Goal: Transaction & Acquisition: Purchase product/service

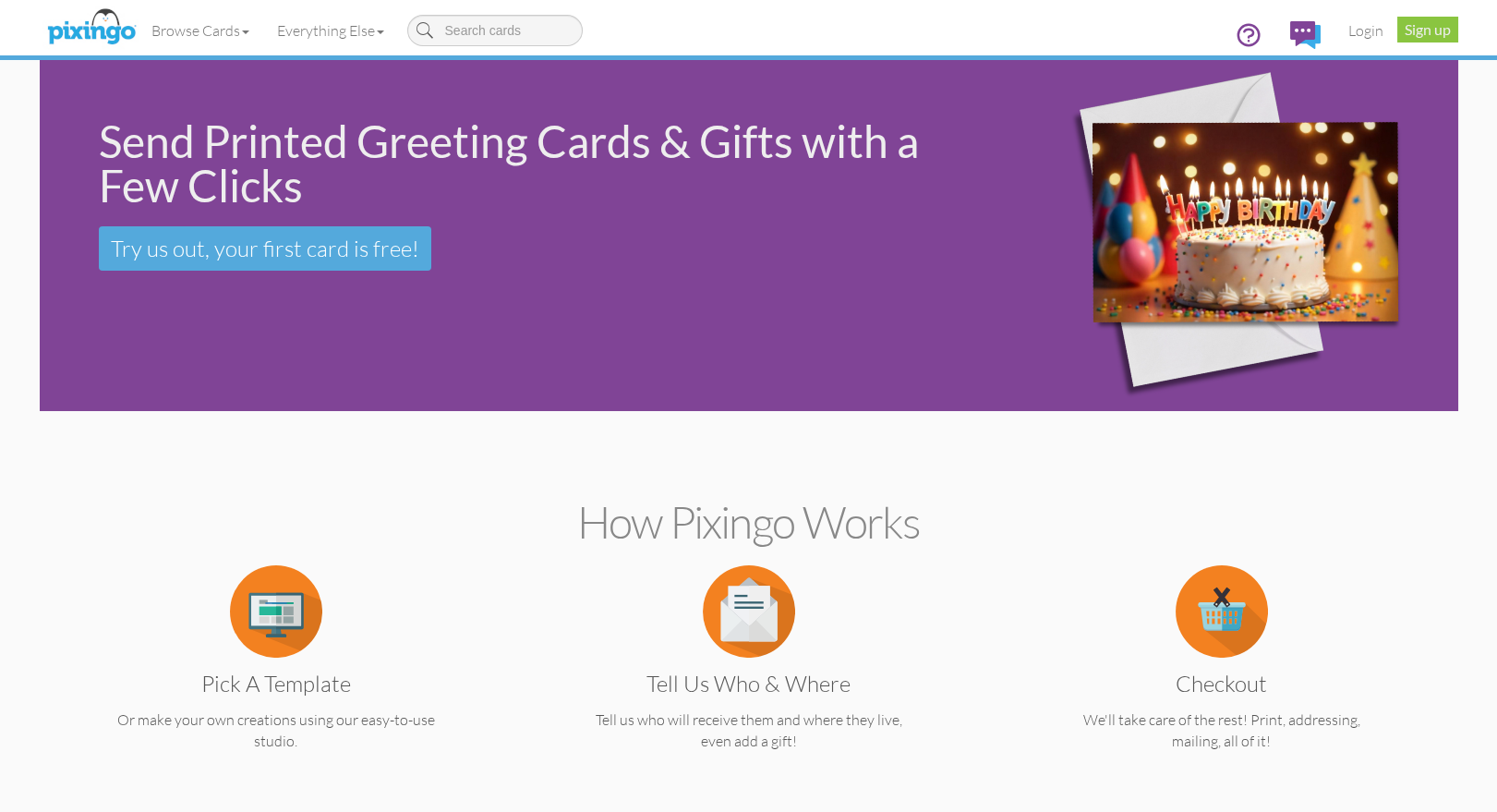
click at [1362, 34] on link "Login" at bounding box center [1365, 30] width 63 height 46
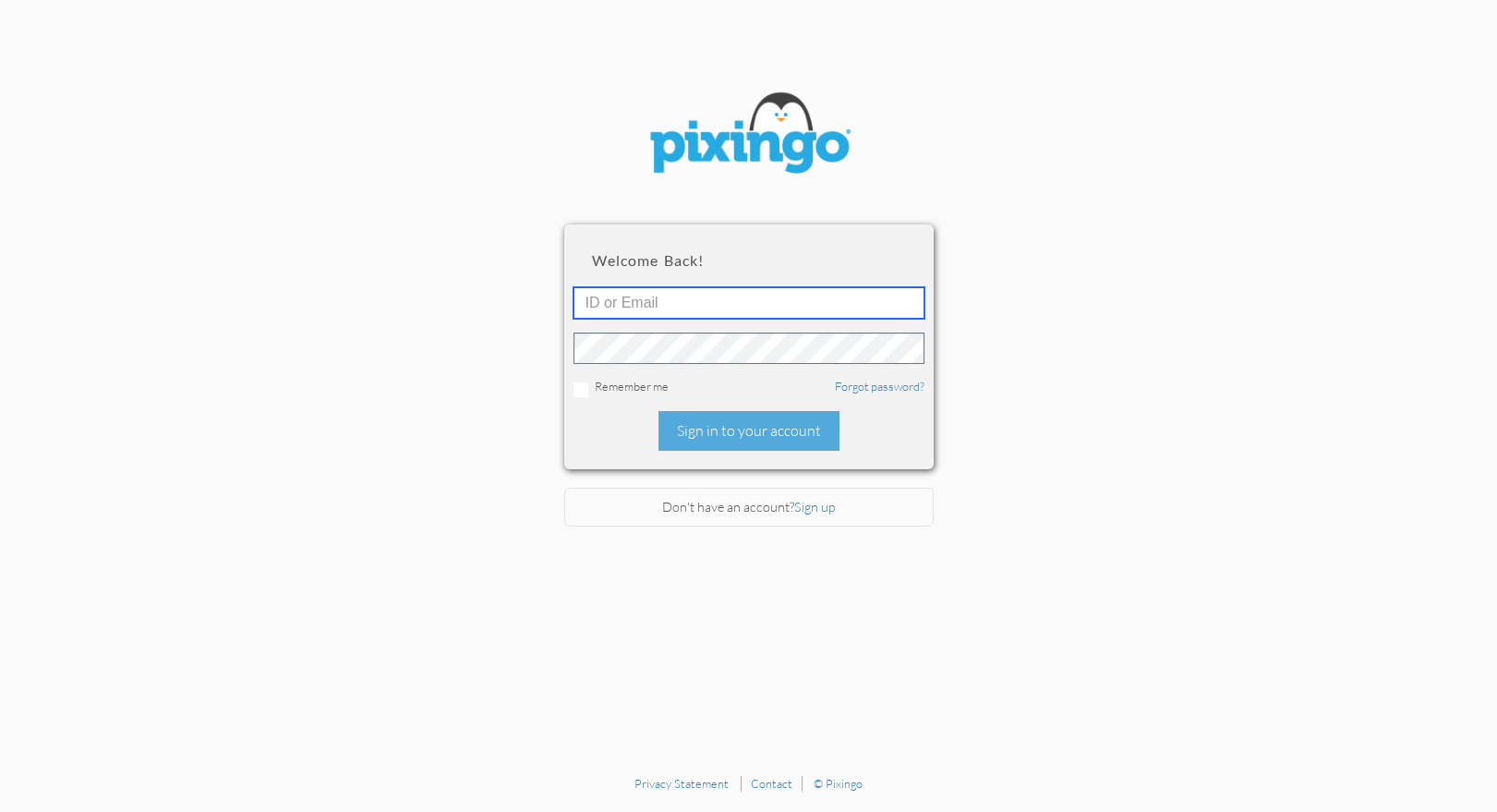
type input "1644"
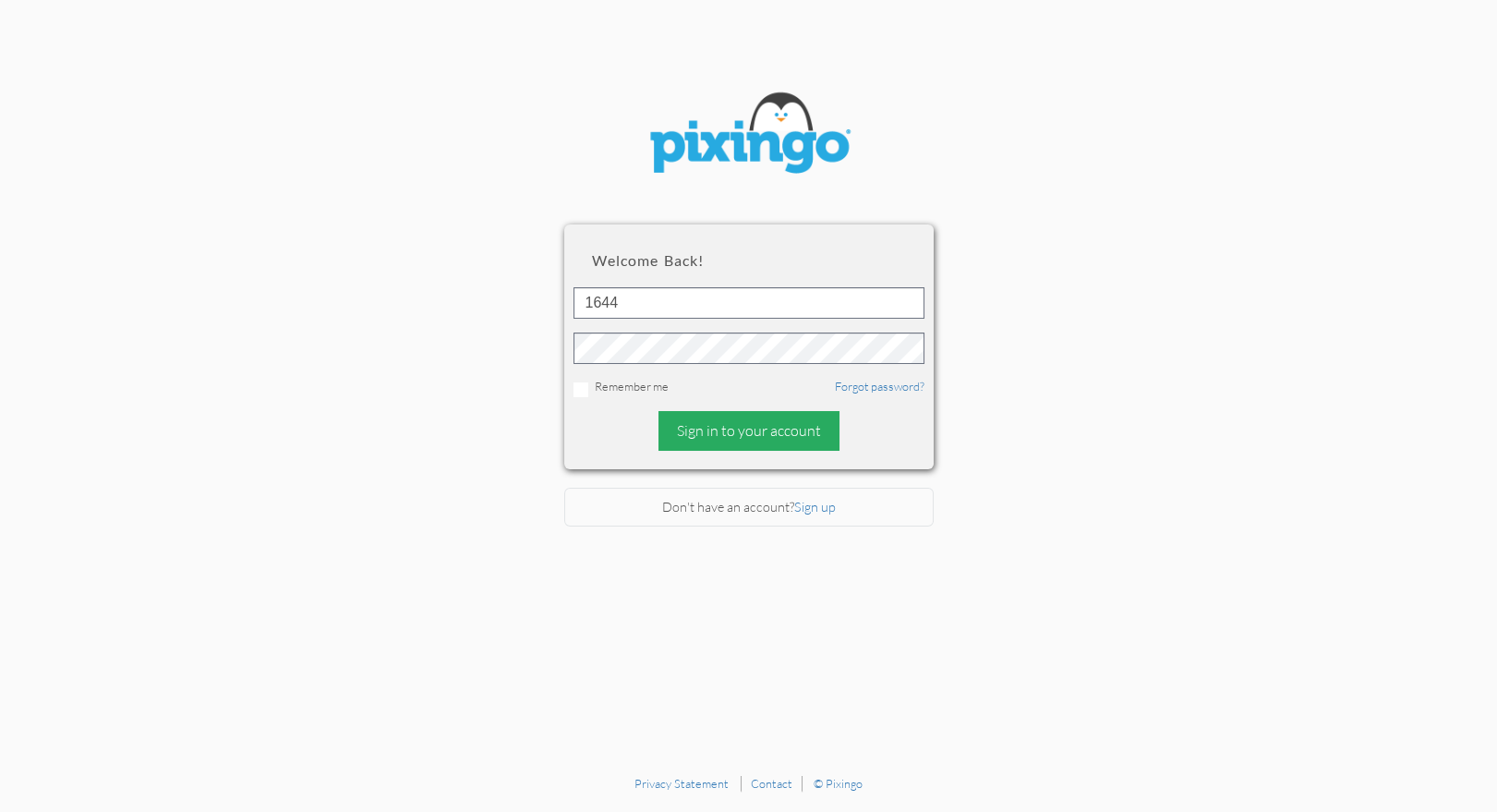
click at [697, 432] on div "Sign in to your account" at bounding box center [748, 431] width 181 height 40
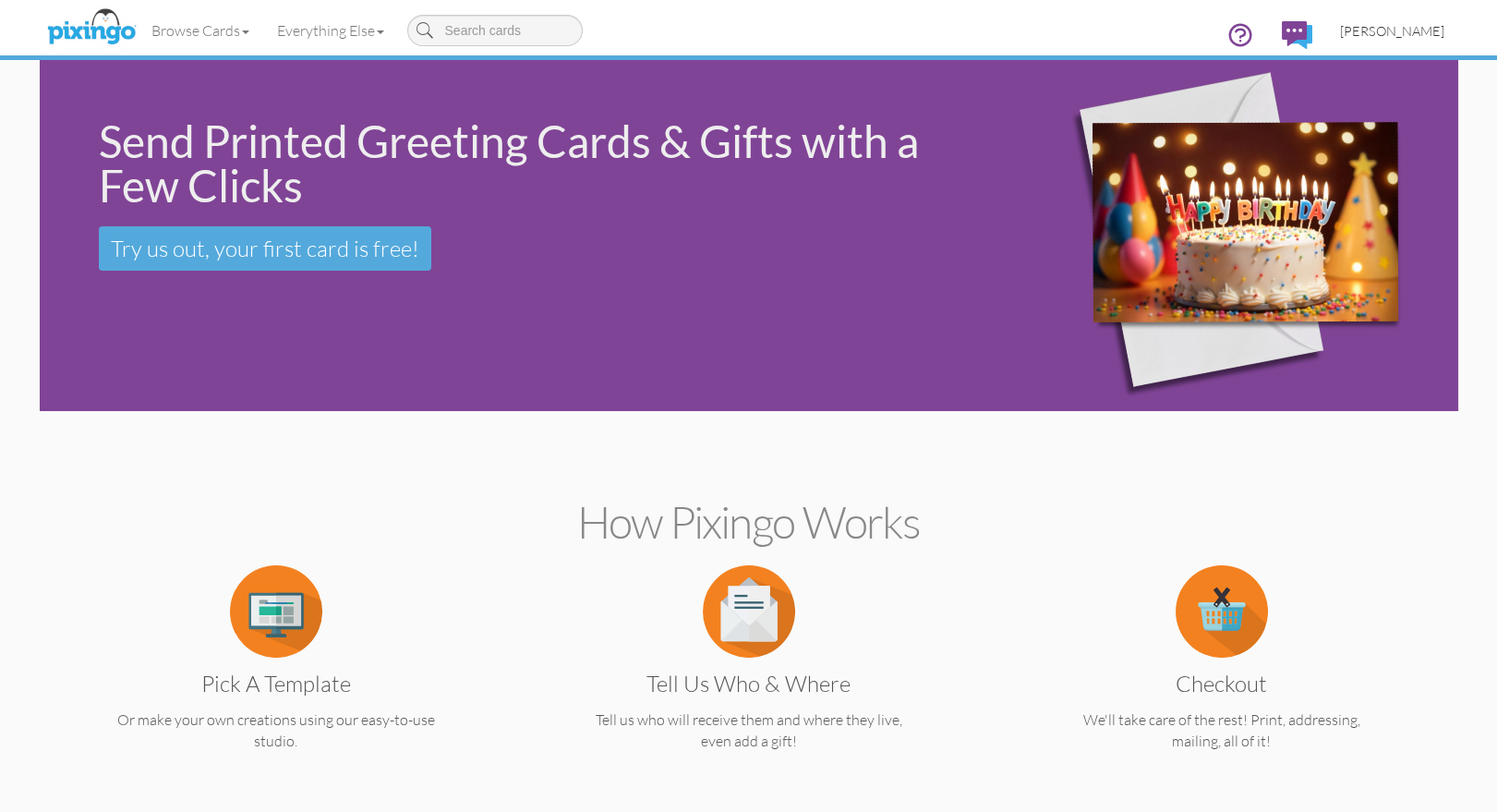
click at [1397, 28] on span "[PERSON_NAME]" at bounding box center [1392, 30] width 104 height 16
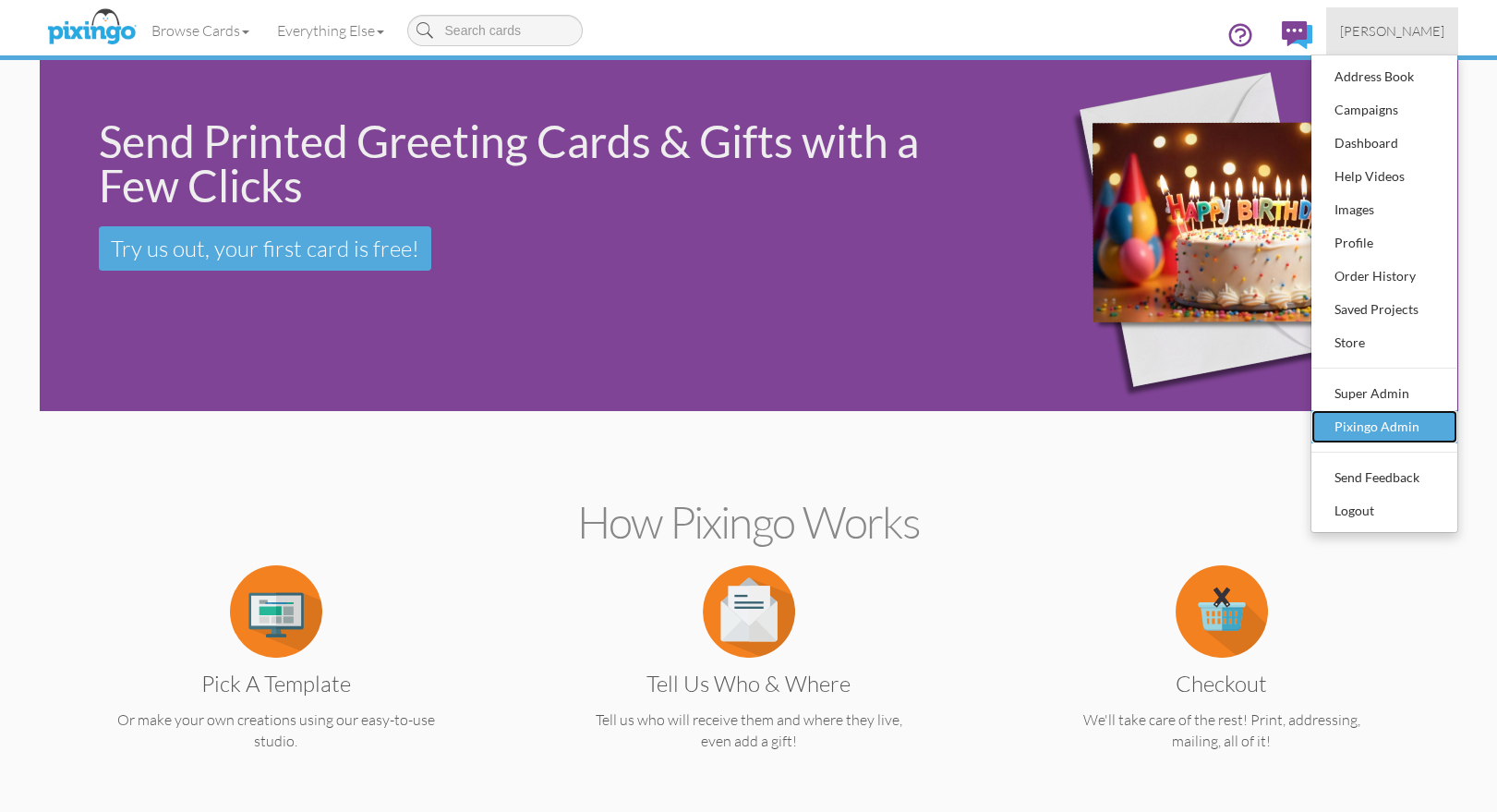
click at [1366, 421] on div "Pixingo Admin" at bounding box center [1384, 426] width 109 height 28
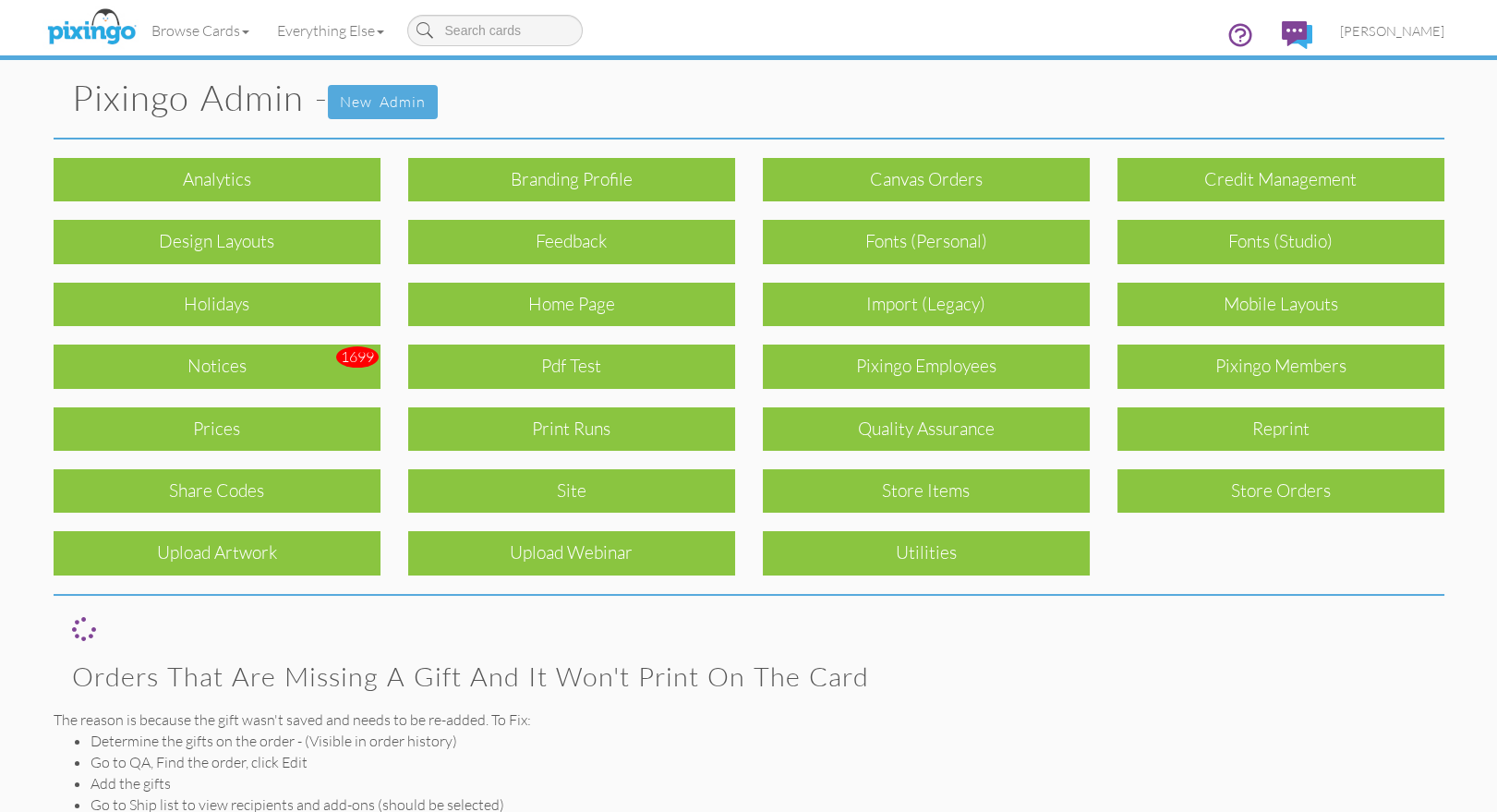
click at [599, 420] on div "Print Runs" at bounding box center [571, 429] width 327 height 44
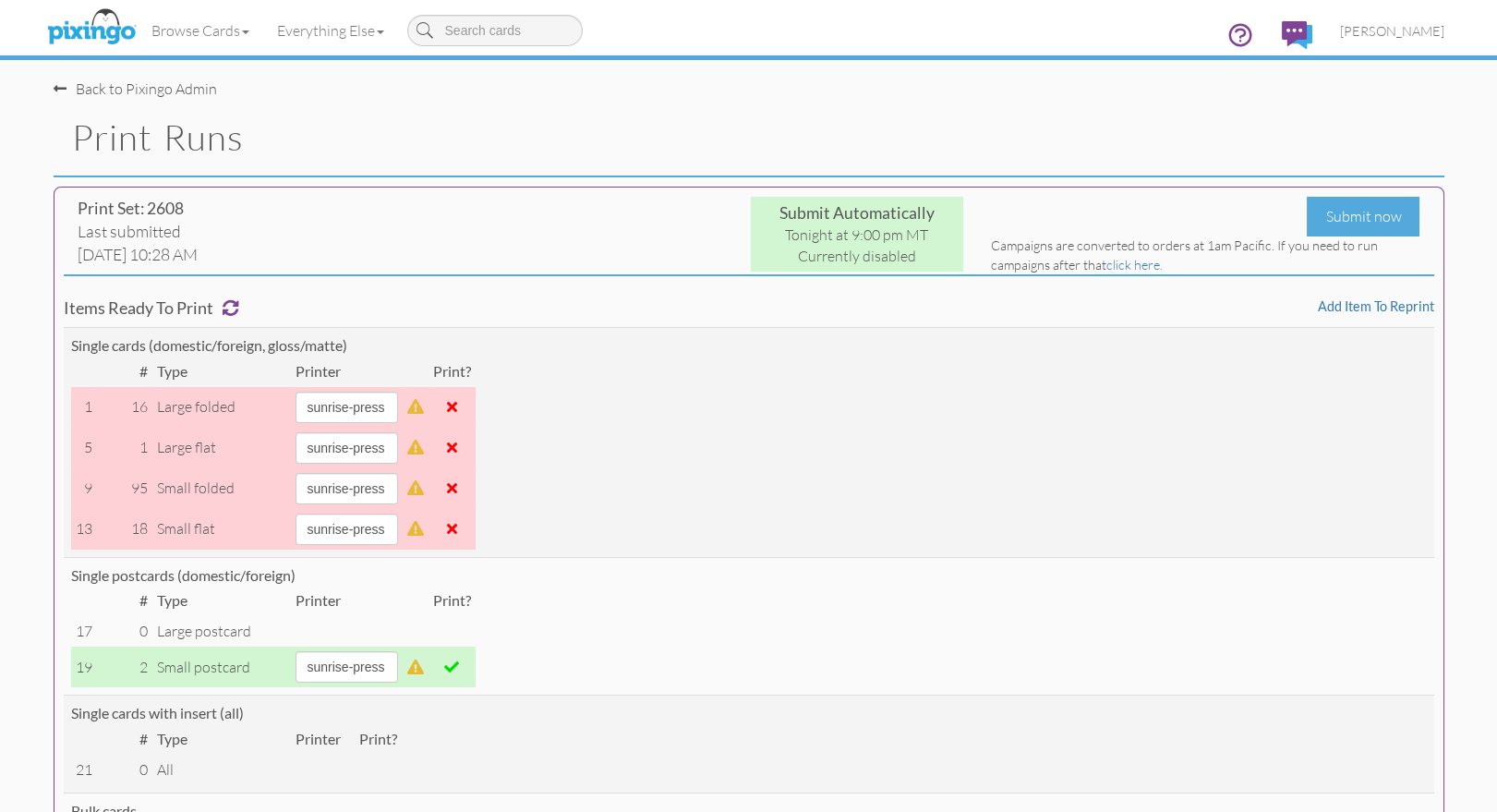
click at [459, 667] on span at bounding box center [452, 667] width 15 height 15
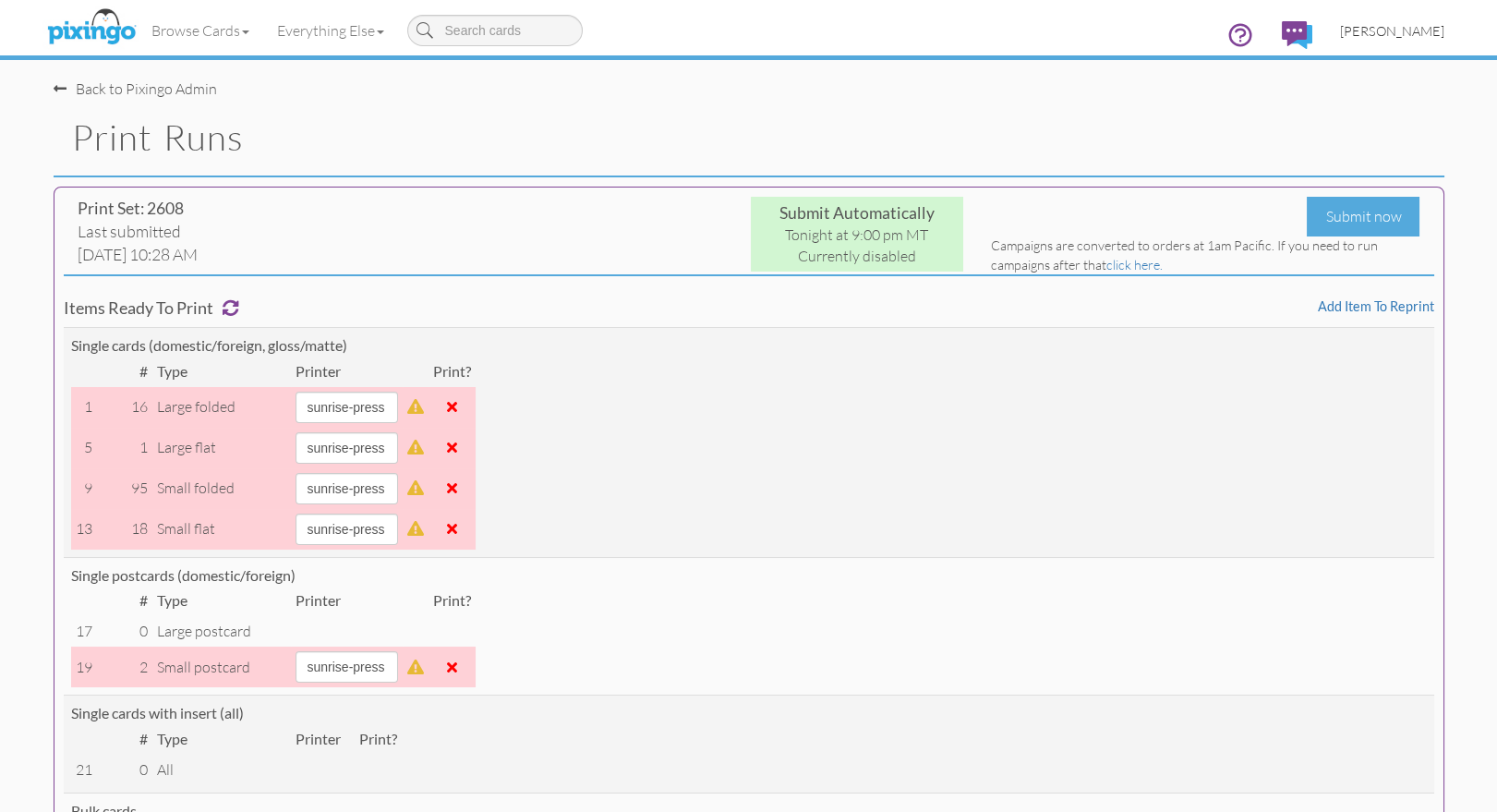
click at [1396, 30] on span "[PERSON_NAME]" at bounding box center [1392, 30] width 104 height 16
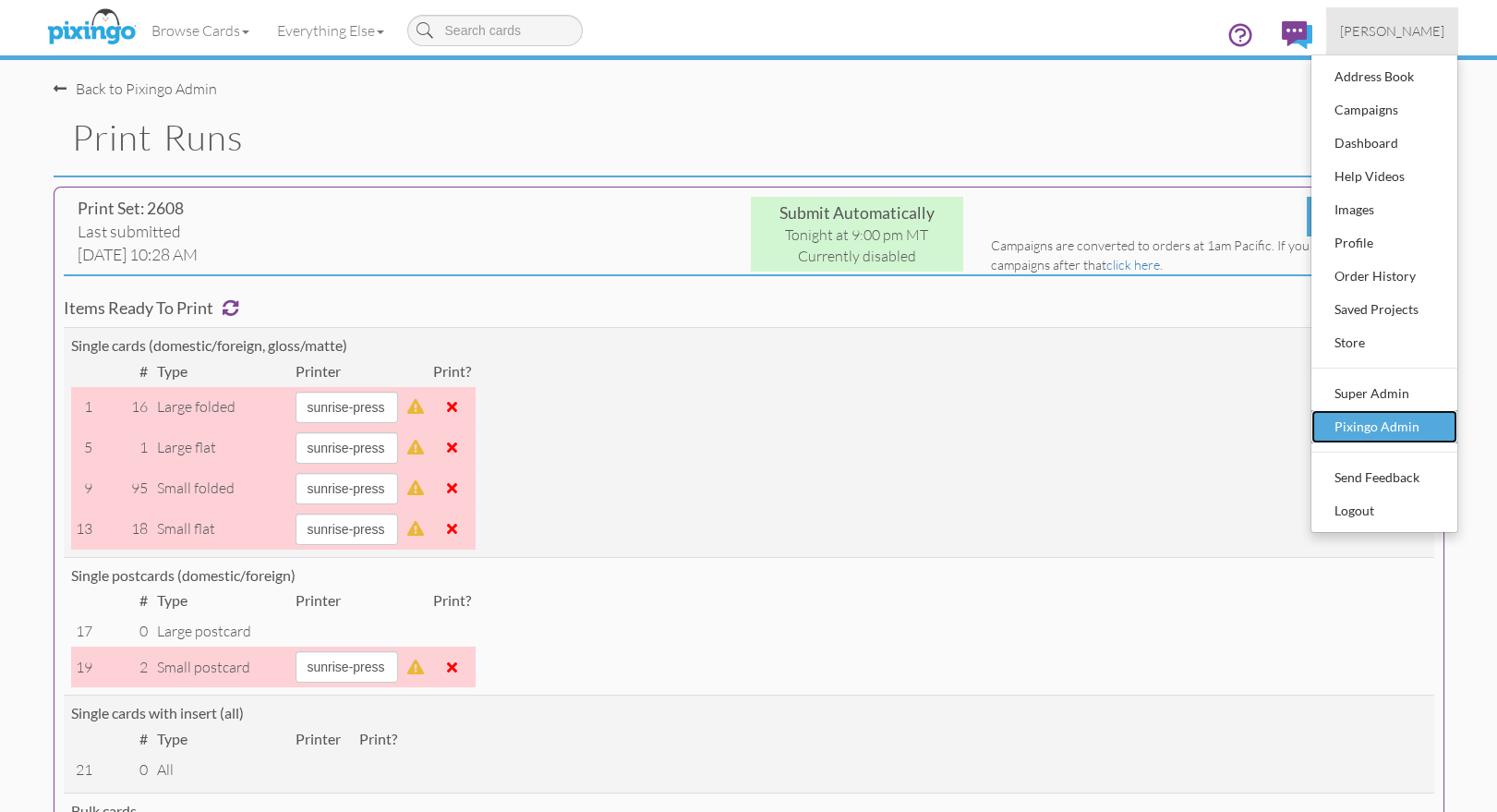
click at [1364, 426] on div "Pixingo Admin" at bounding box center [1384, 426] width 109 height 28
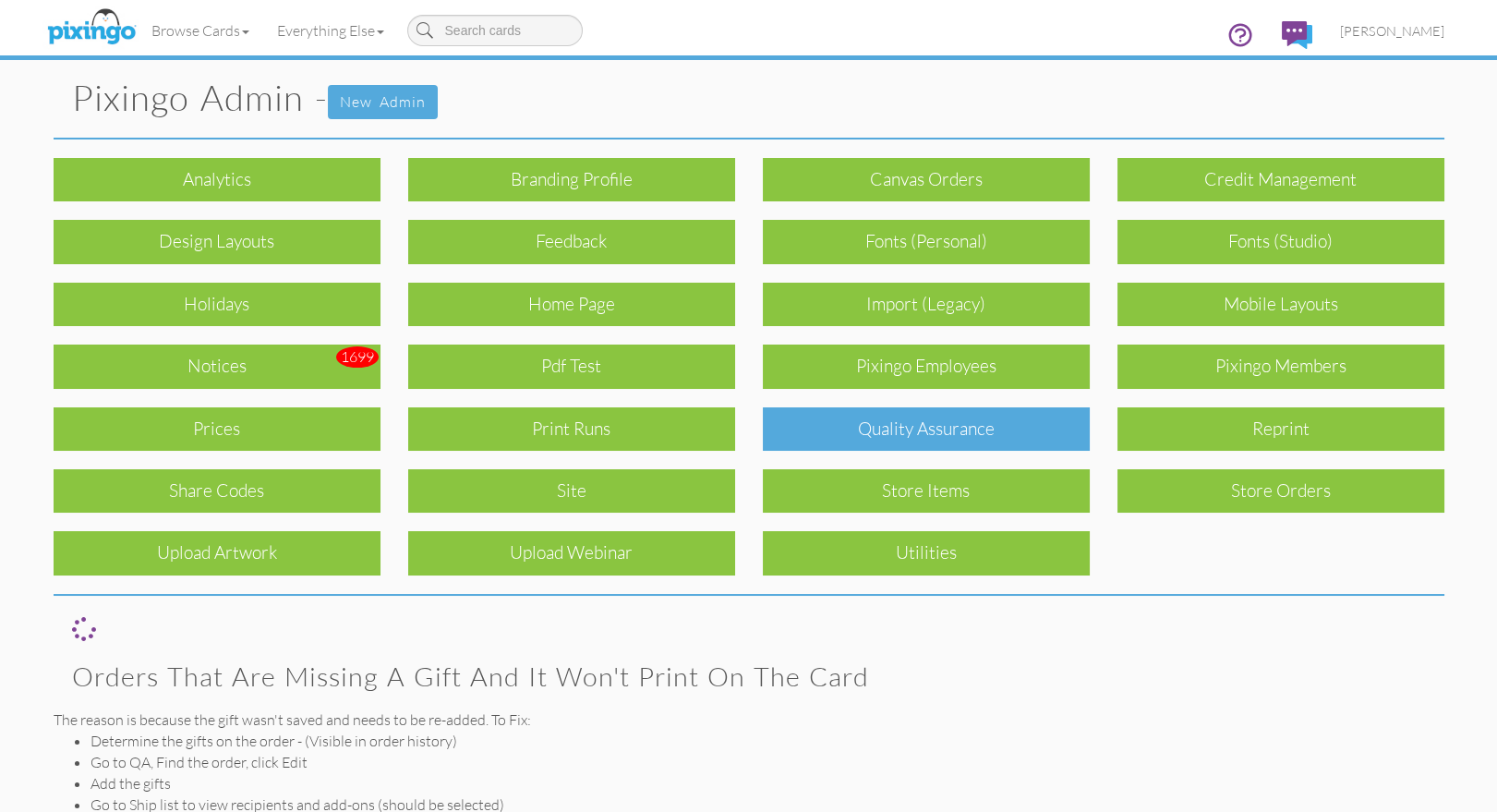
click at [956, 425] on div "Quality Assurance" at bounding box center [926, 429] width 327 height 44
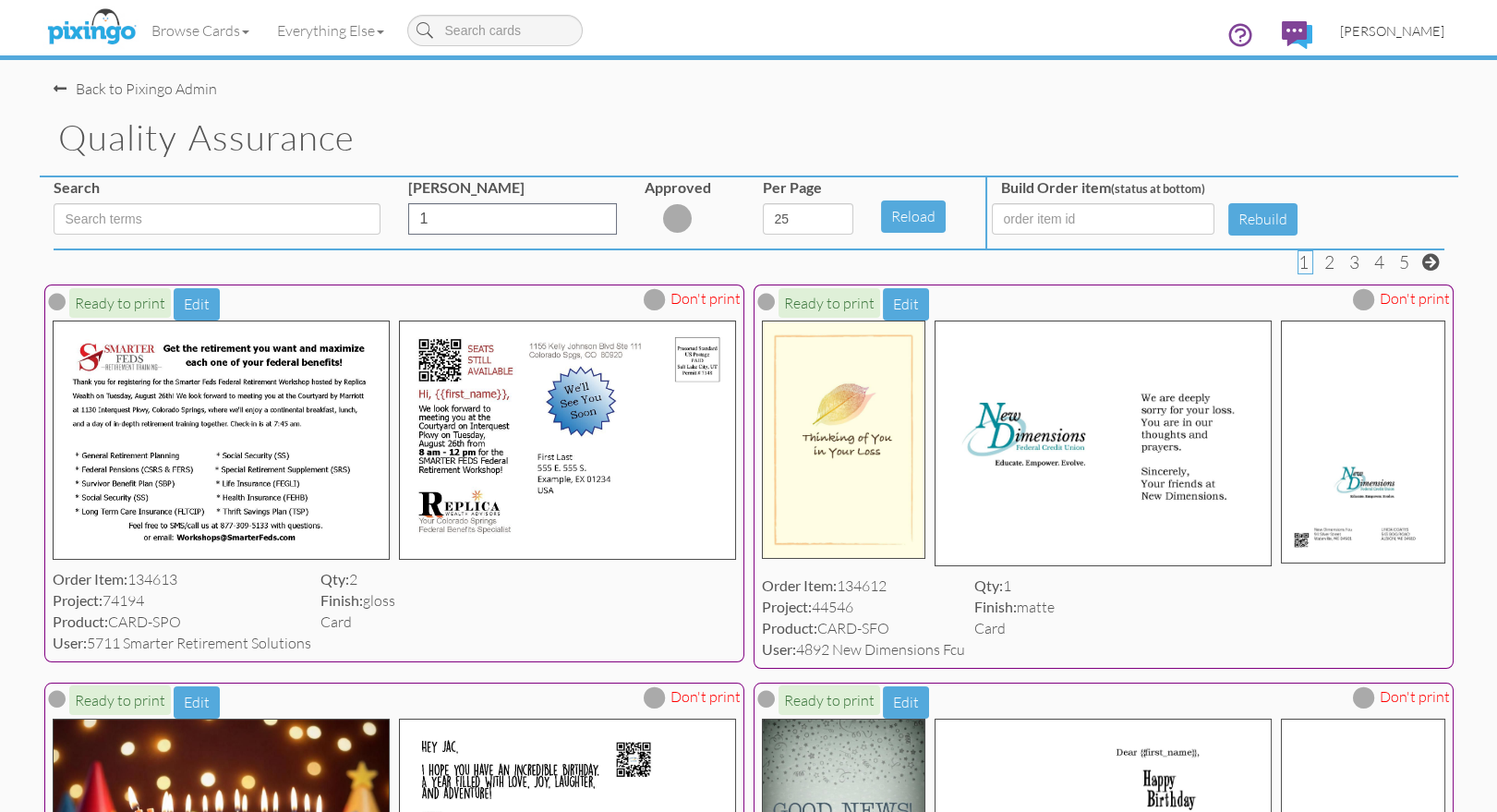
click at [1371, 25] on span "[PERSON_NAME]" at bounding box center [1392, 30] width 104 height 16
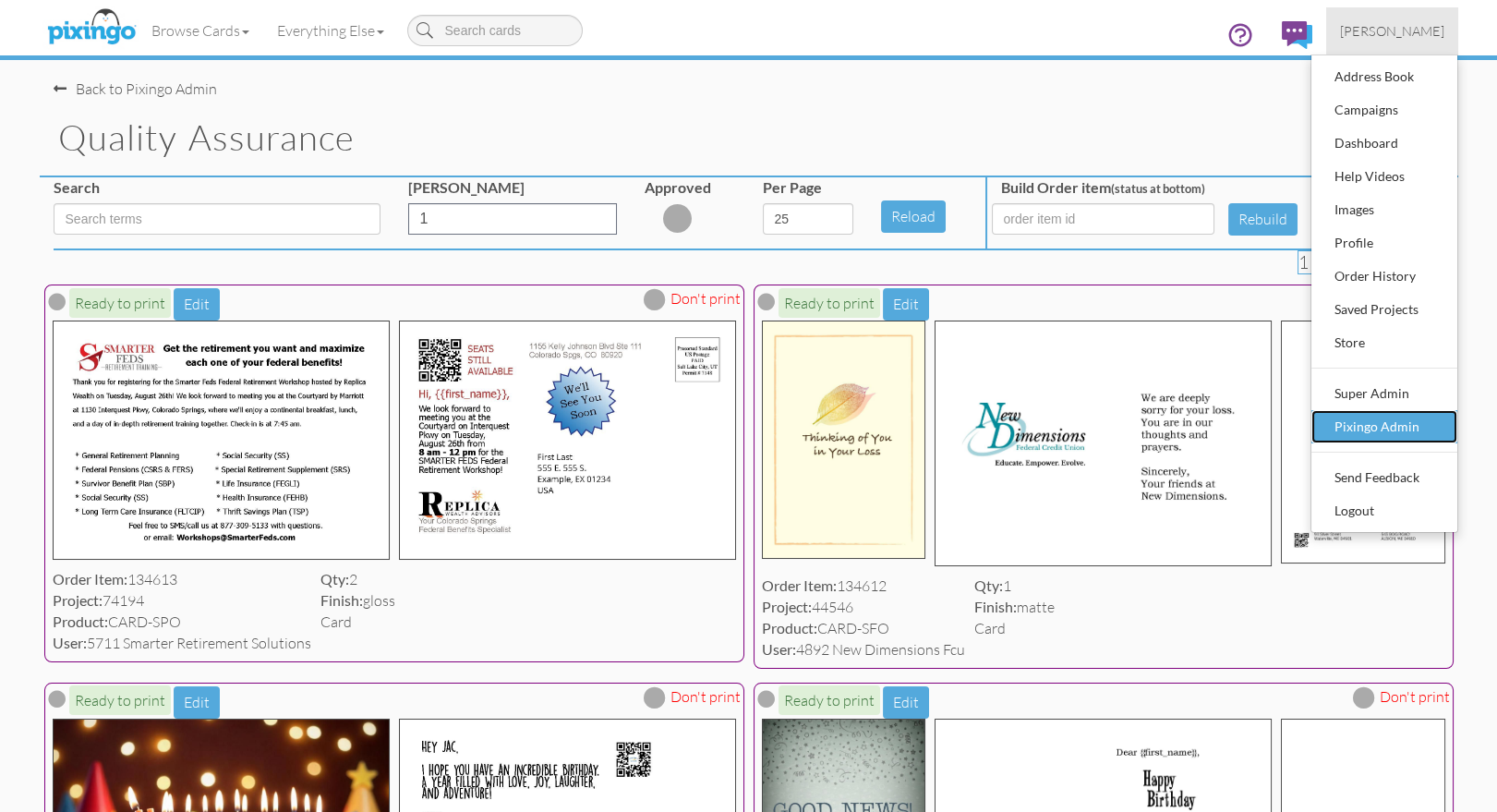
click at [1381, 427] on div "Pixingo Admin" at bounding box center [1384, 426] width 109 height 28
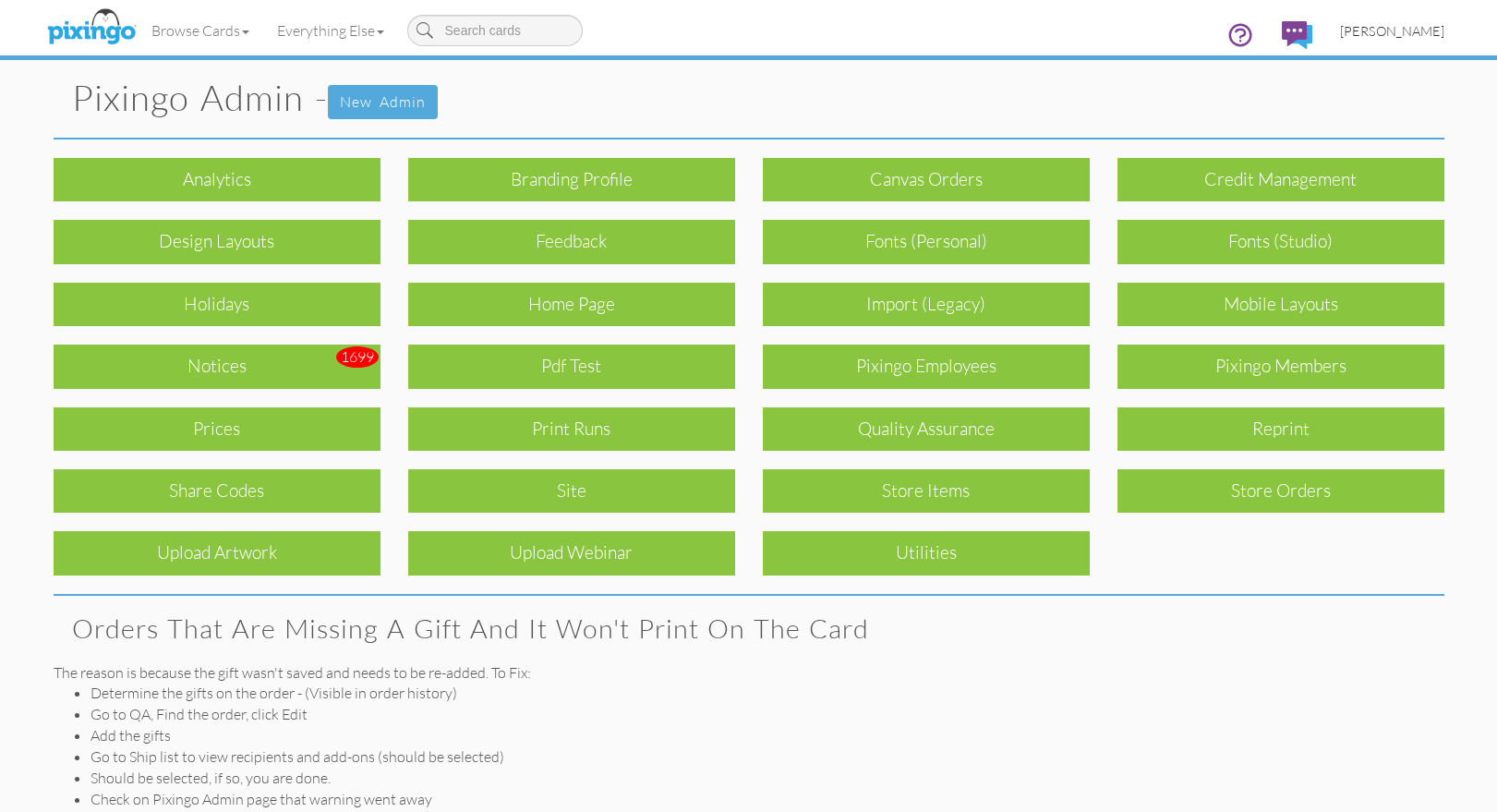
click at [1376, 32] on span "[PERSON_NAME]" at bounding box center [1392, 30] width 104 height 16
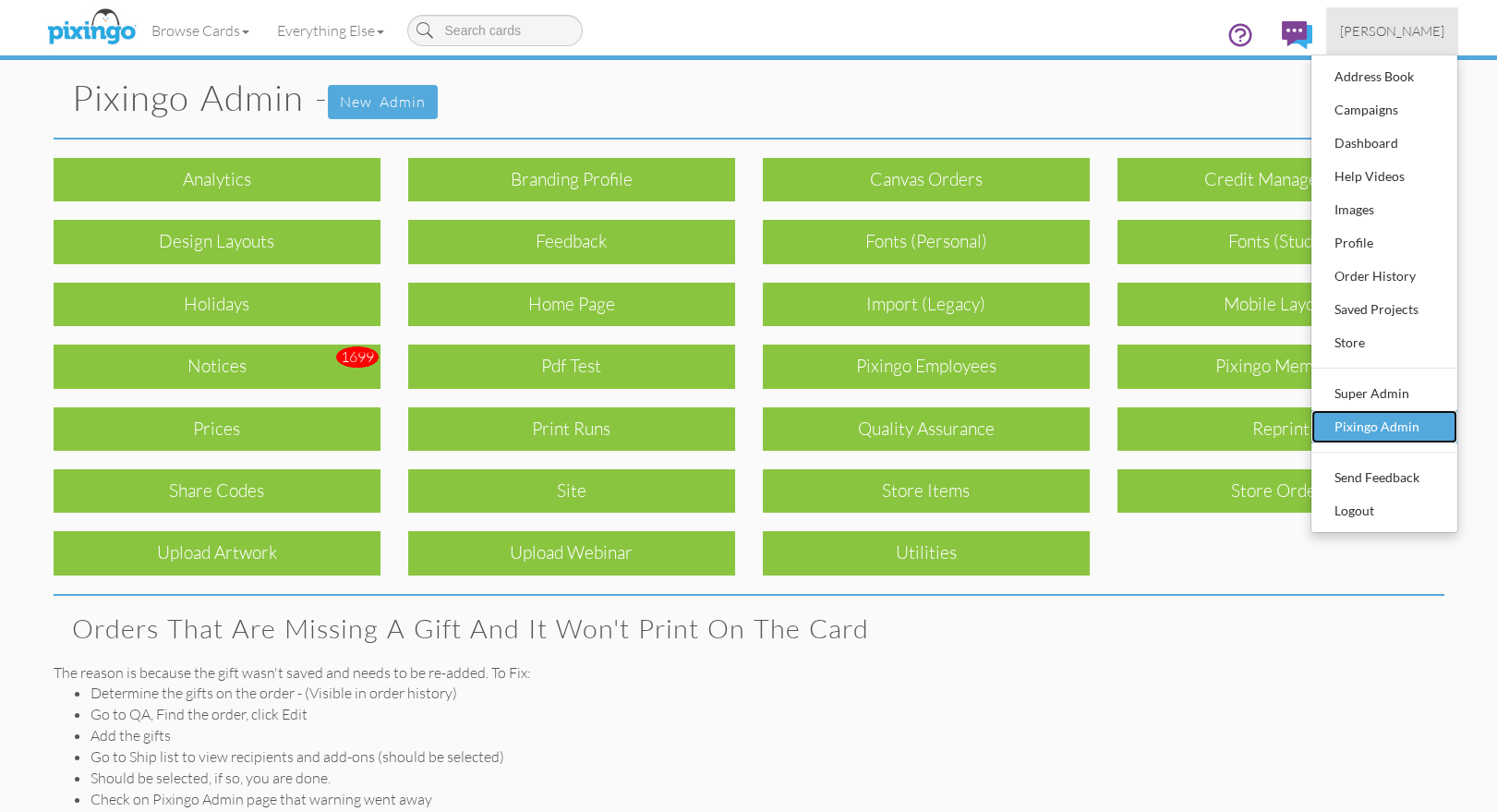
click at [1358, 434] on div "Pixingo Admin" at bounding box center [1384, 426] width 109 height 28
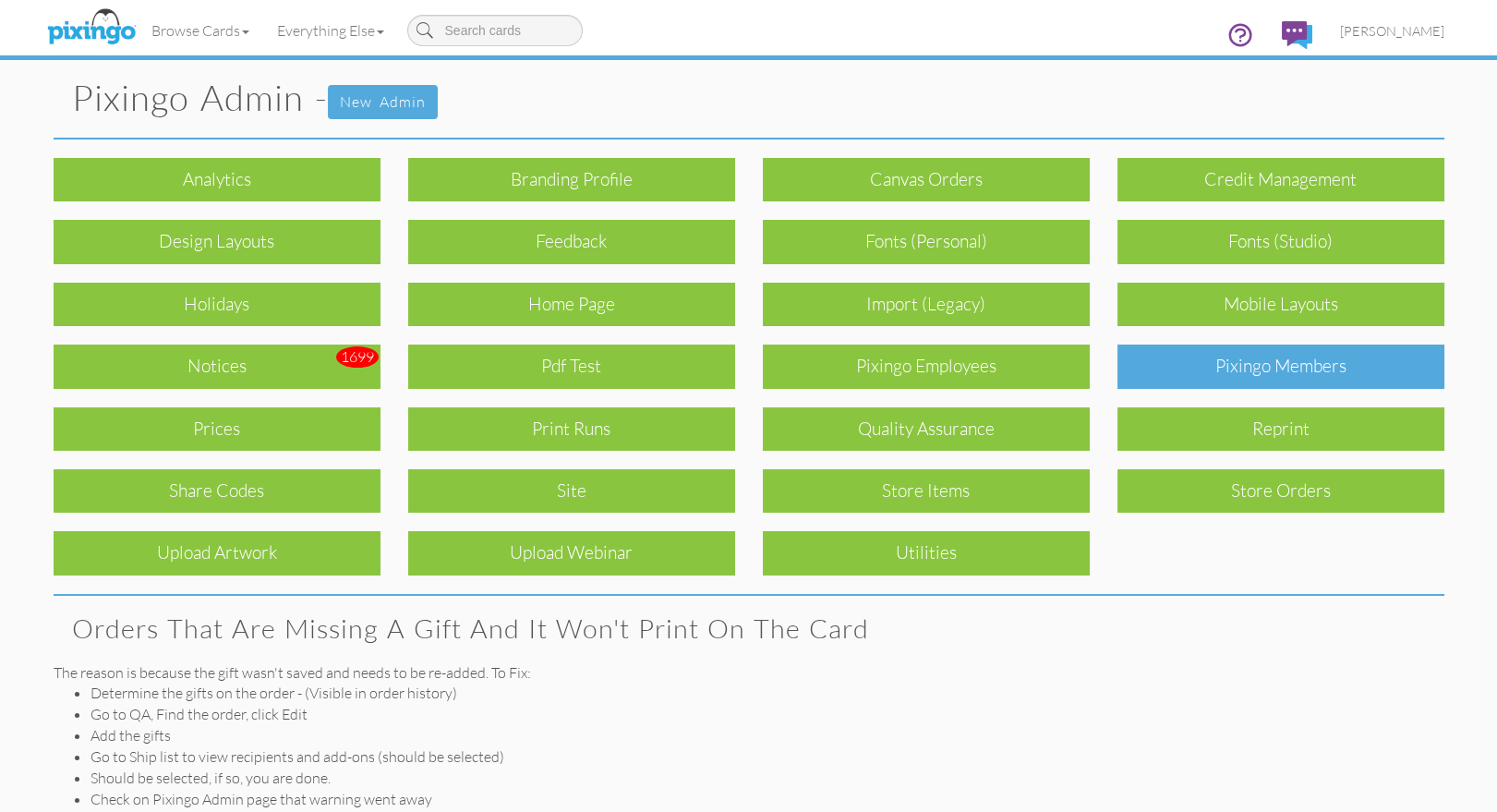
click at [1289, 363] on div "Pixingo Members" at bounding box center [1281, 366] width 327 height 44
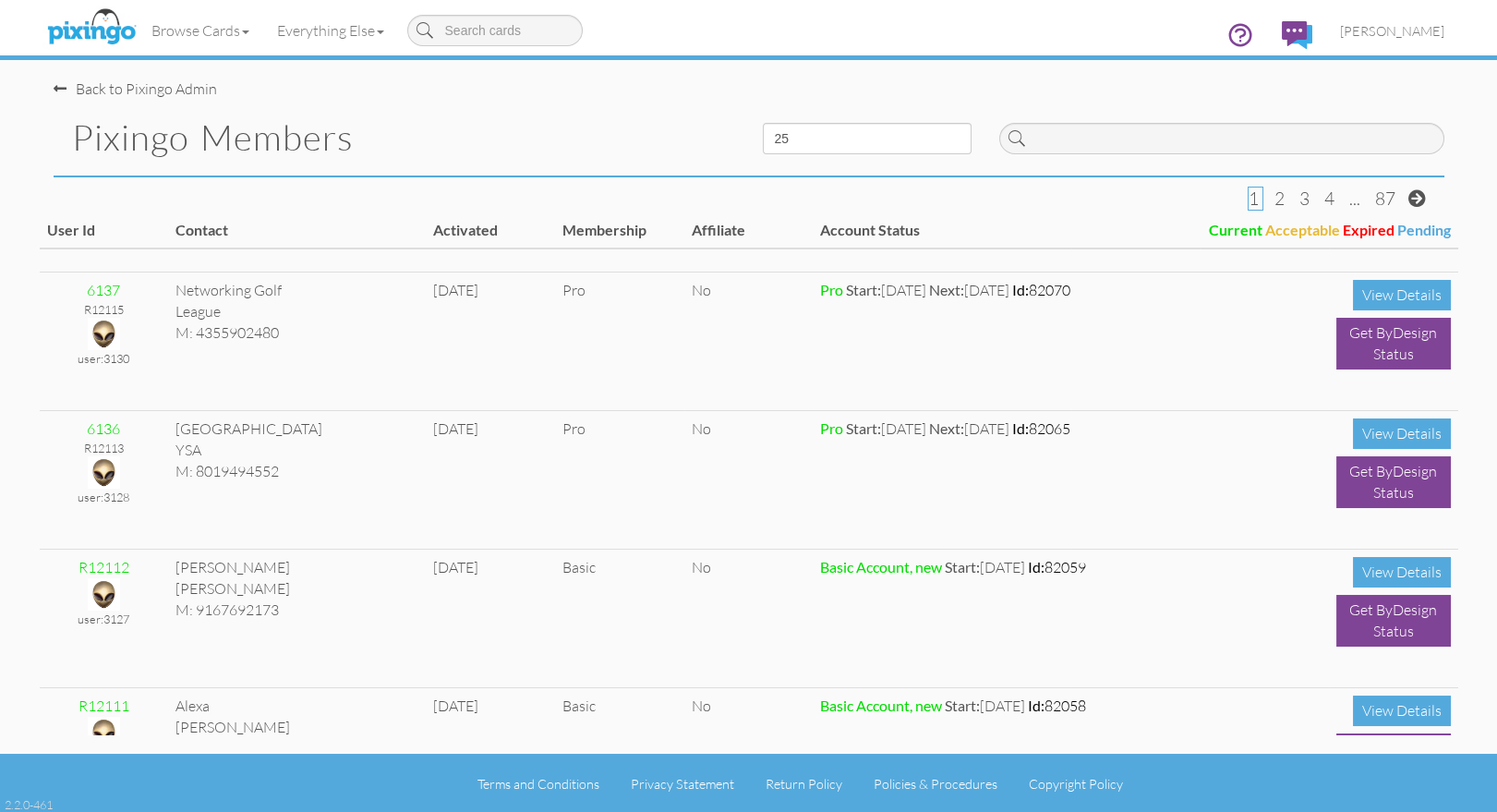
scroll to position [683, 0]
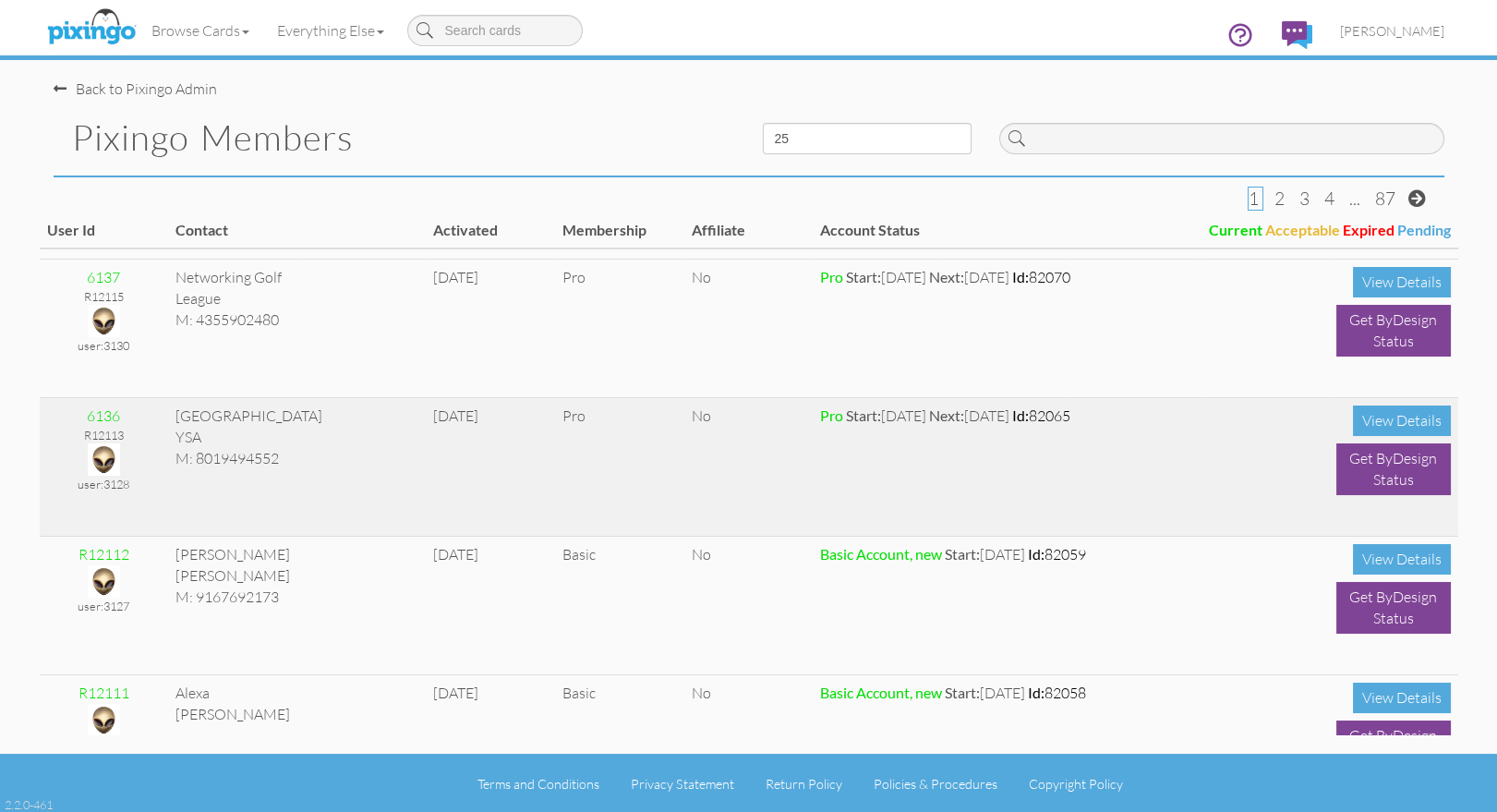
click at [100, 454] on img at bounding box center [103, 459] width 32 height 32
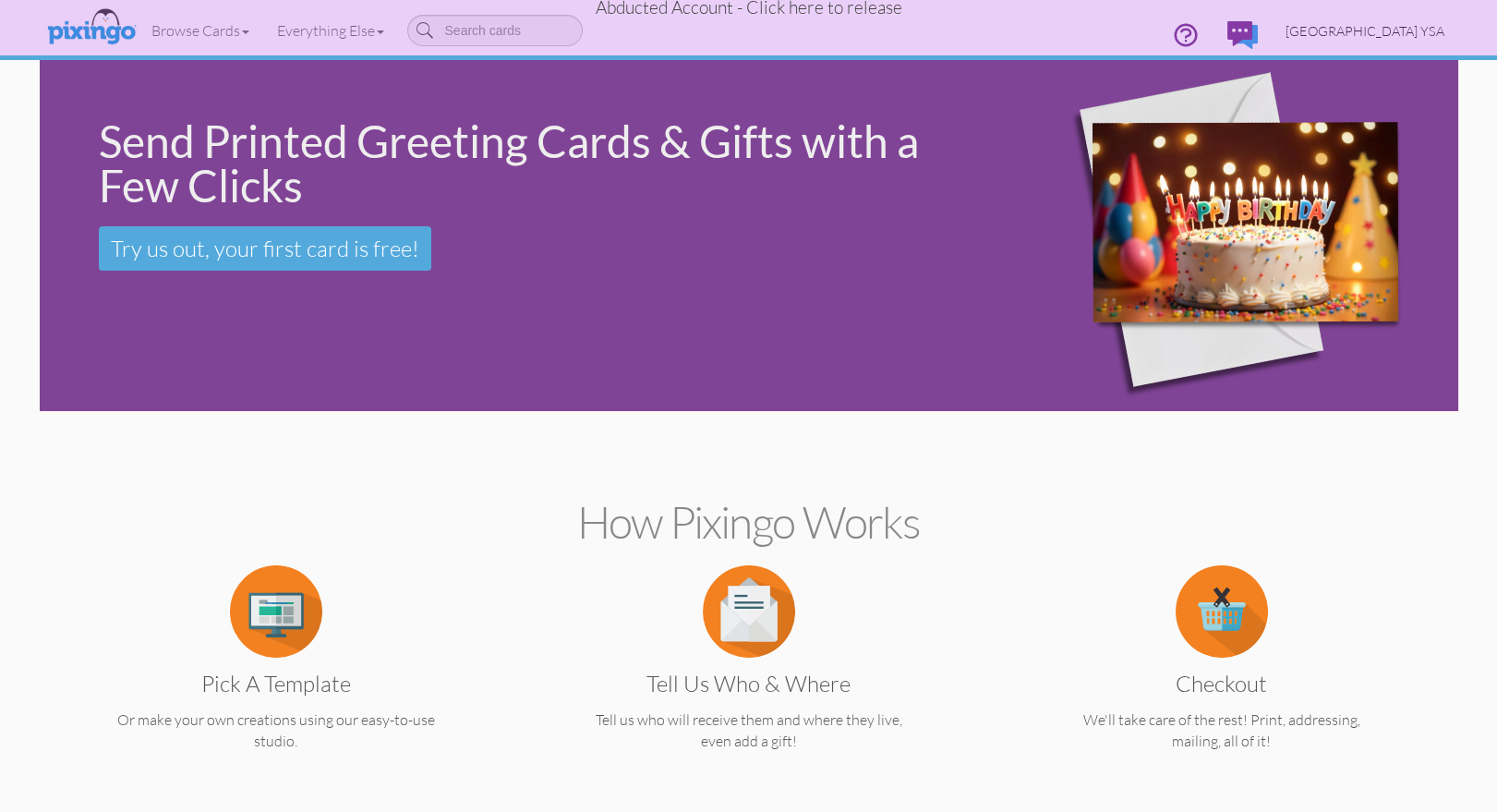
click at [1365, 30] on span "[GEOGRAPHIC_DATA] YSA" at bounding box center [1364, 30] width 158 height 16
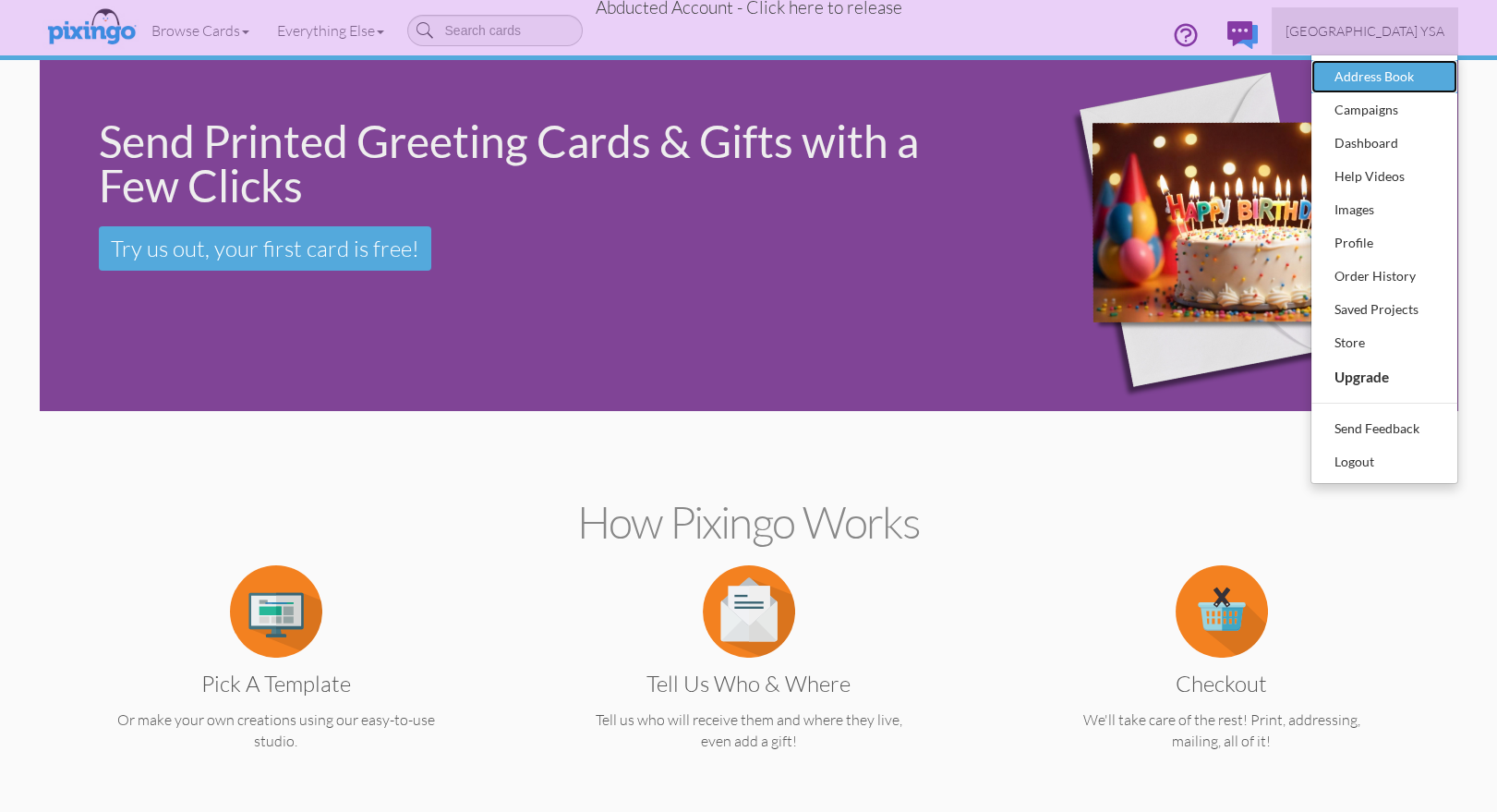
click at [1367, 72] on div "Address Book" at bounding box center [1384, 76] width 109 height 28
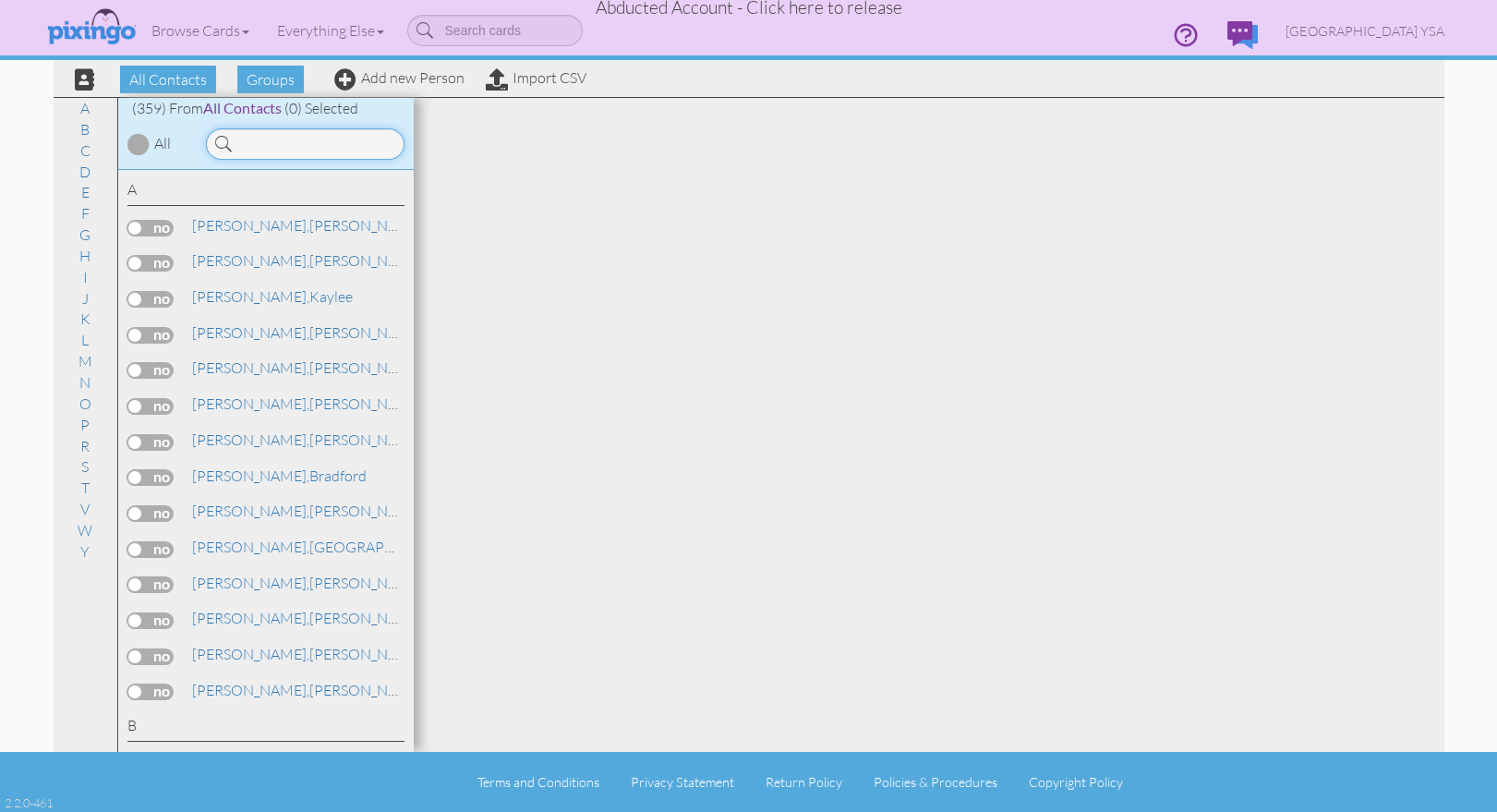
click at [292, 153] on input at bounding box center [305, 143] width 198 height 31
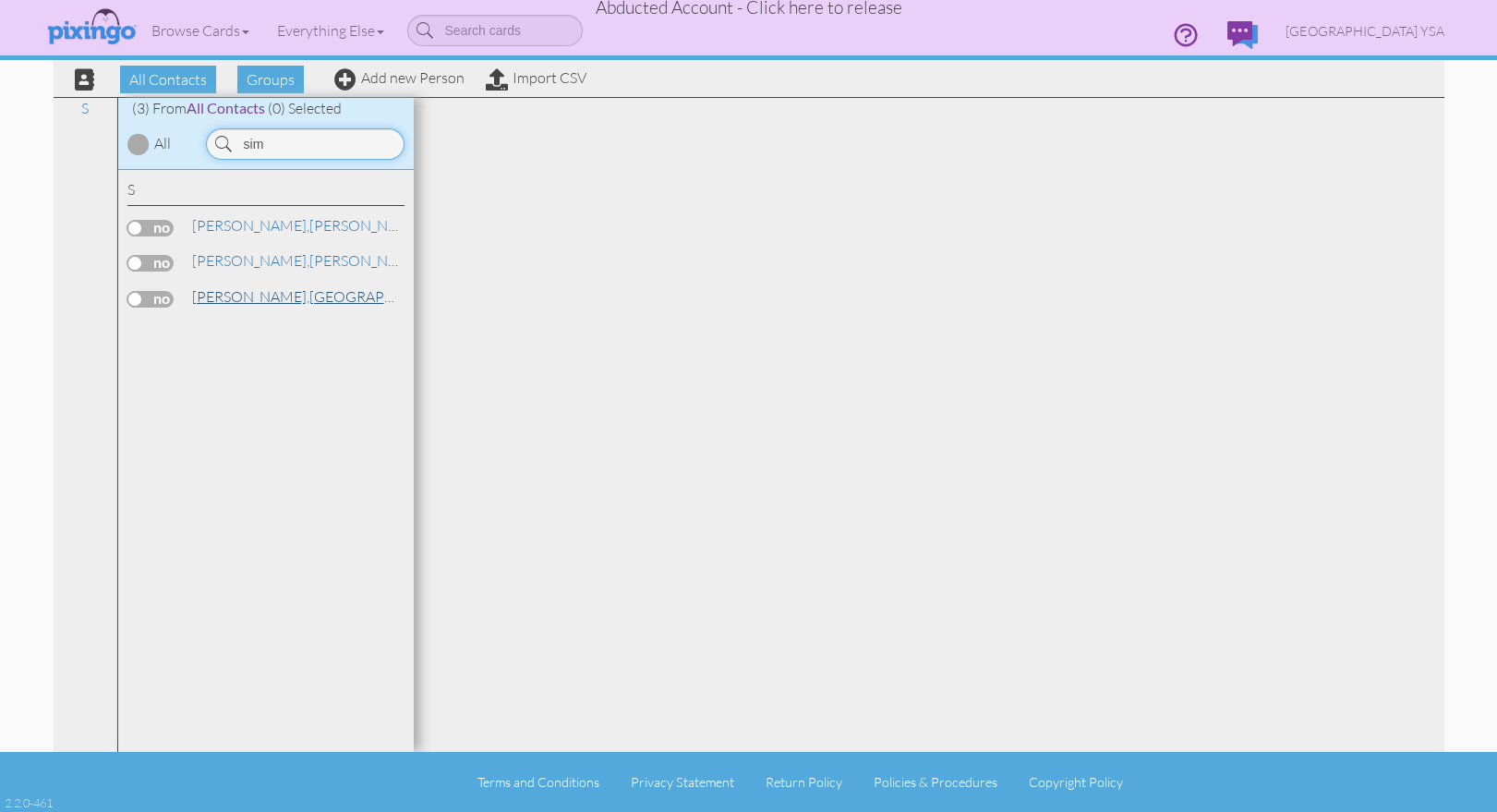
type input "sim"
click at [213, 295] on span "[PERSON_NAME]," at bounding box center [250, 296] width 118 height 18
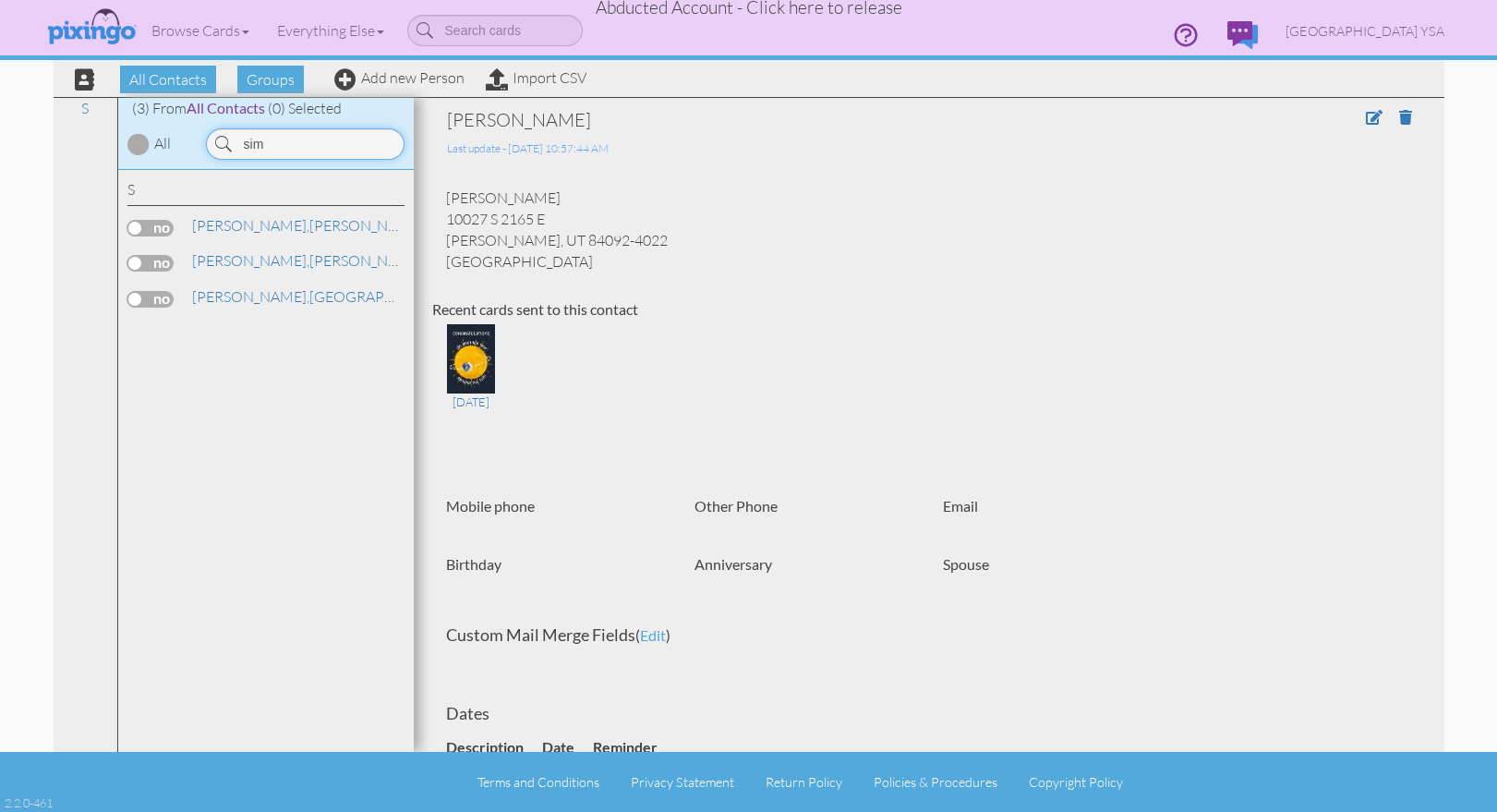
click at [273, 149] on input "sim" at bounding box center [305, 143] width 198 height 31
click at [278, 149] on input "sim" at bounding box center [305, 143] width 198 height 31
click at [1377, 33] on span "[GEOGRAPHIC_DATA] YSA" at bounding box center [1364, 30] width 158 height 16
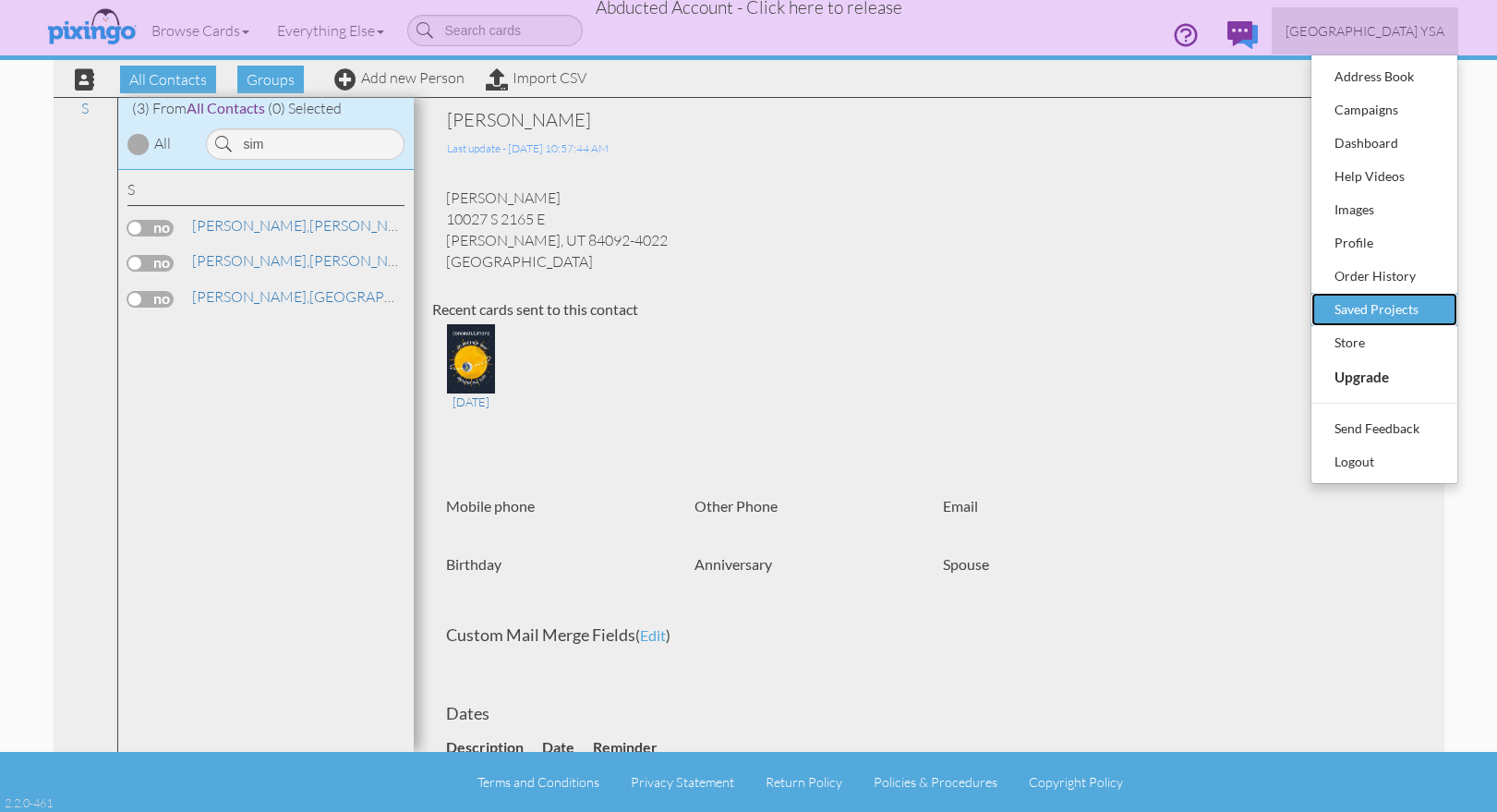
click at [1377, 316] on div "Saved Projects" at bounding box center [1384, 308] width 109 height 28
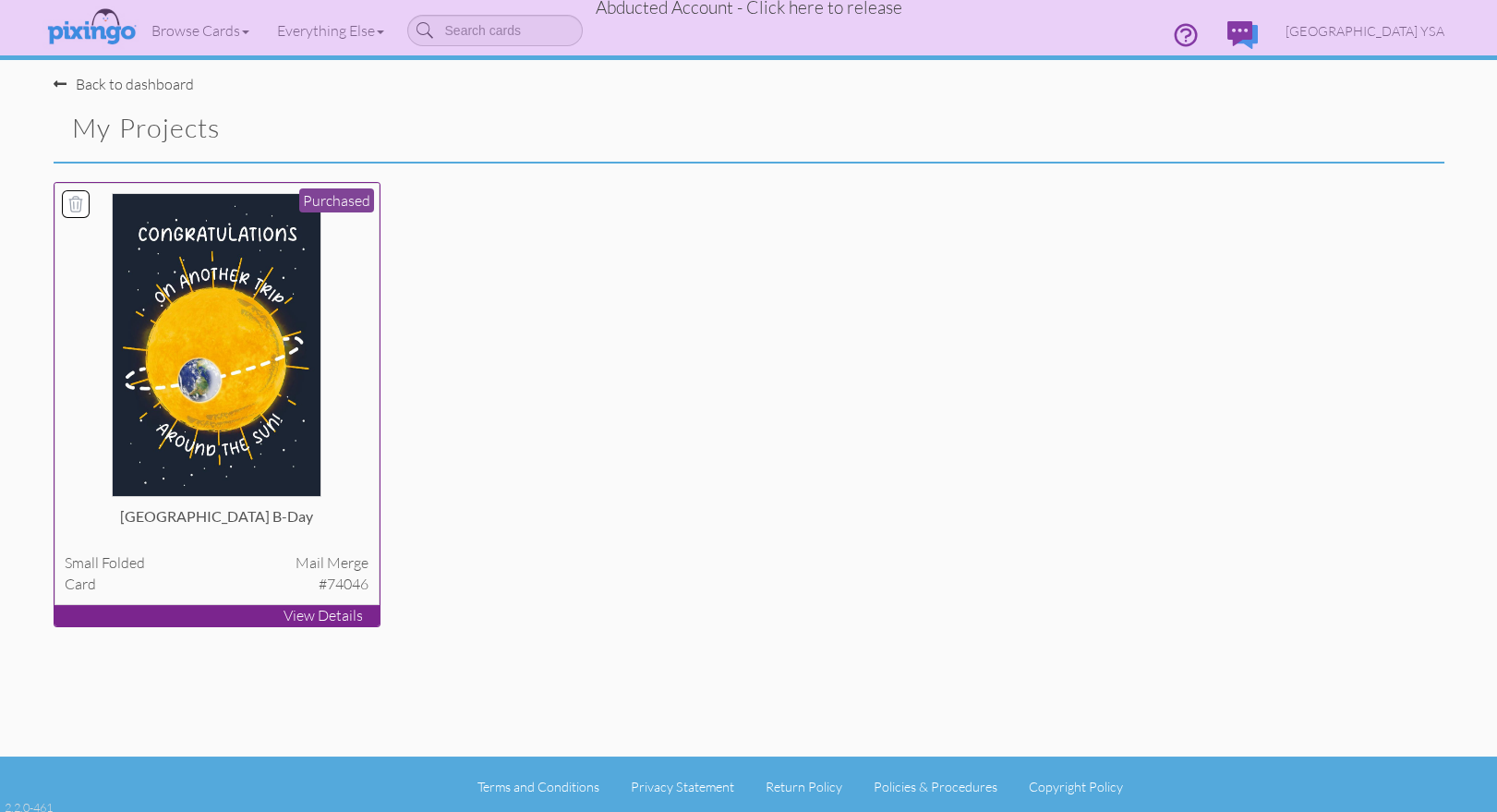
click at [207, 304] on img at bounding box center [216, 344] width 210 height 304
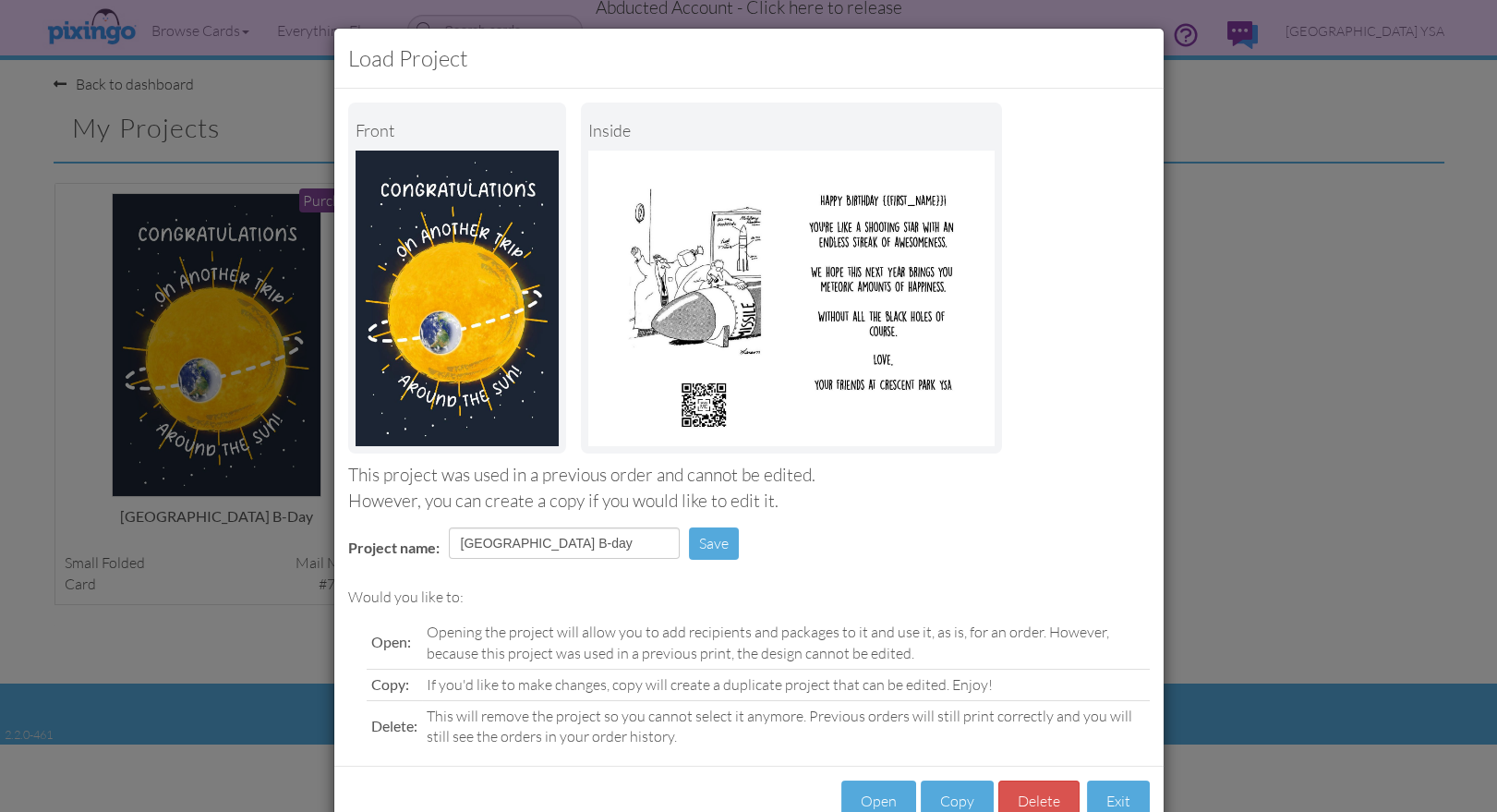
scroll to position [52, 0]
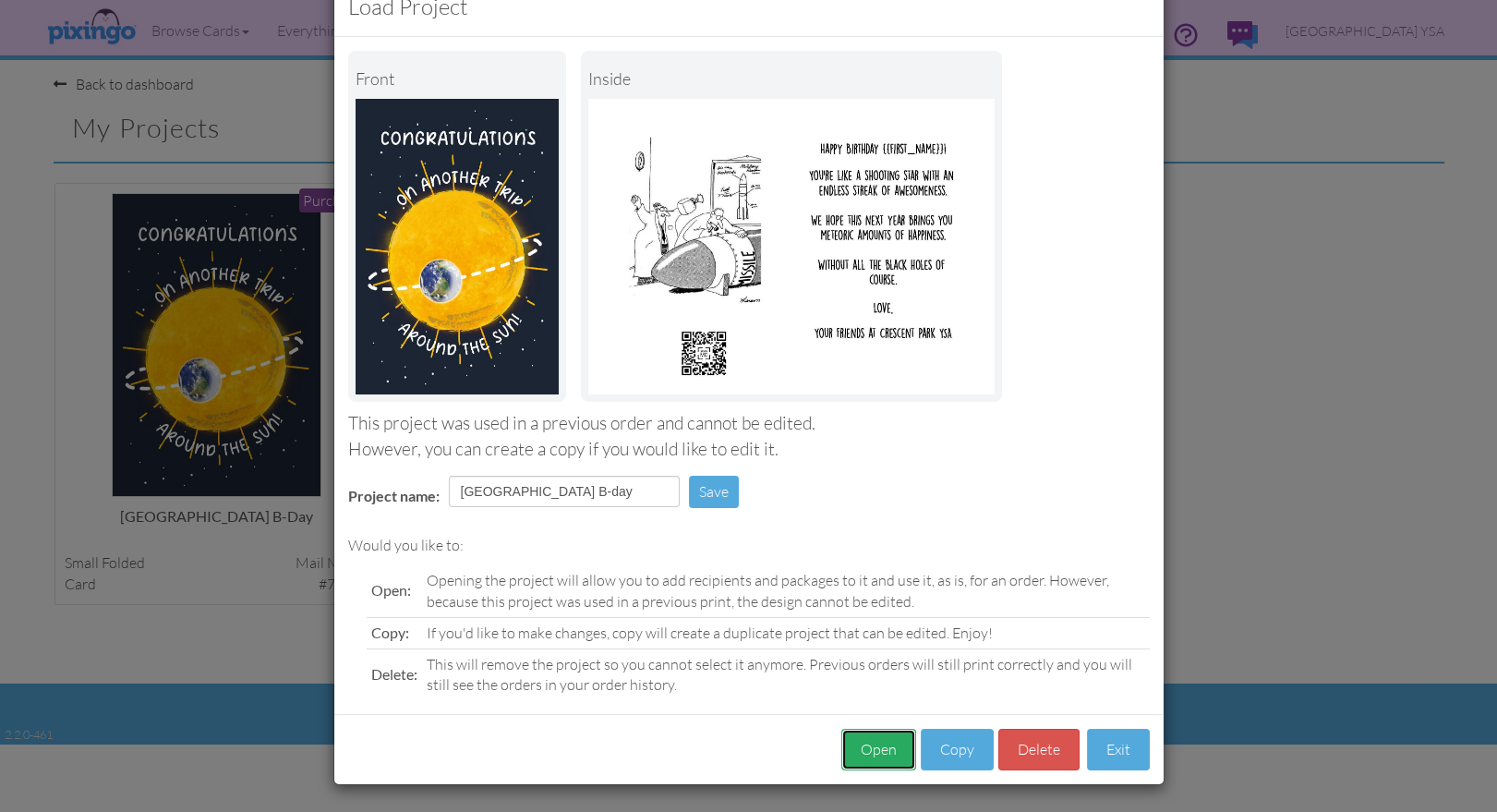
click at [864, 747] on button "Open" at bounding box center [878, 749] width 75 height 42
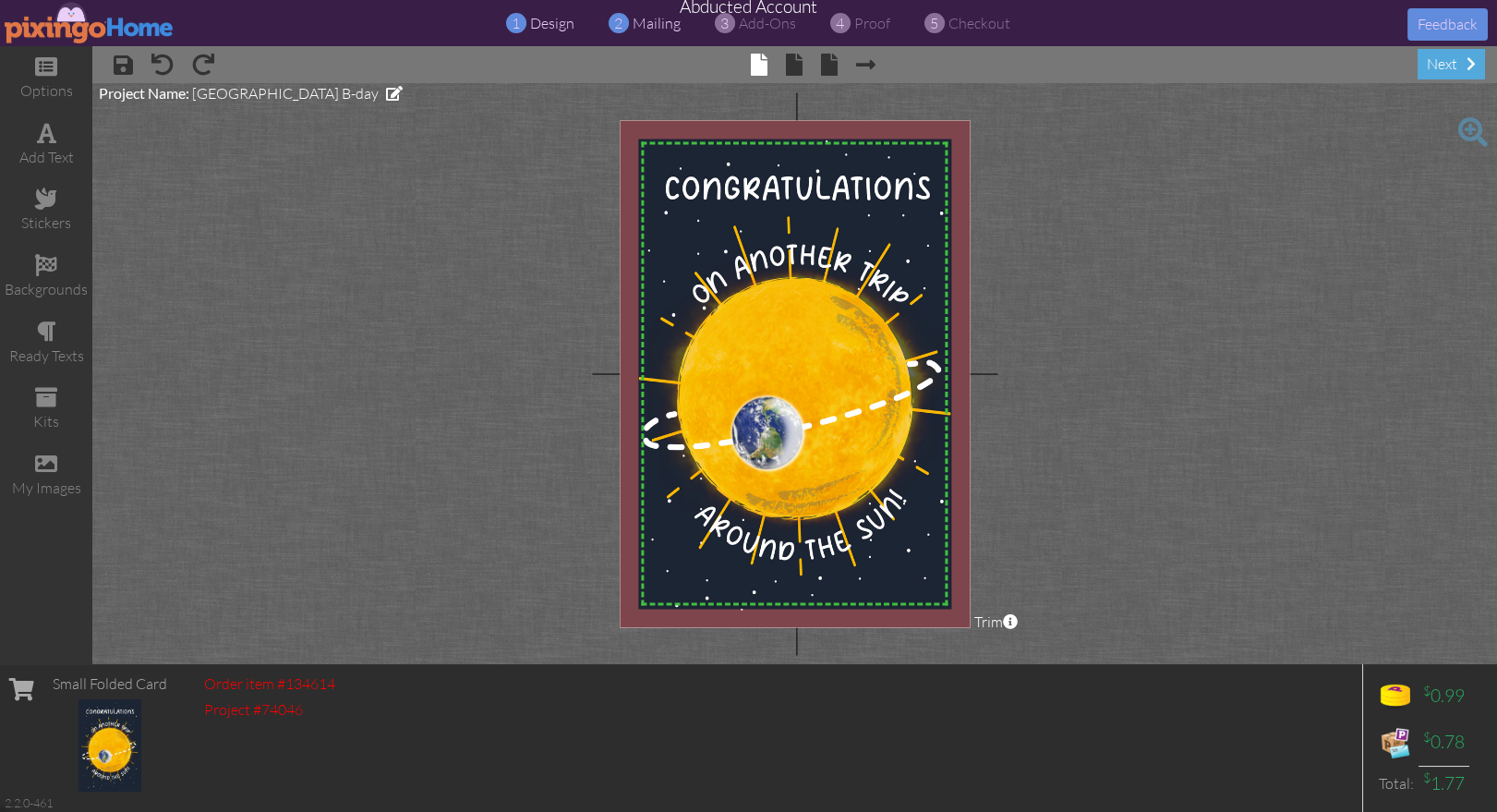
click at [648, 30] on span "mailing" at bounding box center [656, 23] width 48 height 18
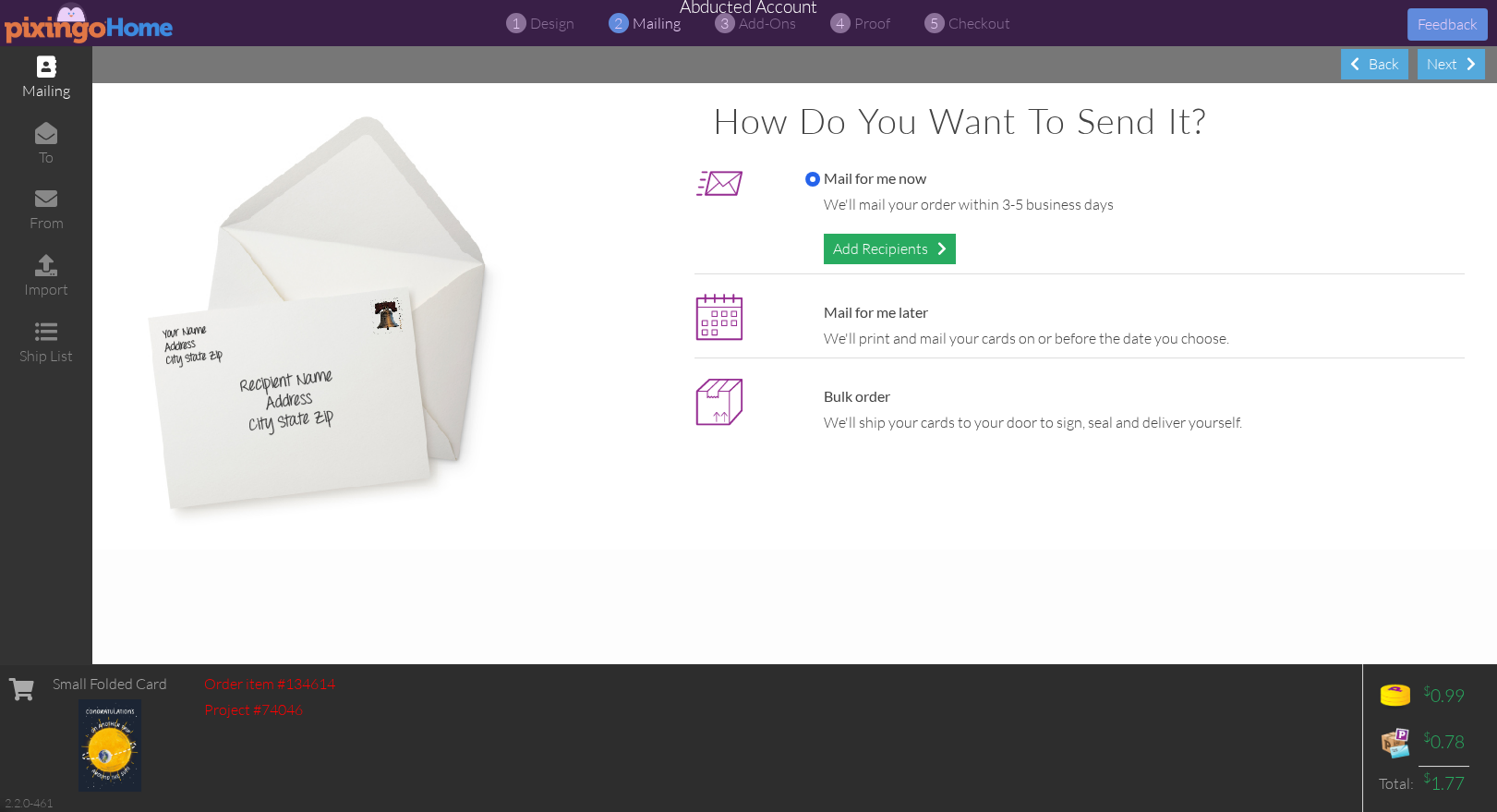
click at [852, 256] on div "Add Recipients" at bounding box center [889, 249] width 132 height 30
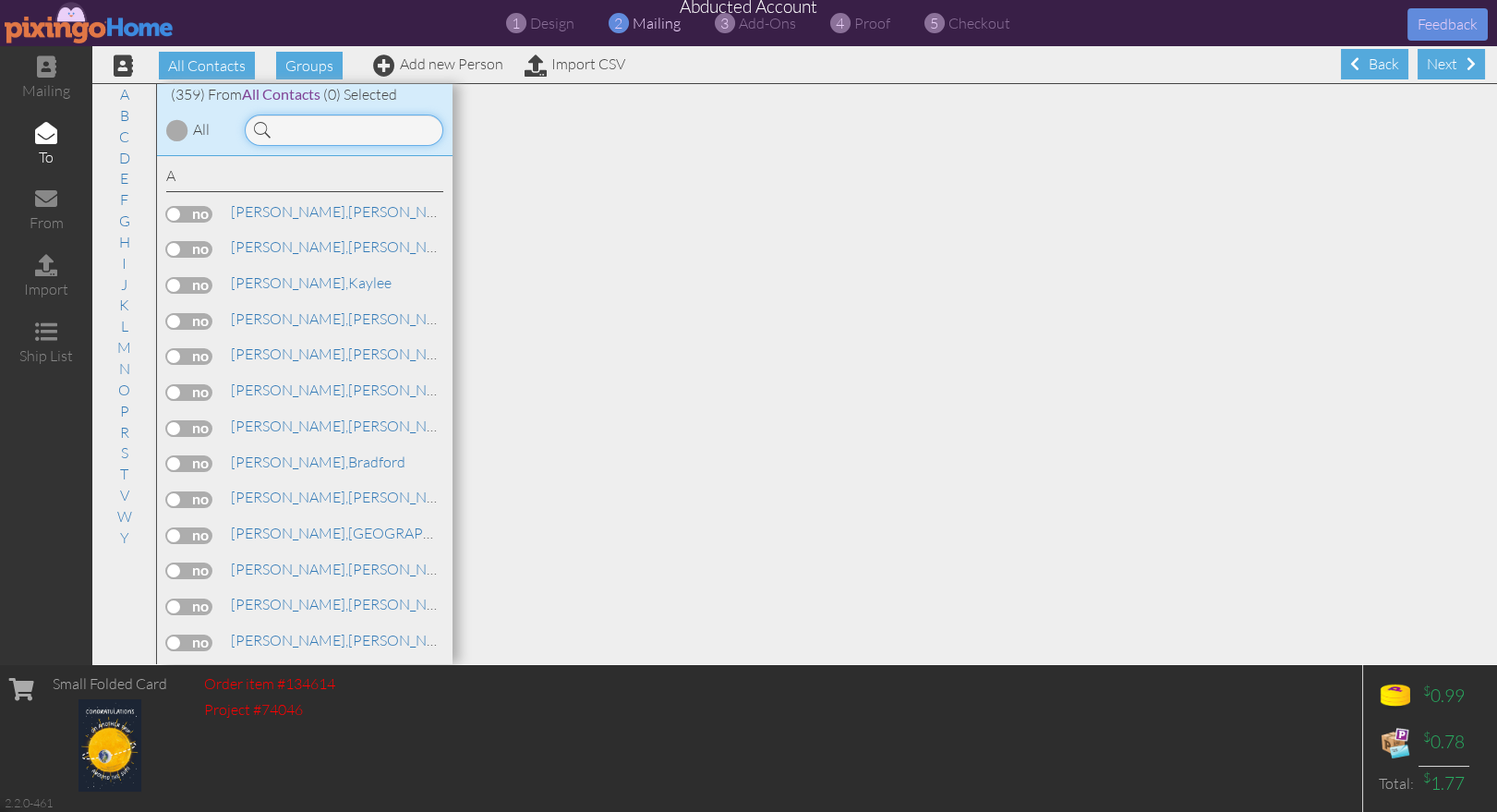
click at [323, 135] on input at bounding box center [343, 130] width 198 height 31
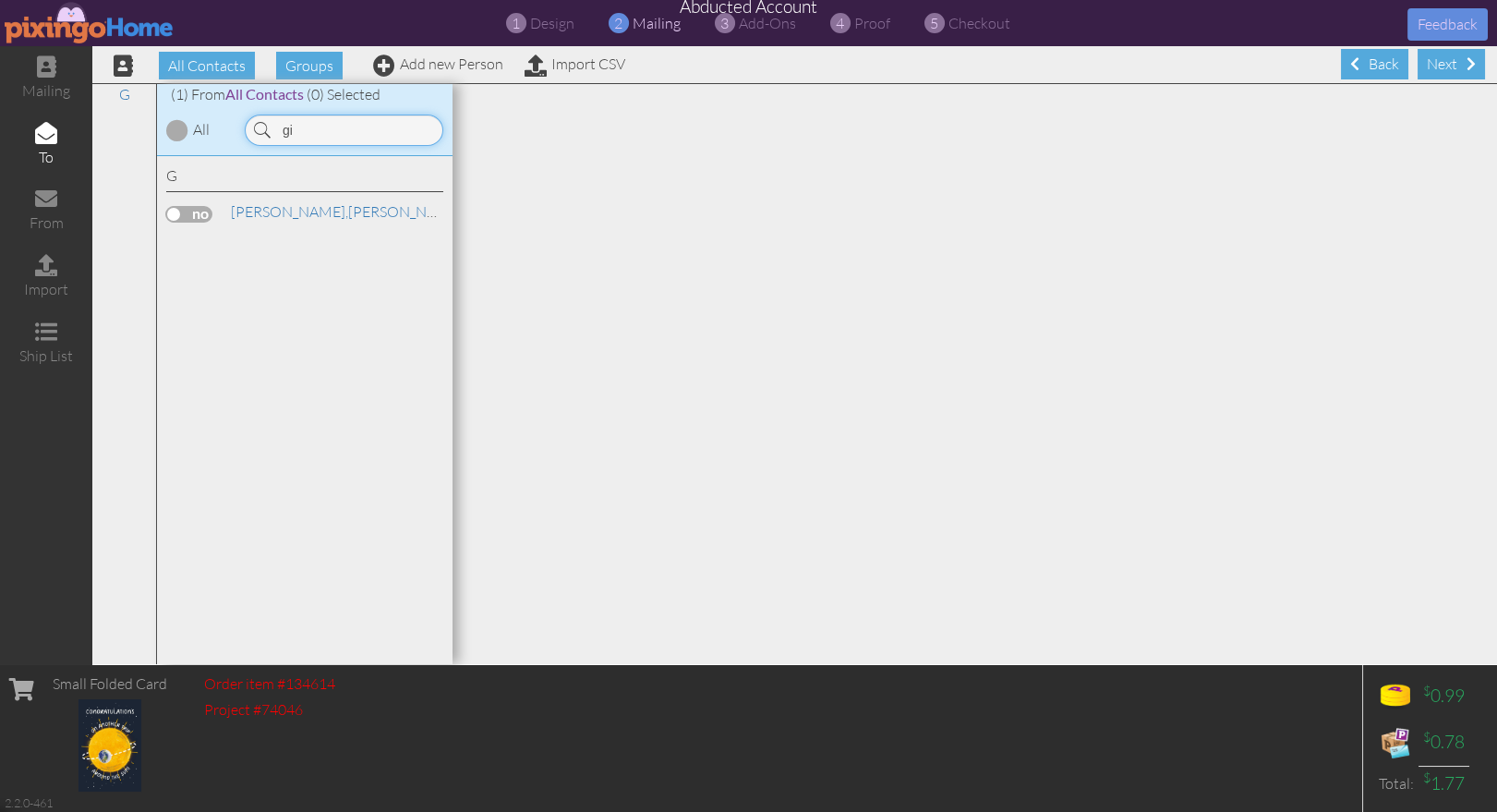
type input "g"
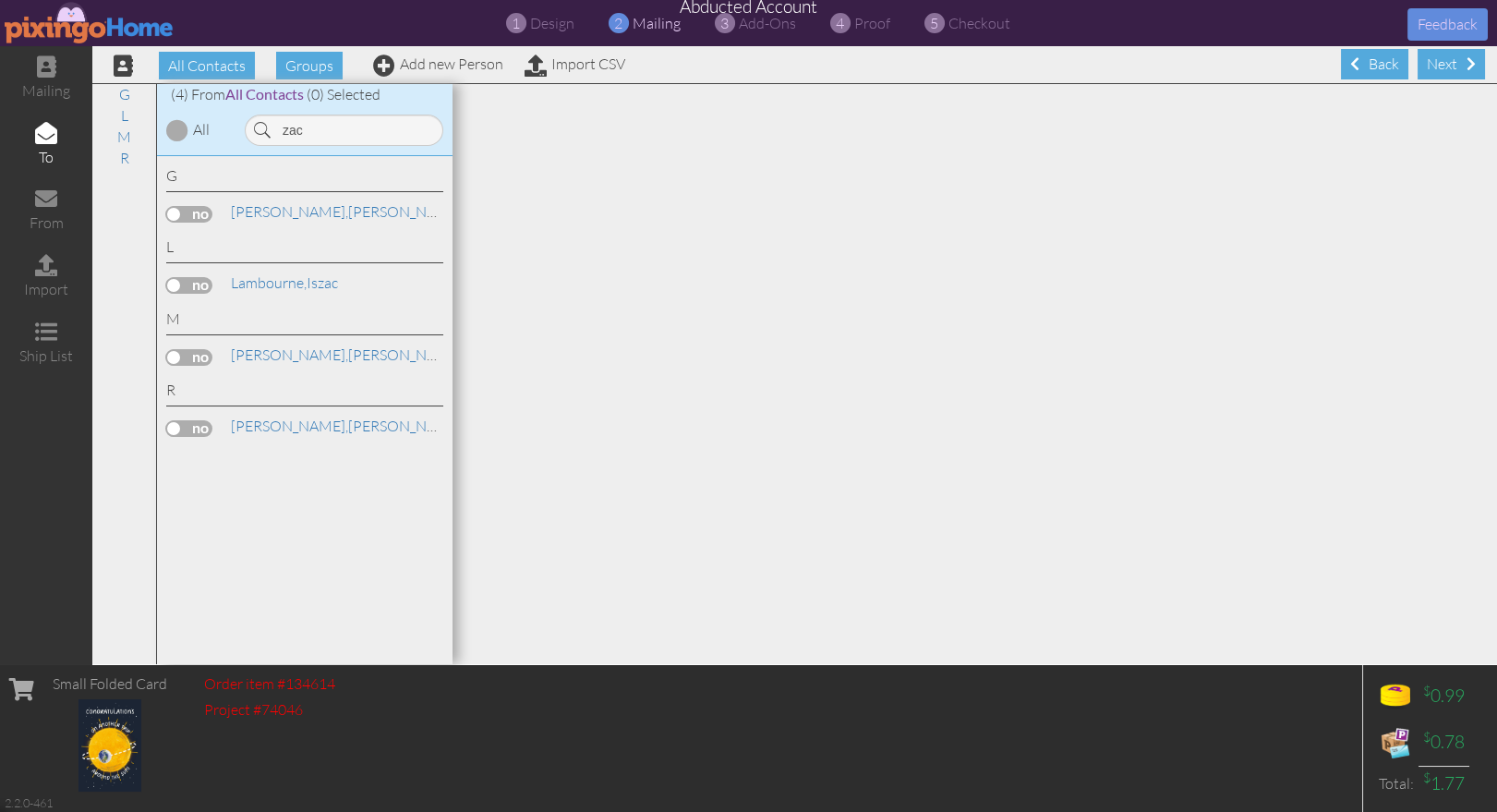
click at [203, 217] on label at bounding box center [189, 214] width 46 height 17
click at [0, 0] on input "checkbox" at bounding box center [0, 0] width 0 height 0
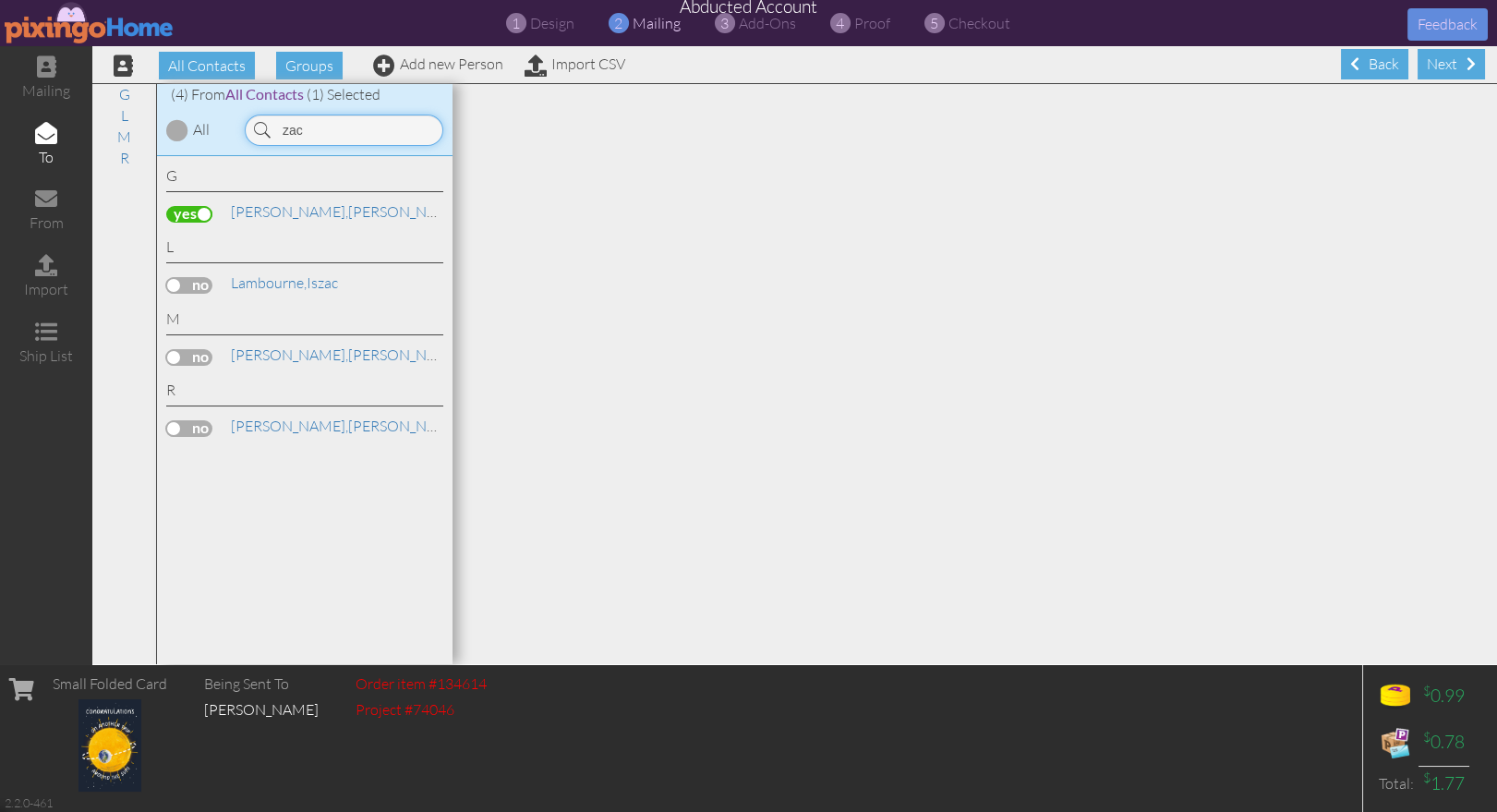
drag, startPoint x: 317, startPoint y: 135, endPoint x: 261, endPoint y: 121, distance: 57.7
click at [261, 121] on div "zac" at bounding box center [343, 130] width 198 height 31
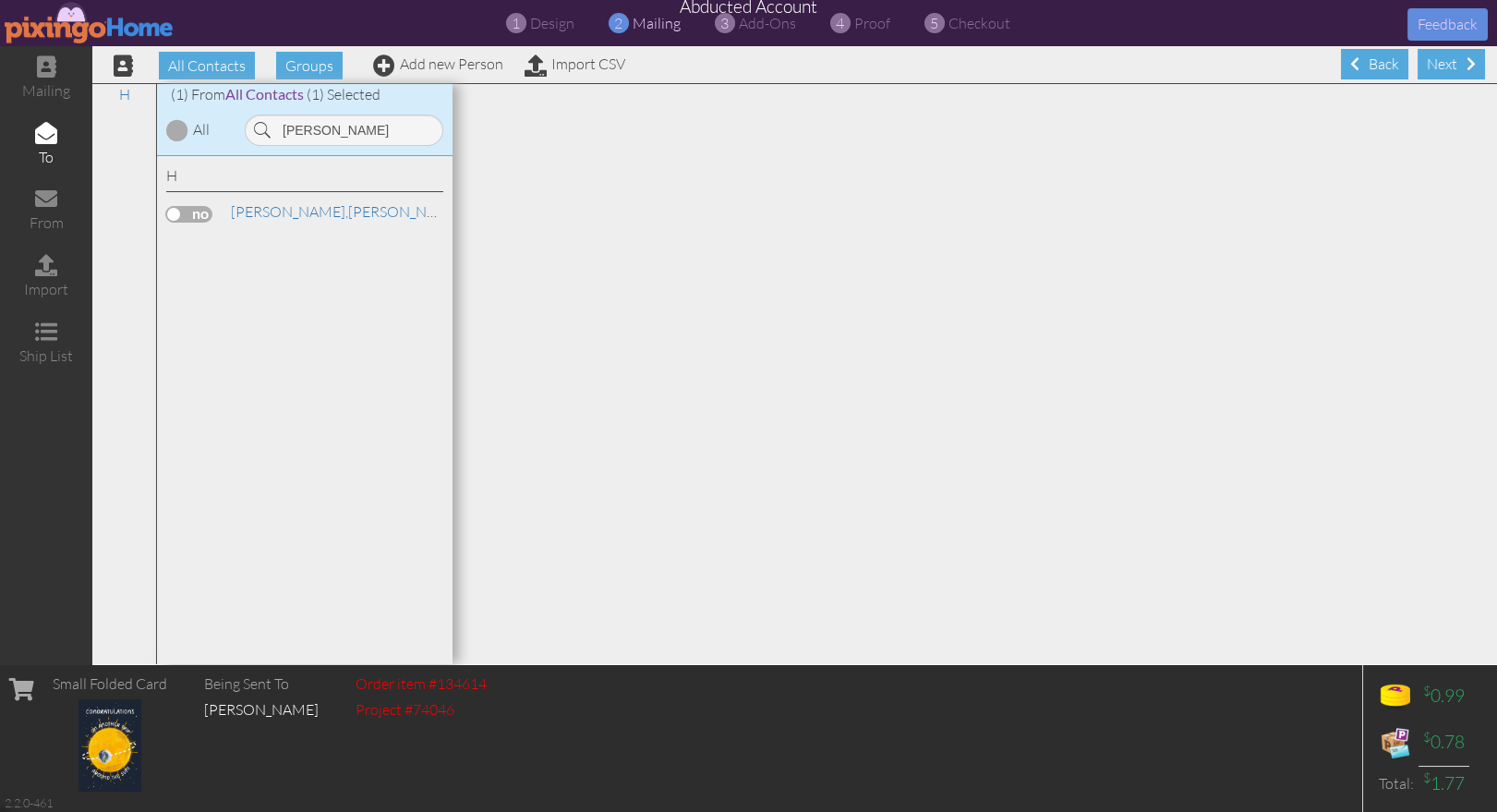
click at [199, 218] on label at bounding box center [189, 214] width 46 height 17
click at [0, 0] on input "checkbox" at bounding box center [0, 0] width 0 height 0
drag, startPoint x: 343, startPoint y: 135, endPoint x: 240, endPoint y: 128, distance: 103.2
click at [240, 128] on div "[PERSON_NAME]" at bounding box center [343, 130] width 217 height 31
click at [189, 211] on label at bounding box center [189, 214] width 46 height 17
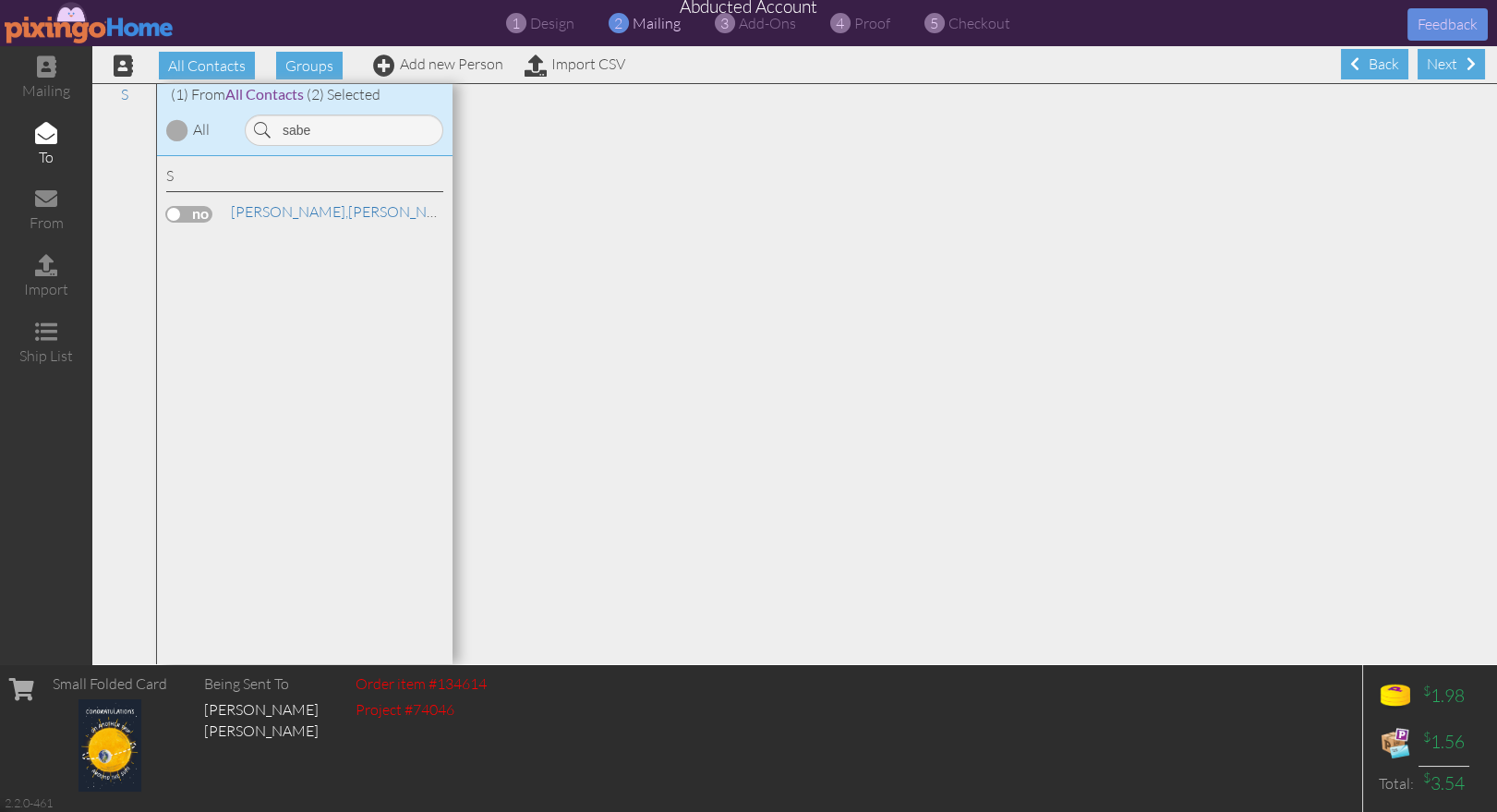
click at [0, 0] on input "checkbox" at bounding box center [0, 0] width 0 height 0
drag, startPoint x: 329, startPoint y: 125, endPoint x: 271, endPoint y: 128, distance: 58.1
click at [271, 128] on input "sabe" at bounding box center [343, 130] width 198 height 31
click at [197, 317] on label at bounding box center [189, 322] width 46 height 17
click at [0, 0] on input "checkbox" at bounding box center [0, 0] width 0 height 0
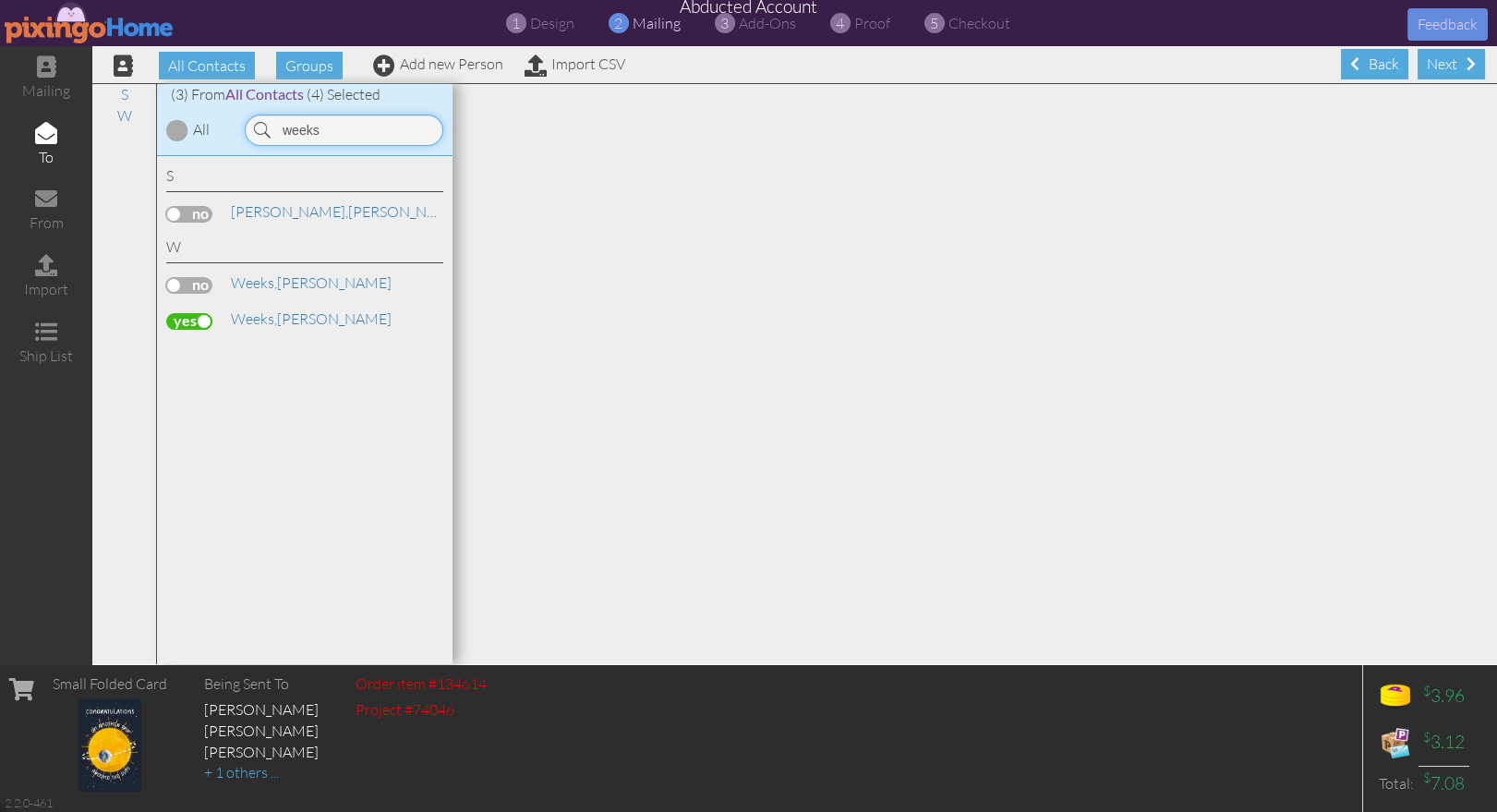
drag, startPoint x: 321, startPoint y: 129, endPoint x: 249, endPoint y: 125, distance: 72.1
click at [249, 125] on input "weeks" at bounding box center [343, 130] width 198 height 31
type input "isz"
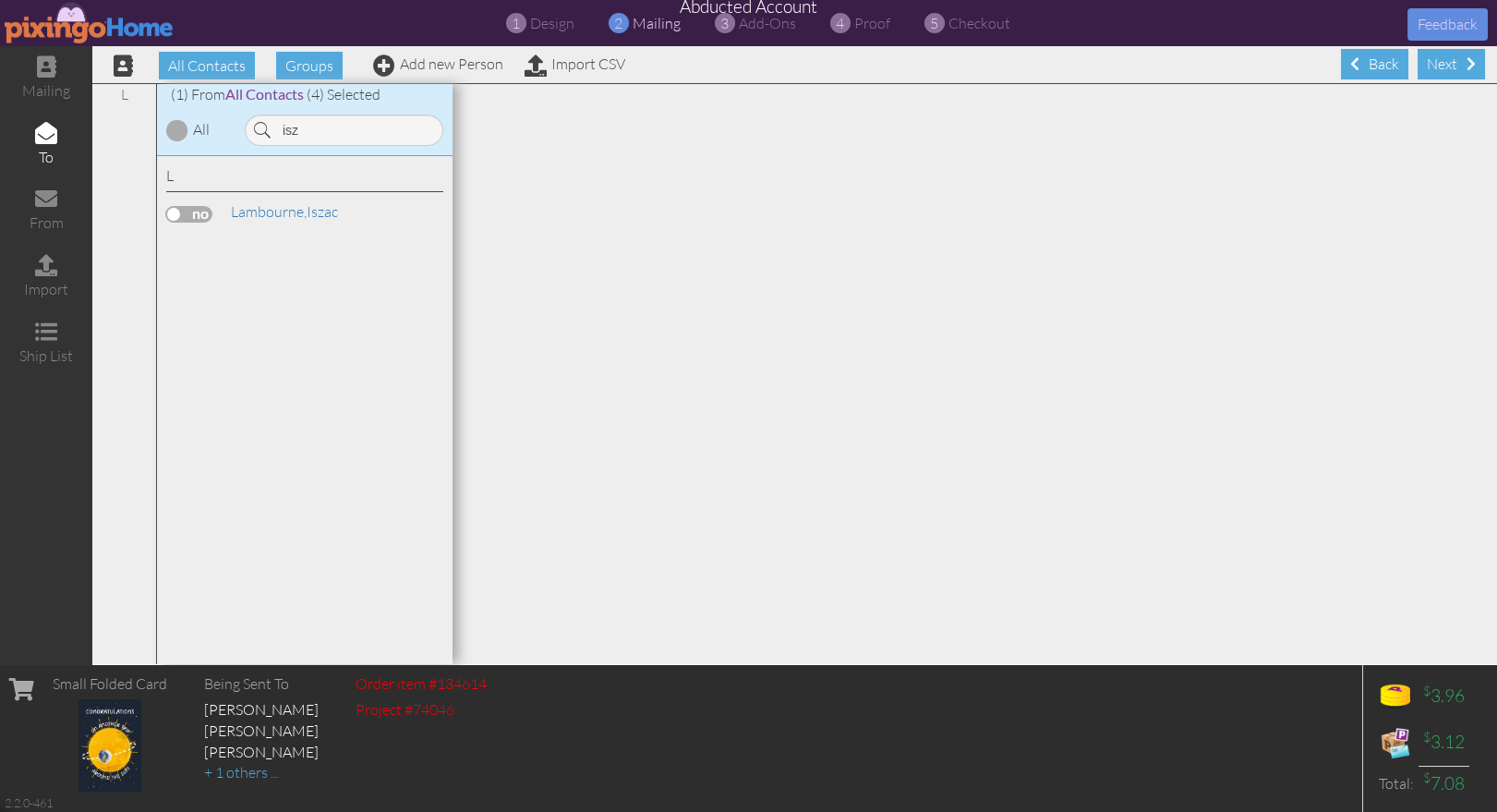
click at [167, 209] on label at bounding box center [189, 214] width 46 height 17
click at [0, 0] on input "checkbox" at bounding box center [0, 0] width 0 height 0
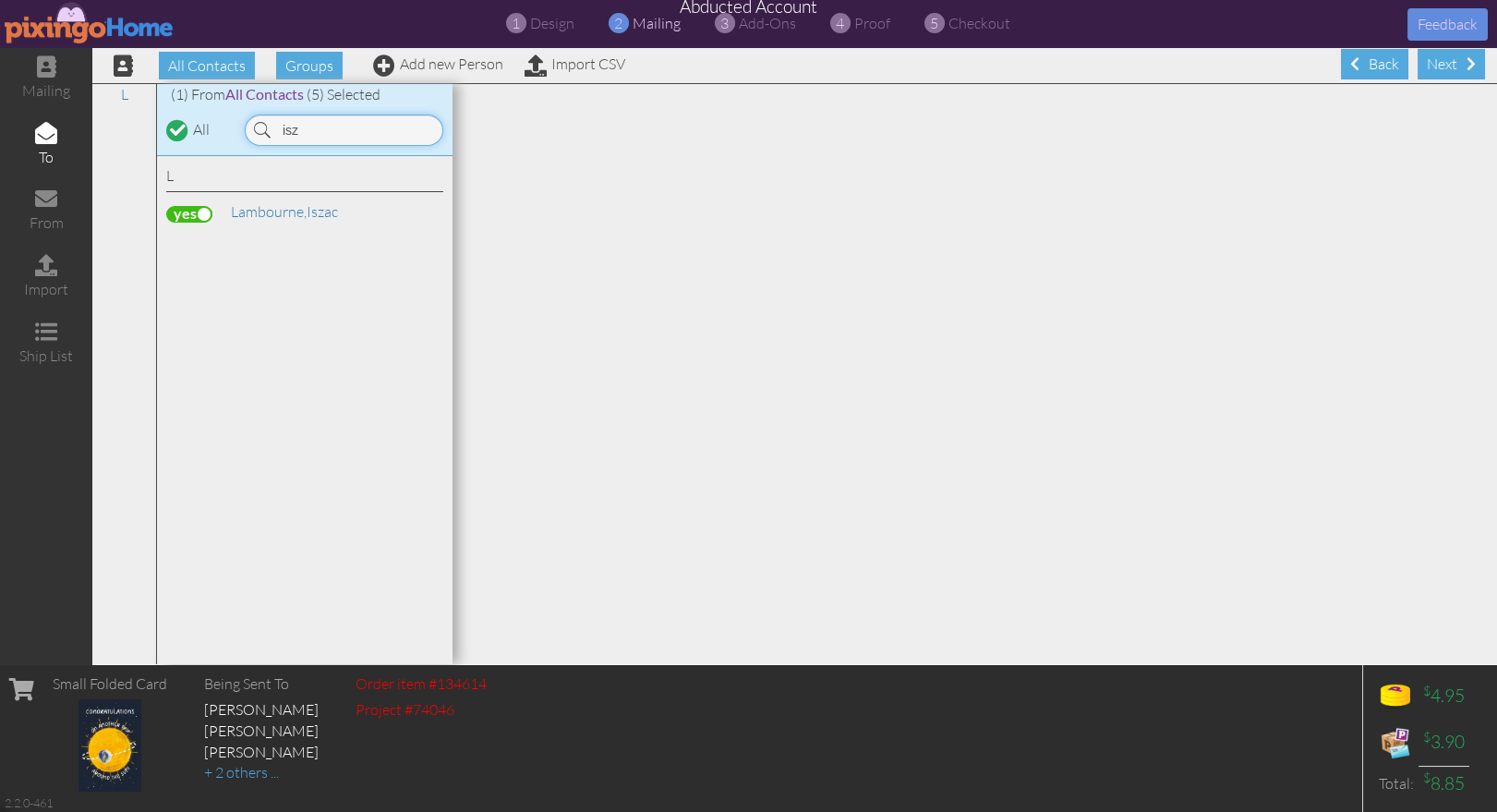
drag, startPoint x: 343, startPoint y: 128, endPoint x: 247, endPoint y: 123, distance: 96.1
click at [225, 123] on div "(1) From All Contacts (5) Selected All [GEOGRAPHIC_DATA]" at bounding box center [304, 120] width 295 height 72
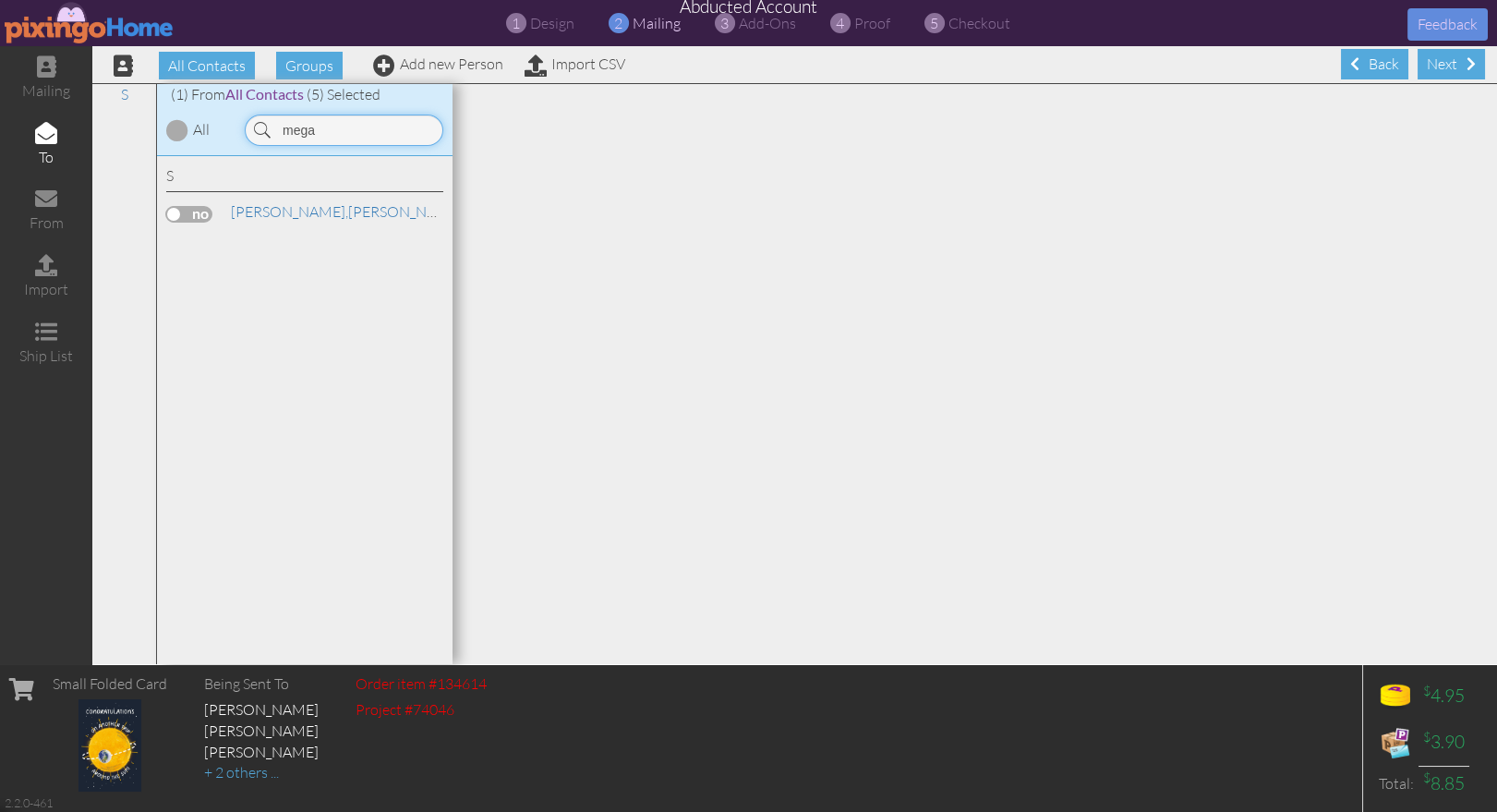
type input "mega"
click at [191, 212] on label at bounding box center [189, 214] width 46 height 17
click at [0, 0] on input "checkbox" at bounding box center [0, 0] width 0 height 0
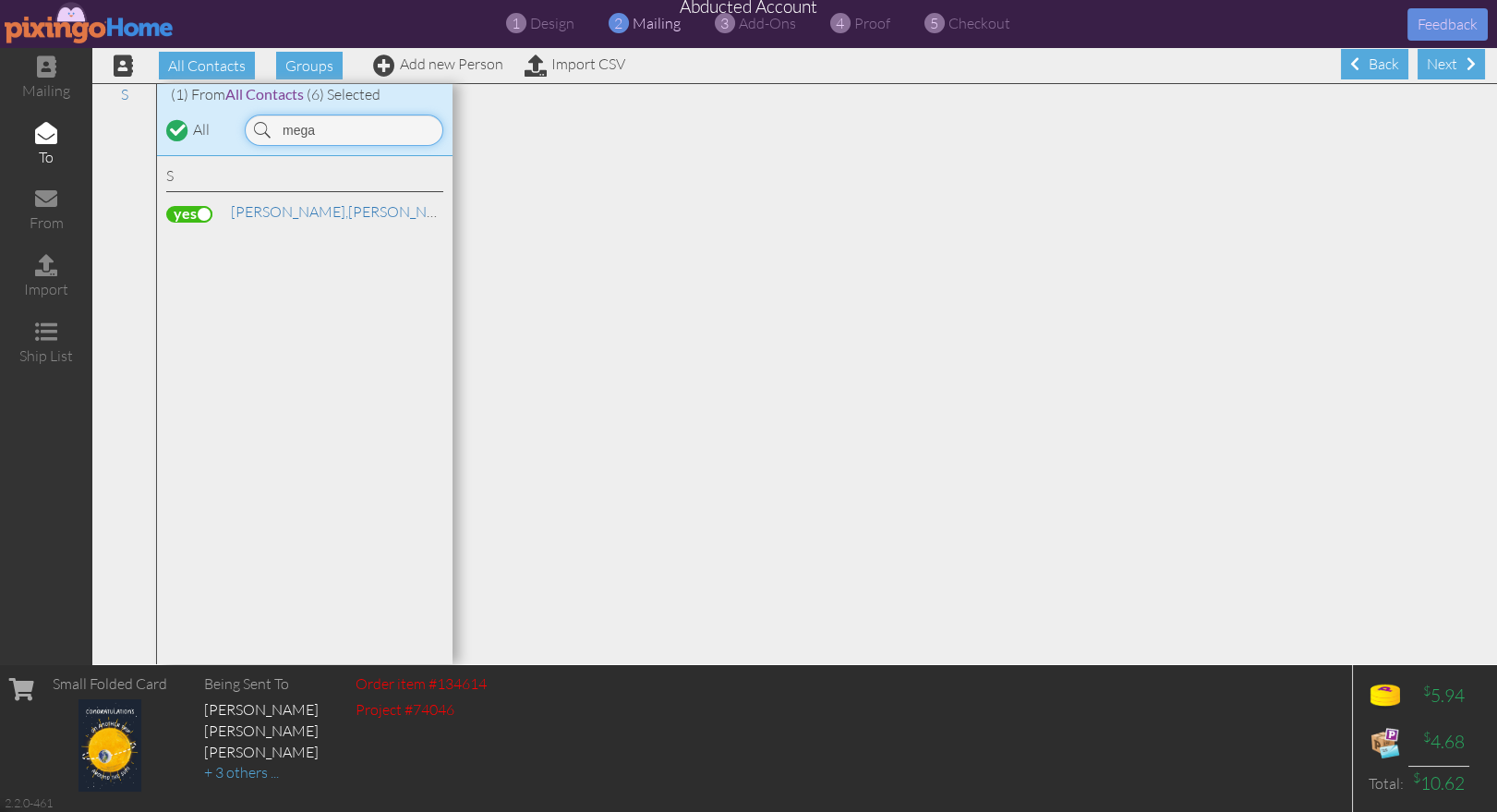
drag, startPoint x: 354, startPoint y: 127, endPoint x: 258, endPoint y: 124, distance: 96.0
click at [258, 124] on div "mega" at bounding box center [343, 130] width 198 height 31
type input "cow"
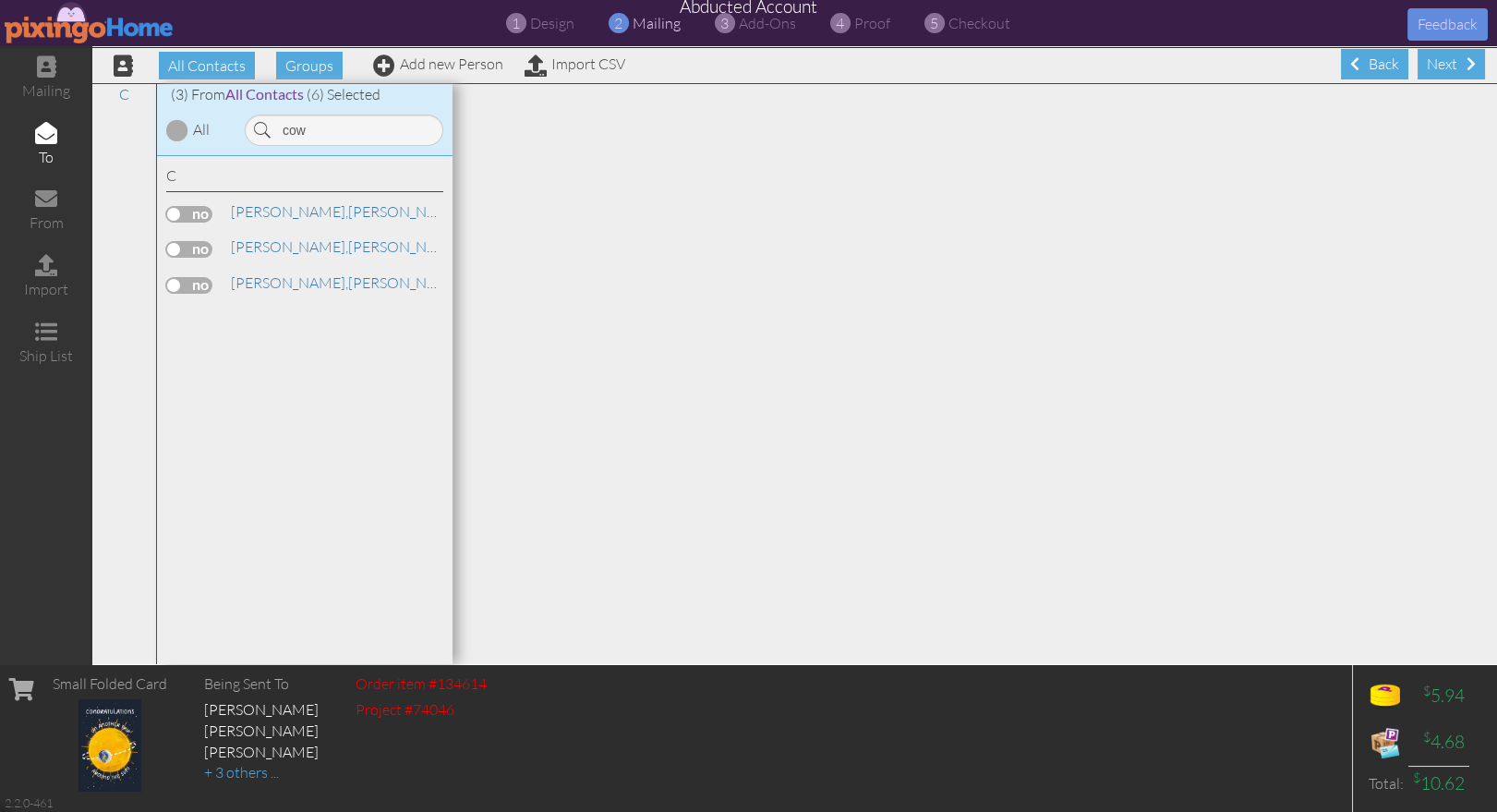
click at [173, 247] on label at bounding box center [189, 249] width 46 height 17
click at [0, 0] on input "checkbox" at bounding box center [0, 0] width 0 height 0
drag, startPoint x: 327, startPoint y: 129, endPoint x: 247, endPoint y: 126, distance: 80.1
click at [247, 126] on input "cow" at bounding box center [343, 130] width 198 height 31
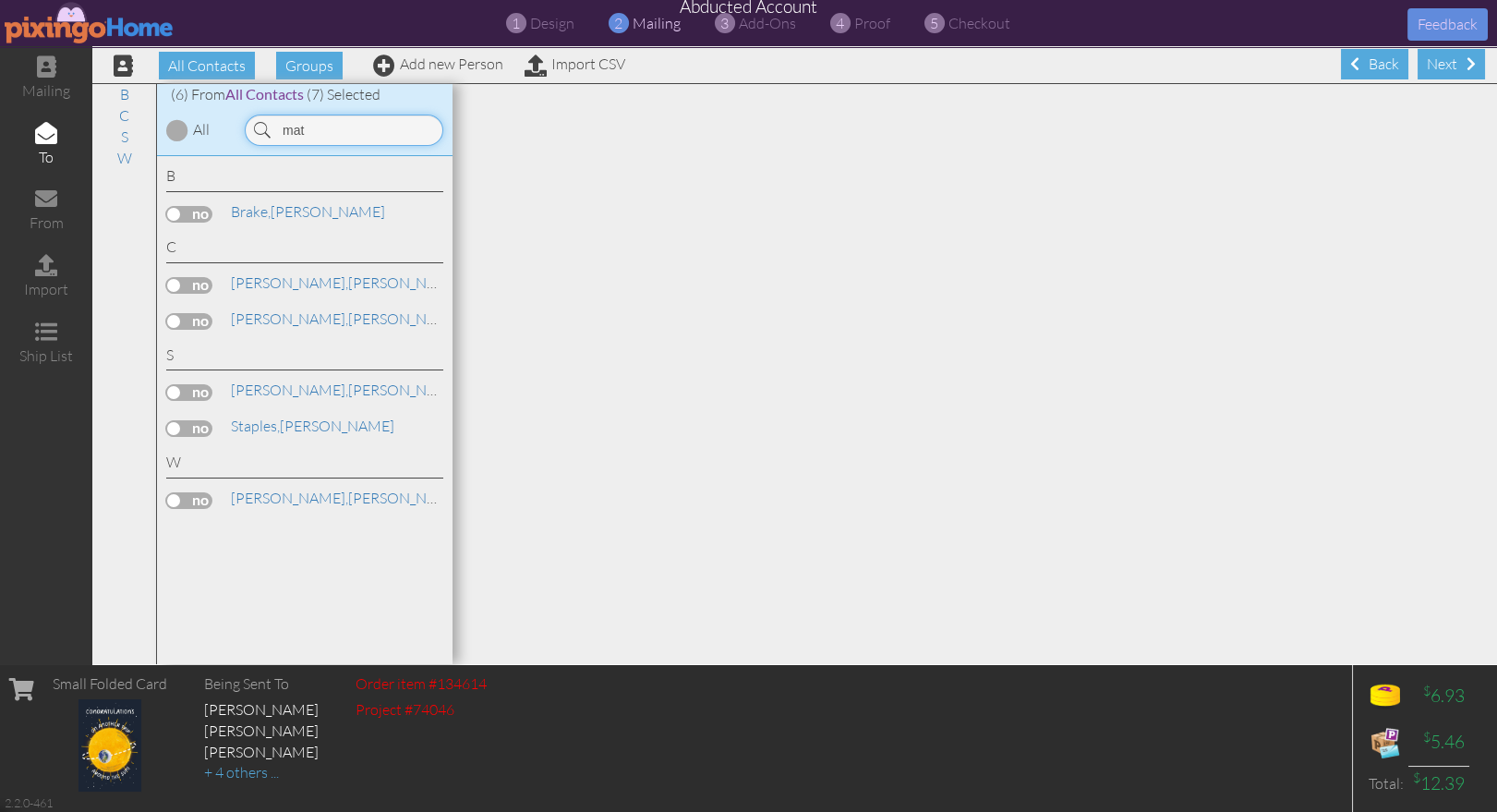
type input "mat"
click at [190, 316] on label at bounding box center [189, 322] width 46 height 17
click at [0, 0] on input "checkbox" at bounding box center [0, 0] width 0 height 0
drag, startPoint x: 323, startPoint y: 128, endPoint x: 287, endPoint y: 127, distance: 36.0
click at [287, 127] on input "mat" at bounding box center [343, 130] width 198 height 31
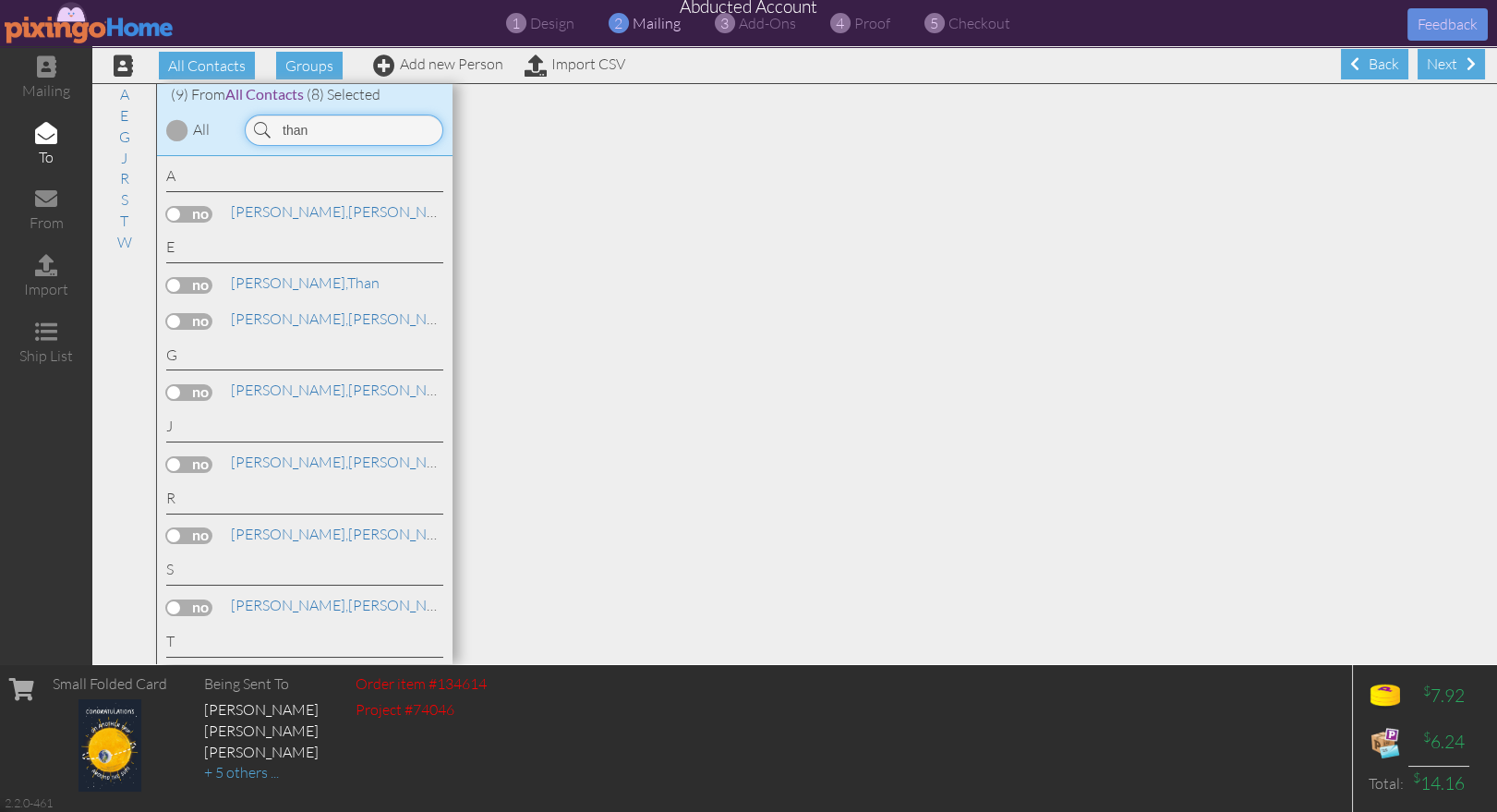
type input "than"
click at [188, 286] on label at bounding box center [189, 286] width 46 height 17
click at [0, 0] on input "checkbox" at bounding box center [0, 0] width 0 height 0
click at [869, 30] on span "proof" at bounding box center [872, 23] width 36 height 18
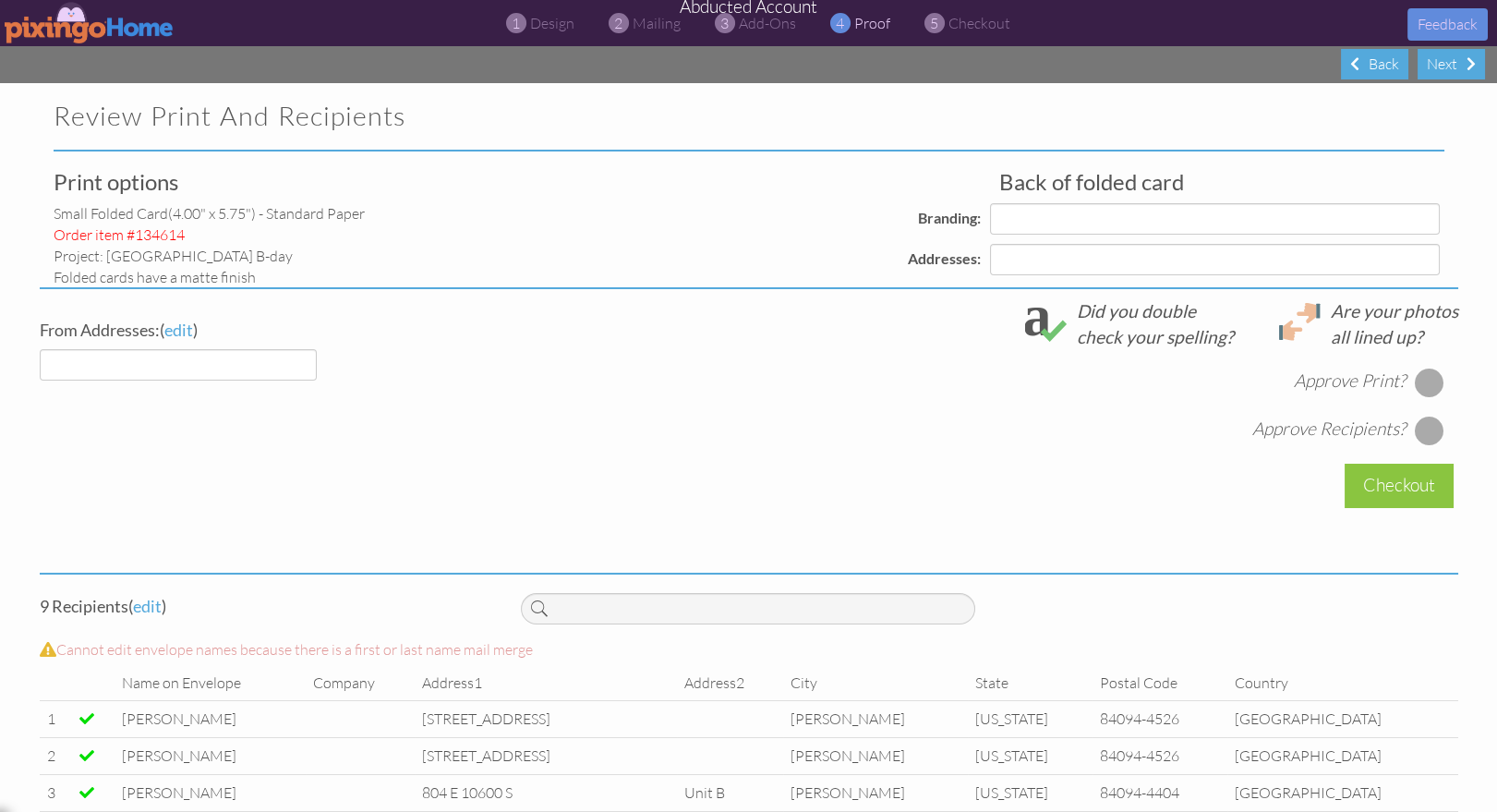
select select "object:17838"
select select "object:17843"
select select "object:17841"
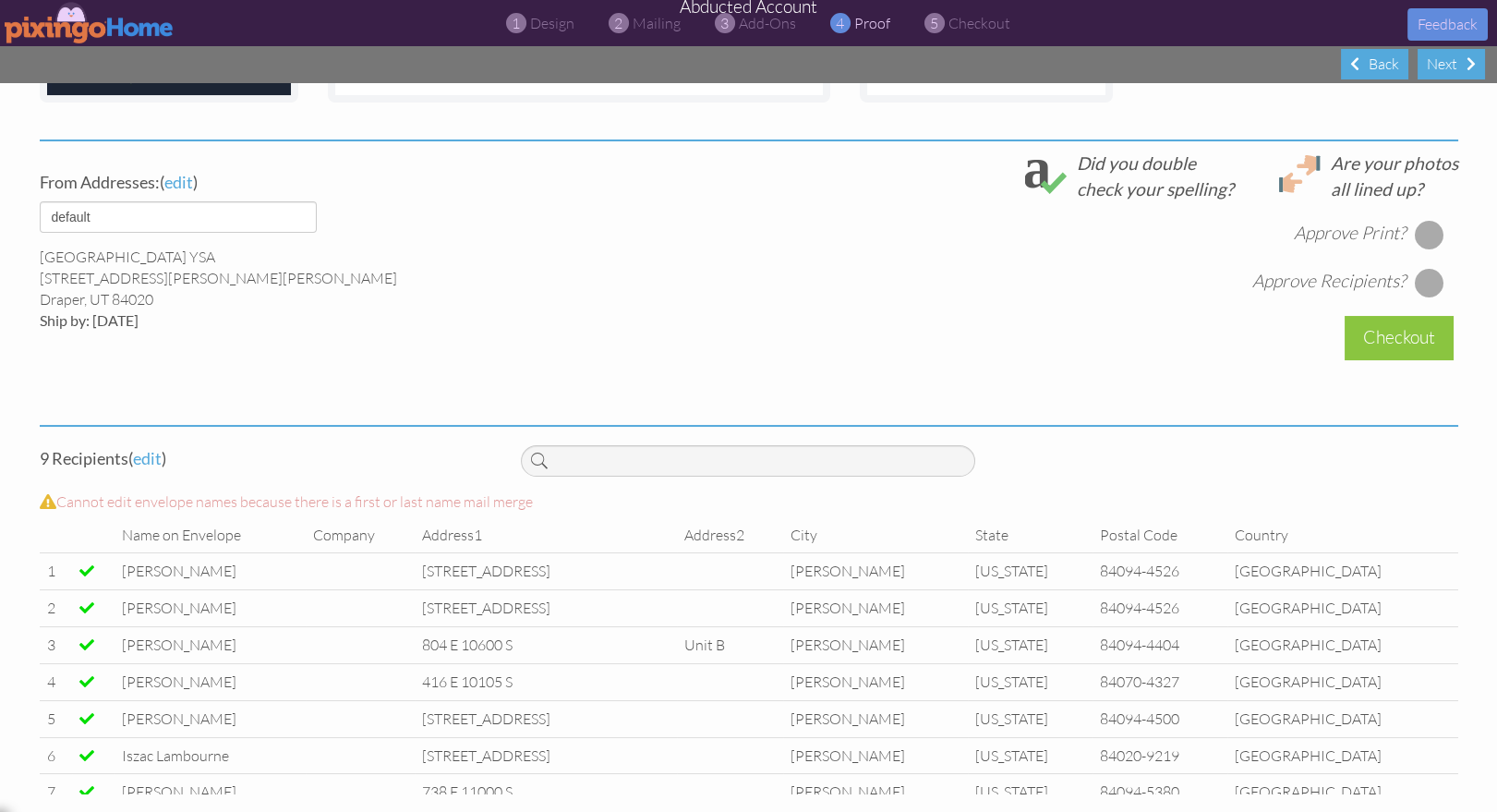
click at [1426, 233] on div at bounding box center [1428, 234] width 29 height 29
click at [1425, 286] on div at bounding box center [1428, 282] width 29 height 29
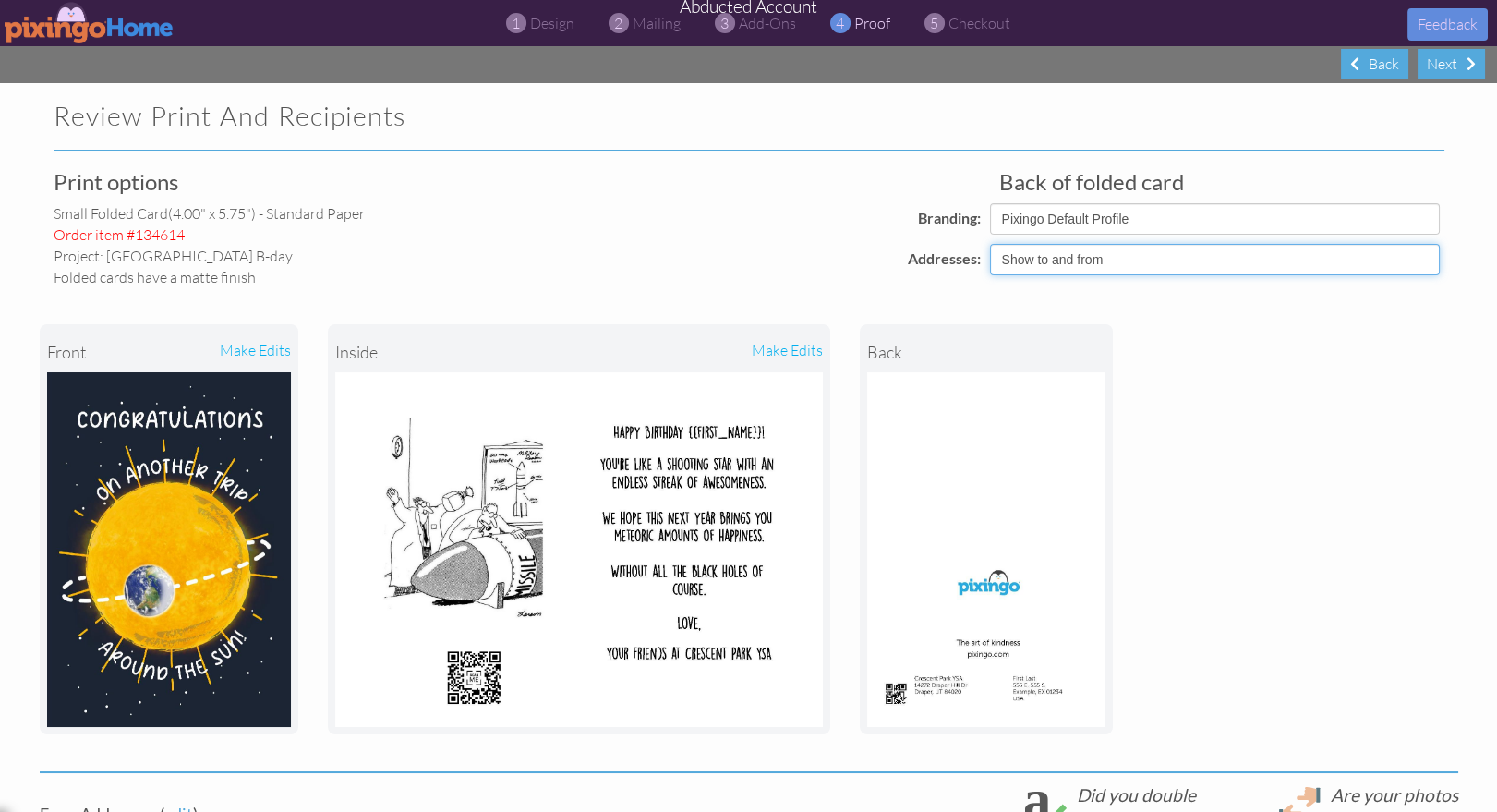
click at [1054, 258] on select "Show to and from Show from only Hide to and from" at bounding box center [1214, 259] width 450 height 31
select select "object:17840"
click at [989, 244] on select "Show to and from Show from only Hide to and from" at bounding box center [1214, 259] width 450 height 31
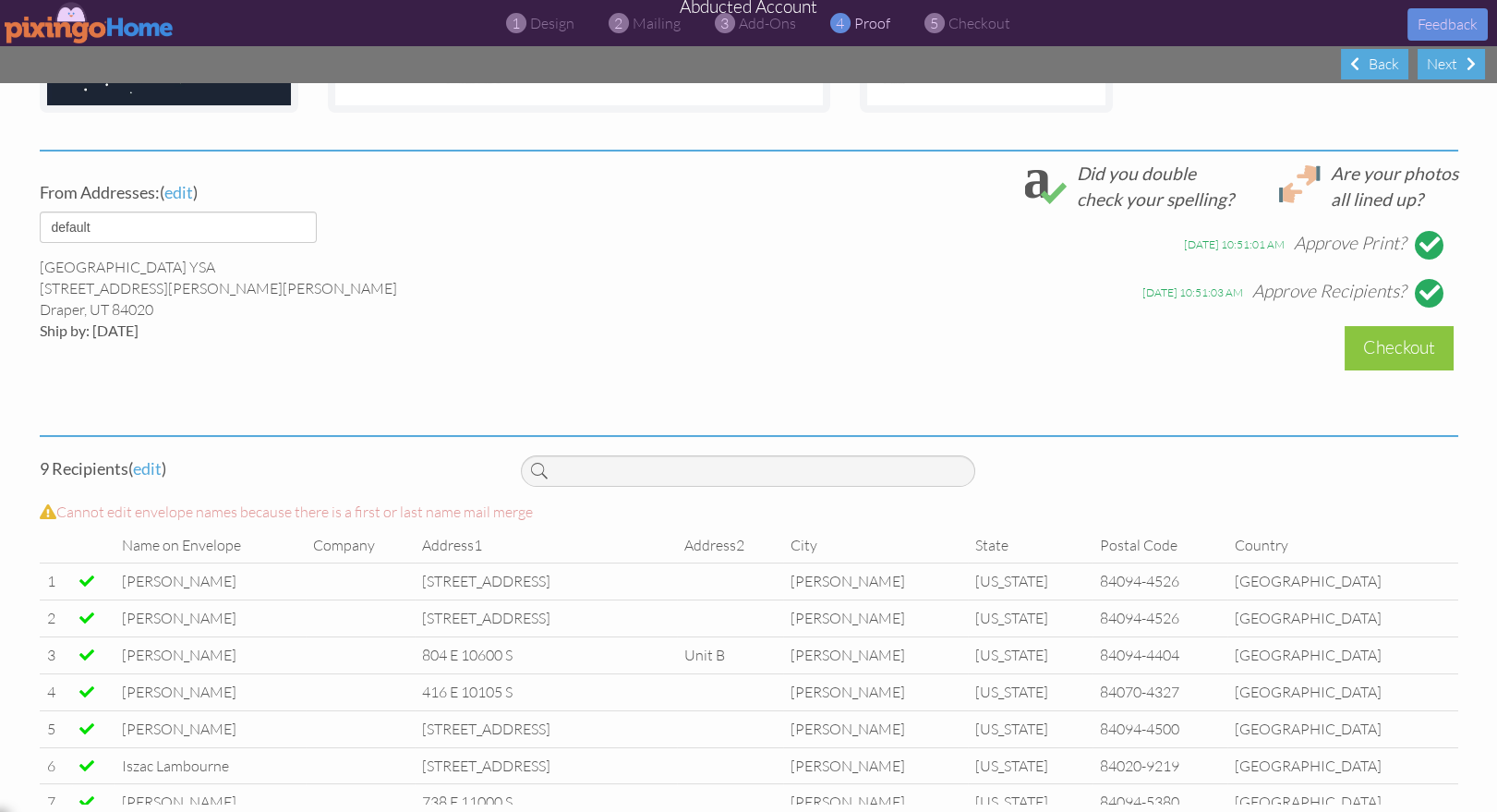
scroll to position [632, 0]
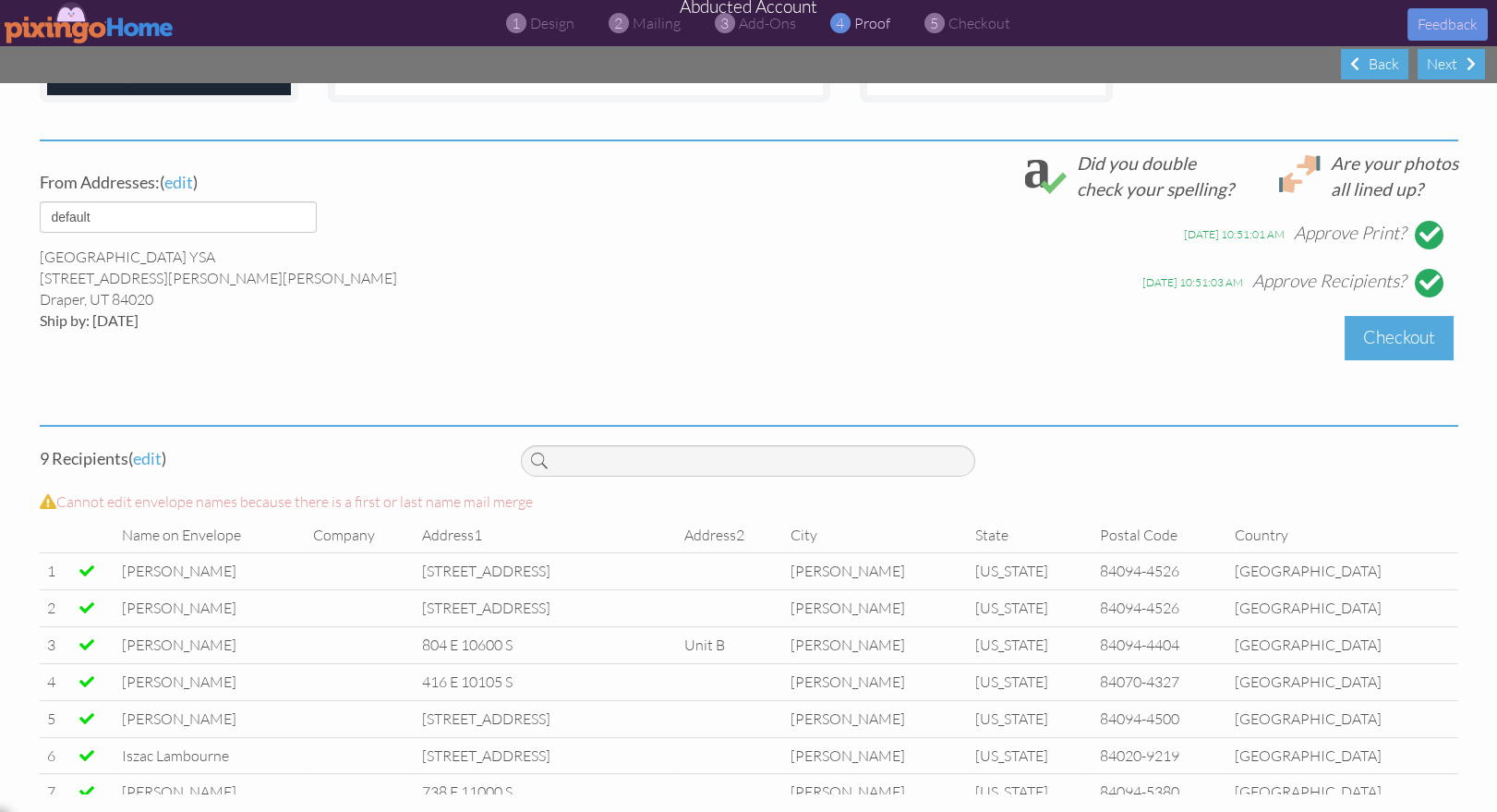
click at [1398, 331] on div "Checkout" at bounding box center [1398, 338] width 109 height 44
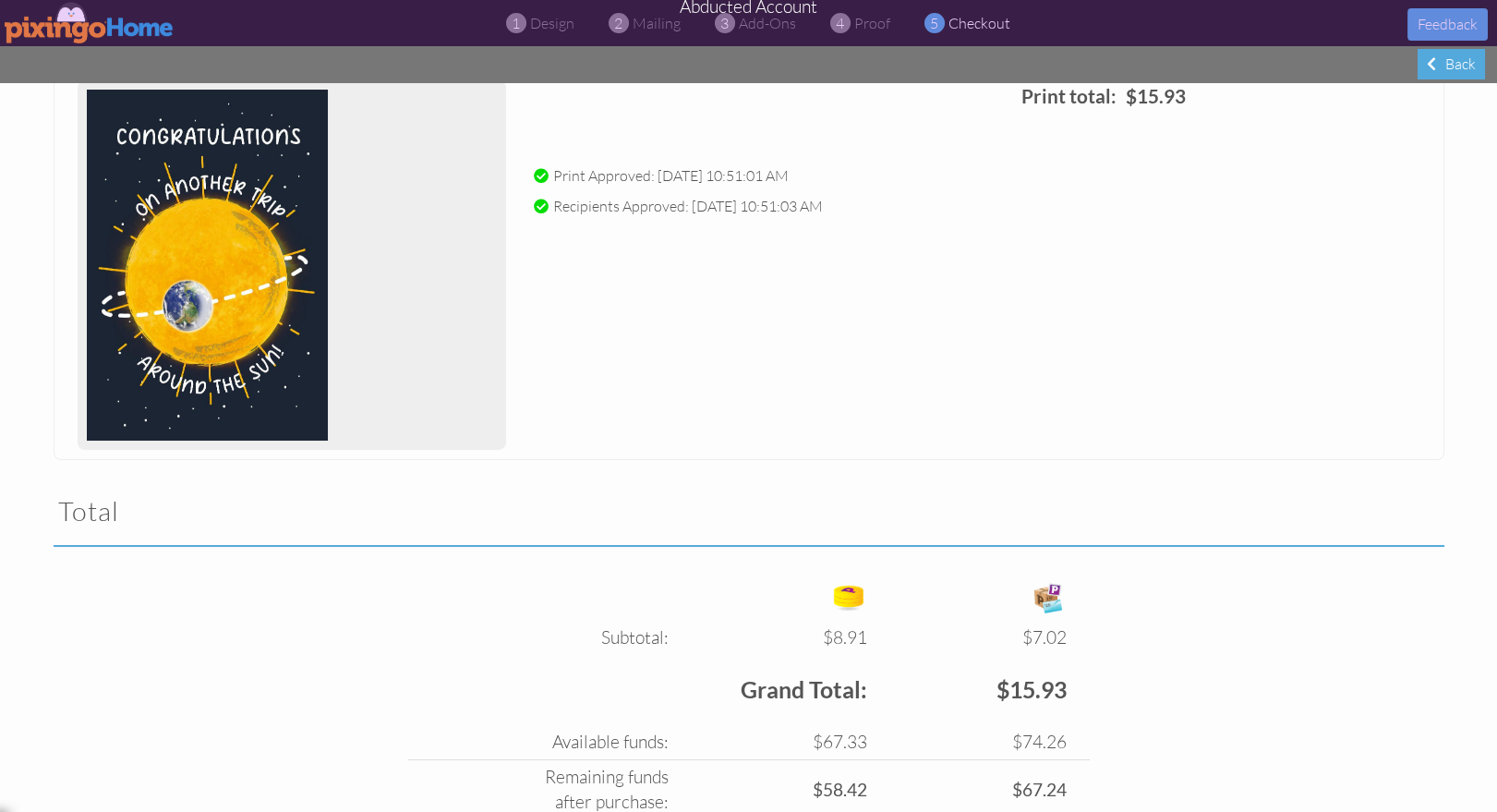
scroll to position [378, 0]
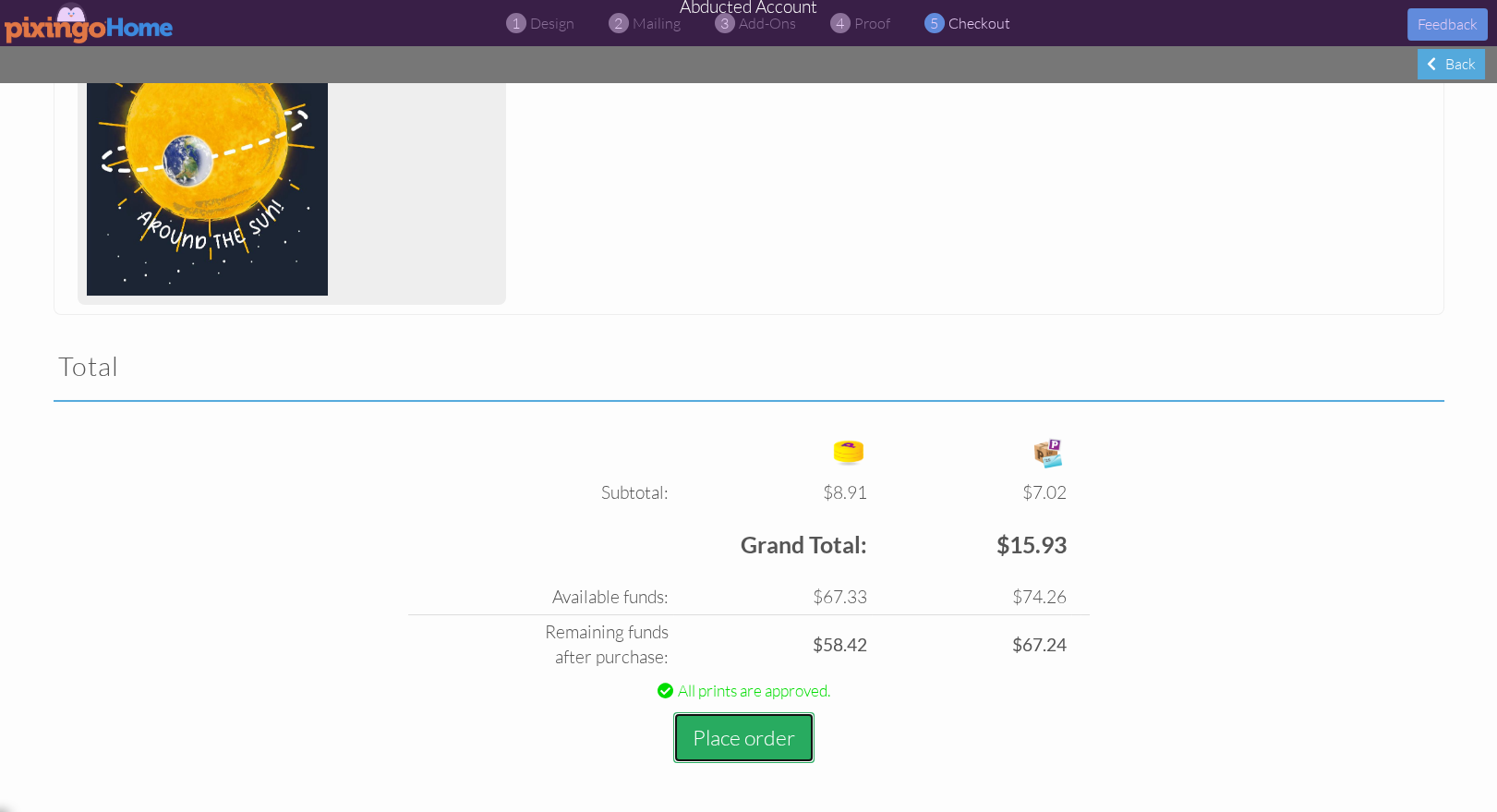
click at [677, 741] on button "Place order" at bounding box center [744, 737] width 141 height 51
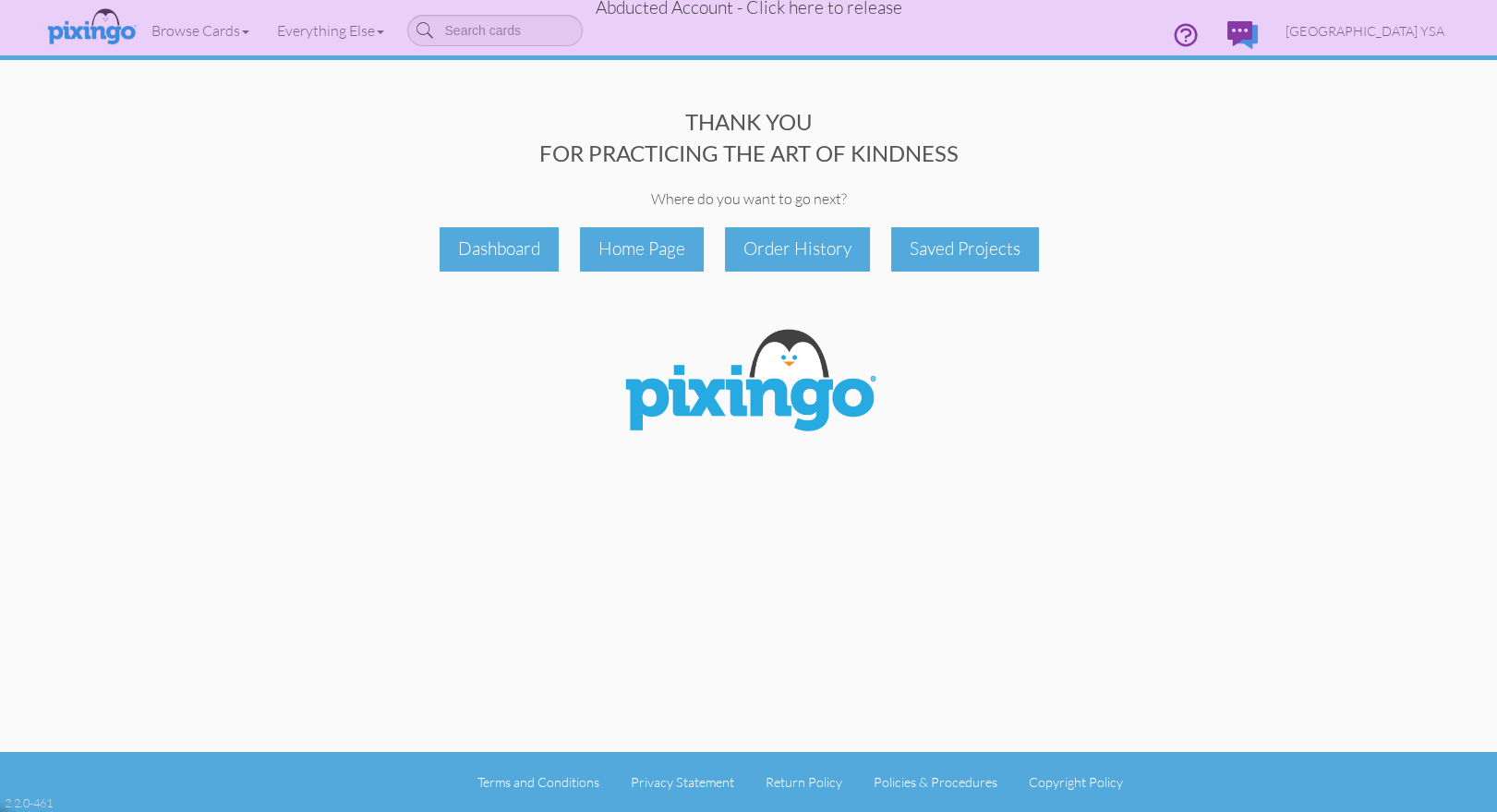
click at [703, 7] on span "Abducted Account - Click here to release" at bounding box center [748, 7] width 306 height 22
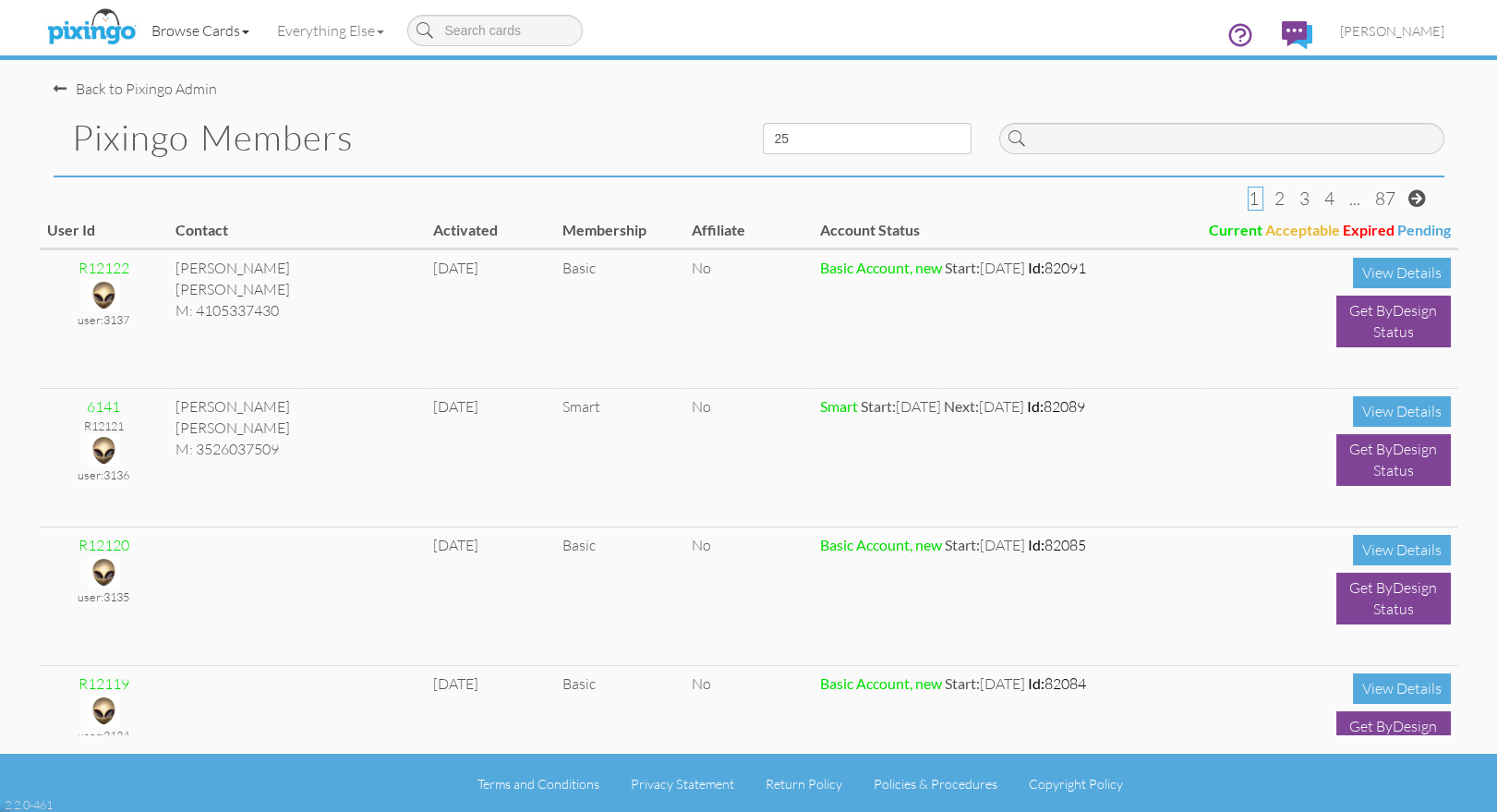
click at [209, 34] on link "Browse Cards" at bounding box center [200, 30] width 125 height 46
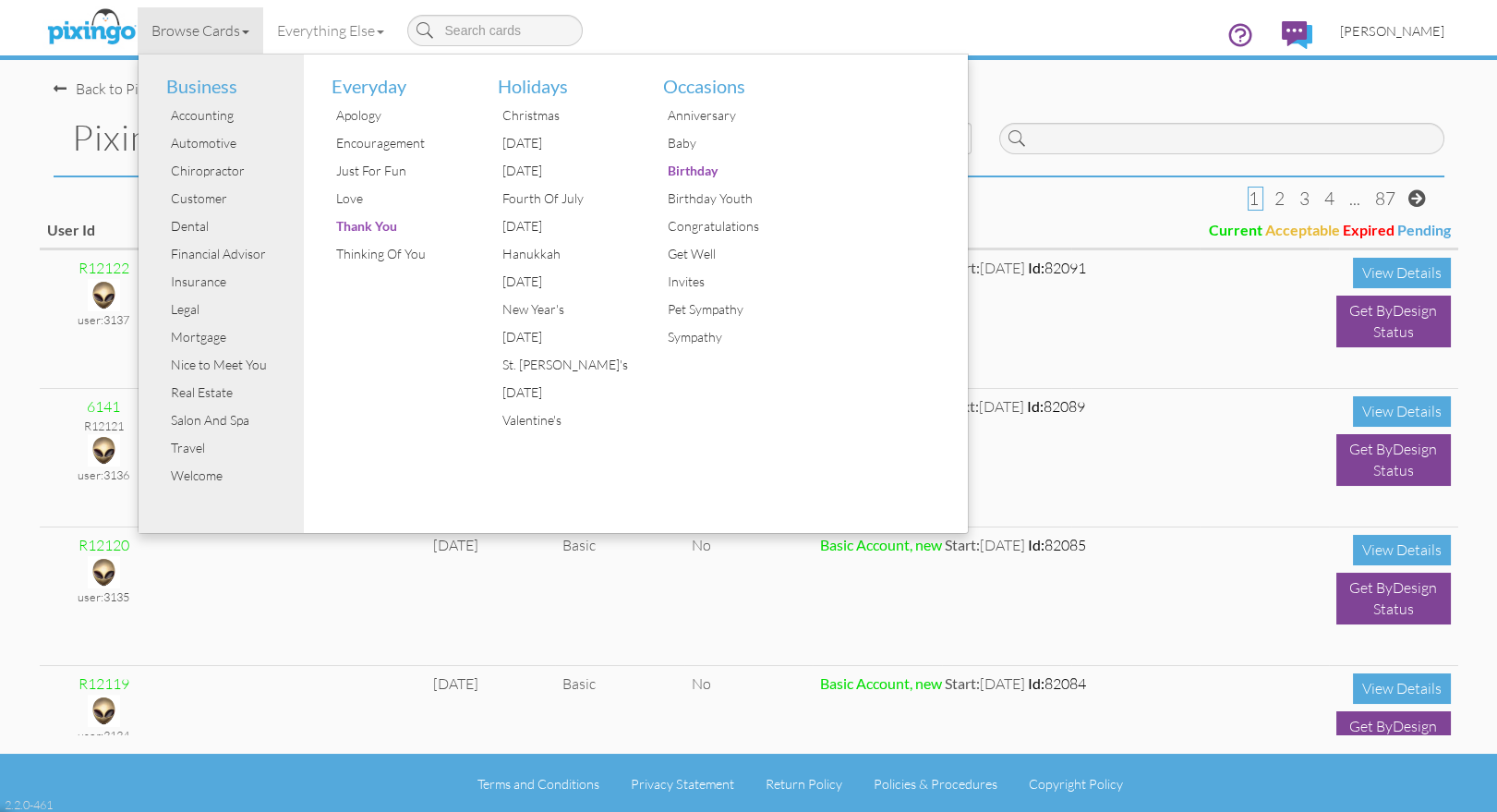
click at [1385, 29] on span "[PERSON_NAME]" at bounding box center [1392, 30] width 104 height 16
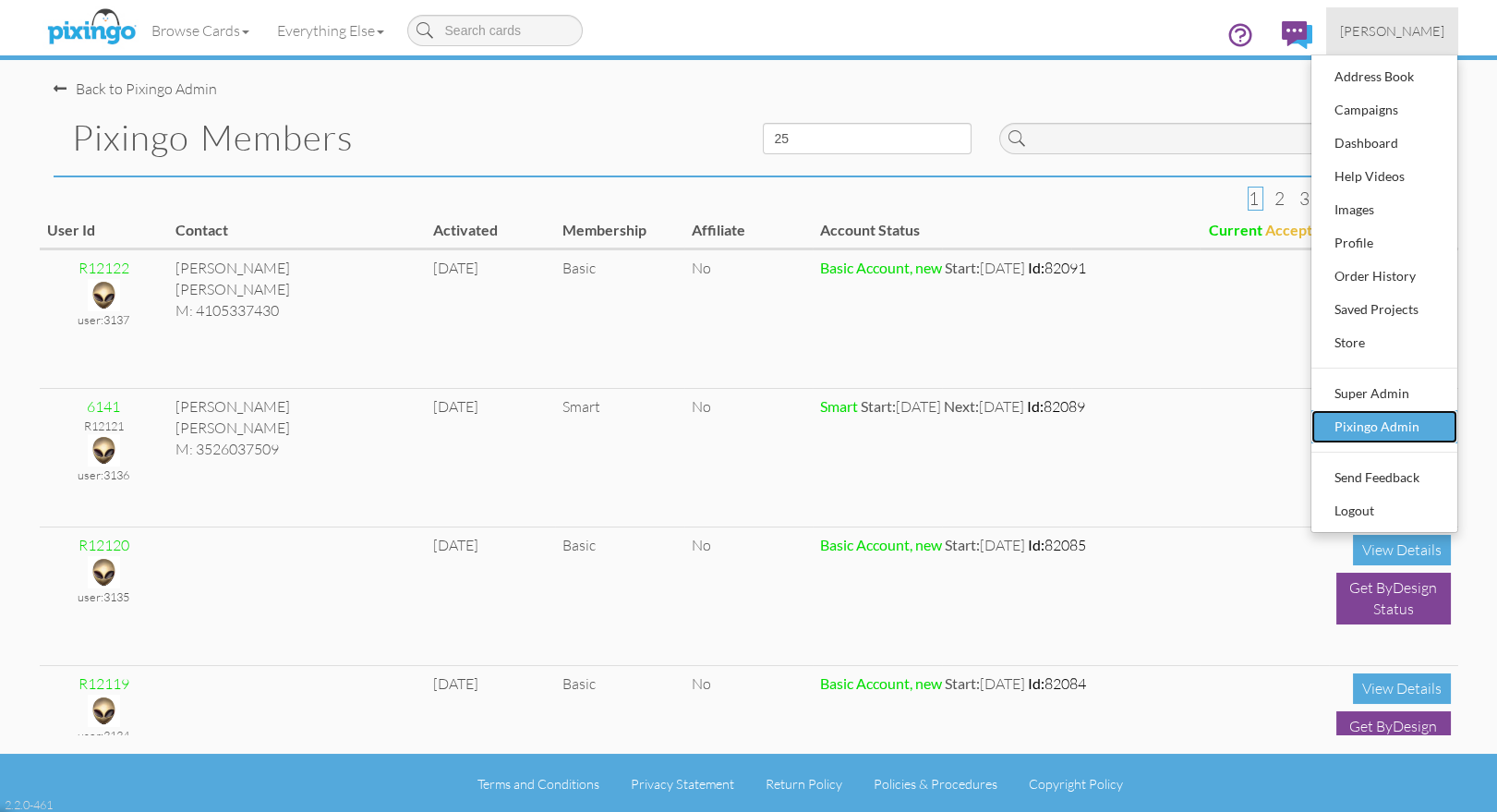
click at [1379, 418] on div "Pixingo Admin" at bounding box center [1384, 426] width 109 height 28
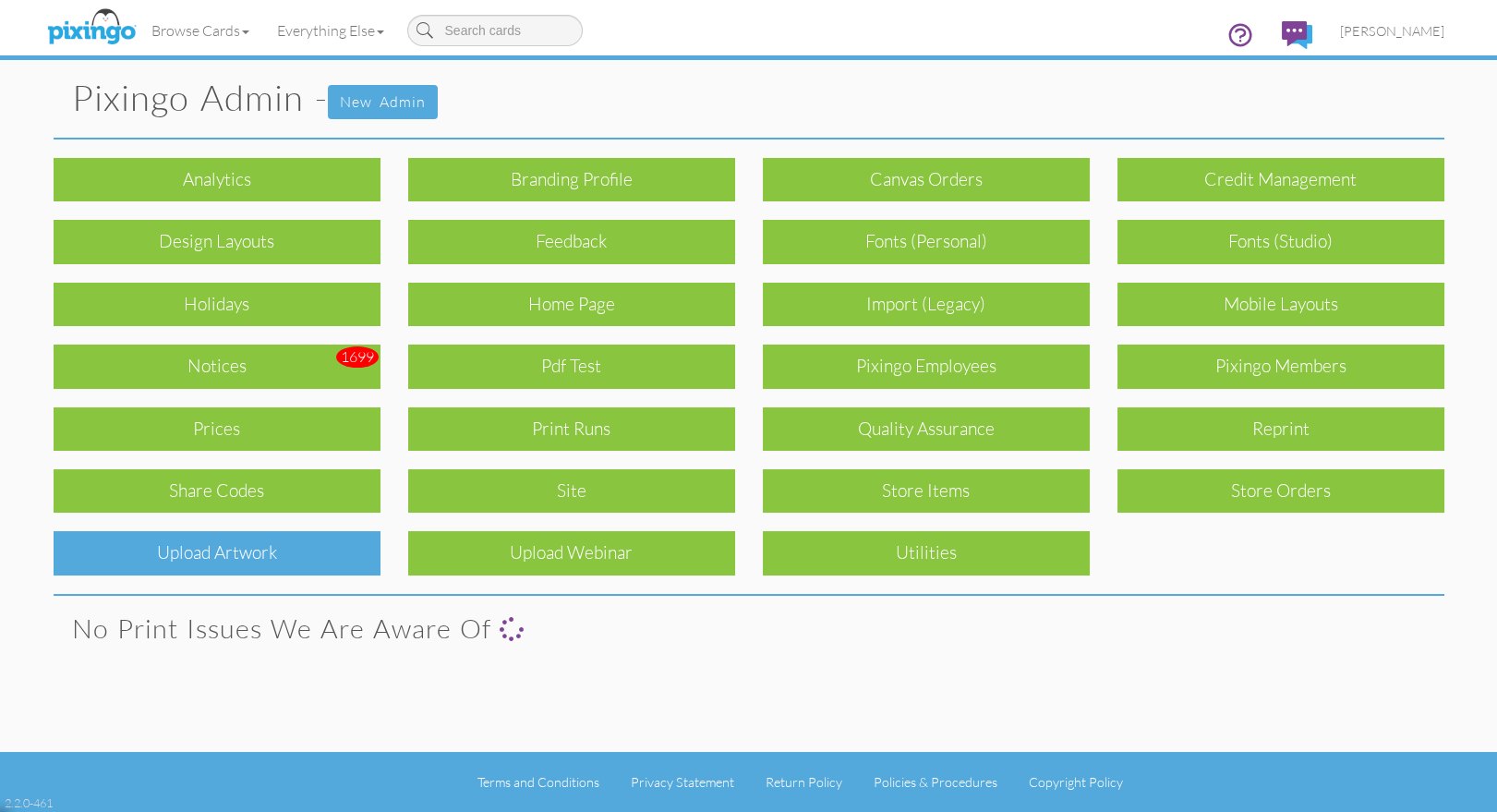
click at [243, 544] on div "Upload Artwork" at bounding box center [216, 553] width 327 height 44
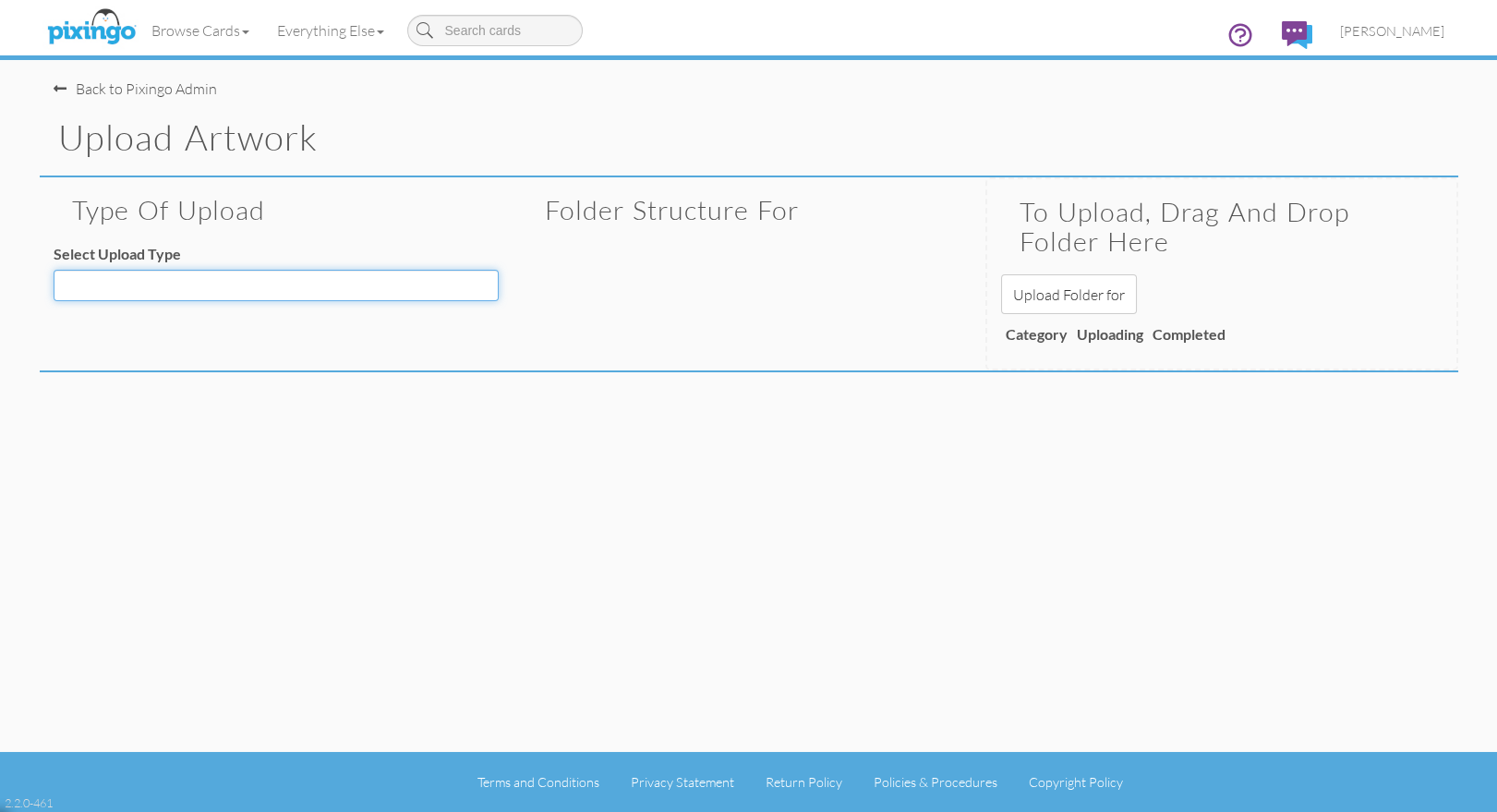
click at [162, 294] on select "Decoration - Backgrounds Decoration - Kits Decoration - Ready Texts Decoration …" at bounding box center [275, 285] width 445 height 31
click at [166, 286] on select "Decoration - Backgrounds Decoration - Kits Decoration - Ready Texts Decoration …" at bounding box center [275, 285] width 445 height 31
select select "object:18661"
click at [53, 269] on select "Decoration - Backgrounds Decoration - Kits Decoration - Ready Texts Decoration …" at bounding box center [275, 285] width 445 height 31
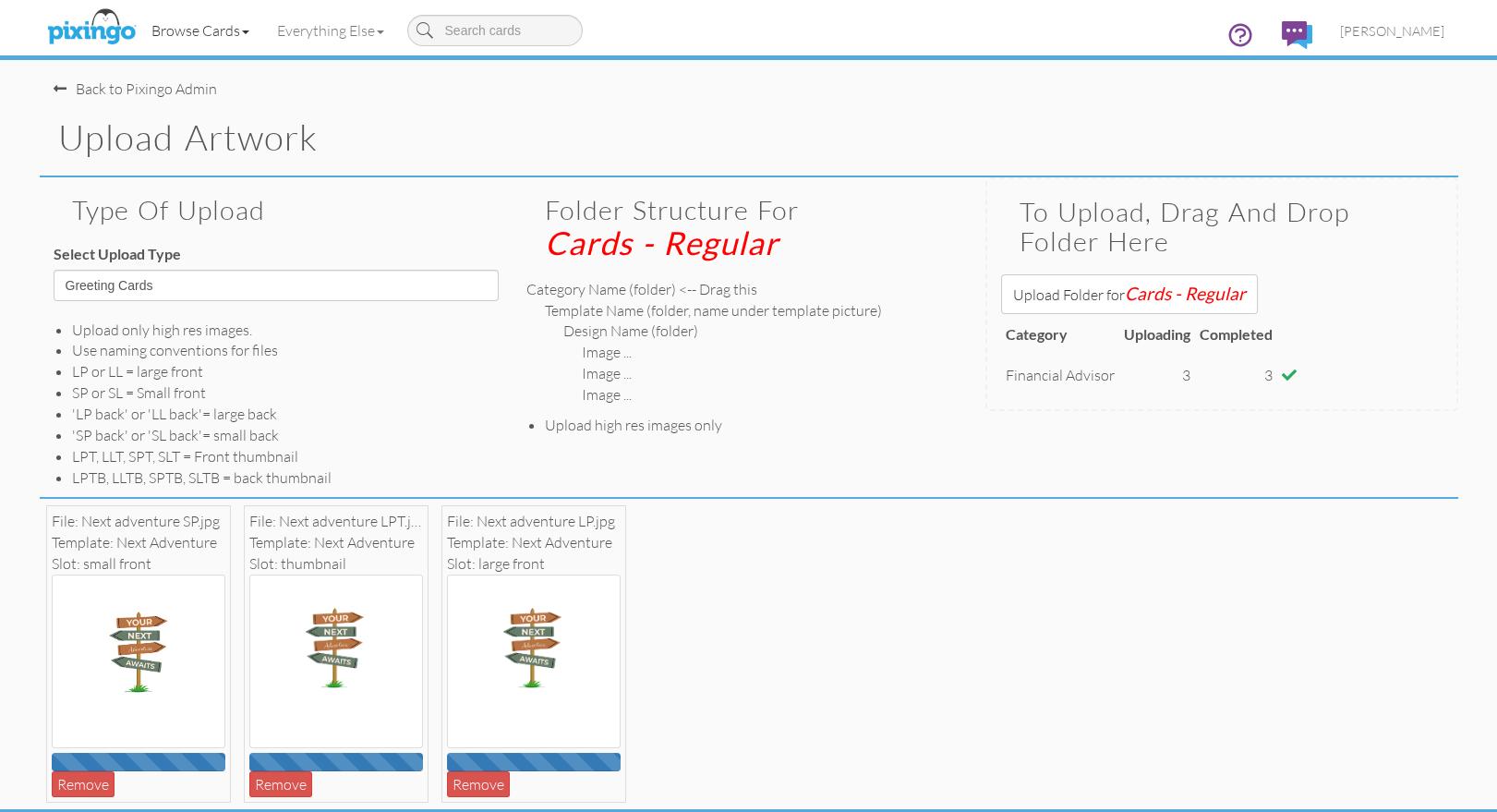
click at [181, 28] on link "Browse Cards" at bounding box center [200, 30] width 125 height 46
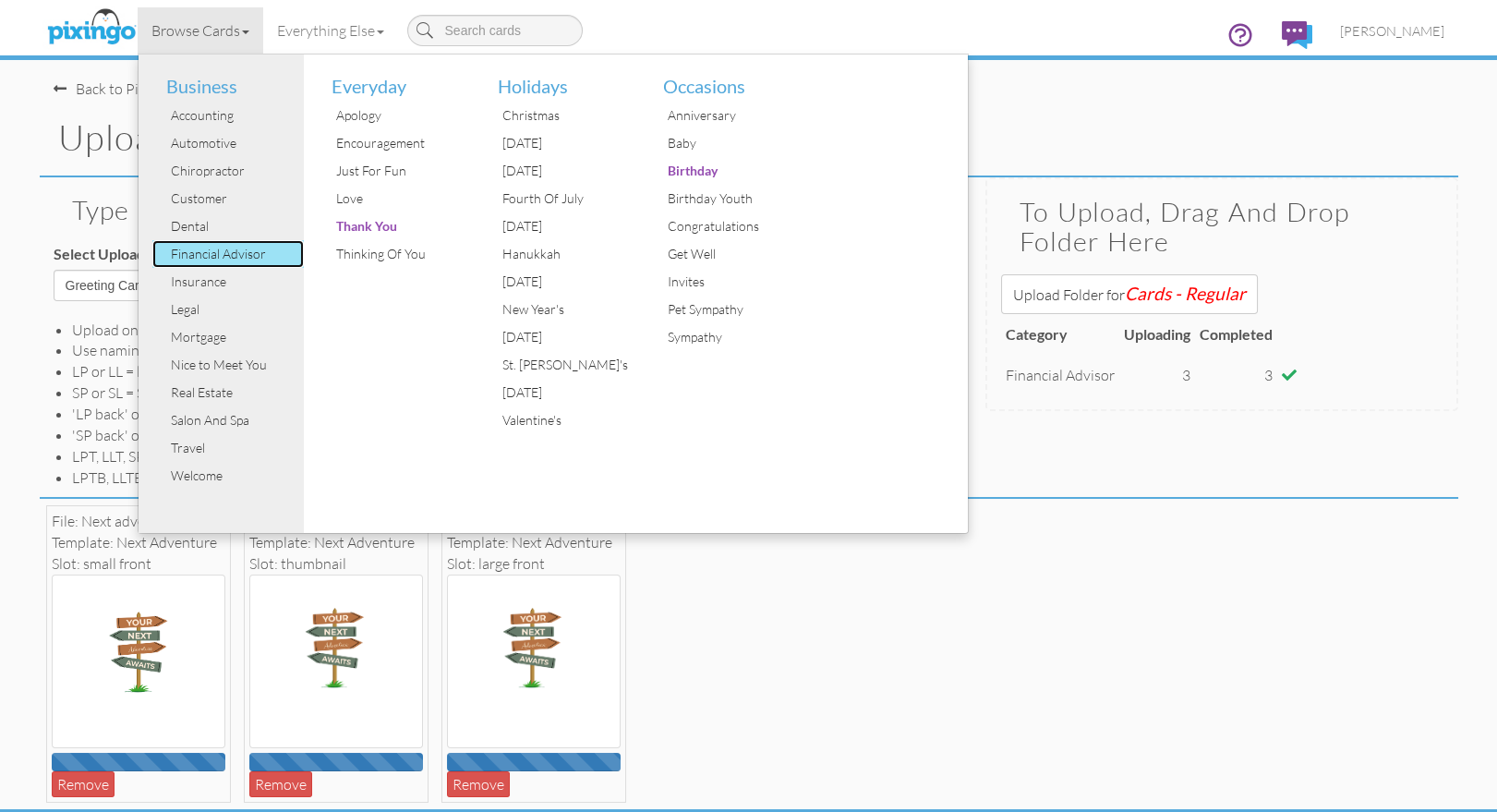
click at [204, 256] on div "Financial Advisor" at bounding box center [235, 253] width 139 height 28
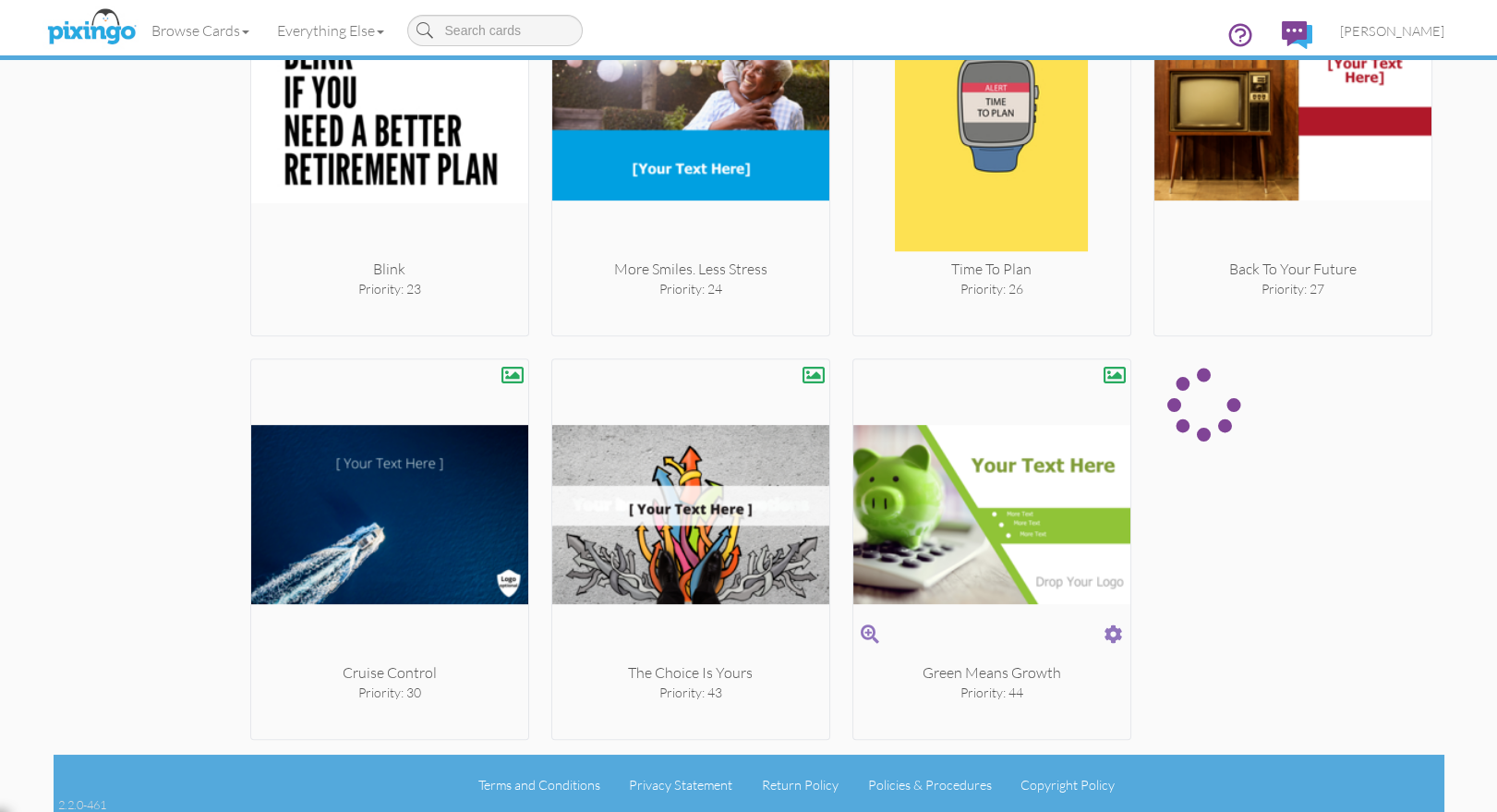
scroll to position [2874, 0]
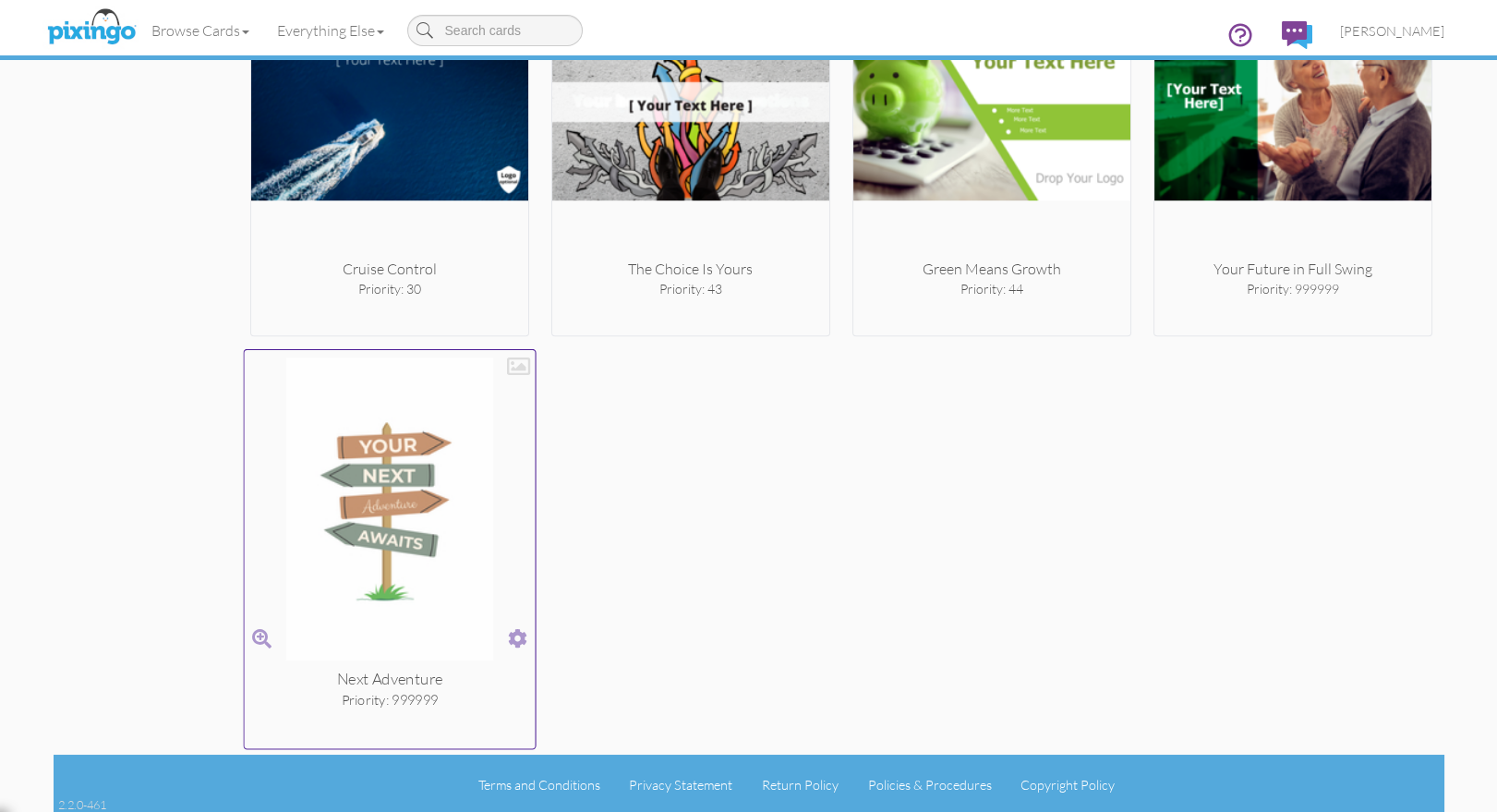
click at [519, 635] on span at bounding box center [517, 638] width 19 height 27
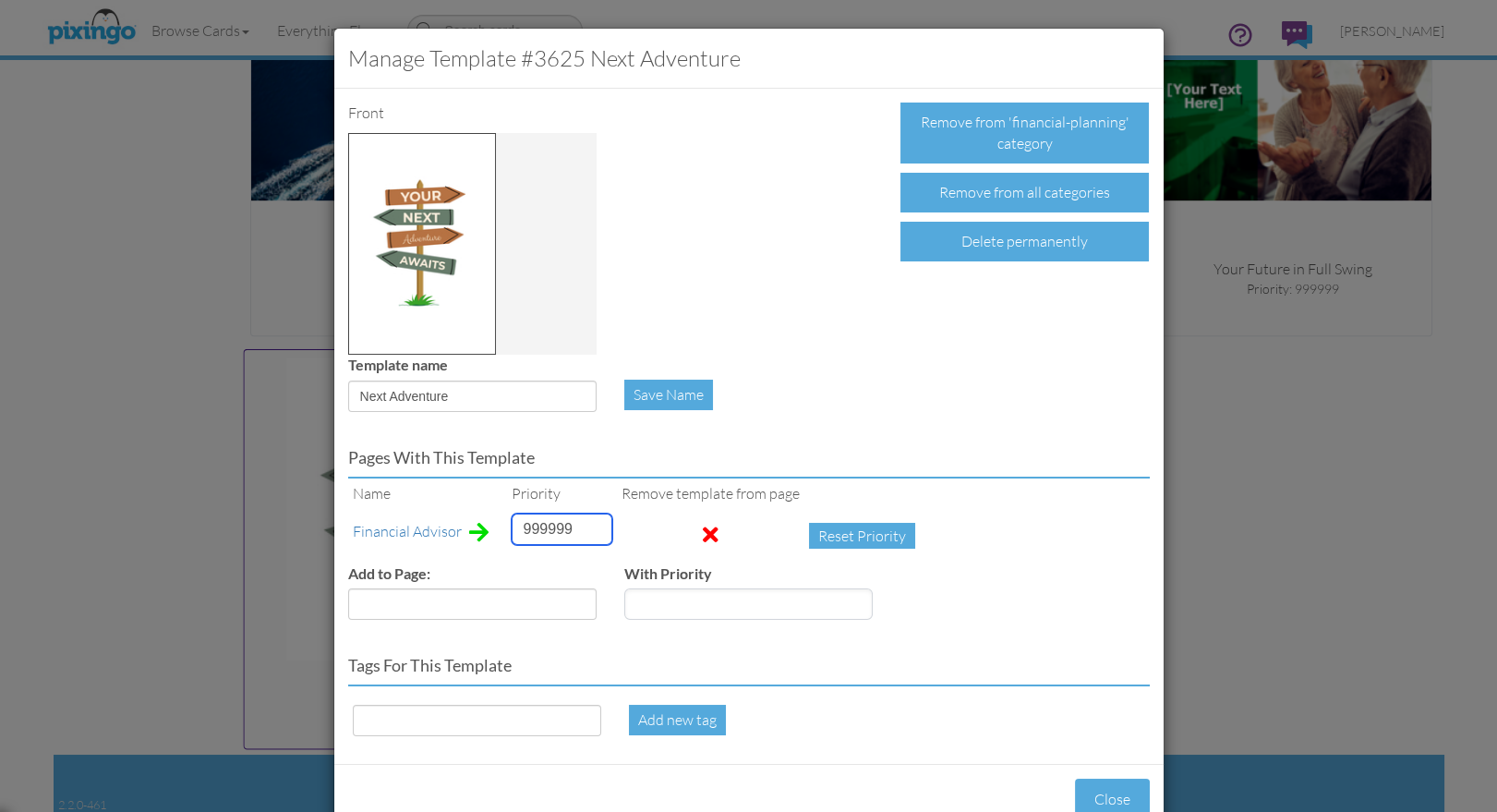
click at [522, 532] on input "999999" at bounding box center [562, 528] width 101 height 31
type input "16"
click at [487, 600] on select "Accounting Anniversary Apology Automotive Baby Baby Shower Birthday Birthday Yo…" at bounding box center [472, 603] width 249 height 31
select select "object:19375"
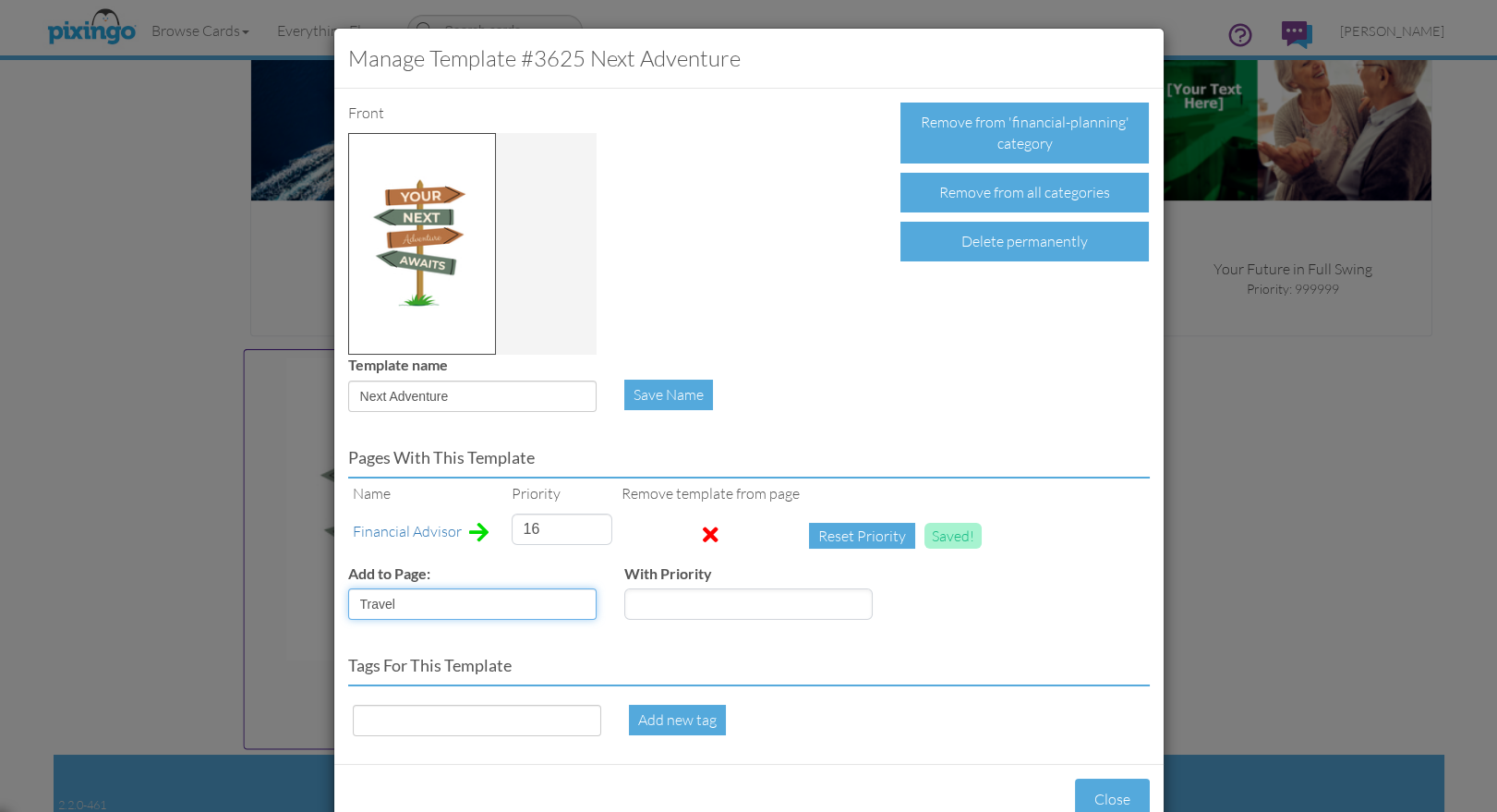
click at [348, 588] on select "Accounting Anniversary Apology Automotive Baby Baby Shower Birthday Birthday Yo…" at bounding box center [472, 603] width 249 height 31
click at [711, 600] on input "number" at bounding box center [748, 603] width 249 height 31
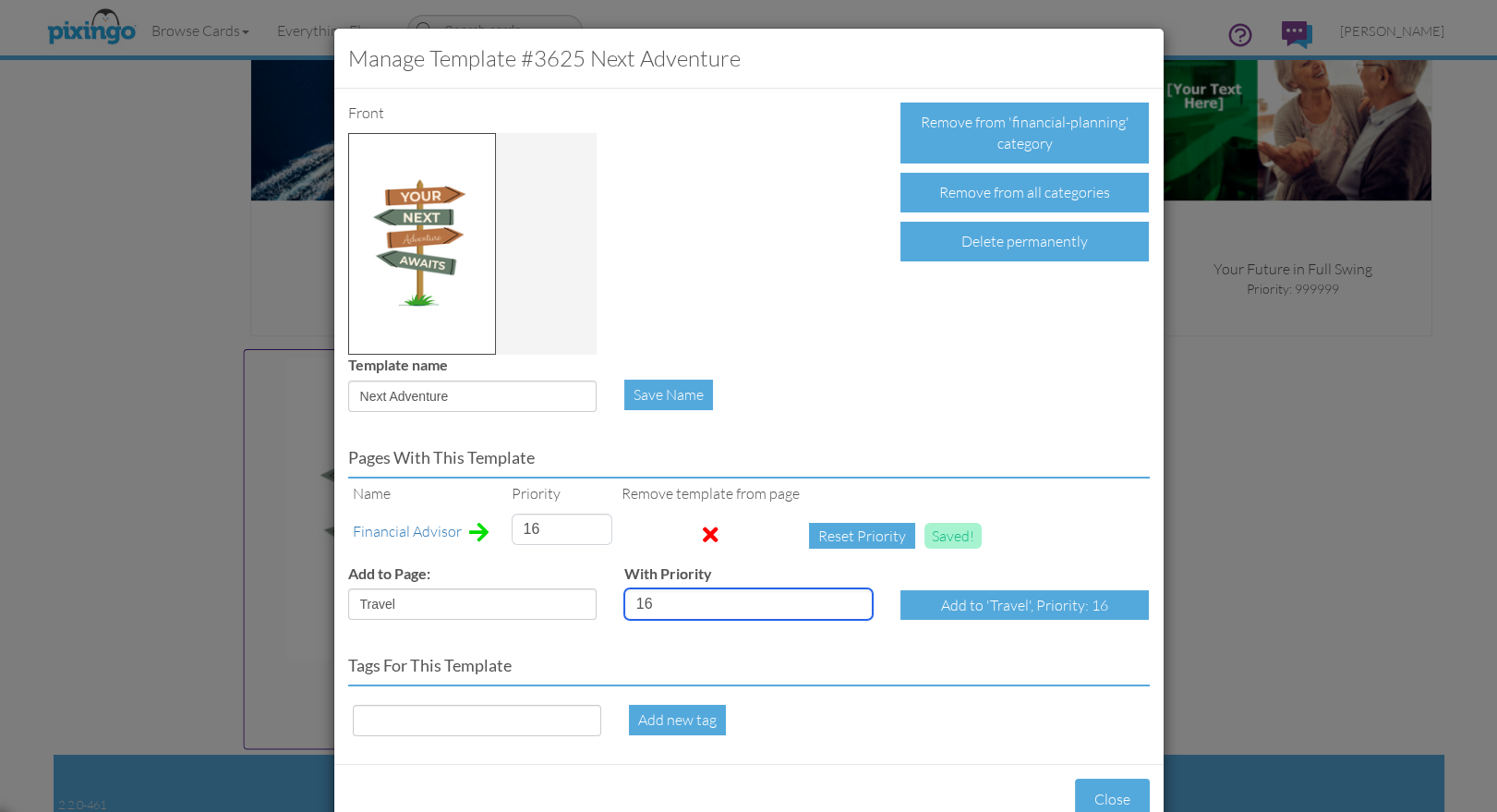
type input "16"
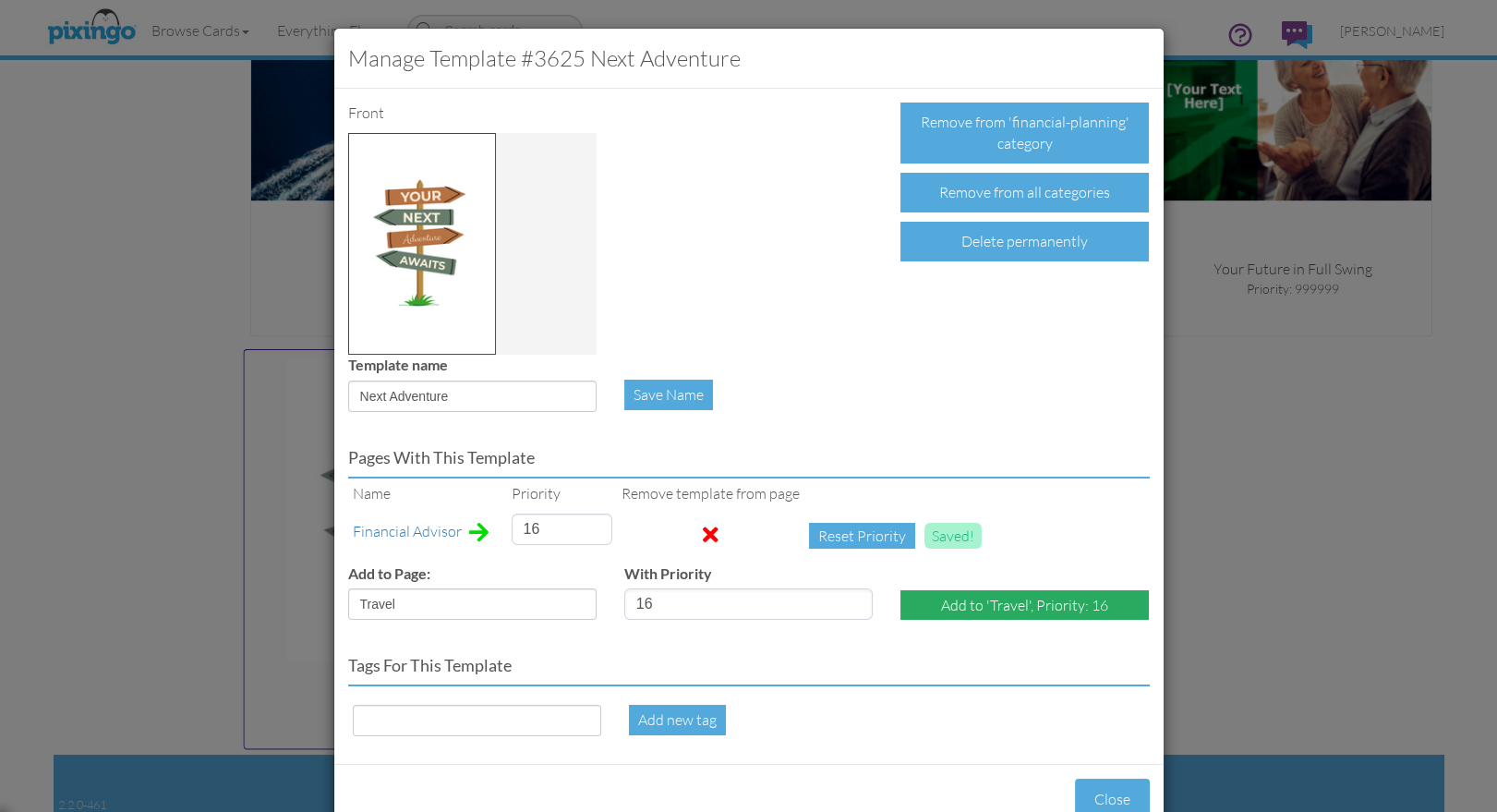
click at [996, 601] on div "Add to 'Travel', Priority: 16" at bounding box center [1025, 605] width 249 height 30
select select "?"
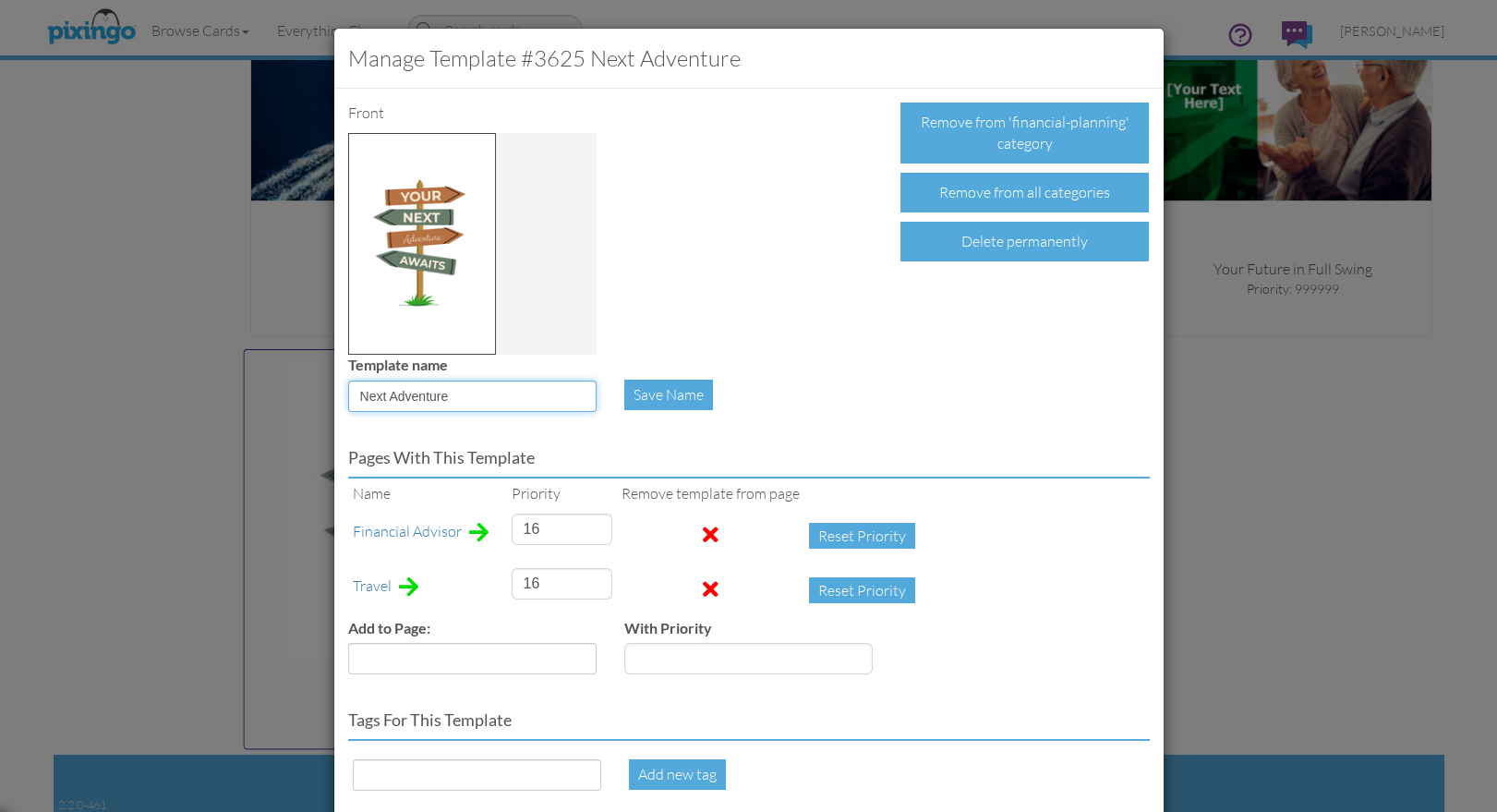
drag, startPoint x: 459, startPoint y: 397, endPoint x: 354, endPoint y: 397, distance: 105.0
click at [339, 397] on div "Template name Next Adventure" at bounding box center [471, 390] width 276 height 71
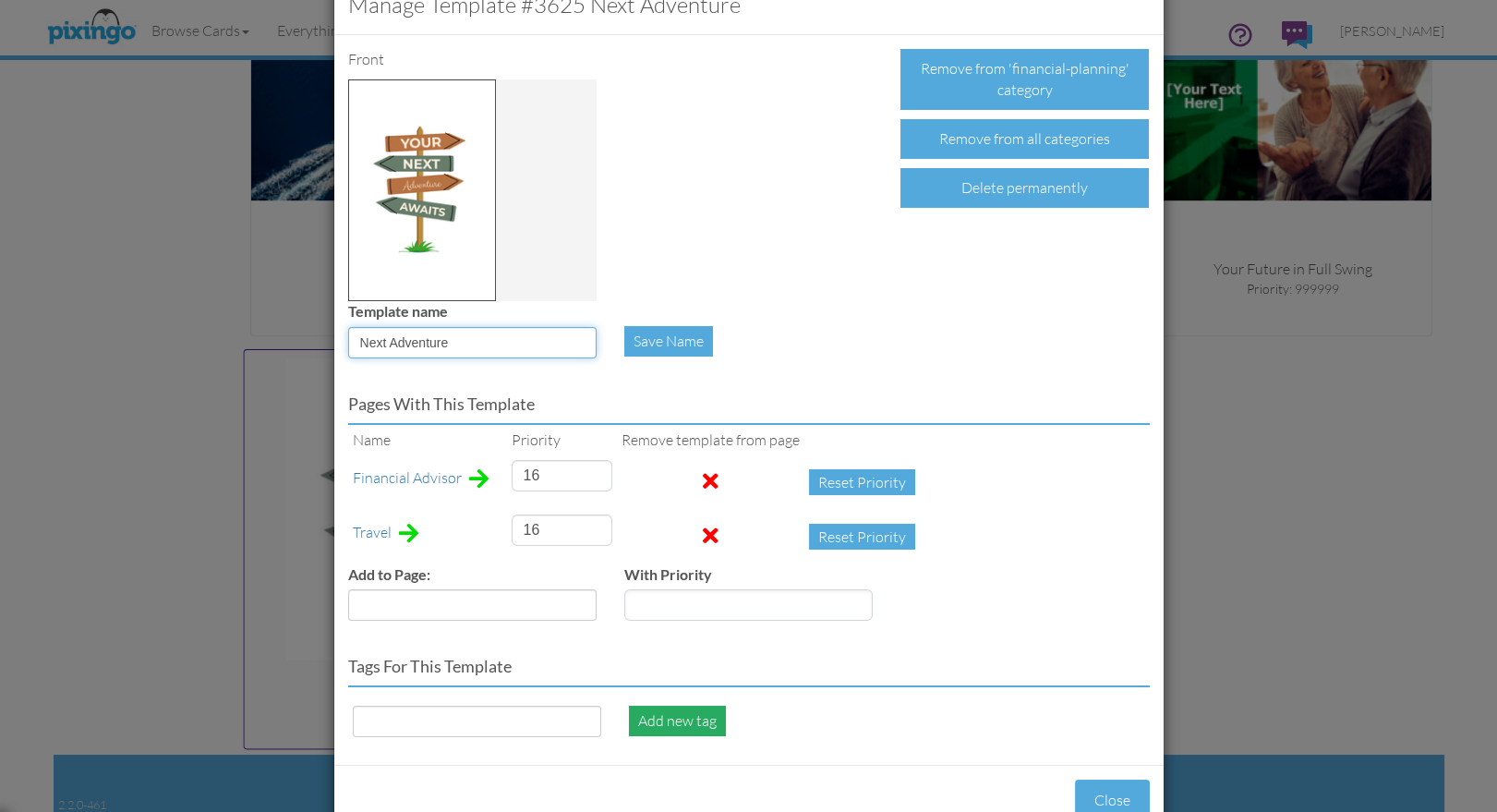
scroll to position [104, 0]
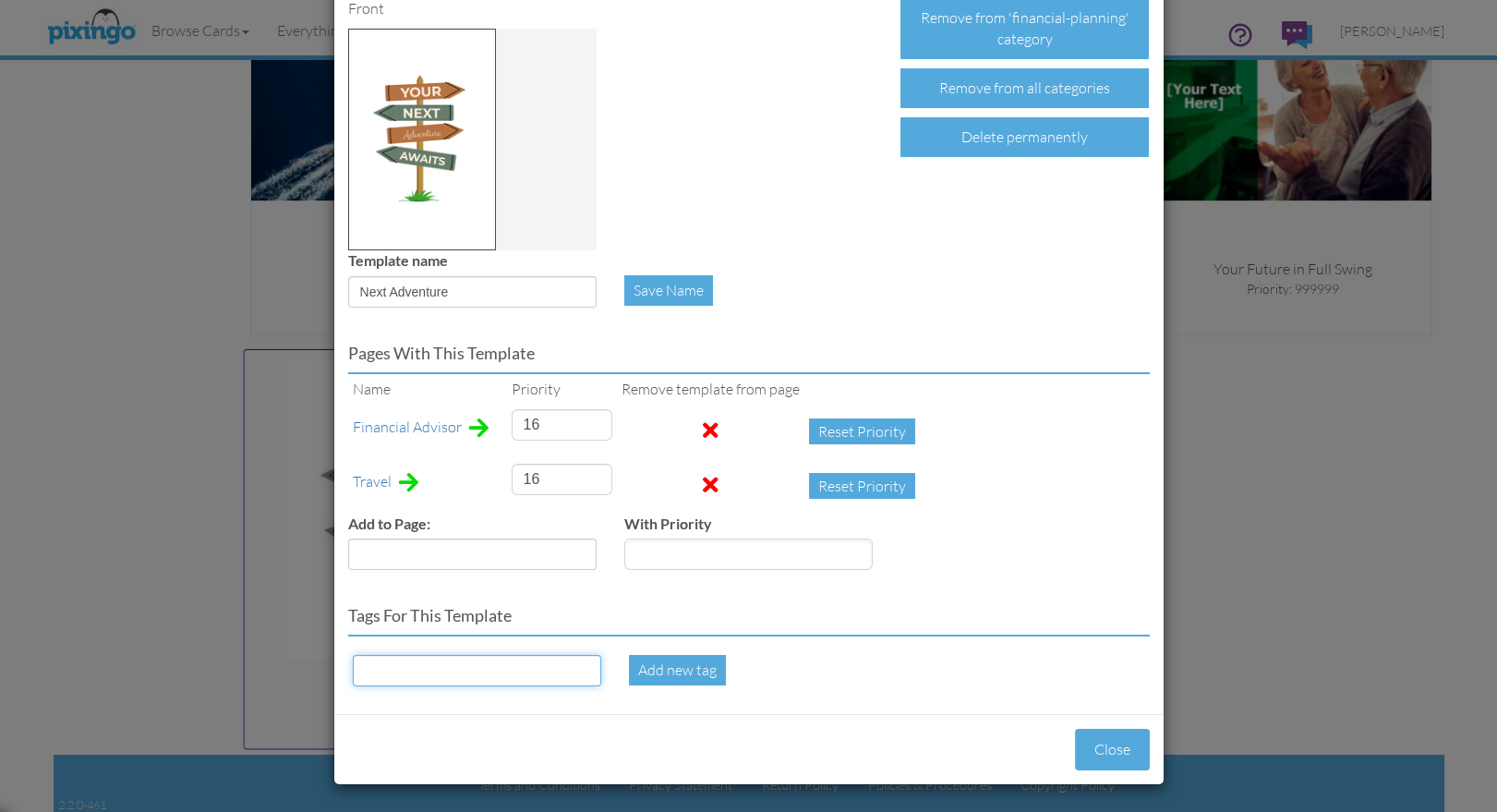
click at [380, 660] on input at bounding box center [477, 670] width 249 height 31
paste input "Next Adventure"
type input "Next Adventure"
click at [668, 663] on div "Add new tag" at bounding box center [677, 670] width 97 height 30
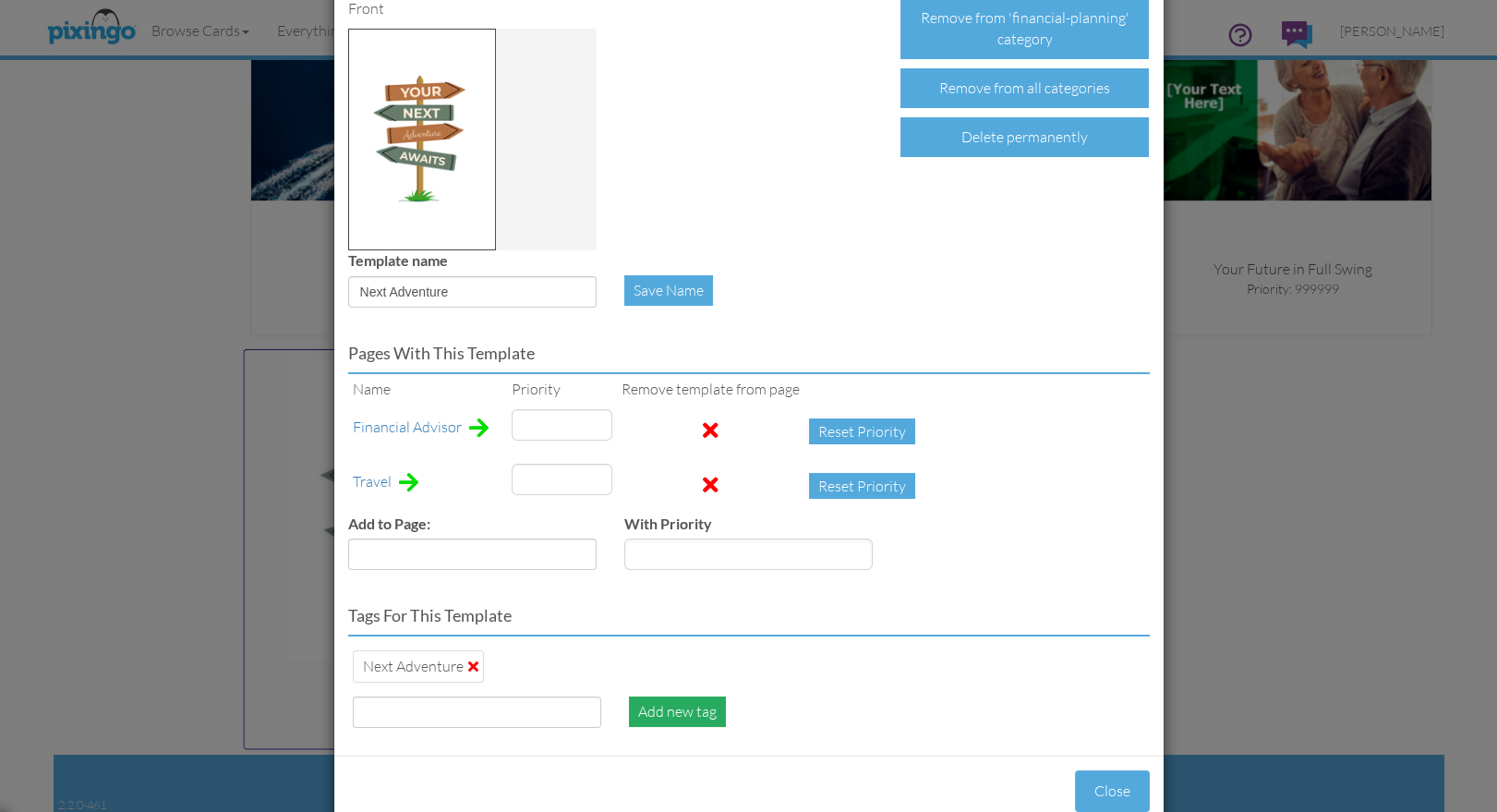
type input "16"
click at [449, 719] on input at bounding box center [477, 711] width 249 height 31
type input "sign"
type input "post"
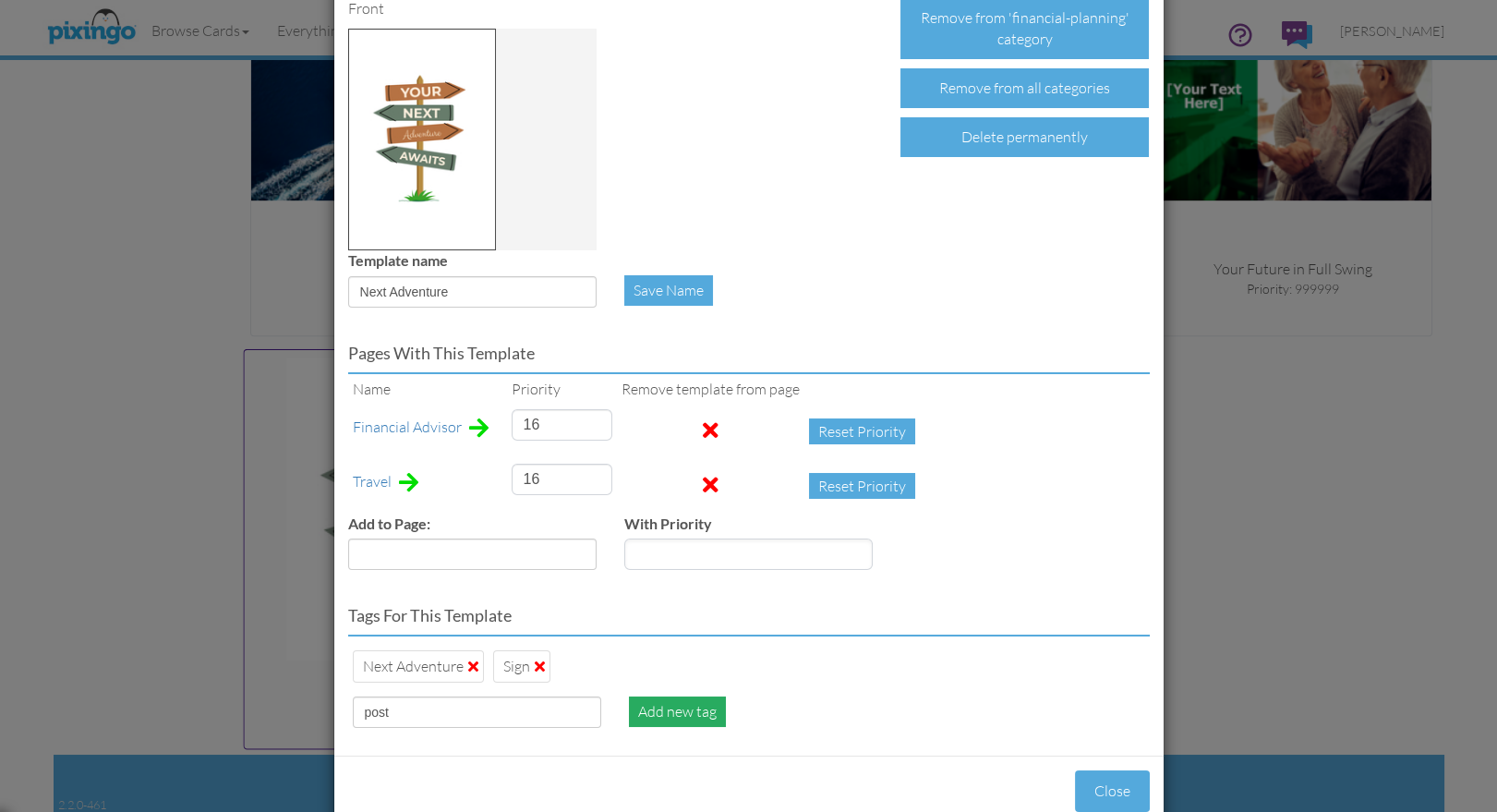
click at [684, 706] on div "Add new tag" at bounding box center [677, 711] width 97 height 30
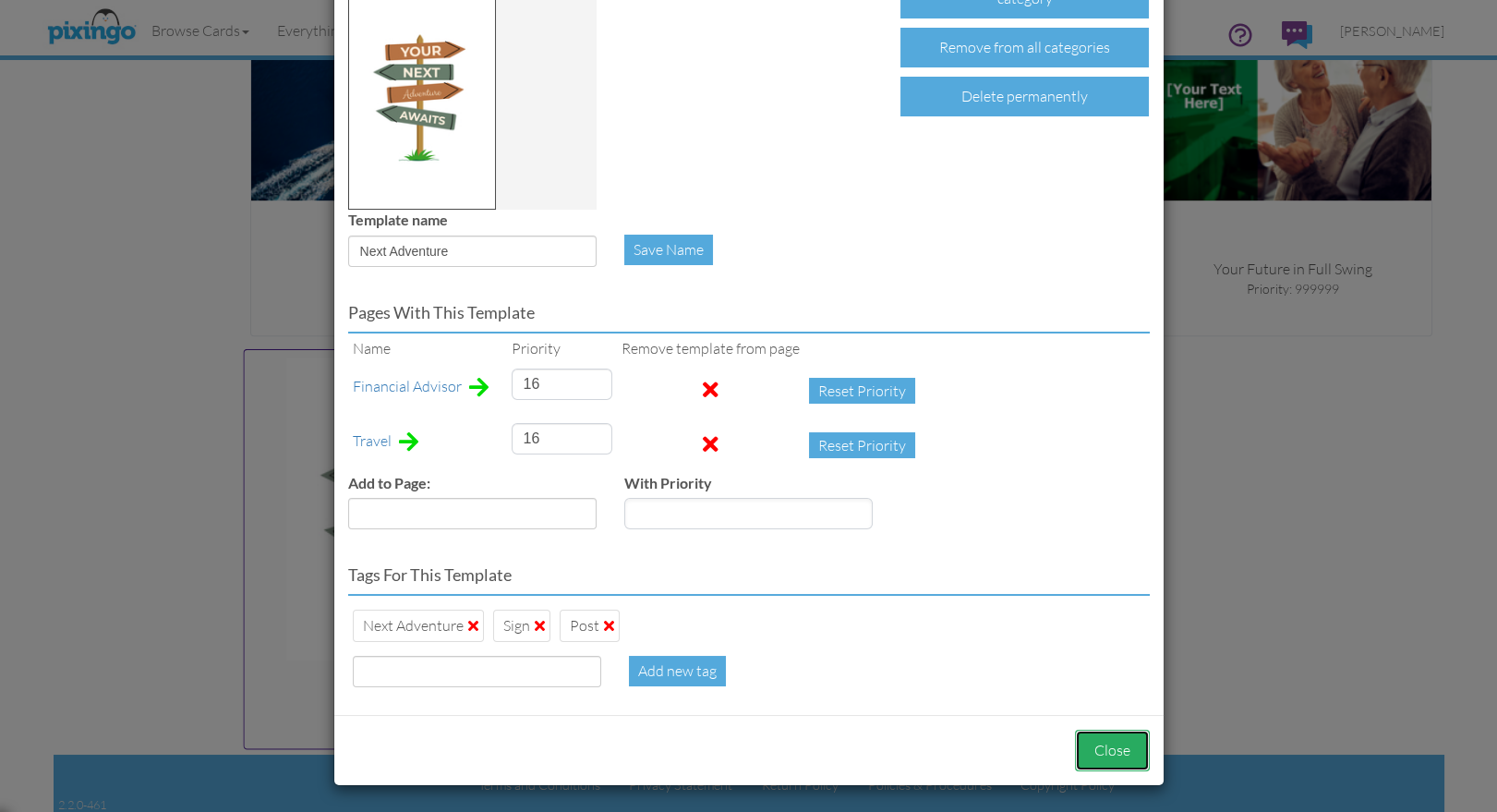
click at [1115, 747] on button "Close" at bounding box center [1112, 750] width 75 height 42
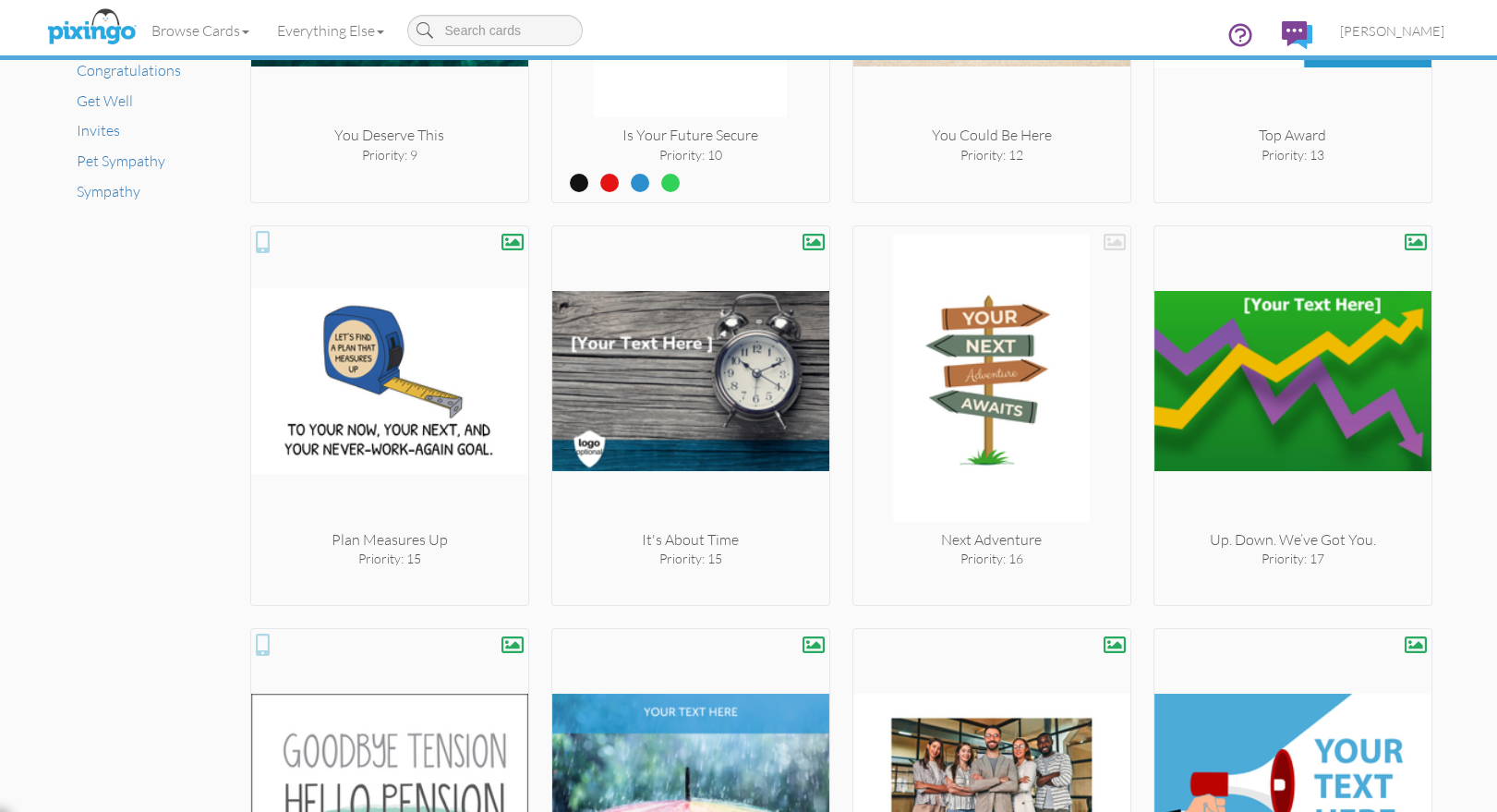
scroll to position [1384, 0]
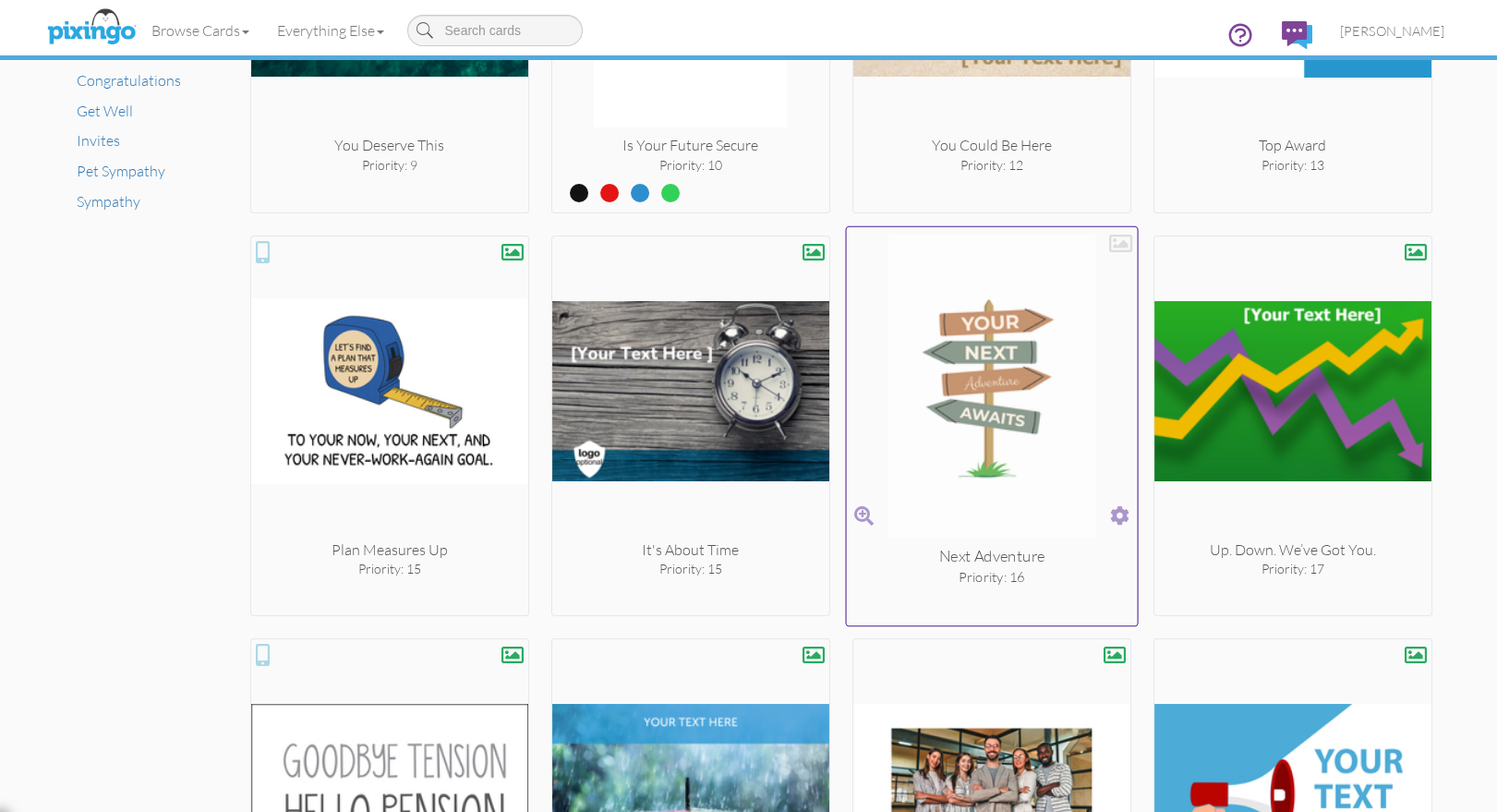
click at [1113, 246] on div at bounding box center [1120, 242] width 23 height 23
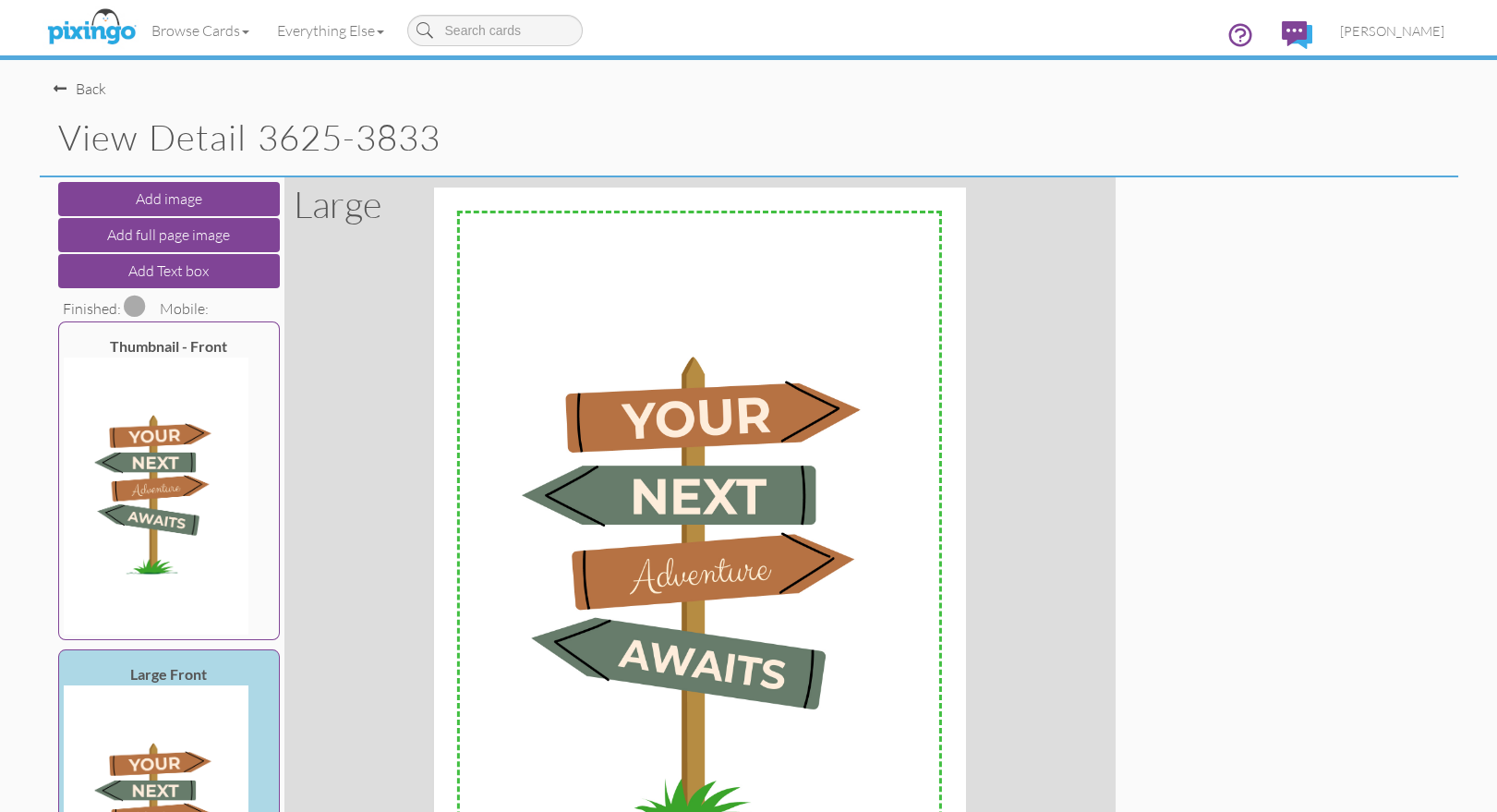
click at [131, 303] on span at bounding box center [134, 304] width 22 height 22
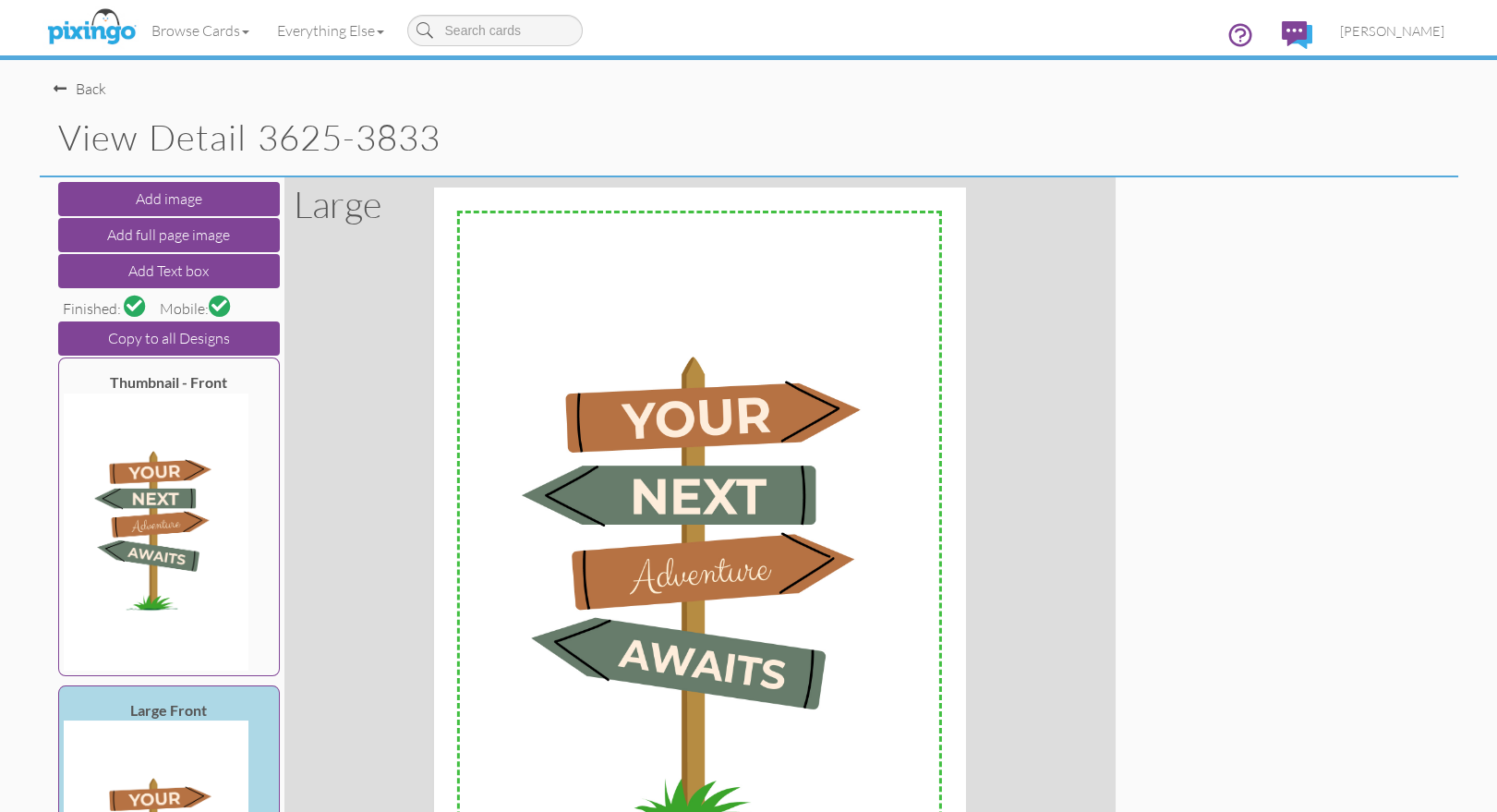
click at [213, 304] on span at bounding box center [219, 304] width 16 height 16
click at [194, 28] on link "Browse Cards" at bounding box center [200, 30] width 125 height 46
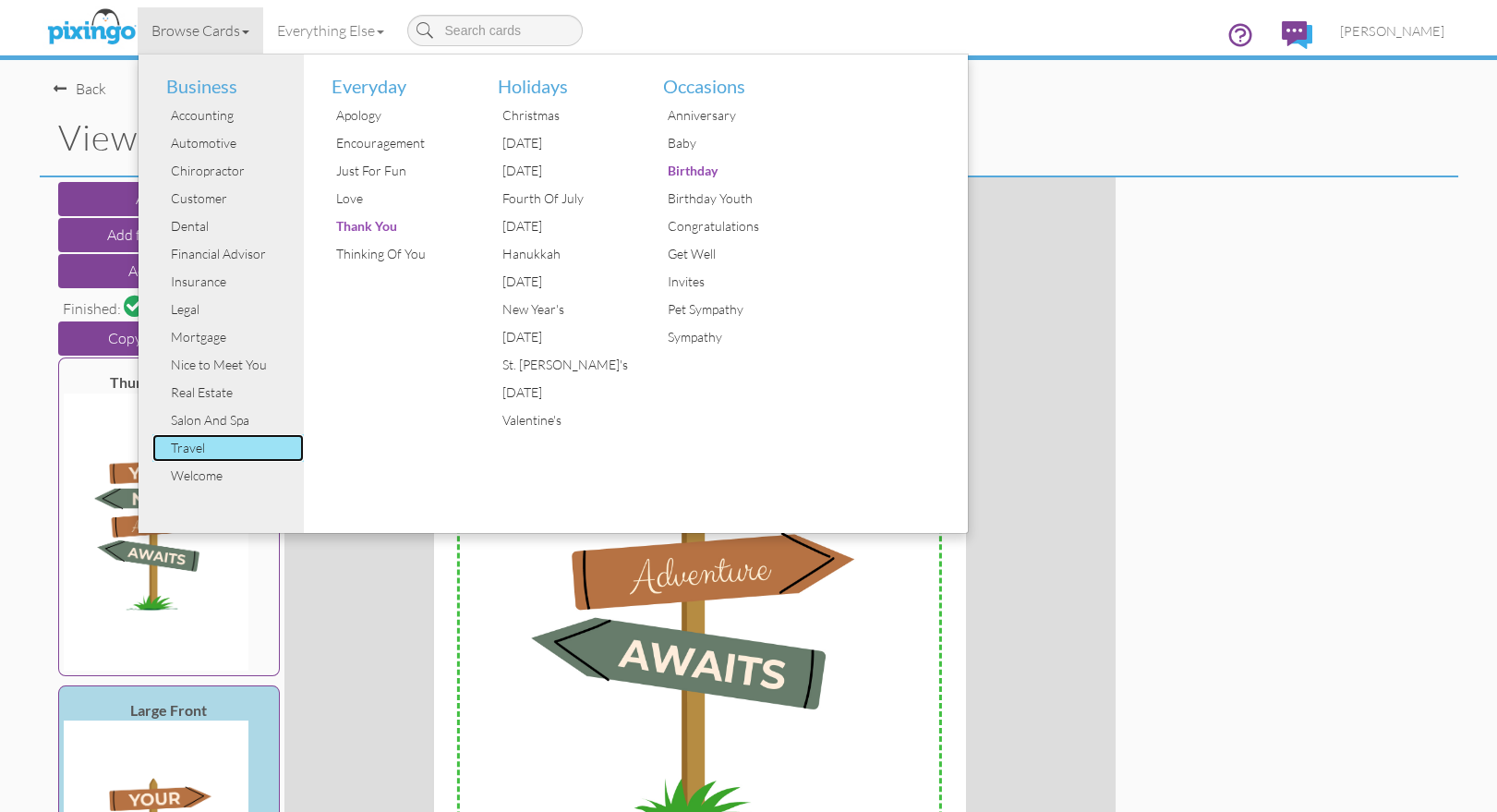
click at [181, 443] on div "Travel" at bounding box center [235, 447] width 139 height 28
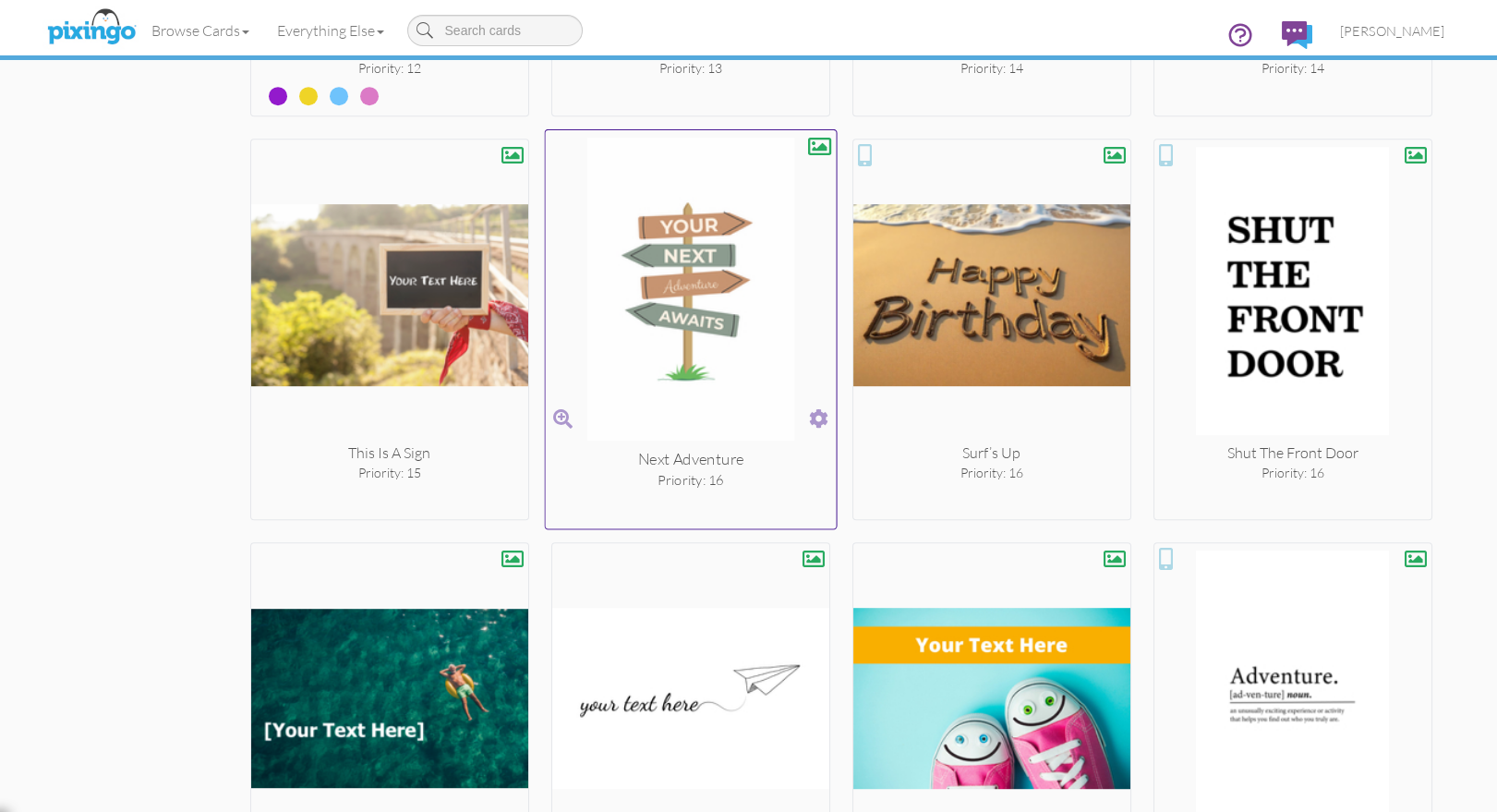
scroll to position [2752, 0]
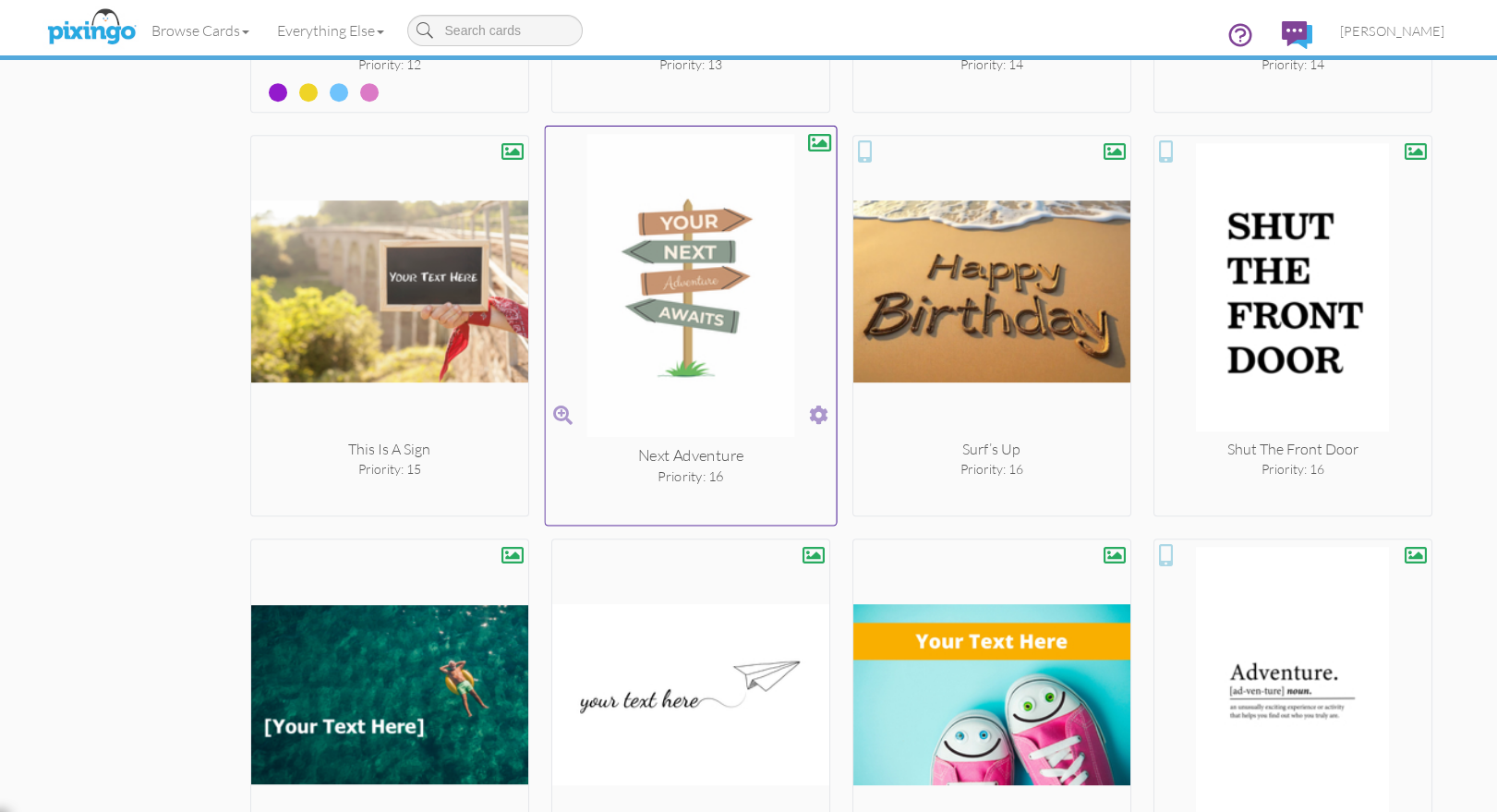
click at [819, 408] on span at bounding box center [819, 415] width 19 height 27
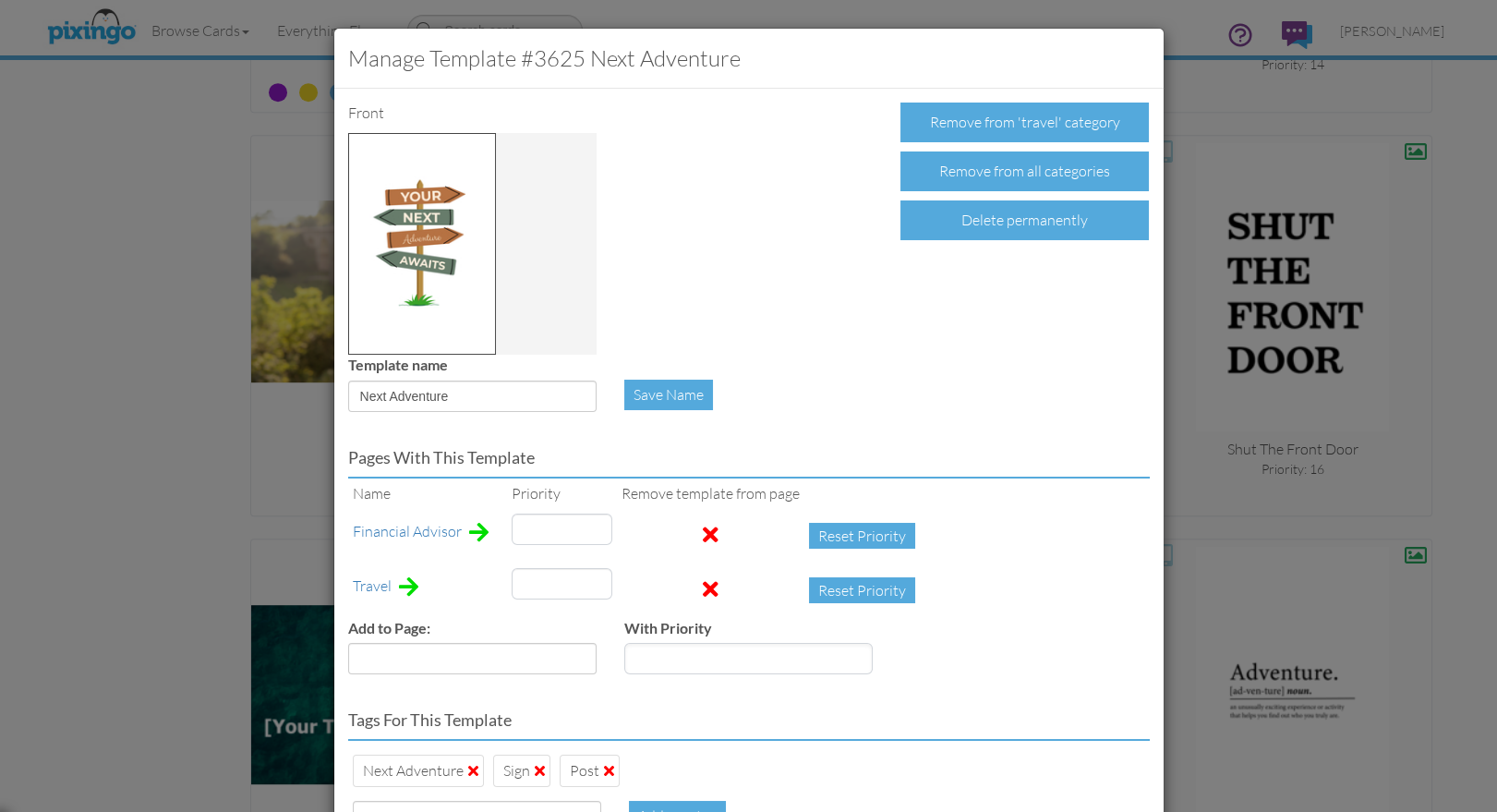
type input "16"
drag, startPoint x: 545, startPoint y: 583, endPoint x: 503, endPoint y: 579, distance: 42.2
click at [503, 579] on tr "Travel 16 Reset Priority" at bounding box center [638, 590] width 581 height 54
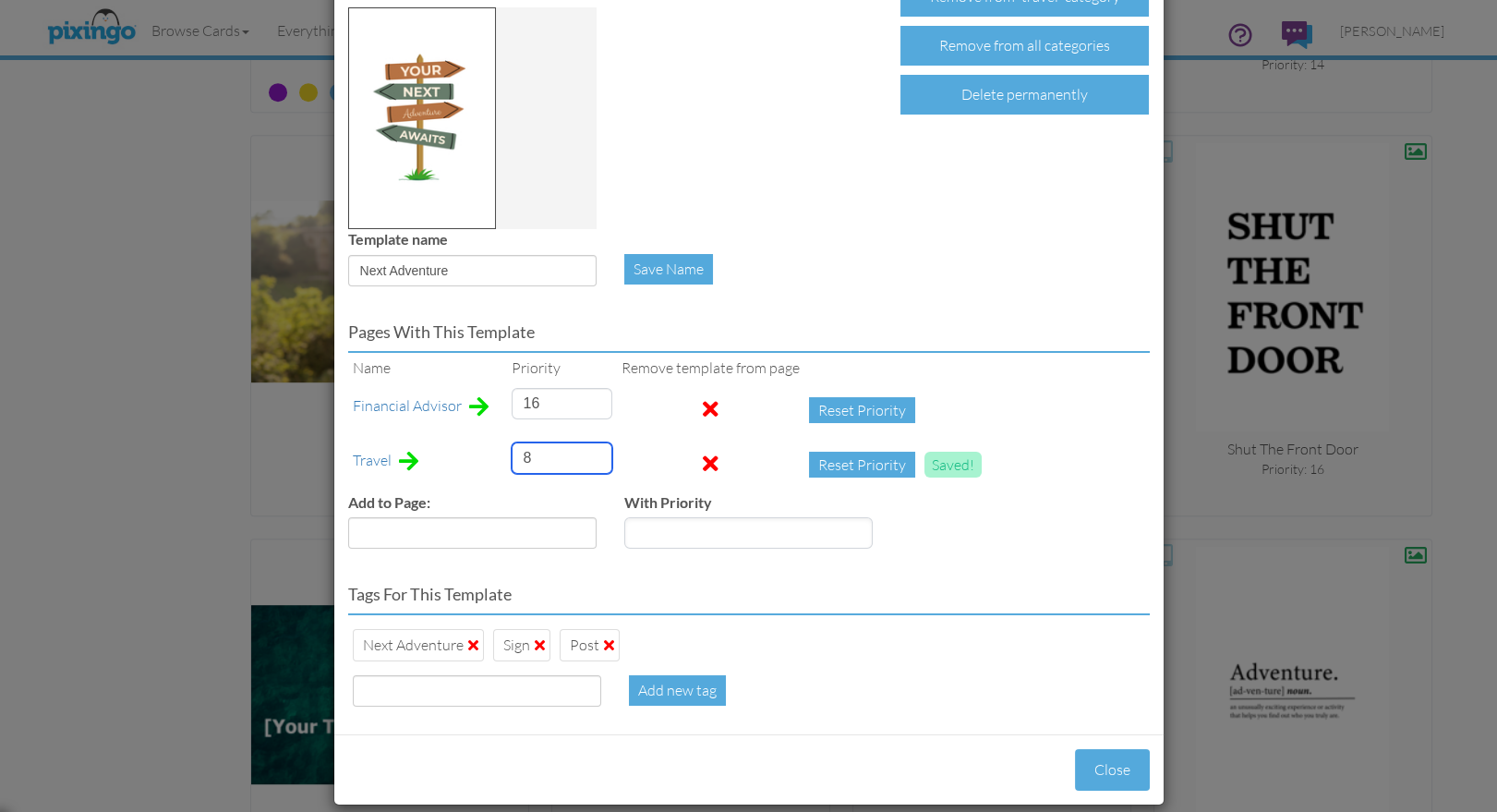
scroll to position [145, 0]
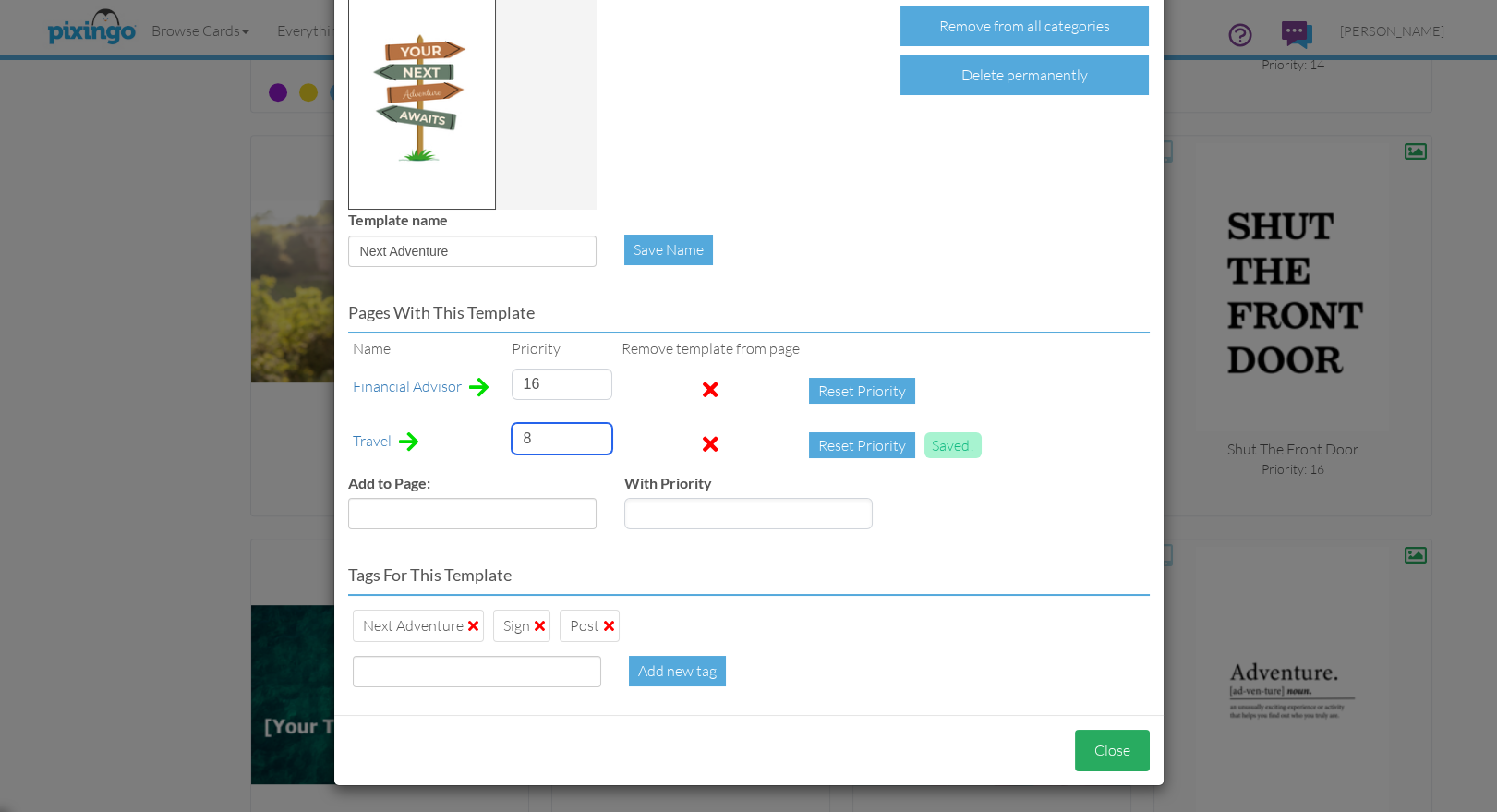
type input "8"
click at [1091, 733] on button "Close" at bounding box center [1112, 750] width 75 height 42
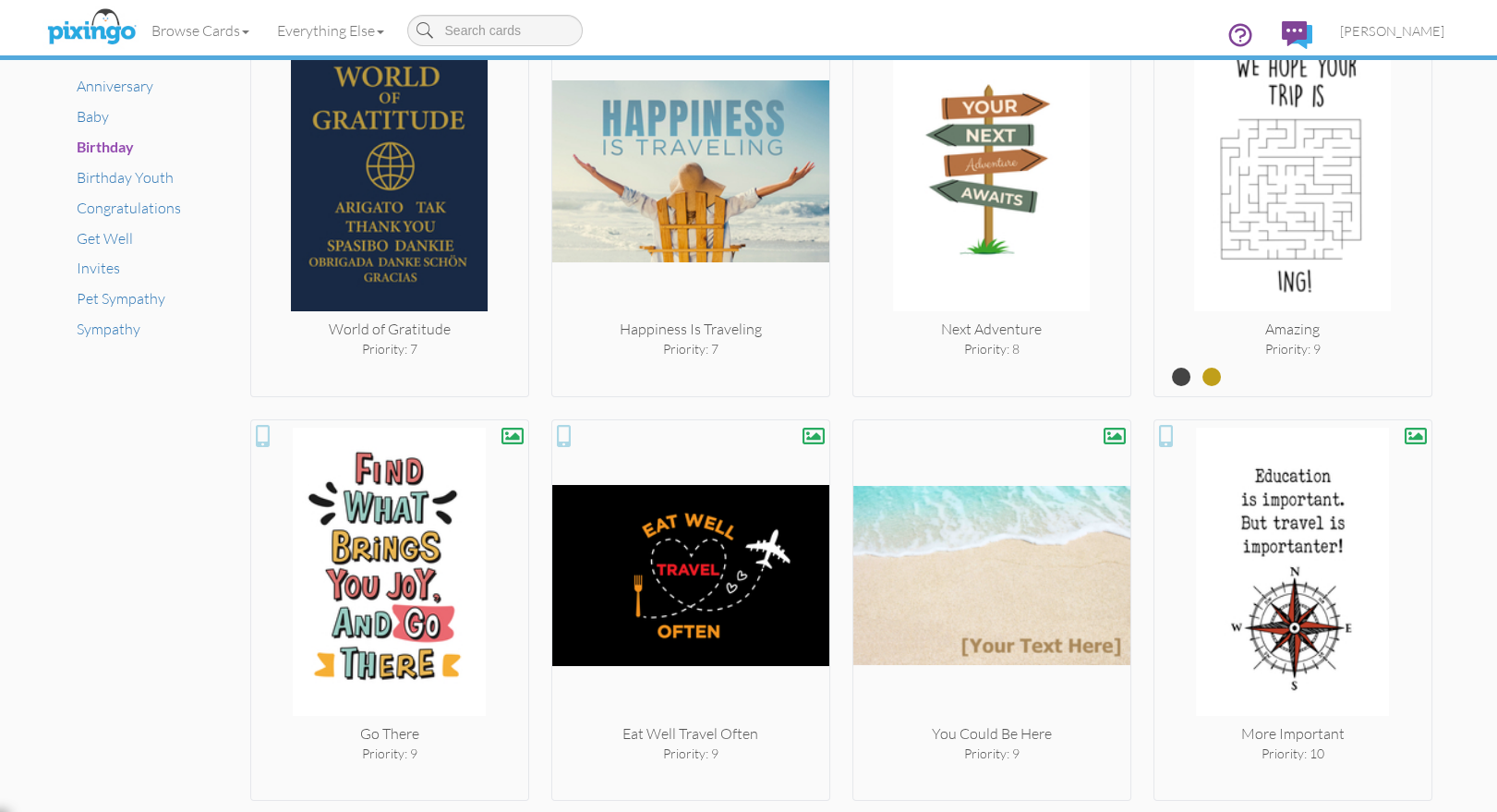
scroll to position [1262, 0]
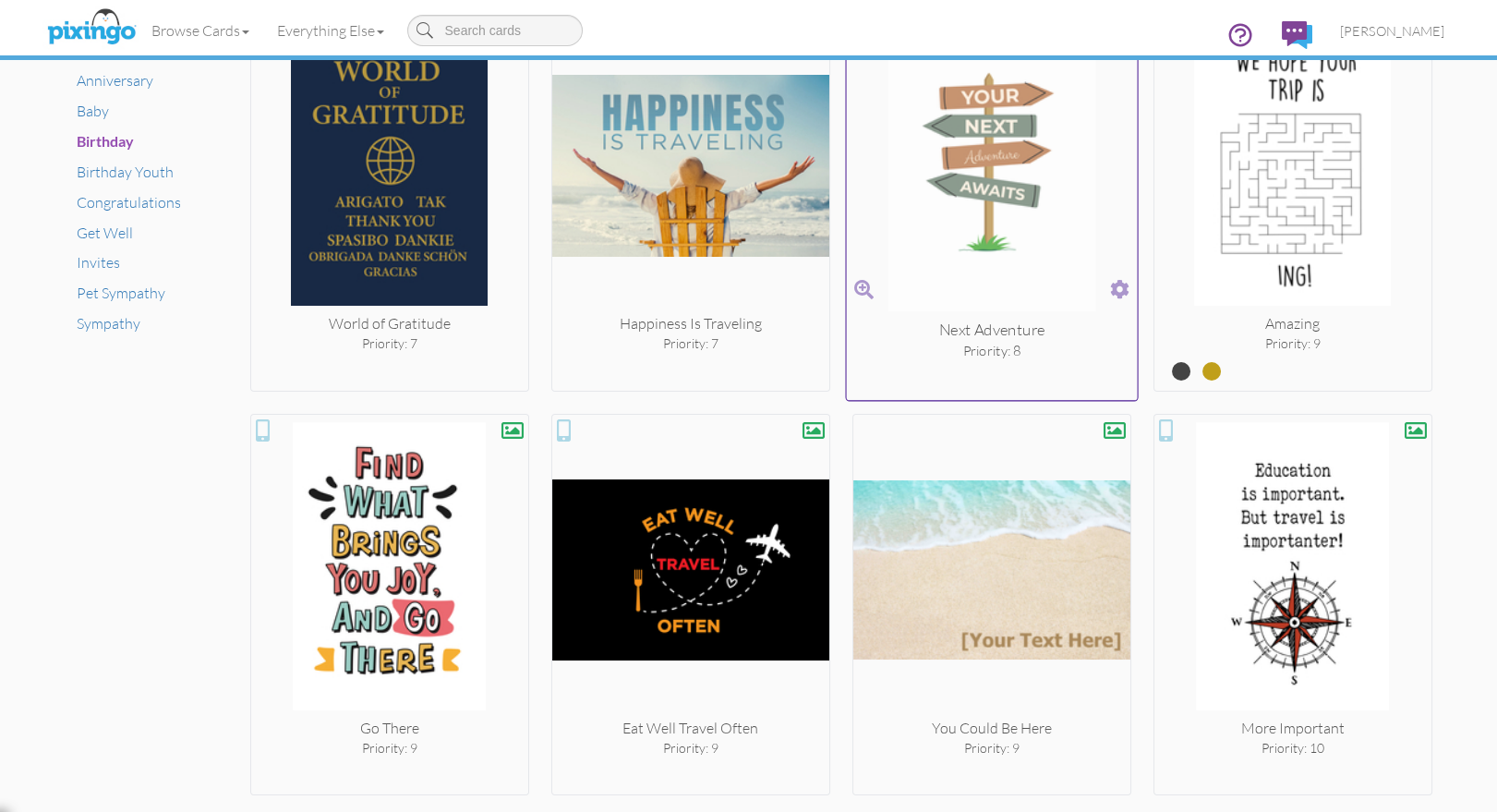
click at [1030, 246] on img at bounding box center [991, 163] width 291 height 310
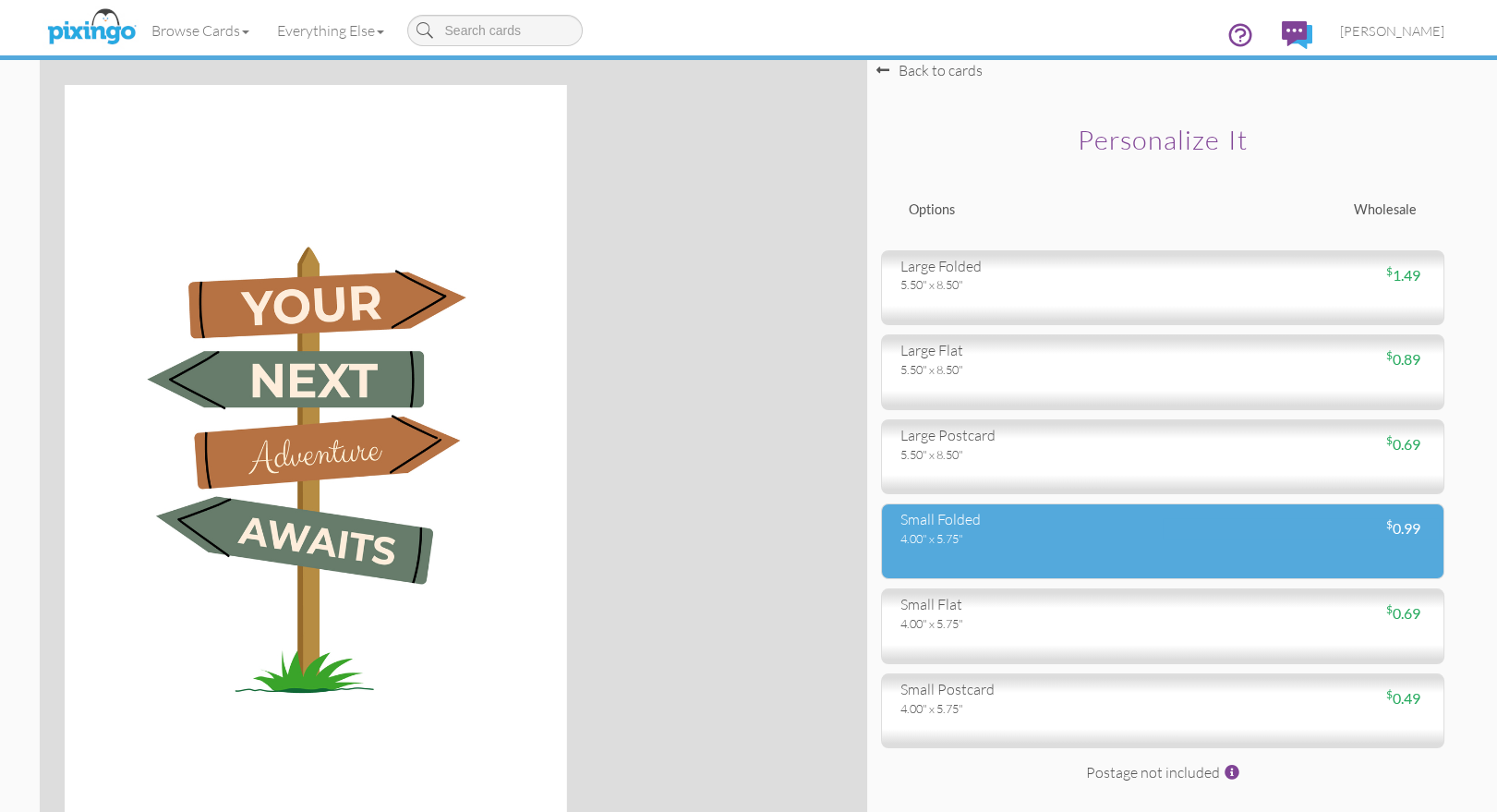
click at [1071, 563] on div "small folded 4.00" x 5.75" $ 0.99" at bounding box center [1163, 541] width 564 height 76
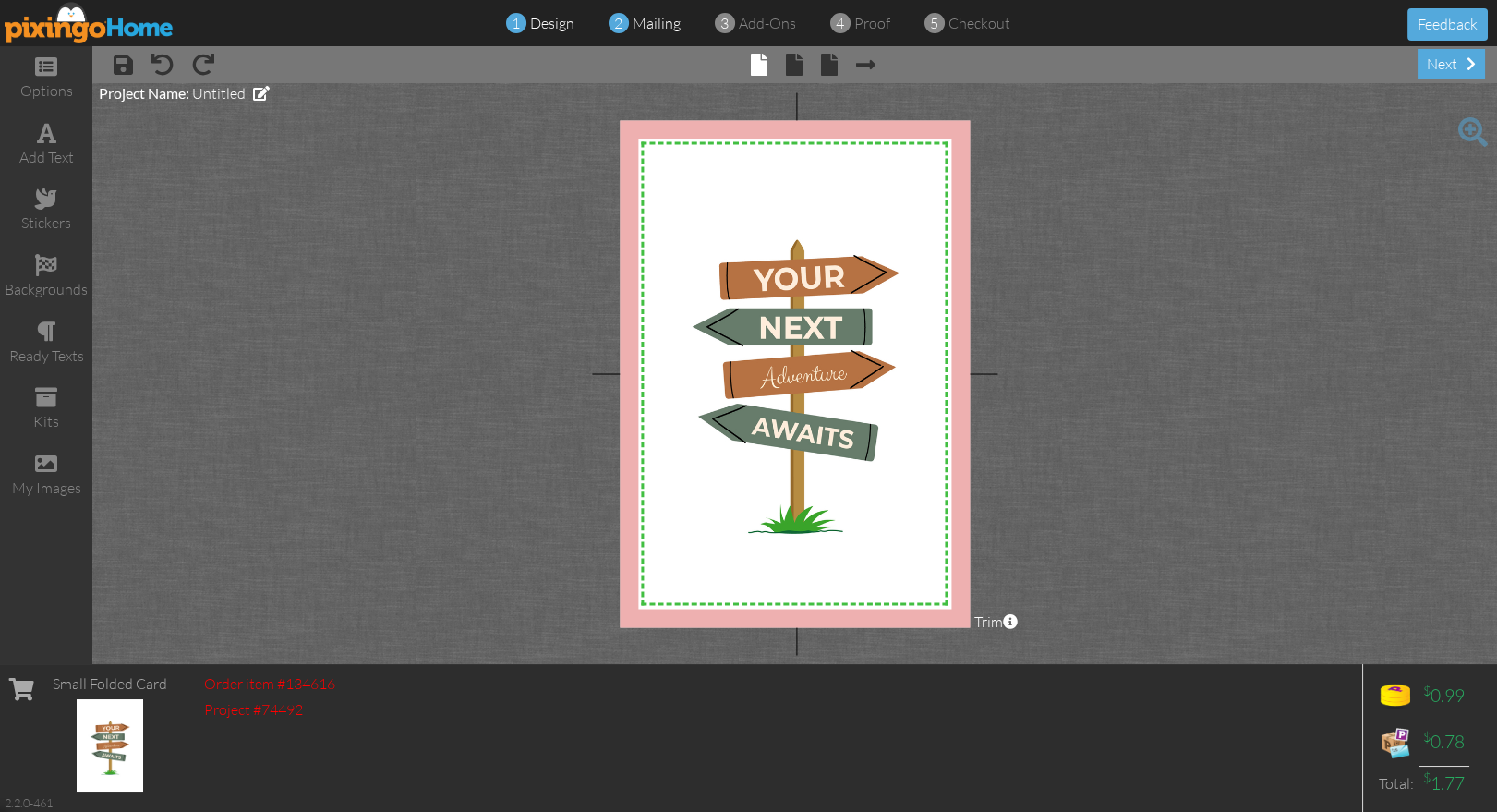
click at [656, 24] on span "mailing" at bounding box center [656, 23] width 48 height 18
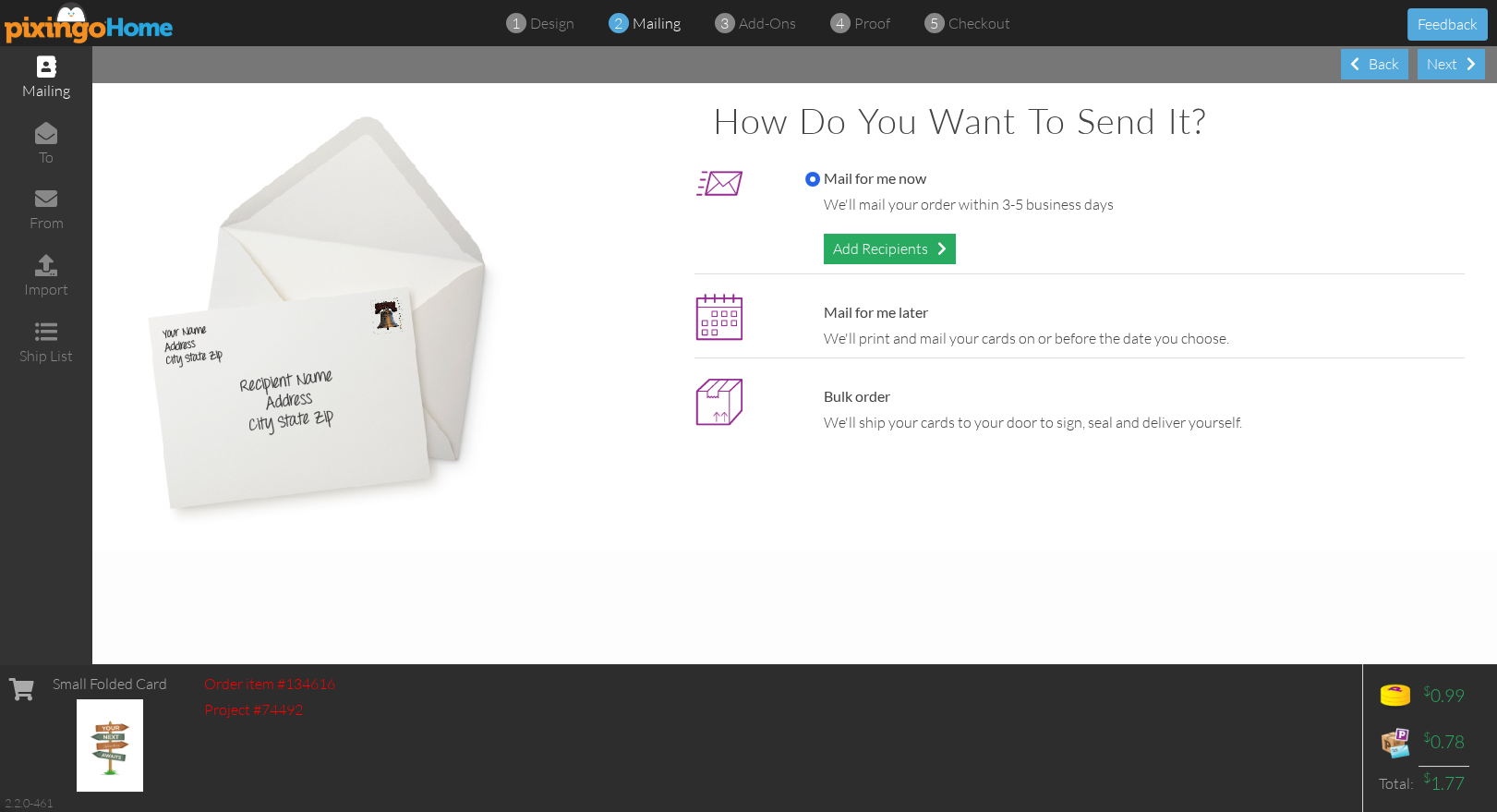
click at [899, 254] on div "Add Recipients" at bounding box center [889, 249] width 132 height 30
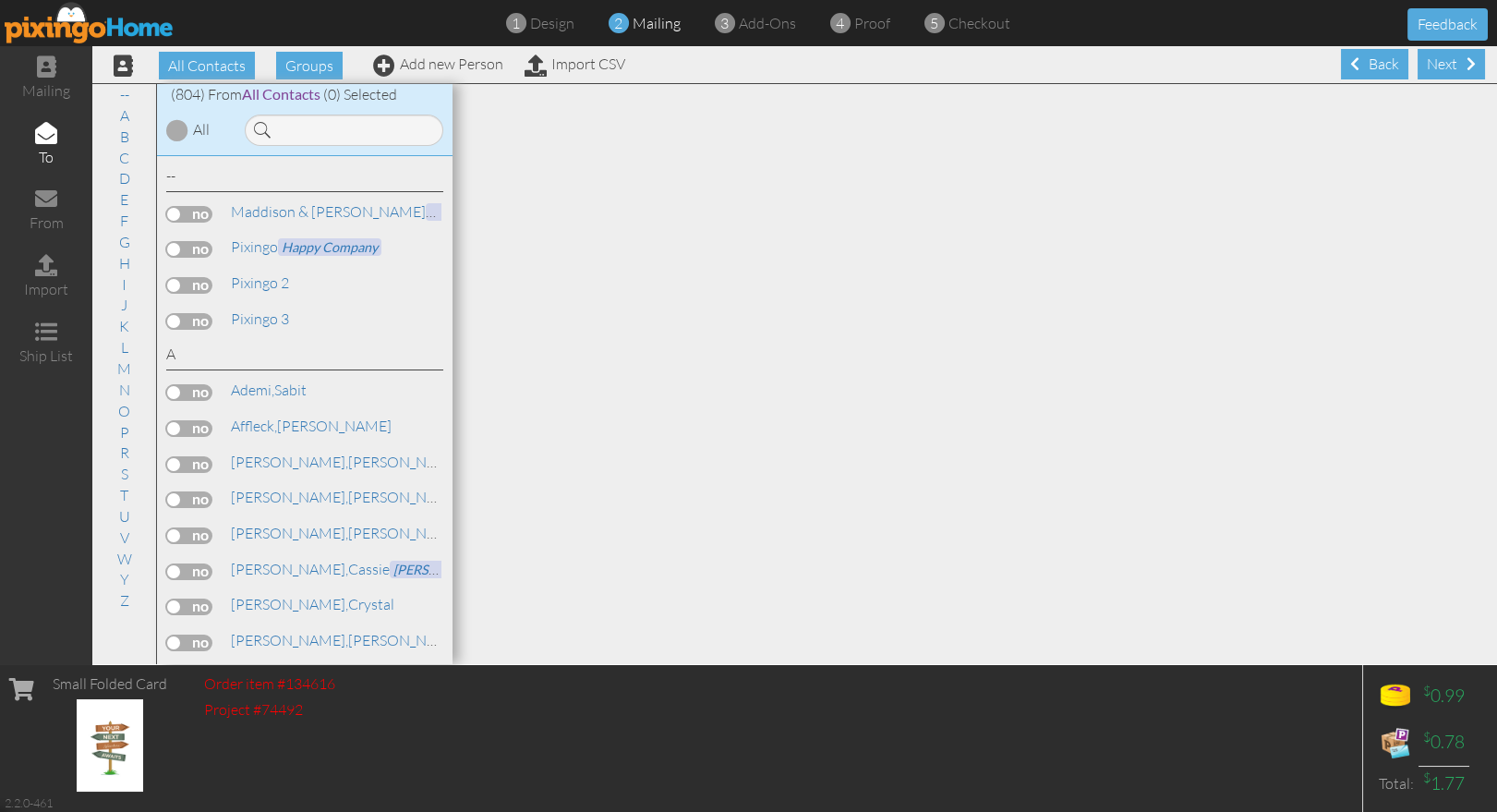
click at [188, 290] on label at bounding box center [189, 286] width 46 height 17
click at [0, 0] on input "checkbox" at bounding box center [0, 0] width 0 height 0
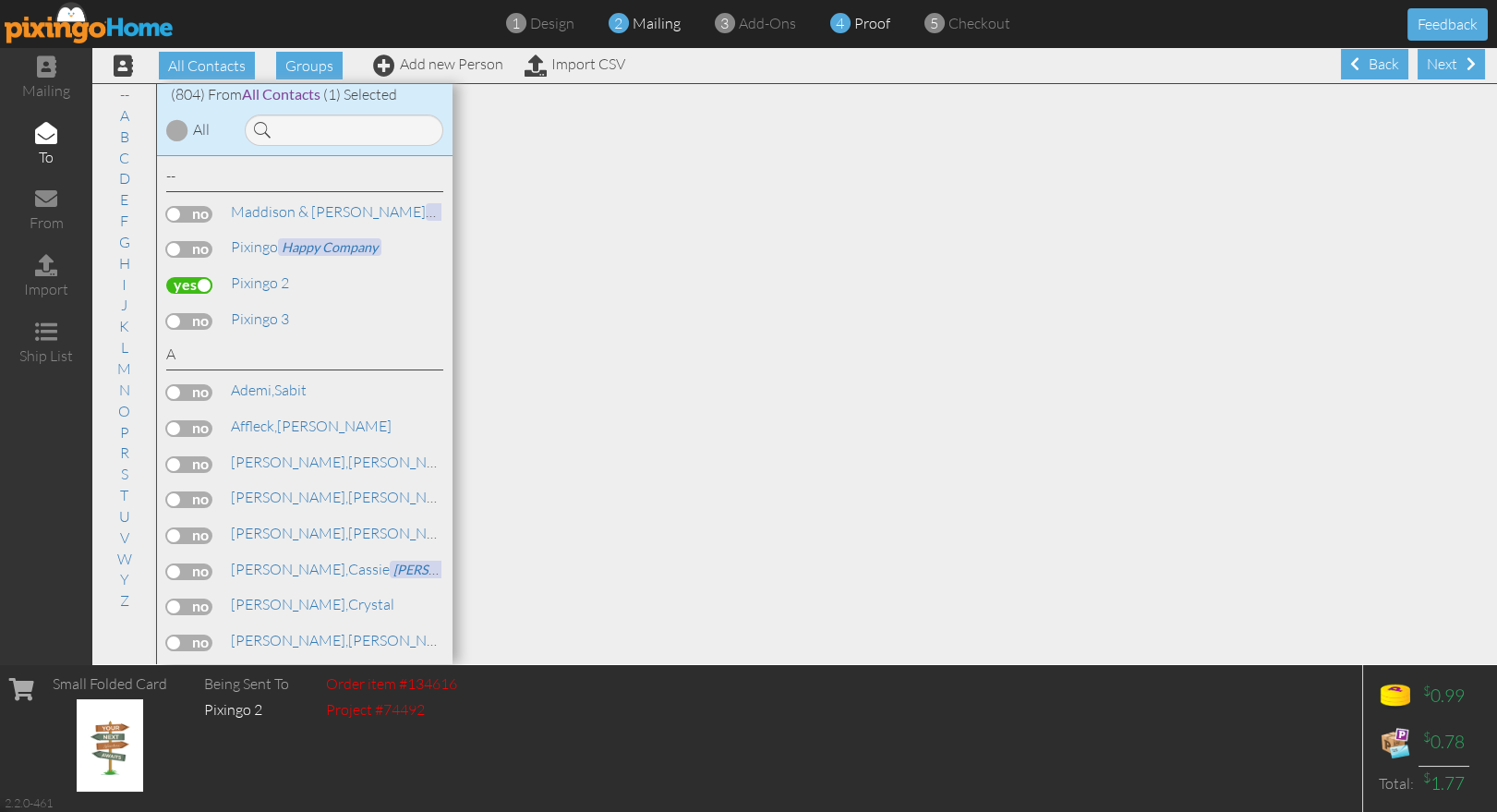
click at [874, 25] on span "proof" at bounding box center [872, 23] width 36 height 18
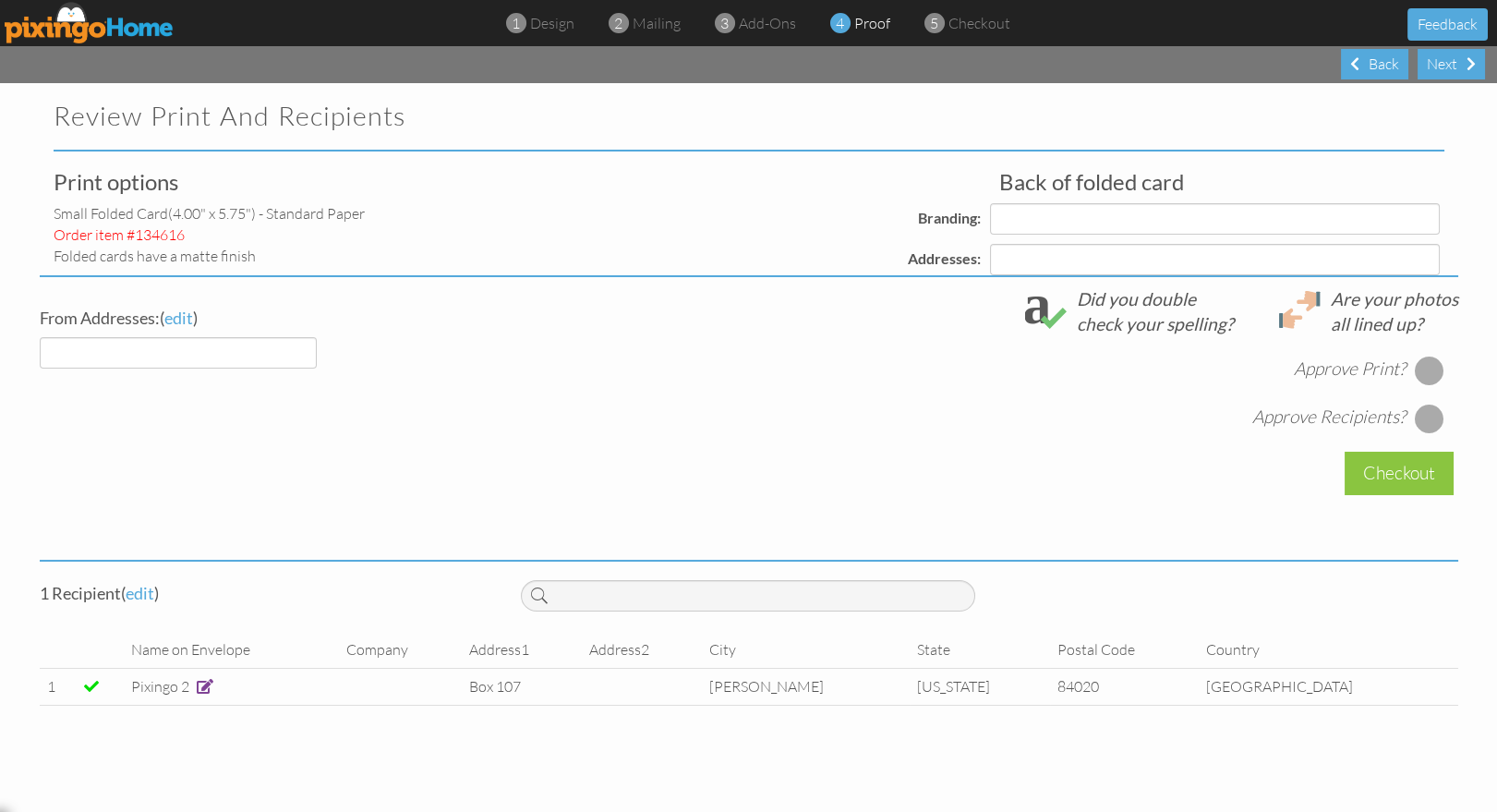
select select "object:24376"
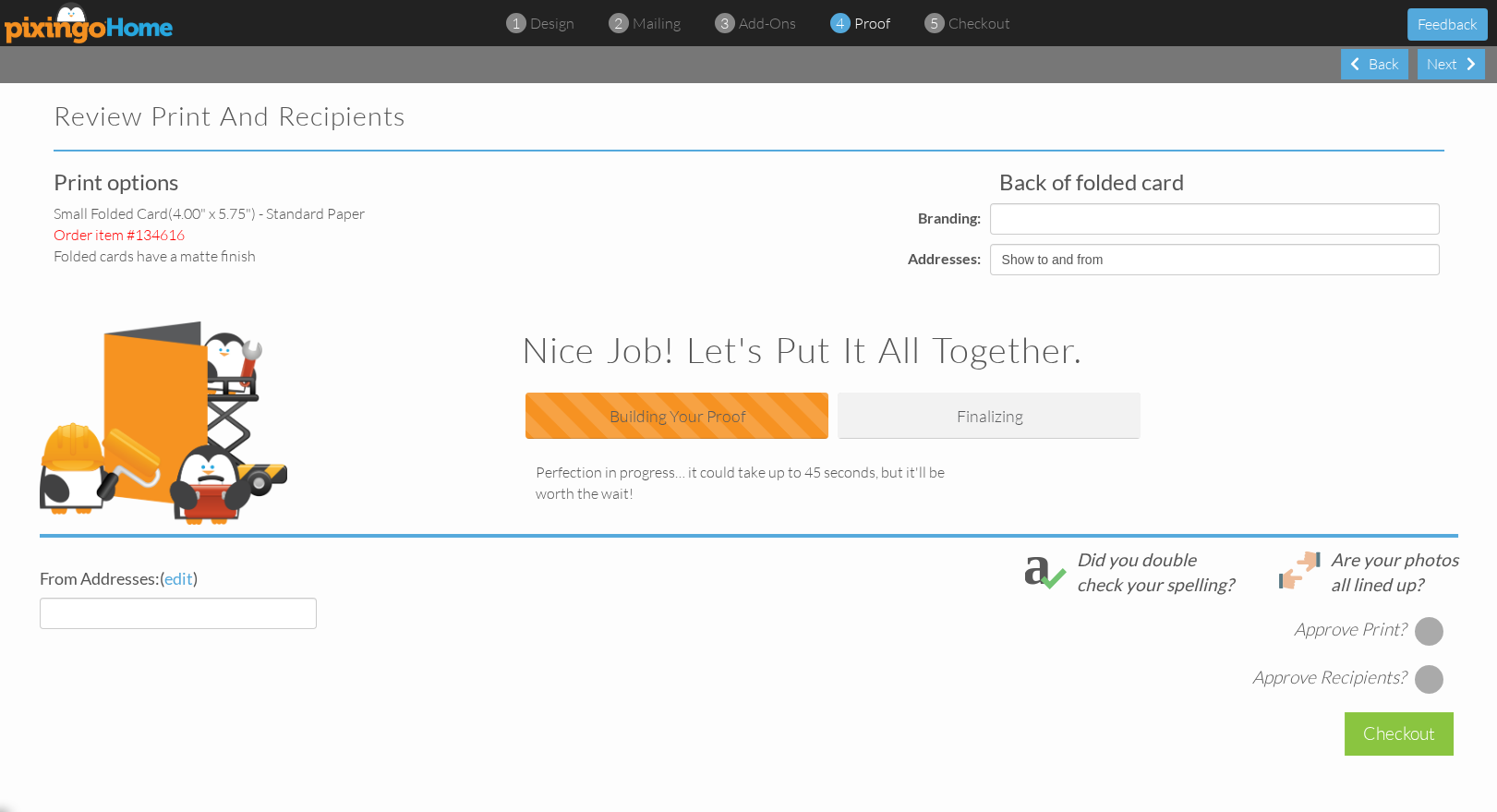
select select "object:24386"
select select "object:24391"
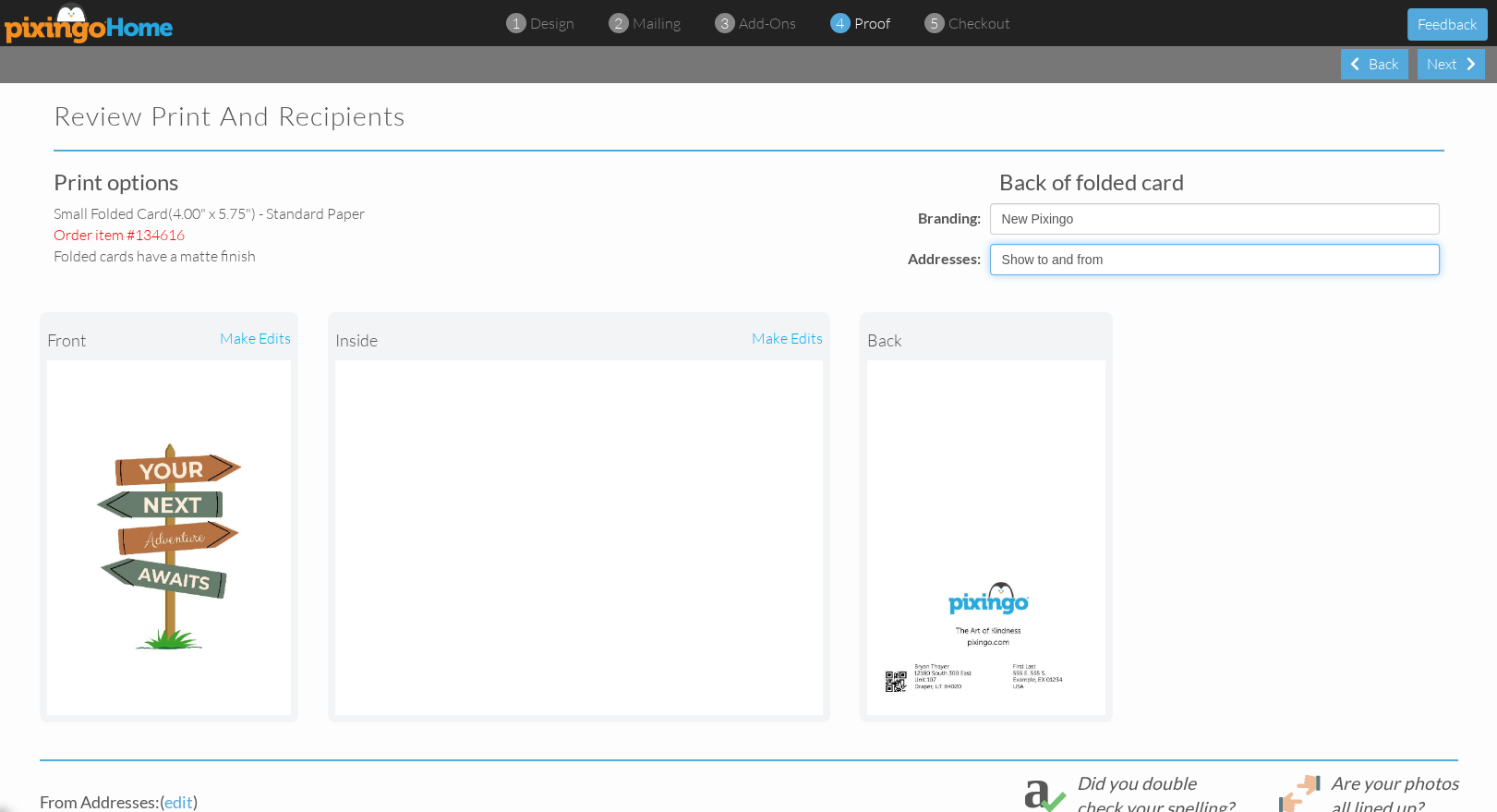
click at [1047, 272] on select "Show to and from Show from only Hide to and from" at bounding box center [1214, 259] width 450 height 31
select select "object:24378"
click at [989, 244] on select "Show to and from Show from only Hide to and from" at bounding box center [1214, 259] width 450 height 31
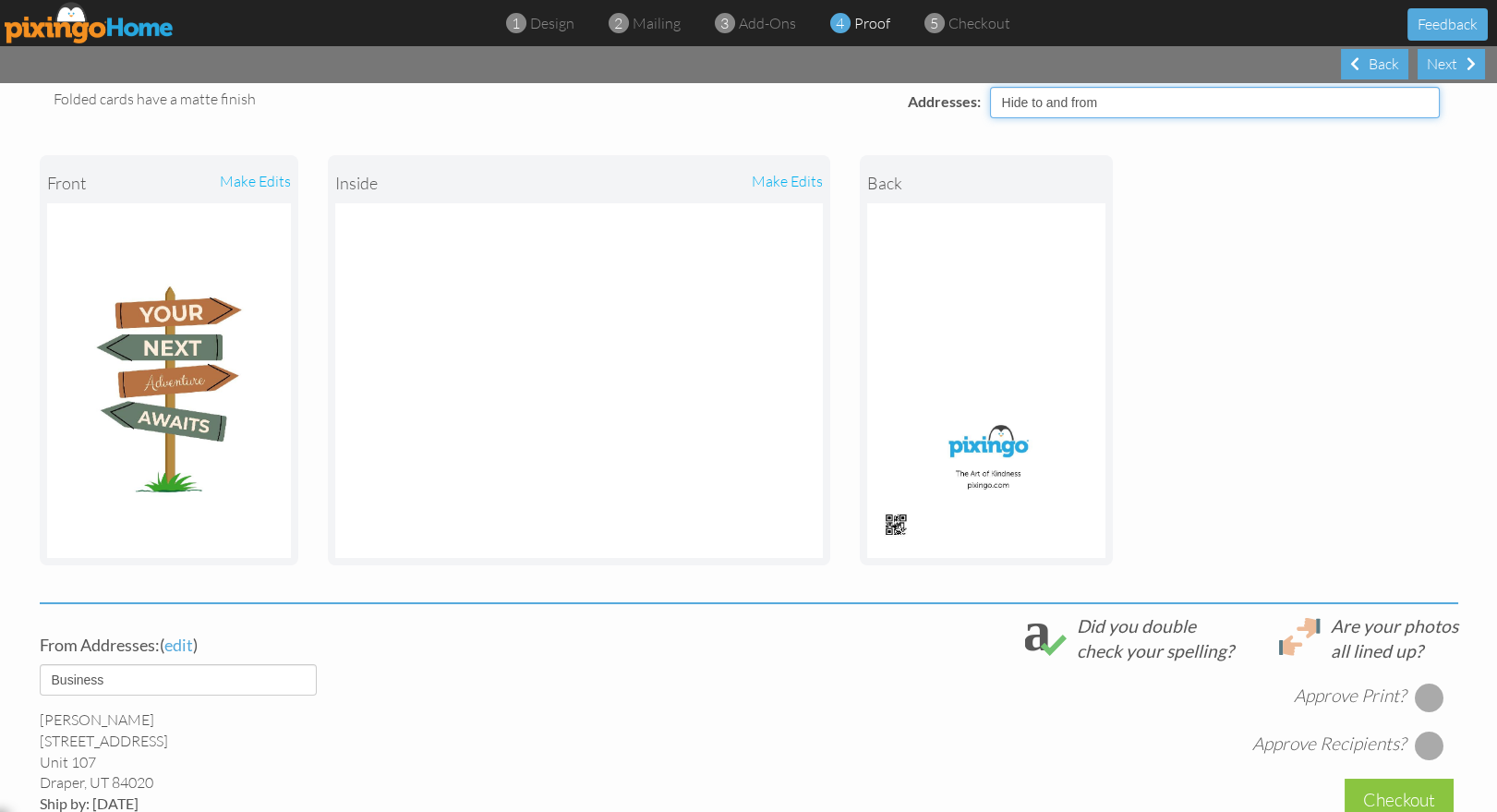
scroll to position [414, 0]
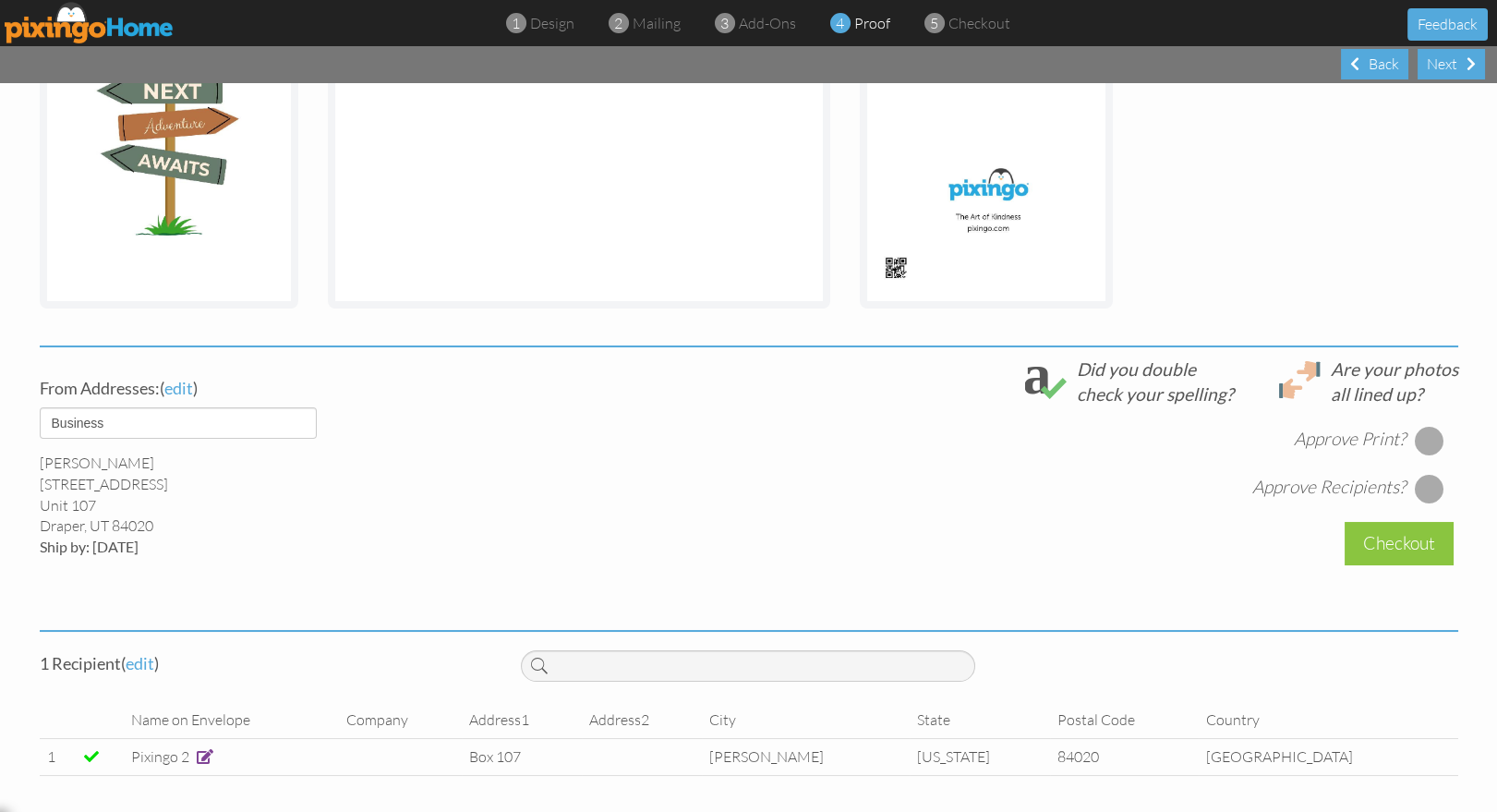
click at [1426, 433] on div at bounding box center [1428, 440] width 29 height 29
click at [1425, 482] on div at bounding box center [1428, 488] width 29 height 29
click at [1367, 549] on div "Checkout" at bounding box center [1398, 544] width 109 height 44
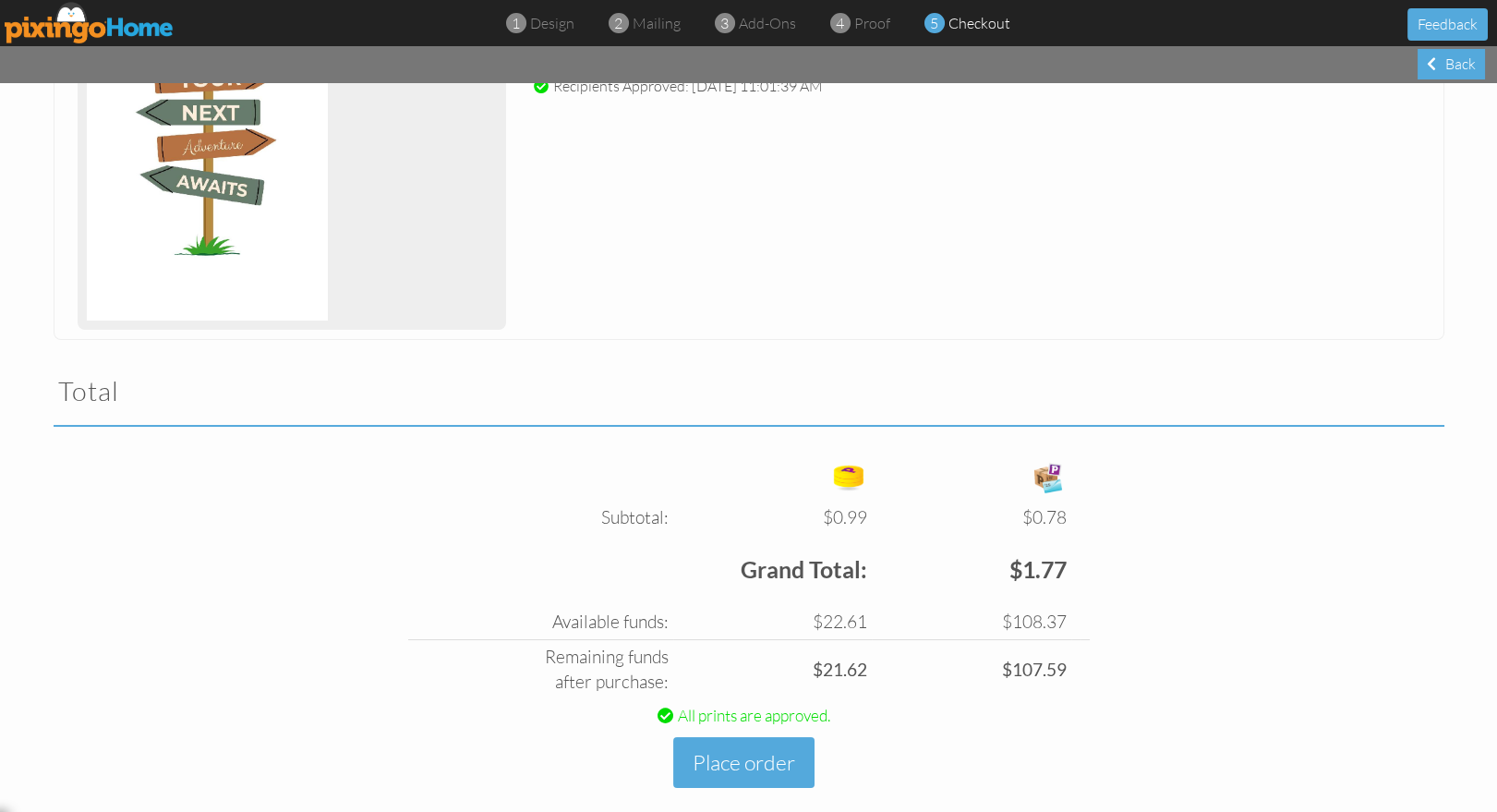
scroll to position [378, 0]
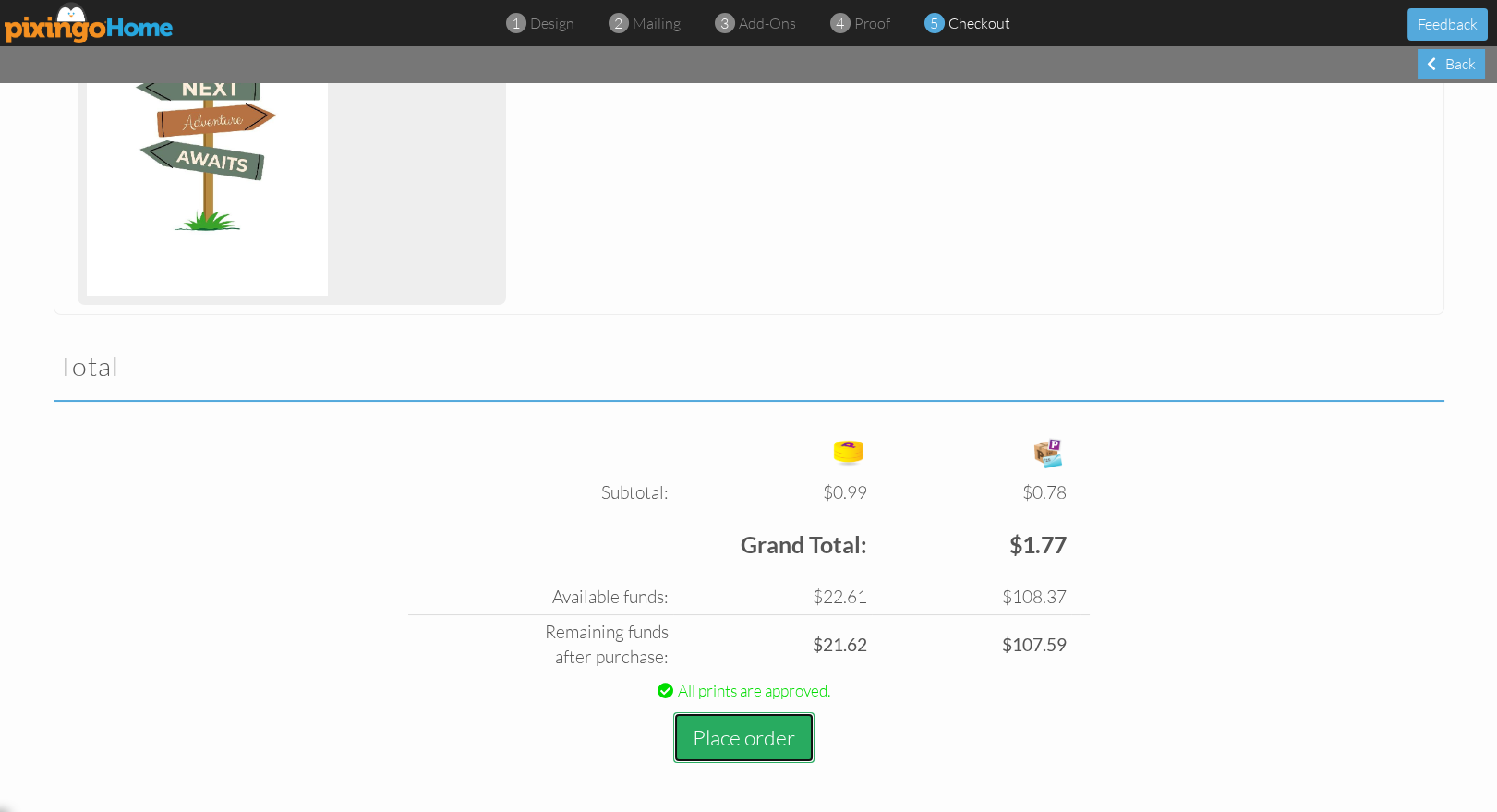
click at [718, 742] on button "Place order" at bounding box center [744, 737] width 141 height 51
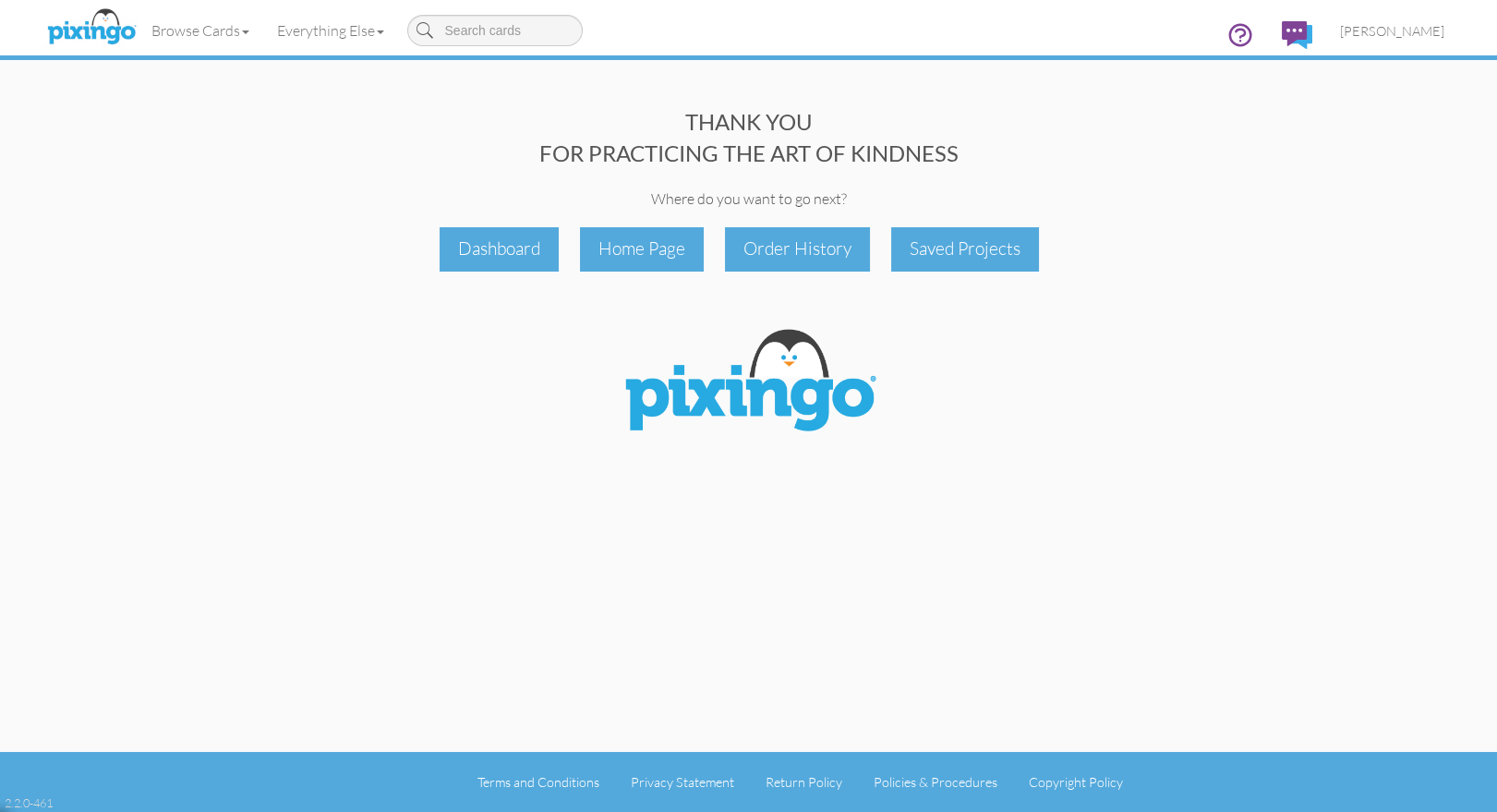
click at [1191, 213] on div "THANK YOU FOR PRACTICING THE ART OF KINDNESS Where do you want to go next? Dash…" at bounding box center [748, 376] width 1418 height 751
click at [194, 31] on link "Browse Cards" at bounding box center [200, 30] width 125 height 46
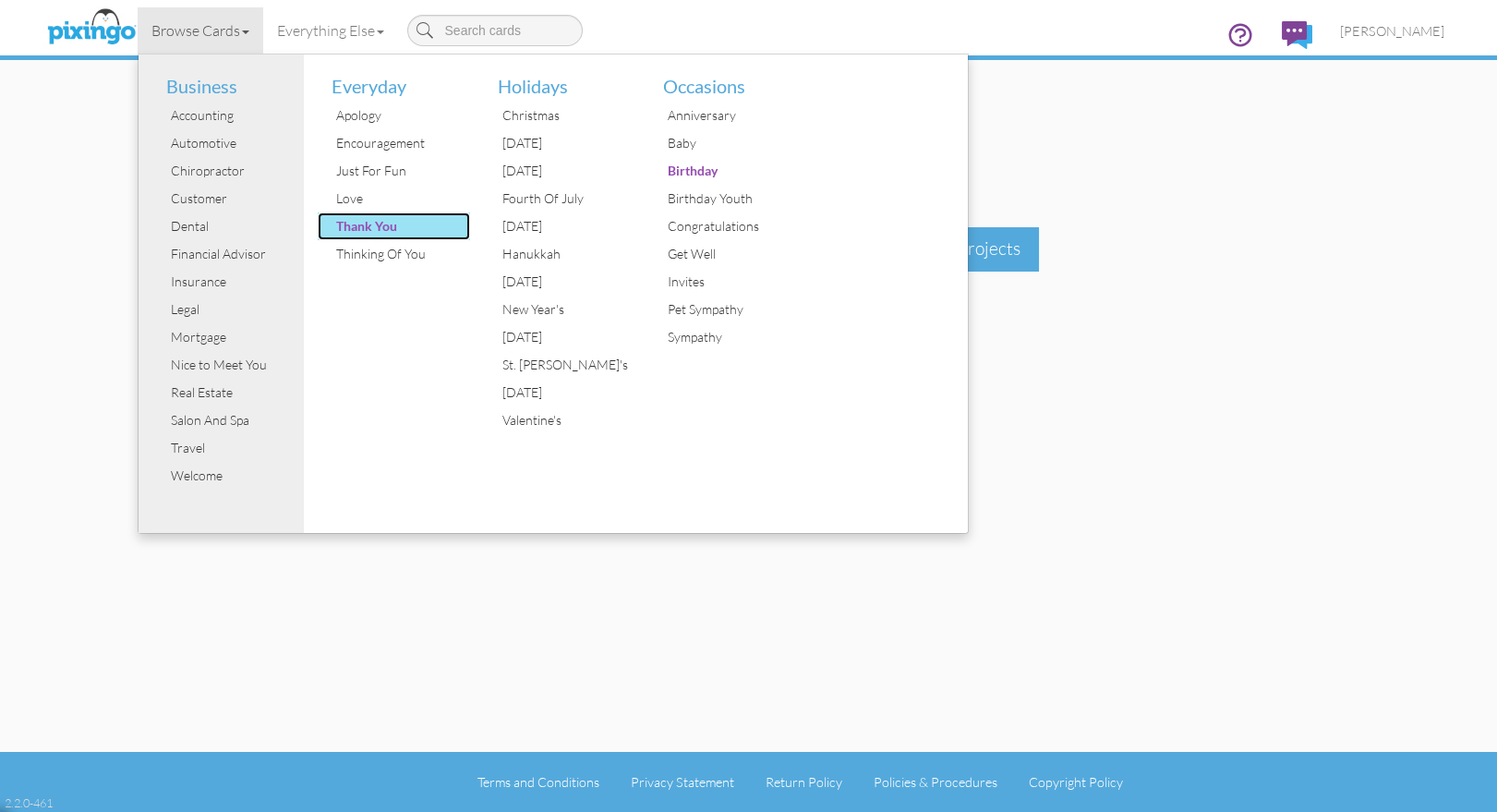
click at [371, 225] on div "Thank You" at bounding box center [400, 226] width 139 height 28
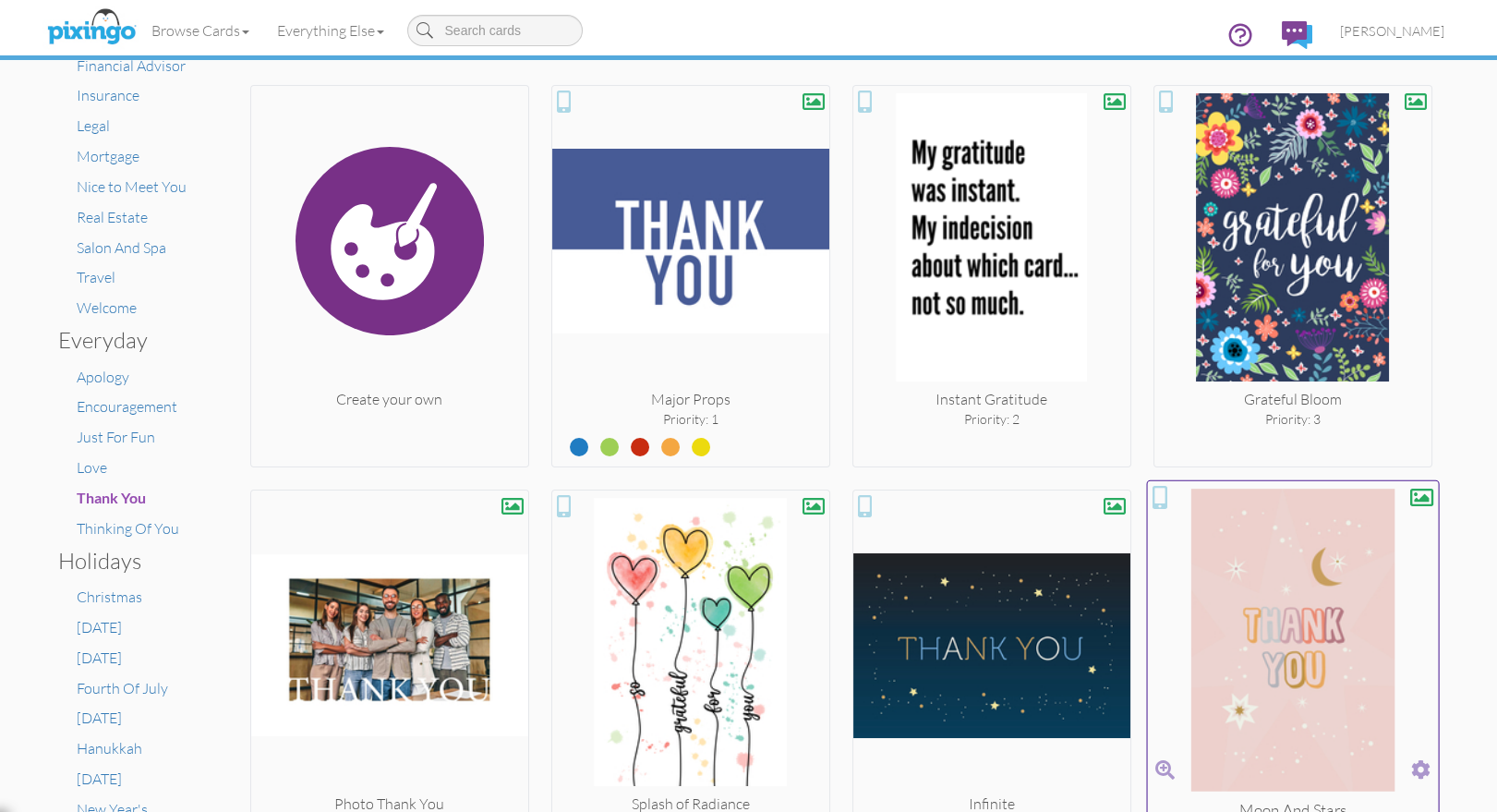
scroll to position [219, 0]
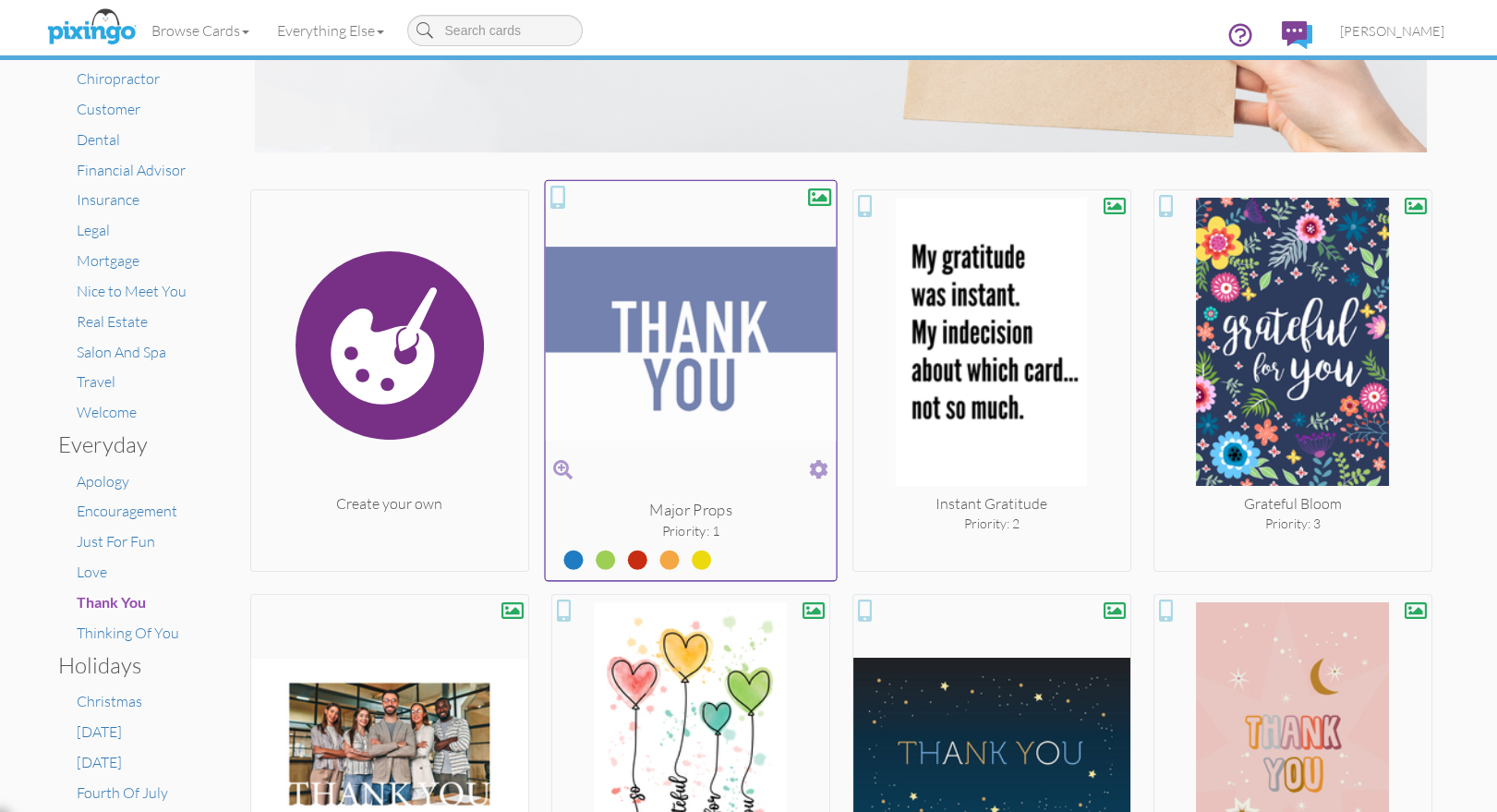
click at [639, 323] on img at bounding box center [690, 343] width 291 height 310
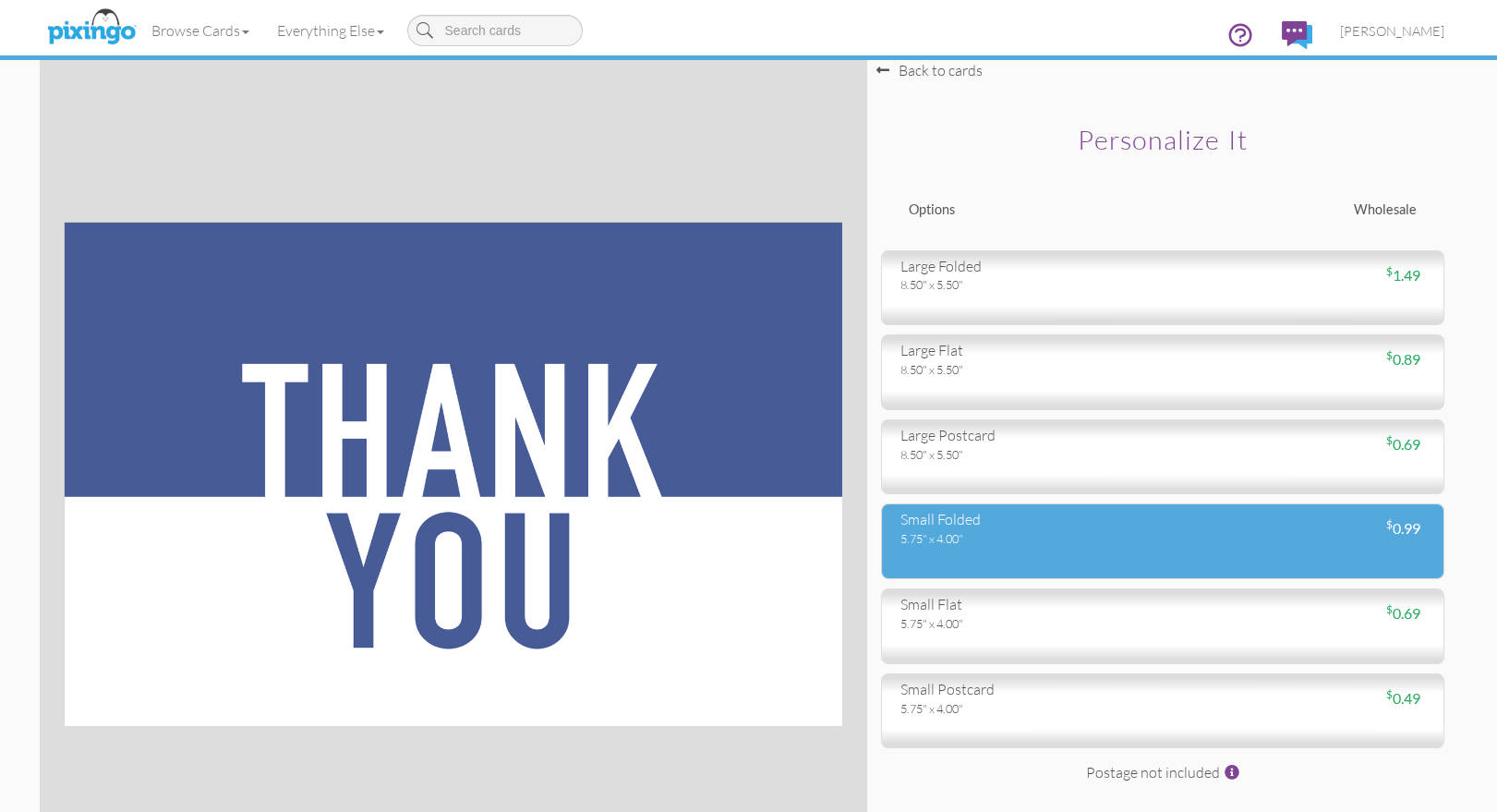
click at [1021, 526] on div "small folded" at bounding box center [1025, 519] width 249 height 21
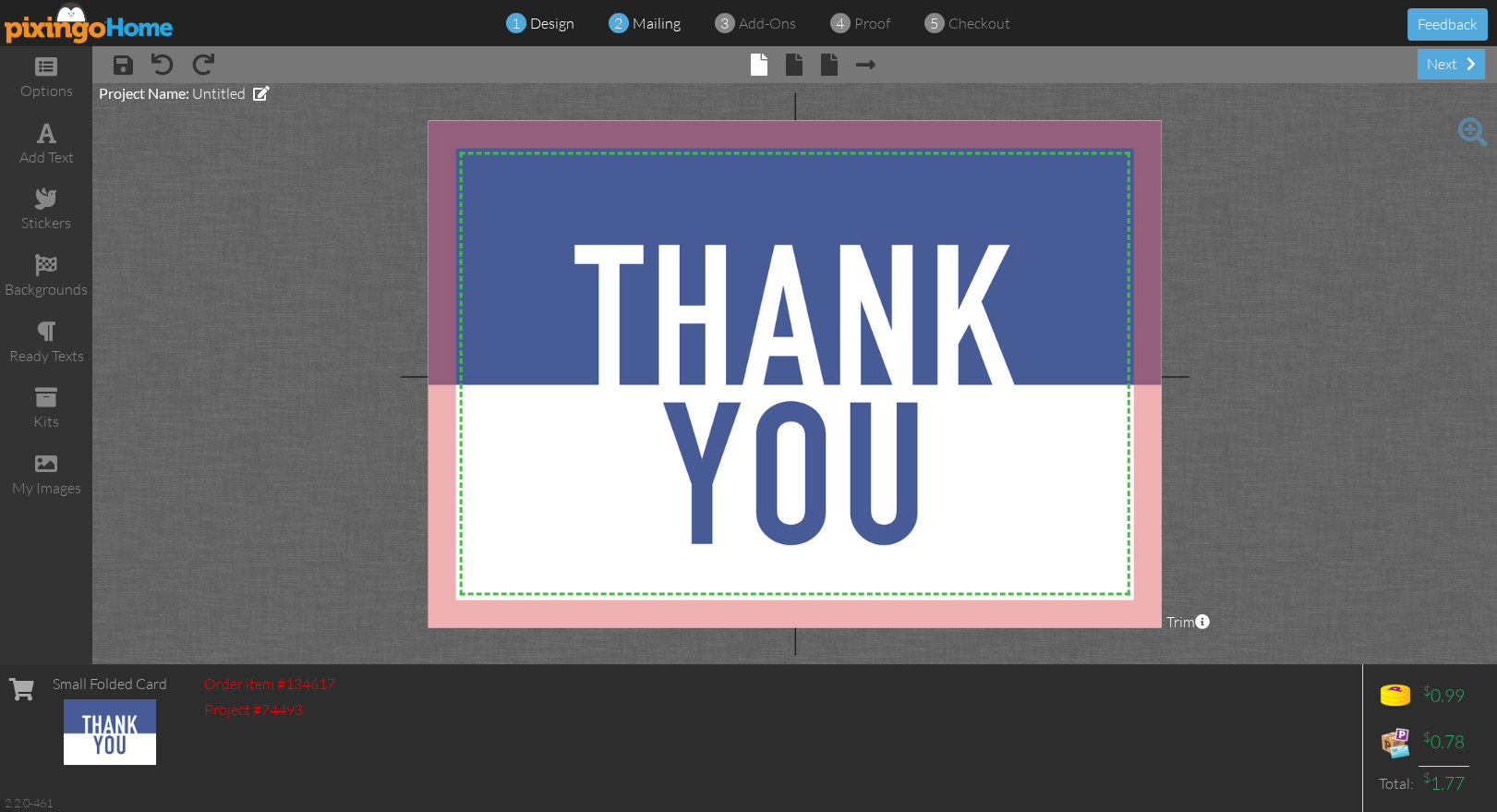
click at [648, 28] on span "mailing" at bounding box center [656, 23] width 48 height 18
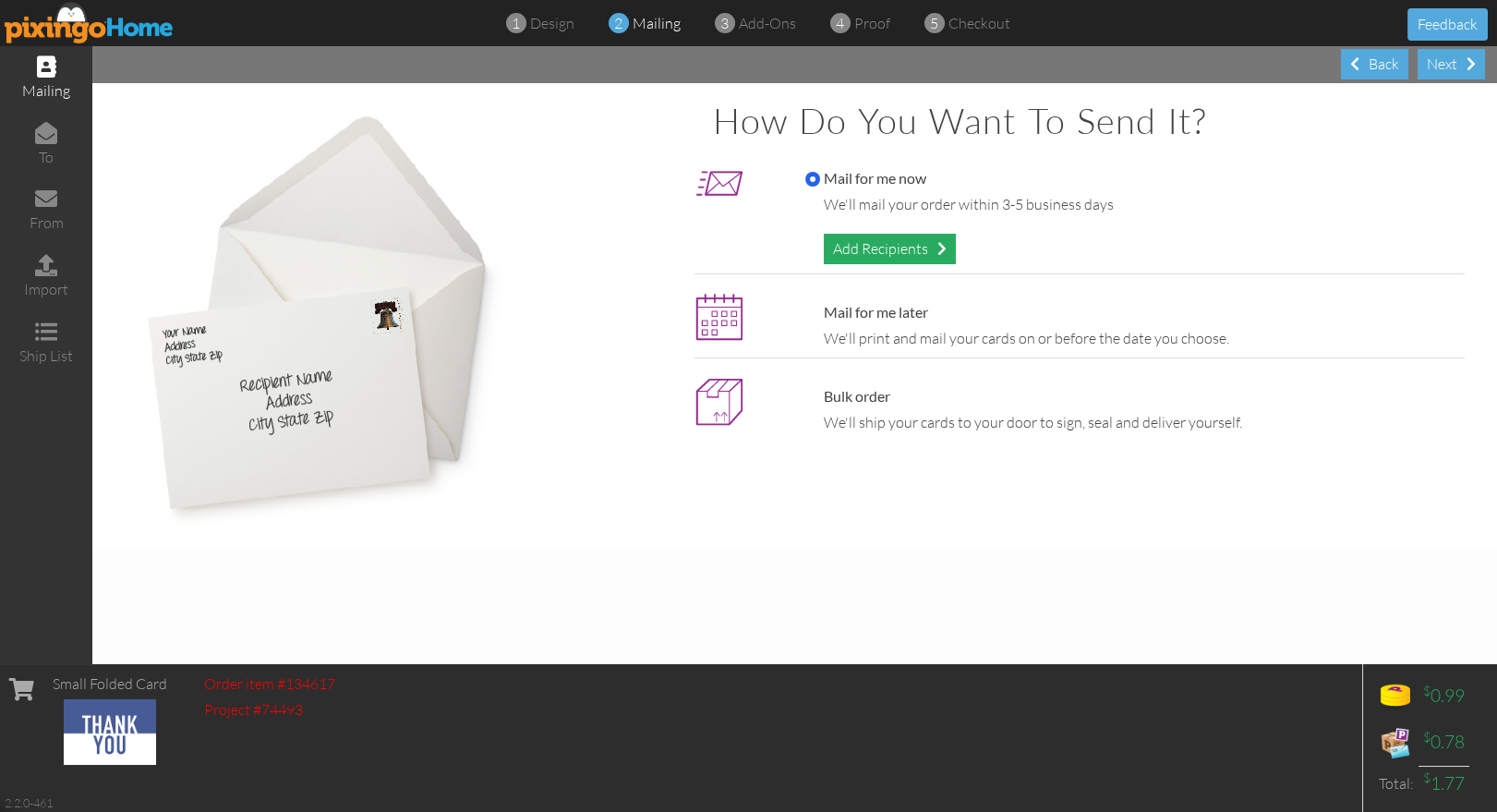
click at [884, 241] on div "Add Recipients" at bounding box center [889, 249] width 132 height 30
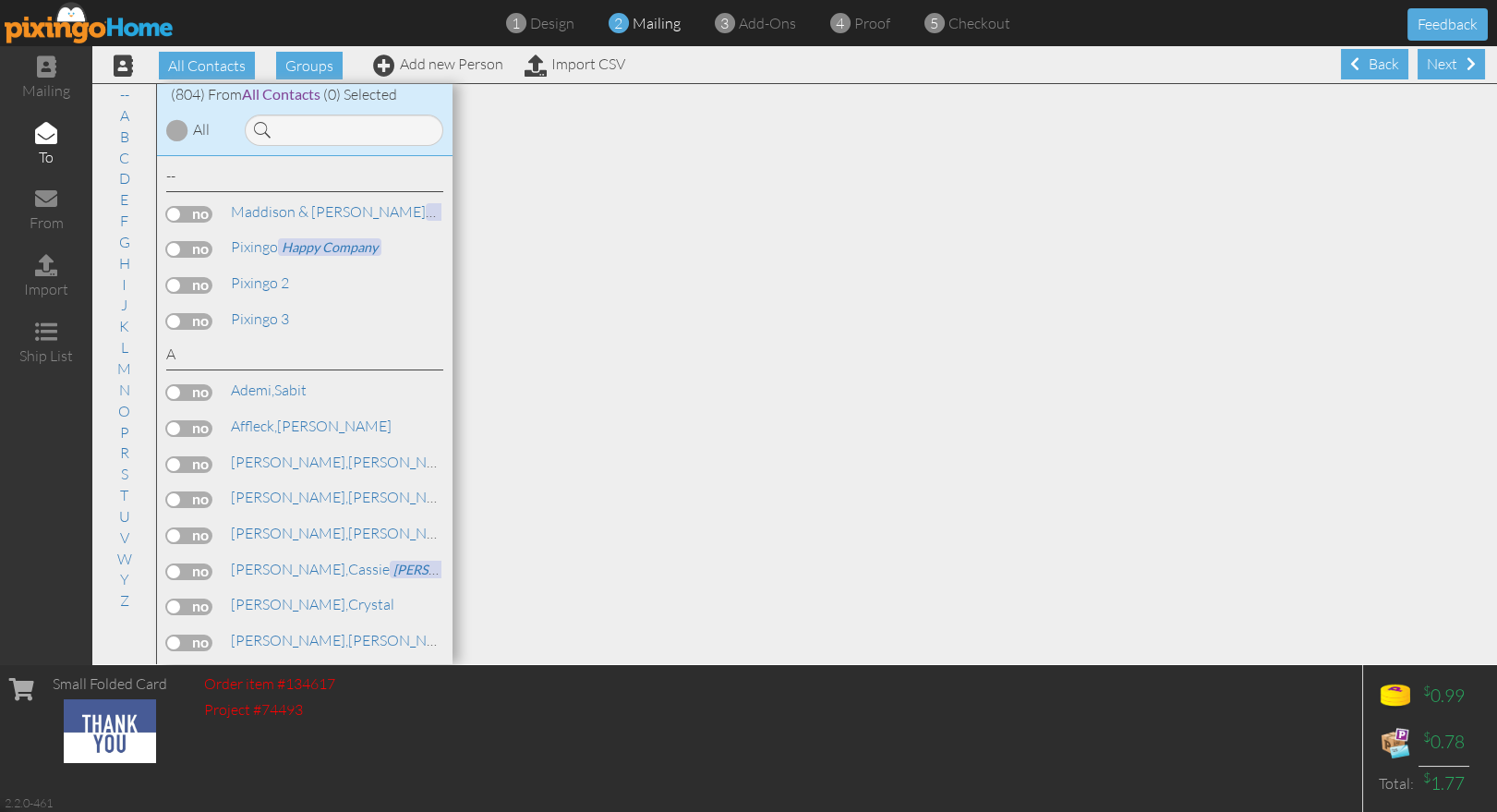
click at [199, 282] on label at bounding box center [189, 286] width 46 height 17
click at [0, 0] on input "checkbox" at bounding box center [0, 0] width 0 height 0
click at [539, 36] on div "1 design 2 mailing 3 add-ons 4 proof 5 checkout Feedback" at bounding box center [748, 23] width 1497 height 46
click at [537, 29] on span "design" at bounding box center [552, 23] width 45 height 18
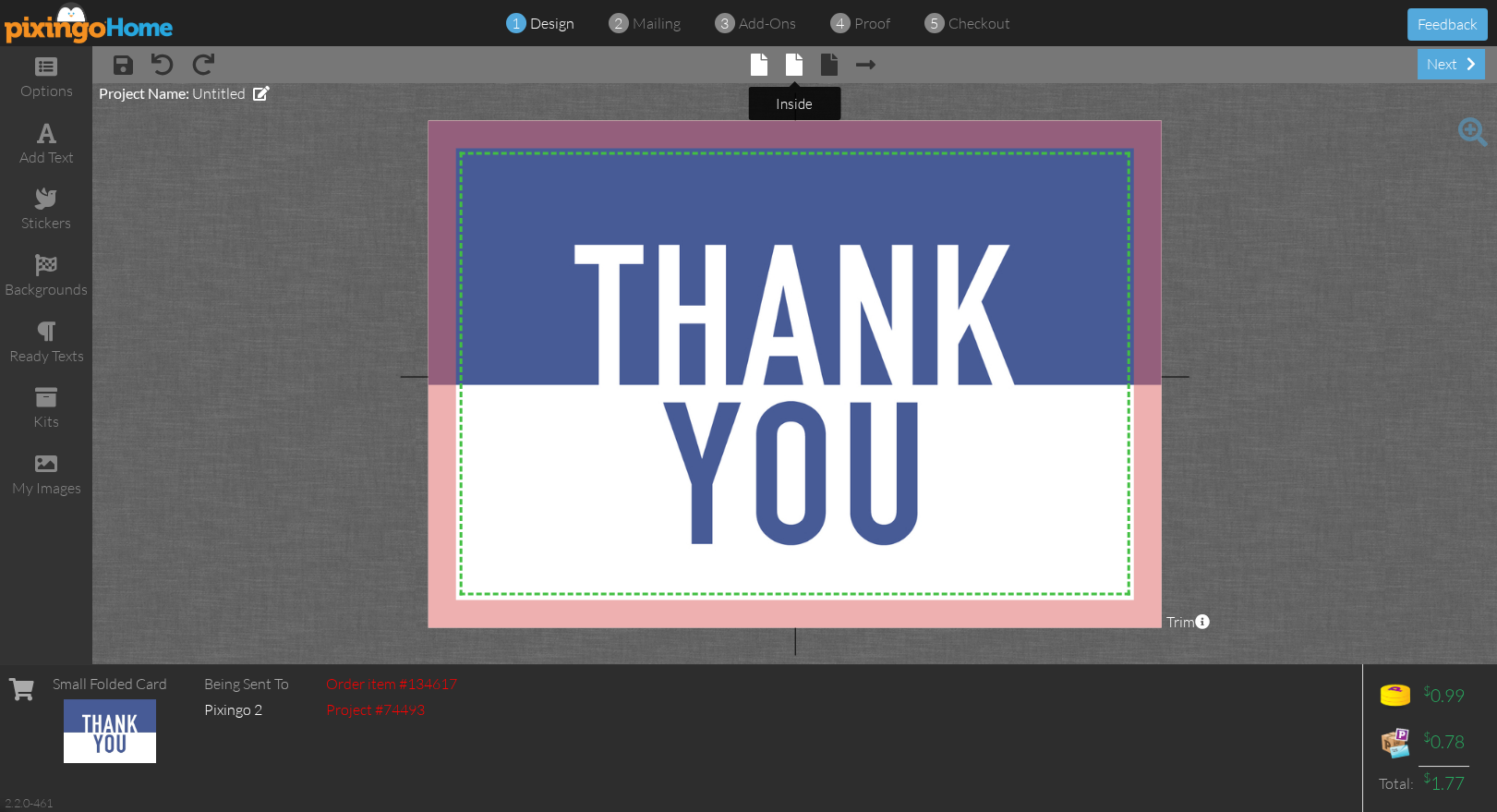
click at [791, 64] on span at bounding box center [794, 64] width 17 height 22
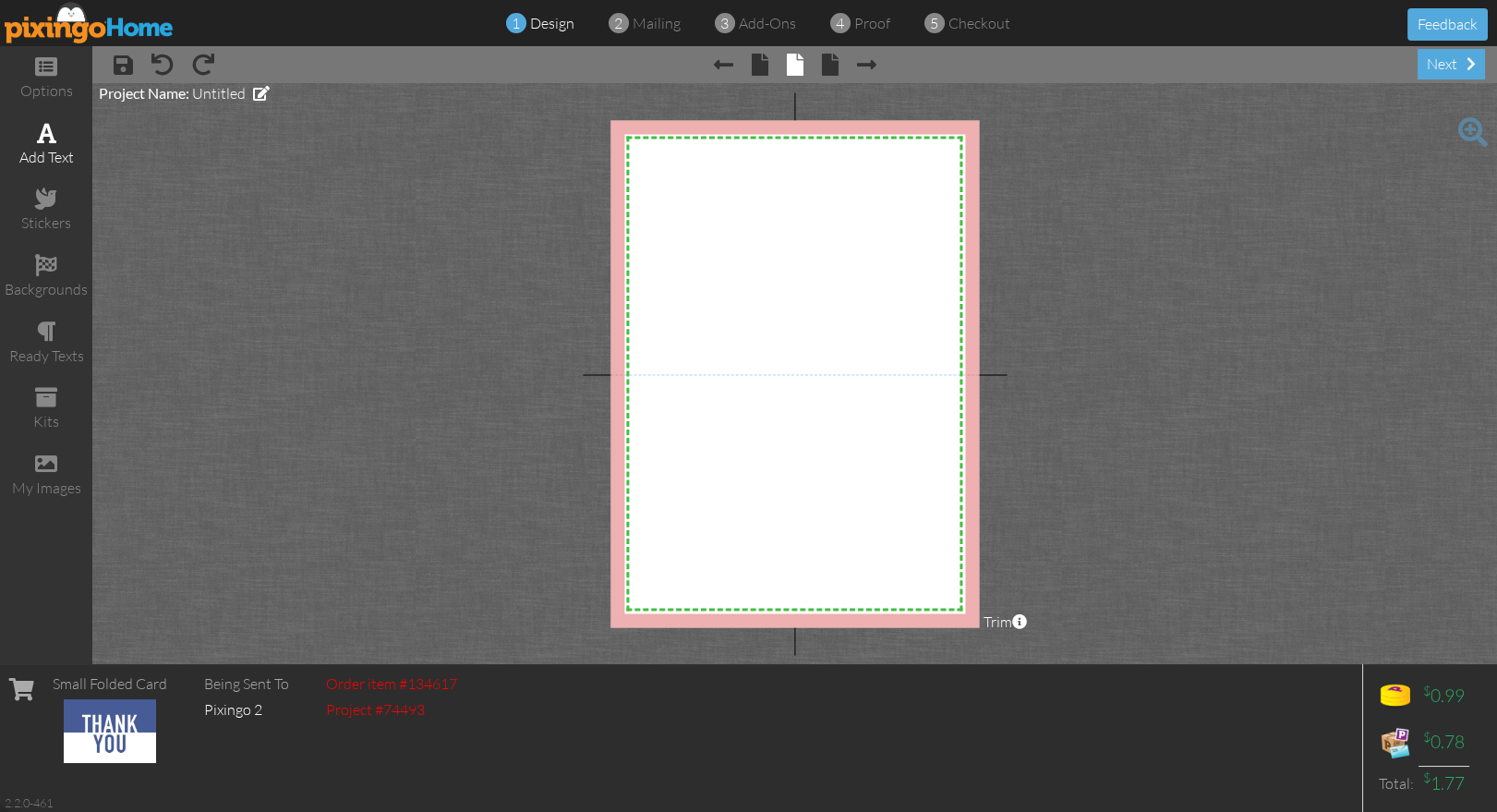
click at [49, 128] on span at bounding box center [46, 132] width 19 height 22
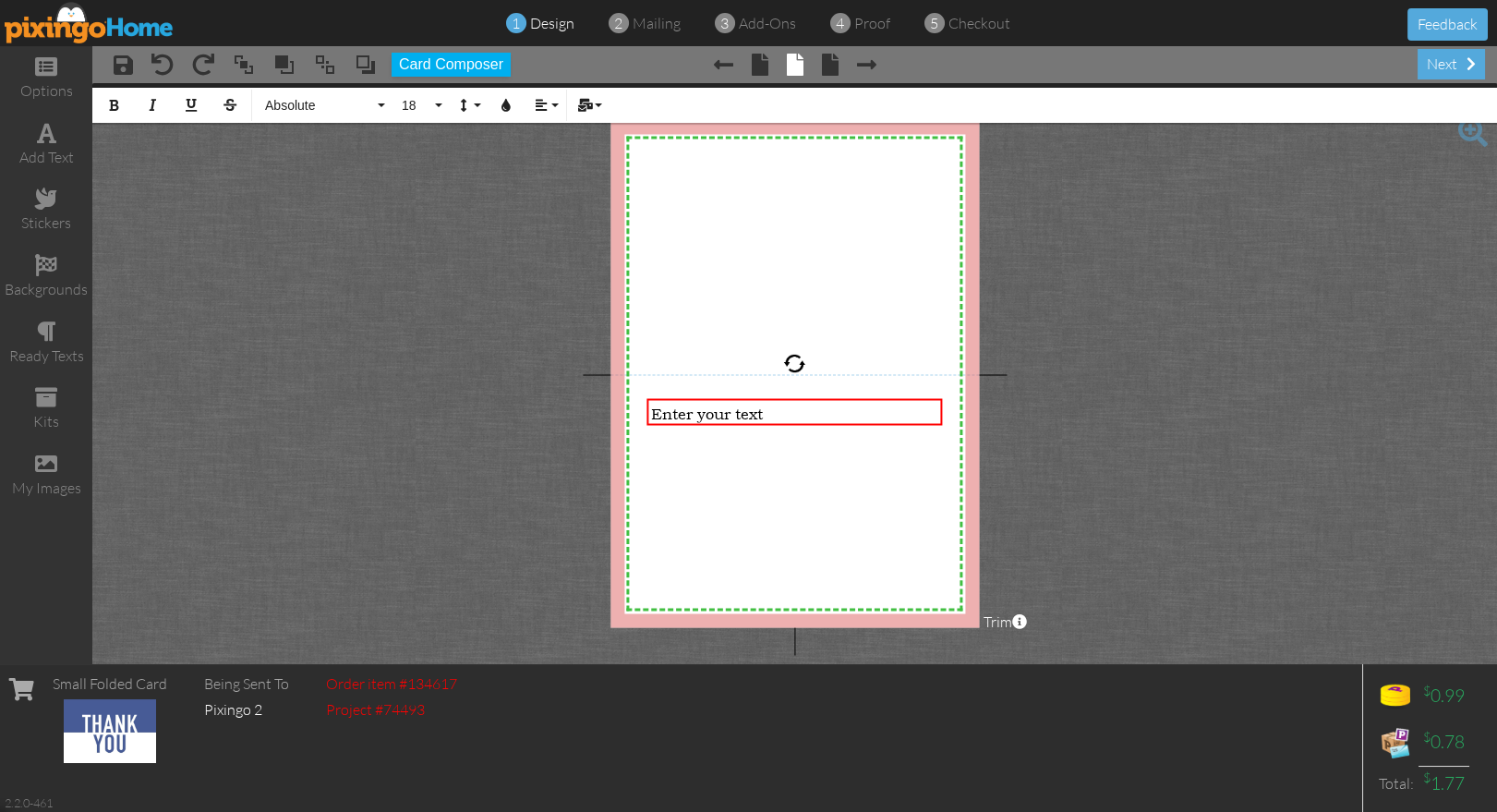
click at [704, 412] on span "Enter your text" at bounding box center [707, 413] width 112 height 19
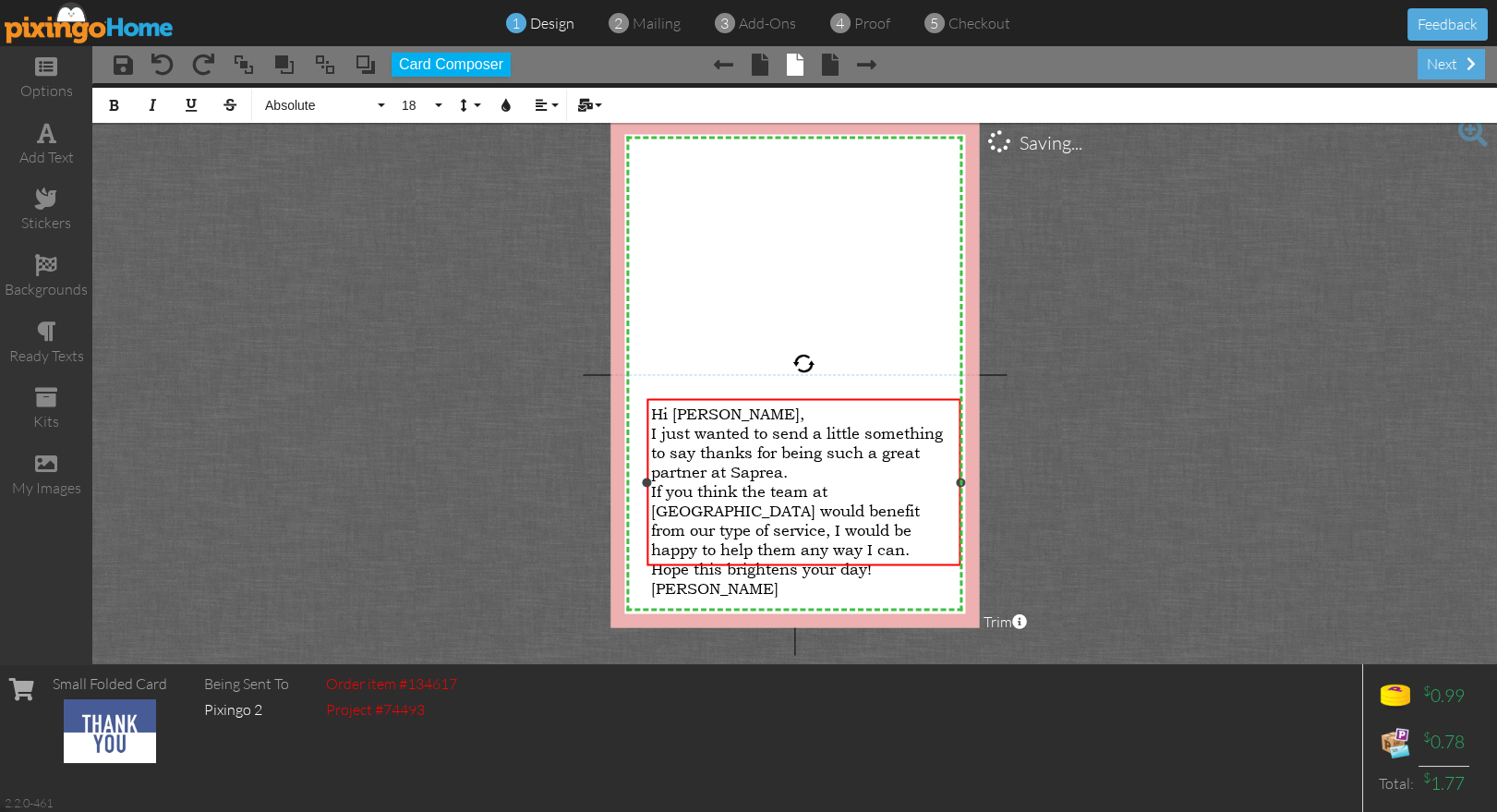
drag, startPoint x: 945, startPoint y: 489, endPoint x: 963, endPoint y: 489, distance: 18.0
click at [960, 489] on div "Hi Tammy, I just wanted to send a little something to say thanks for being such…" at bounding box center [804, 482] width 313 height 167
click at [638, 480] on div at bounding box center [640, 482] width 9 height 9
click at [933, 521] on div "If you think the team at Younique would benefit from our type of service, I wou…" at bounding box center [799, 520] width 312 height 78
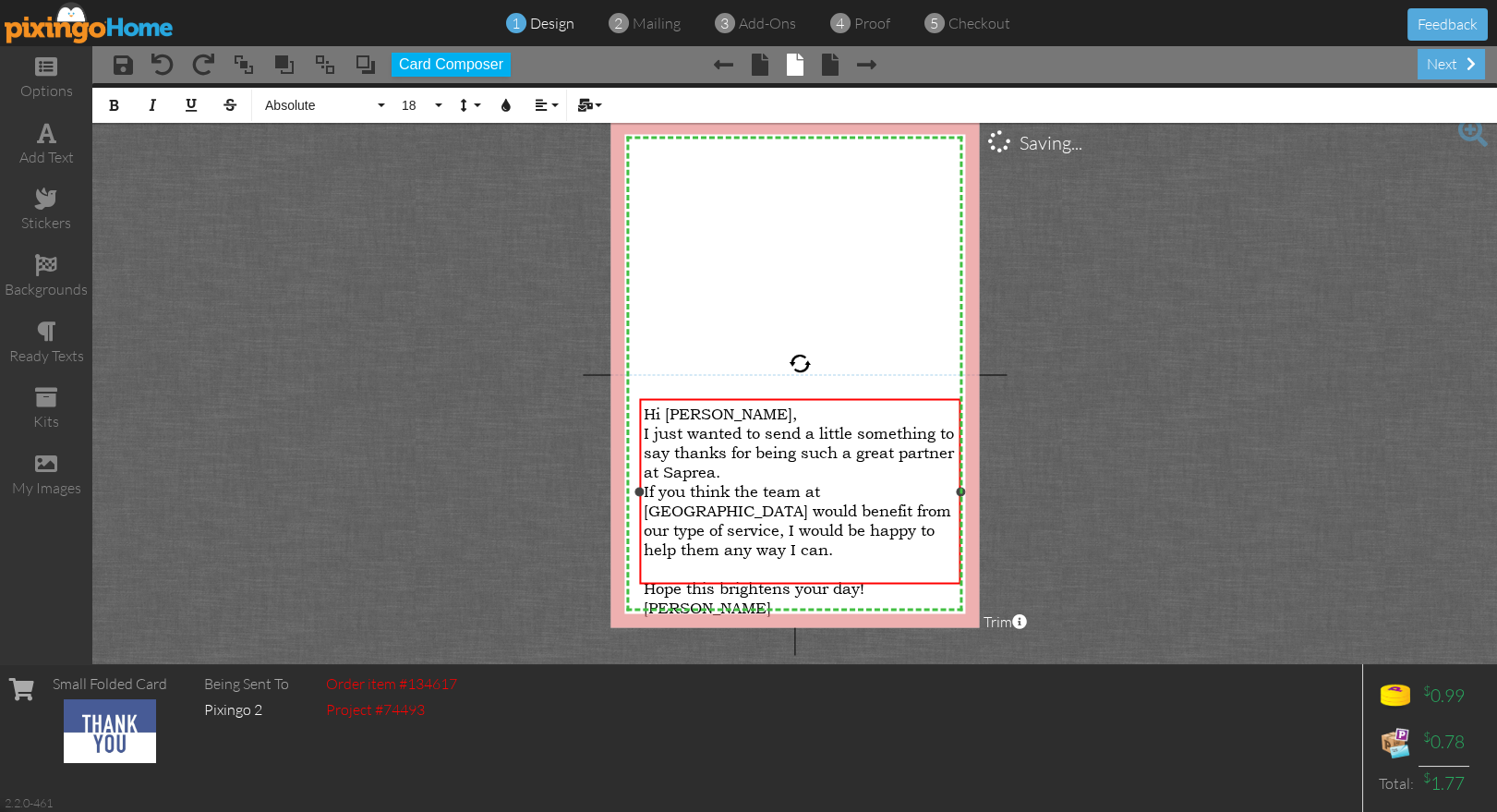
click at [774, 415] on div "Hi Tammy," at bounding box center [799, 413] width 312 height 19
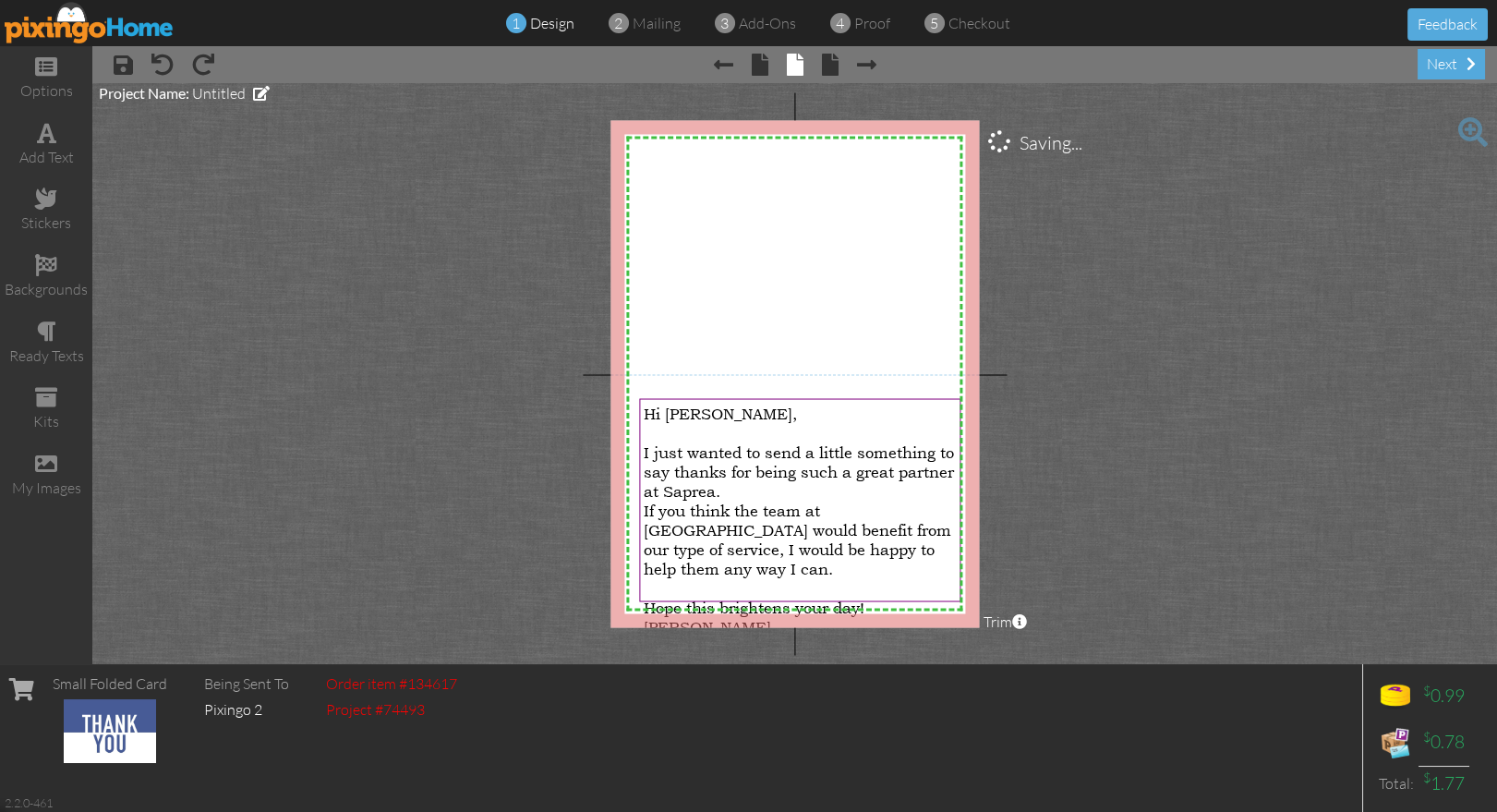
click at [1110, 491] on project-studio-wrapper "X X X X X X X X X X X X X X X X X X X X X X X X X X X X X X X X X X X X X X X X…" at bounding box center [794, 374] width 1404 height 581
click at [715, 617] on div "Brent" at bounding box center [799, 626] width 312 height 19
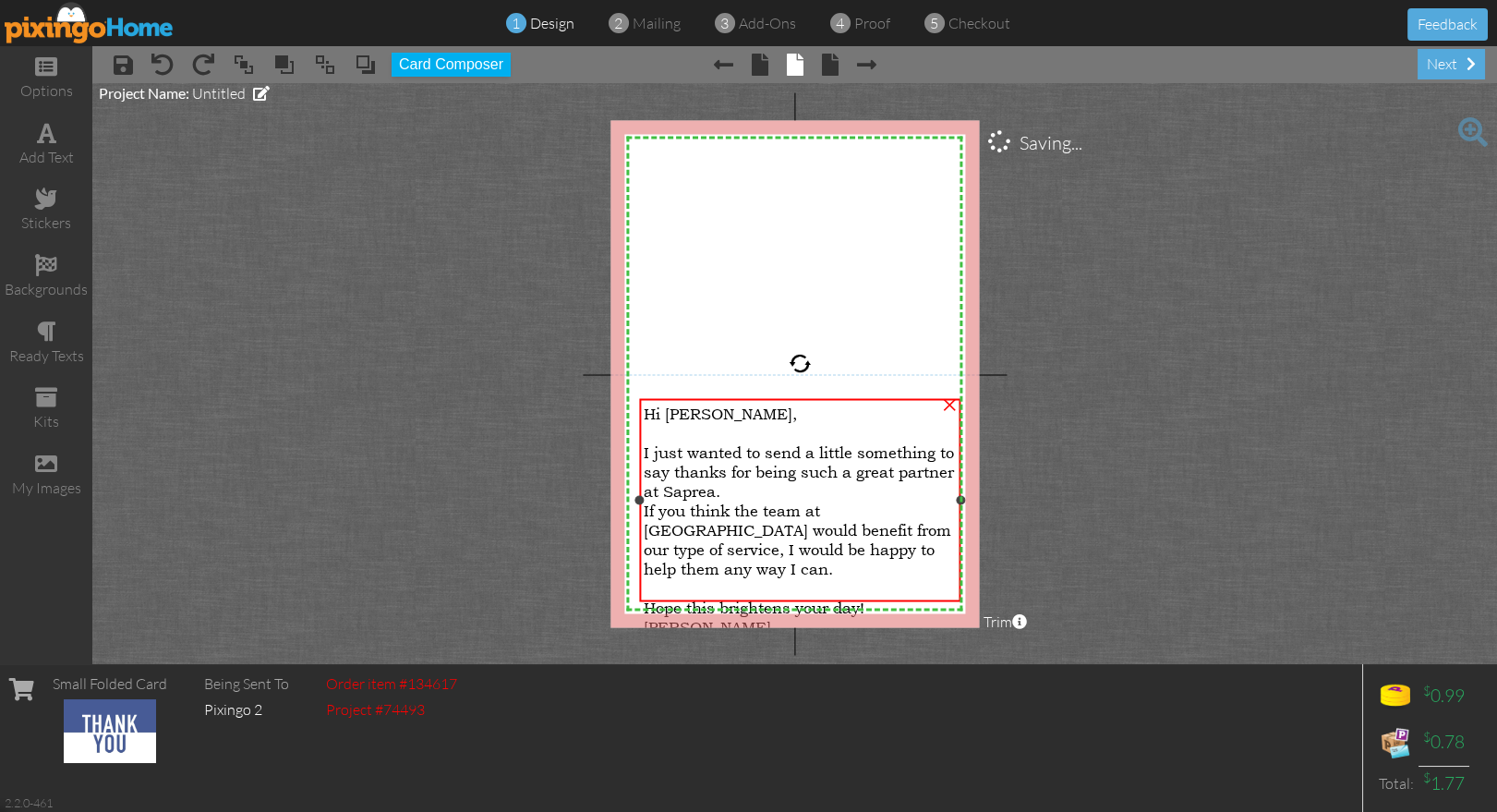
click at [715, 617] on div "Brent" at bounding box center [799, 626] width 312 height 19
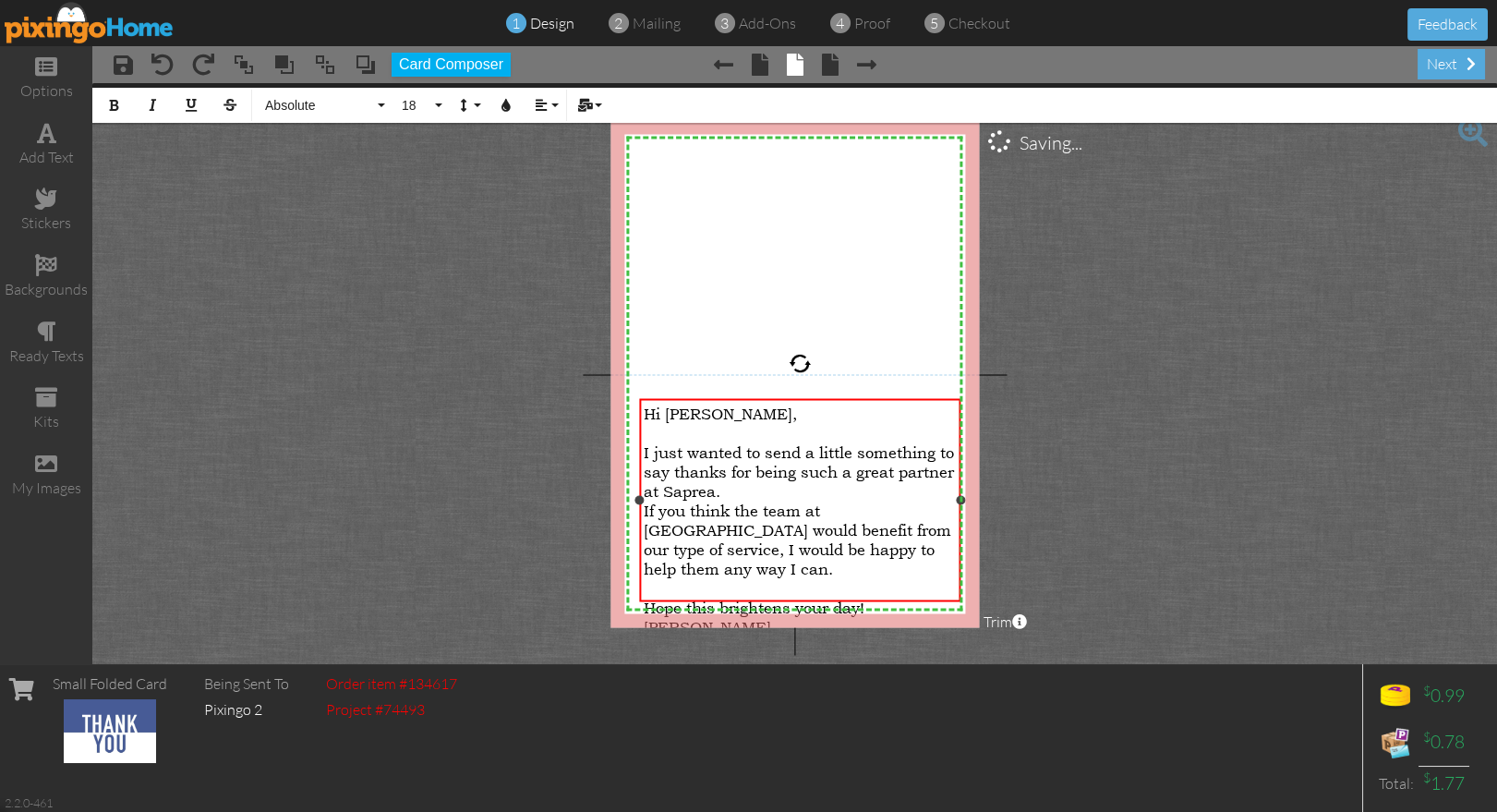
click at [715, 617] on div "Brent" at bounding box center [799, 626] width 312 height 19
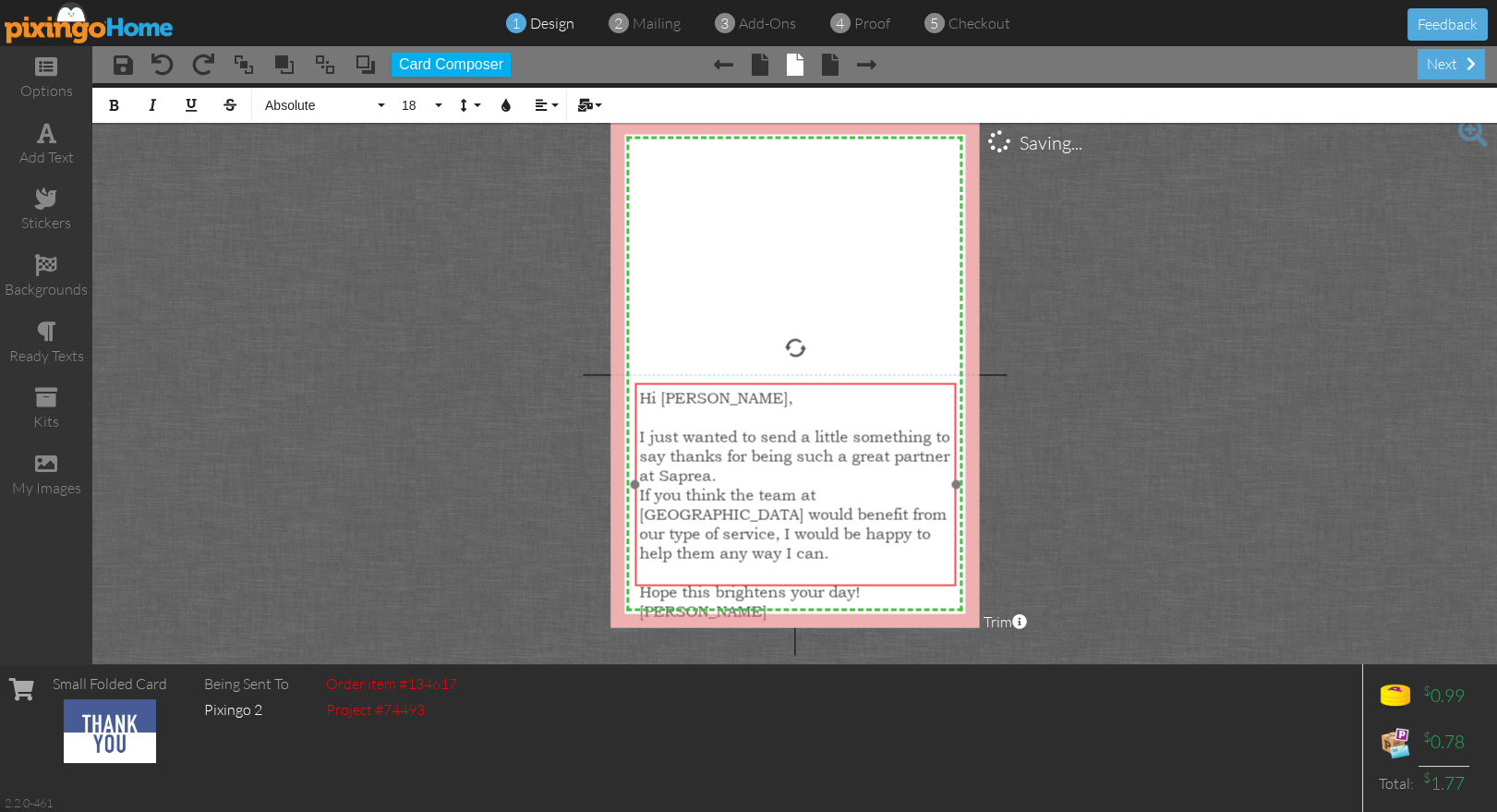
drag, startPoint x: 748, startPoint y: 395, endPoint x: 744, endPoint y: 378, distance: 17.5
click at [744, 378] on div at bounding box center [795, 484] width 329 height 212
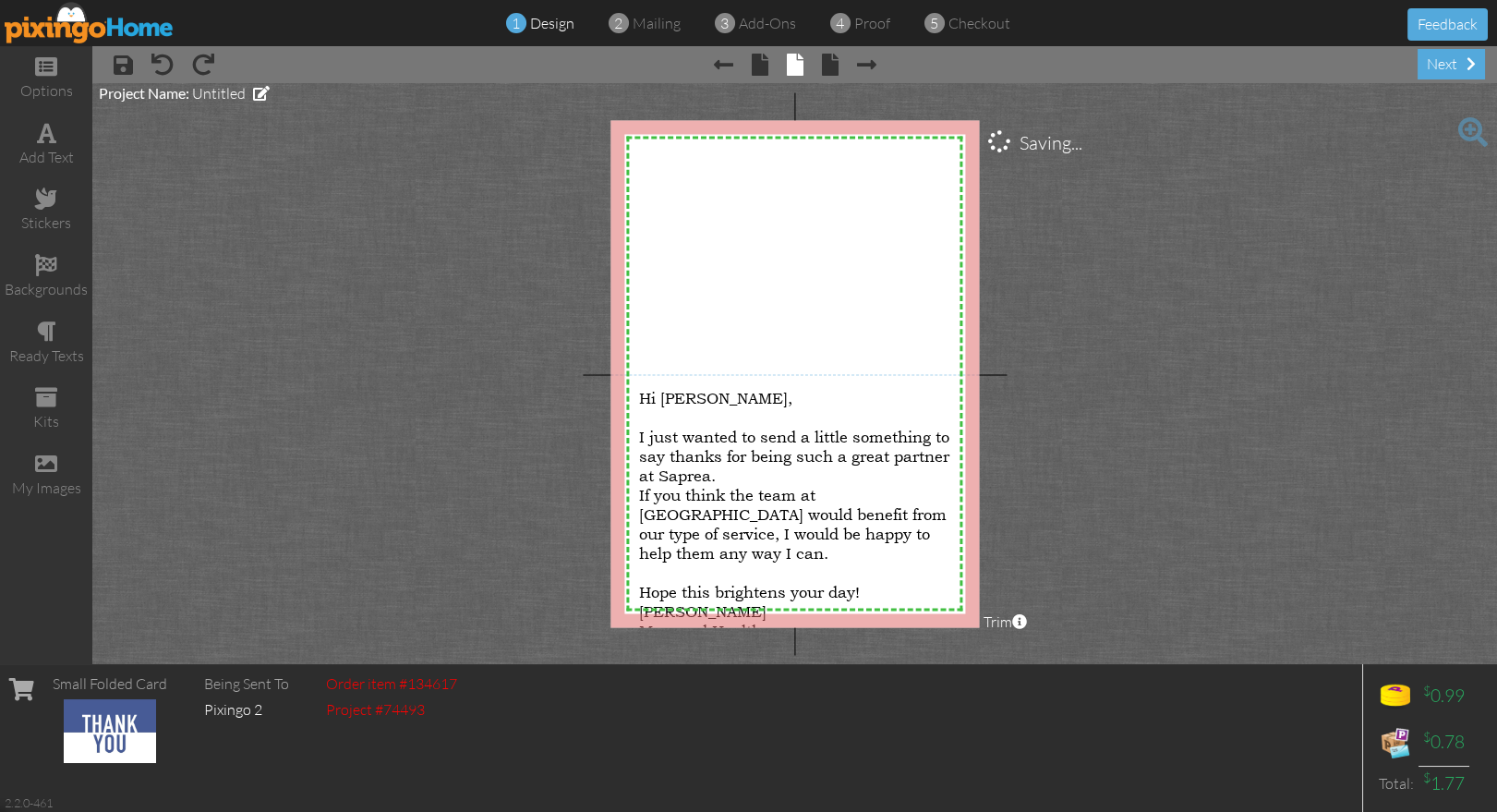
click at [1147, 453] on project-studio-wrapper "X X X X X X X X X X X X X X X X X X X X X X X X X X X X X X X X X X X X X X X X…" at bounding box center [794, 374] width 1404 height 581
click at [46, 460] on span at bounding box center [46, 463] width 22 height 22
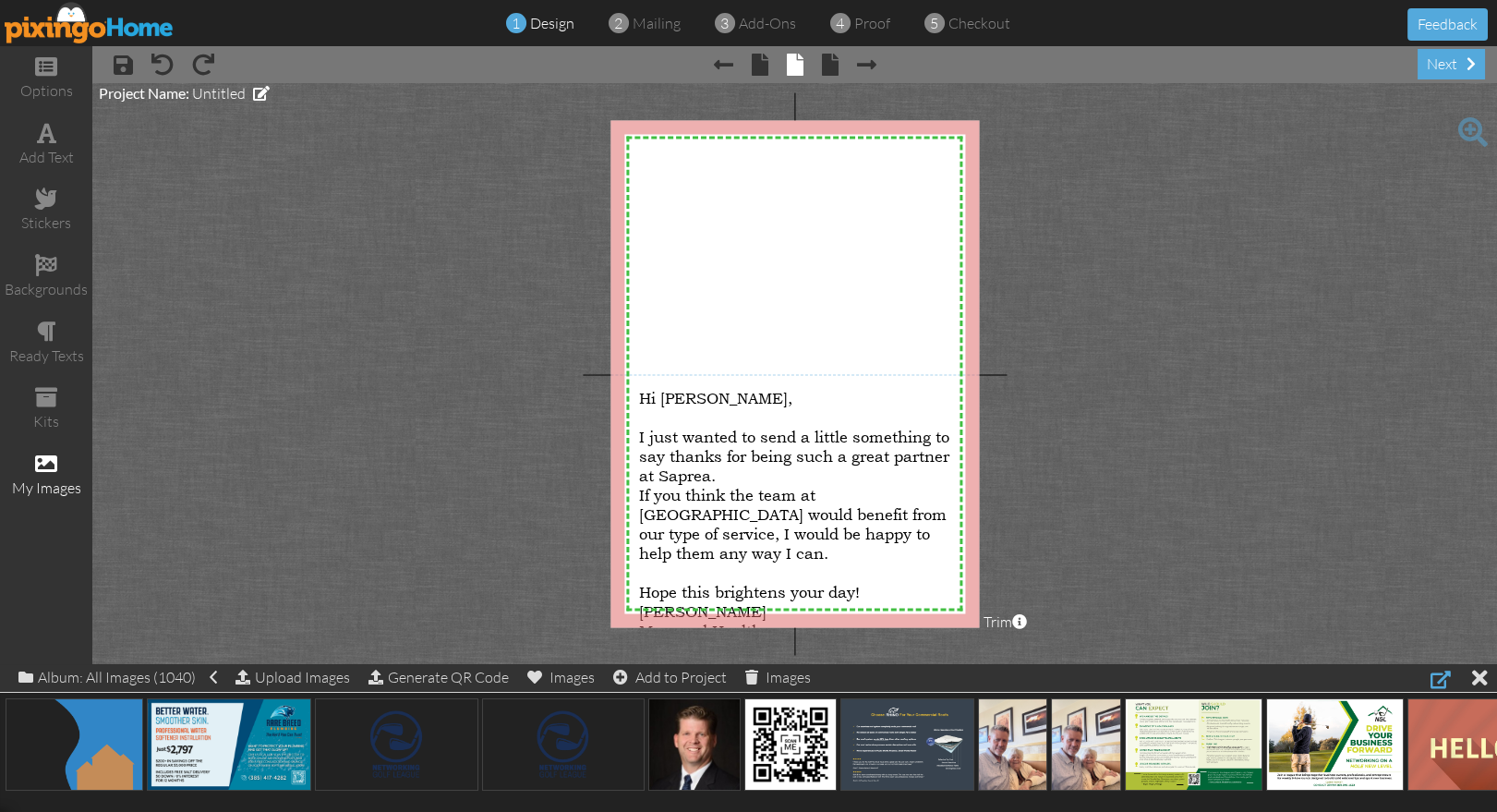
click at [1436, 678] on div at bounding box center [1440, 678] width 20 height 22
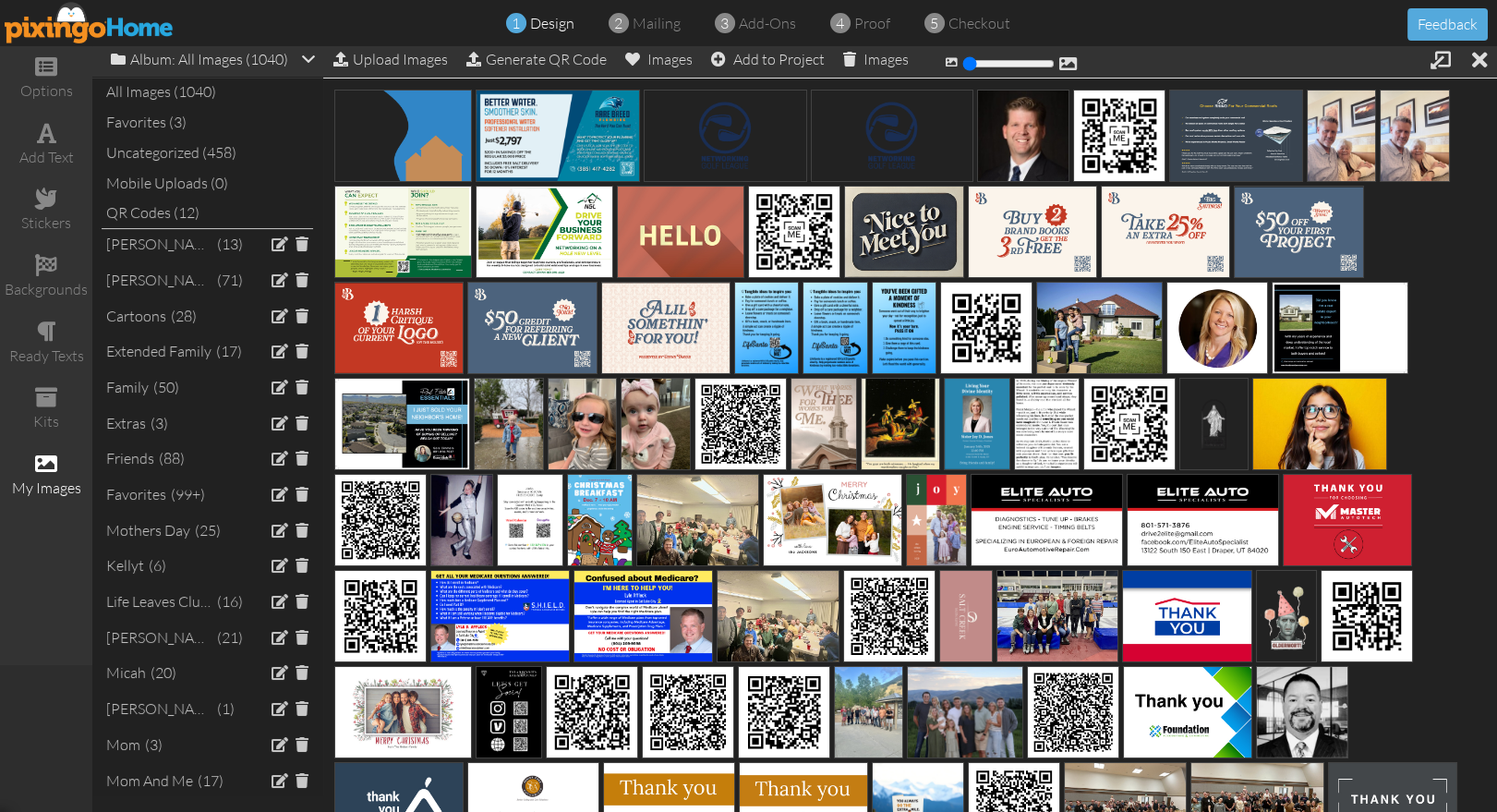
click at [126, 220] on div "QR Codes (12)" at bounding box center [207, 212] width 212 height 30
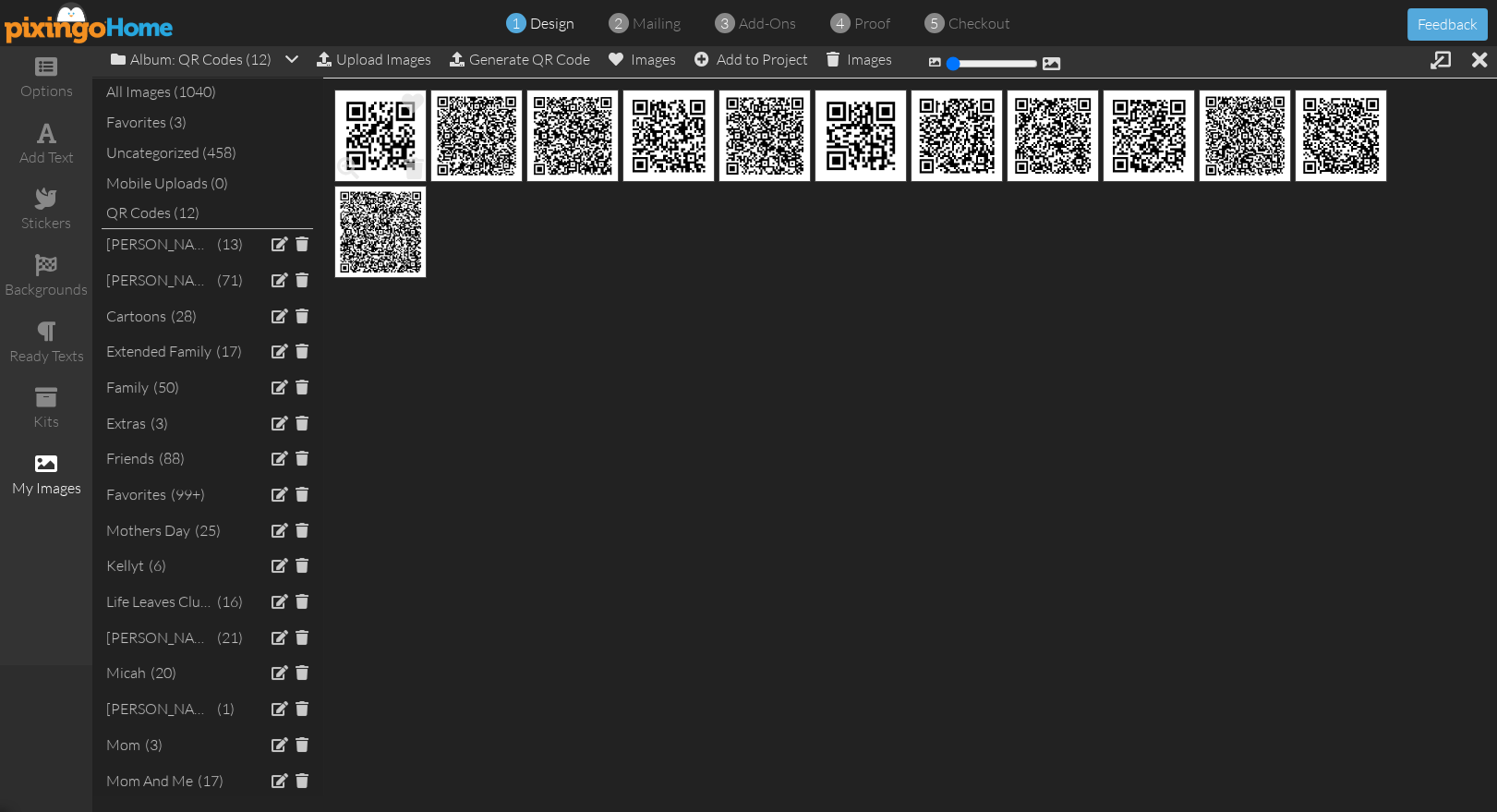
click at [360, 133] on img at bounding box center [379, 135] width 92 height 92
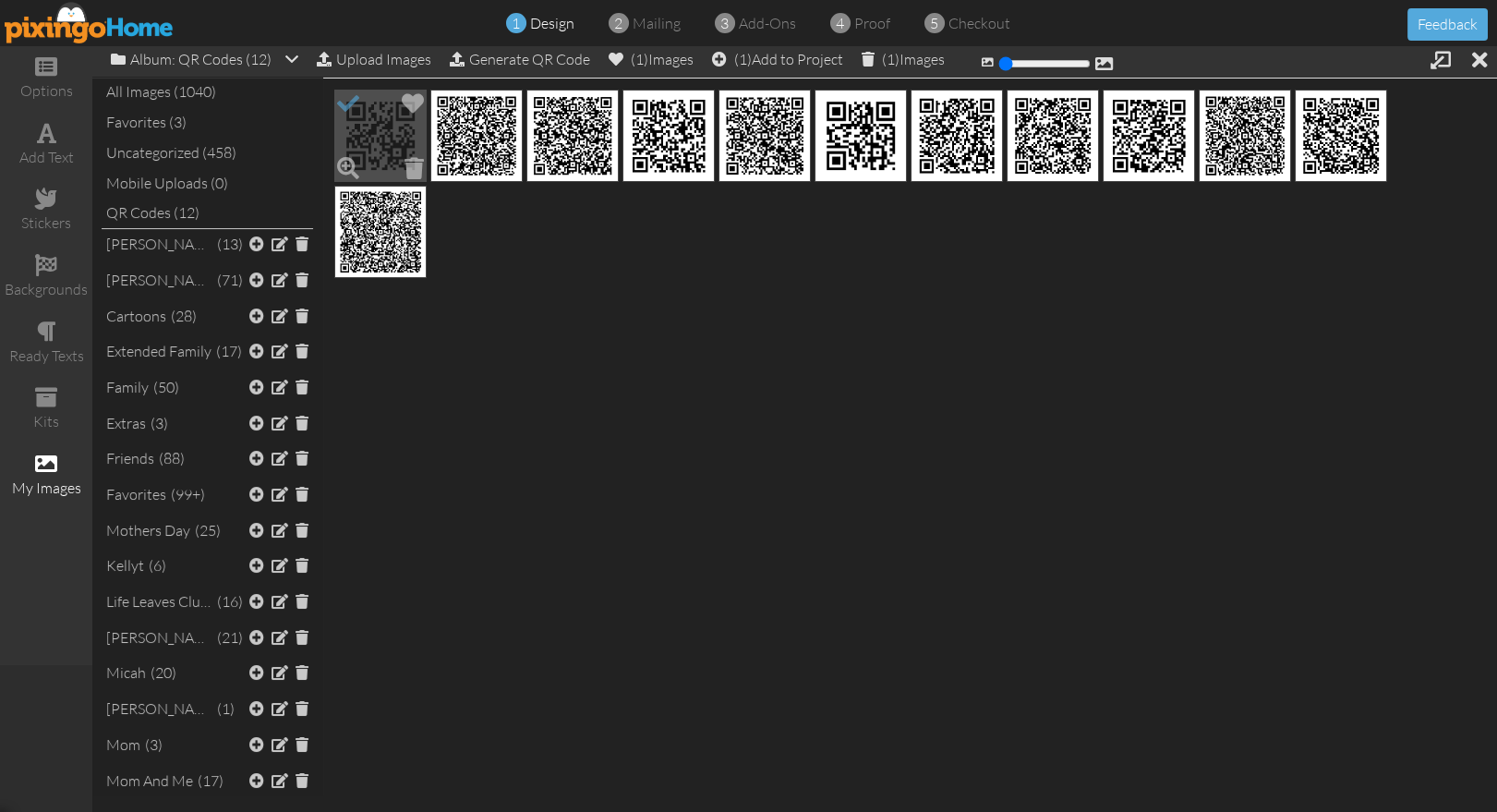
click at [348, 100] on span at bounding box center [347, 102] width 31 height 31
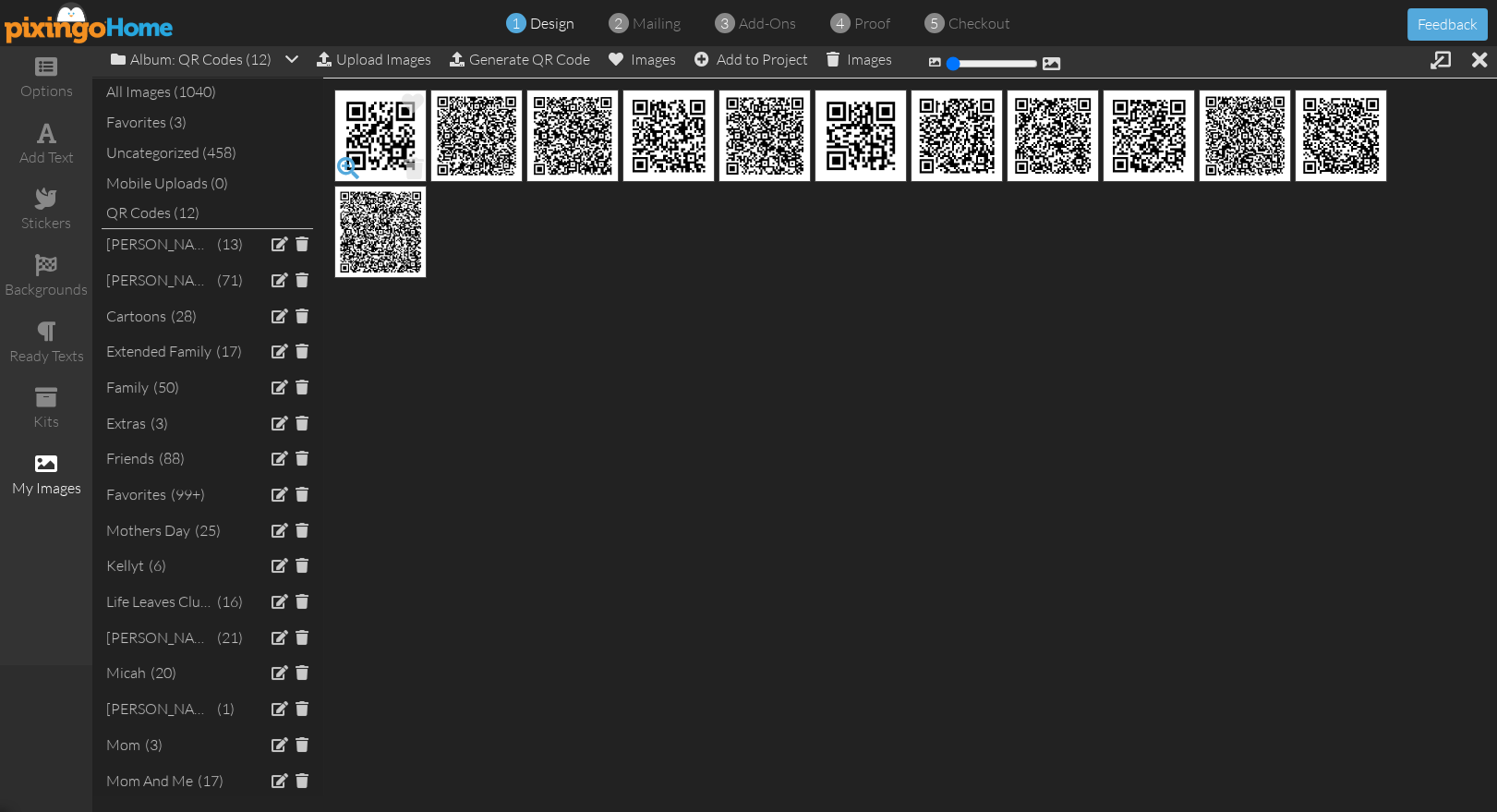
click at [347, 163] on span at bounding box center [347, 168] width 31 height 31
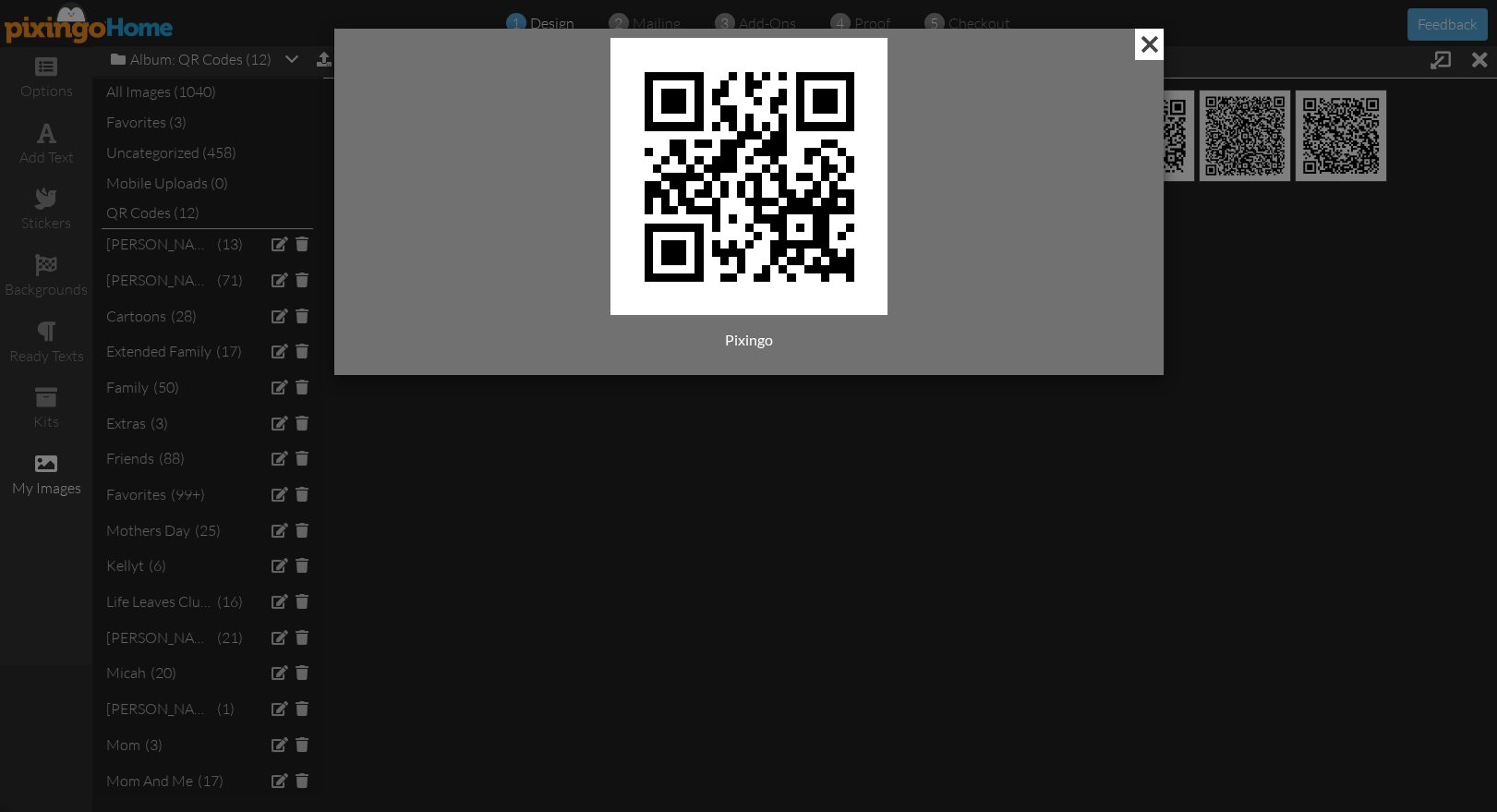
click at [1152, 44] on span at bounding box center [1149, 44] width 28 height 31
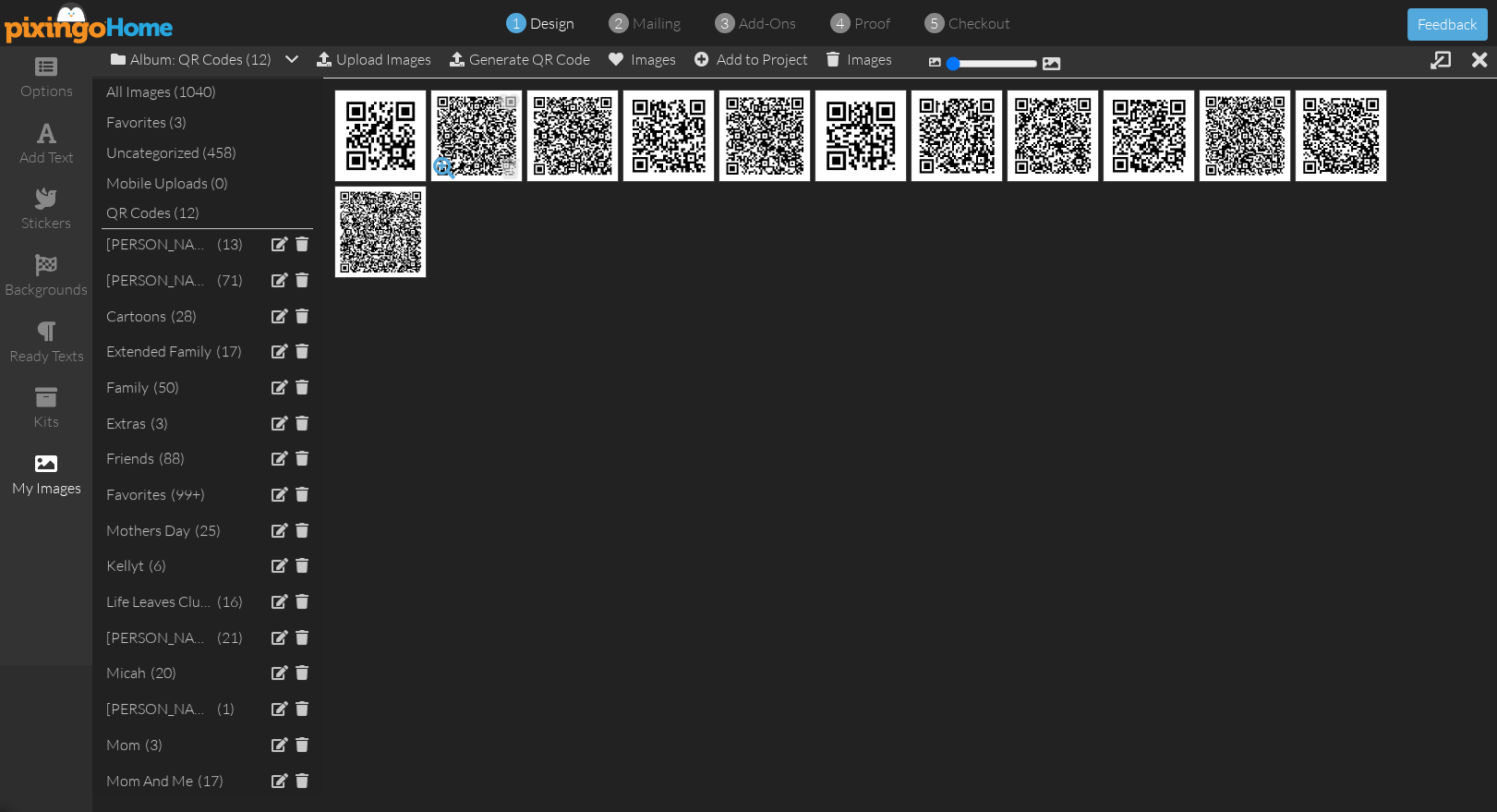
click at [442, 163] on span at bounding box center [444, 168] width 31 height 31
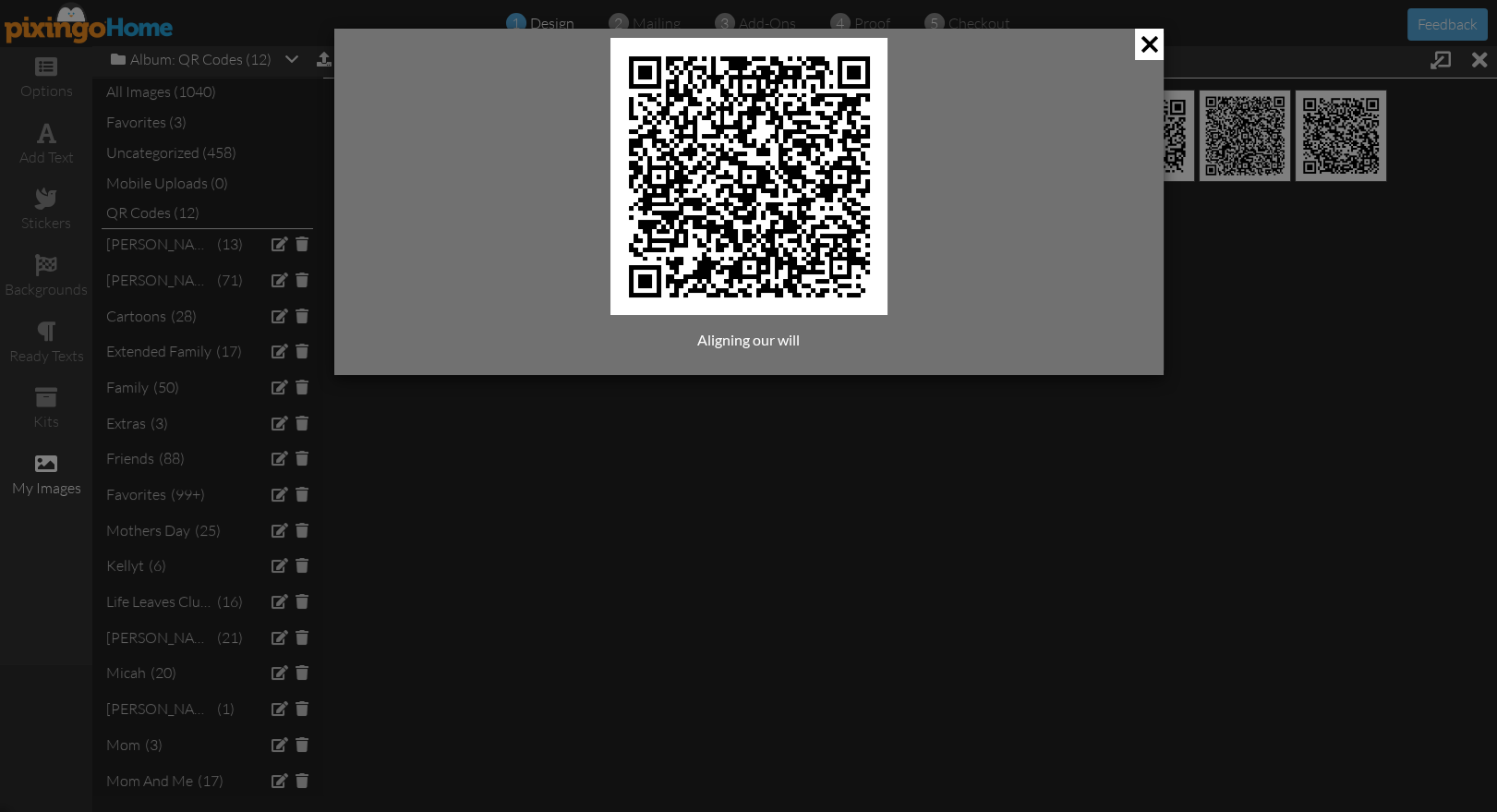
click at [1165, 43] on div "Aligning our will" at bounding box center [748, 406] width 1497 height 812
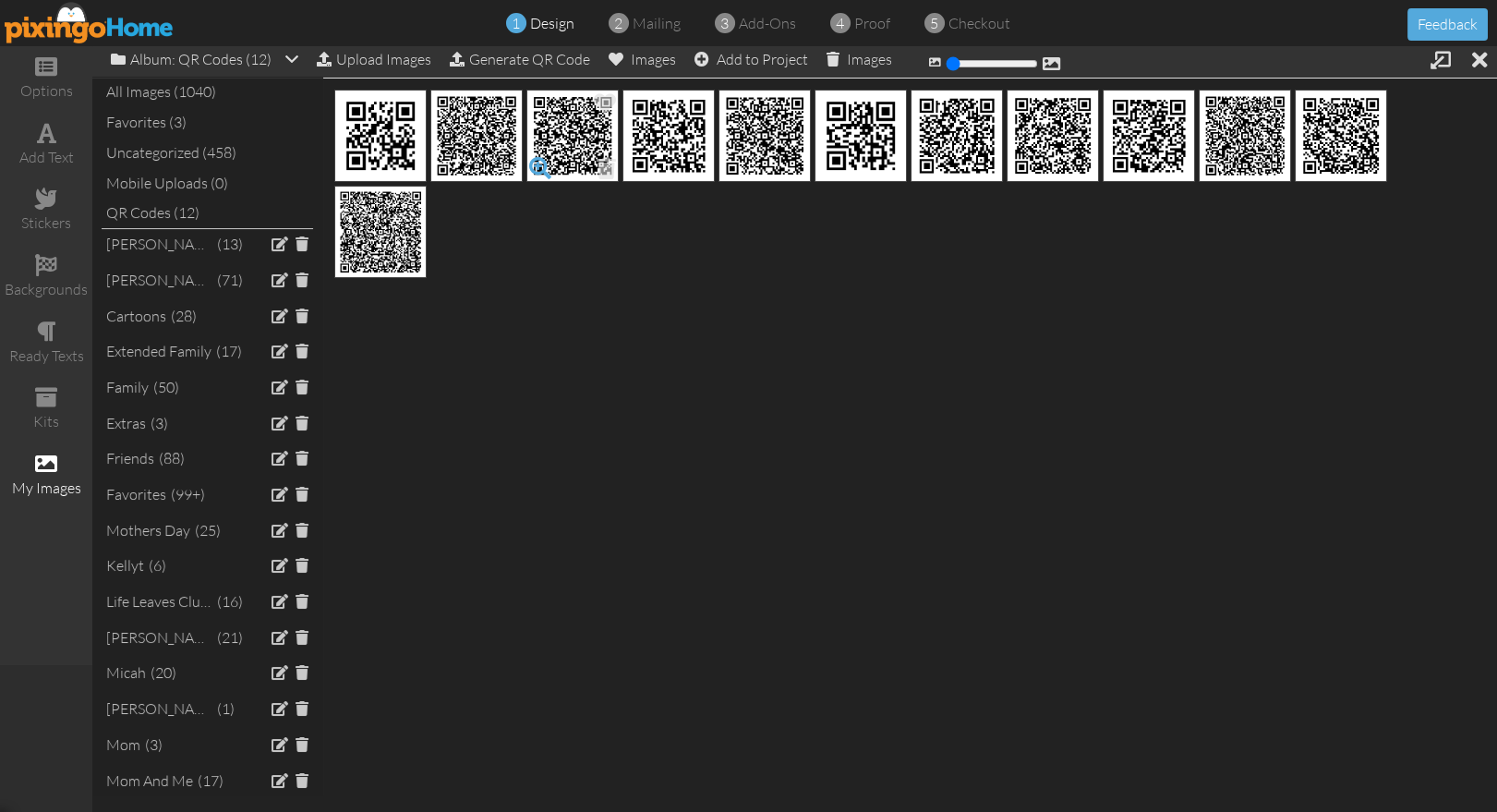
click at [542, 165] on span at bounding box center [540, 168] width 31 height 31
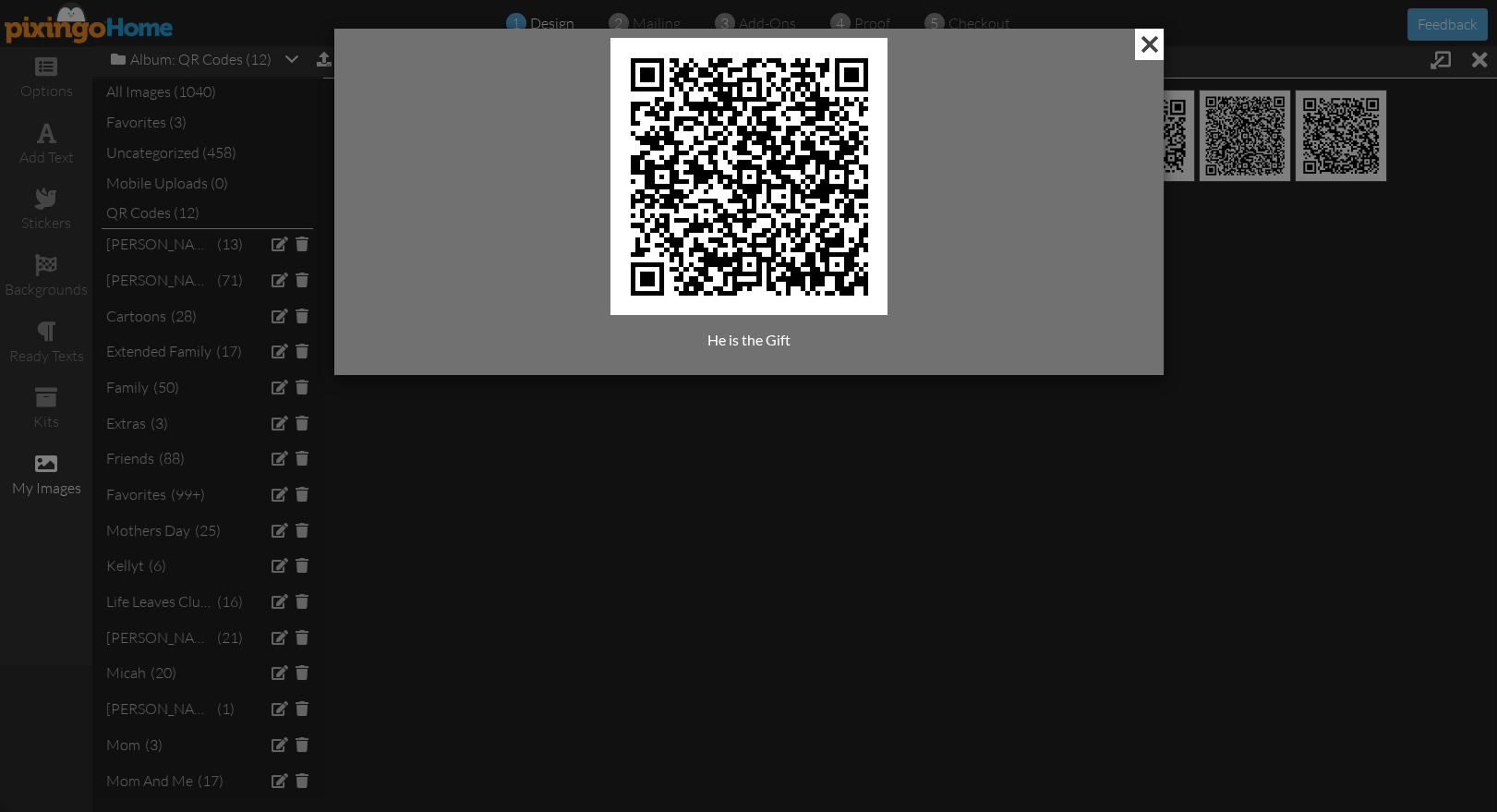
click at [1155, 45] on span at bounding box center [1149, 44] width 28 height 31
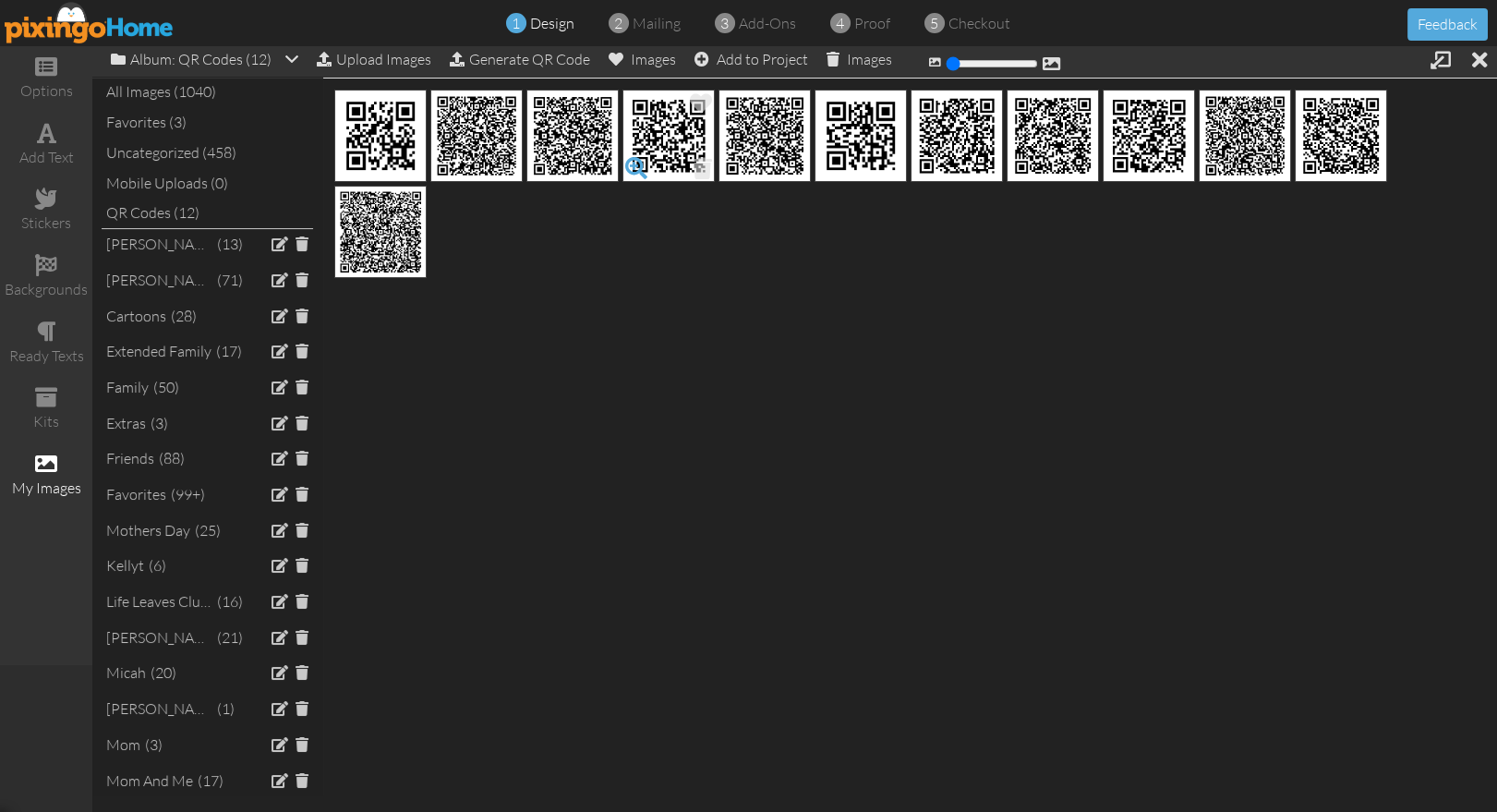
click at [628, 160] on span at bounding box center [636, 168] width 31 height 31
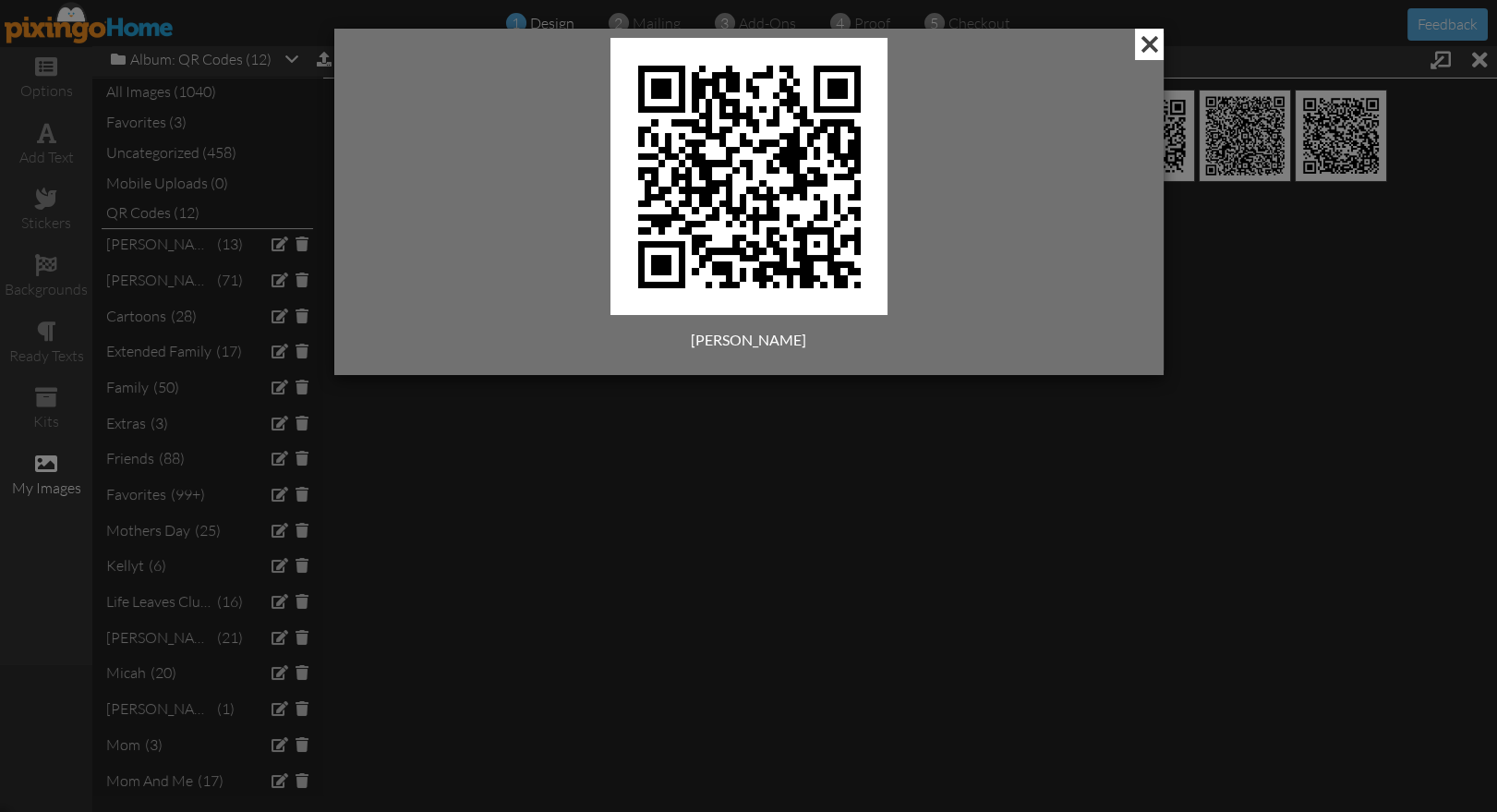
click at [1154, 46] on span at bounding box center [1149, 44] width 28 height 31
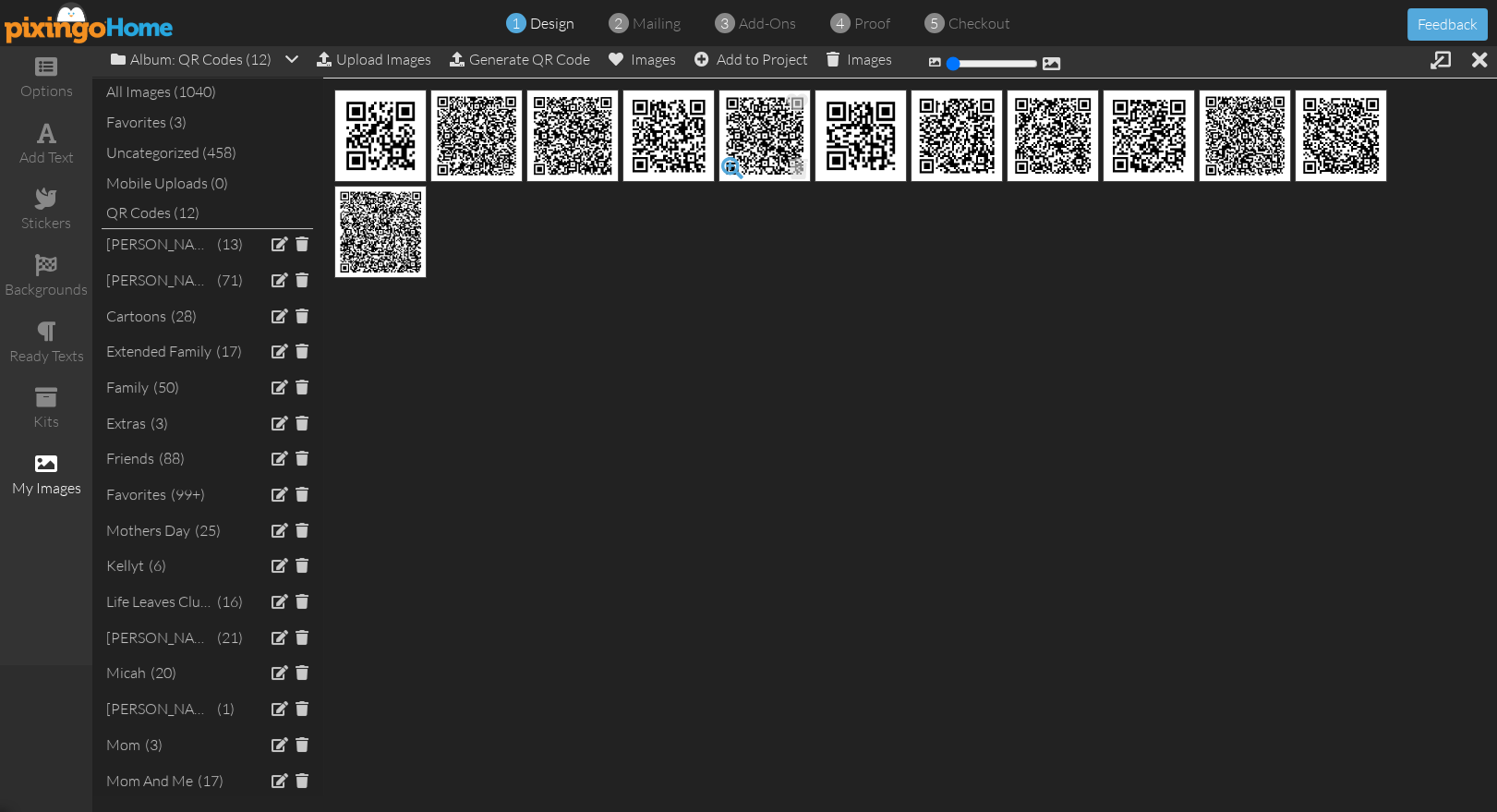
click at [731, 162] on span at bounding box center [731, 168] width 31 height 31
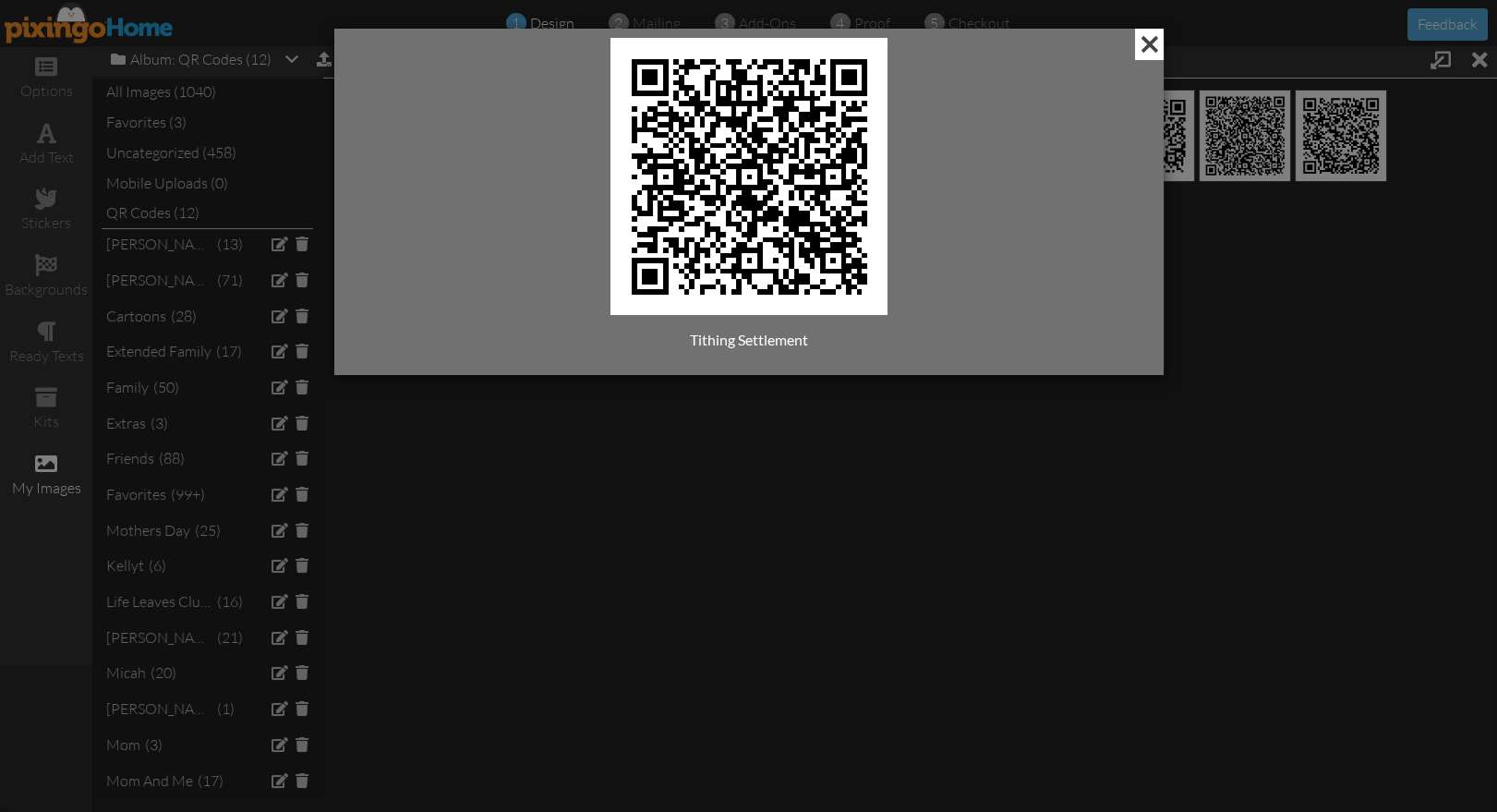
click at [1154, 46] on span at bounding box center [1149, 44] width 28 height 31
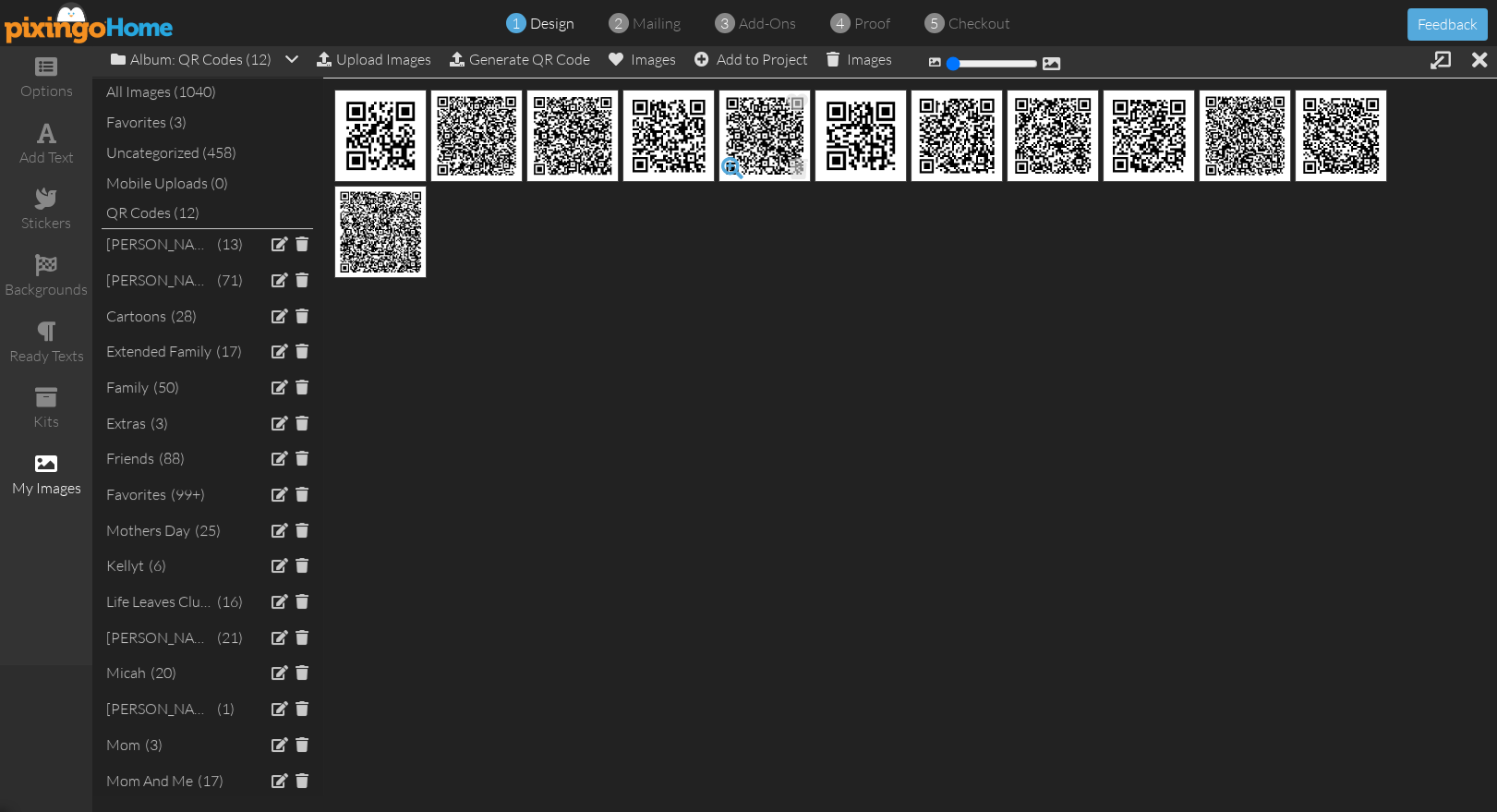
click at [732, 162] on span at bounding box center [731, 168] width 31 height 31
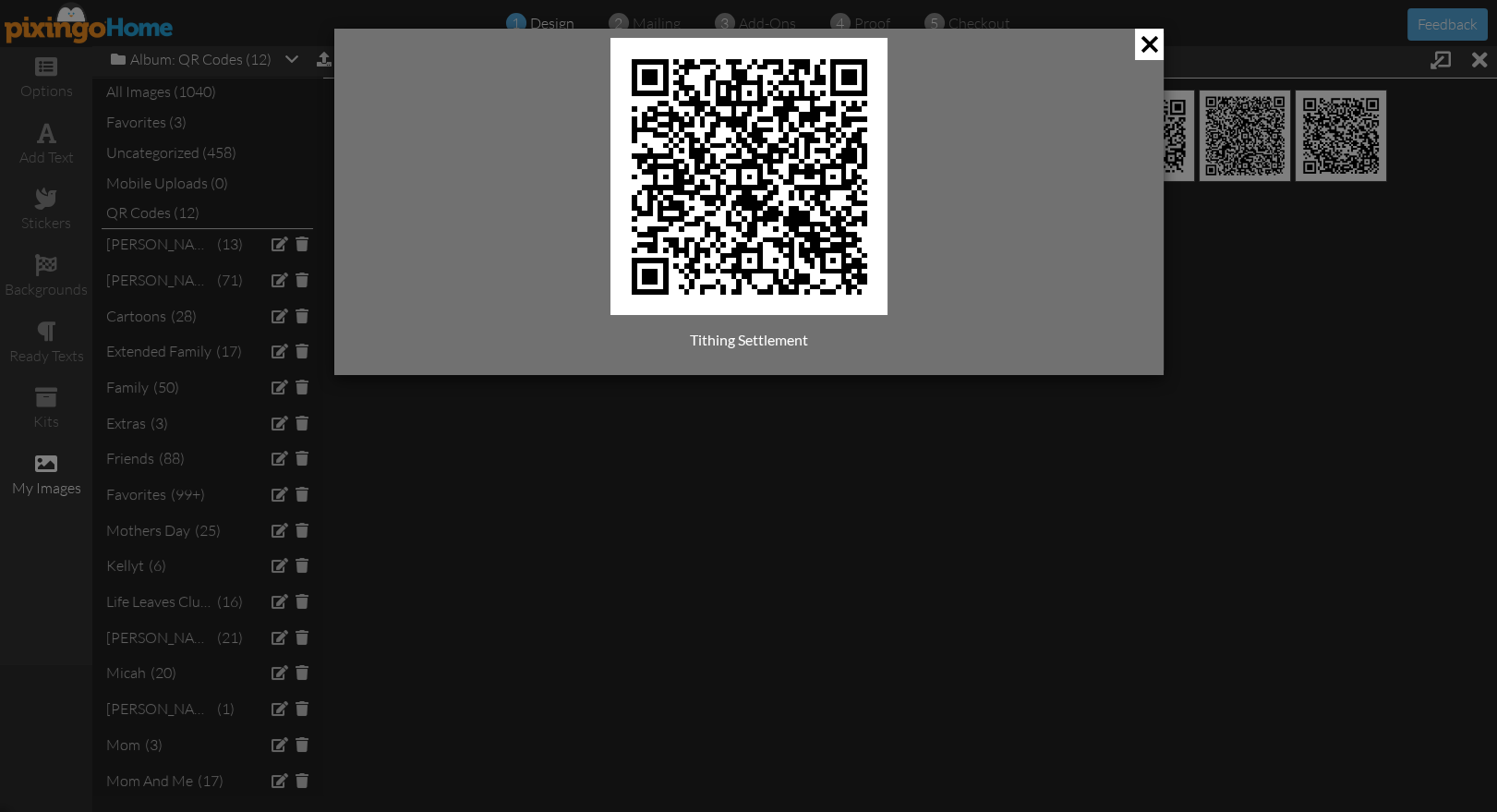
click at [1156, 27] on div "Tithing Settlement" at bounding box center [748, 406] width 1497 height 812
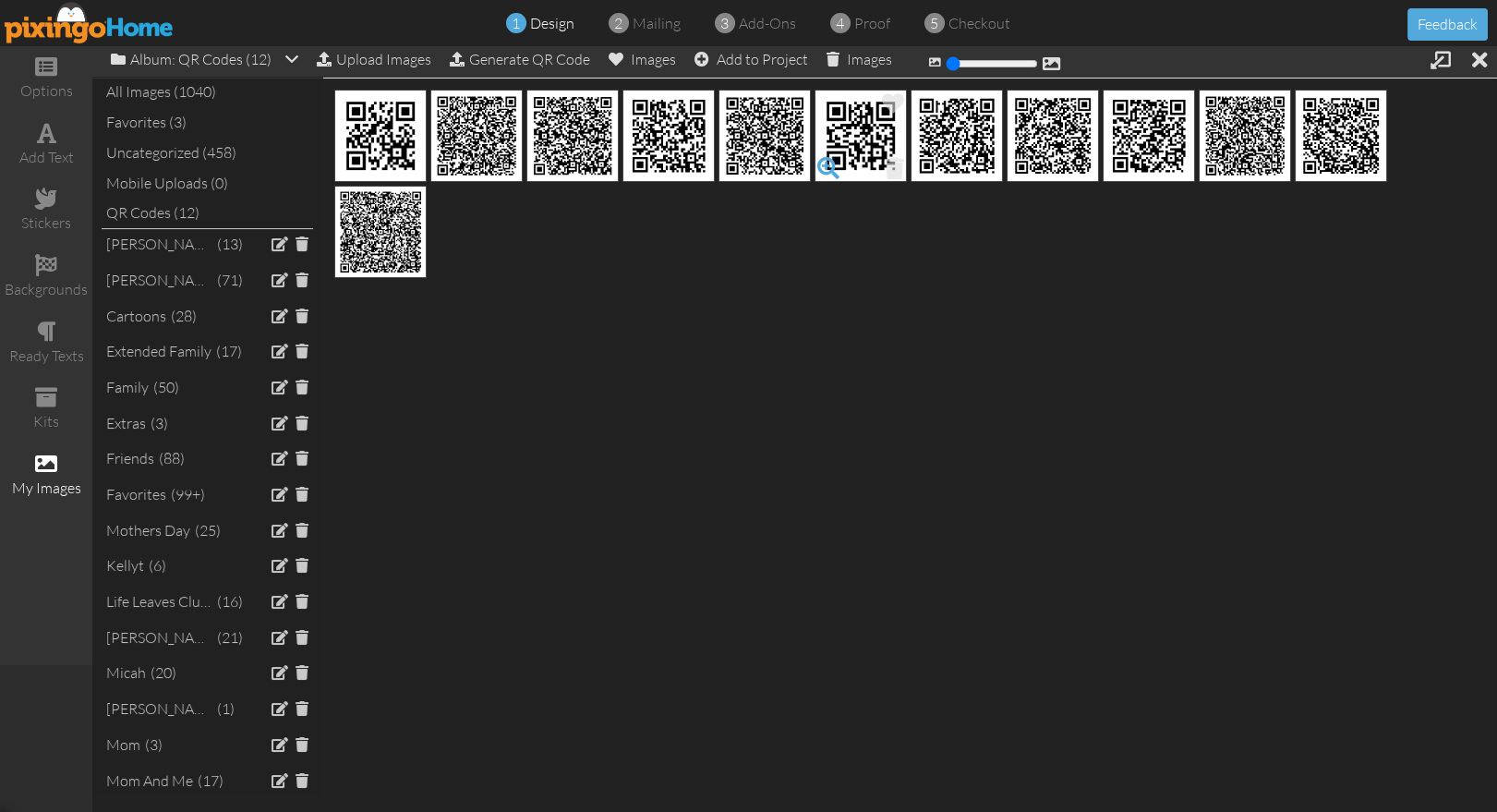
click at [830, 168] on span at bounding box center [827, 168] width 31 height 31
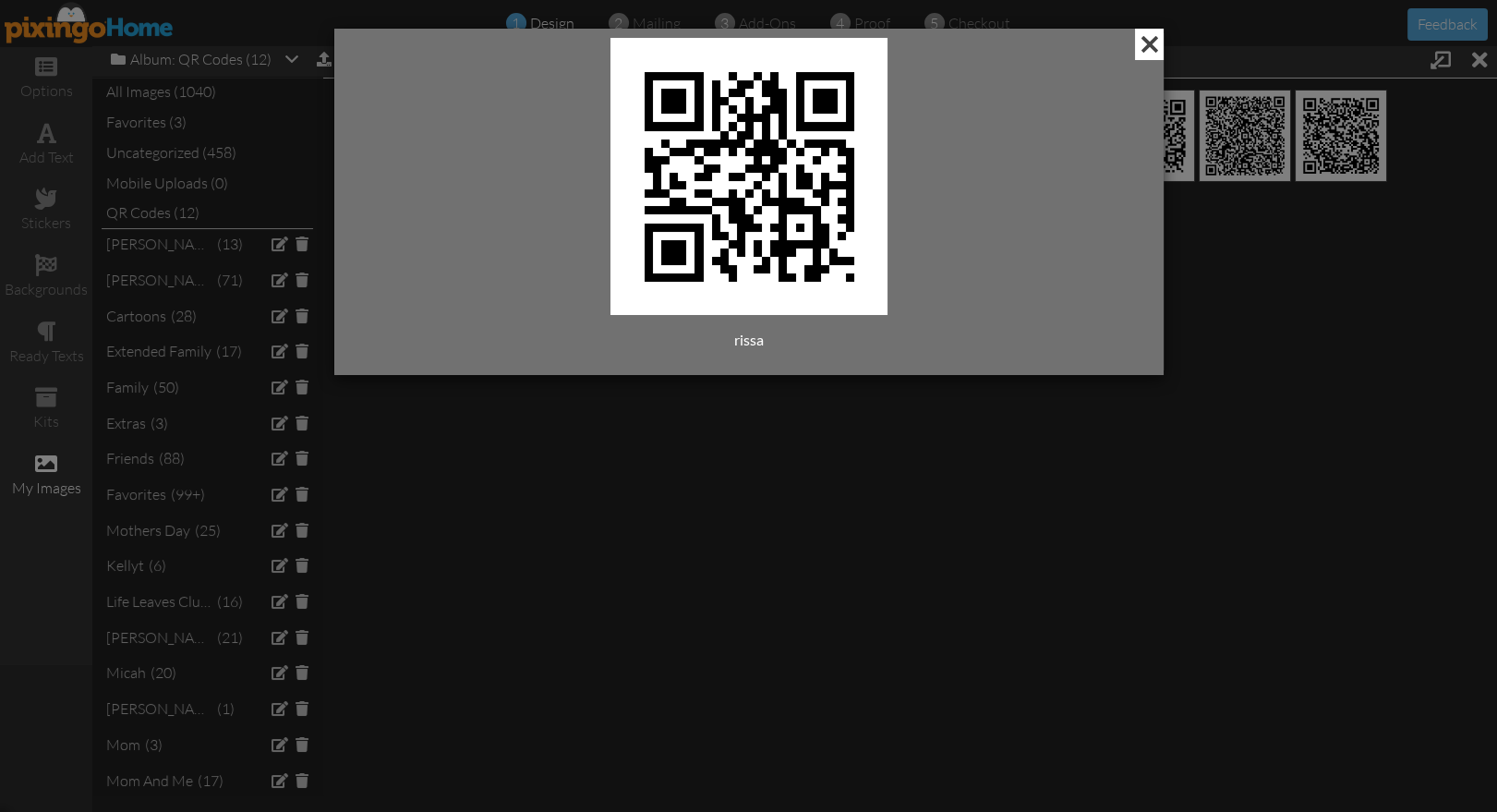
click at [1153, 52] on span at bounding box center [1149, 44] width 28 height 31
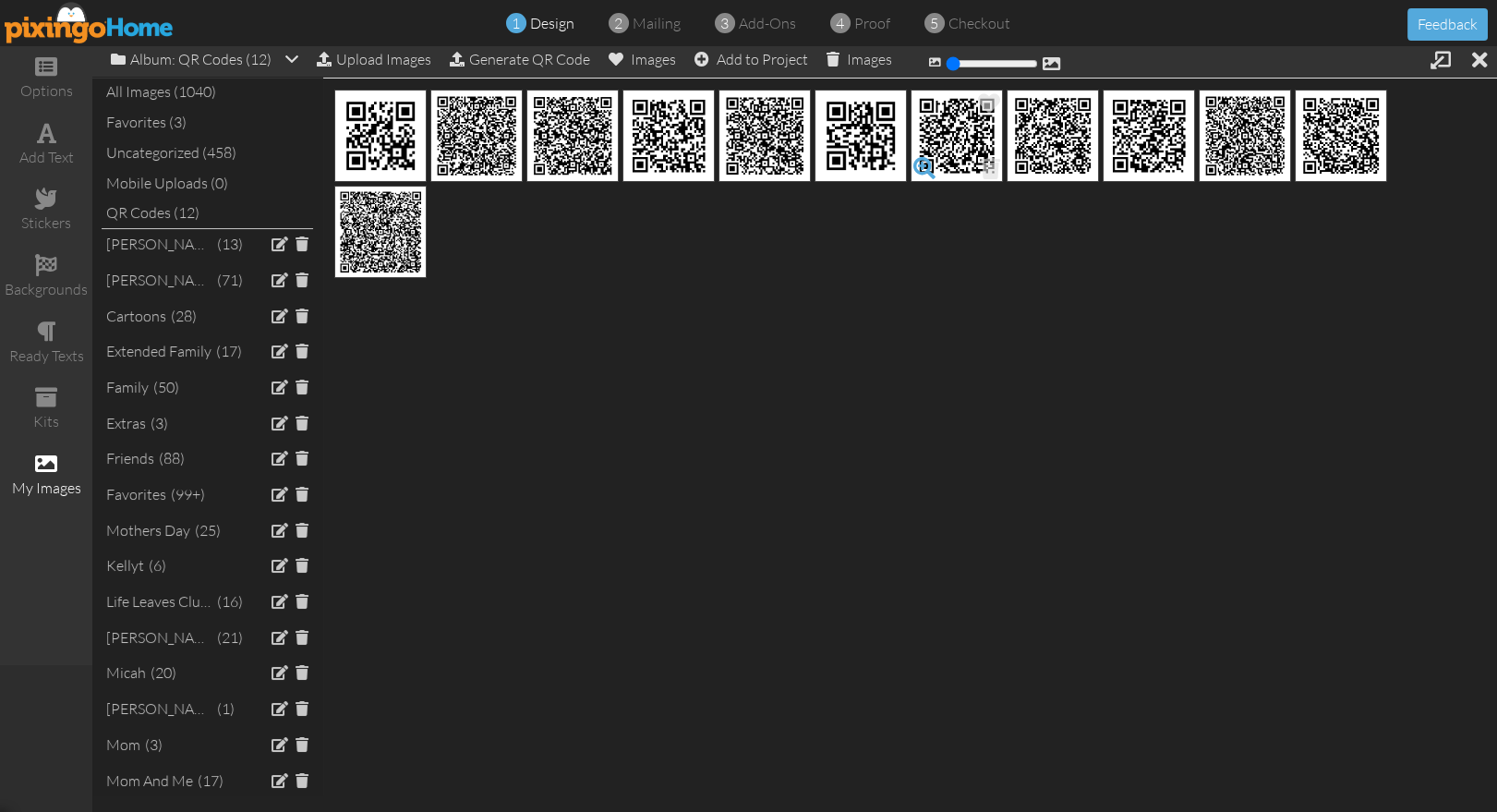
click at [927, 166] on span at bounding box center [924, 168] width 31 height 31
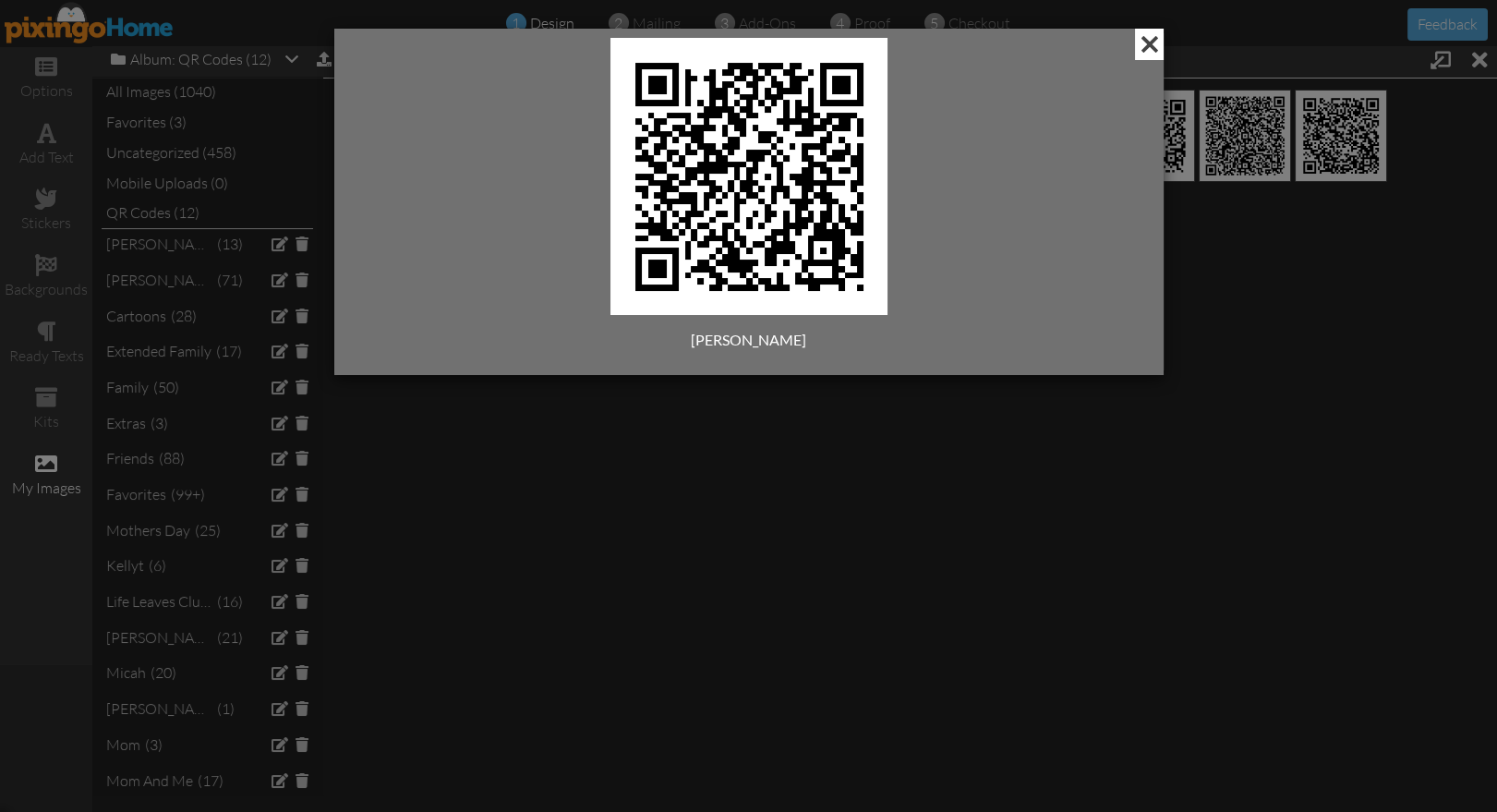
click at [1144, 47] on span at bounding box center [1149, 44] width 28 height 31
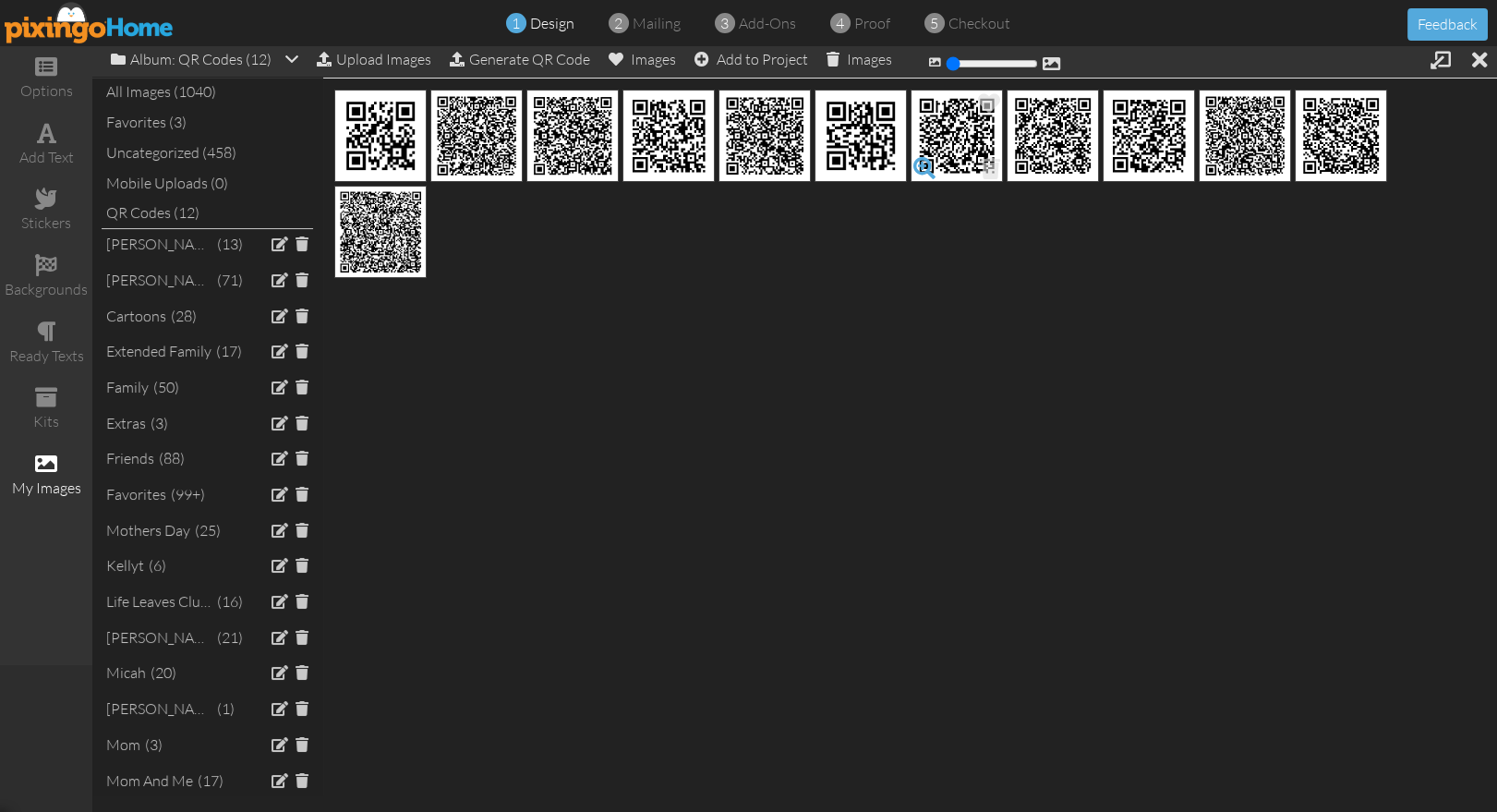
click at [929, 164] on span at bounding box center [924, 168] width 31 height 31
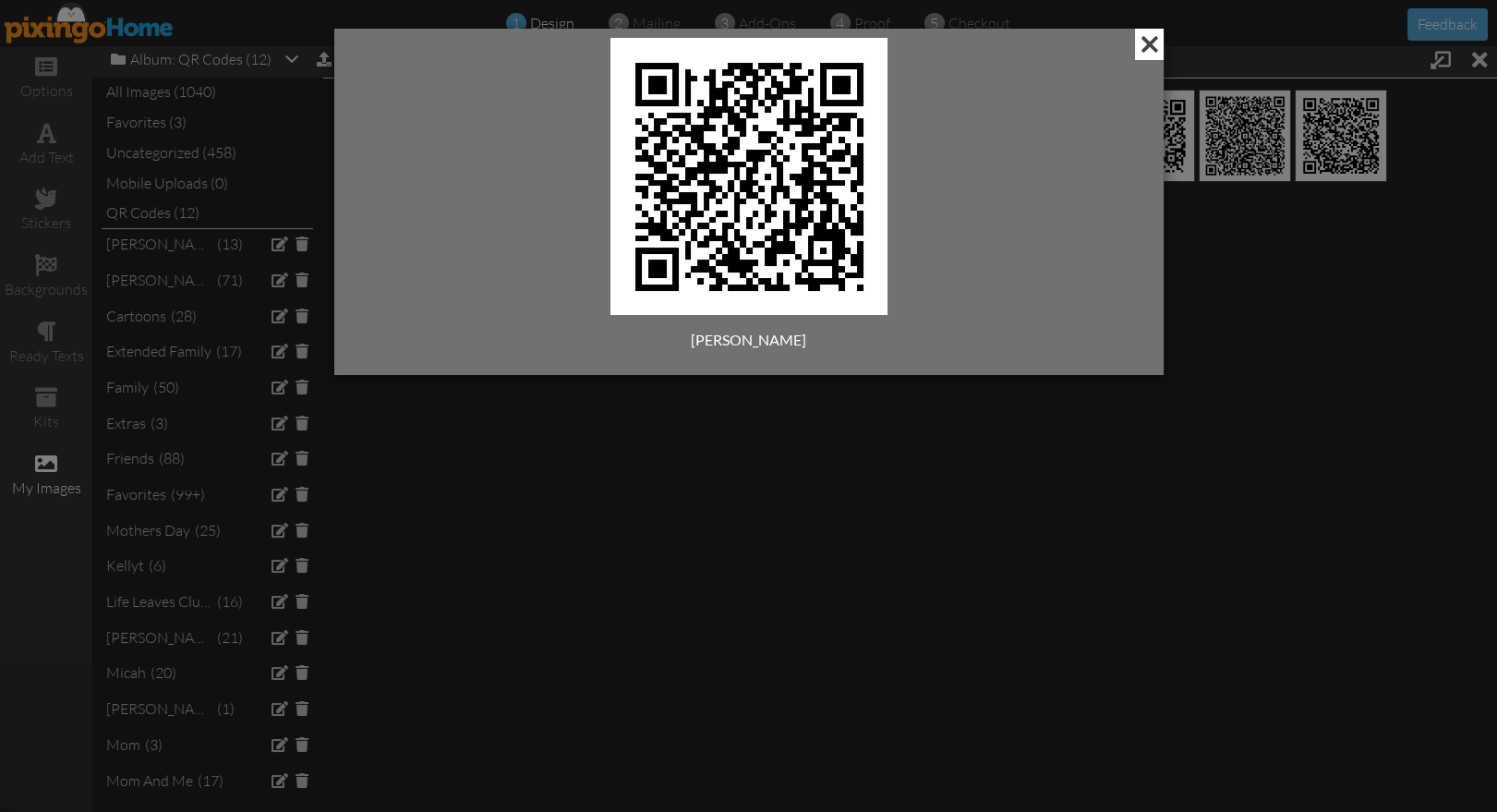
click at [1147, 44] on span at bounding box center [1149, 44] width 28 height 31
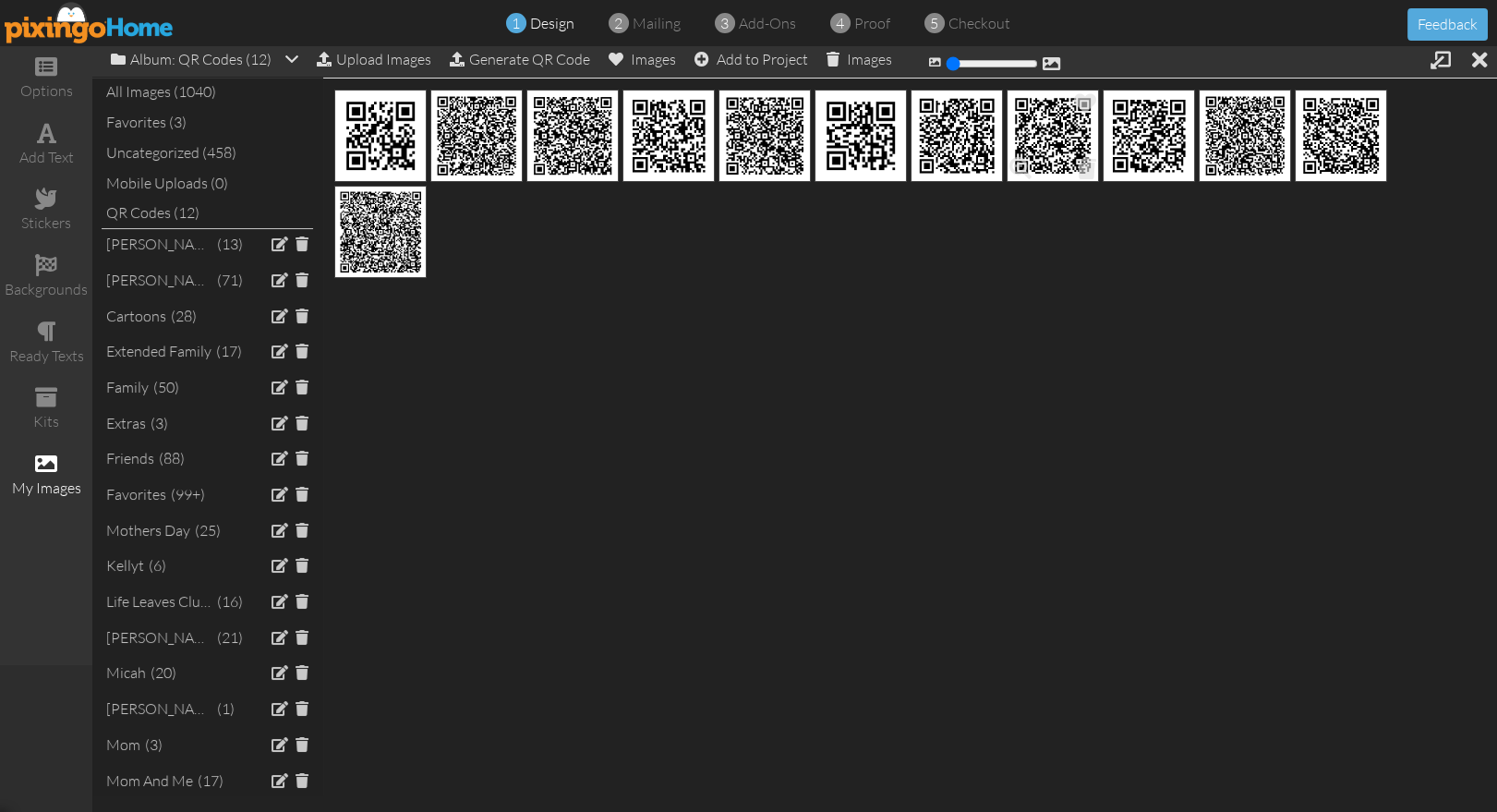
click at [1019, 159] on span at bounding box center [1020, 168] width 31 height 31
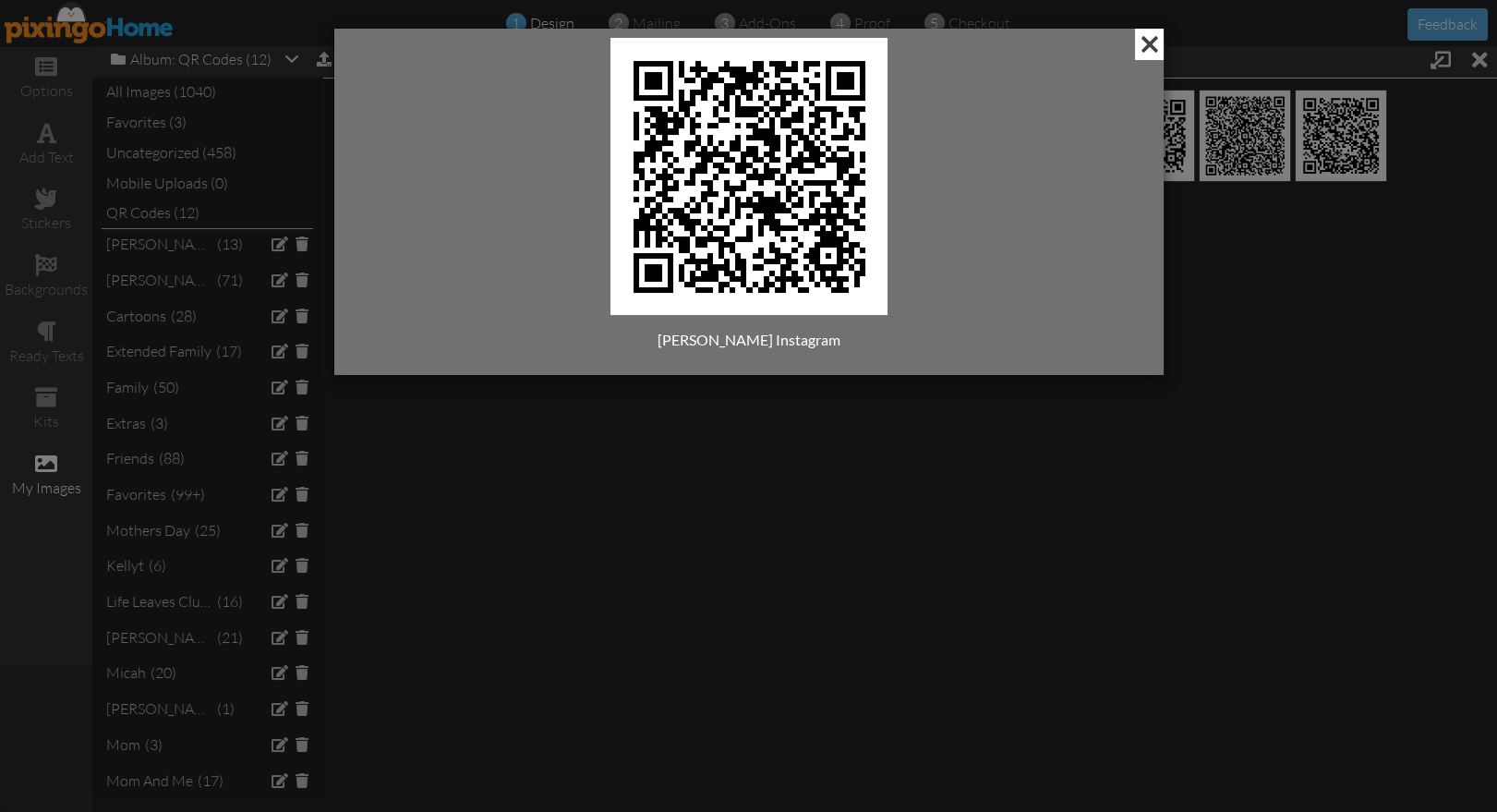
click at [1152, 47] on span at bounding box center [1149, 44] width 28 height 31
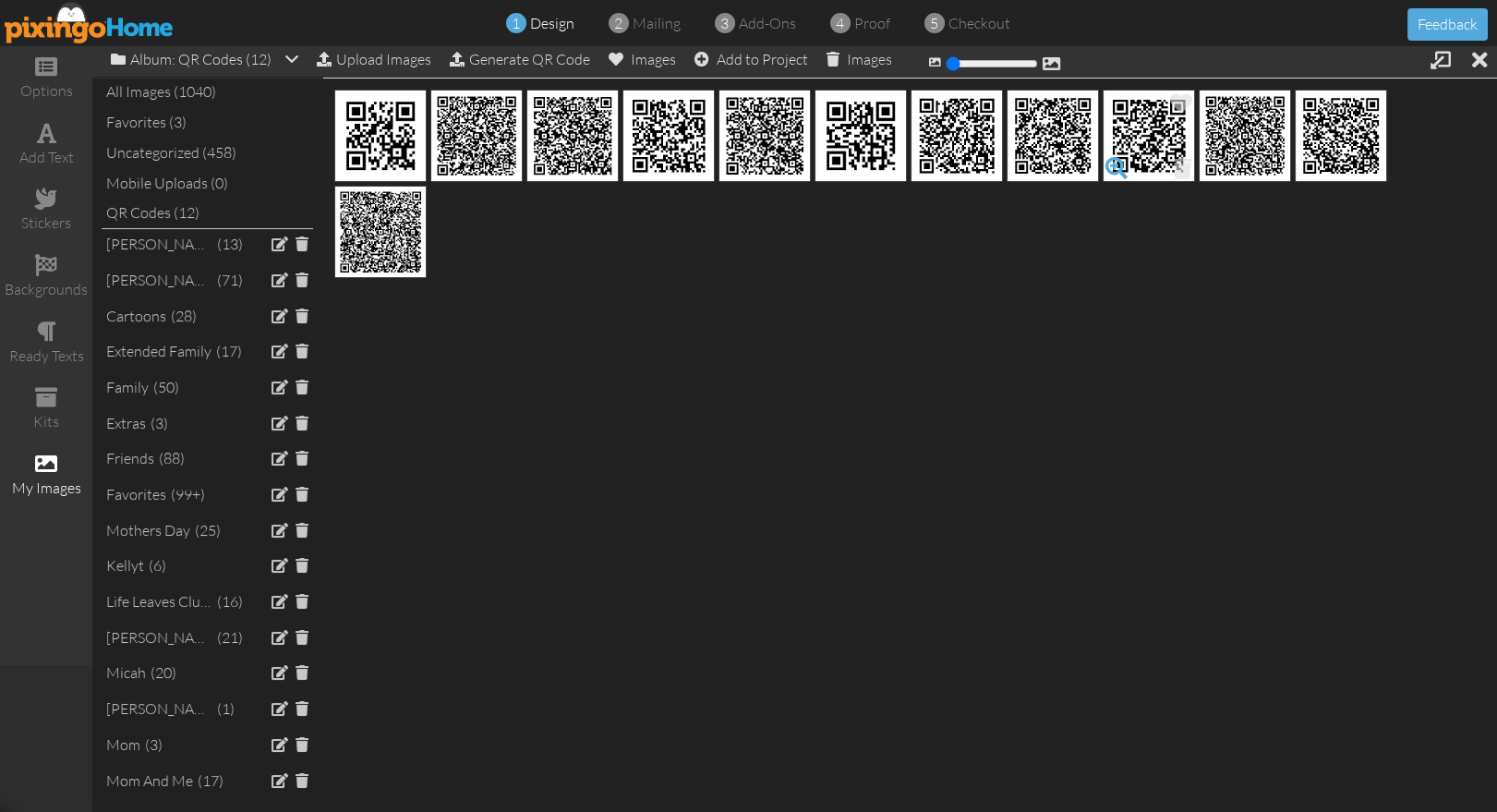
click at [1116, 166] on span at bounding box center [1116, 168] width 31 height 31
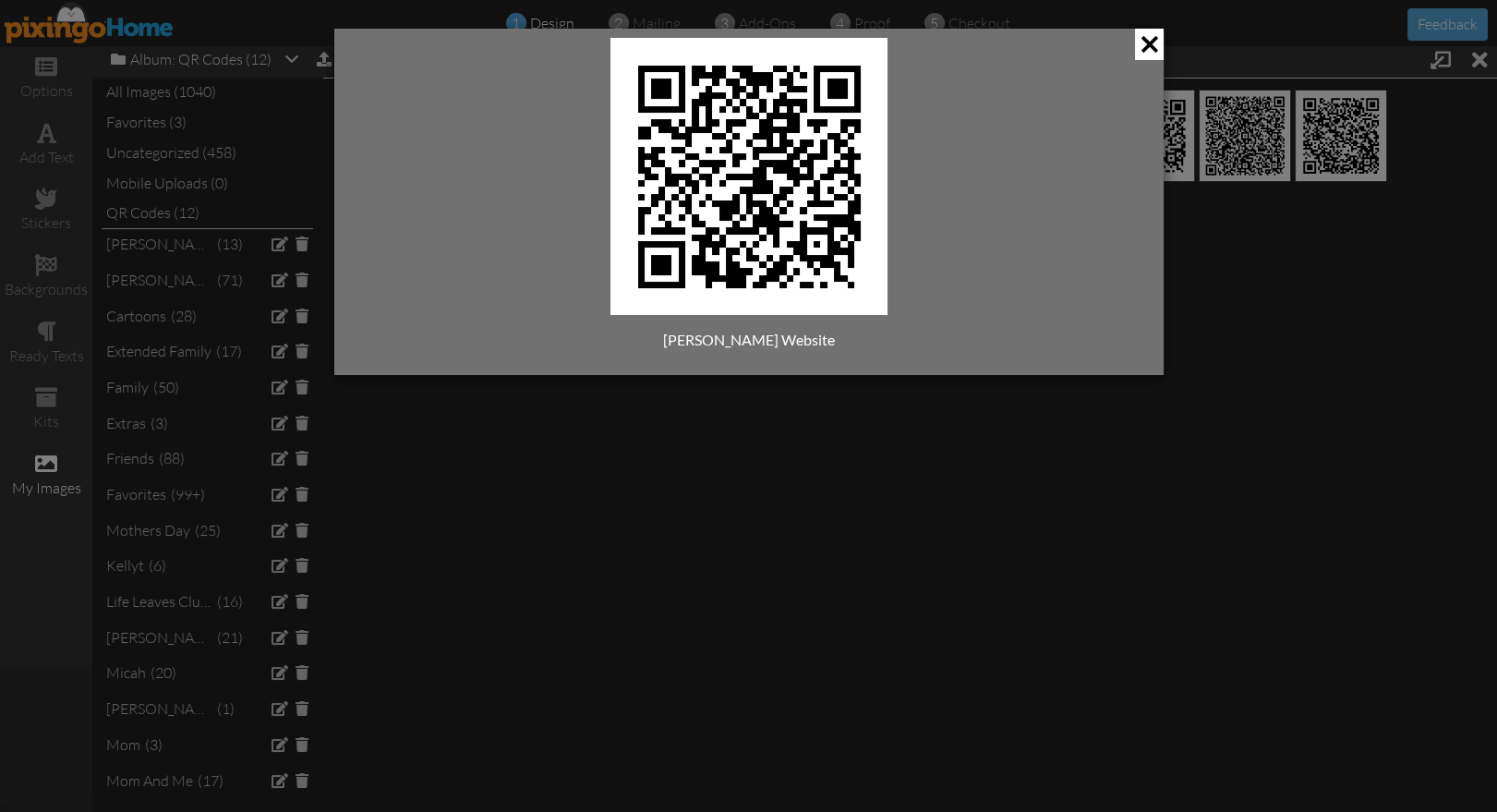
drag, startPoint x: 1151, startPoint y: 42, endPoint x: 1152, endPoint y: 55, distance: 13.0
click at [1150, 43] on span at bounding box center [1149, 44] width 28 height 31
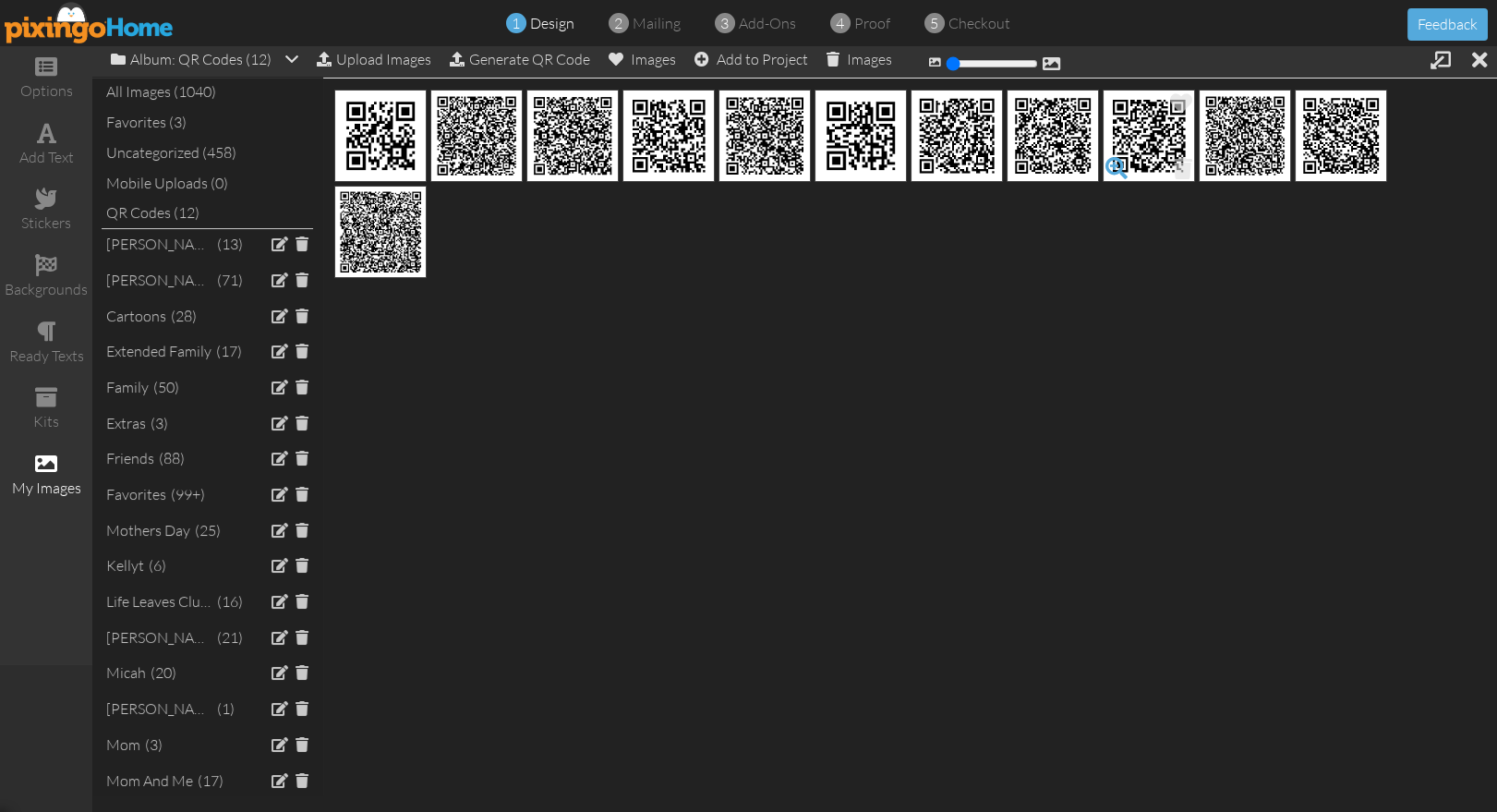
click at [1120, 163] on span at bounding box center [1116, 168] width 31 height 31
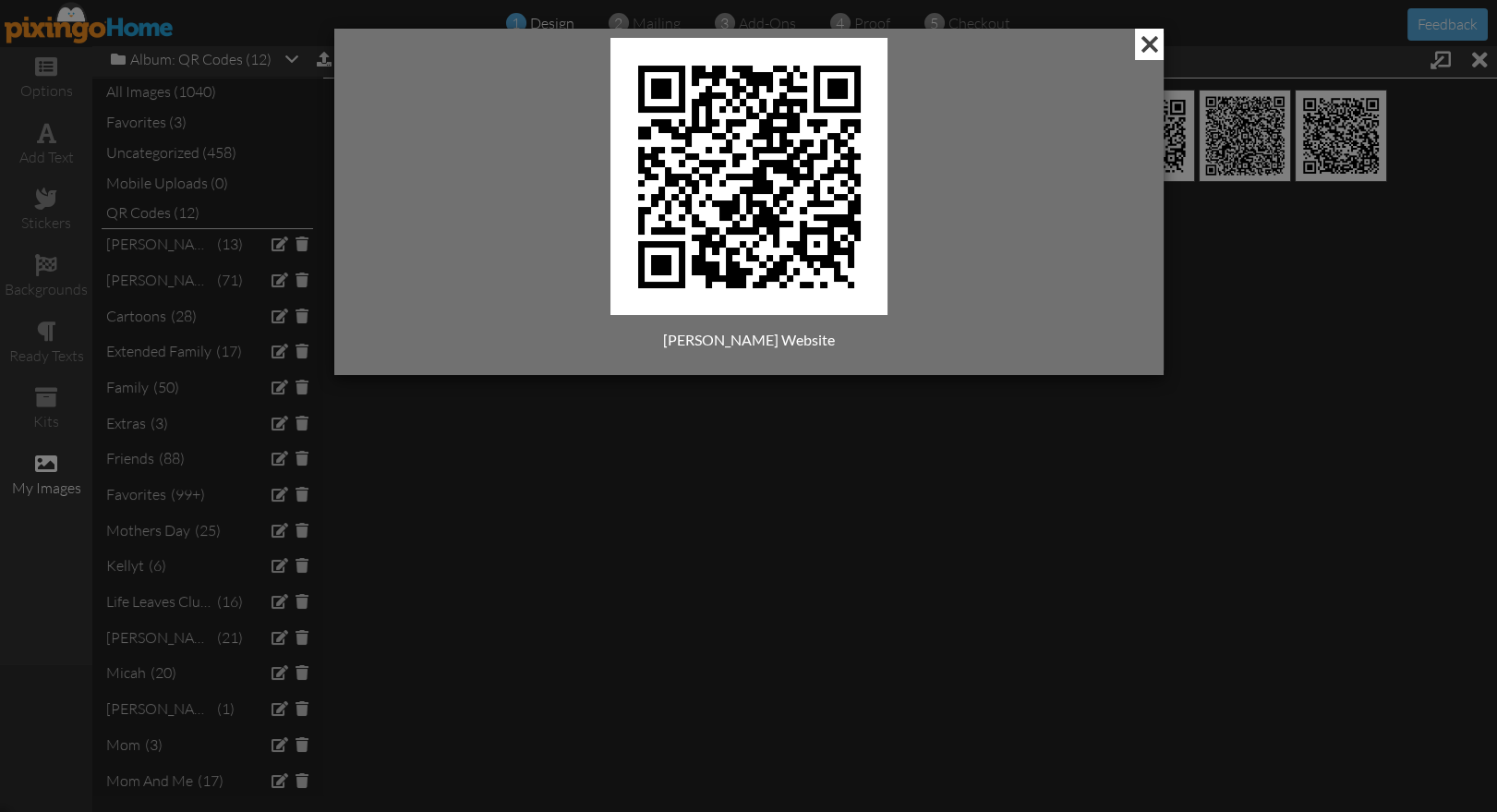
click at [1149, 46] on span at bounding box center [1149, 44] width 28 height 31
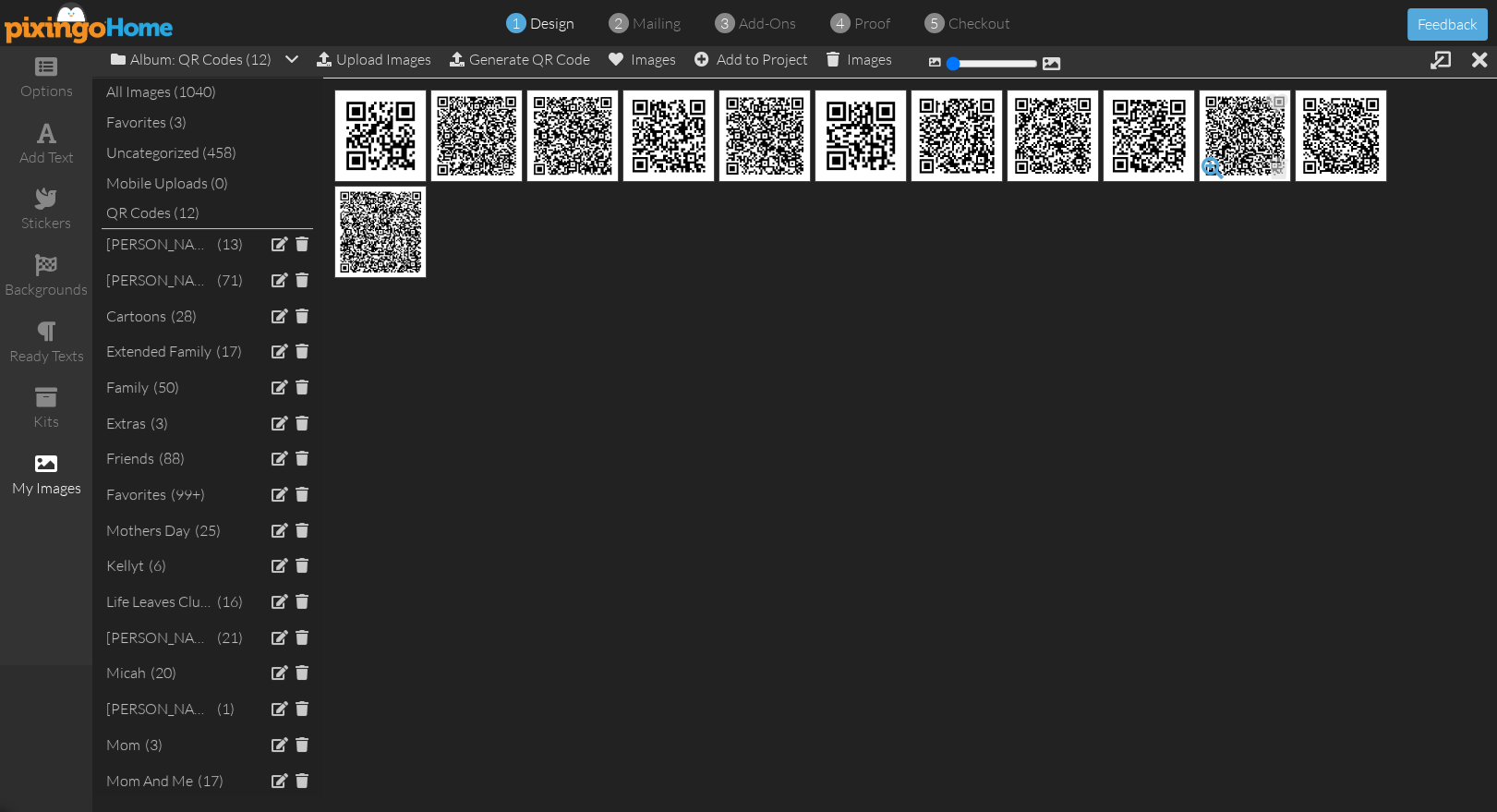
click at [1211, 170] on span at bounding box center [1211, 168] width 31 height 31
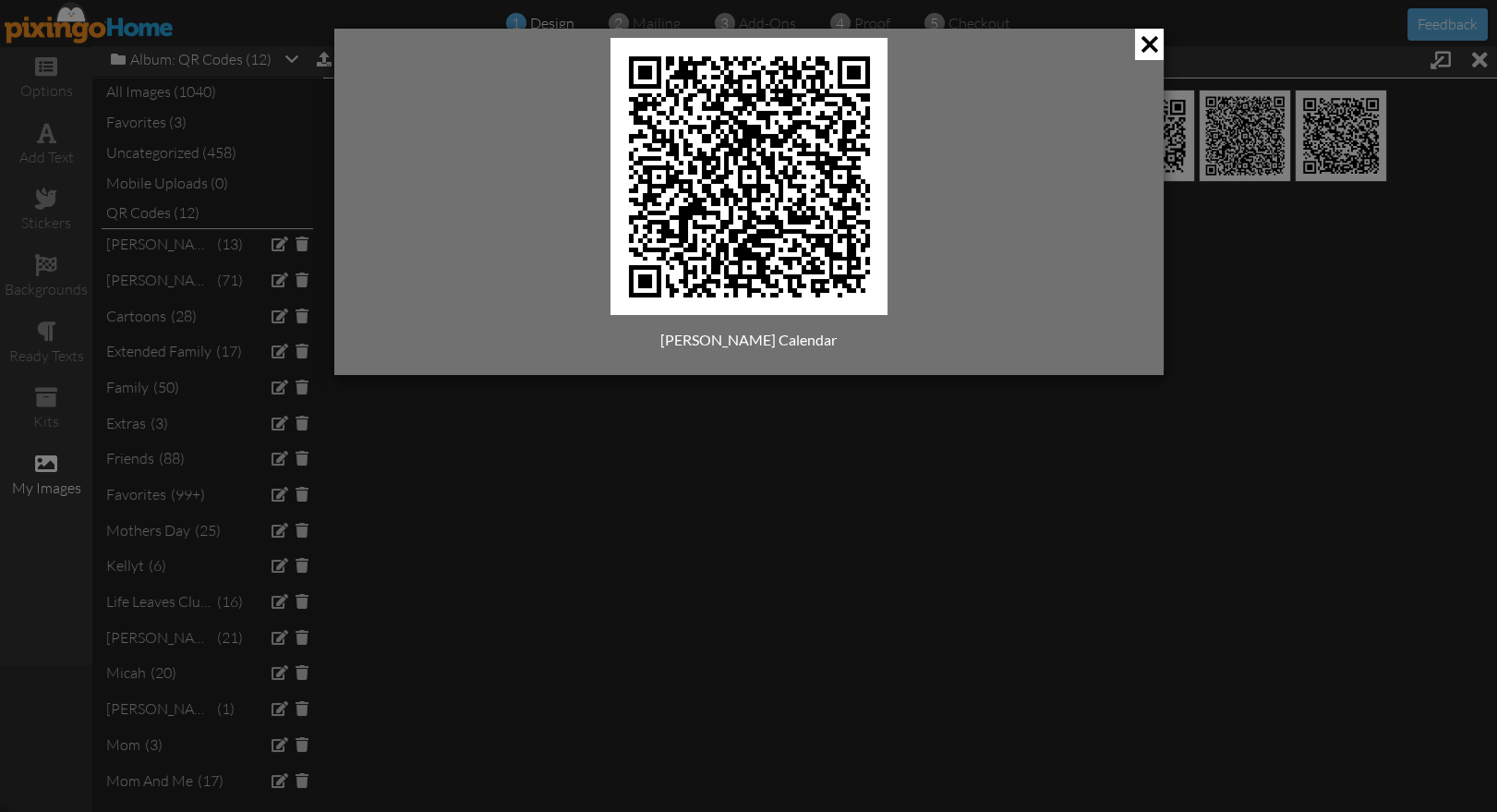
drag, startPoint x: 1143, startPoint y: 43, endPoint x: 1164, endPoint y: 65, distance: 30.4
click at [1143, 43] on span at bounding box center [1149, 44] width 28 height 31
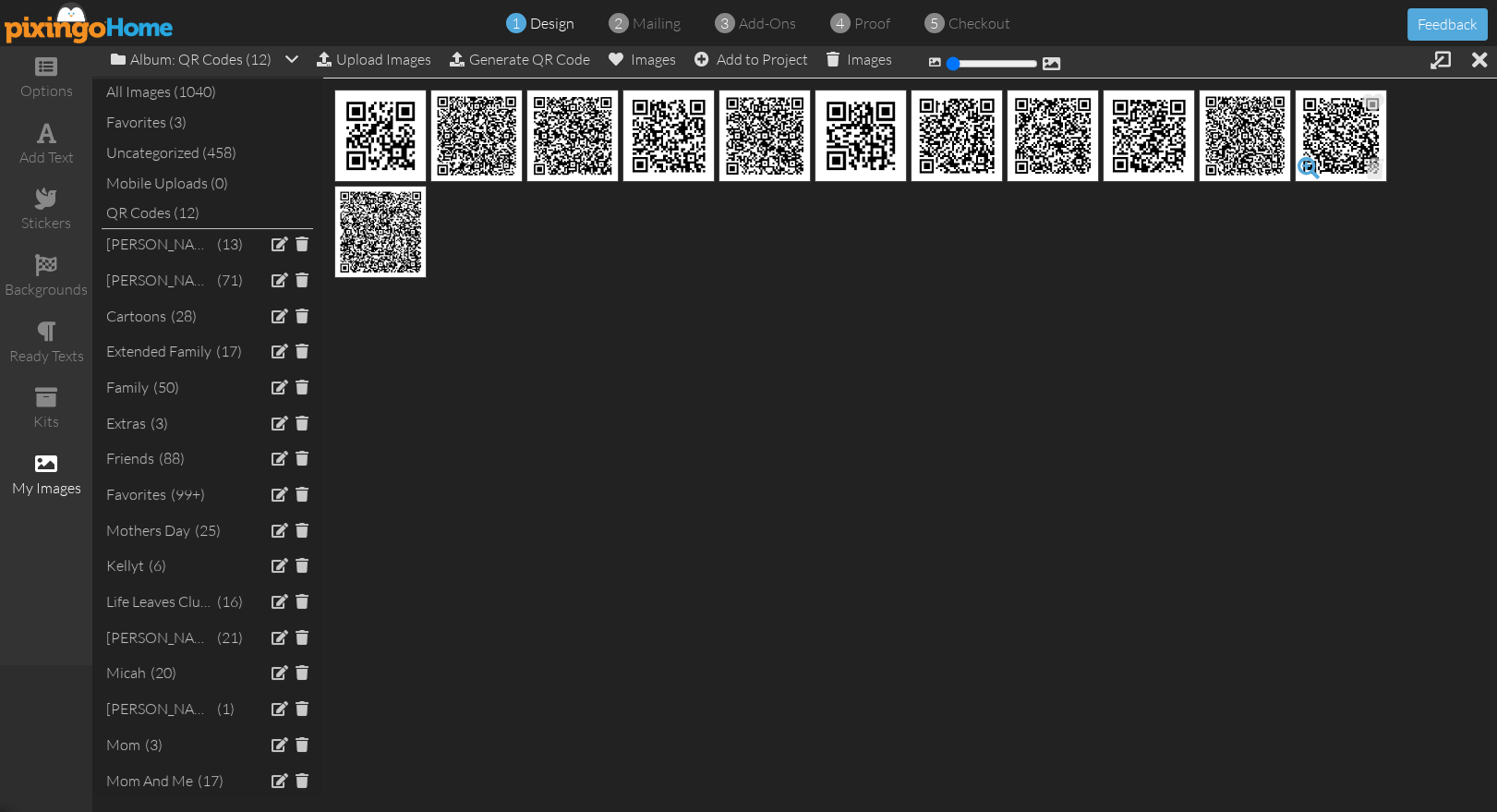
click at [1304, 168] on span at bounding box center [1308, 168] width 31 height 31
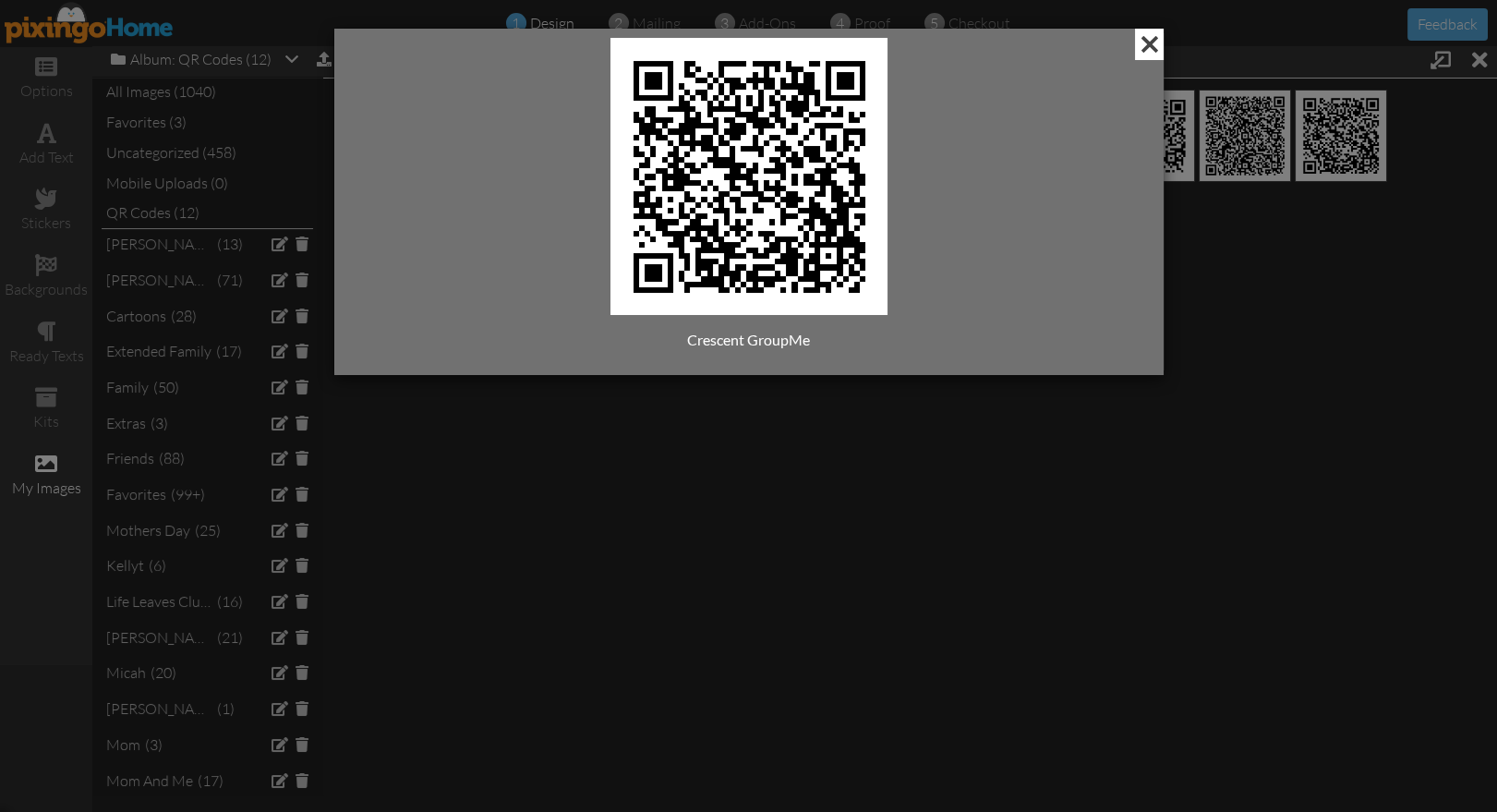
click at [1143, 45] on span at bounding box center [1149, 44] width 28 height 31
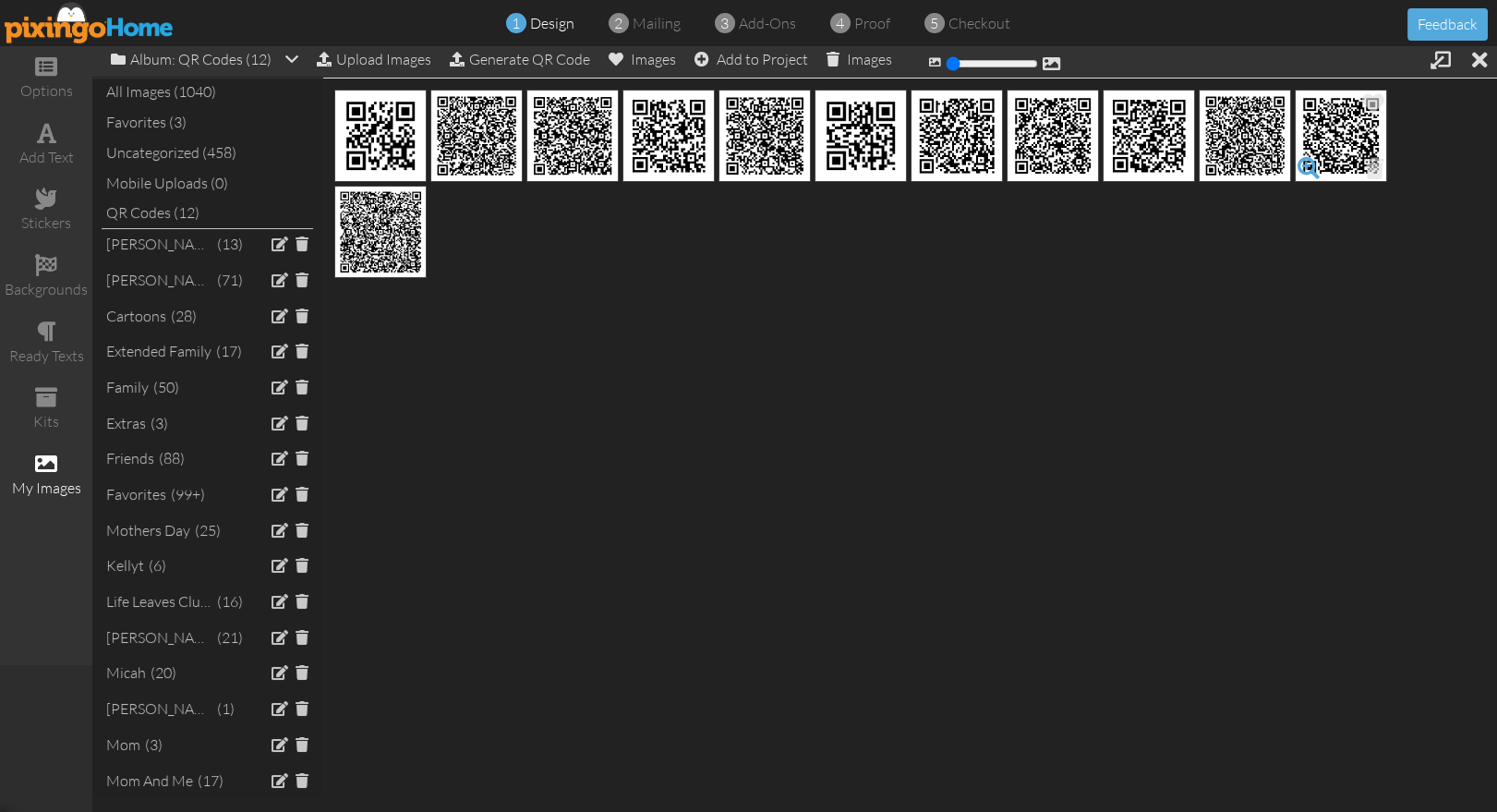
click at [1307, 166] on span at bounding box center [1308, 168] width 31 height 31
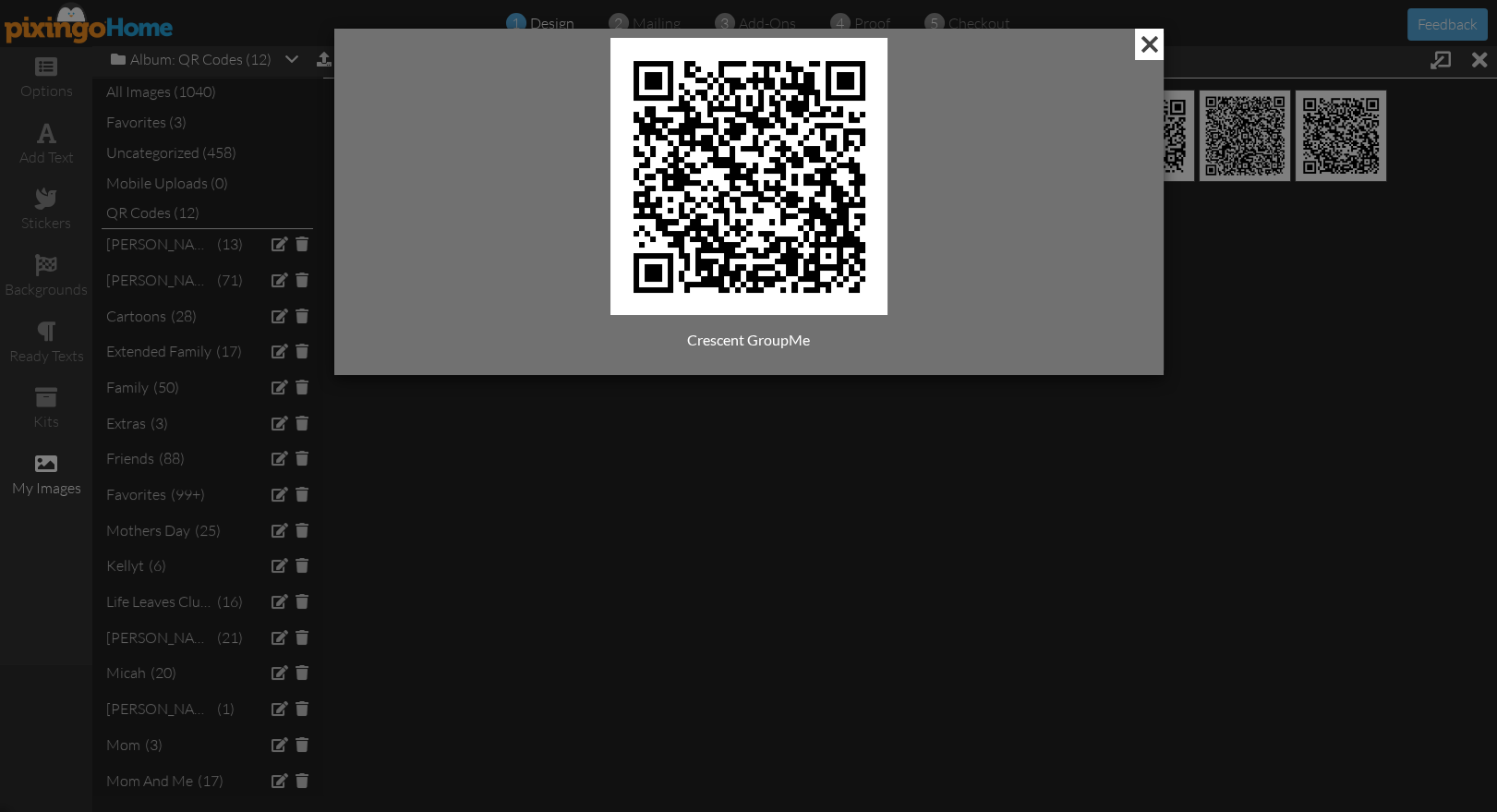
click at [1153, 42] on span at bounding box center [1149, 44] width 28 height 31
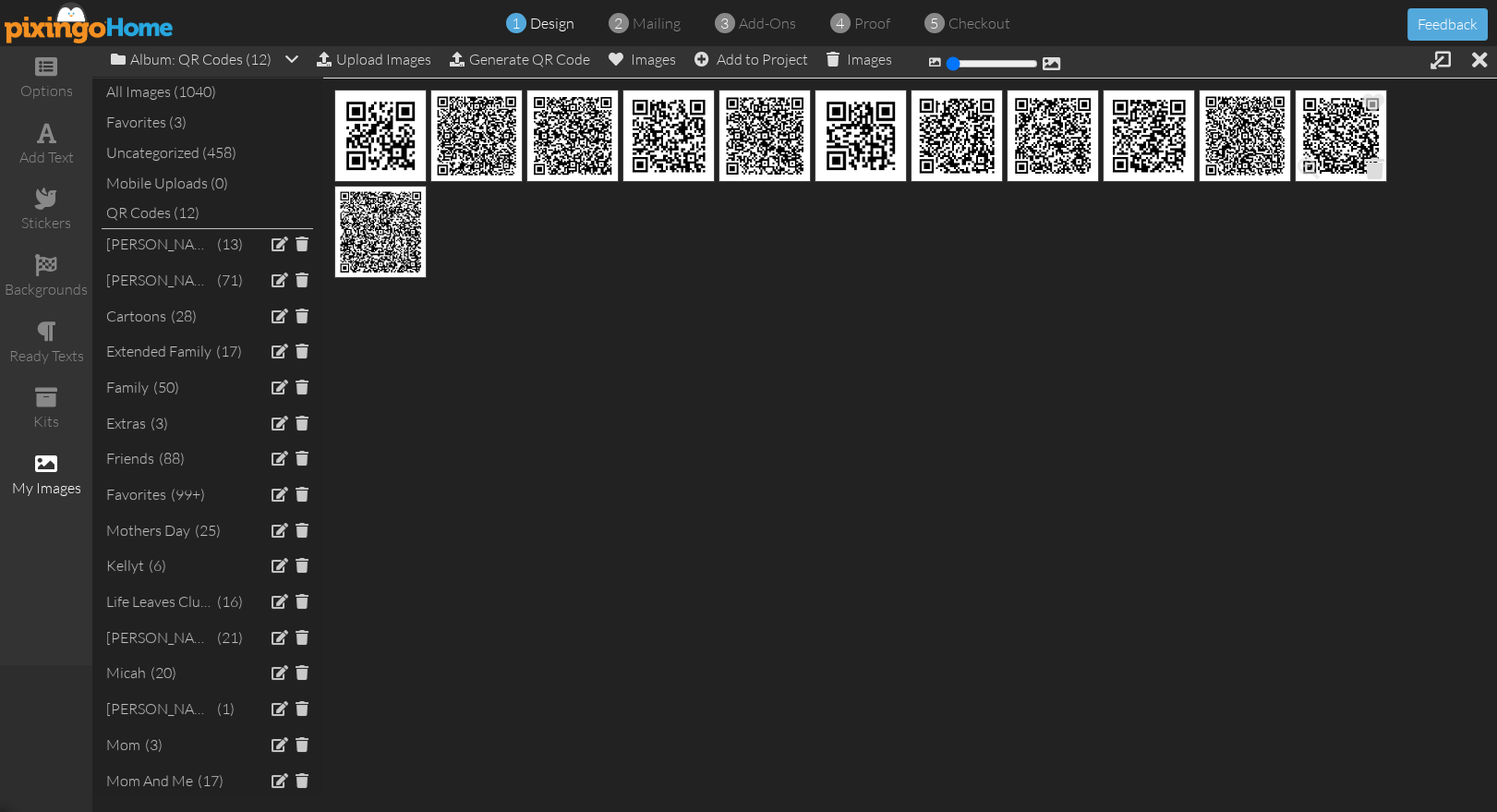
drag, startPoint x: 1388, startPoint y: 175, endPoint x: 1373, endPoint y: 167, distance: 17.0
click at [1372, 166] on span at bounding box center [1375, 168] width 28 height 31
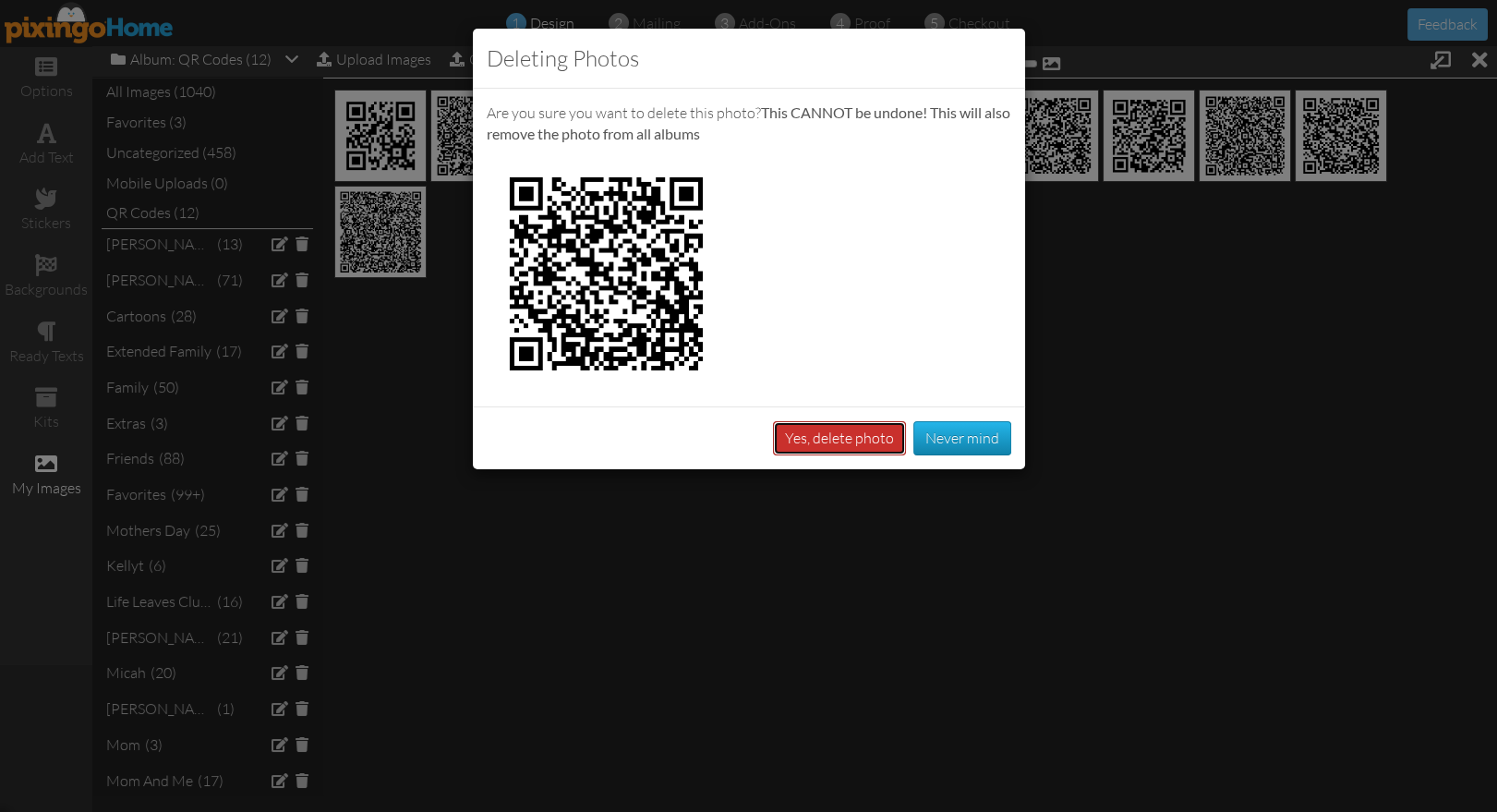
click at [859, 441] on button "Yes, delete photo" at bounding box center [840, 438] width 133 height 34
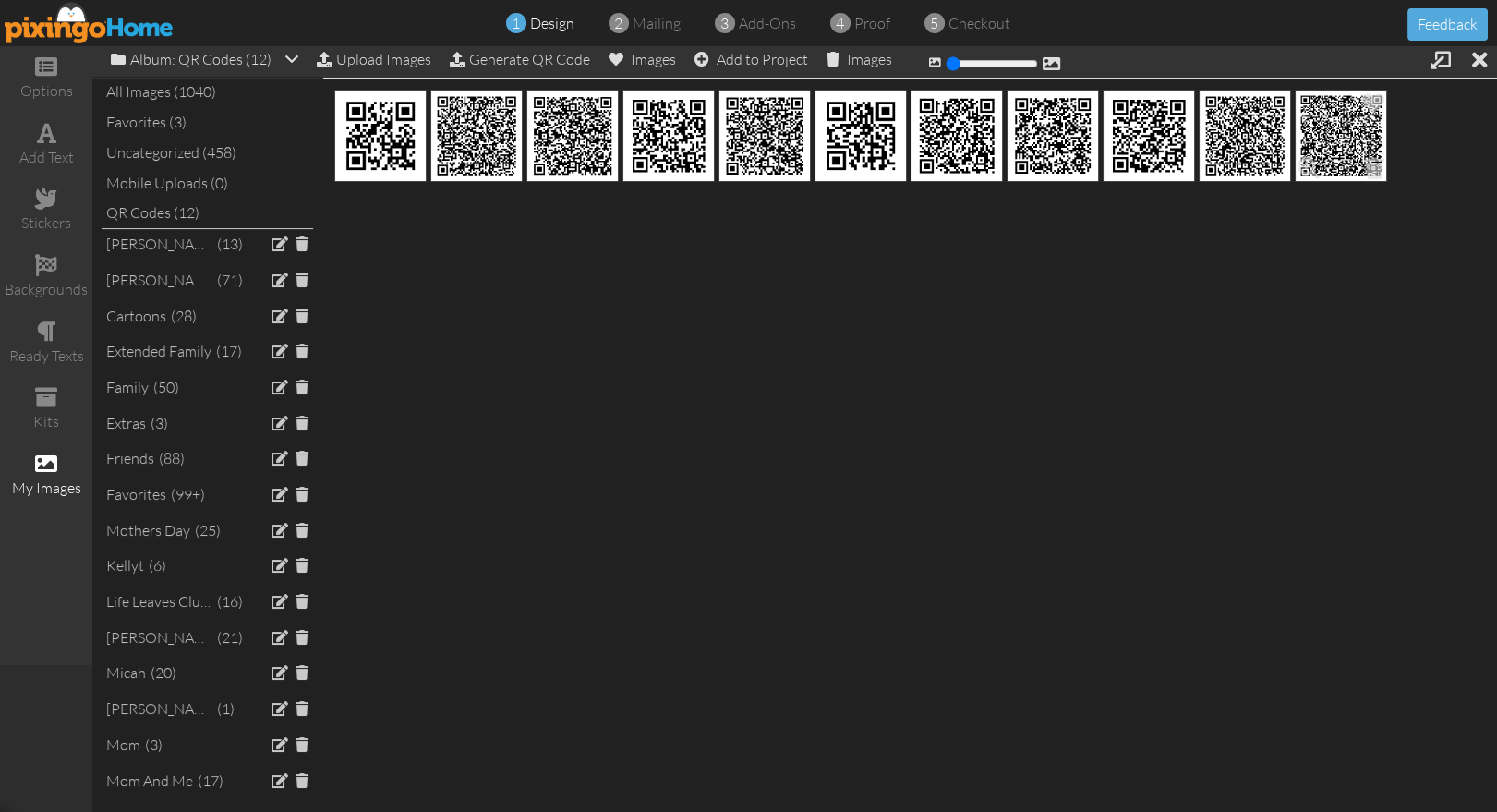
click at [1300, 167] on span at bounding box center [1308, 168] width 31 height 31
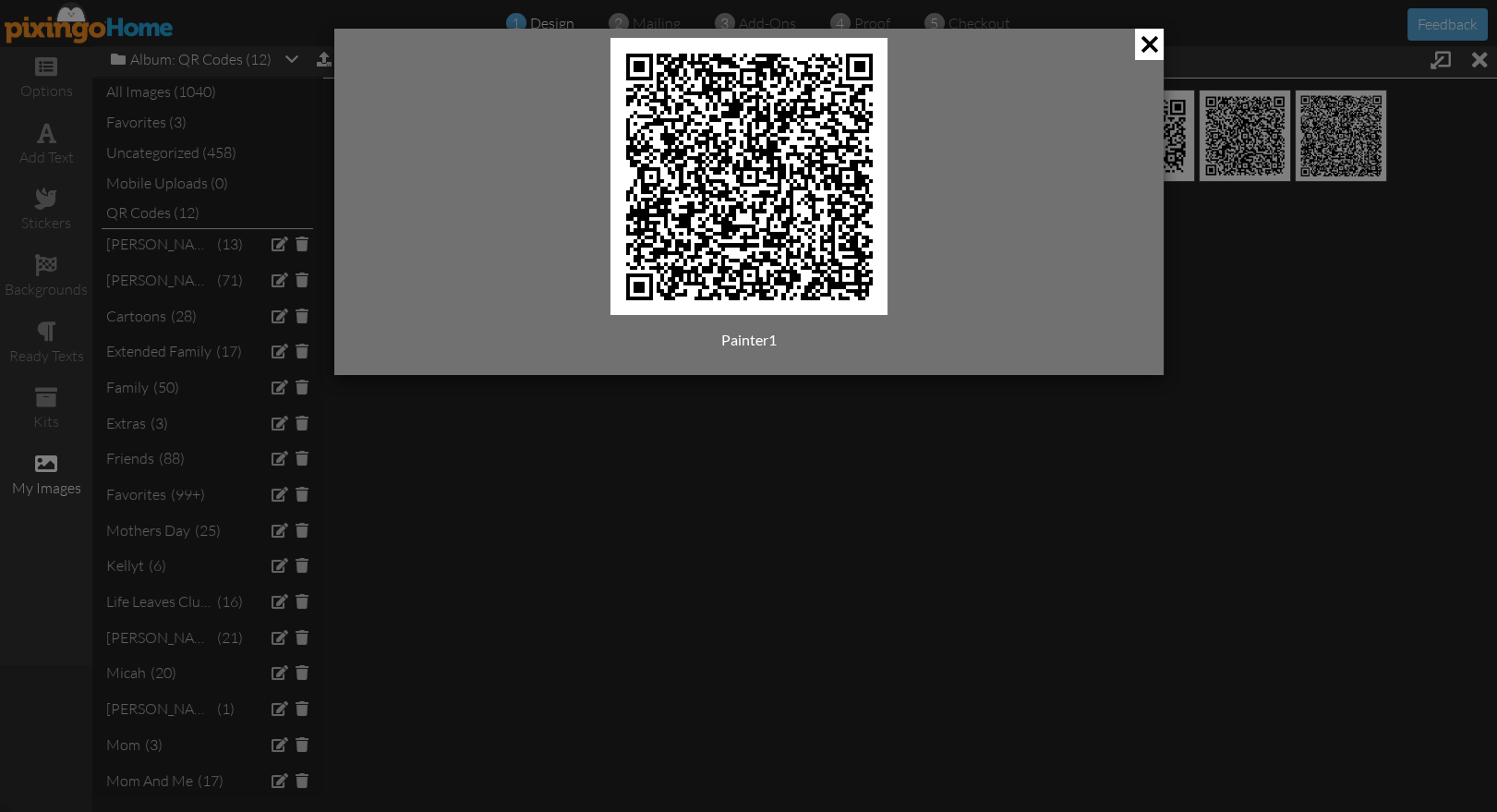
drag, startPoint x: 1154, startPoint y: 40, endPoint x: 1175, endPoint y: 92, distance: 56.1
click at [1154, 40] on span at bounding box center [1149, 44] width 28 height 31
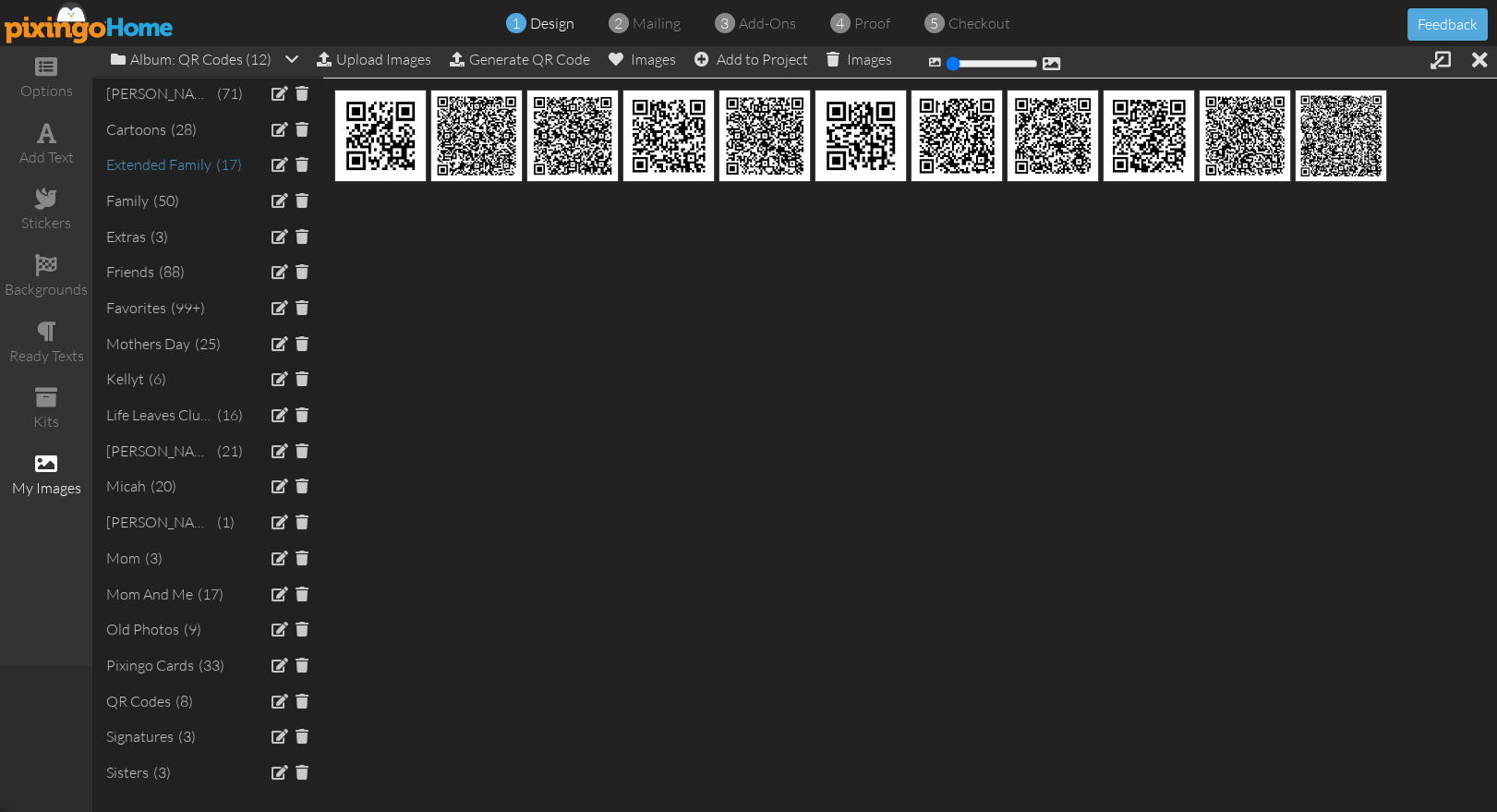
scroll to position [319, 0]
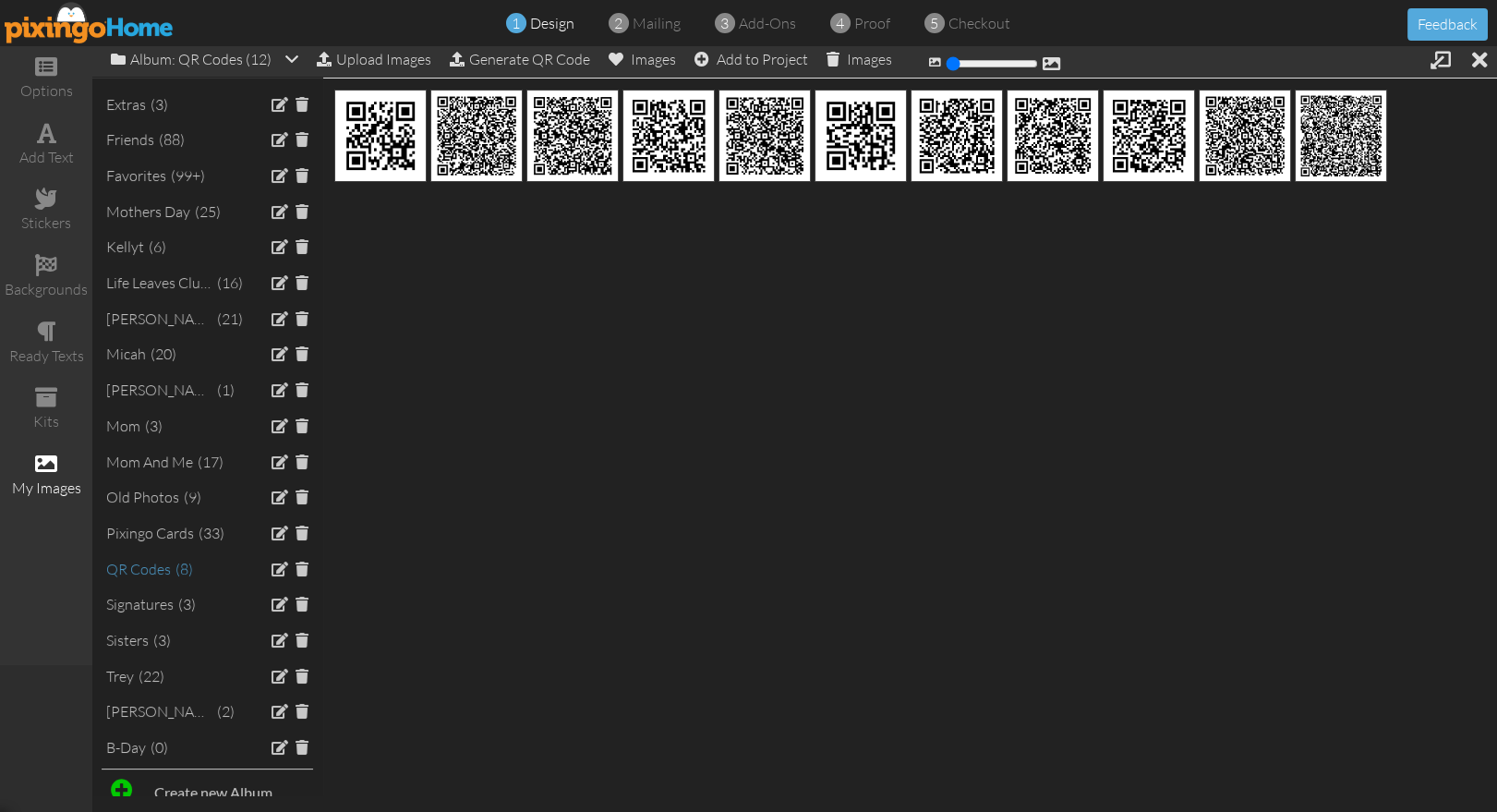
click at [141, 559] on div "QR Codes" at bounding box center [139, 569] width 65 height 21
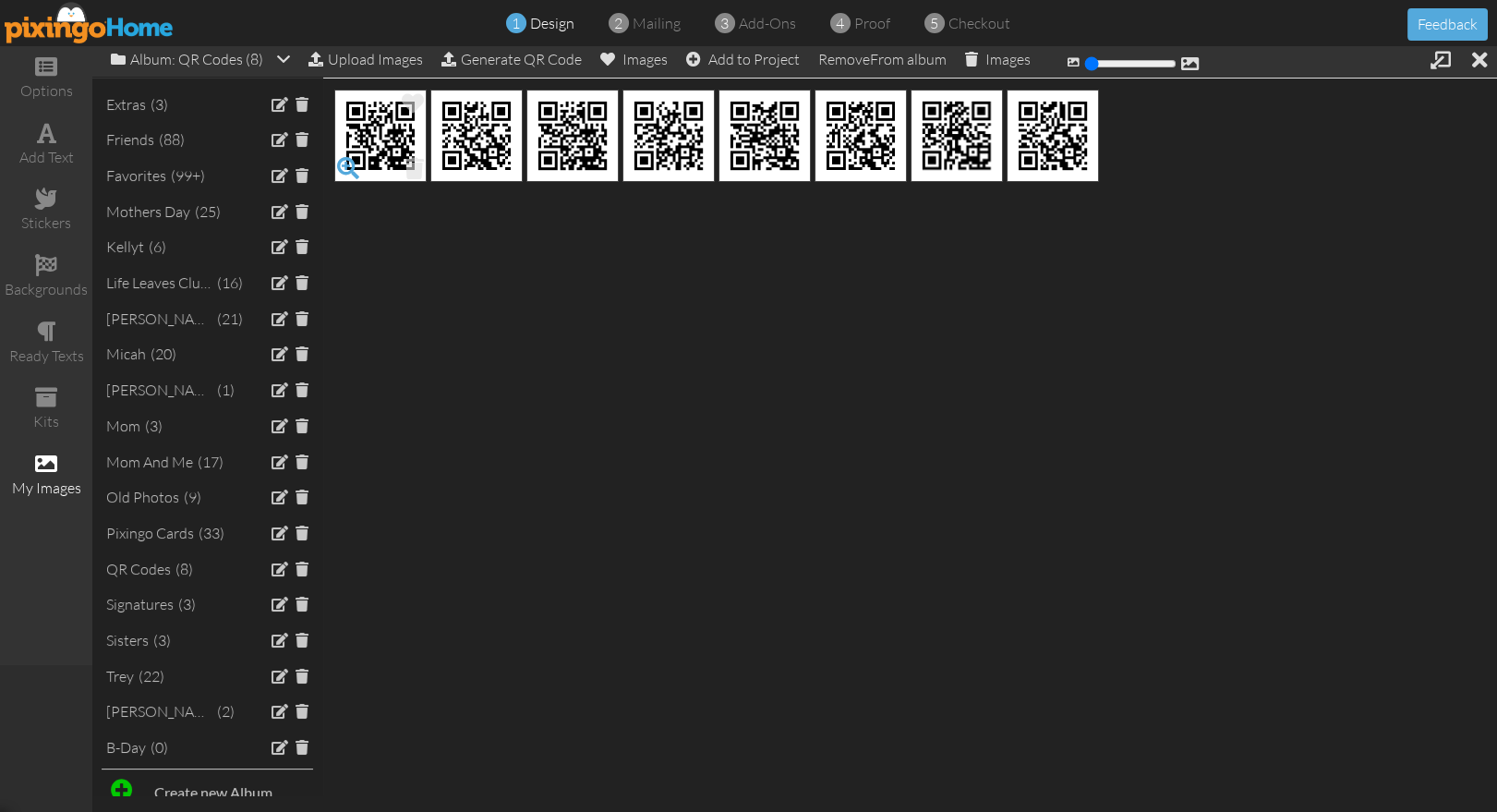
click at [345, 165] on span at bounding box center [347, 168] width 31 height 31
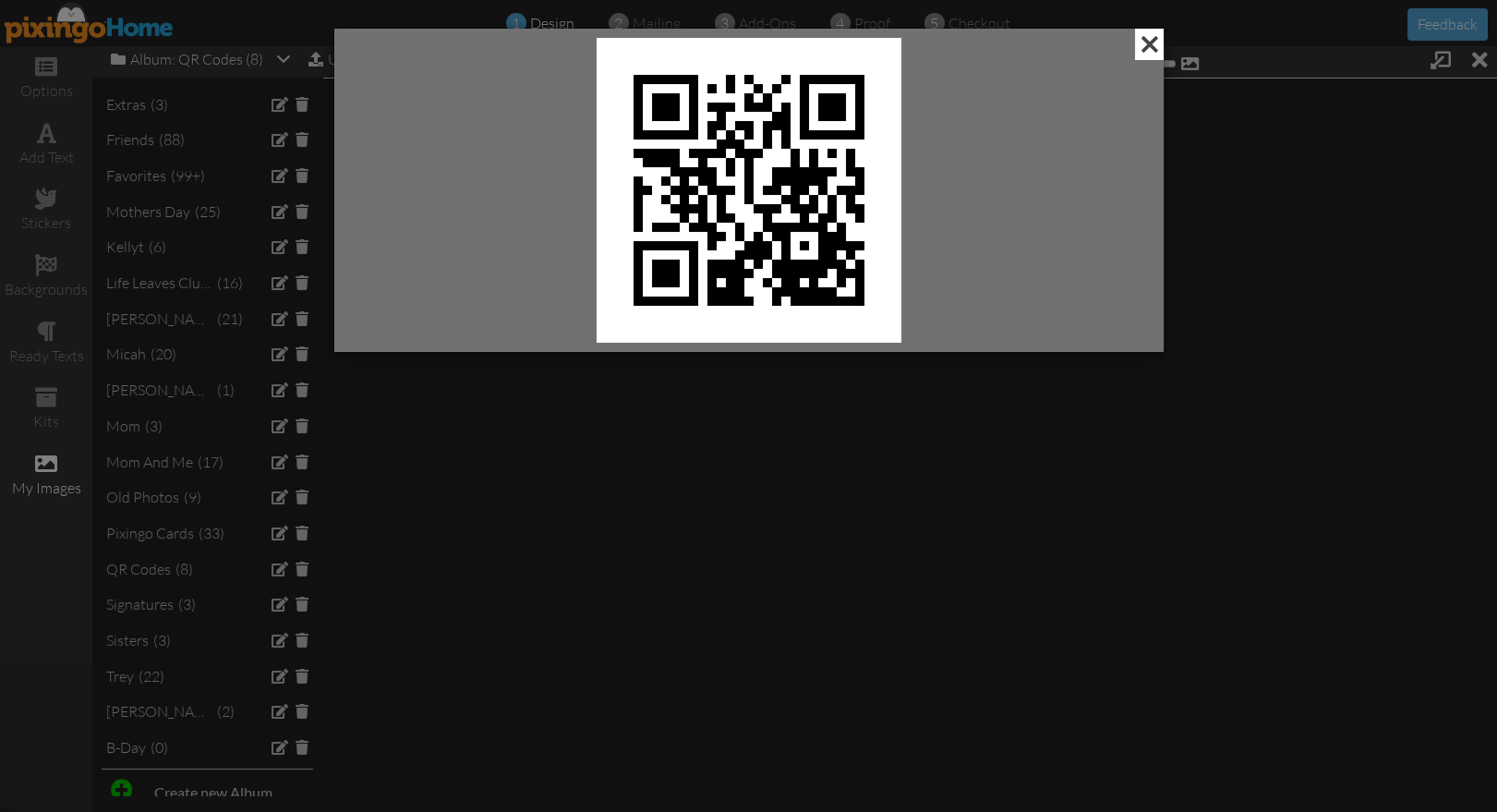
click at [1143, 50] on span at bounding box center [1149, 44] width 28 height 31
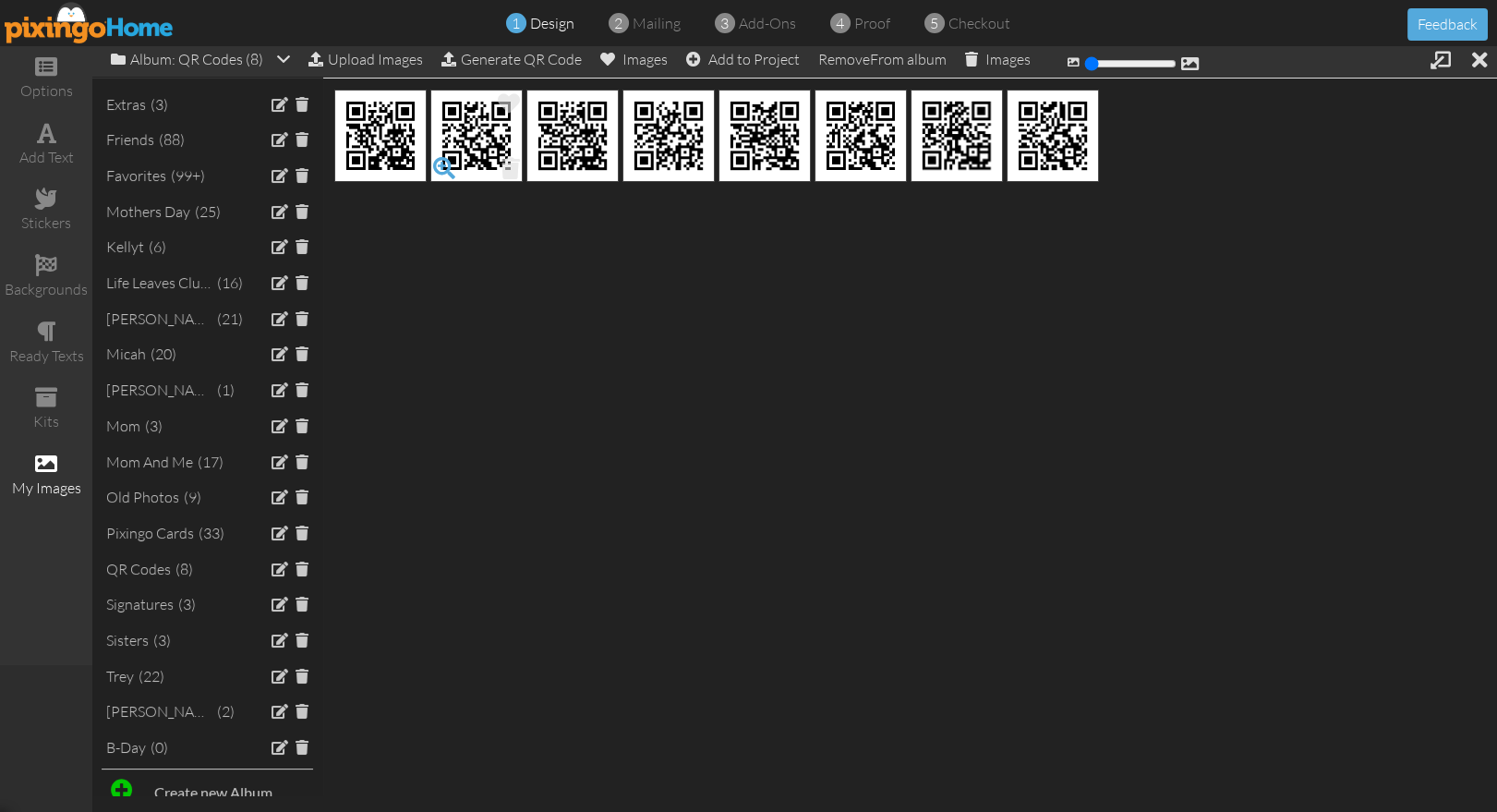
click at [441, 165] on span at bounding box center [444, 168] width 31 height 31
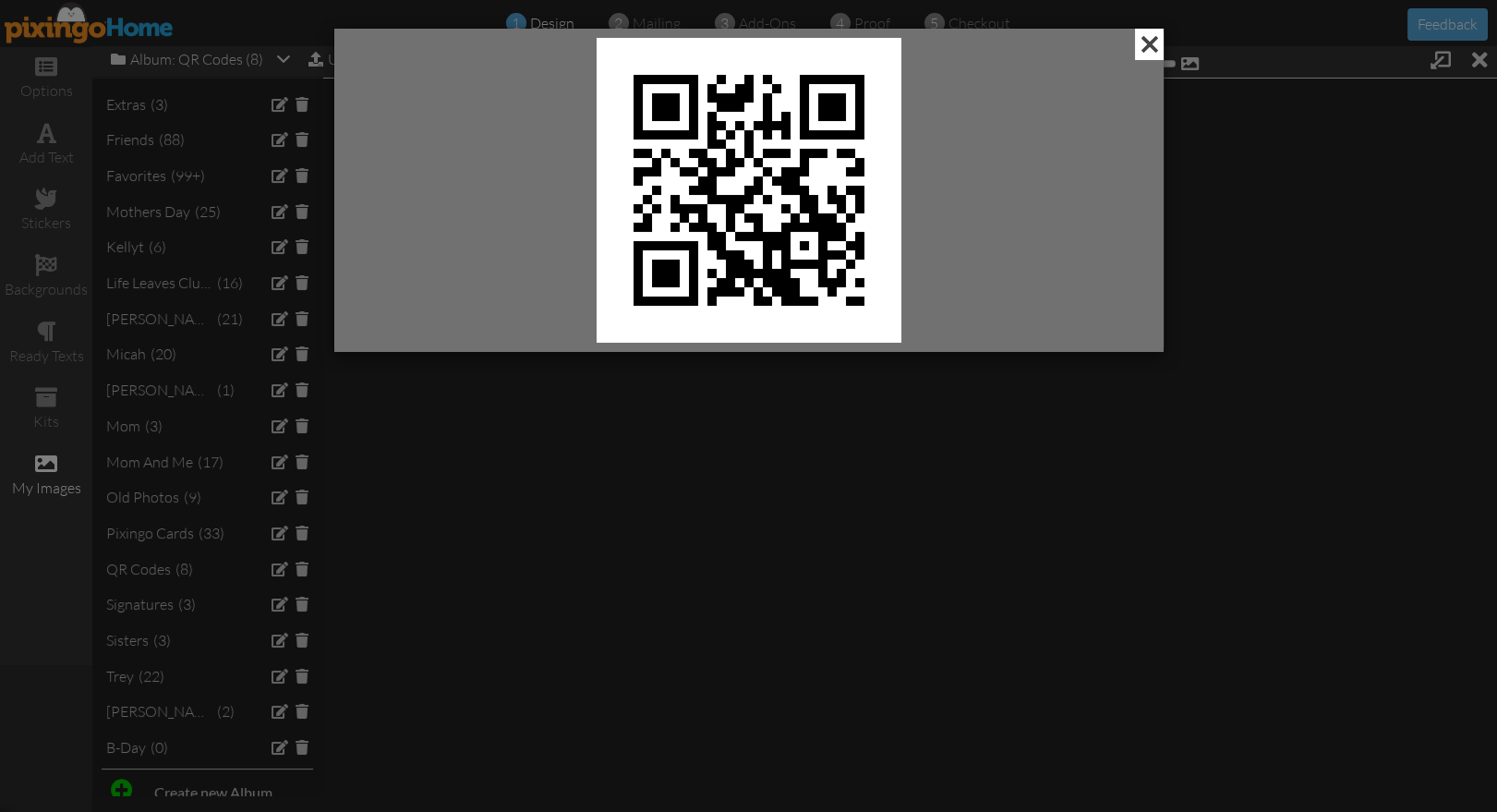
click at [1151, 39] on span at bounding box center [1149, 44] width 28 height 31
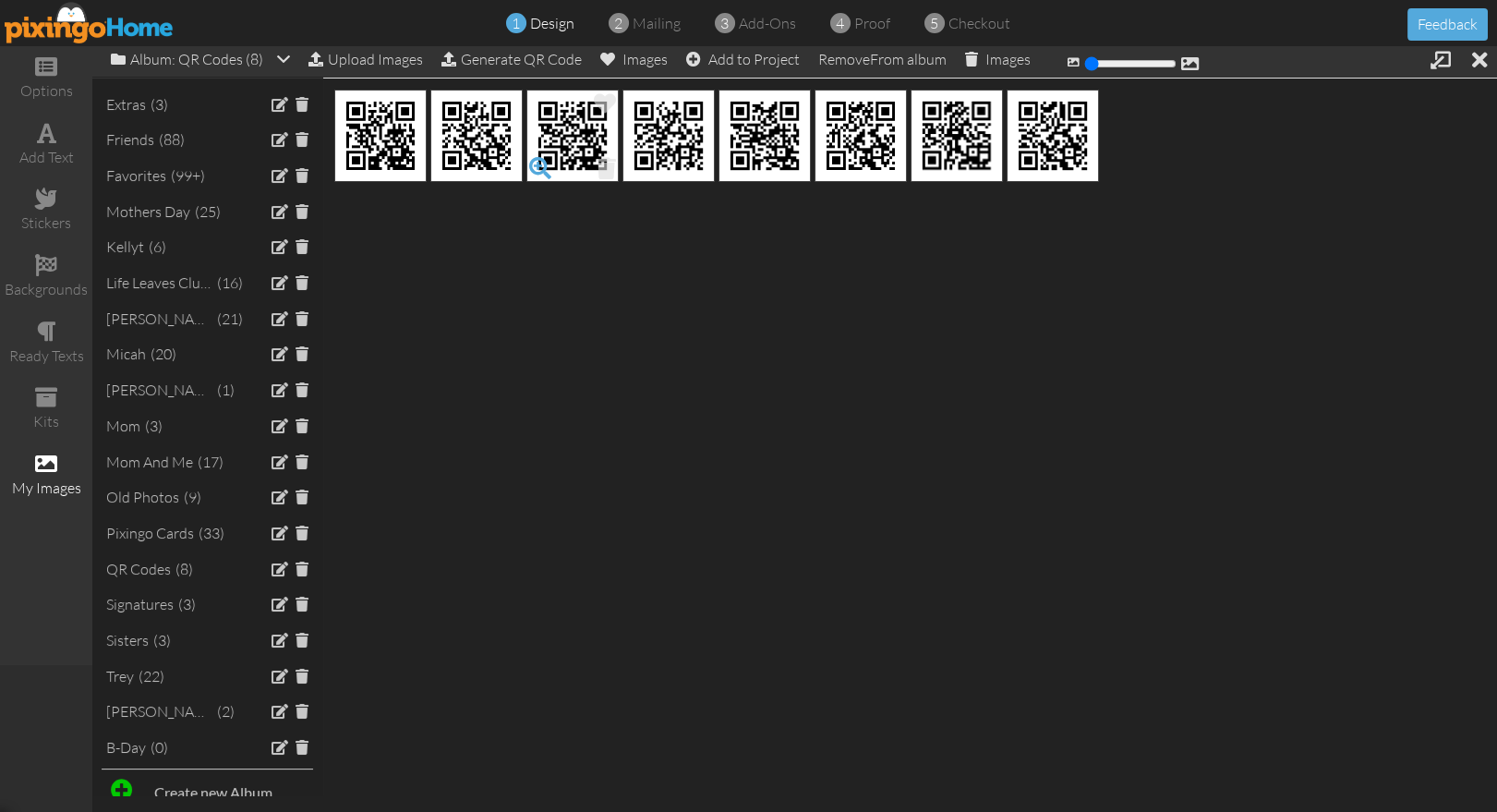
click at [542, 164] on span at bounding box center [540, 168] width 31 height 31
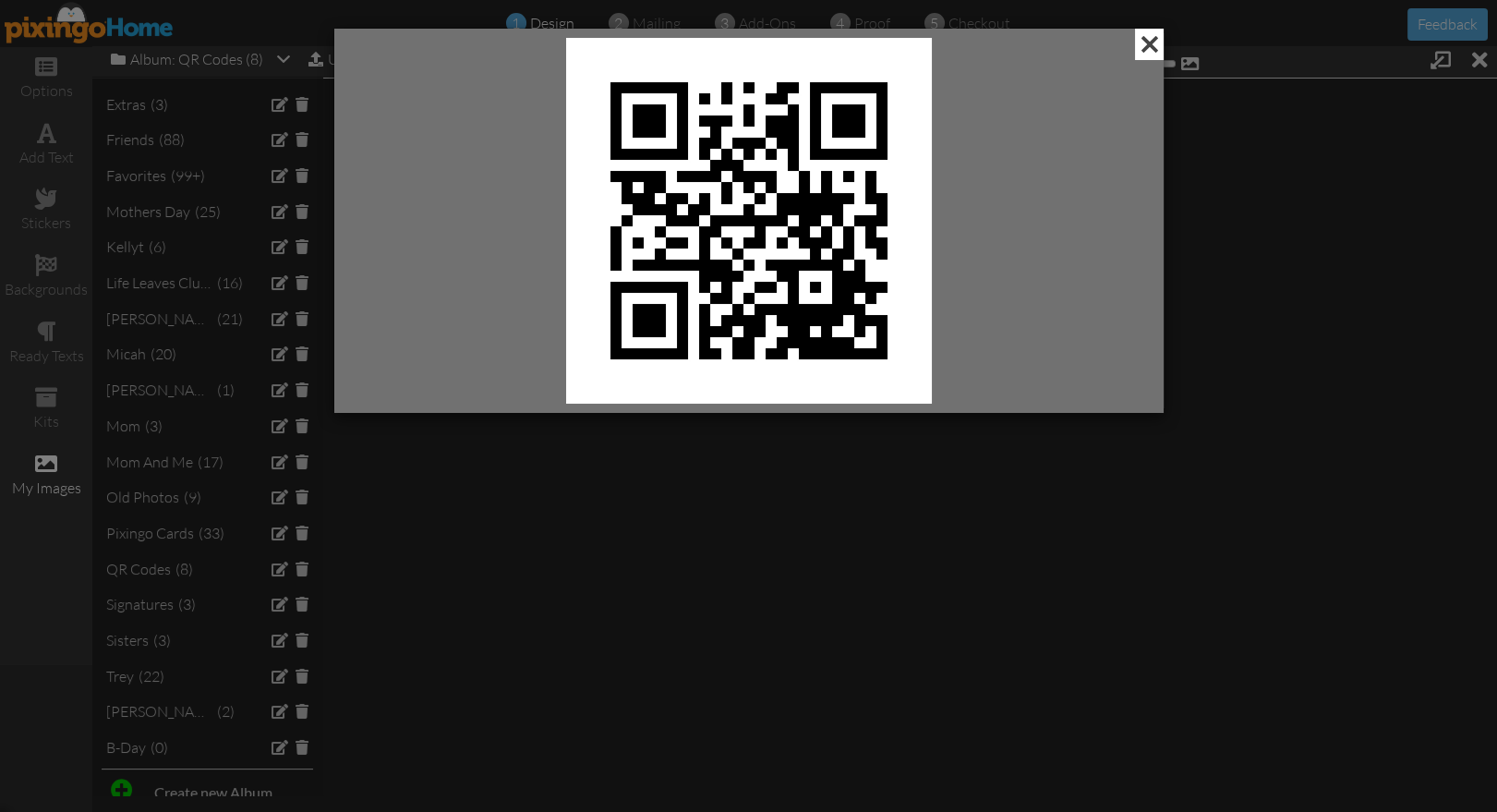
click at [1146, 45] on span at bounding box center [1149, 44] width 28 height 31
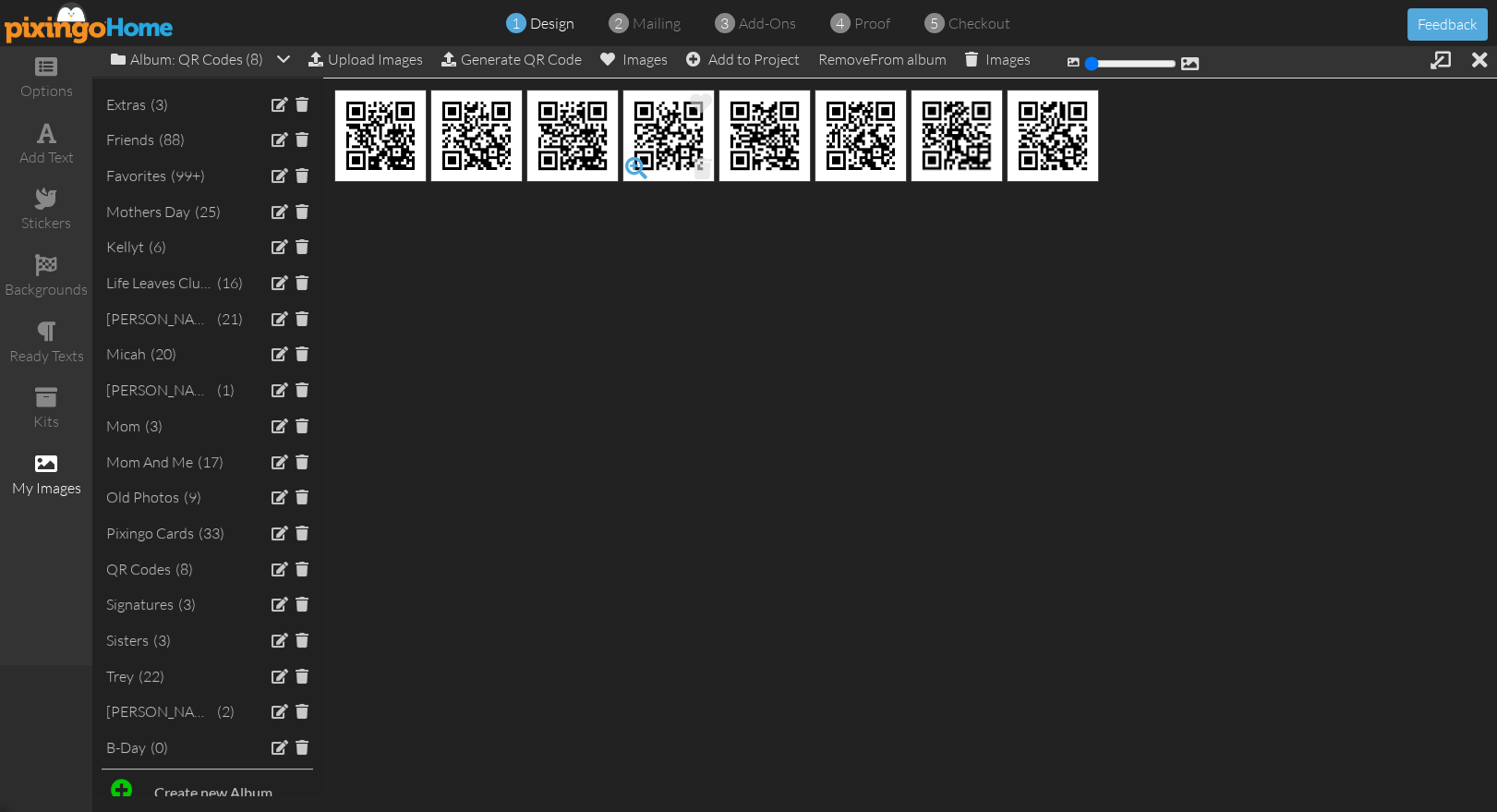
click at [637, 162] on span at bounding box center [636, 168] width 31 height 31
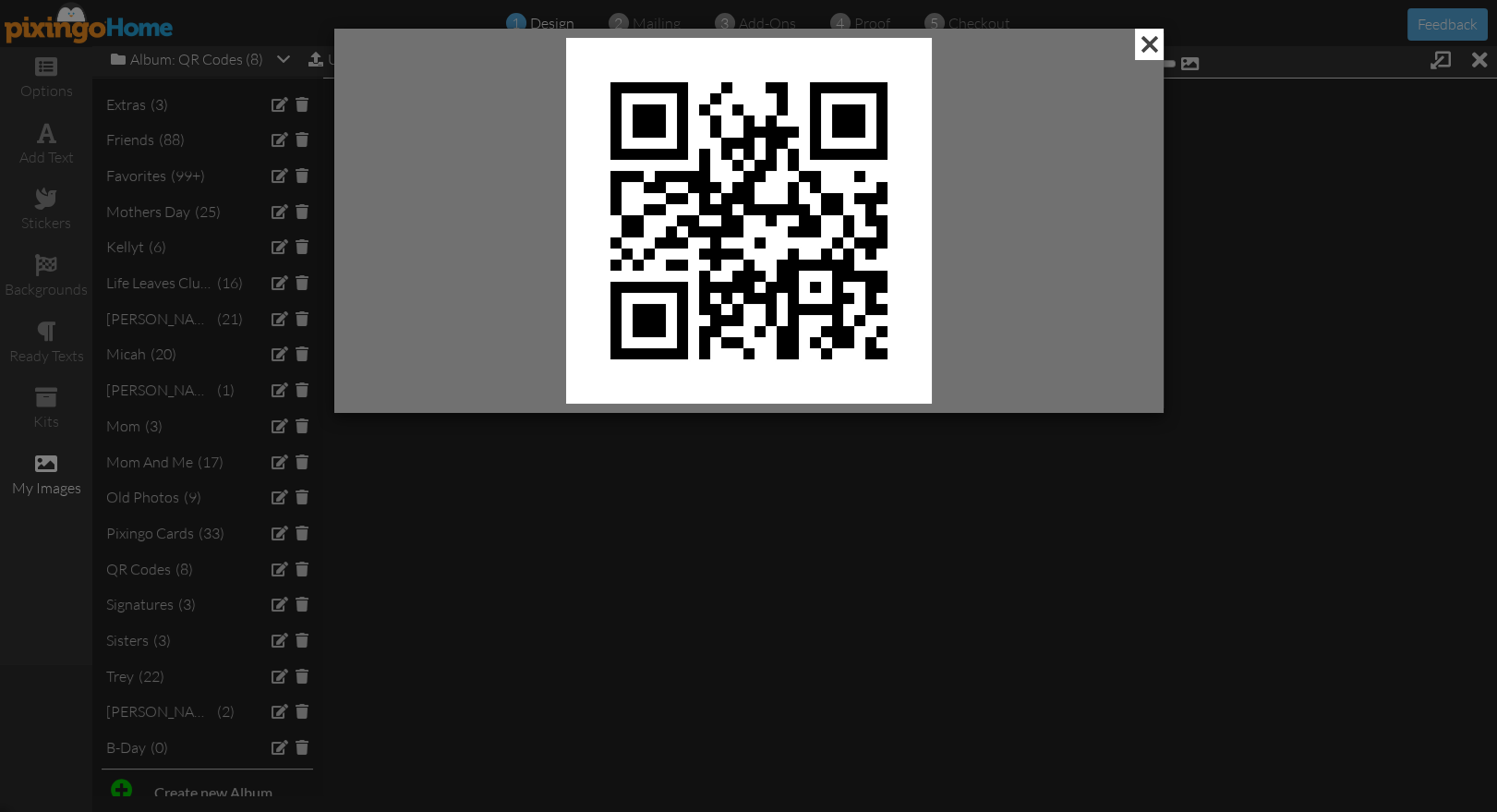
click at [1150, 40] on span at bounding box center [1149, 44] width 28 height 31
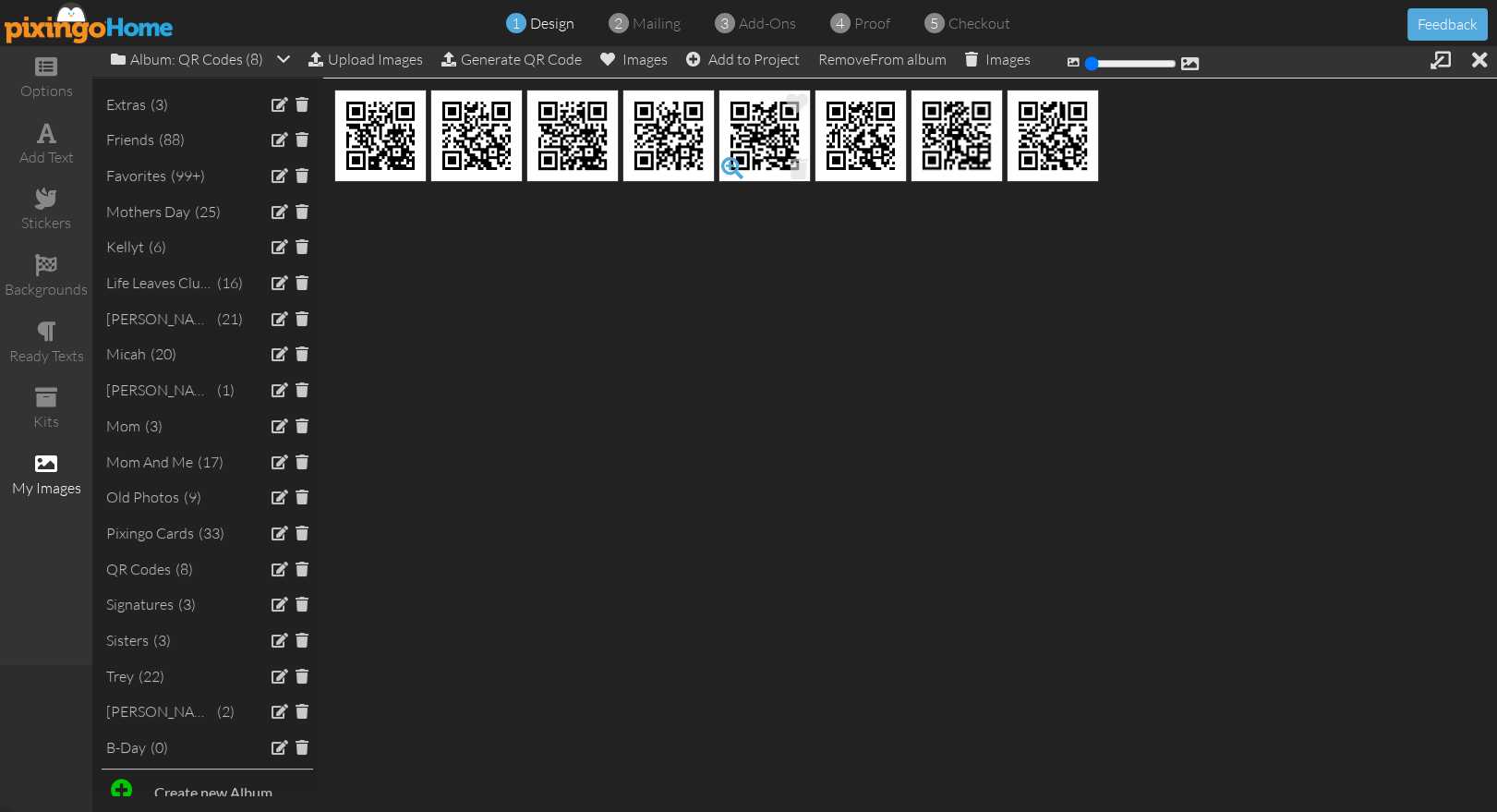
click at [730, 166] on span at bounding box center [731, 168] width 31 height 31
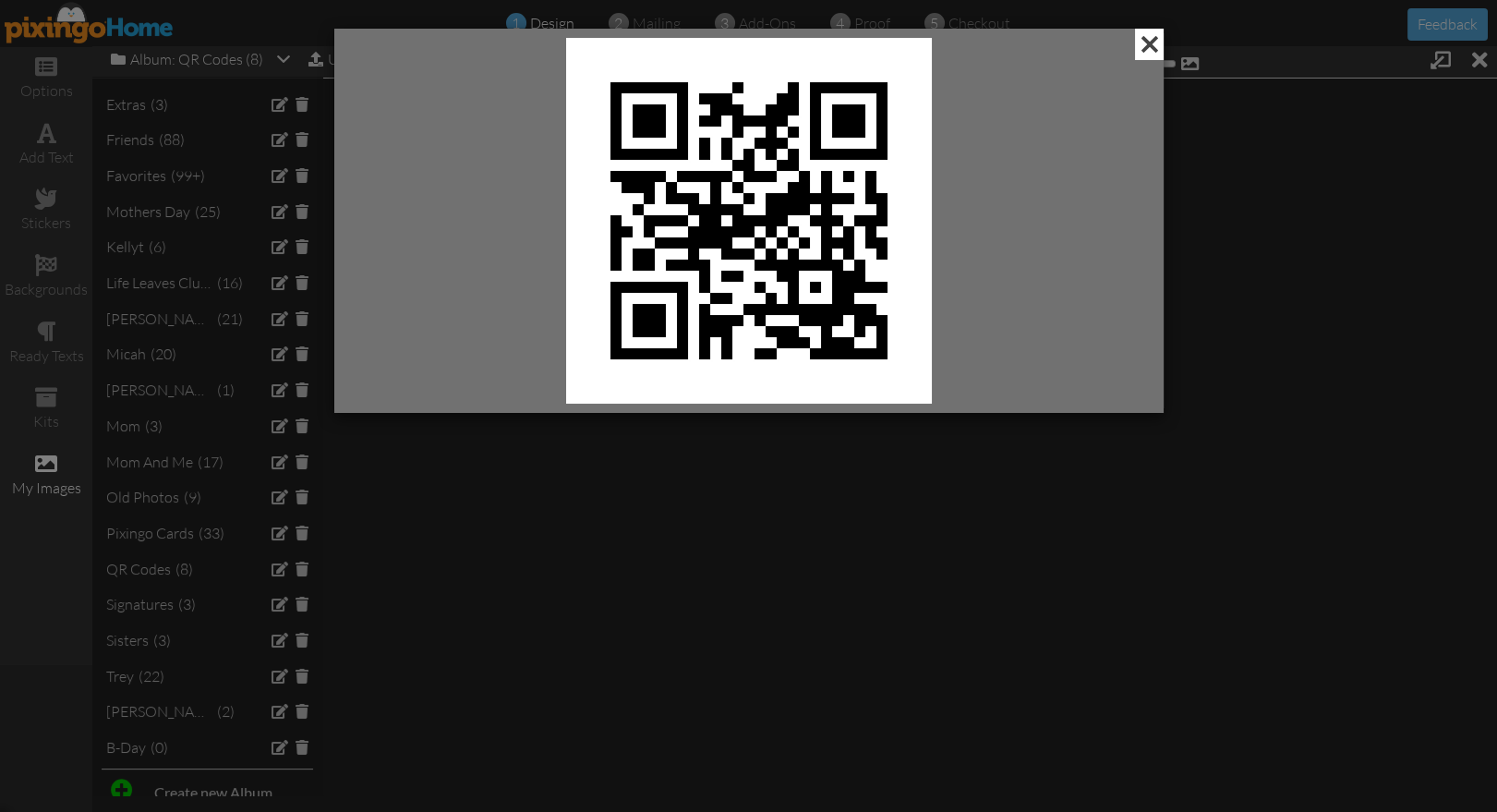
click at [1153, 41] on span at bounding box center [1149, 44] width 28 height 31
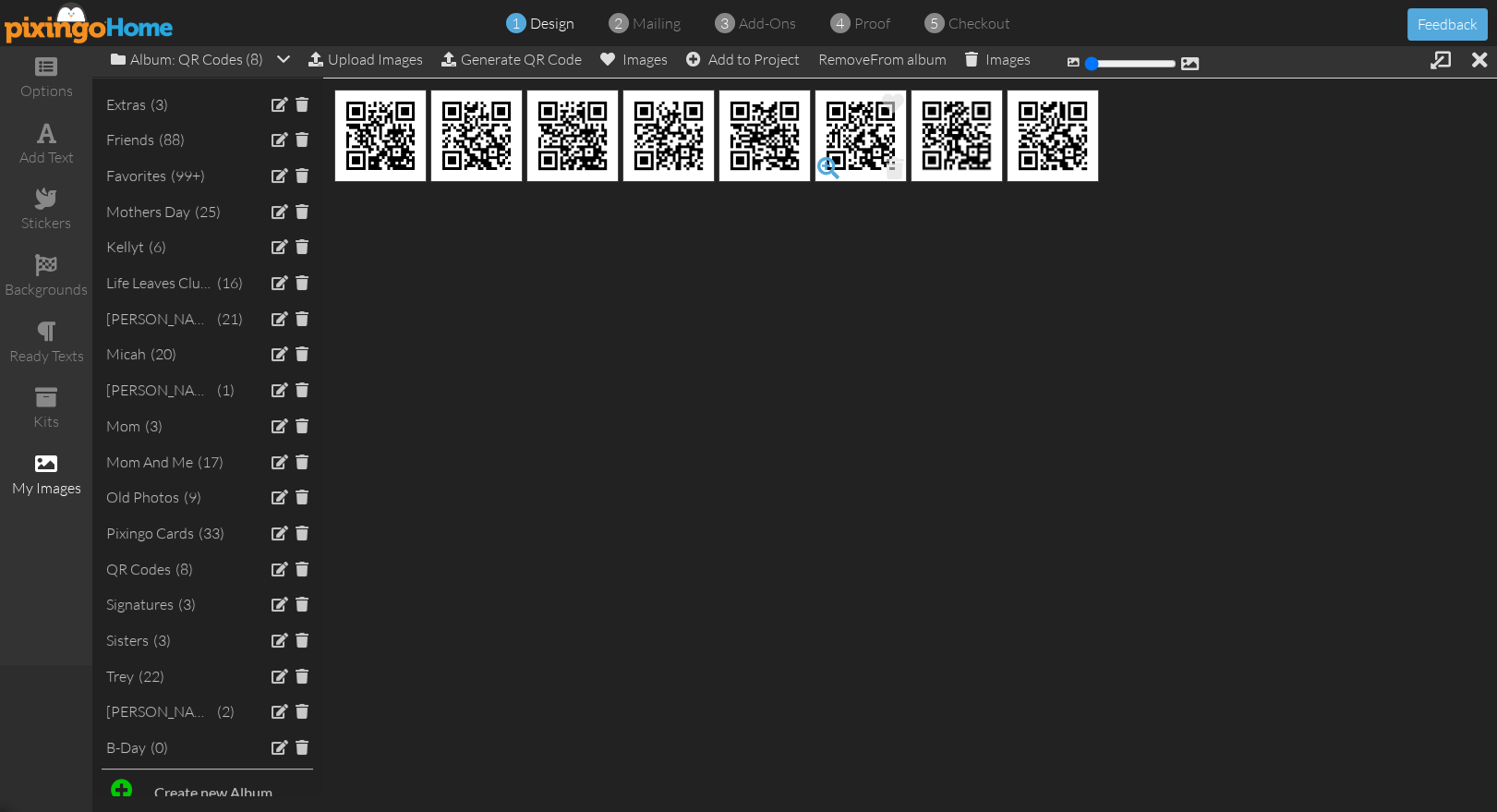
click at [831, 164] on span at bounding box center [827, 168] width 31 height 31
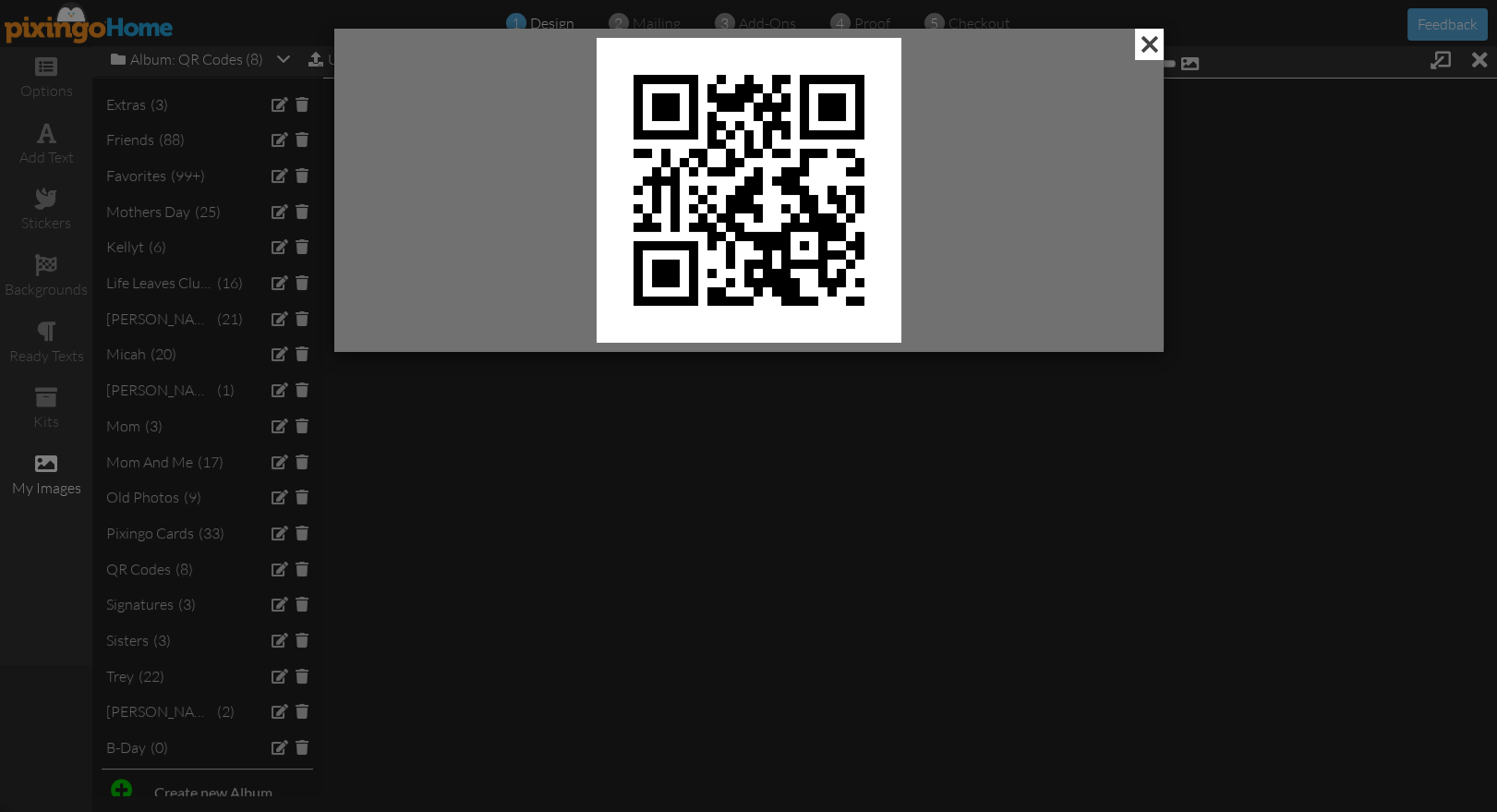
click at [1150, 44] on span at bounding box center [1149, 44] width 28 height 31
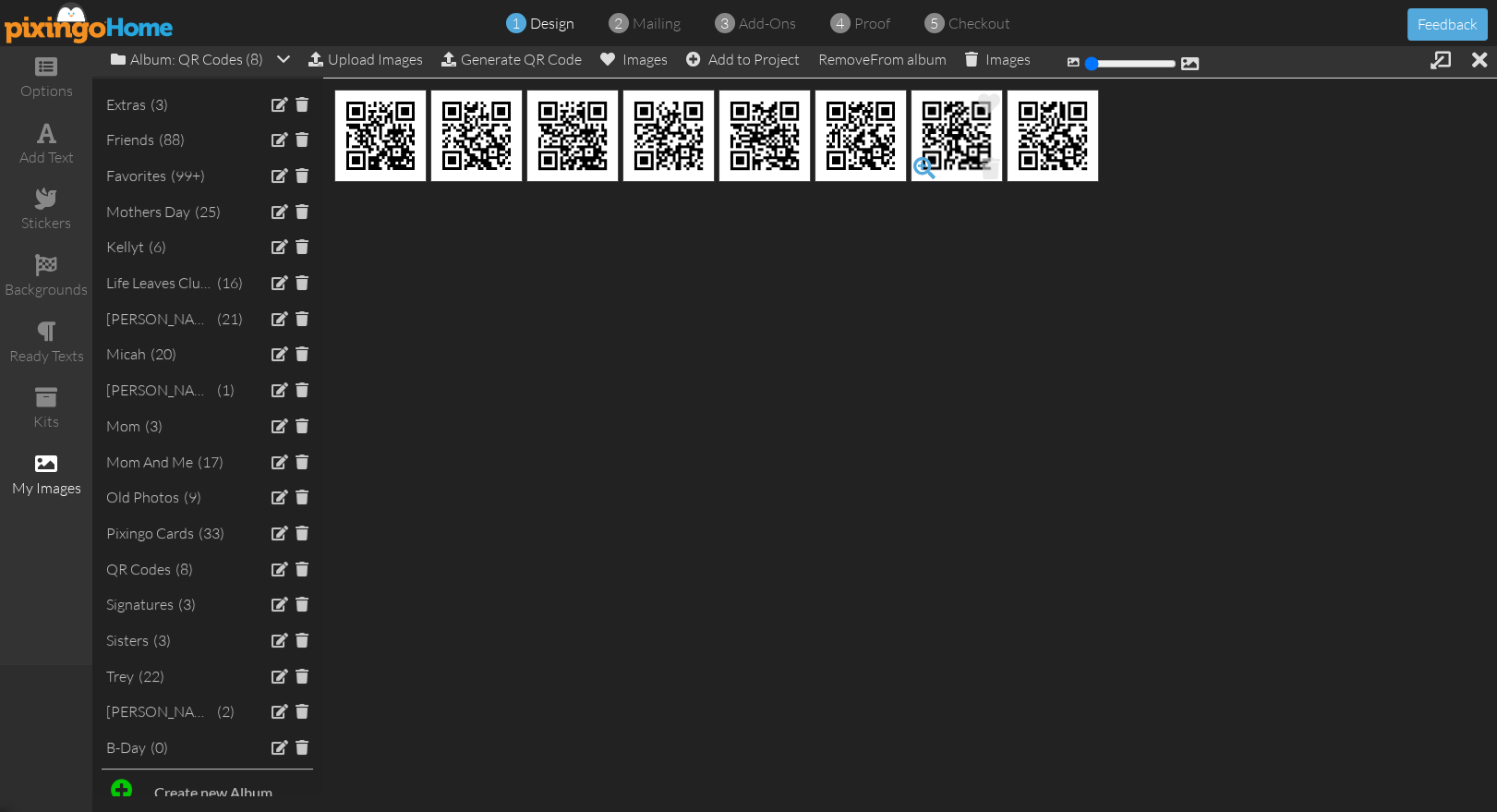
click at [919, 162] on span at bounding box center [924, 168] width 31 height 31
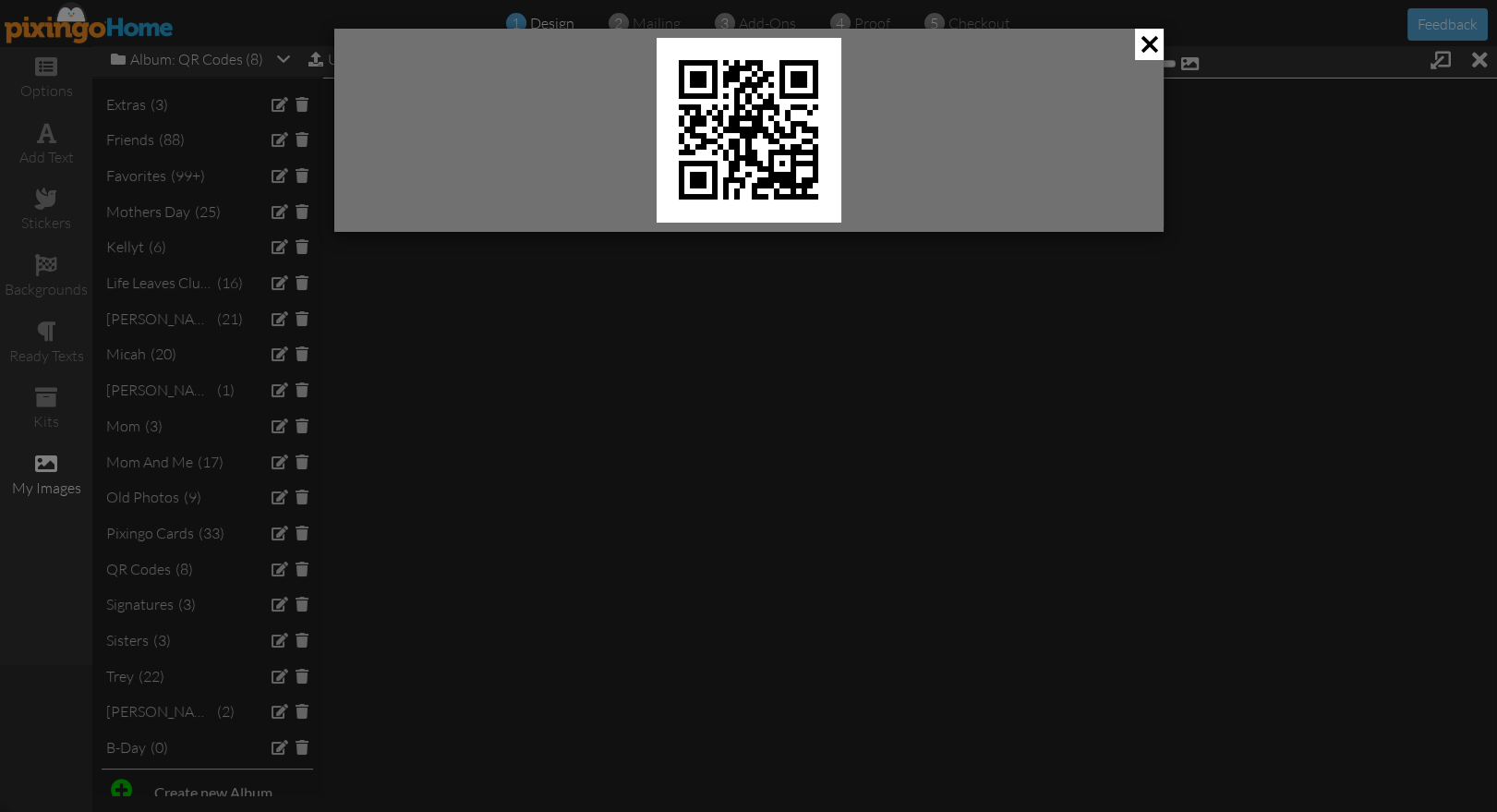
click at [1141, 42] on span at bounding box center [1149, 44] width 28 height 31
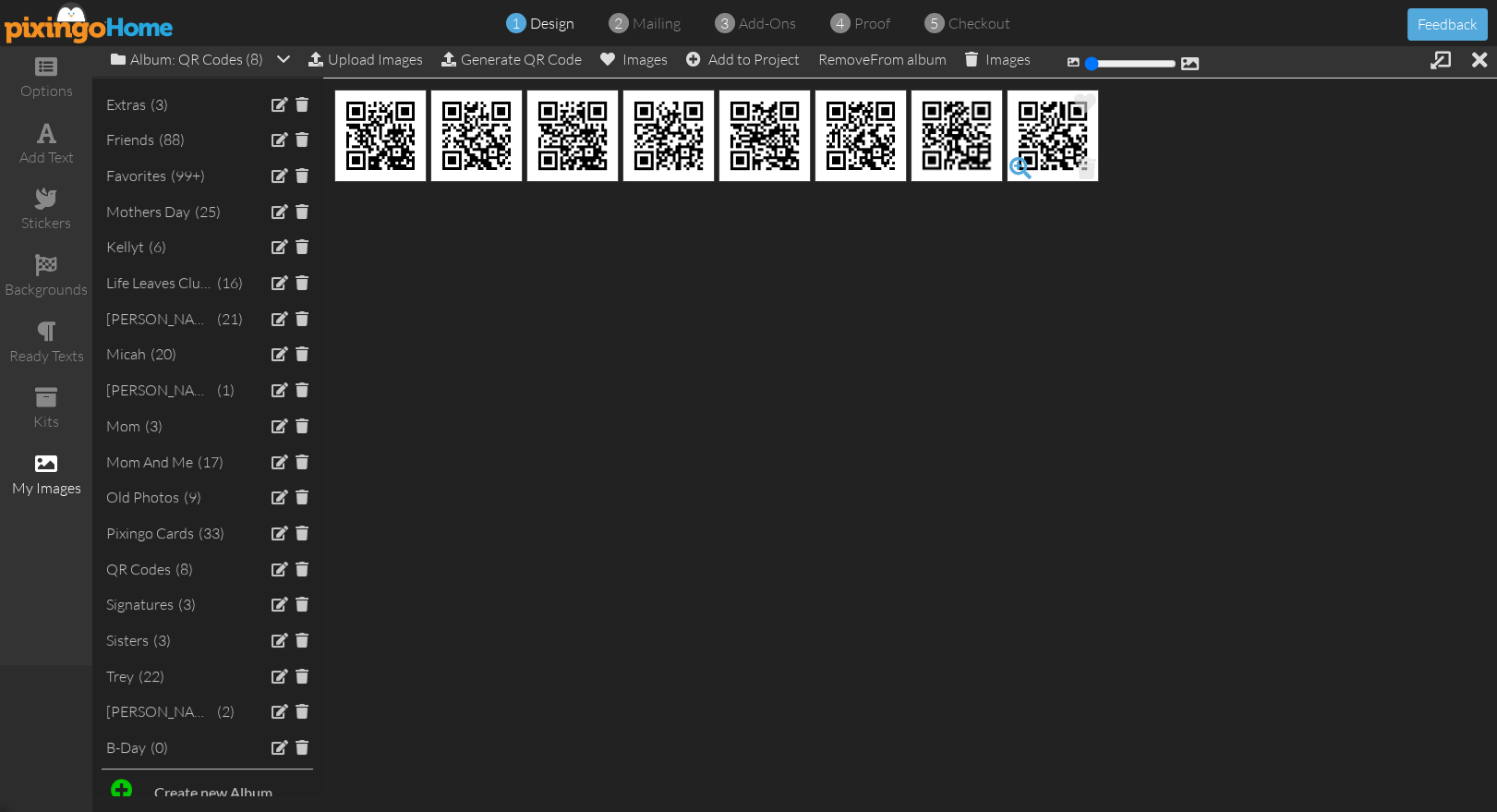
click at [1017, 167] on span at bounding box center [1020, 168] width 31 height 31
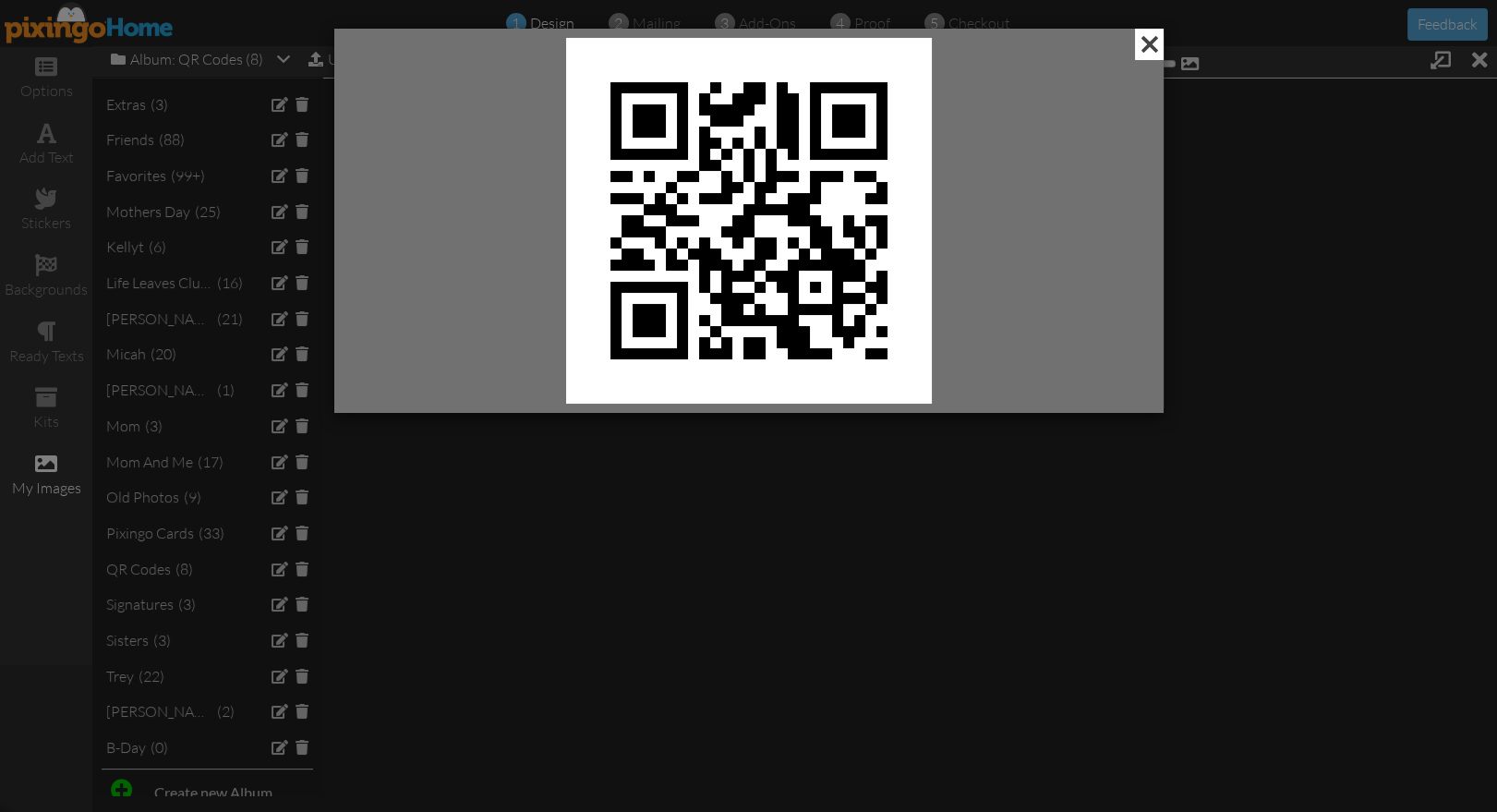
click at [1153, 49] on span at bounding box center [1149, 44] width 28 height 31
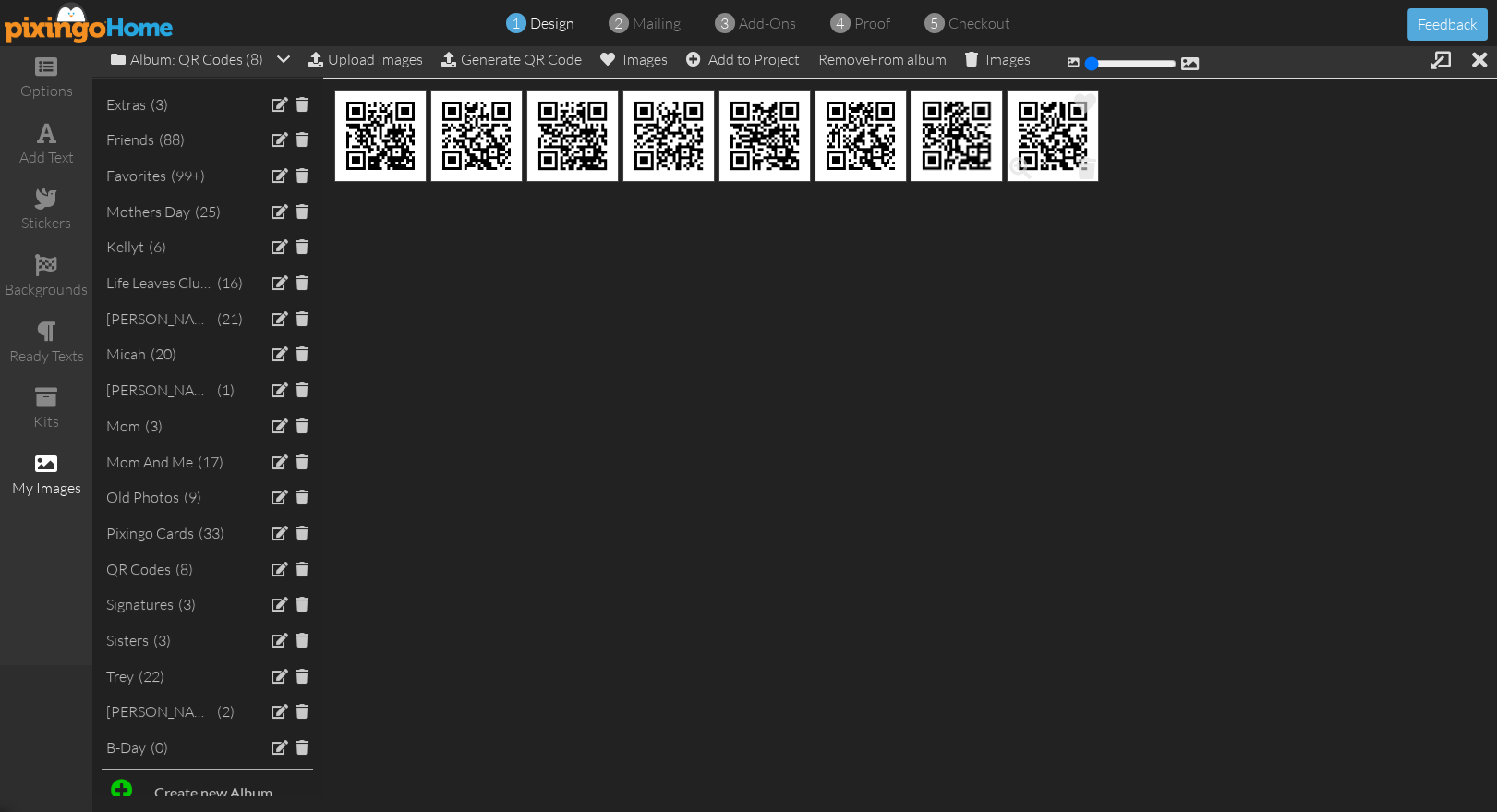
click at [1029, 138] on img at bounding box center [1052, 135] width 92 height 92
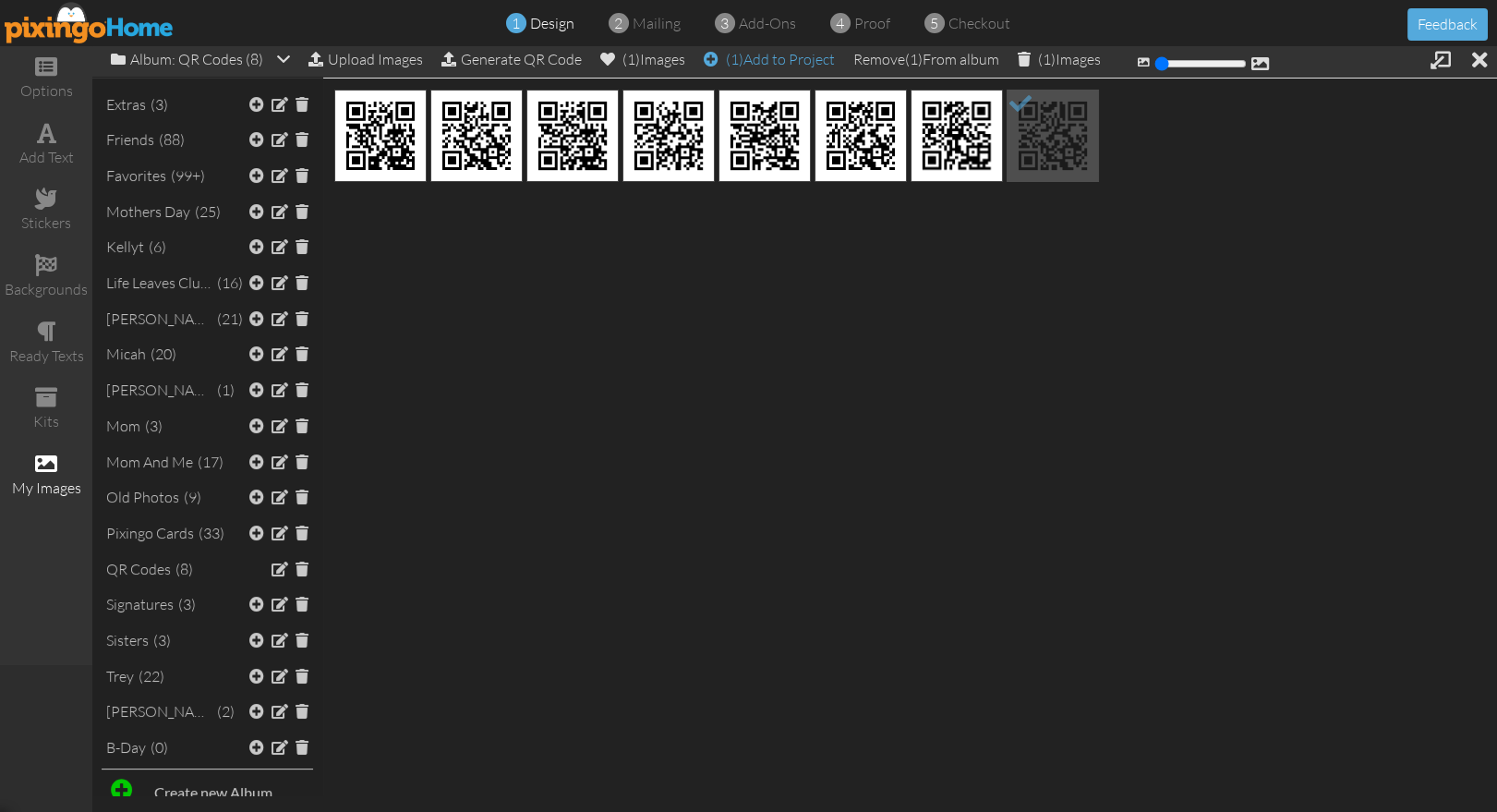
click at [774, 59] on div "(1) Add to Project" at bounding box center [769, 59] width 131 height 26
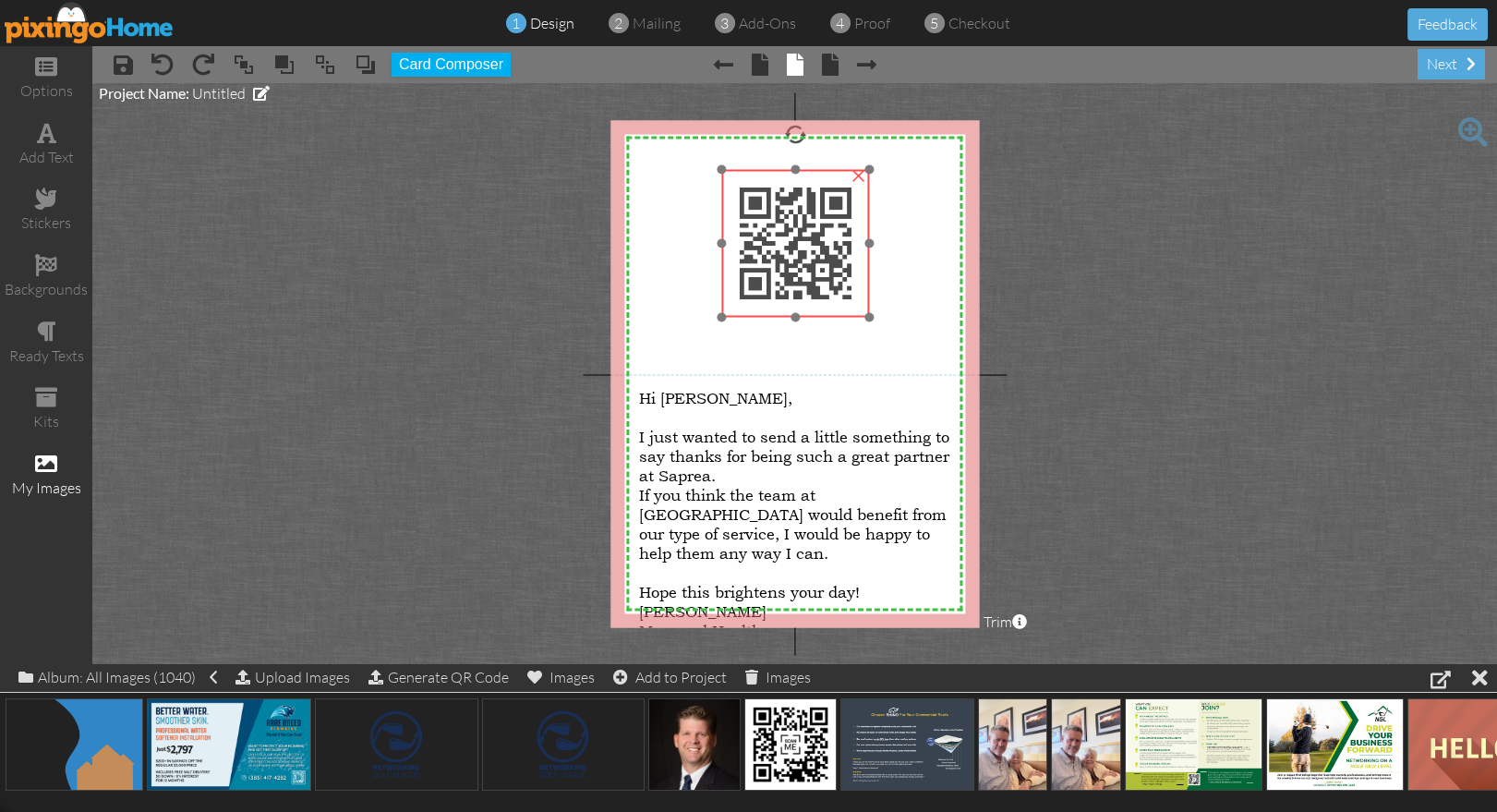
drag, startPoint x: 719, startPoint y: 231, endPoint x: 809, endPoint y: 269, distance: 97.7
click at [812, 255] on img at bounding box center [796, 243] width 148 height 148
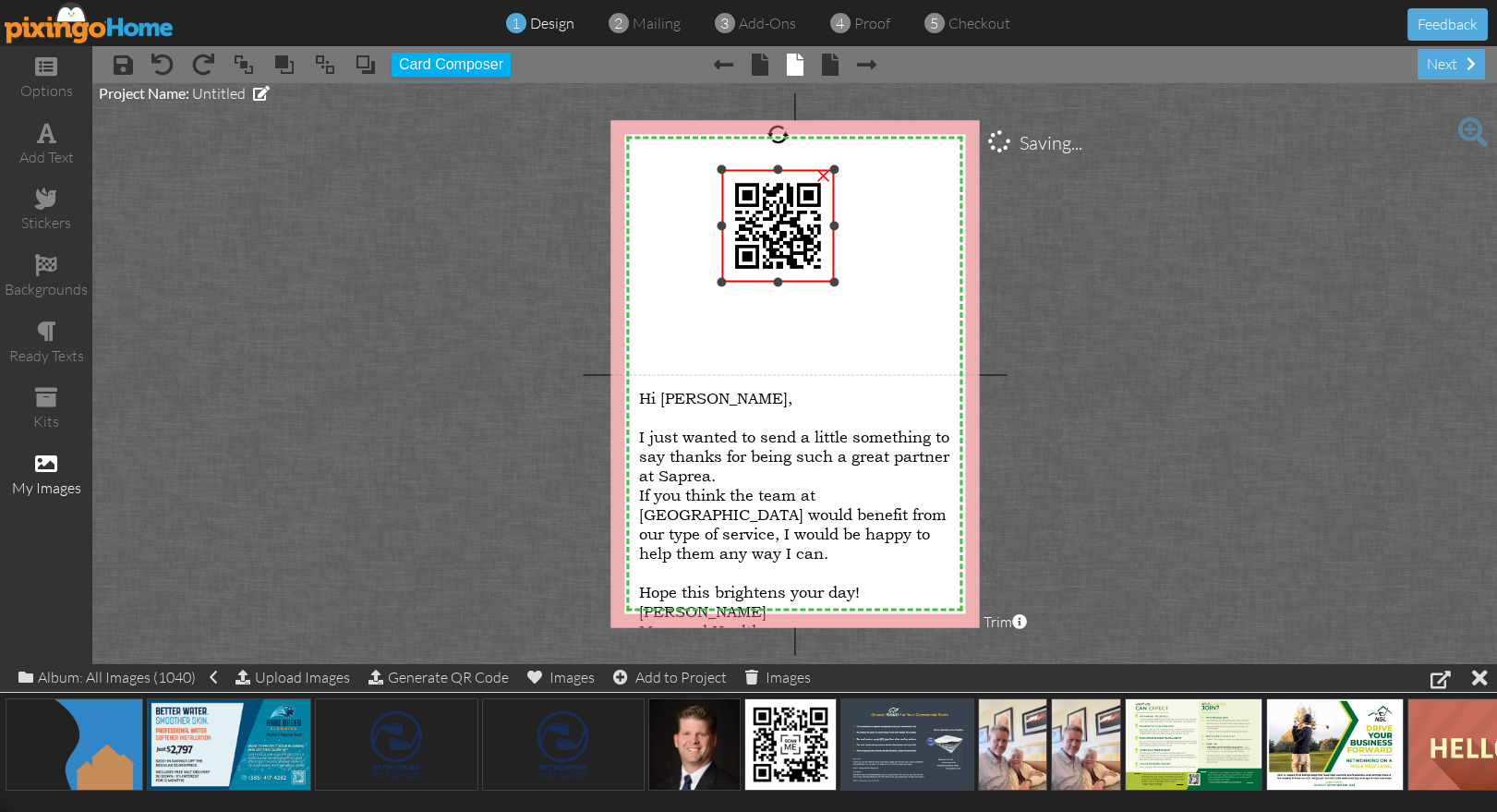
drag, startPoint x: 865, startPoint y: 312, endPoint x: 818, endPoint y: 268, distance: 64.4
click at [830, 277] on div at bounding box center [835, 282] width 9 height 9
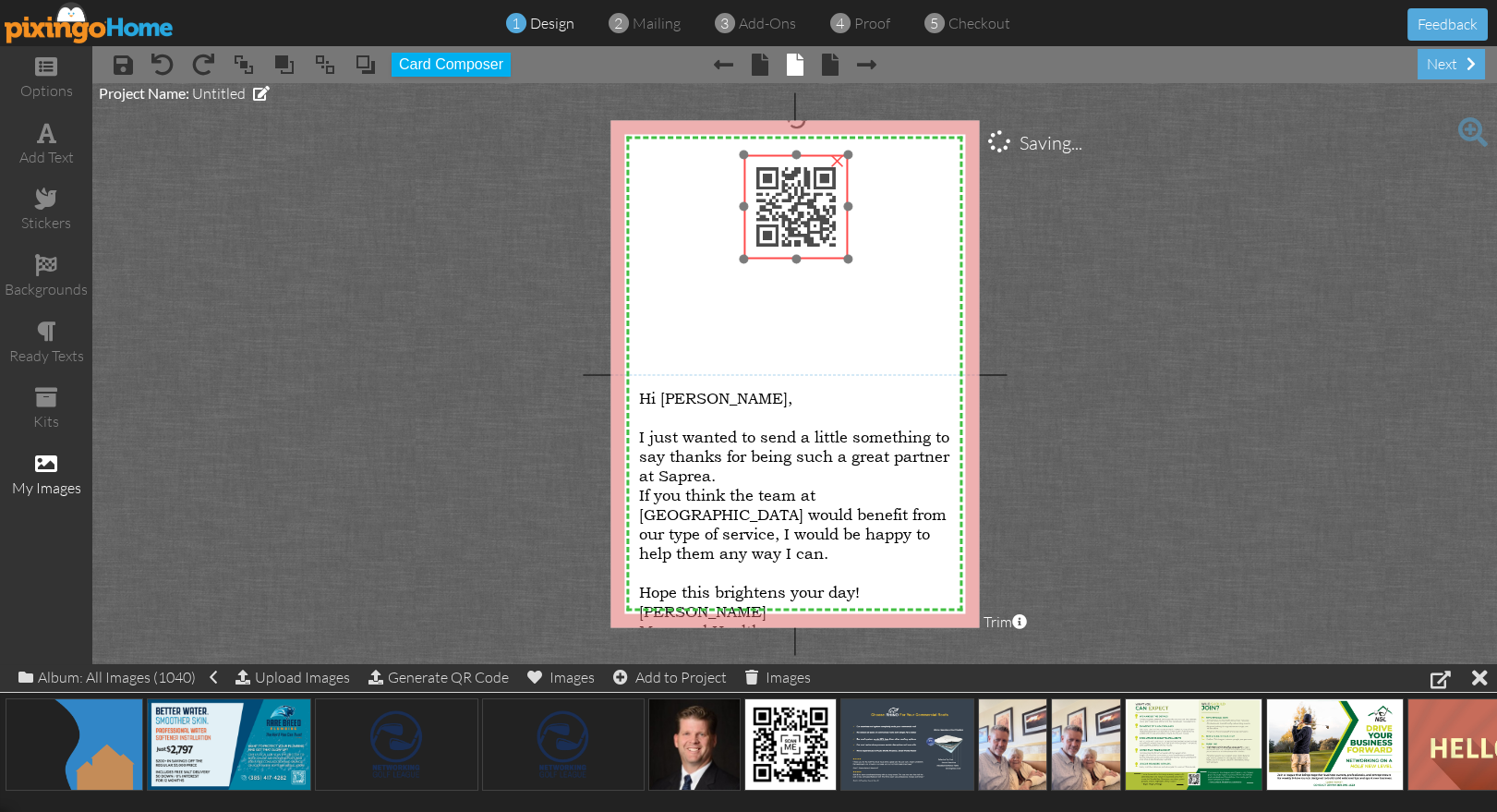
drag, startPoint x: 780, startPoint y: 248, endPoint x: 803, endPoint y: 232, distance: 28.0
click at [803, 232] on img at bounding box center [796, 207] width 104 height 104
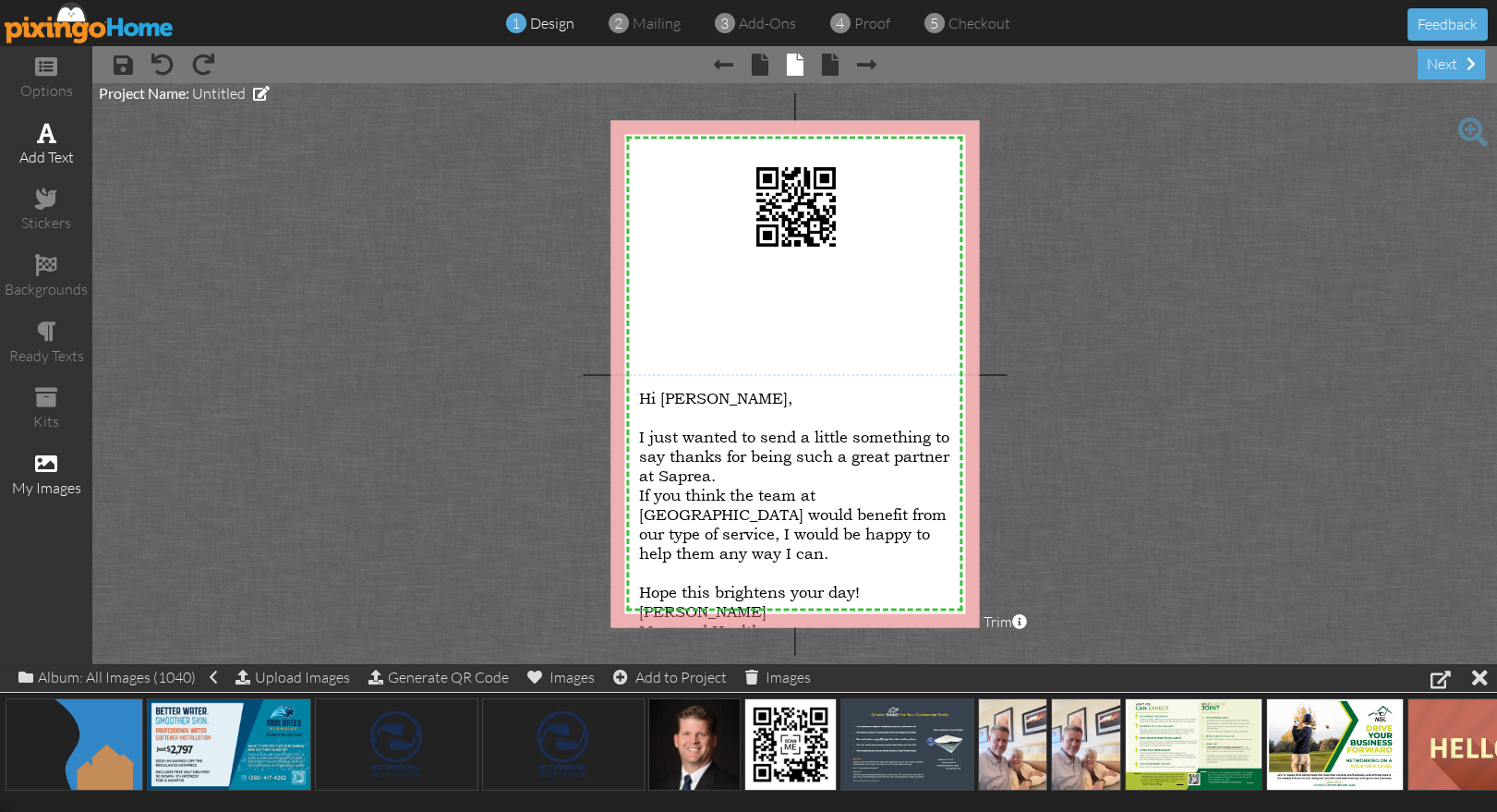
click at [52, 125] on span at bounding box center [46, 132] width 19 height 22
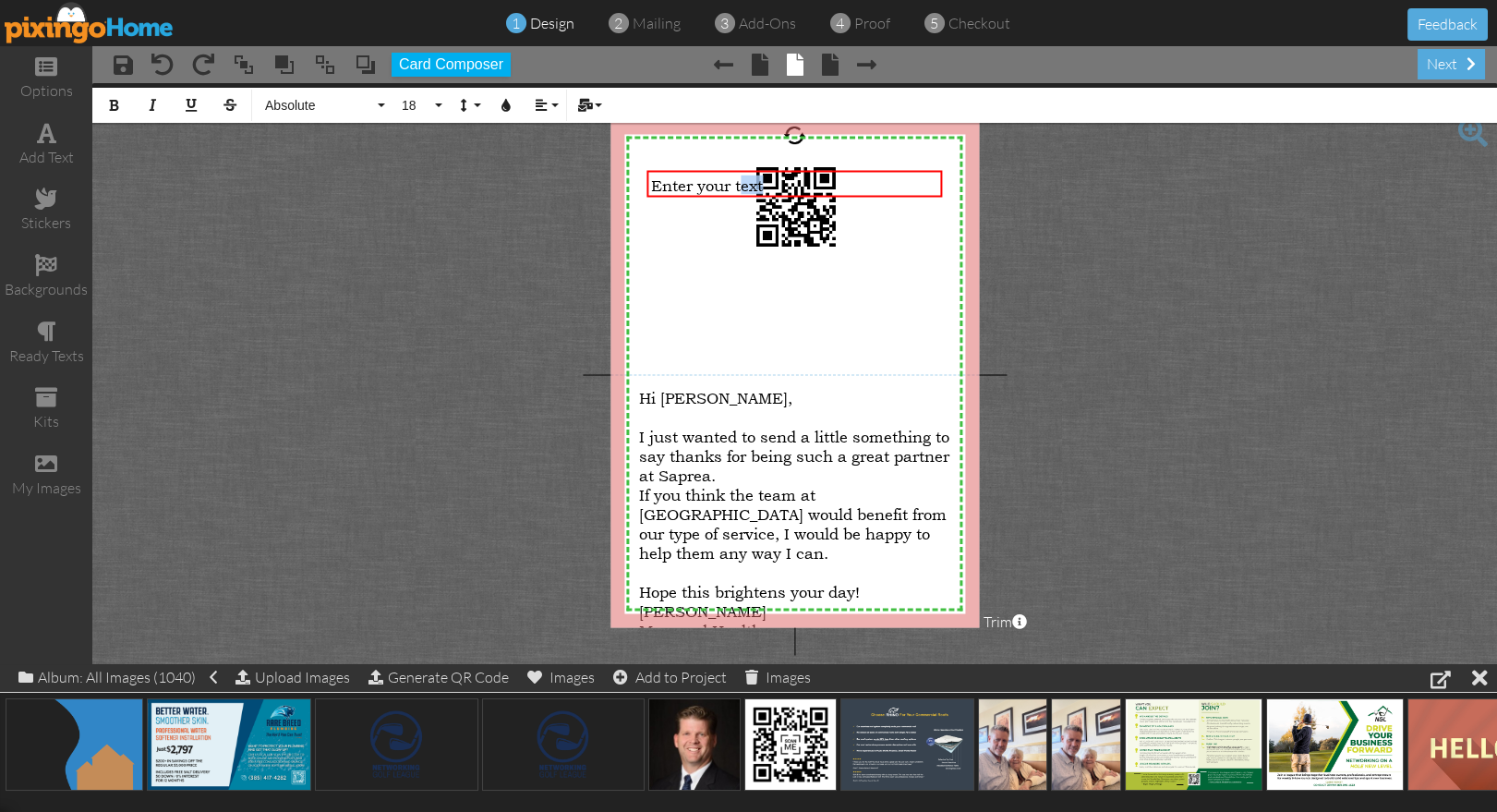
drag, startPoint x: 744, startPoint y: 191, endPoint x: 712, endPoint y: 255, distance: 71.6
click at [746, 280] on div "X X X X X X X X X X X X X X X X X X X X X X X X X X X X X X X X X X X X X X X X…" at bounding box center [794, 374] width 368 height 507
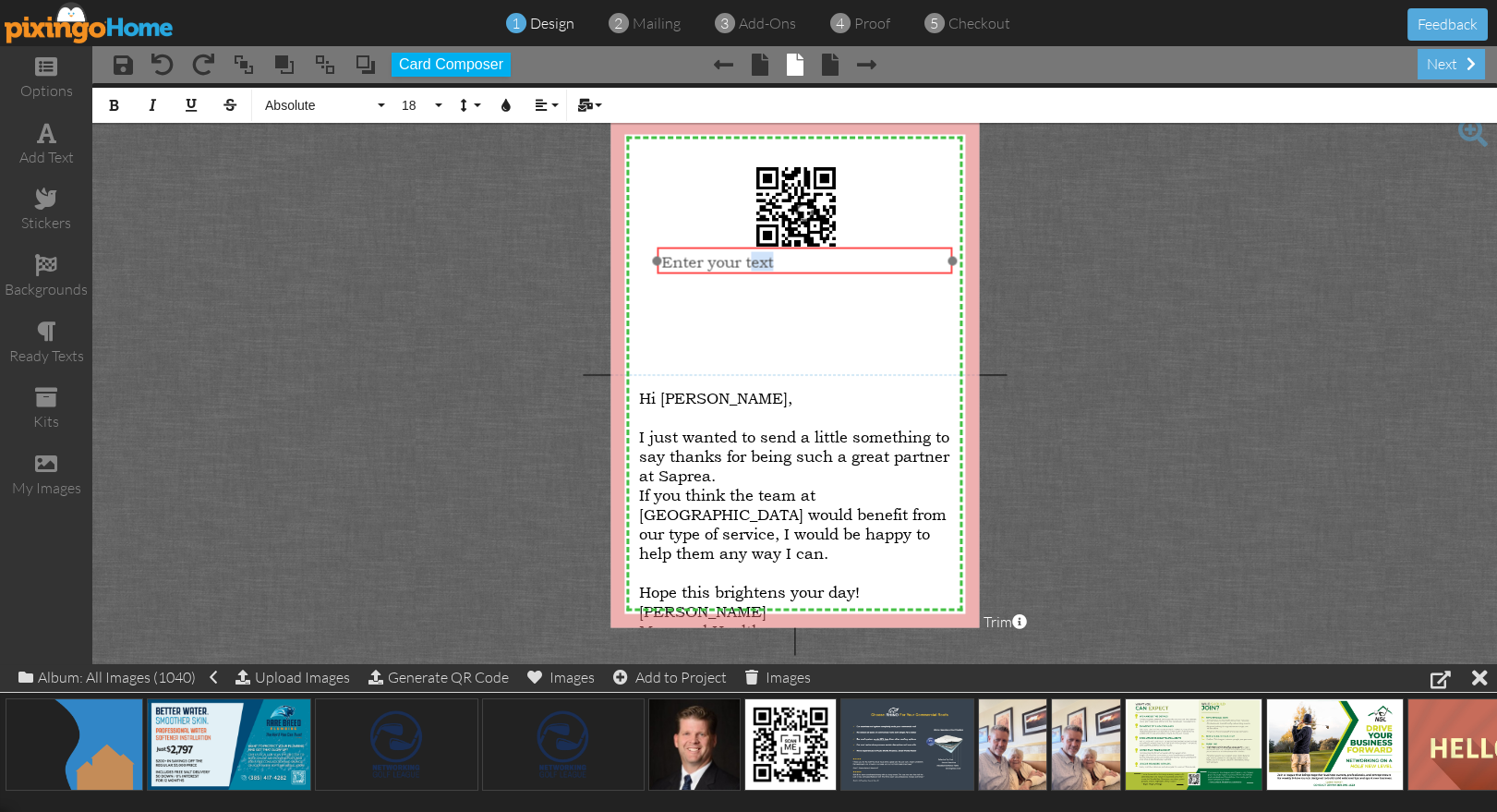
drag, startPoint x: 681, startPoint y: 196, endPoint x: 693, endPoint y: 271, distance: 76.0
click at [693, 271] on div "Enter your t ​ ext ​" at bounding box center [804, 261] width 294 height 28
drag, startPoint x: 656, startPoint y: 263, endPoint x: 644, endPoint y: 263, distance: 12.0
click at [636, 263] on div at bounding box center [637, 261] width 9 height 9
click at [675, 262] on span "Enter your text" at bounding box center [695, 262] width 112 height 19
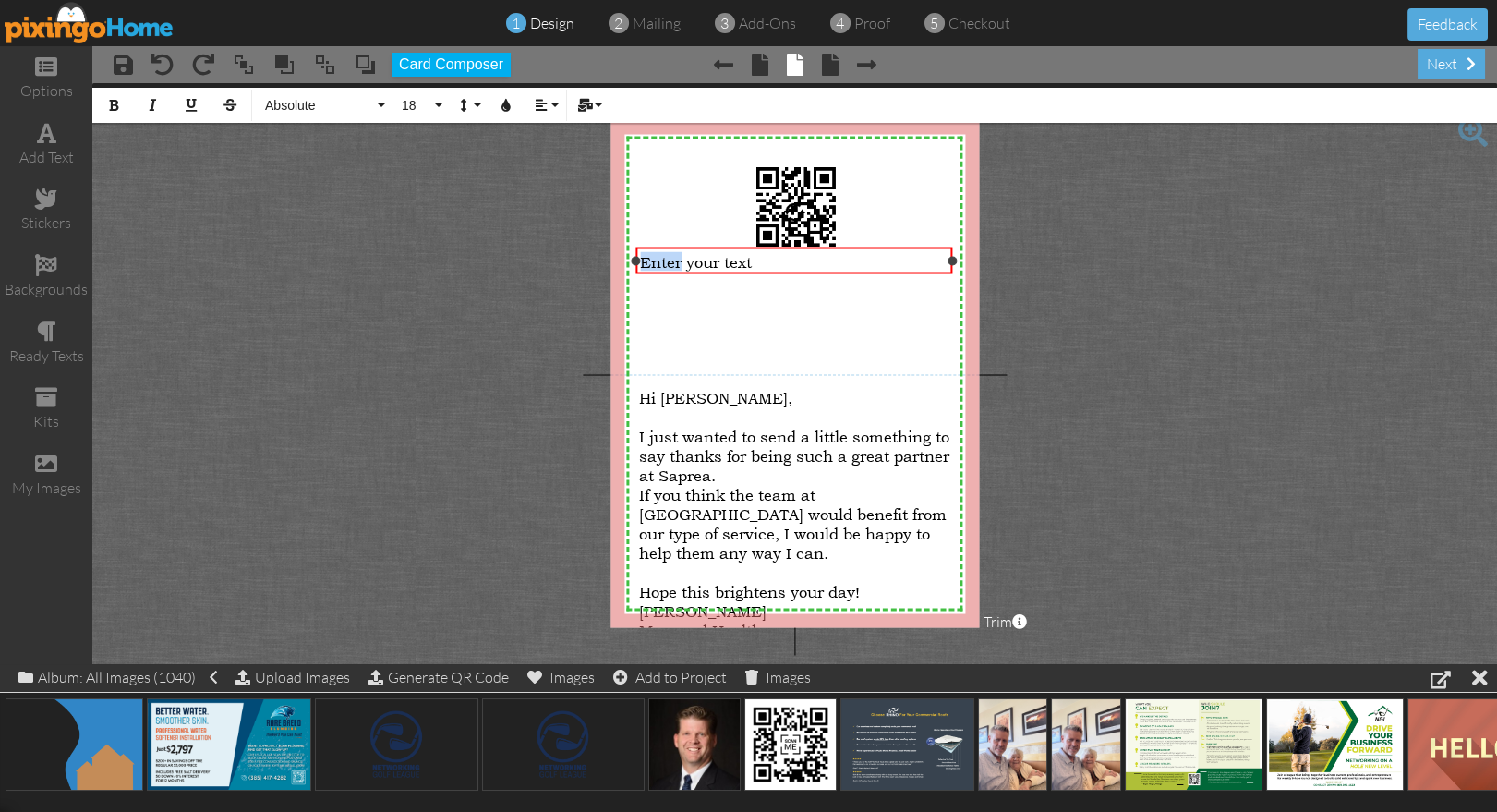
click at [675, 262] on span "Enter your text" at bounding box center [695, 262] width 112 height 19
click at [536, 101] on icon "button" at bounding box center [542, 105] width 13 height 13
click at [550, 156] on link "Align Center" at bounding box center [555, 164] width 56 height 28
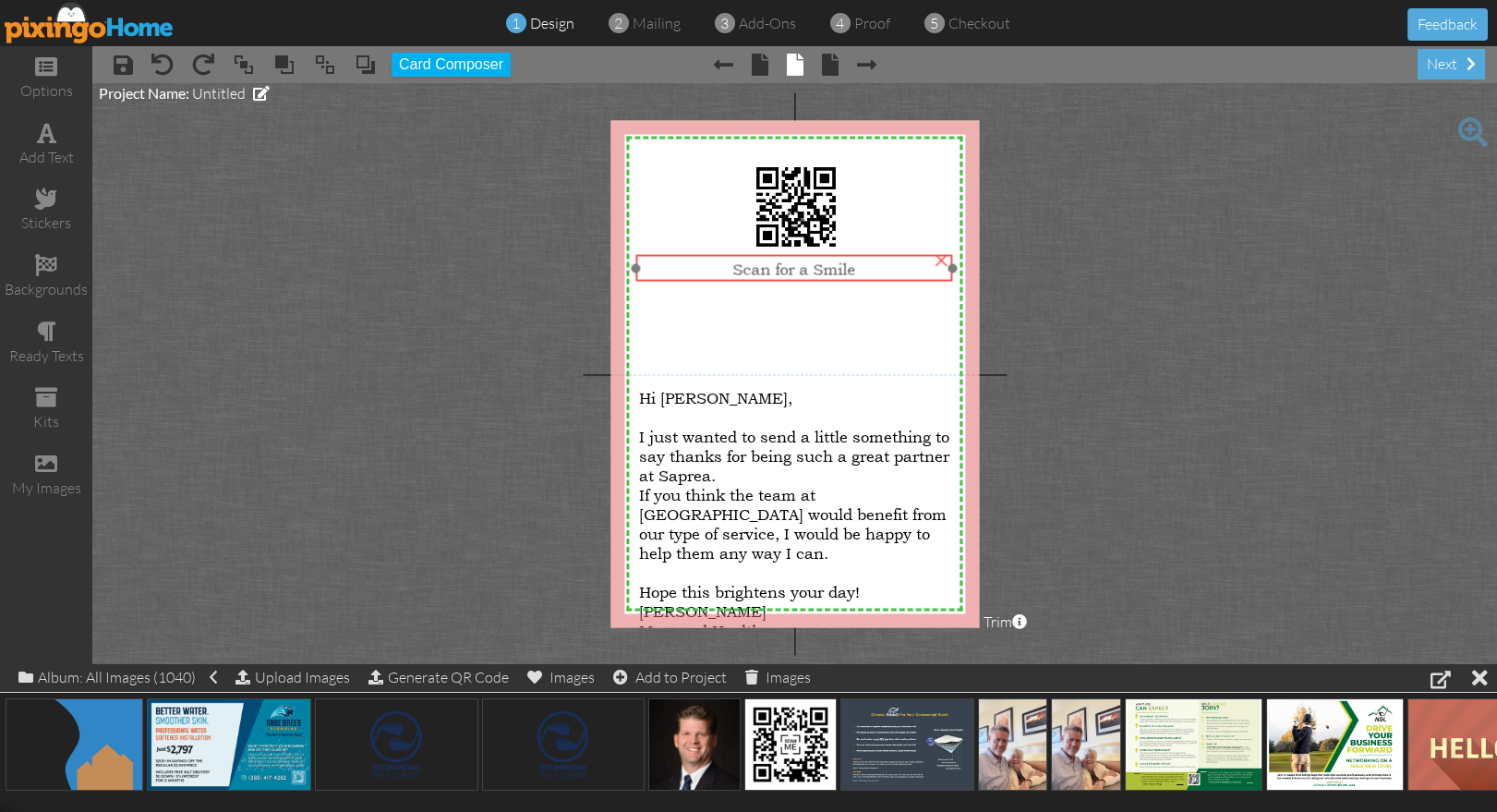
drag, startPoint x: 794, startPoint y: 265, endPoint x: 992, endPoint y: 307, distance: 202.4
click at [794, 272] on span "Scan for a Smile" at bounding box center [793, 268] width 122 height 19
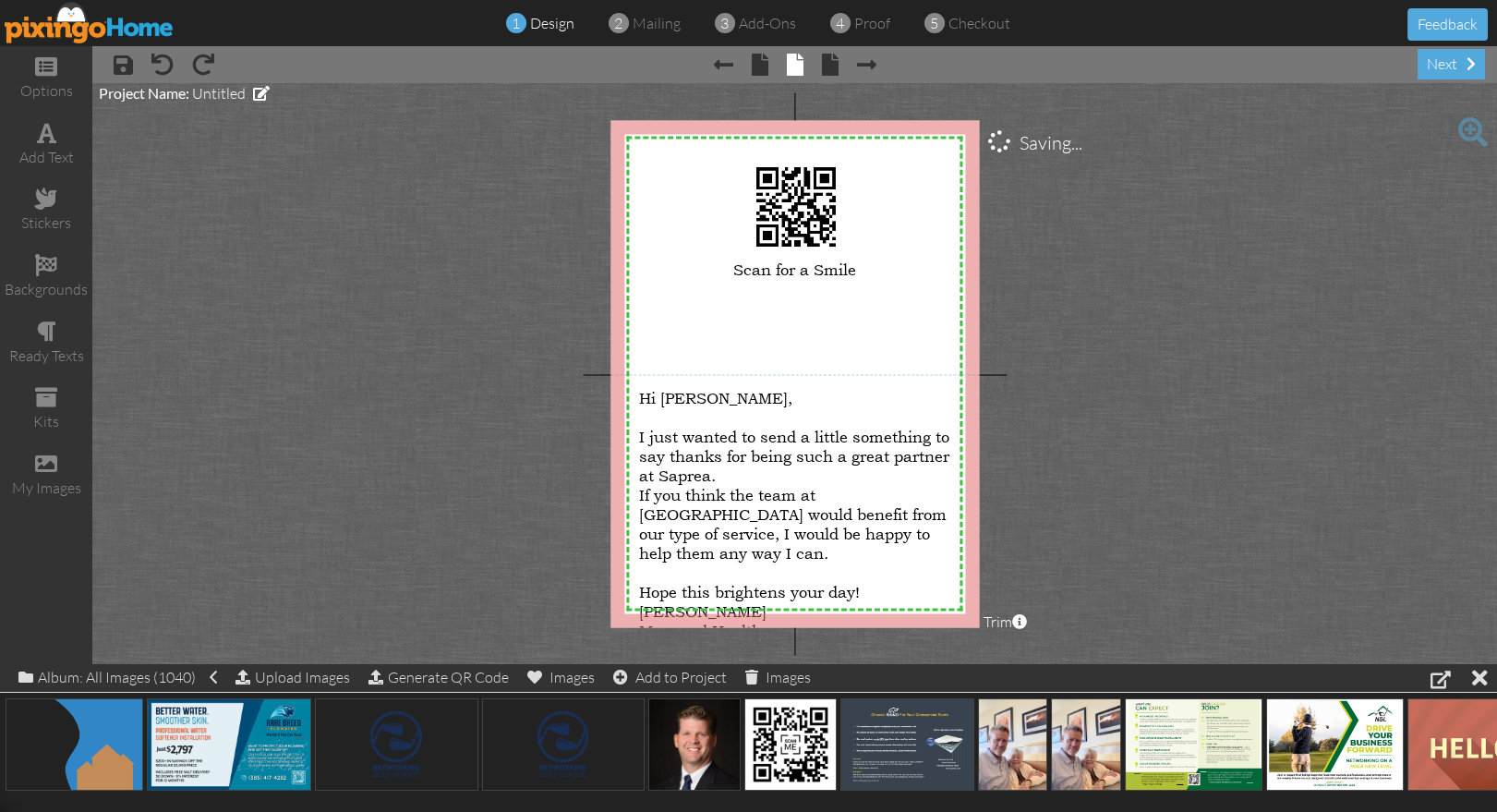
click at [1158, 331] on project-studio-wrapper "X X X X X X X X X X X X X X X X X X X X X X X X X X X X X X X X X X X X X X X X…" at bounding box center [794, 374] width 1404 height 581
click at [658, 601] on span "Brent" at bounding box center [703, 611] width 127 height 19
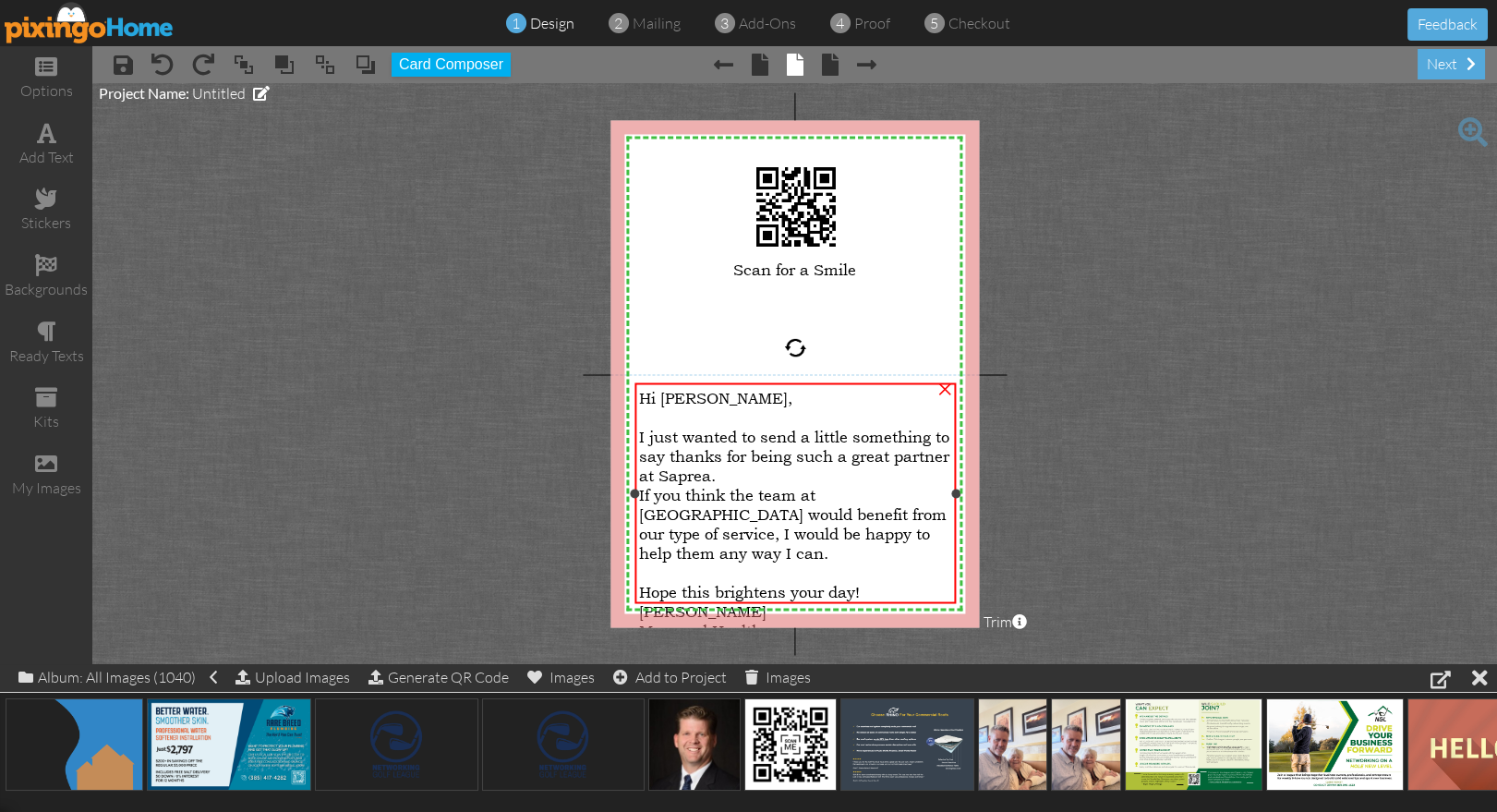
click at [658, 601] on span "Brent" at bounding box center [703, 611] width 127 height 19
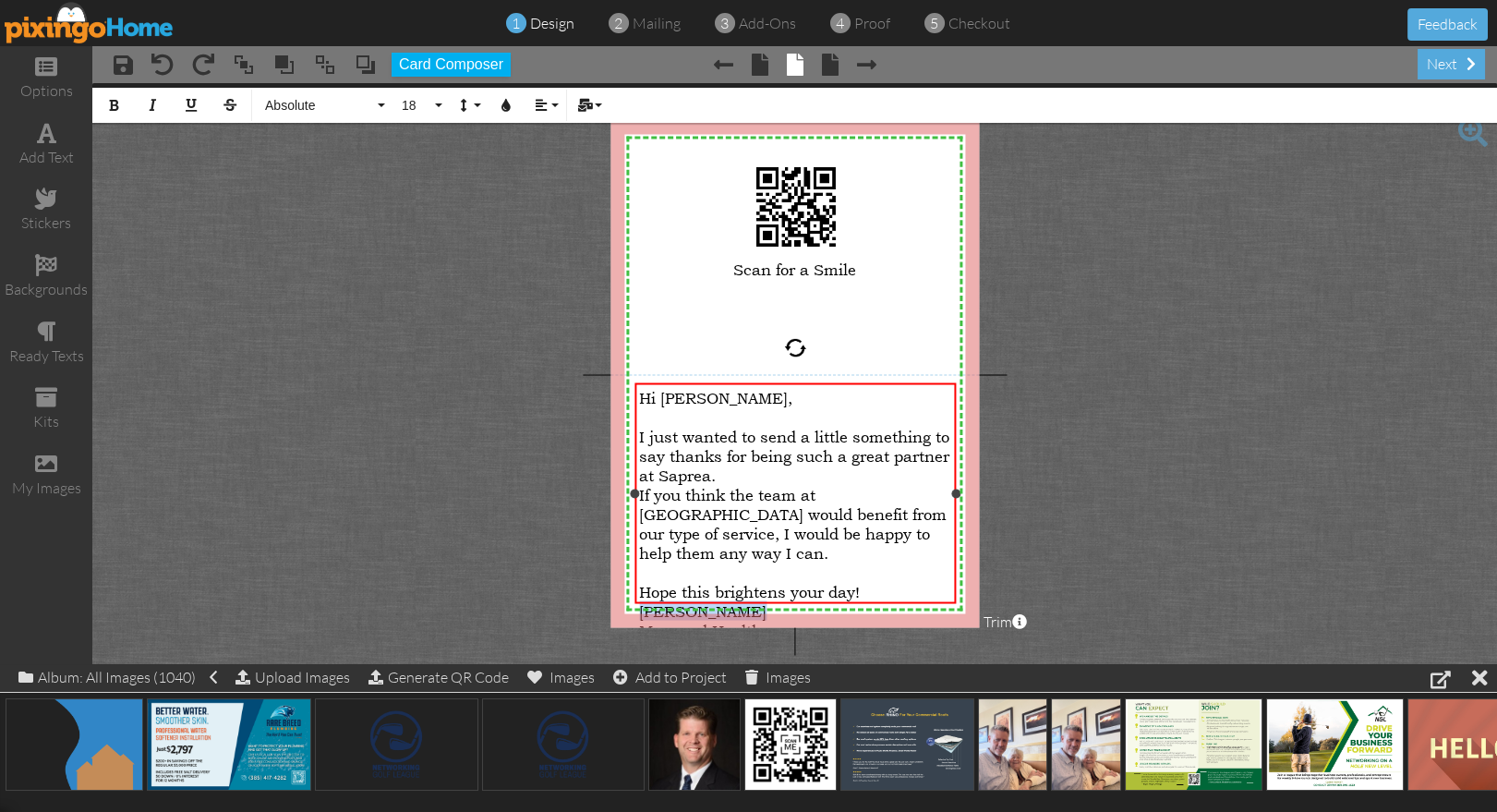
click at [658, 601] on span "Brent" at bounding box center [703, 611] width 127 height 19
click at [282, 103] on span "Absolute" at bounding box center [318, 105] width 111 height 16
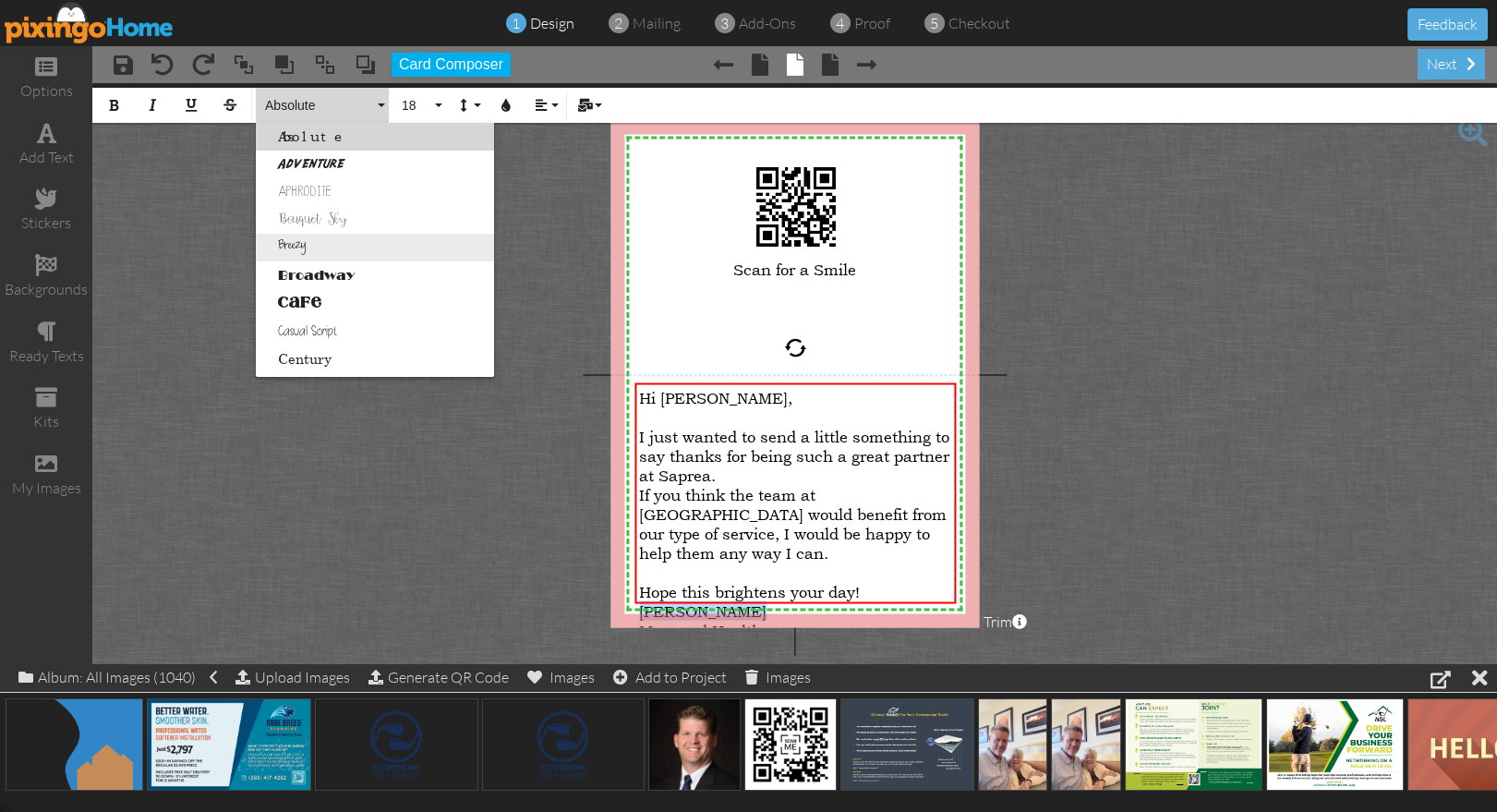
click at [291, 239] on link "Breezy" at bounding box center [375, 247] width 238 height 28
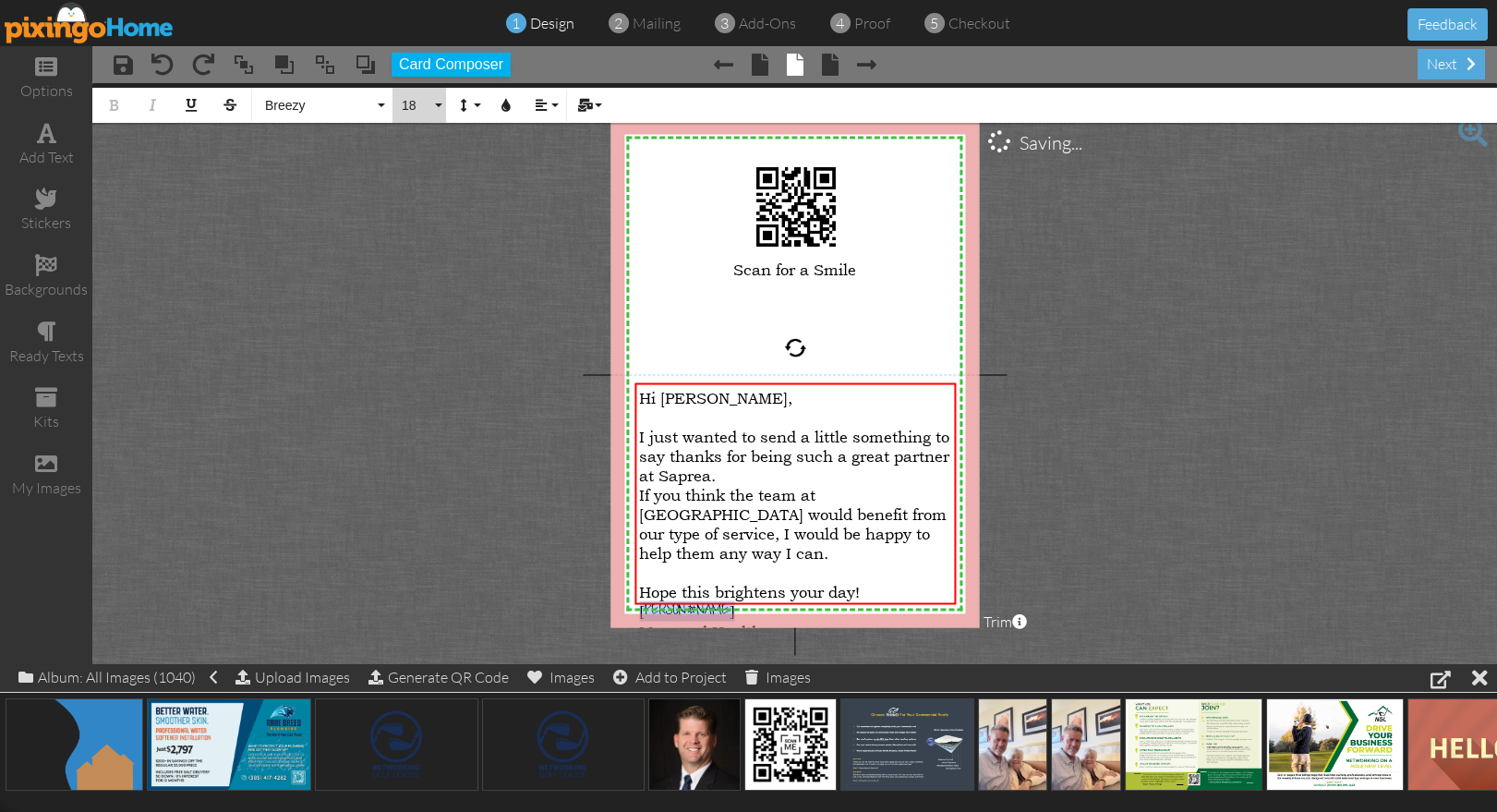
click at [439, 110] on button "18" at bounding box center [419, 104] width 53 height 35
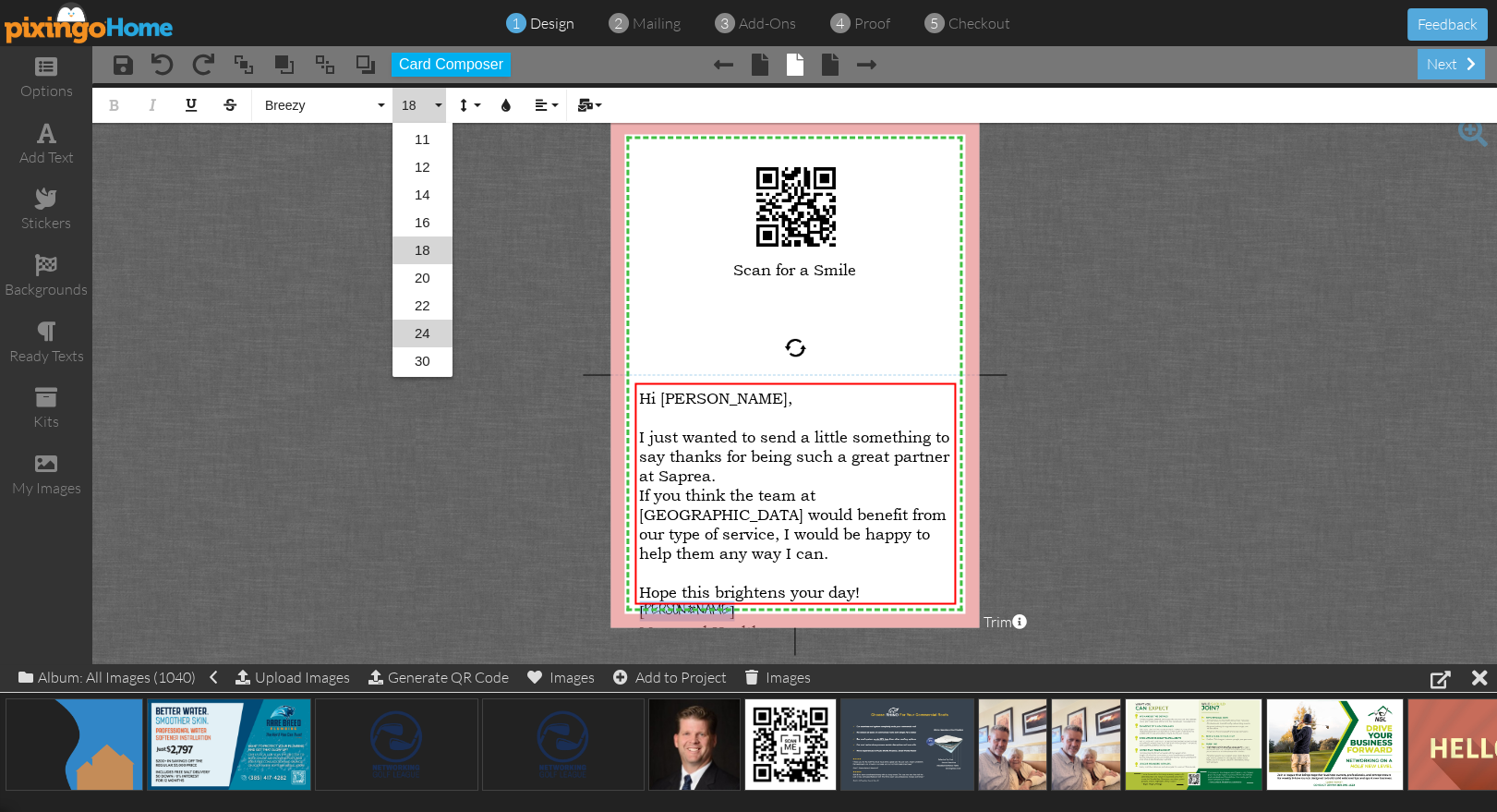
click at [422, 340] on link "24" at bounding box center [422, 333] width 60 height 28
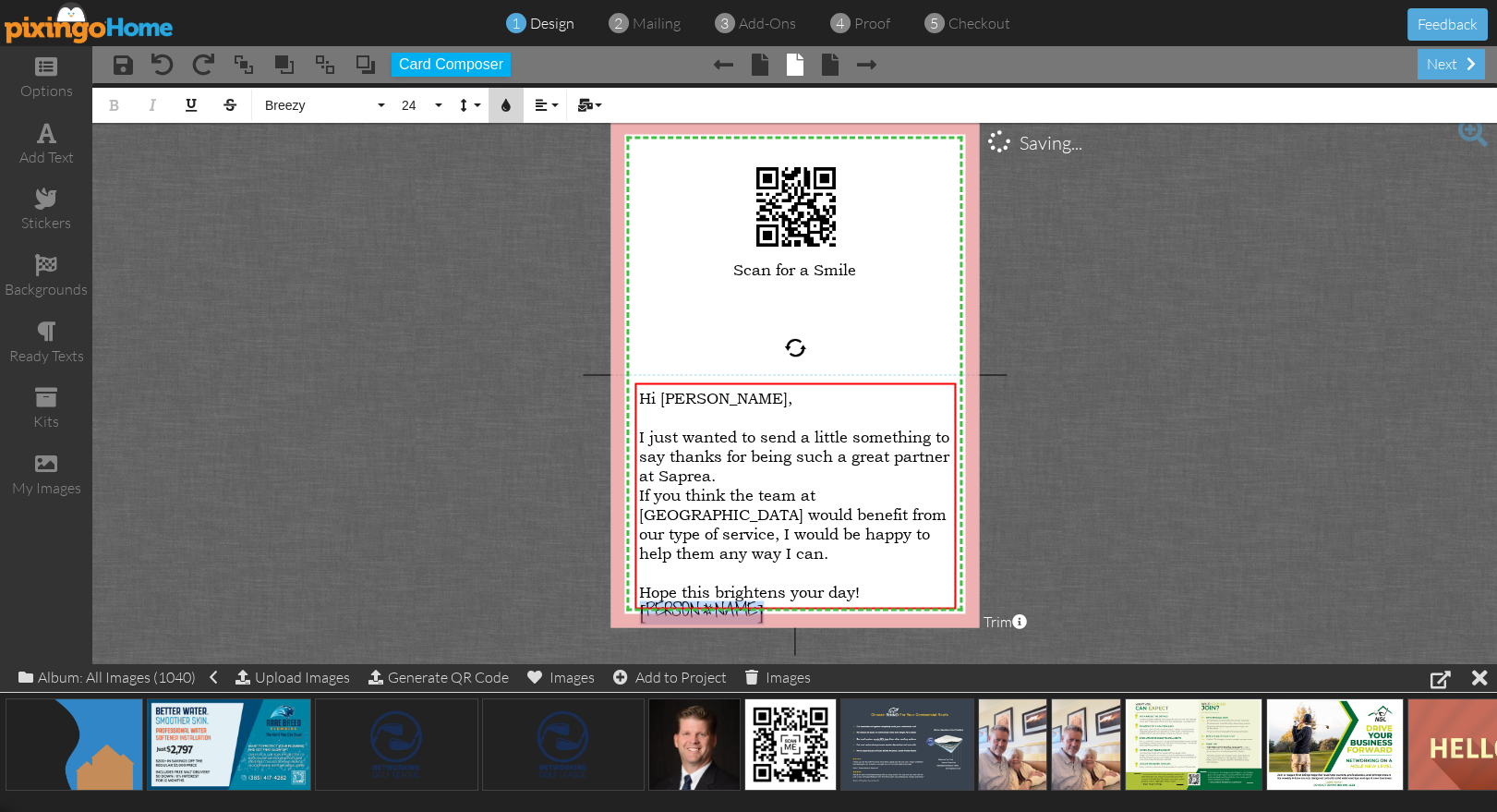
click at [513, 104] on button "Colors" at bounding box center [506, 104] width 35 height 35
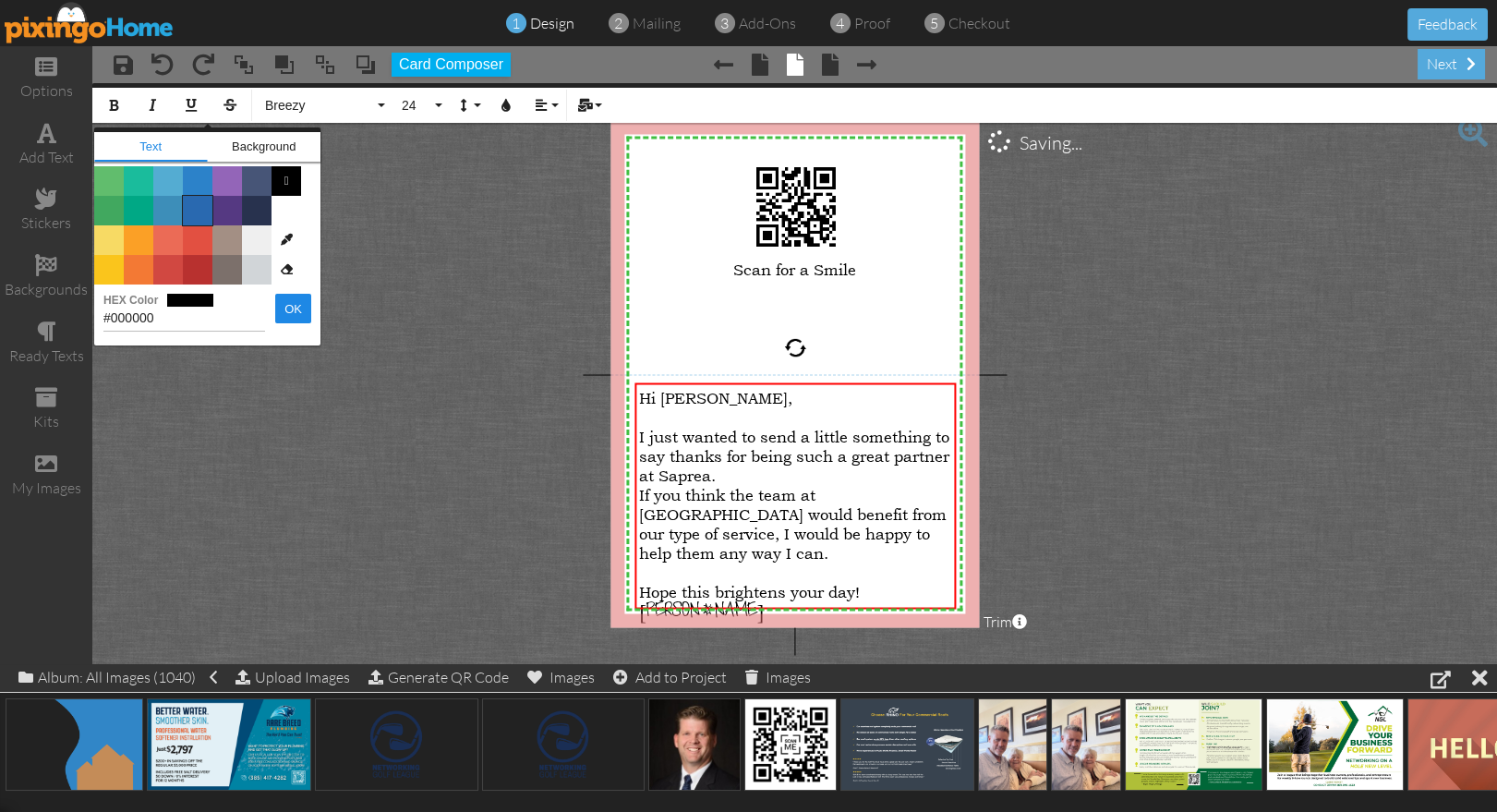
click at [190, 207] on span "Color #2969B0" at bounding box center [197, 210] width 29 height 29
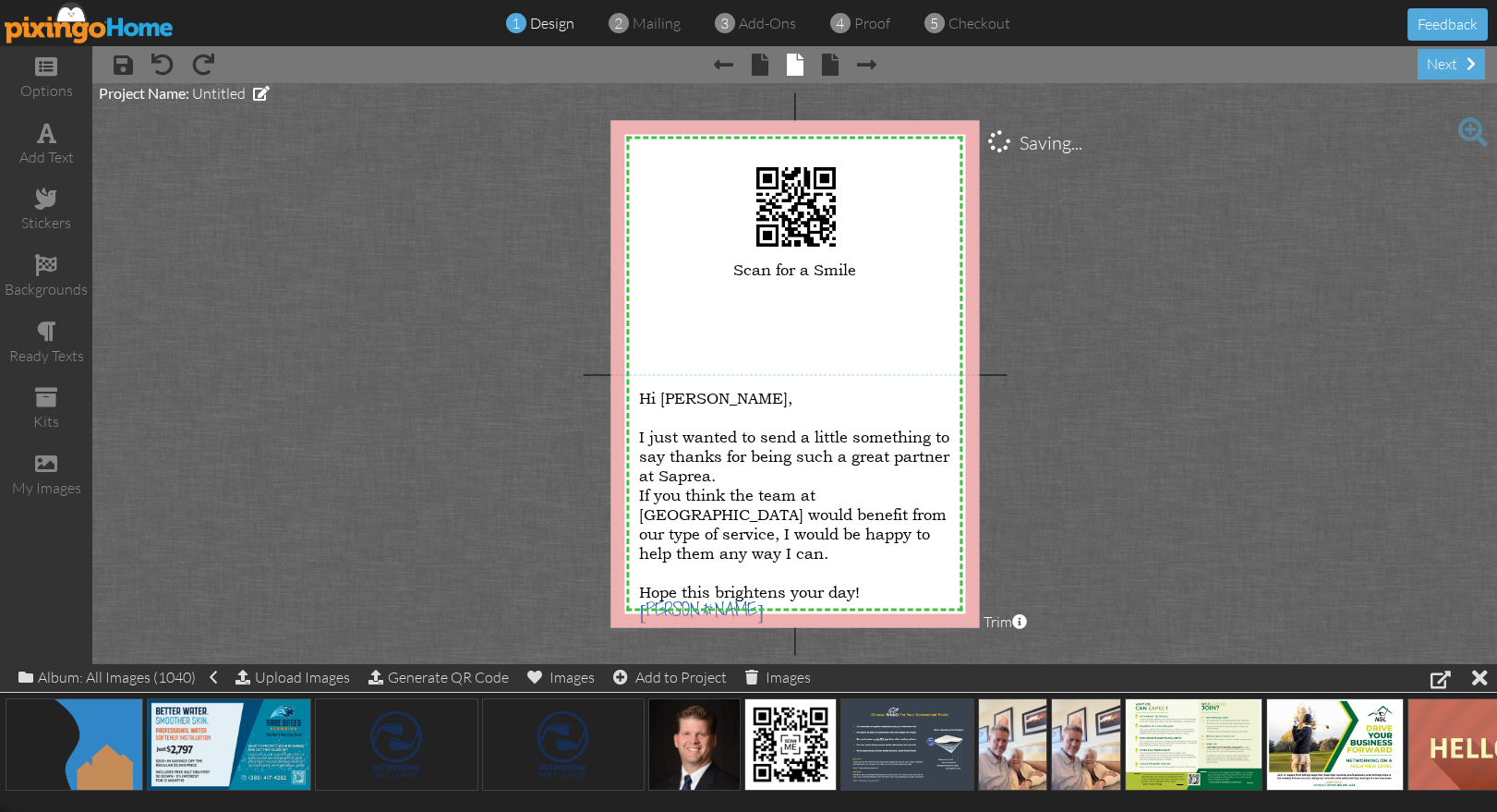
click at [1239, 328] on project-studio-wrapper "X X X X X X X X X X X X X X X X X X X X X X X X X X X X X X X X X X X X X X X X…" at bounding box center [794, 374] width 1404 height 581
click at [1155, 434] on project-studio-wrapper "X X X X X X X X X X X X X X X X X X X X X X X X X X X X X X X X X X X X X X X X…" at bounding box center [794, 374] width 1404 height 581
click at [1123, 439] on project-studio-wrapper "X X X X X X X X X X X X X X X X X X X X X X X X X X X X X X X X X X X X X X X X…" at bounding box center [794, 374] width 1404 height 581
click at [868, 28] on span "proof" at bounding box center [872, 23] width 36 height 18
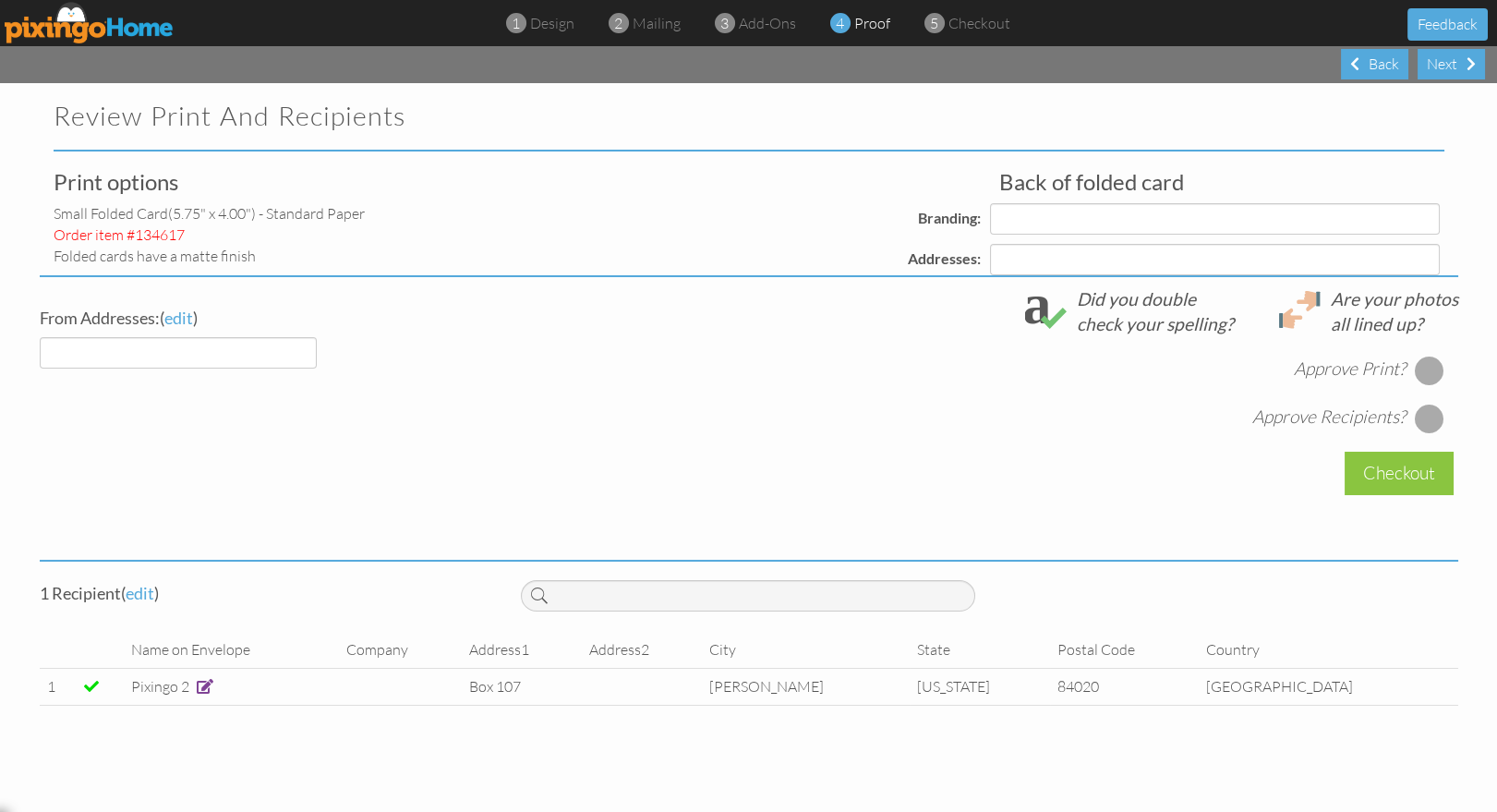
select select "object:28418"
select select "object:28421"
select select "object:28439"
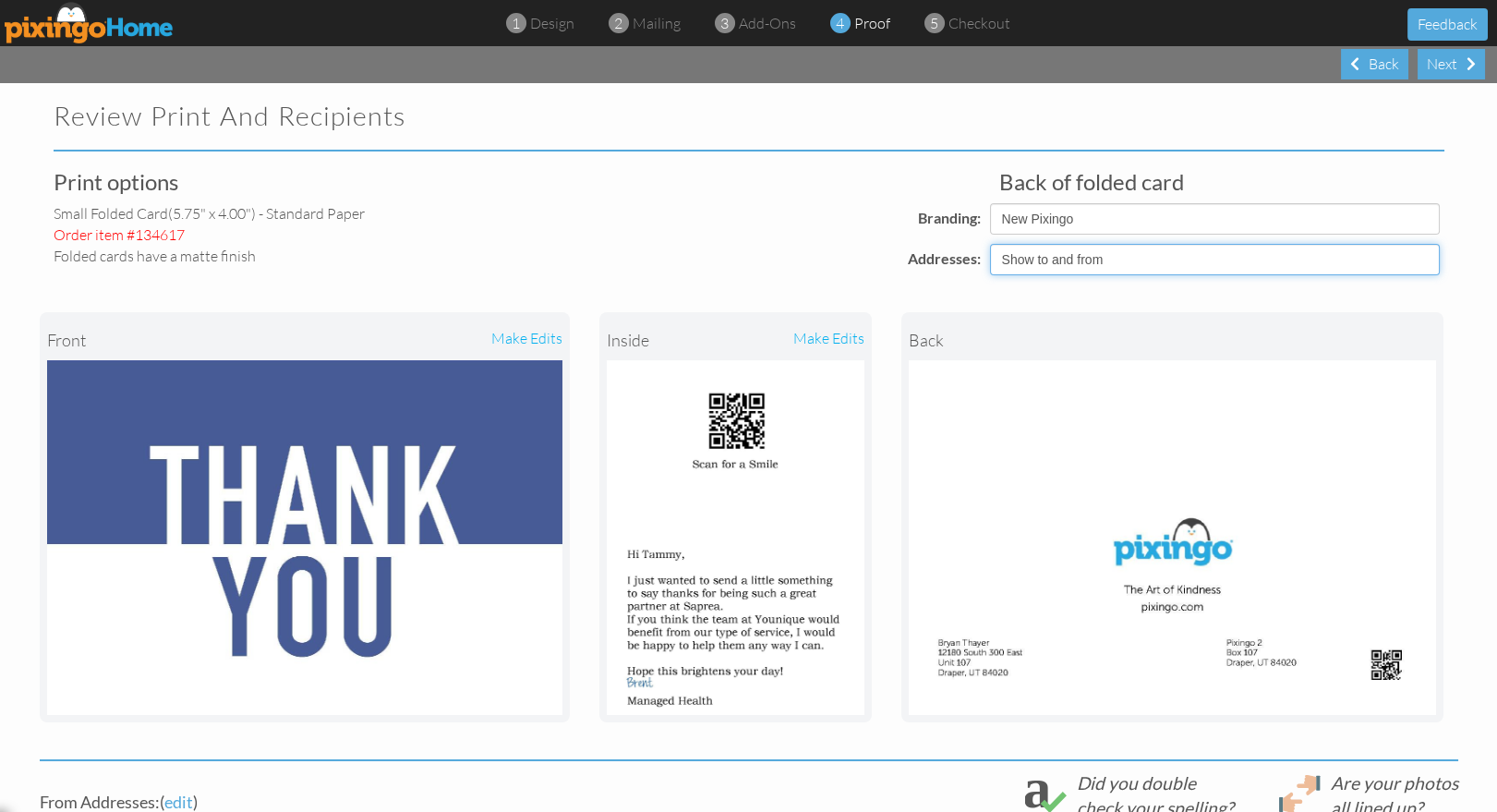
click at [1046, 259] on select "Show to and from Show from only Hide to and from" at bounding box center [1214, 259] width 450 height 31
select select "object:28420"
click at [989, 244] on select "Show to and from Show from only Hide to and from" at bounding box center [1214, 259] width 450 height 31
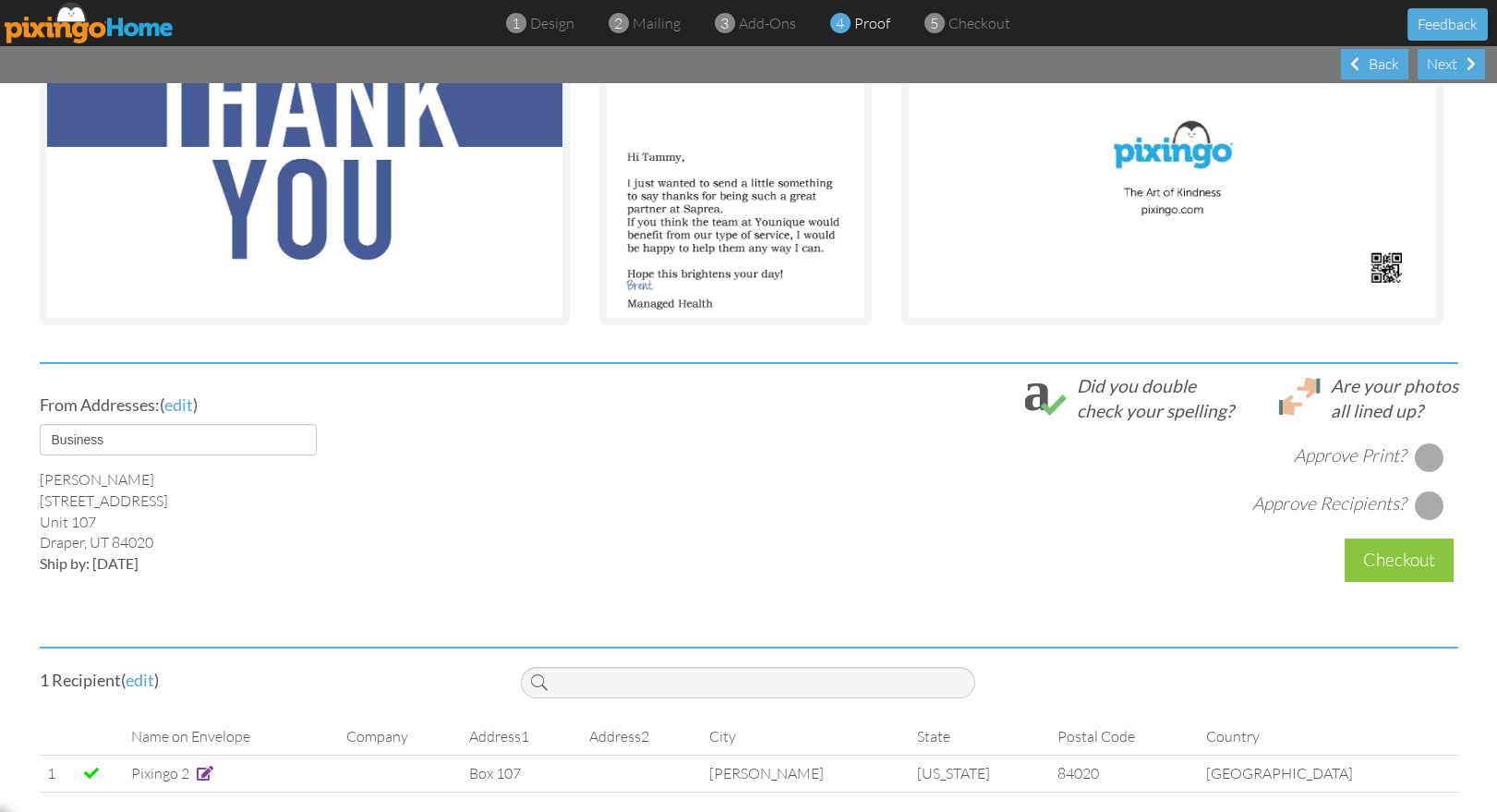
scroll to position [414, 0]
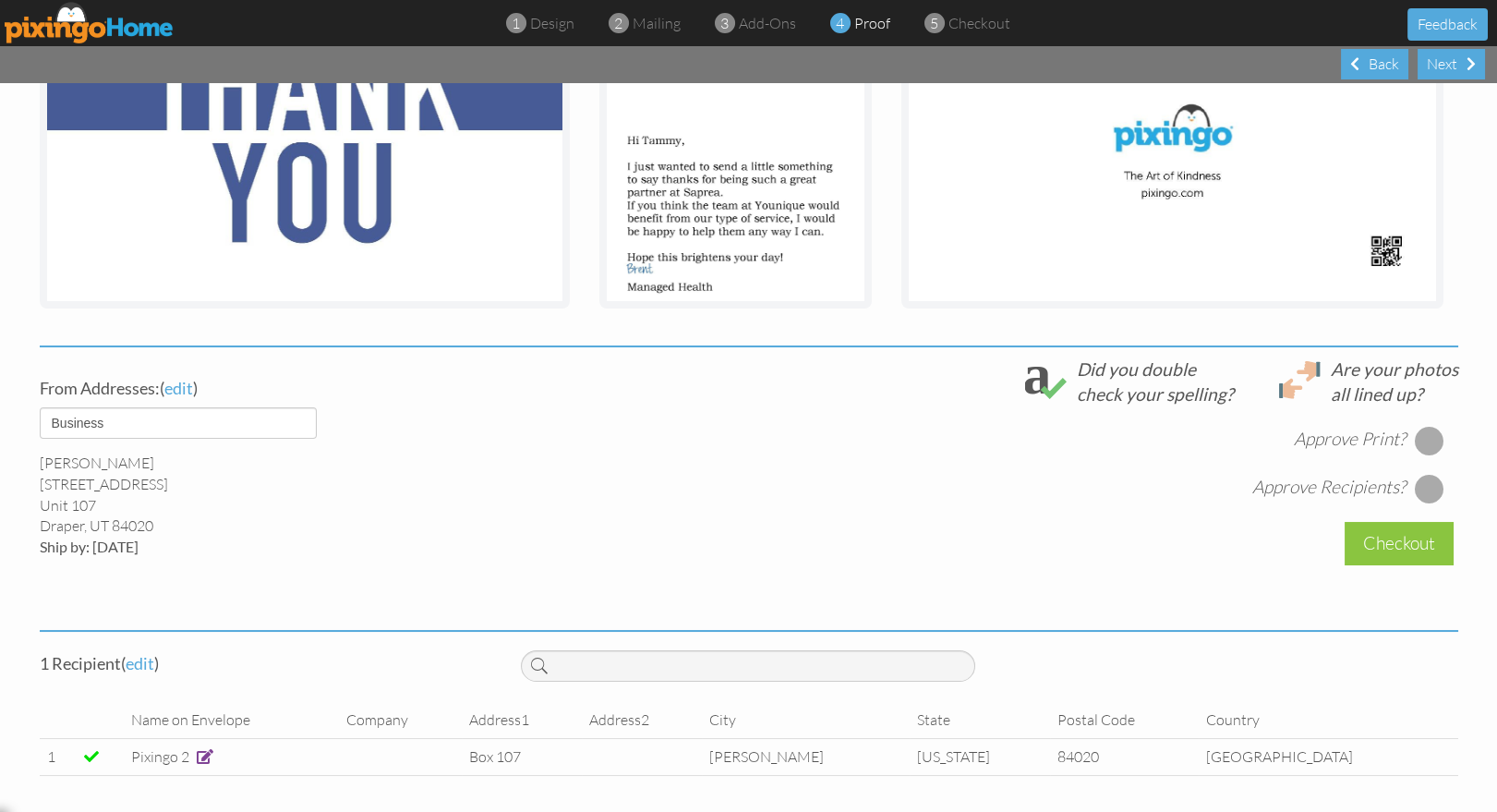
click at [1437, 446] on div at bounding box center [1428, 440] width 29 height 29
click at [1429, 489] on div at bounding box center [1428, 488] width 29 height 29
click at [1391, 548] on div "Checkout" at bounding box center [1398, 544] width 109 height 44
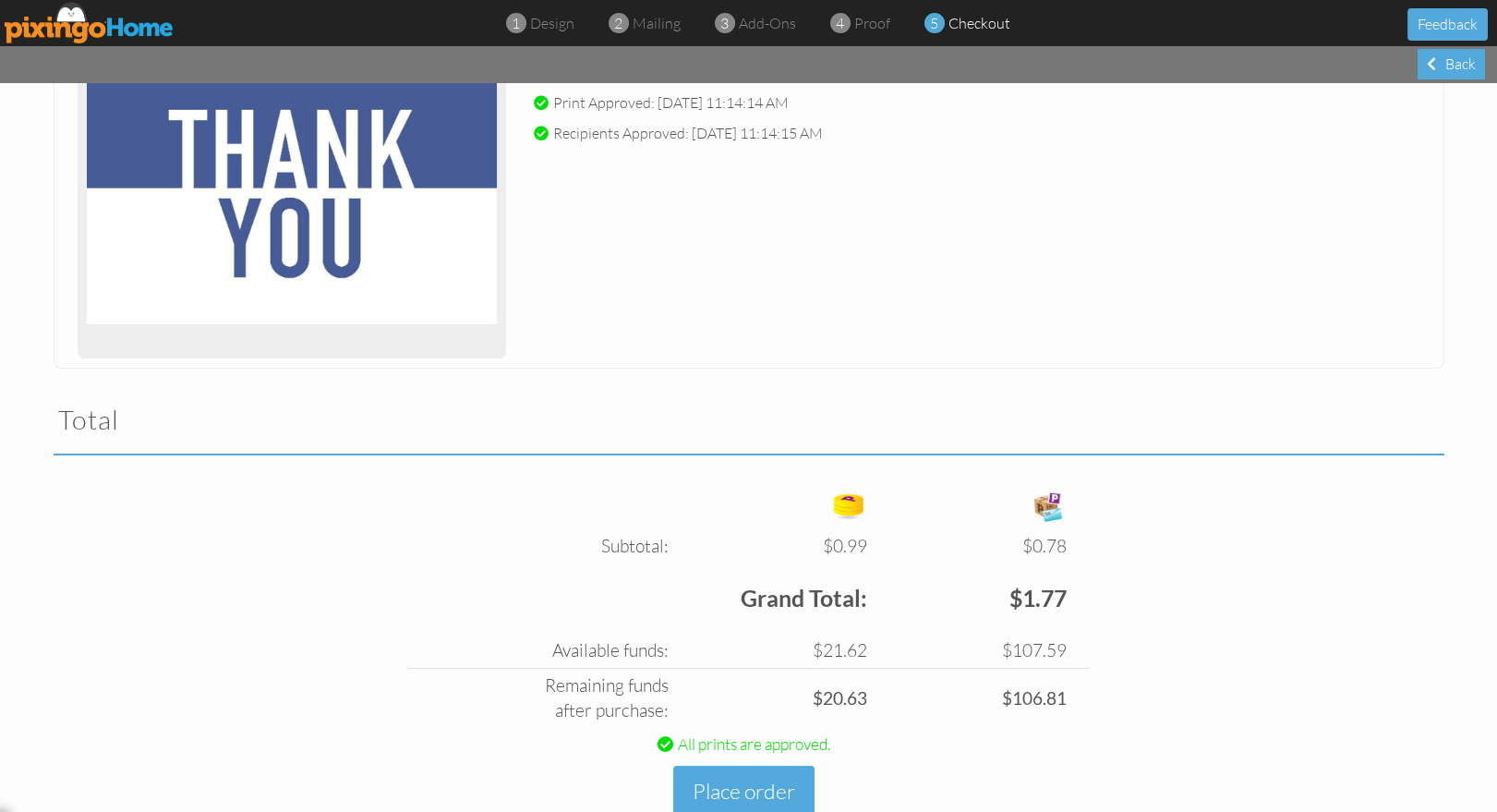
scroll to position [360, 0]
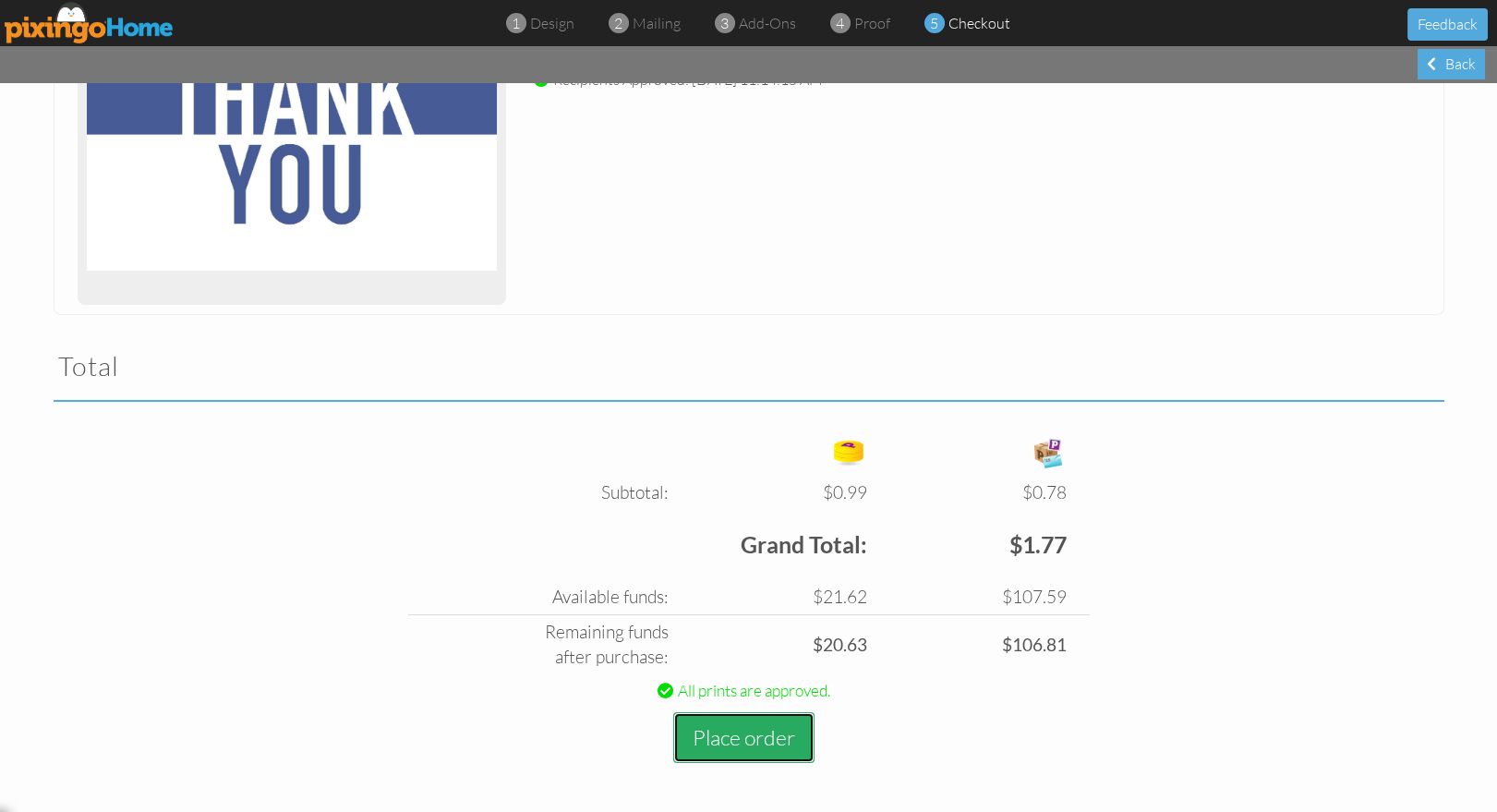
click at [730, 734] on button "Place order" at bounding box center [744, 737] width 141 height 51
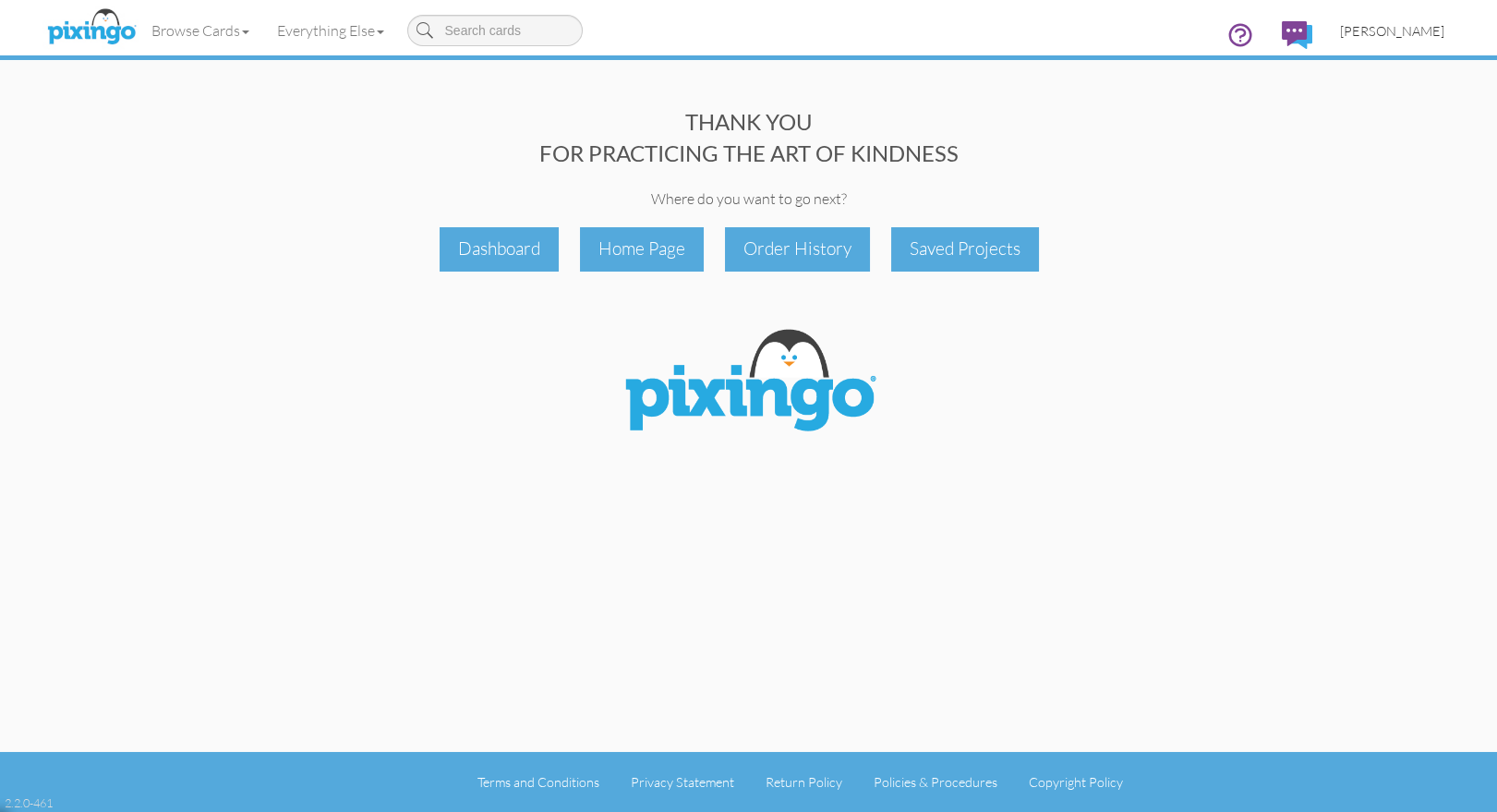
click at [1388, 28] on span "[PERSON_NAME]" at bounding box center [1392, 30] width 104 height 16
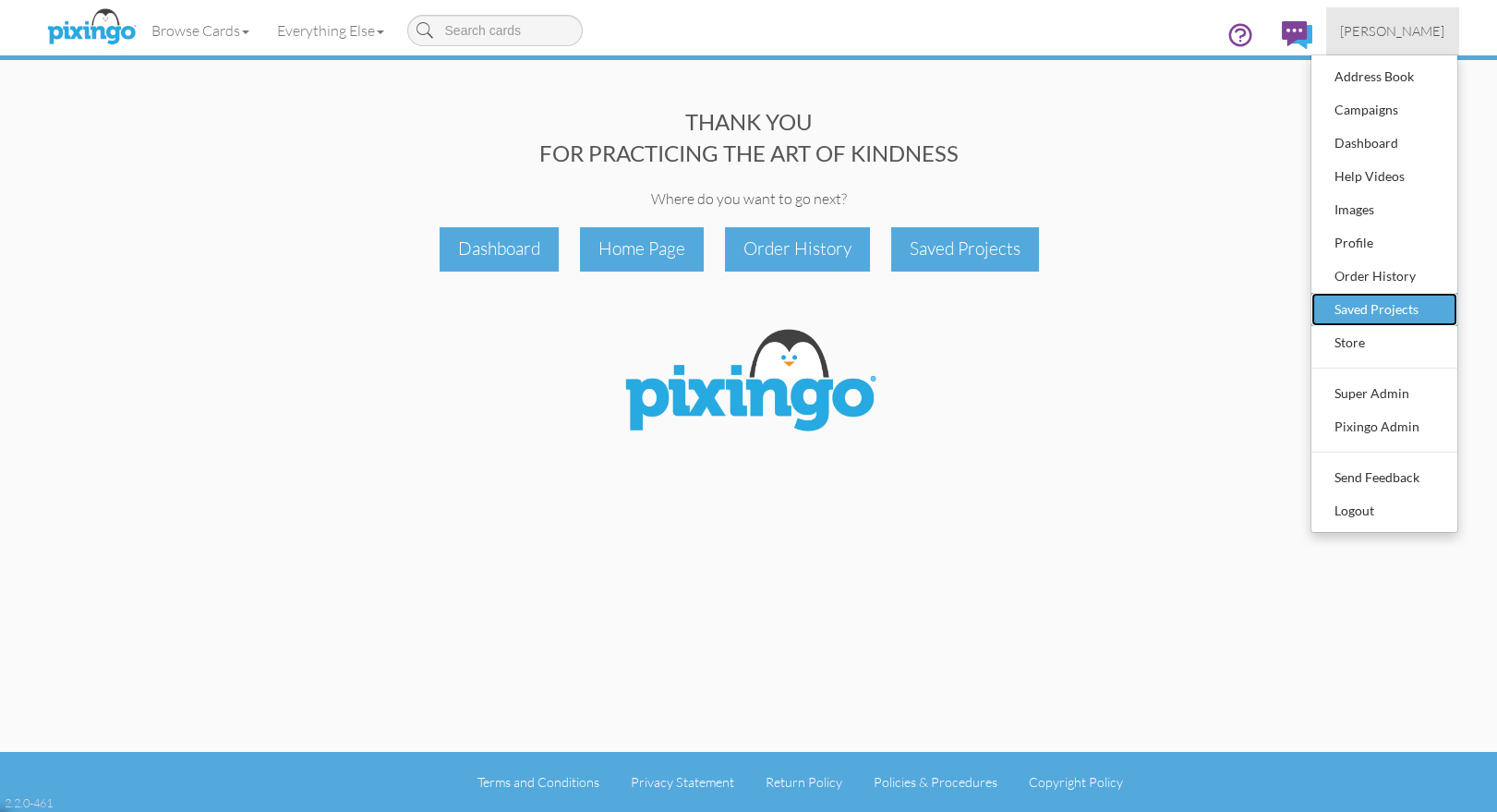
click at [1345, 307] on div "Saved Projects" at bounding box center [1384, 308] width 109 height 28
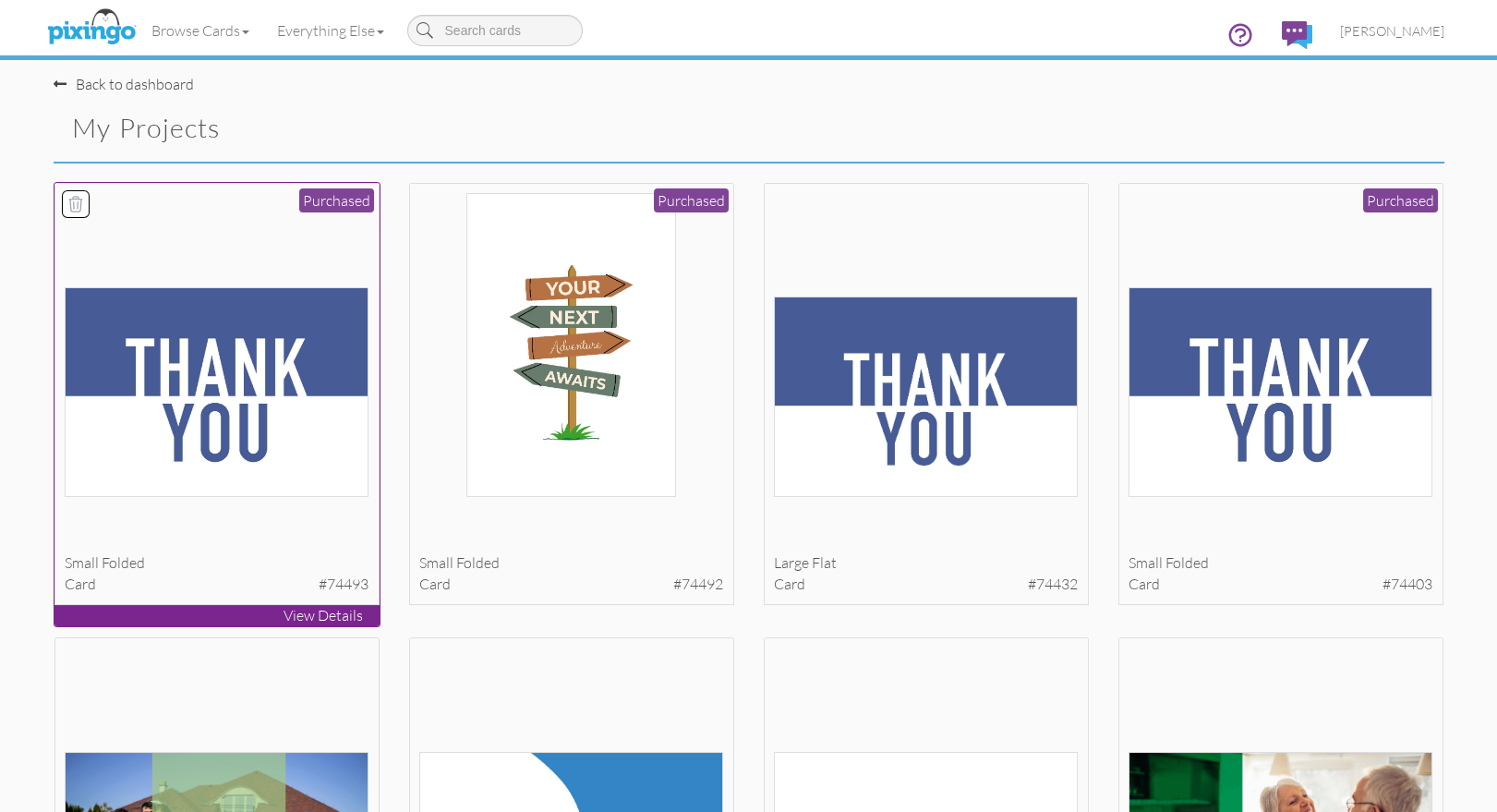
click at [202, 403] on img at bounding box center [216, 392] width 304 height 210
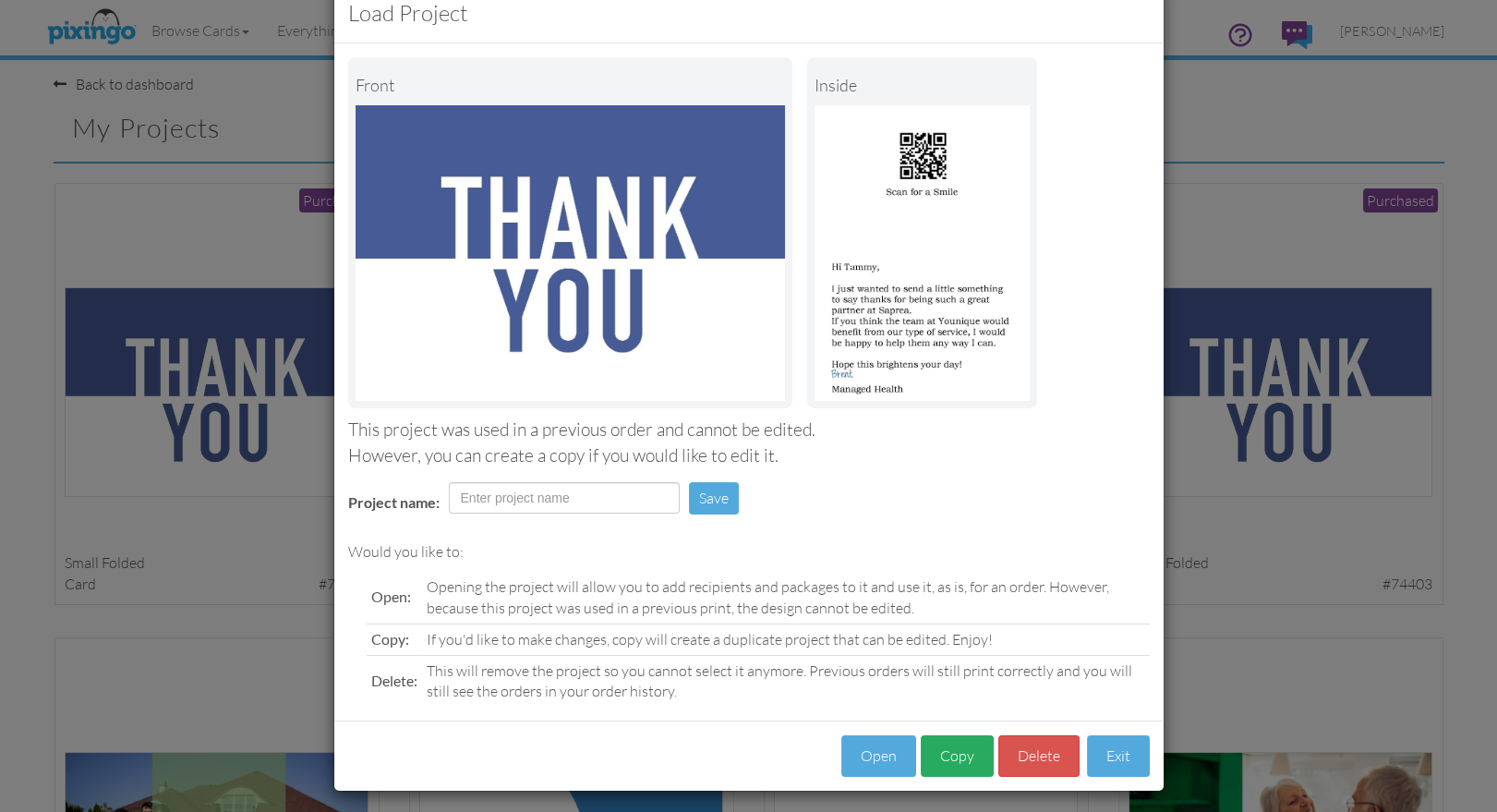
scroll to position [52, 0]
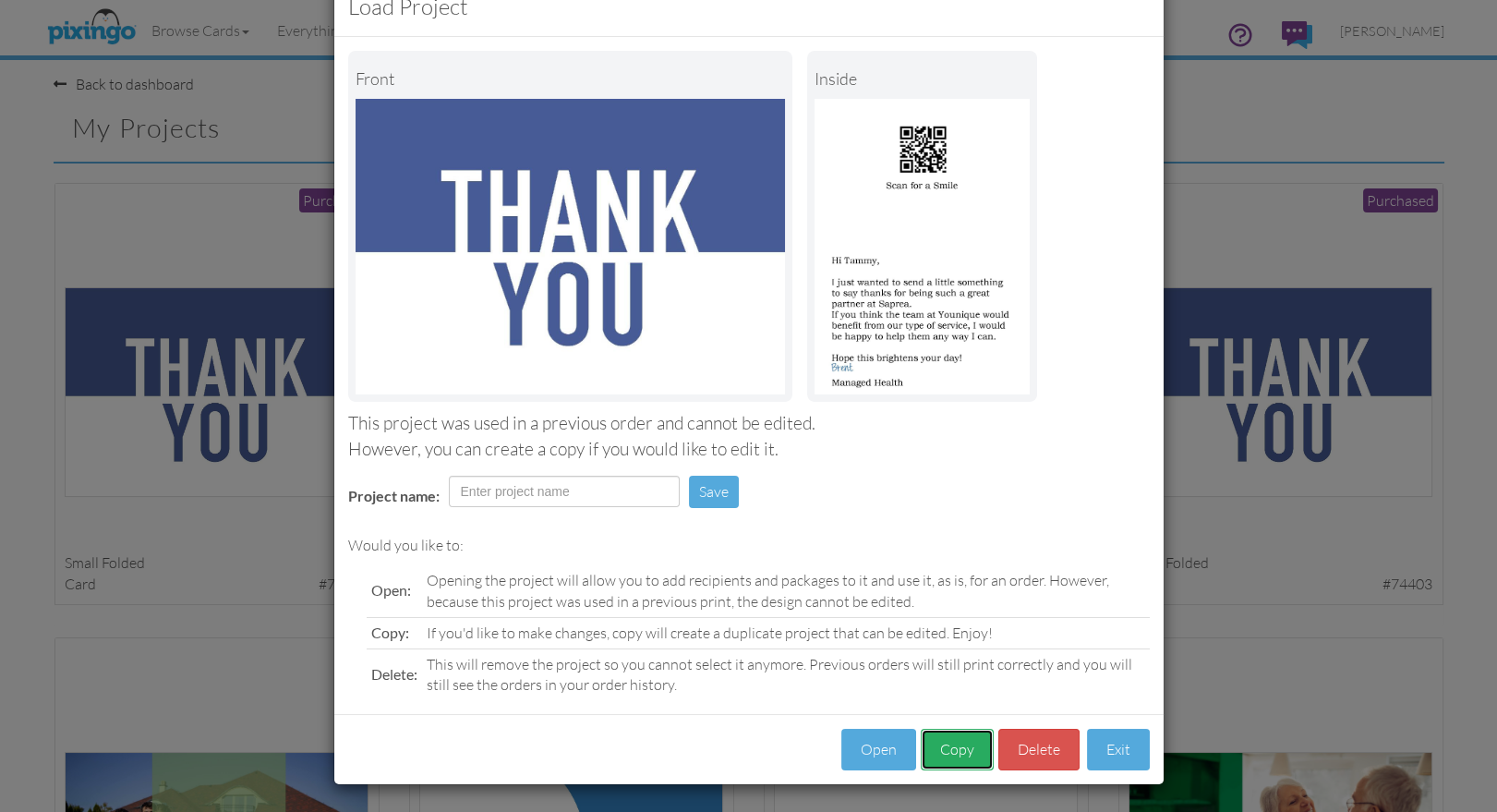
click at [953, 749] on button "Copy" at bounding box center [956, 749] width 73 height 42
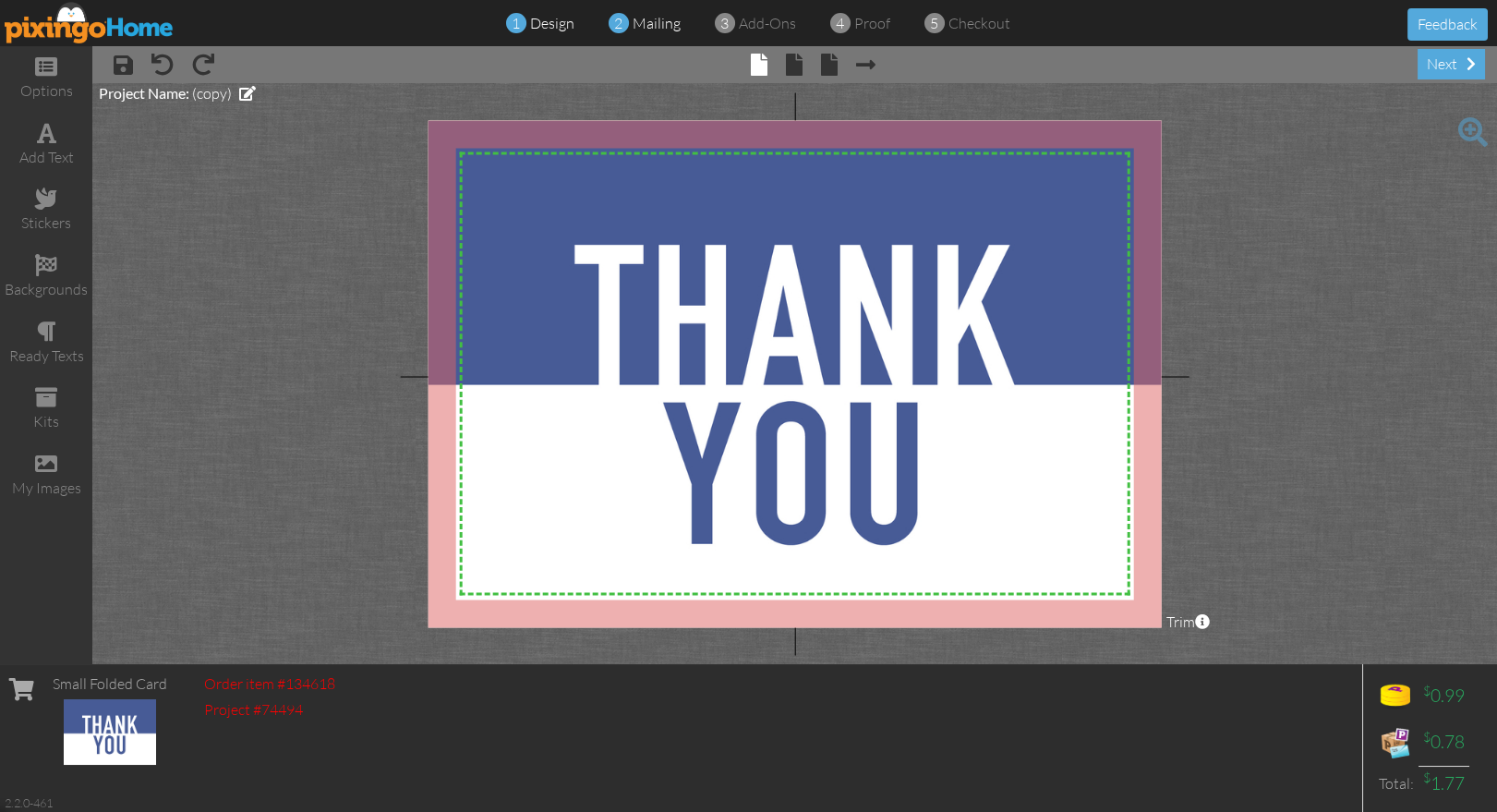
click at [667, 19] on span "mailing" at bounding box center [656, 23] width 48 height 18
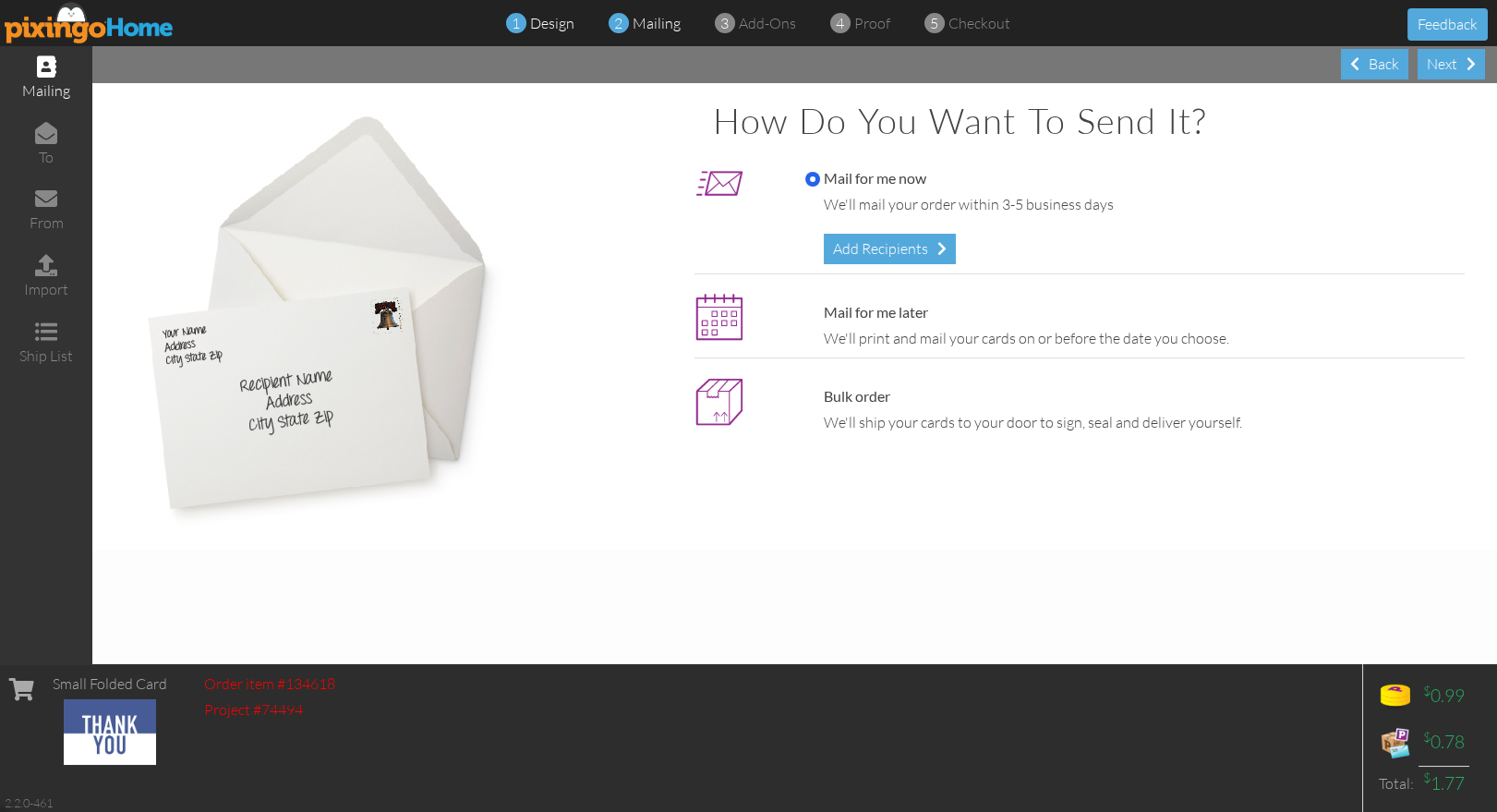
click at [556, 27] on span "design" at bounding box center [552, 23] width 45 height 18
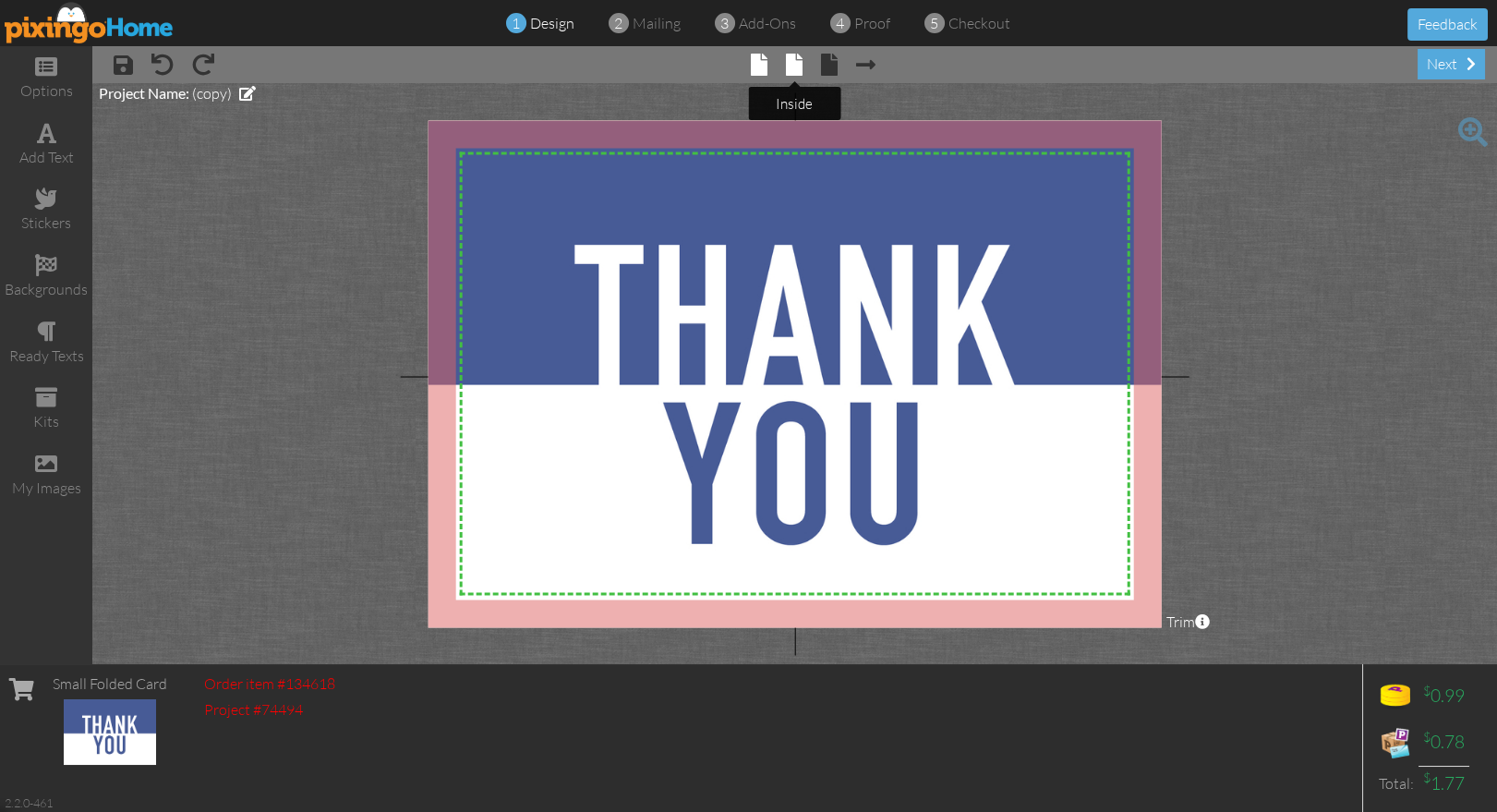
click at [795, 65] on span at bounding box center [794, 64] width 17 height 22
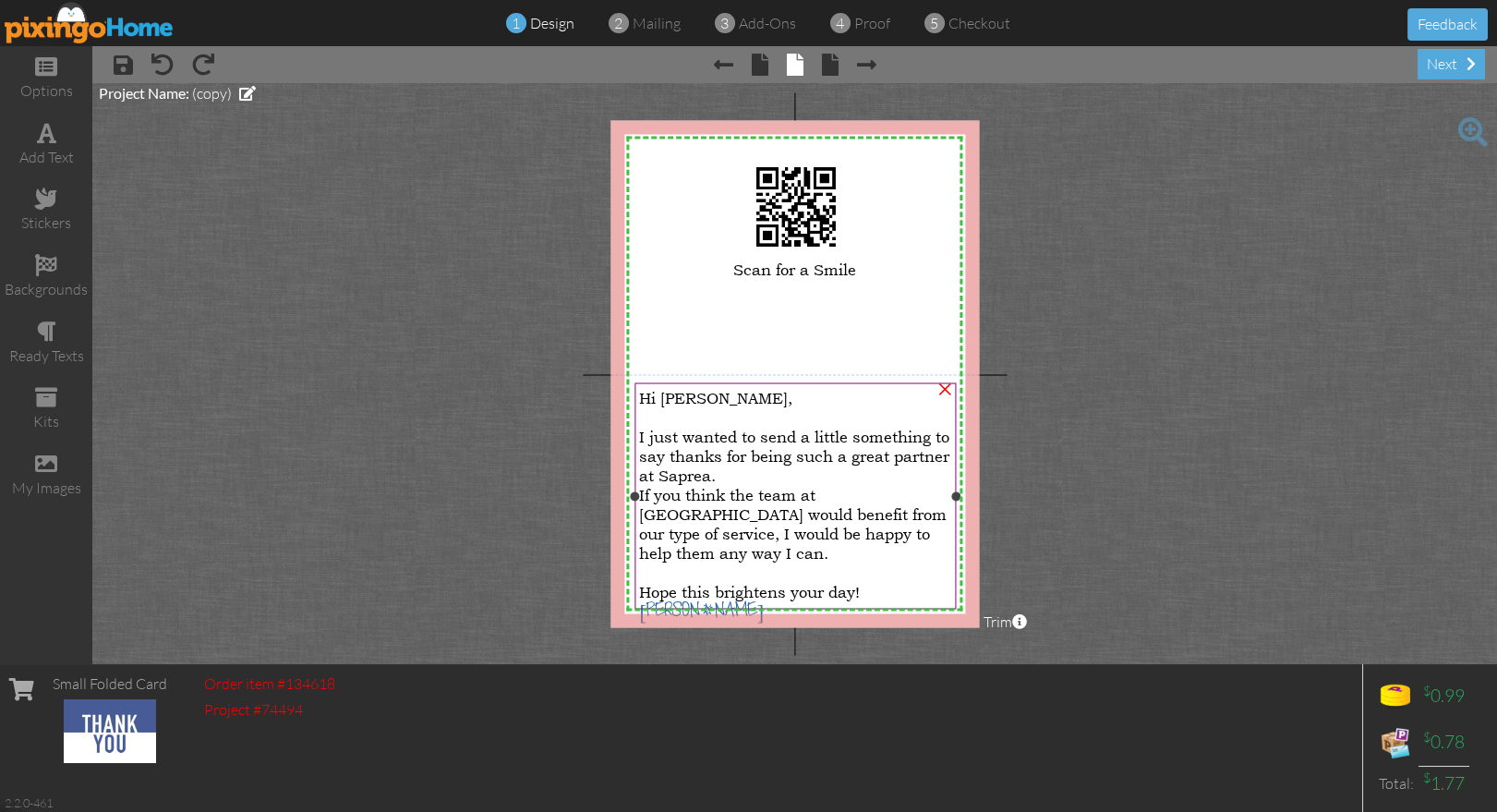
click at [677, 391] on span "Hi Tammy," at bounding box center [716, 397] width 154 height 19
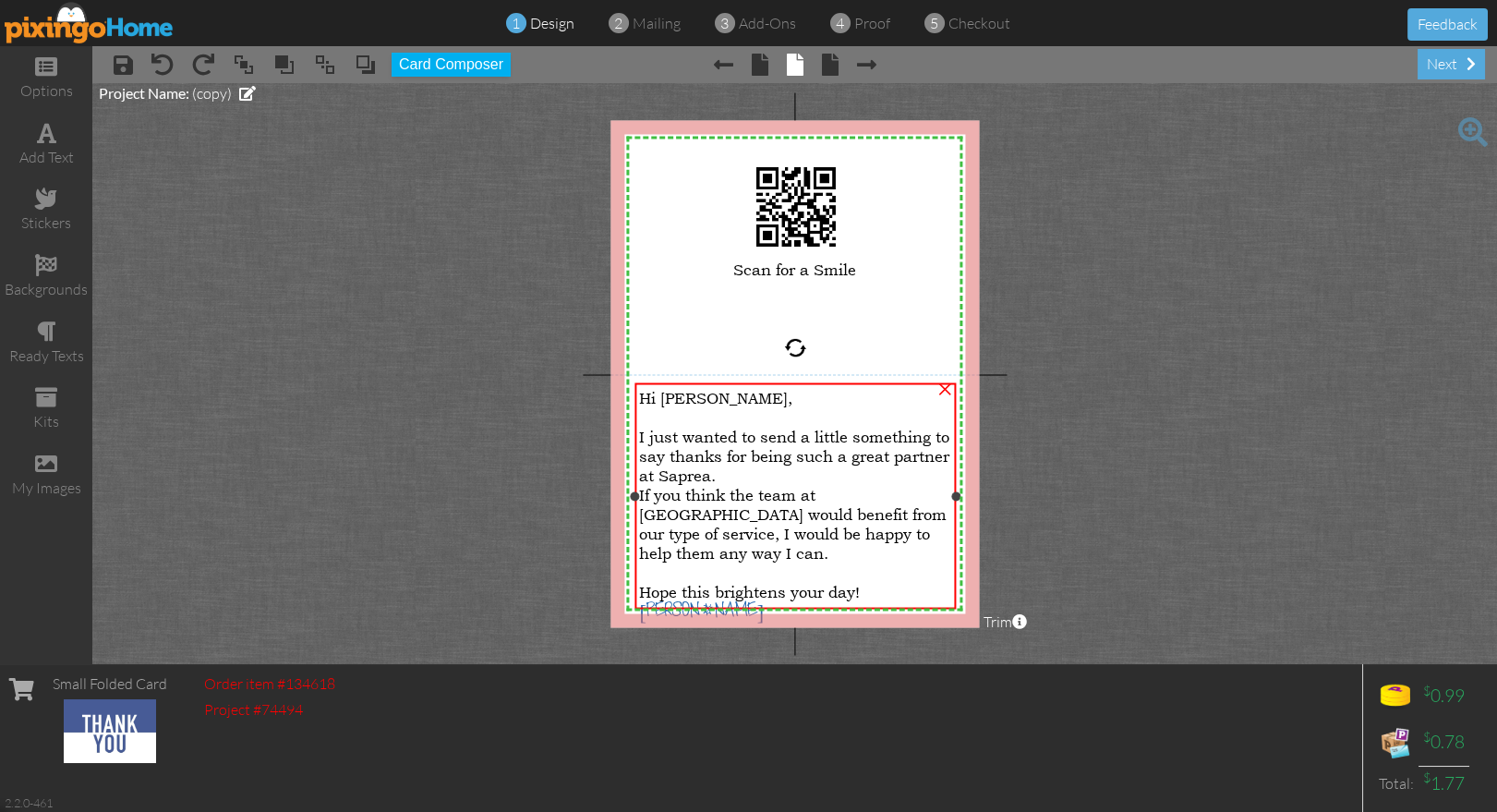
click at [677, 391] on span "Hi Tammy," at bounding box center [716, 397] width 154 height 19
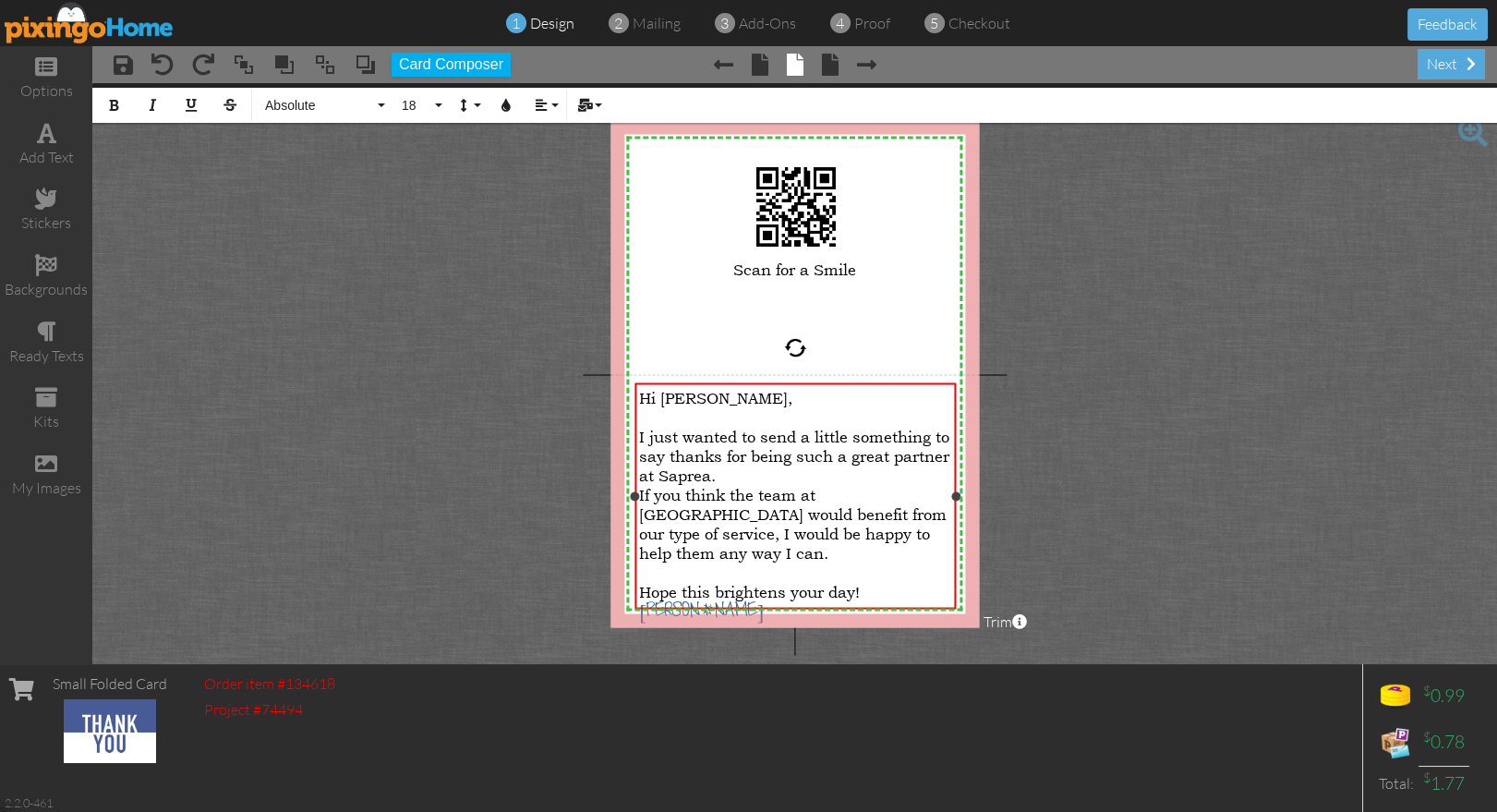
click at [677, 391] on span "Hi Tammy," at bounding box center [716, 397] width 154 height 19
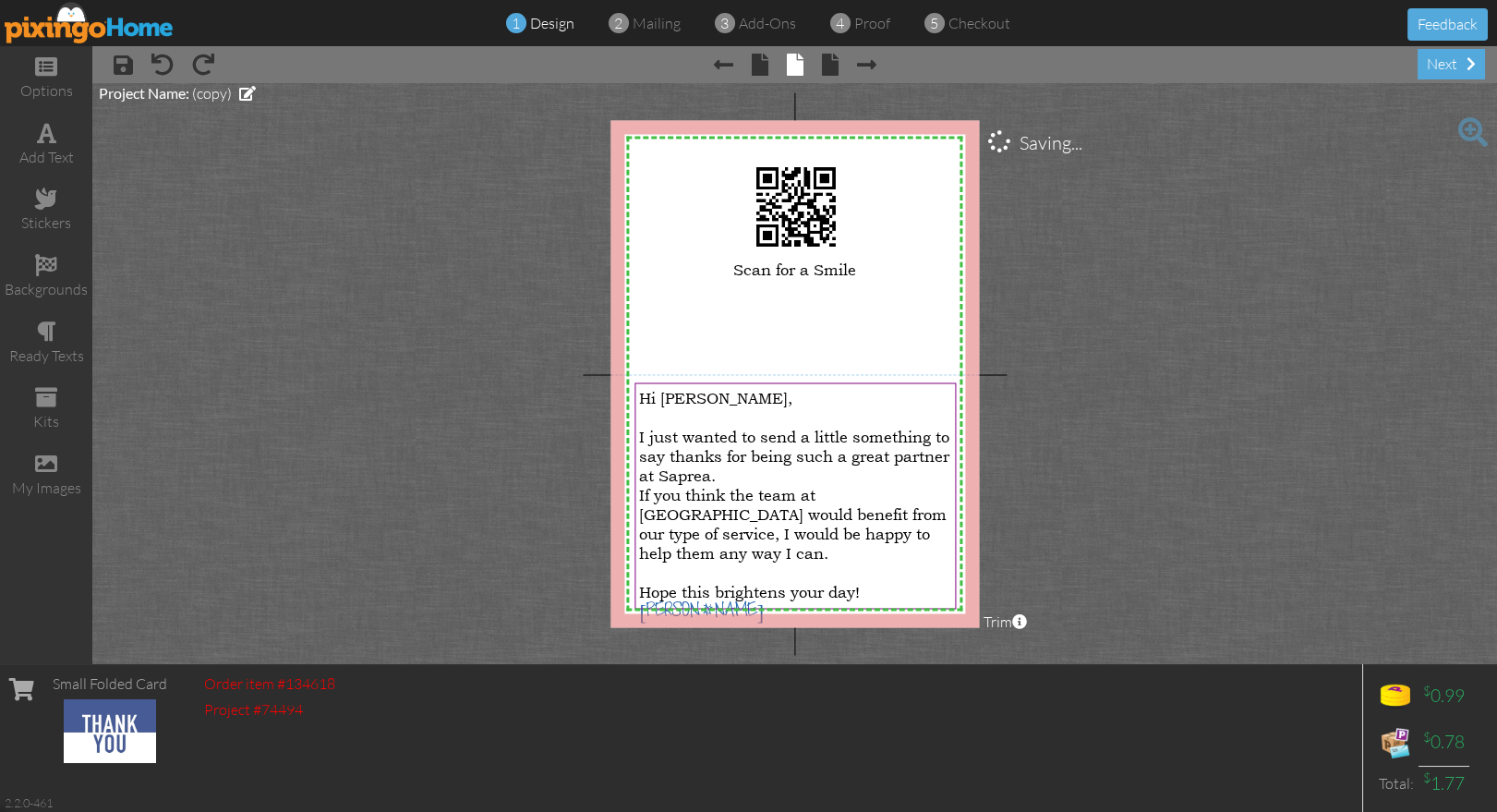
click at [1216, 454] on project-studio-wrapper "X X X X X X X X X X X X X X X X X X X X X X X X X X X X X X X X X X X X X X X X…" at bounding box center [794, 374] width 1404 height 581
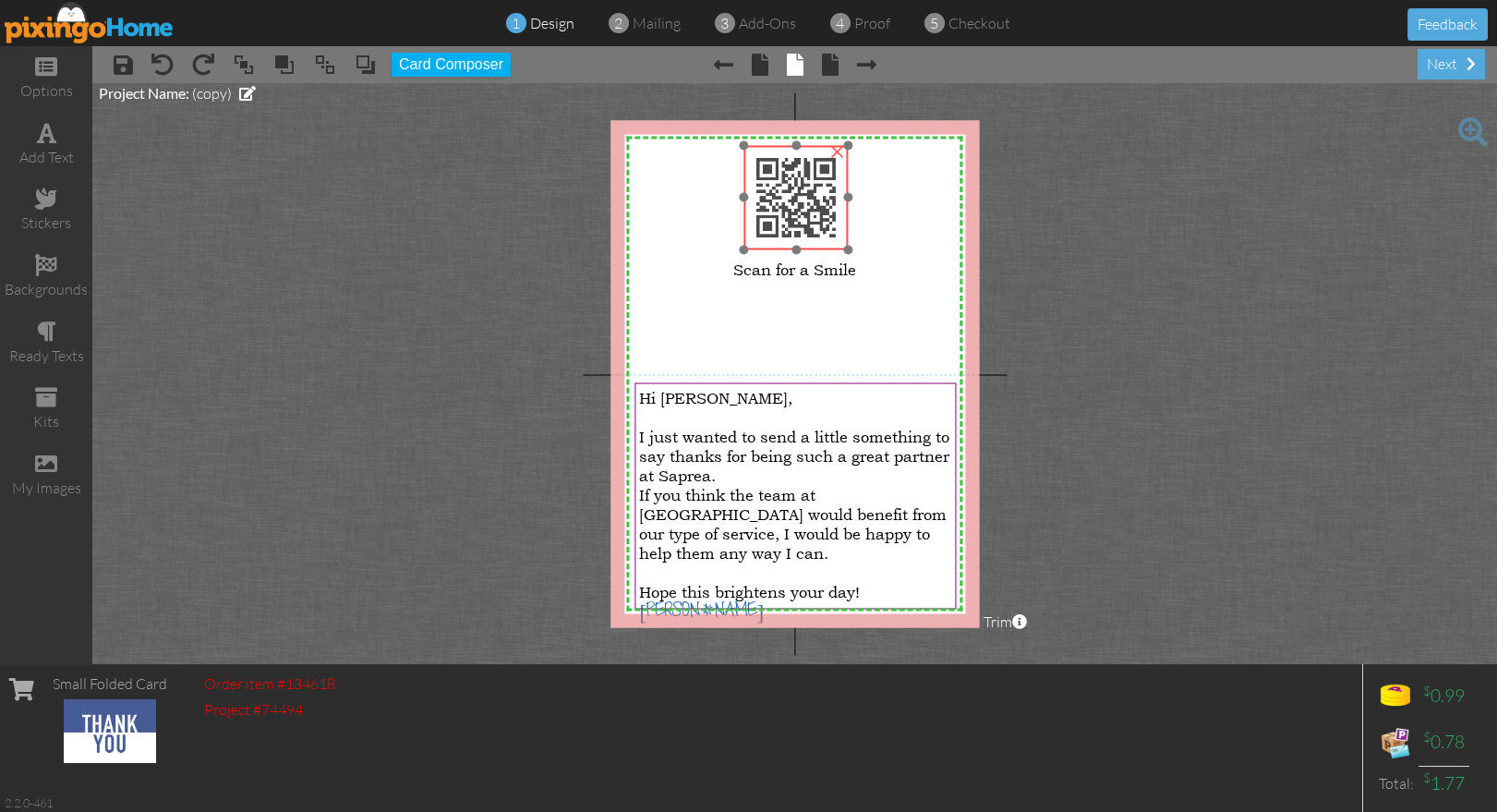
click at [790, 191] on img at bounding box center [796, 197] width 104 height 104
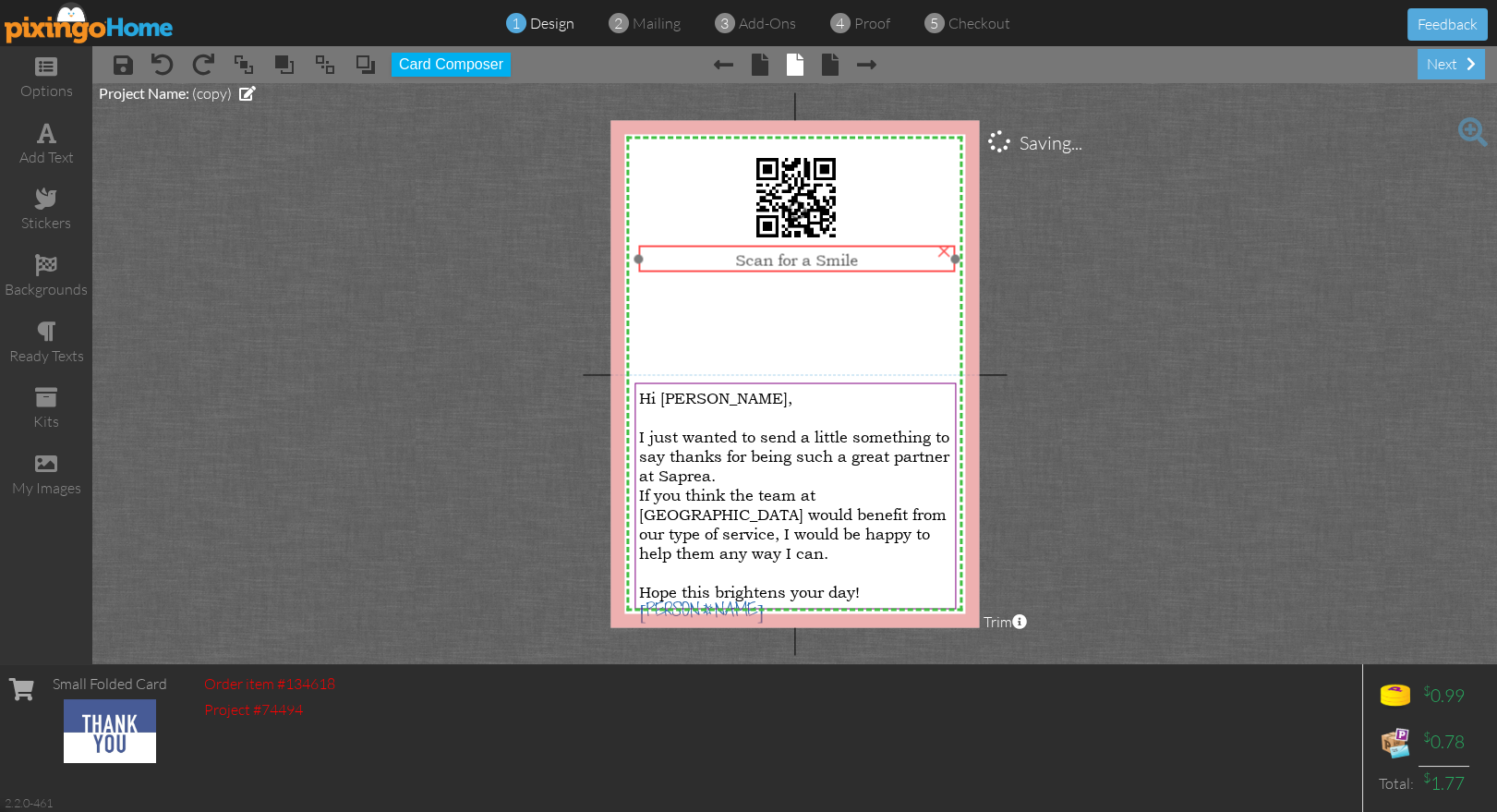
drag, startPoint x: 808, startPoint y: 271, endPoint x: 811, endPoint y: 262, distance: 9.5
click at [811, 262] on span "Scan for a Smile" at bounding box center [796, 259] width 122 height 19
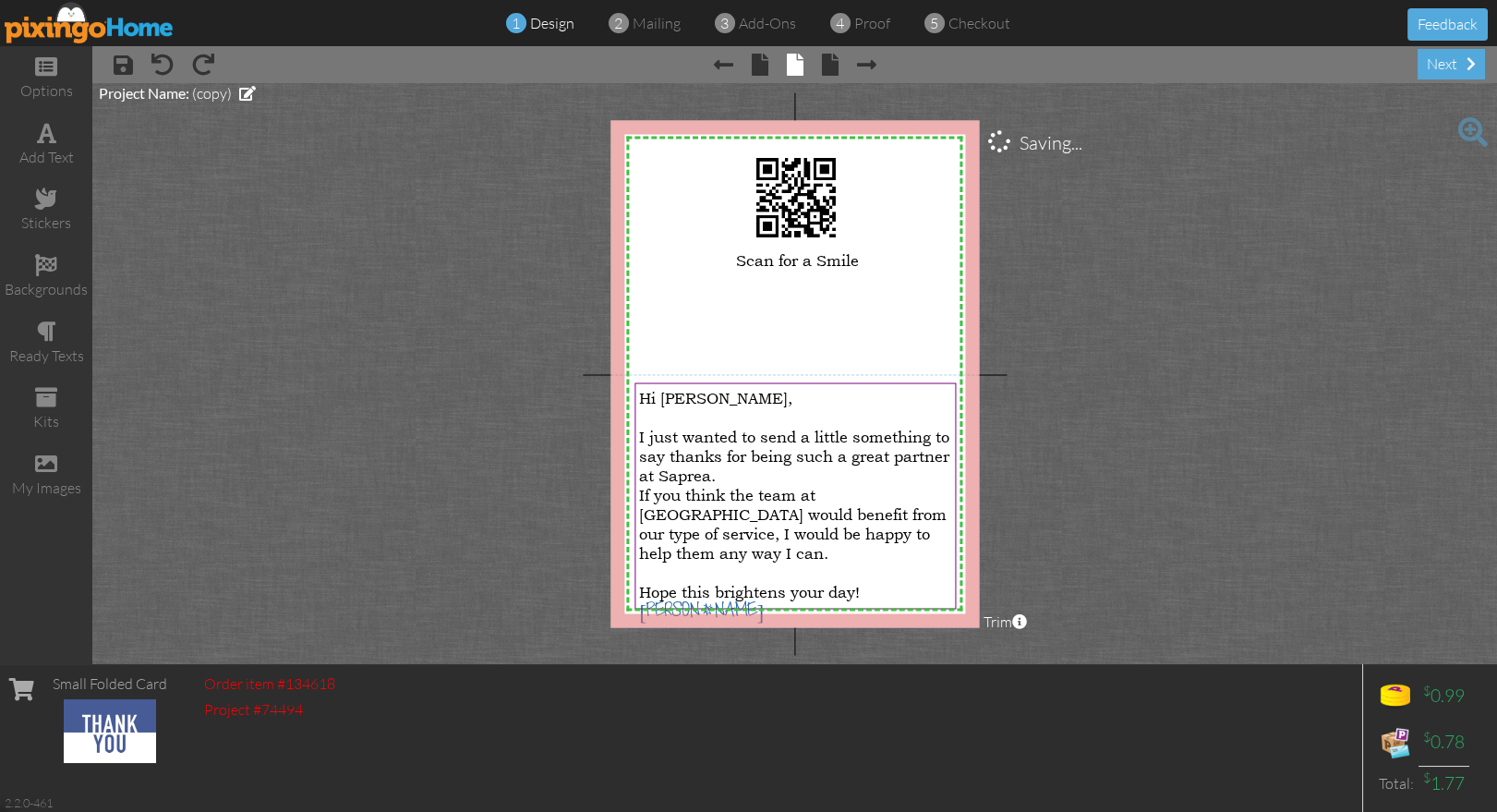
drag, startPoint x: 1026, startPoint y: 441, endPoint x: 842, endPoint y: 454, distance: 184.5
click at [1026, 441] on project-studio-wrapper "X X X X X X X X X X X X X X X X X X X X X X X X X X X X X X X X X X X X X X X X…" at bounding box center [794, 374] width 1404 height 581
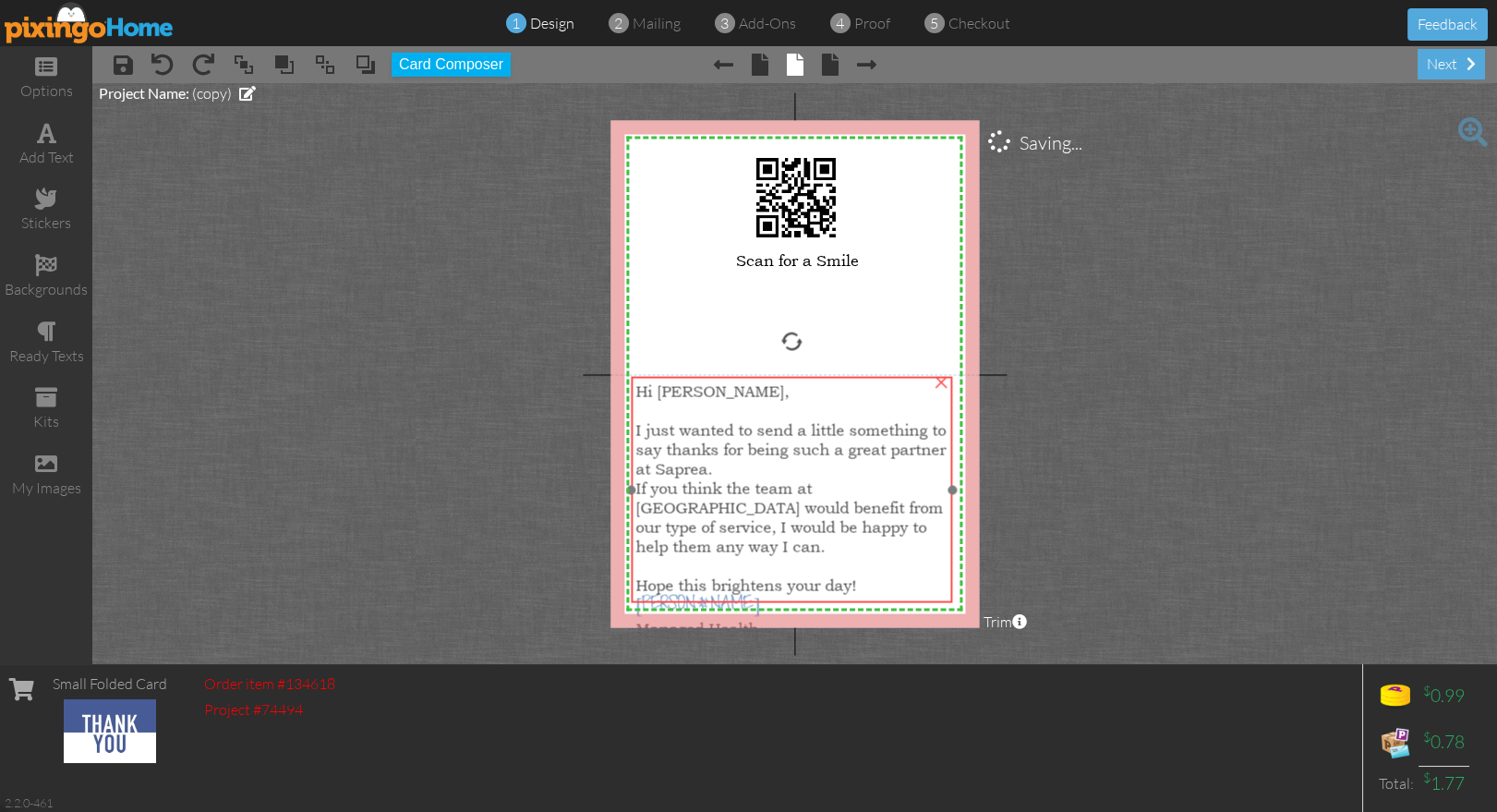
click at [698, 447] on span "I just wanted to send a little something to say thanks for being such a great p…" at bounding box center [790, 449] width 310 height 58
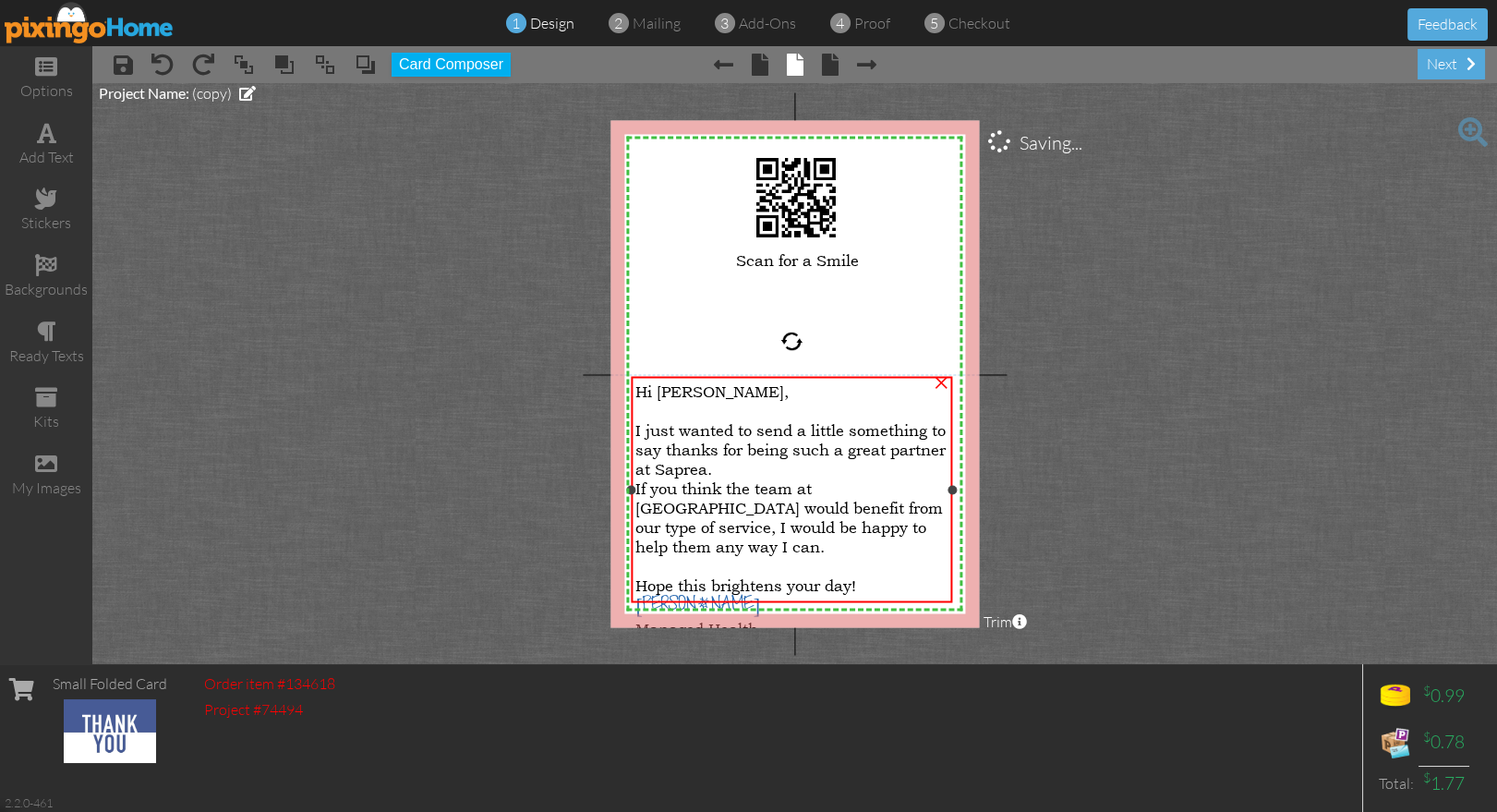
click at [802, 618] on div "Managed Health" at bounding box center [791, 628] width 312 height 19
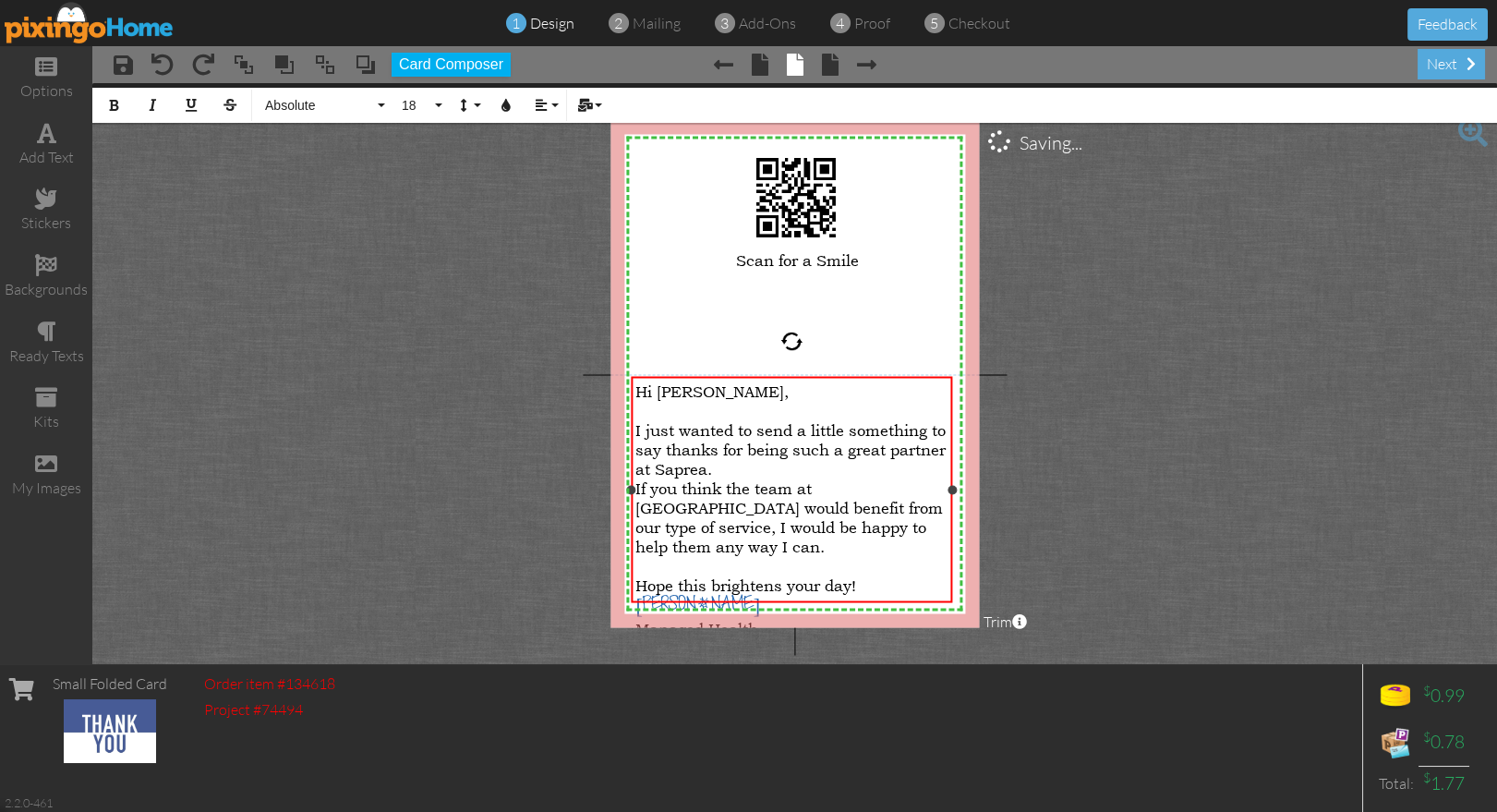
click at [789, 618] on div "Managed Health" at bounding box center [791, 628] width 312 height 19
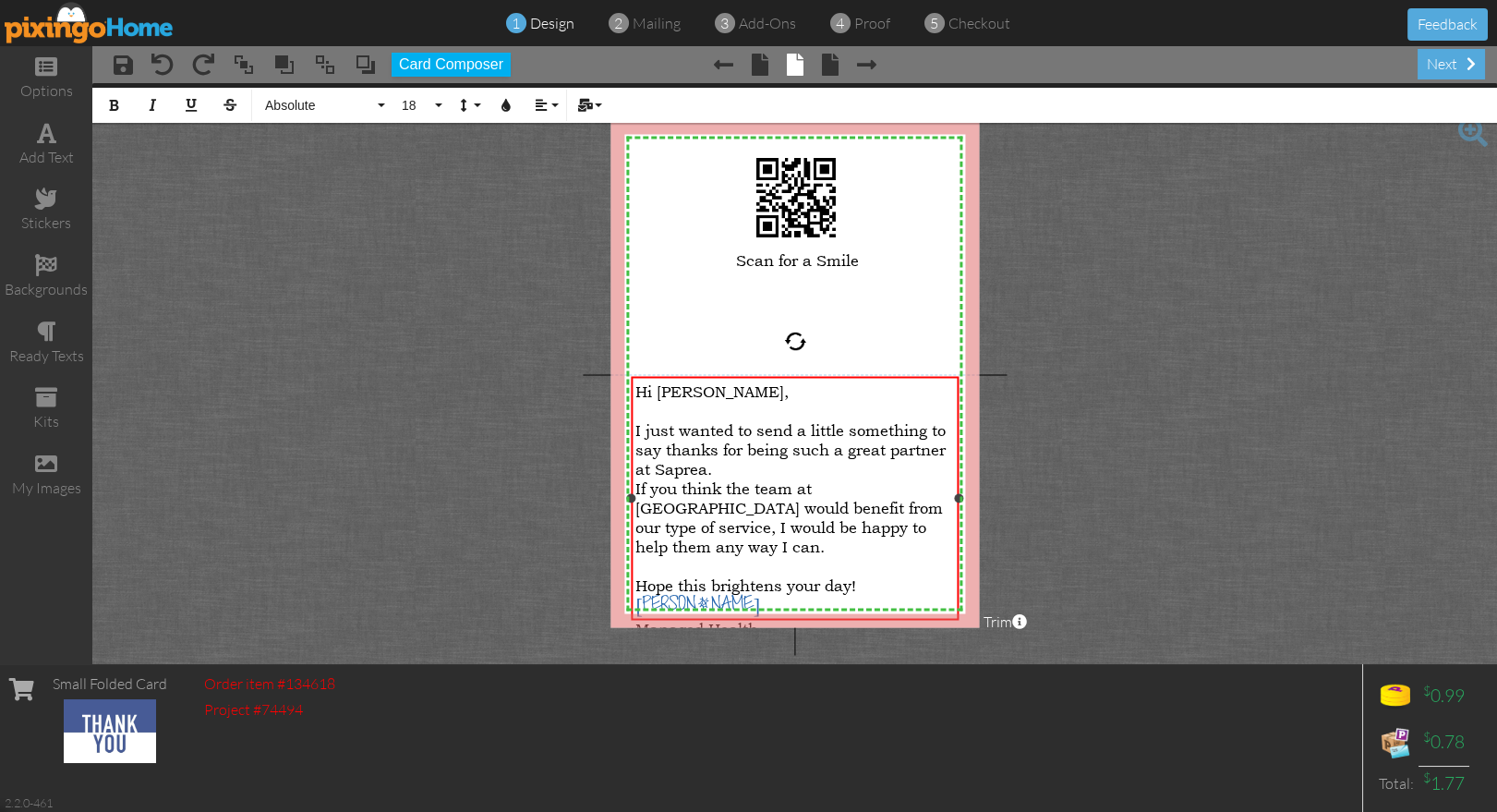
click at [957, 494] on div at bounding box center [958, 499] width 9 height 9
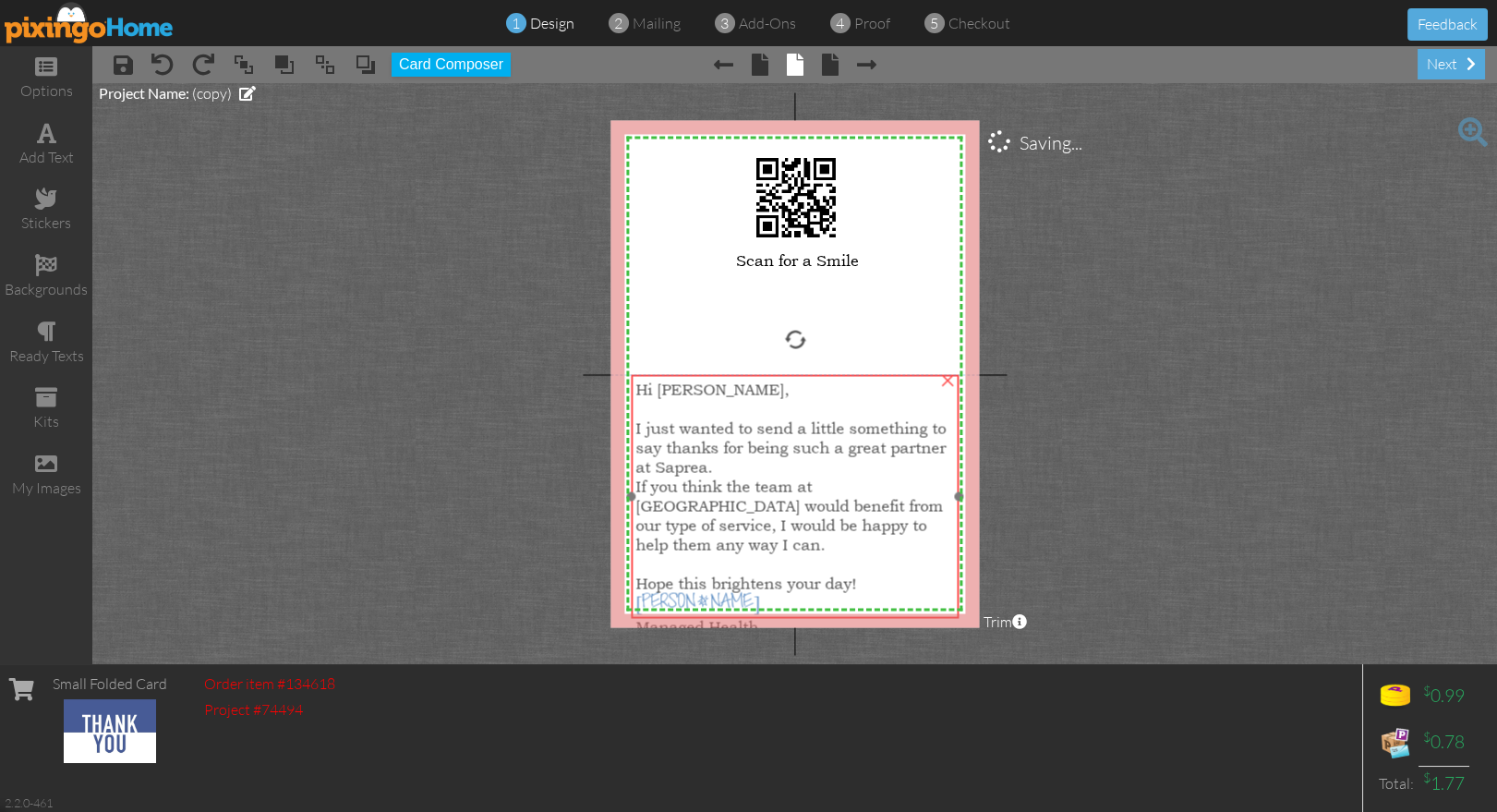
click at [807, 479] on span "If you think the team at Younique would benefit from our type of service, I wou…" at bounding box center [789, 515] width 307 height 78
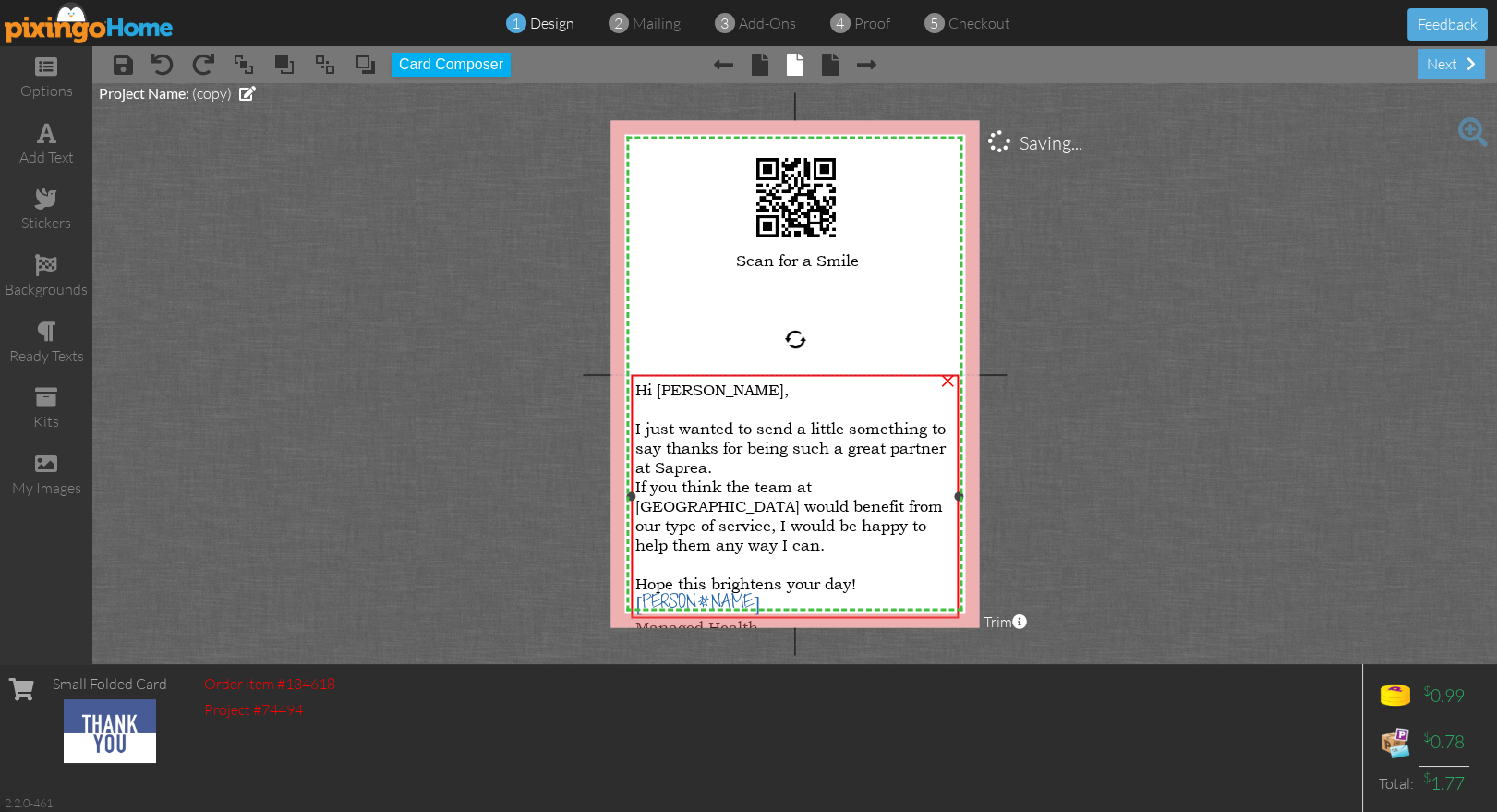
click at [771, 637] on div at bounding box center [795, 646] width 319 height 19
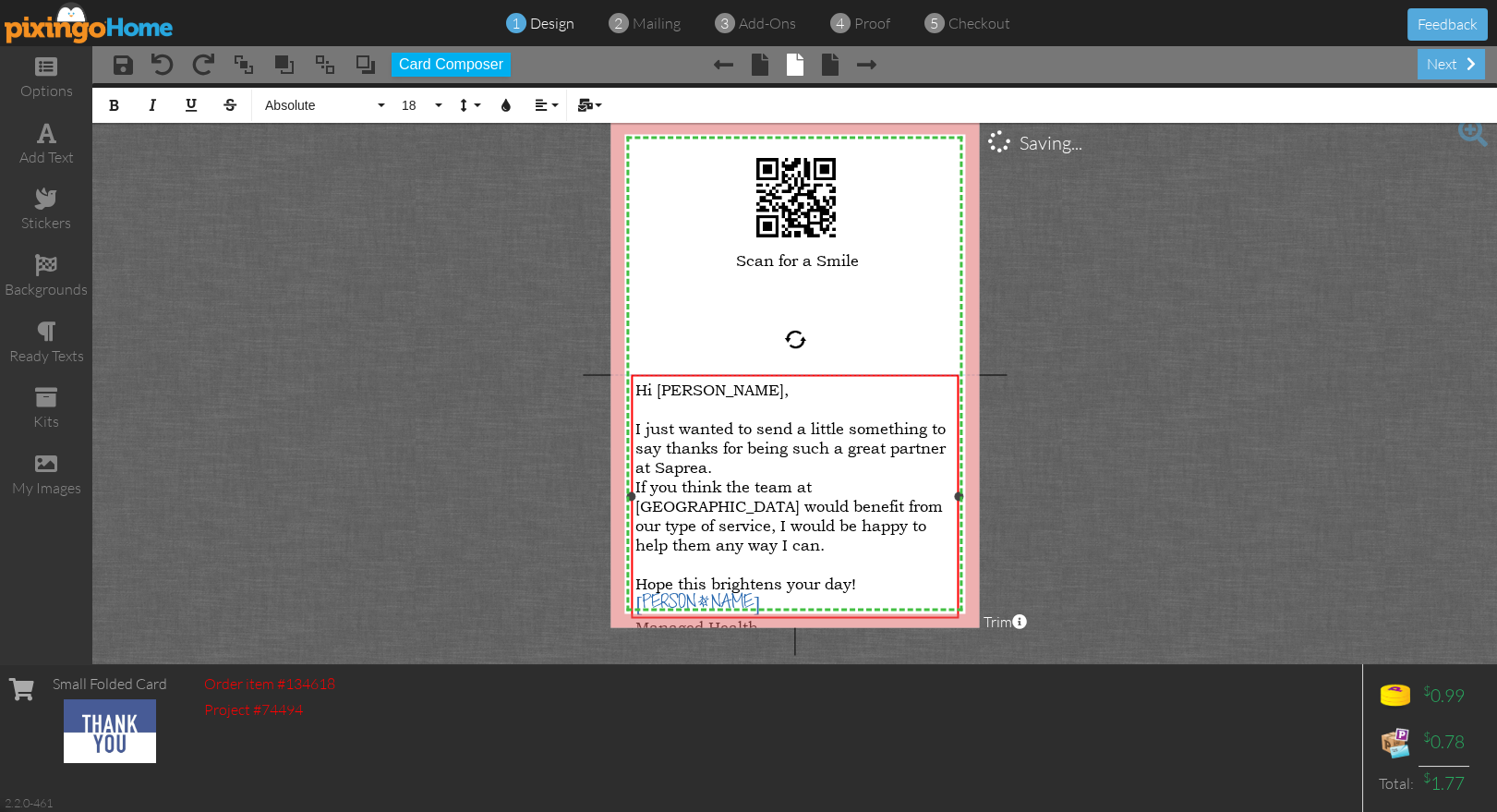
click at [768, 637] on div at bounding box center [795, 646] width 319 height 19
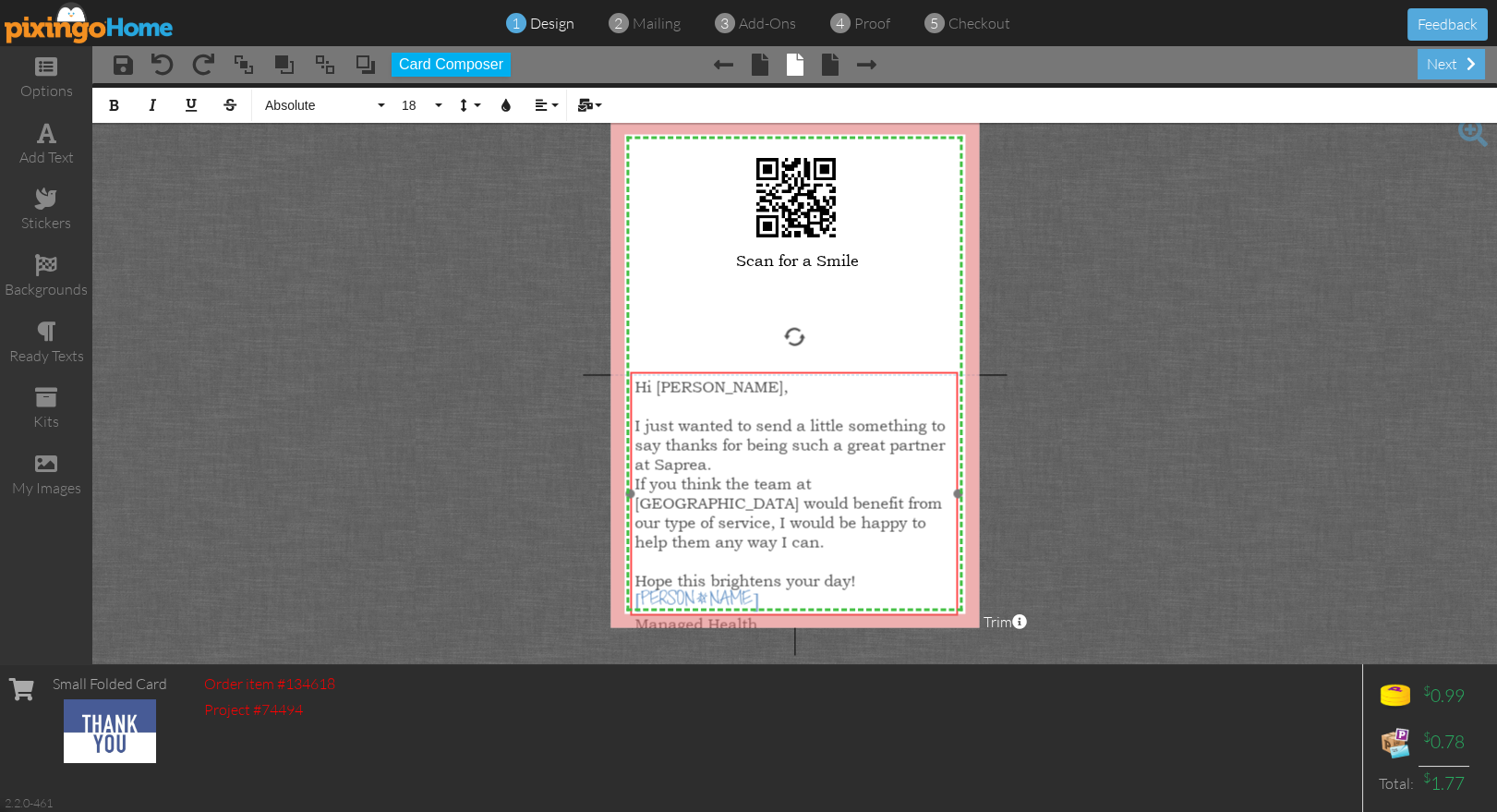
click at [798, 367] on div at bounding box center [794, 493] width 336 height 253
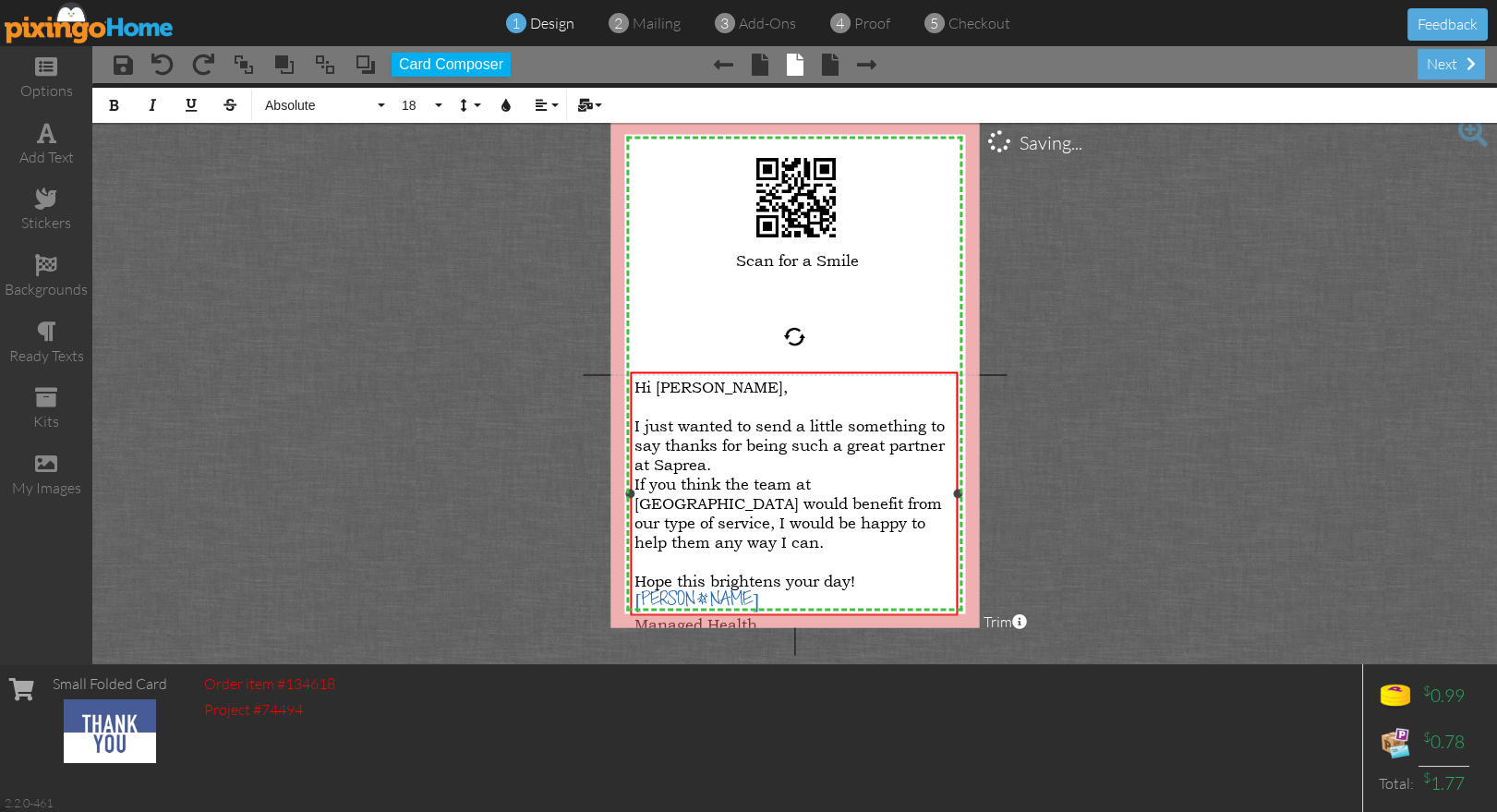
click at [915, 551] on div at bounding box center [794, 561] width 319 height 19
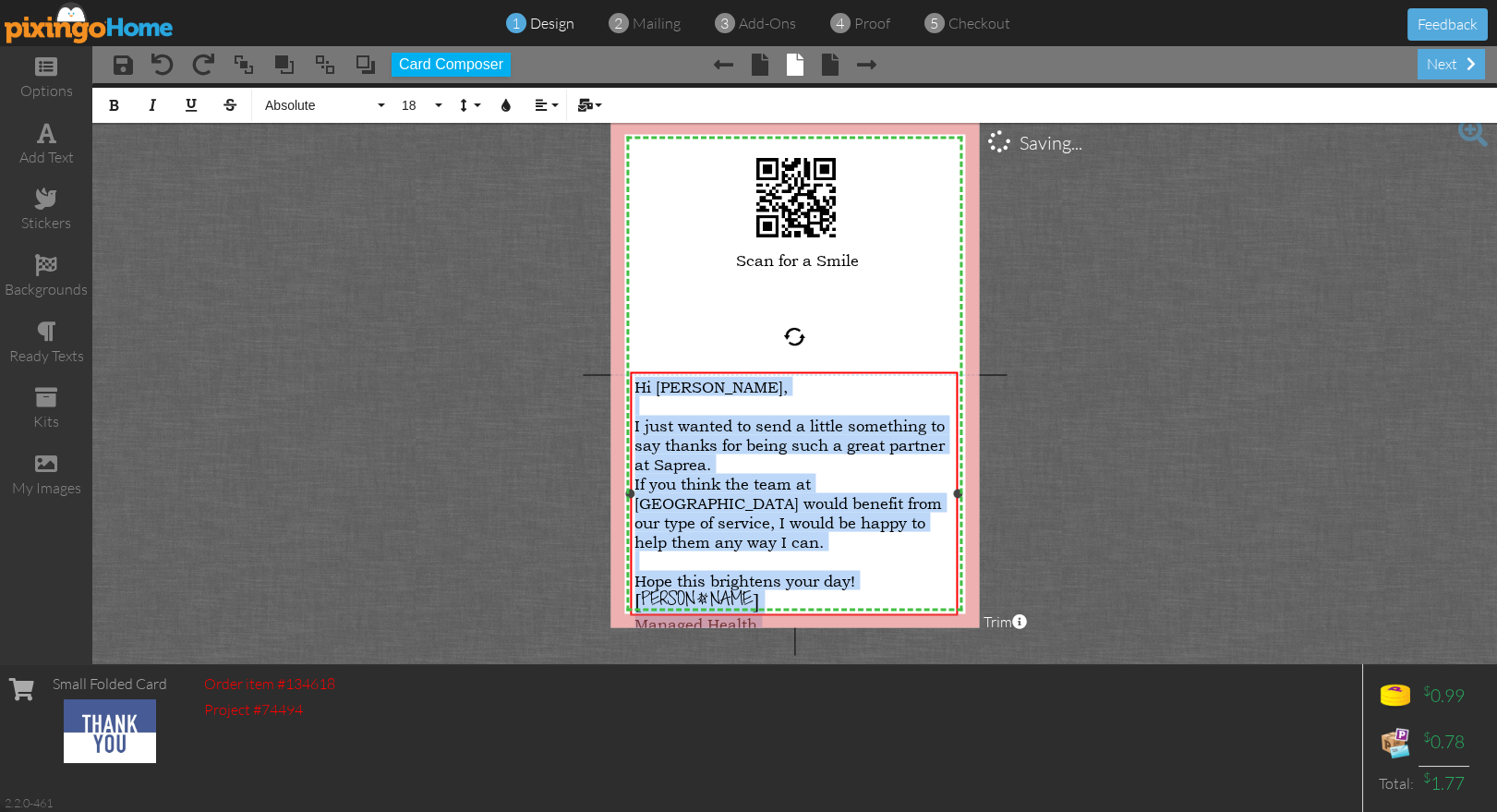
drag, startPoint x: 743, startPoint y: 601, endPoint x: 628, endPoint y: 378, distance: 250.9
click at [631, 379] on div "Hi Abe, I just wanted to send a little something to say thanks for being such a…" at bounding box center [794, 493] width 327 height 244
click at [431, 102] on span "18" at bounding box center [415, 105] width 31 height 16
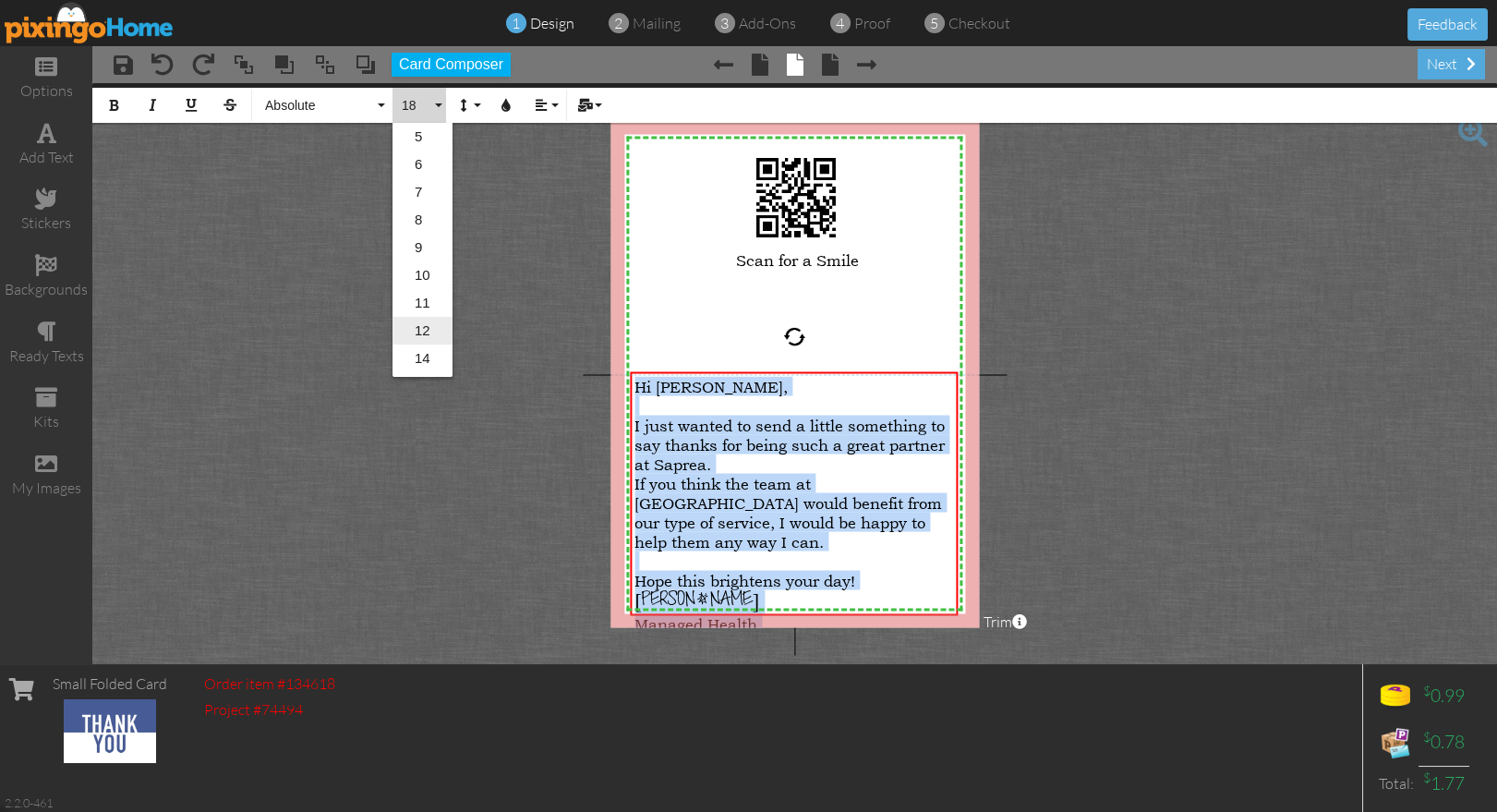
scroll to position [48, 0]
click at [433, 331] on link "16" at bounding box center [422, 338] width 60 height 28
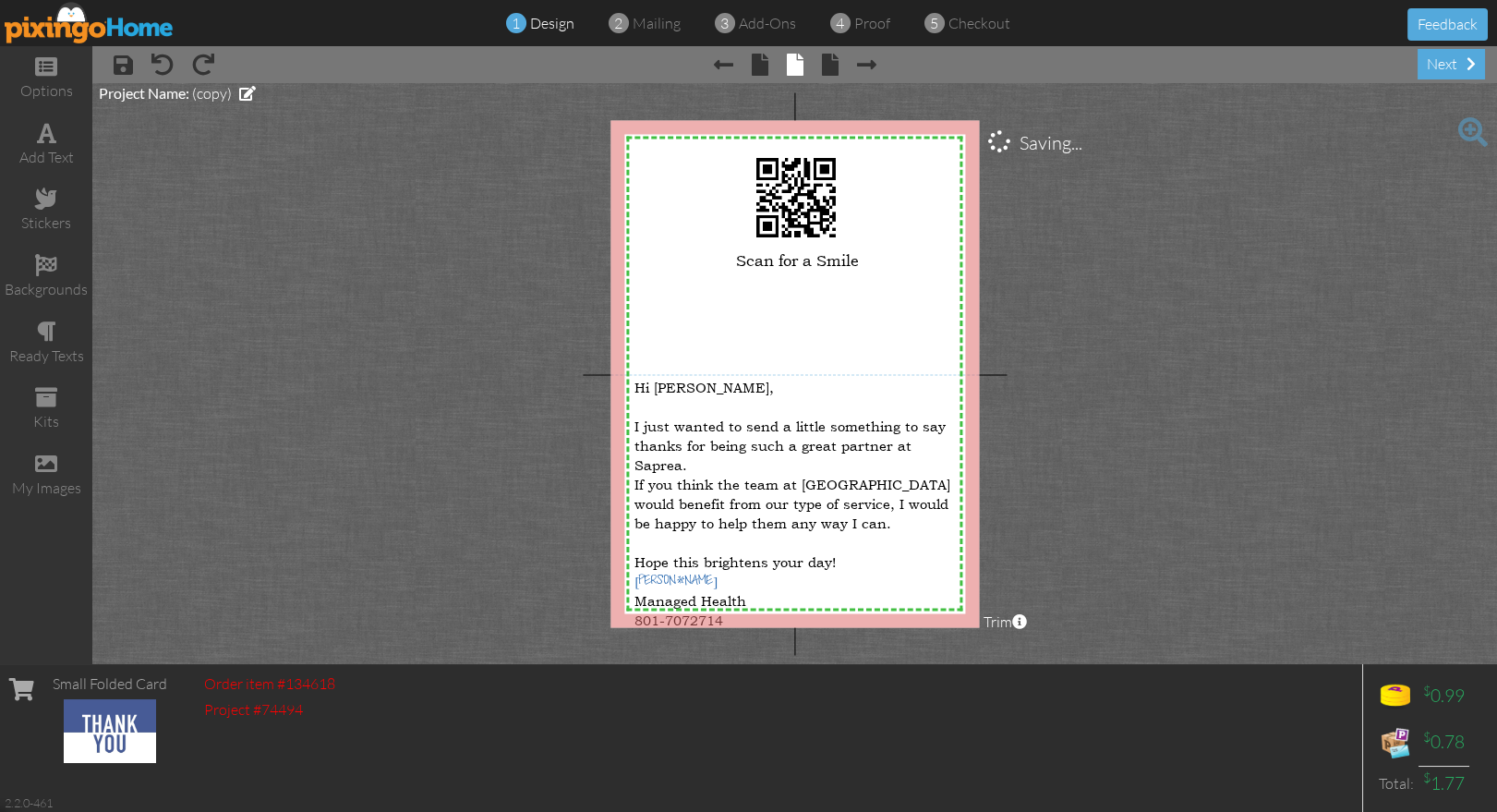
click at [1114, 548] on project-studio-wrapper "X X X X X X X X X X X X X X X X X X X X X X X X X X X X X X X X X X X X X X X X…" at bounding box center [794, 374] width 1404 height 581
click at [780, 609] on div "801-7072714" at bounding box center [794, 618] width 319 height 19
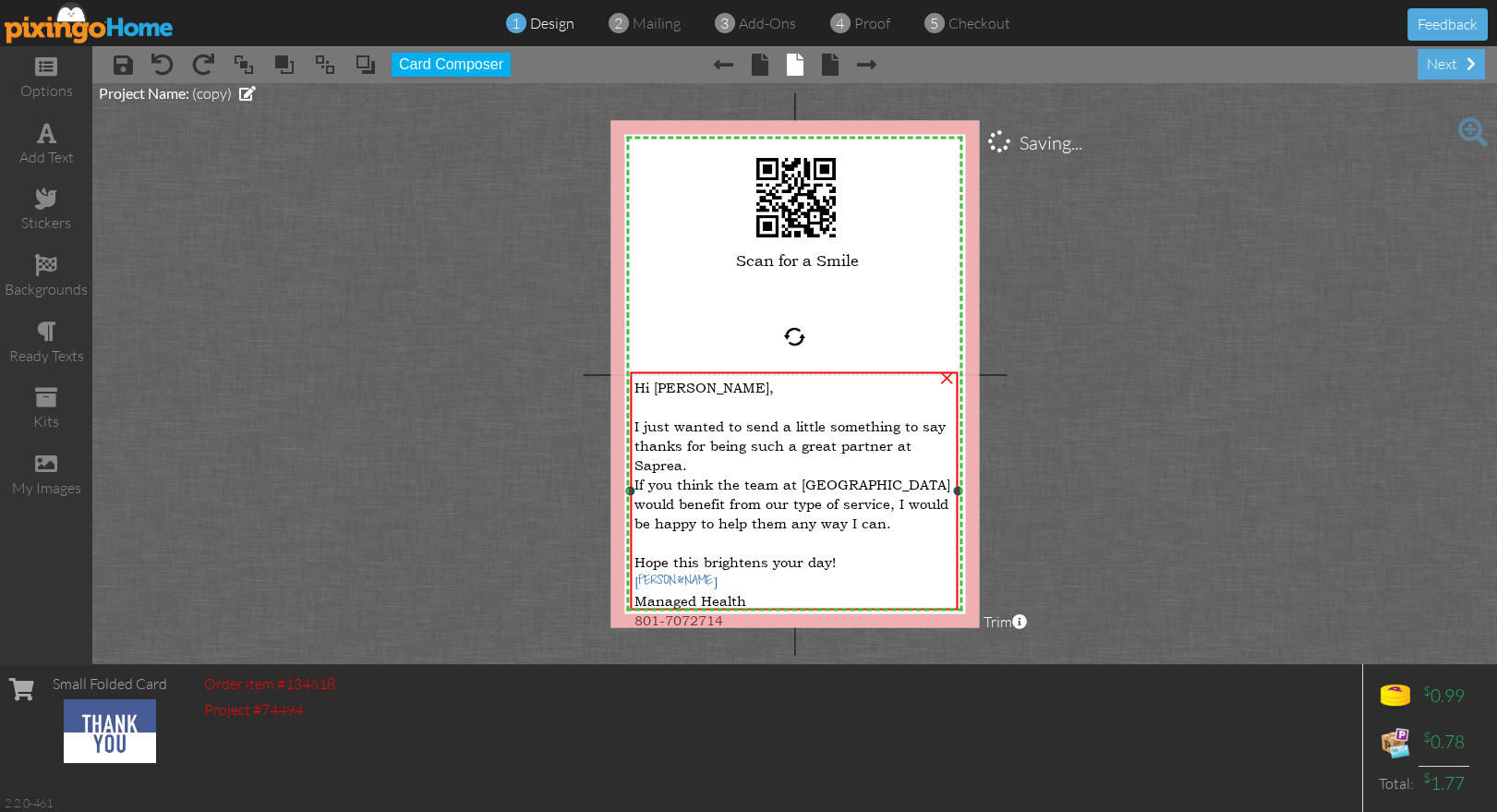
click at [781, 609] on div "801-7072714" at bounding box center [794, 618] width 319 height 19
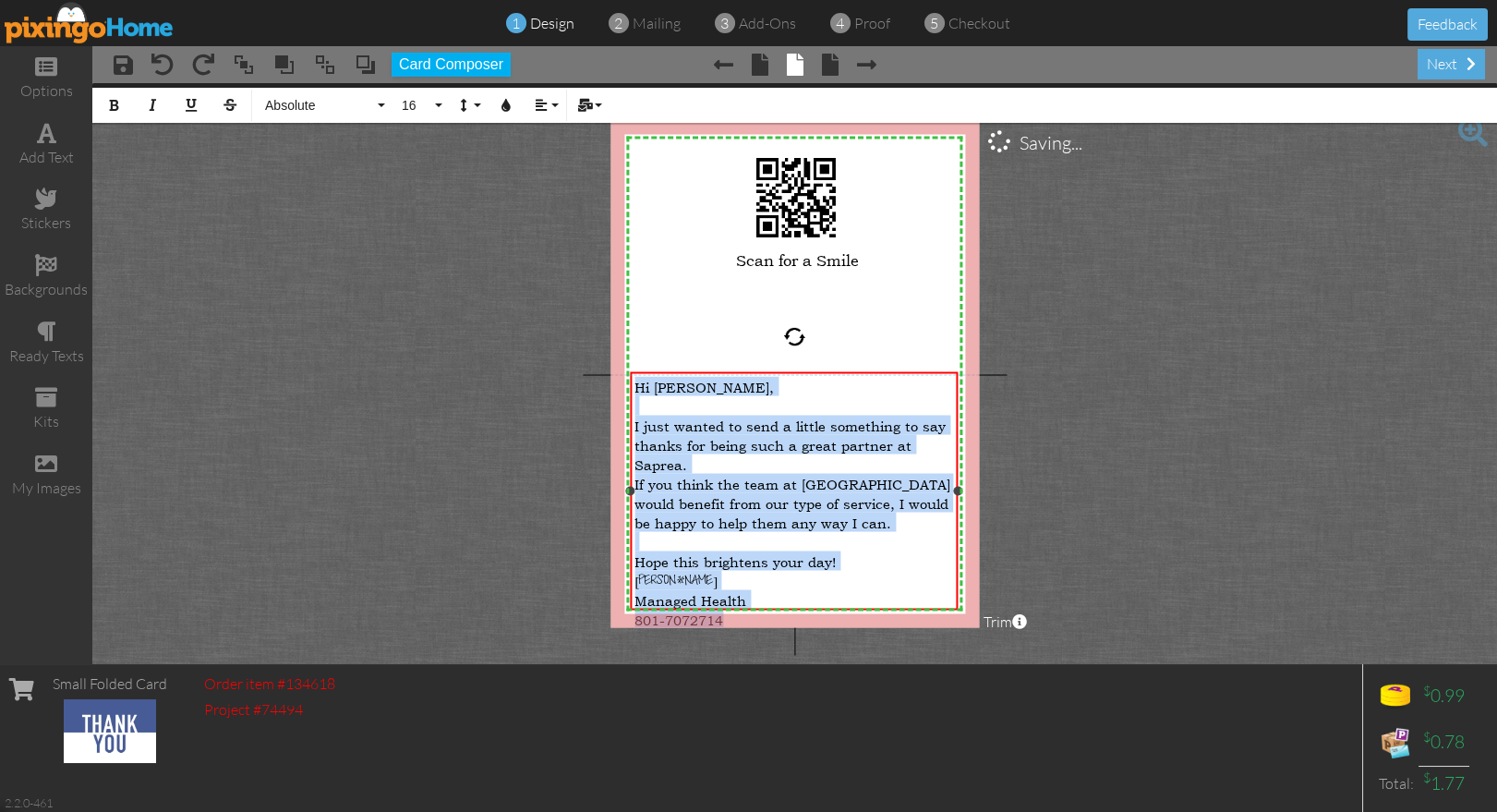
drag, startPoint x: 694, startPoint y: 571, endPoint x: 627, endPoint y: 365, distance: 216.6
click at [624, 366] on div "X X X X X X X X X X X X X X X X X X X X X X X X X X X X X X X X X X X X X X X X…" at bounding box center [794, 374] width 368 height 507
click at [425, 109] on span "16" at bounding box center [415, 105] width 31 height 16
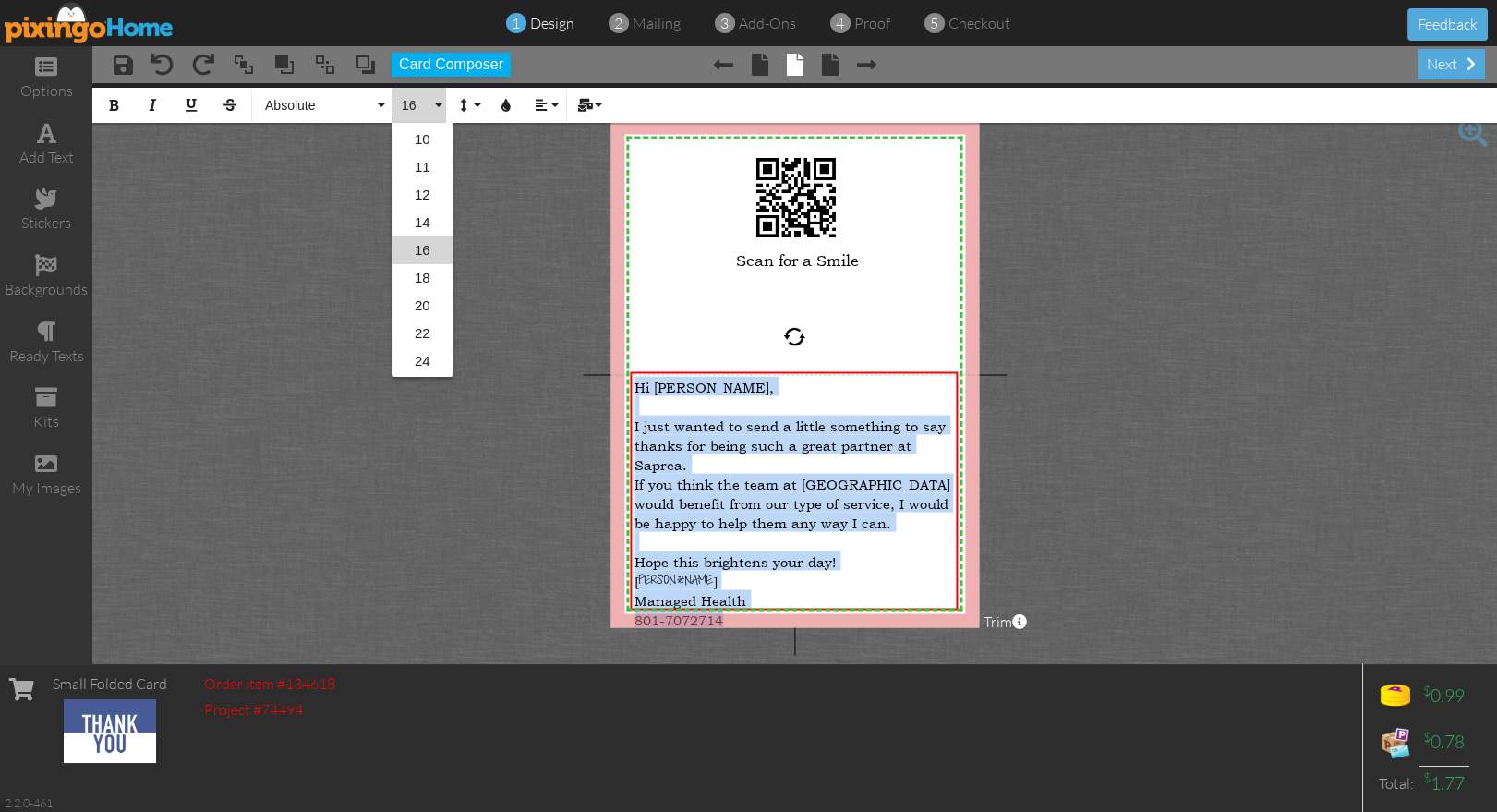
click at [406, 246] on link "16" at bounding box center [422, 249] width 60 height 28
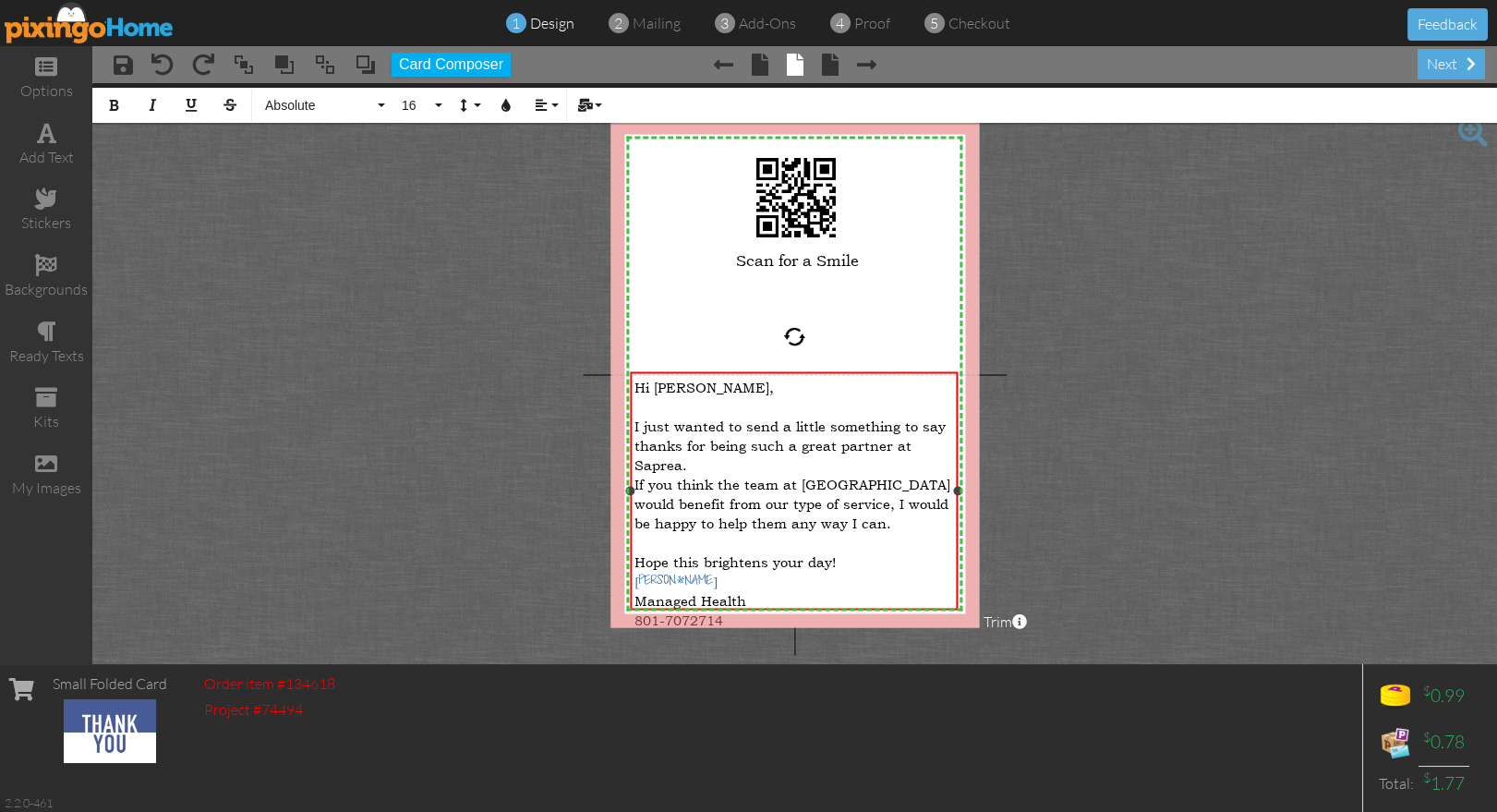
click at [779, 590] on div "Managed Health" at bounding box center [794, 600] width 319 height 19
drag, startPoint x: 674, startPoint y: 556, endPoint x: 632, endPoint y: 557, distance: 42.0
click at [632, 557] on div "Hi Abe, I just wanted to send a little something to say thanks for being such a…" at bounding box center [794, 502] width 327 height 260
click at [1249, 323] on project-studio-wrapper "X X X X X X X X X X X X X X X X X X X X X X X X X X X X X X X X X X X X X X X X…" at bounding box center [794, 374] width 1404 height 581
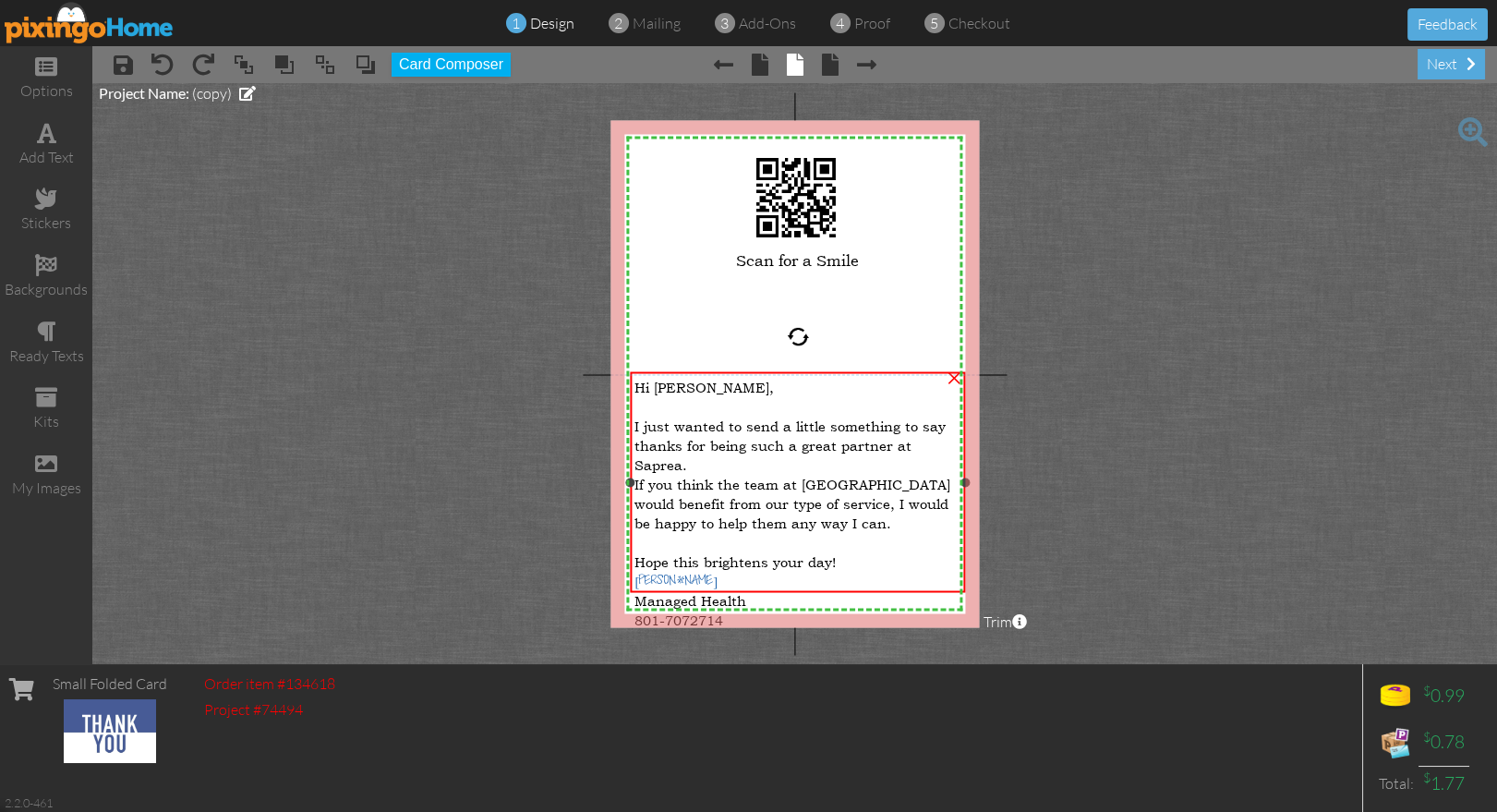
click at [962, 491] on div "Hi Abe, I just wanted to send a little something to say thanks for being such a…" at bounding box center [798, 482] width 334 height 221
click at [648, 574] on span "Brent" at bounding box center [676, 581] width 83 height 16
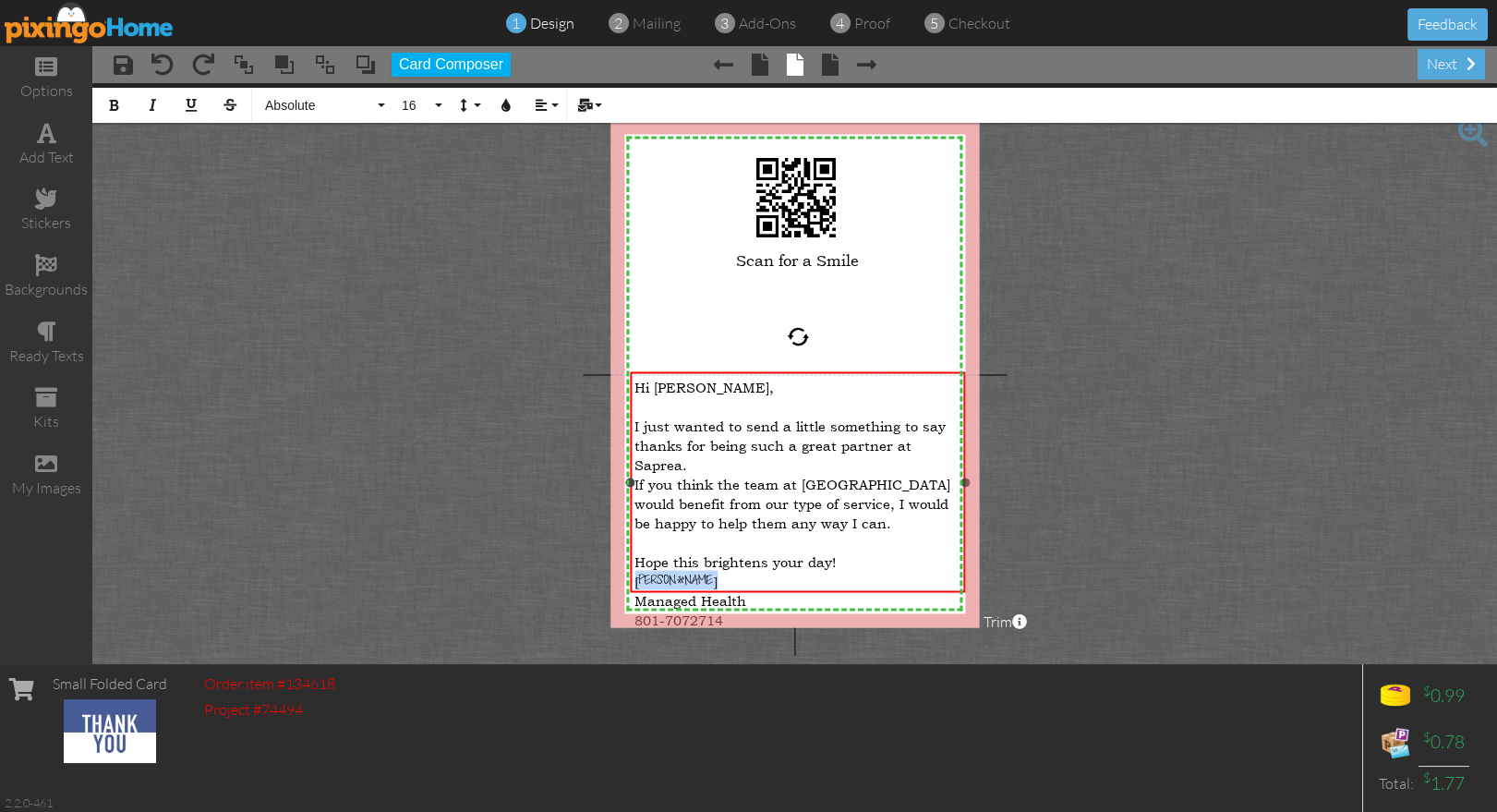
click at [648, 574] on span "Brent" at bounding box center [676, 581] width 83 height 16
click at [440, 109] on button "16" at bounding box center [419, 104] width 53 height 35
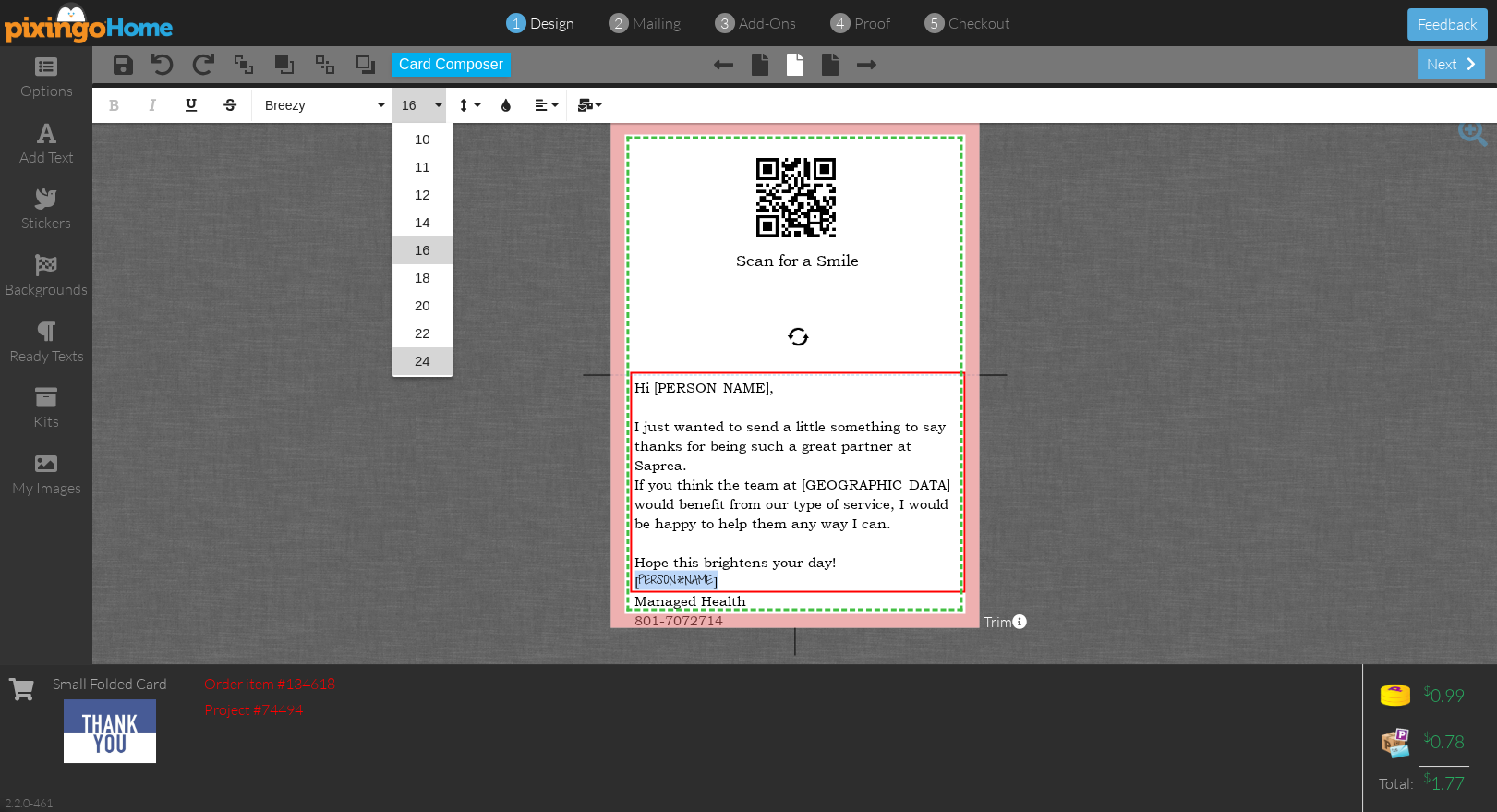
click at [418, 348] on link "24" at bounding box center [422, 360] width 60 height 28
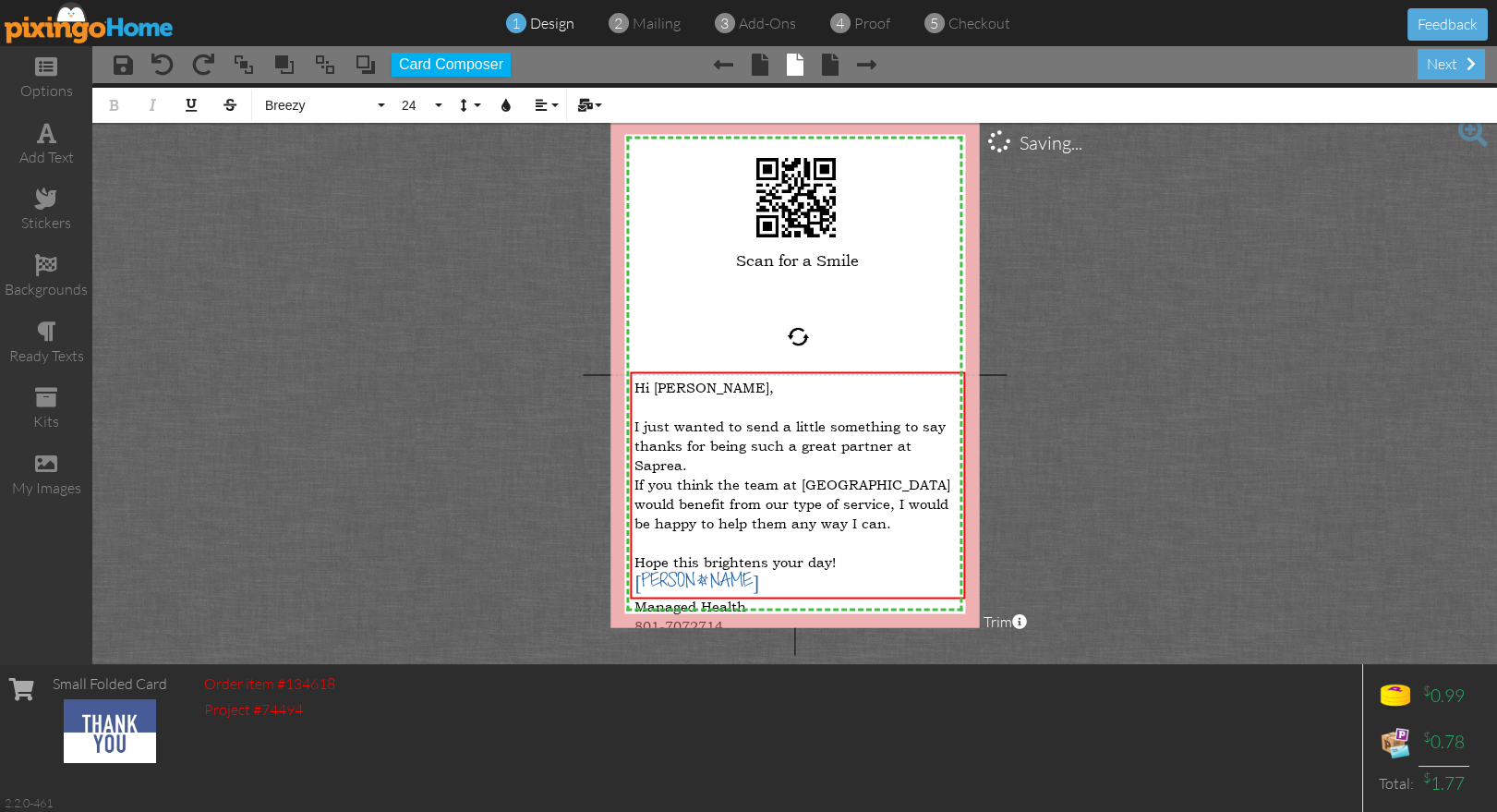
click at [1094, 434] on project-studio-wrapper "X X X X X X X X X X X X X X X X X X X X X X X X X X X X X X X X X X X X X X X X…" at bounding box center [794, 374] width 1404 height 581
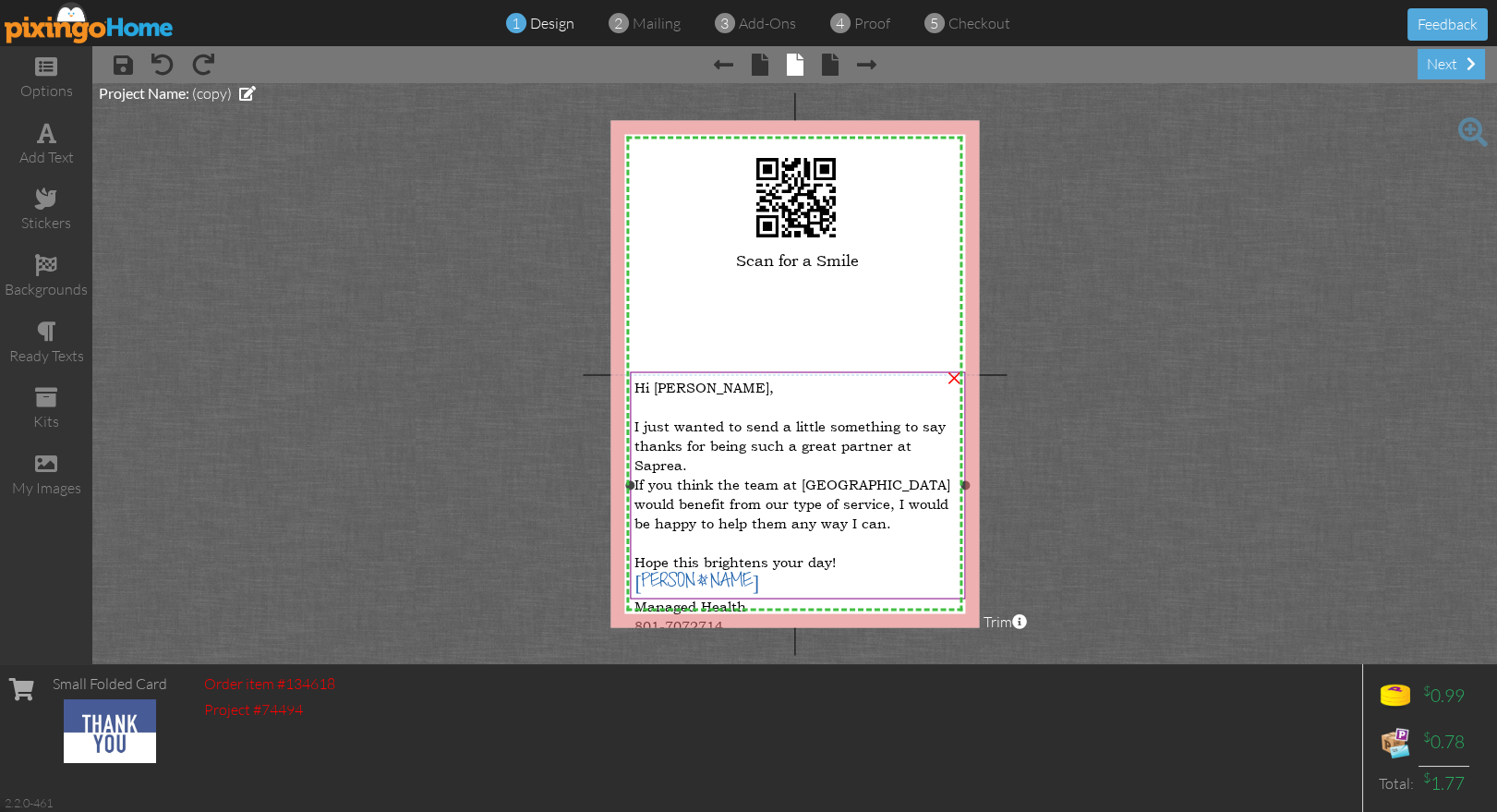
click at [700, 553] on span "Hope this brightens your day!" at bounding box center [735, 562] width 201 height 17
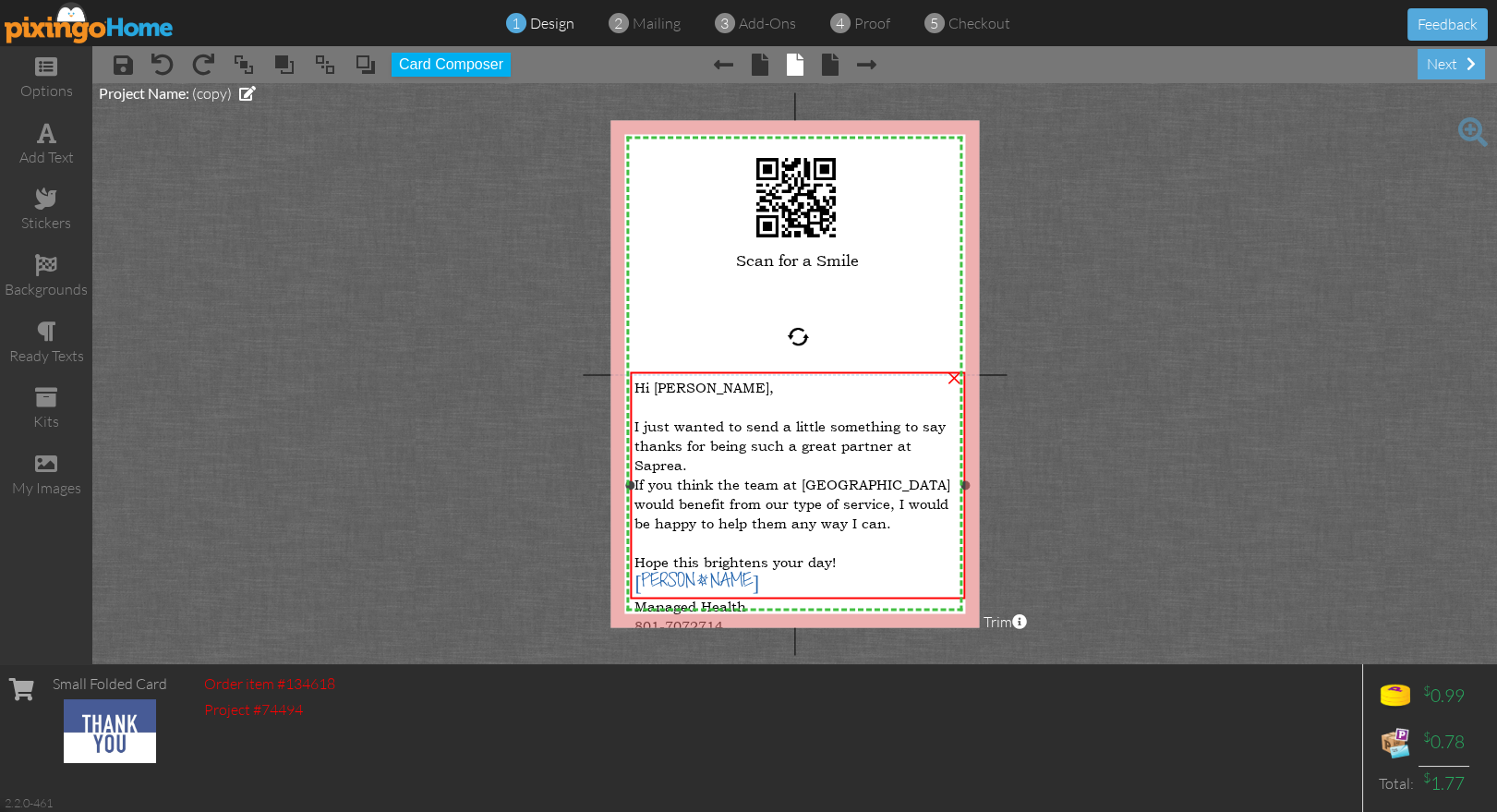
click at [700, 553] on span "Hope this brightens your day!" at bounding box center [735, 562] width 201 height 17
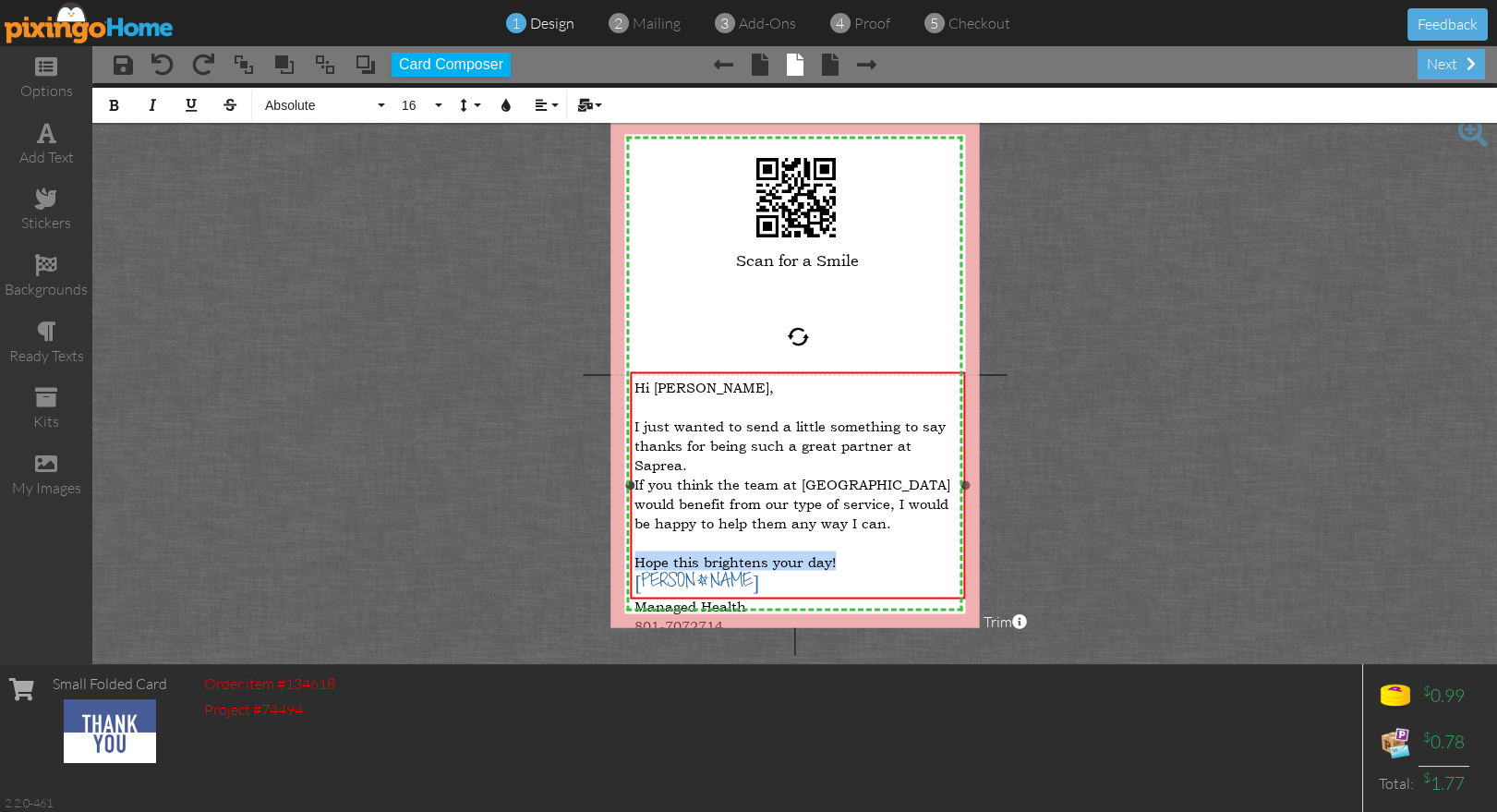
click at [700, 553] on span "Hope this brightens your day!" at bounding box center [735, 562] width 201 height 17
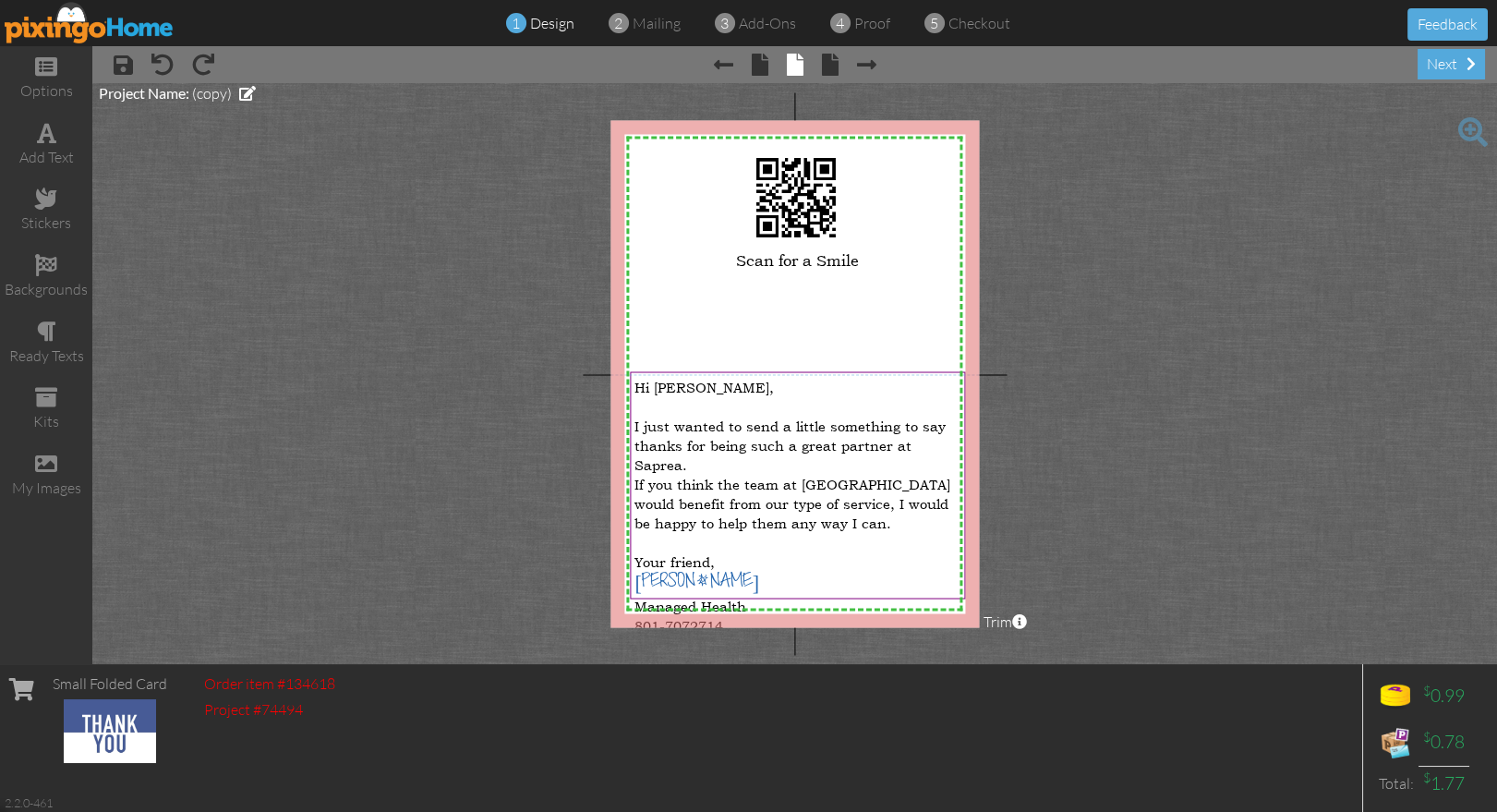
click at [1121, 524] on project-studio-wrapper "X X X X X X X X X X X X X X X X X X X X X X X X X X X X X X X X X X X X X X X X…" at bounding box center [794, 374] width 1404 height 581
click at [659, 417] on span "I just wanted to send a little something to say thanks for being such a great p…" at bounding box center [790, 445] width 311 height 56
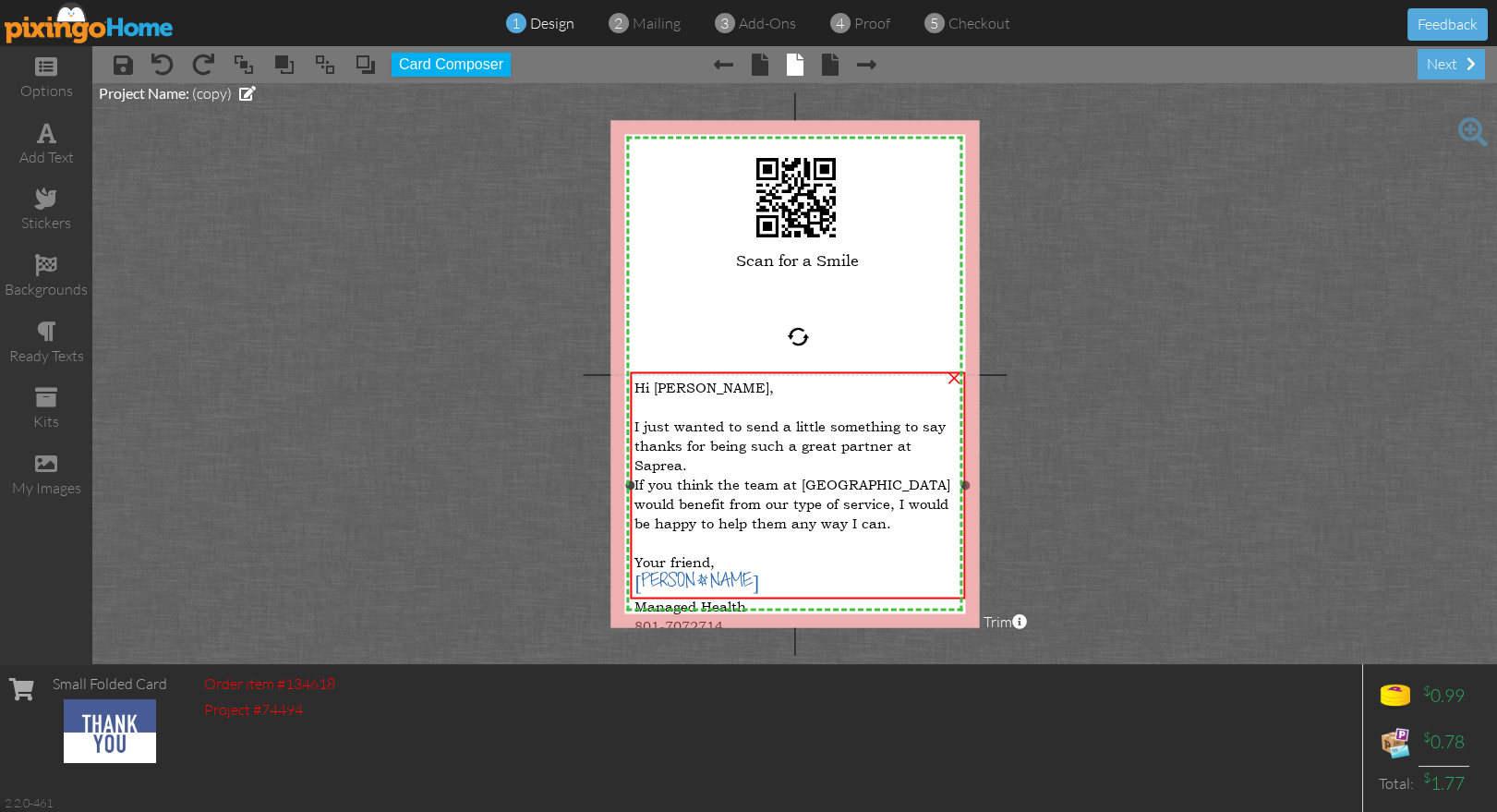
click at [659, 417] on span "I just wanted to send a little something to say thanks for being such a great p…" at bounding box center [790, 445] width 311 height 56
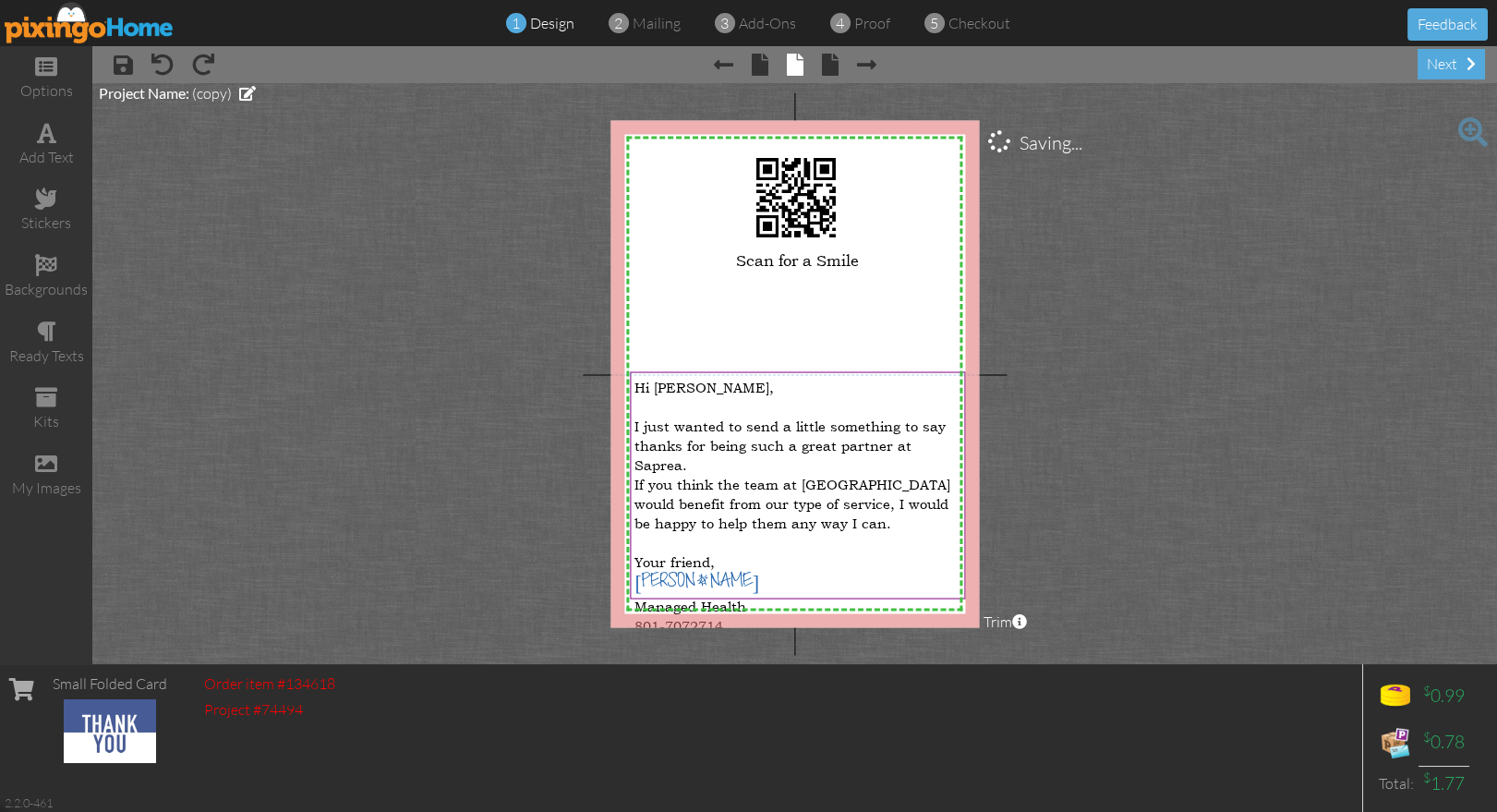
drag, startPoint x: 1221, startPoint y: 498, endPoint x: 927, endPoint y: 555, distance: 299.5
click at [1221, 498] on project-studio-wrapper "X X X X X X X X X X X X X X X X X X X X X X X X X X X X X X X X X X X X X X X X…" at bounding box center [794, 374] width 1404 height 581
click at [748, 615] on div "801-7072714" at bounding box center [798, 624] width 326 height 19
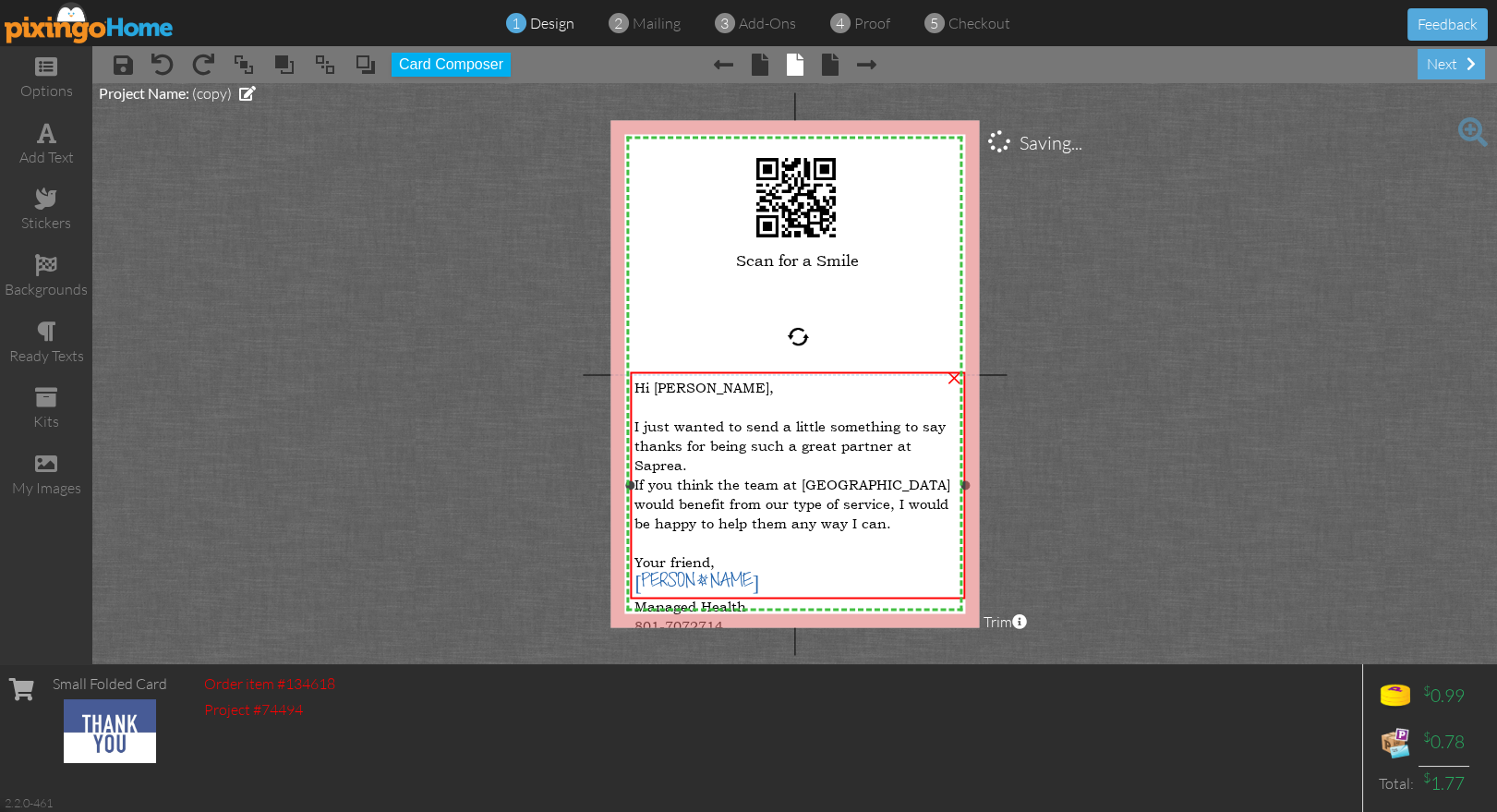
click at [686, 617] on span "801-7072714" at bounding box center [678, 625] width 88 height 17
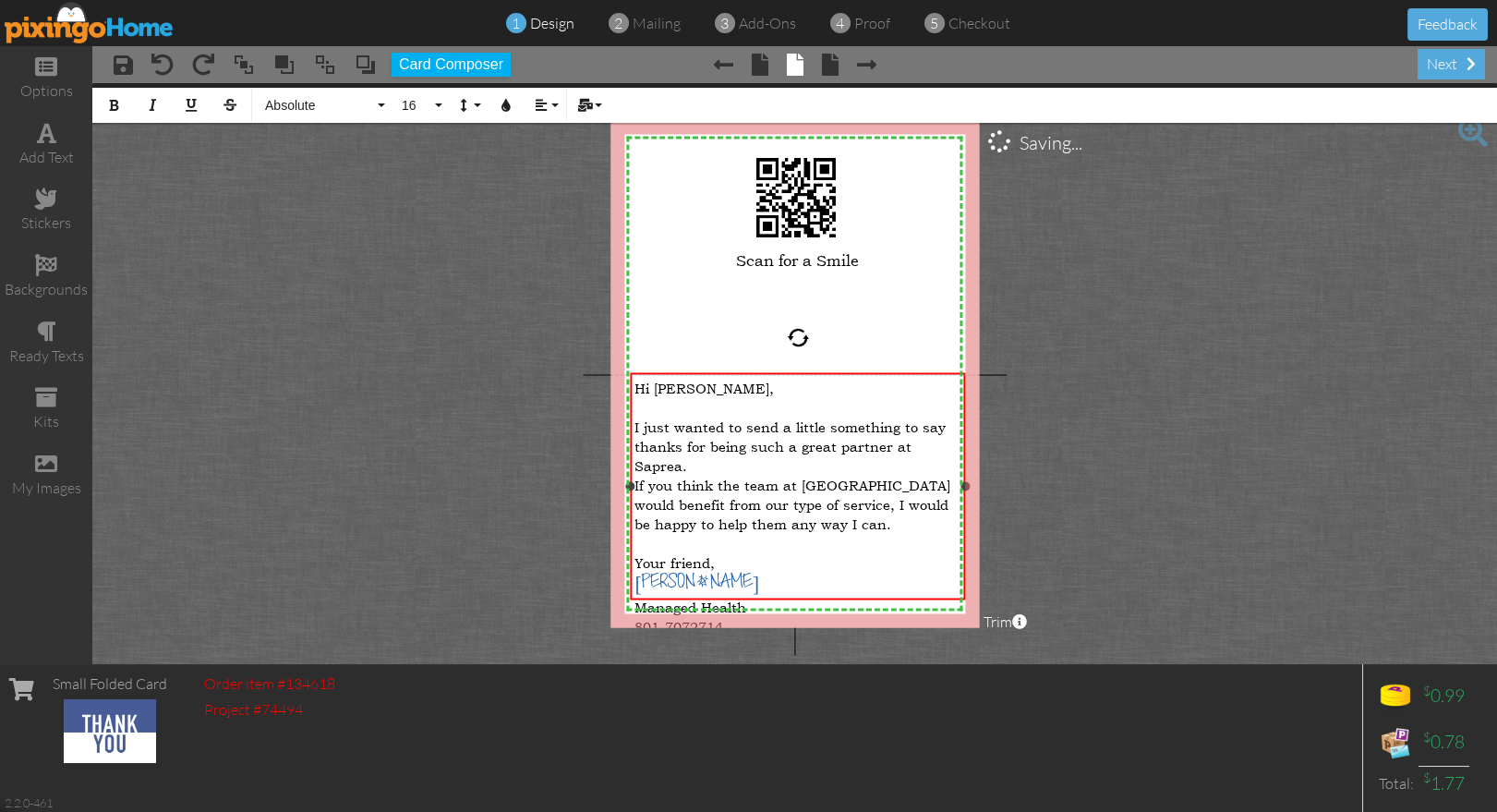
drag, startPoint x: 691, startPoint y: 585, endPoint x: 703, endPoint y: 589, distance: 12.6
click at [692, 618] on span "801-7072714" at bounding box center [678, 626] width 88 height 17
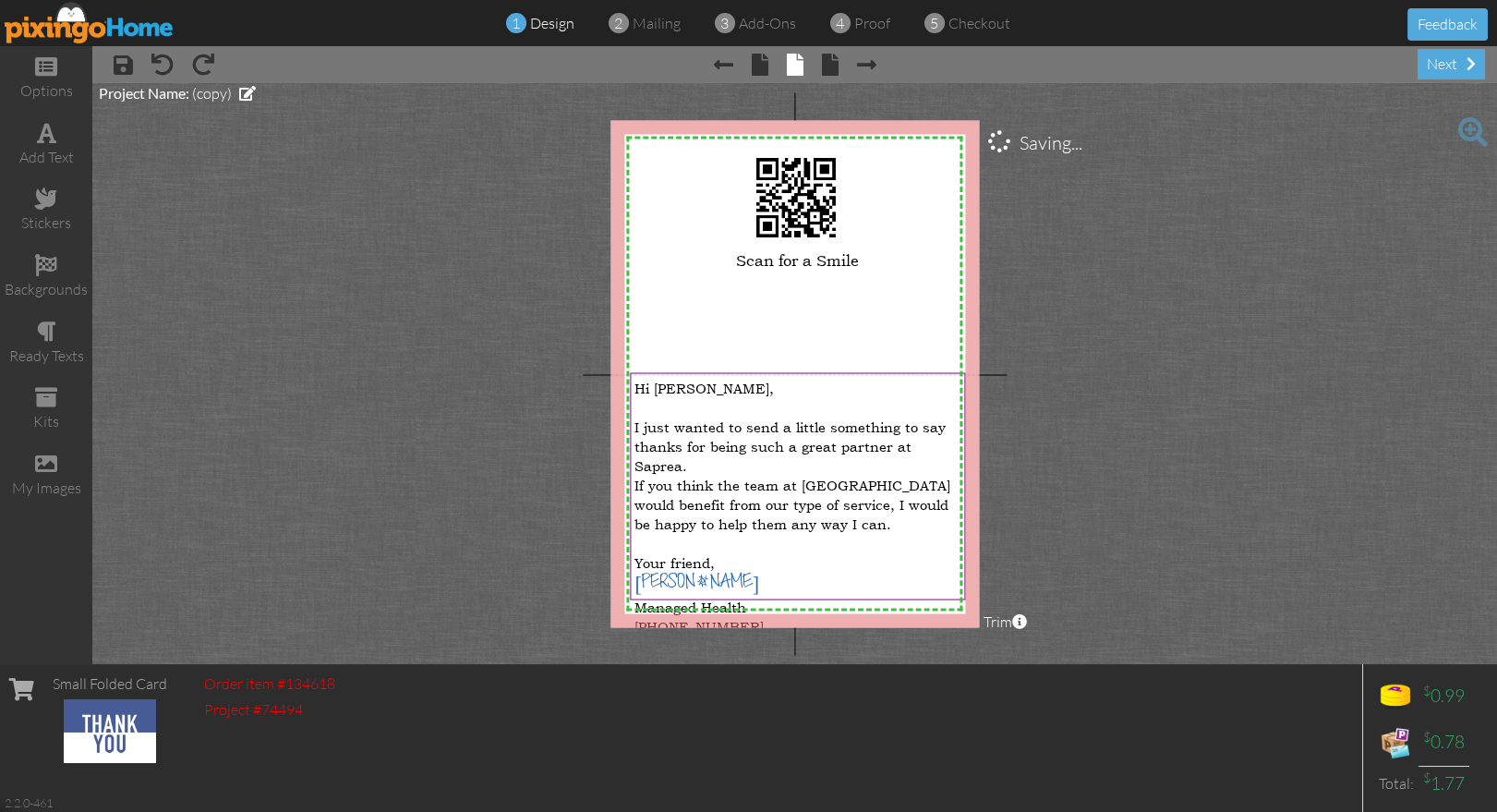
click at [1177, 532] on project-studio-wrapper "X X X X X X X X X X X X X X X X X X X X X X X X X X X X X X X X X X X X X X X X…" at bounding box center [794, 374] width 1404 height 581
click at [659, 26] on span "mailing" at bounding box center [656, 23] width 48 height 18
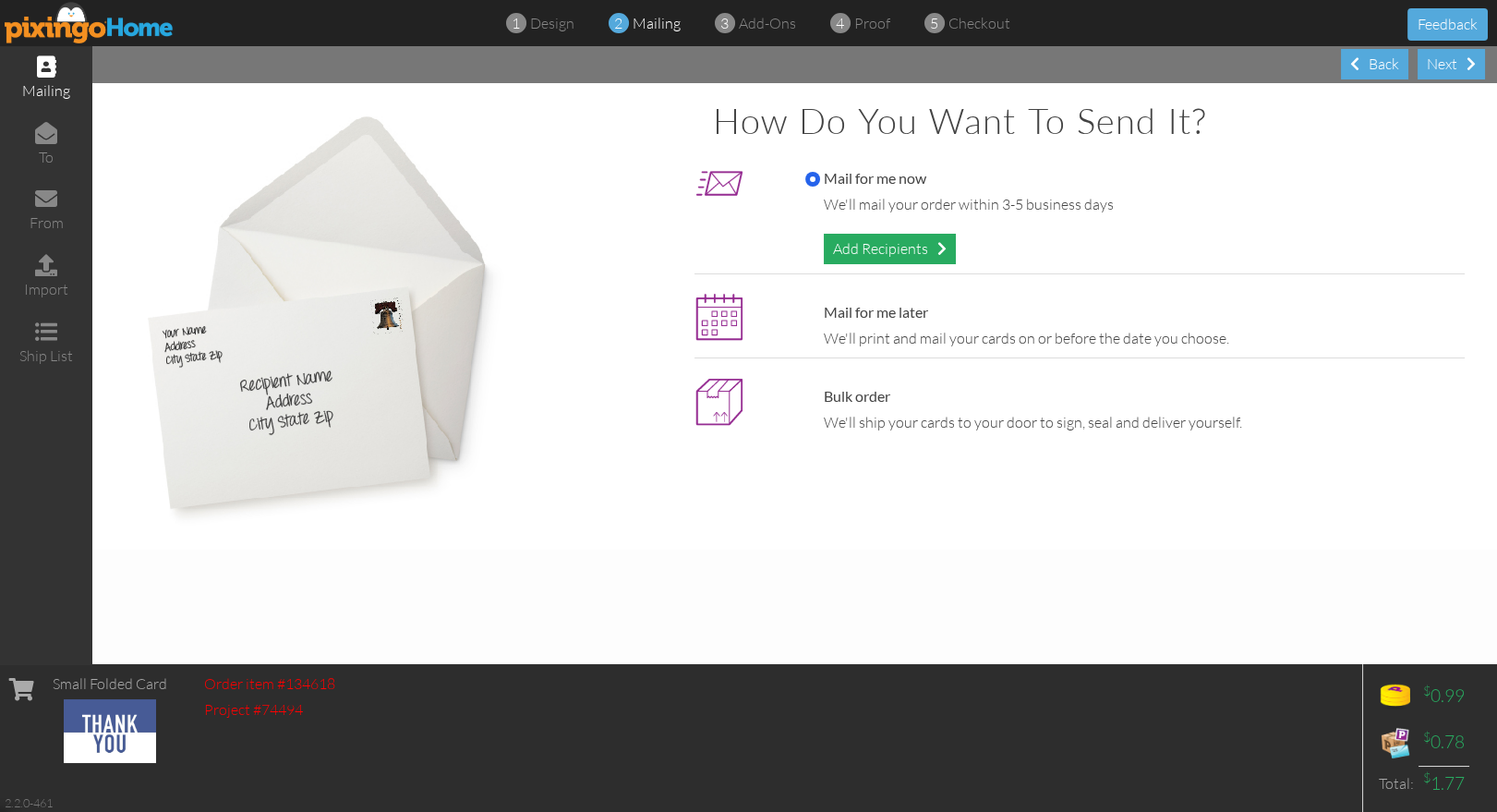
click at [861, 244] on div "Add Recipients" at bounding box center [889, 249] width 132 height 30
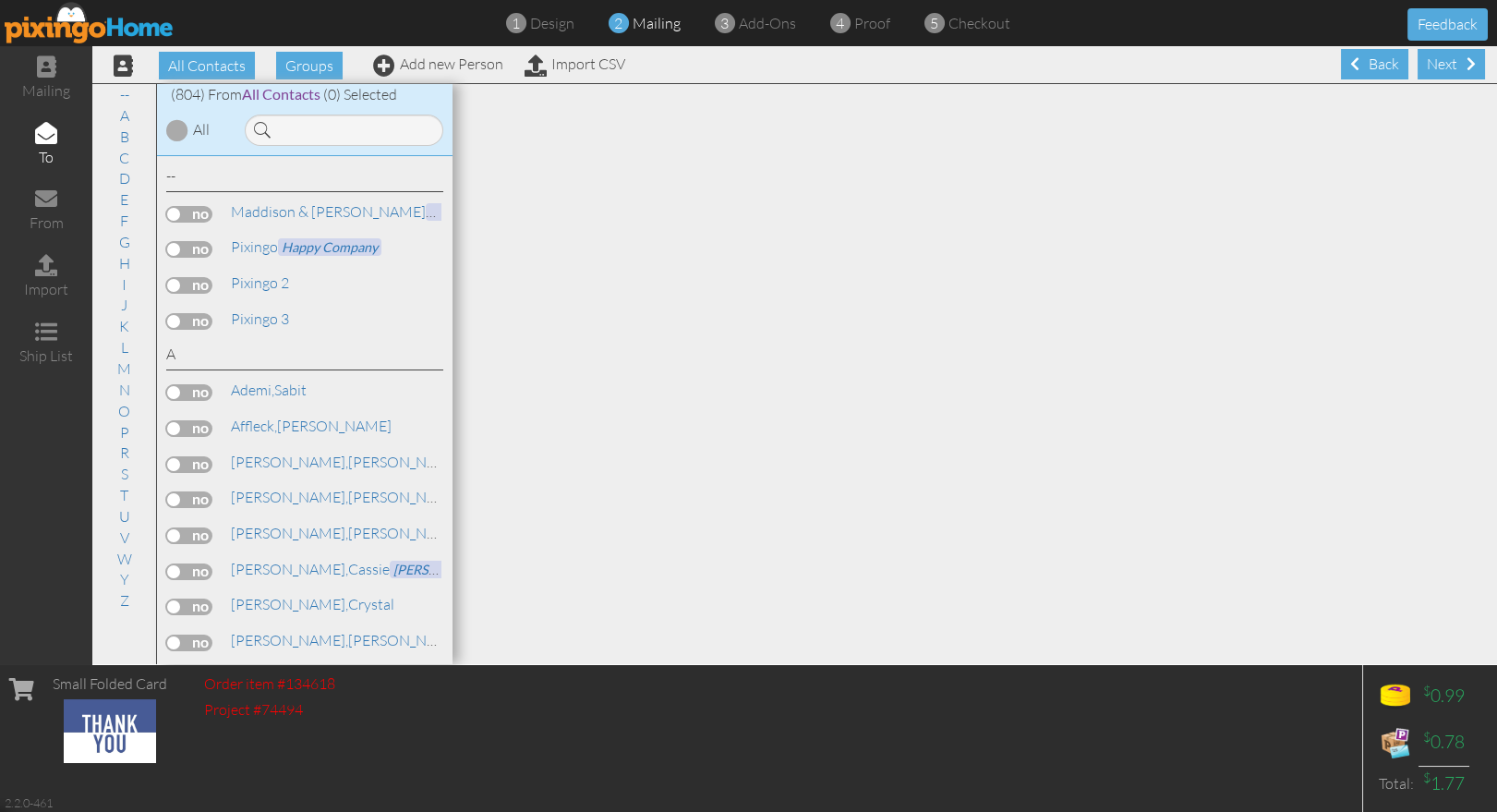
click at [185, 287] on label at bounding box center [189, 286] width 46 height 17
click at [0, 0] on input "checkbox" at bounding box center [0, 0] width 0 height 0
click at [527, 28] on div "1 design" at bounding box center [545, 24] width 58 height 21
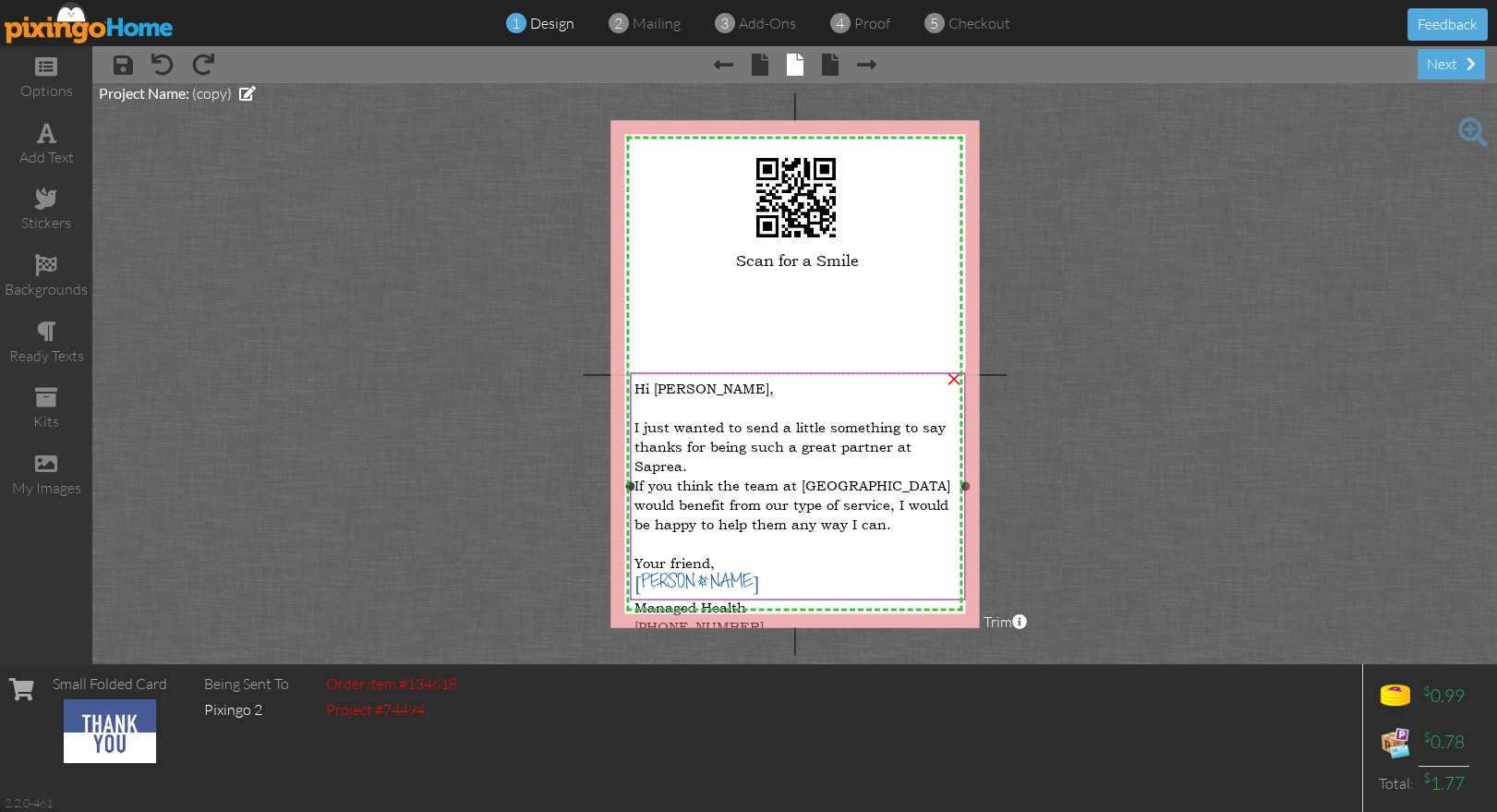
click at [697, 618] on span "[PHONE_NUMBER]" at bounding box center [699, 626] width 129 height 17
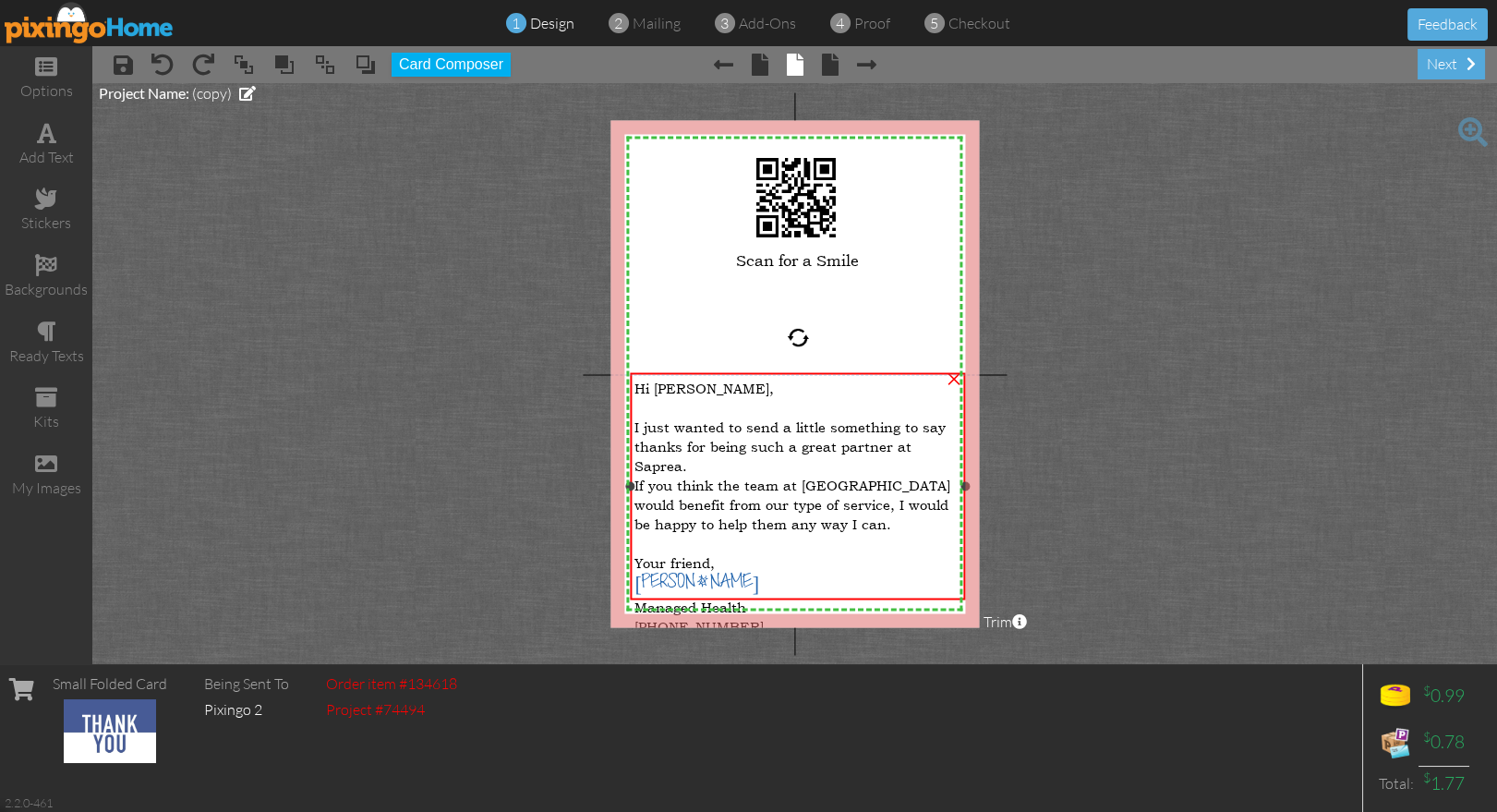
click at [697, 618] on span "[PHONE_NUMBER]" at bounding box center [699, 626] width 129 height 17
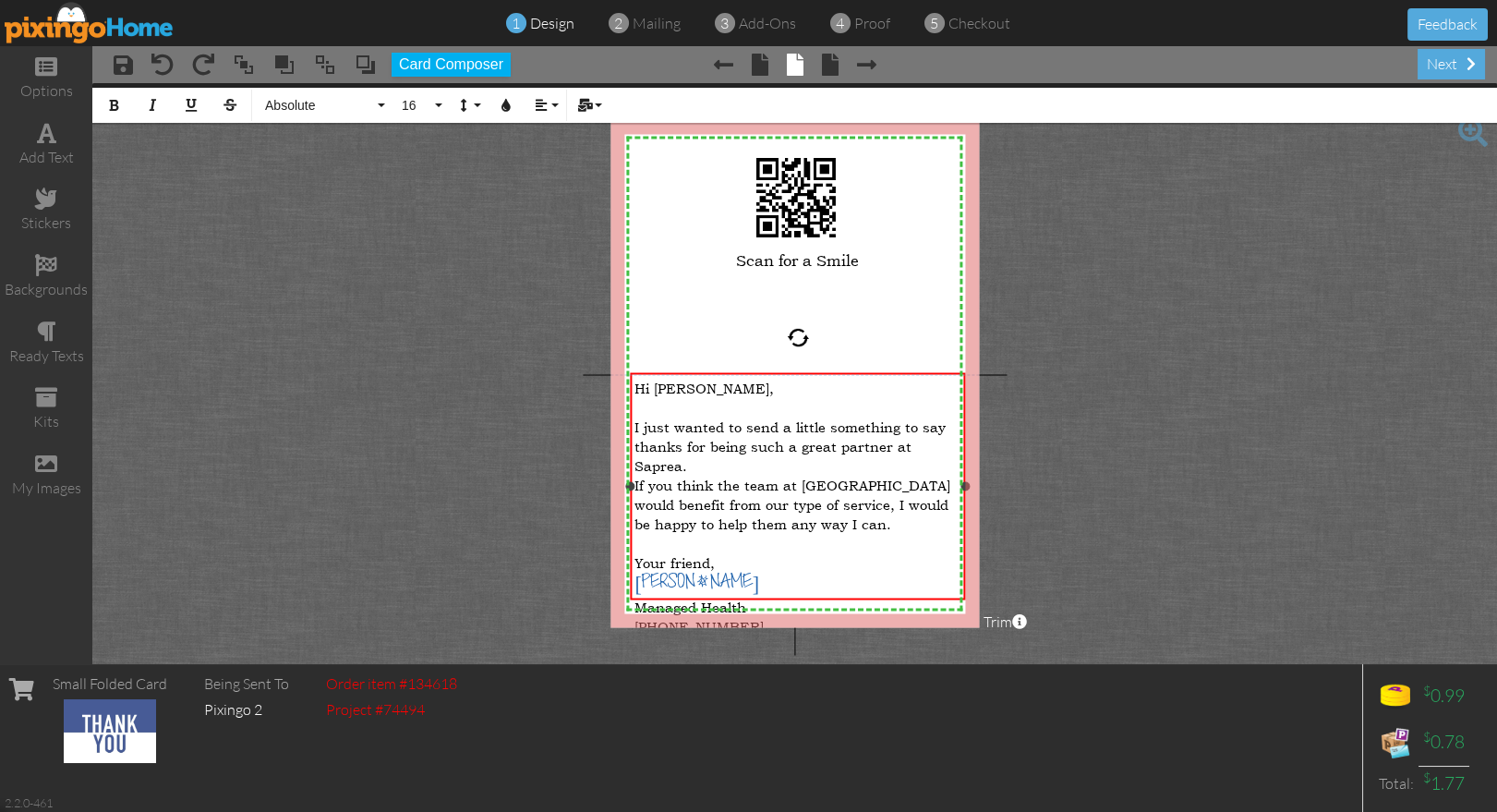
click at [696, 618] on span "[PHONE_NUMBER]" at bounding box center [699, 626] width 129 height 17
click at [870, 22] on span "proof" at bounding box center [872, 23] width 36 height 18
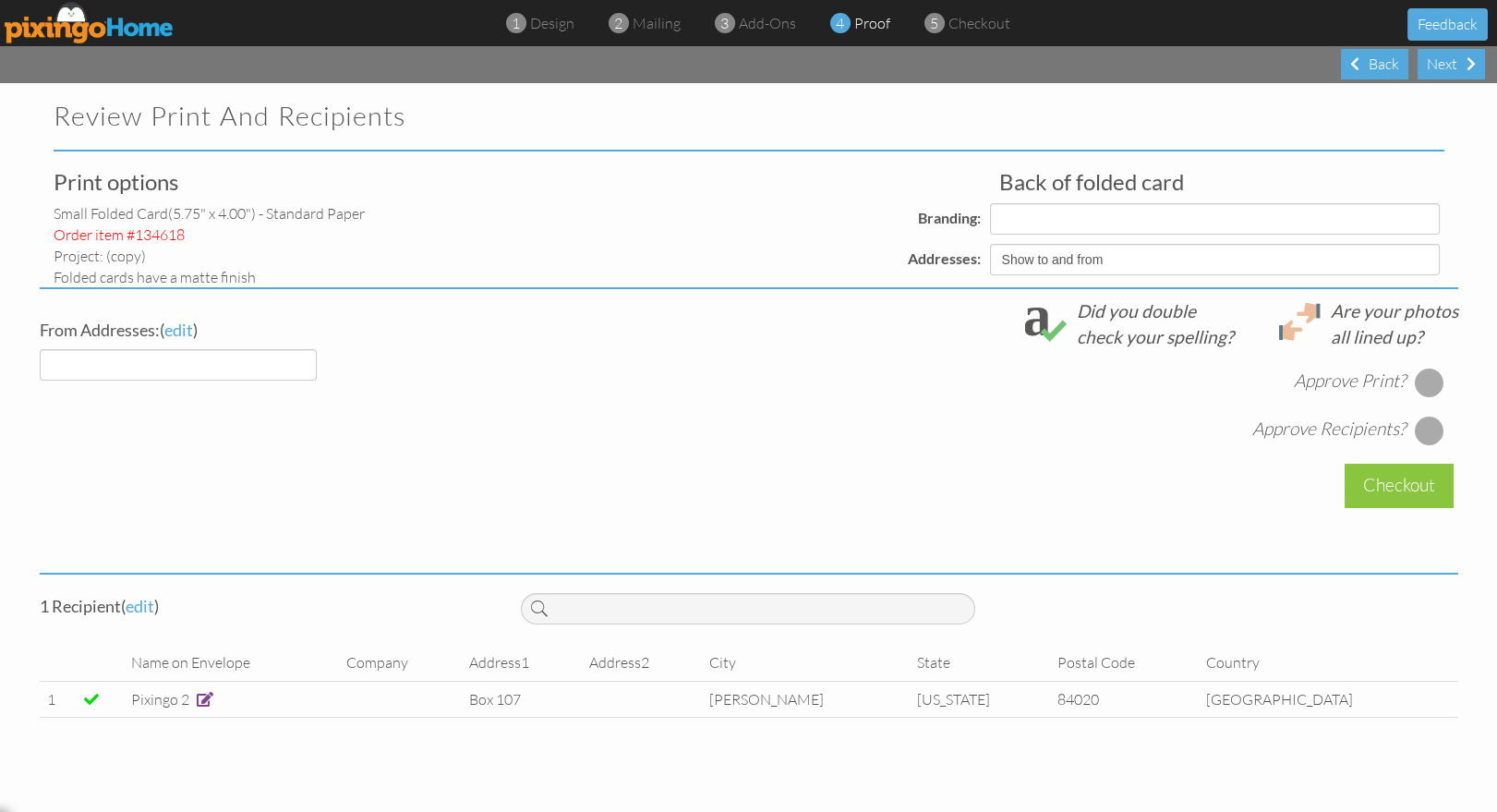
select select "object:31323"
select select "object:31340"
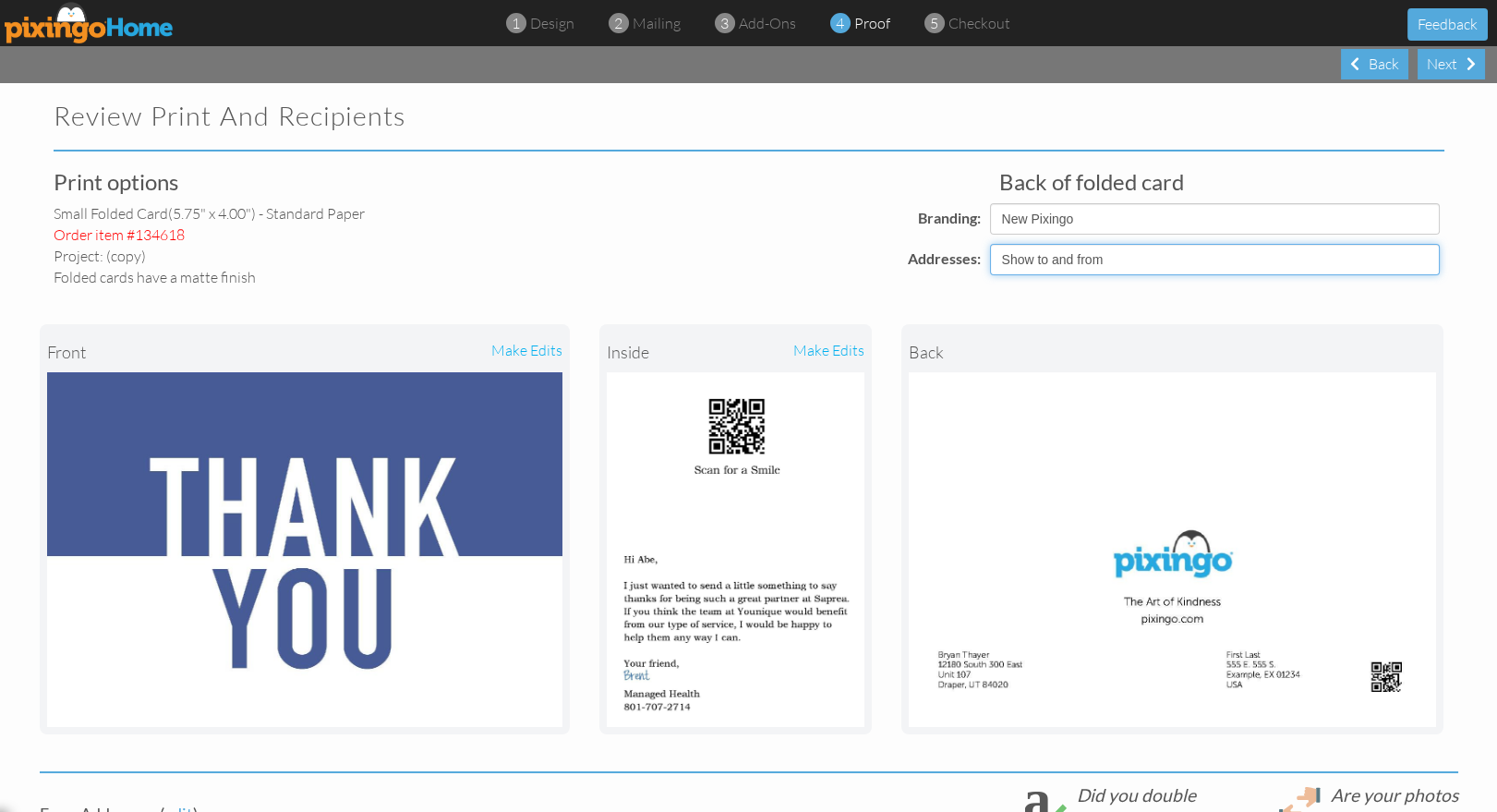
click at [1078, 266] on select "Show to and from Show from only Hide to and from" at bounding box center [1214, 259] width 450 height 31
select select "object:31321"
click at [989, 244] on select "Show to and from Show from only Hide to and from" at bounding box center [1214, 259] width 450 height 31
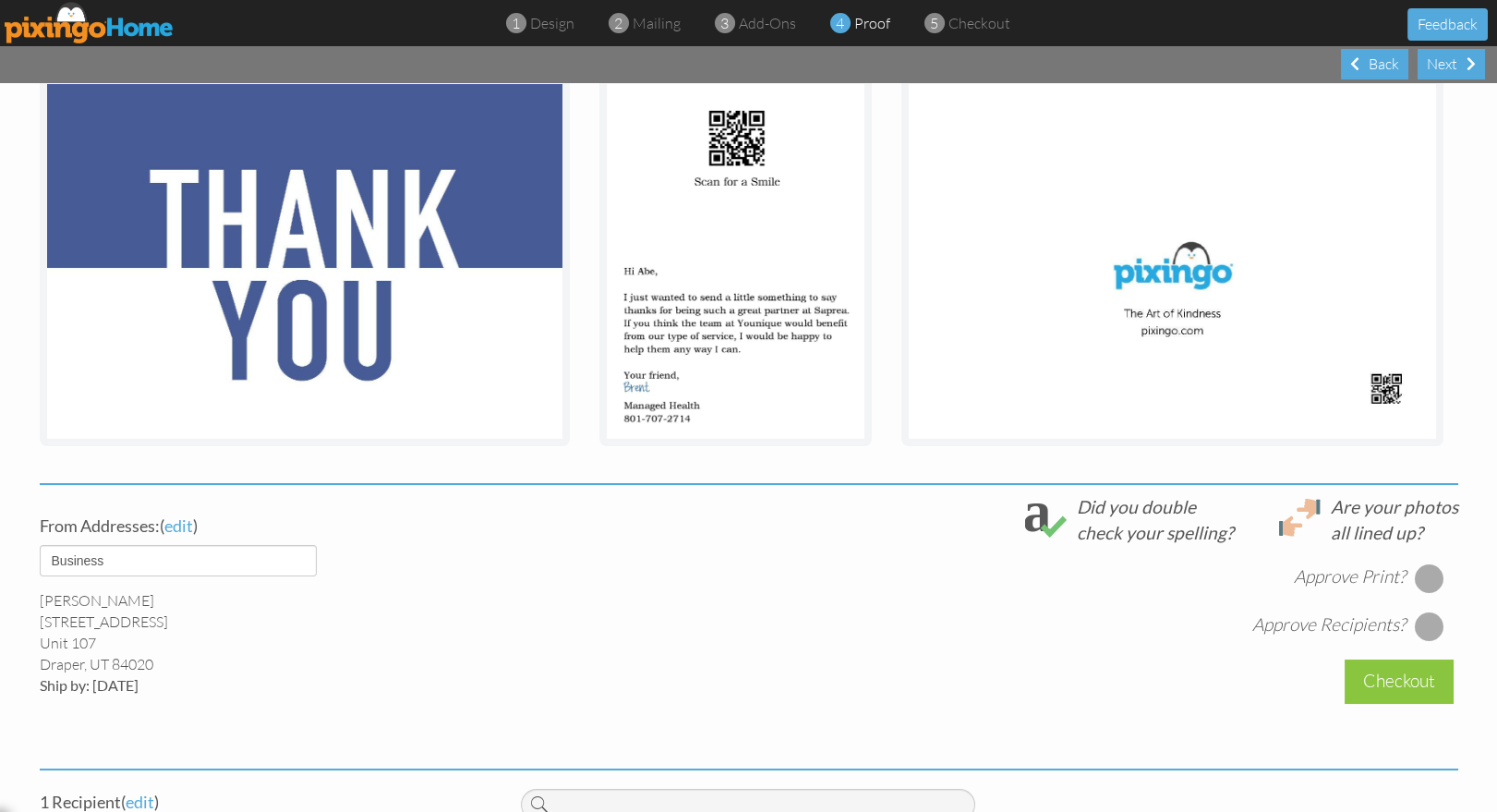
scroll to position [291, 0]
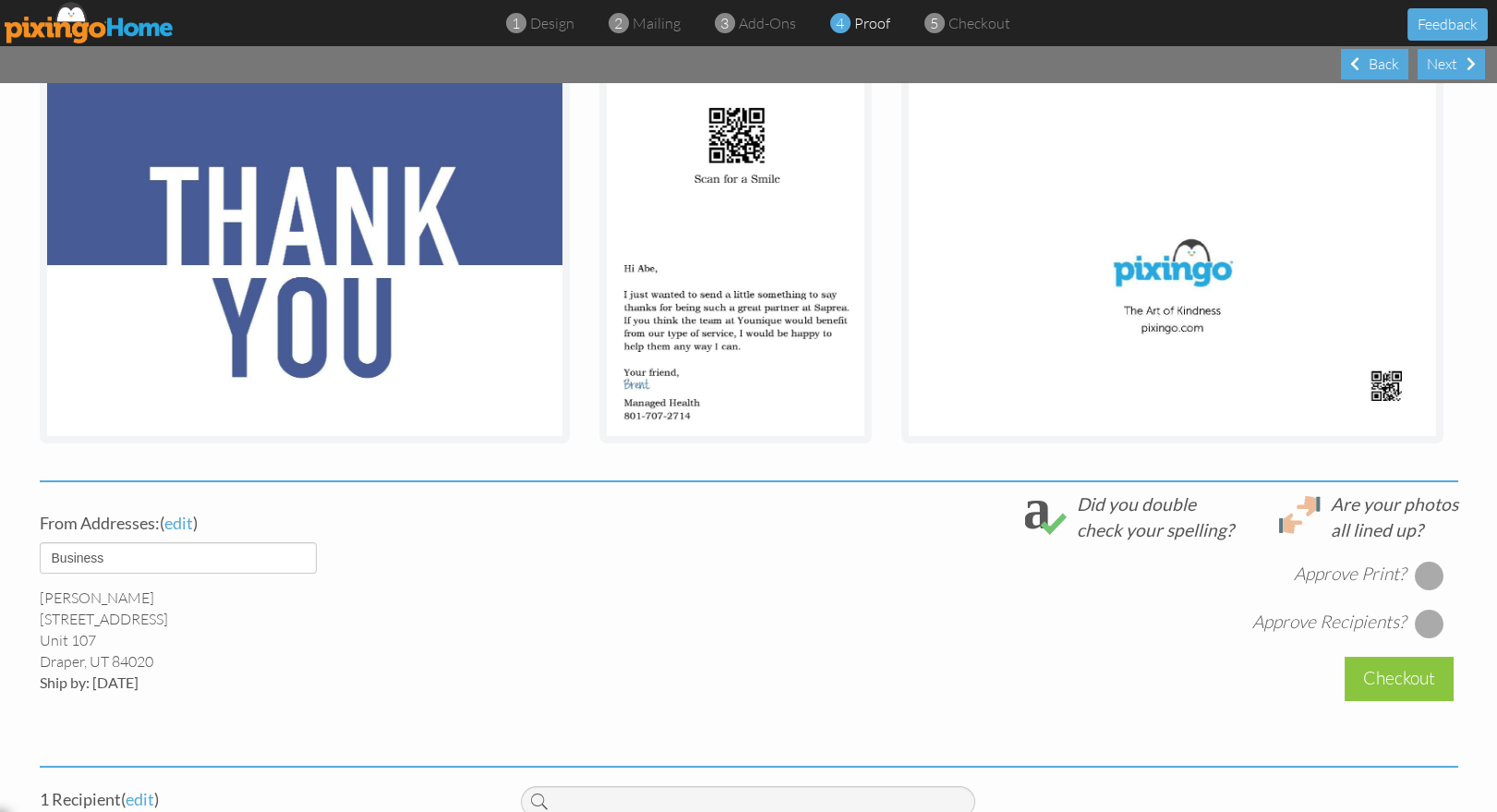
click at [1429, 564] on div at bounding box center [1428, 575] width 29 height 29
click at [1424, 625] on div at bounding box center [1428, 622] width 29 height 29
click at [1382, 680] on div "Checkout" at bounding box center [1398, 678] width 109 height 44
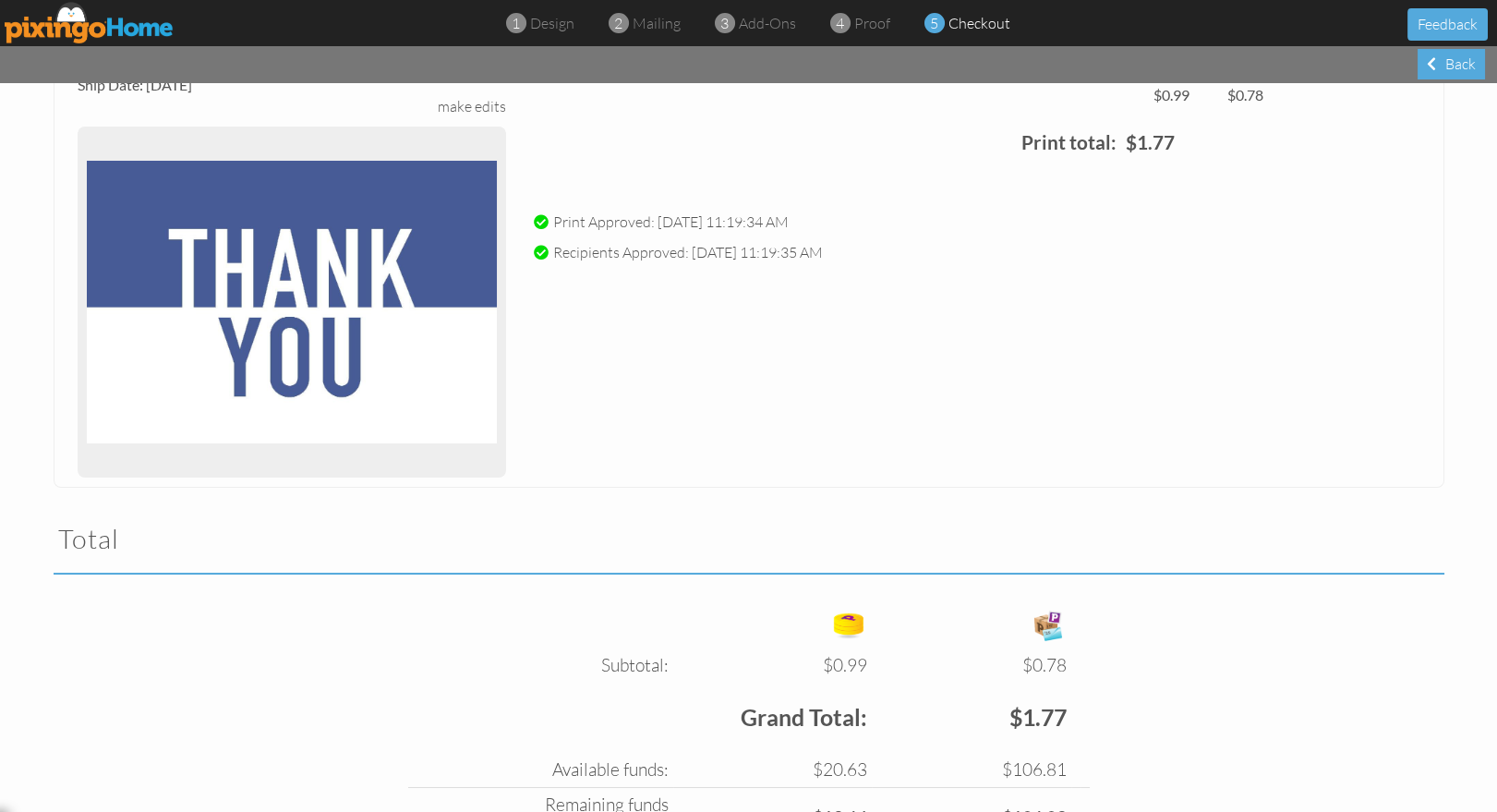
scroll to position [360, 0]
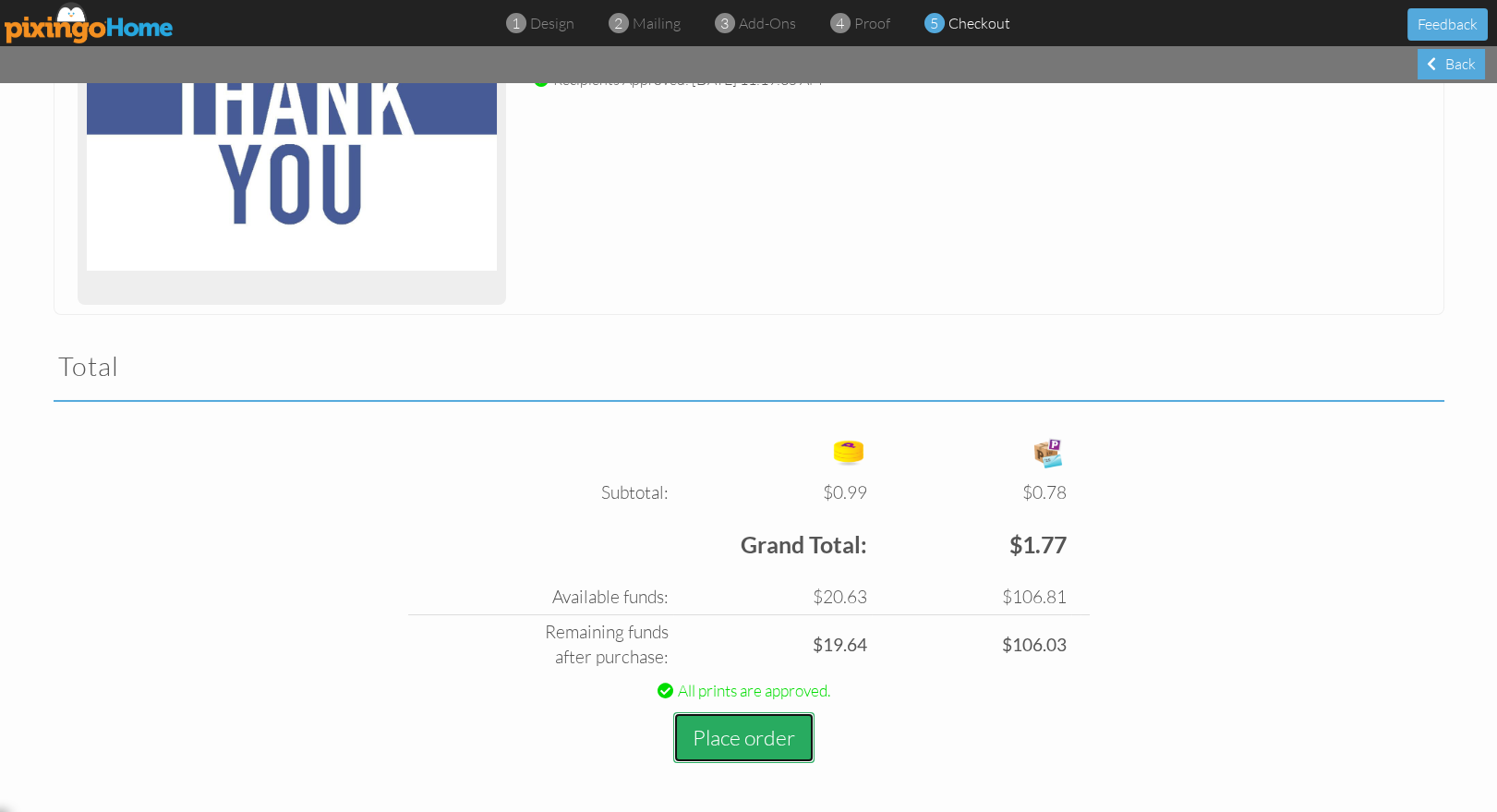
click at [753, 734] on button "Place order" at bounding box center [744, 737] width 141 height 51
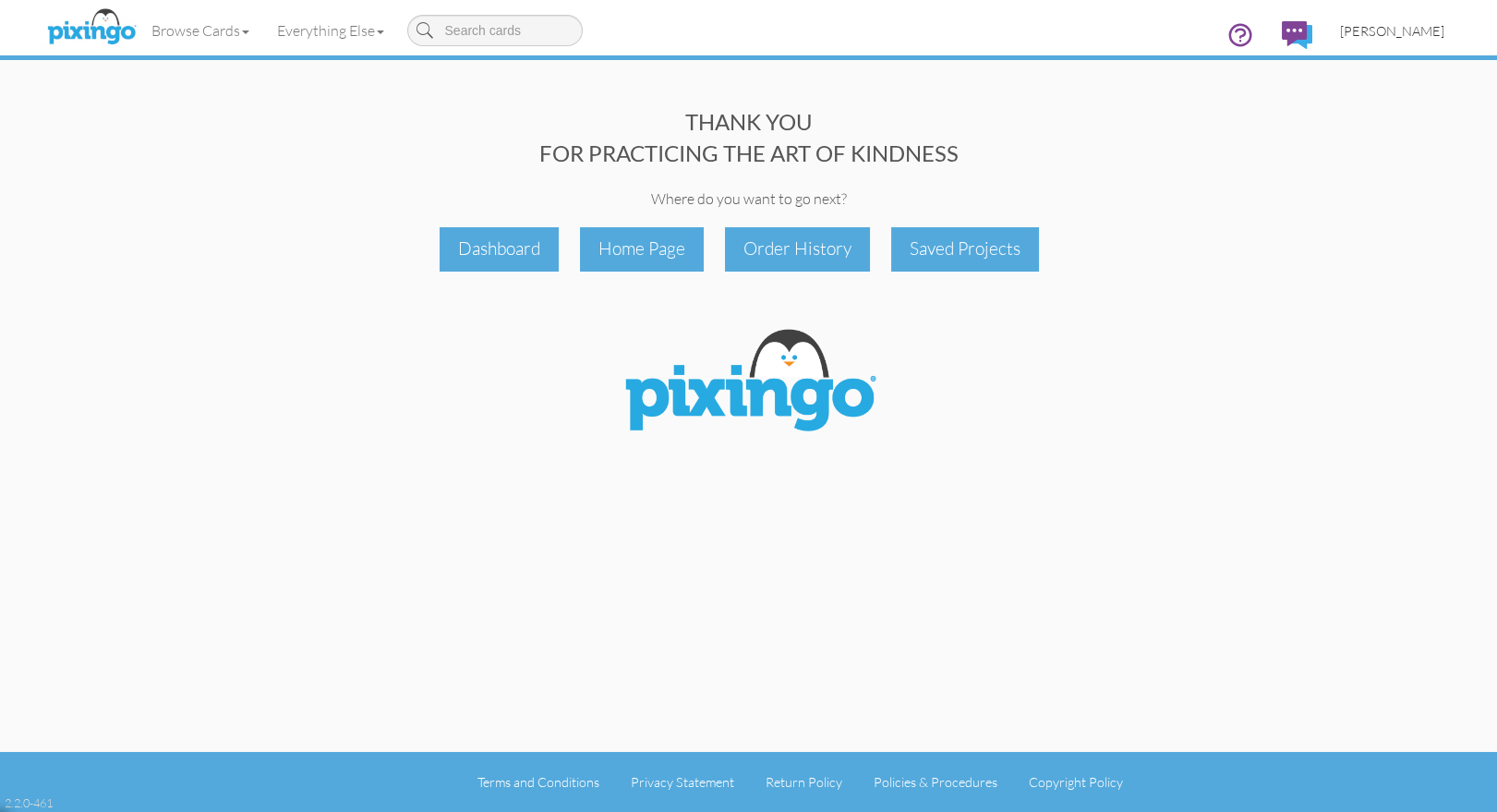
click at [1410, 38] on span "[PERSON_NAME]" at bounding box center [1392, 30] width 104 height 16
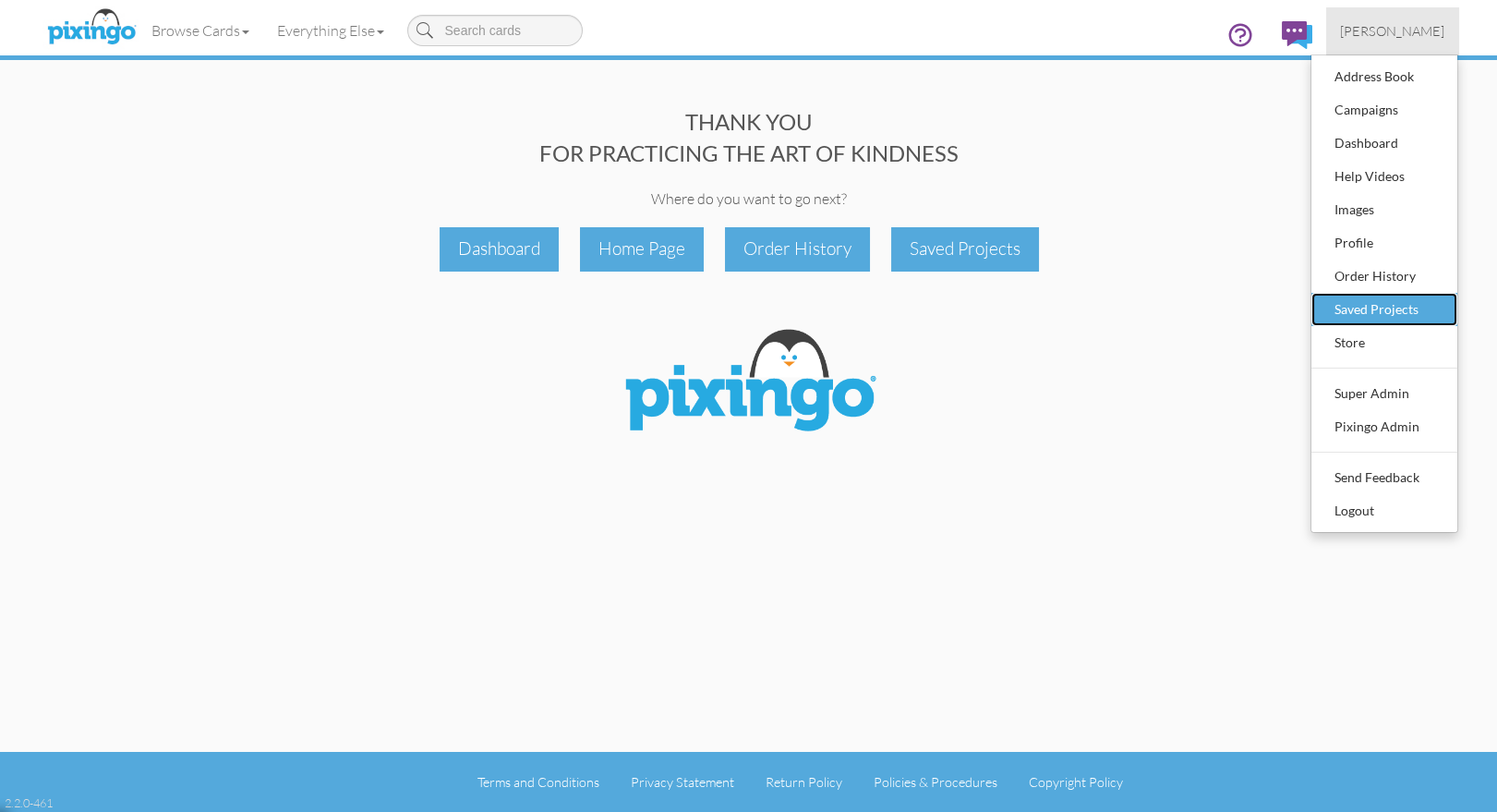
click at [1353, 304] on div "Saved Projects" at bounding box center [1384, 308] width 109 height 28
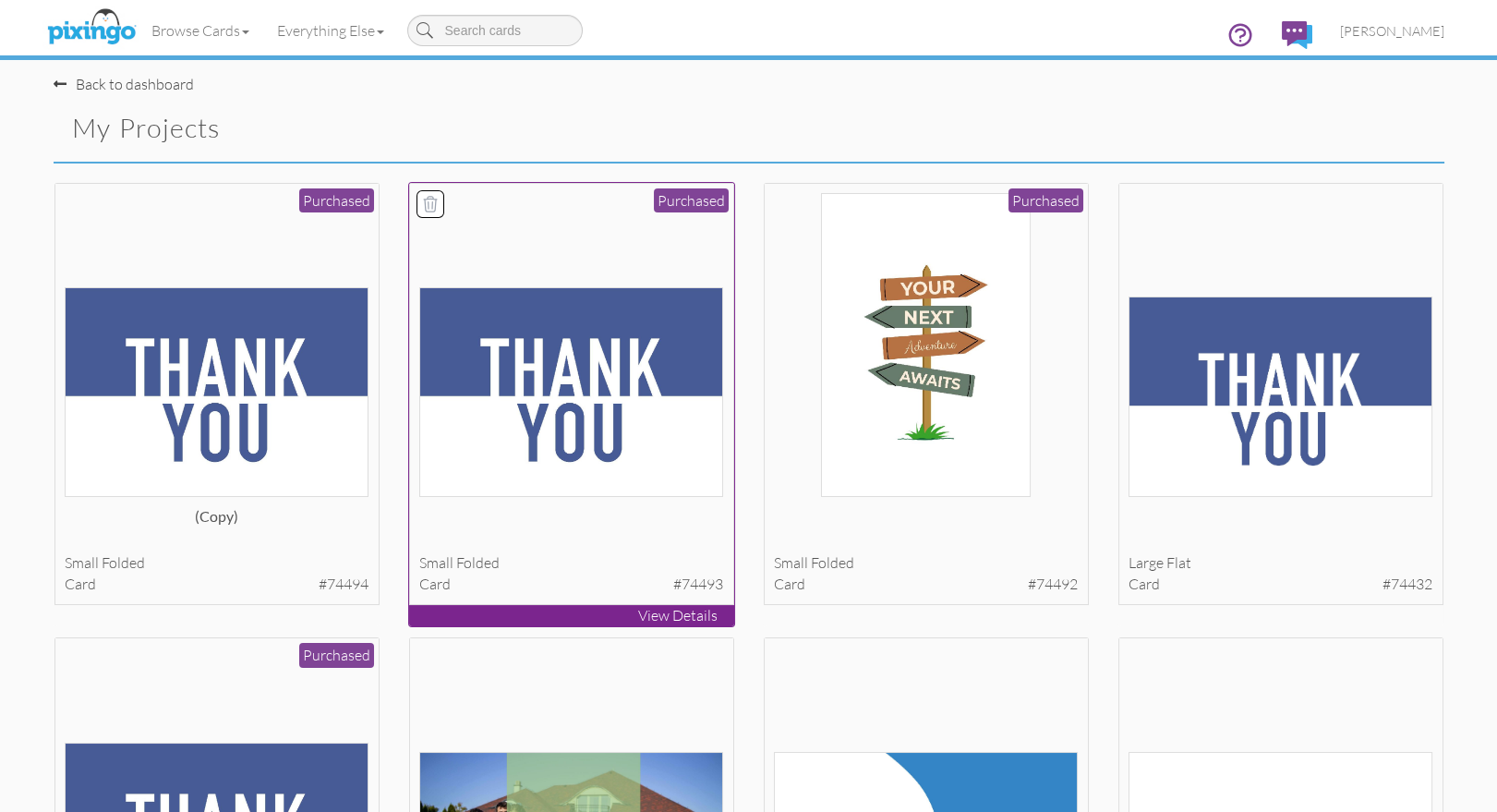
click at [626, 386] on img at bounding box center [571, 392] width 304 height 210
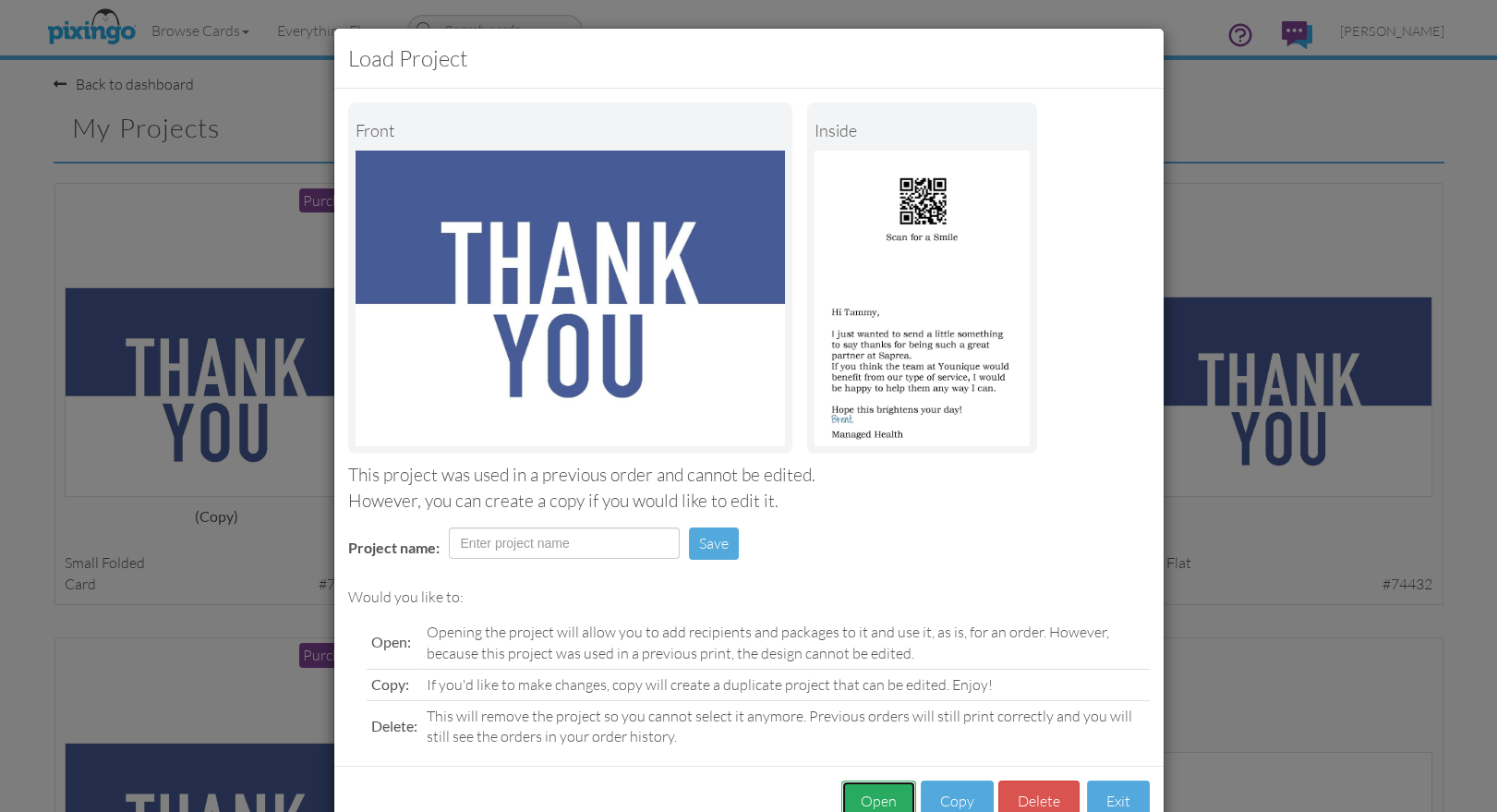
click at [881, 803] on button "Open" at bounding box center [878, 801] width 75 height 42
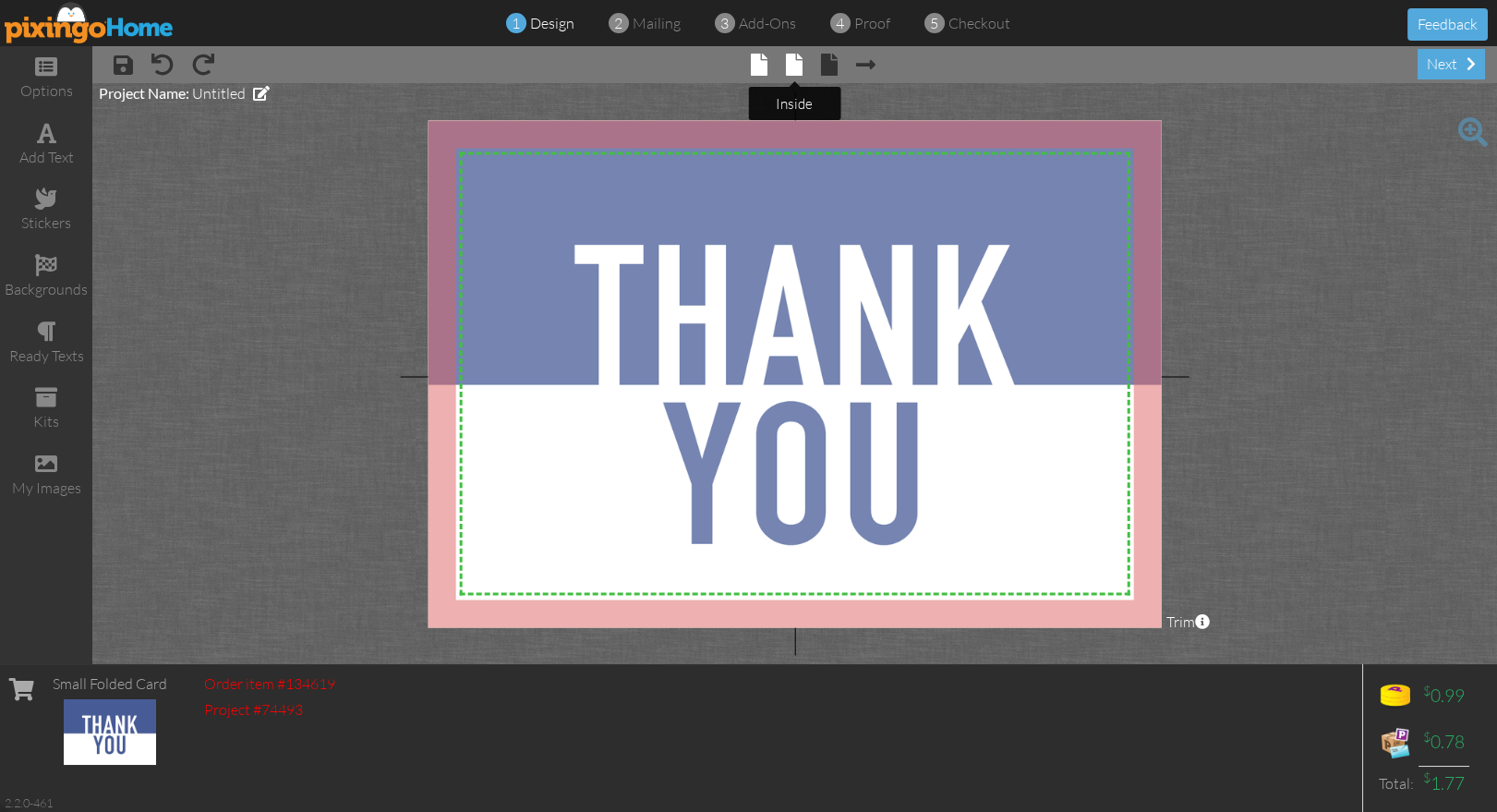
click at [794, 73] on span at bounding box center [794, 64] width 17 height 22
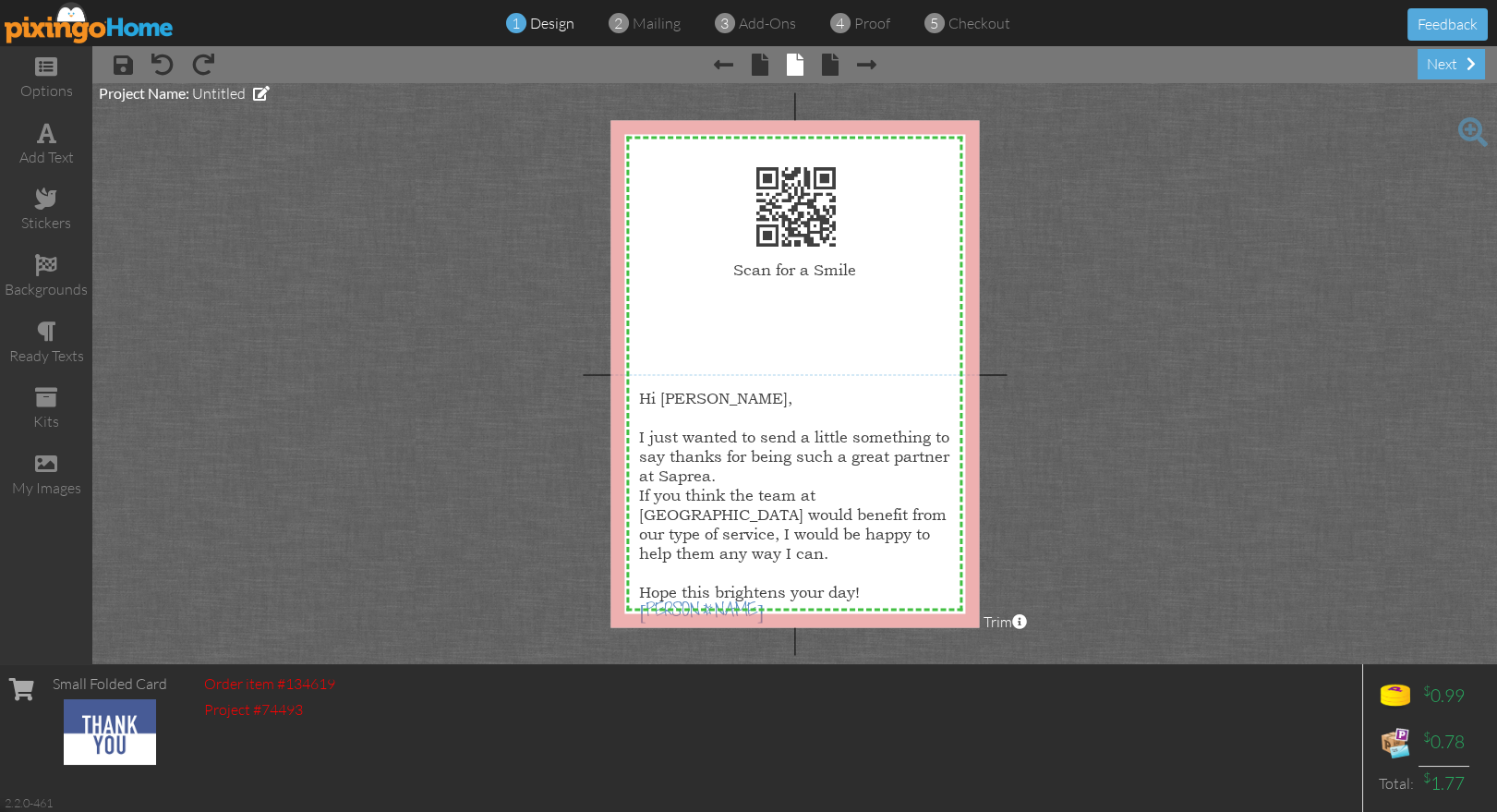
click at [811, 437] on div at bounding box center [794, 374] width 368 height 507
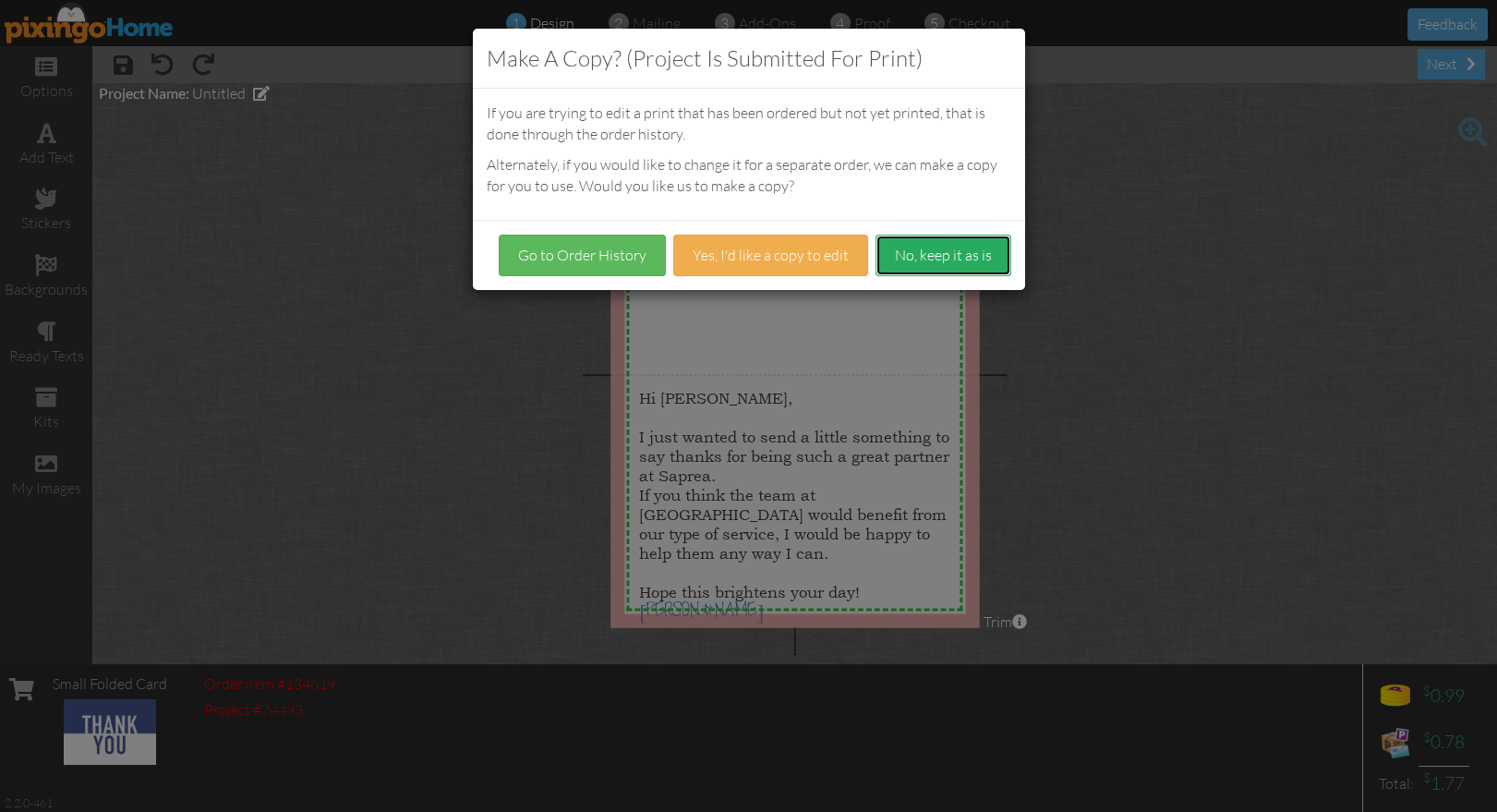
click at [950, 261] on button "No, keep it as is" at bounding box center [943, 255] width 136 height 42
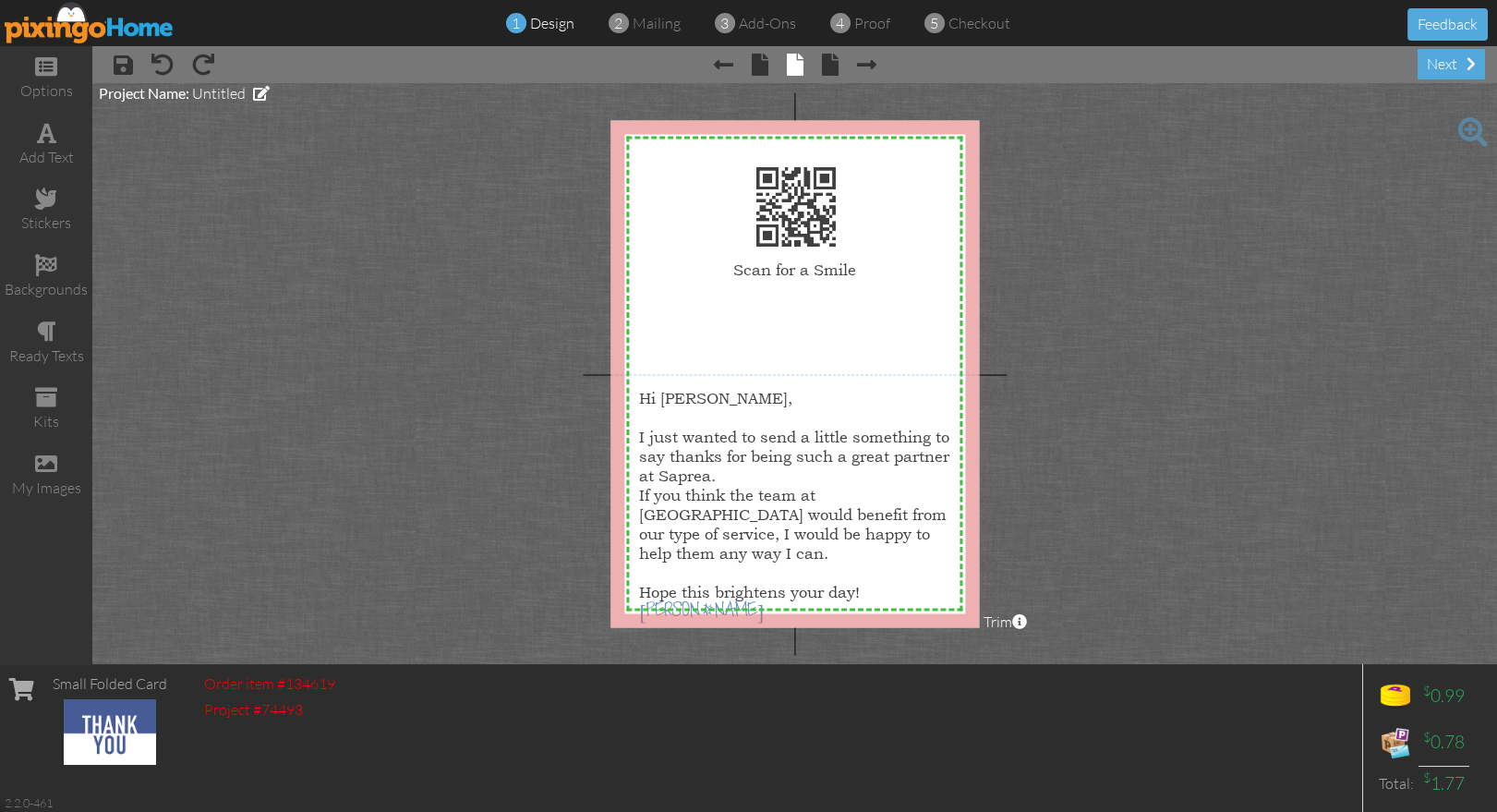
click at [77, 26] on img at bounding box center [89, 23] width 170 height 42
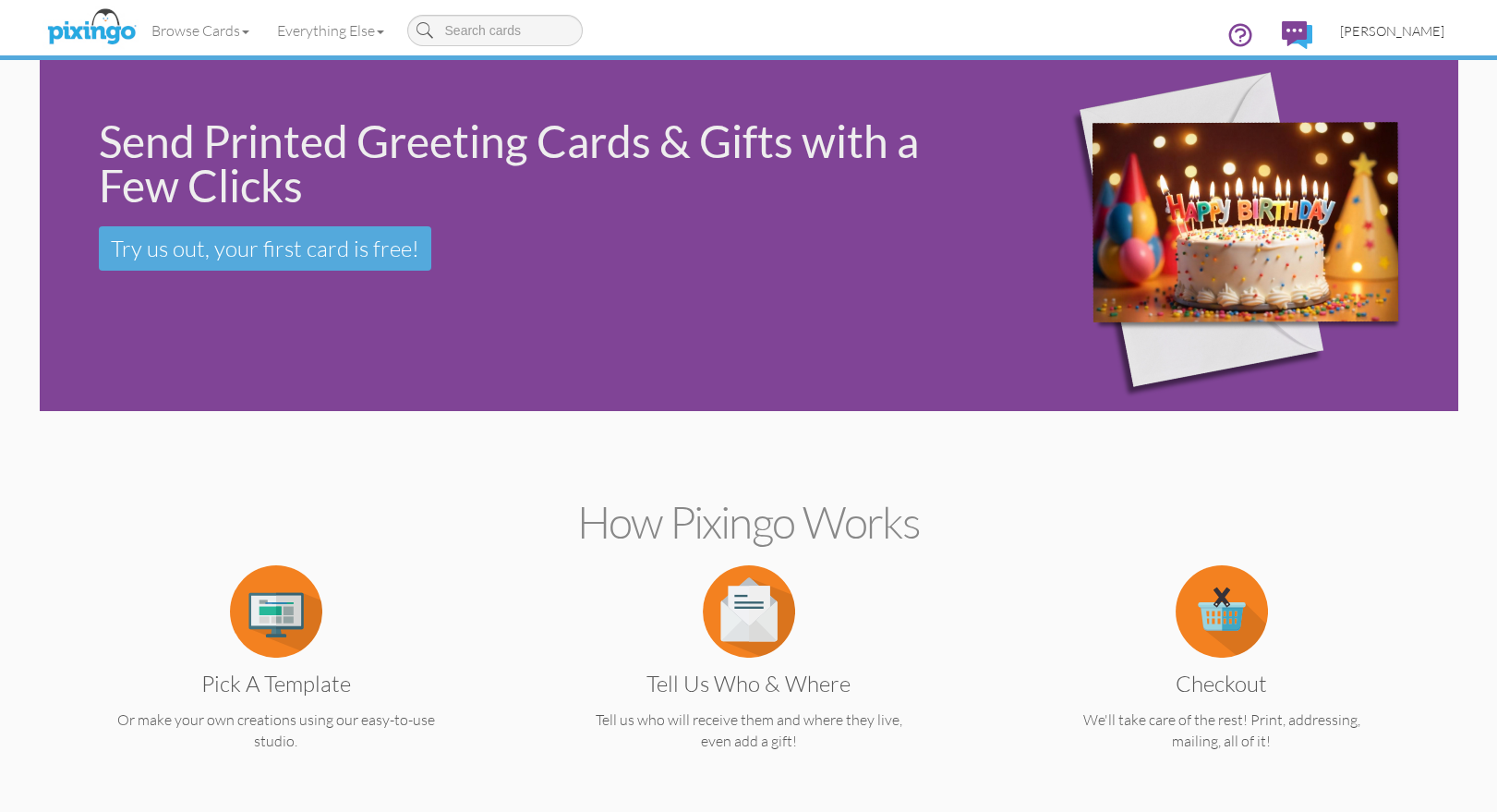
click at [1430, 28] on span "[PERSON_NAME]" at bounding box center [1392, 30] width 104 height 16
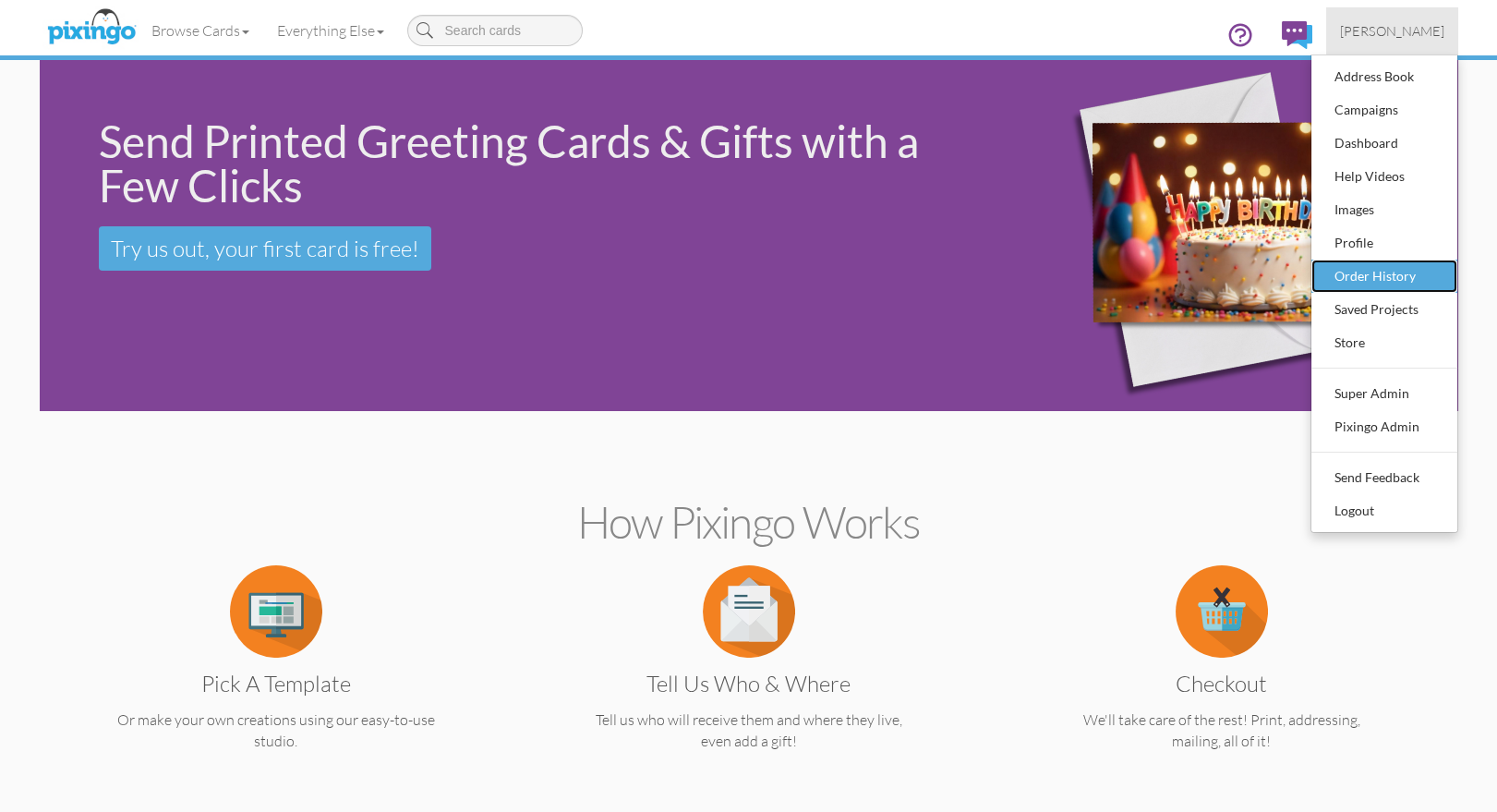
click at [1397, 278] on div "Order History" at bounding box center [1384, 275] width 109 height 28
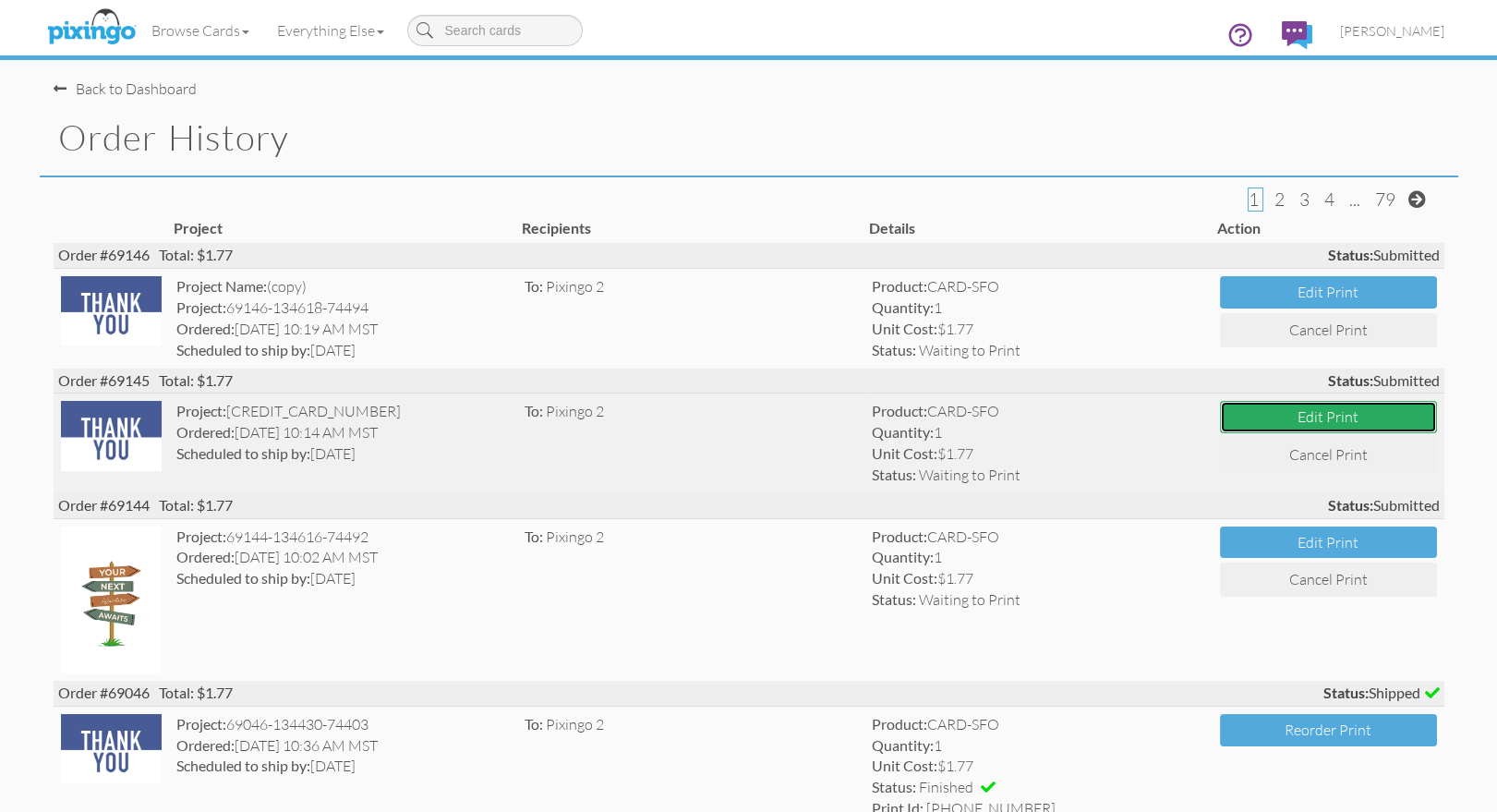
click at [1308, 419] on button "Edit Print" at bounding box center [1328, 416] width 217 height 32
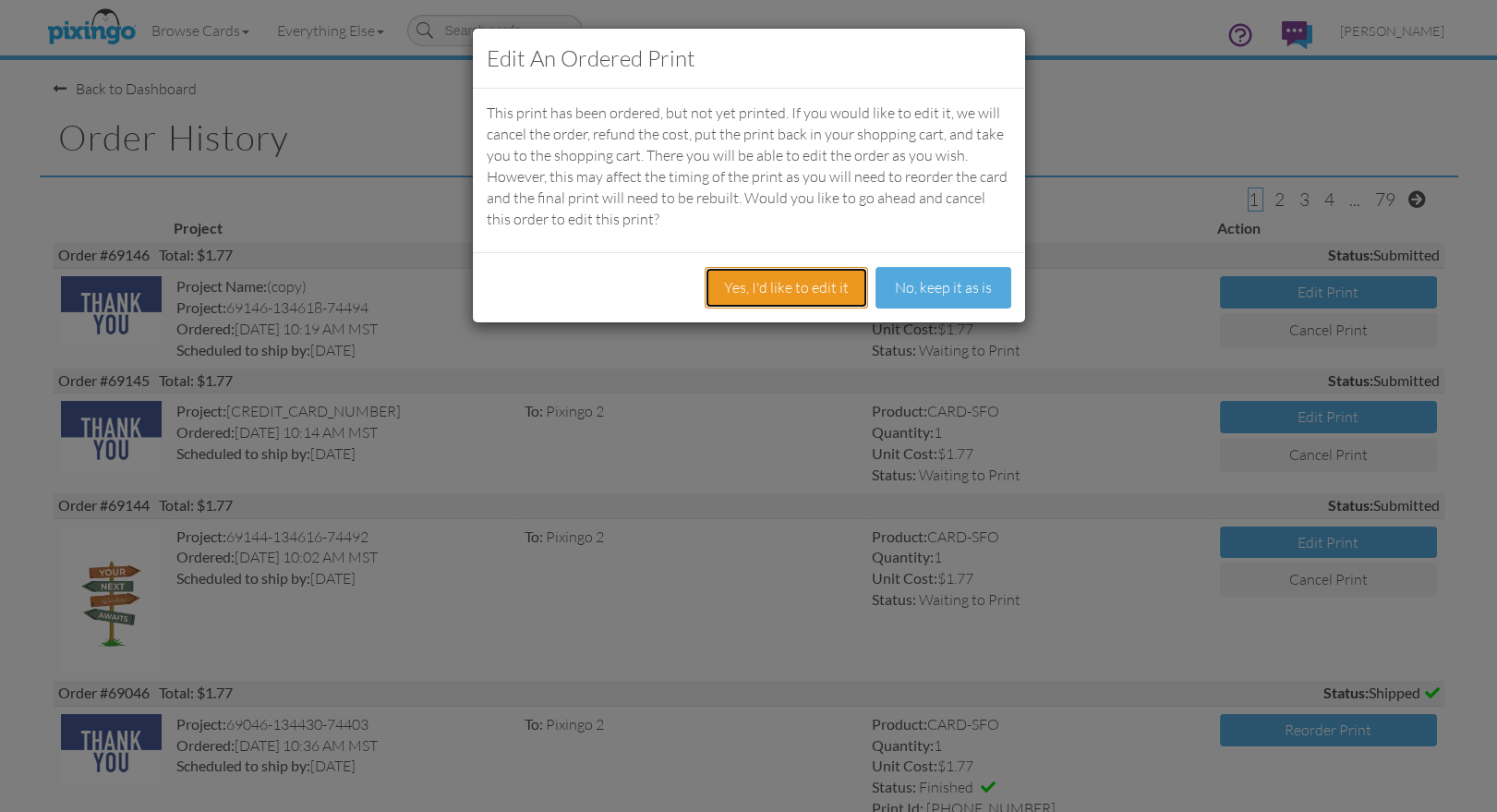
click at [725, 277] on button "Yes, I'd like to edit it" at bounding box center [786, 287] width 163 height 42
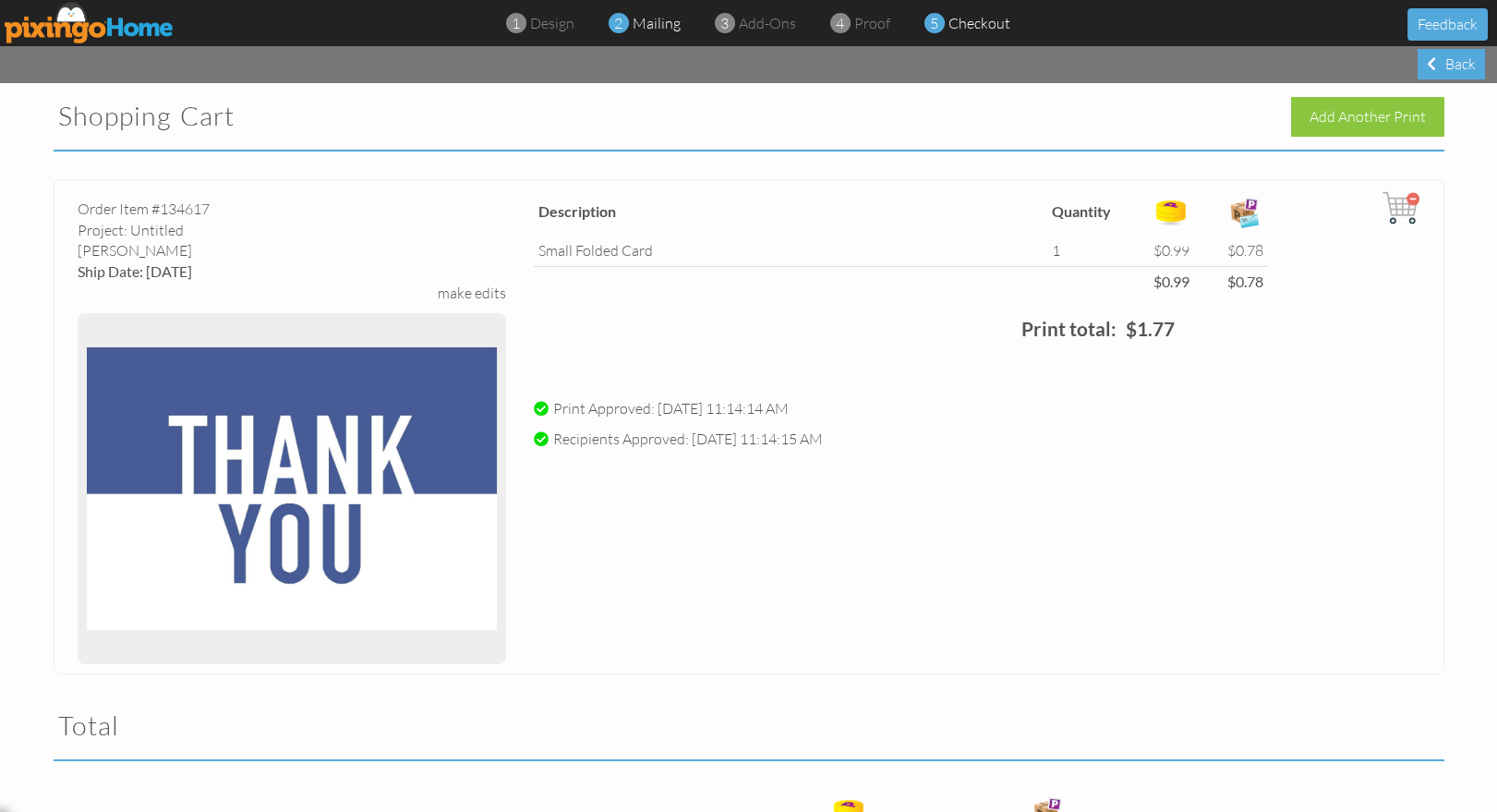
click at [651, 29] on span "mailing" at bounding box center [656, 23] width 48 height 18
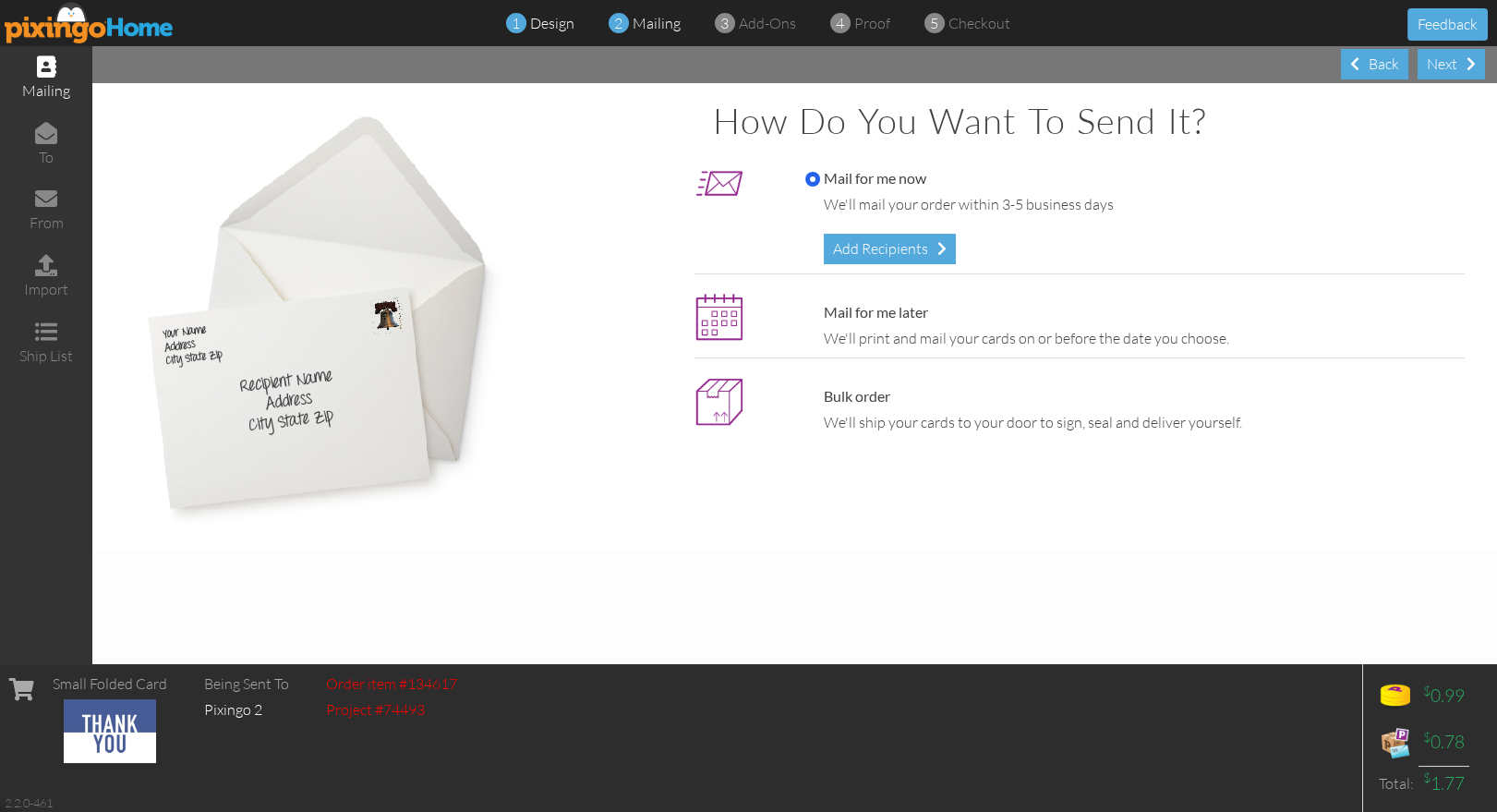
click at [557, 28] on span "design" at bounding box center [552, 23] width 45 height 18
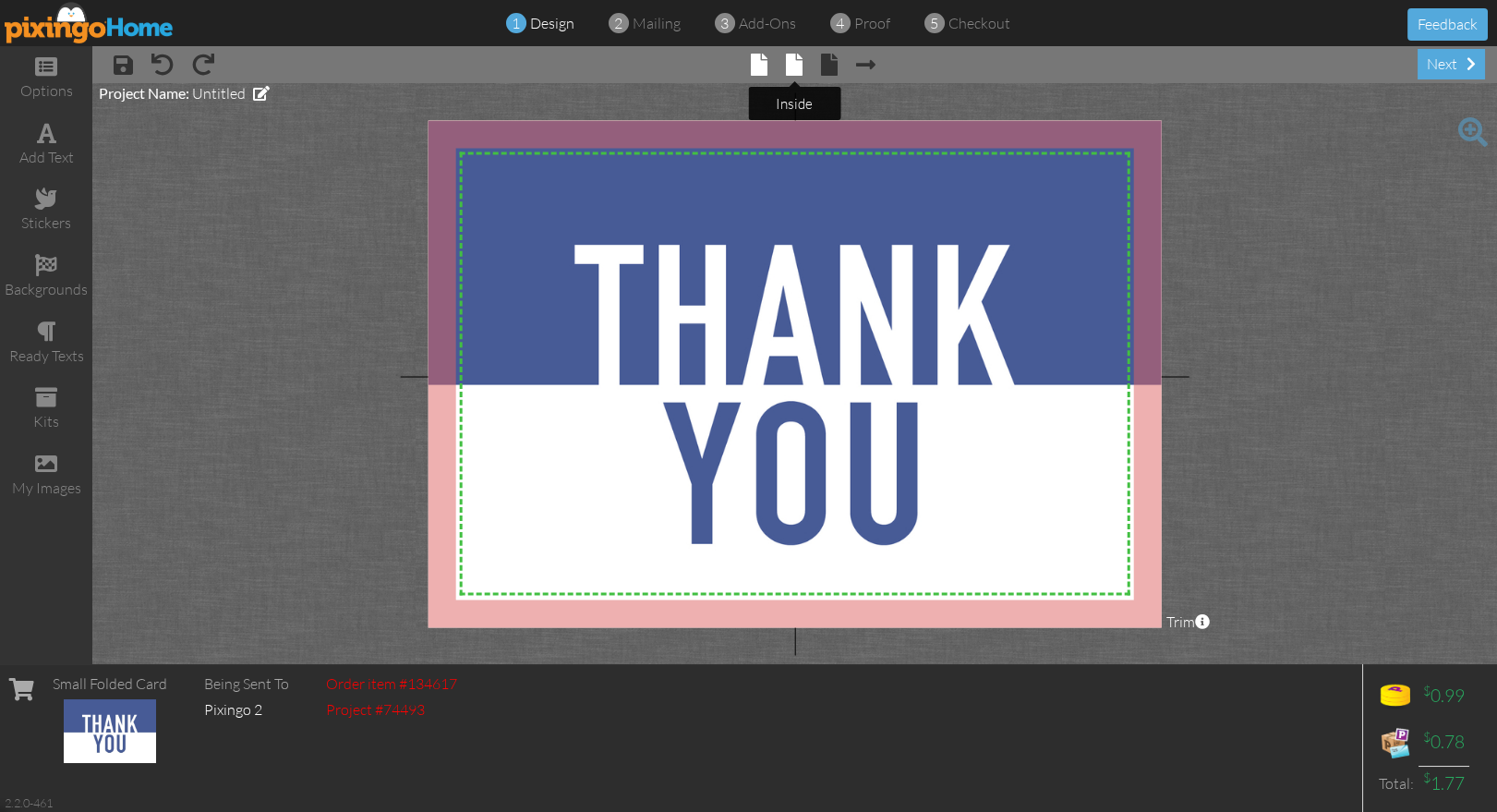
click at [798, 63] on span at bounding box center [794, 64] width 17 height 22
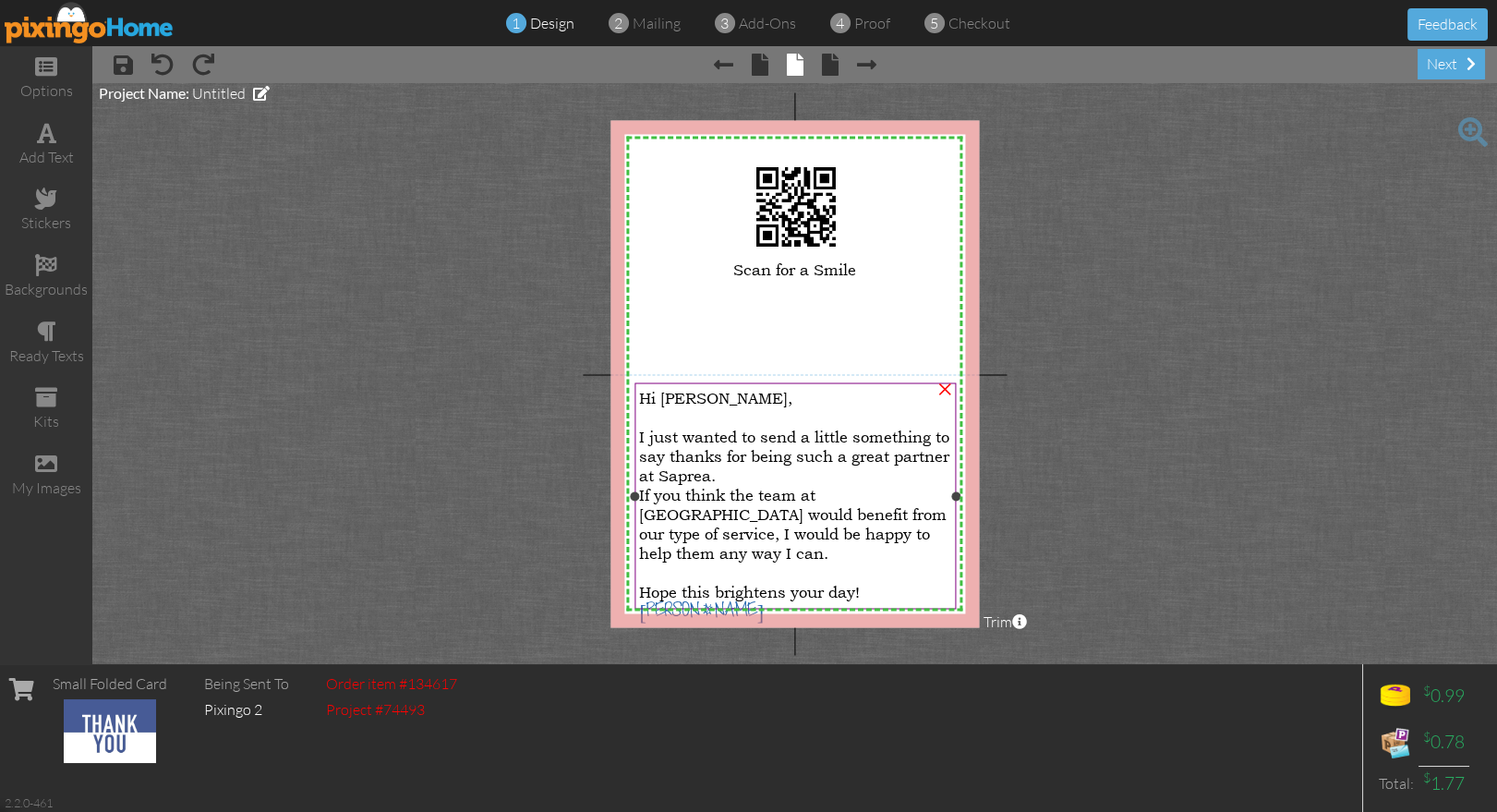
click at [685, 467] on span "I just wanted to send a little something to say thanks for being such a great p…" at bounding box center [794, 455] width 310 height 58
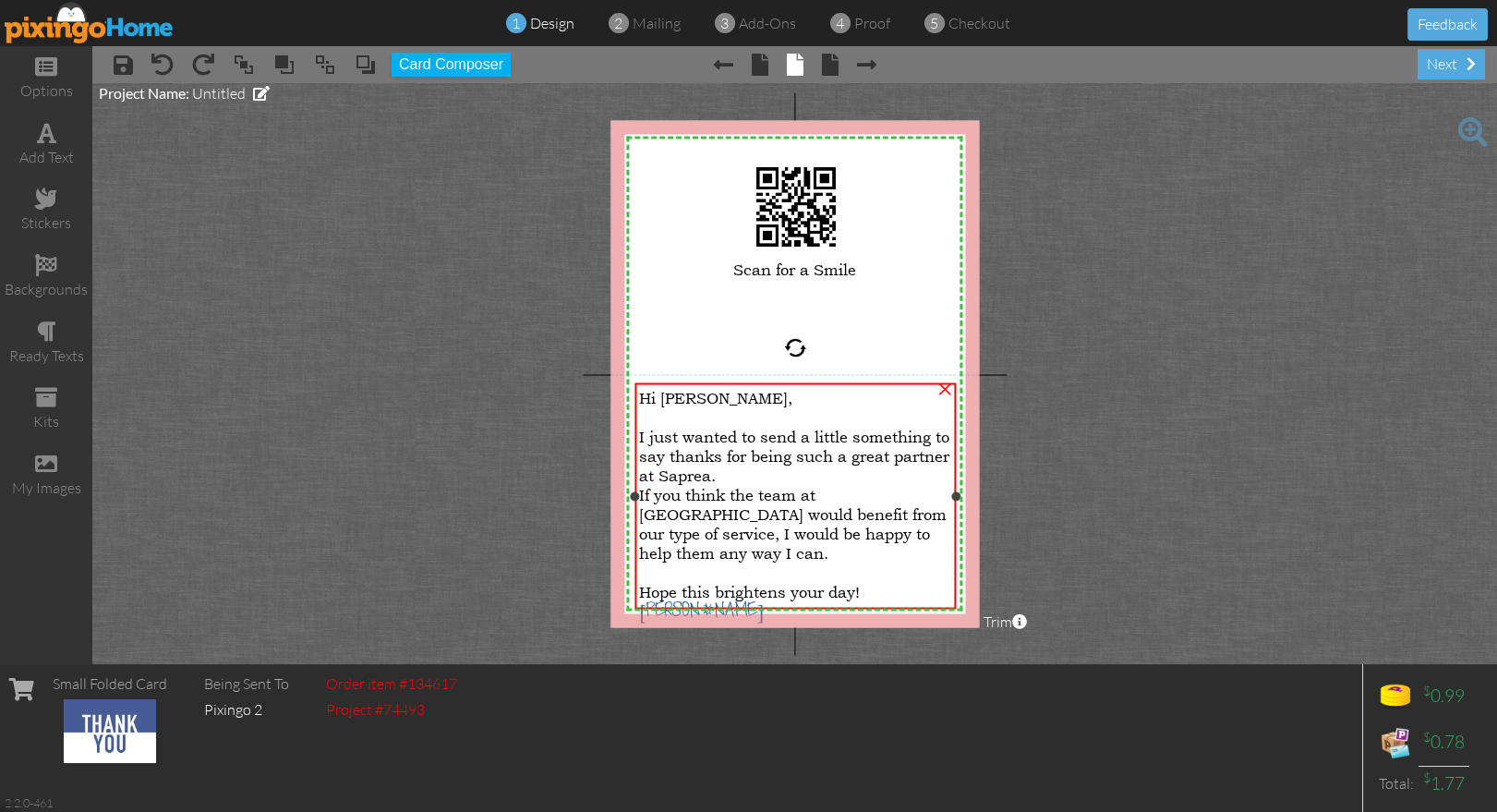
click at [685, 467] on span "I just wanted to send a little something to say thanks for being such a great p…" at bounding box center [794, 455] width 310 height 58
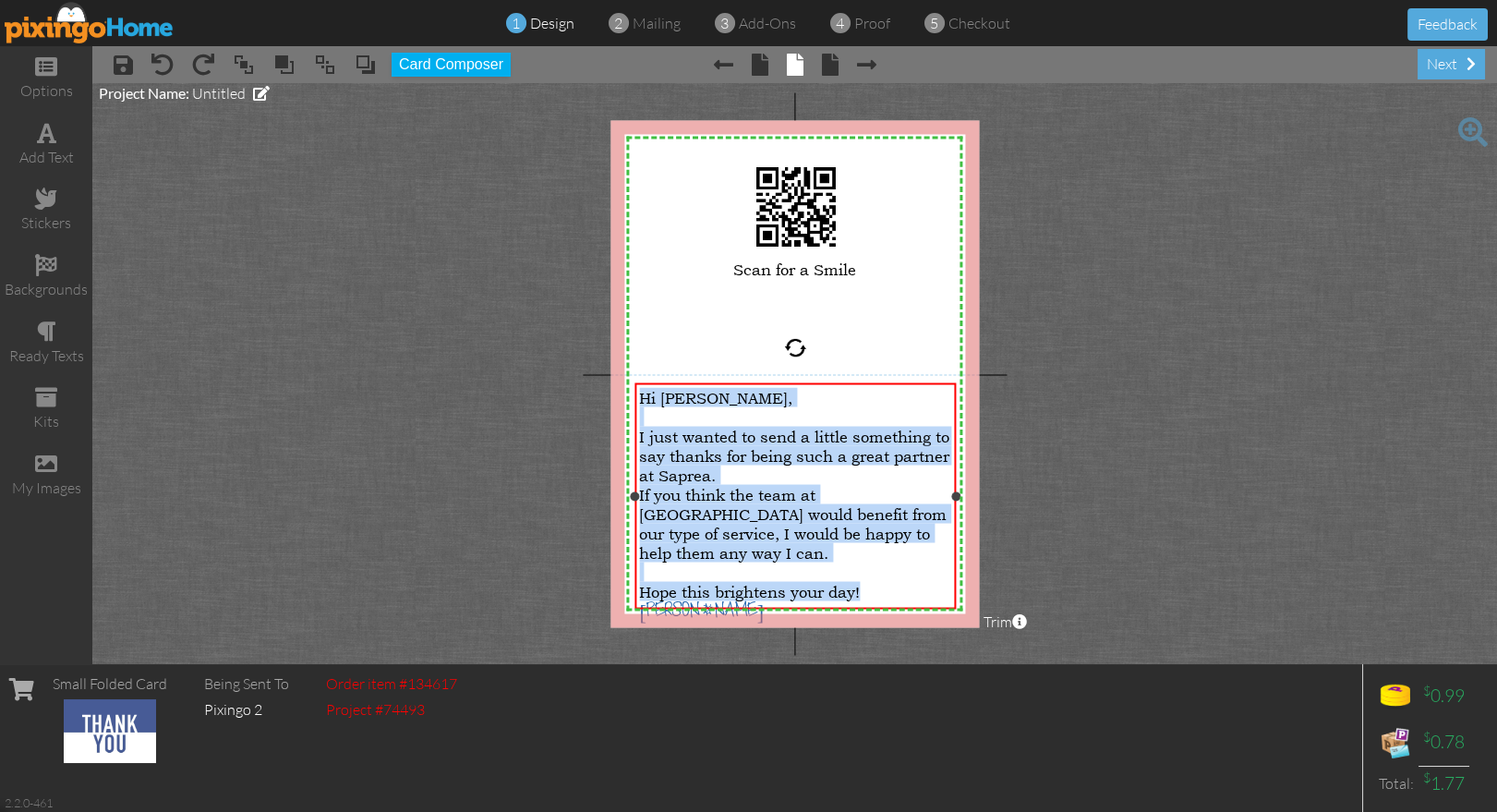
drag, startPoint x: 656, startPoint y: 444, endPoint x: 867, endPoint y: 552, distance: 237.0
click at [867, 552] on div "Hi [PERSON_NAME], I just wanted to send a little something to say thanks for be…" at bounding box center [795, 516] width 312 height 257
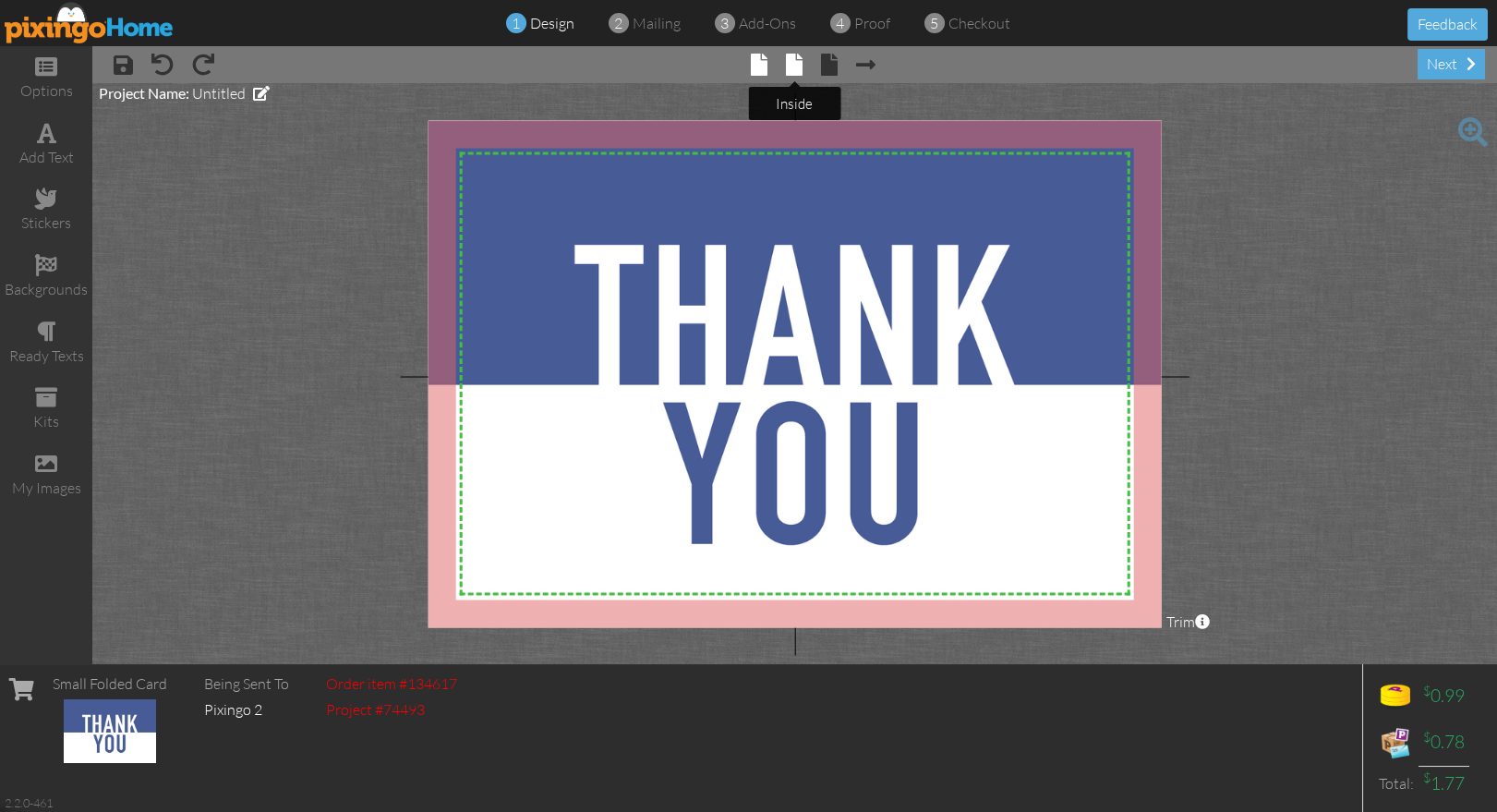
click at [792, 56] on span at bounding box center [794, 64] width 17 height 22
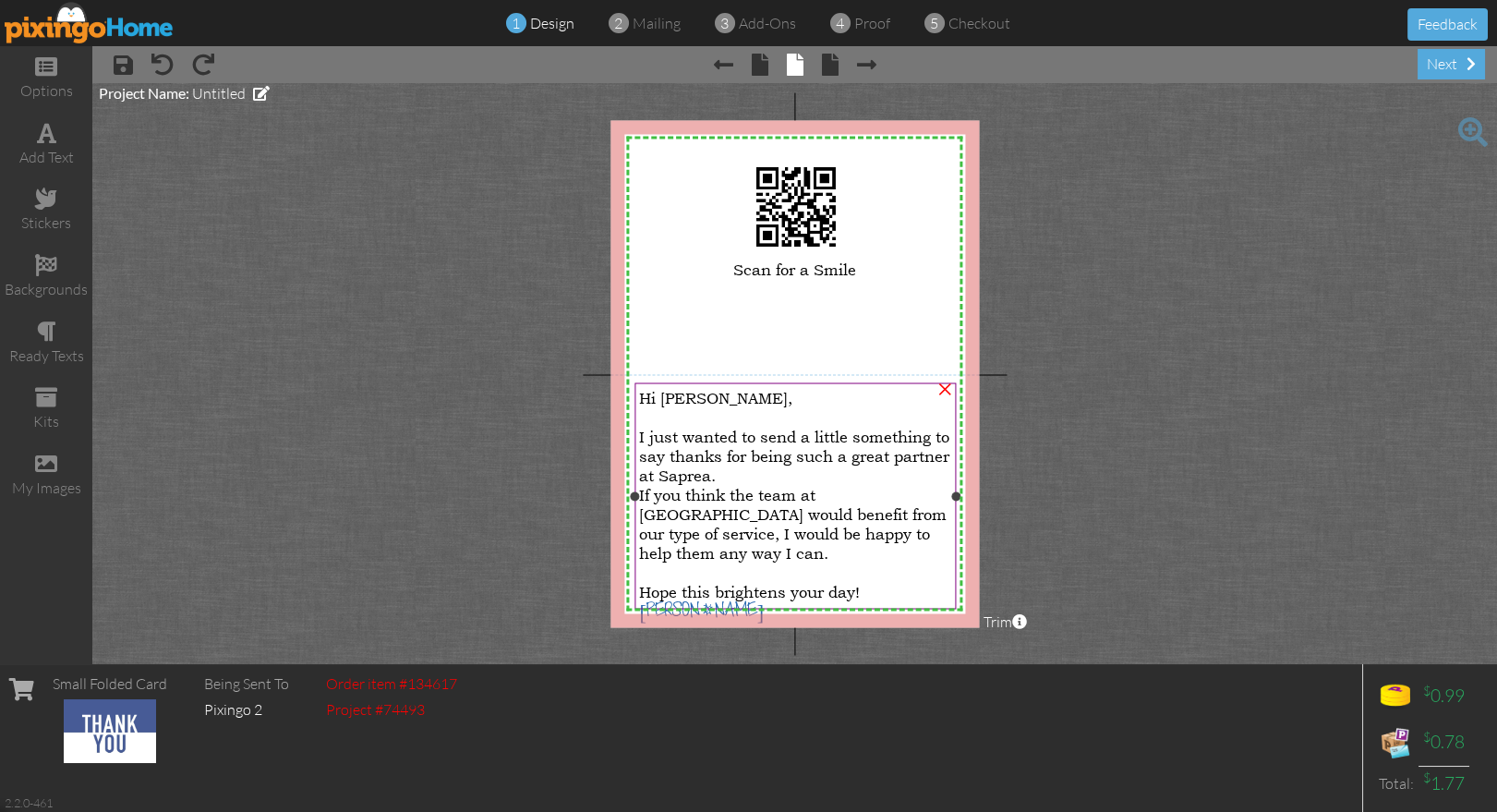
click at [710, 515] on span "If you think the team at [GEOGRAPHIC_DATA] would benefit from our type of servi…" at bounding box center [793, 524] width 307 height 78
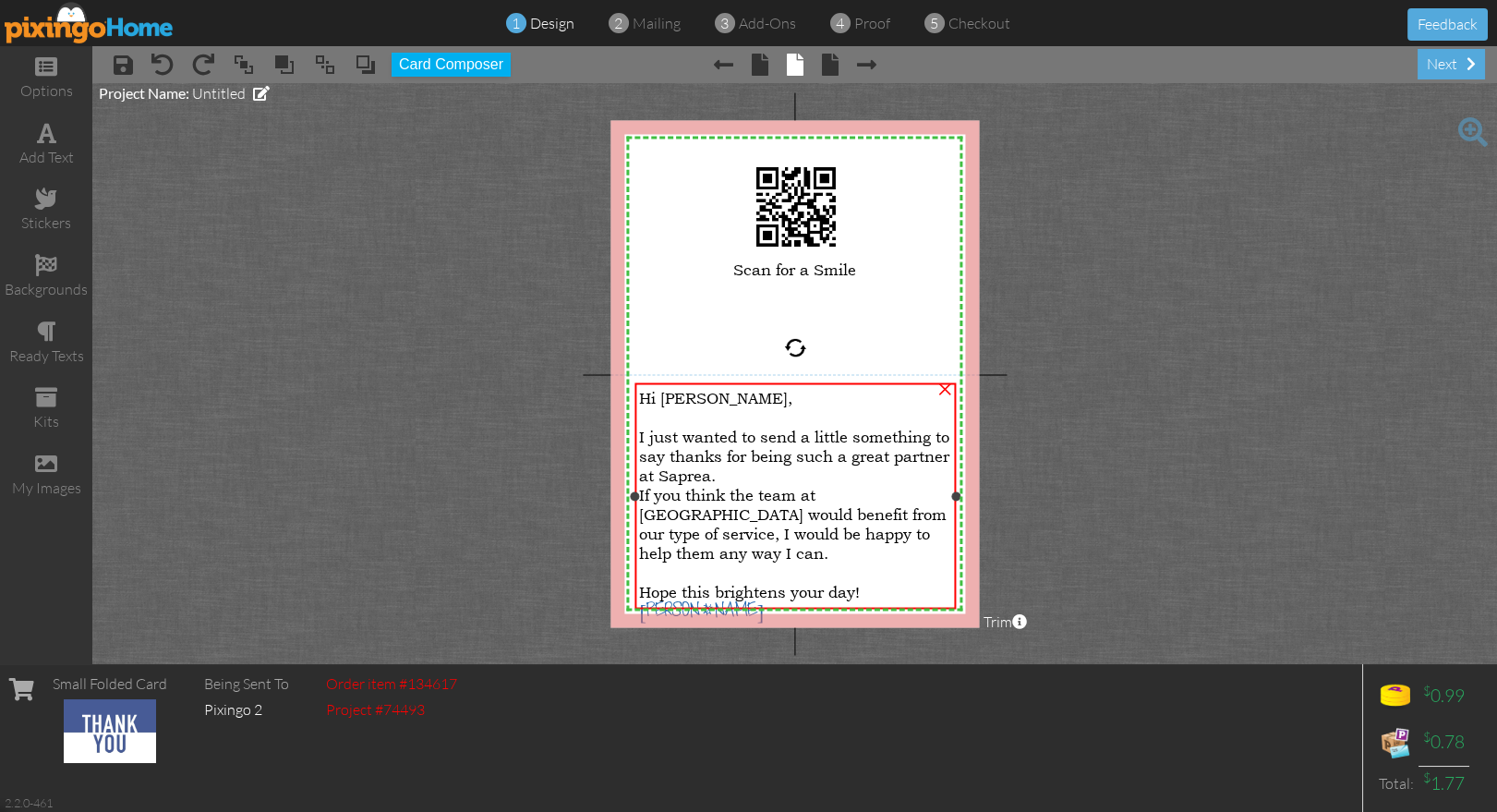
click at [708, 508] on span "If you think the team at [GEOGRAPHIC_DATA] would benefit from our type of servi…" at bounding box center [793, 524] width 307 height 78
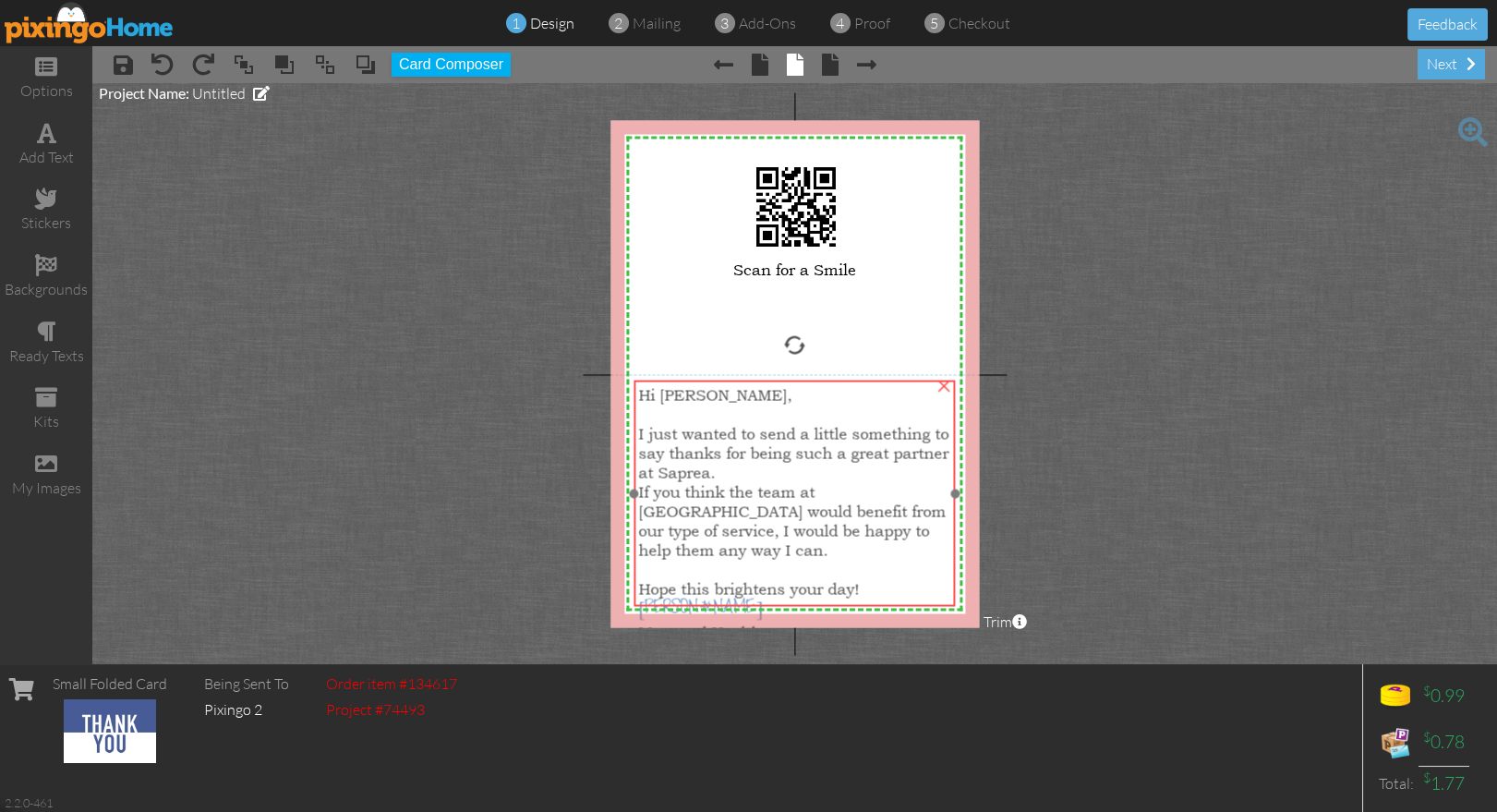
click at [706, 501] on span "If you think the team at [GEOGRAPHIC_DATA] would benefit from our type of servi…" at bounding box center [792, 521] width 307 height 78
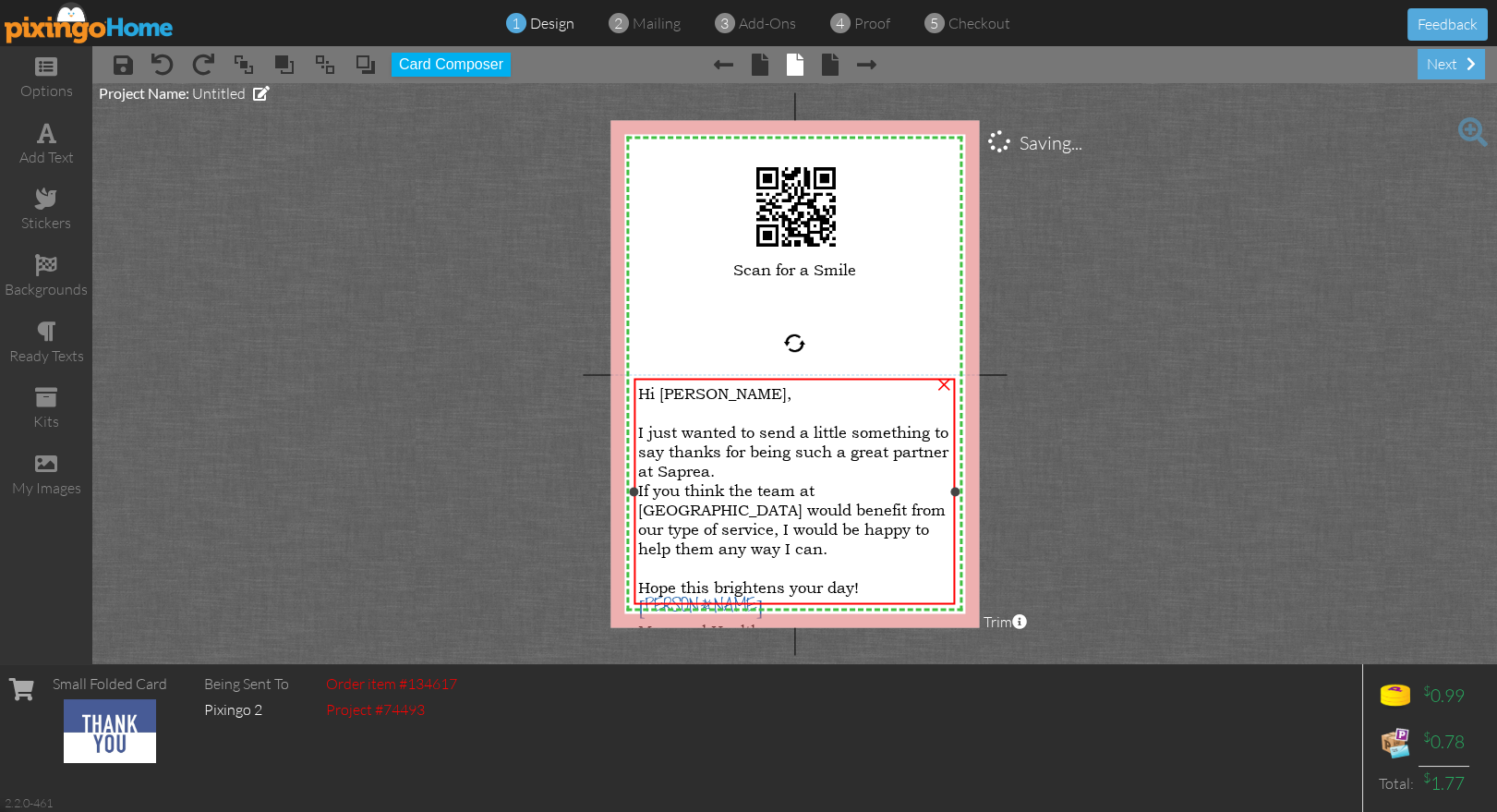
click at [705, 501] on span "If you think the team at [GEOGRAPHIC_DATA] would benefit from our type of servi…" at bounding box center [792, 519] width 307 height 78
click at [705, 500] on span "If you think the team at [GEOGRAPHIC_DATA] would benefit from our type of servi…" at bounding box center [792, 519] width 307 height 78
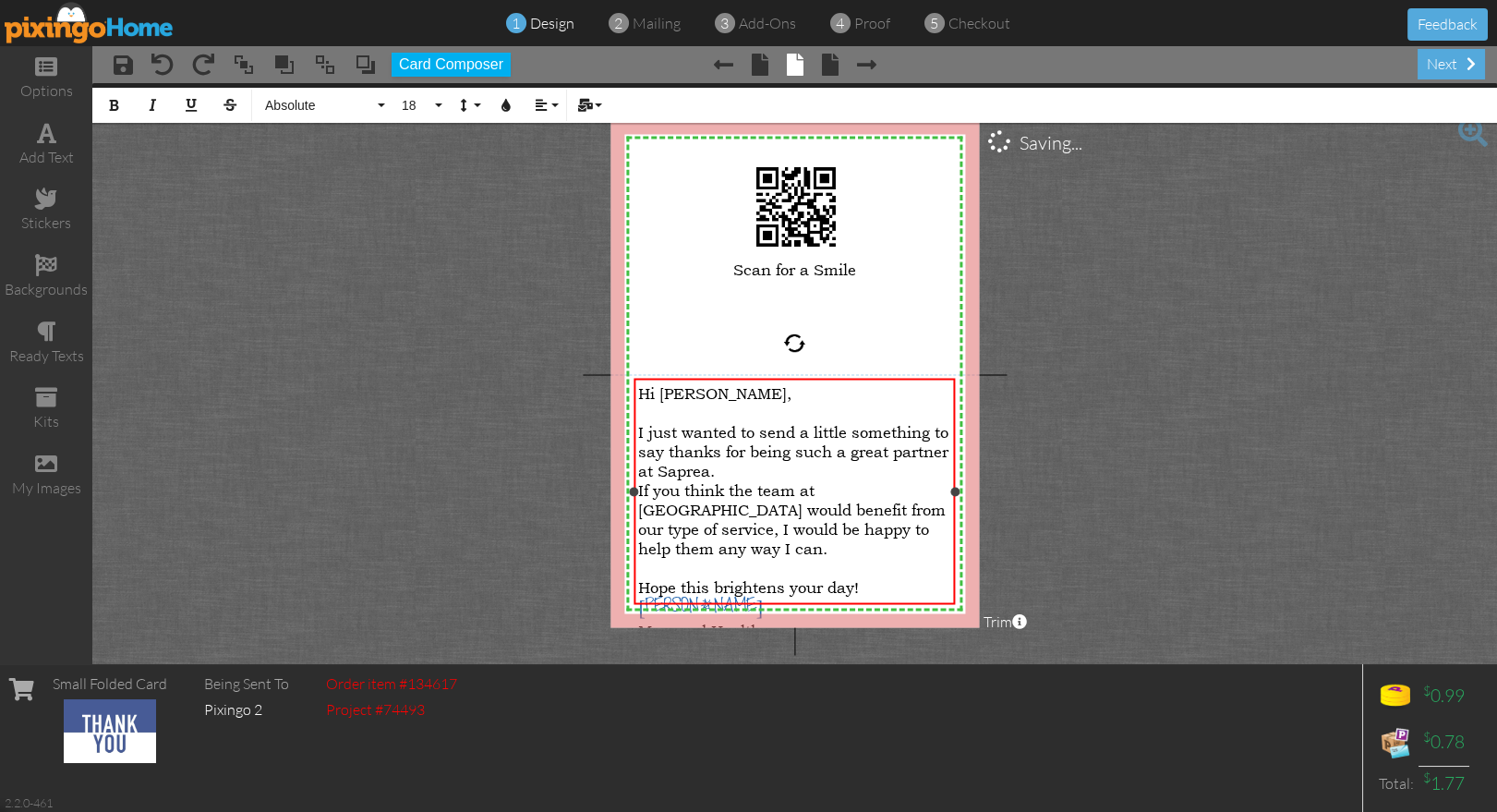
click at [700, 483] on span "If you think the team at [GEOGRAPHIC_DATA] would benefit from our type of servi…" at bounding box center [792, 519] width 307 height 78
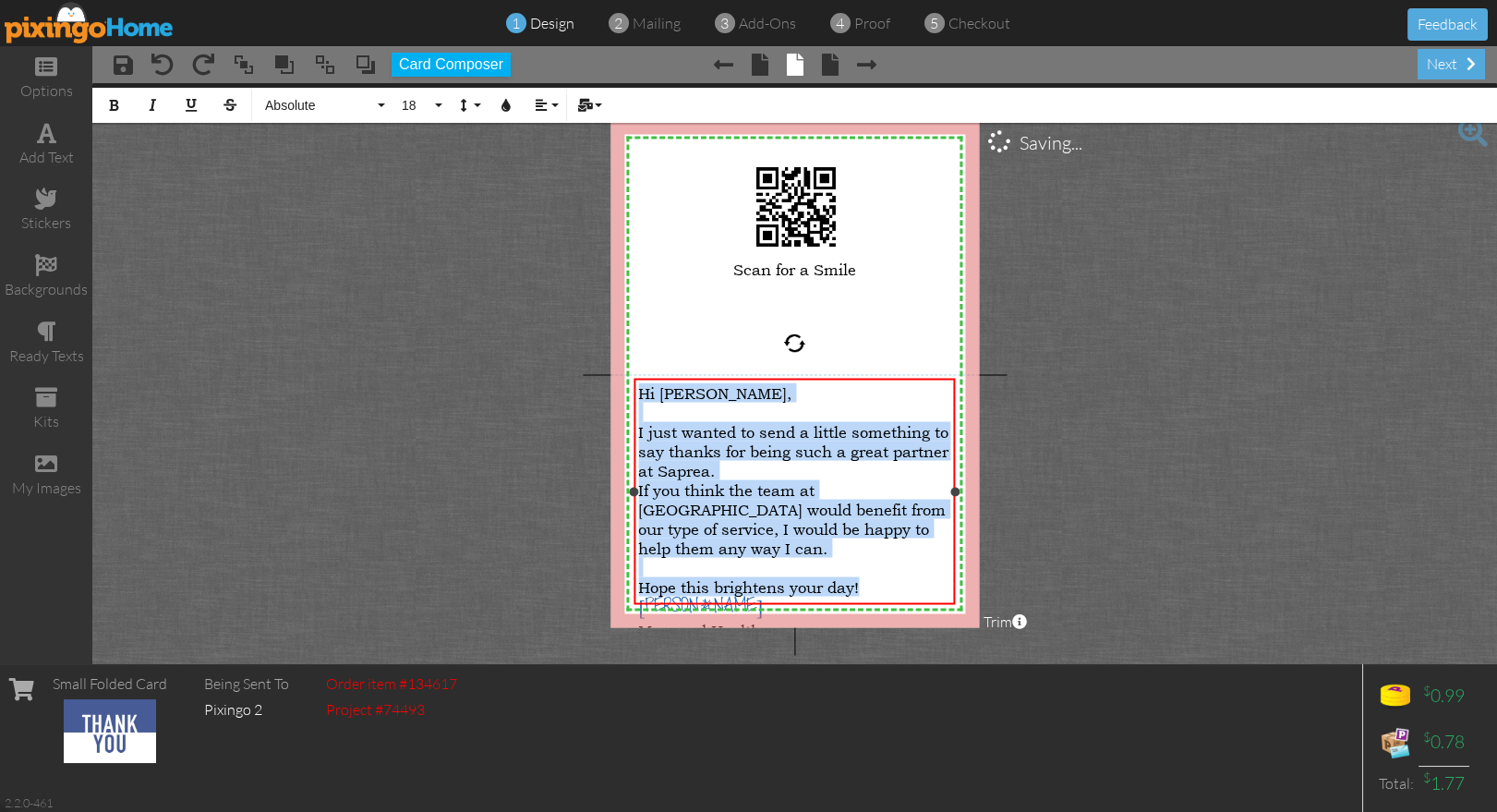
drag, startPoint x: 639, startPoint y: 390, endPoint x: 889, endPoint y: 545, distance: 294.2
click at [889, 545] on div "Hi [PERSON_NAME], I just wanted to send a little something to say thanks for be…" at bounding box center [794, 511] width 312 height 257
click at [429, 111] on span "18" at bounding box center [415, 105] width 31 height 16
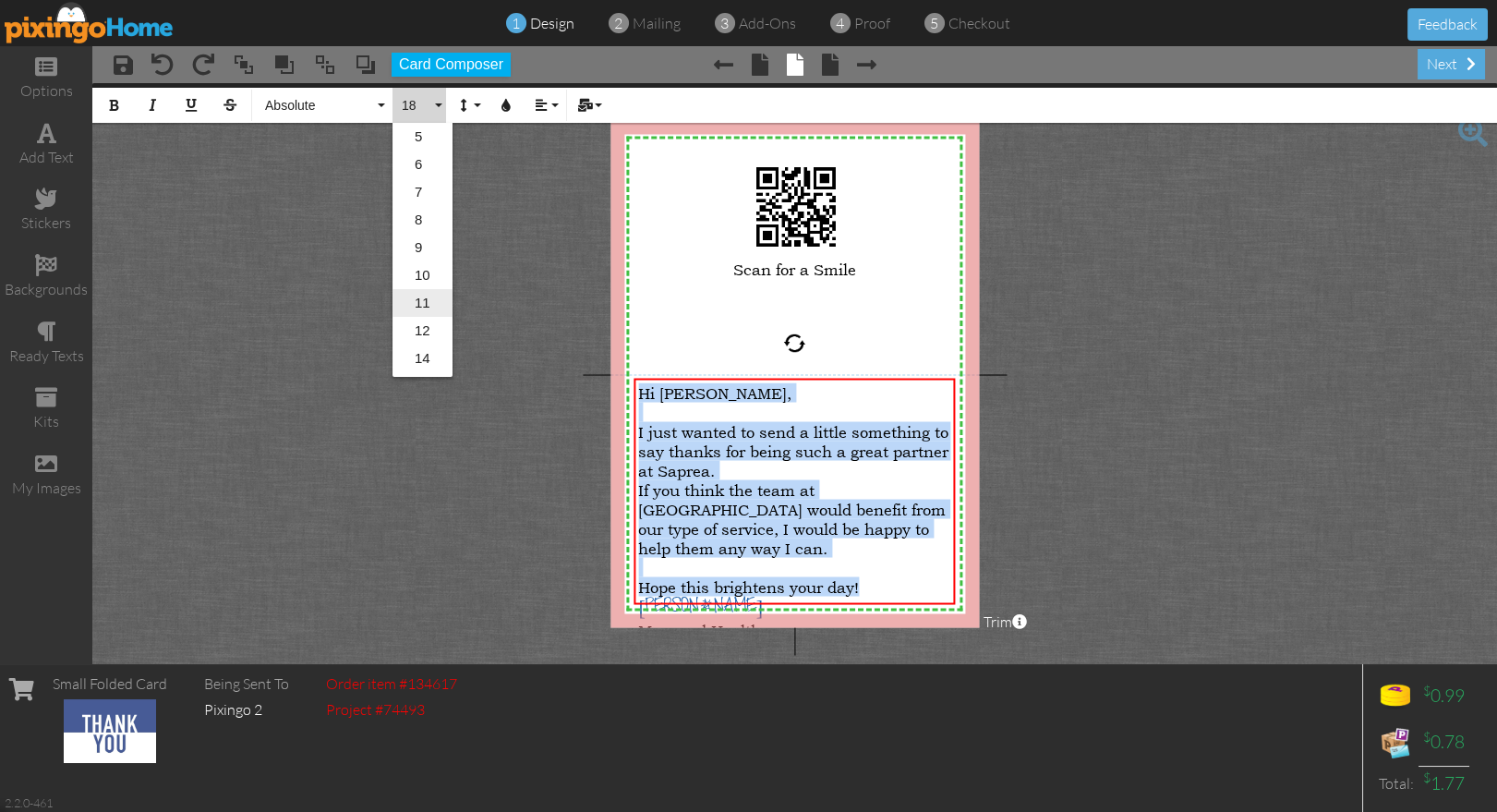
scroll to position [36, 0]
click at [424, 343] on link "16" at bounding box center [422, 349] width 60 height 28
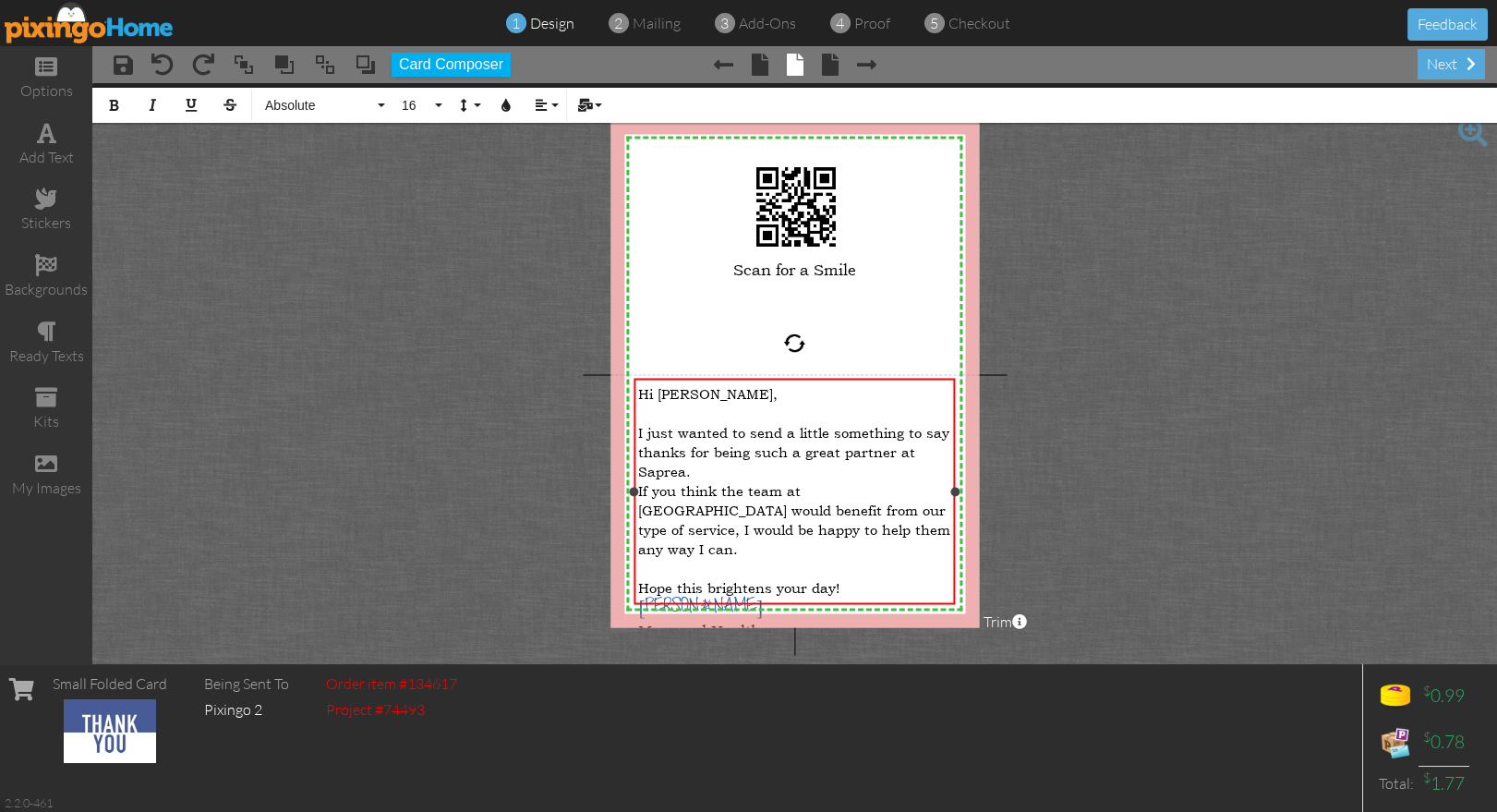
click at [683, 620] on span "Managed Health" at bounding box center [699, 630] width 122 height 19
click at [412, 103] on span "18" at bounding box center [415, 105] width 31 height 16
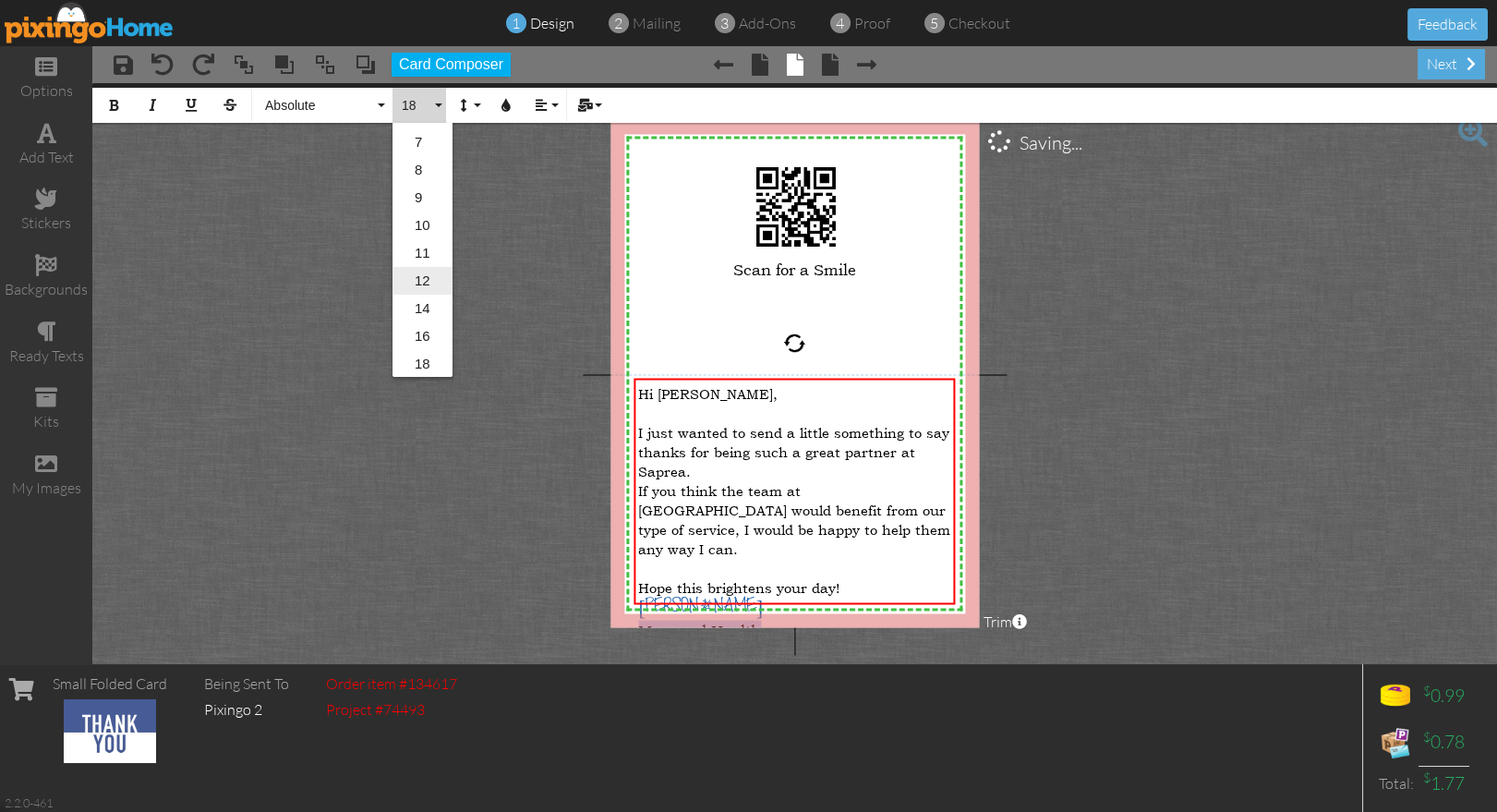
scroll to position [53, 0]
click at [416, 323] on link "16" at bounding box center [422, 332] width 60 height 28
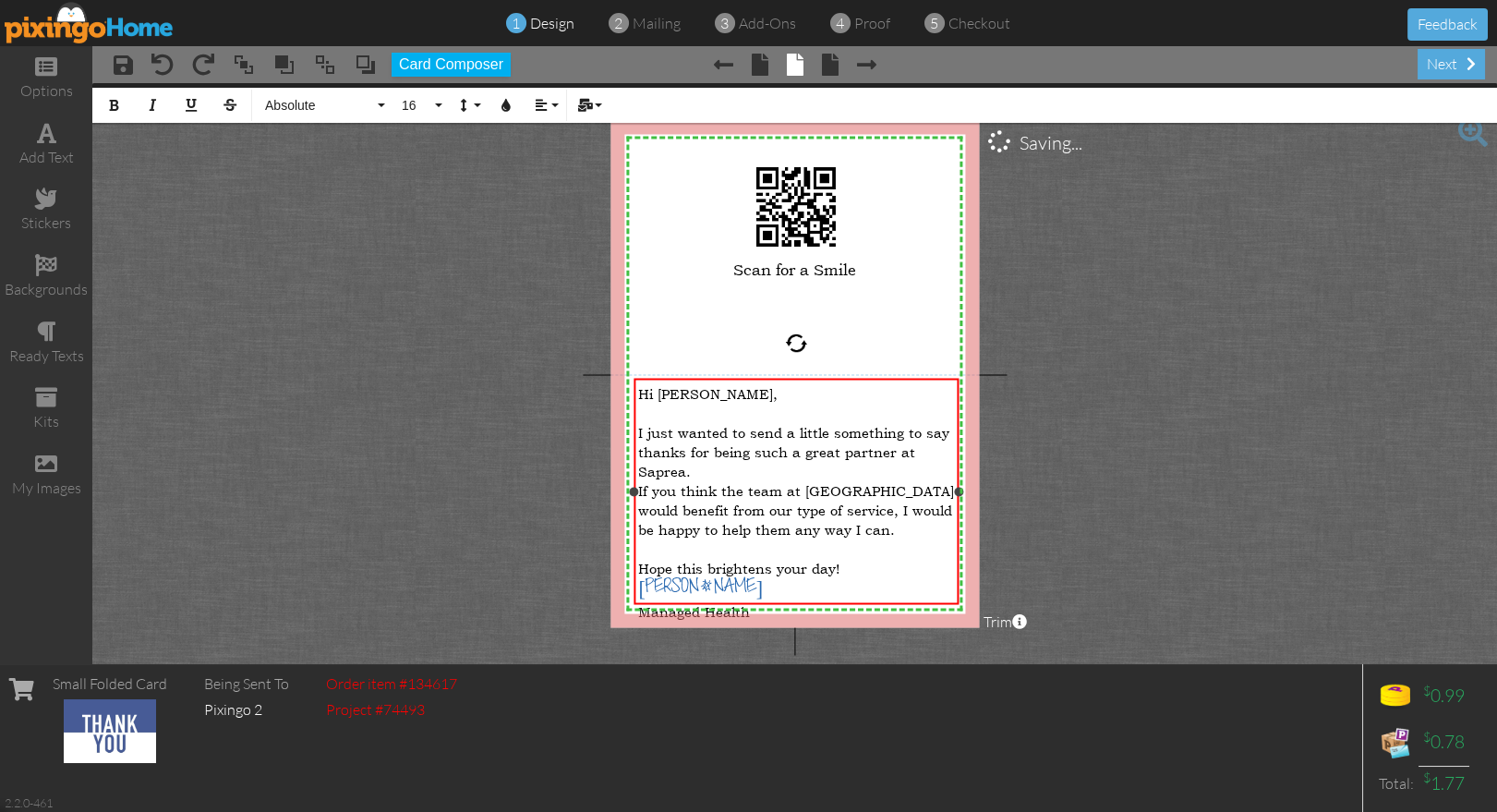
click at [958, 490] on div at bounding box center [958, 491] width 9 height 9
click at [727, 577] on div "[PERSON_NAME]" at bounding box center [796, 588] width 316 height 24
click at [689, 579] on div "[PERSON_NAME]" at bounding box center [796, 588] width 316 height 24
click at [784, 601] on div "Managed Health" at bounding box center [796, 611] width 316 height 19
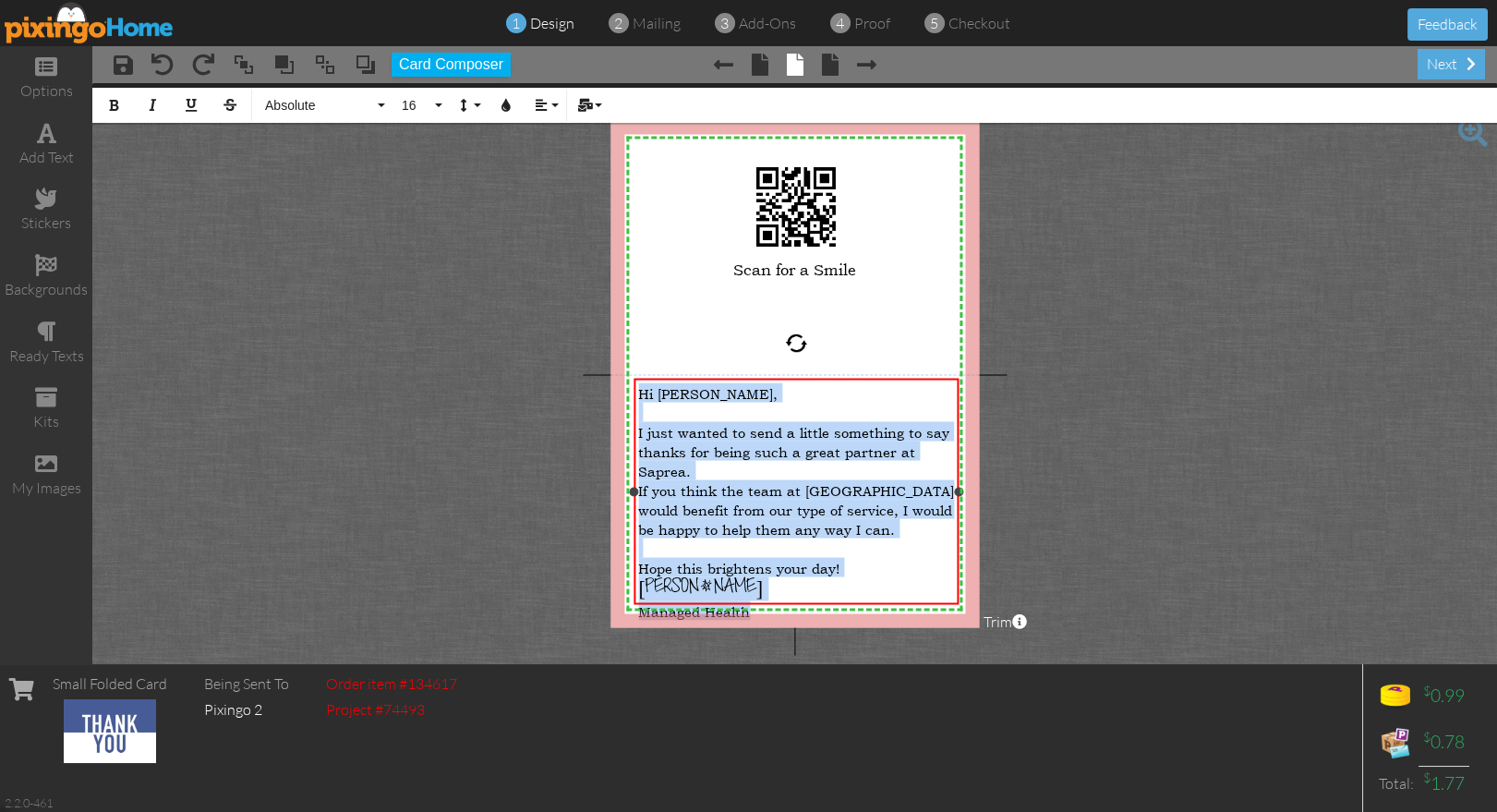
drag, startPoint x: 641, startPoint y: 395, endPoint x: 789, endPoint y: 497, distance: 179.7
click at [816, 592] on div "Hi [PERSON_NAME], I just wanted to send a little something to say thanks for be…" at bounding box center [796, 502] width 316 height 237
click at [465, 105] on icon "button" at bounding box center [464, 105] width 13 height 13
click at [492, 158] on link "Single" at bounding box center [493, 164] width 88 height 28
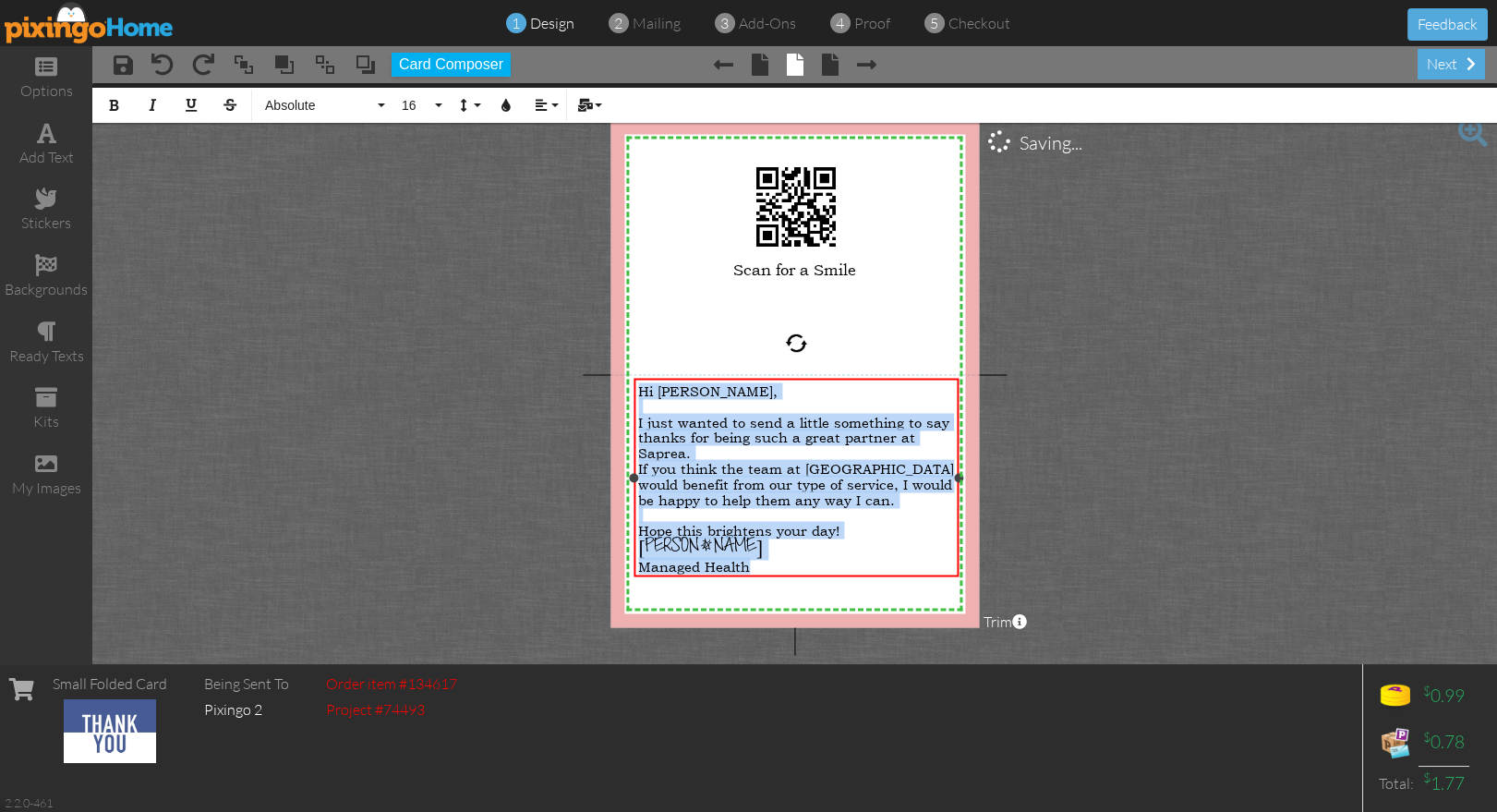
click at [865, 543] on div "[PERSON_NAME]" at bounding box center [796, 546] width 316 height 20
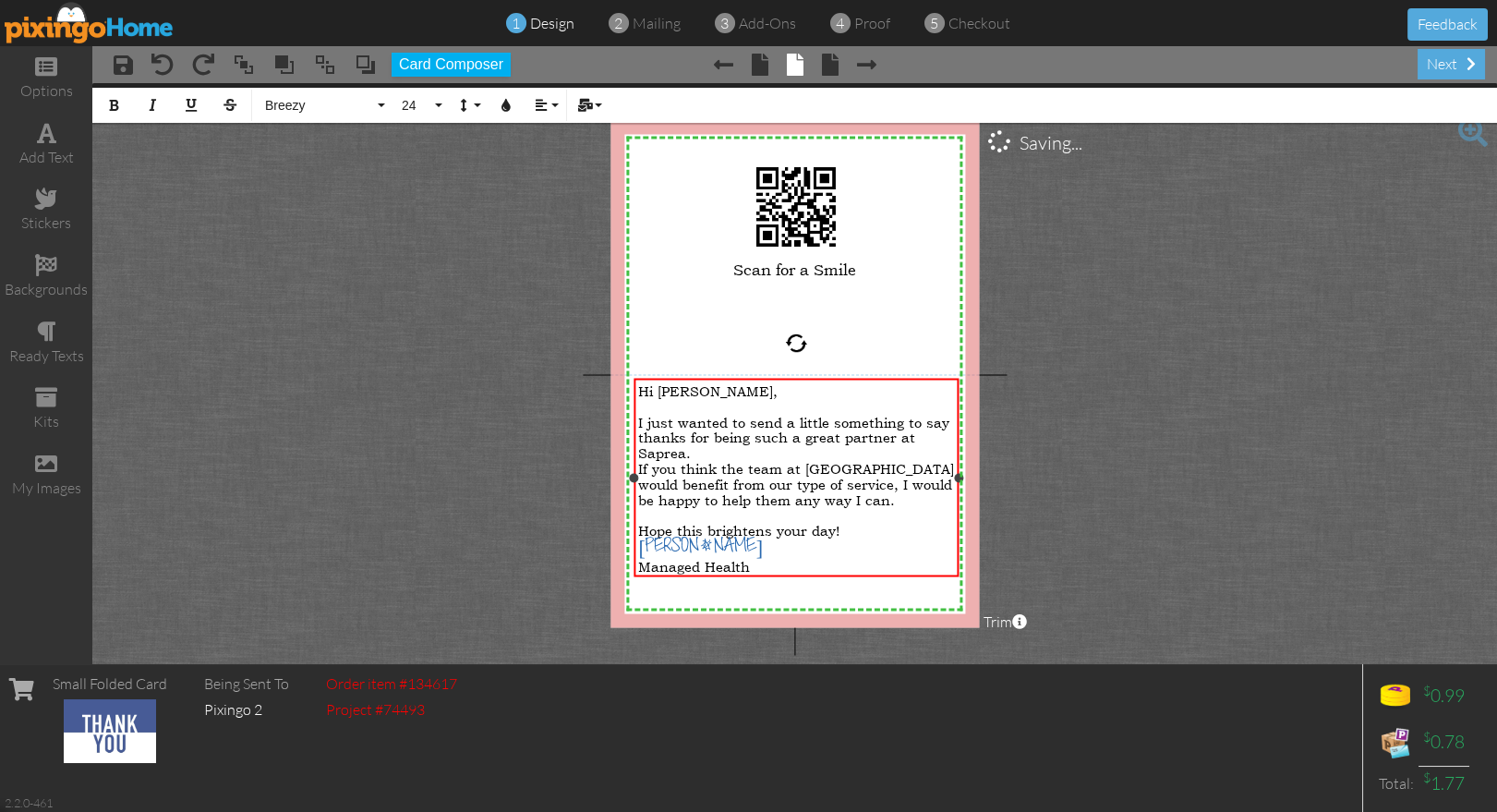
click at [796, 566] on div "Managed Health" at bounding box center [796, 566] width 316 height 16
click at [854, 526] on div "Hope this brightens your day!" at bounding box center [796, 530] width 316 height 16
click at [657, 555] on span "[PERSON_NAME]" at bounding box center [700, 563] width 124 height 24
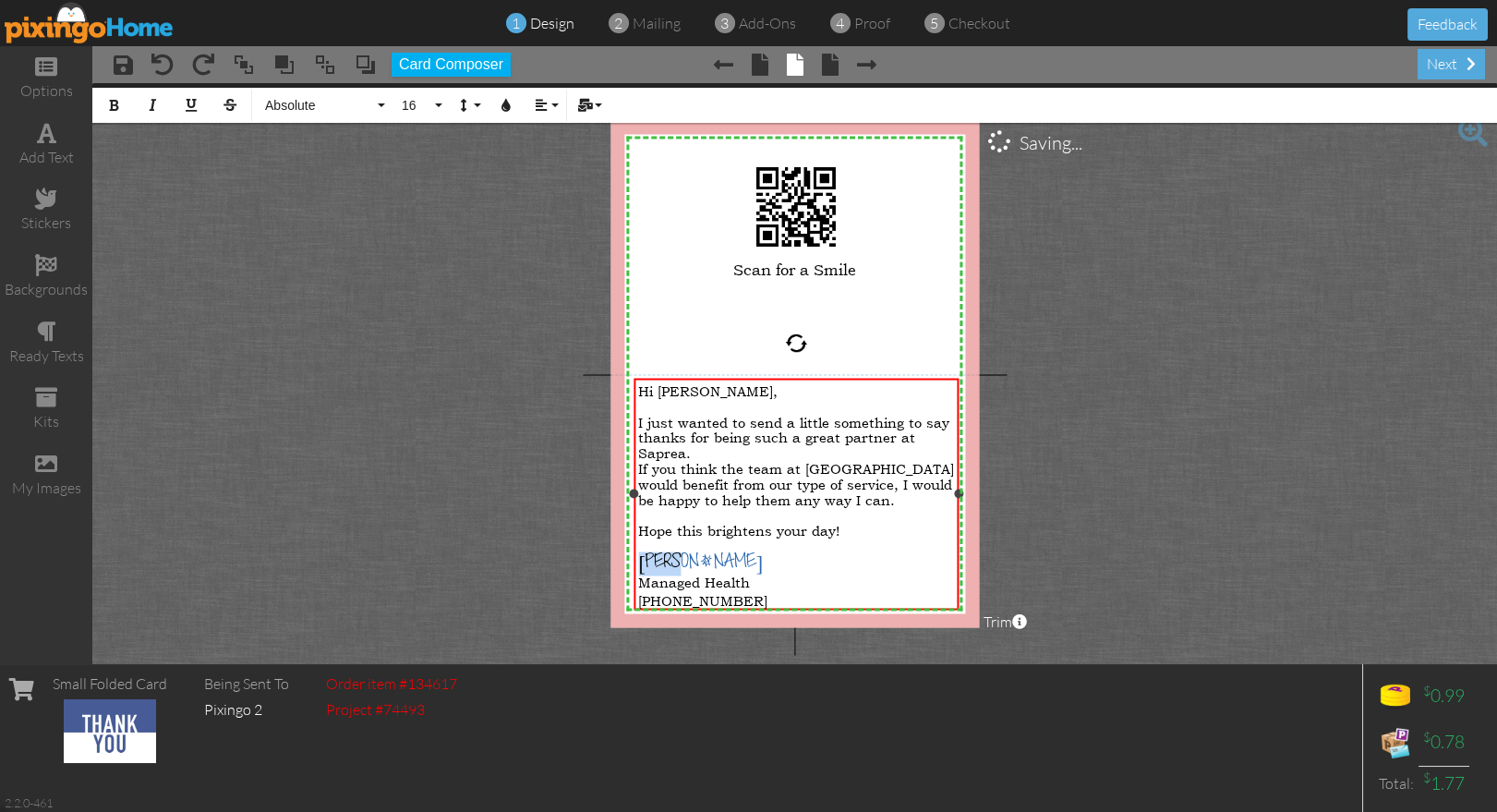
click at [657, 555] on span "[PERSON_NAME]" at bounding box center [700, 563] width 124 height 24
click at [1134, 510] on project-studio-wrapper "X X X X X X X X X X X X X X X X X X X X X X X X X X X X X X X X X X X X X X X X…" at bounding box center [794, 374] width 1404 height 581
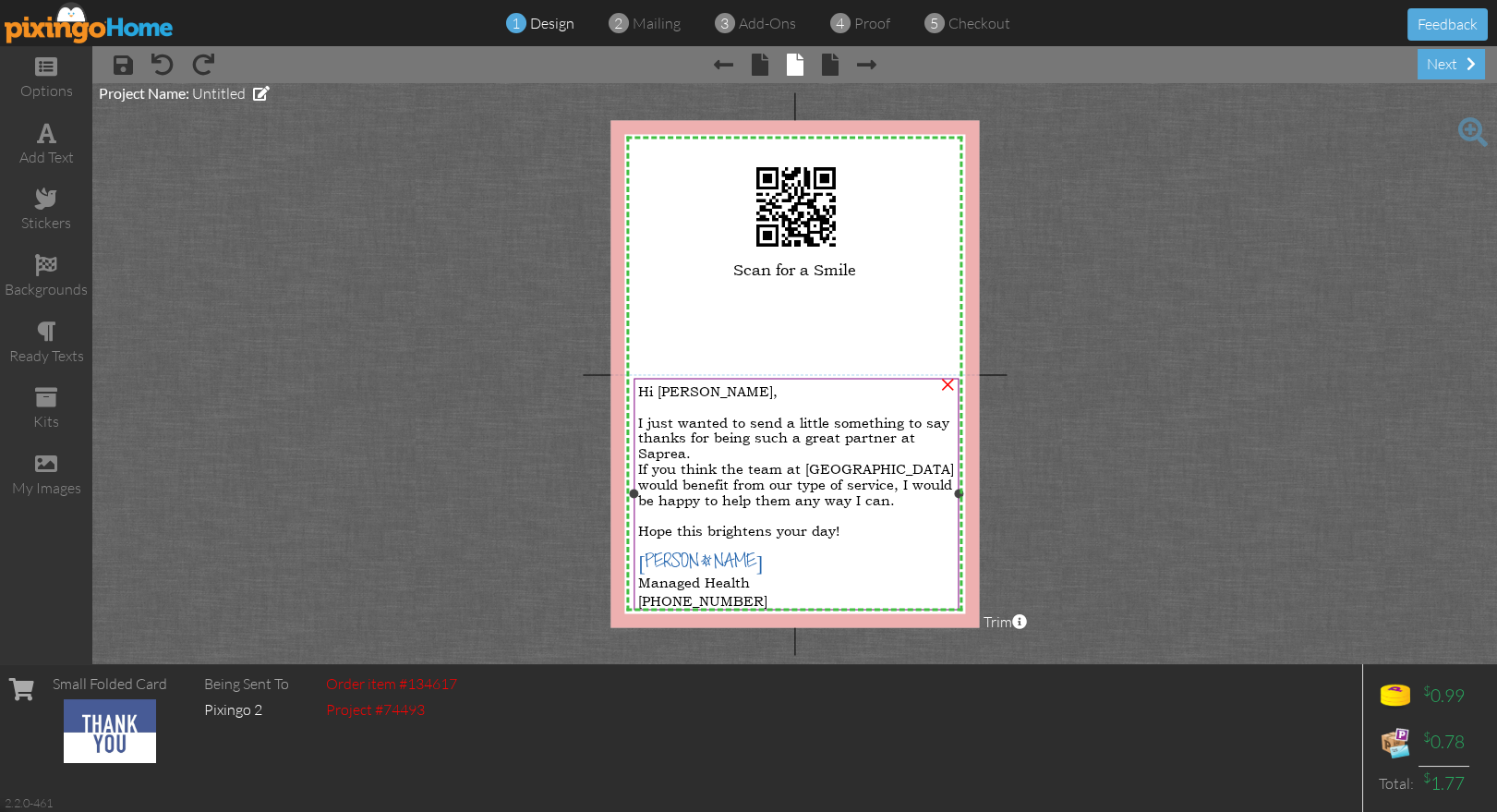
click at [835, 482] on span "If you think the team at [GEOGRAPHIC_DATA] would benefit from our type of servi…" at bounding box center [796, 484] width 316 height 49
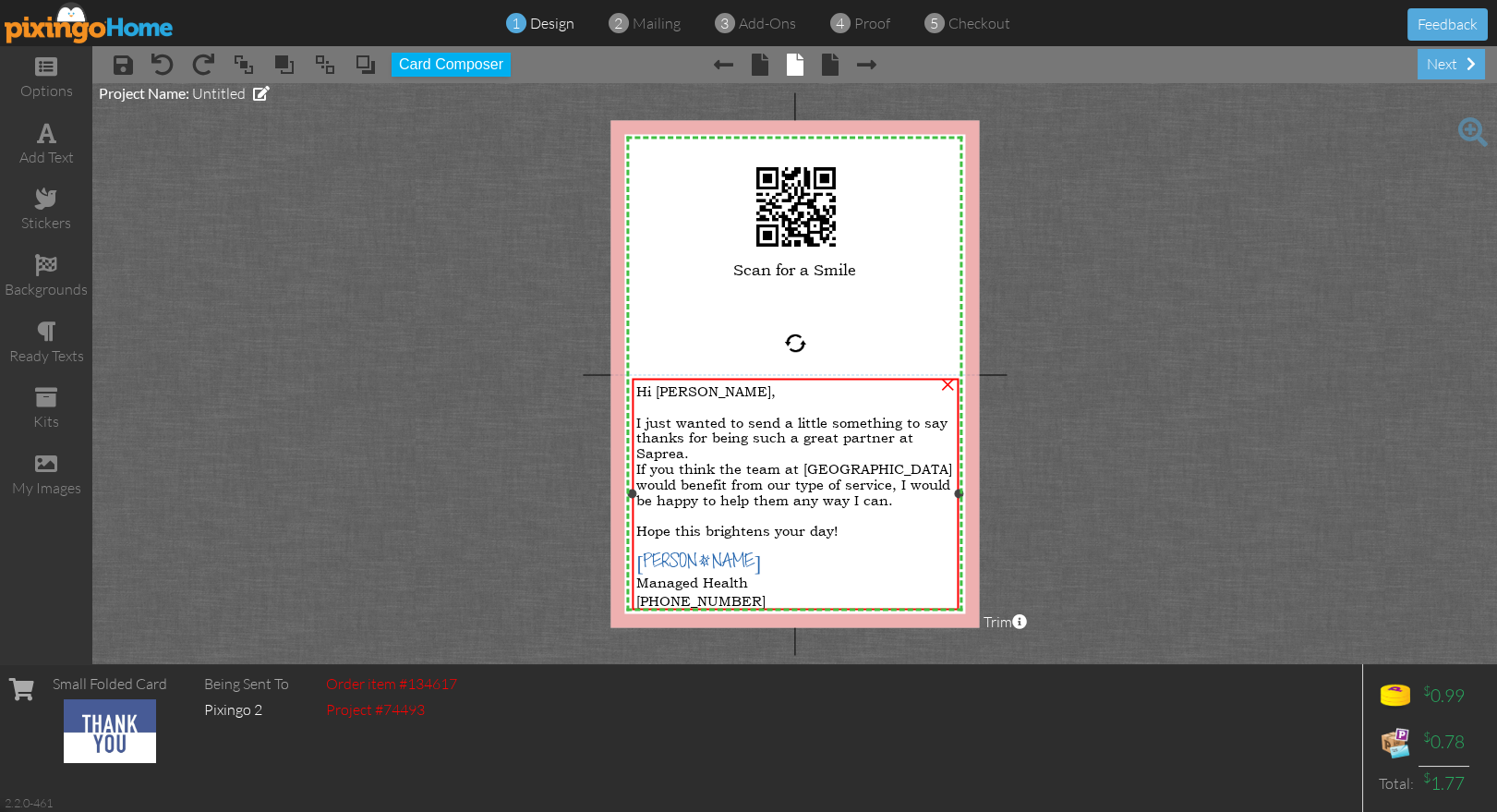
drag, startPoint x: 636, startPoint y: 492, endPoint x: 820, endPoint y: 502, distance: 184.3
click at [635, 492] on div at bounding box center [633, 494] width 9 height 9
click at [881, 533] on div "Hope this brightens your day!" at bounding box center [795, 530] width 318 height 16
drag, startPoint x: 636, startPoint y: 494, endPoint x: 725, endPoint y: 506, distance: 89.8
click at [637, 493] on div at bounding box center [634, 494] width 9 height 9
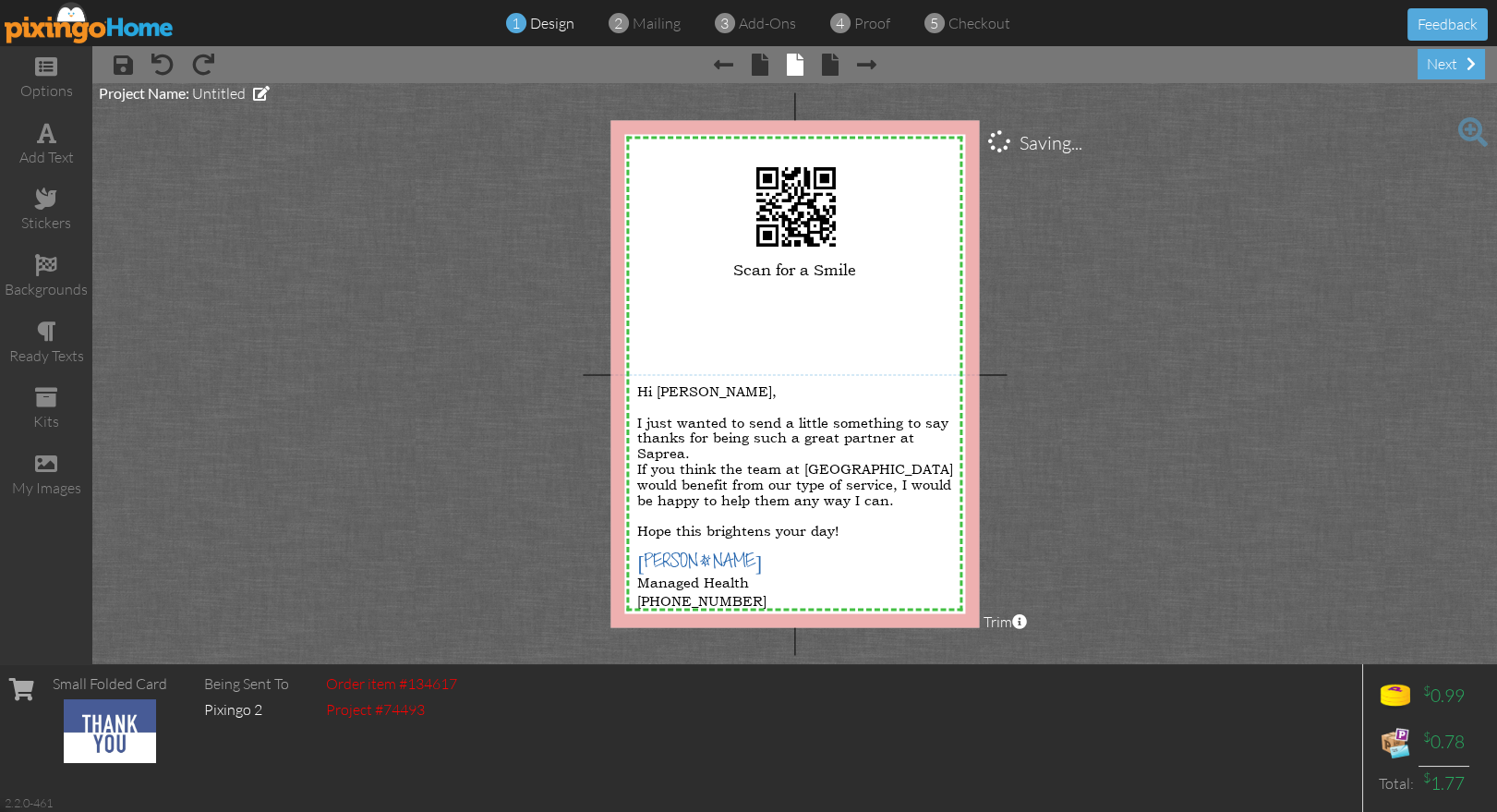
click at [1054, 535] on project-studio-wrapper "X X X X X X X X X X X X X X X X X X X X X X X X X X X X X X X X X X X X X X X X…" at bounding box center [794, 374] width 1404 height 581
click at [861, 31] on span "proof" at bounding box center [872, 23] width 36 height 18
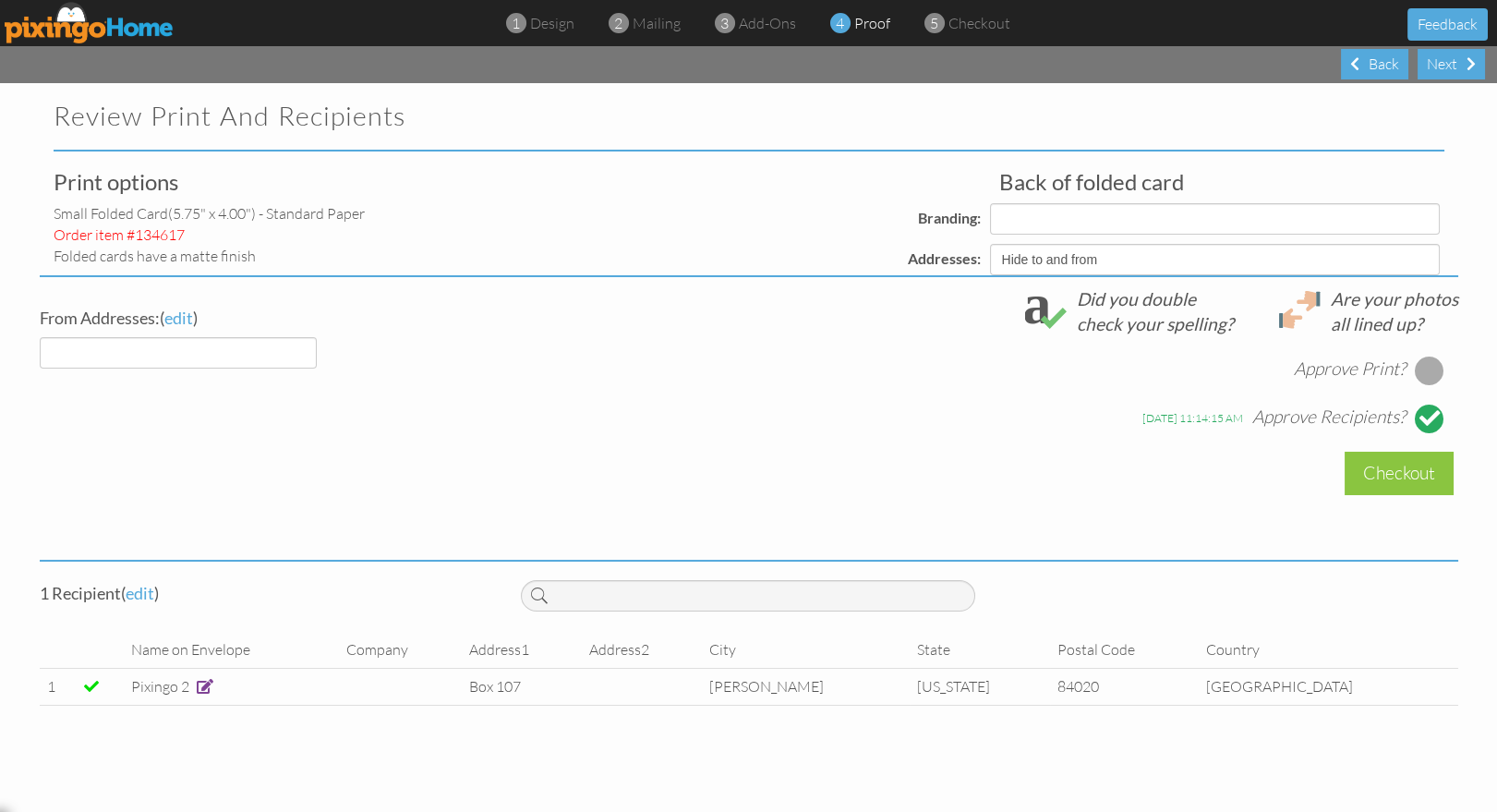
select select "object:130"
select select "object:121"
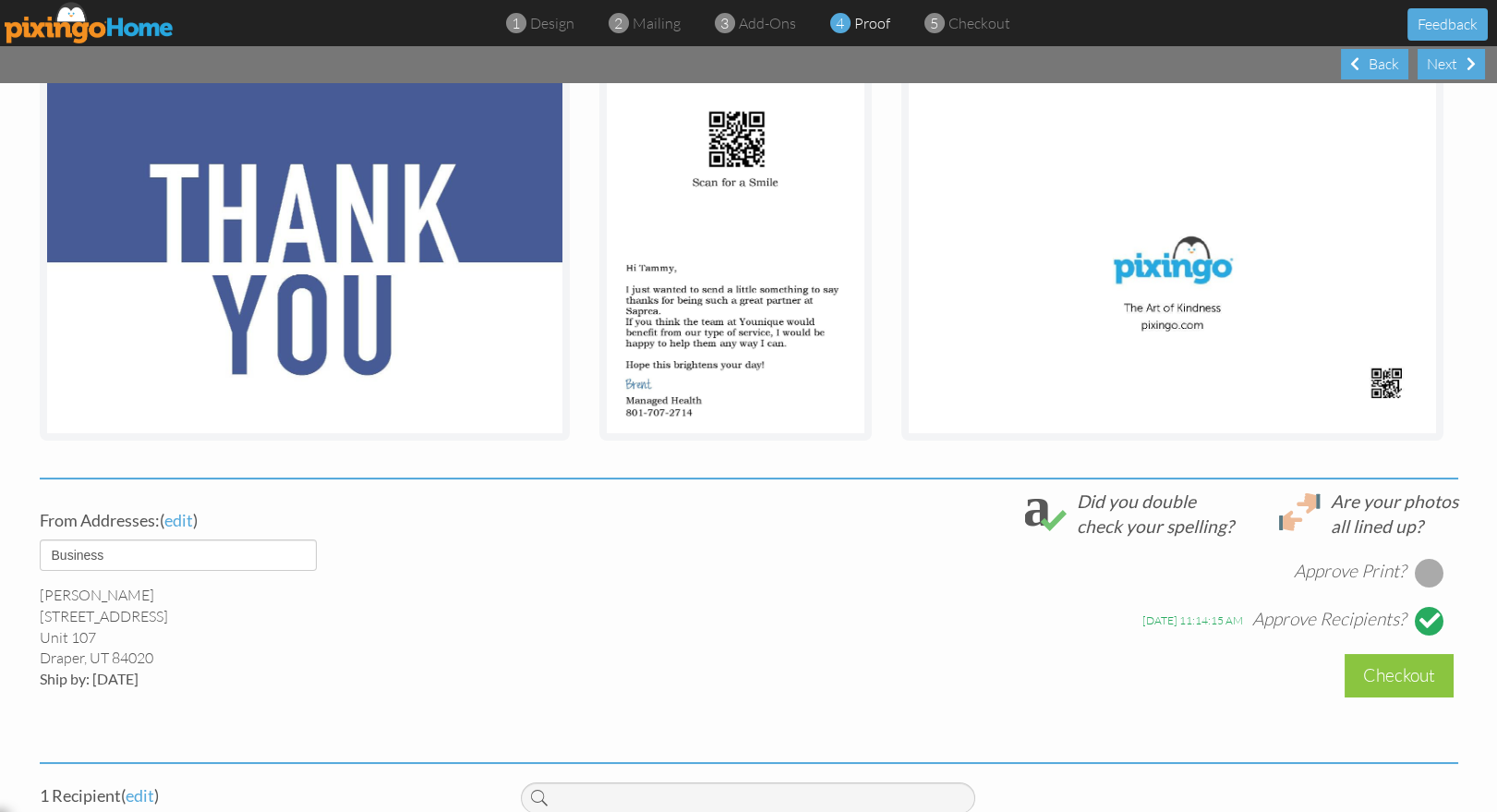
scroll to position [283, 0]
click at [1430, 566] on div at bounding box center [1428, 571] width 29 height 29
click at [1389, 672] on div "Checkout" at bounding box center [1398, 674] width 109 height 44
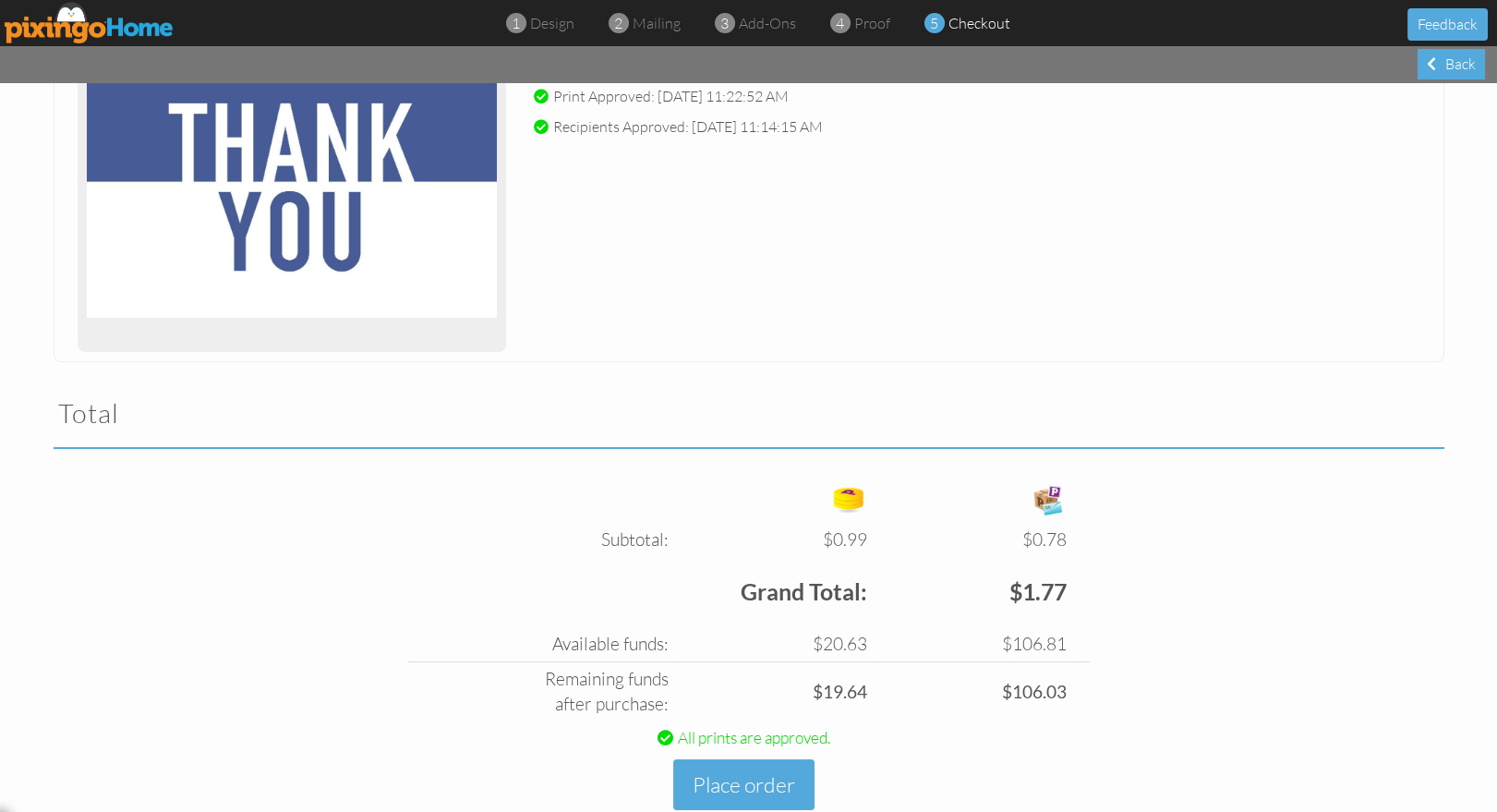
scroll to position [360, 0]
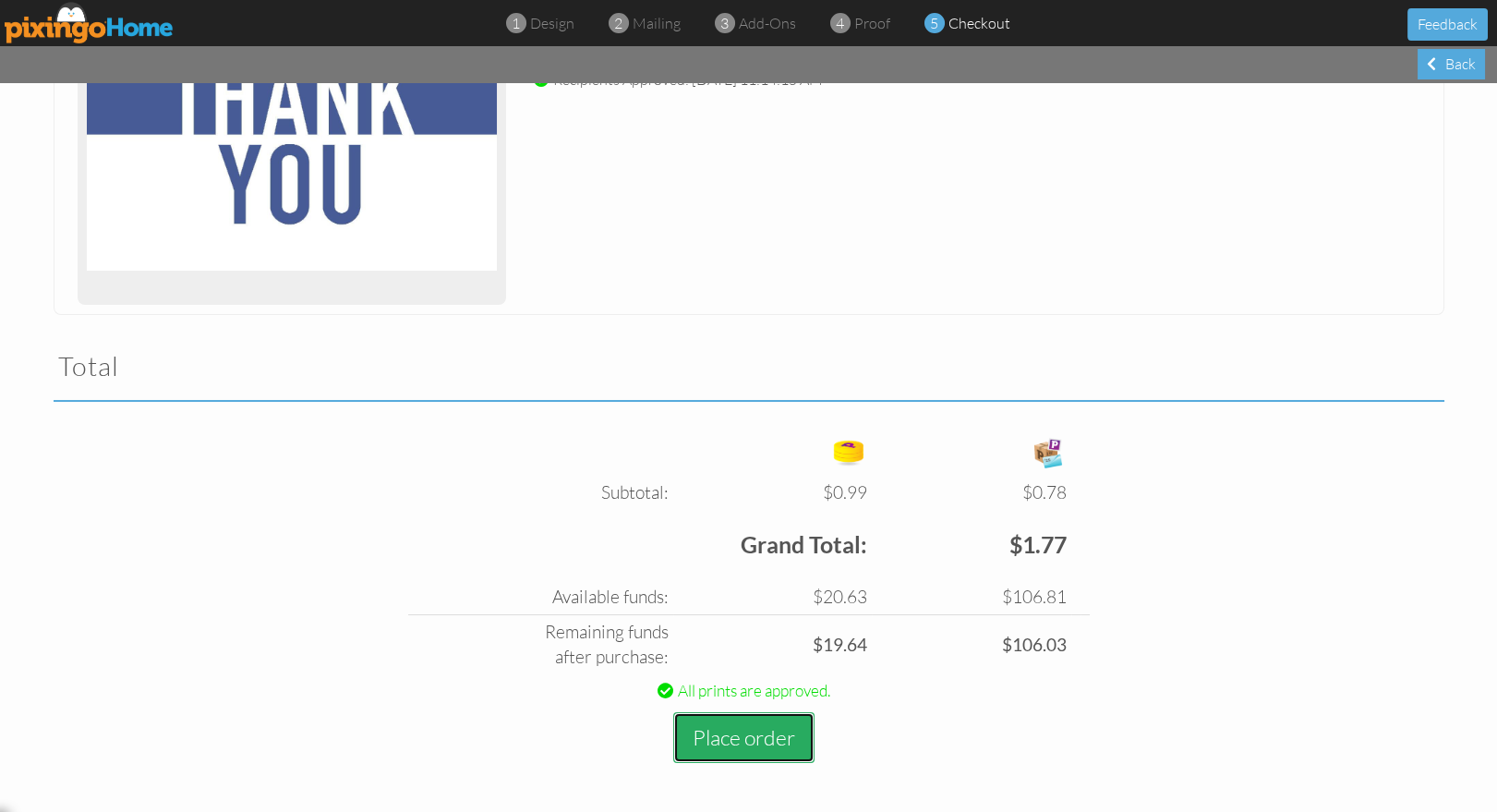
drag, startPoint x: 778, startPoint y: 739, endPoint x: 800, endPoint y: 743, distance: 22.4
click at [780, 740] on button "Place order" at bounding box center [744, 737] width 141 height 51
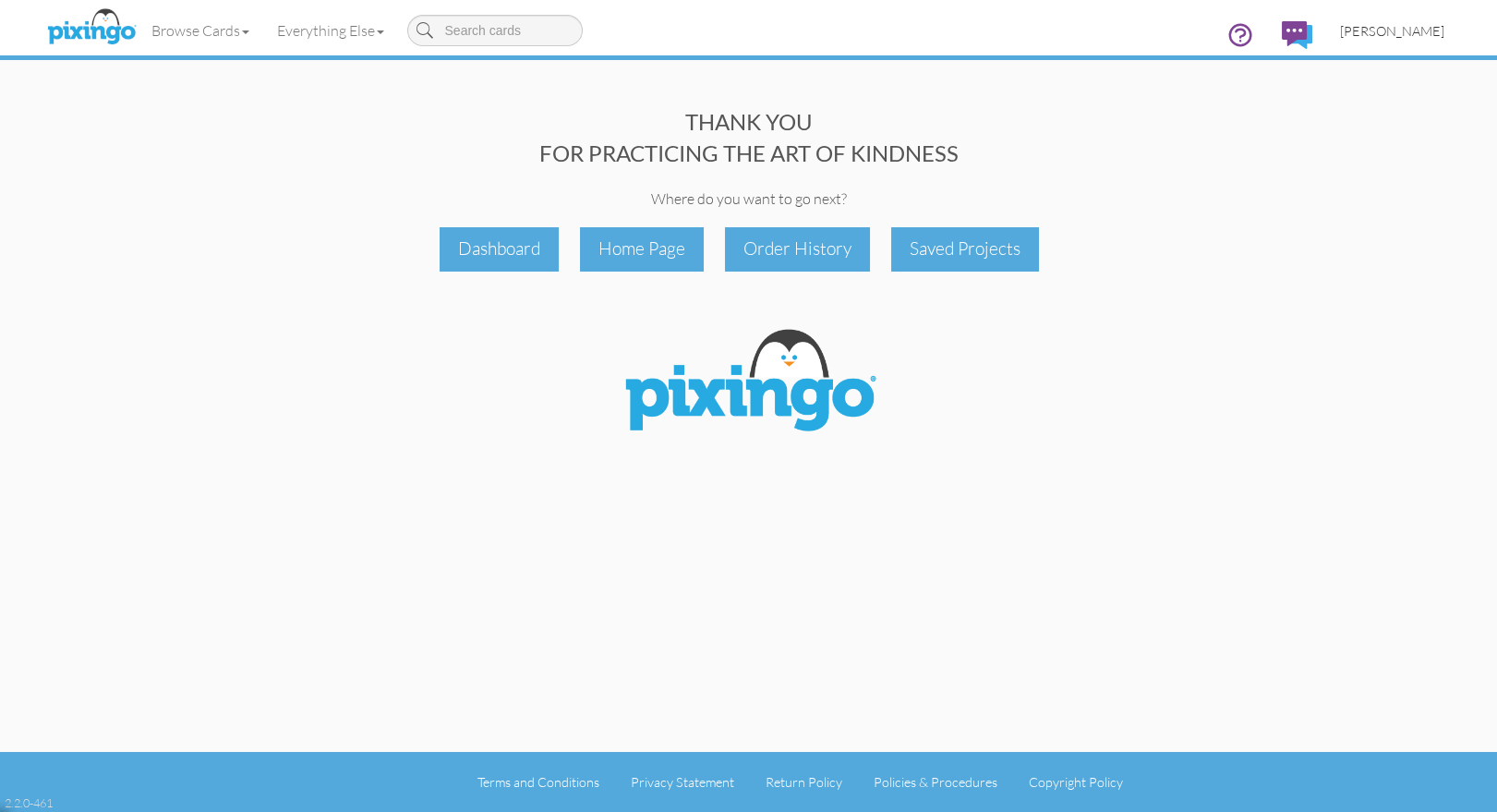
click at [1394, 29] on span "[PERSON_NAME]" at bounding box center [1392, 30] width 104 height 16
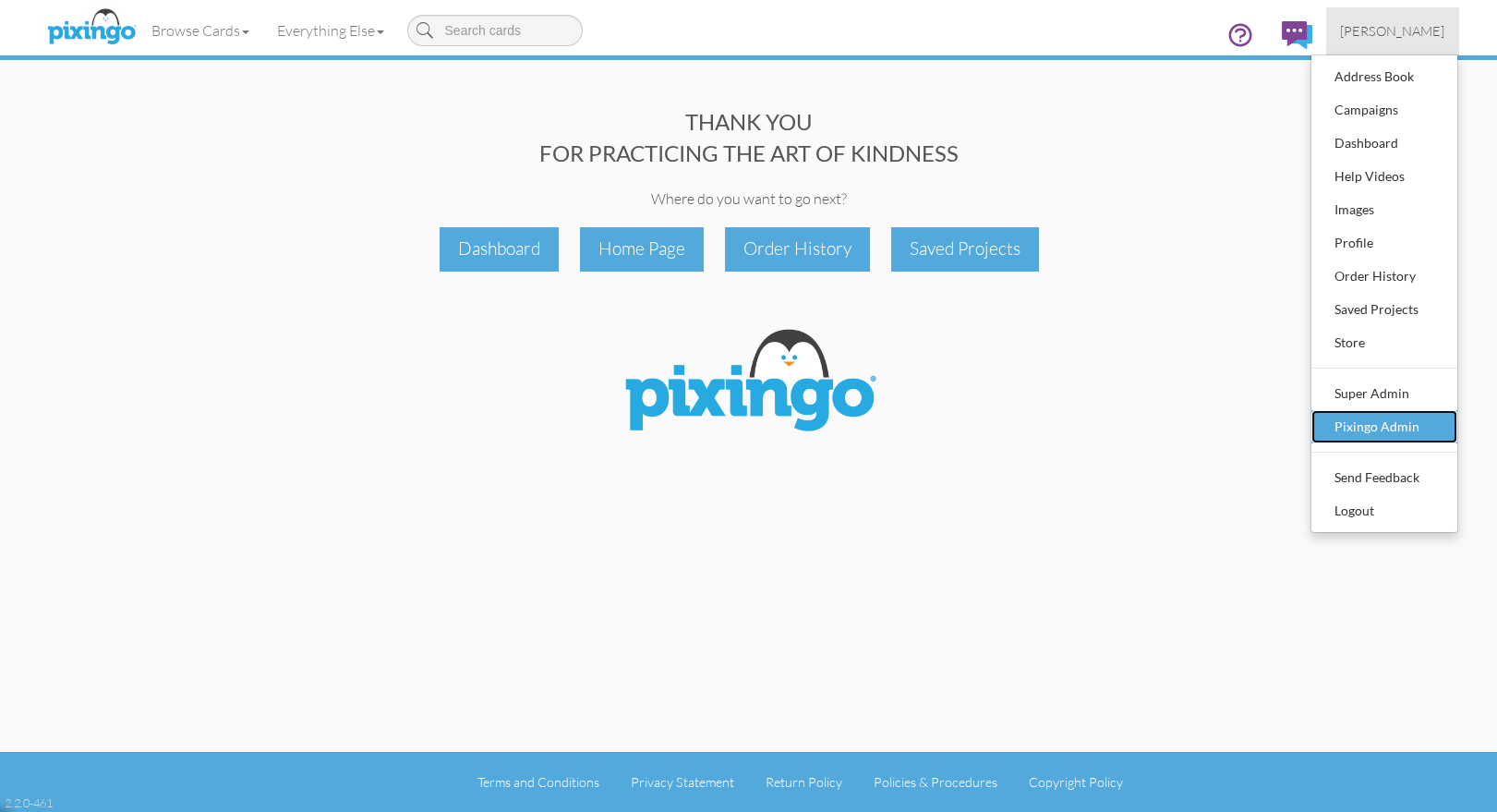
click at [1399, 426] on div "Pixingo Admin" at bounding box center [1384, 426] width 109 height 28
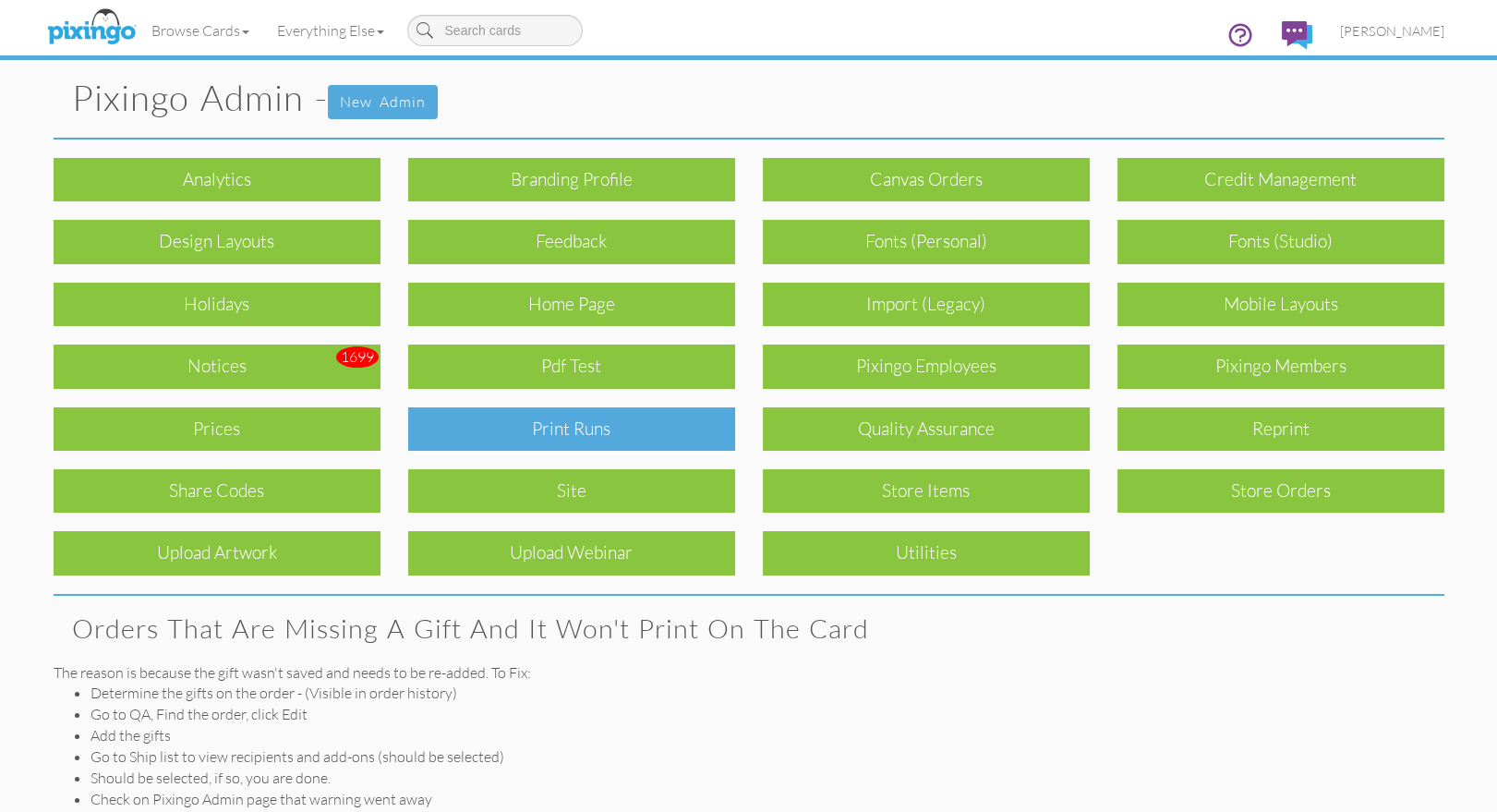
click at [565, 419] on div "Print Runs" at bounding box center [571, 429] width 327 height 44
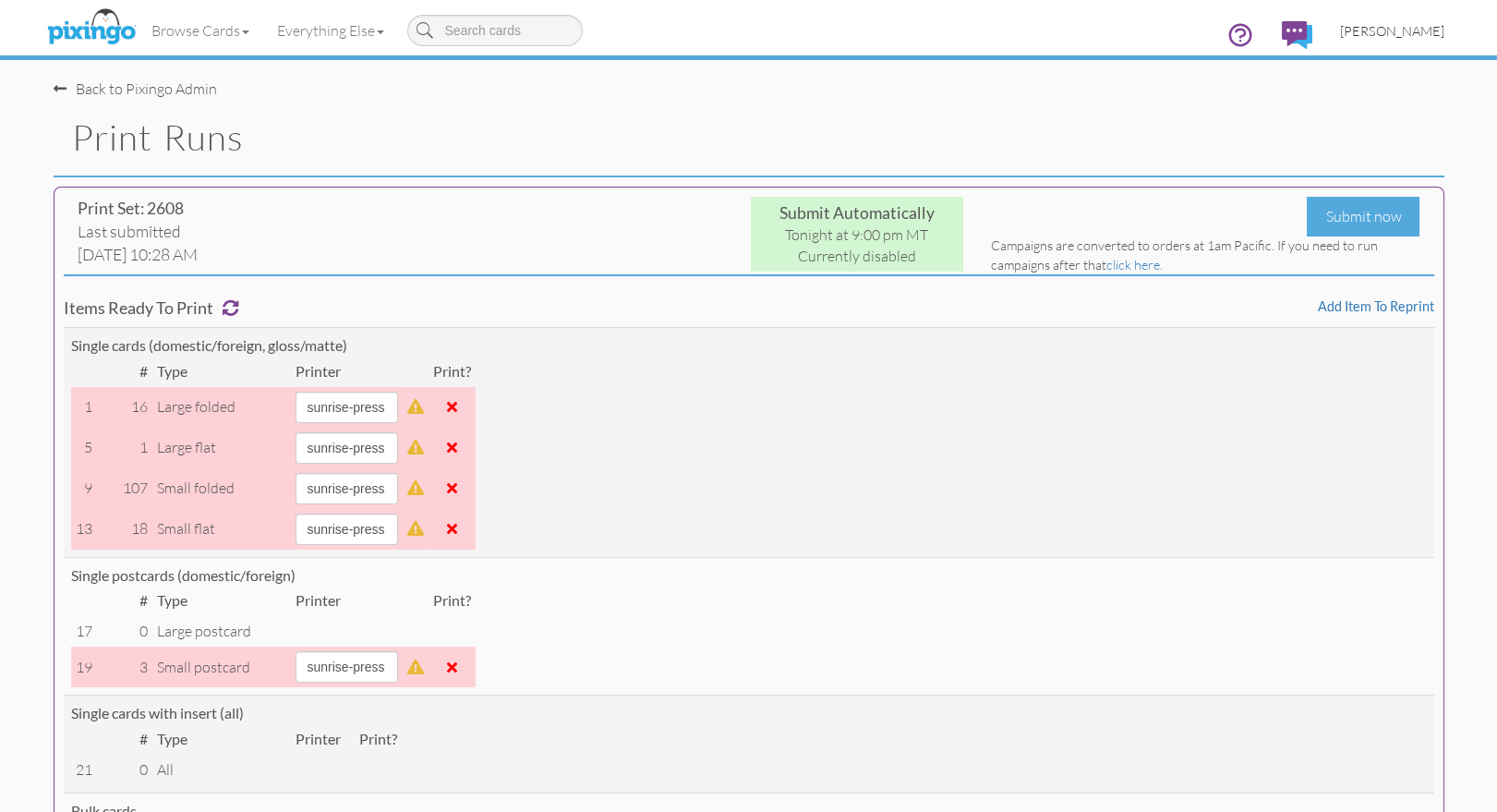
drag, startPoint x: 1415, startPoint y: 32, endPoint x: 1399, endPoint y: 84, distance: 54.4
click at [1415, 33] on span "[PERSON_NAME]" at bounding box center [1392, 30] width 104 height 16
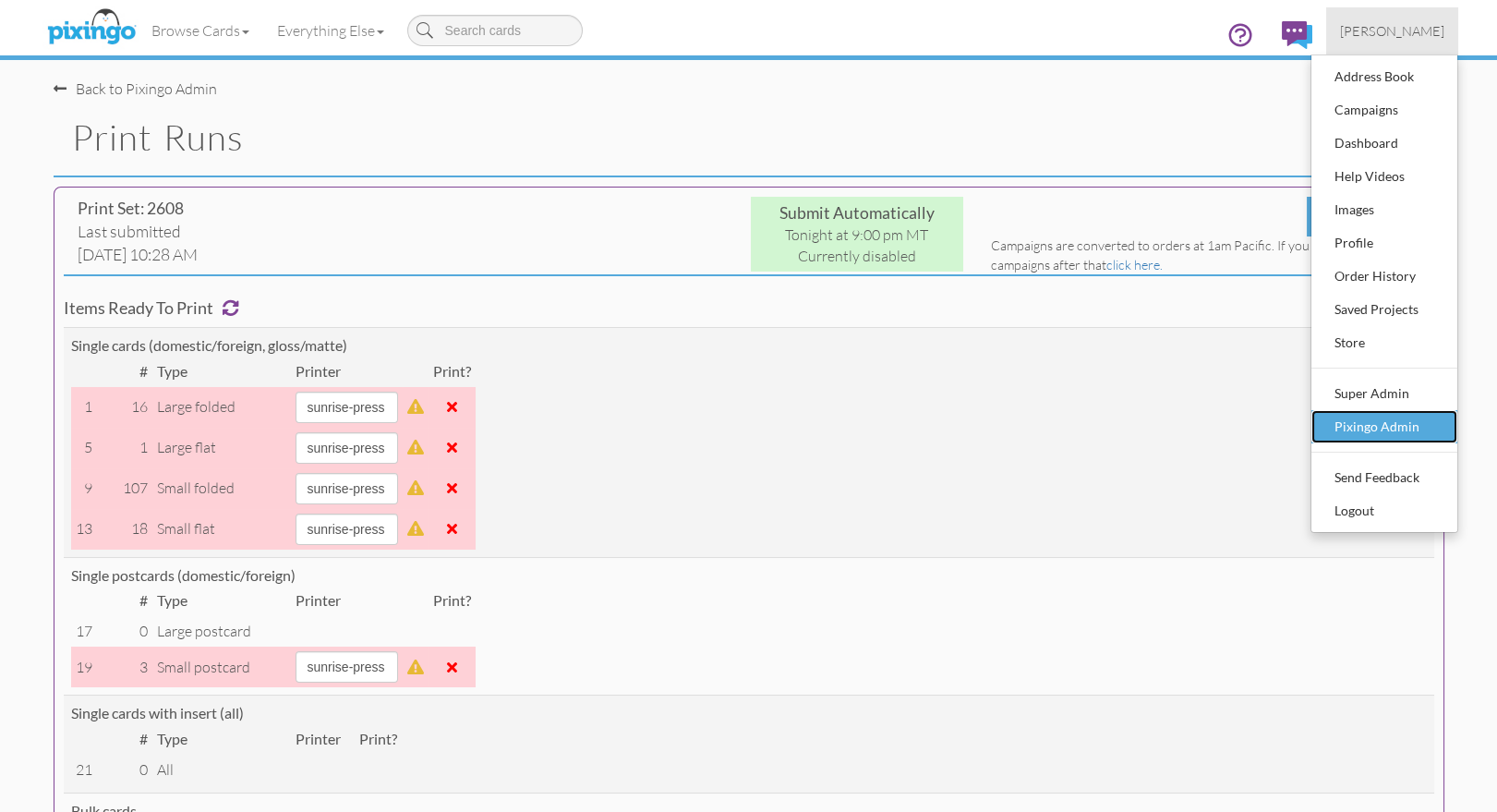
click at [1372, 428] on div "Pixingo Admin" at bounding box center [1384, 426] width 109 height 28
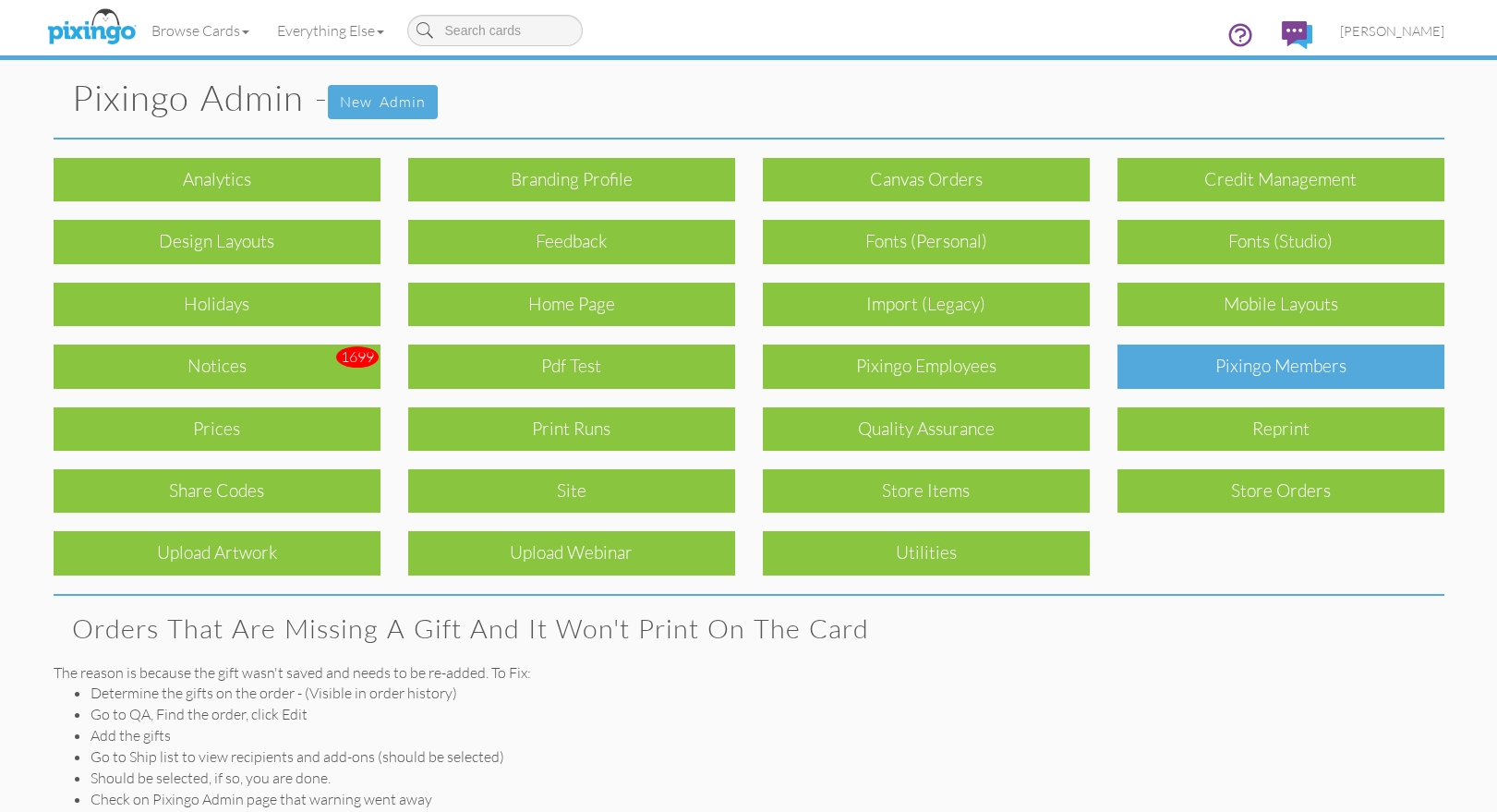
click at [1251, 362] on div "Pixingo Members" at bounding box center [1281, 366] width 327 height 44
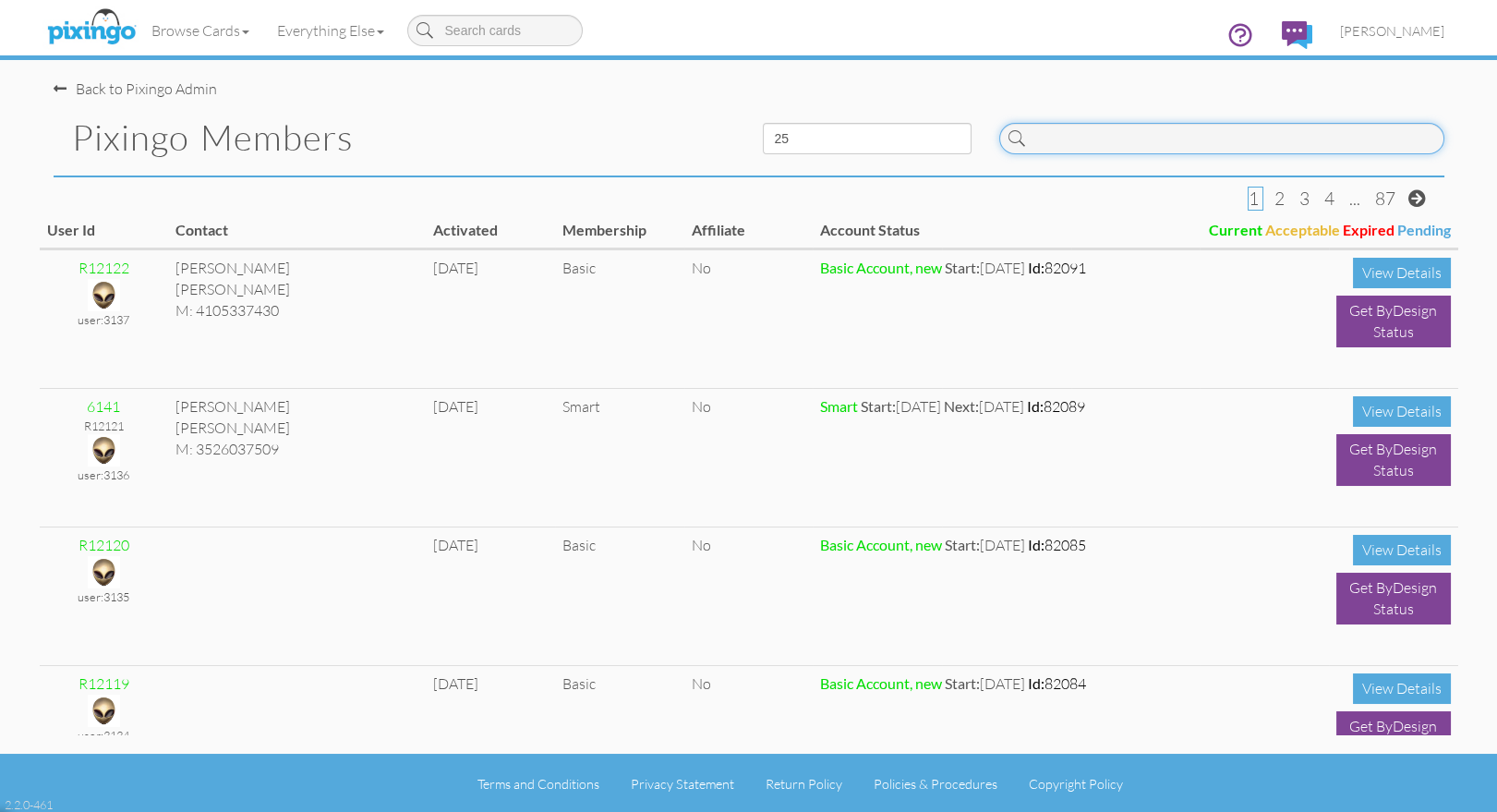
click at [1151, 135] on input at bounding box center [1221, 138] width 445 height 31
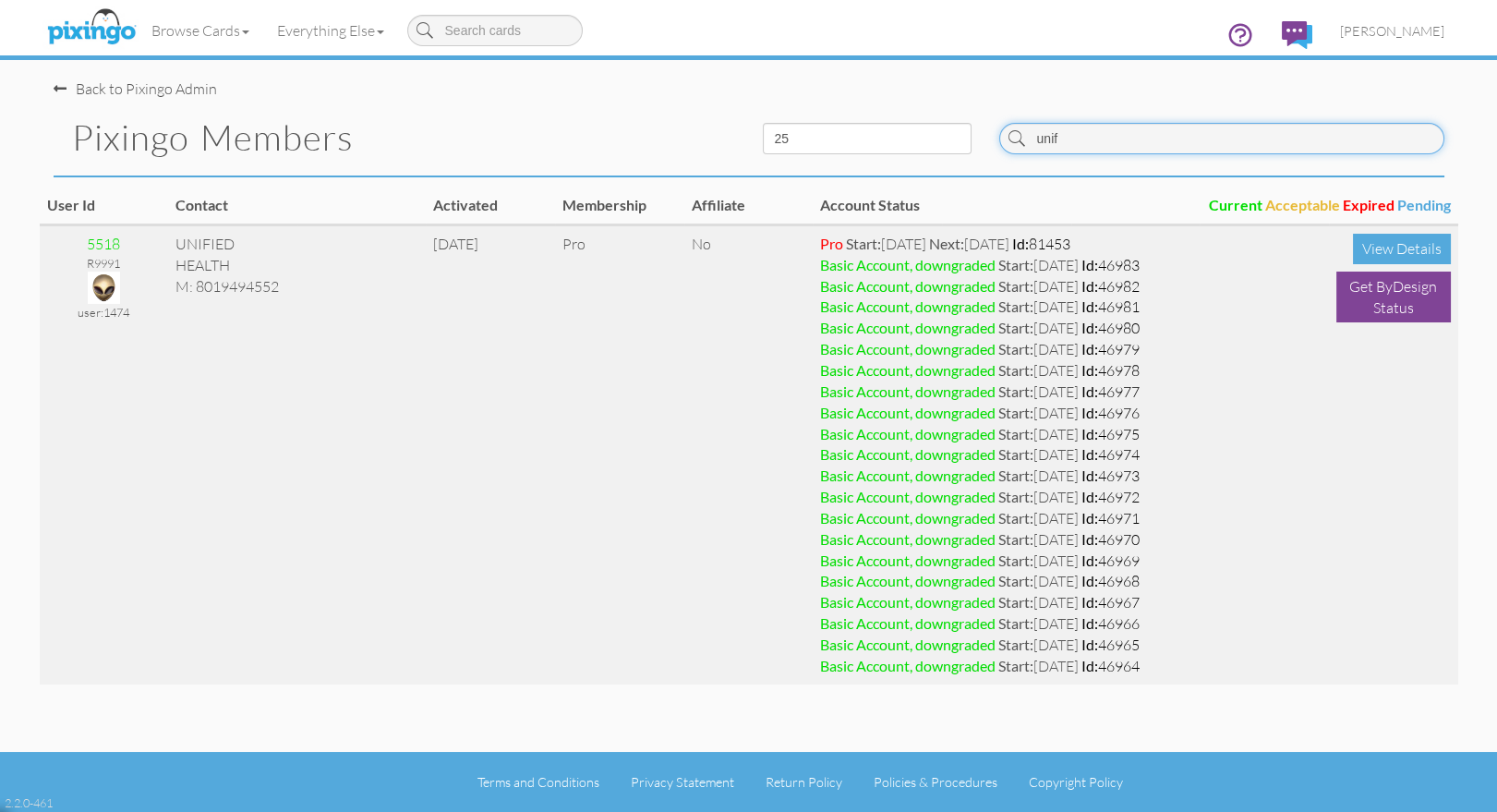
type input "unif"
click at [99, 280] on img at bounding box center [103, 287] width 32 height 32
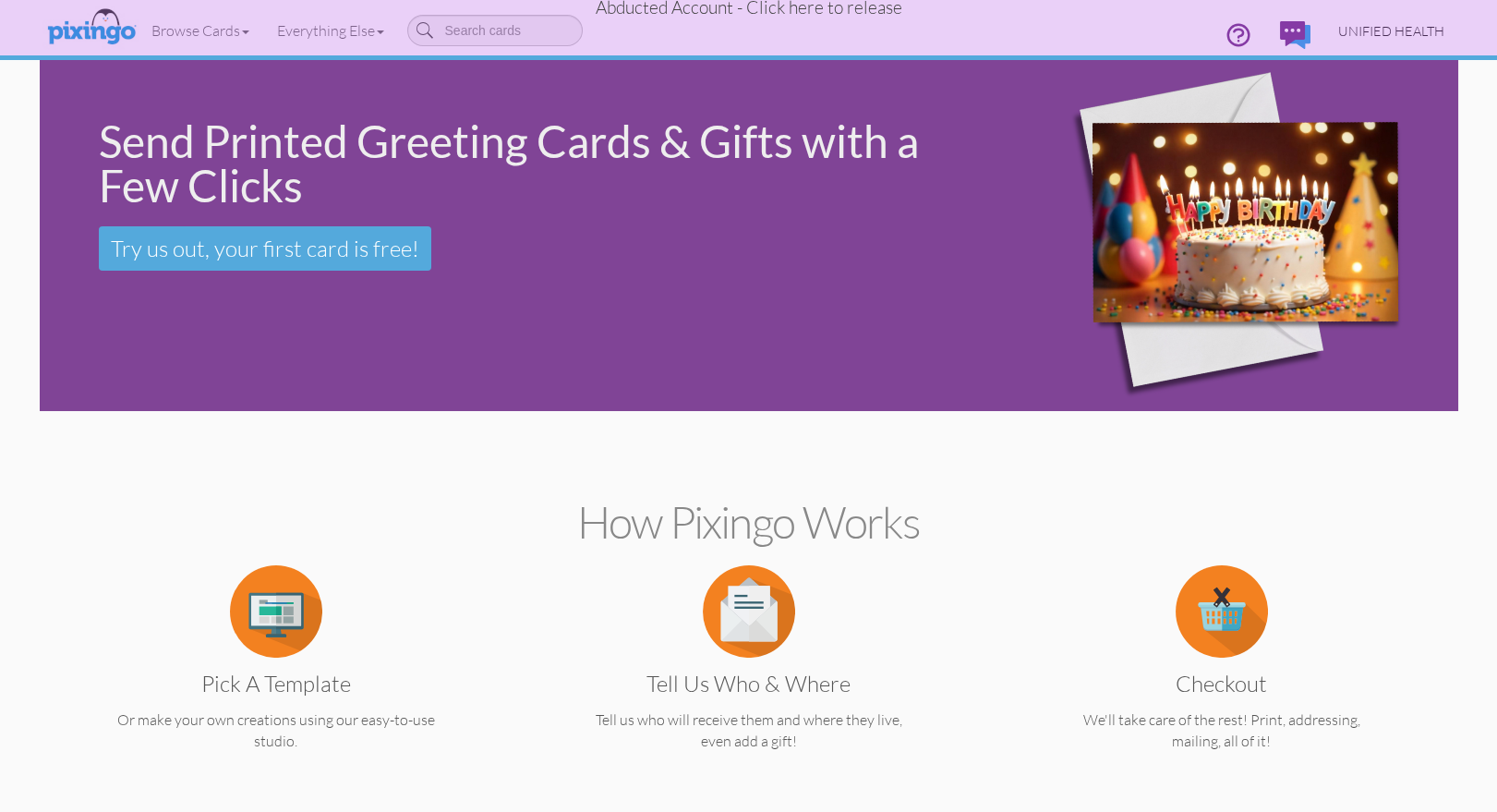
click at [1405, 19] on link "UNIFIED HEALTH" at bounding box center [1391, 31] width 134 height 47
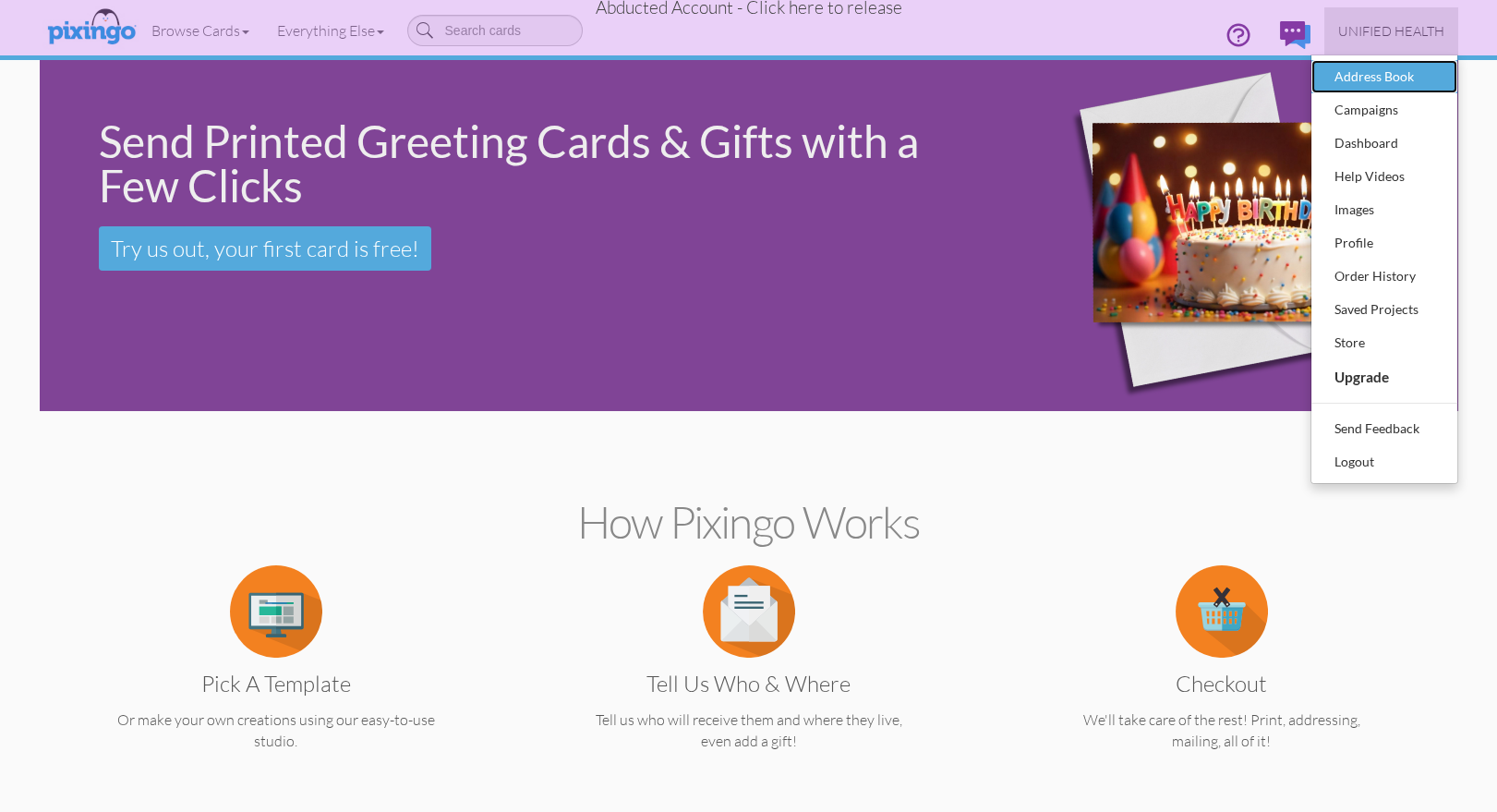
click at [1387, 81] on div "Address Book" at bounding box center [1384, 76] width 109 height 28
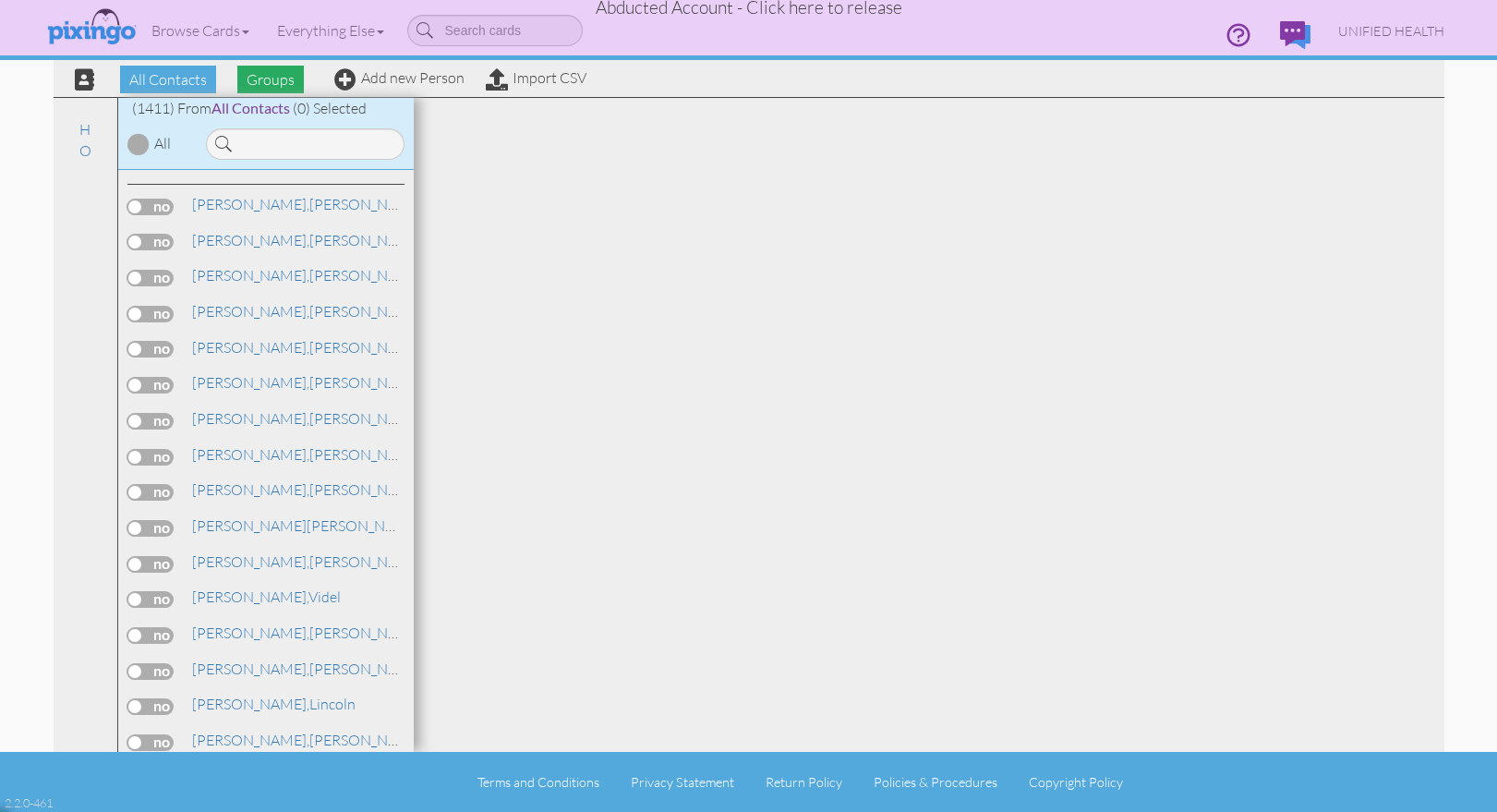
click at [278, 86] on span "Groups" at bounding box center [270, 79] width 66 height 28
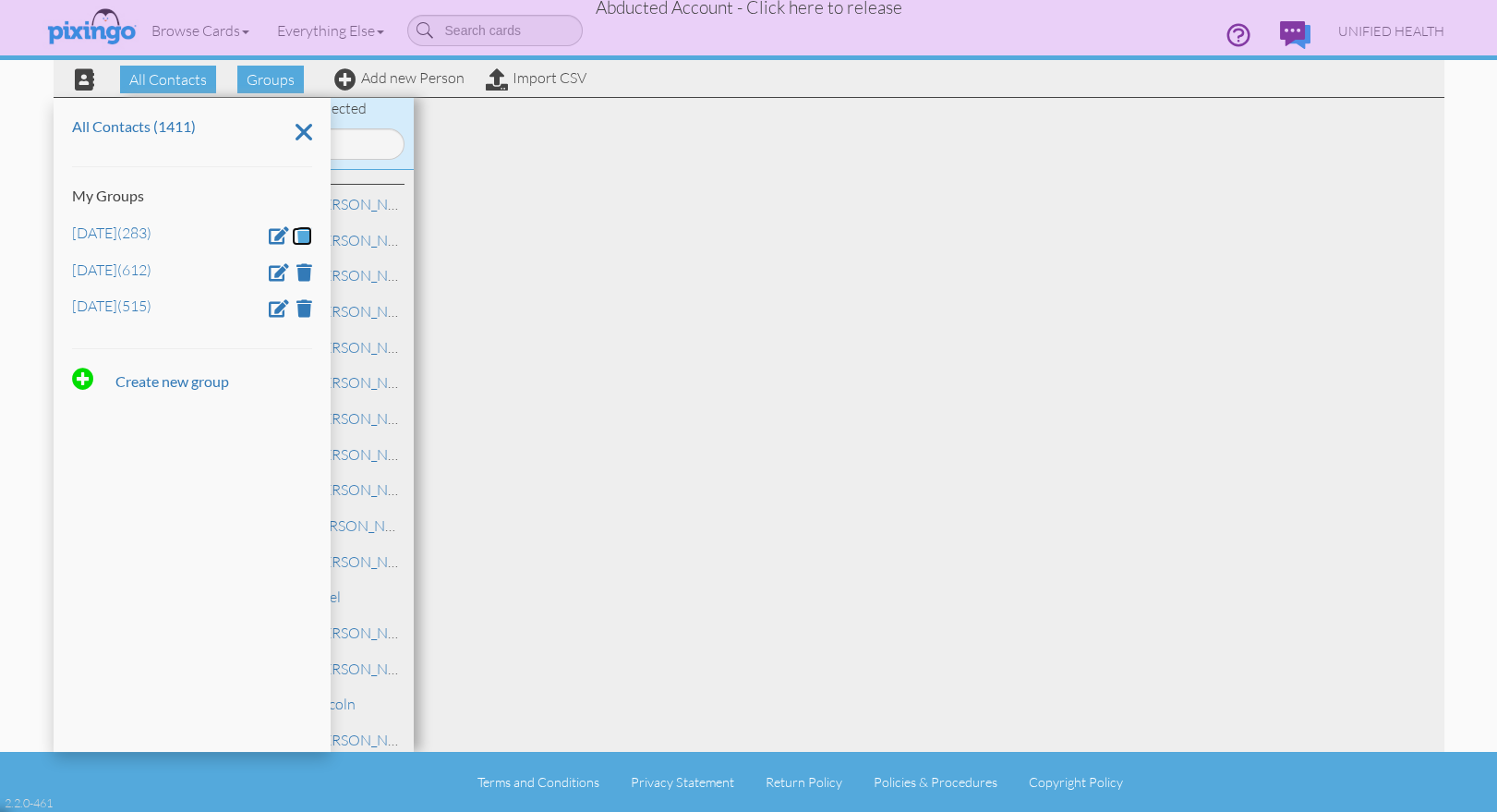
click at [301, 233] on span at bounding box center [304, 234] width 16 height 17
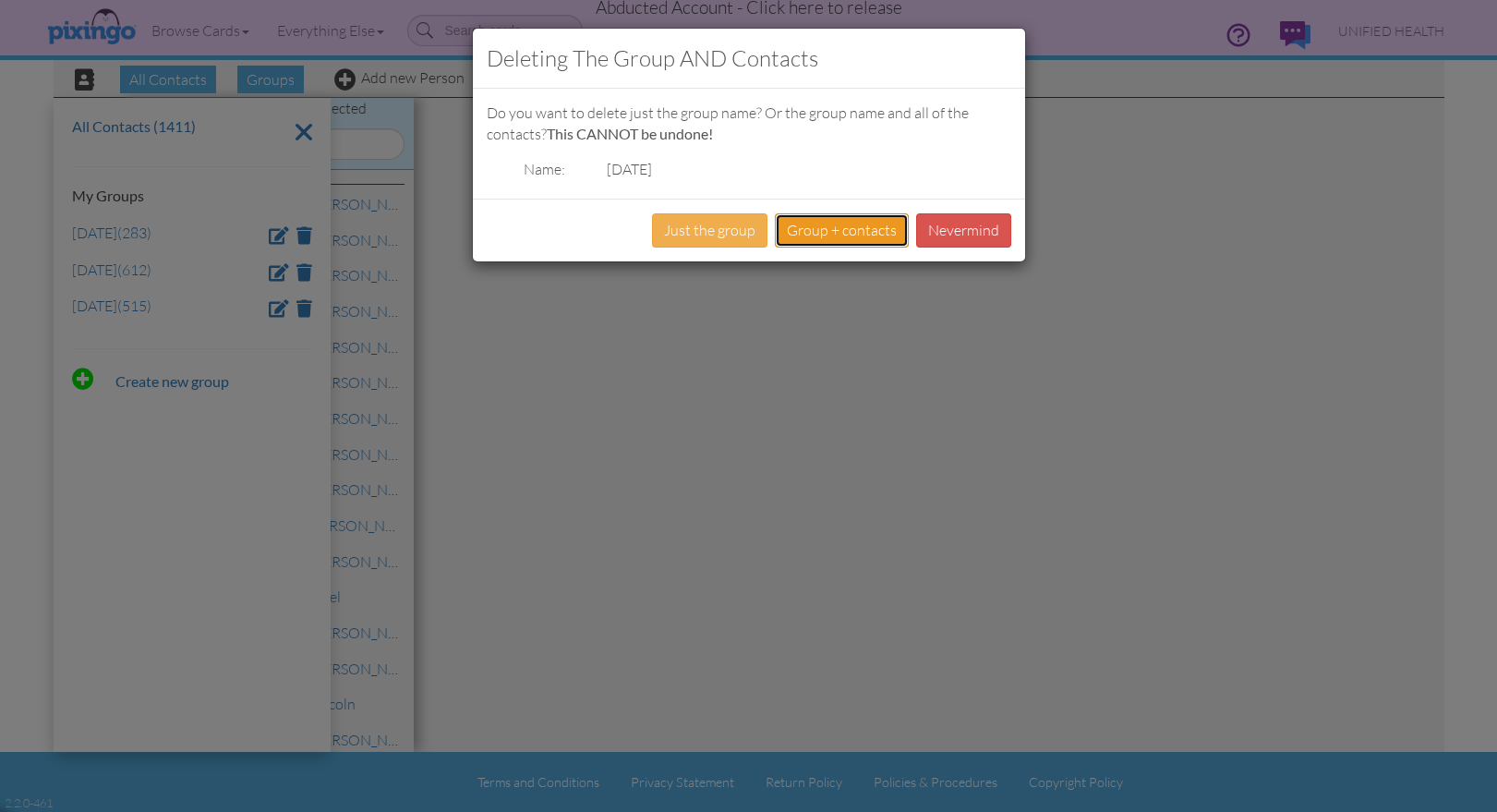
click at [817, 237] on button "Group + contacts" at bounding box center [841, 231] width 134 height 34
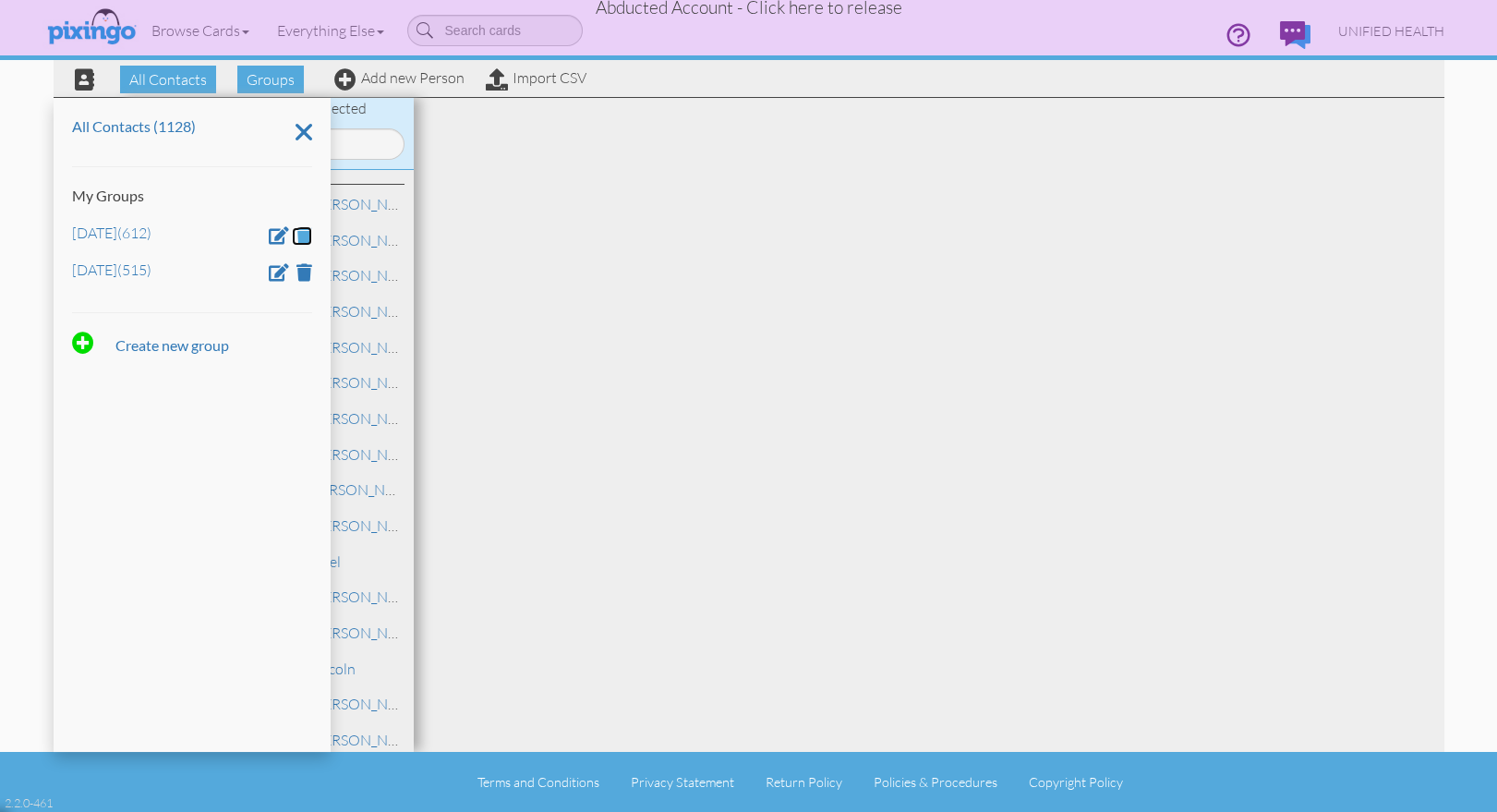
click at [300, 233] on span at bounding box center [304, 234] width 16 height 17
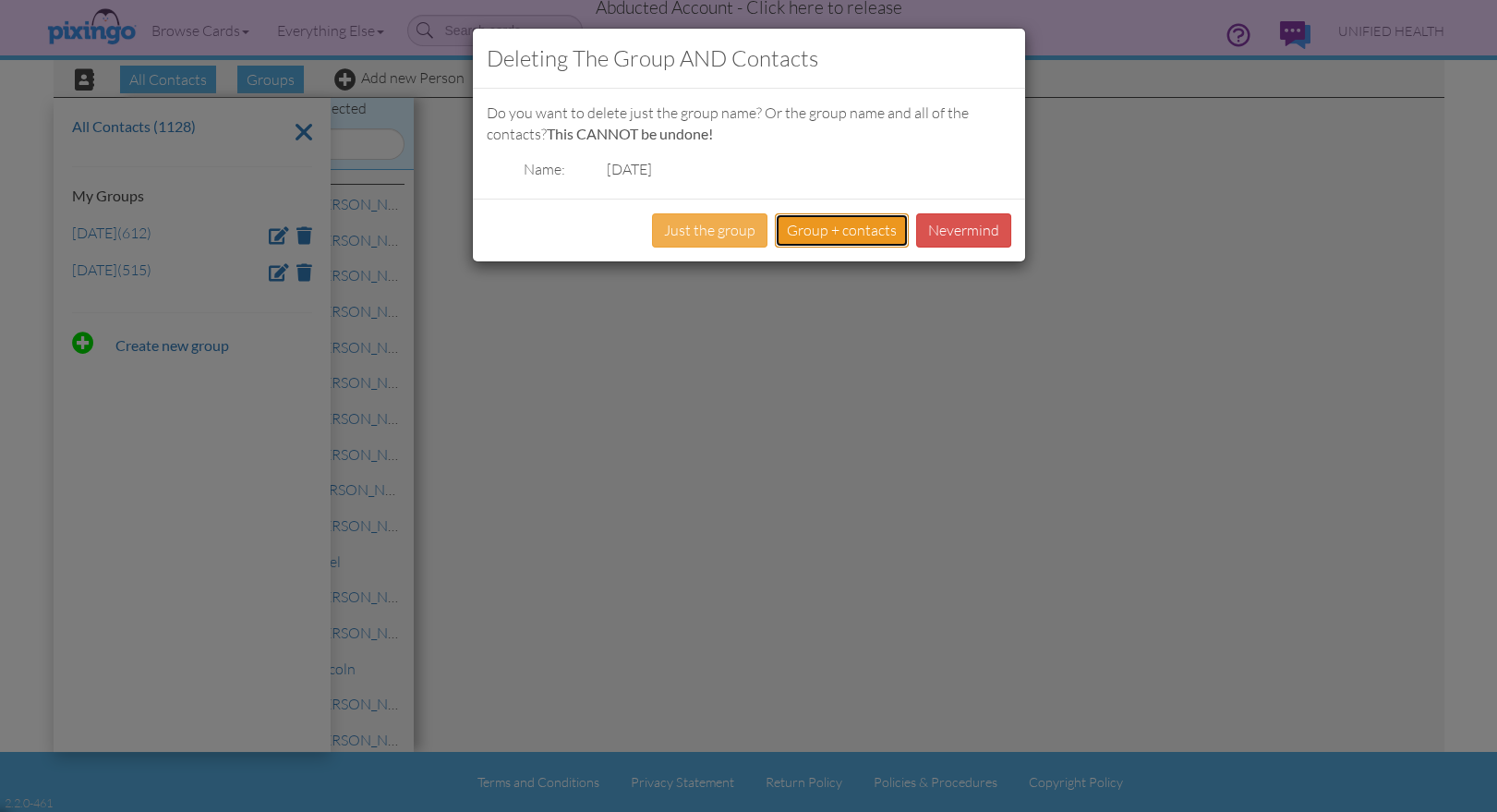
click at [855, 239] on button "Group + contacts" at bounding box center [841, 231] width 134 height 34
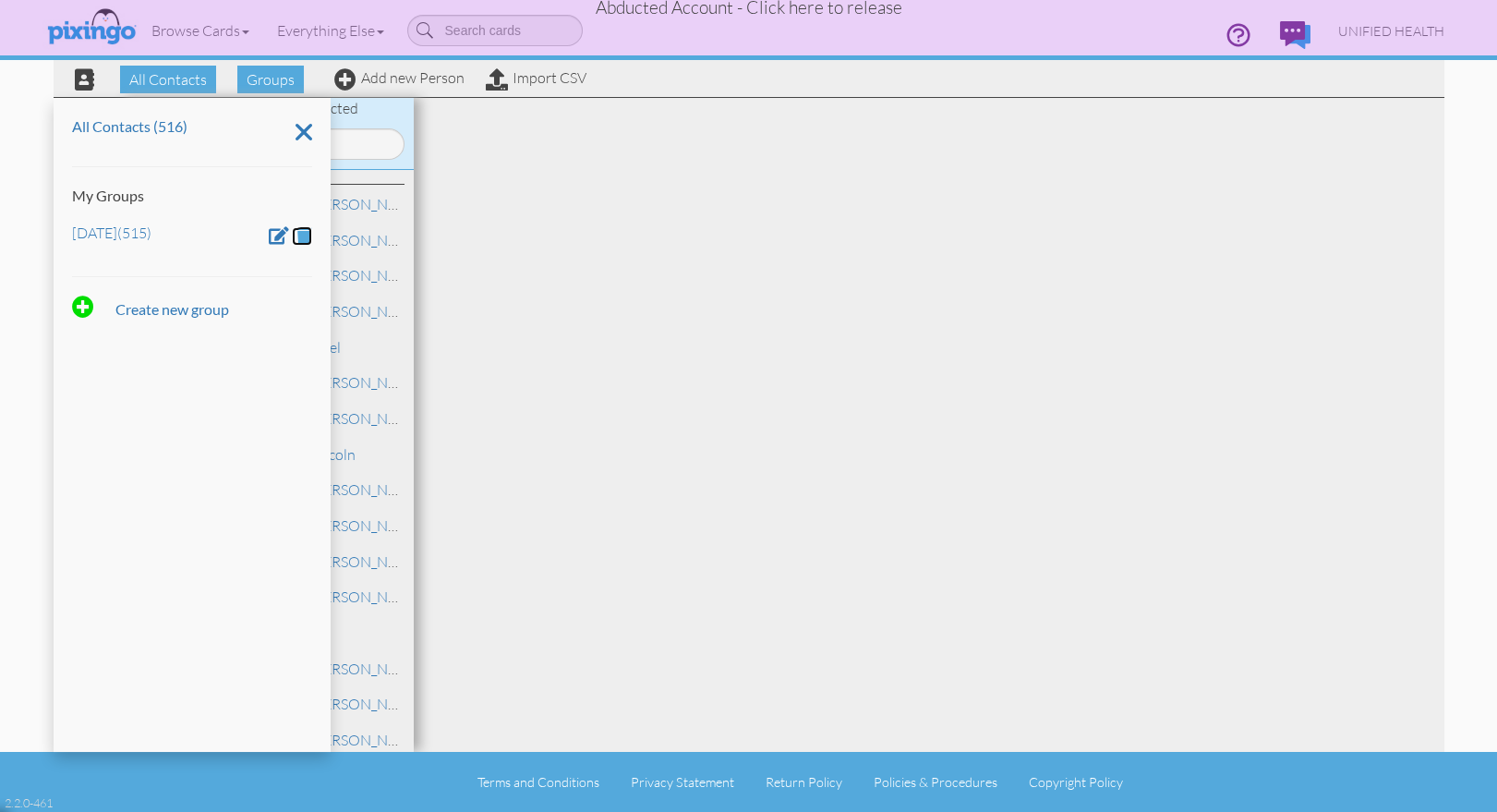
click at [305, 233] on span at bounding box center [304, 234] width 16 height 17
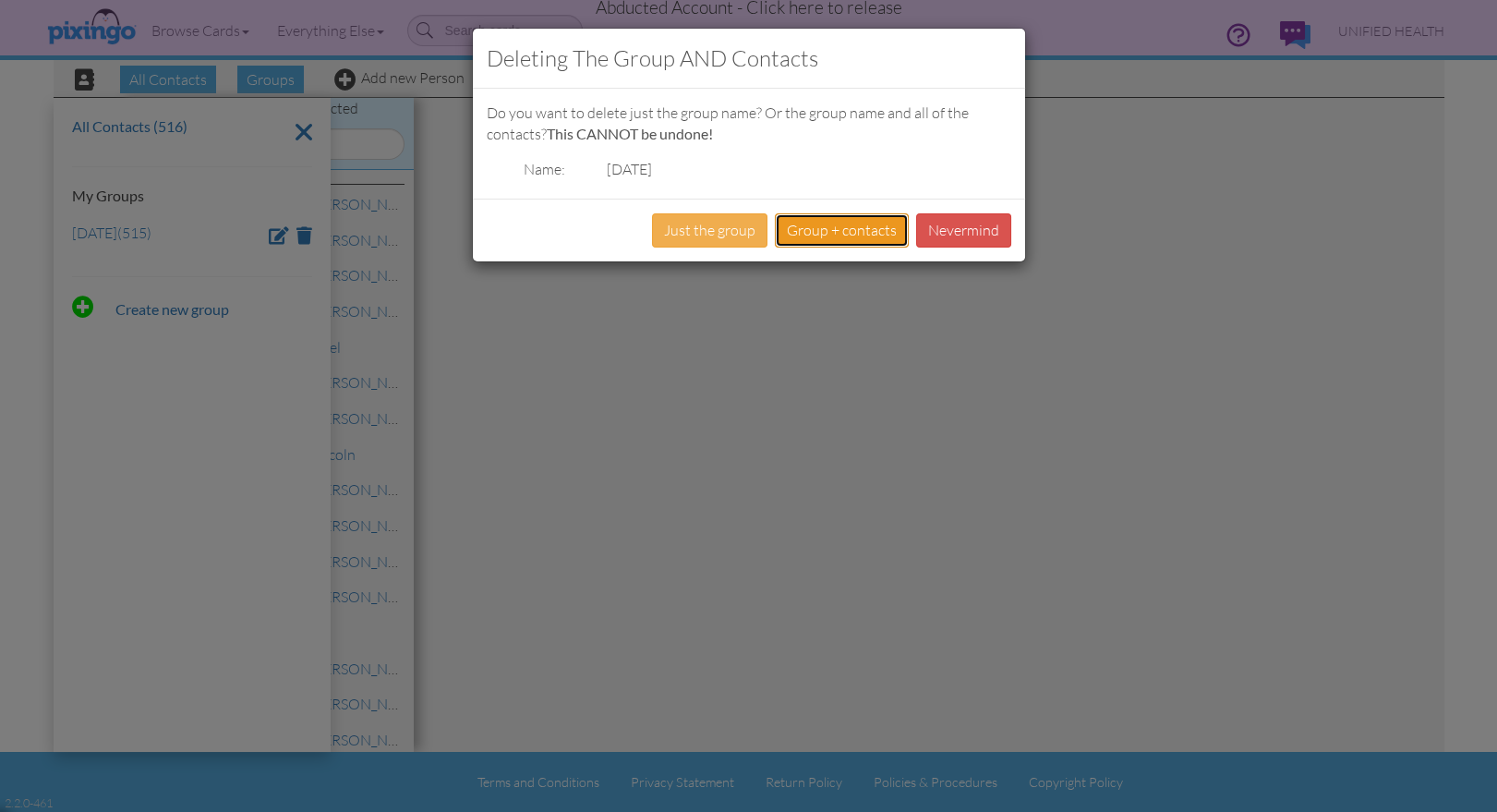
click at [843, 232] on button "Group + contacts" at bounding box center [841, 231] width 134 height 34
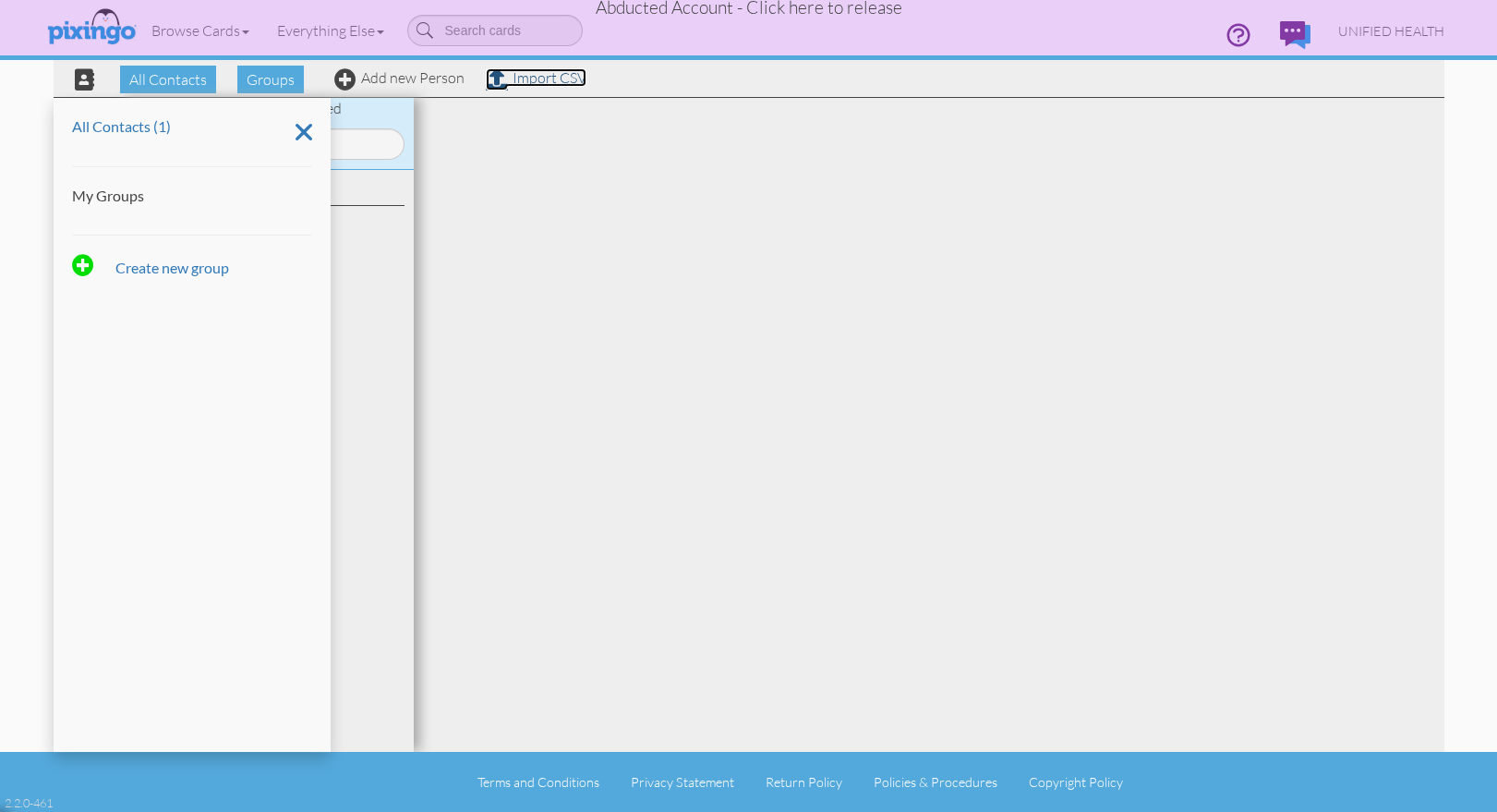
click at [546, 78] on link "Import CSV" at bounding box center [536, 77] width 101 height 18
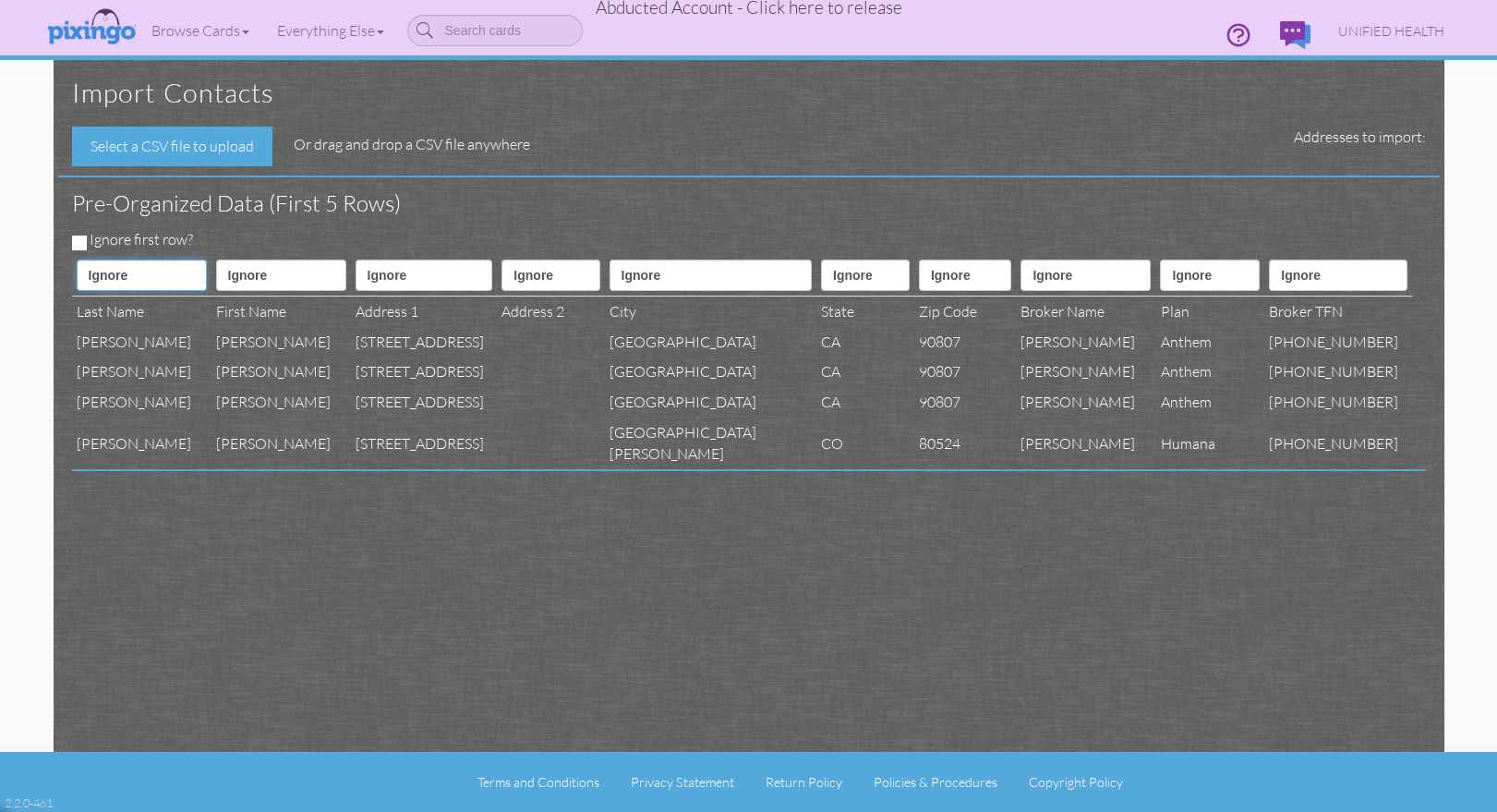
click at [112, 283] on select "Ignore ---------- First name Last name ---------- Address 1 Address 2 City Stat…" at bounding box center [141, 274] width 130 height 31
select select "object:14348"
click at [77, 259] on select "Ignore ---------- First name Last name ---------- Address 1 Address 2 City Stat…" at bounding box center [141, 274] width 130 height 31
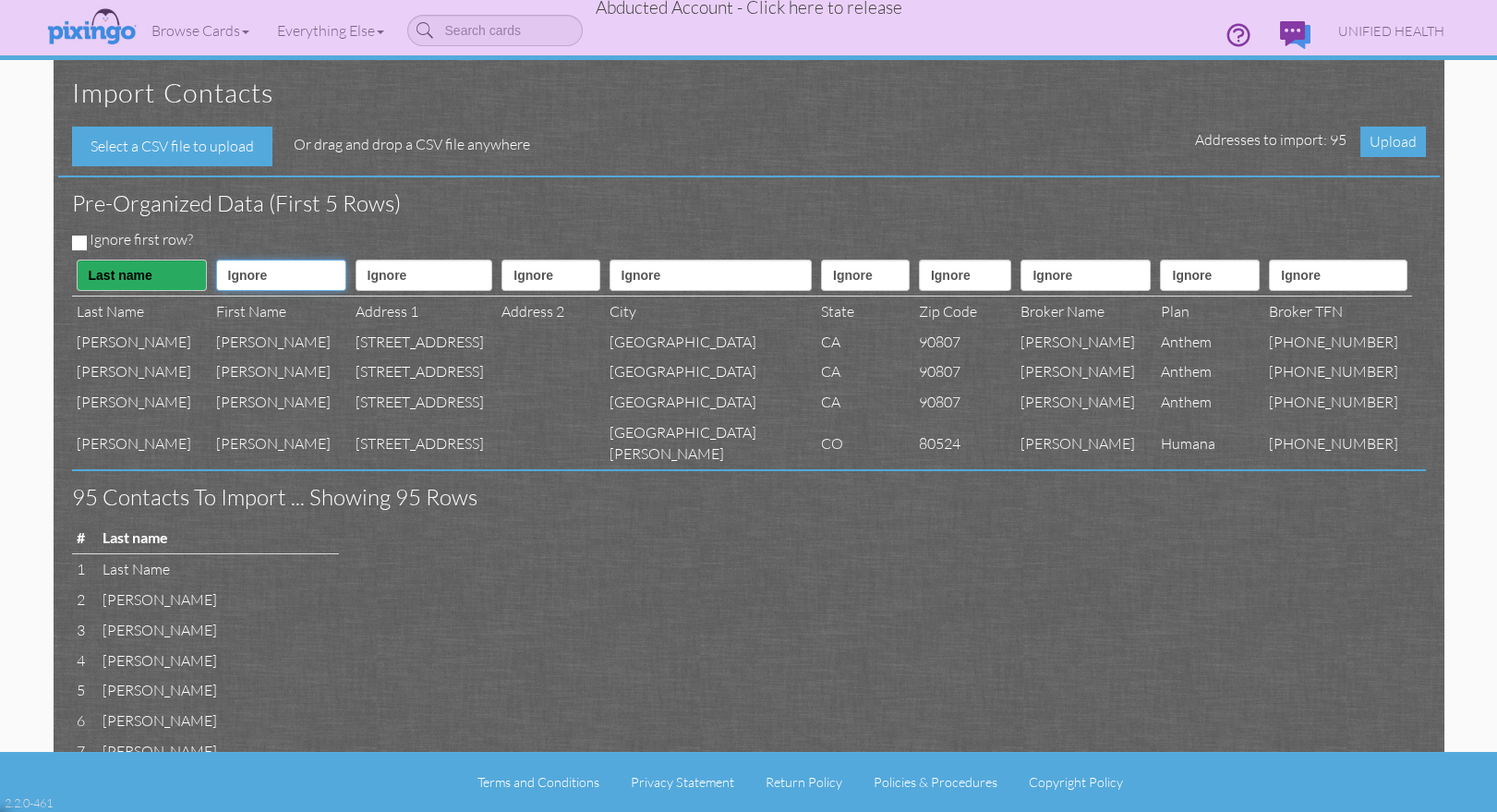
click at [281, 279] on select "Ignore ---------- First name Last name ---------- Address 1 Address 2 City Stat…" at bounding box center [281, 274] width 130 height 31
select select "object:14347"
click at [216, 259] on select "Ignore ---------- First name Last name ---------- Address 1 Address 2 City Stat…" at bounding box center [281, 274] width 130 height 31
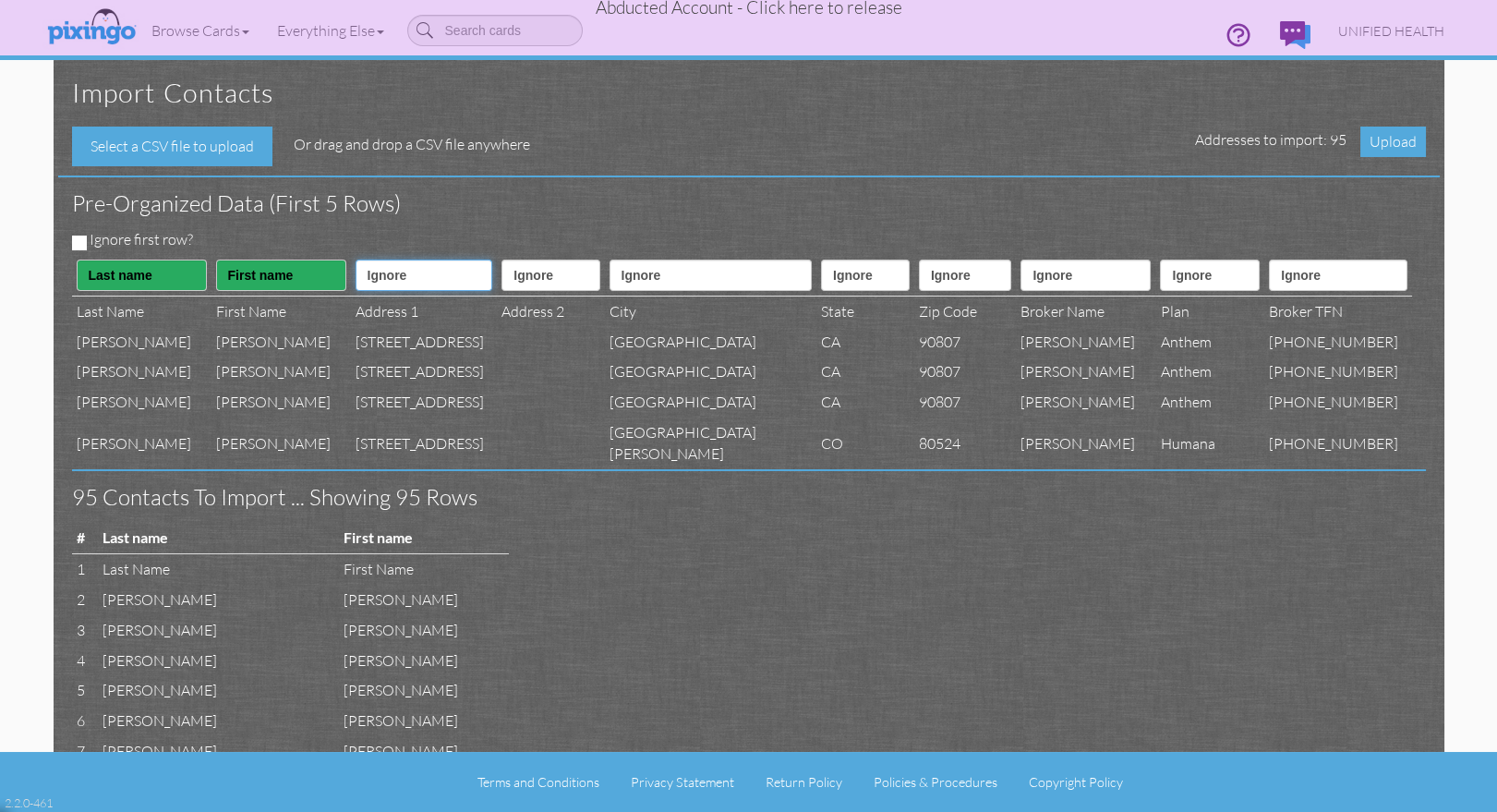
click at [445, 276] on select "Ignore ---------- First name Last name ---------- Address 1 Address 2 City Stat…" at bounding box center [424, 274] width 138 height 31
select select "object:14350"
click at [356, 259] on select "Ignore ---------- First name Last name ---------- Address 1 Address 2 City Stat…" at bounding box center [424, 274] width 138 height 31
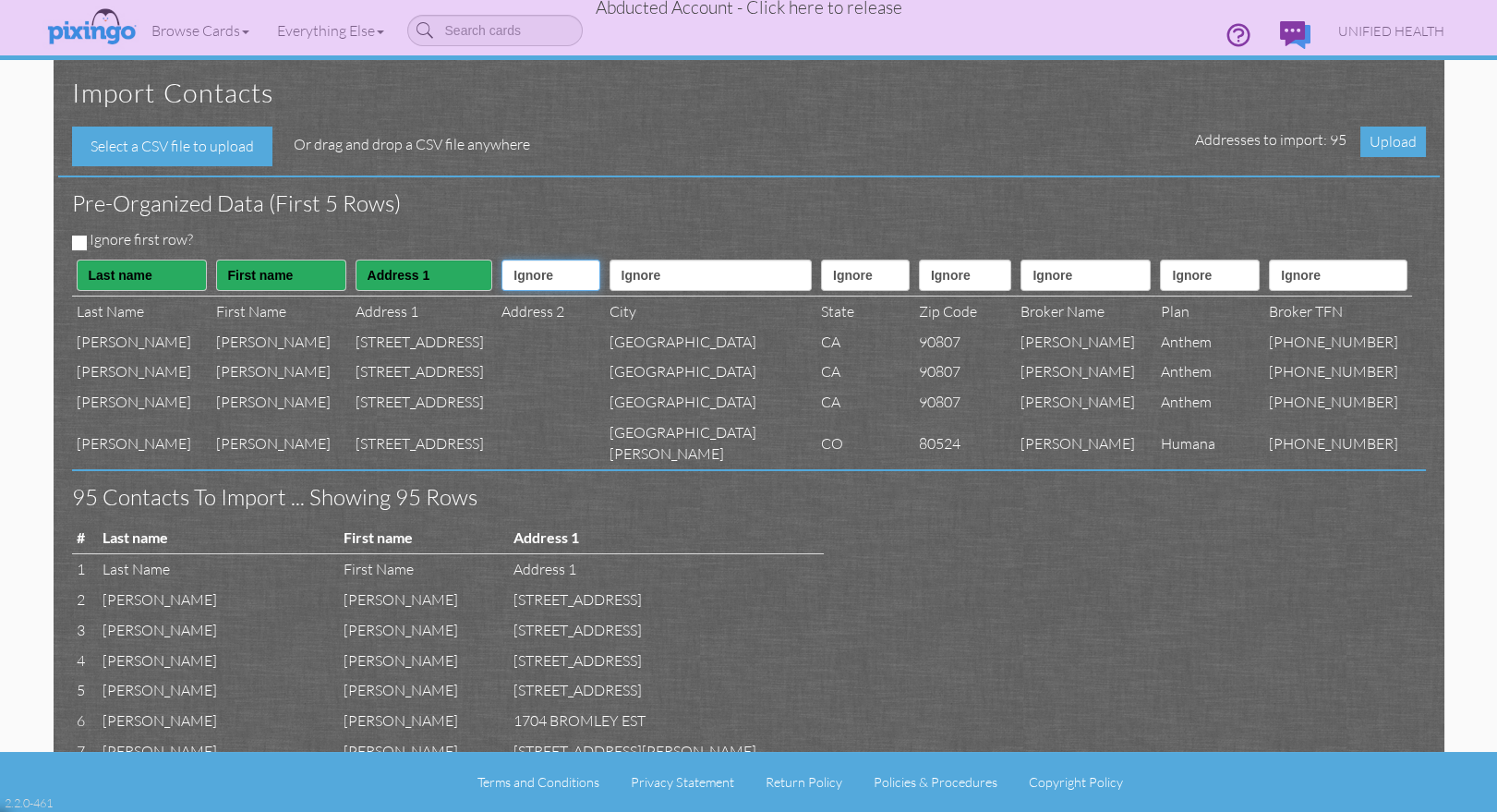
click at [501, 269] on select "Ignore ---------- First name Last name ---------- Address 1 Address 2 City Stat…" at bounding box center [549, 274] width 98 height 31
select select "object:14351"
click at [501, 259] on select "Ignore ---------- First name Last name ---------- Address 1 Address 2 City Stat…" at bounding box center [549, 274] width 98 height 31
click at [648, 287] on select "Ignore ---------- First name Last name ---------- Address 1 Address 2 City Stat…" at bounding box center [710, 274] width 202 height 31
select select "object:14352"
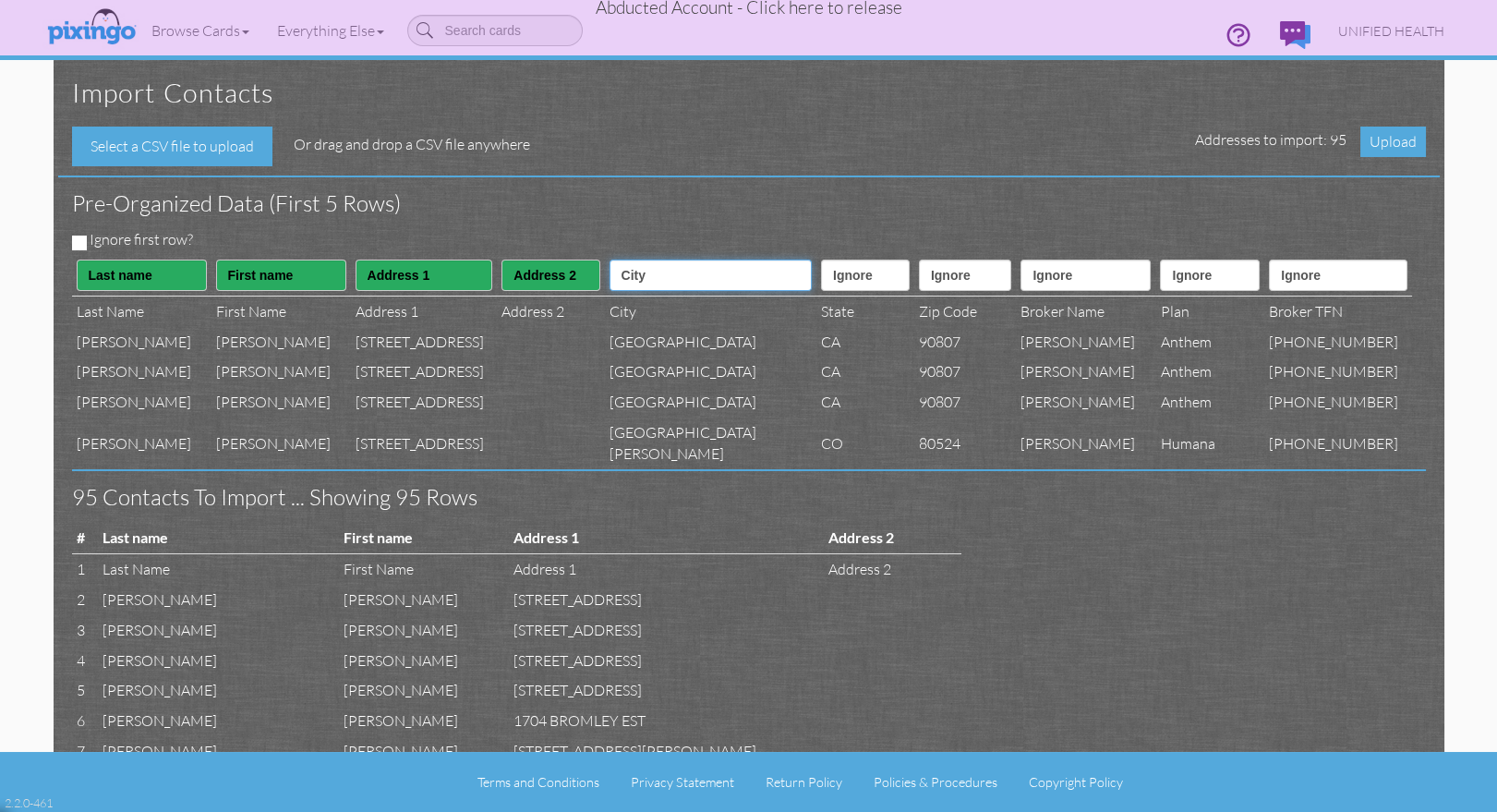
click at [618, 259] on select "Ignore ---------- First name Last name ---------- Address 1 Address 2 City Stat…" at bounding box center [710, 274] width 202 height 31
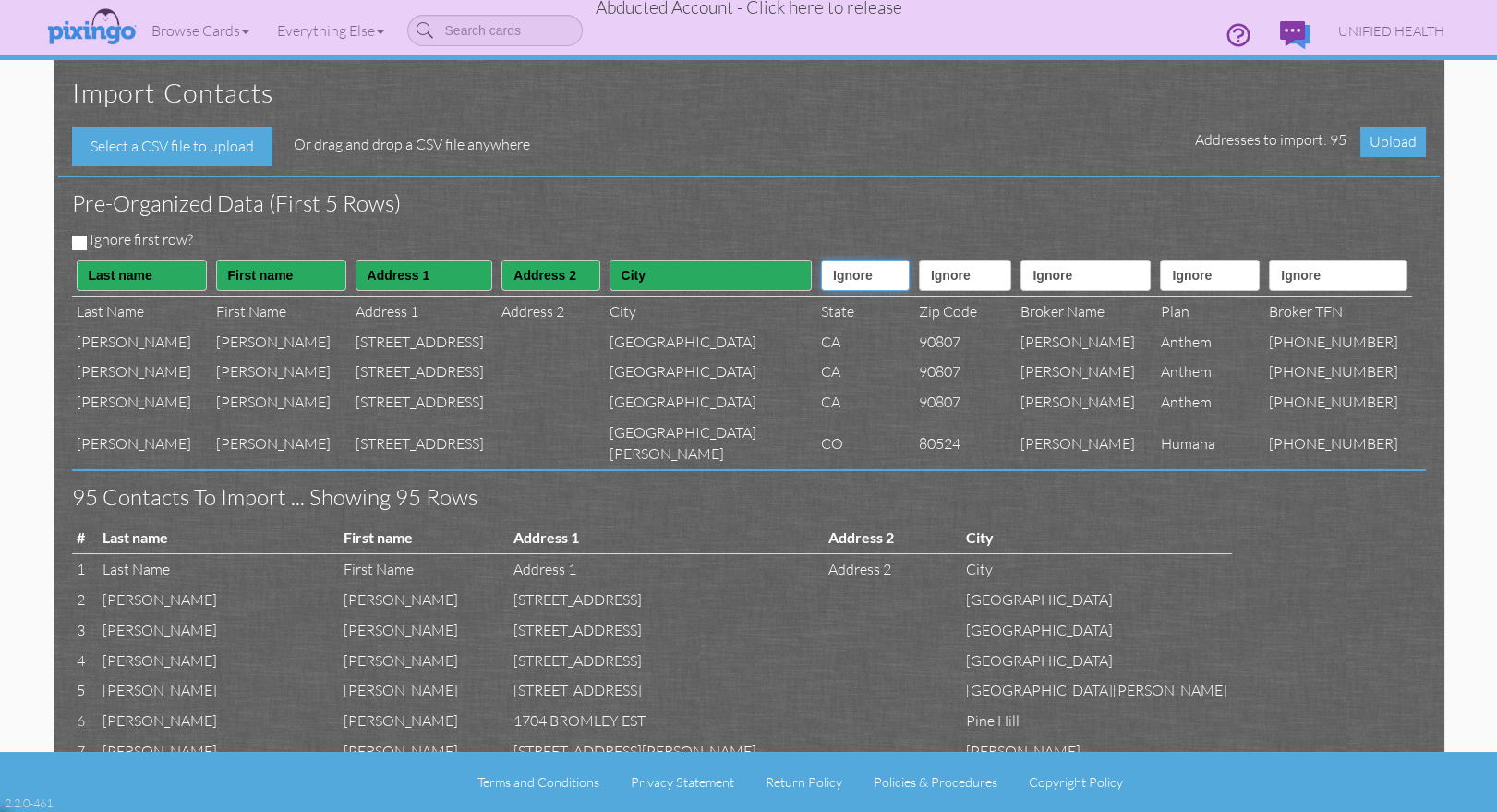
click at [821, 284] on select "Ignore ---------- First name Last name ---------- Address 1 Address 2 City Stat…" at bounding box center [864, 274] width 88 height 31
select select "object:14353"
click at [821, 259] on select "Ignore ---------- First name Last name ---------- Address 1 Address 2 City Stat…" at bounding box center [864, 274] width 88 height 31
click at [921, 274] on select "Ignore ---------- First name Last name ---------- Address 1 Address 2 City Stat…" at bounding box center [965, 274] width 93 height 31
select select "object:14354"
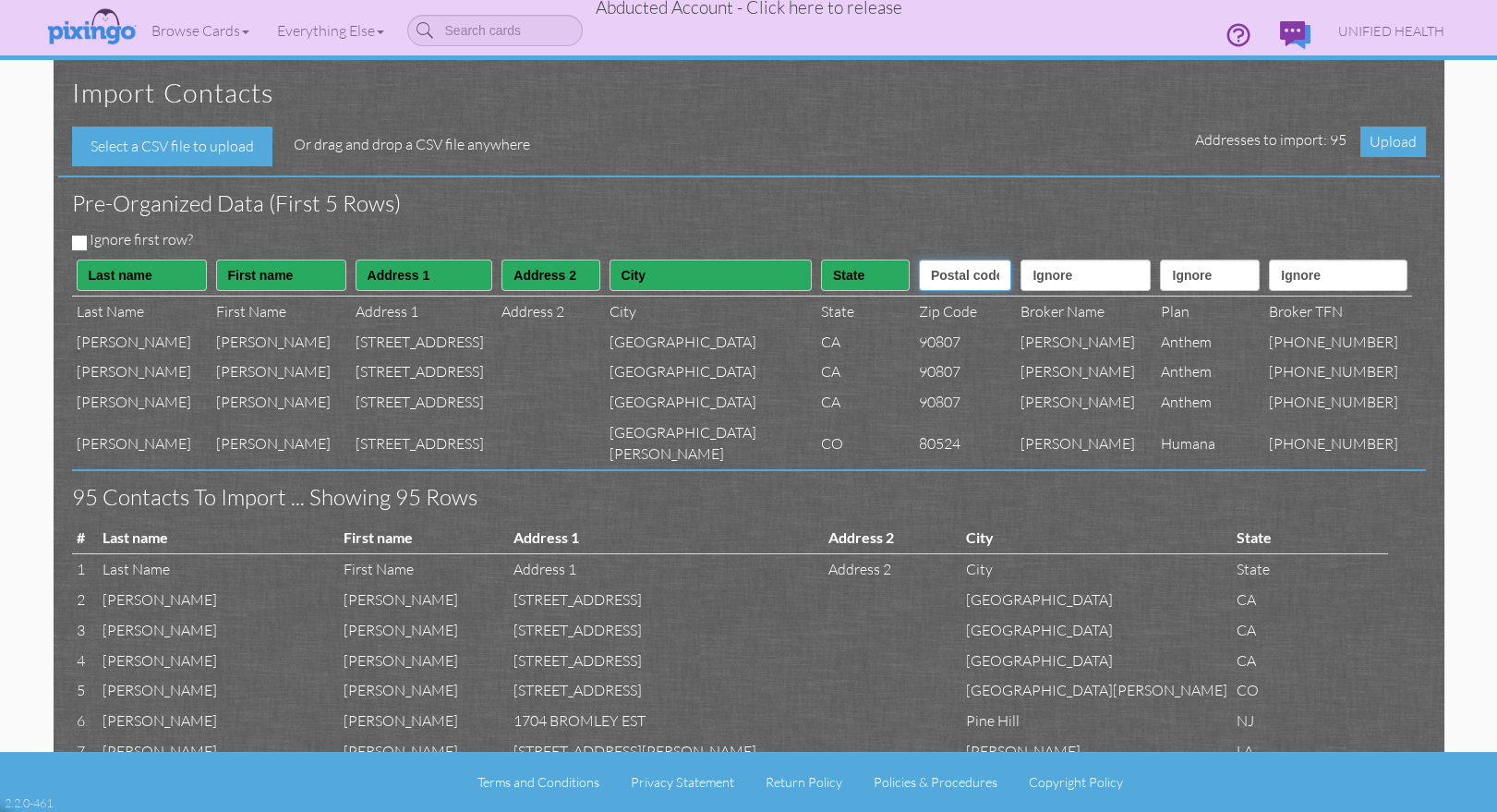
click at [918, 259] on select "Ignore ---------- First name Last name ---------- Address 1 Address 2 City Stat…" at bounding box center [965, 274] width 93 height 31
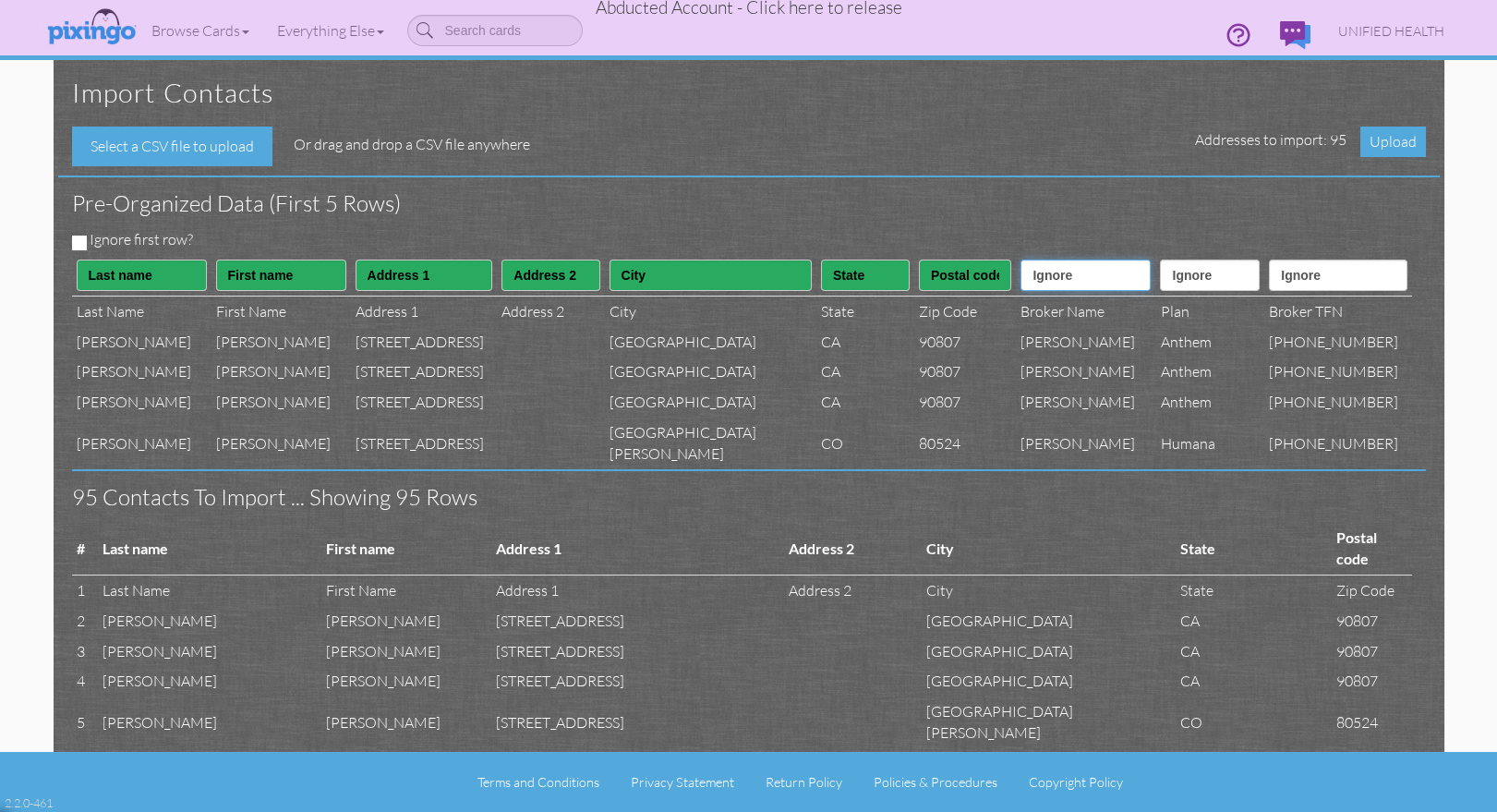
click at [1081, 286] on select "Ignore ---------- First name Last name ---------- Address 1 Address 2 City Stat…" at bounding box center [1084, 274] width 130 height 31
select select "object:14368"
click at [1020, 259] on select "Ignore ---------- First name Last name ---------- Address 1 Address 2 City Stat…" at bounding box center [1084, 274] width 130 height 31
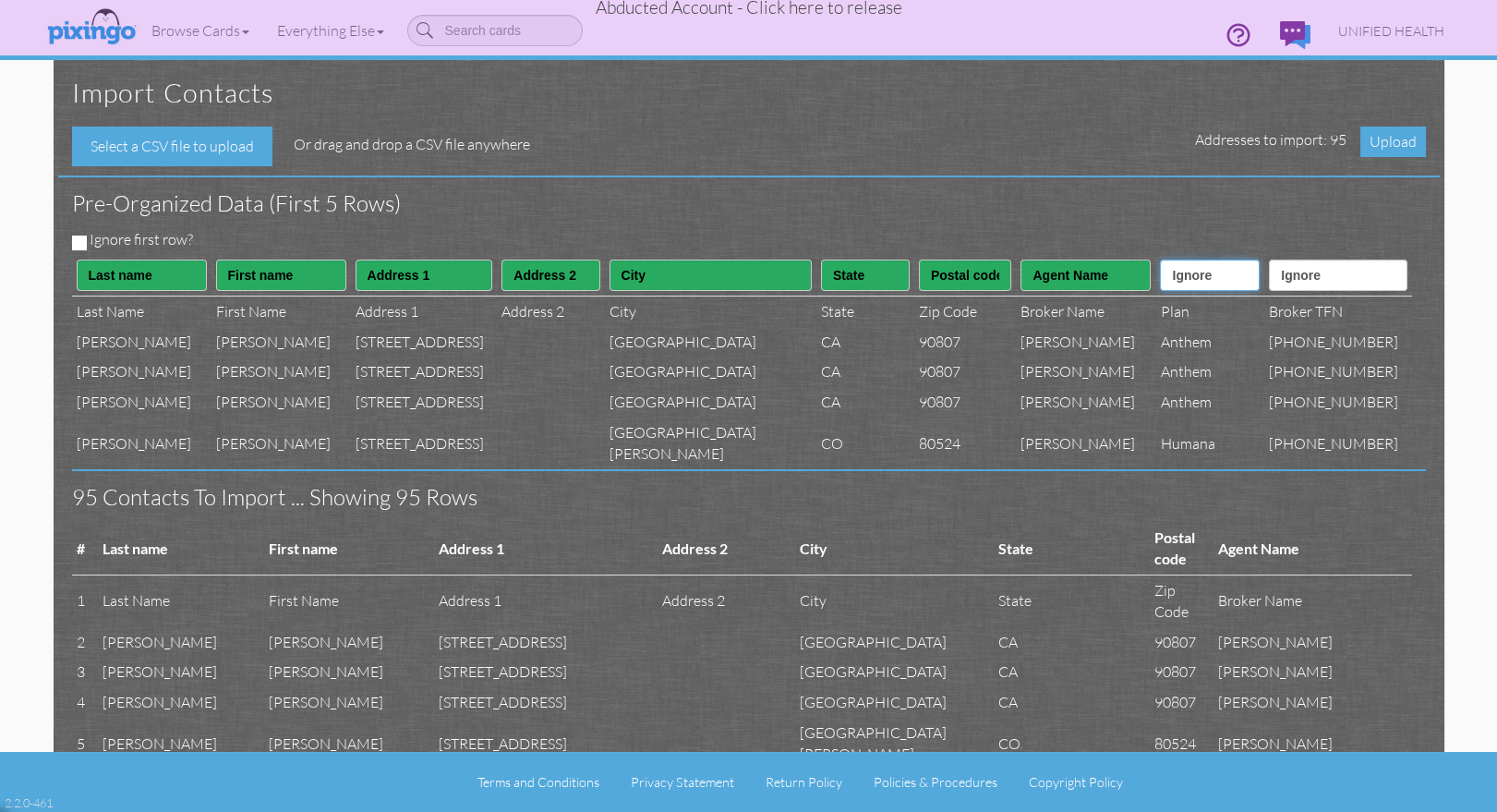
click at [1197, 270] on select "Ignore ---------- First name Last name ---------- Address 1 Address 2 City Stat…" at bounding box center [1209, 274] width 100 height 31
select select "object:14367"
click at [1159, 259] on select "Ignore ---------- First name Last name ---------- Address 1 Address 2 City Stat…" at bounding box center [1209, 274] width 100 height 31
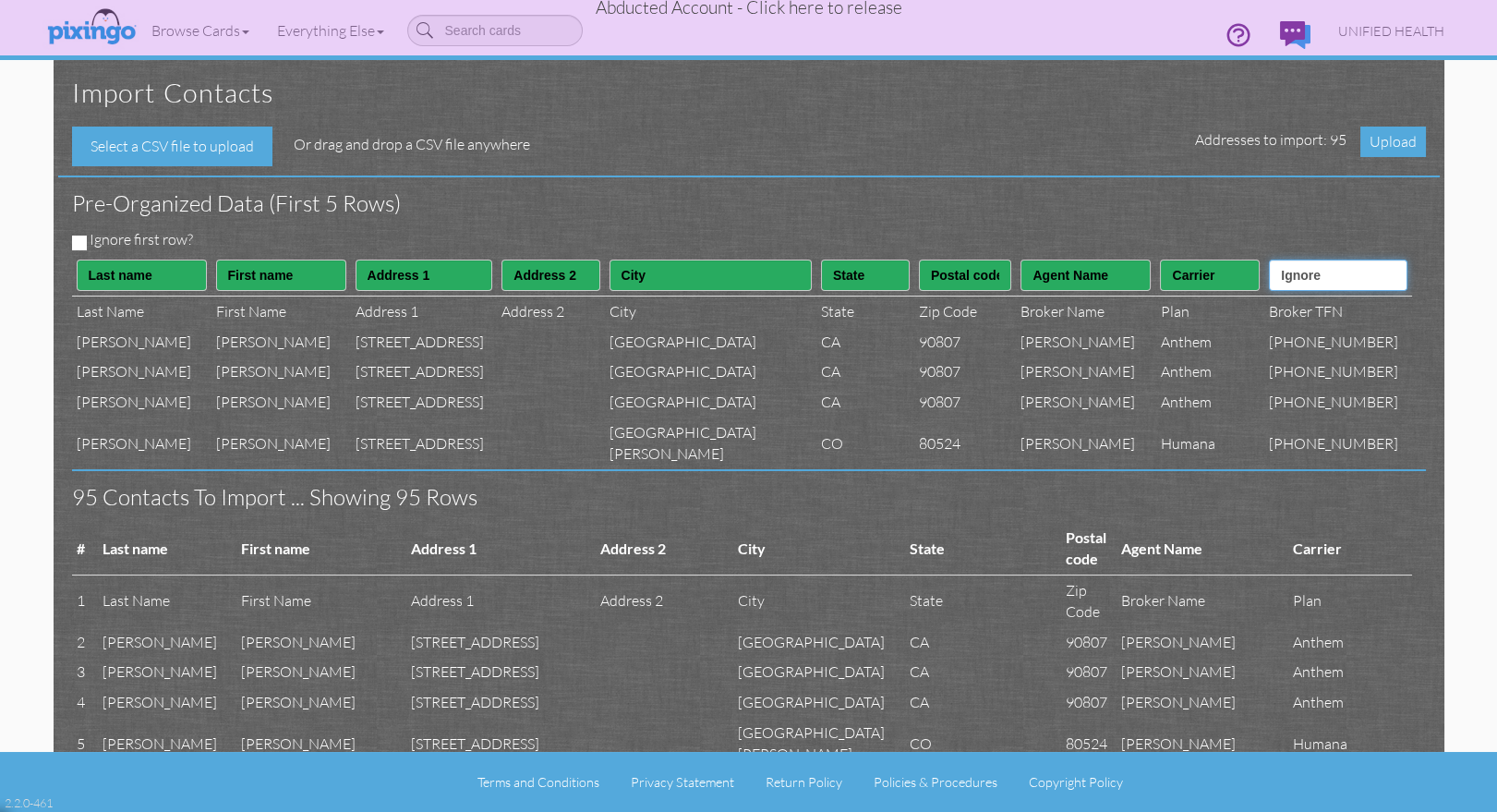
click at [1361, 273] on select "Ignore ---------- First name Last name ---------- Address 1 Address 2 City Stat…" at bounding box center [1337, 274] width 138 height 31
select select "object:14369"
click at [1284, 259] on select "Ignore ---------- First name Last name ---------- Address 1 Address 2 City Stat…" at bounding box center [1337, 274] width 138 height 31
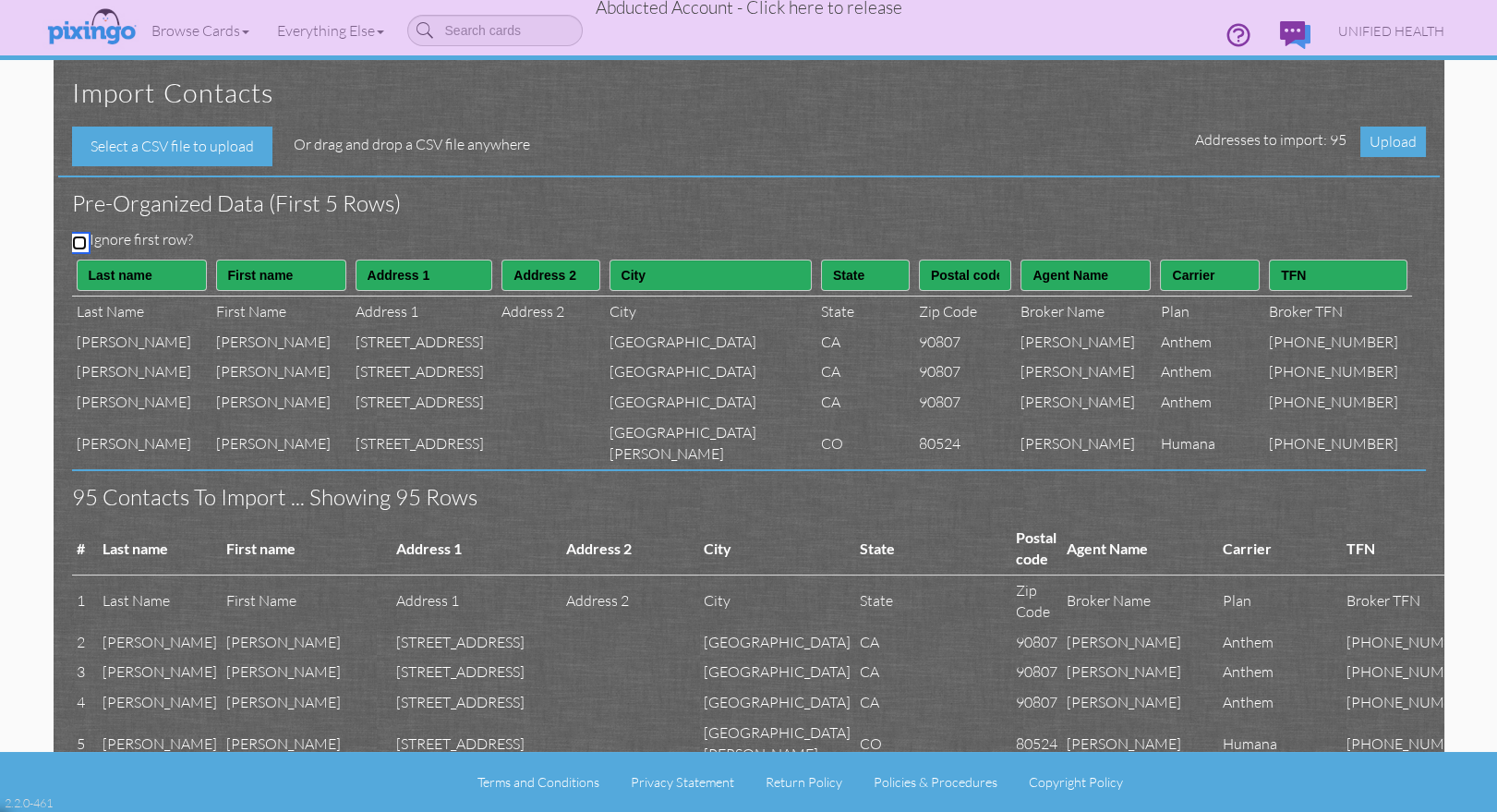
click at [83, 239] on input "Ignore first row?" at bounding box center [80, 243] width 15 height 15
checkbox input "true"
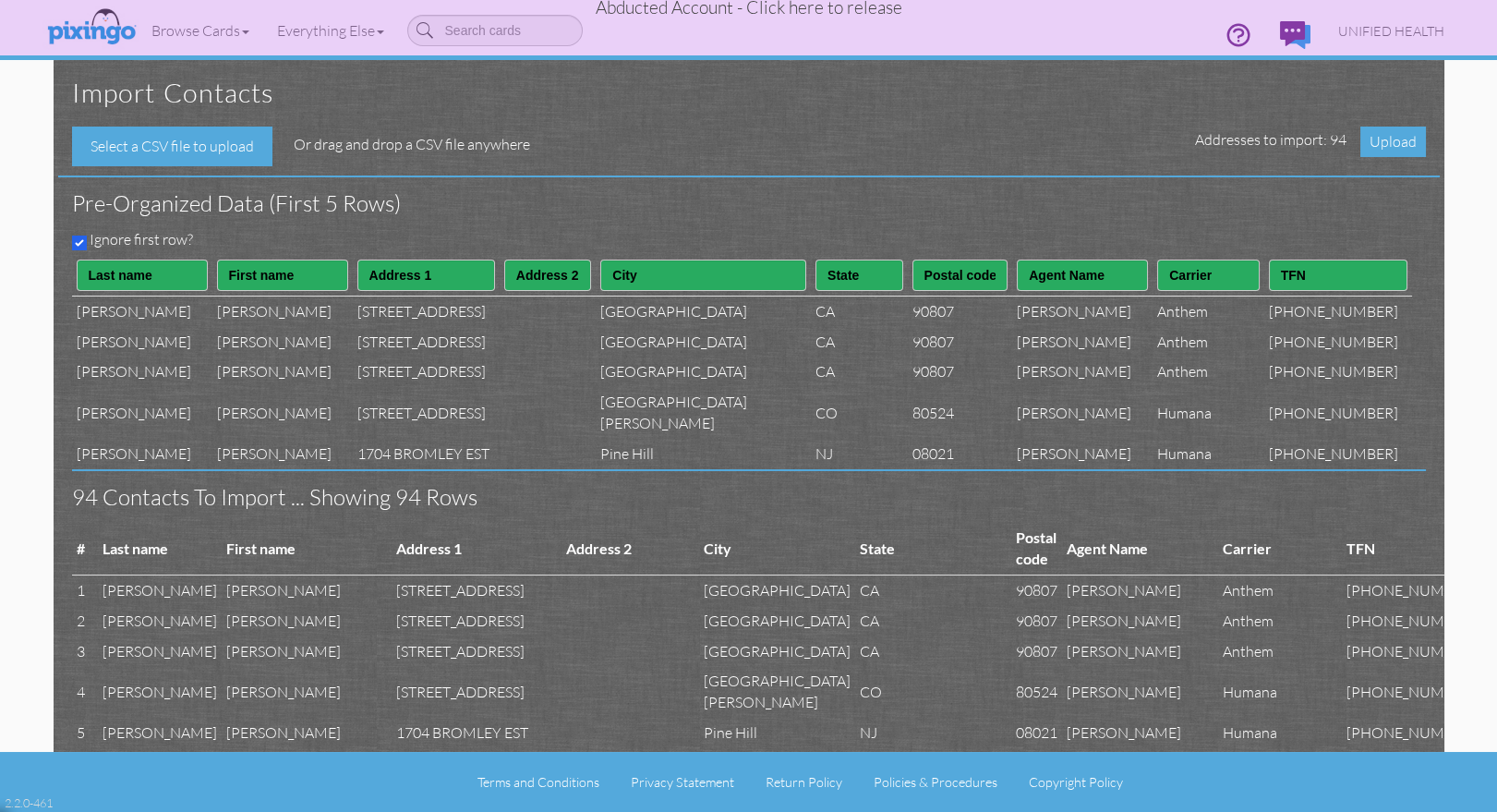
click at [1096, 196] on h3 "Pre-organized data (First 5 rows)" at bounding box center [735, 202] width 1326 height 24
click at [1387, 144] on span "Upload" at bounding box center [1393, 141] width 65 height 30
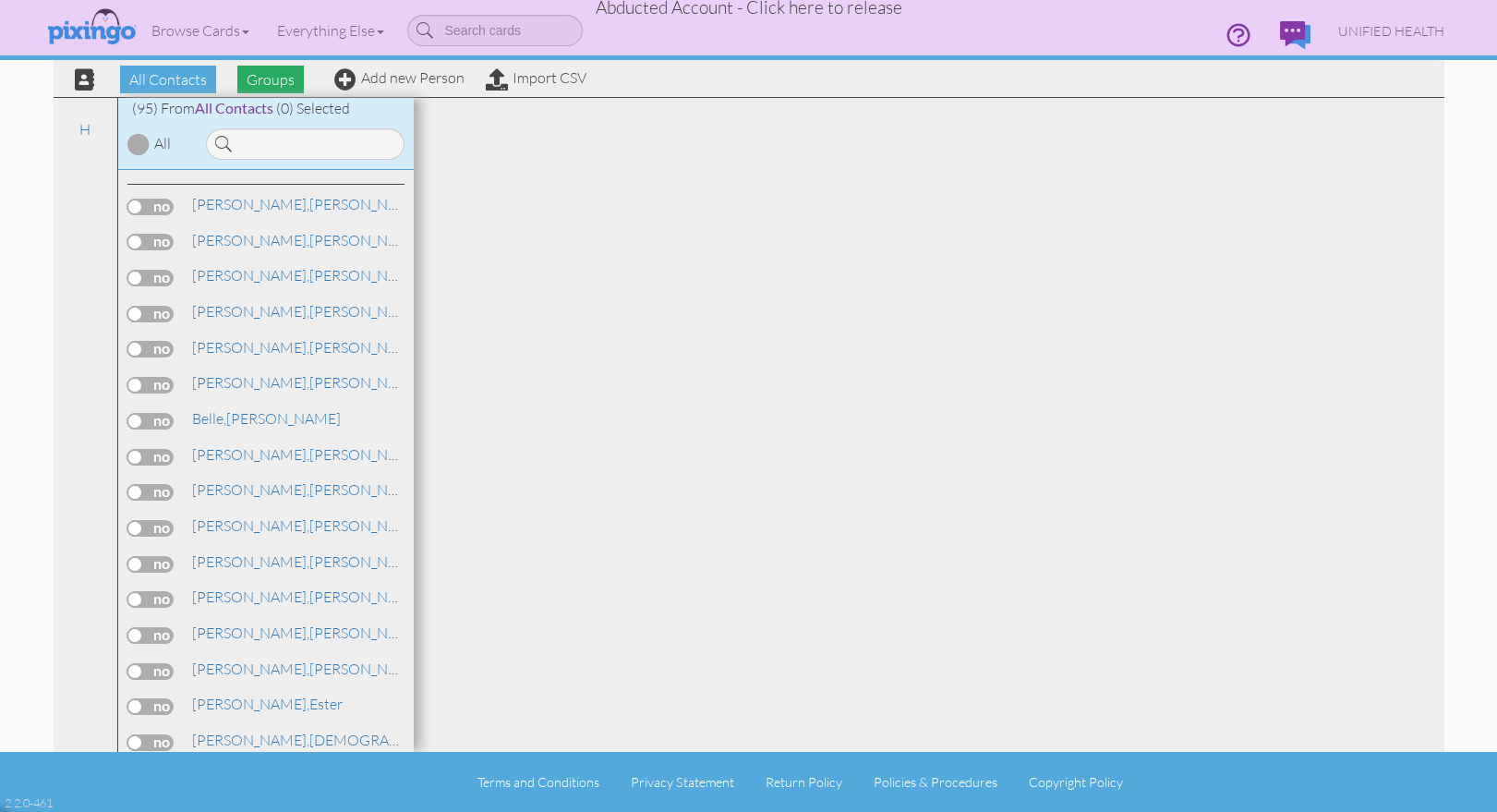
click at [271, 83] on span "Groups" at bounding box center [270, 79] width 66 height 28
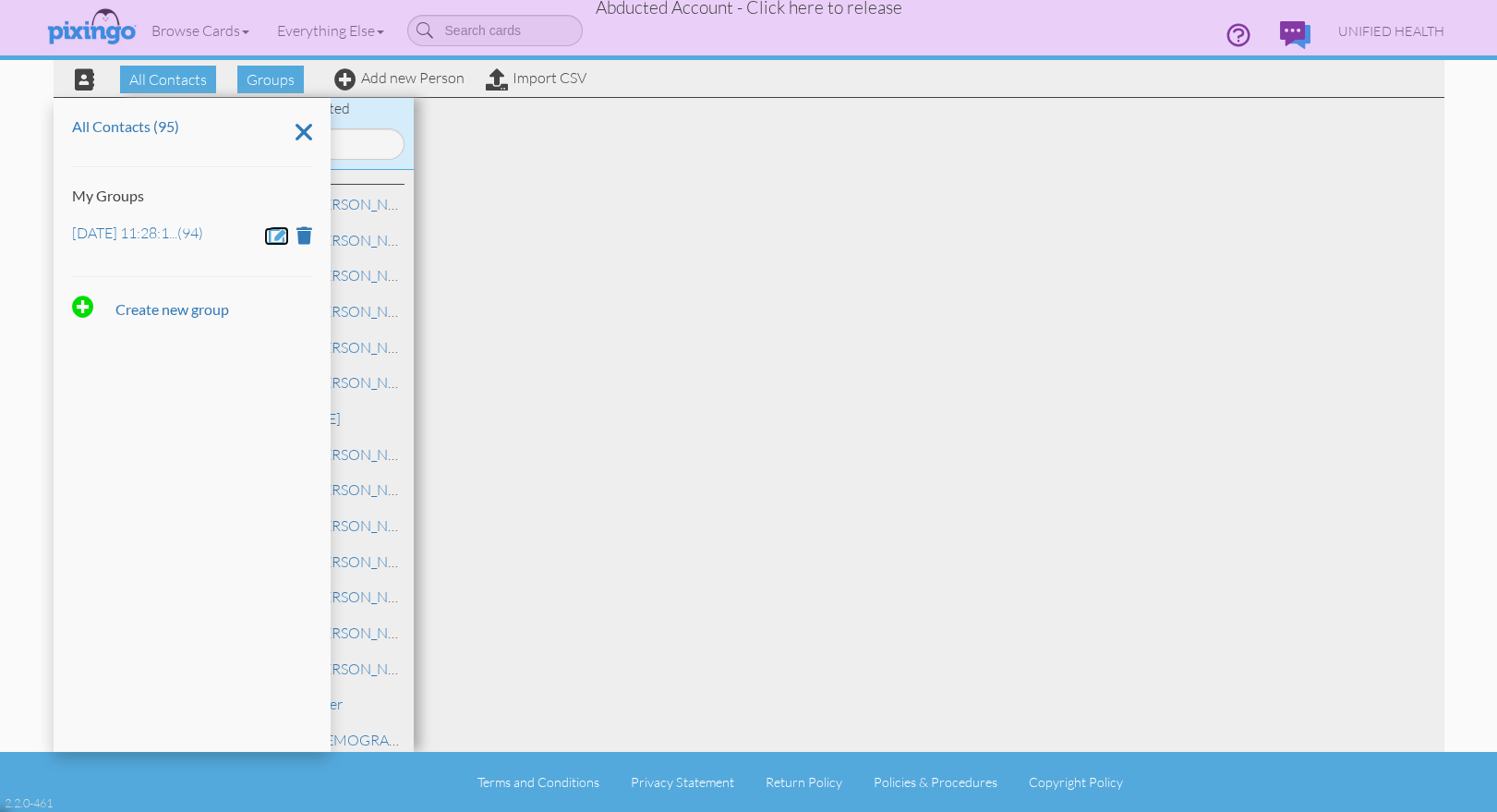
click at [282, 233] on span at bounding box center [278, 234] width 20 height 17
drag, startPoint x: 232, startPoint y: 242, endPoint x: 70, endPoint y: 237, distance: 162.1
click at [70, 237] on div "All Contacts (95) My Groups Aug 11, 11:28:13 AM Create new group" at bounding box center [192, 424] width 277 height 654
type input "April 3"
click at [122, 281] on span at bounding box center [125, 287] width 18 height 28
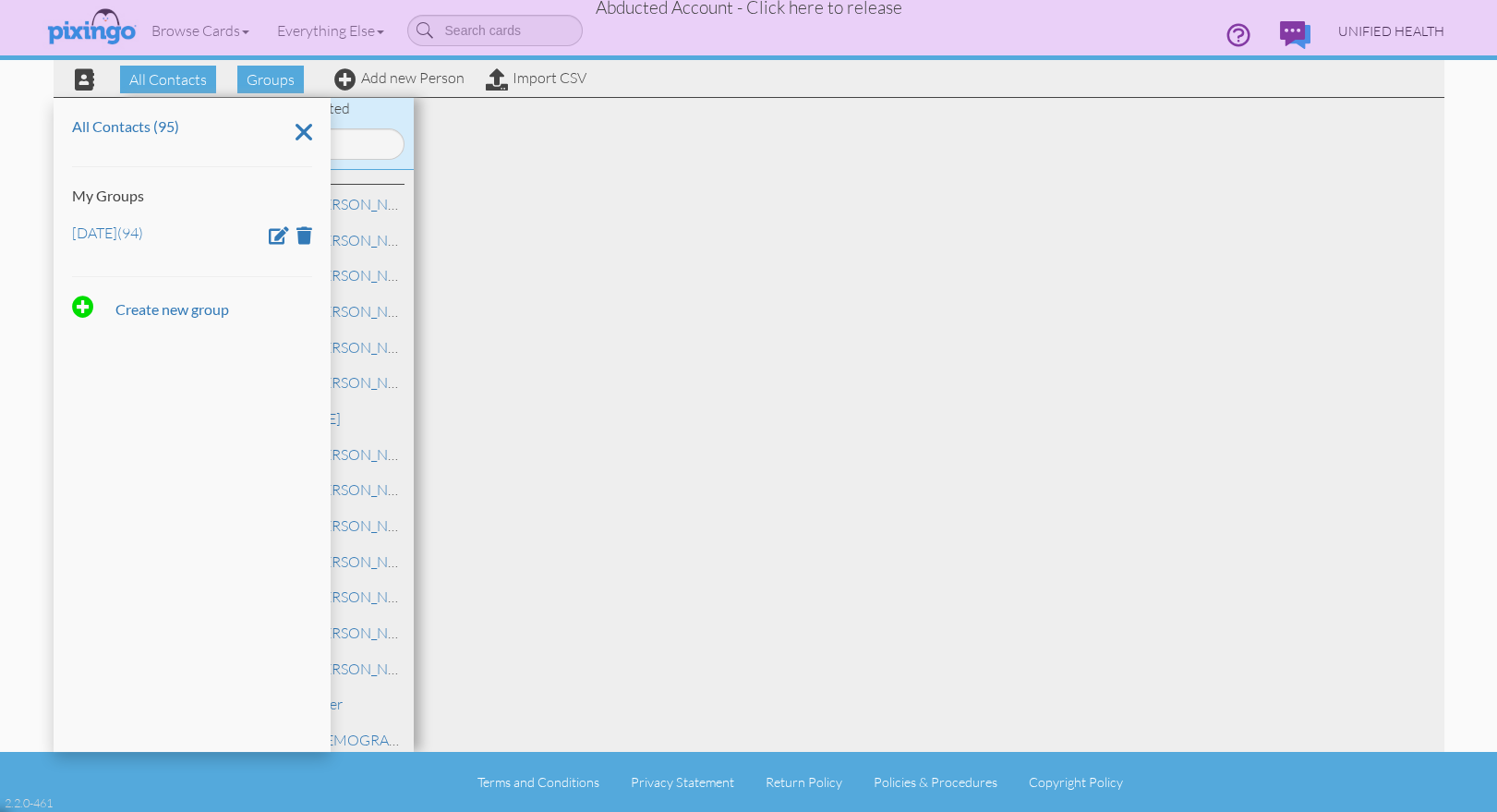
drag, startPoint x: 1404, startPoint y: 26, endPoint x: 1387, endPoint y: 62, distance: 39.8
click at [1404, 26] on span "UNIFIED HEALTH" at bounding box center [1391, 30] width 106 height 16
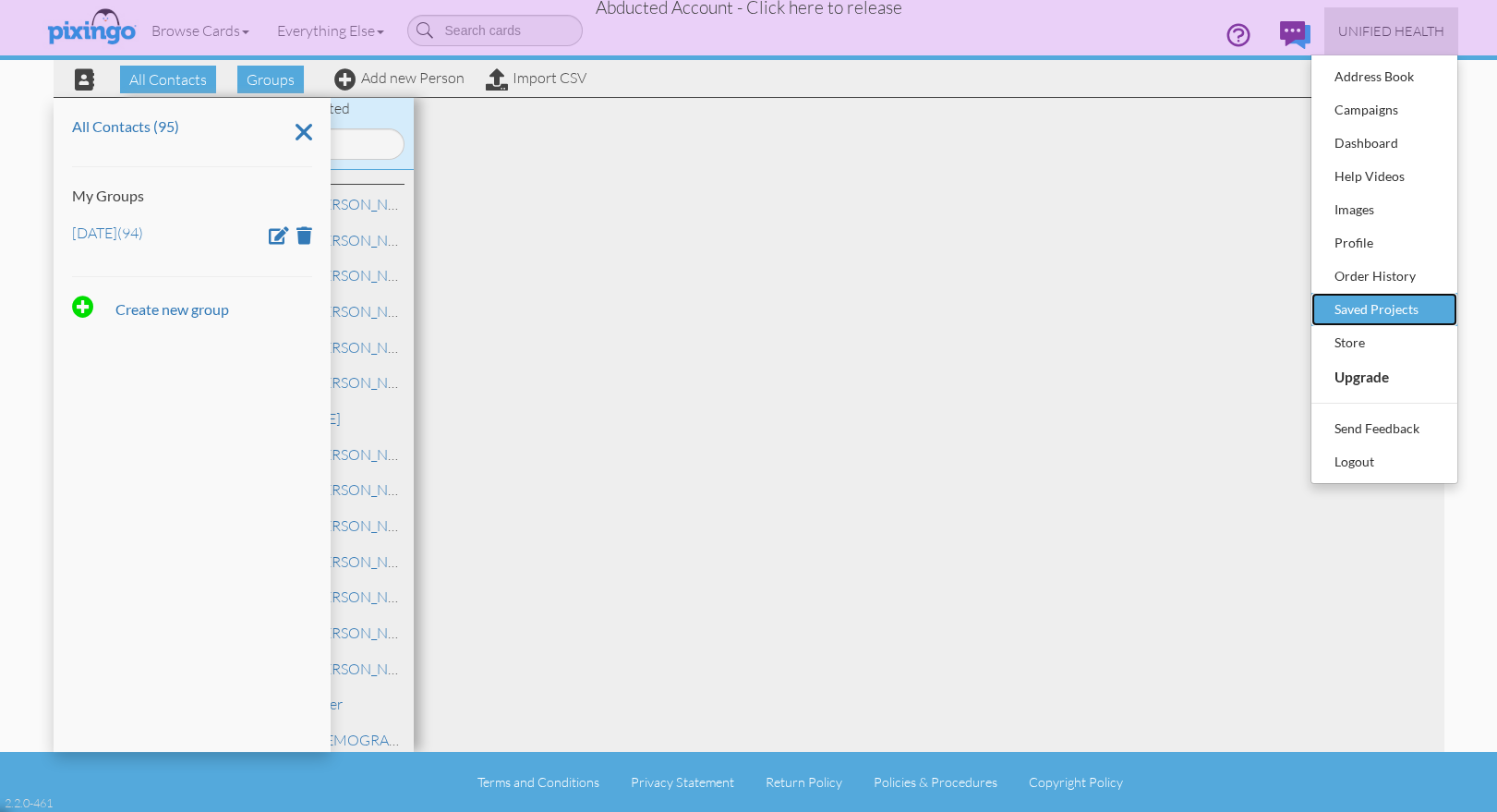
click at [1370, 307] on div "Saved Projects" at bounding box center [1384, 308] width 109 height 28
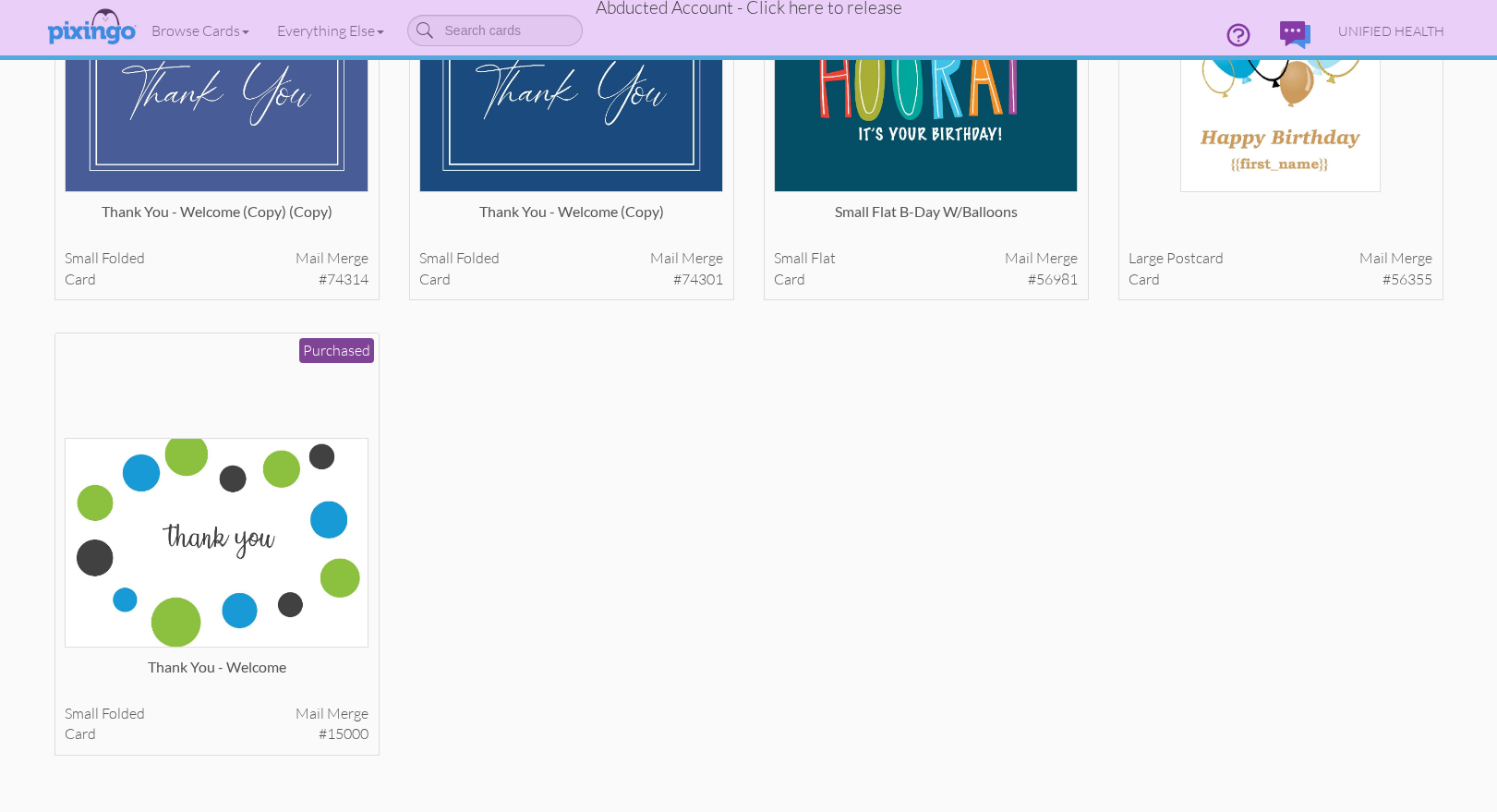
scroll to position [386, 0]
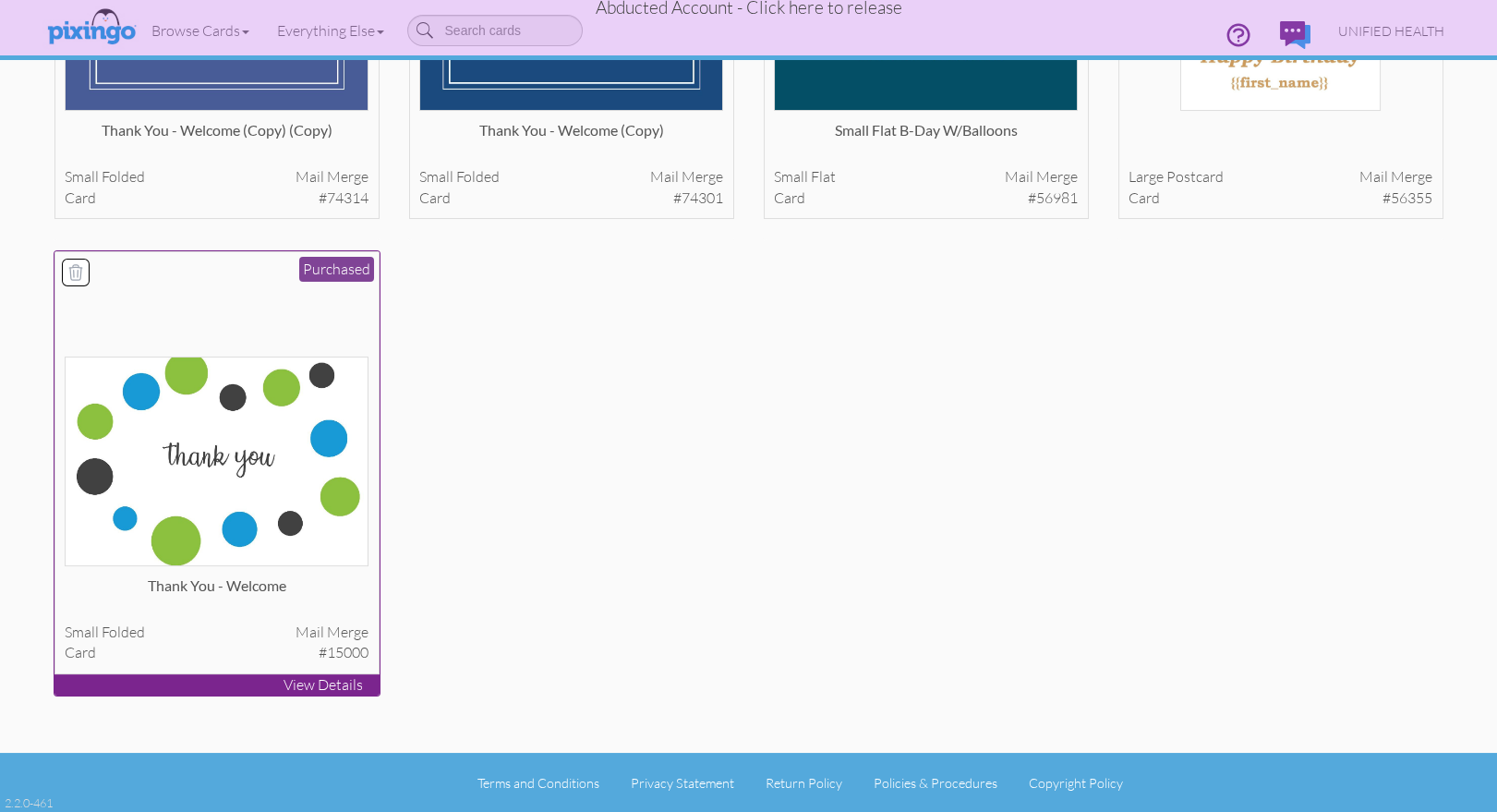
click at [163, 489] on img at bounding box center [216, 461] width 304 height 210
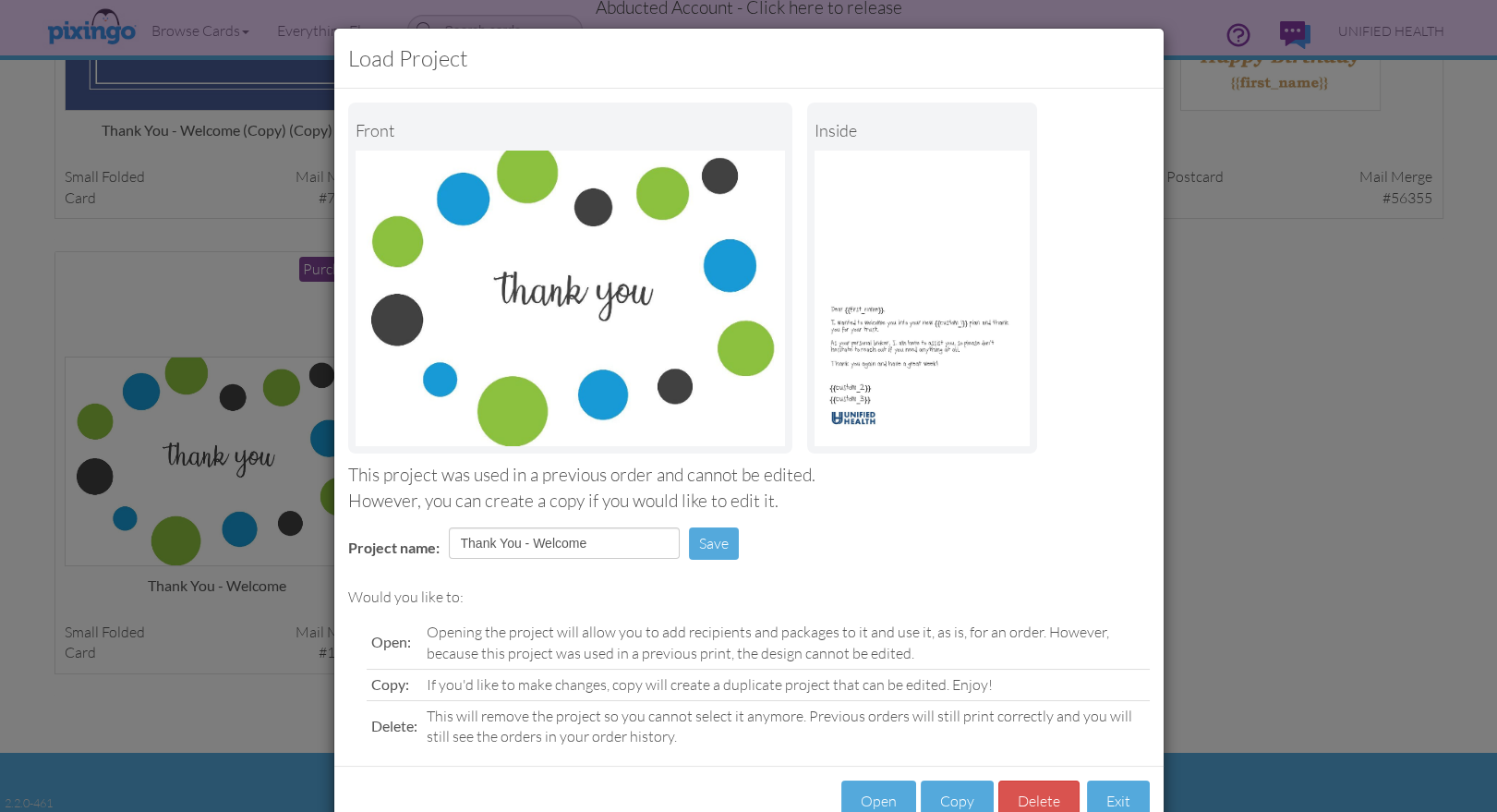
scroll to position [52, 0]
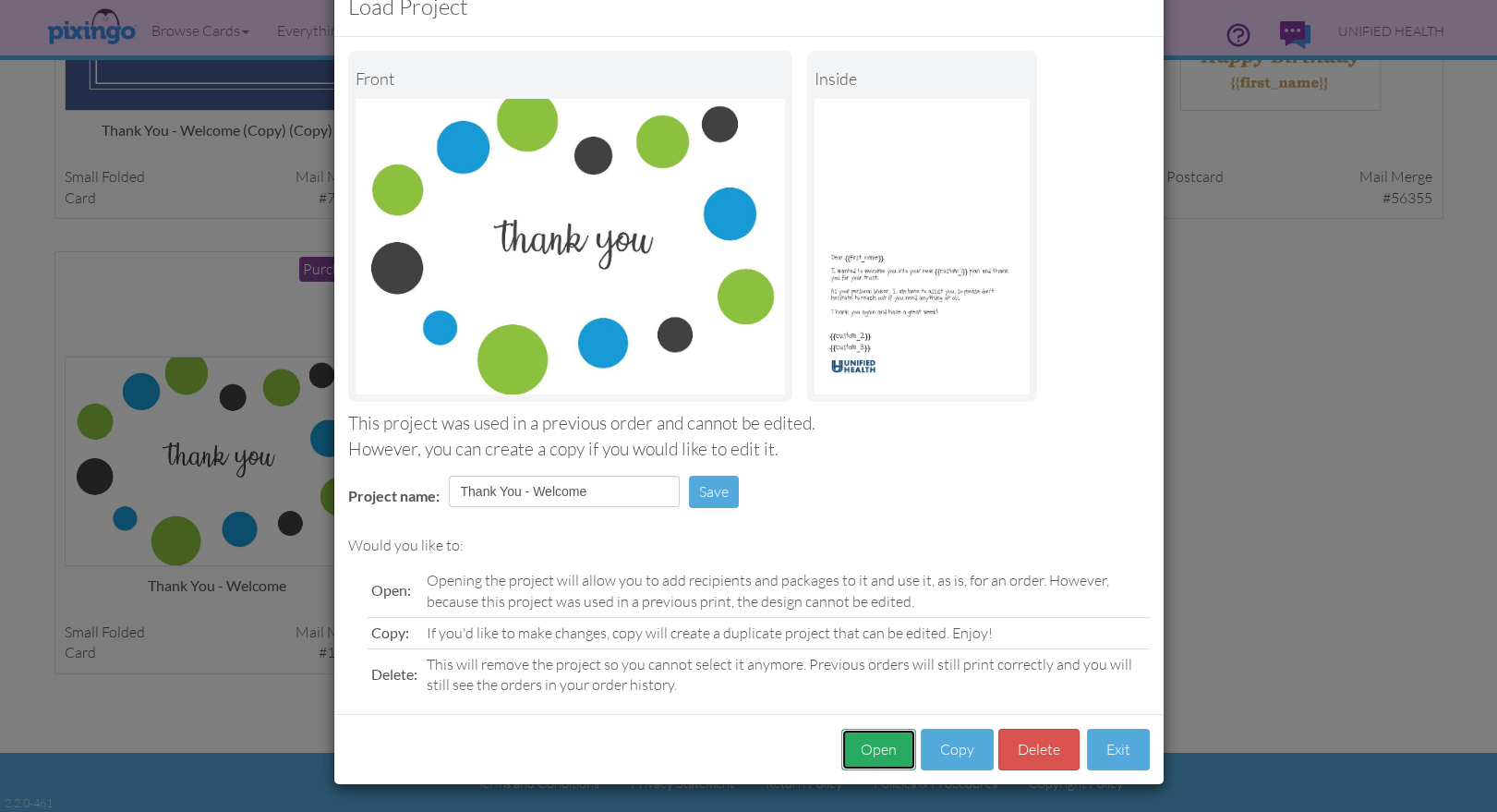
click at [884, 739] on button "Open" at bounding box center [878, 749] width 75 height 42
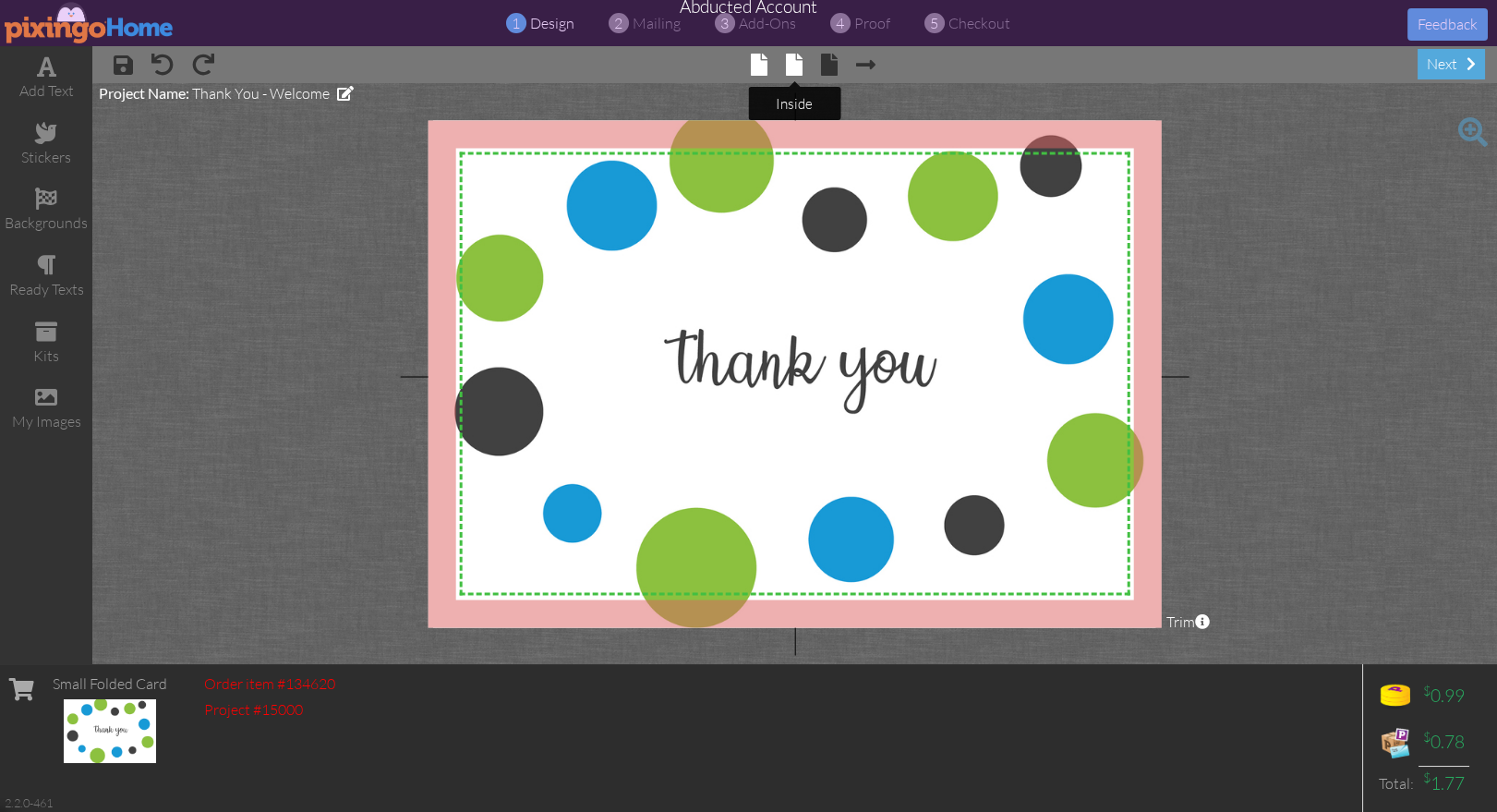
click at [799, 68] on span at bounding box center [794, 64] width 17 height 22
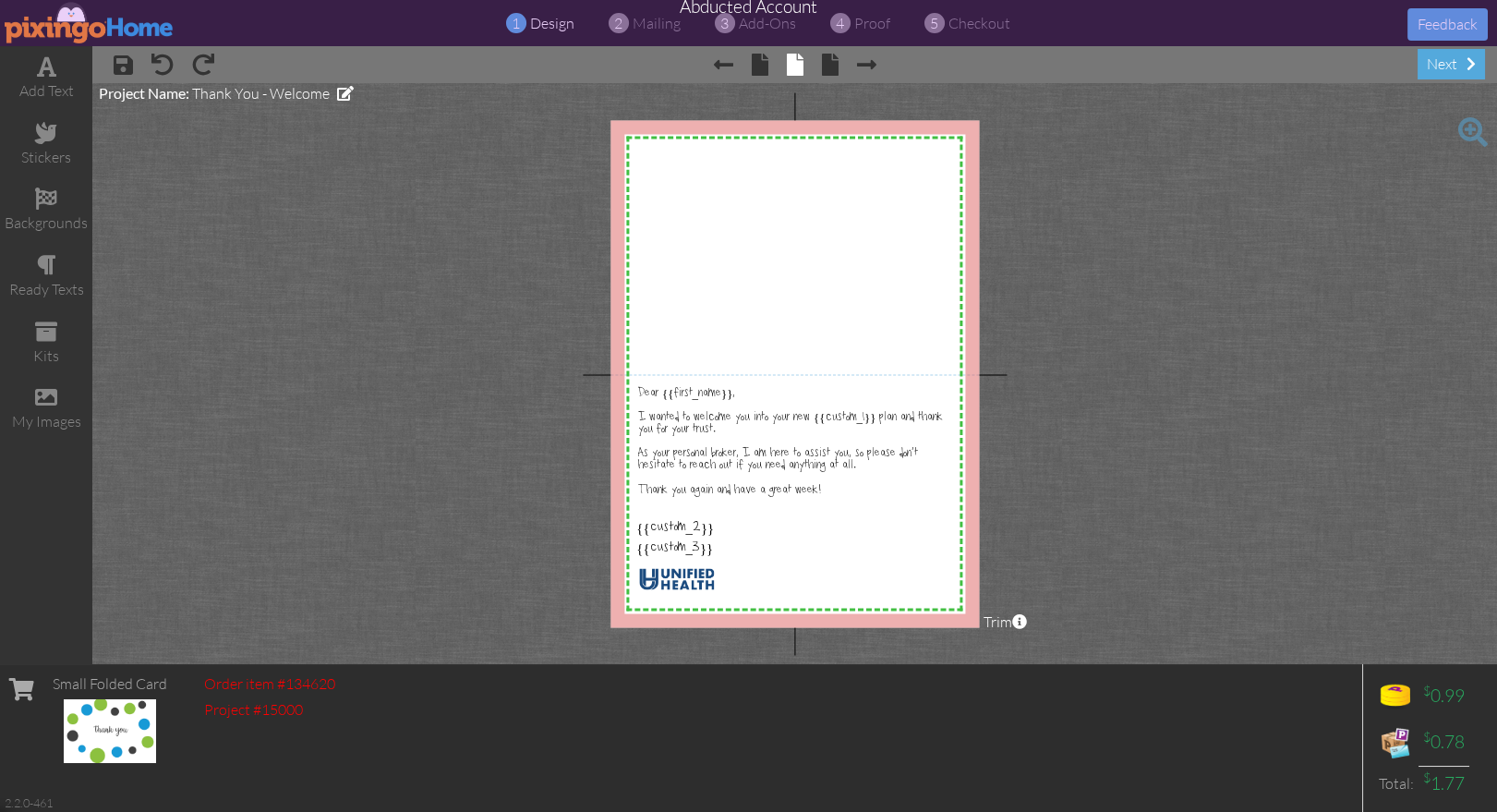
click at [648, 37] on div "1 design 2 mailing 3 add-ons 4 proof 5 checkout Feedback Abducted Account" at bounding box center [748, 23] width 1497 height 46
click at [645, 24] on span "mailing" at bounding box center [656, 23] width 48 height 18
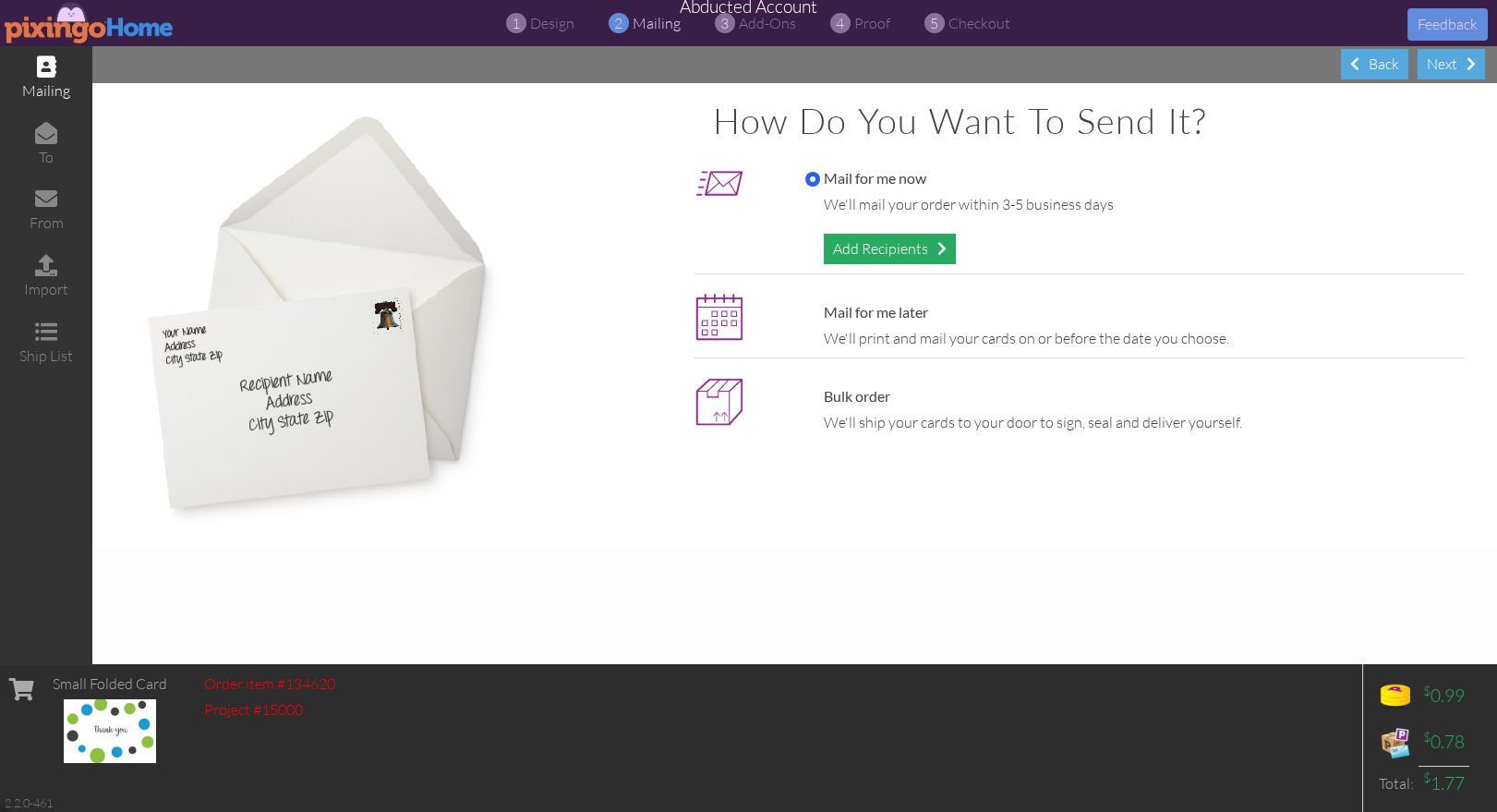
click at [867, 249] on div "Add Recipients" at bounding box center [889, 249] width 132 height 30
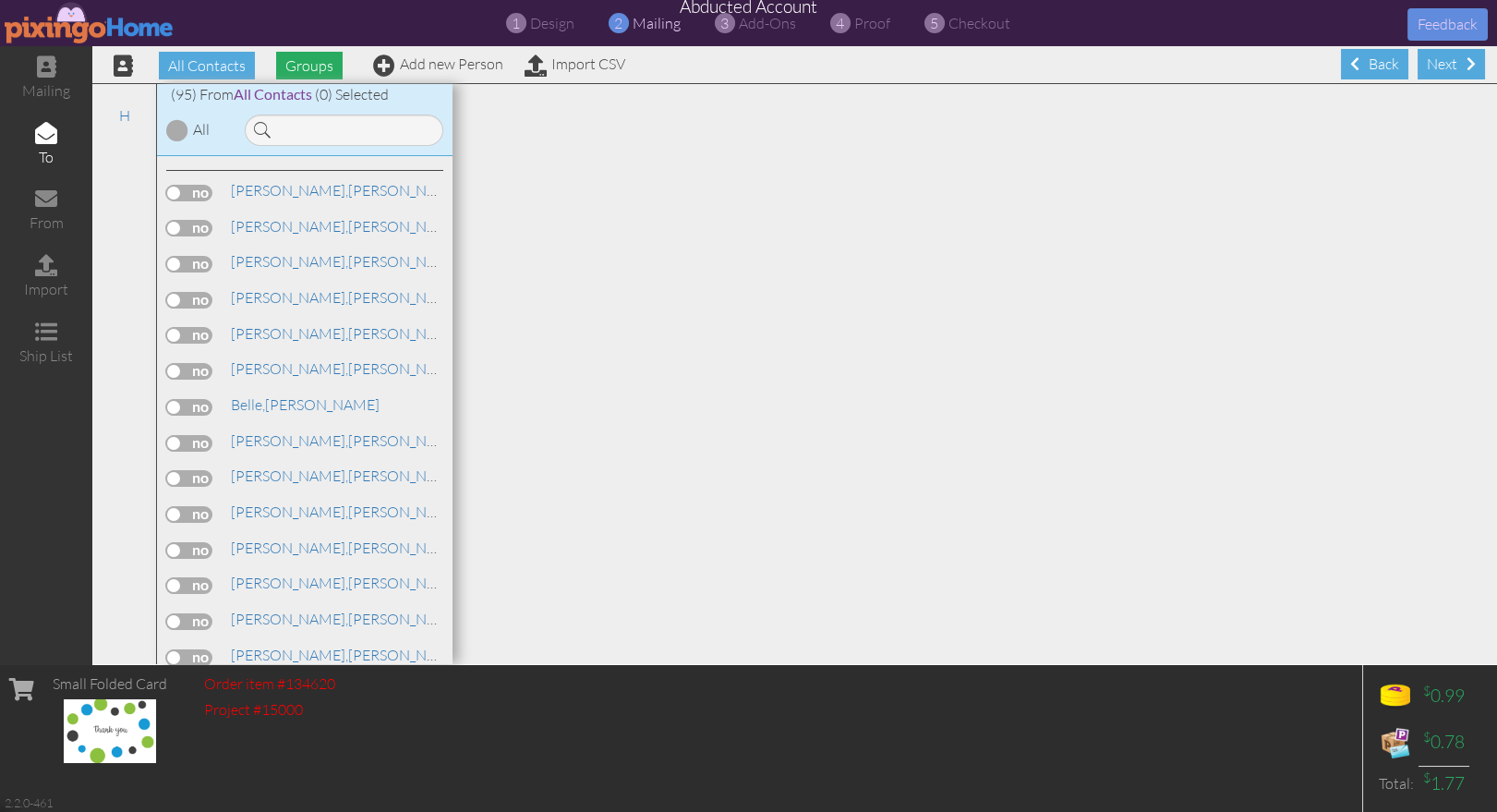
click at [304, 65] on span "Groups" at bounding box center [309, 65] width 66 height 28
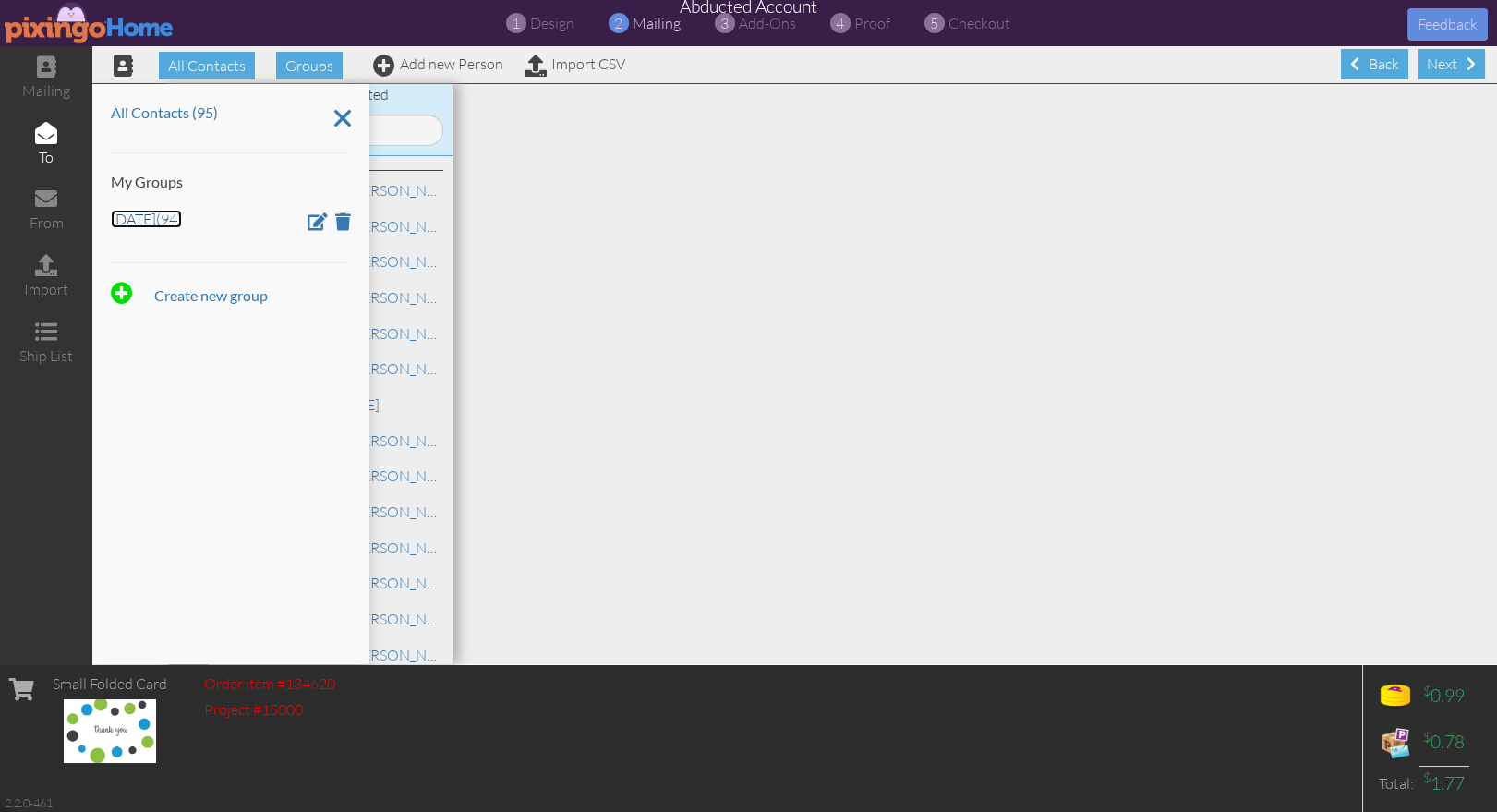
click at [121, 216] on link "April 3 (94)" at bounding box center [146, 218] width 71 height 18
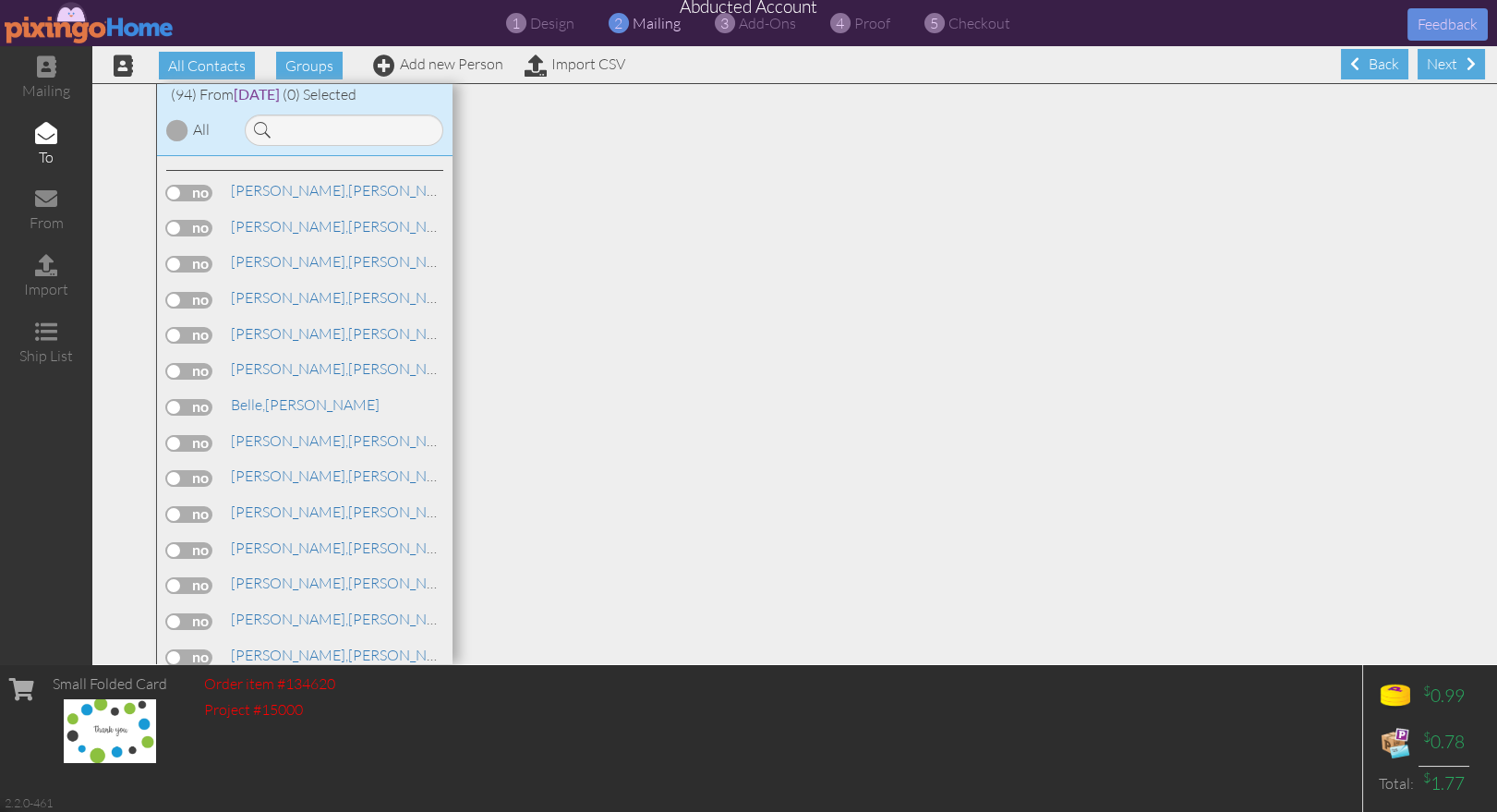
click at [172, 129] on div at bounding box center [176, 130] width 22 height 22
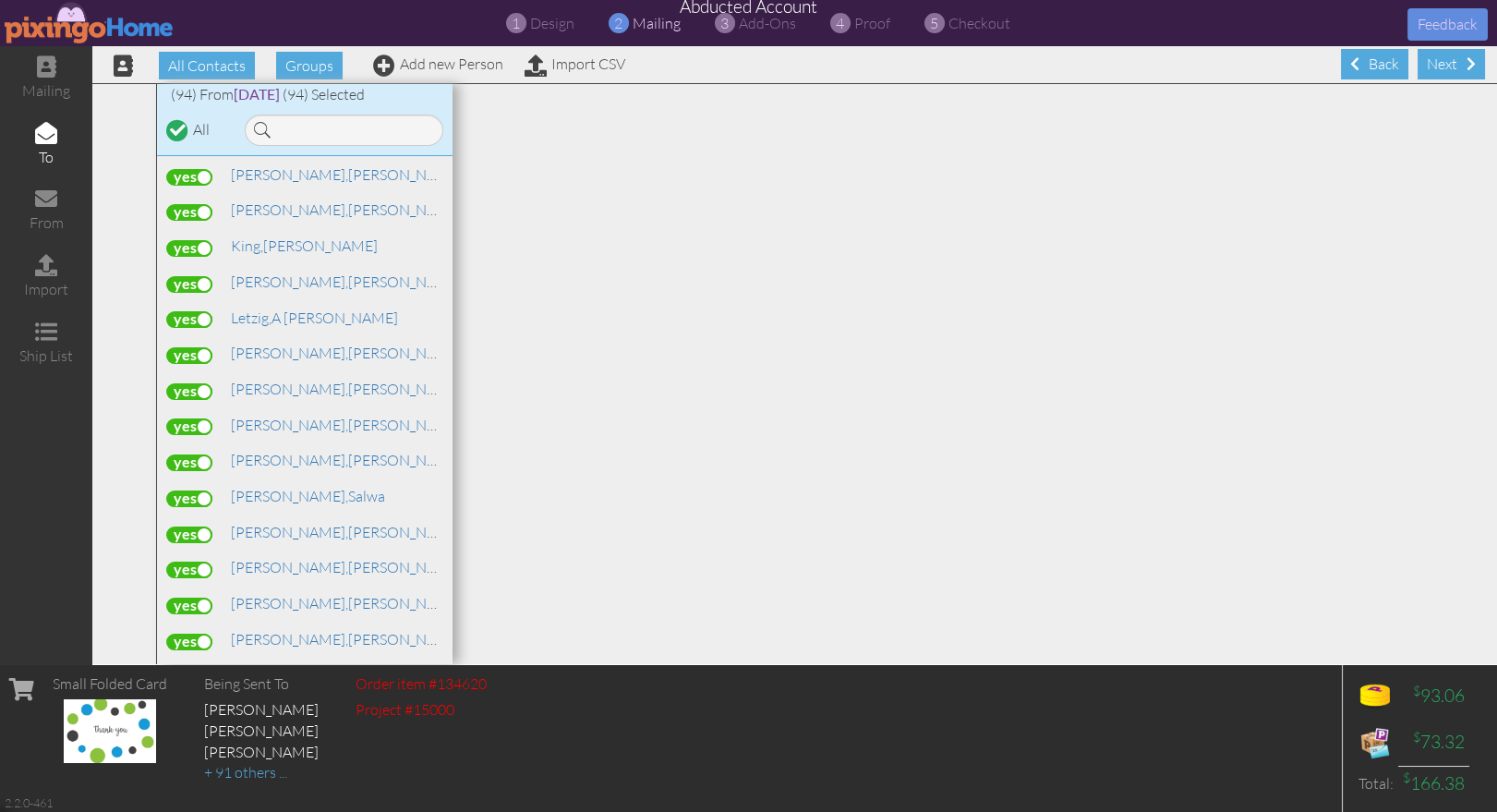
scroll to position [1627, 0]
click at [182, 379] on label at bounding box center [189, 388] width 46 height 17
click at [0, 0] on input "checkbox" at bounding box center [0, 0] width 0 height 0
click at [183, 415] on label at bounding box center [189, 423] width 46 height 17
click at [0, 0] on input "checkbox" at bounding box center [0, 0] width 0 height 0
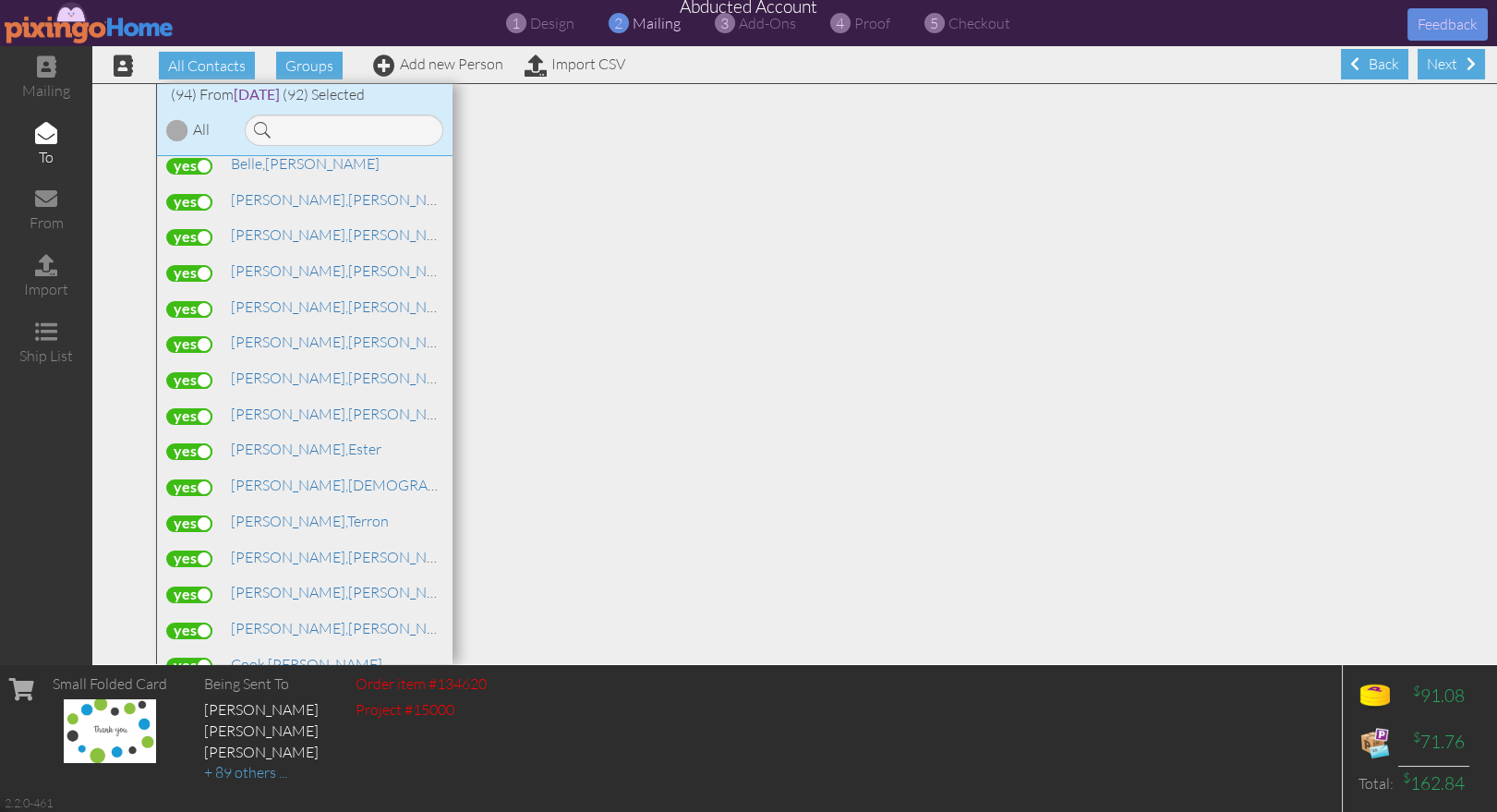
scroll to position [0, 0]
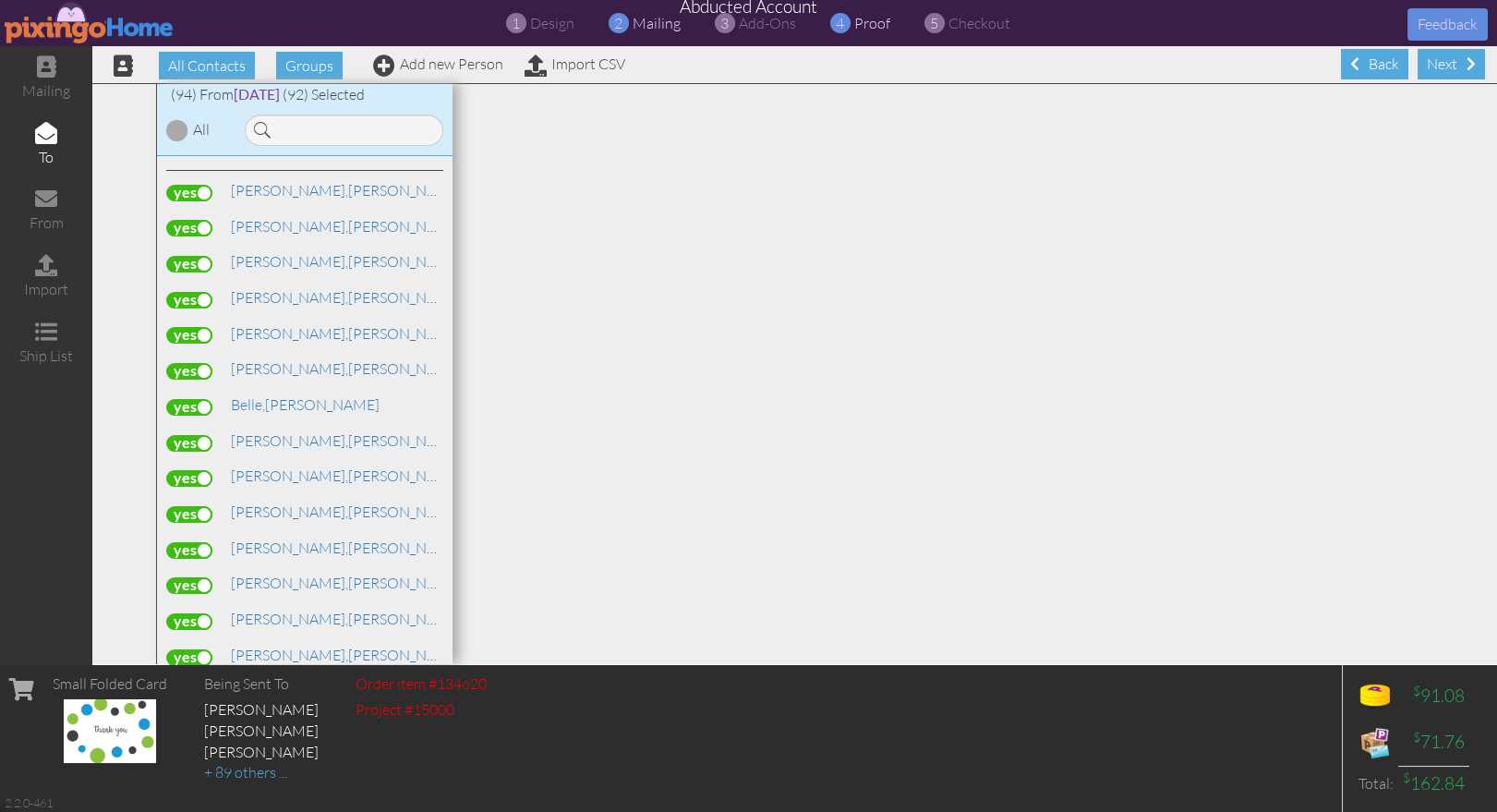
click at [854, 22] on span "proof" at bounding box center [872, 23] width 36 height 18
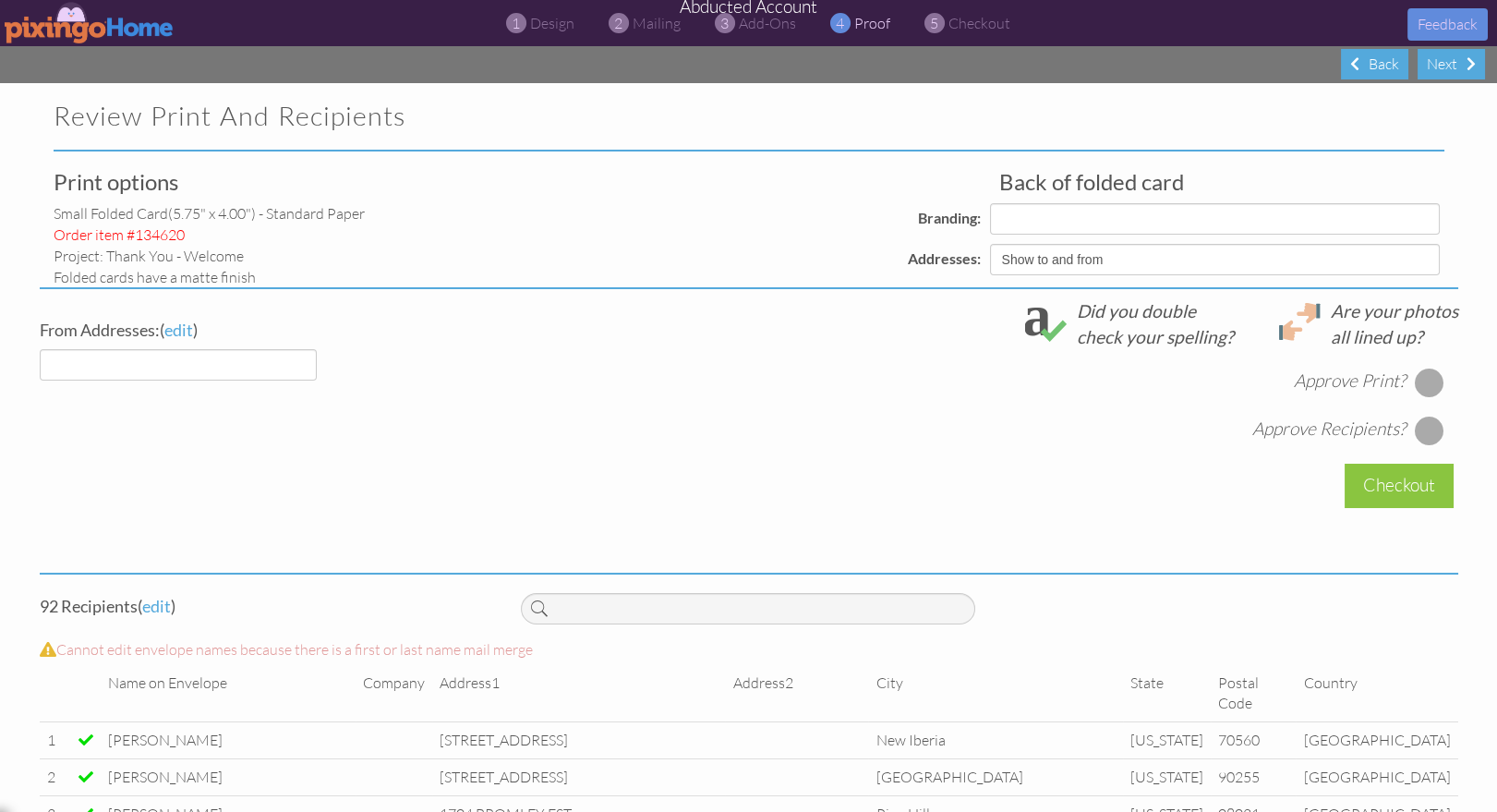
select select "object:22210"
select select "object:22214"
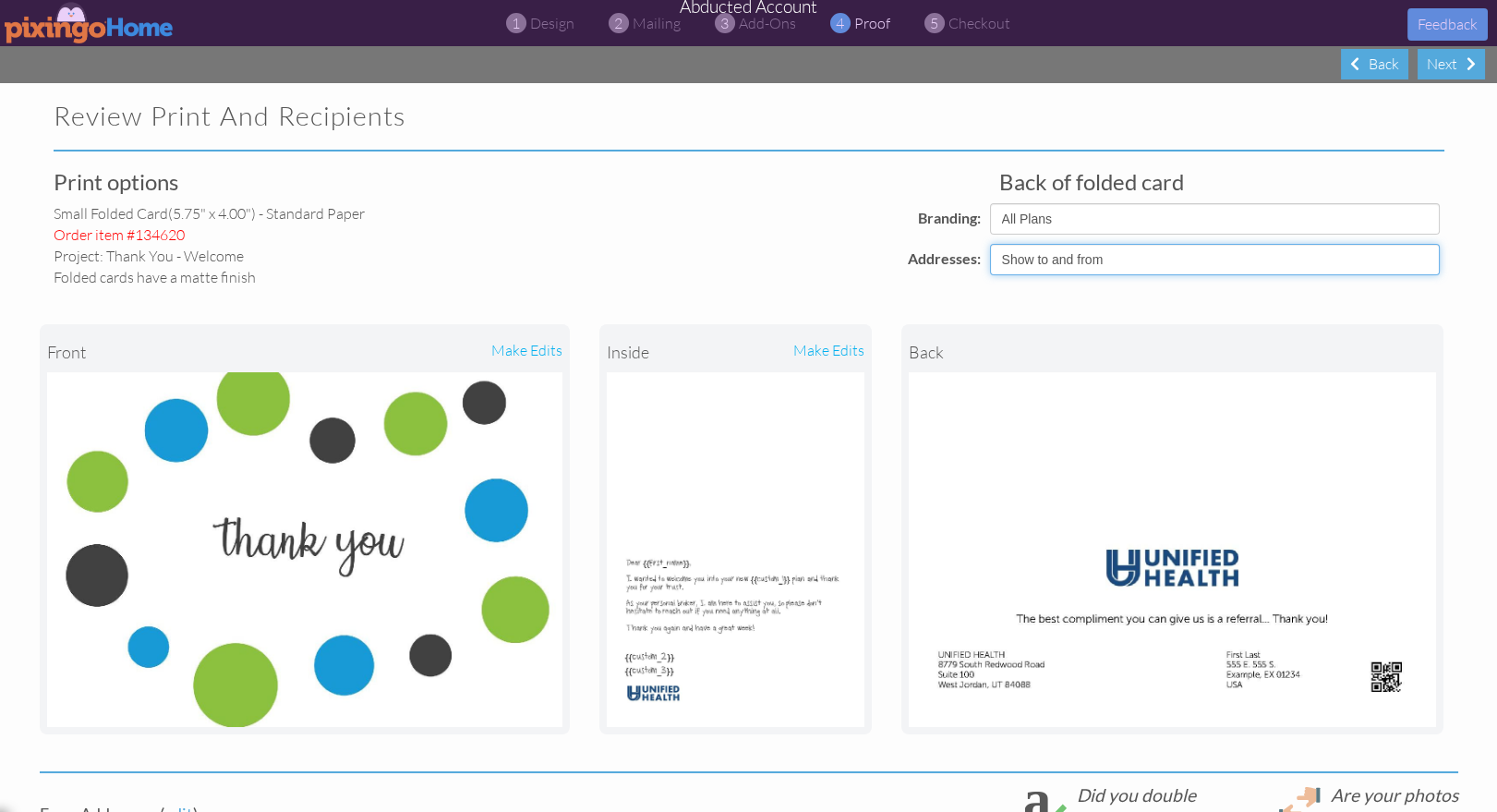
click at [1071, 265] on select "Show to and from Show from only Hide to and from" at bounding box center [1214, 259] width 450 height 31
select select "object:22209"
click at [989, 244] on select "Show to and from Show from only Hide to and from" at bounding box center [1214, 259] width 450 height 31
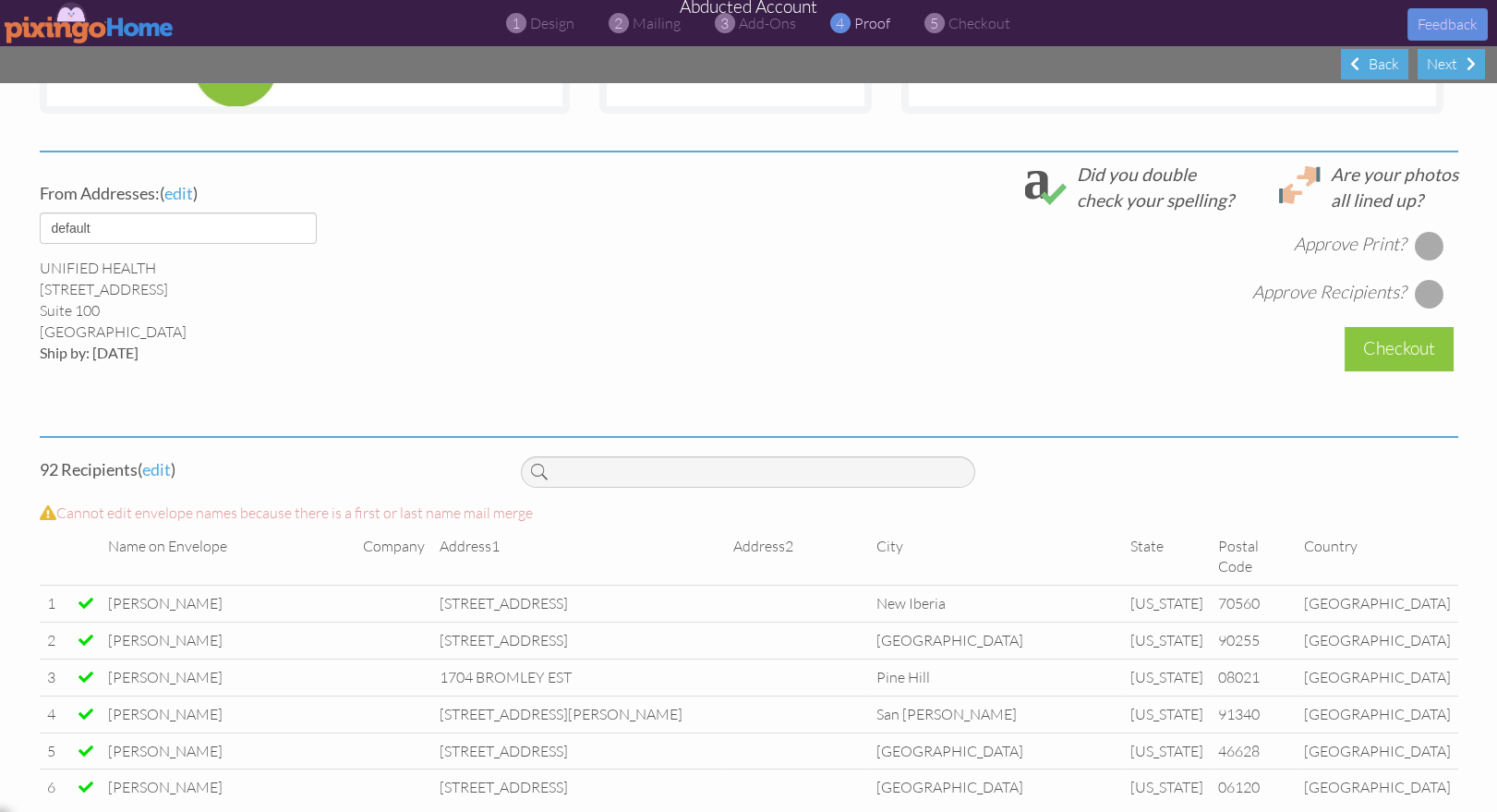
scroll to position [632, 0]
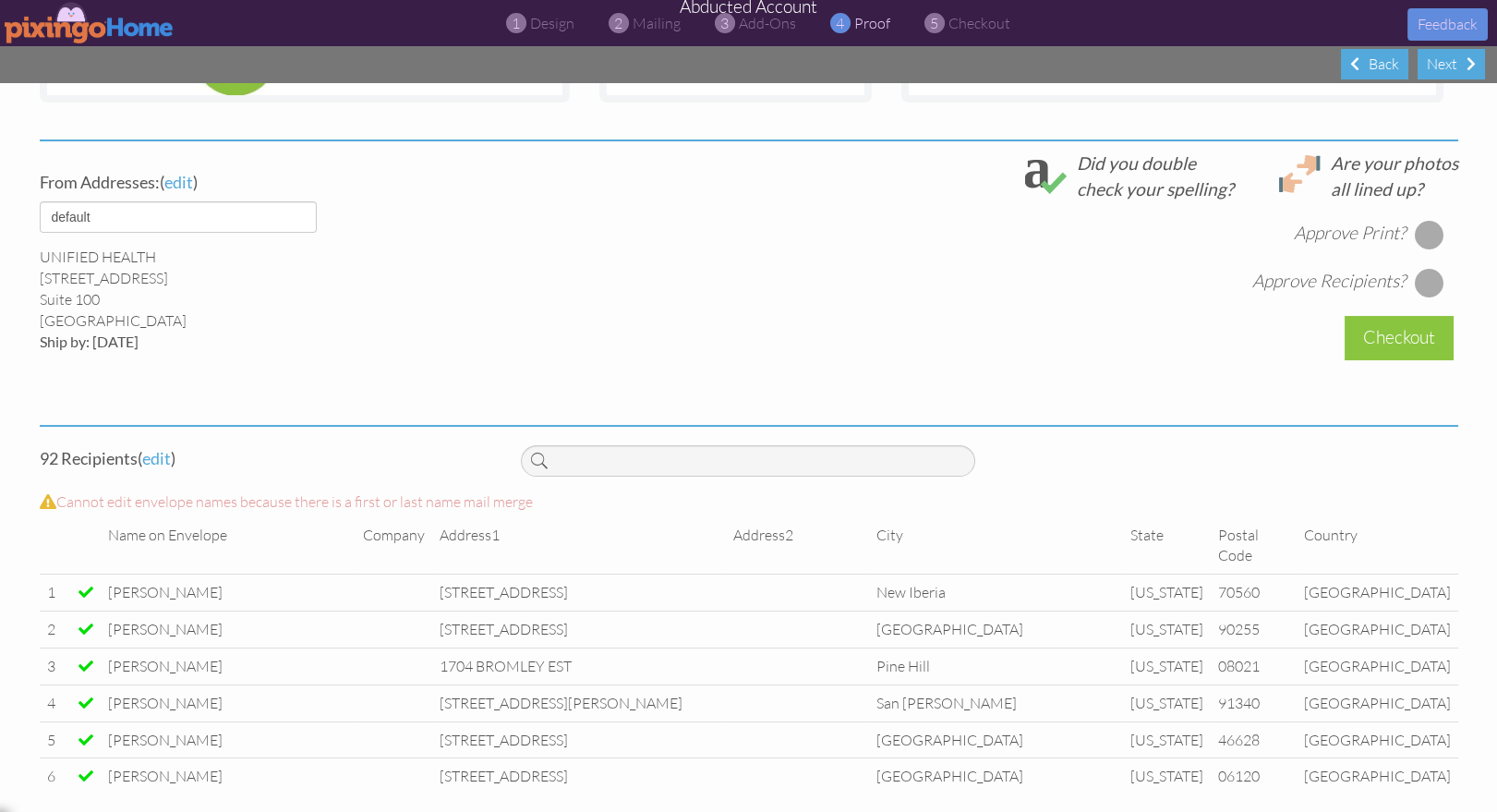
click at [1416, 232] on div at bounding box center [1428, 234] width 29 height 29
click at [1423, 286] on div at bounding box center [1428, 282] width 29 height 29
click at [1389, 332] on div "Checkout" at bounding box center [1398, 338] width 109 height 44
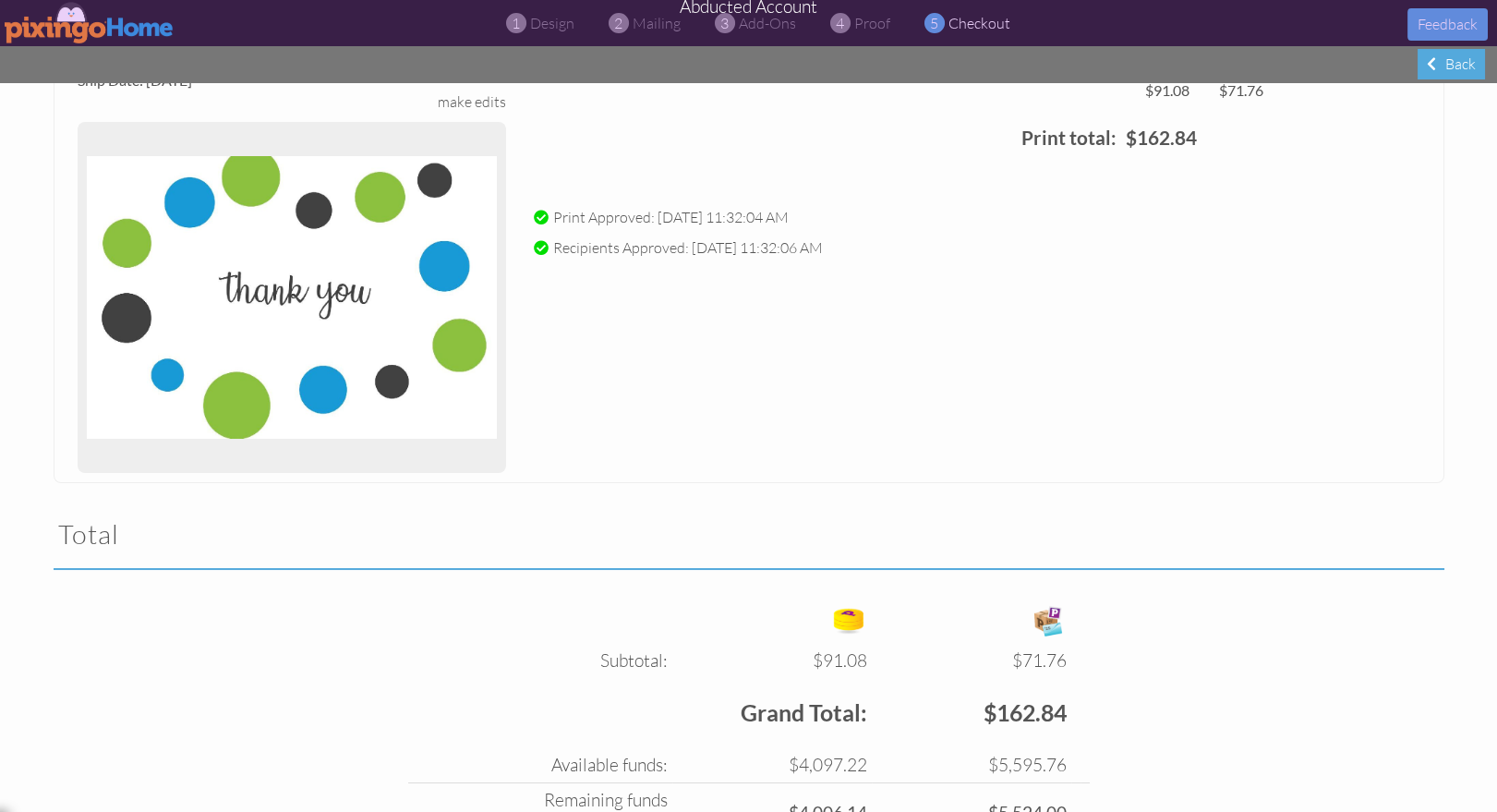
scroll to position [360, 0]
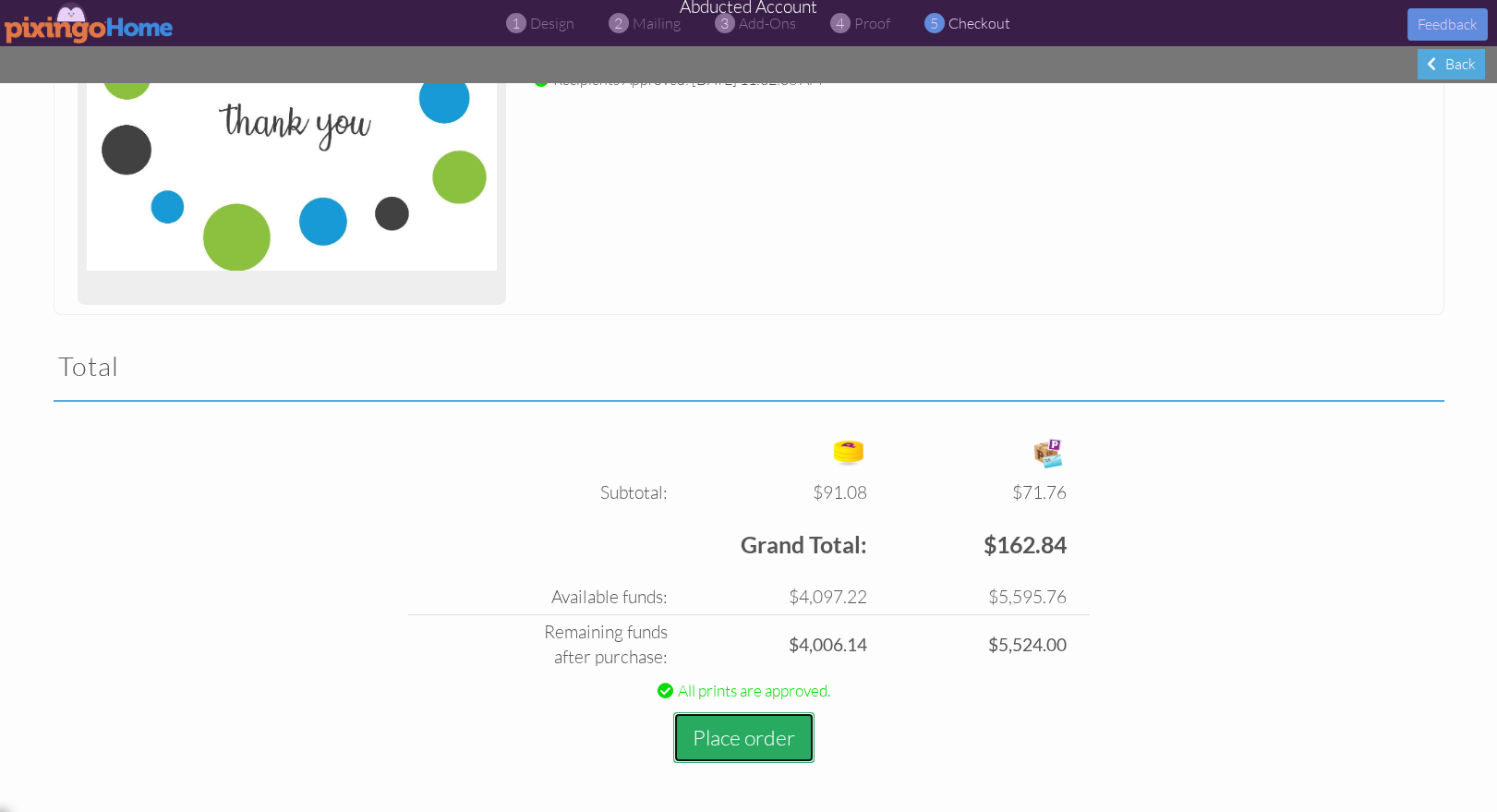
click at [709, 734] on button "Place order" at bounding box center [744, 737] width 141 height 51
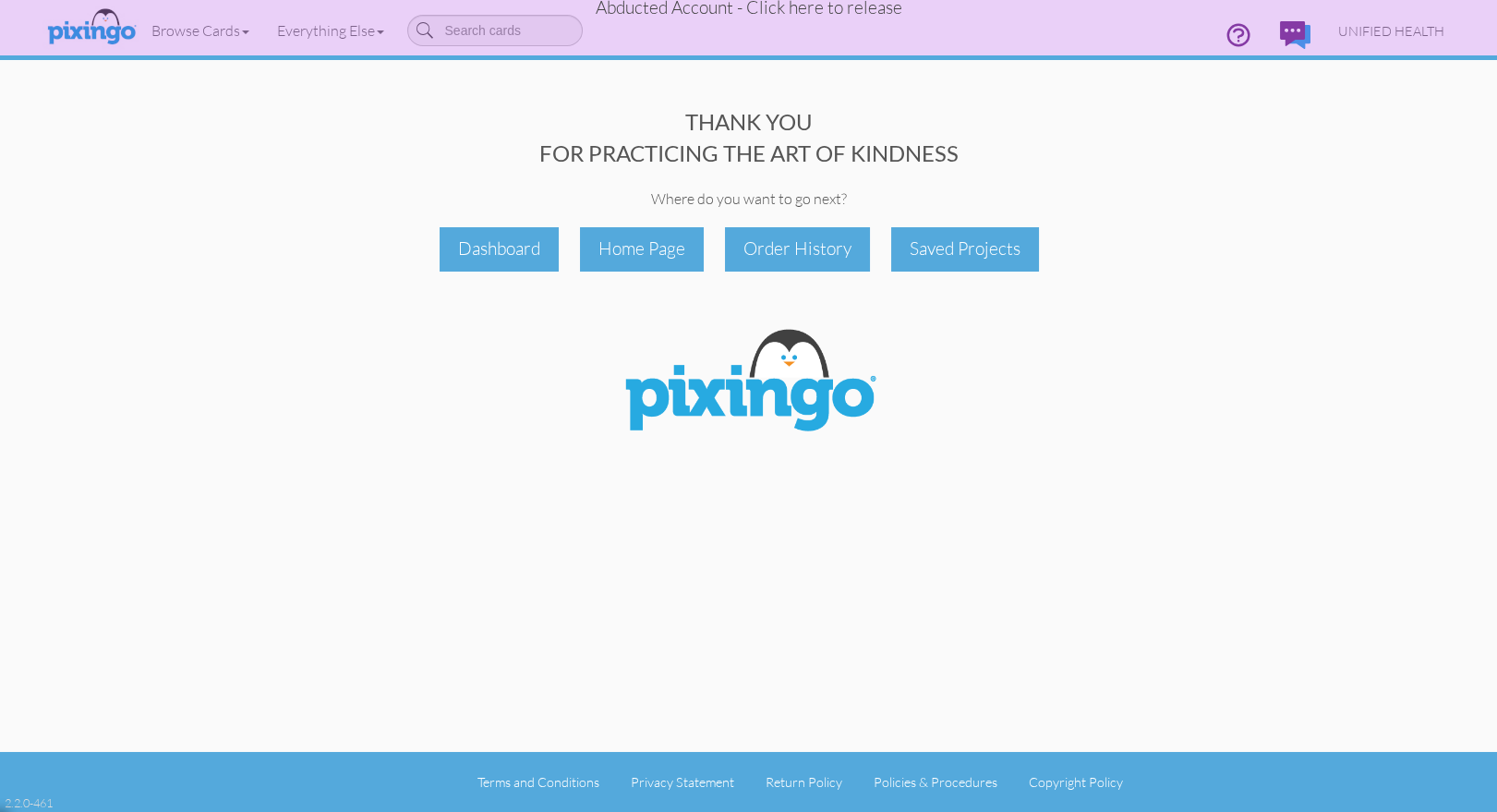
click at [786, 8] on span "Abducted Account - Click here to release" at bounding box center [748, 7] width 306 height 22
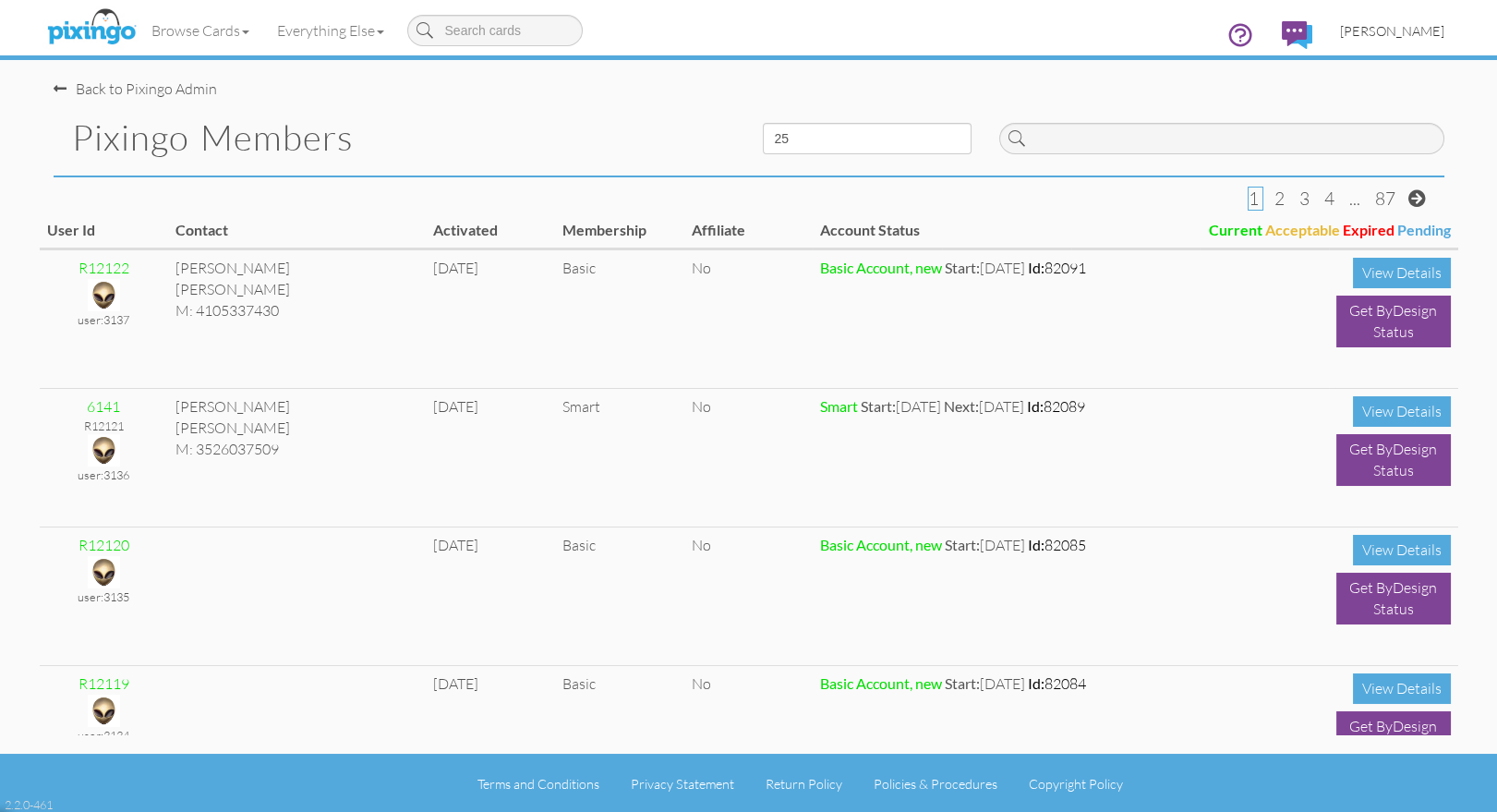
click at [1419, 25] on span "[PERSON_NAME]" at bounding box center [1392, 30] width 104 height 16
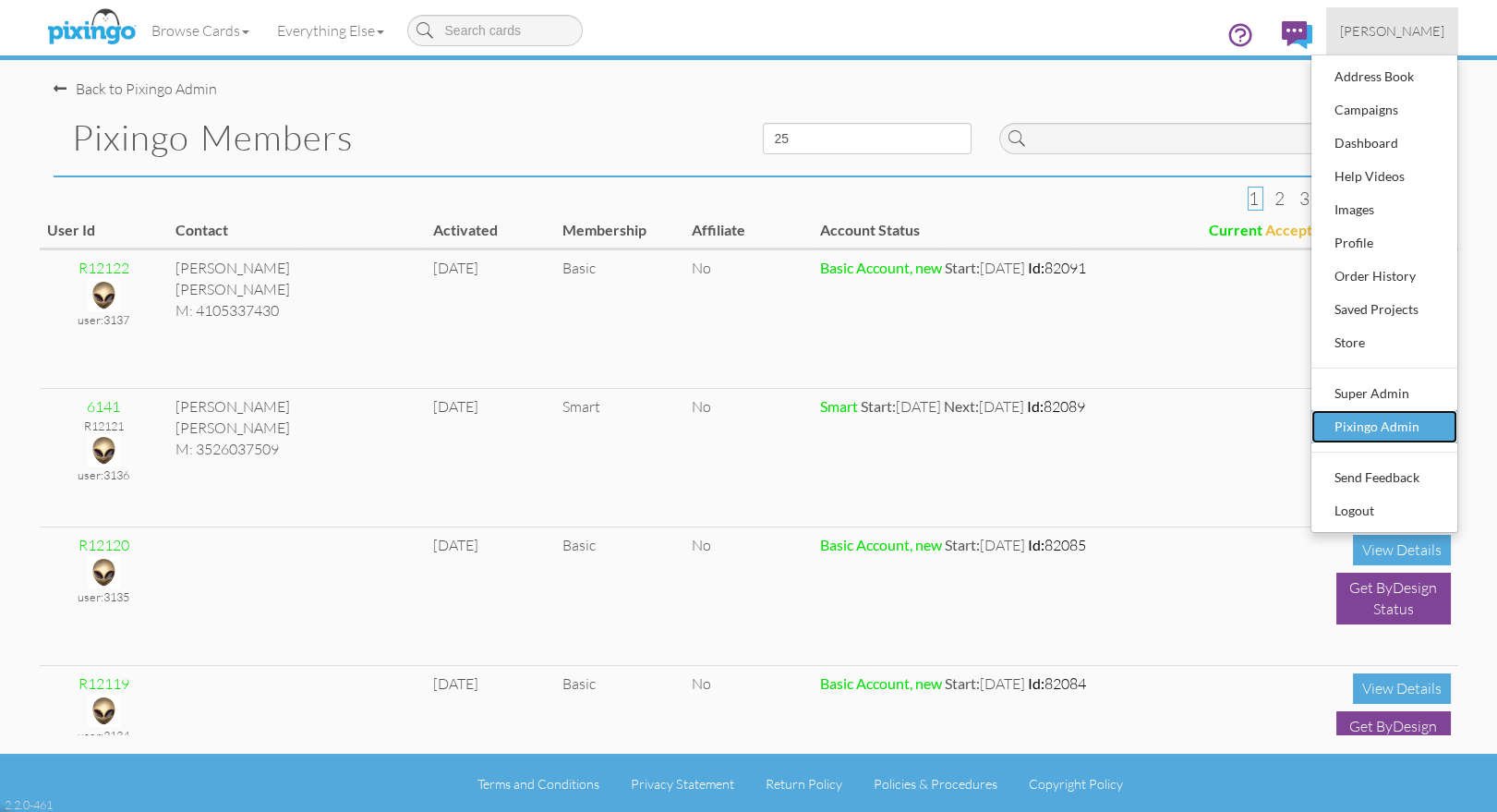
click at [1370, 427] on div "Pixingo Admin" at bounding box center [1384, 426] width 109 height 28
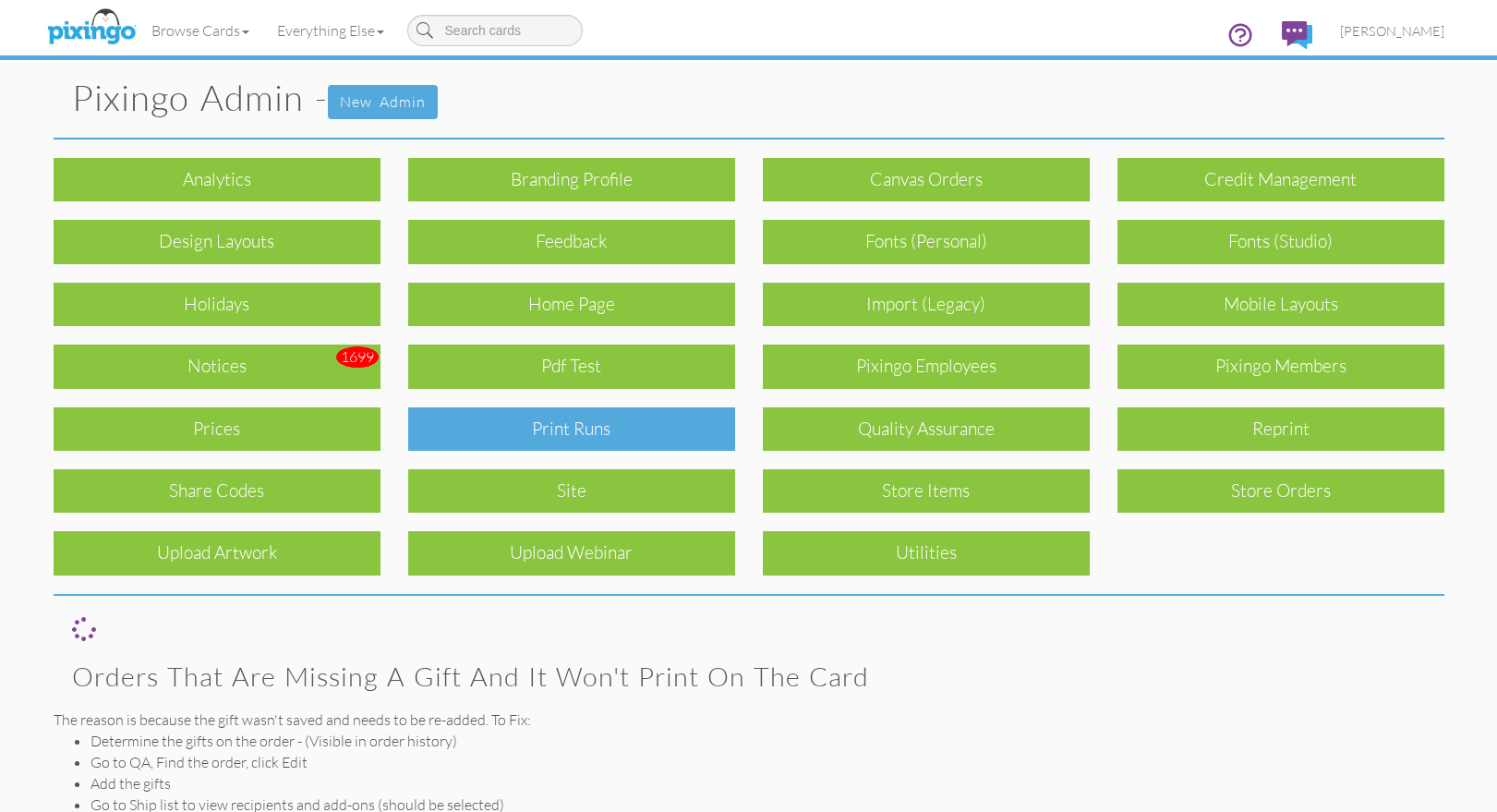
click at [678, 417] on div "Print Runs" at bounding box center [571, 429] width 327 height 44
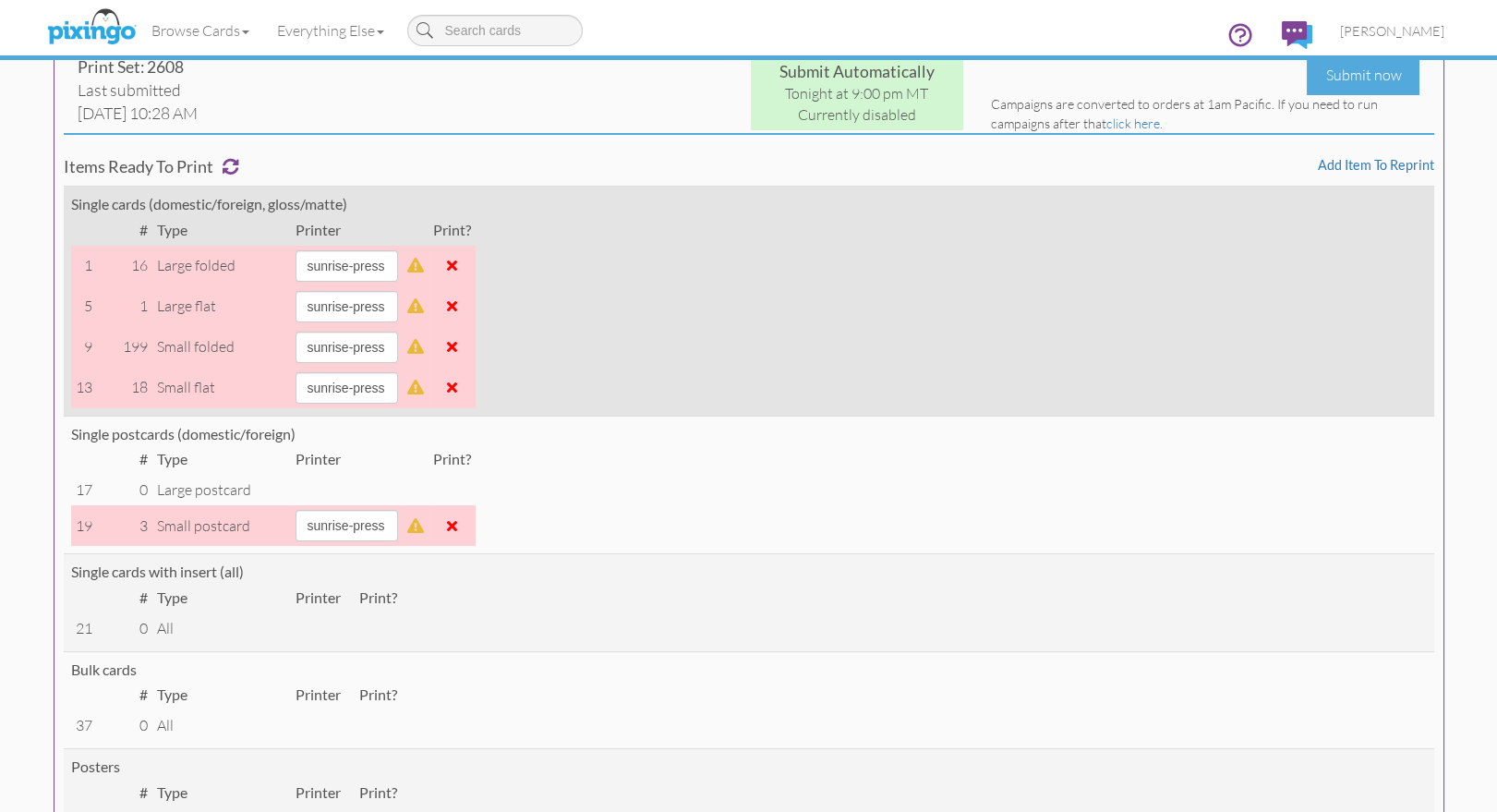
scroll to position [140, 0]
click at [457, 346] on span at bounding box center [452, 347] width 10 height 15
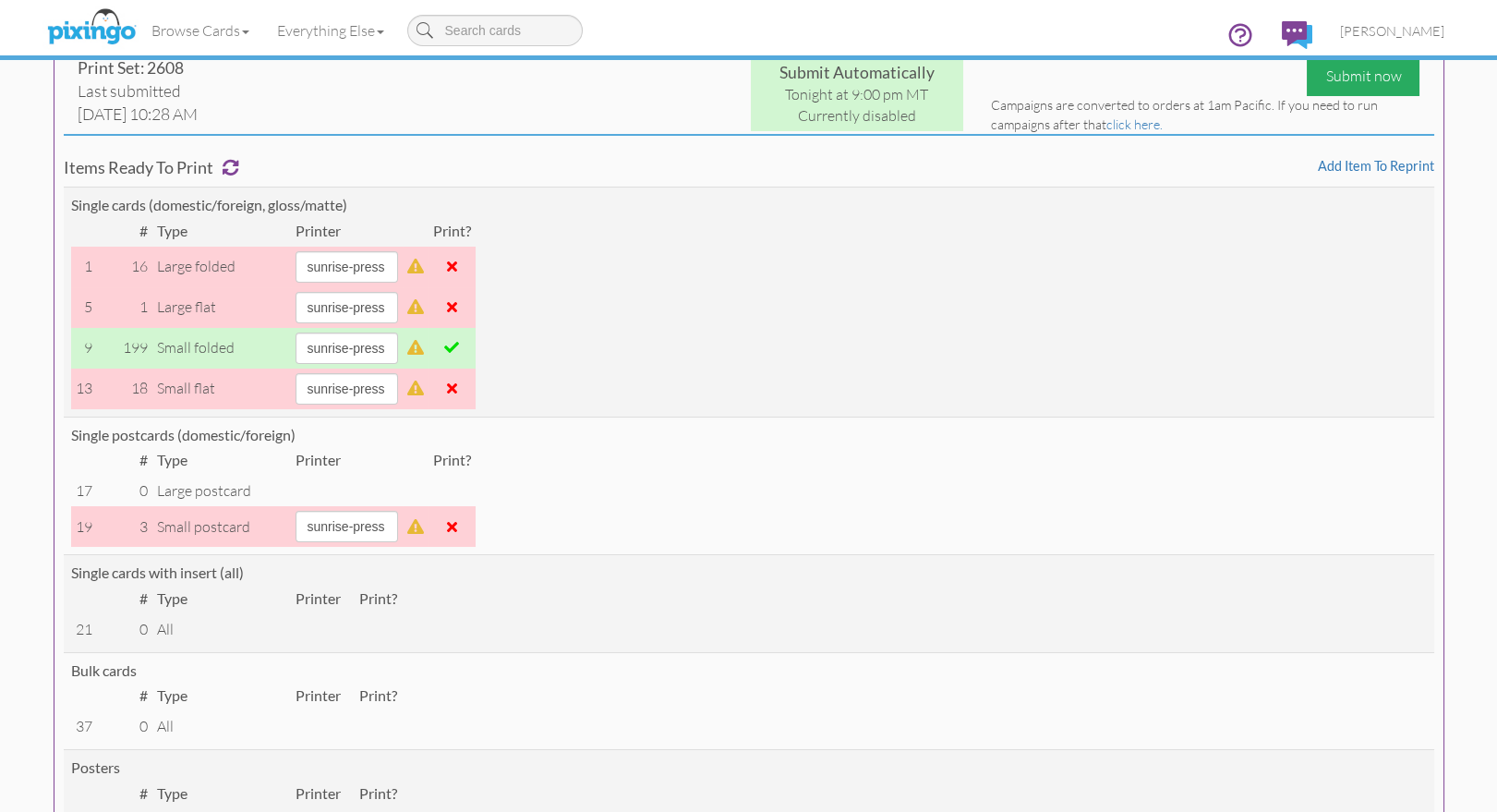
click at [1330, 78] on div "Submit now" at bounding box center [1362, 76] width 113 height 40
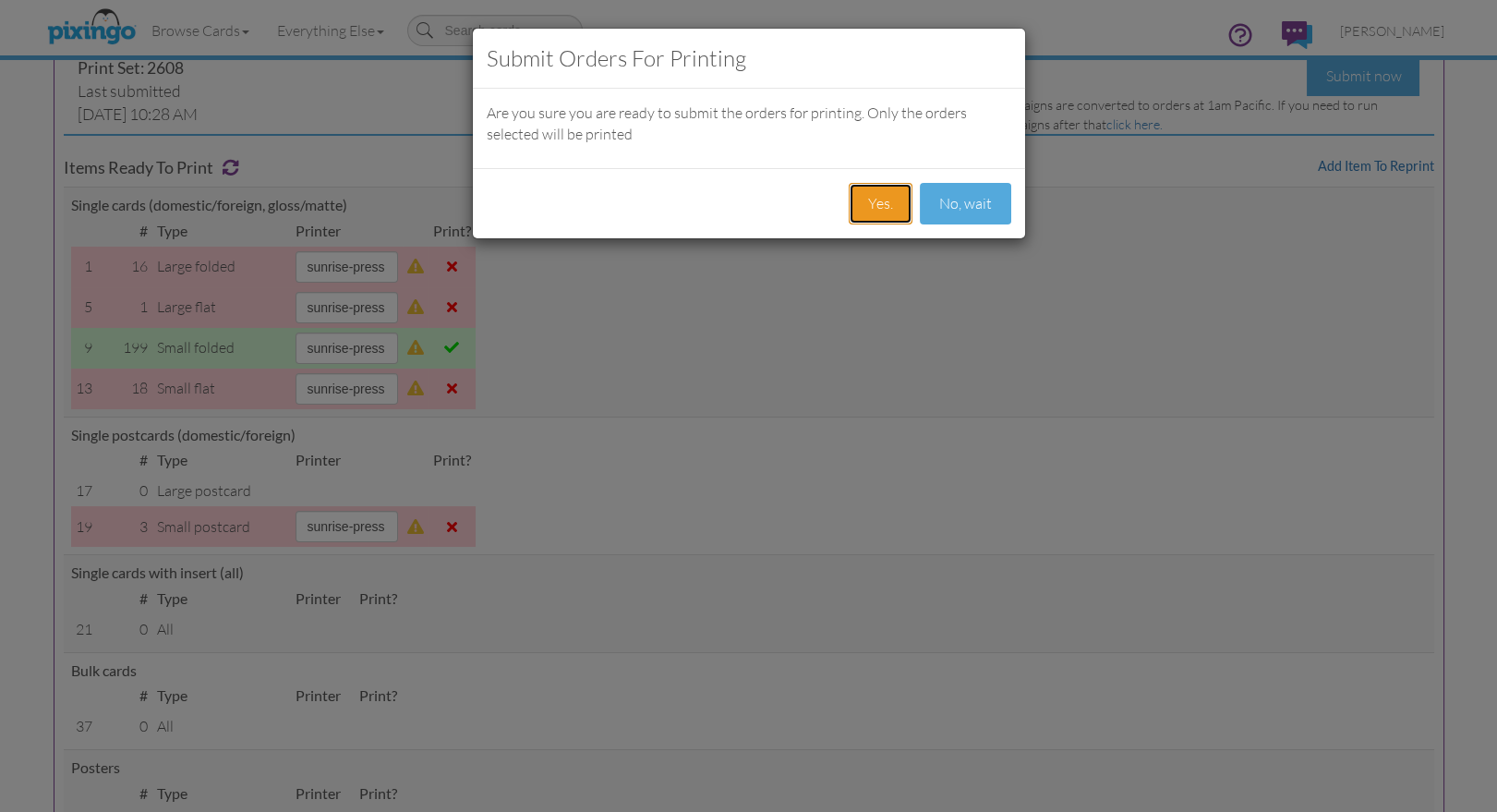
click at [874, 197] on button "Yes." at bounding box center [879, 204] width 64 height 42
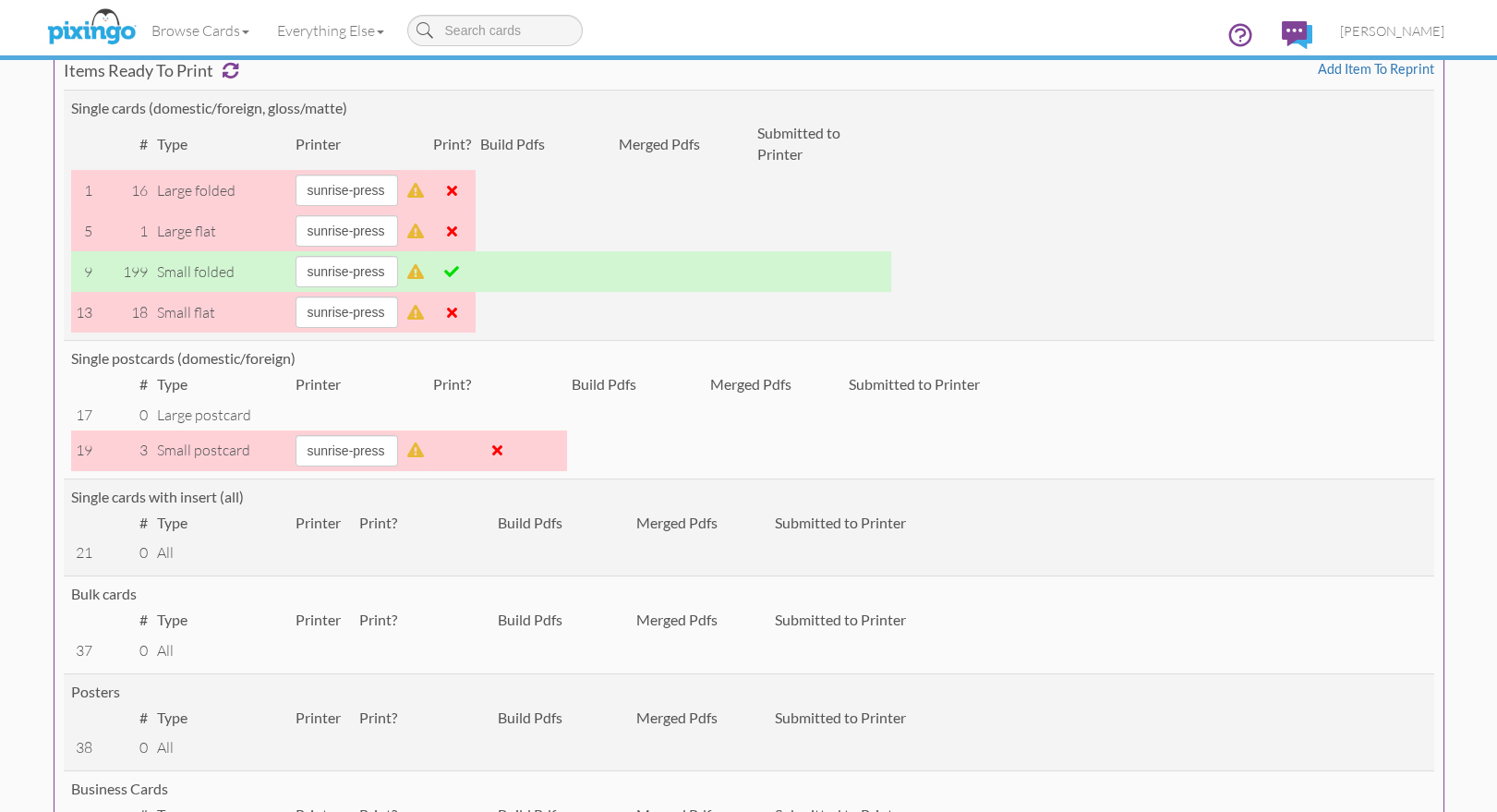
scroll to position [0, 0]
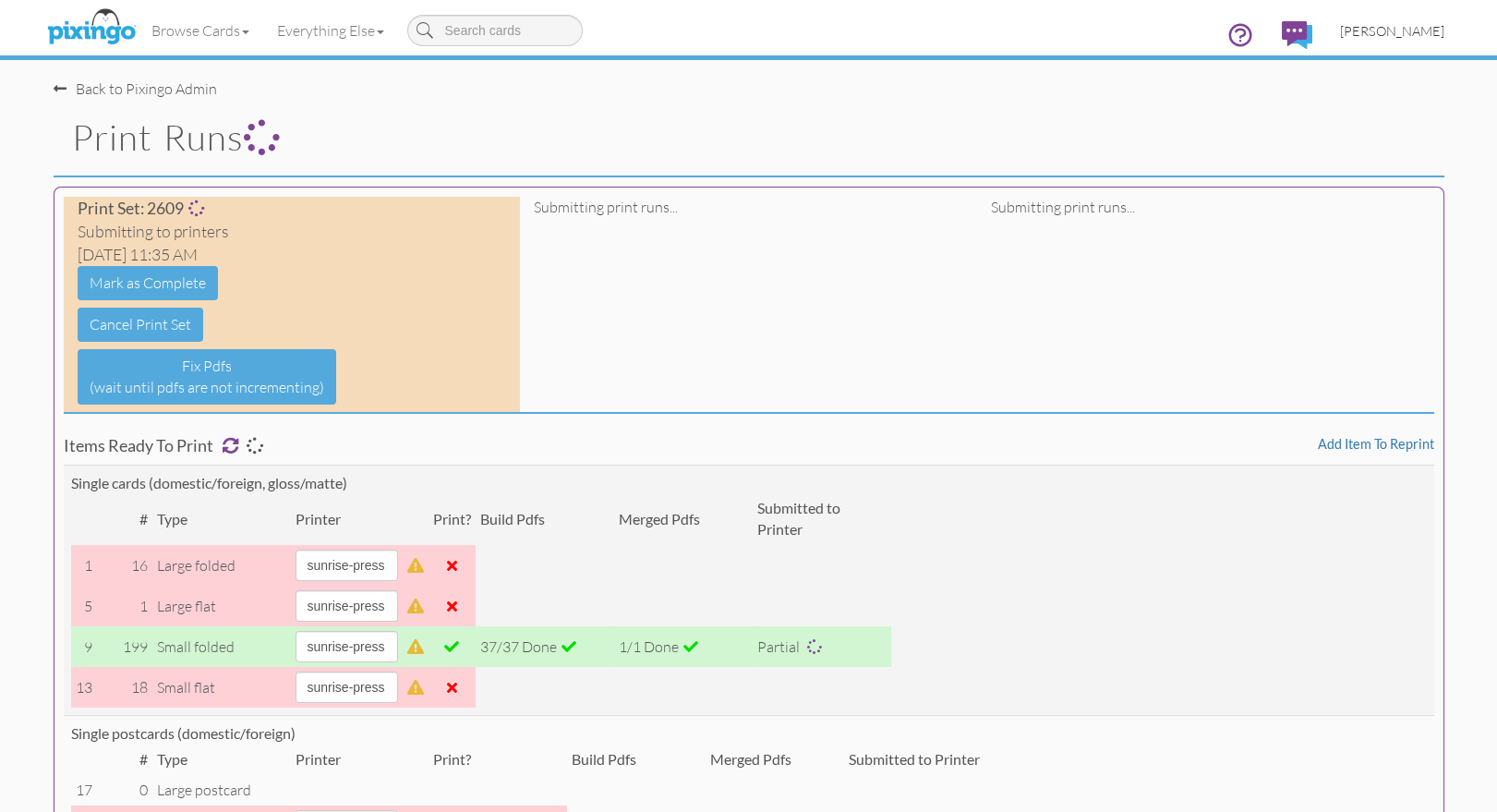
click at [1396, 40] on link "[PERSON_NAME]" at bounding box center [1392, 31] width 132 height 47
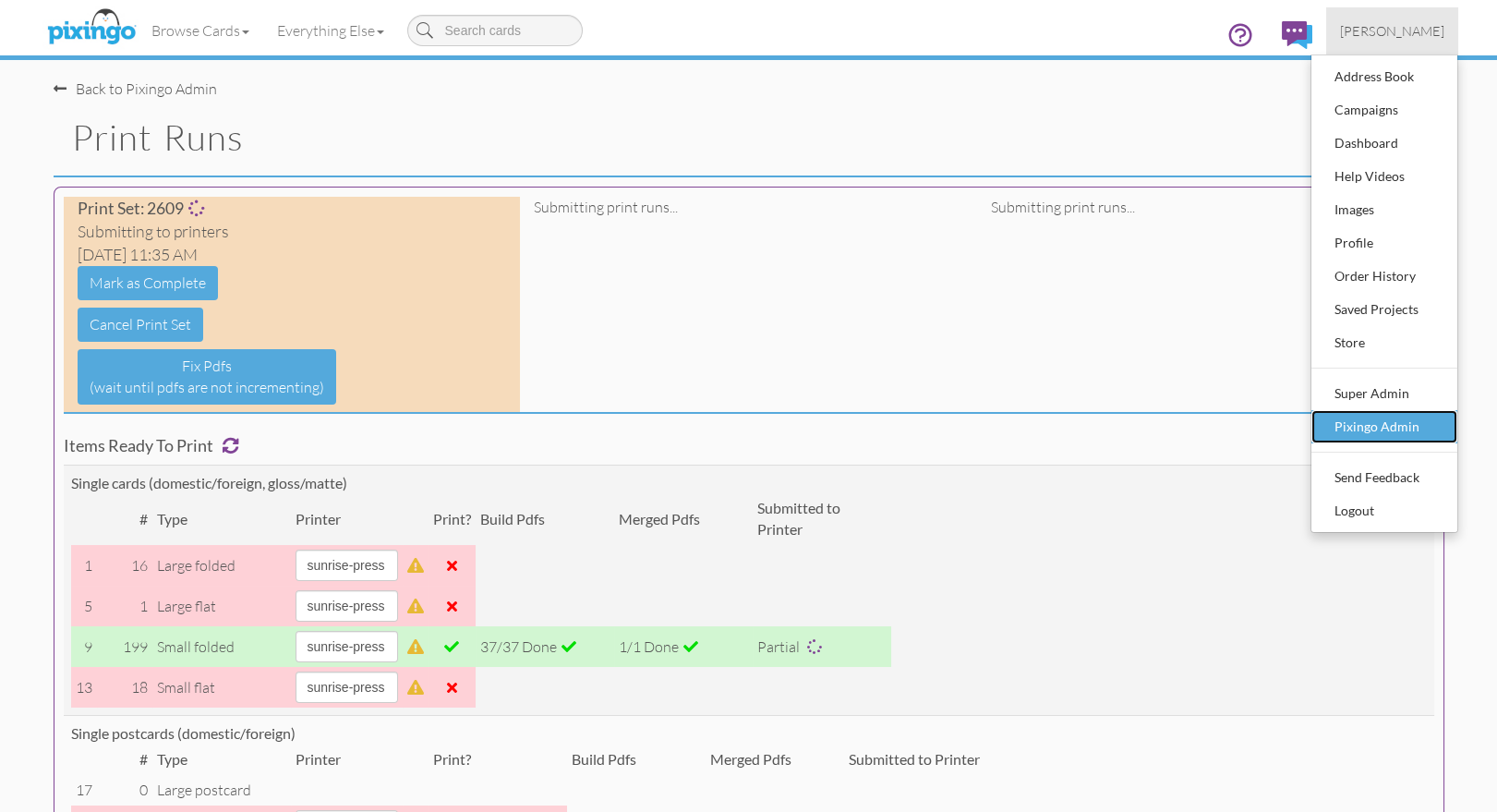
click at [1388, 431] on div "Pixingo Admin" at bounding box center [1384, 426] width 109 height 28
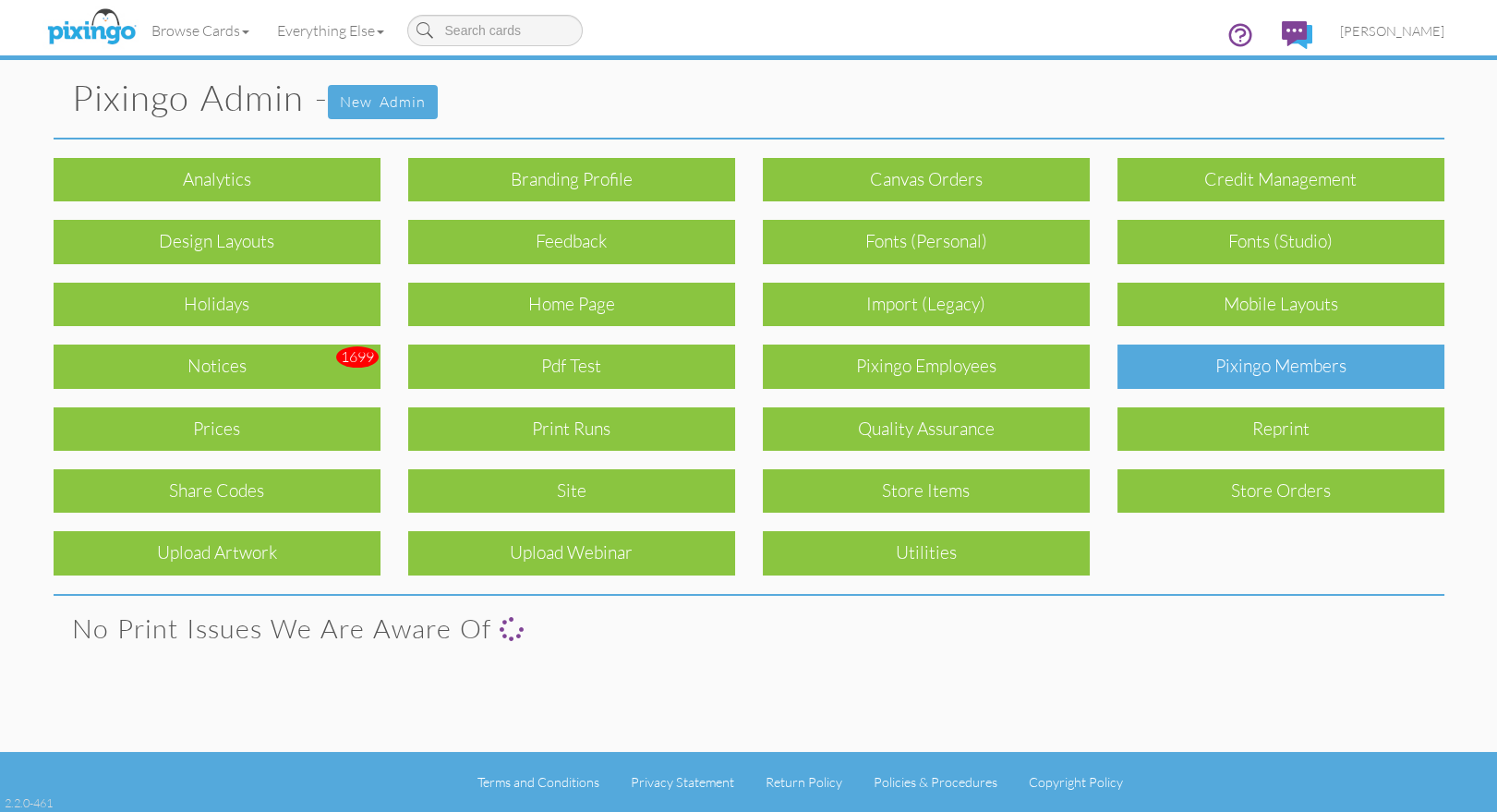
click at [1314, 377] on div "Pixingo Members" at bounding box center [1281, 366] width 327 height 44
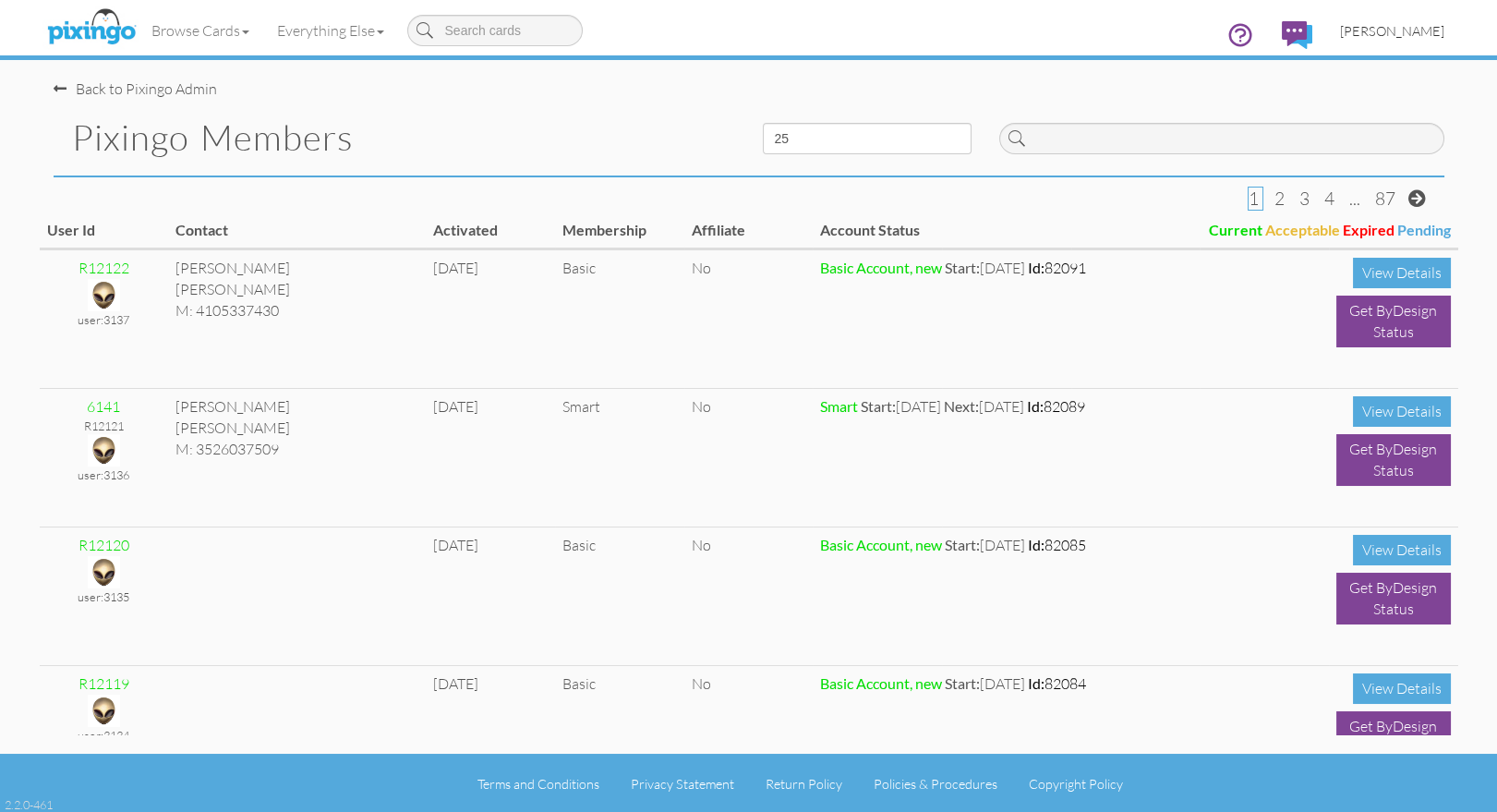
click at [1408, 31] on span "[PERSON_NAME]" at bounding box center [1392, 30] width 104 height 16
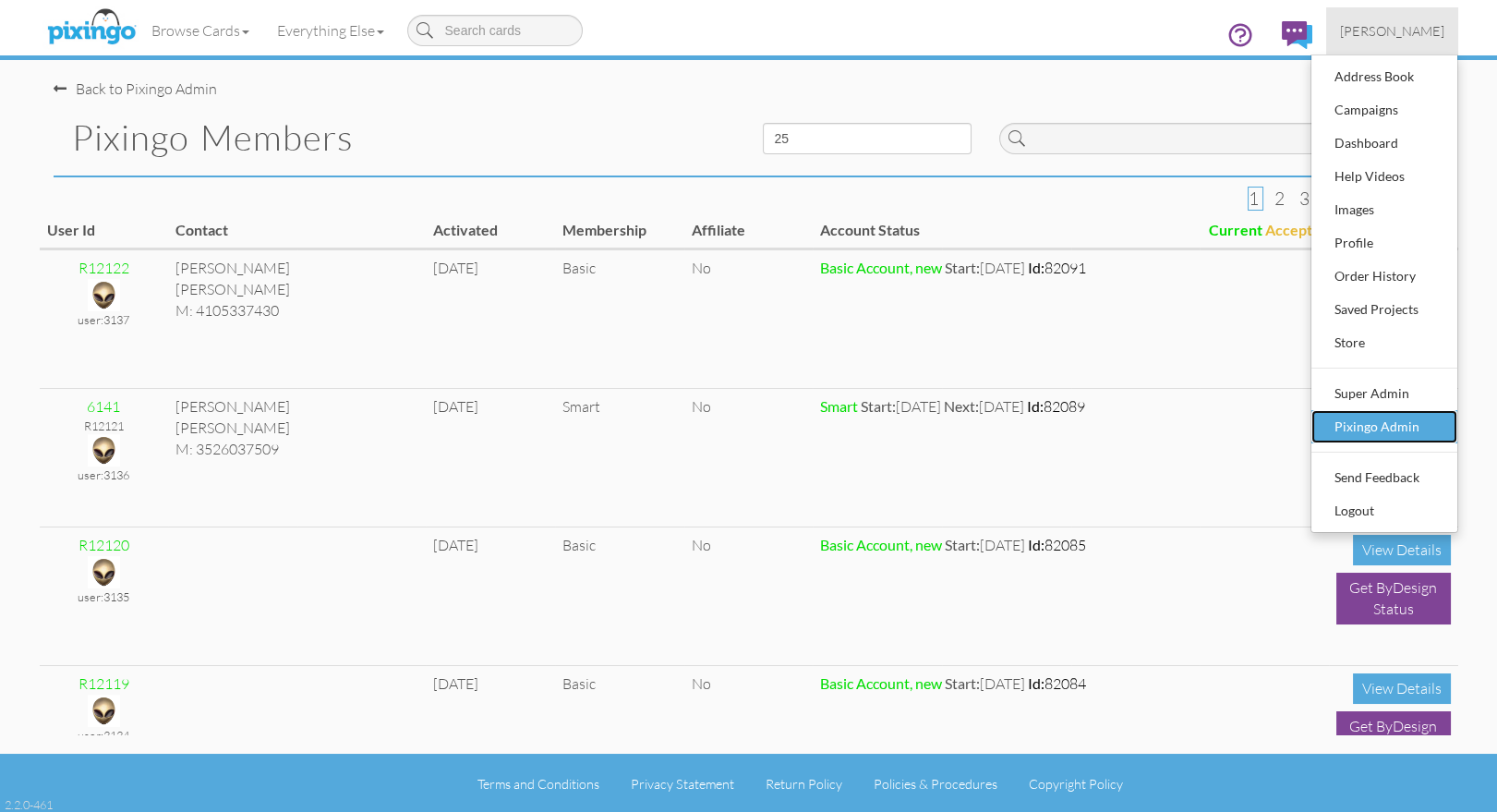
click at [1372, 432] on div "Pixingo Admin" at bounding box center [1384, 426] width 109 height 28
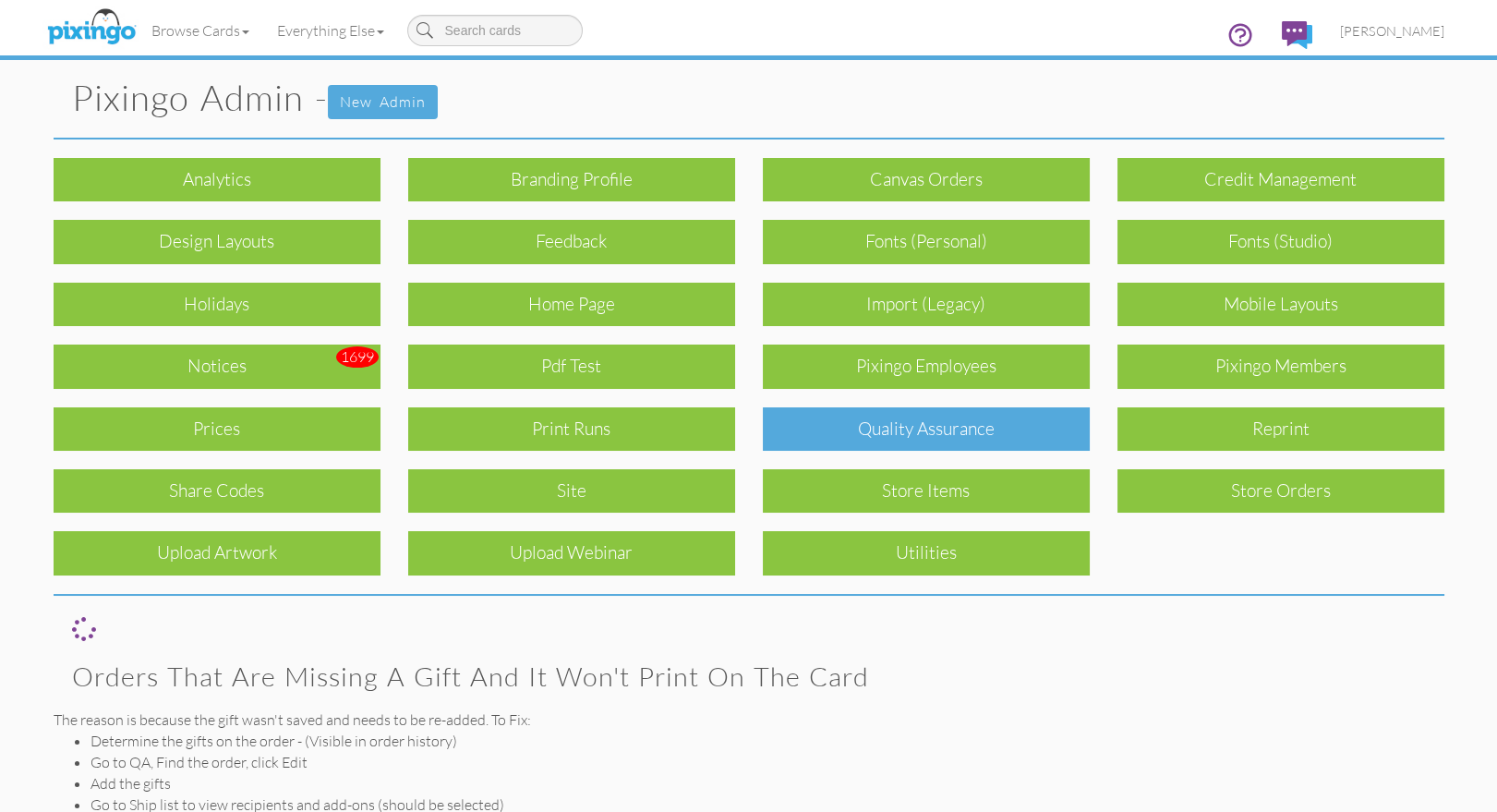
click at [855, 439] on div "Quality Assurance" at bounding box center [926, 429] width 327 height 44
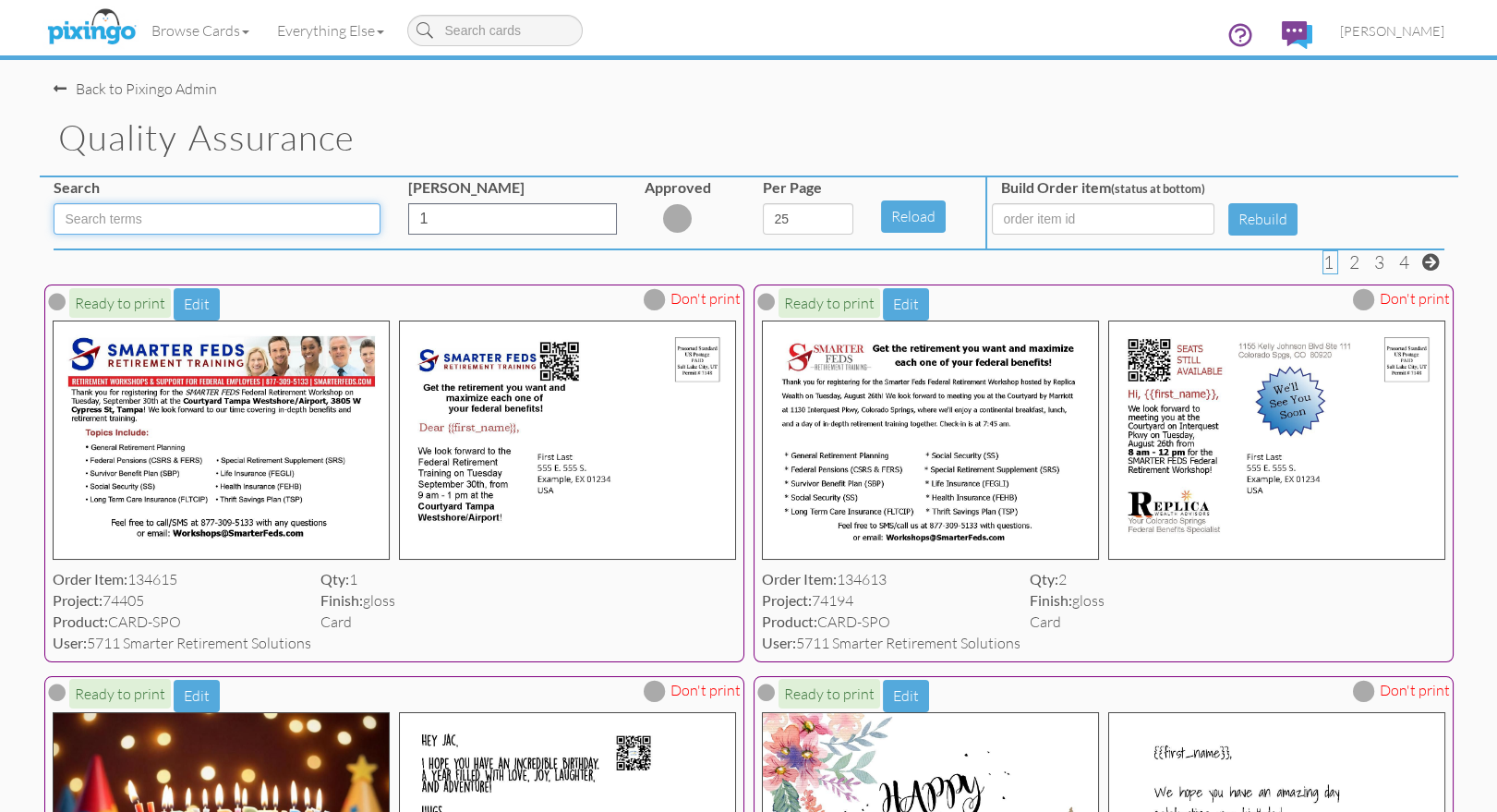
click at [105, 218] on input at bounding box center [216, 218] width 327 height 31
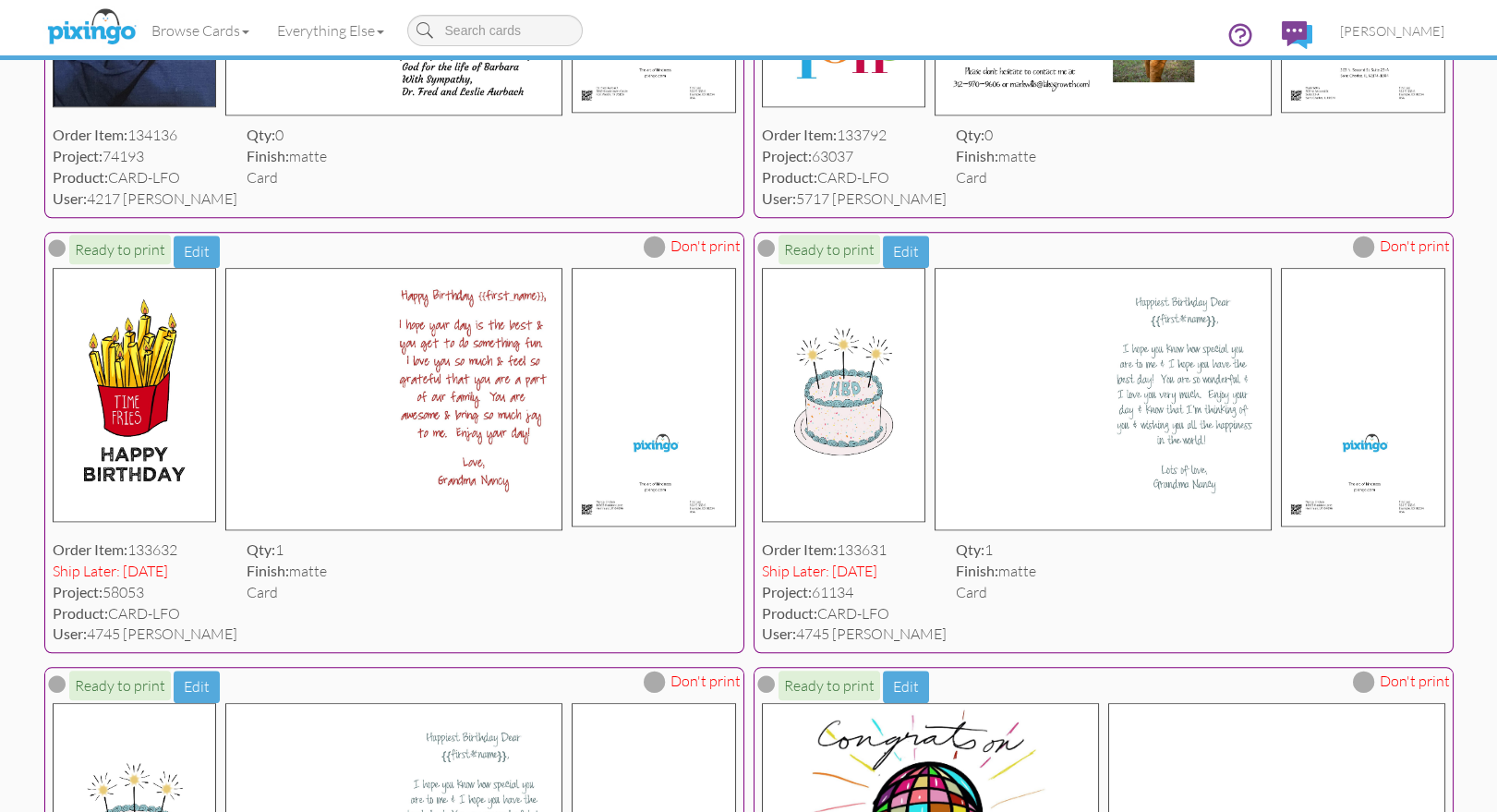
scroll to position [4436, 0]
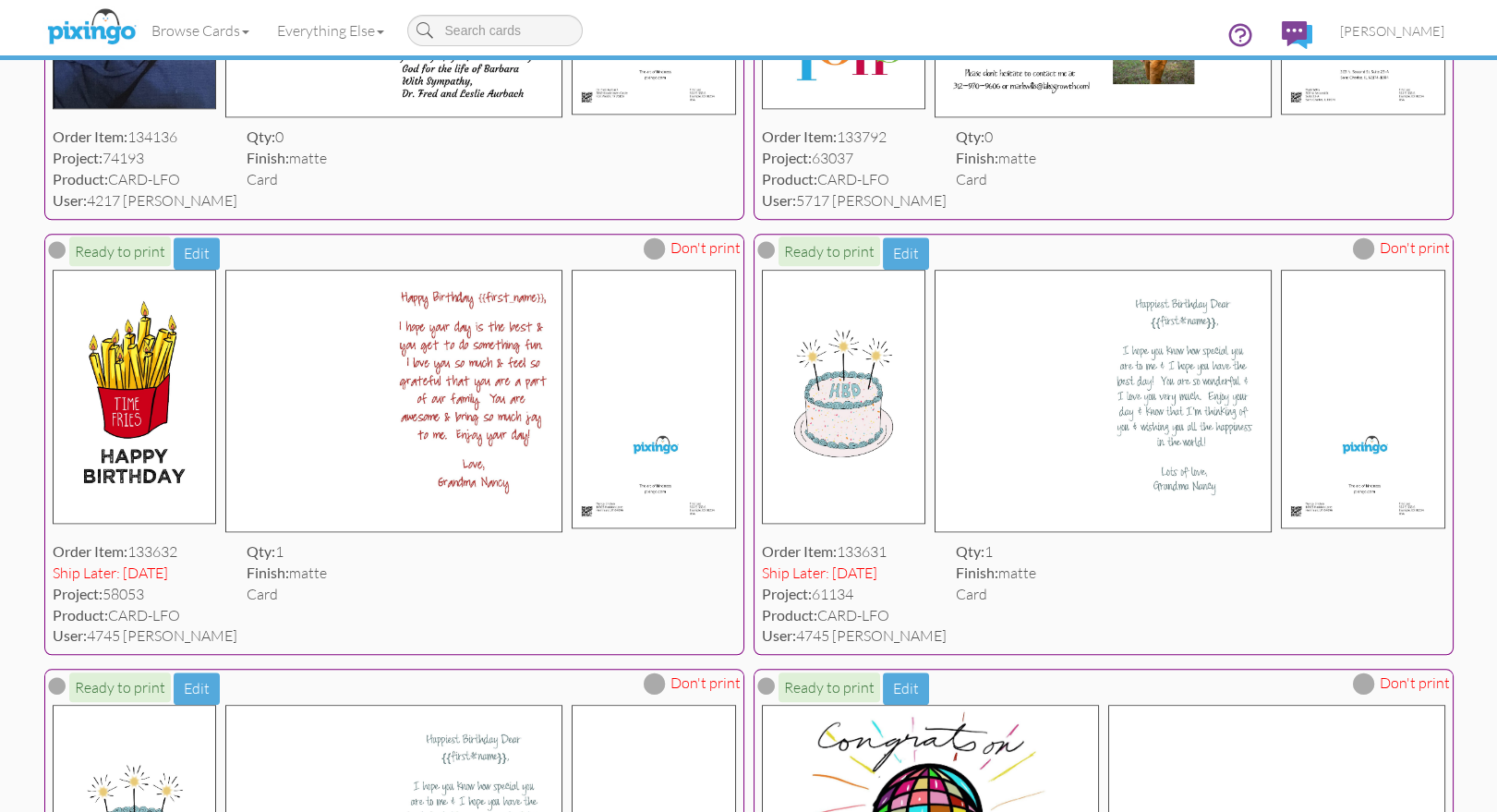
type input "lfo"
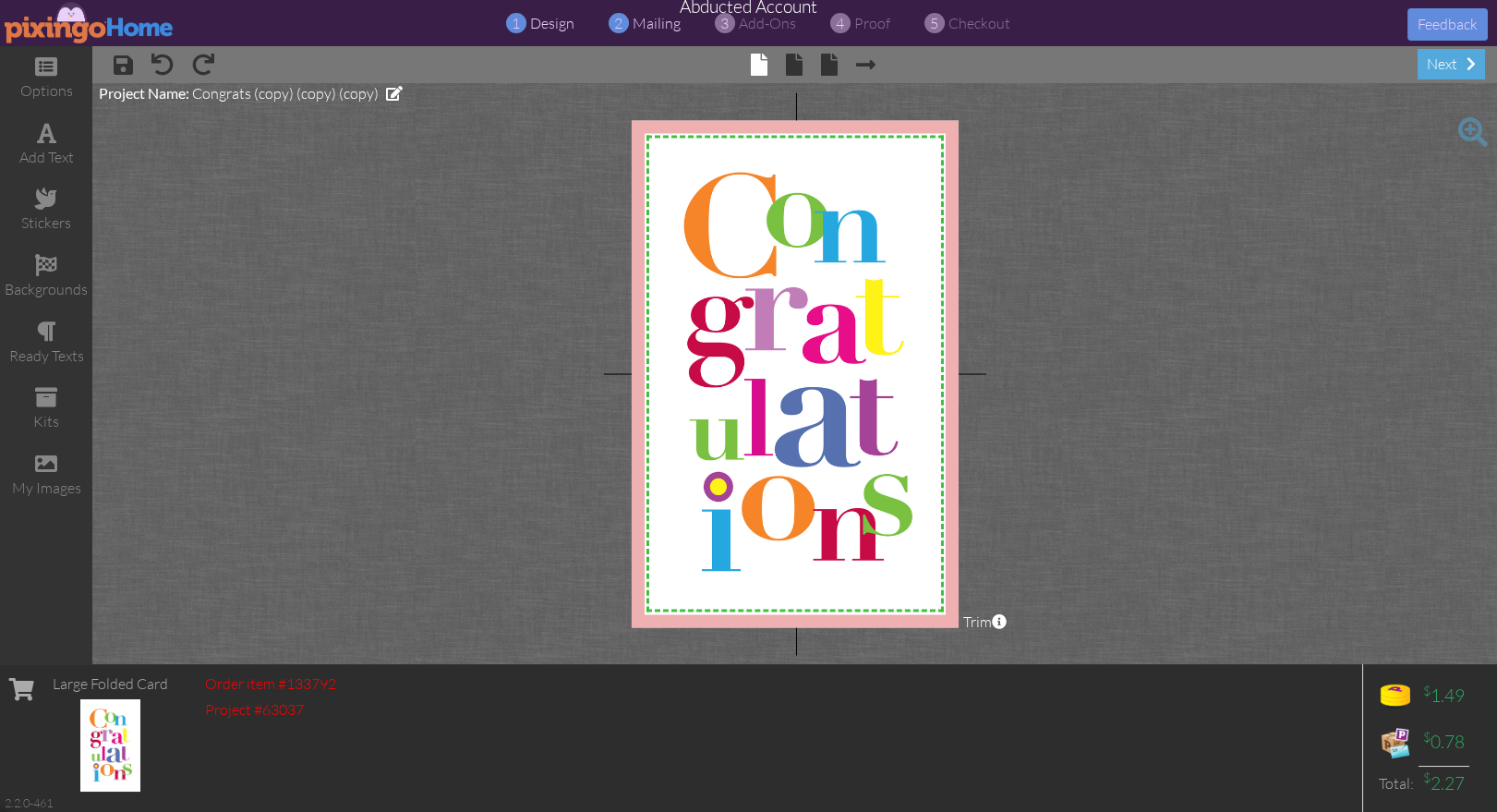
click at [639, 28] on span "mailing" at bounding box center [656, 23] width 48 height 18
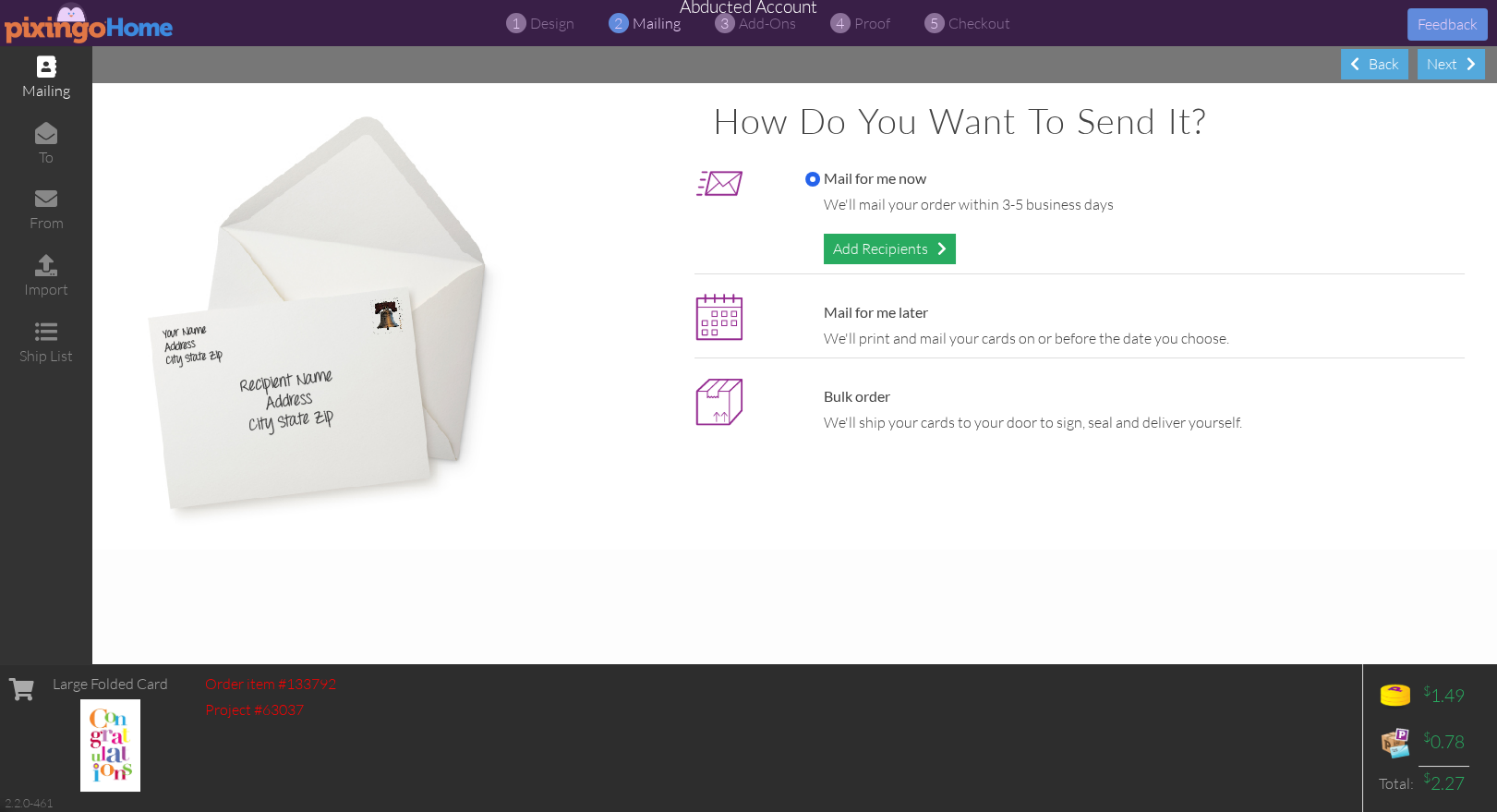
click at [836, 250] on div "Add Recipients" at bounding box center [889, 249] width 132 height 30
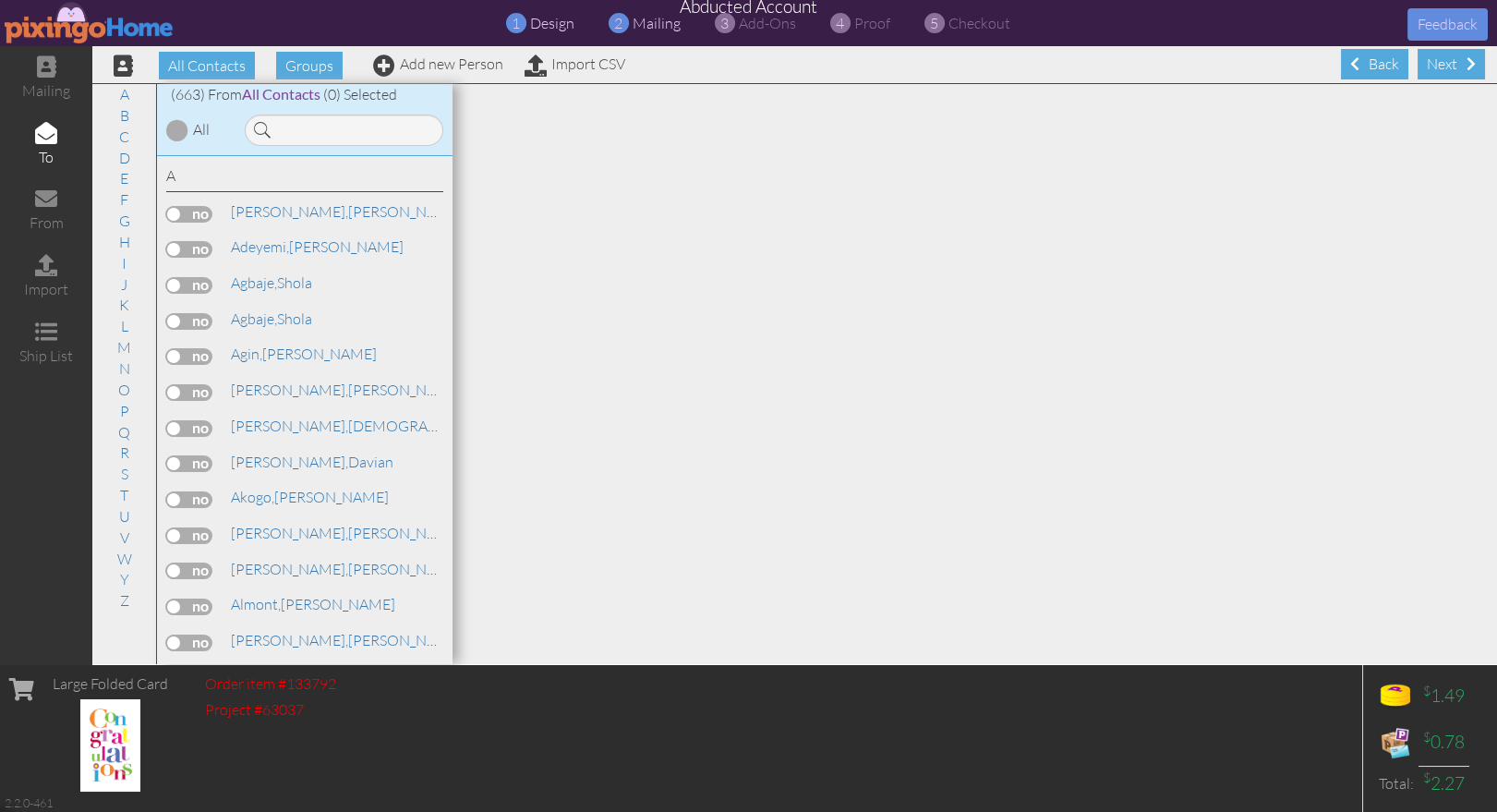
click at [543, 29] on span "design" at bounding box center [552, 23] width 45 height 18
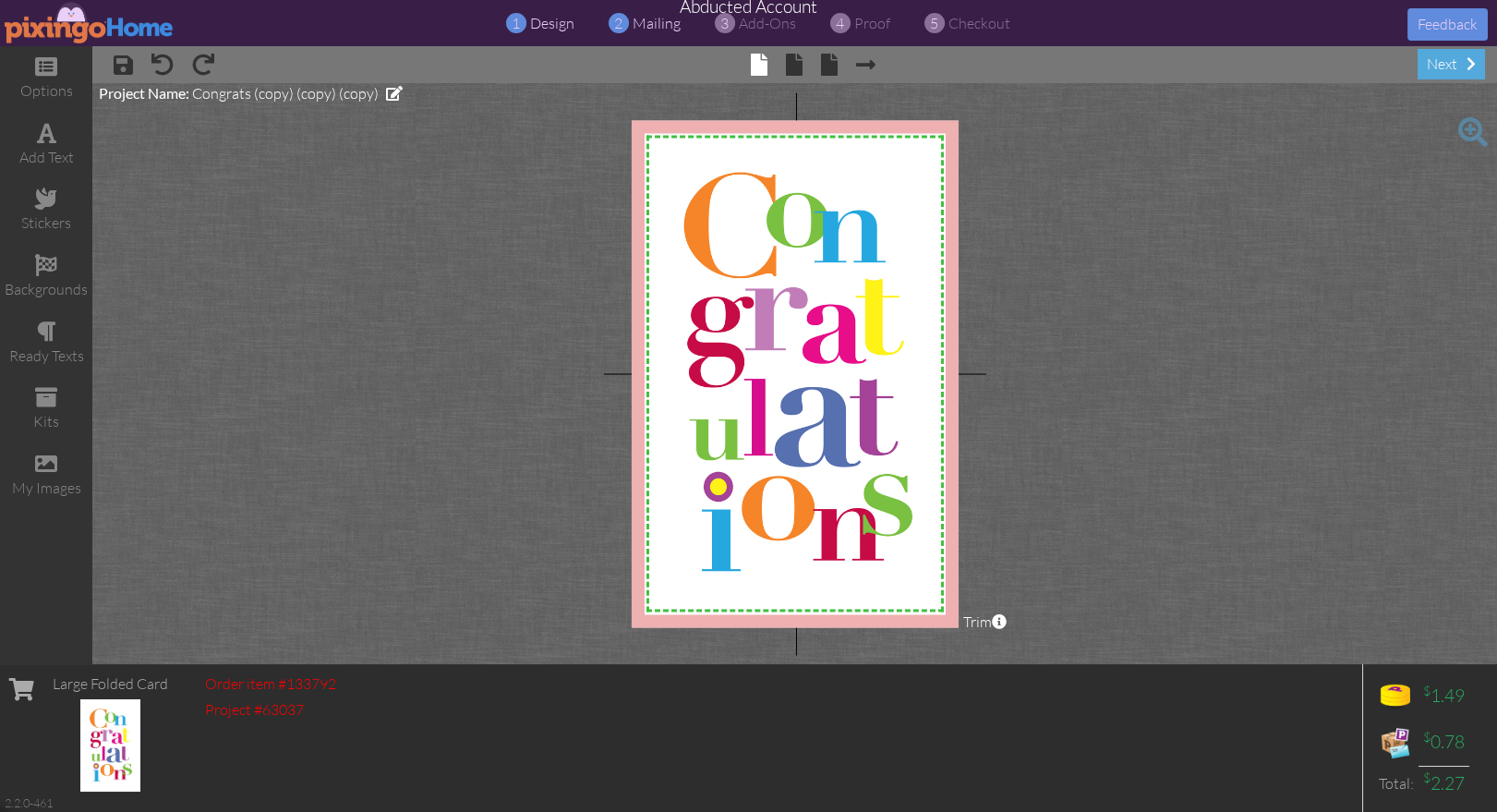
click at [645, 28] on span "mailing" at bounding box center [656, 23] width 48 height 18
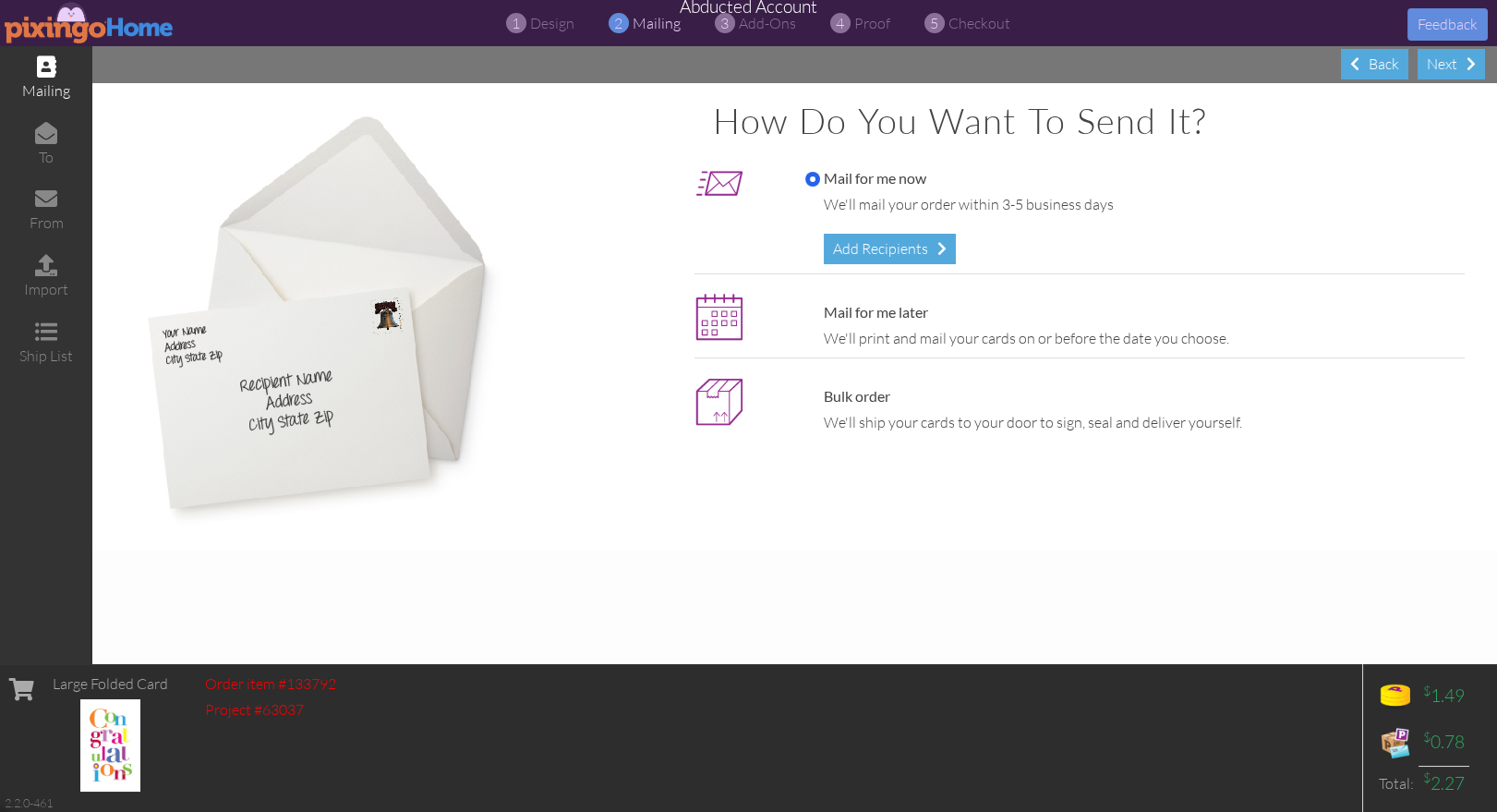
click at [40, 27] on img at bounding box center [89, 23] width 170 height 42
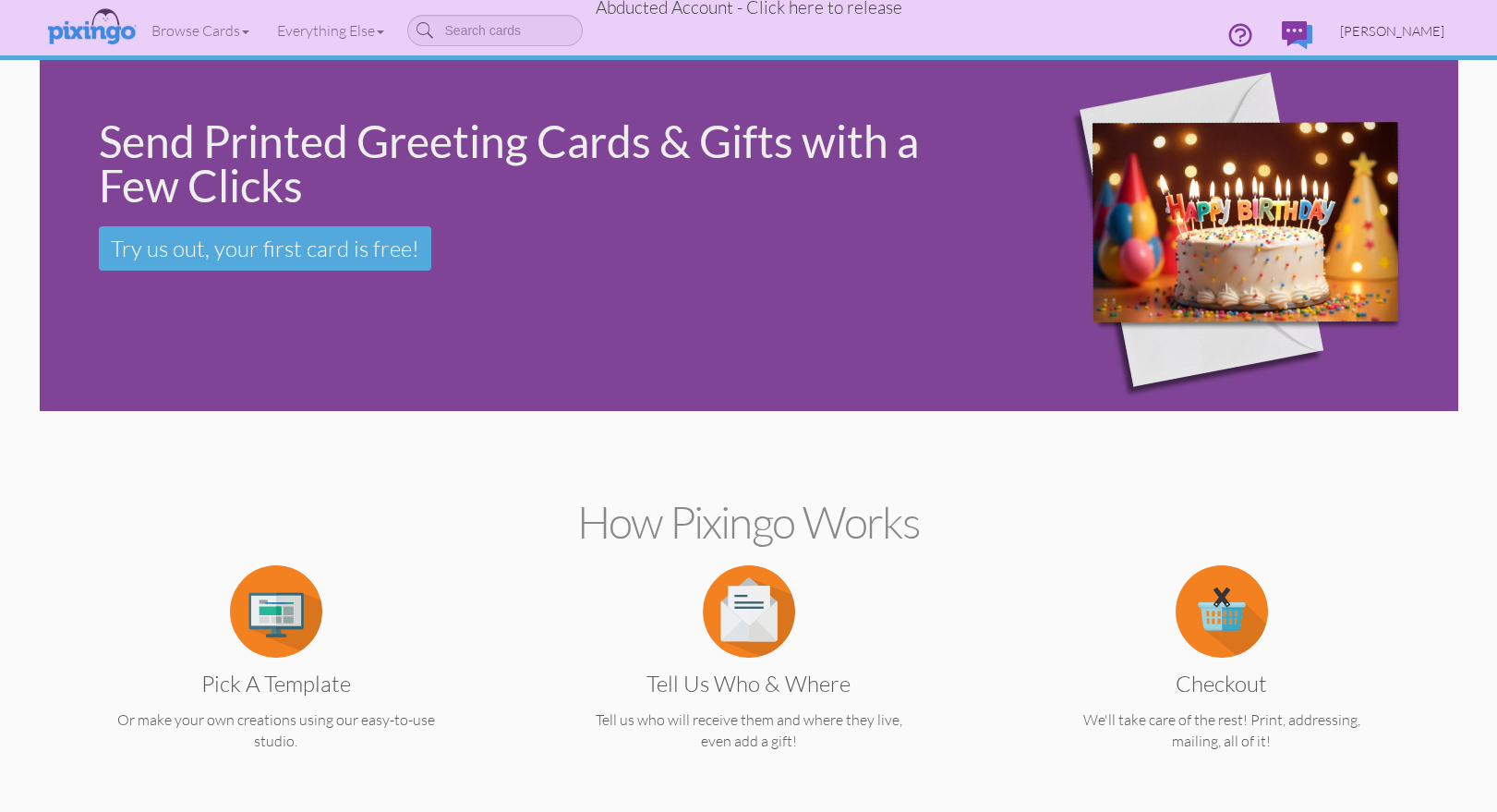
click at [1404, 33] on span "[PERSON_NAME]" at bounding box center [1392, 30] width 104 height 16
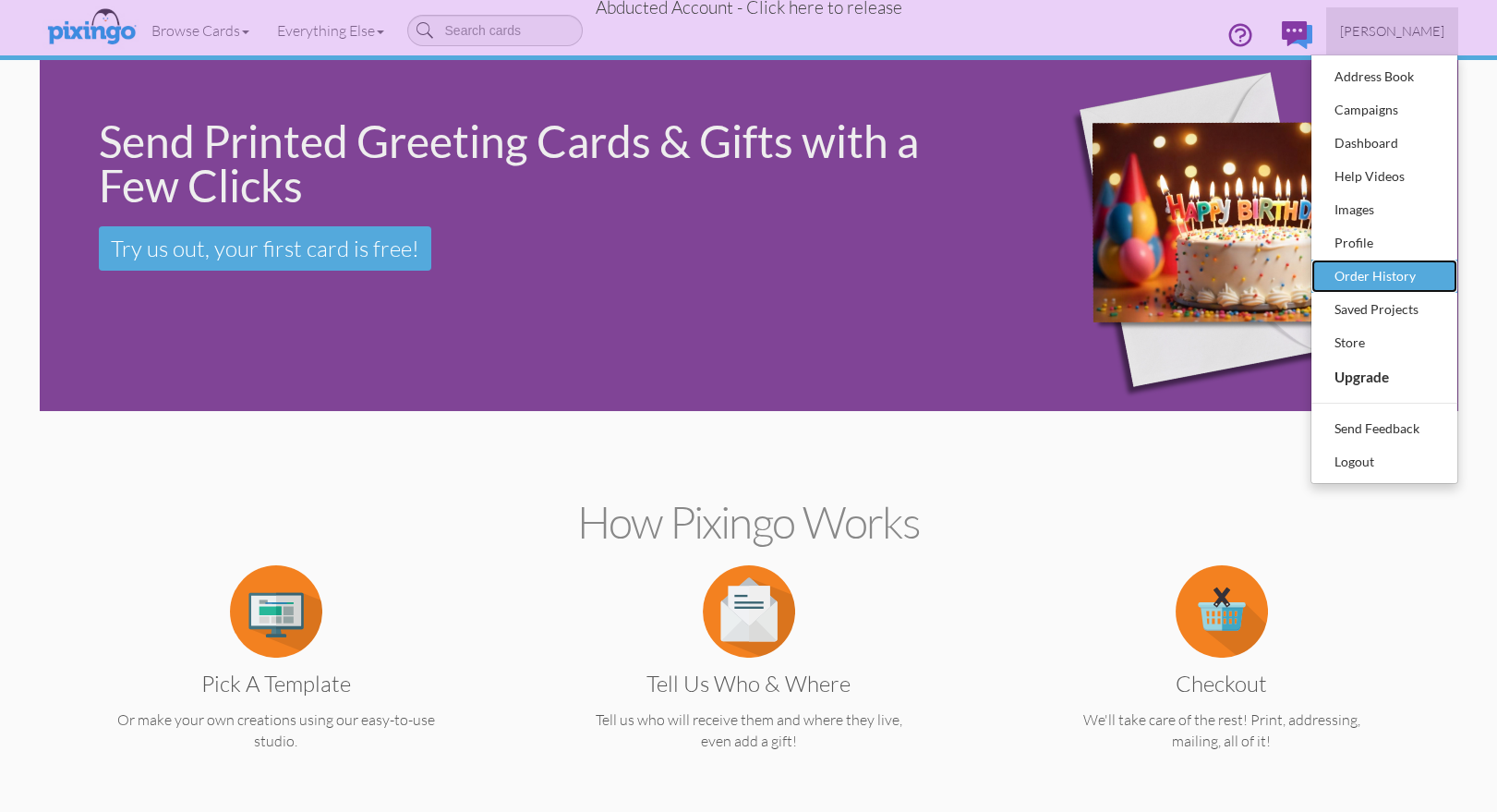
click at [1377, 278] on div "Order History" at bounding box center [1384, 275] width 109 height 28
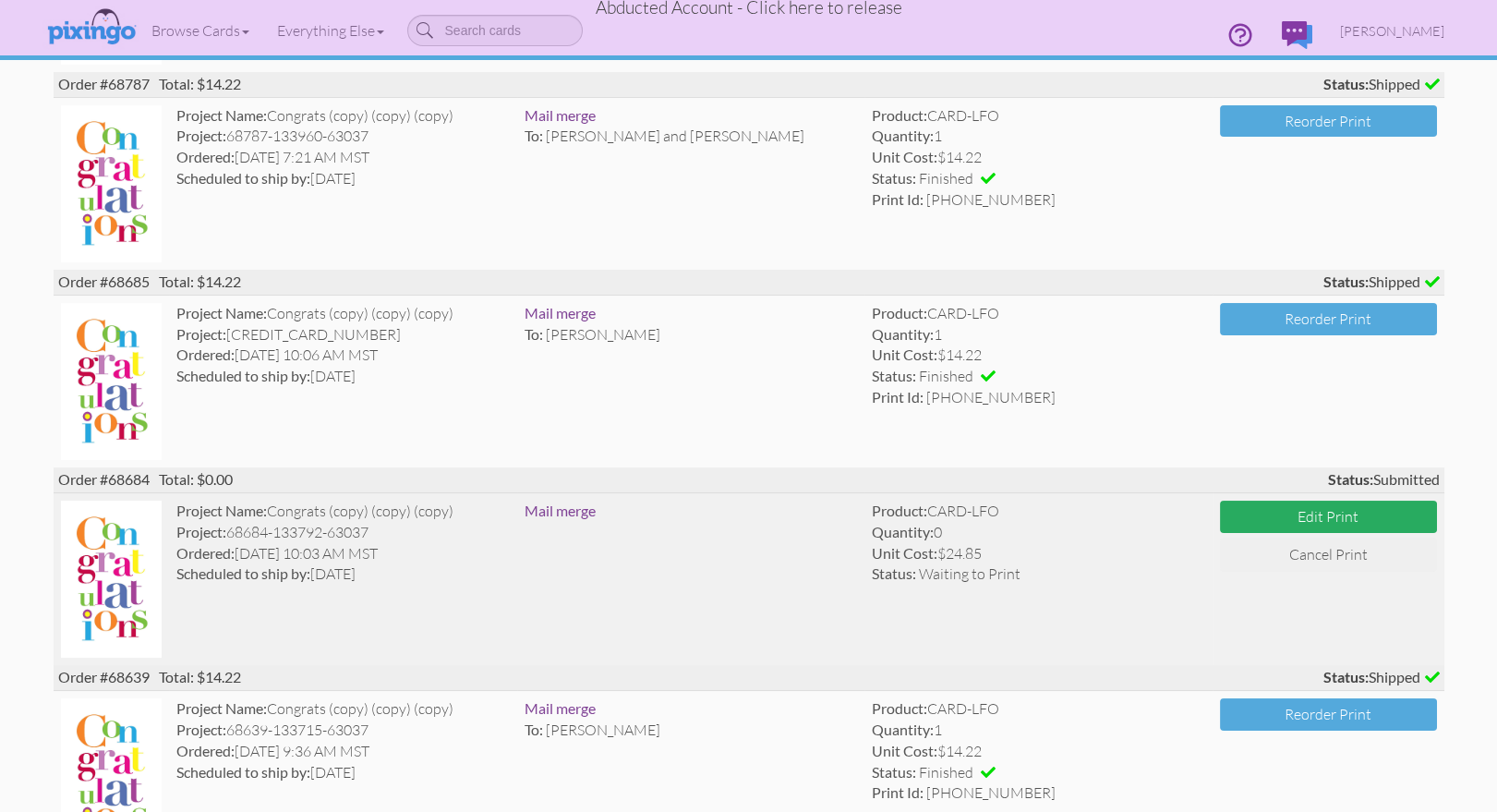
scroll to position [565, 0]
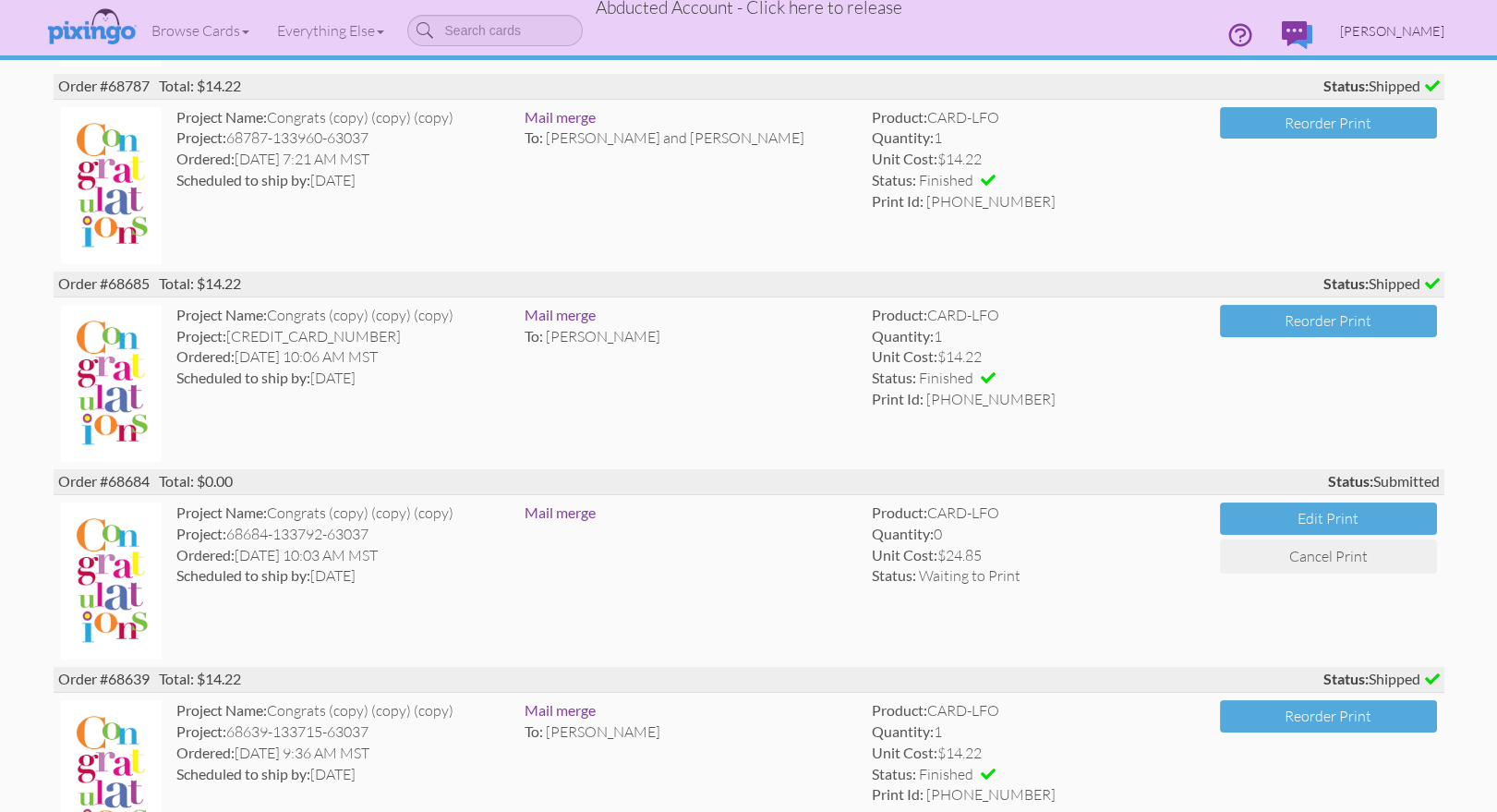
click at [1419, 31] on span "[PERSON_NAME]" at bounding box center [1392, 30] width 104 height 16
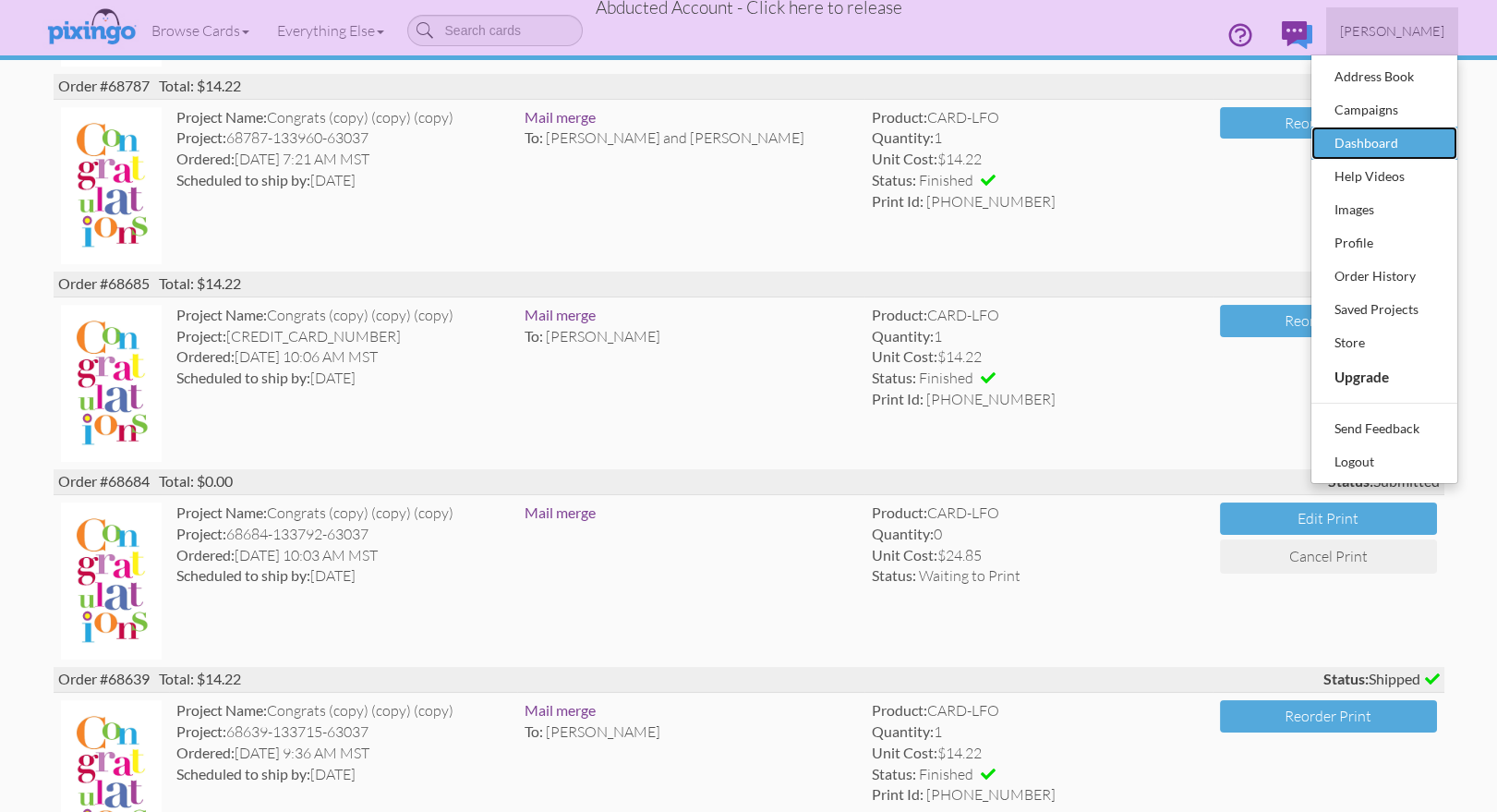
click at [1365, 150] on div "Dashboard" at bounding box center [1384, 142] width 109 height 28
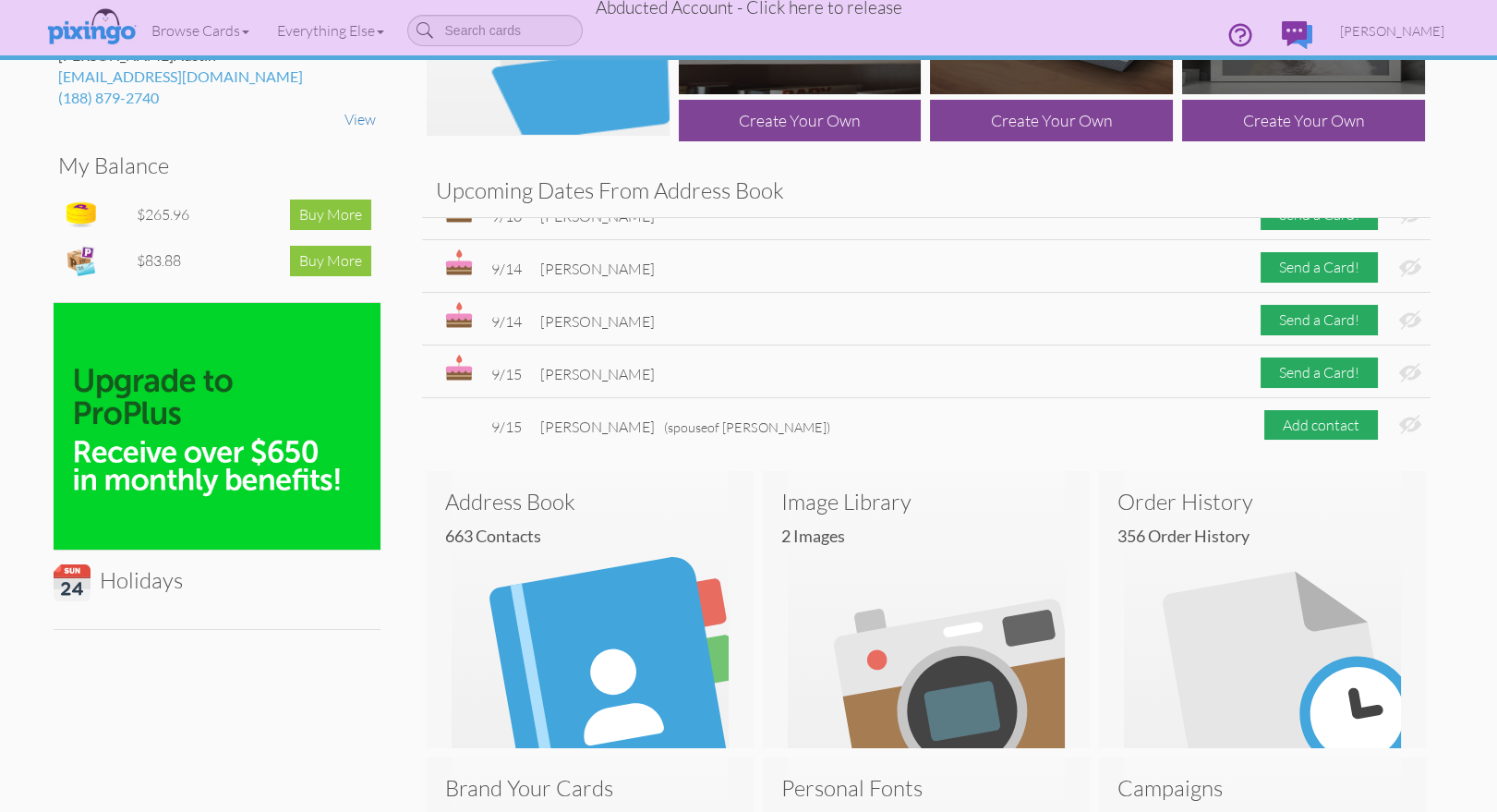
scroll to position [156, 0]
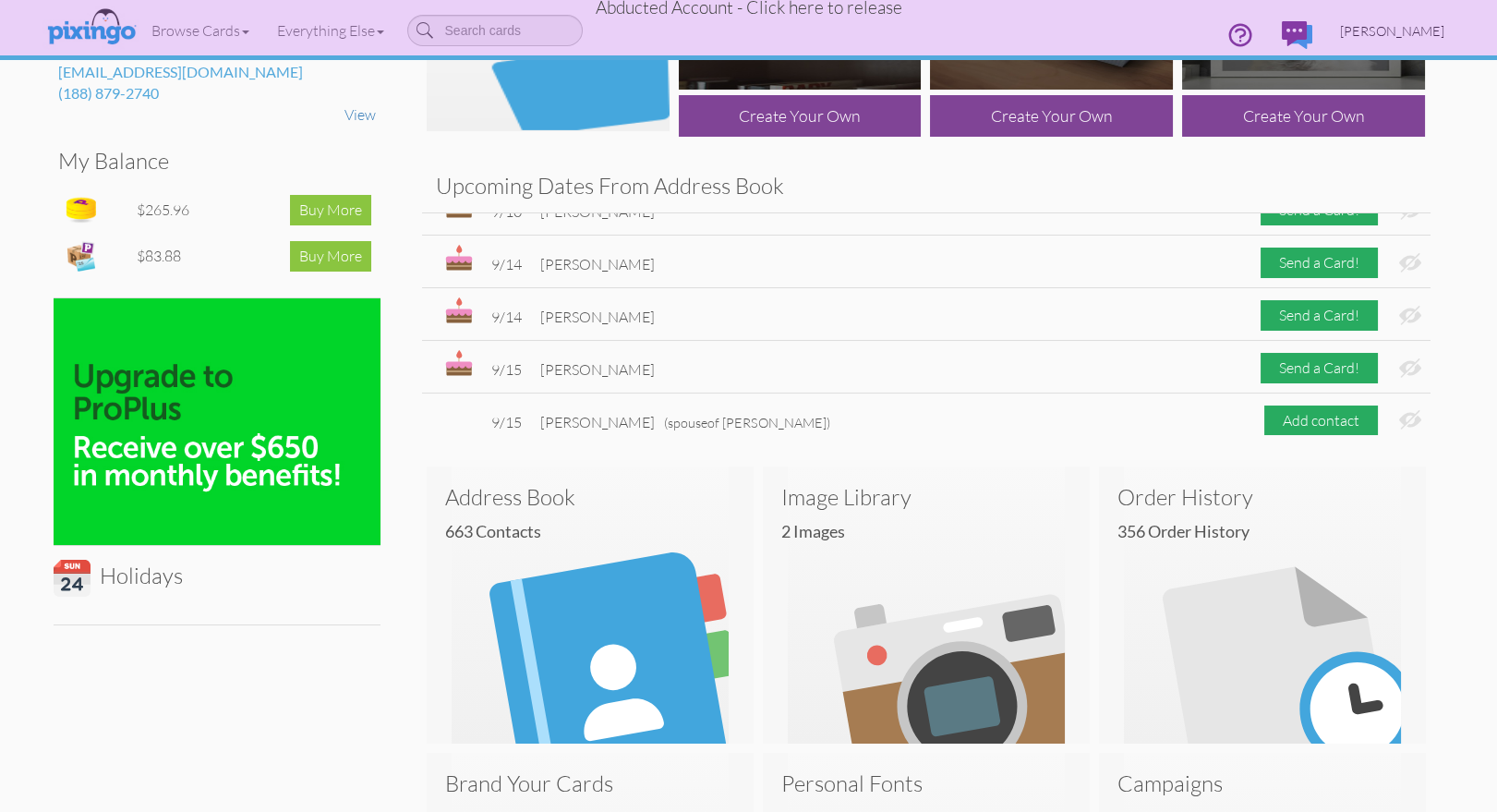
click at [1431, 30] on span "[PERSON_NAME]" at bounding box center [1392, 30] width 104 height 16
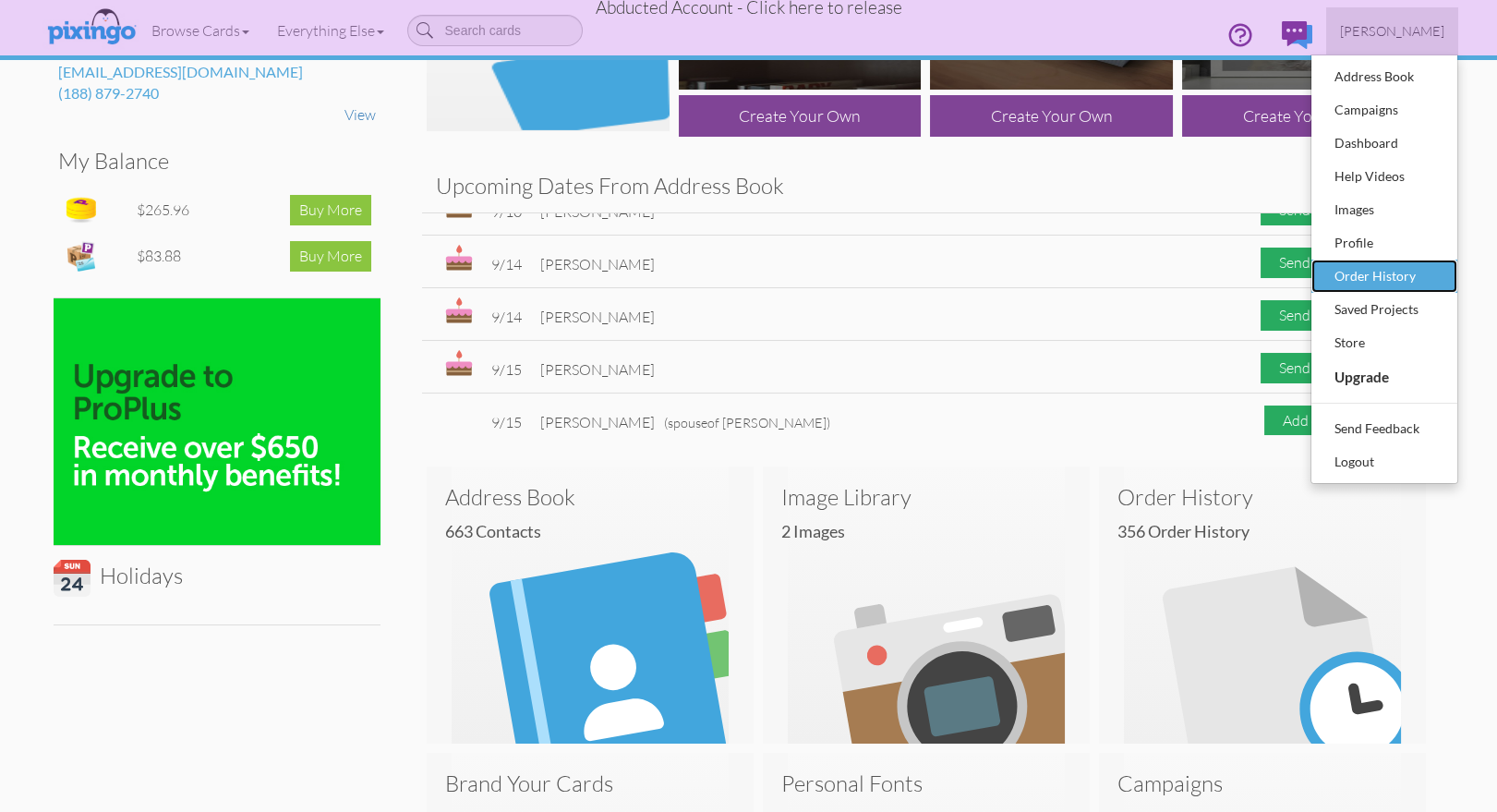
click at [1388, 286] on div "Order History" at bounding box center [1384, 275] width 109 height 28
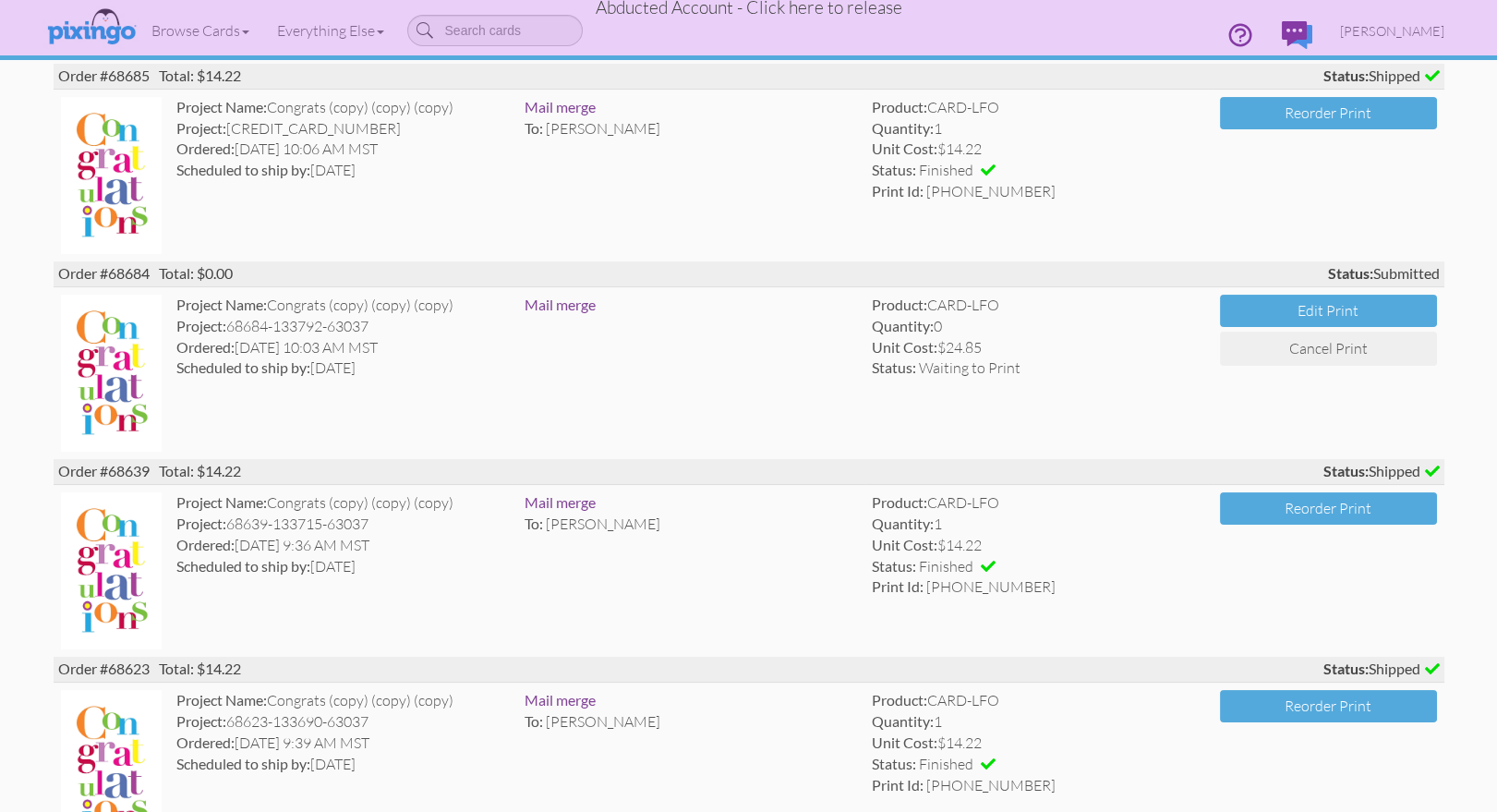
scroll to position [769, 0]
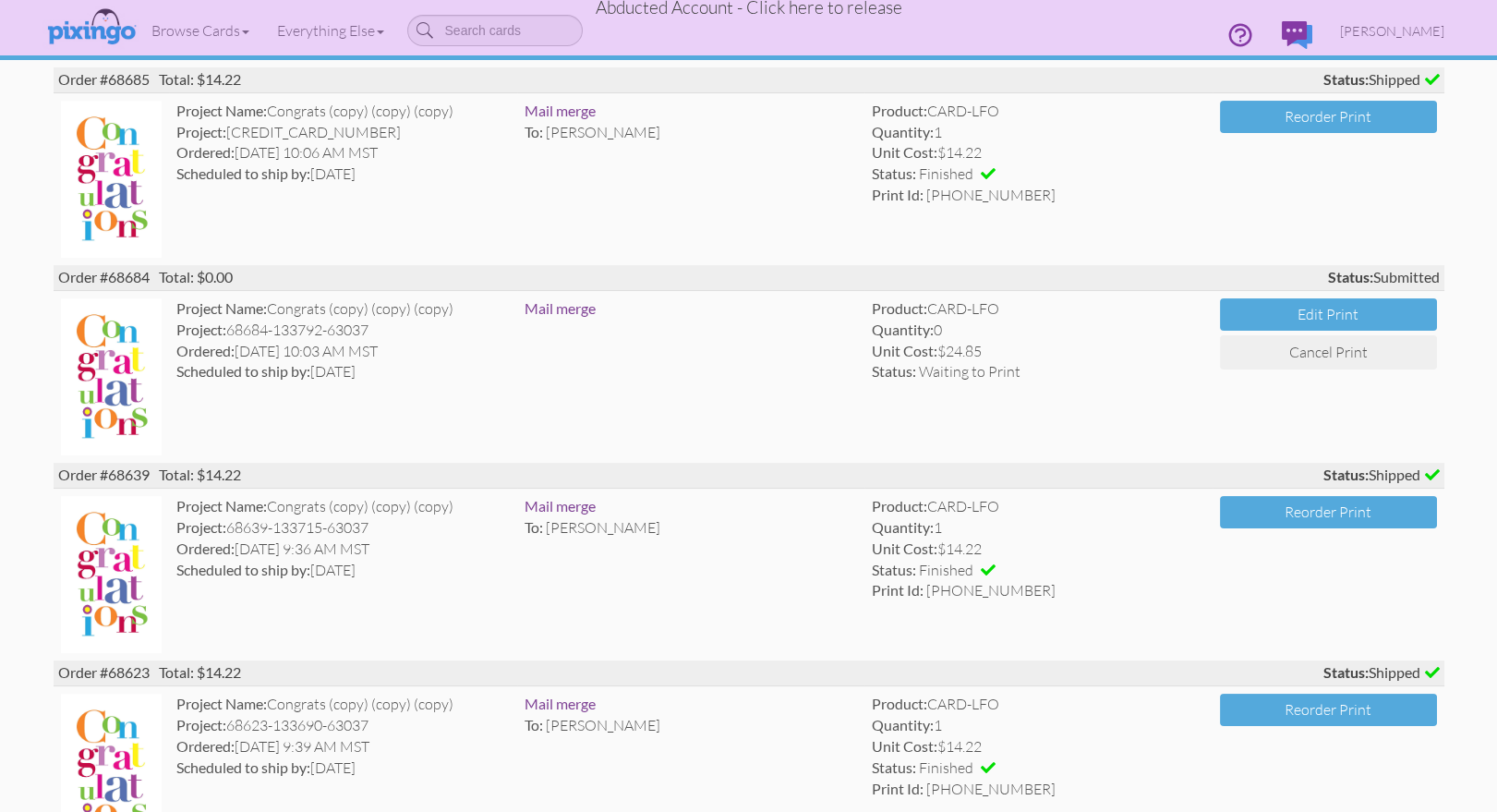
click at [818, 9] on span "Abducted Account - Click here to release" at bounding box center [748, 7] width 306 height 22
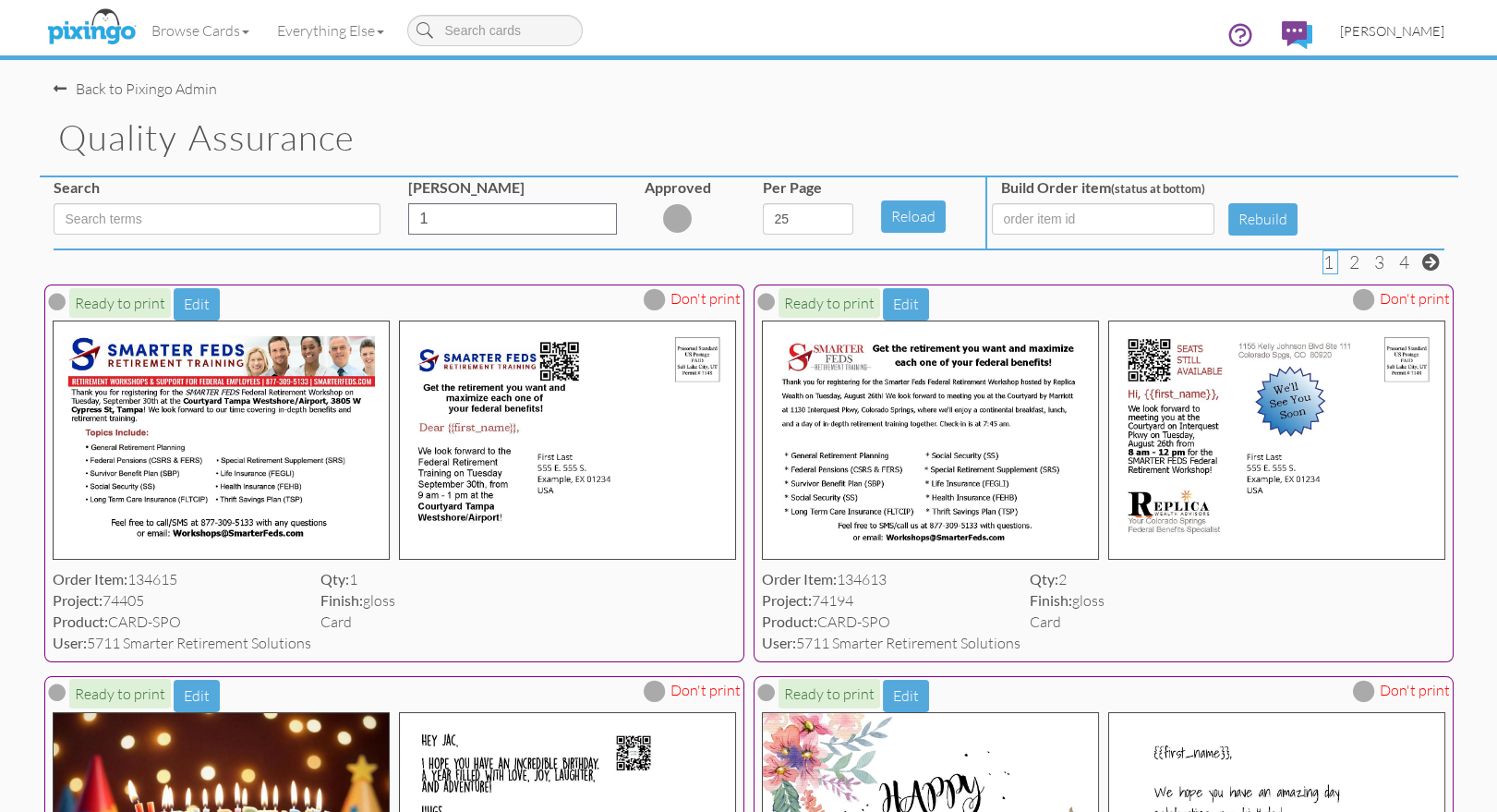
click at [1391, 34] on span "[PERSON_NAME]" at bounding box center [1392, 30] width 104 height 16
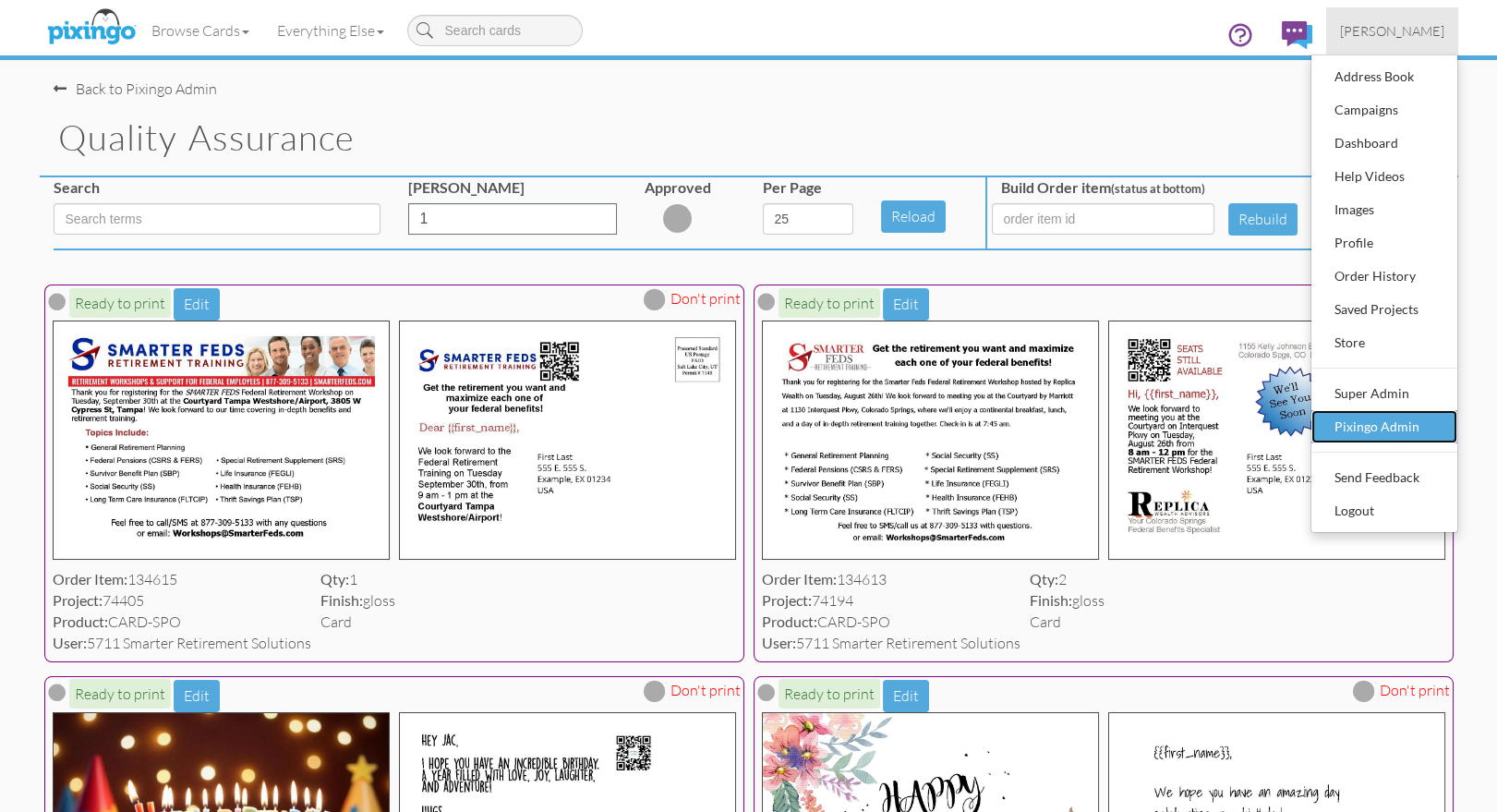
click at [1412, 430] on div "Pixingo Admin" at bounding box center [1384, 426] width 109 height 28
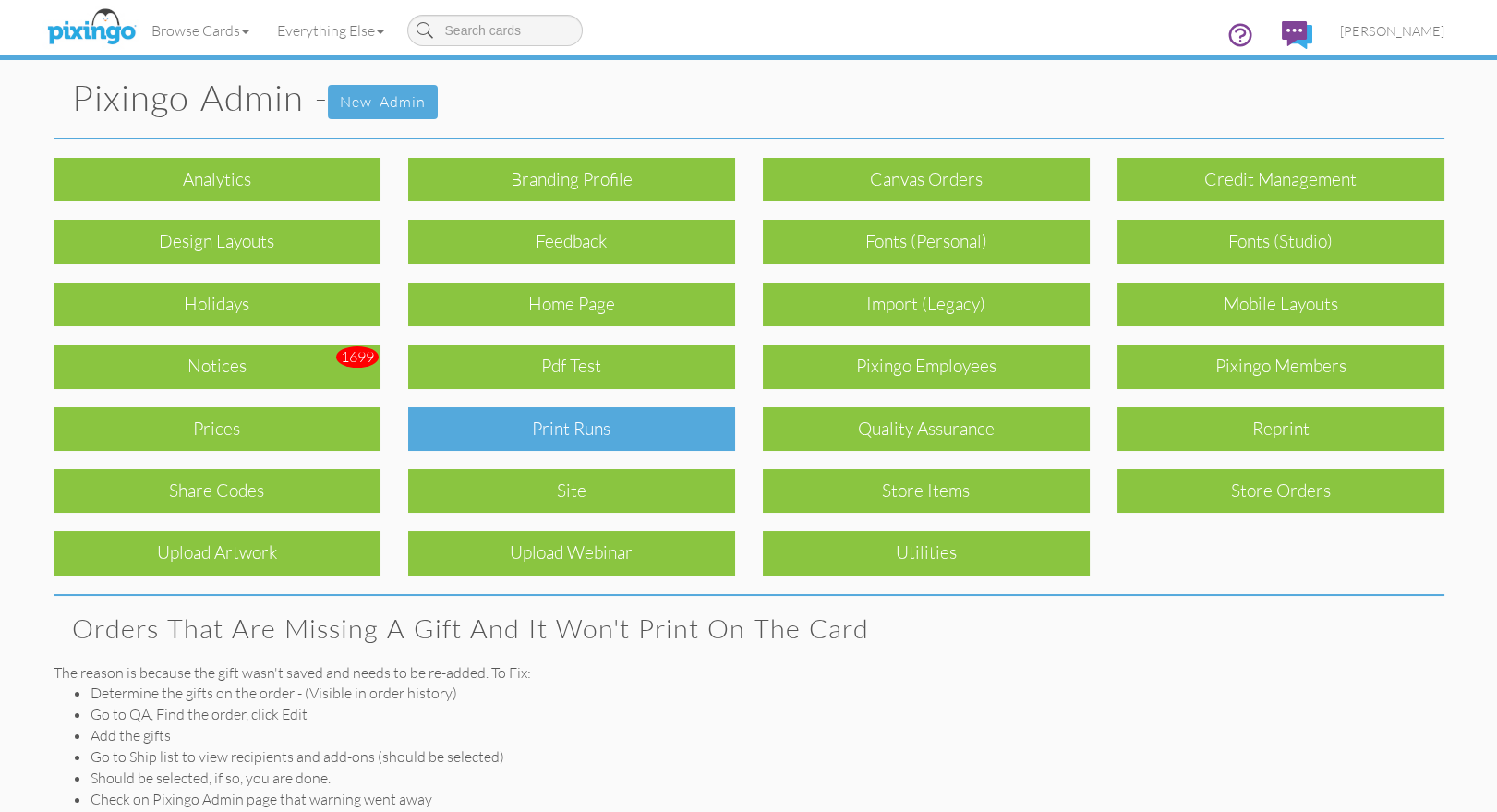
click at [659, 438] on div "Print Runs" at bounding box center [571, 429] width 327 height 44
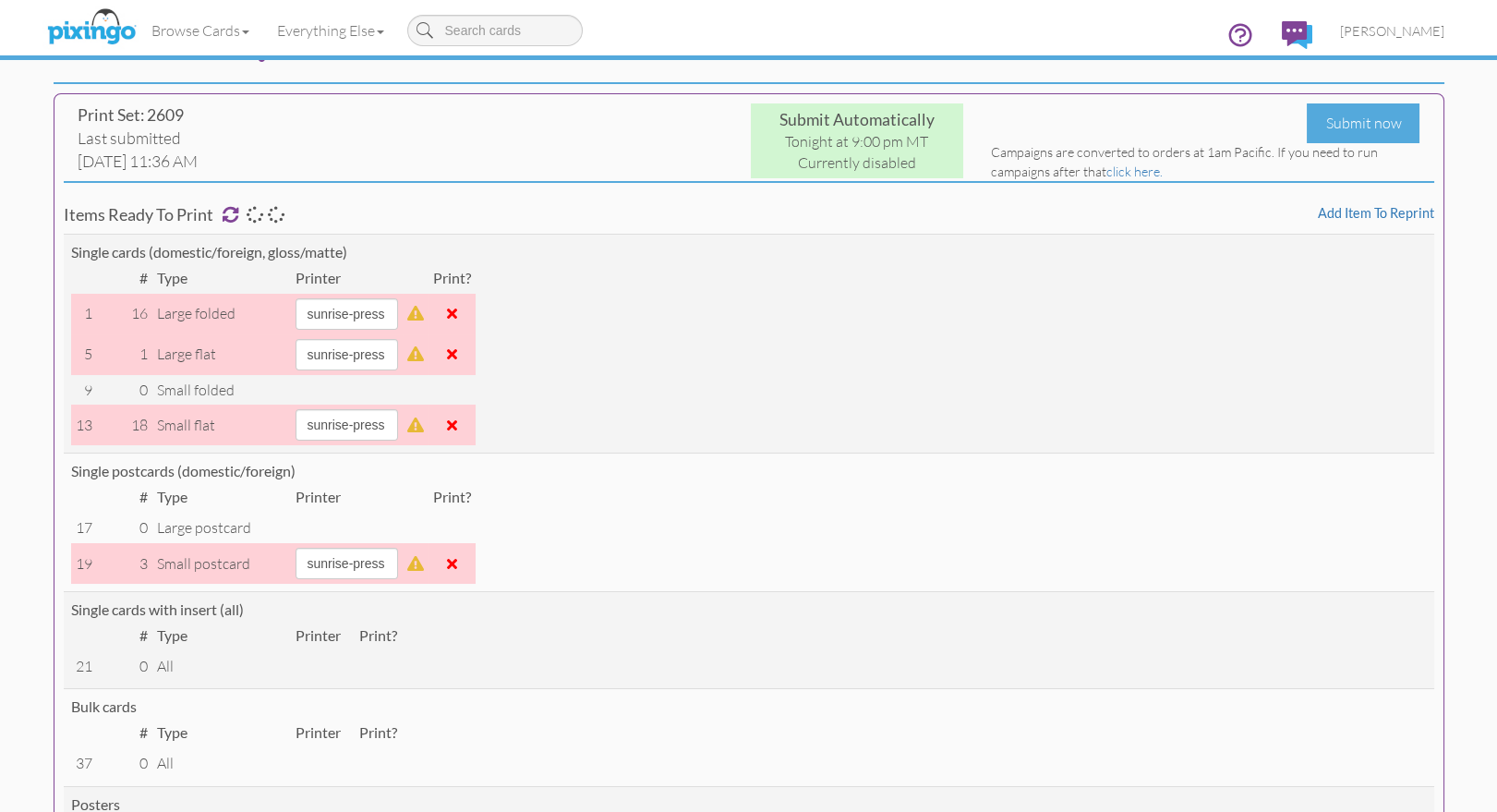
scroll to position [86, 0]
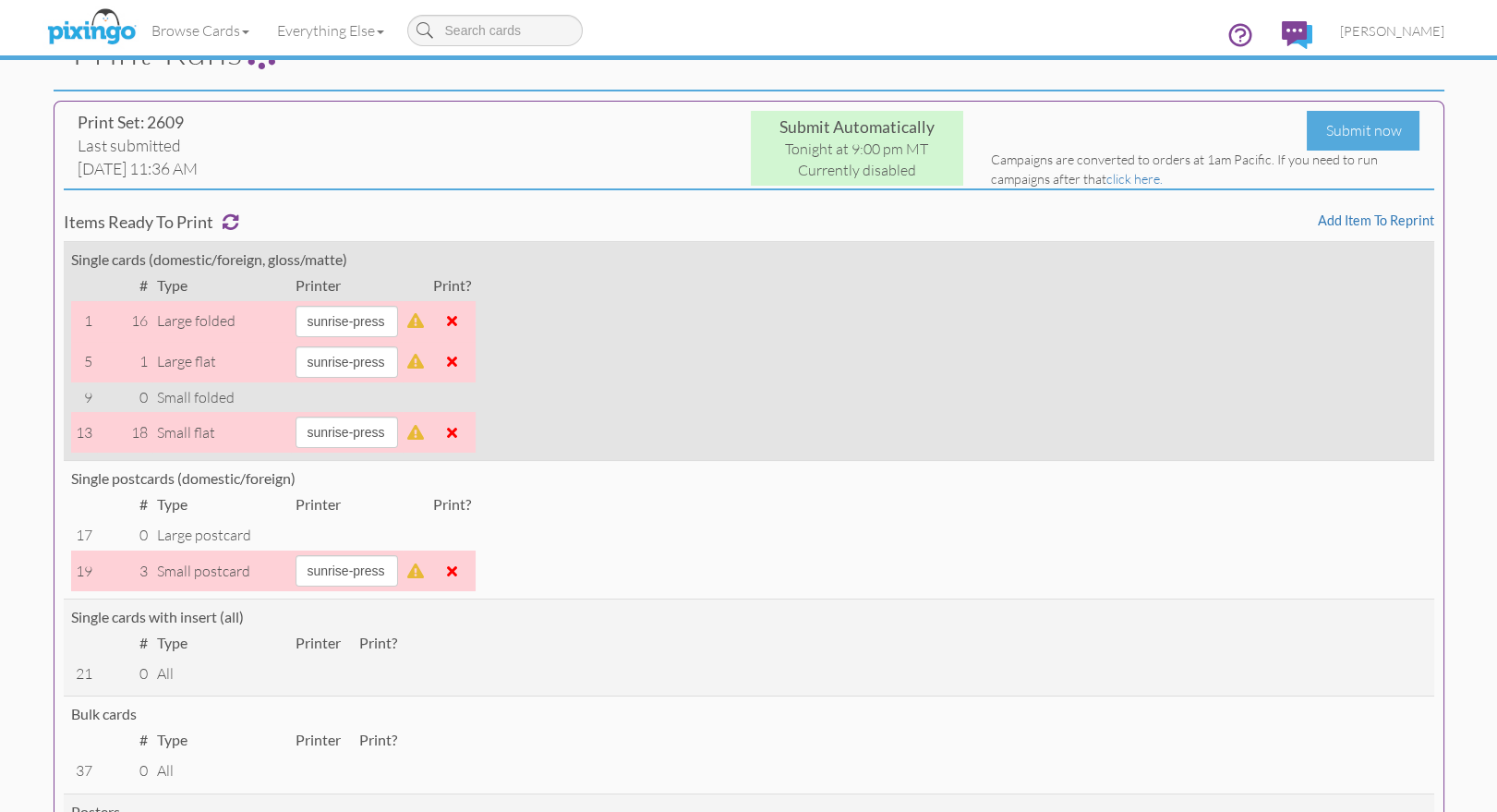
click at [457, 430] on span at bounding box center [452, 433] width 10 height 15
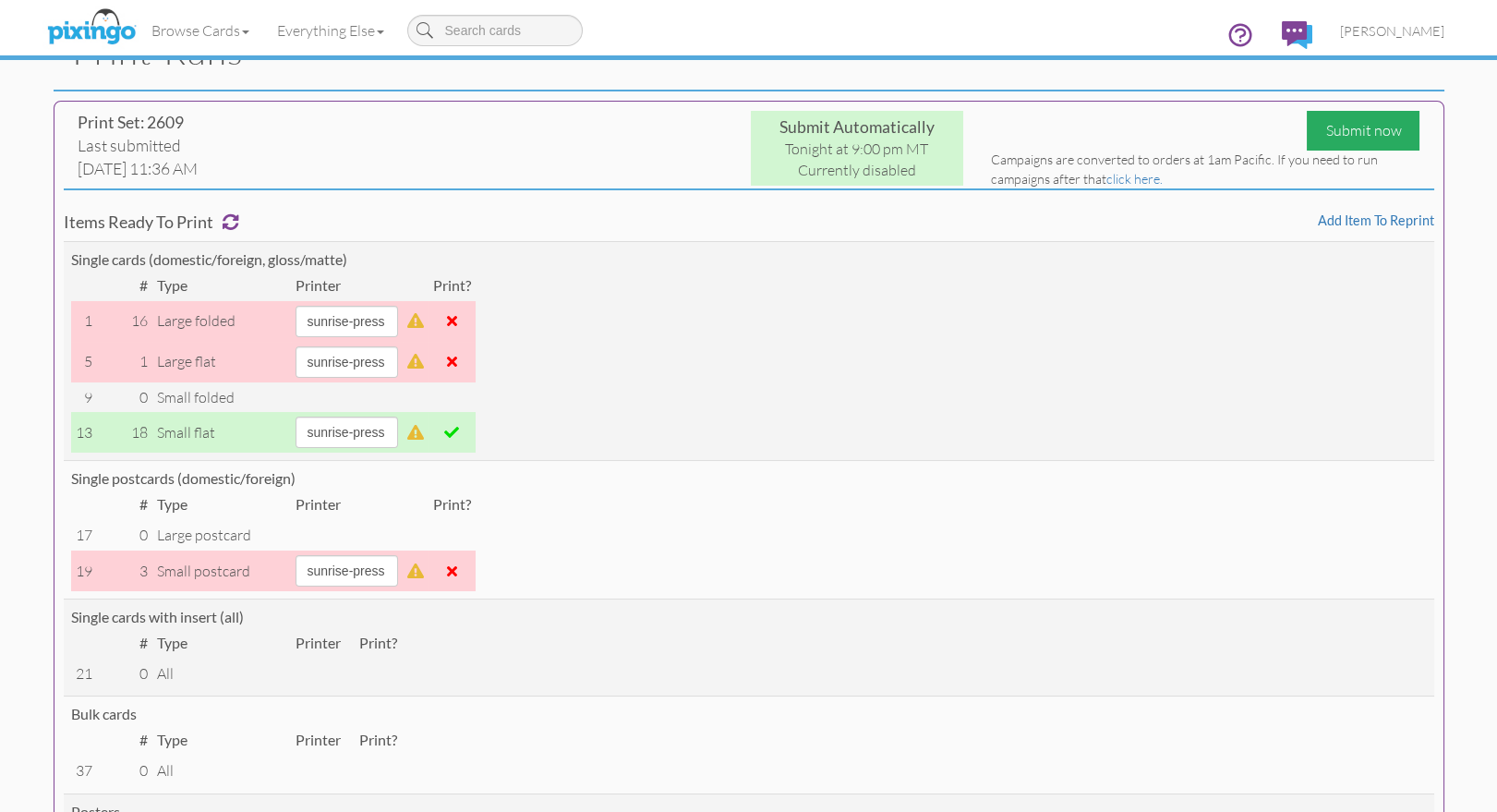
click at [1339, 132] on div "Submit now" at bounding box center [1362, 131] width 113 height 40
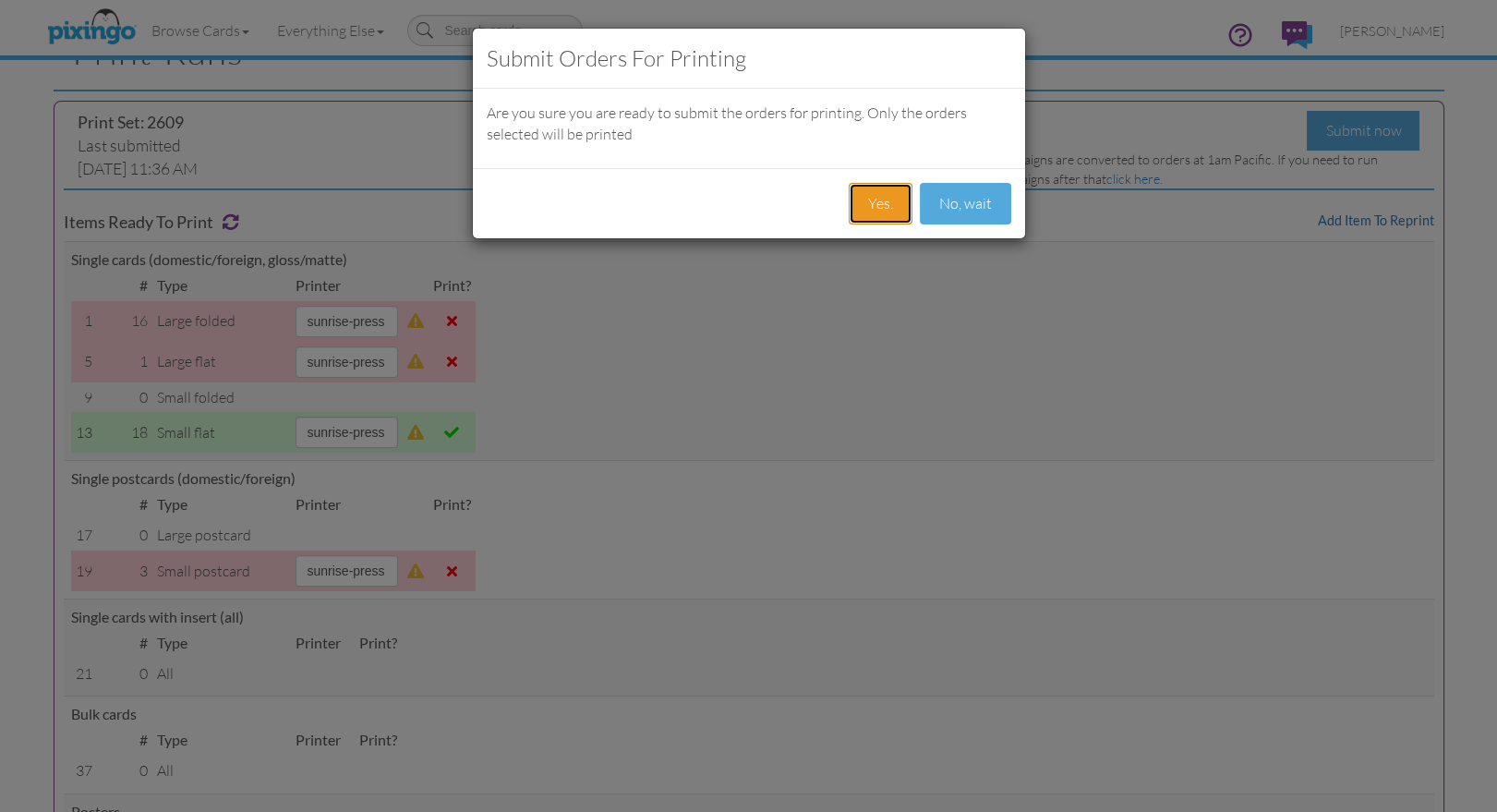
click at [877, 208] on button "Yes." at bounding box center [879, 204] width 64 height 42
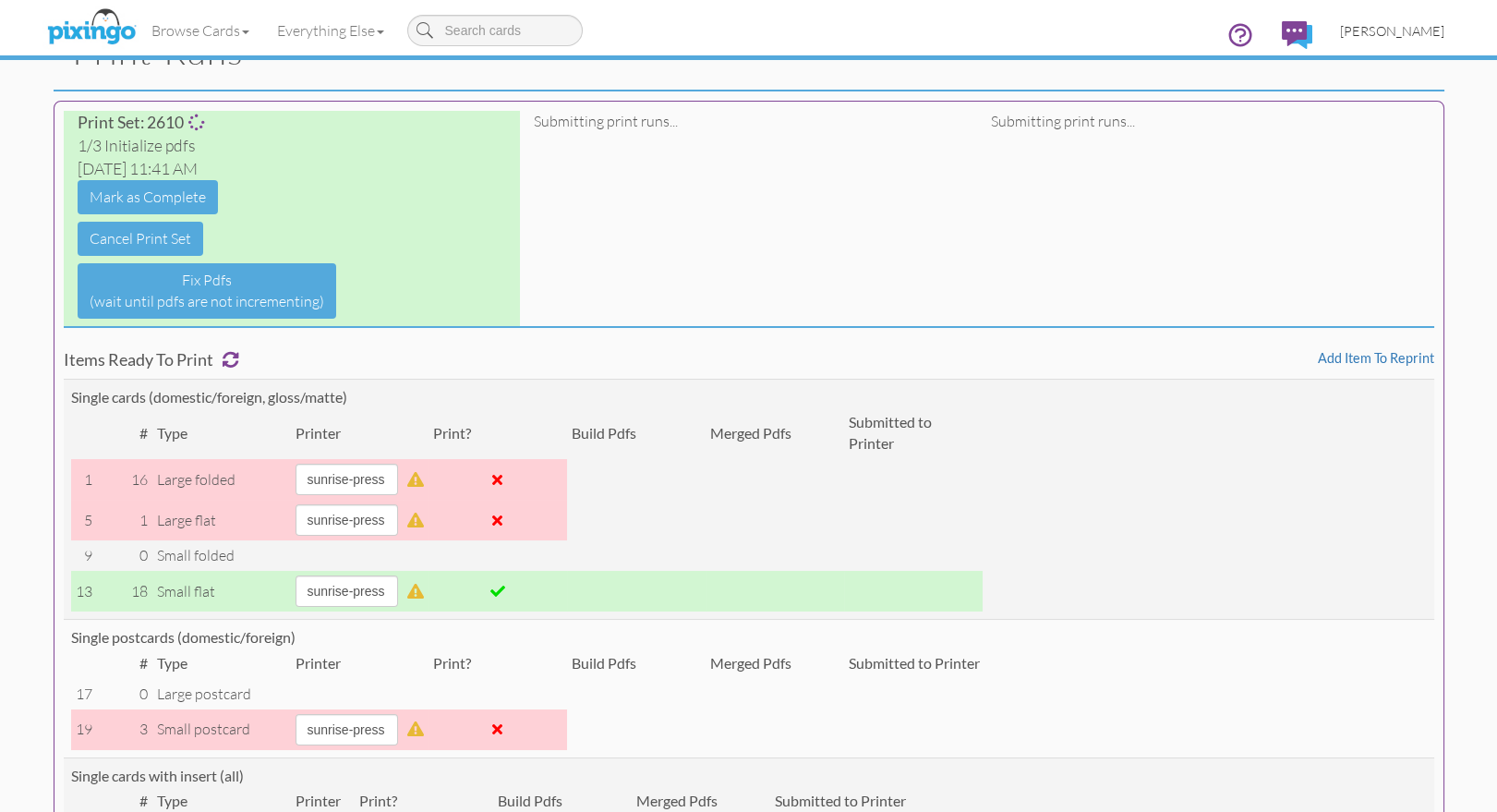
click at [1394, 39] on span "[PERSON_NAME]" at bounding box center [1392, 30] width 104 height 16
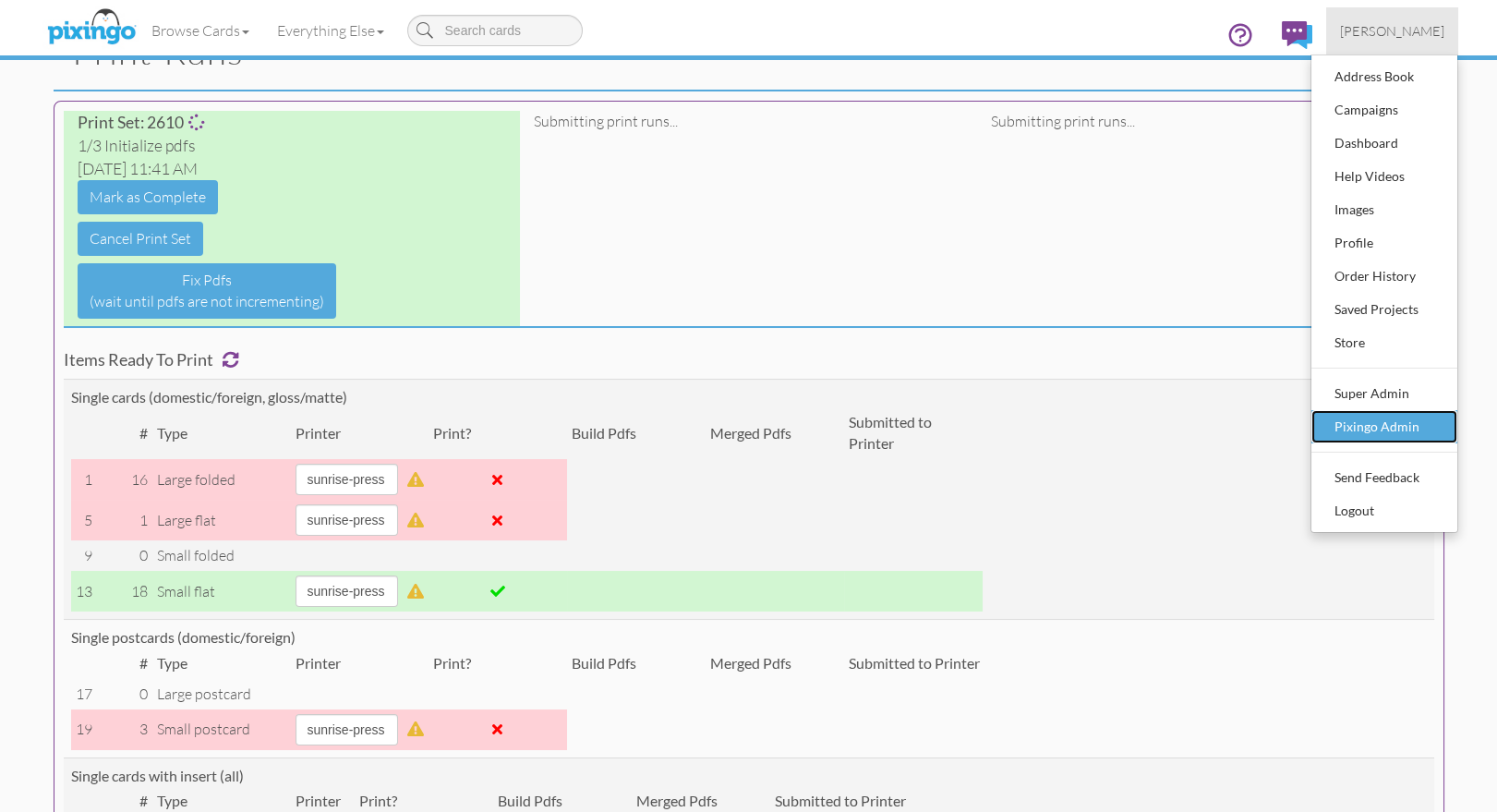
click at [1388, 425] on div "Pixingo Admin" at bounding box center [1384, 426] width 109 height 28
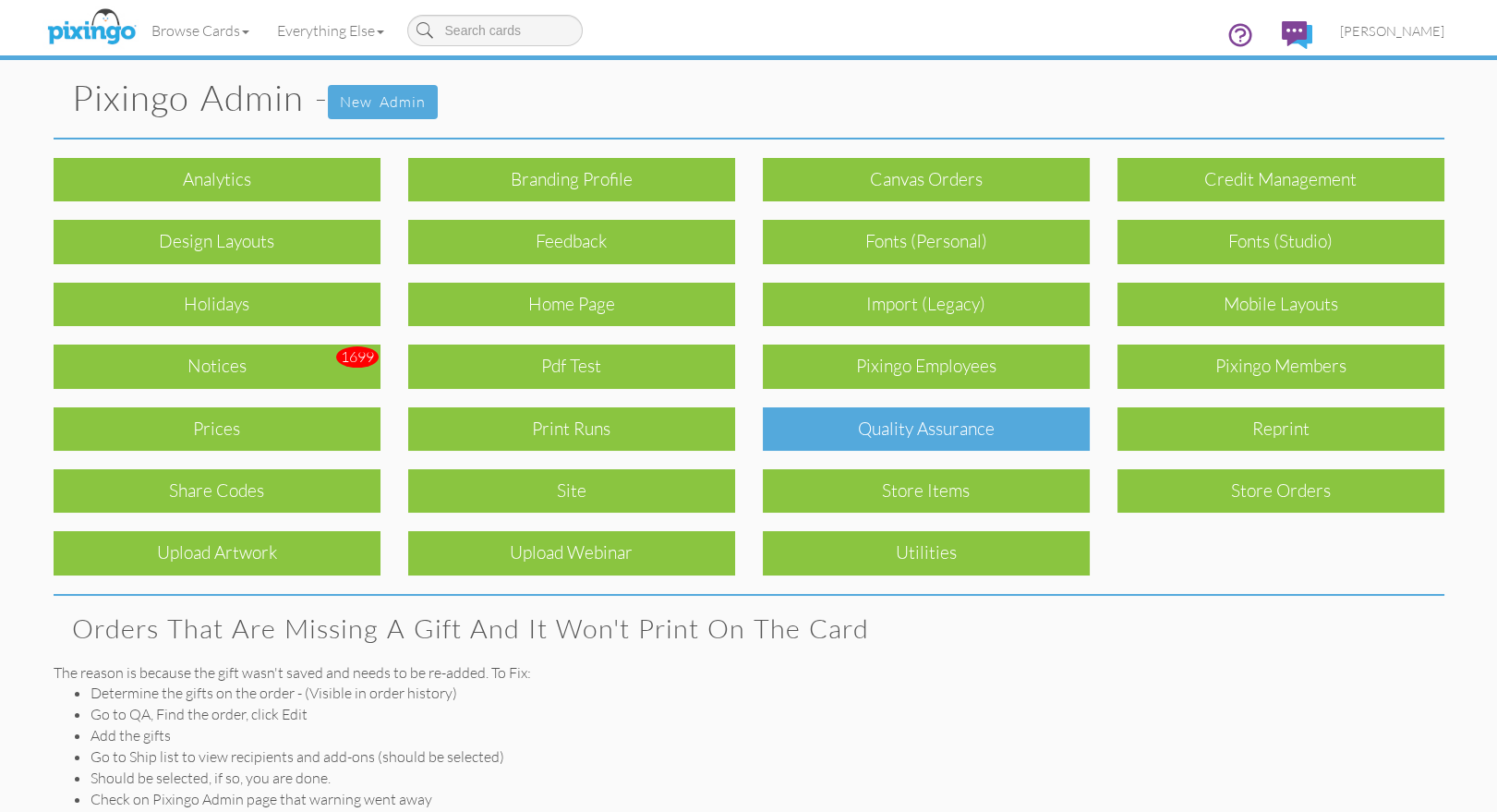
click at [959, 426] on div "Quality Assurance" at bounding box center [926, 429] width 327 height 44
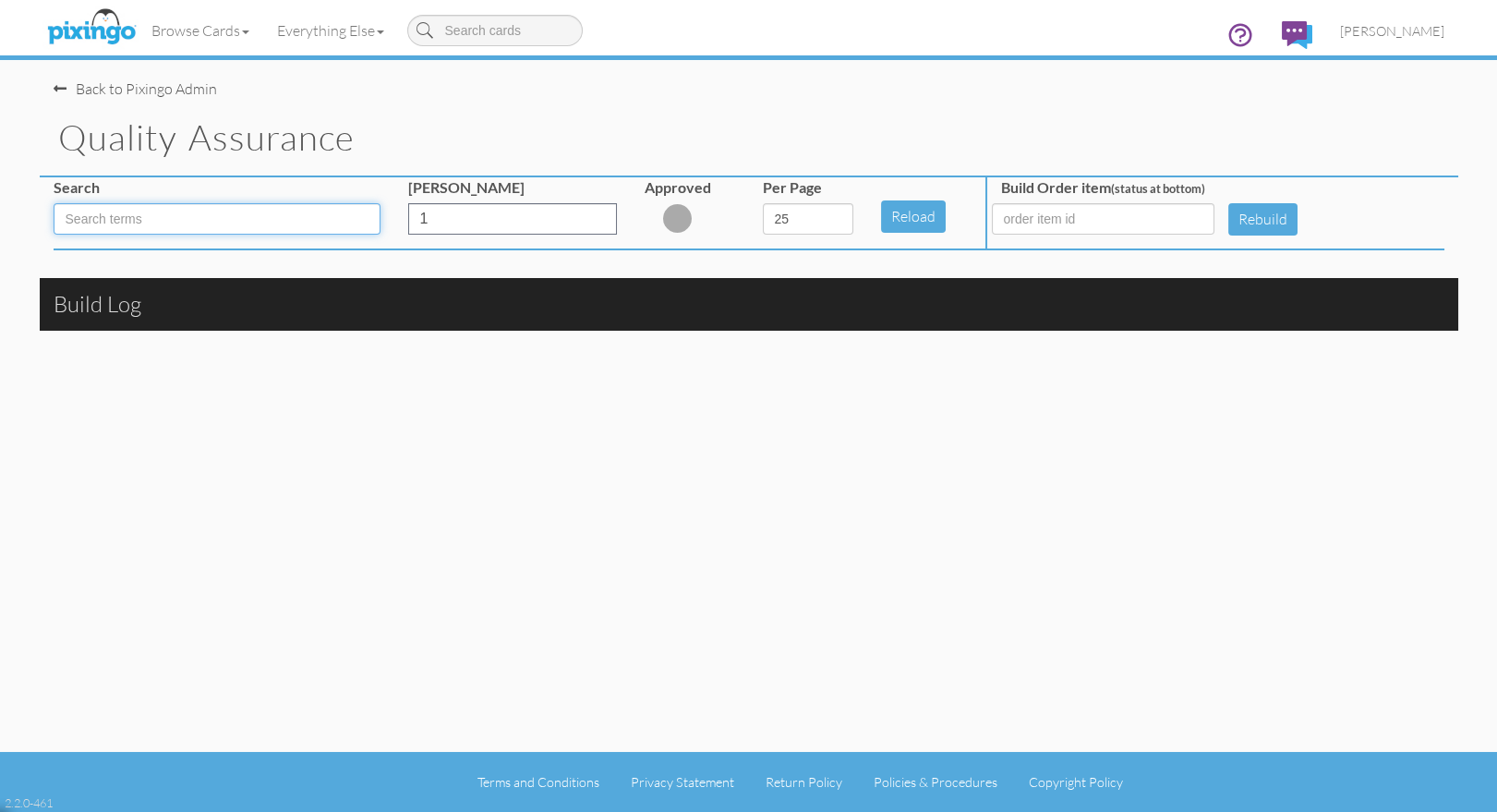
click at [191, 226] on input at bounding box center [216, 218] width 327 height 31
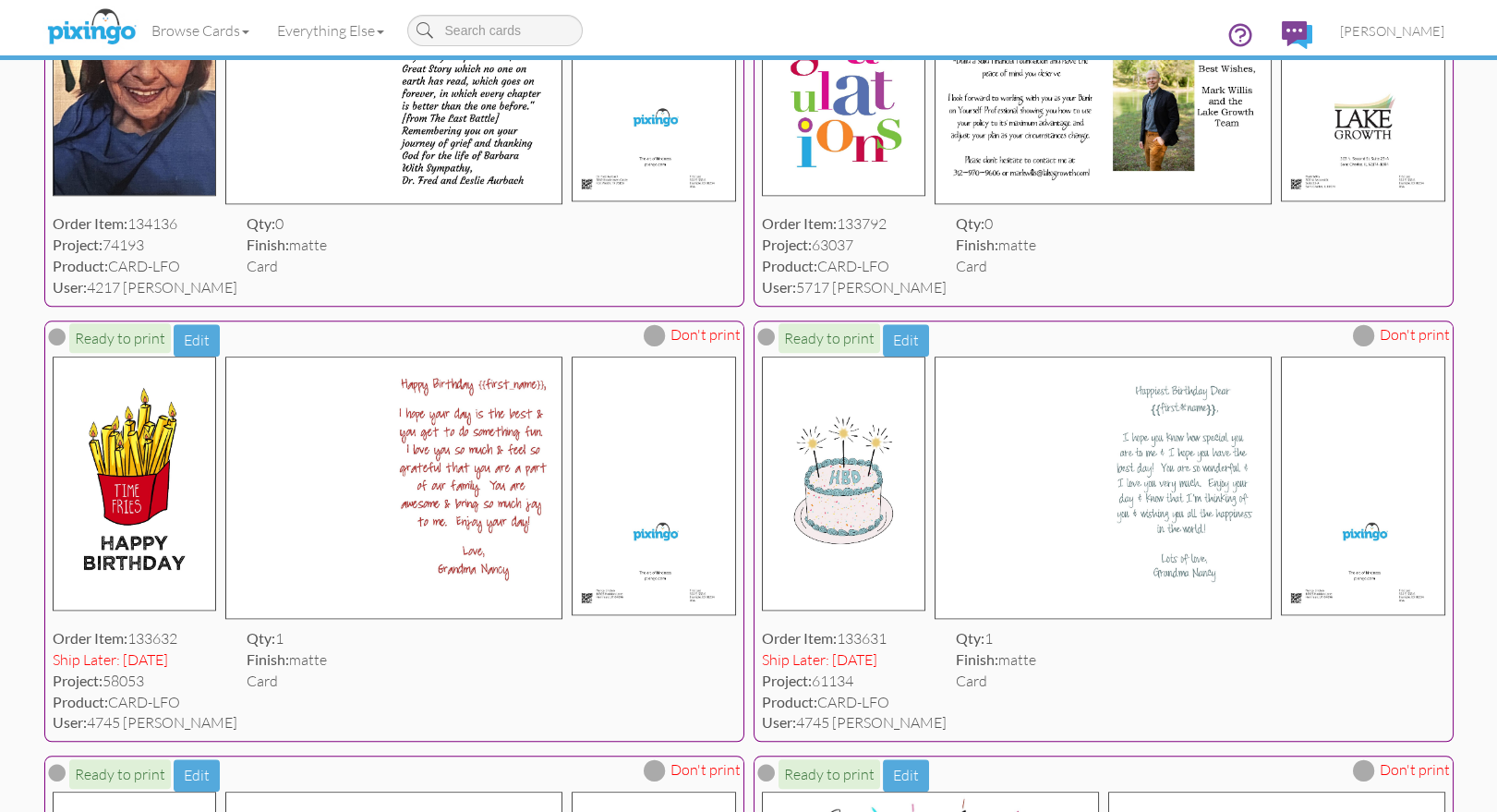
scroll to position [4346, 0]
type input "LFO"
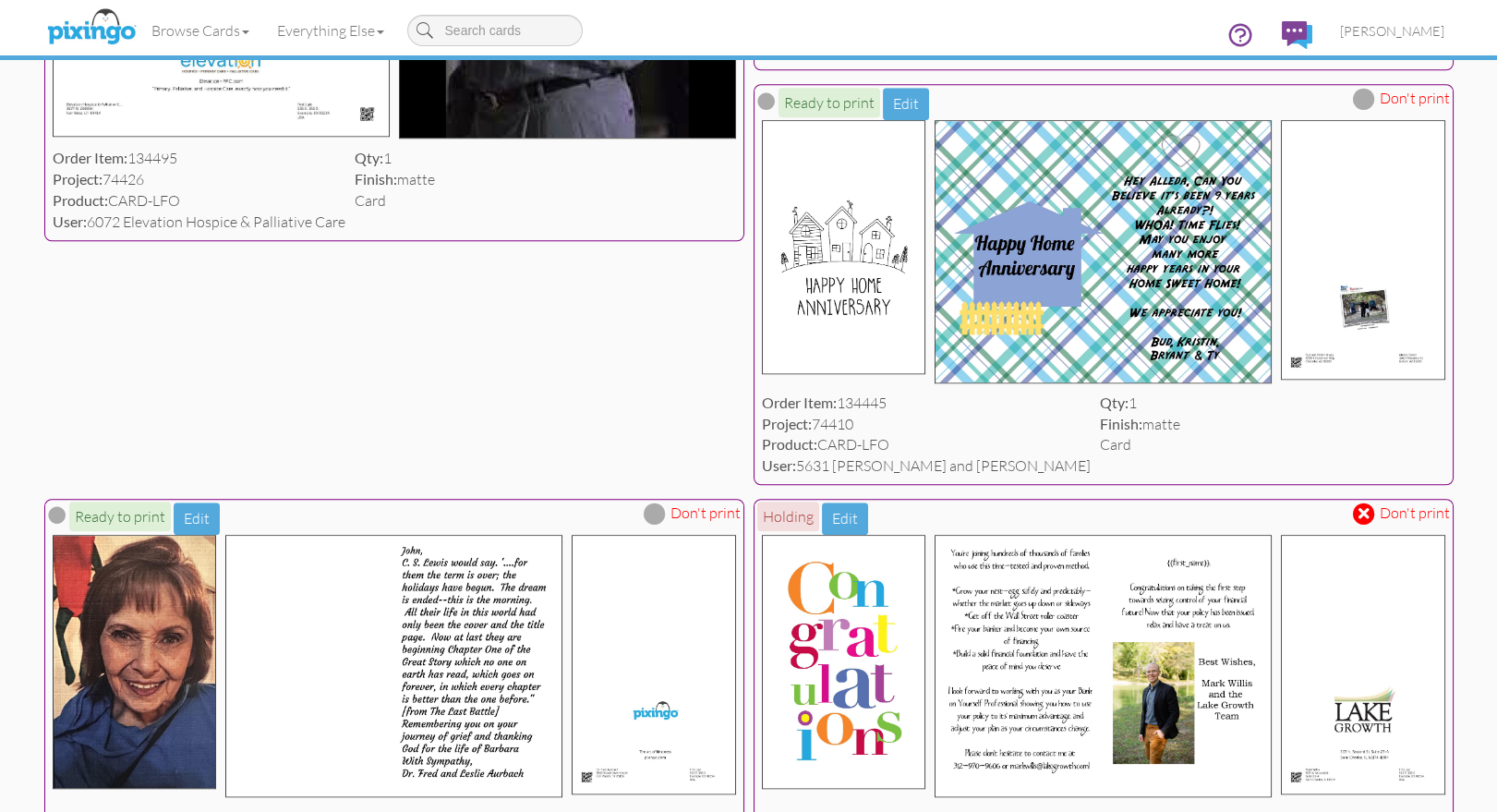
scroll to position [3726, 0]
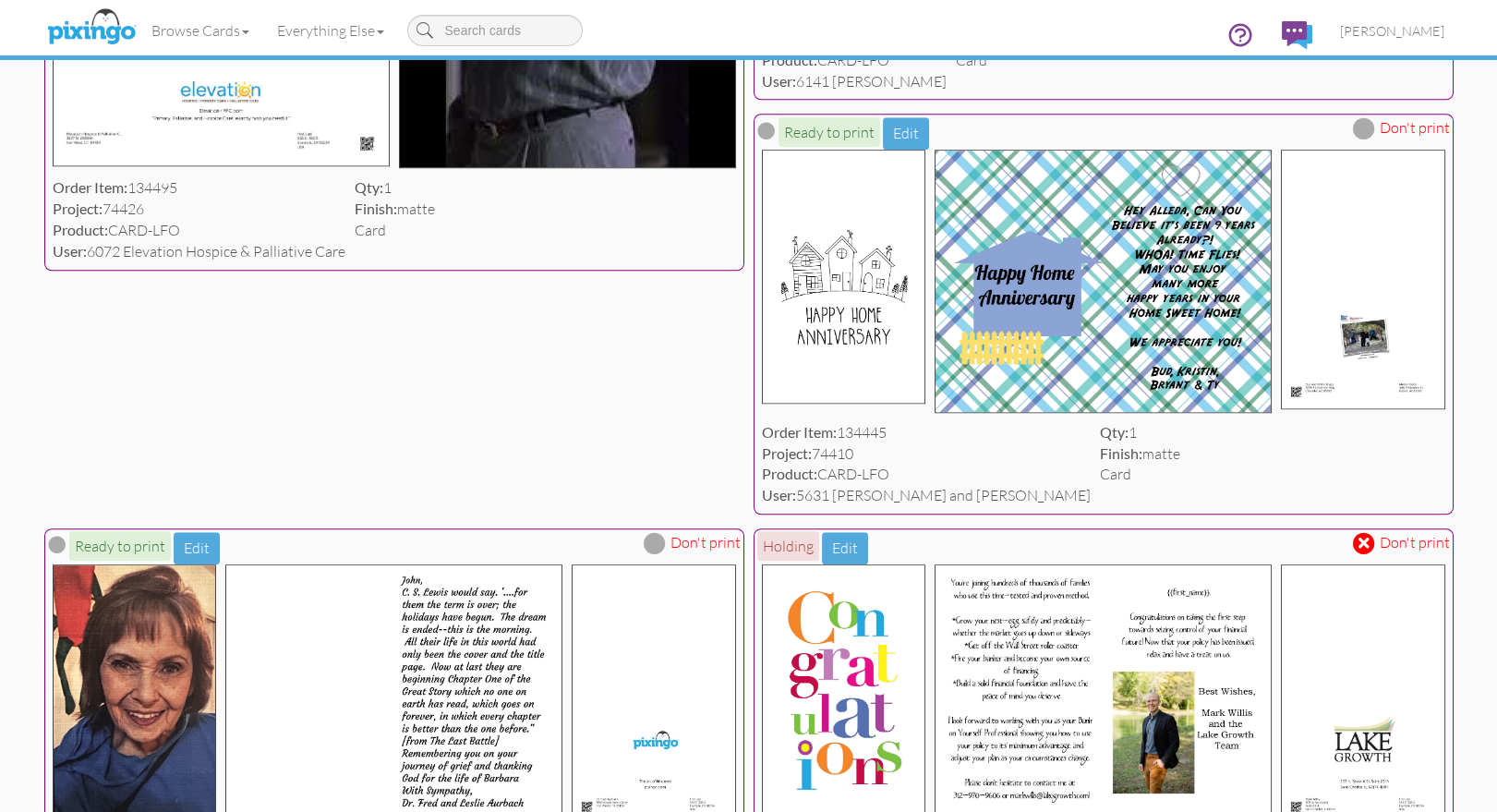
click at [1360, 139] on span at bounding box center [1363, 128] width 22 height 22
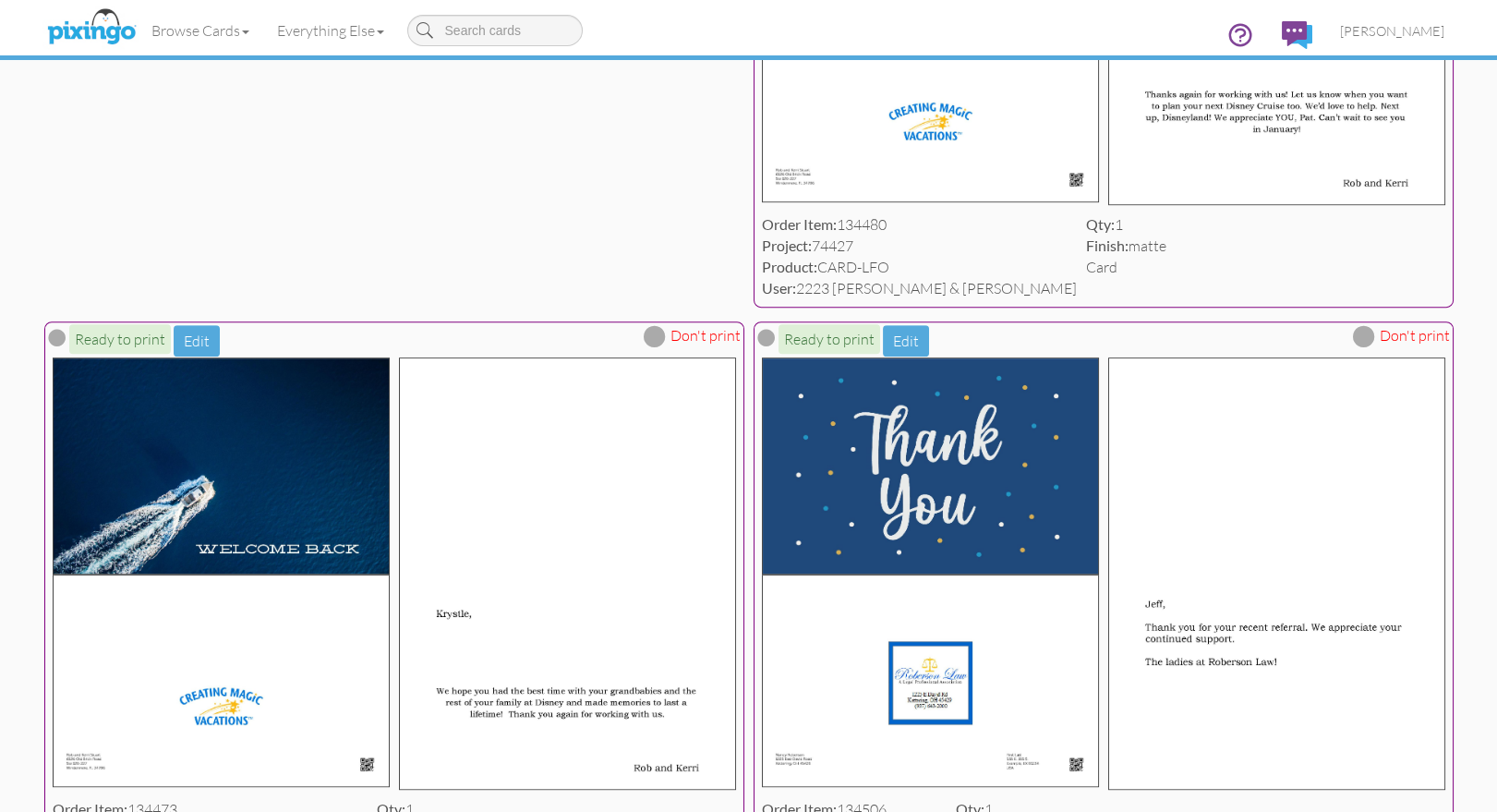
scroll to position [2510, 0]
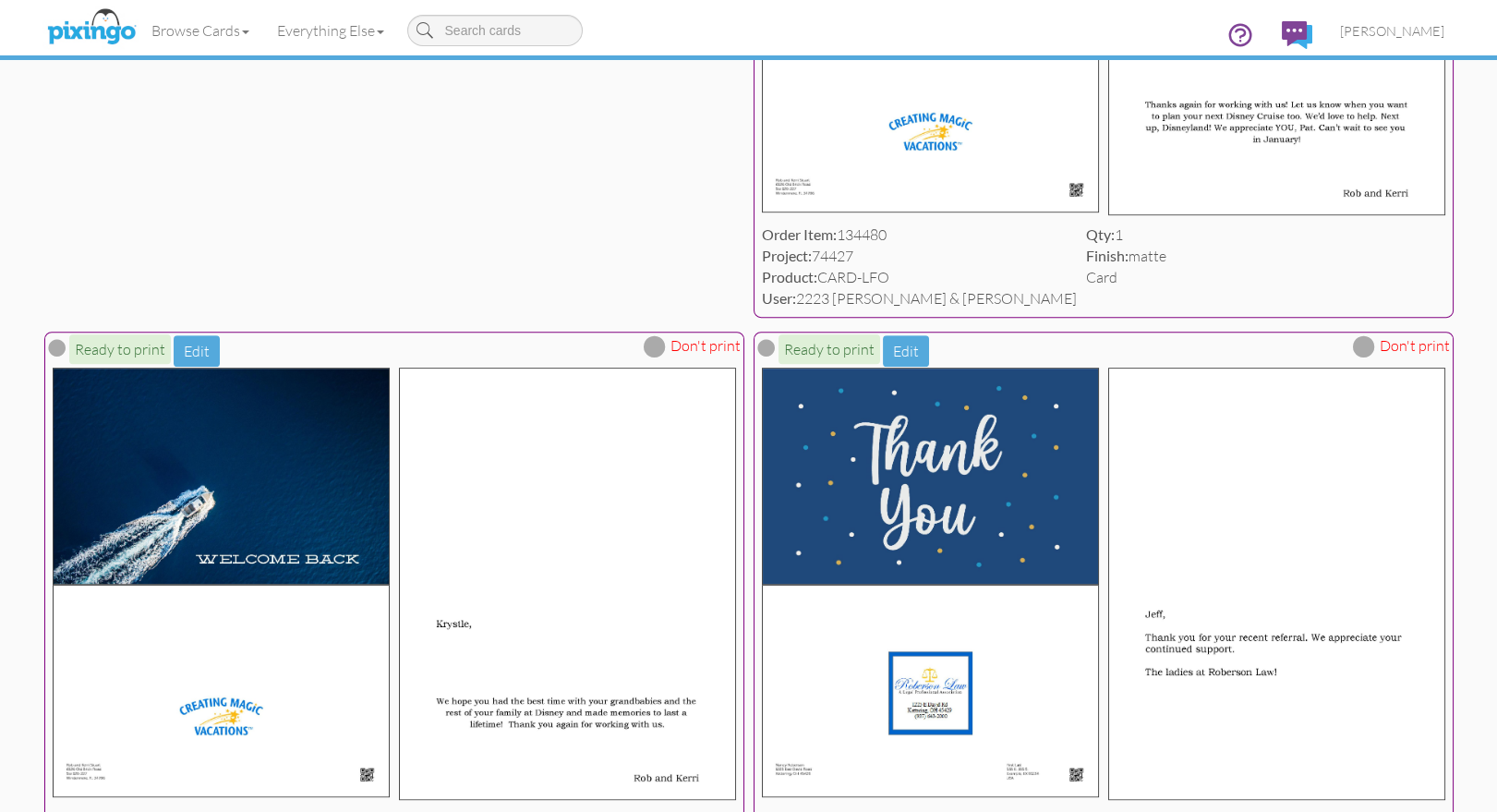
click at [659, 358] on span at bounding box center [654, 345] width 22 height 22
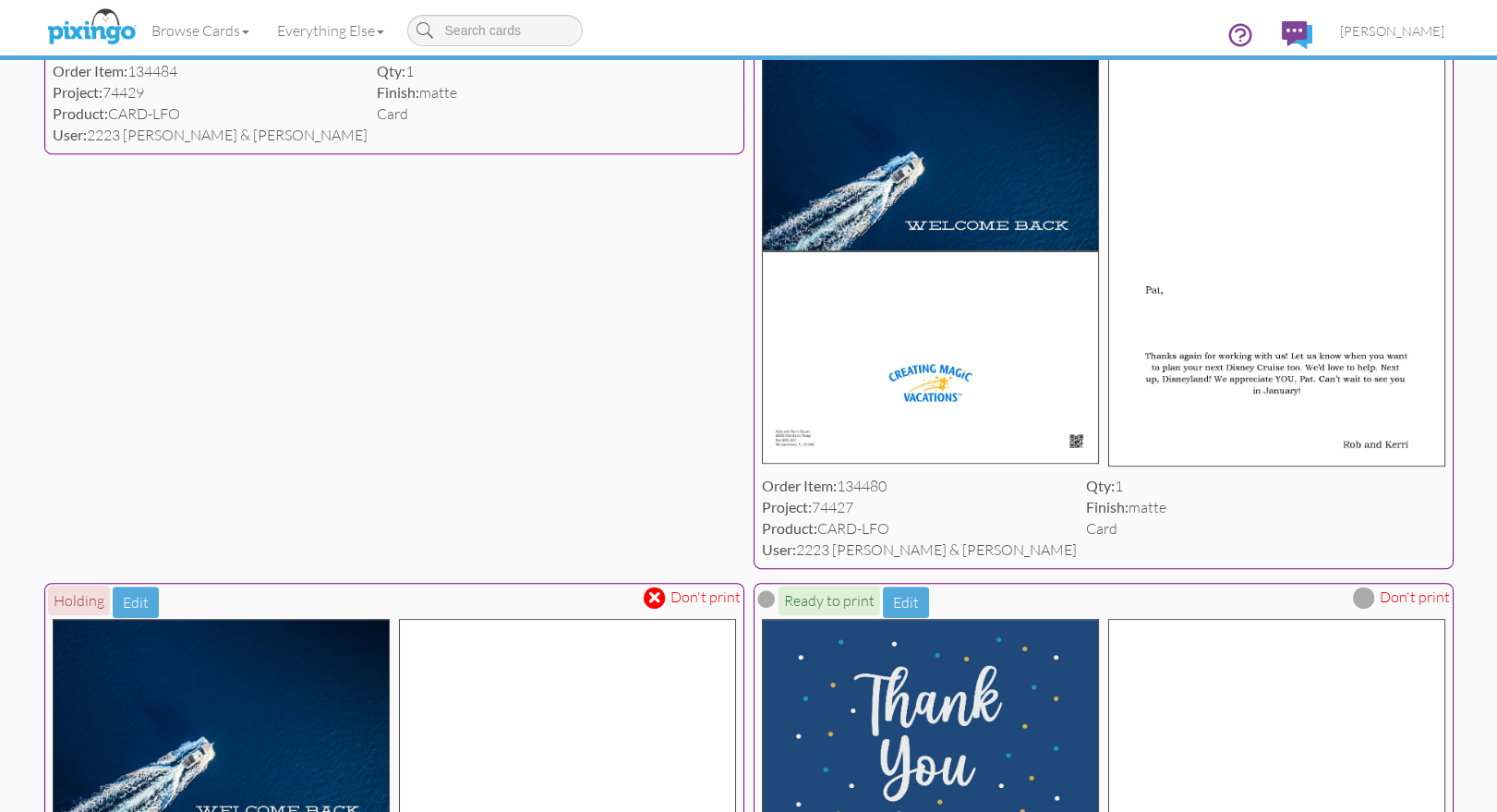
scroll to position [2238, 0]
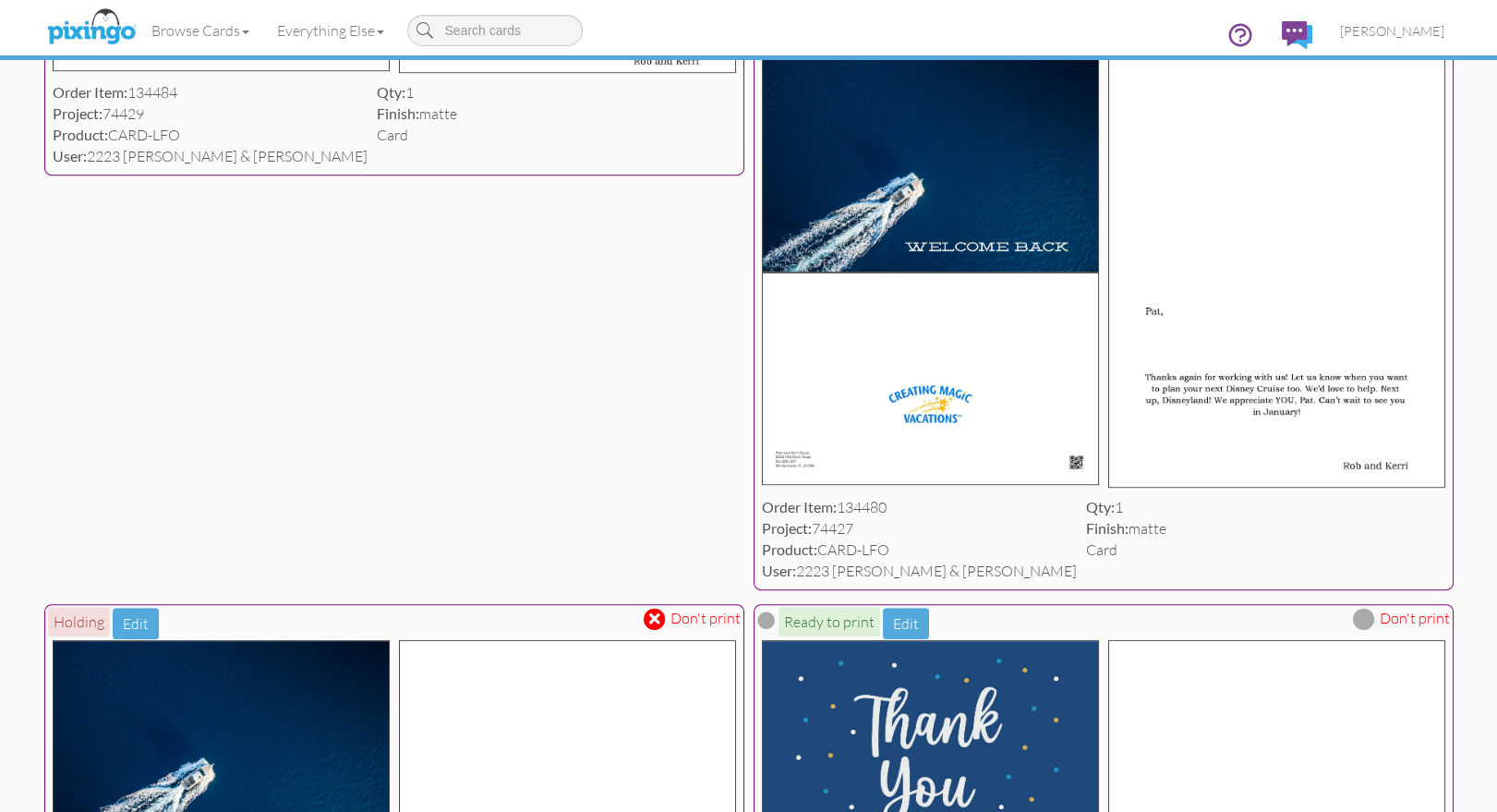
click at [1365, 45] on span at bounding box center [1363, 32] width 22 height 22
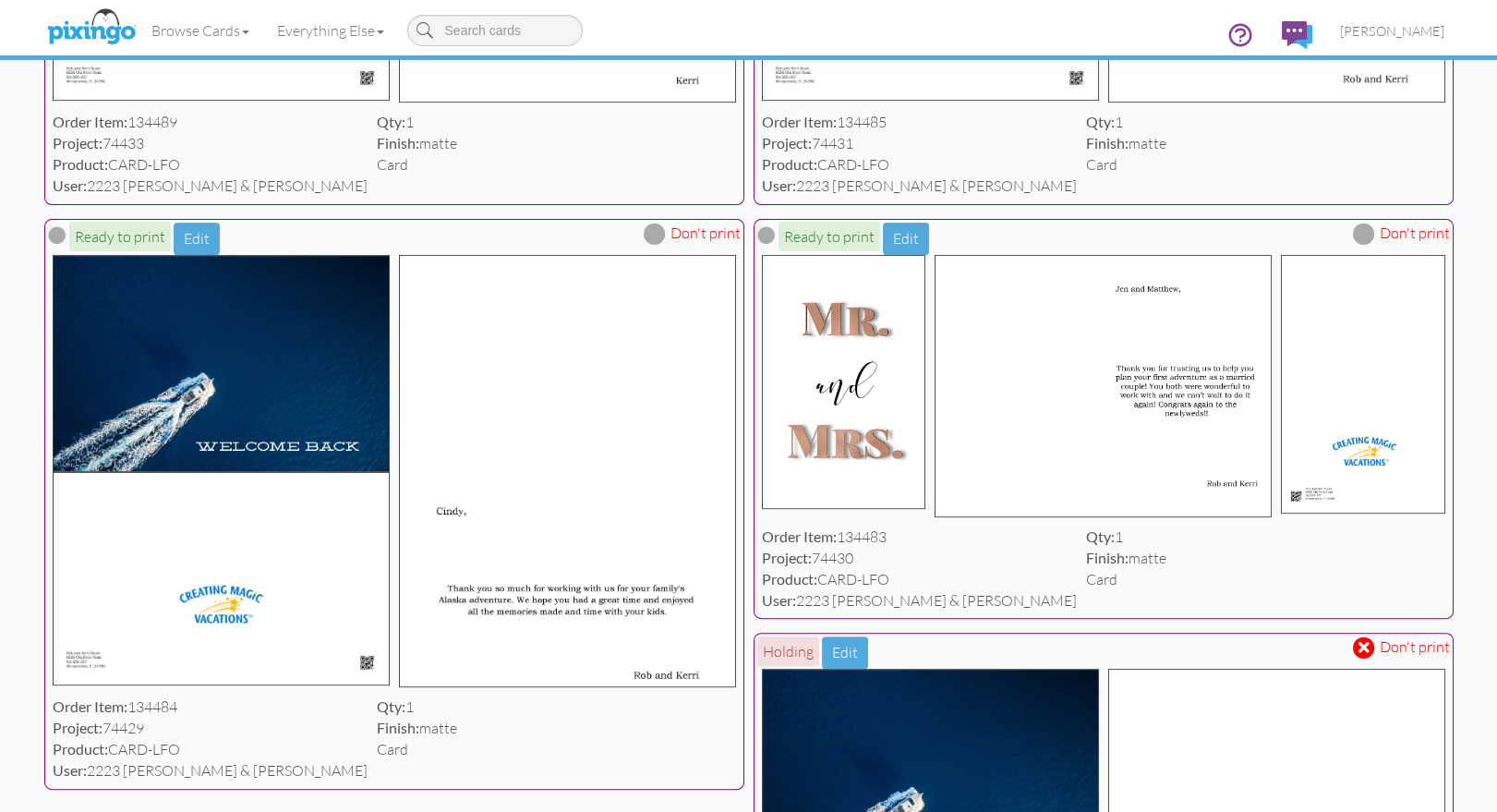
scroll to position [1587, 0]
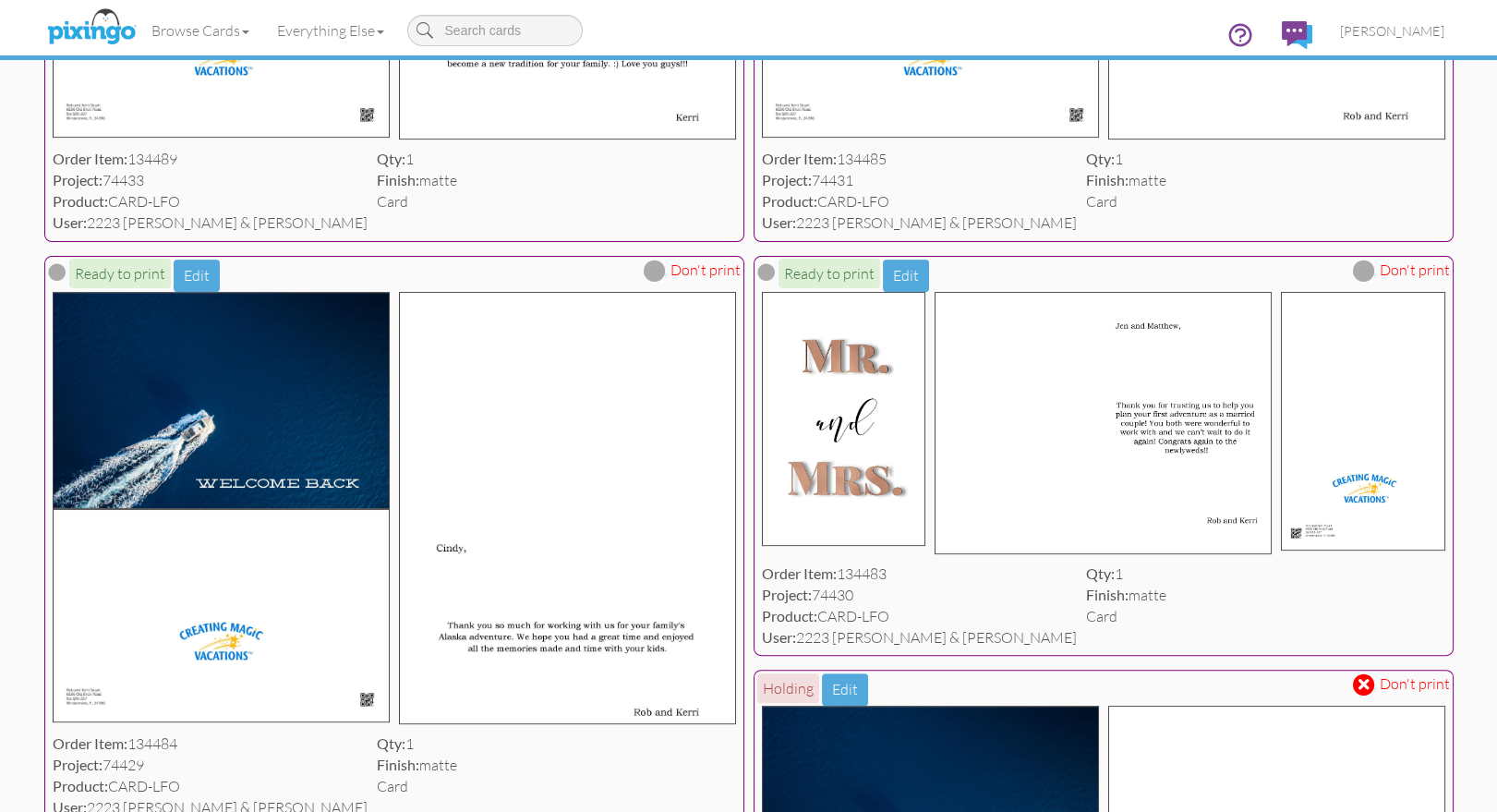
click at [653, 282] on span at bounding box center [654, 269] width 22 height 22
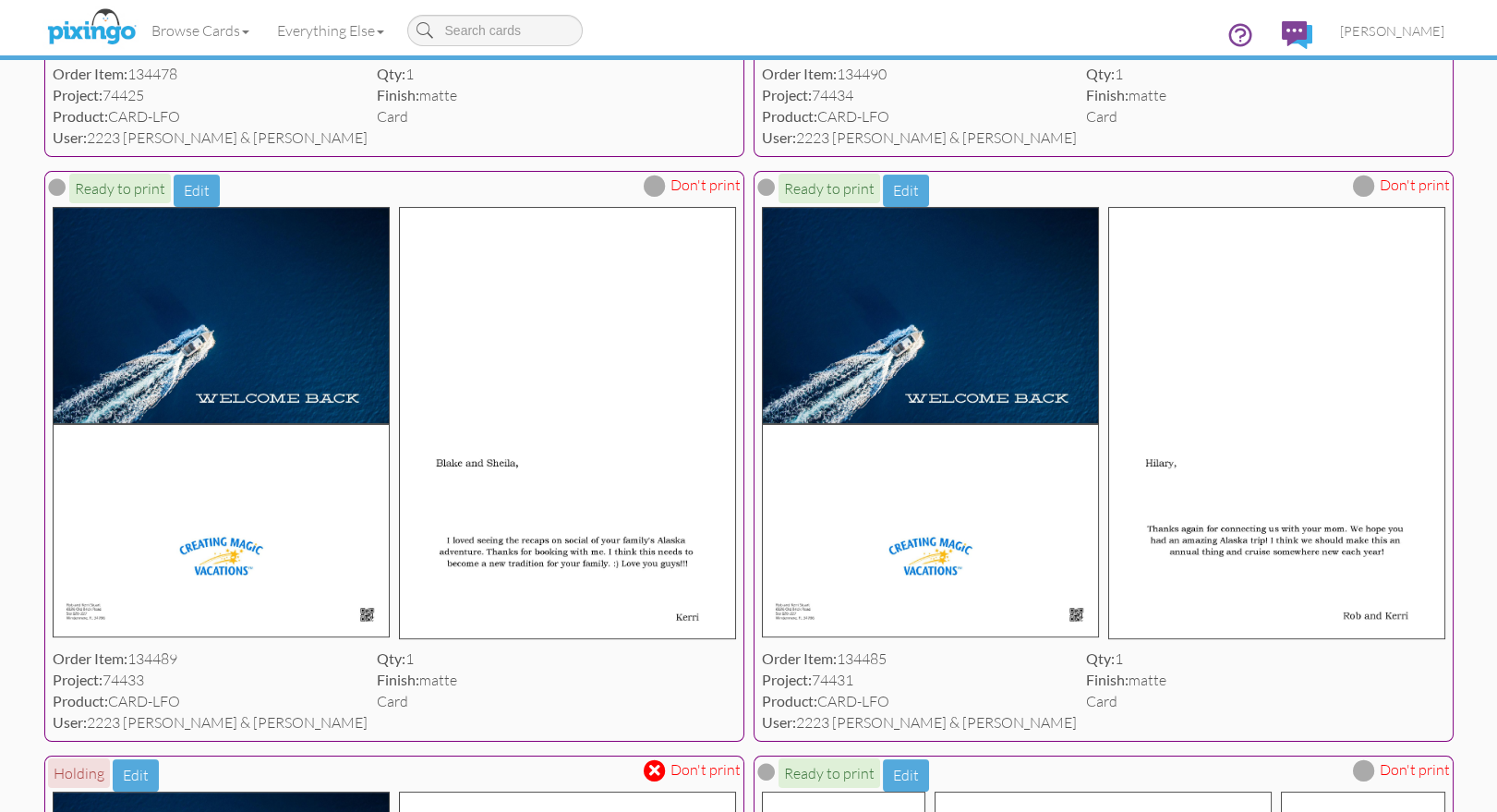
scroll to position [1071, 0]
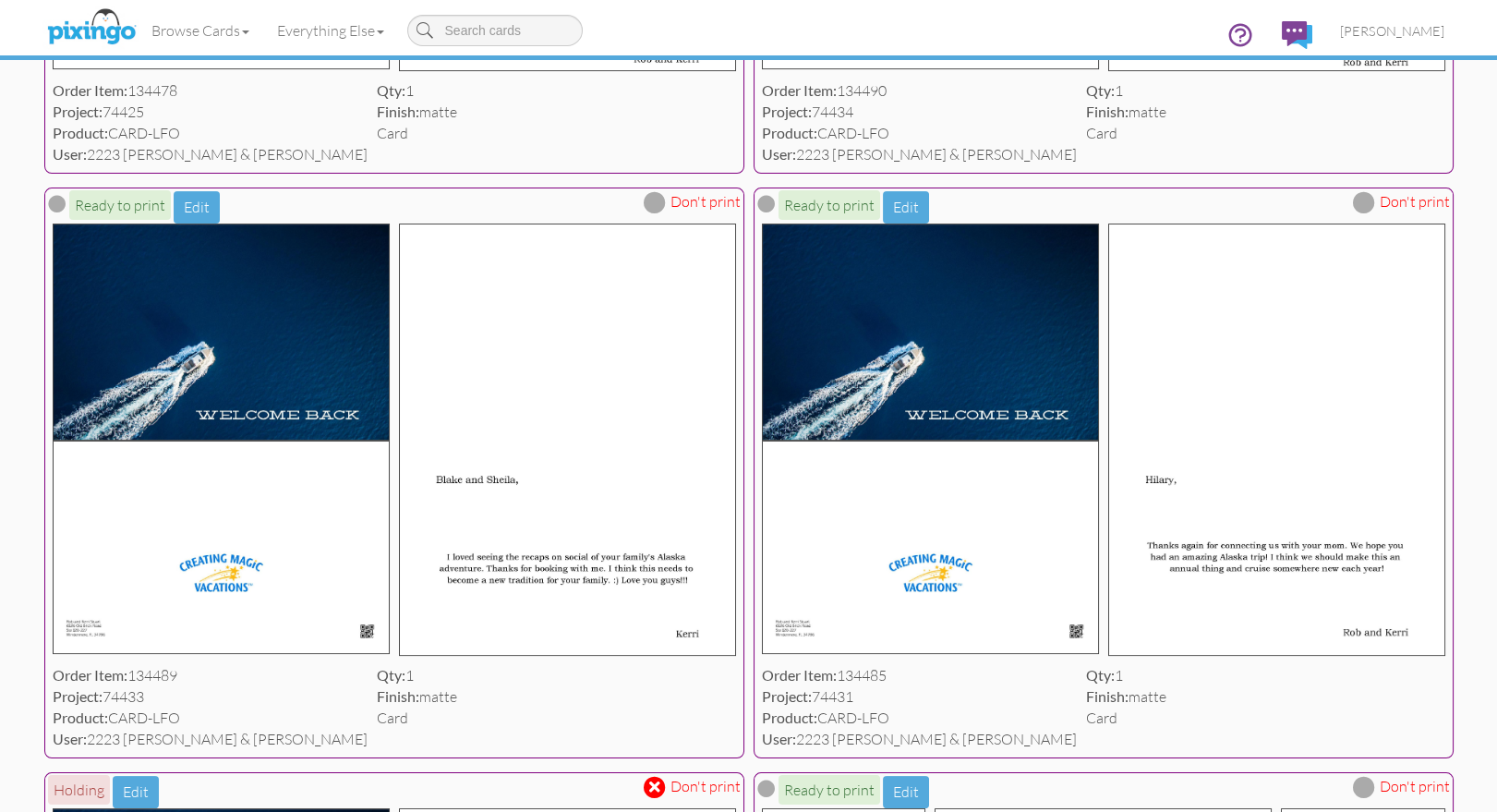
click at [656, 213] on span at bounding box center [654, 201] width 22 height 22
click at [1368, 213] on span at bounding box center [1363, 201] width 22 height 22
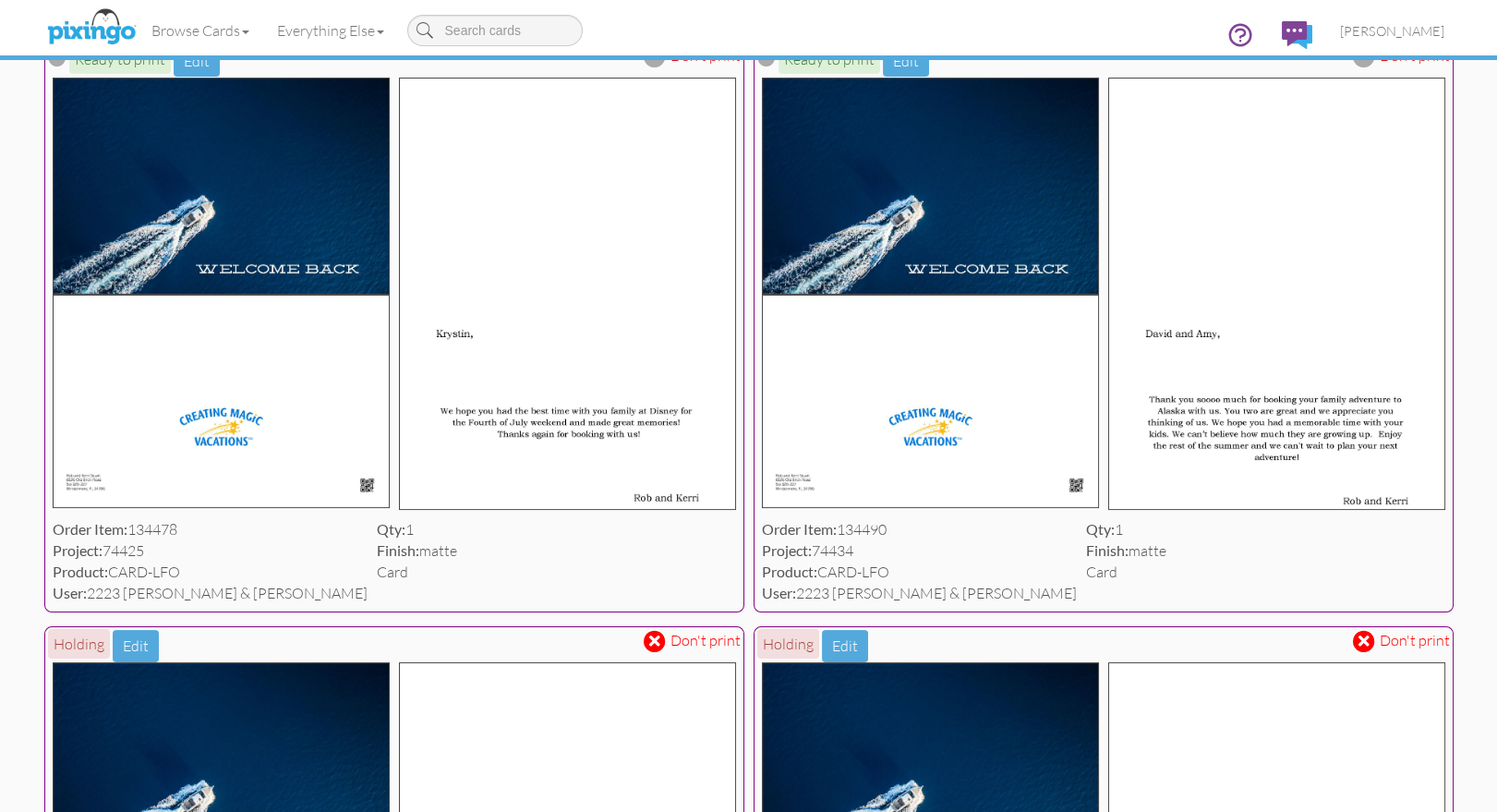
scroll to position [615, 0]
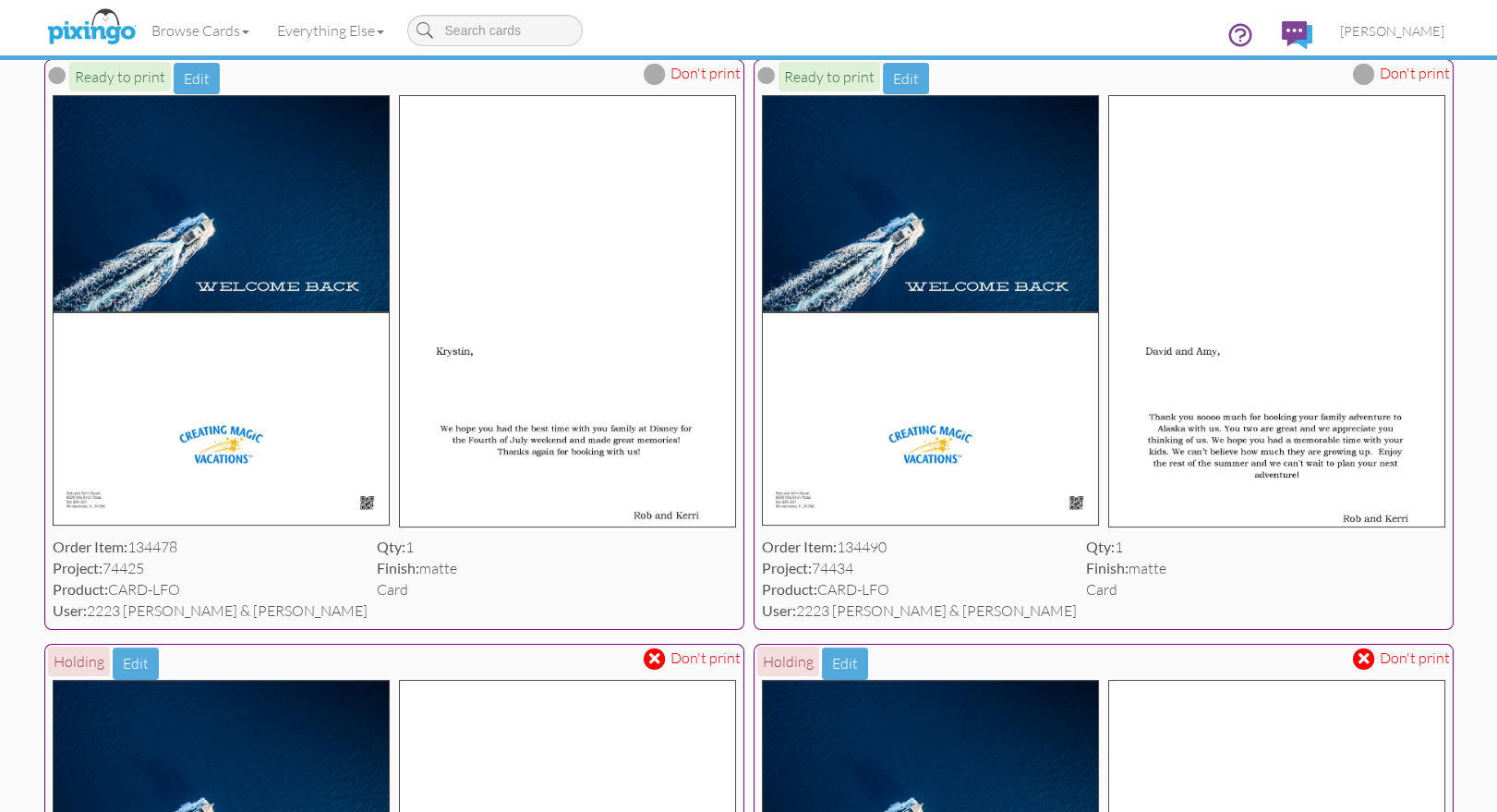
click at [663, 85] on span at bounding box center [654, 73] width 22 height 22
click at [1364, 85] on span at bounding box center [1363, 73] width 22 height 22
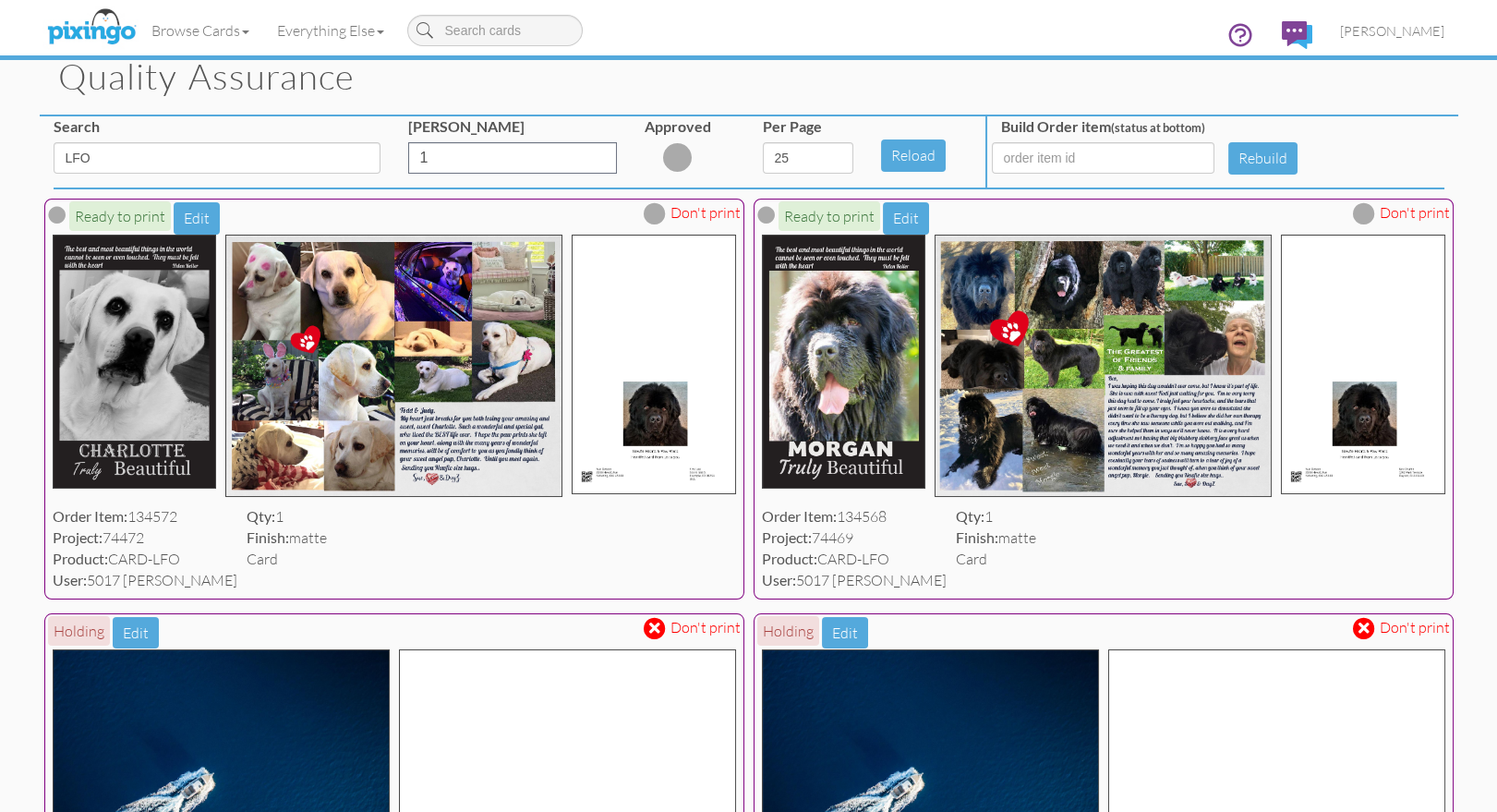
scroll to position [7, 0]
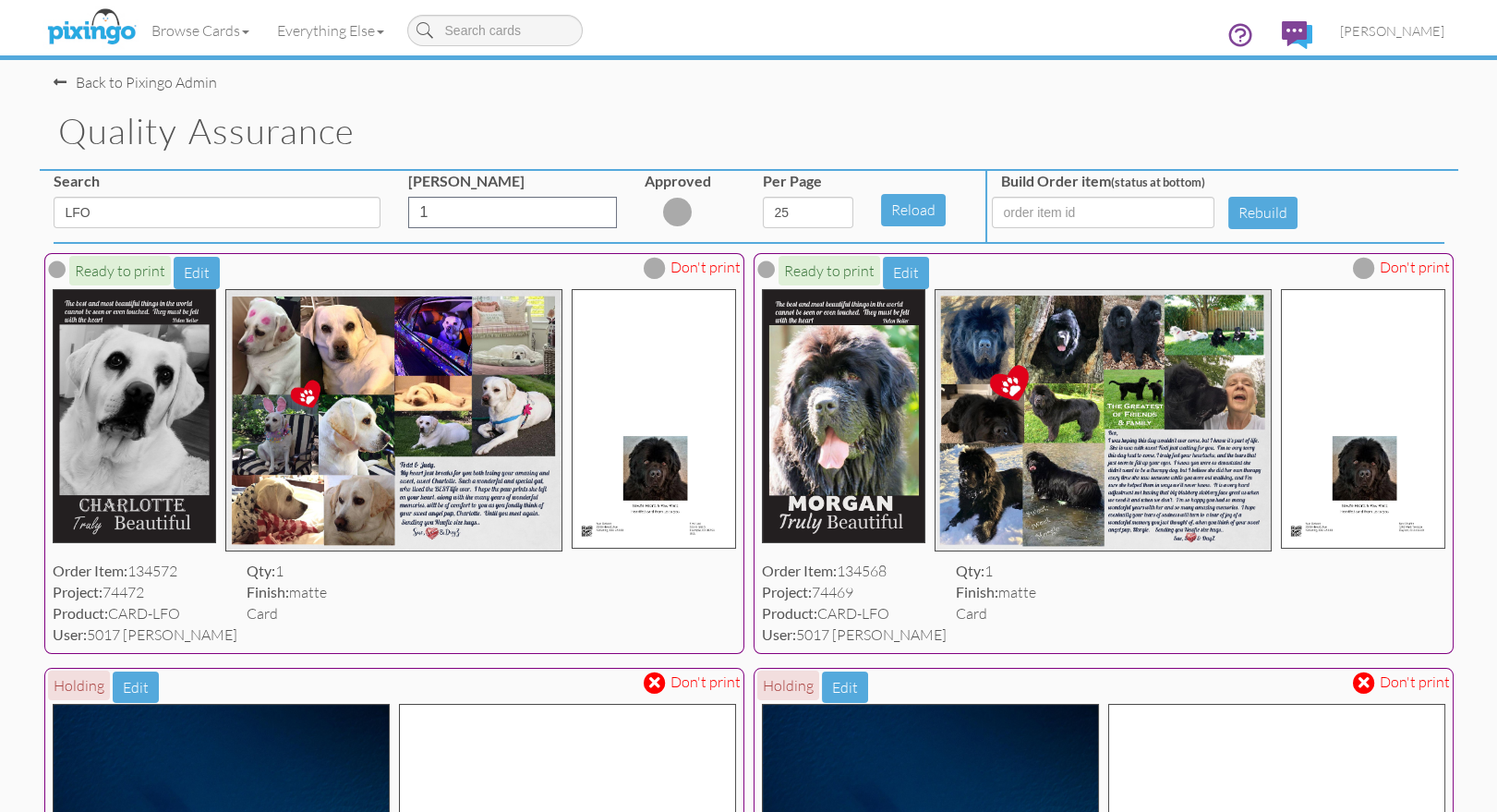
click at [654, 267] on span at bounding box center [654, 268] width 22 height 22
click at [1359, 265] on span at bounding box center [1363, 268] width 22 height 22
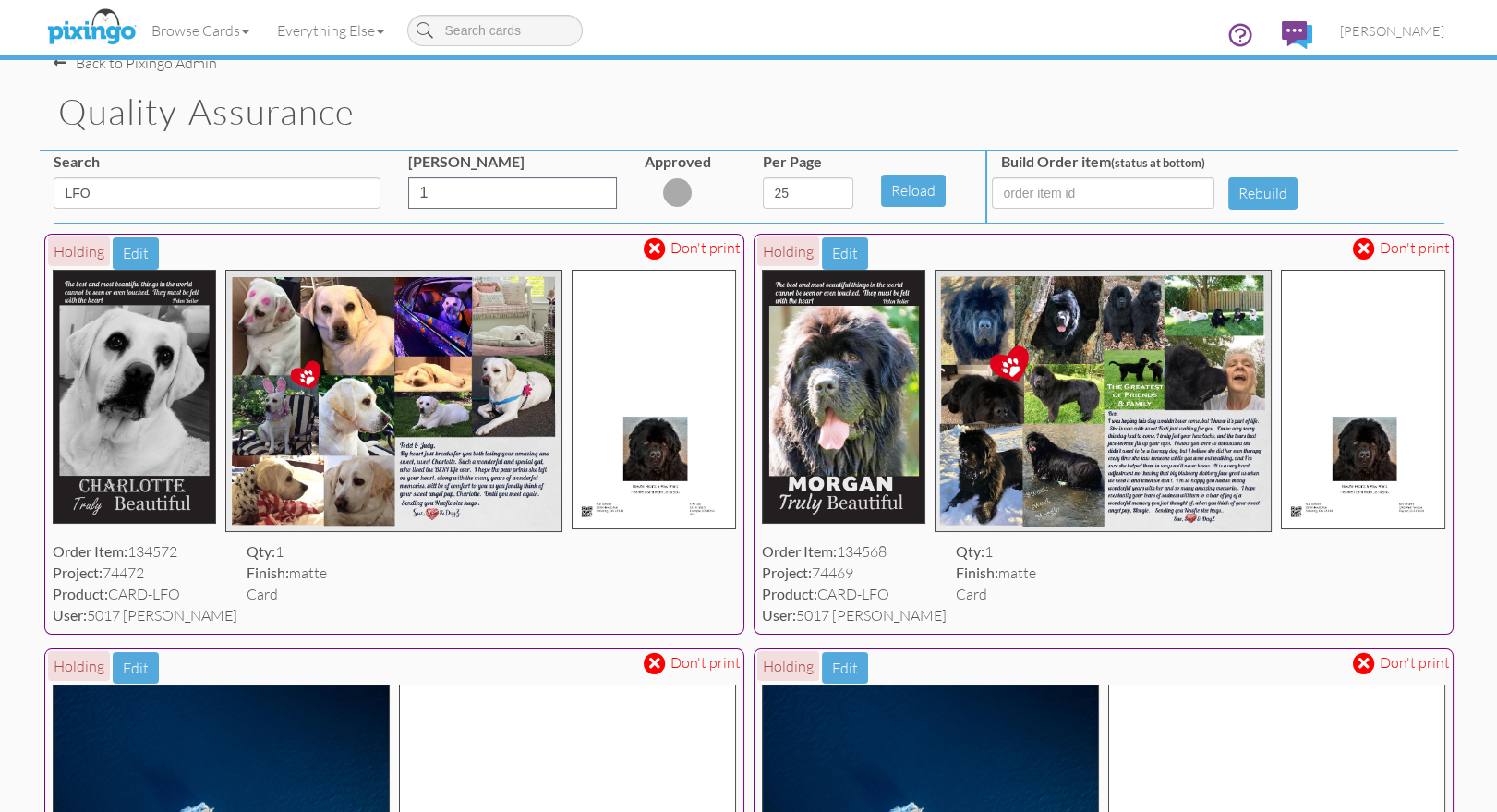
scroll to position [0, 0]
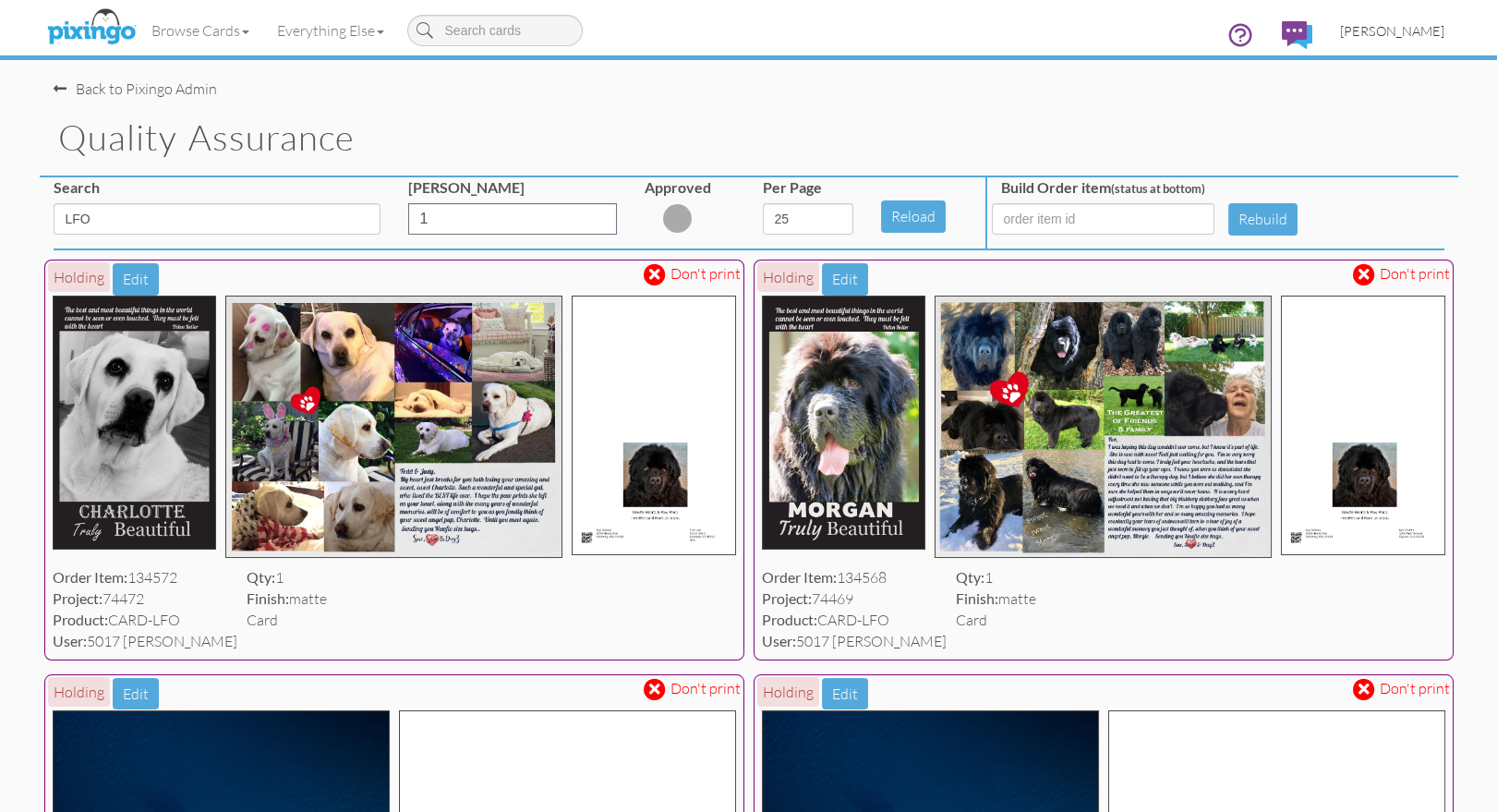
click at [1420, 26] on span "[PERSON_NAME]" at bounding box center [1392, 30] width 104 height 16
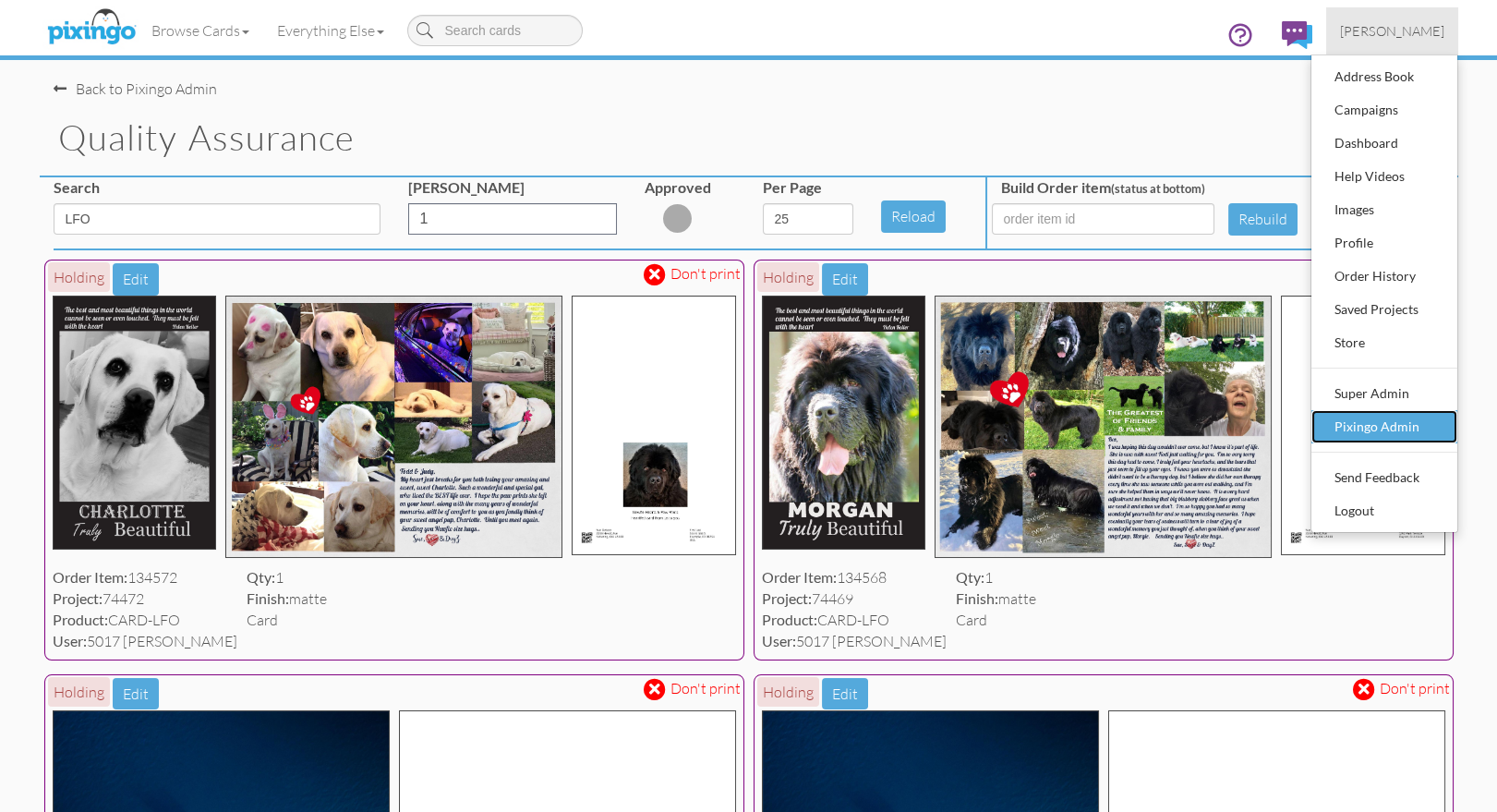
click at [1376, 421] on div "Pixingo Admin" at bounding box center [1384, 426] width 109 height 28
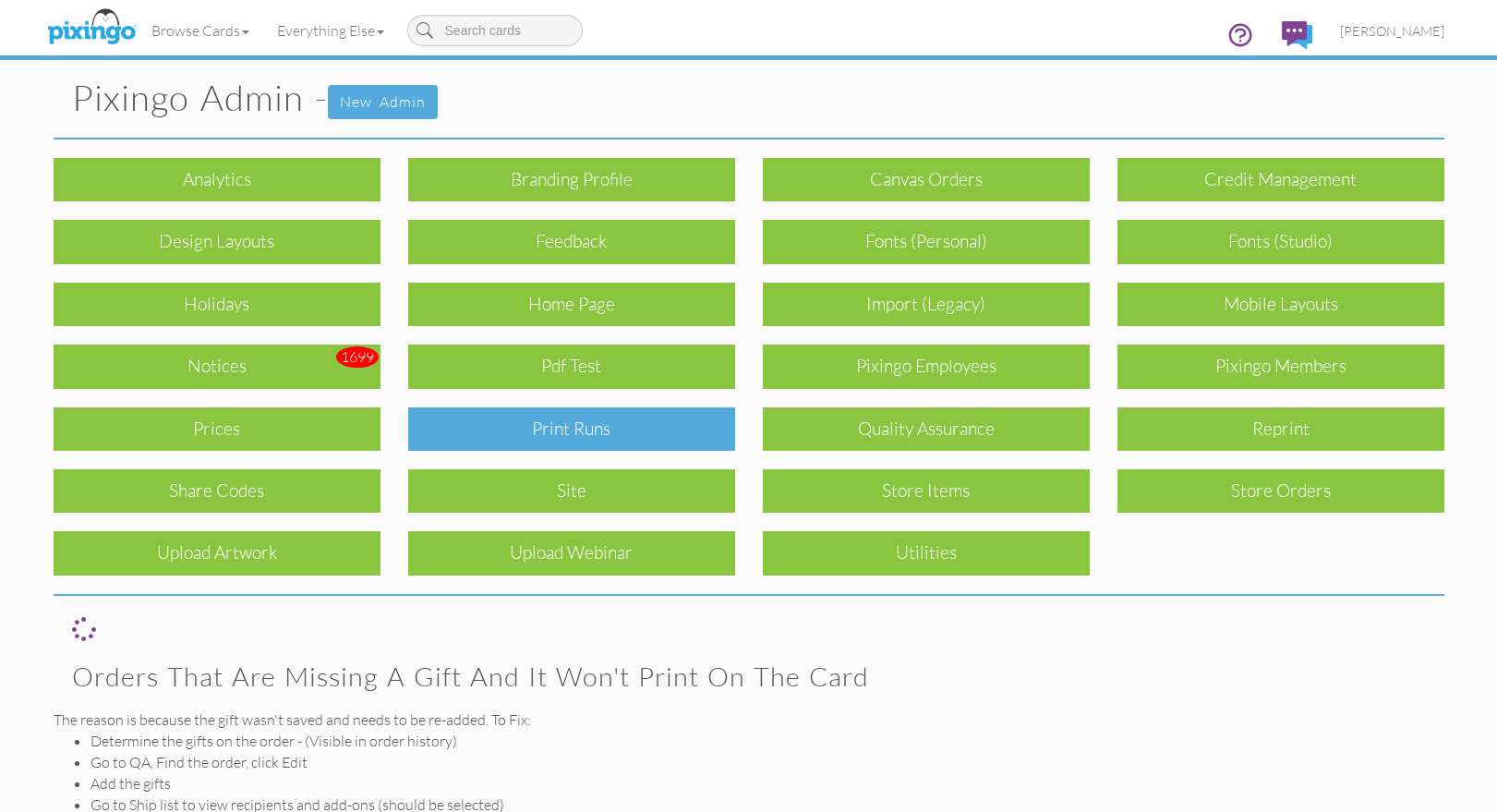
click at [632, 434] on div "Print Runs" at bounding box center [571, 429] width 327 height 44
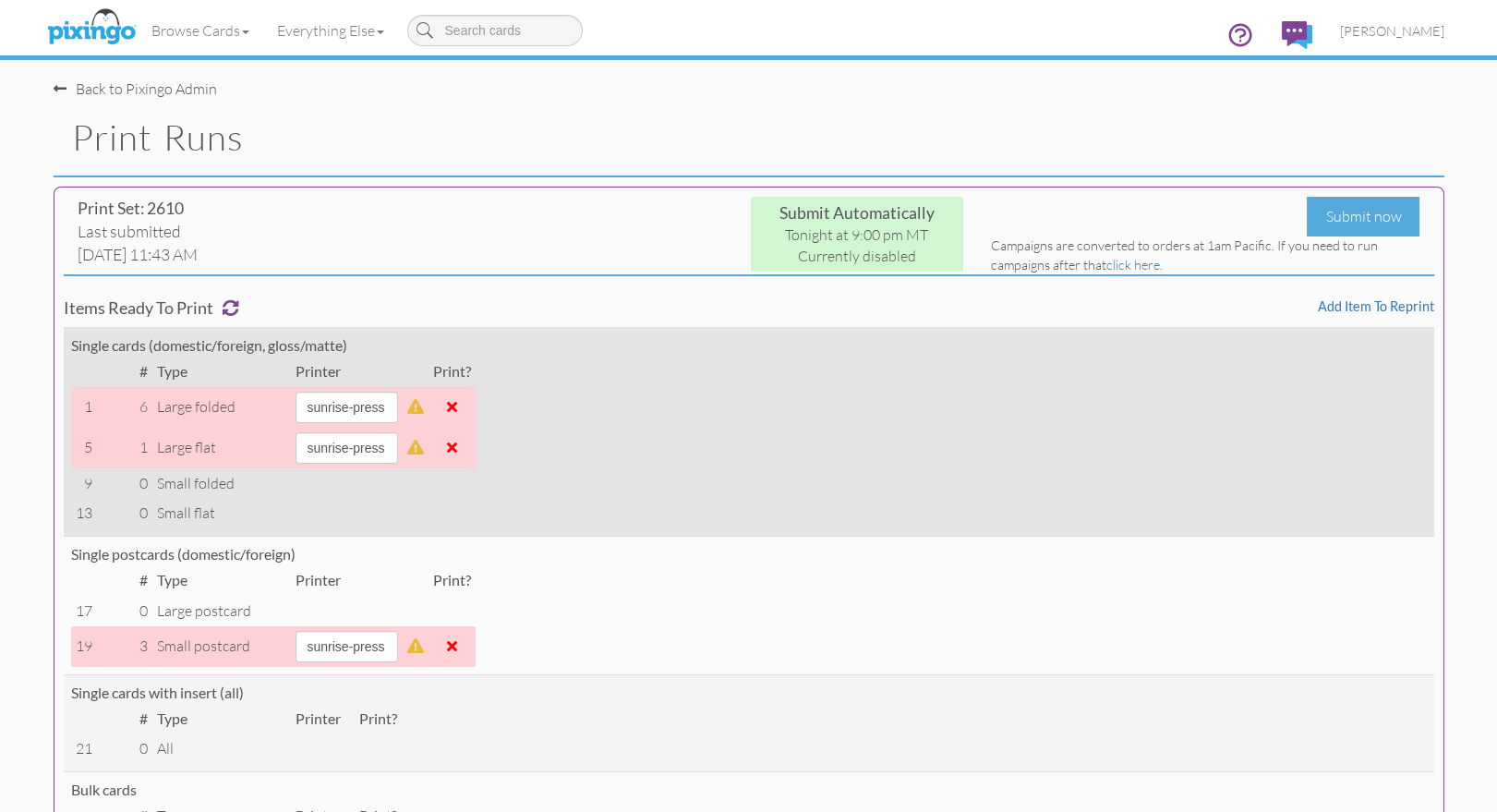
click at [457, 405] on span at bounding box center [452, 406] width 10 height 15
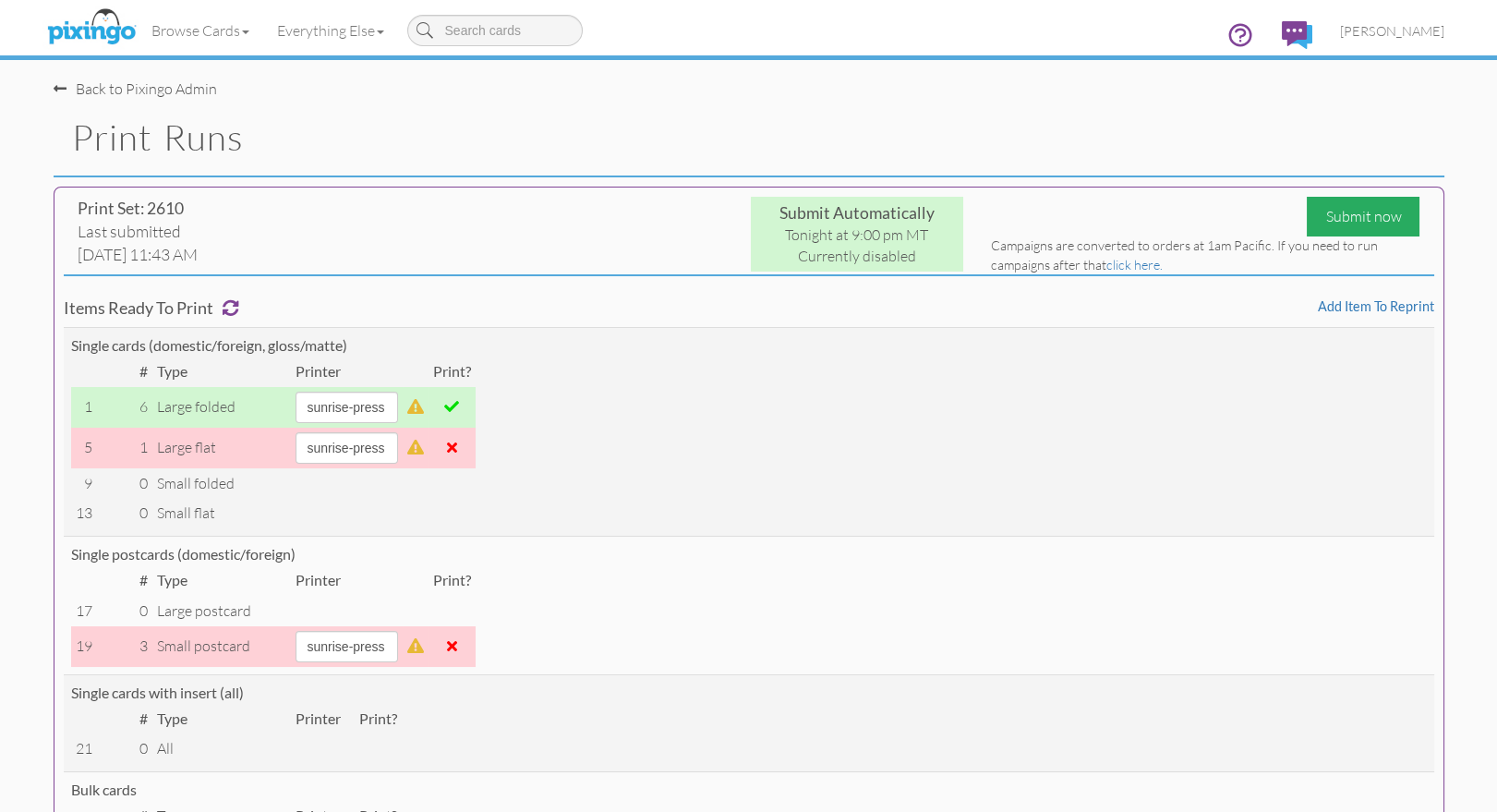
click at [1339, 220] on div "Submit now" at bounding box center [1362, 216] width 113 height 40
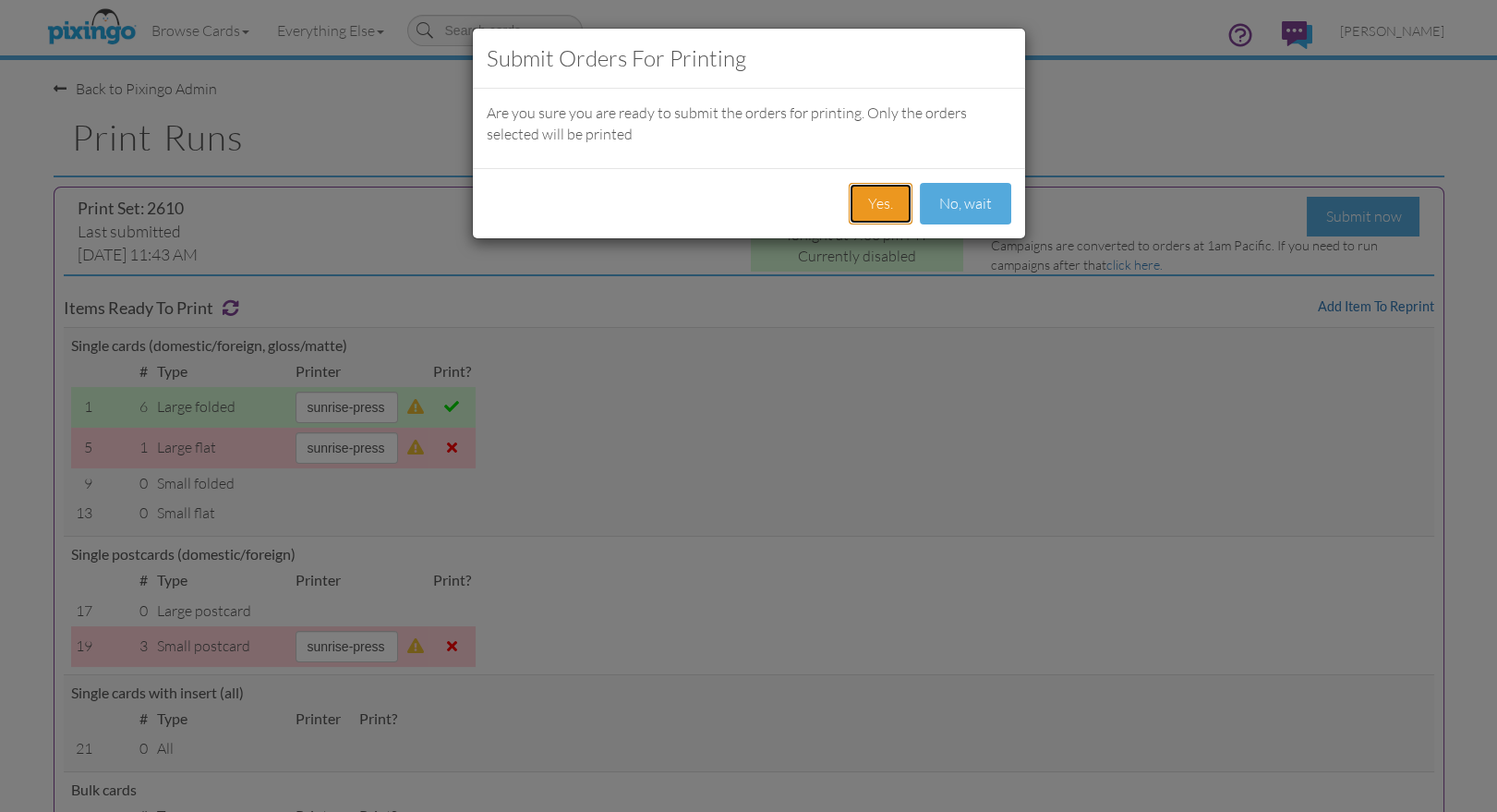
click at [870, 194] on button "Yes." at bounding box center [879, 204] width 64 height 42
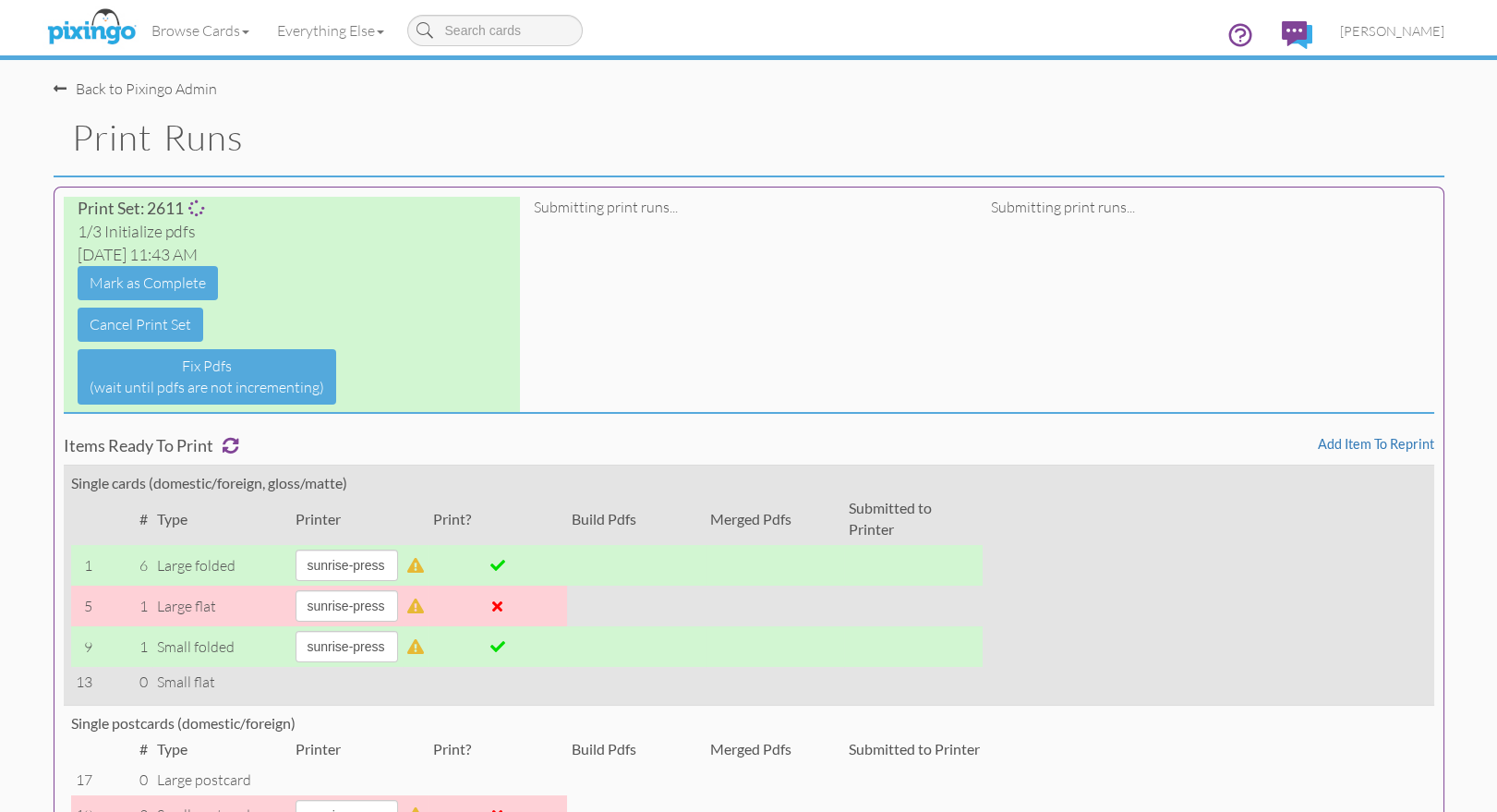
click at [505, 643] on span at bounding box center [498, 647] width 15 height 15
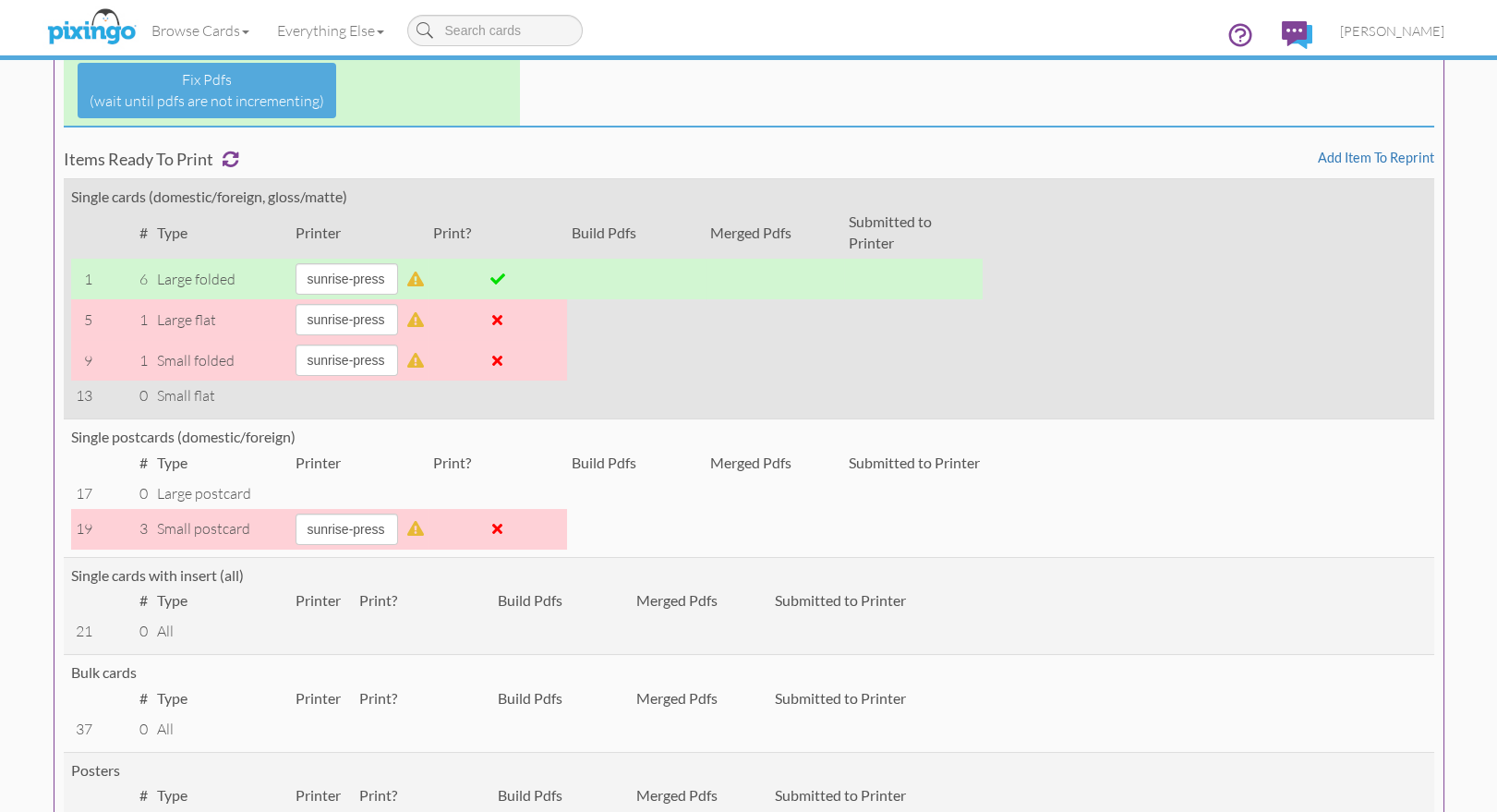
scroll to position [286, 0]
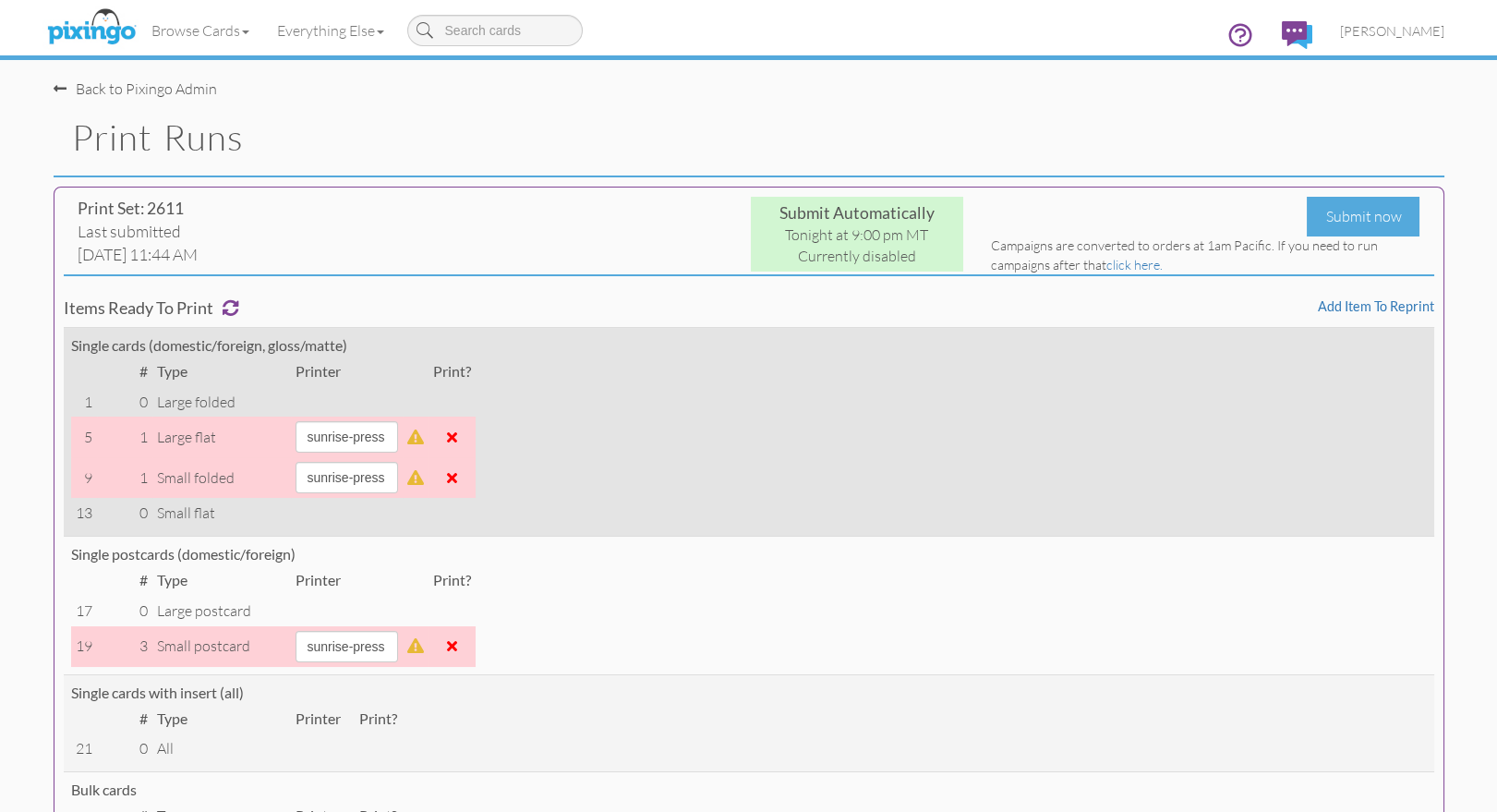
click at [862, 515] on td "Single cards (domestic/foreign, gloss/matte) # Type Printer Print? 1 0 large fo…" at bounding box center [748, 432] width 1370 height 209
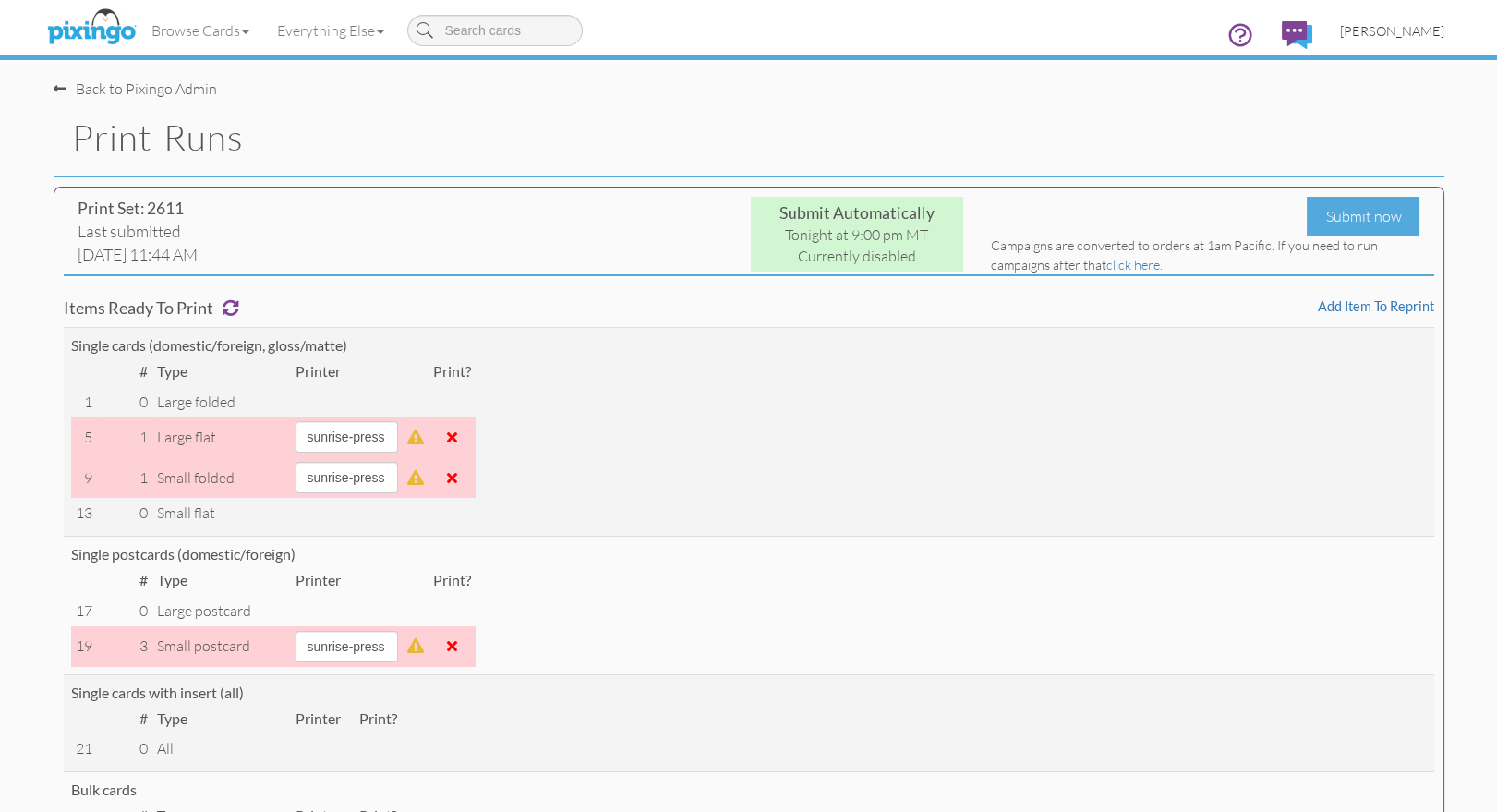
click at [1390, 29] on span "[PERSON_NAME]" at bounding box center [1392, 30] width 104 height 16
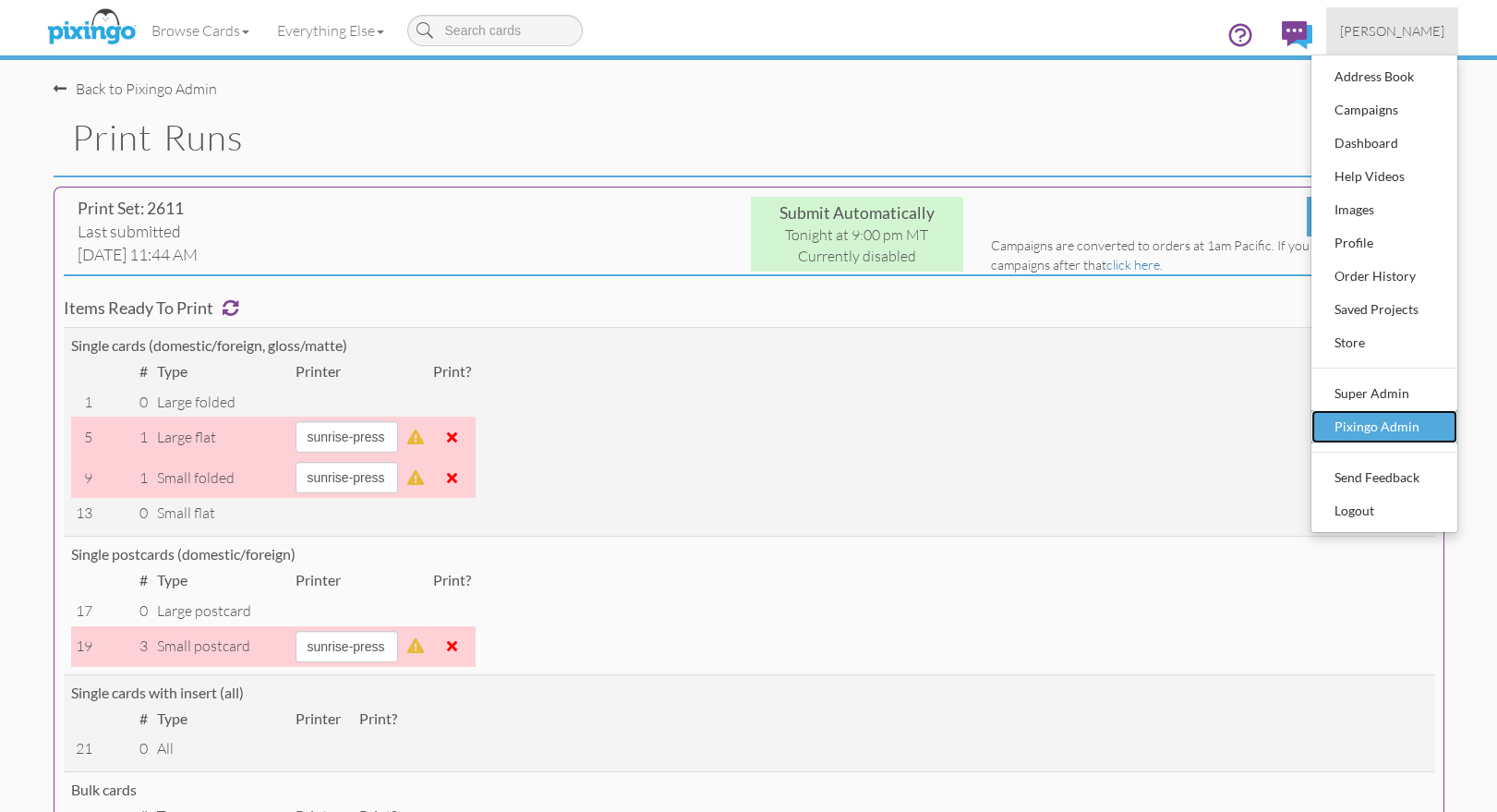
click at [1376, 425] on div "Pixingo Admin" at bounding box center [1384, 426] width 109 height 28
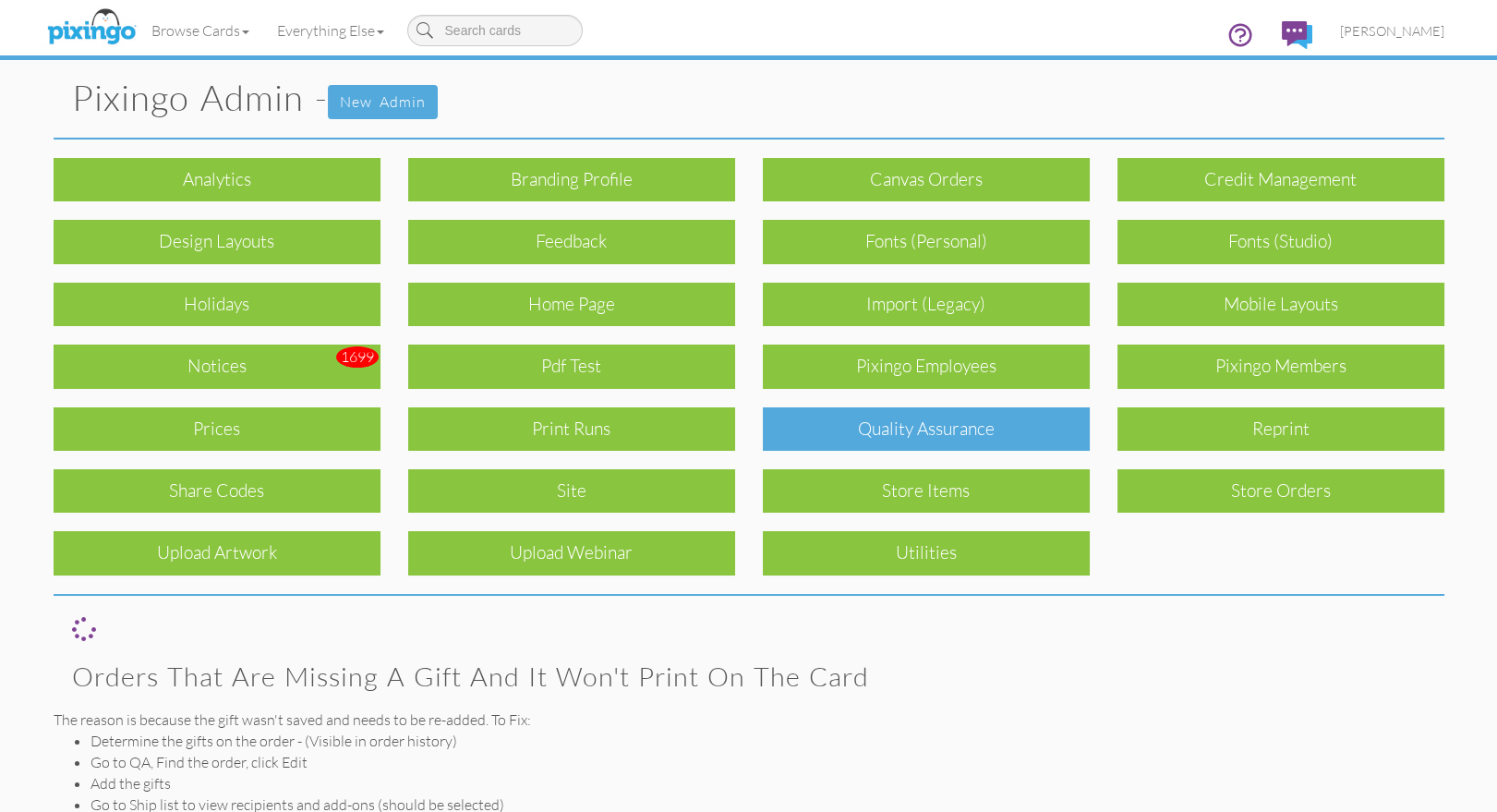
click at [930, 438] on div "Quality Assurance" at bounding box center [926, 429] width 327 height 44
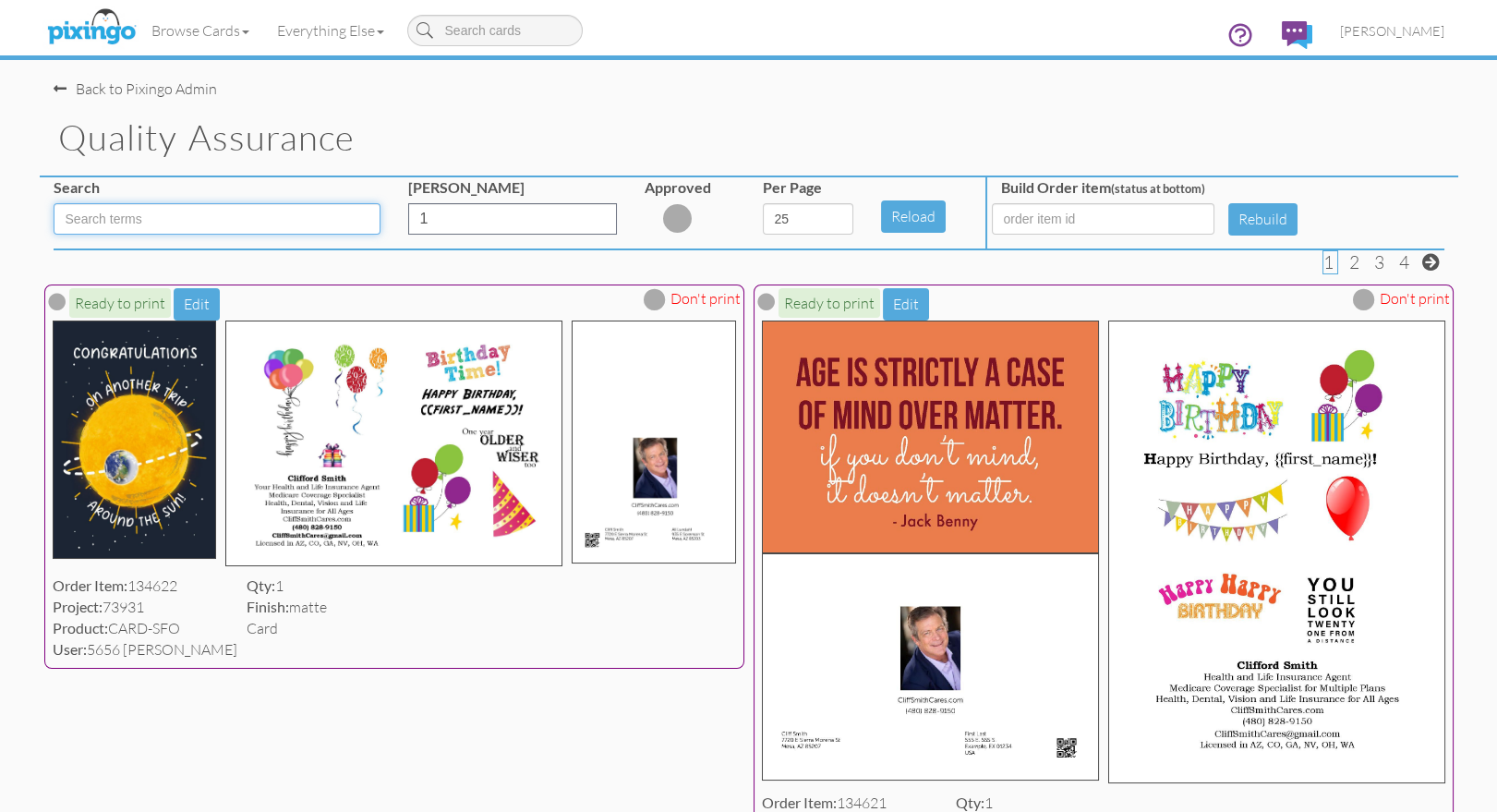
click at [120, 216] on input at bounding box center [216, 218] width 327 height 31
click at [194, 225] on input at bounding box center [216, 218] width 327 height 31
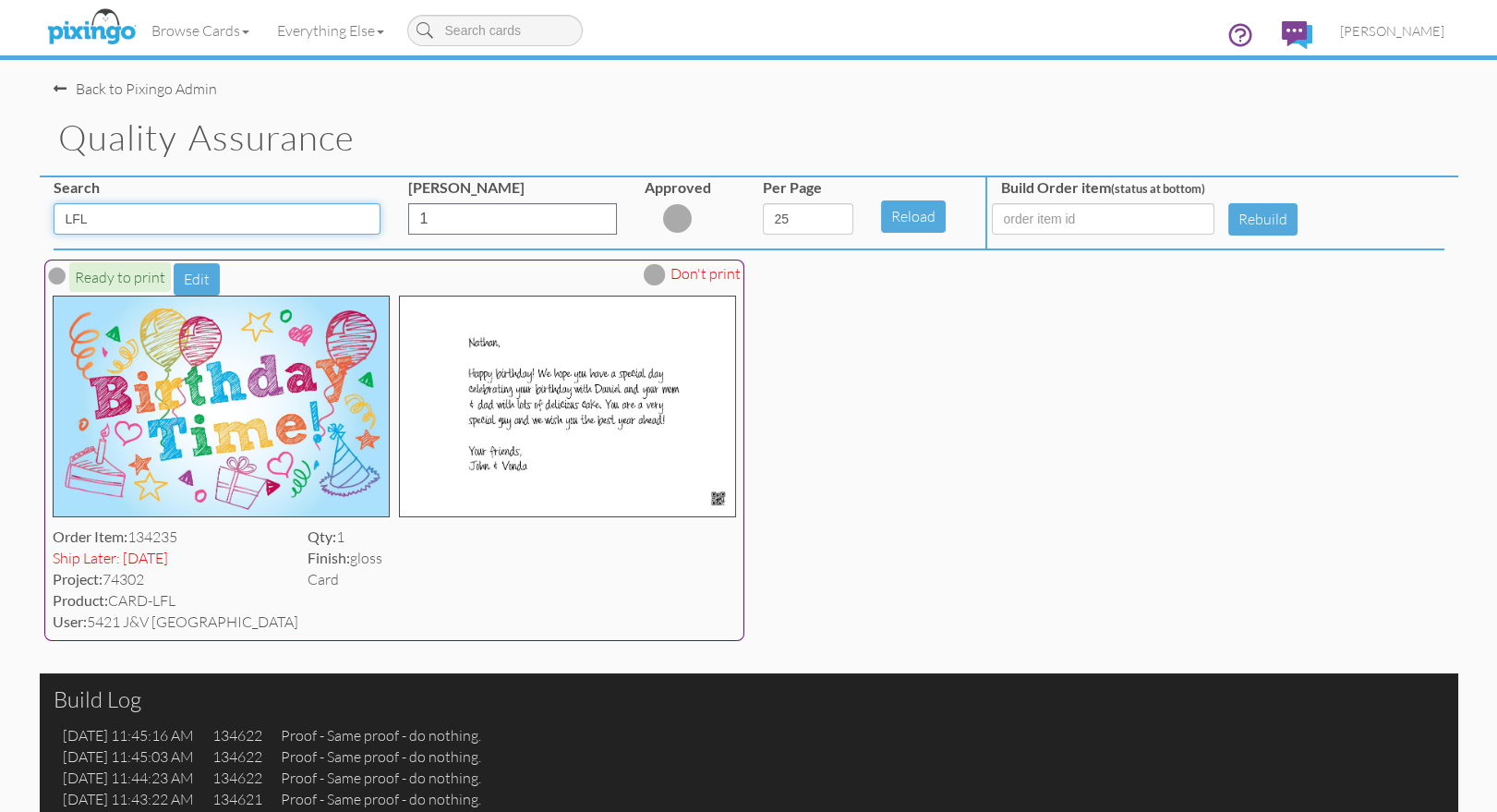
type input "LFL"
click at [990, 454] on div "Ready to print Edit Don't print Order Item: 134235 Ship Later: [DATE] Project: …" at bounding box center [748, 448] width 1418 height 396
click at [929, 467] on div "Ready to print Edit Don't print Order Item: 134235 Ship Later: [DATE] Project: …" at bounding box center [748, 448] width 1418 height 396
click at [1396, 28] on span "[PERSON_NAME]" at bounding box center [1392, 30] width 104 height 16
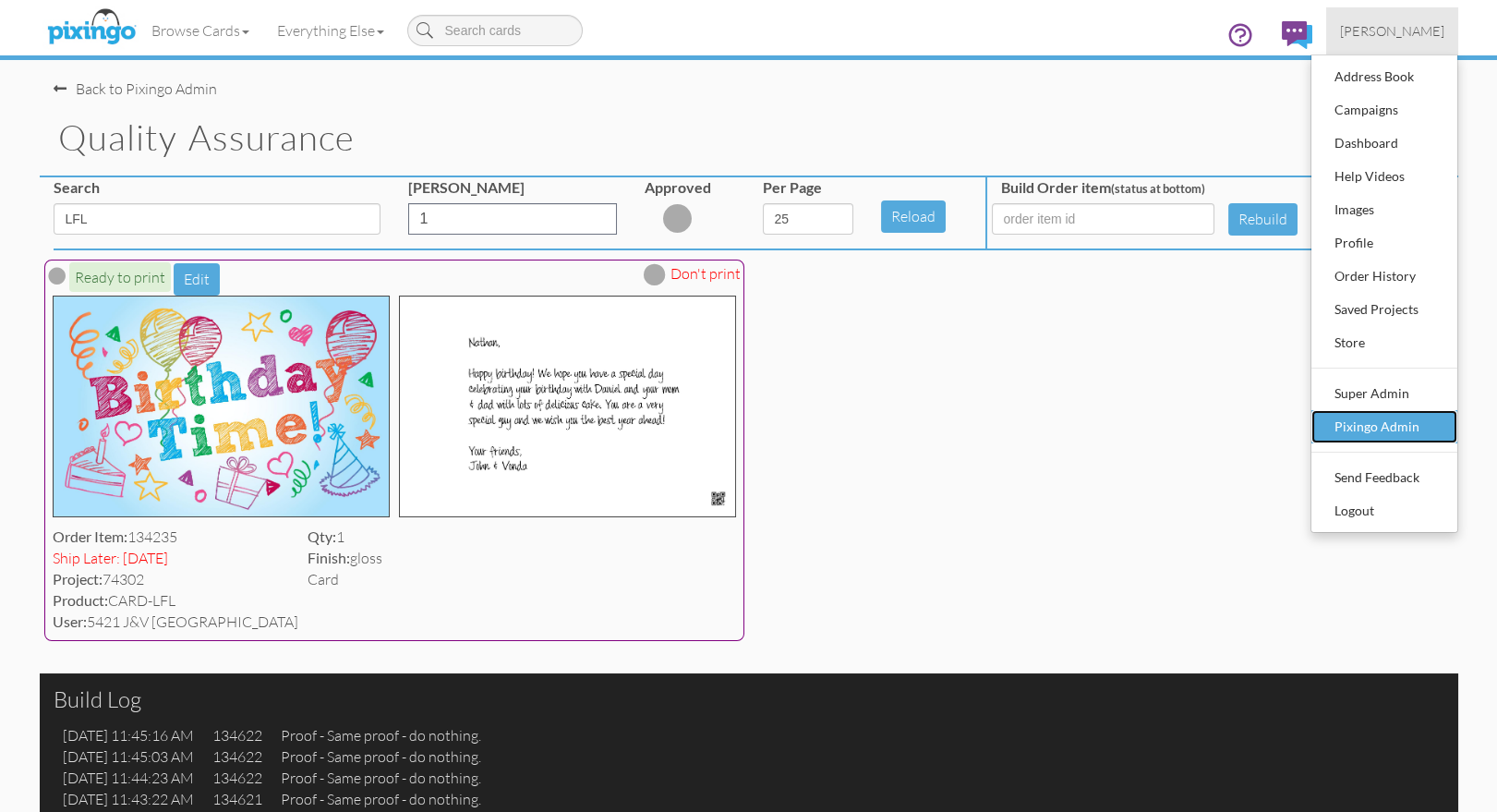
click at [1348, 429] on div "Pixingo Admin" at bounding box center [1384, 426] width 109 height 28
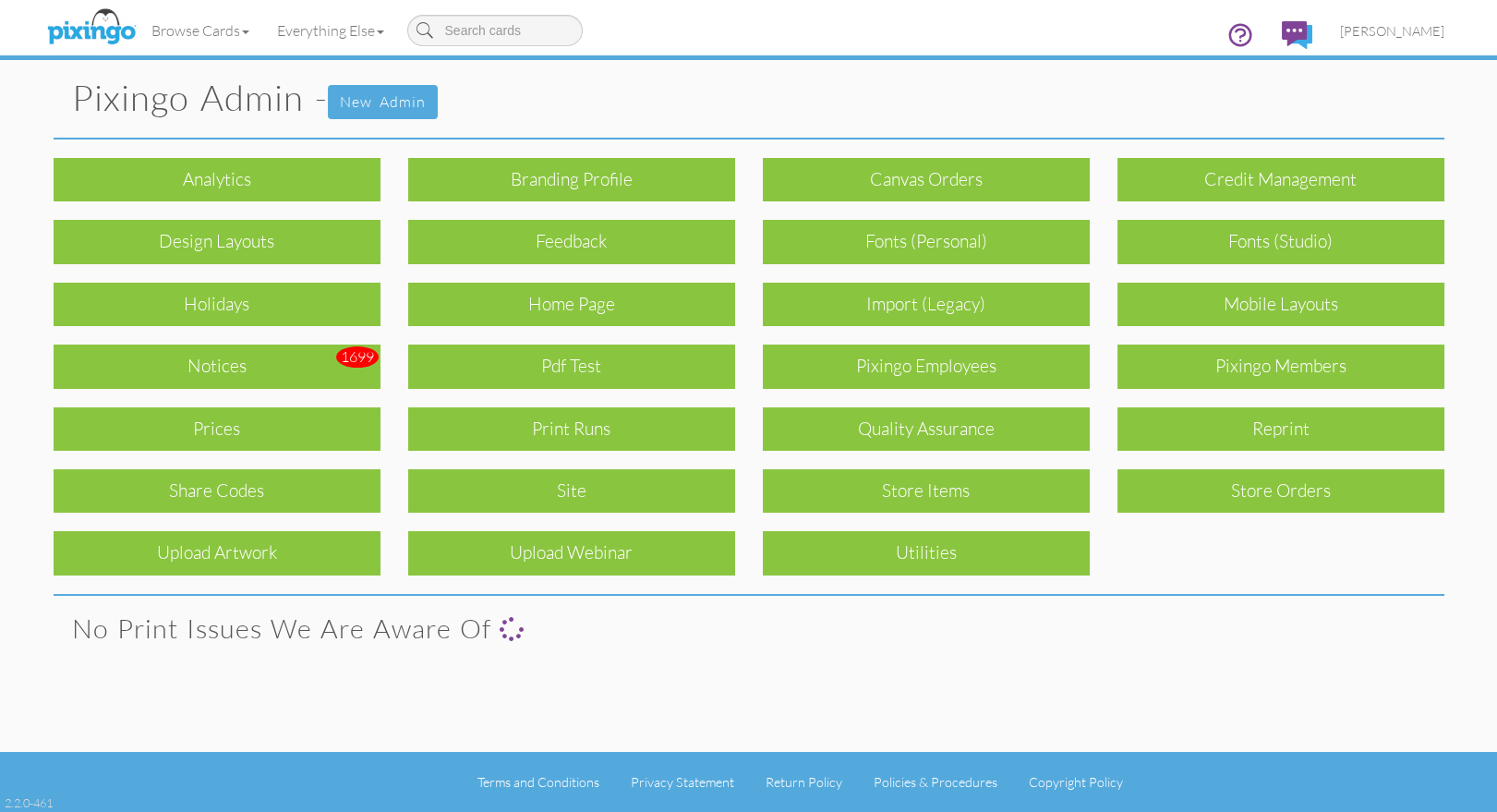
click at [1323, 581] on div "Pixingo Admin - New admin Analytics Branding profile Canvas Orders Credit Manag…" at bounding box center [748, 376] width 1418 height 751
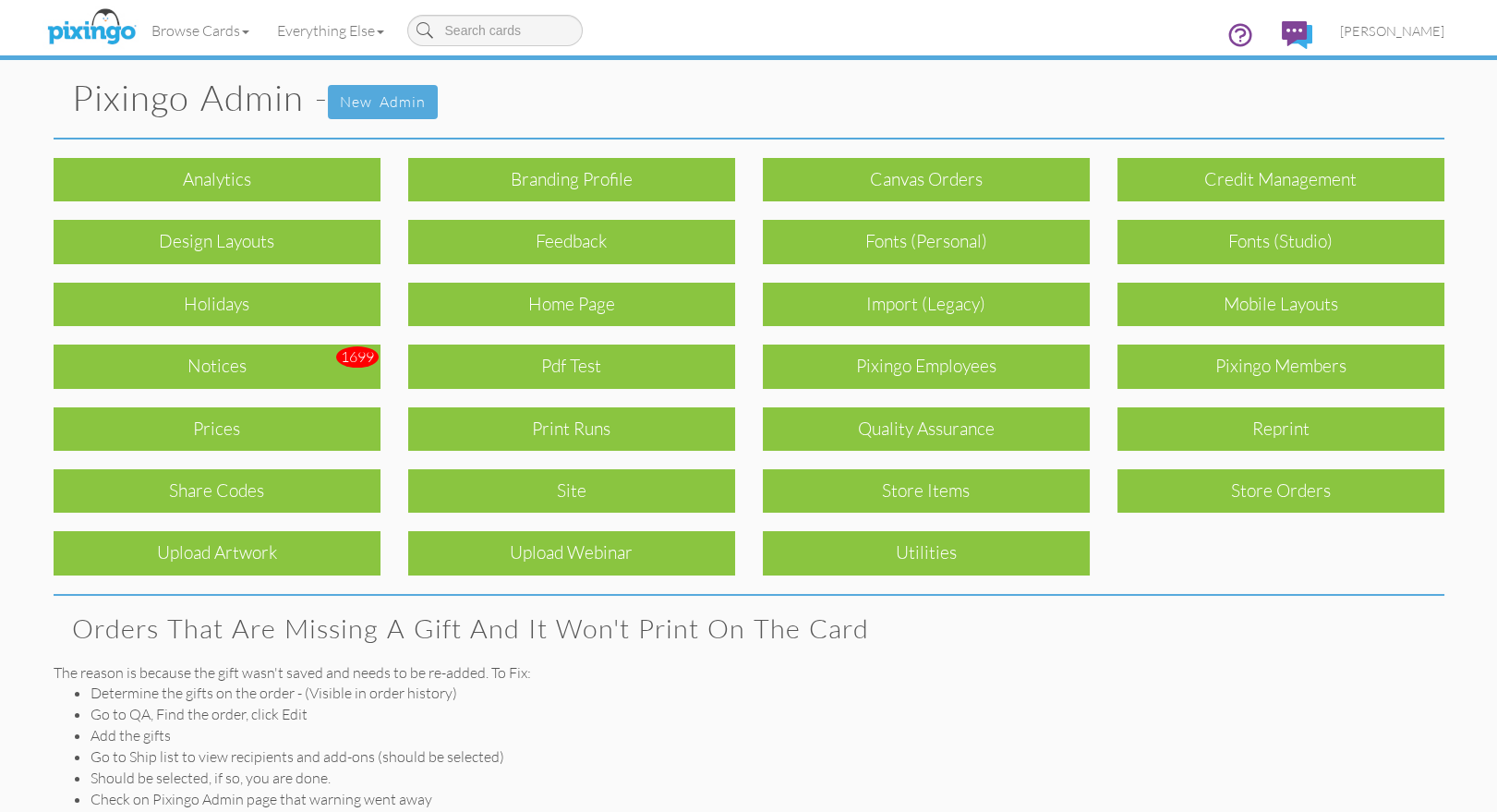
click at [721, 83] on h1 "Pixingo Admin - New admin" at bounding box center [758, 99] width 1372 height 41
click at [1254, 352] on div "Pixingo Members" at bounding box center [1281, 366] width 327 height 44
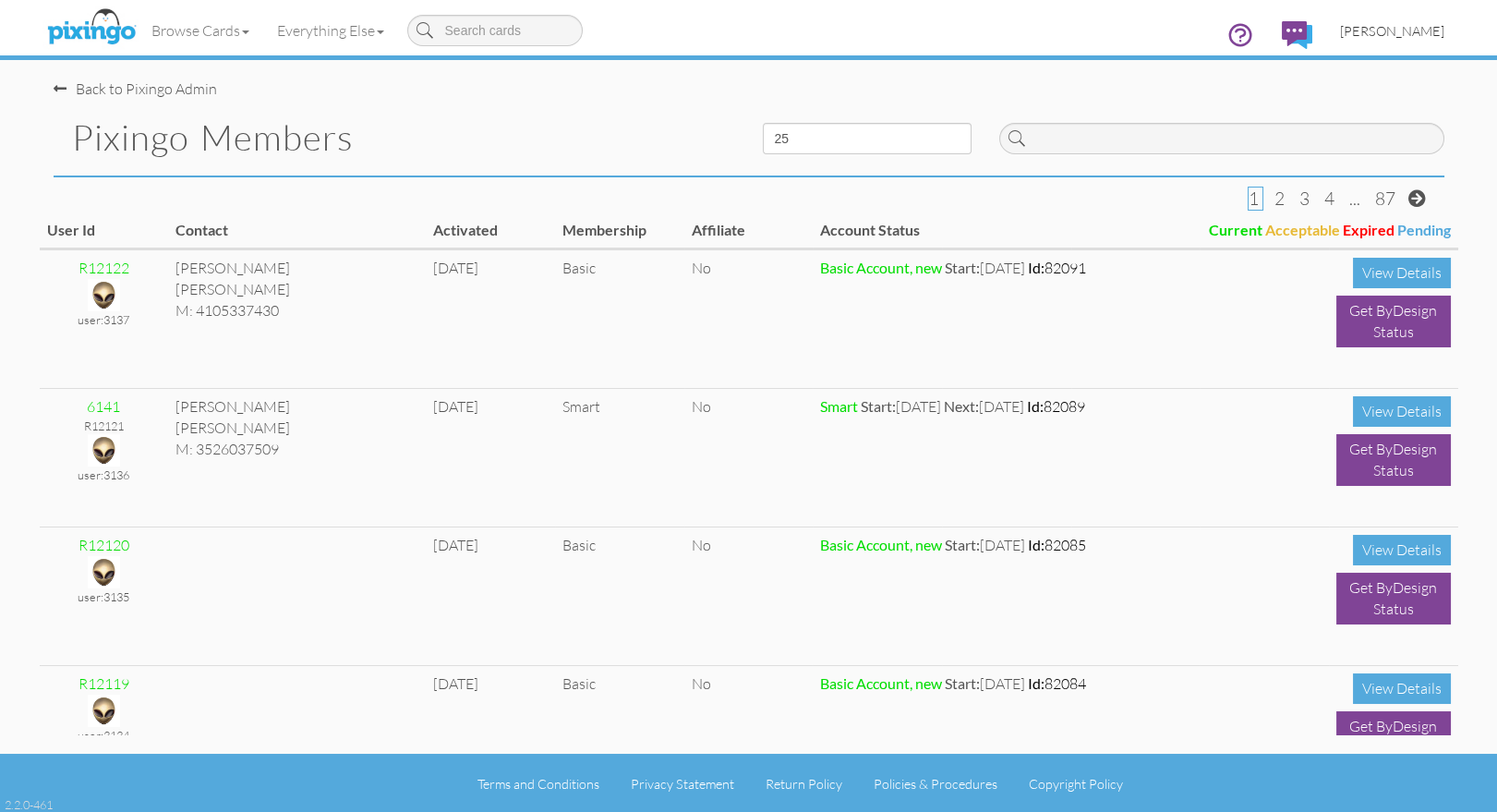
click at [1418, 34] on span "[PERSON_NAME]" at bounding box center [1392, 30] width 104 height 16
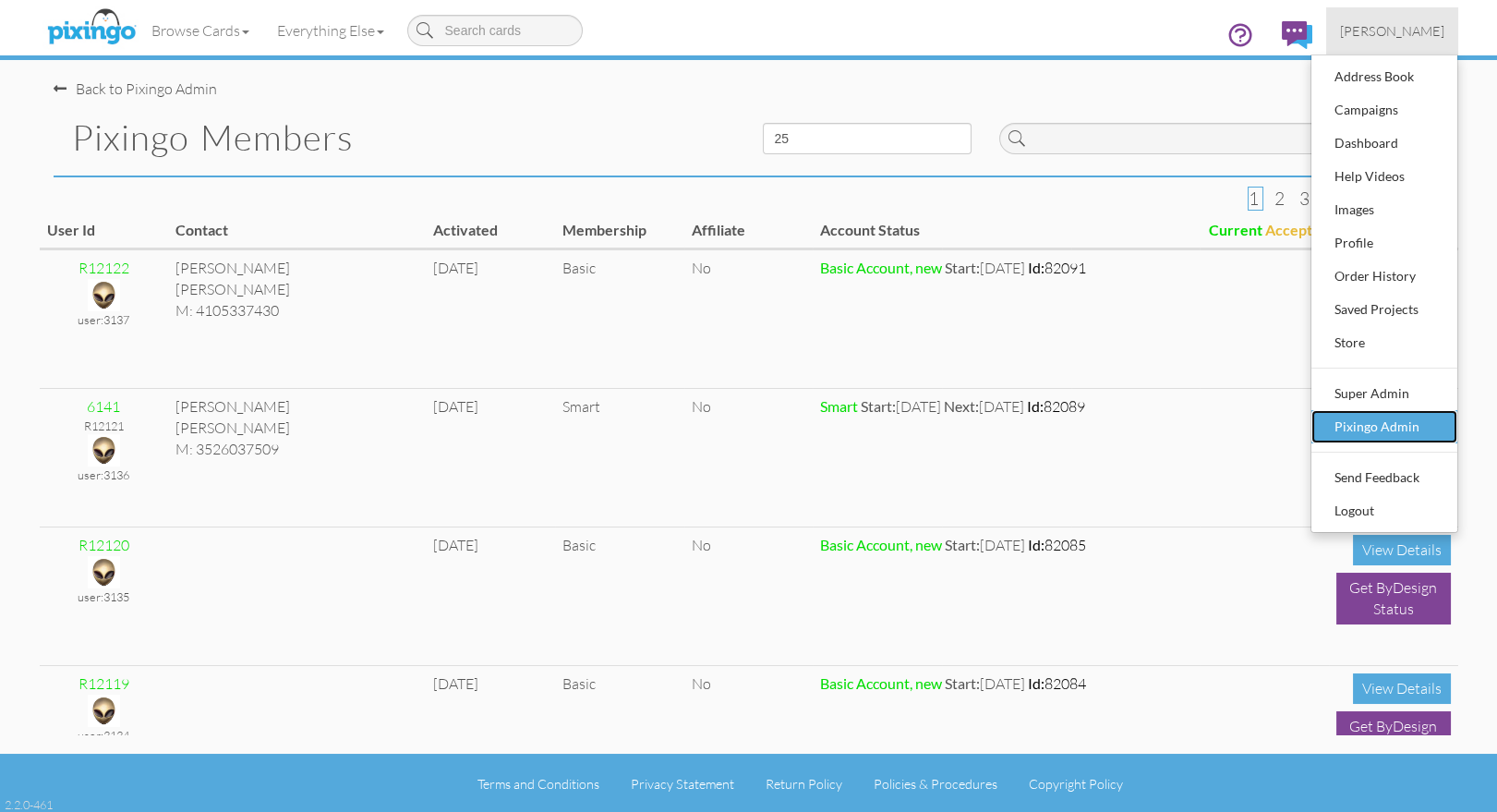
click at [1366, 429] on div "Pixingo Admin" at bounding box center [1384, 426] width 109 height 28
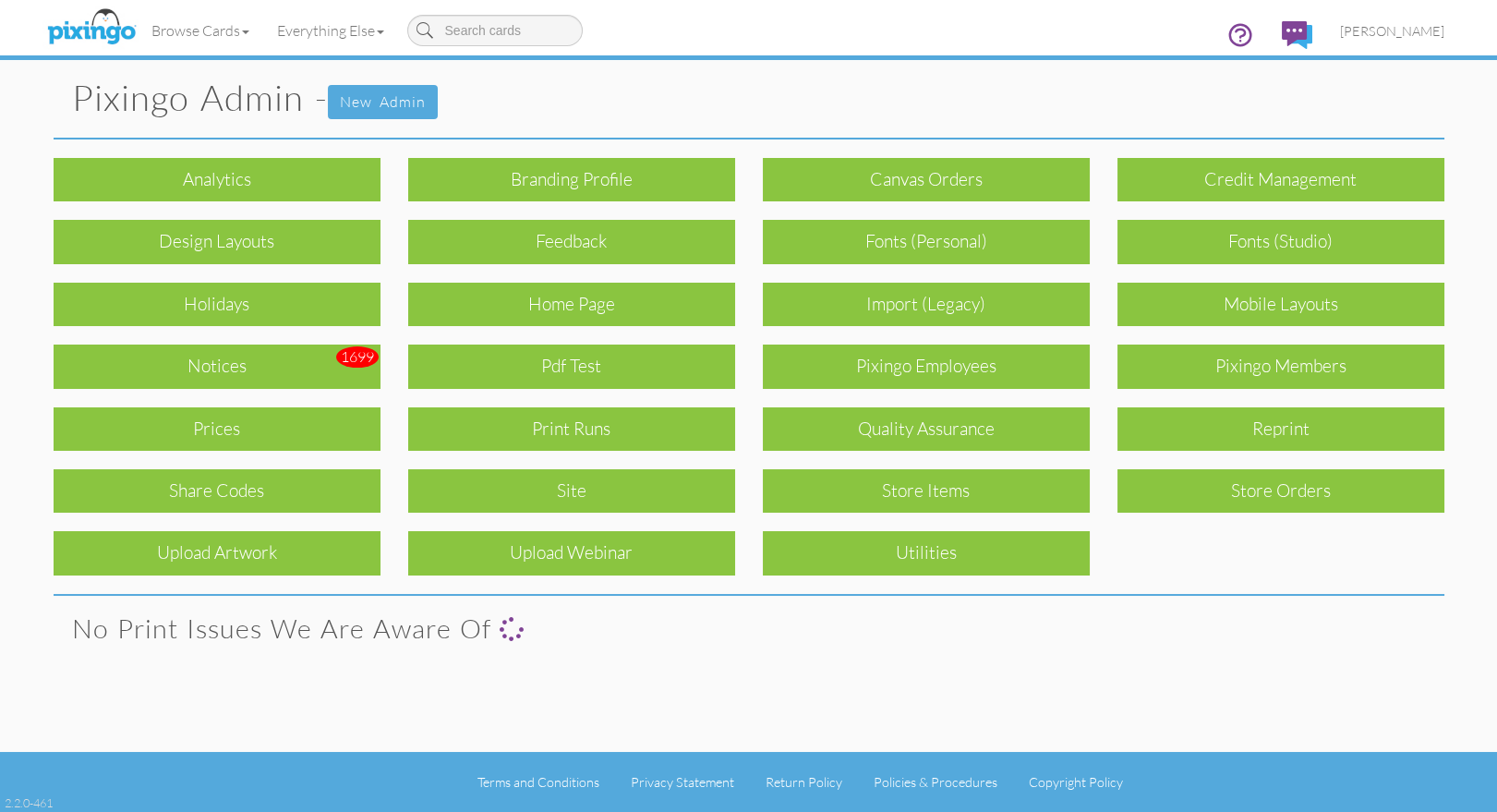
click at [1305, 389] on div "reprint" at bounding box center [1281, 419] width 355 height 62
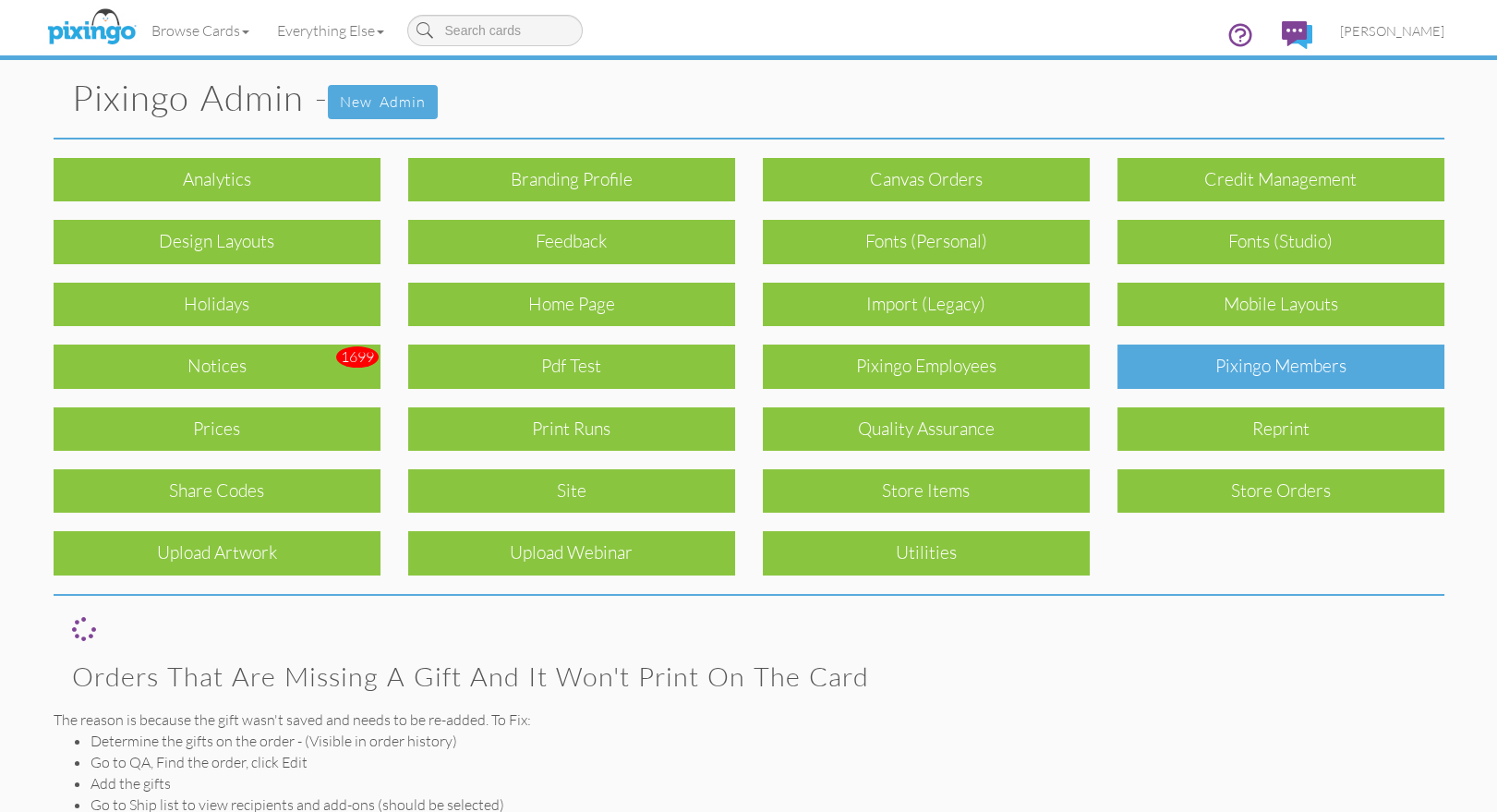
click at [1295, 370] on div "Pixingo Members" at bounding box center [1281, 366] width 327 height 44
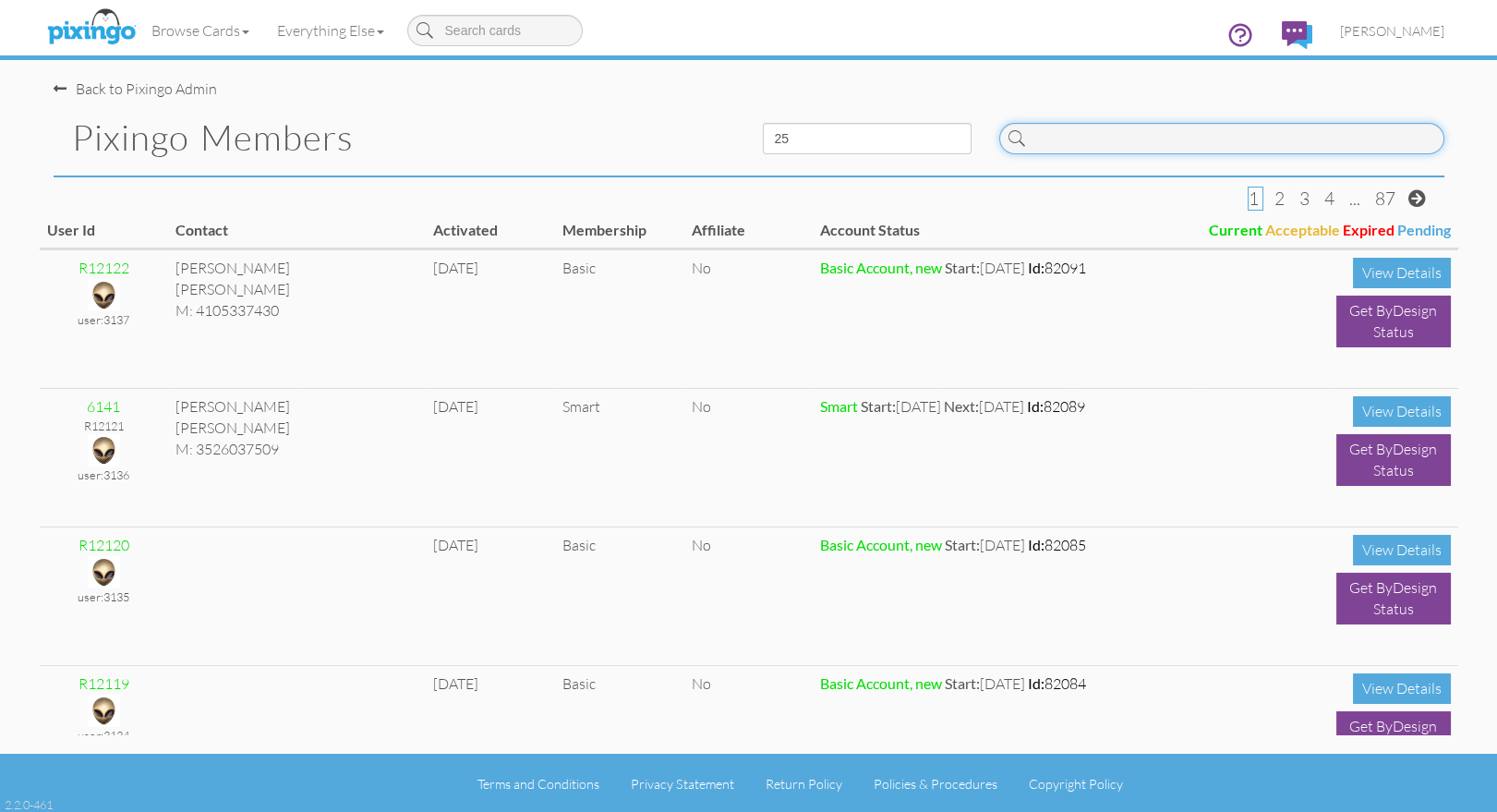
click at [1063, 135] on input at bounding box center [1221, 138] width 445 height 31
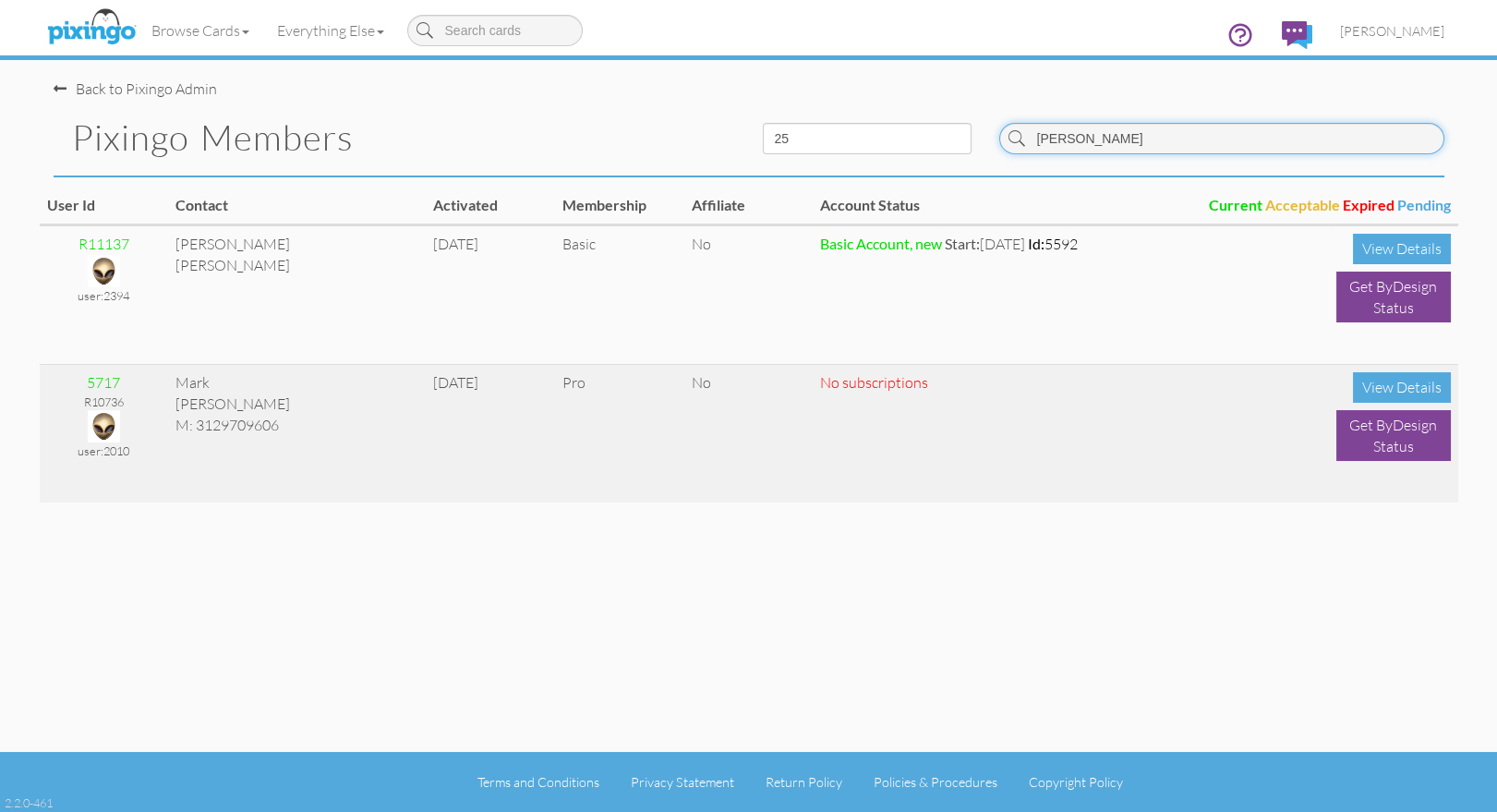
type input "[PERSON_NAME]"
click at [108, 424] on img at bounding box center [103, 426] width 32 height 32
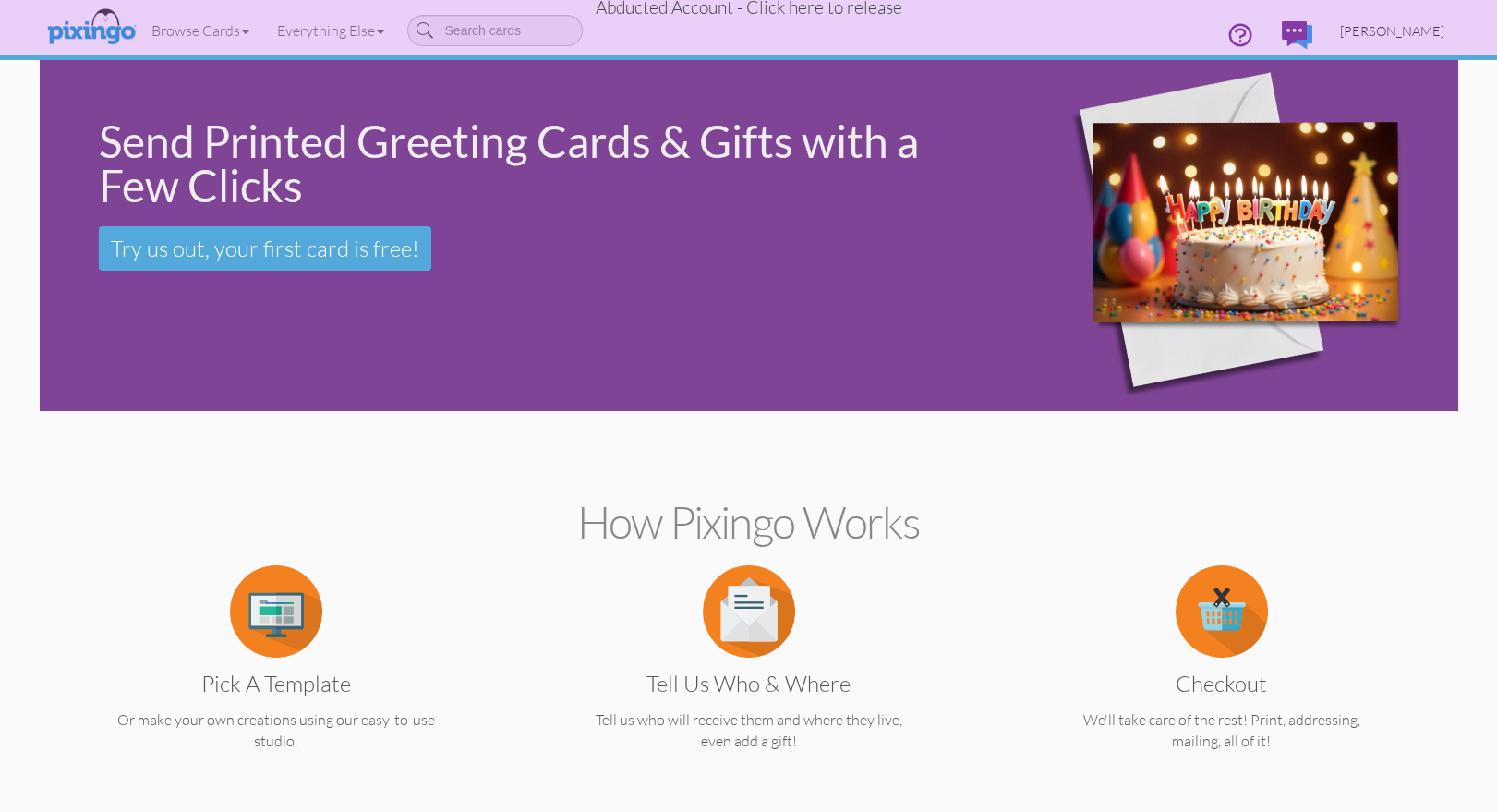
click at [1398, 22] on link "[PERSON_NAME]" at bounding box center [1392, 31] width 132 height 47
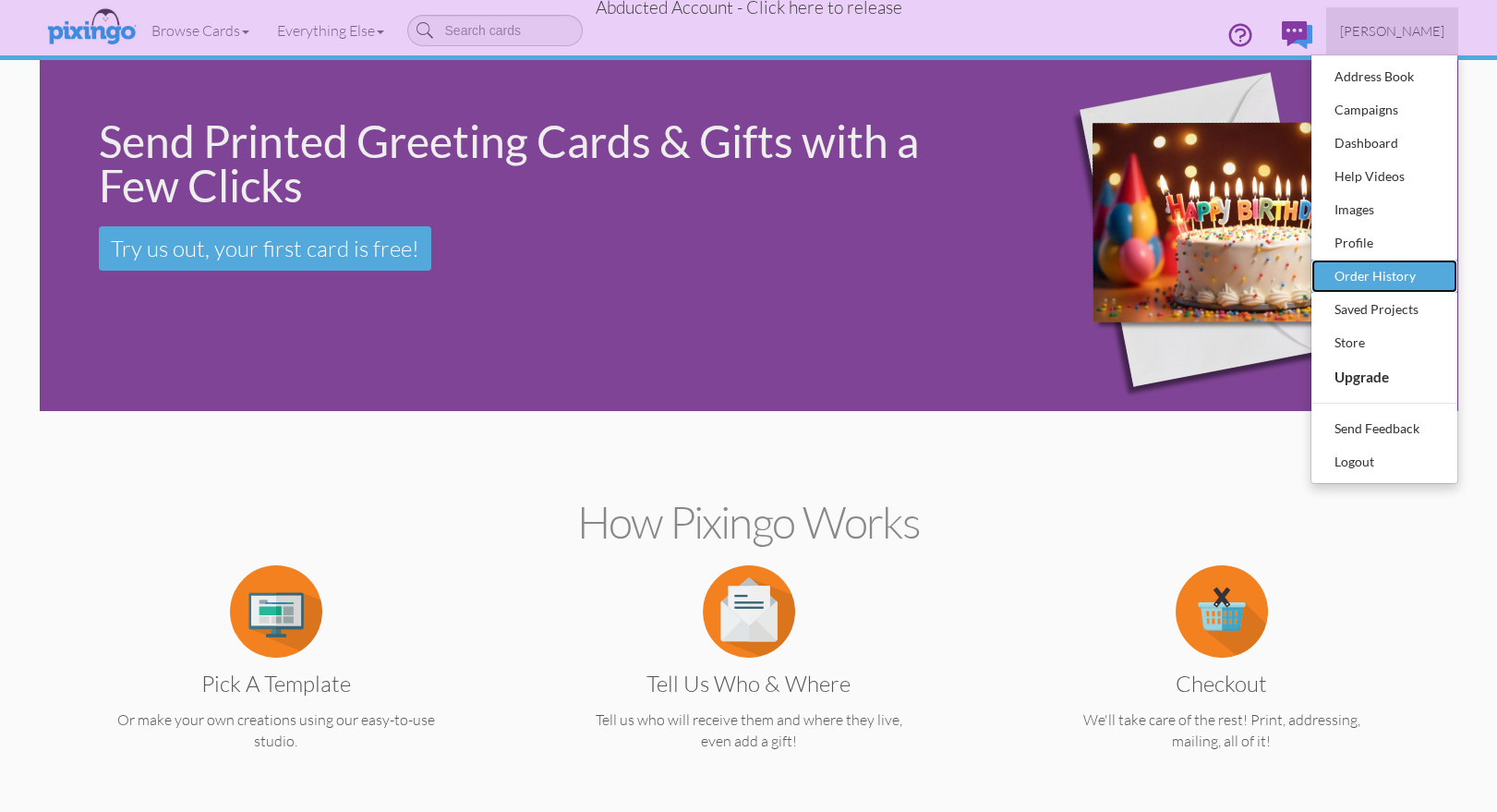
click at [1384, 277] on div "Order History" at bounding box center [1384, 275] width 109 height 28
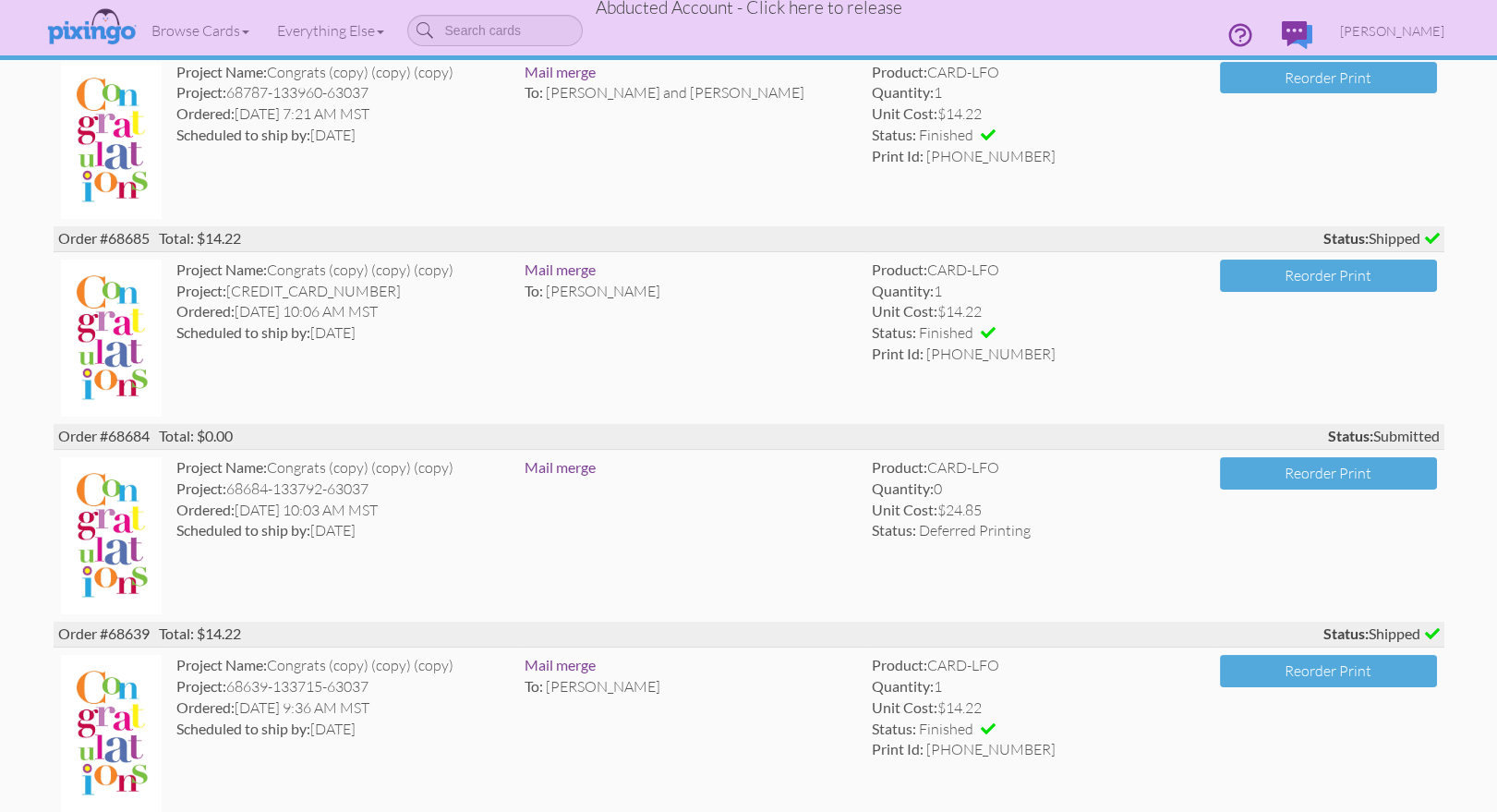
scroll to position [623, 0]
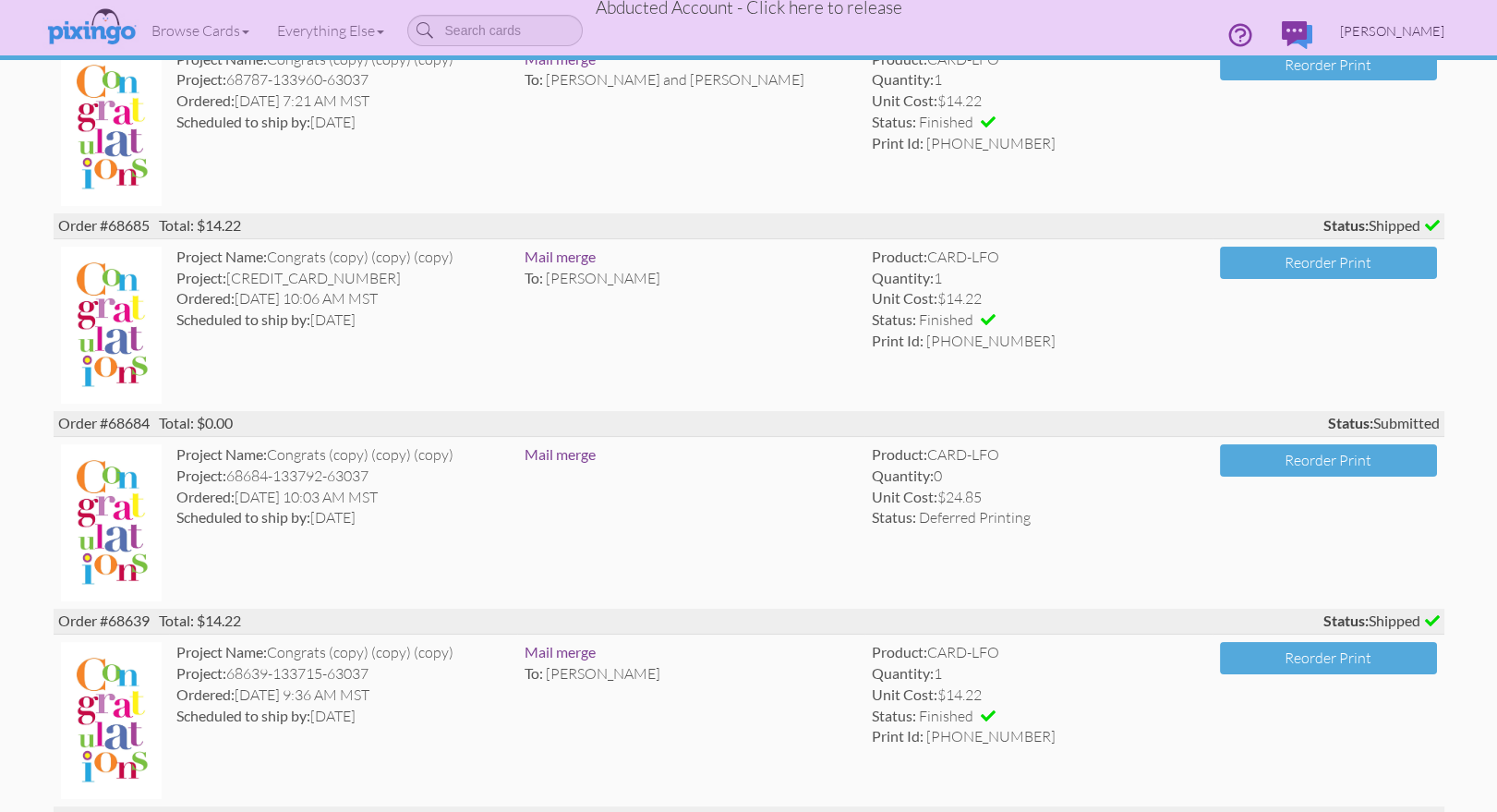
click at [1395, 27] on span "[PERSON_NAME]" at bounding box center [1392, 30] width 104 height 16
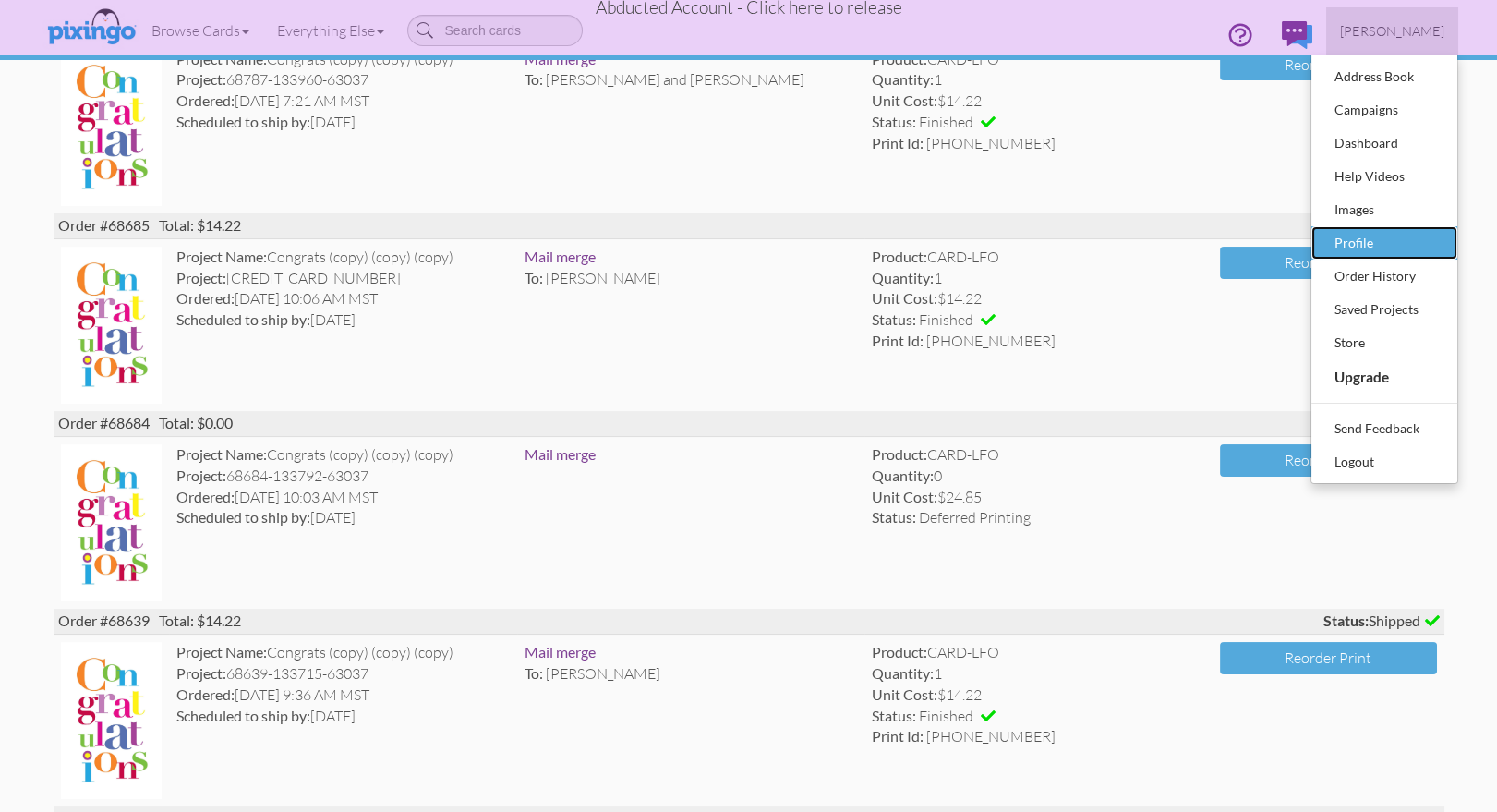
click at [1358, 247] on div "Profile" at bounding box center [1384, 242] width 109 height 28
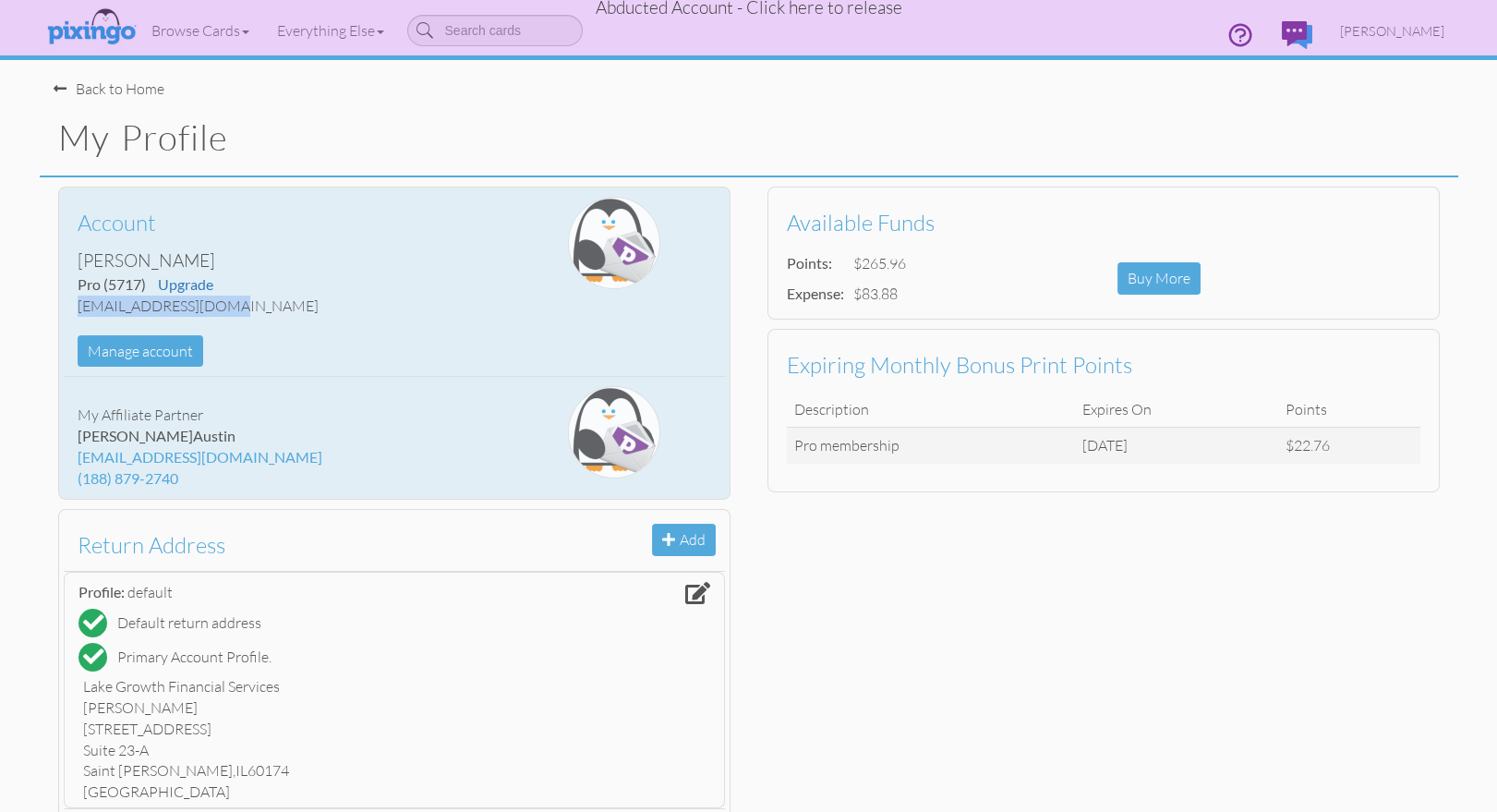
drag, startPoint x: 76, startPoint y: 308, endPoint x: 221, endPoint y: 309, distance: 145.0
click at [221, 309] on div "Account [PERSON_NAME] Pro (5717) Upgrade [EMAIL_ADDRESS][DOMAIN_NAME] Manage ac…" at bounding box center [284, 281] width 440 height 170
copy div "[EMAIL_ADDRESS][DOMAIN_NAME]"
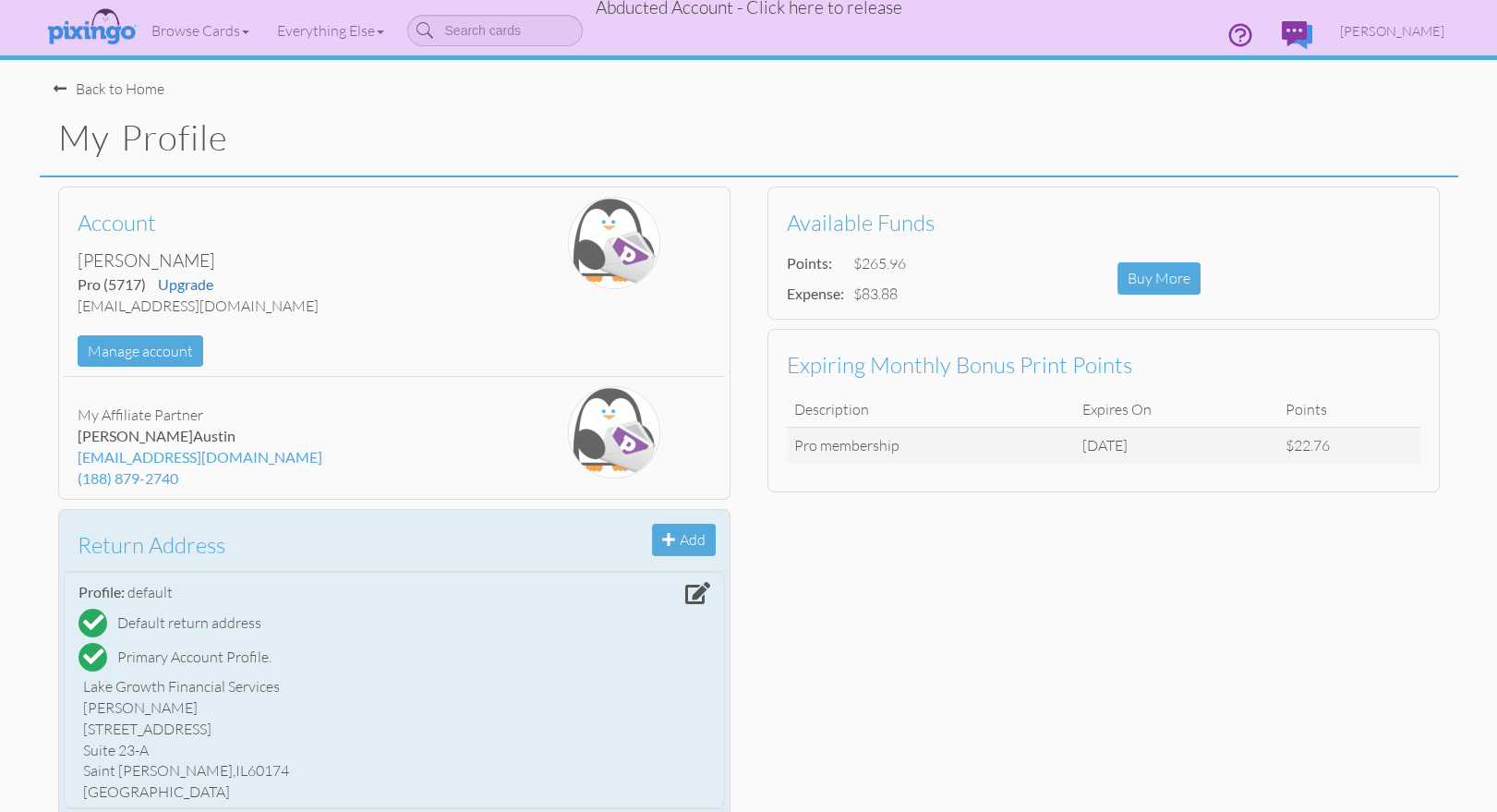
click at [607, 804] on div "Lake Growth Financial Services [PERSON_NAME] [STREET_ADDRESS] [GEOGRAPHIC_DATA]…" at bounding box center [395, 739] width 632 height 136
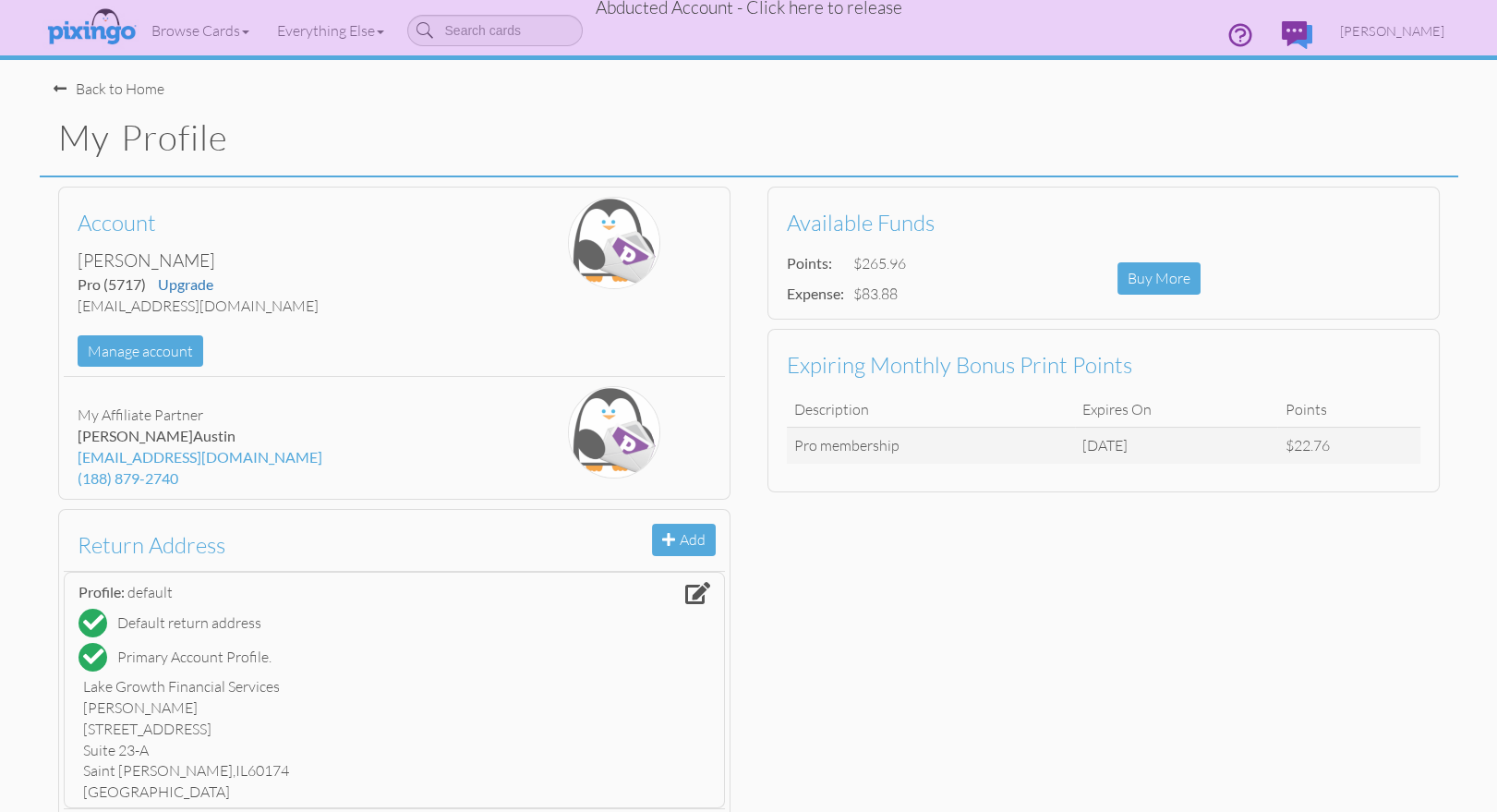
click at [646, 120] on h1 "My Profile" at bounding box center [757, 138] width 1399 height 39
click at [806, 9] on span "Abducted Account - Click here to release" at bounding box center [748, 7] width 306 height 22
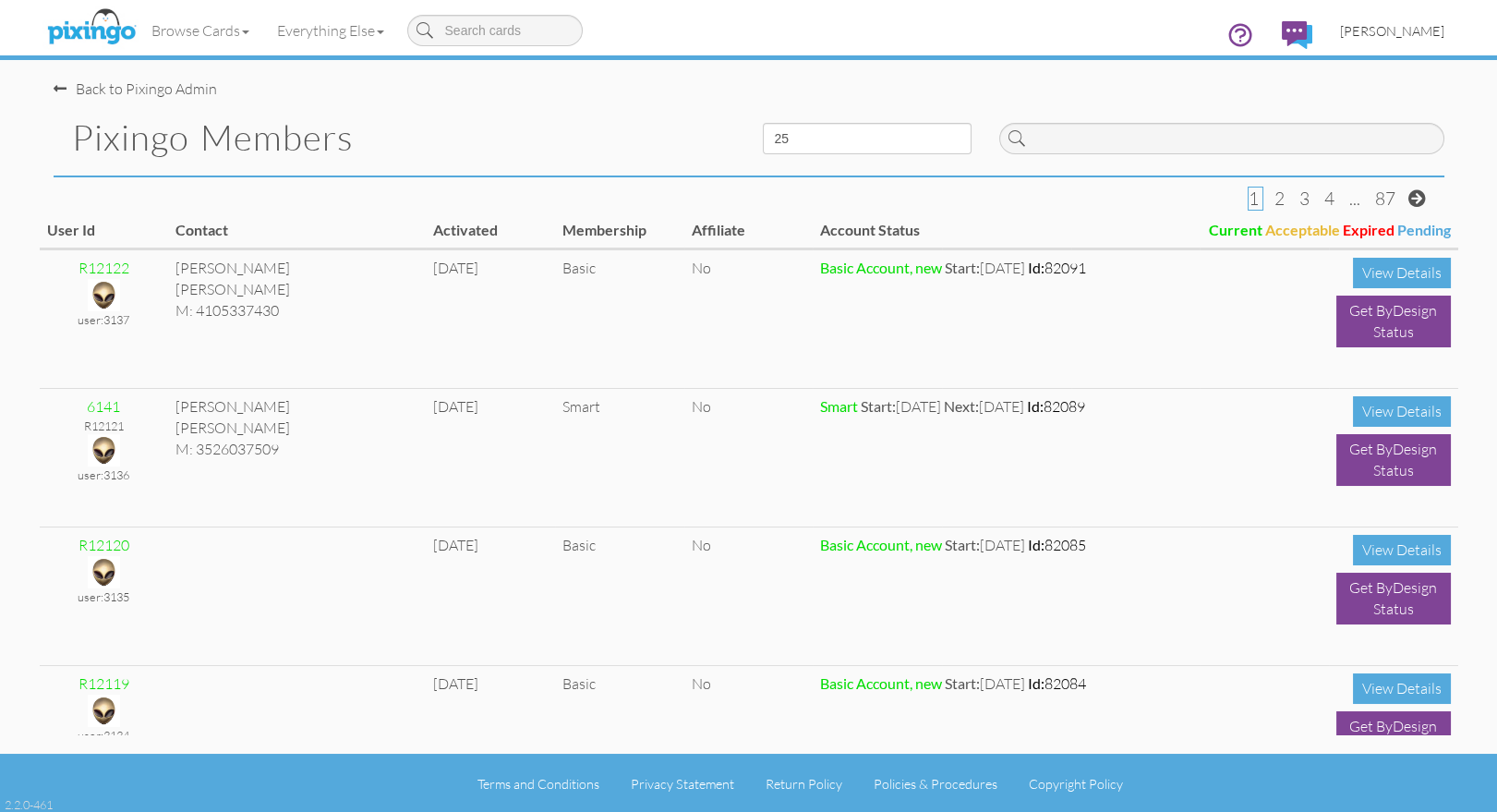
click at [1395, 27] on span "[PERSON_NAME]" at bounding box center [1392, 30] width 104 height 16
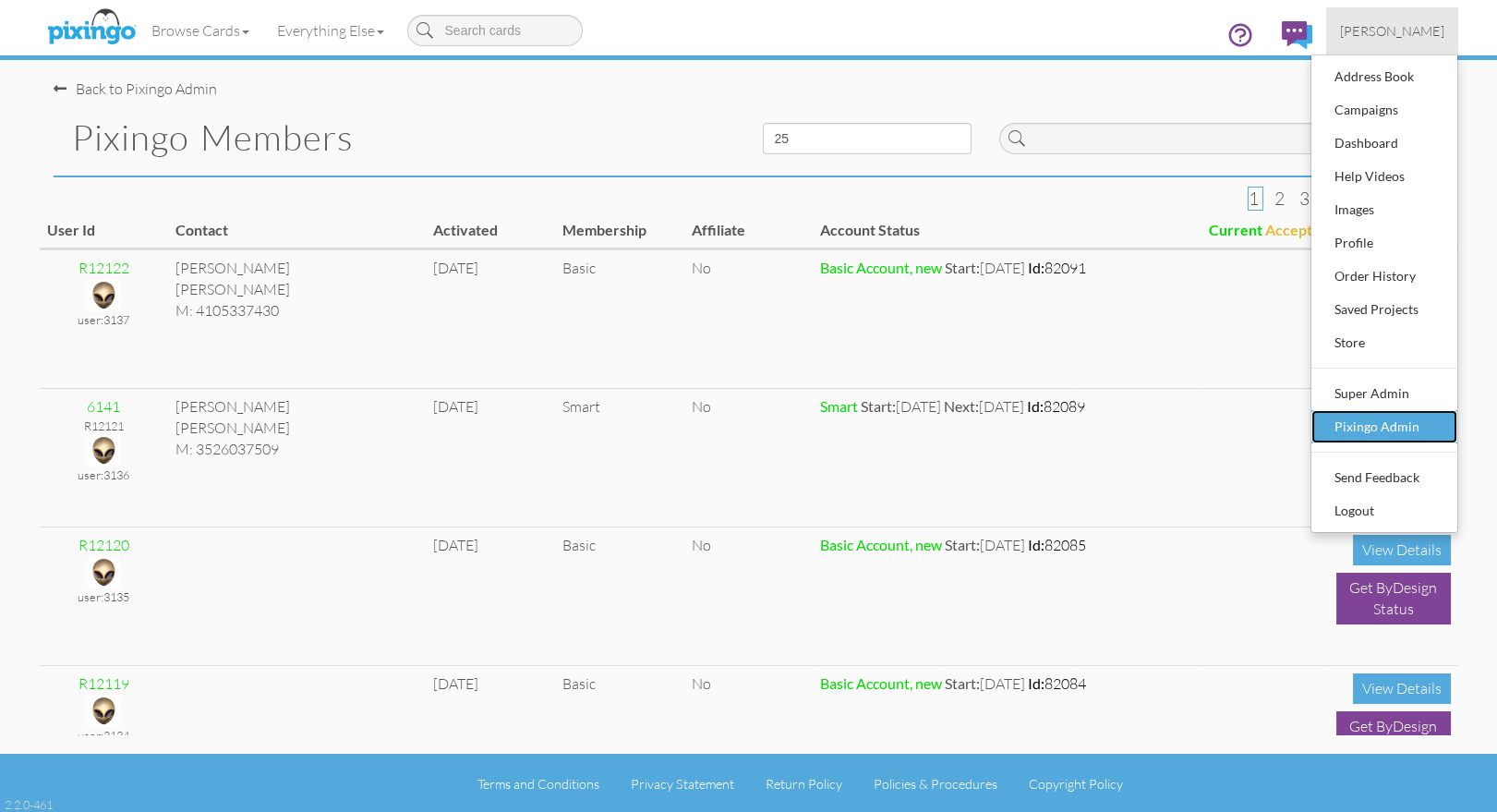
click at [1373, 419] on div "Pixingo Admin" at bounding box center [1384, 426] width 109 height 28
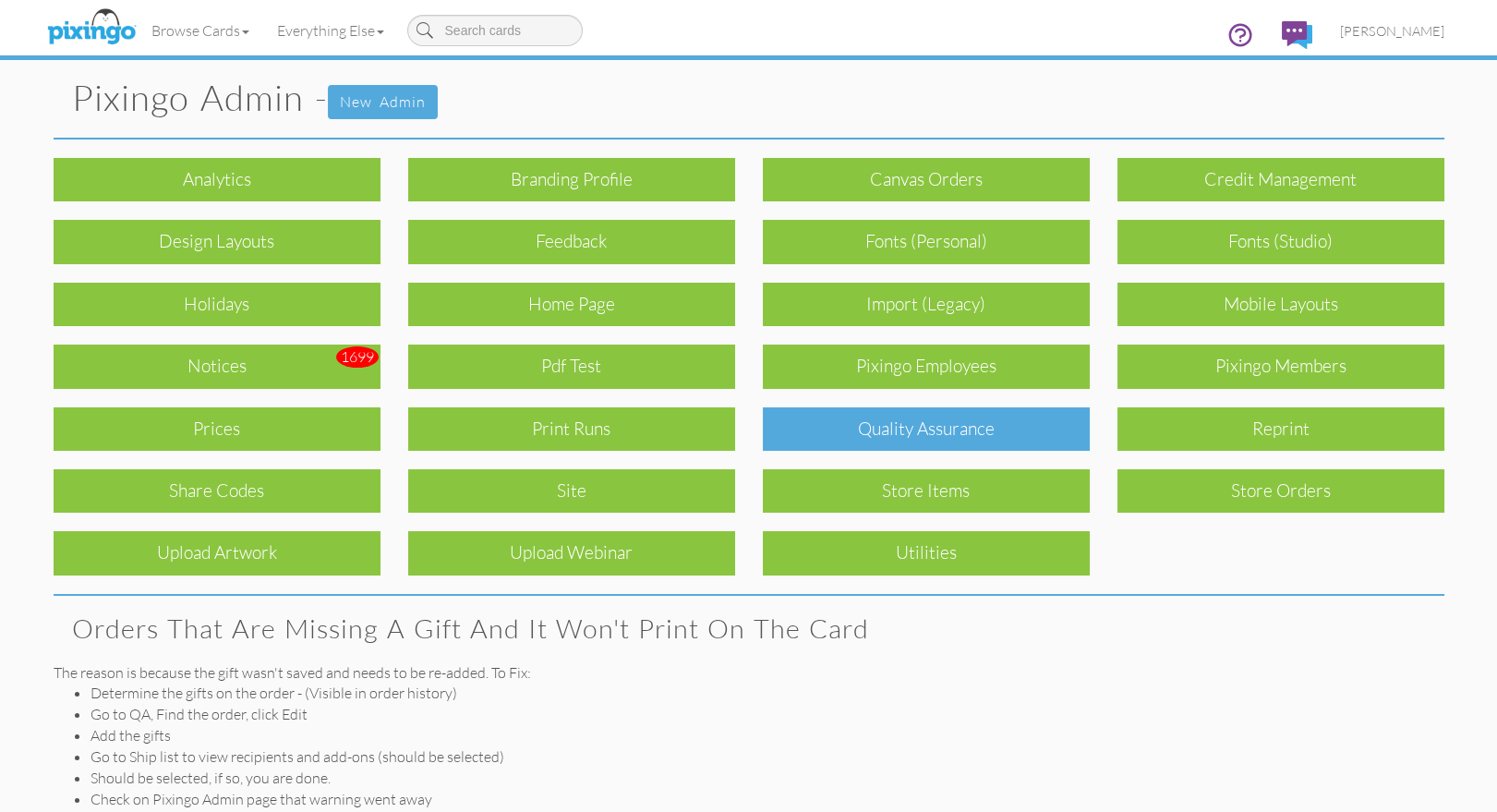
click at [885, 411] on div "Quality Assurance" at bounding box center [926, 429] width 327 height 44
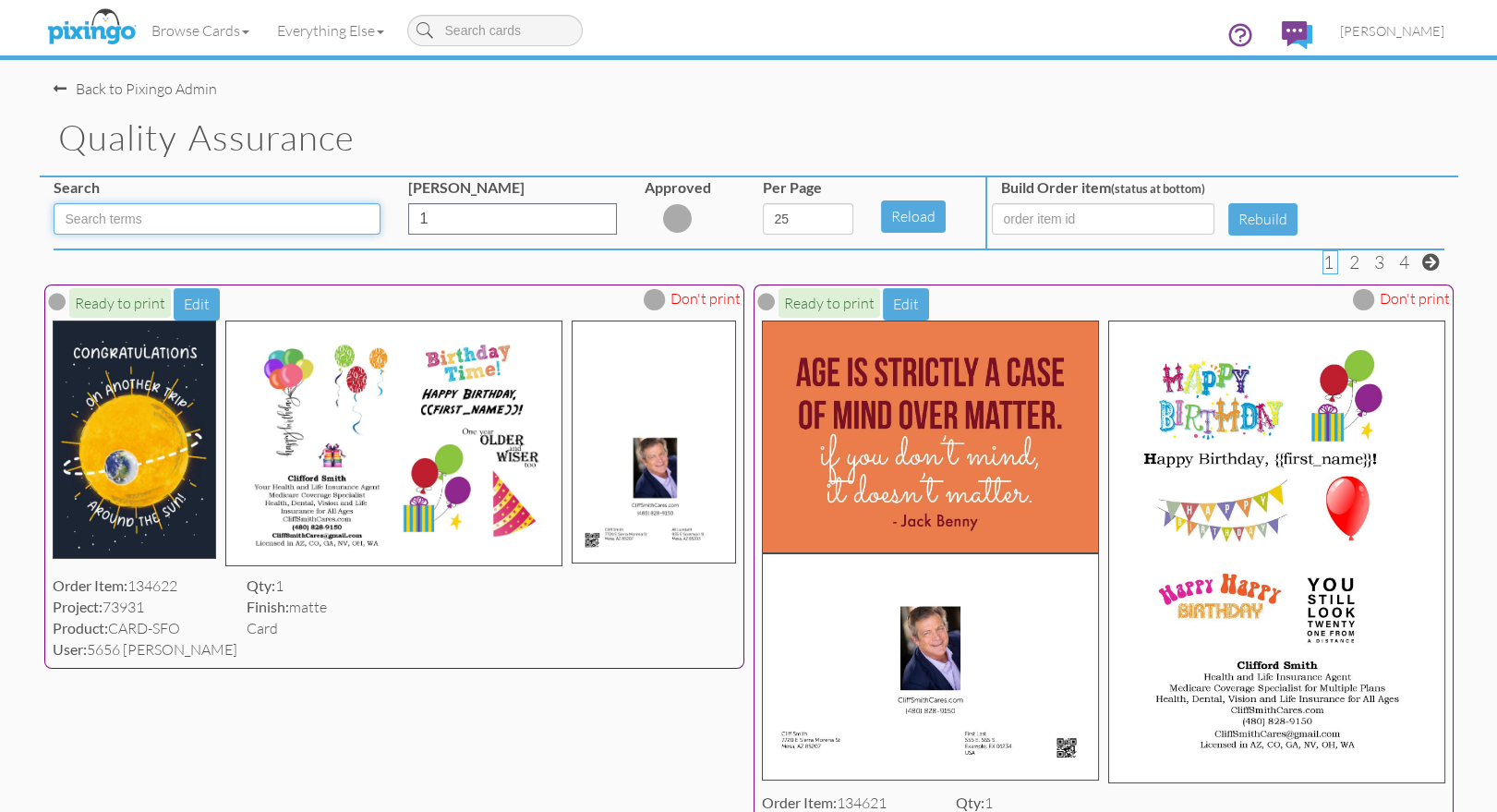
click at [155, 218] on input at bounding box center [216, 218] width 327 height 31
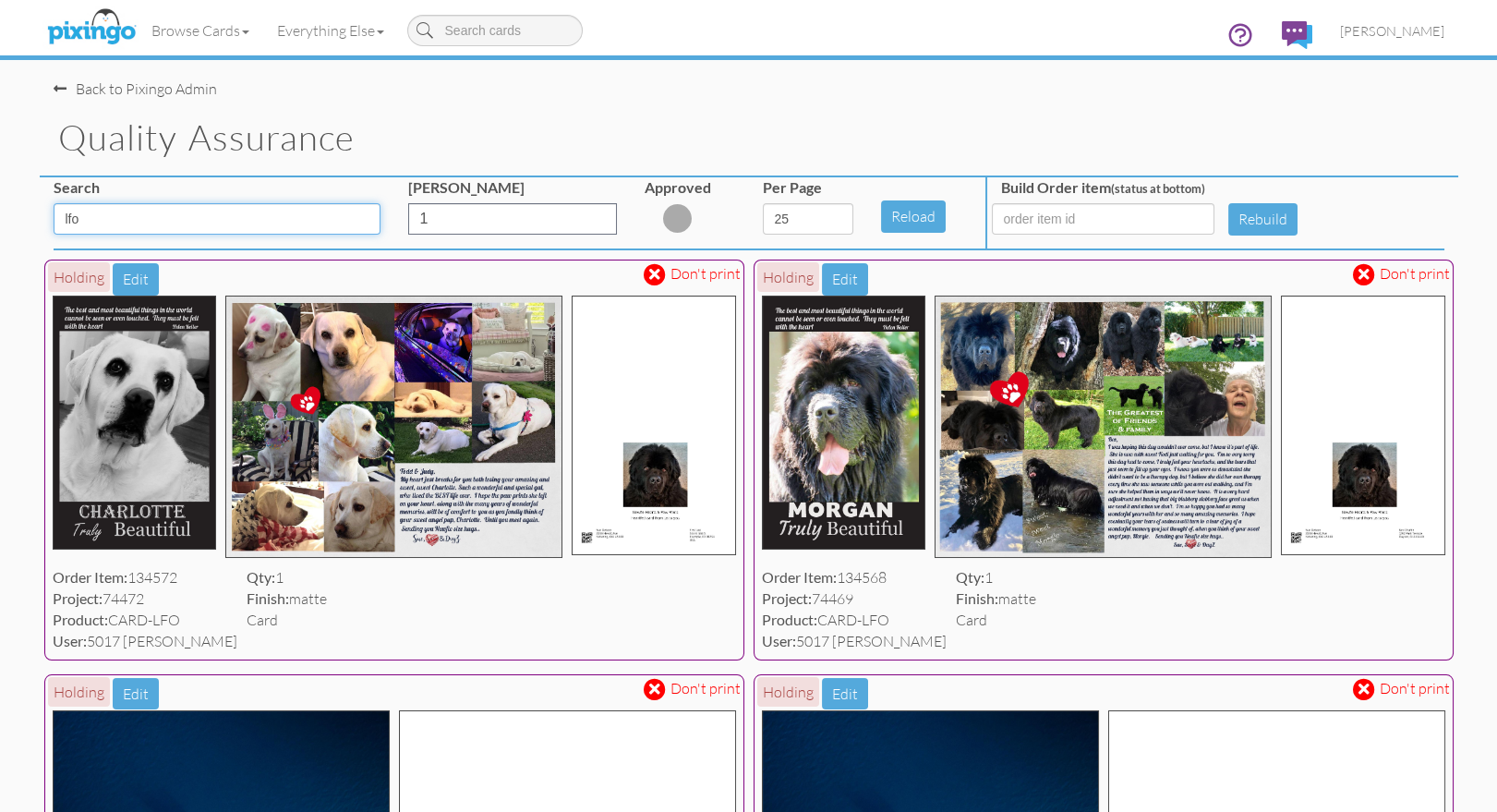
type input "lfo"
click at [658, 269] on span at bounding box center [655, 274] width 11 height 16
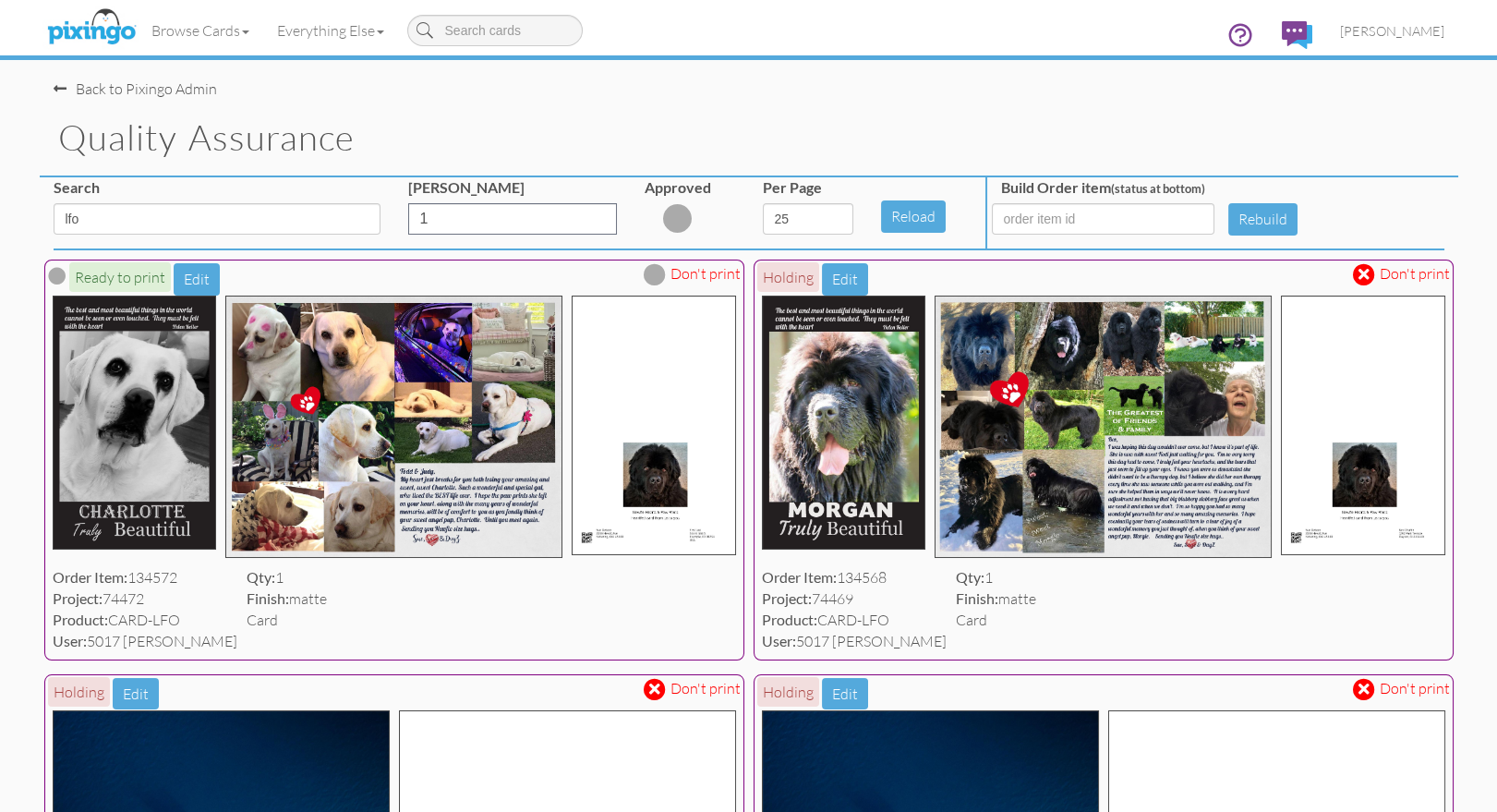
click at [1364, 274] on span at bounding box center [1364, 274] width 11 height 16
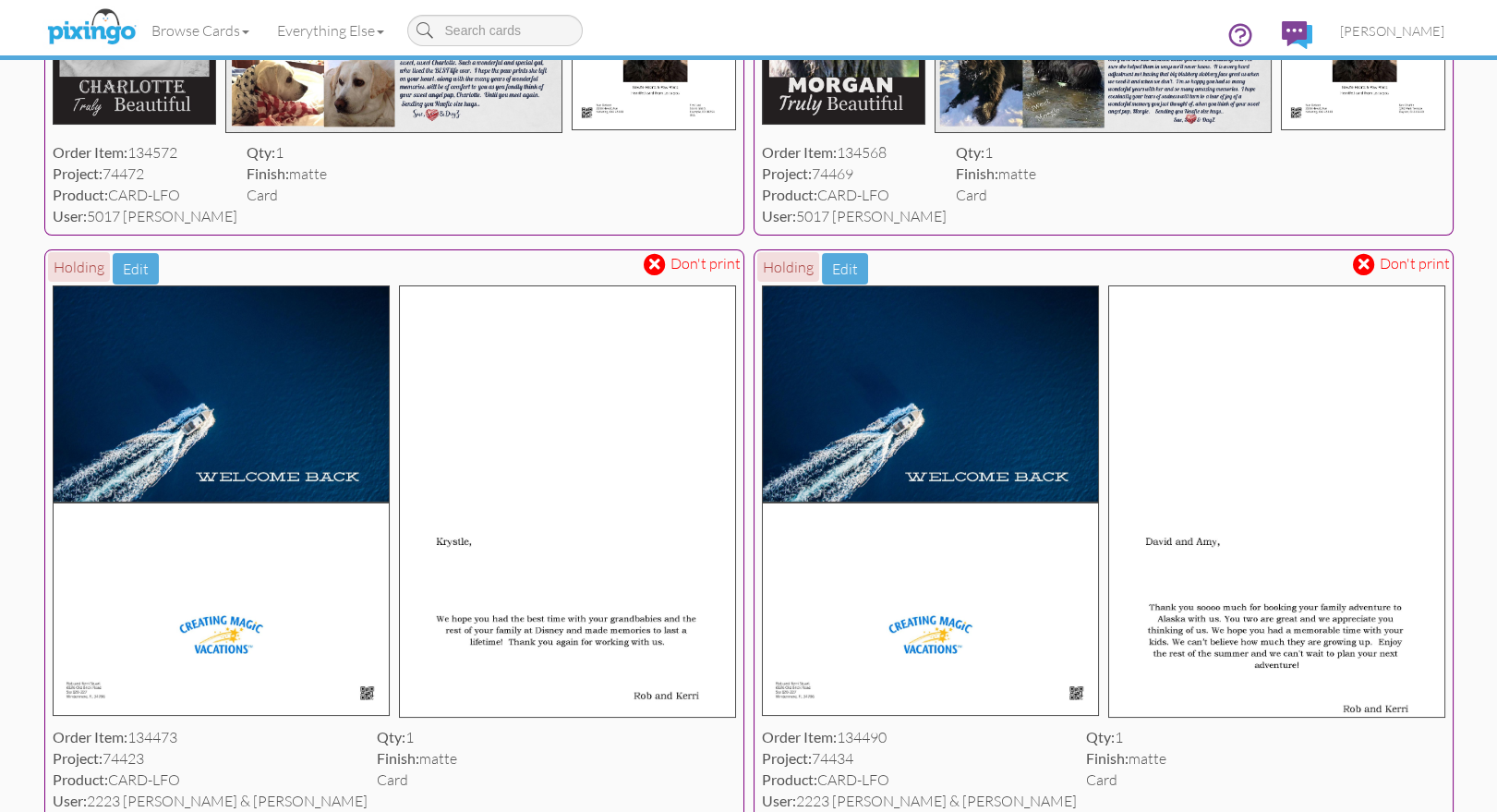
scroll to position [436, 0]
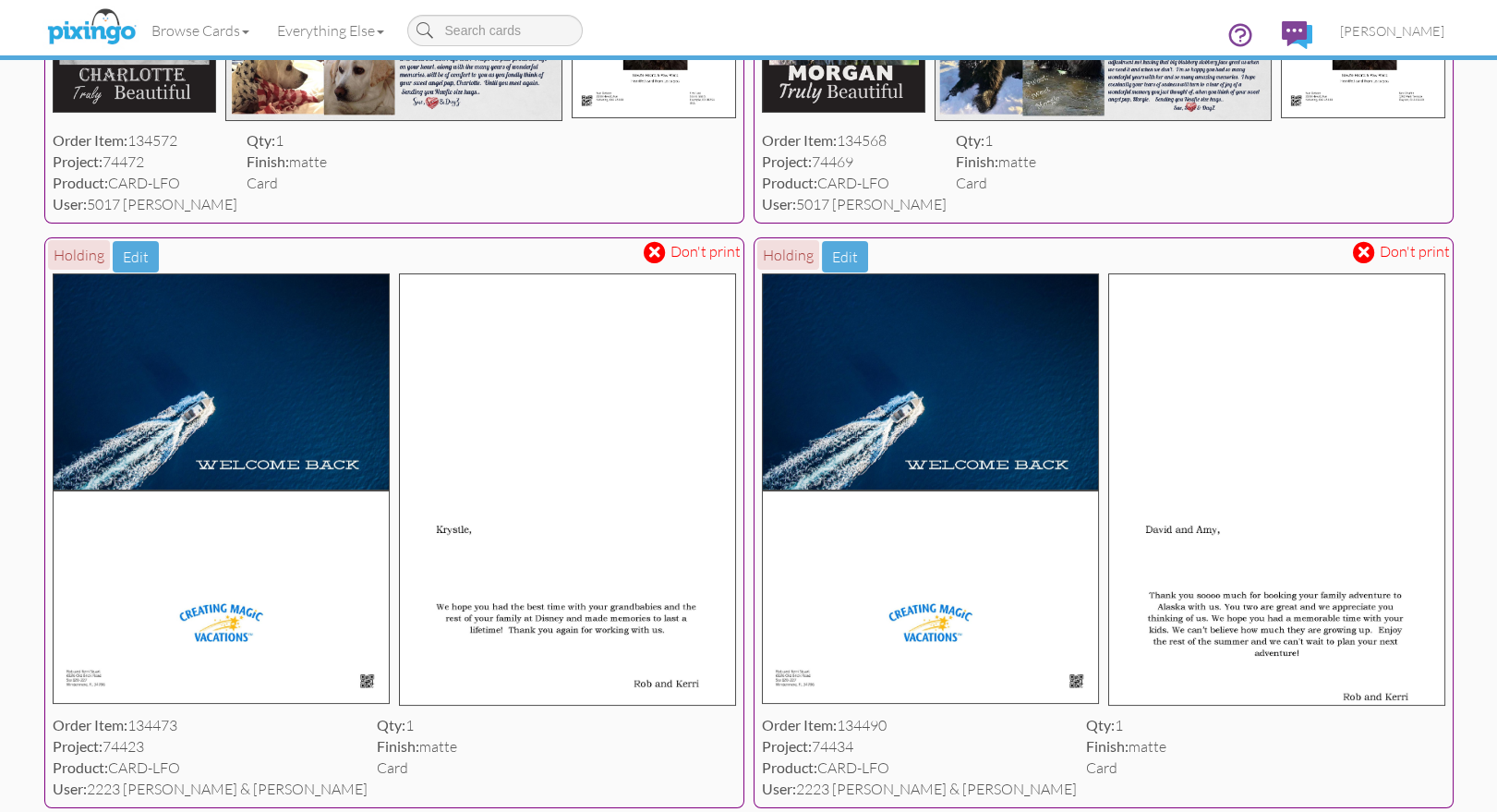
click at [1361, 259] on span at bounding box center [1364, 251] width 11 height 16
click at [659, 259] on span at bounding box center [655, 251] width 11 height 16
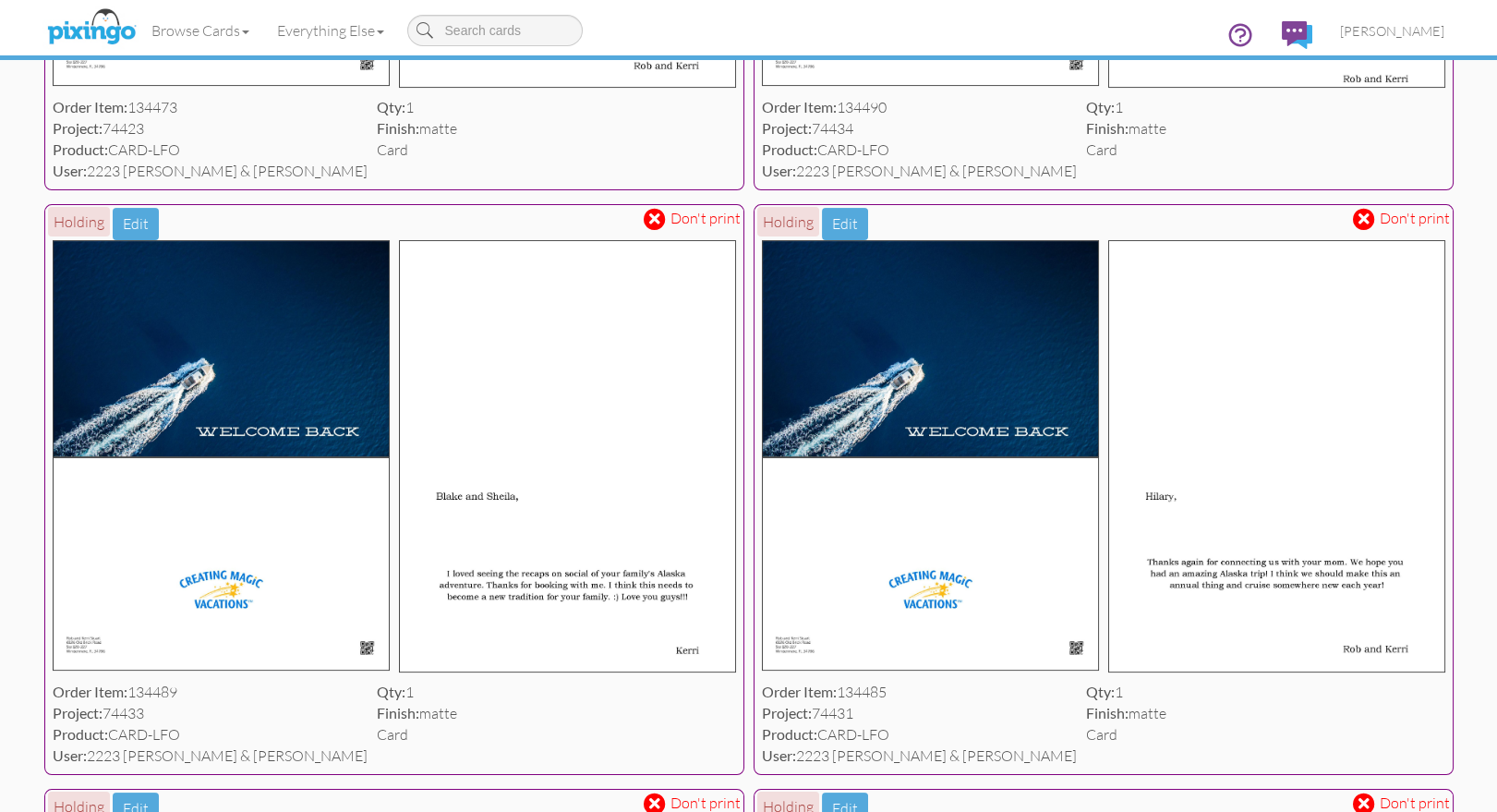
scroll to position [1061, 0]
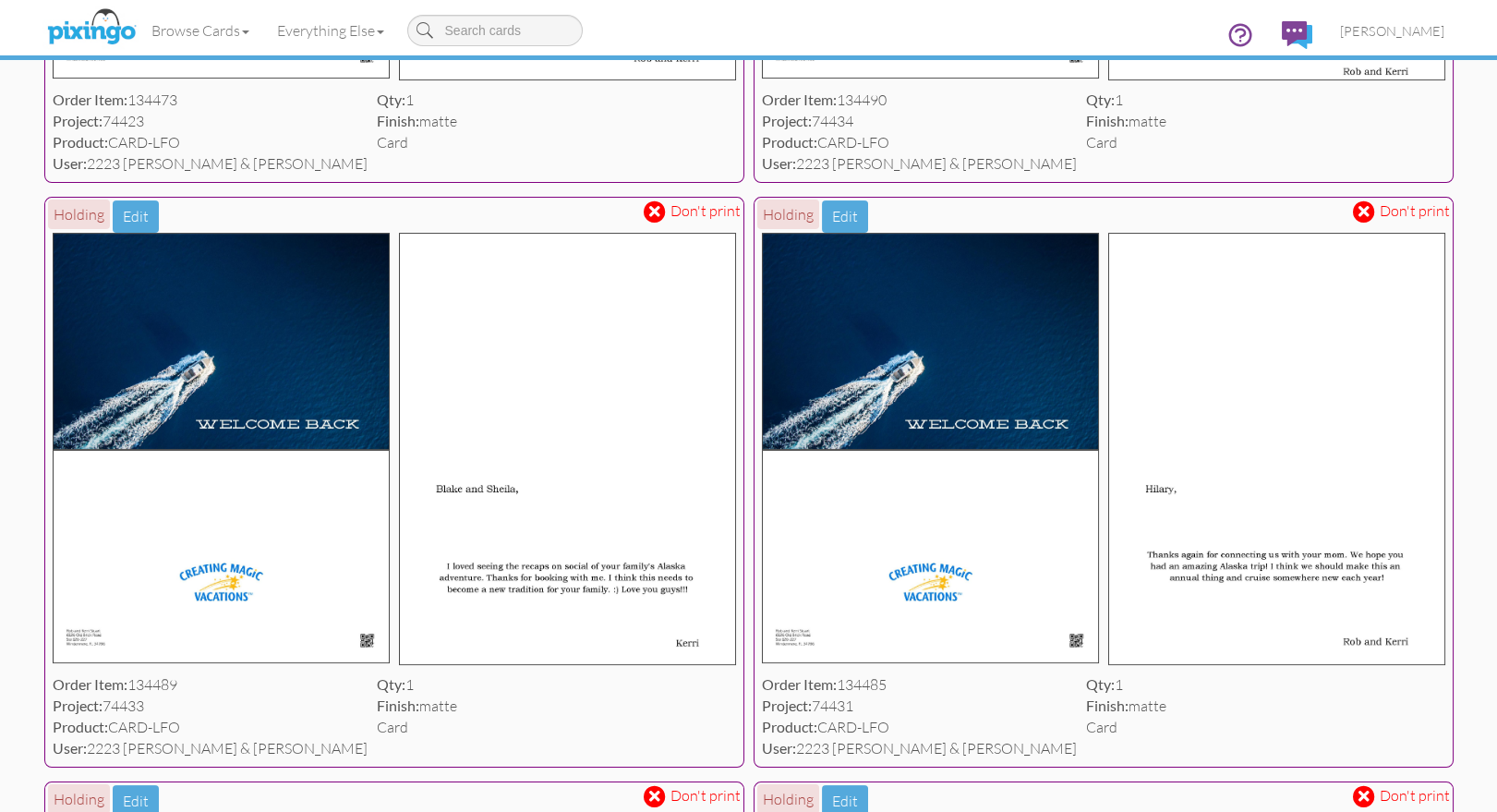
click at [656, 223] on span at bounding box center [654, 211] width 22 height 22
click at [1364, 219] on span at bounding box center [1364, 211] width 11 height 16
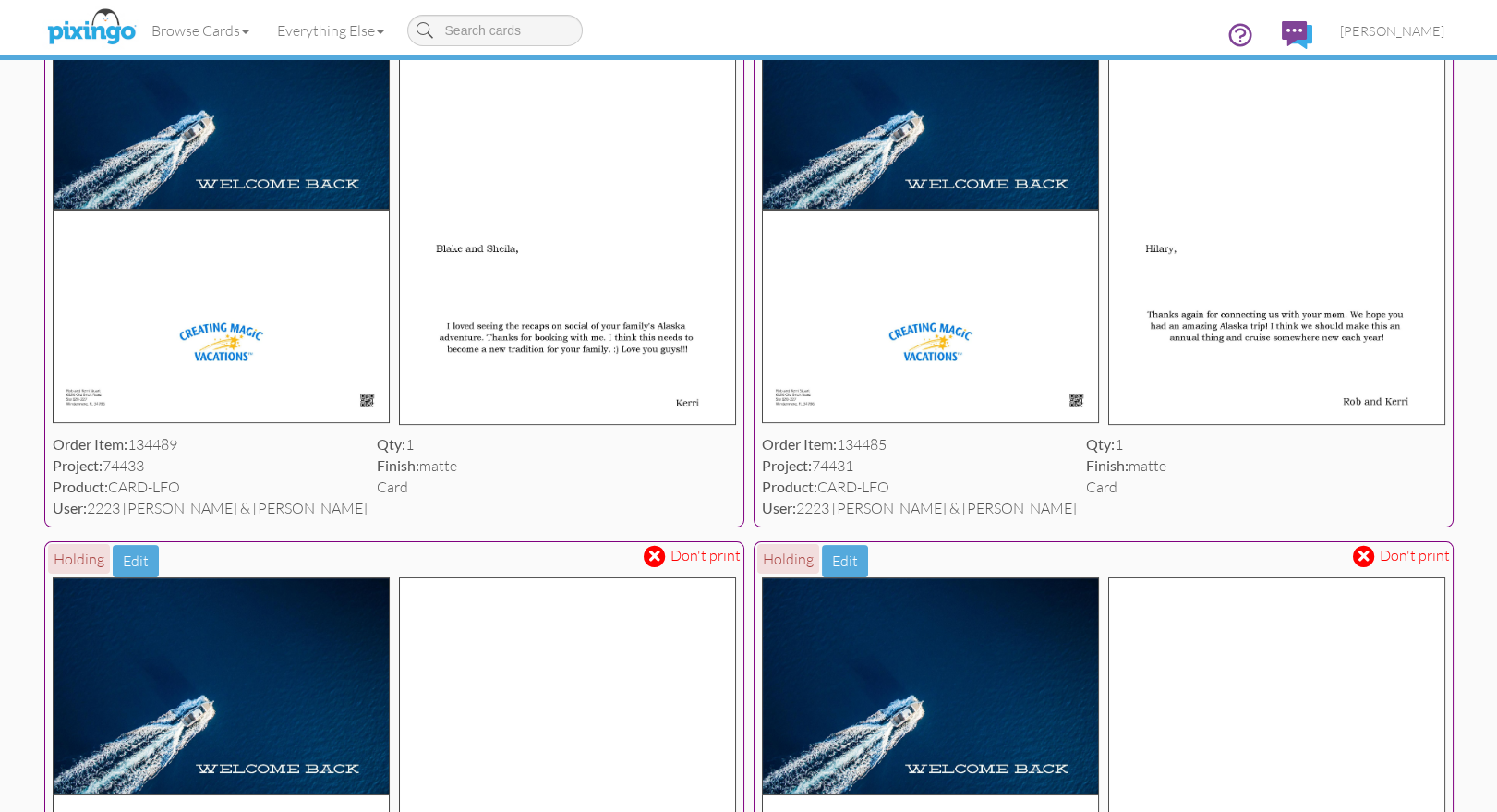
scroll to position [1305, 0]
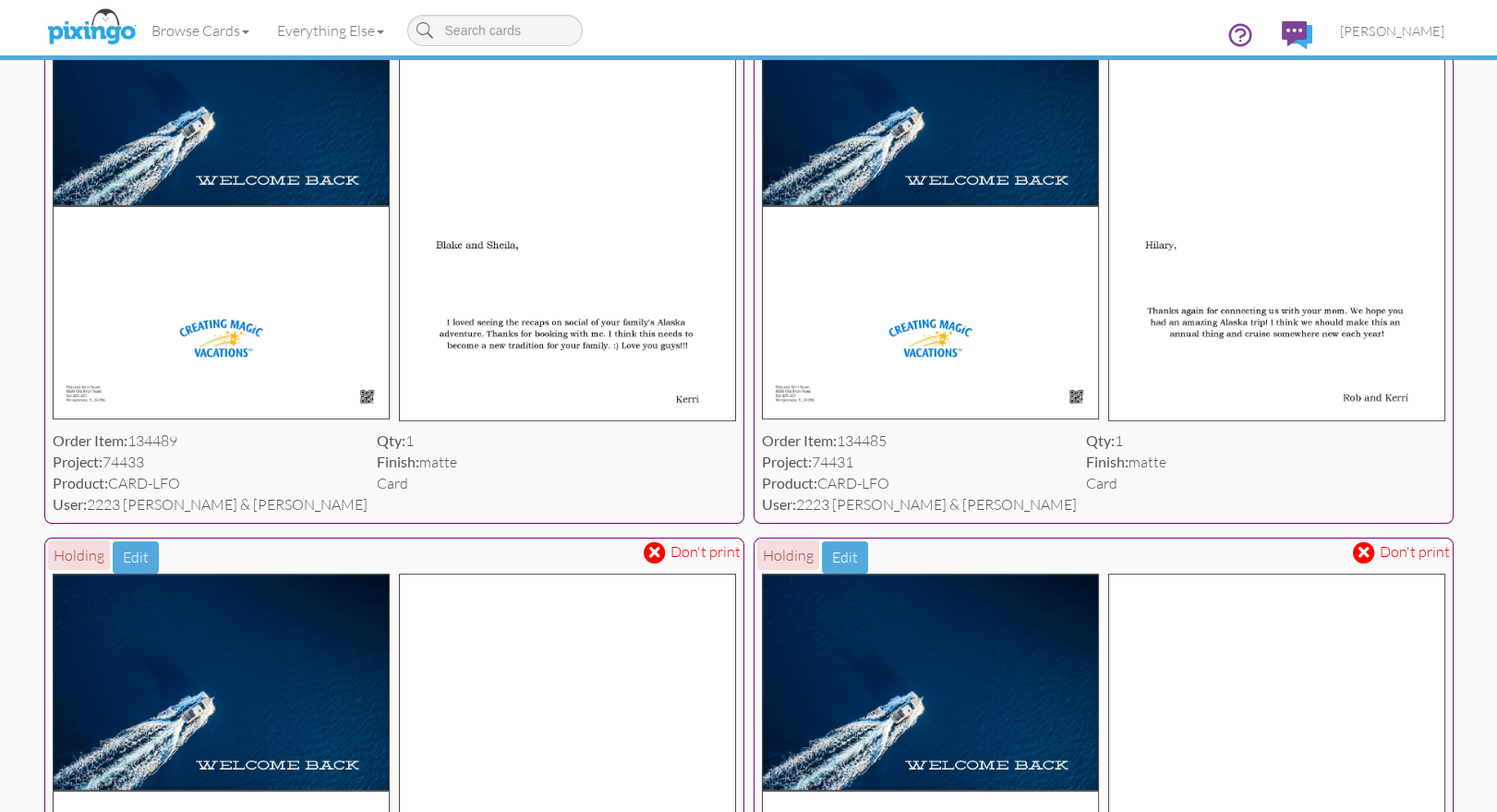
click at [661, 563] on span at bounding box center [654, 551] width 22 height 22
click at [1363, 560] on span at bounding box center [1364, 551] width 11 height 16
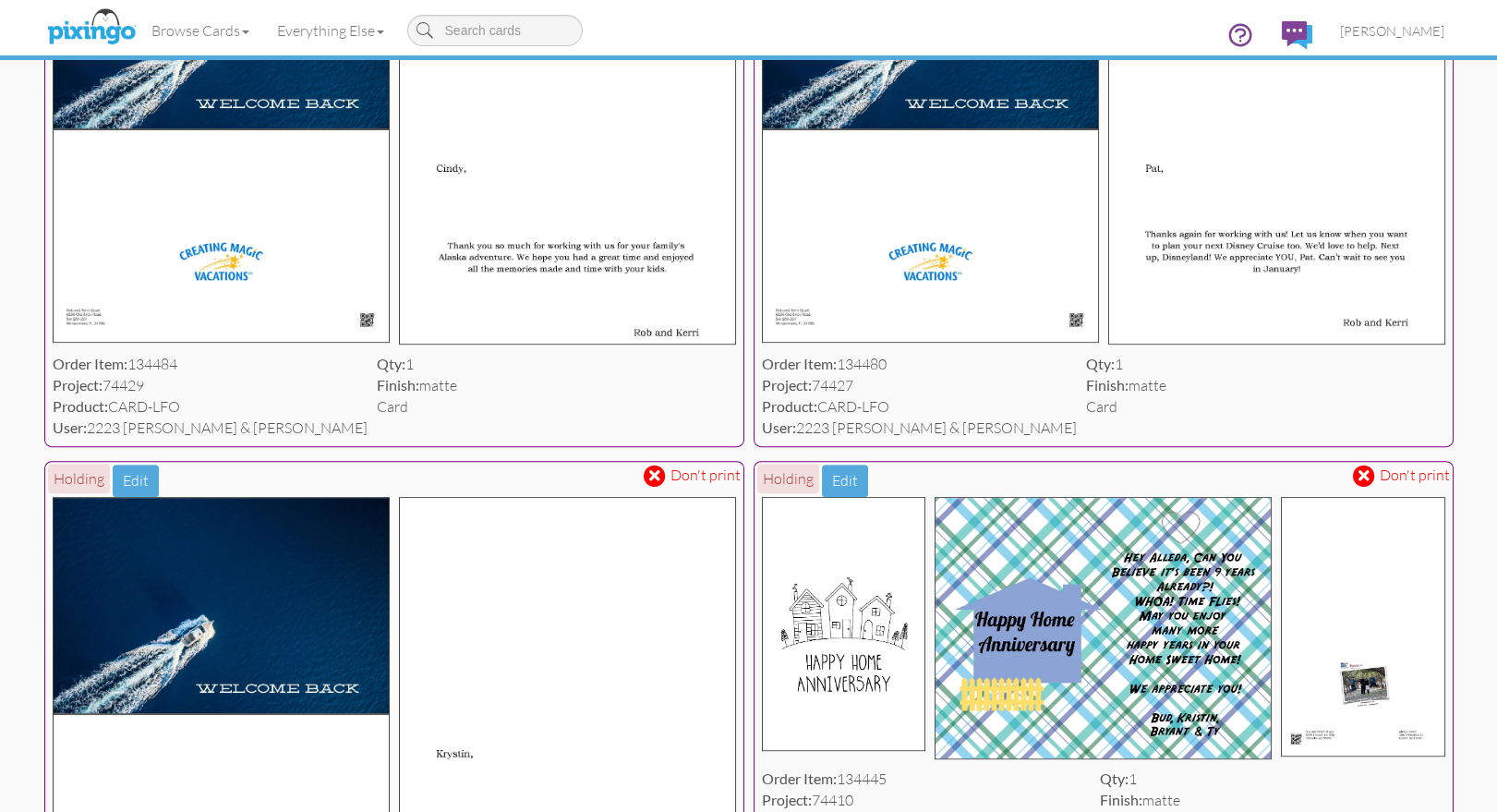
scroll to position [1980, 0]
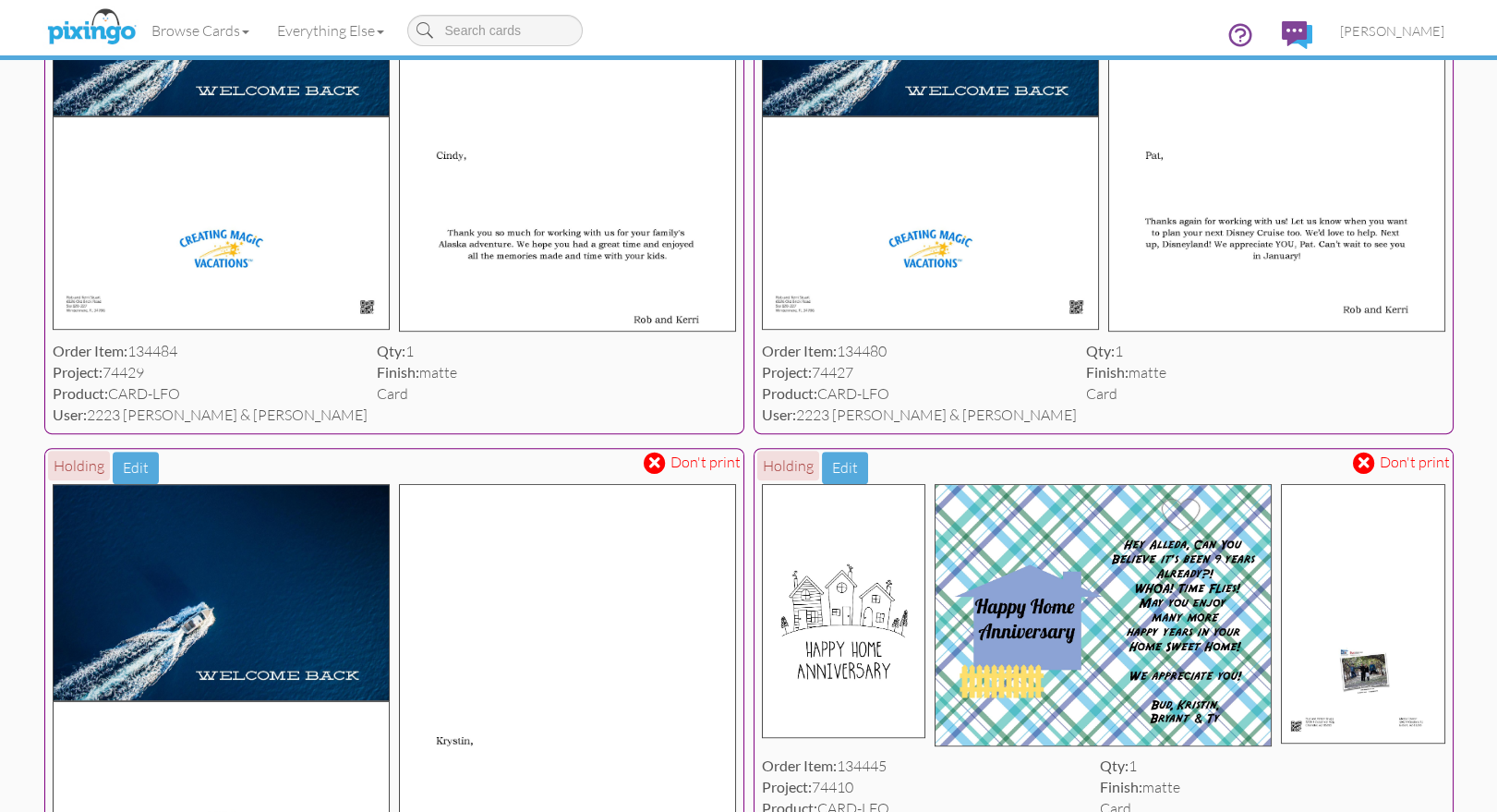
click at [1363, 470] on span at bounding box center [1364, 462] width 11 height 16
click at [650, 470] on span at bounding box center [655, 462] width 11 height 16
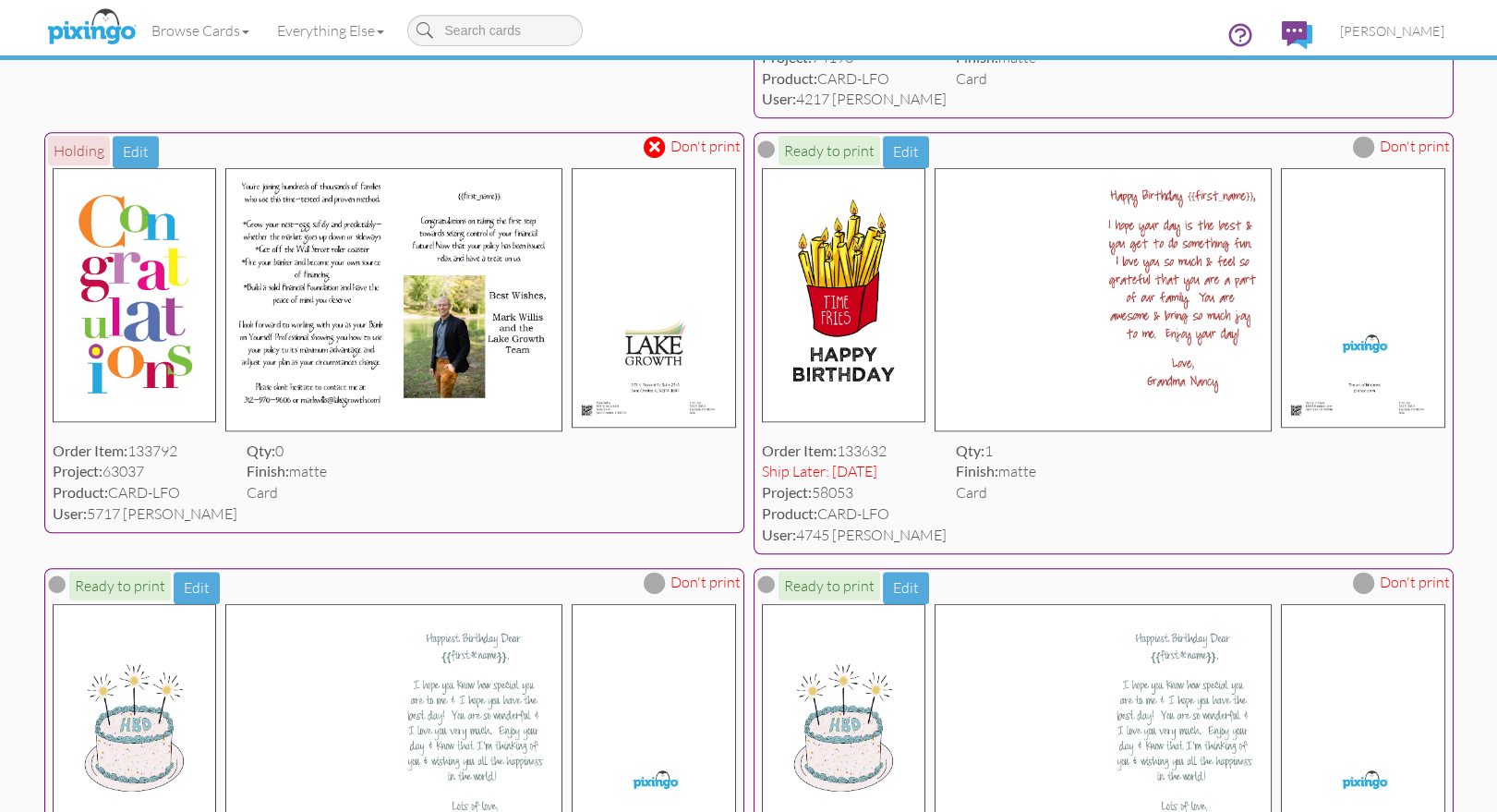
scroll to position [3128, 0]
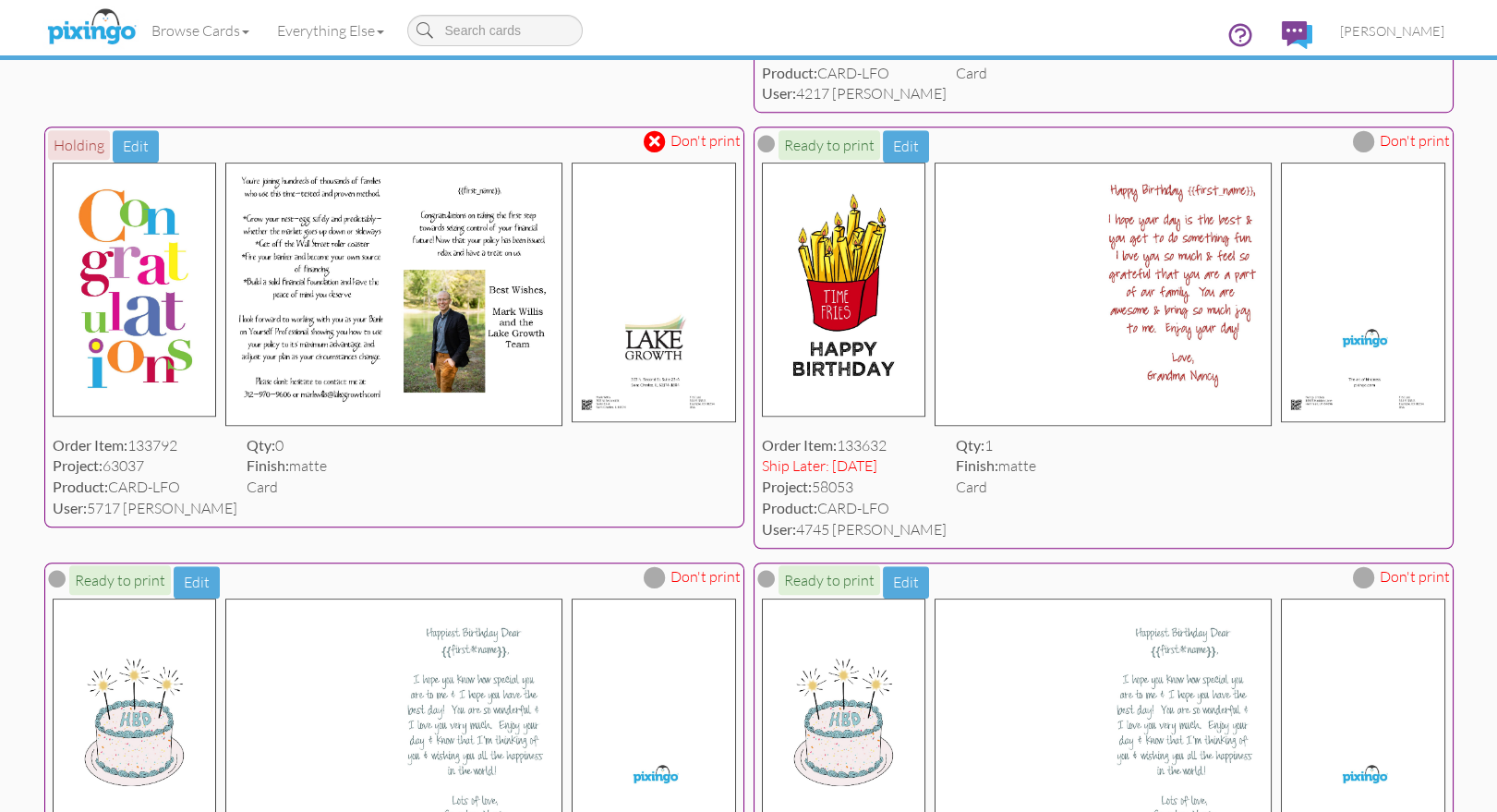
click at [659, 150] on span at bounding box center [655, 141] width 11 height 16
click at [95, 20] on img at bounding box center [91, 28] width 98 height 46
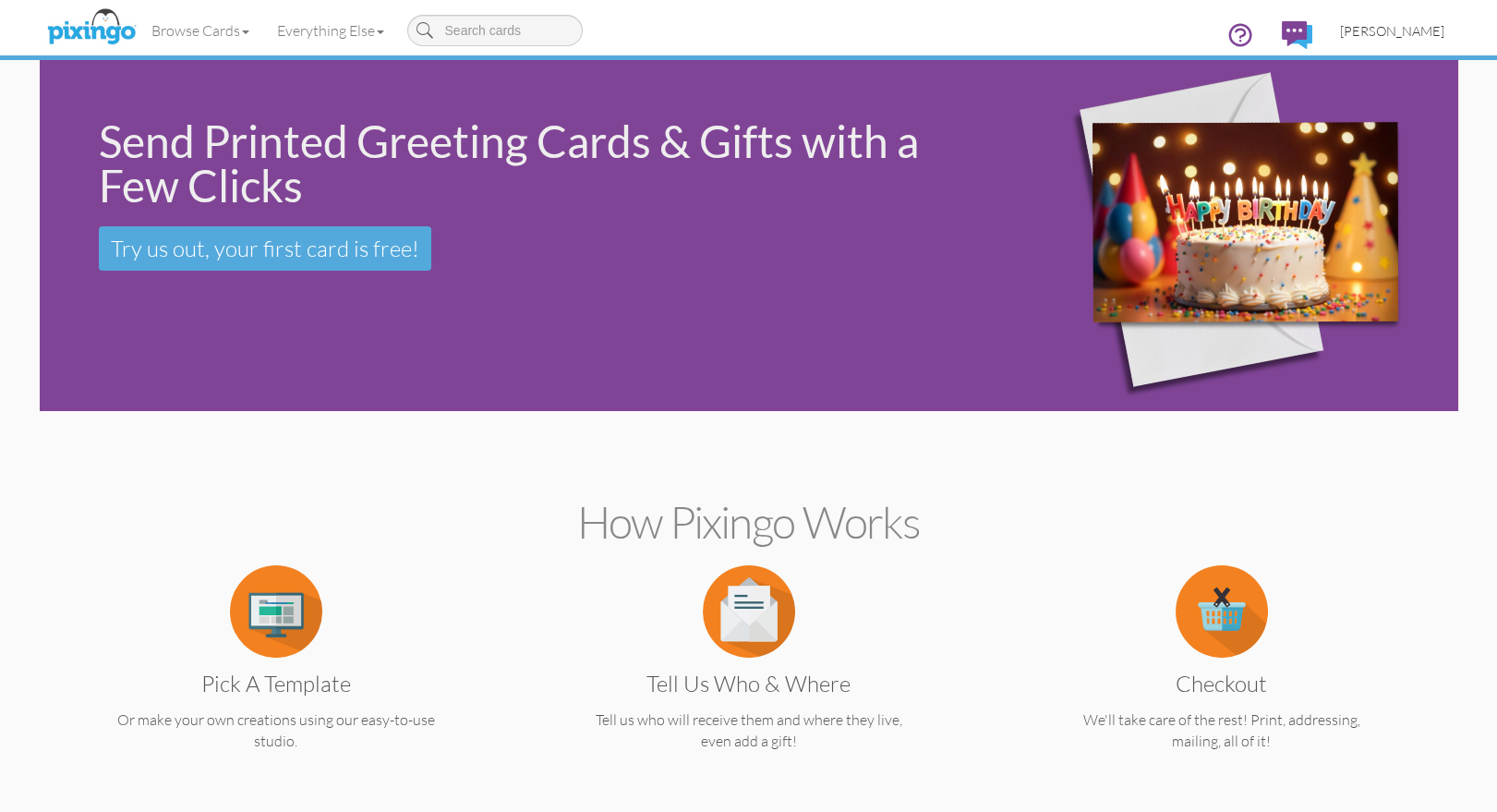
click at [1372, 30] on span "[PERSON_NAME]" at bounding box center [1392, 30] width 104 height 16
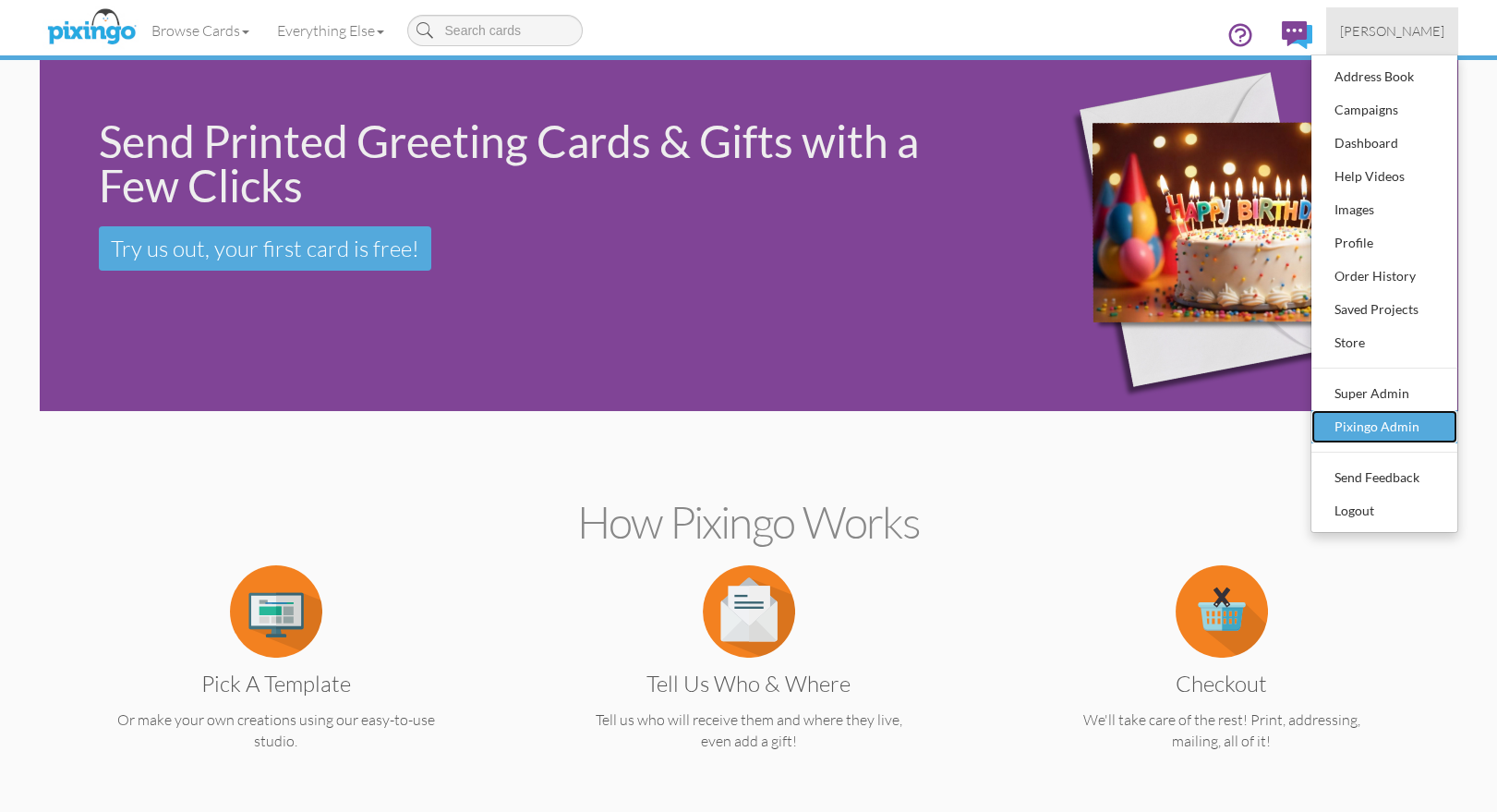
click at [1342, 432] on div "Pixingo Admin" at bounding box center [1384, 426] width 109 height 28
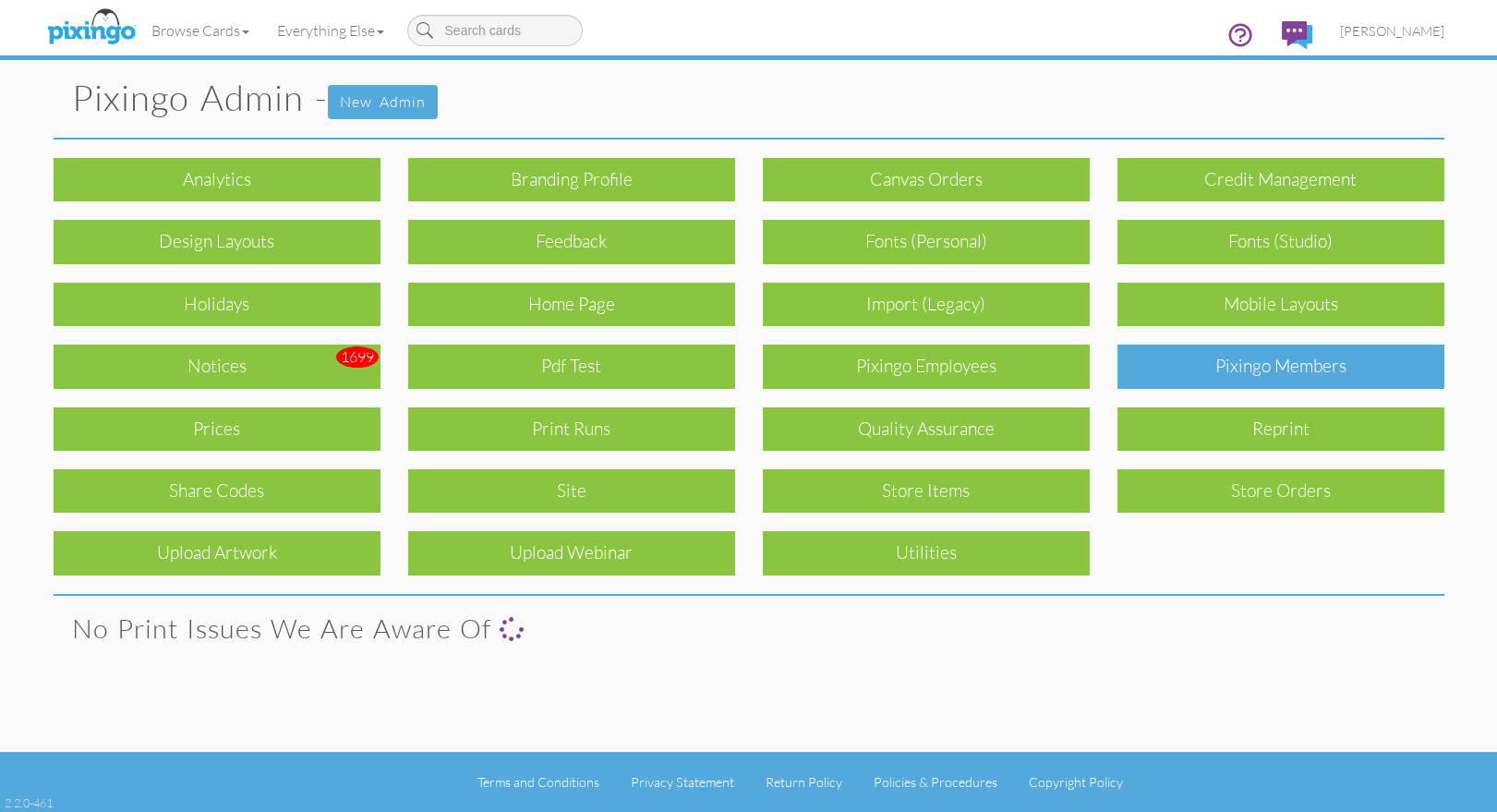
click at [1316, 375] on div "Pixingo Members" at bounding box center [1281, 366] width 327 height 44
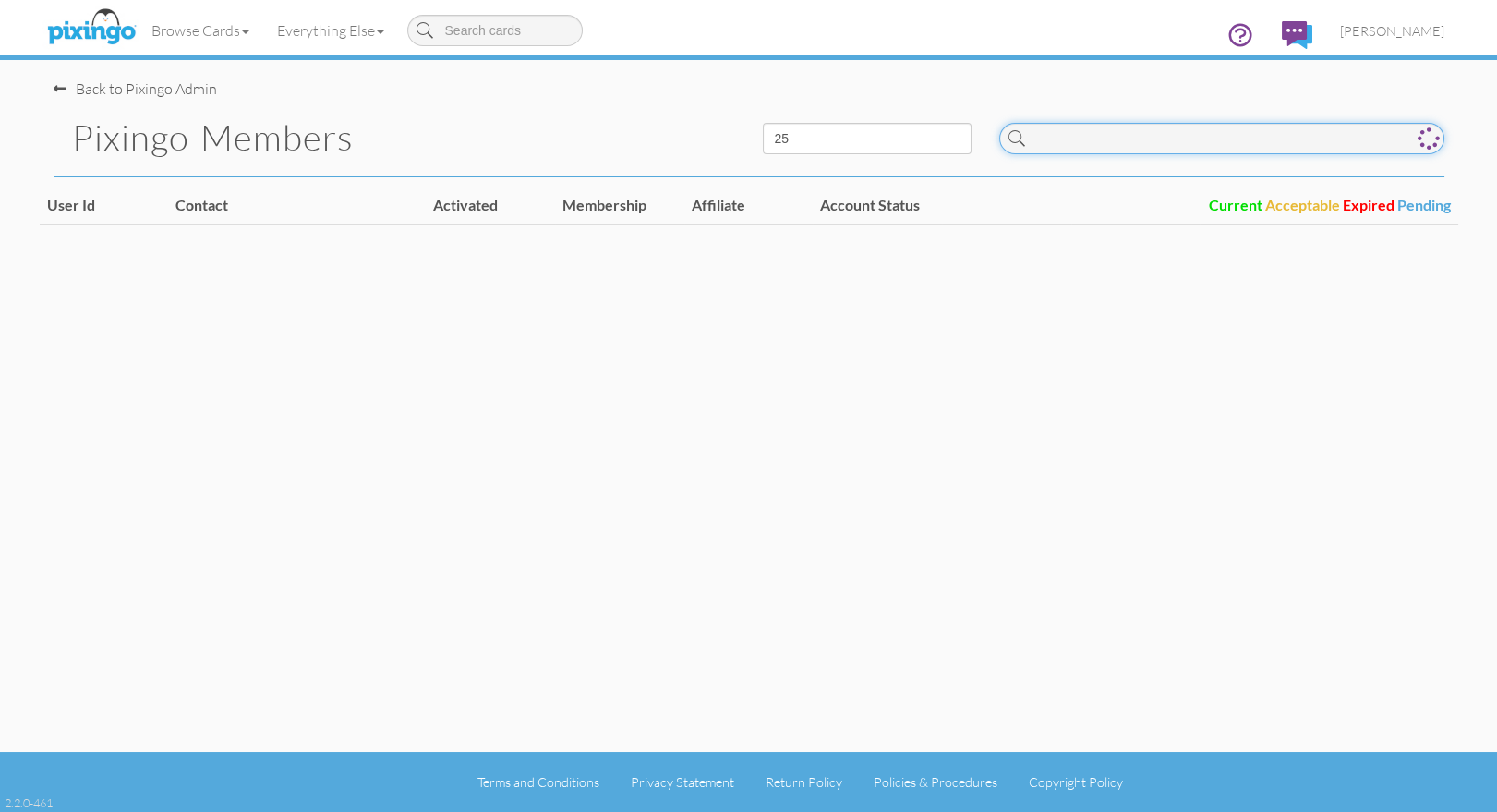
click at [1145, 137] on input at bounding box center [1221, 138] width 445 height 31
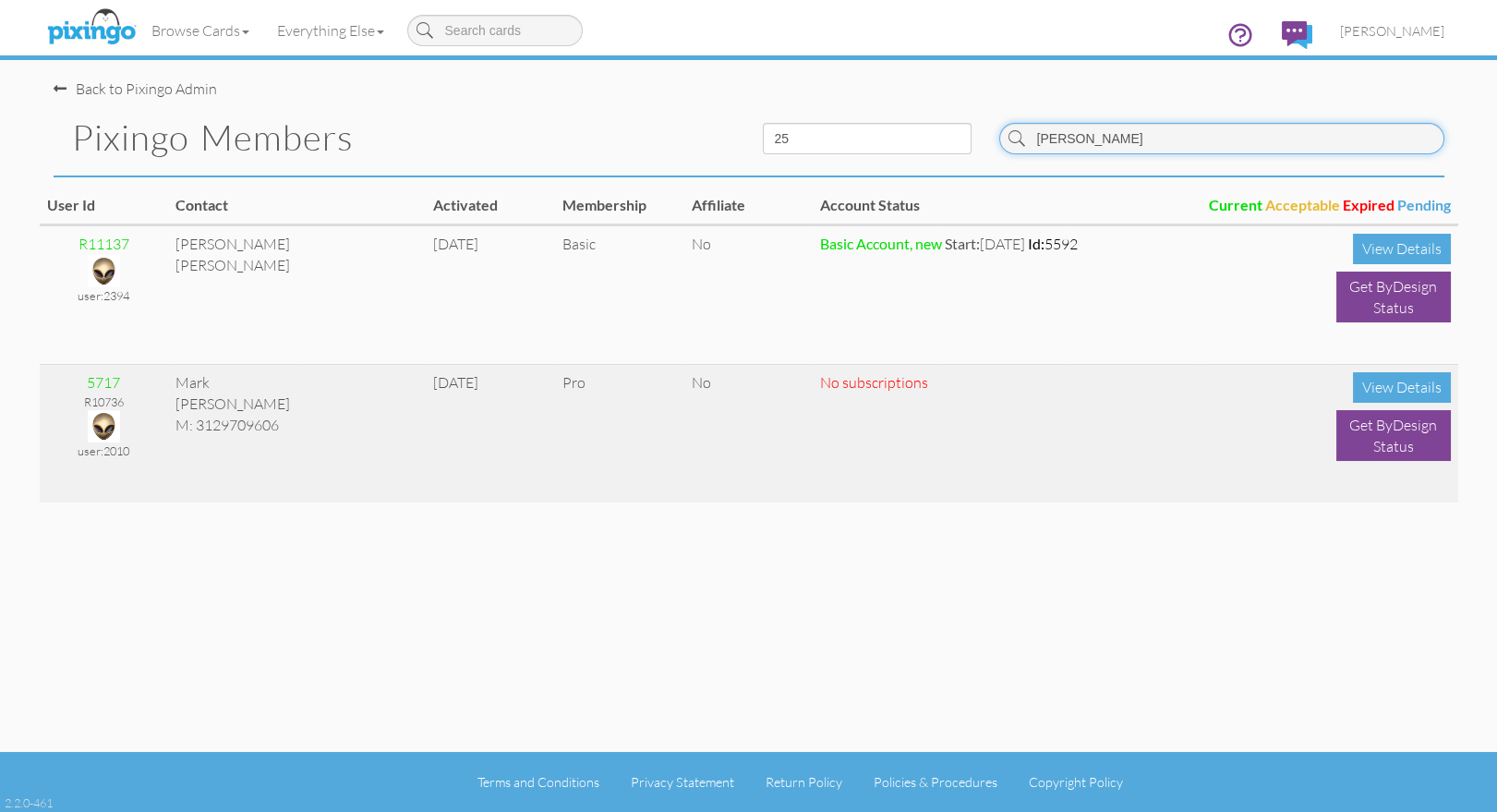
type input "willis"
click at [100, 428] on img at bounding box center [103, 426] width 32 height 32
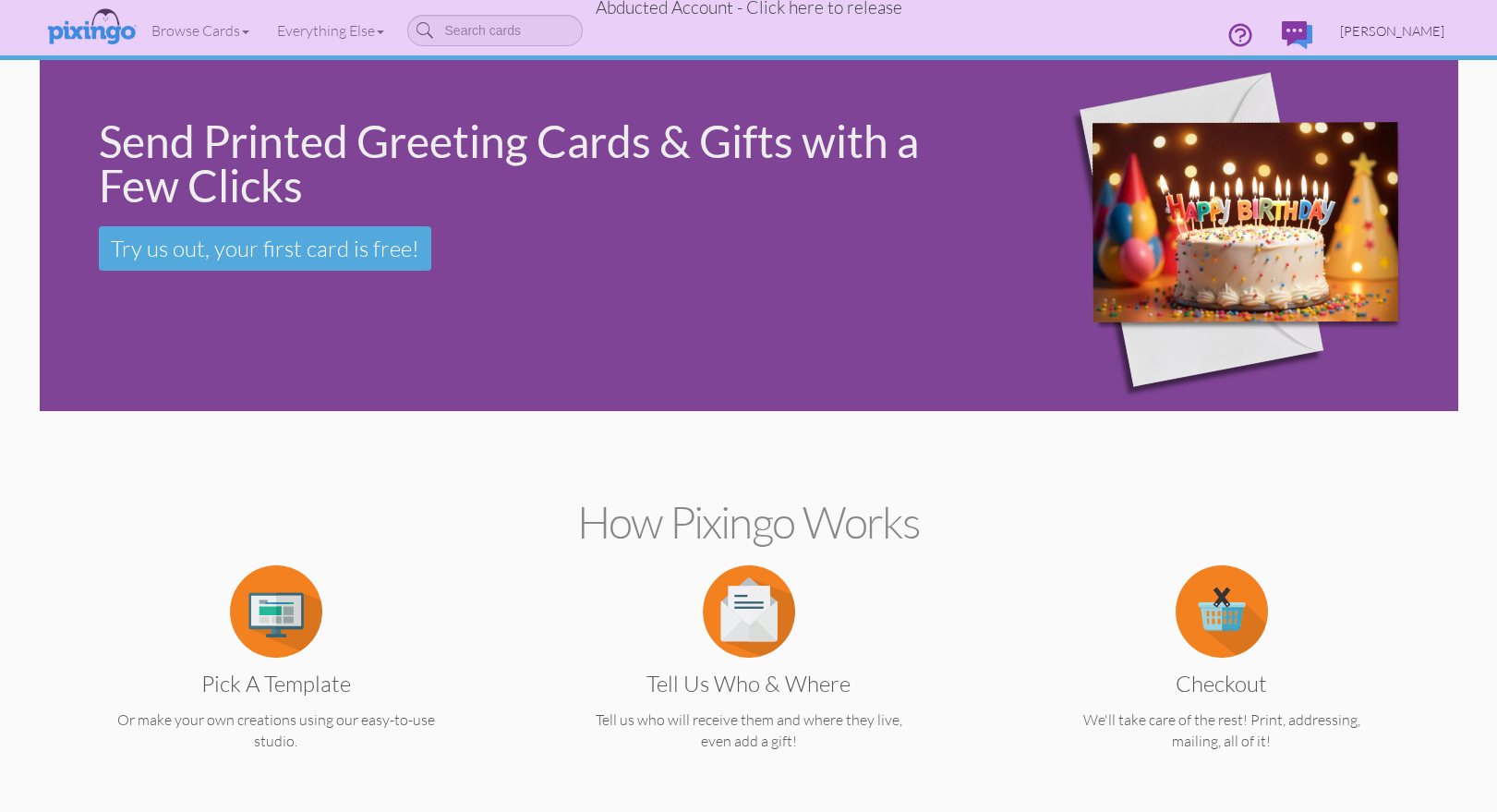
click at [1407, 24] on span "[PERSON_NAME]" at bounding box center [1392, 30] width 104 height 16
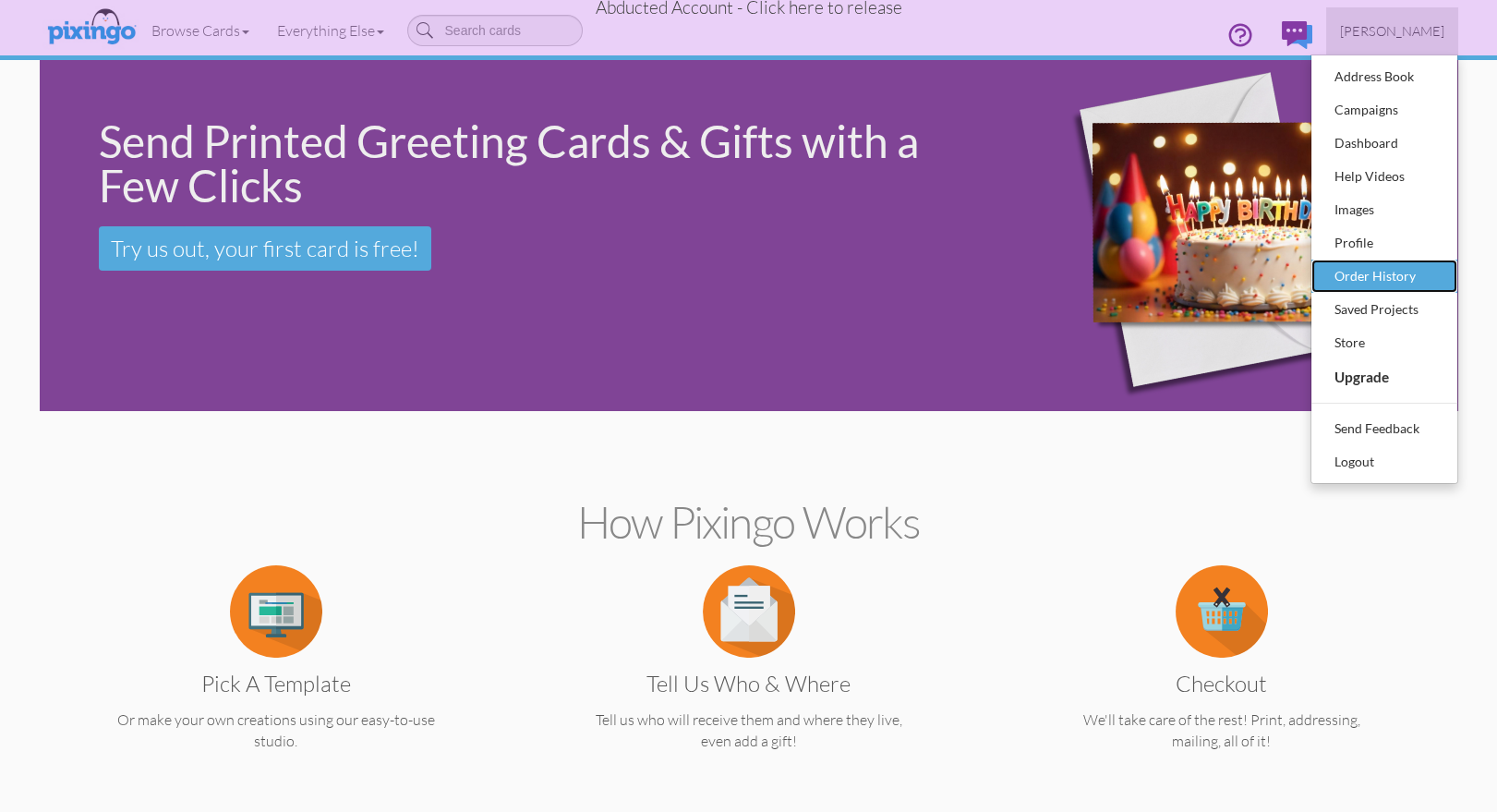
click at [1377, 277] on div "Order History" at bounding box center [1384, 275] width 109 height 28
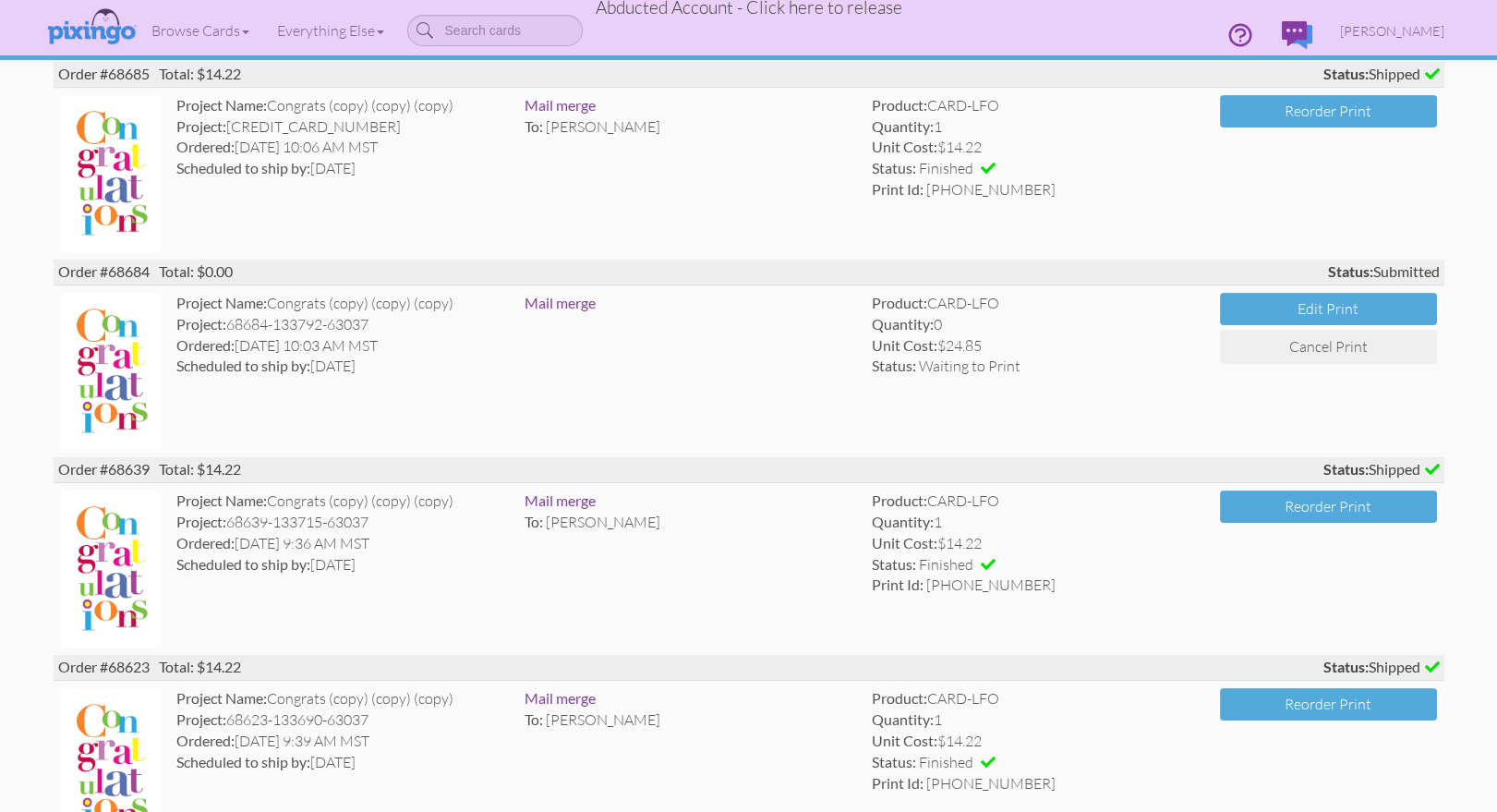
scroll to position [776, 0]
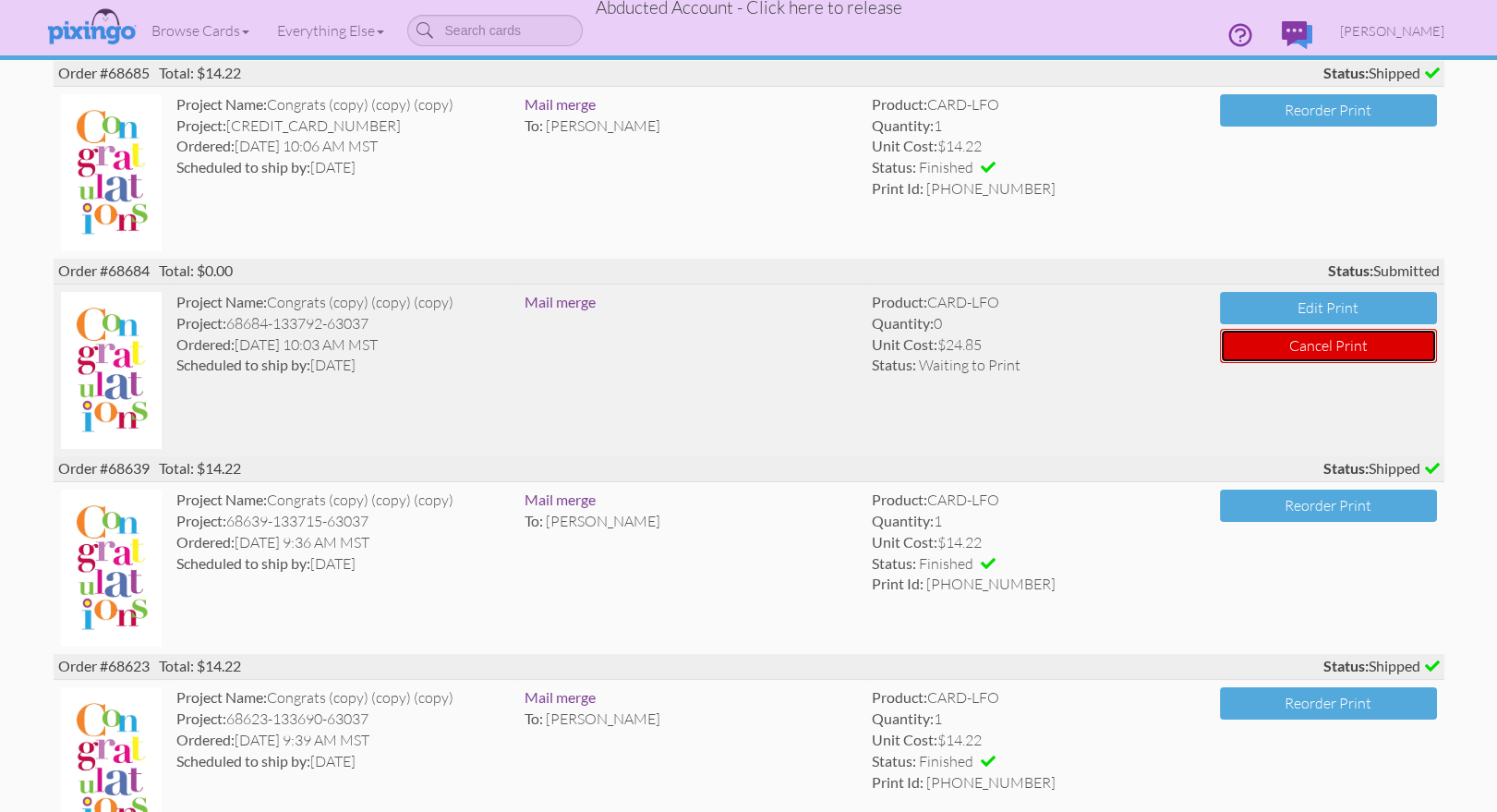
click at [1318, 341] on button "Cancel Print" at bounding box center [1328, 345] width 217 height 34
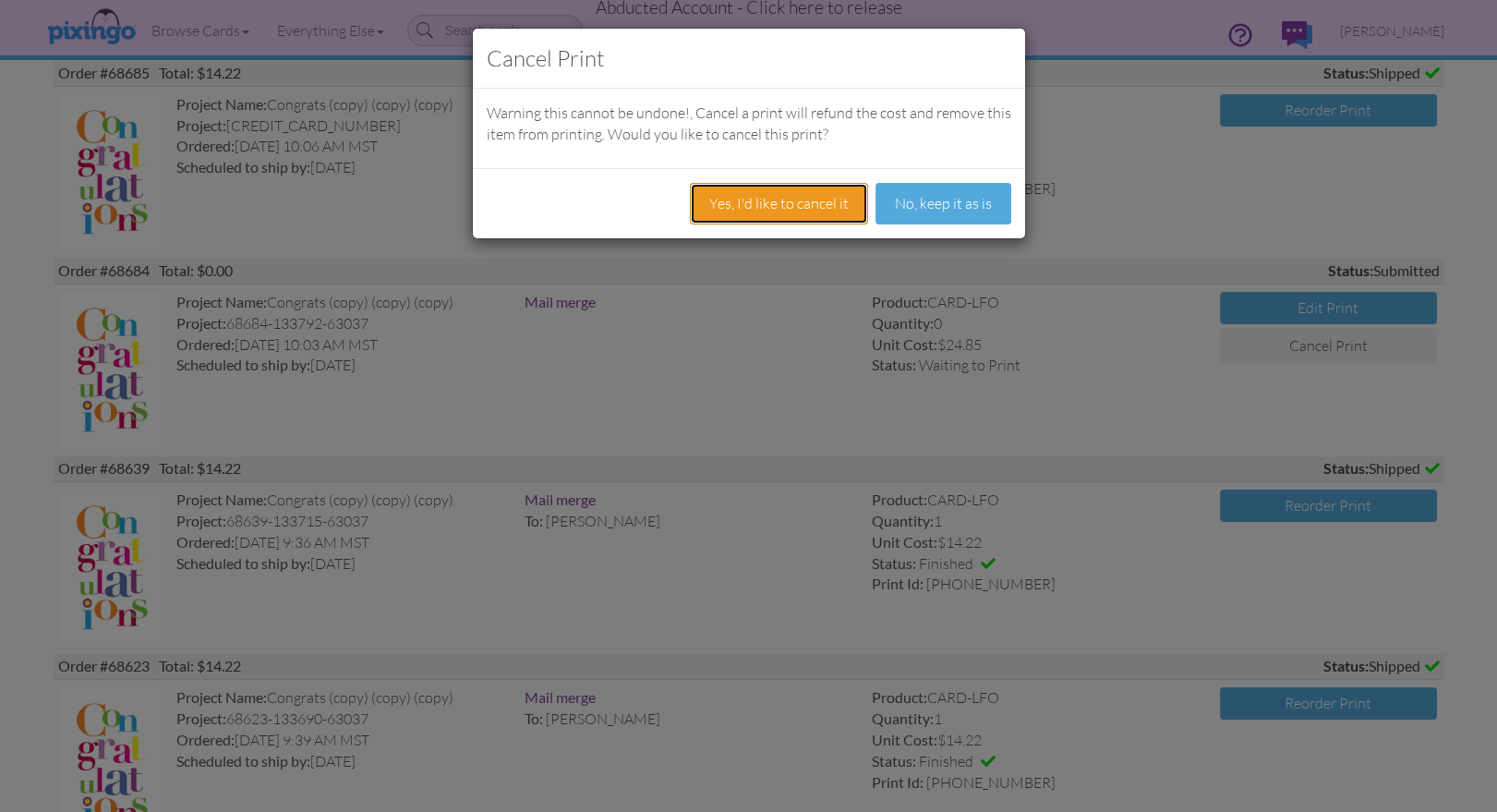
click at [729, 196] on button "Yes, I'd like to cancel it" at bounding box center [779, 204] width 178 height 42
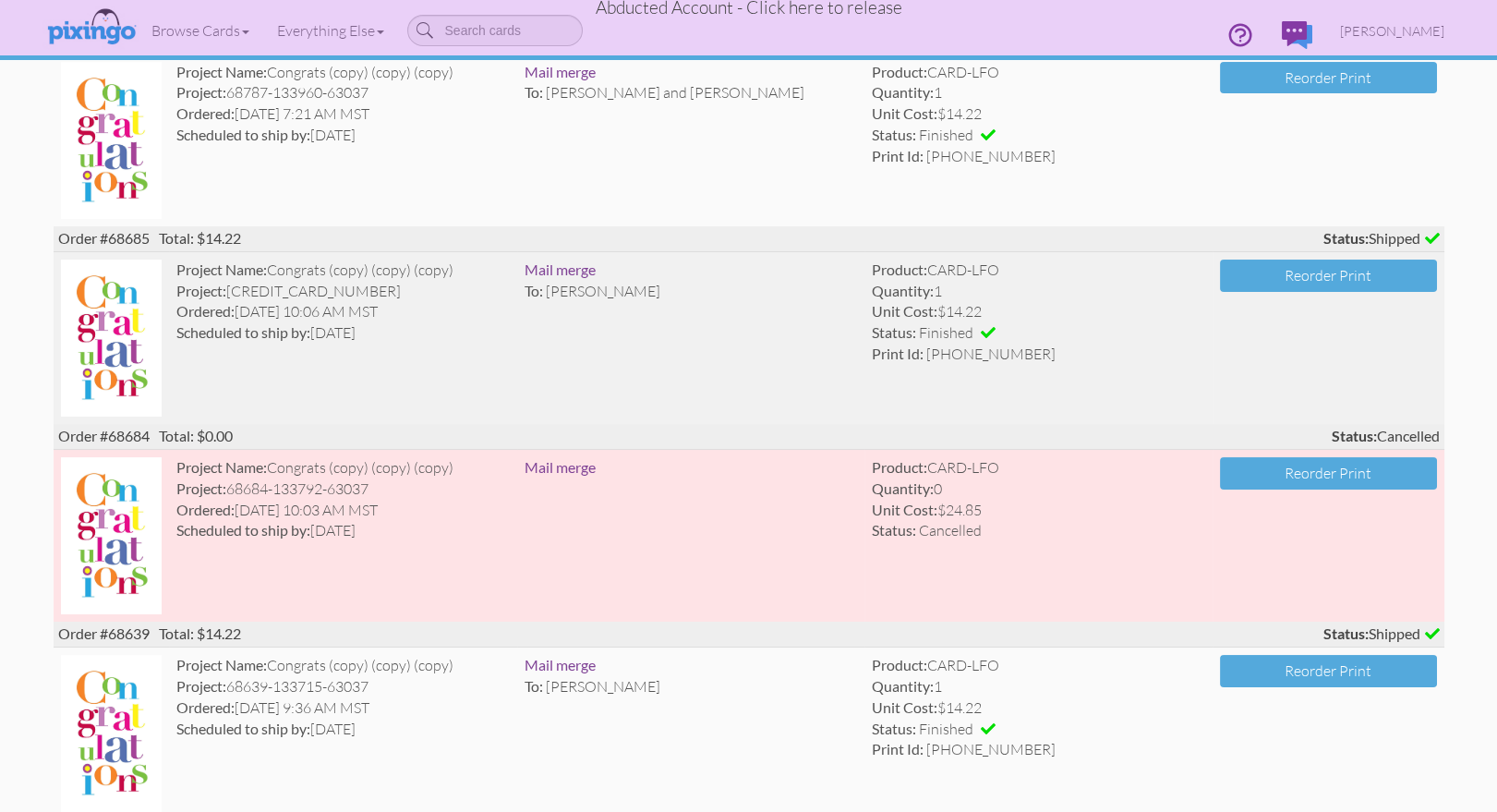
scroll to position [0, 0]
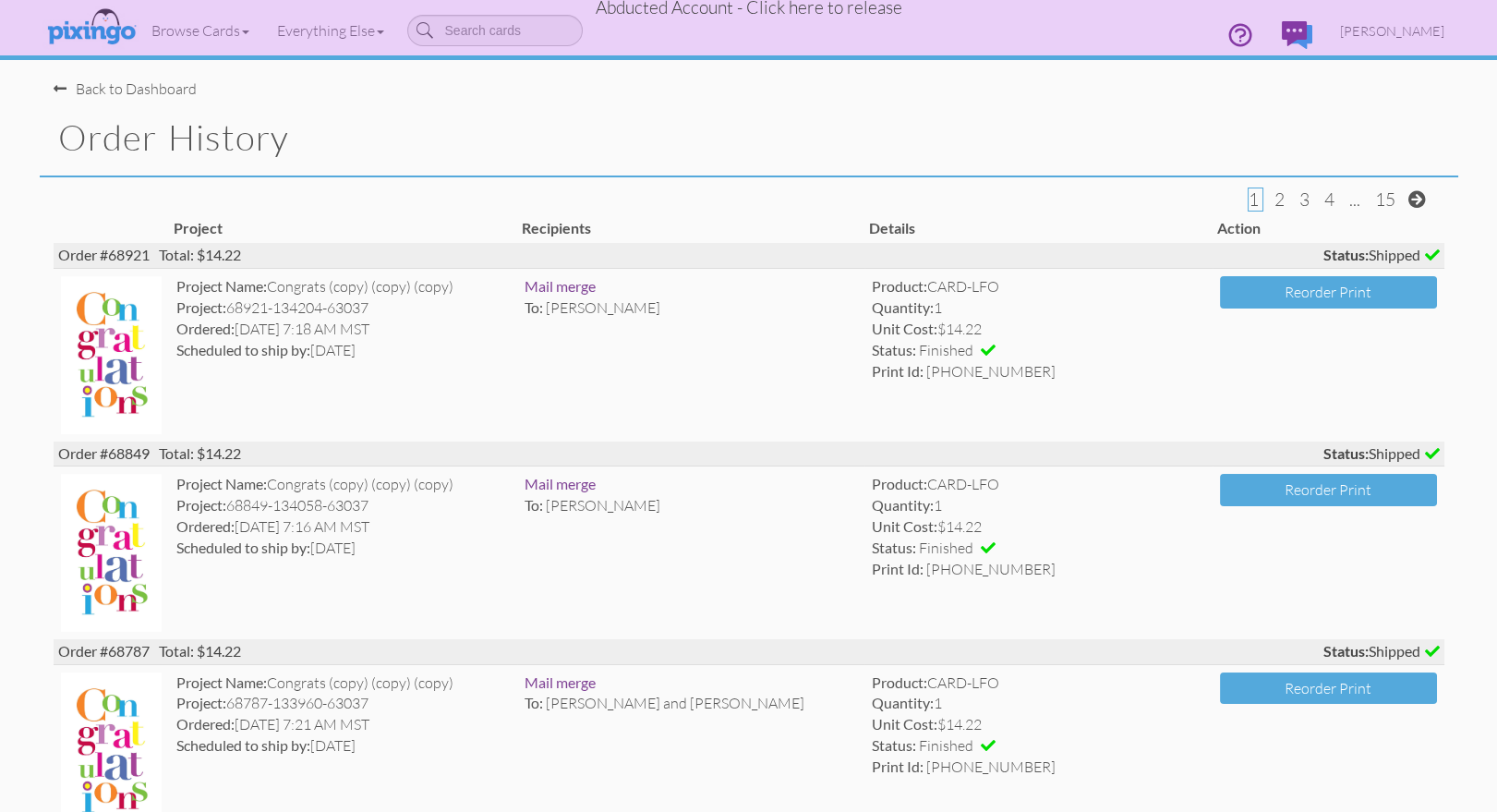
click at [713, 13] on span "Abducted Account - Click here to release" at bounding box center [748, 7] width 306 height 22
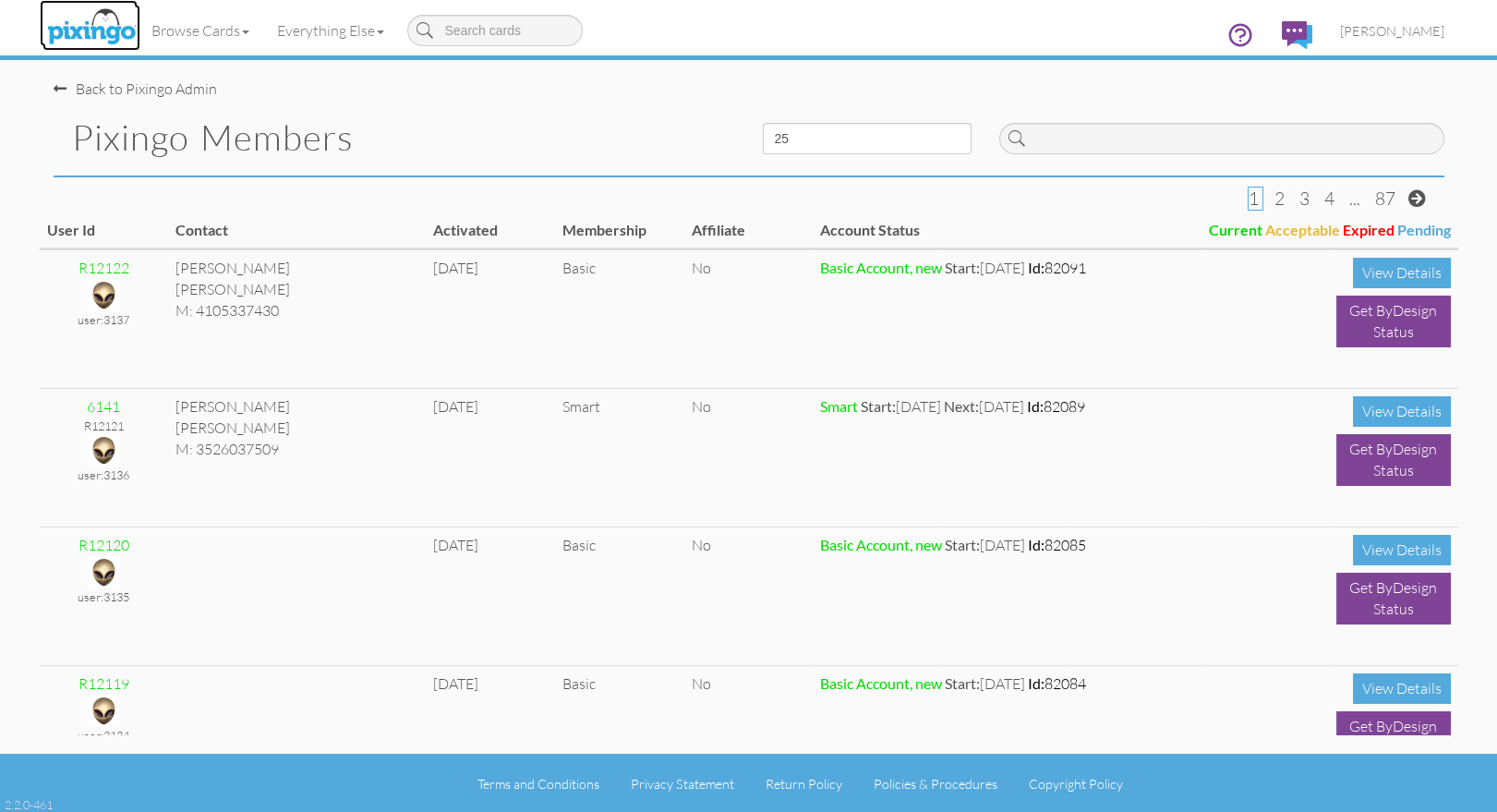
click at [86, 25] on img at bounding box center [91, 28] width 98 height 46
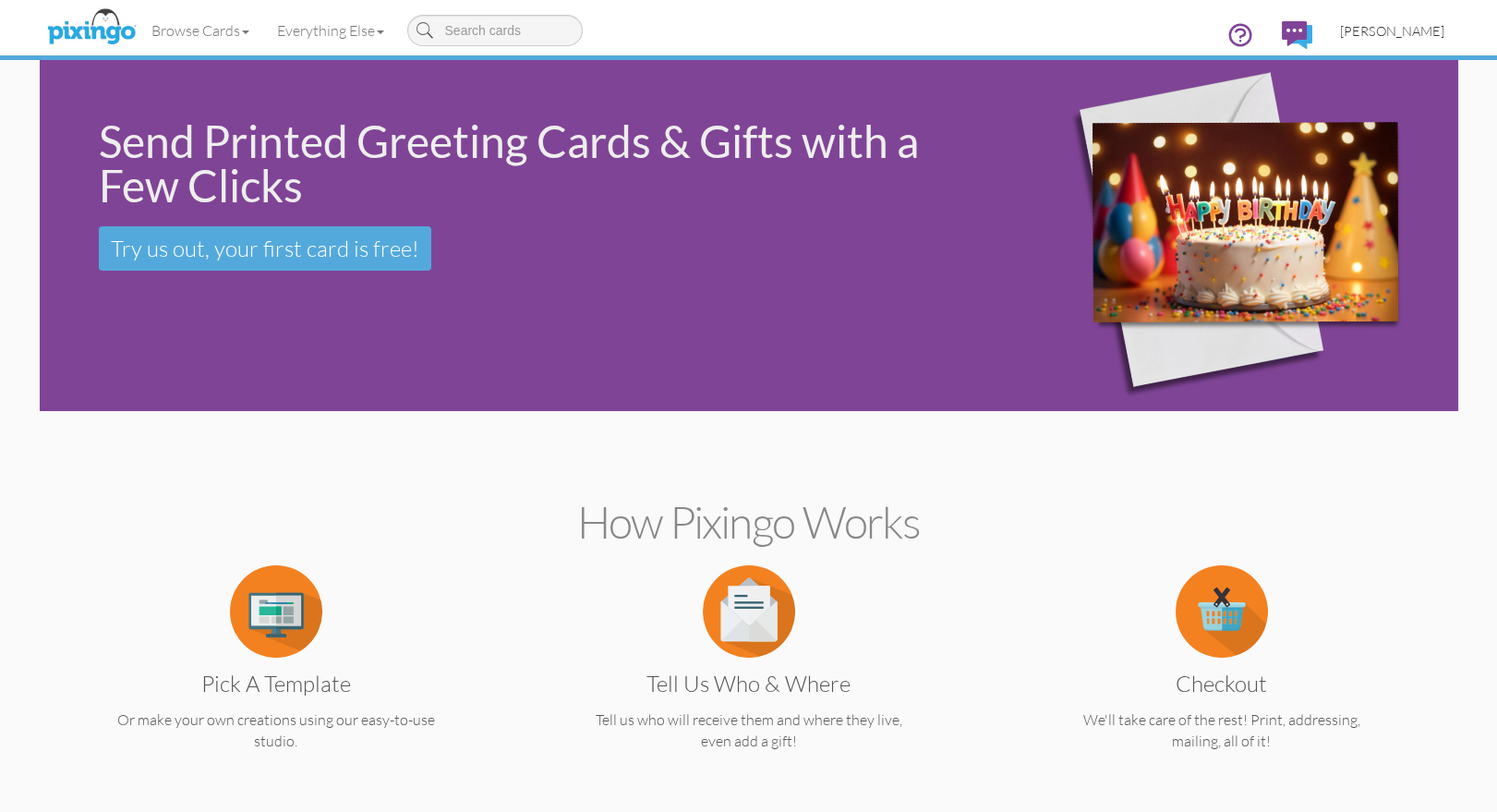
click at [1395, 32] on span "[PERSON_NAME]" at bounding box center [1392, 30] width 104 height 16
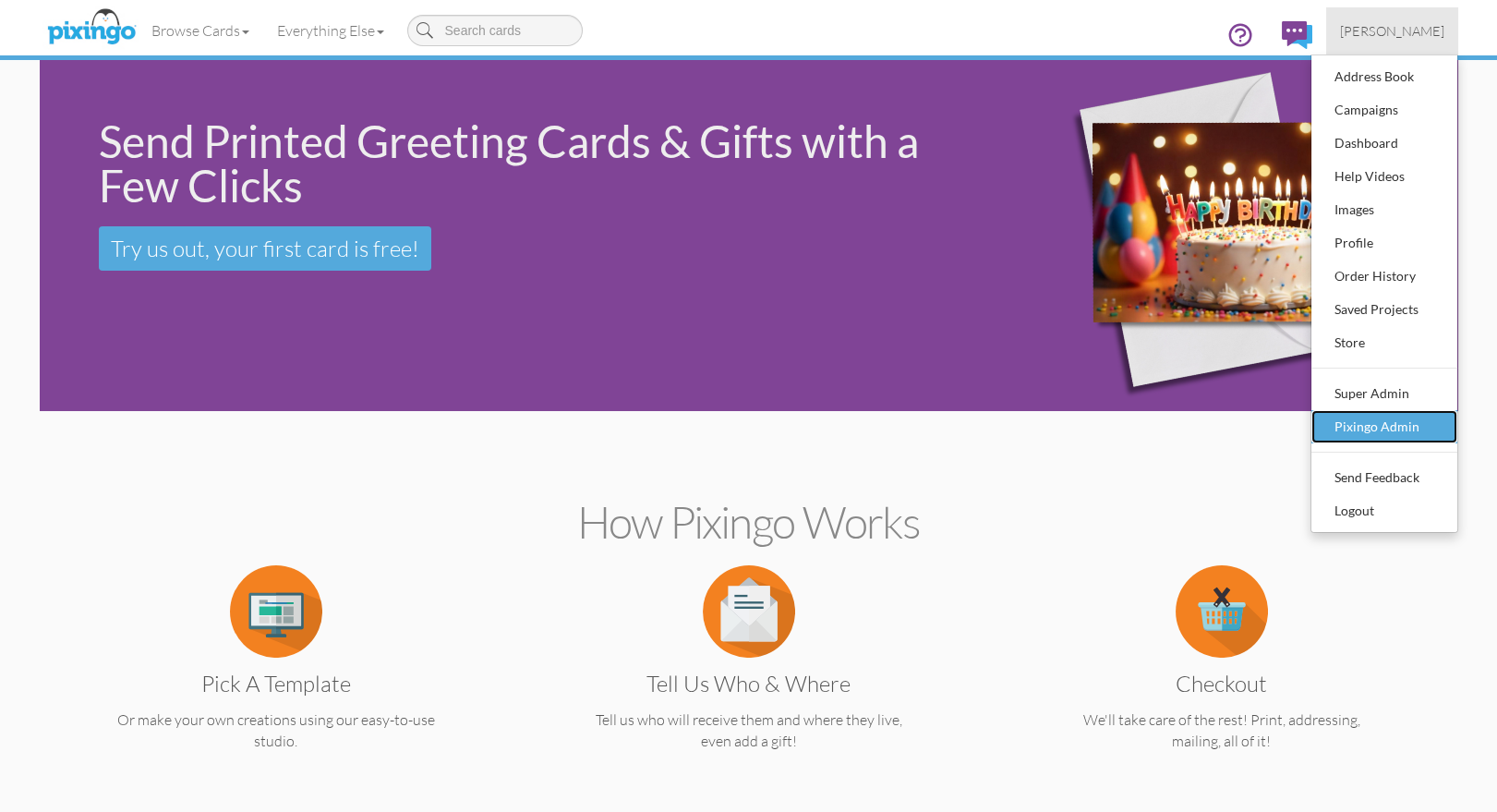
click at [1379, 426] on div "Pixingo Admin" at bounding box center [1384, 426] width 109 height 28
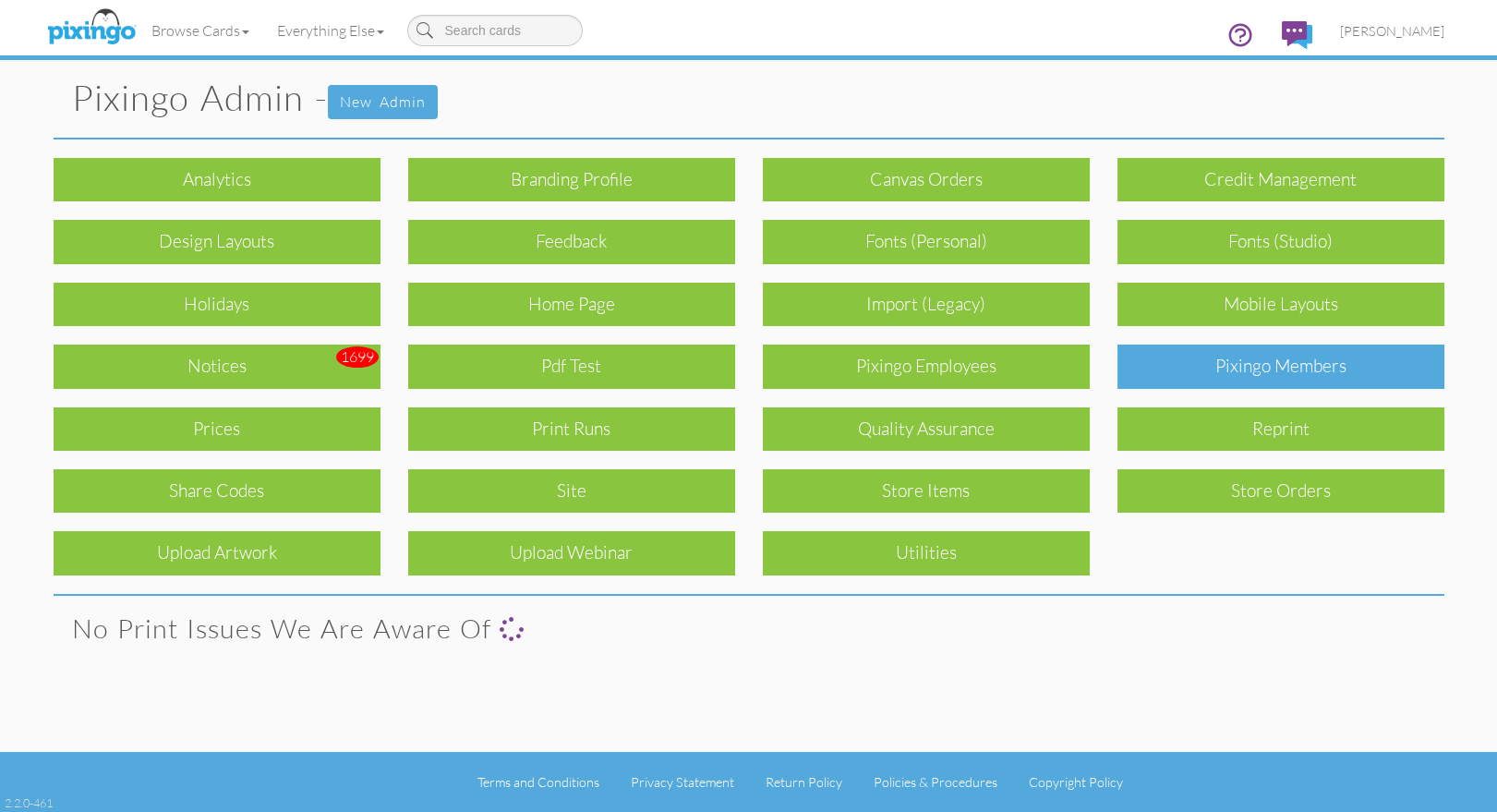
click at [1334, 376] on div "Pixingo Members" at bounding box center [1281, 366] width 327 height 44
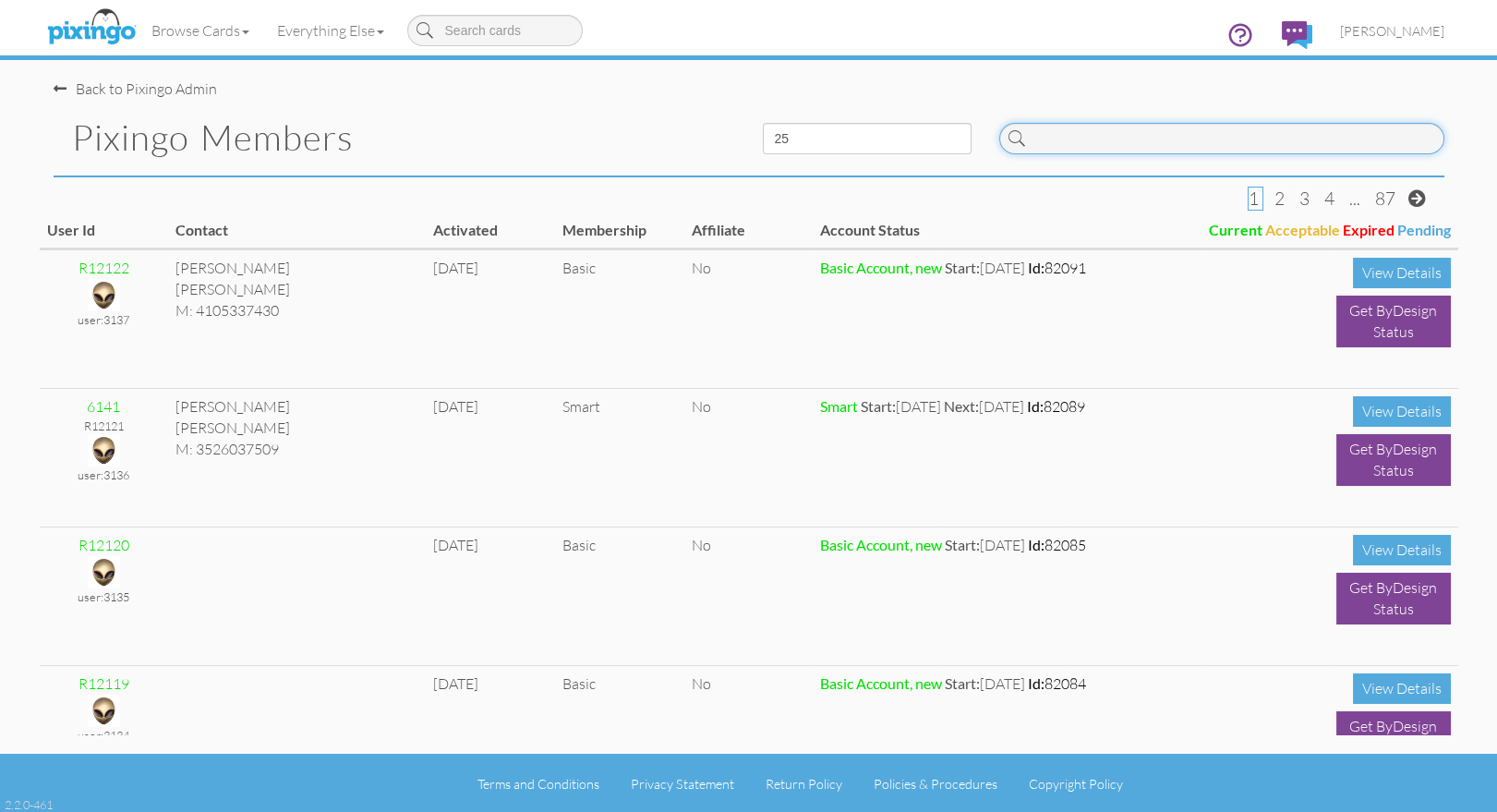
click at [1144, 137] on input at bounding box center [1221, 138] width 445 height 31
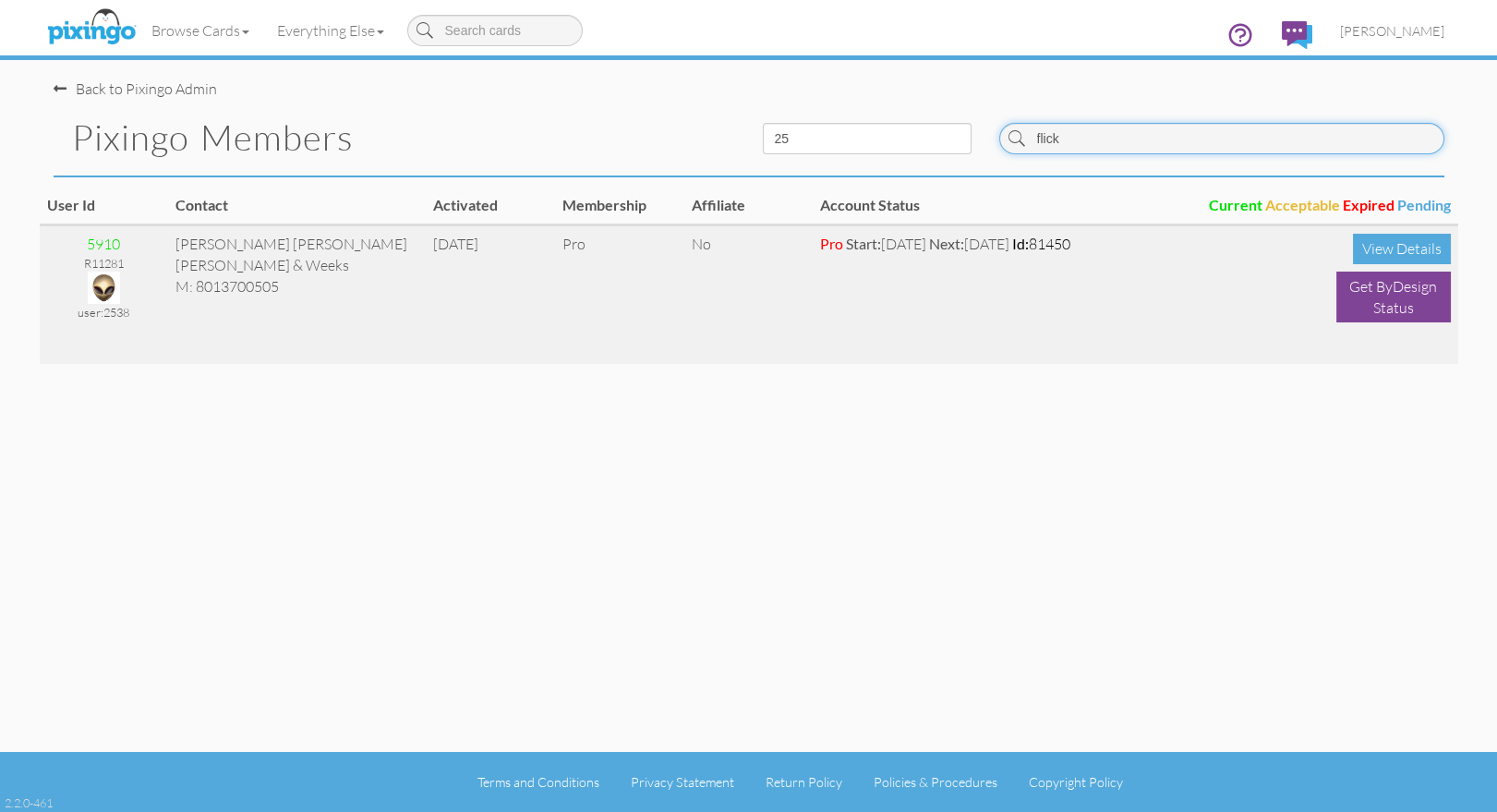
type input "flick"
click at [103, 288] on img at bounding box center [103, 287] width 32 height 32
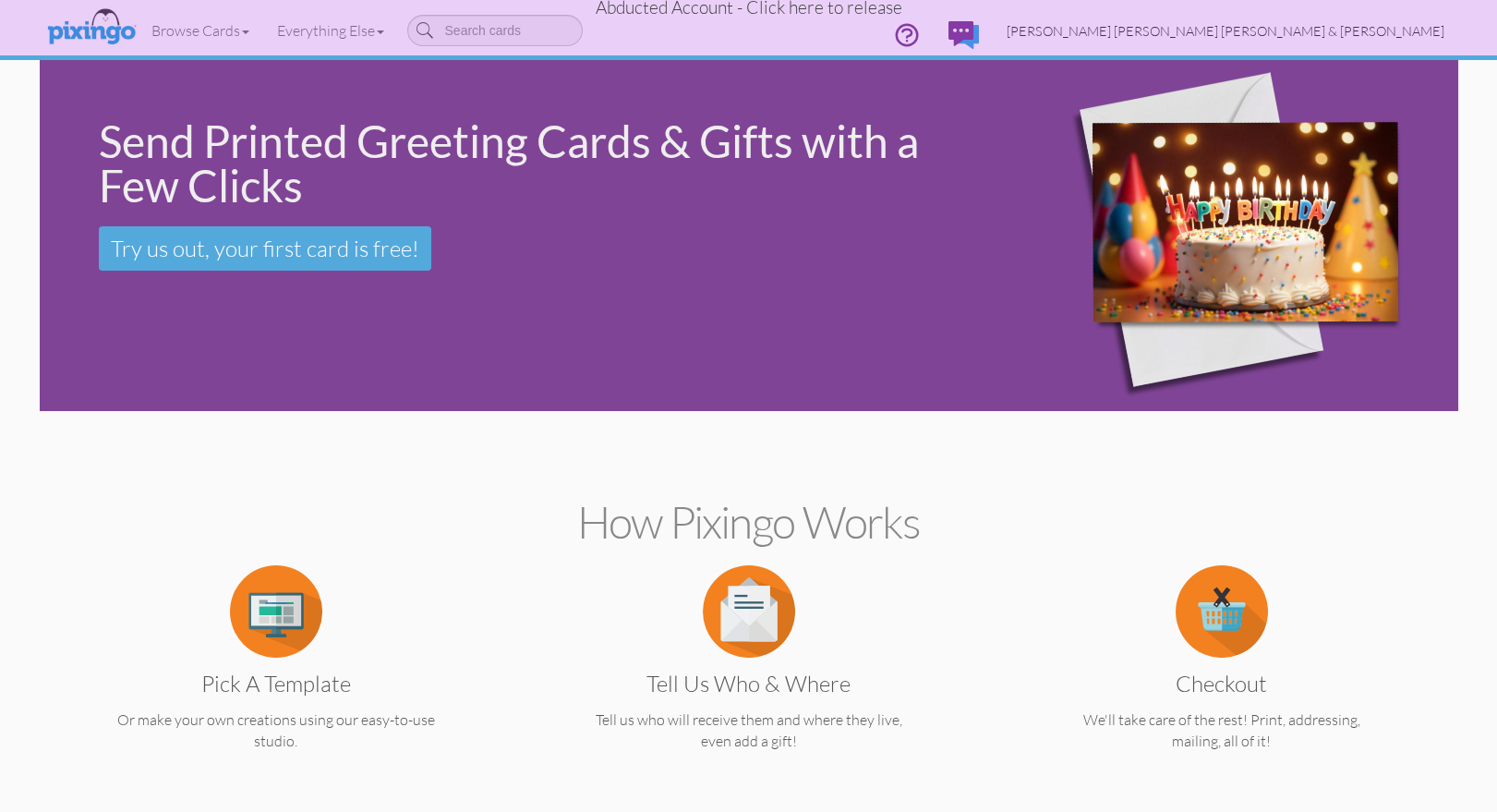
click at [1332, 19] on link "[PERSON_NAME] [PERSON_NAME] [PERSON_NAME] & [PERSON_NAME]" at bounding box center [1225, 31] width 466 height 47
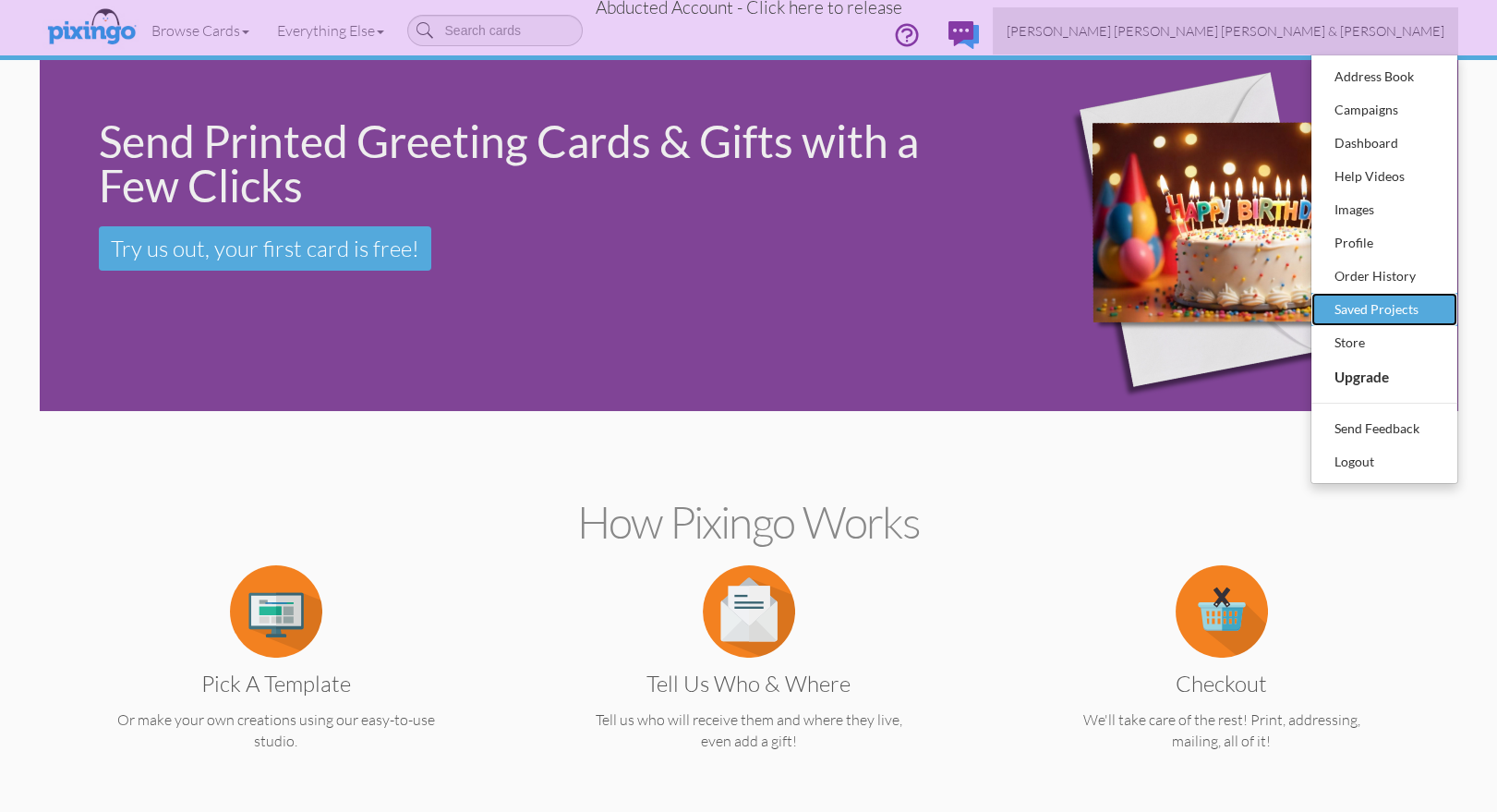
click at [1378, 304] on div "Saved Projects" at bounding box center [1384, 308] width 109 height 28
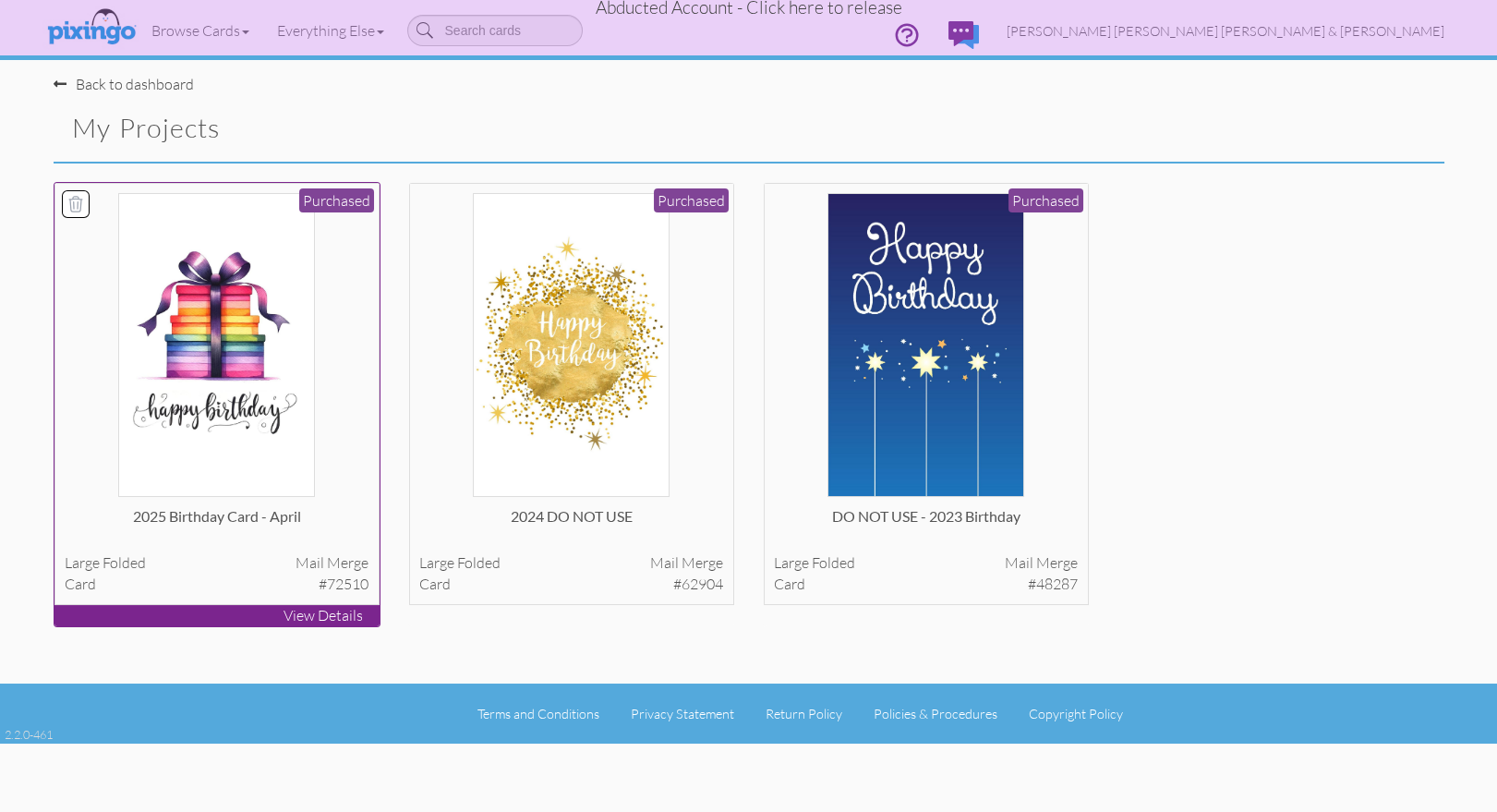
click at [286, 315] on img at bounding box center [216, 344] width 195 height 304
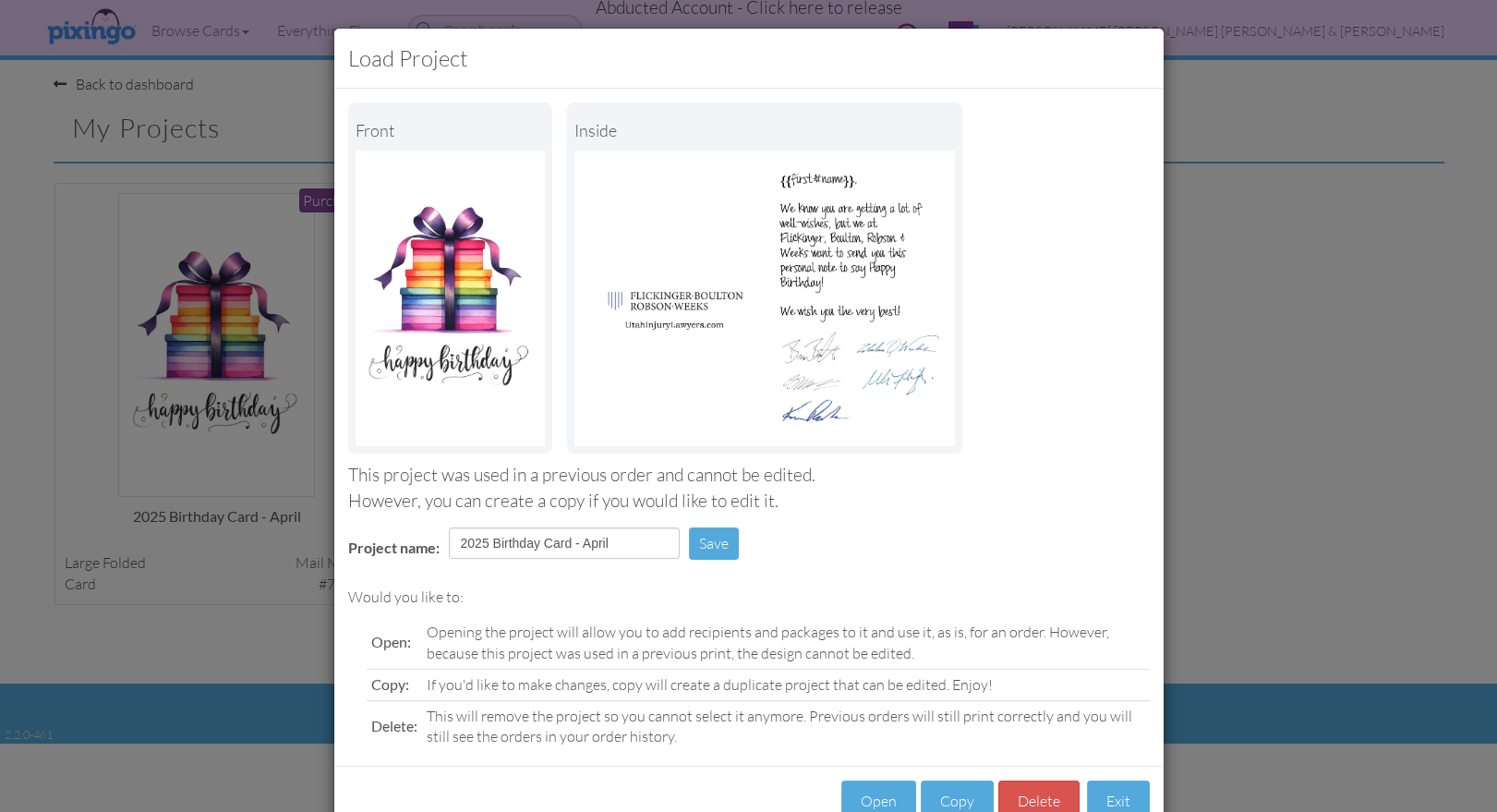
scroll to position [52, 0]
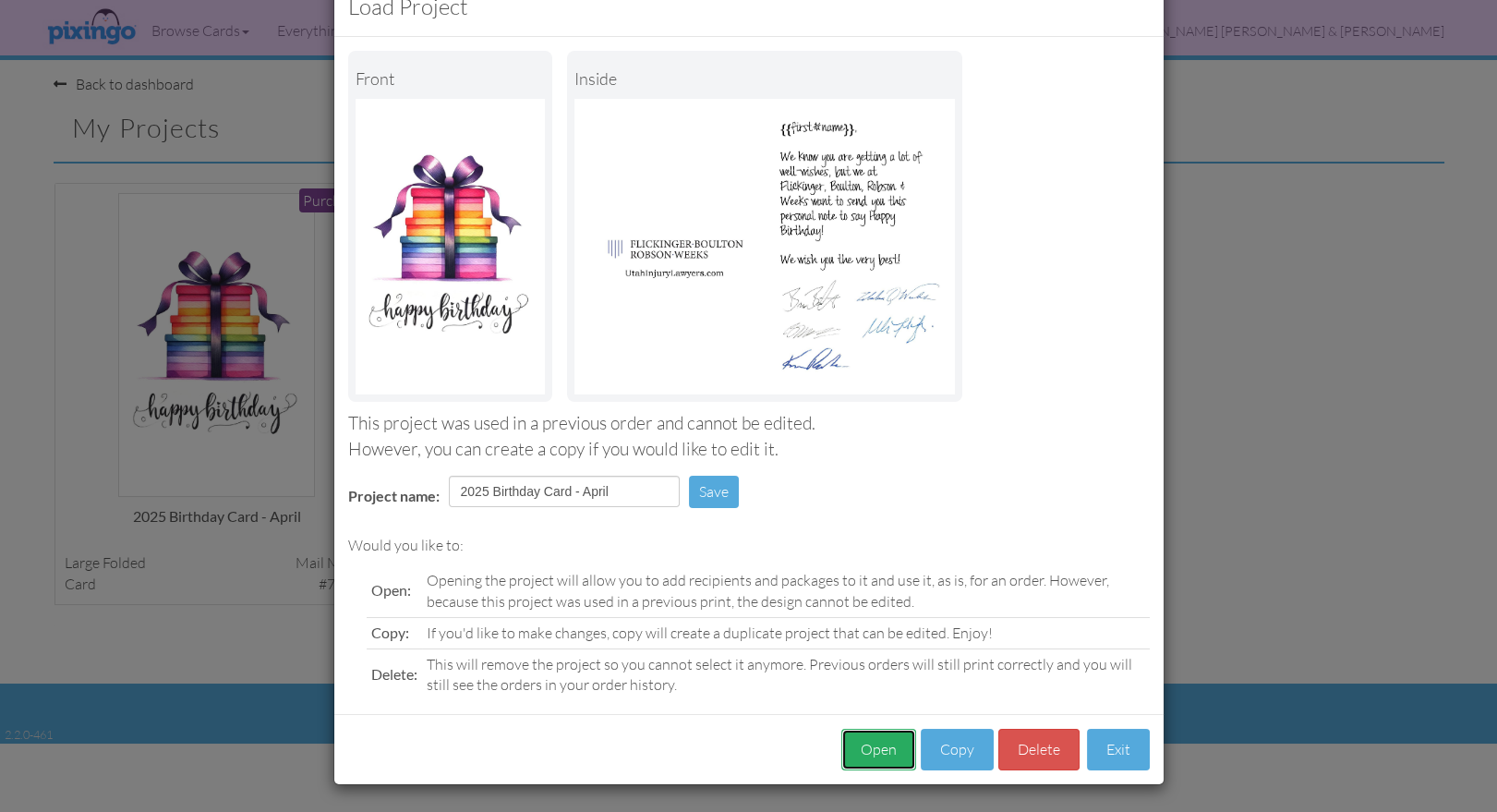
click at [887, 747] on button "Open" at bounding box center [878, 749] width 75 height 42
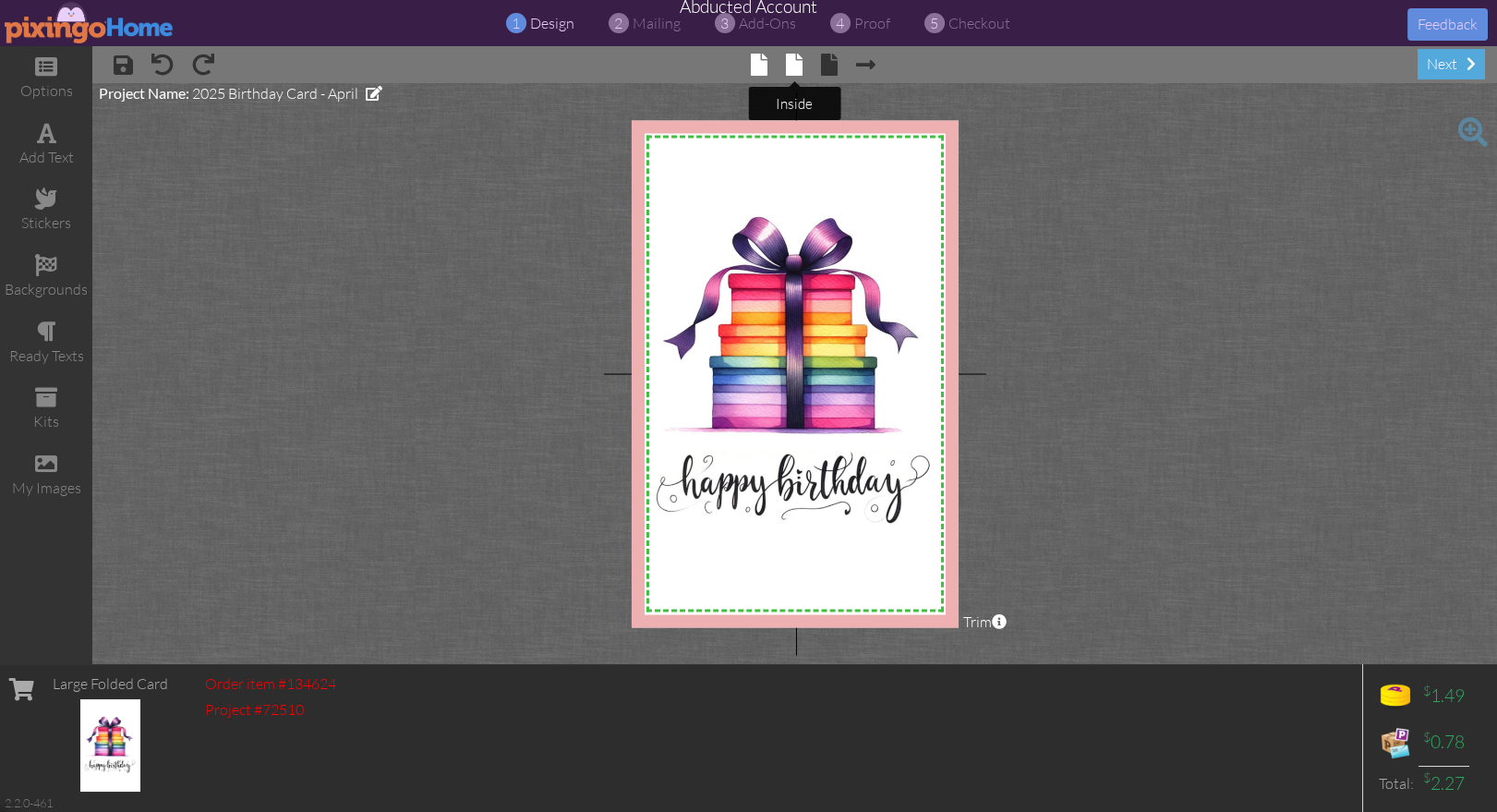
click at [800, 68] on span at bounding box center [794, 64] width 17 height 22
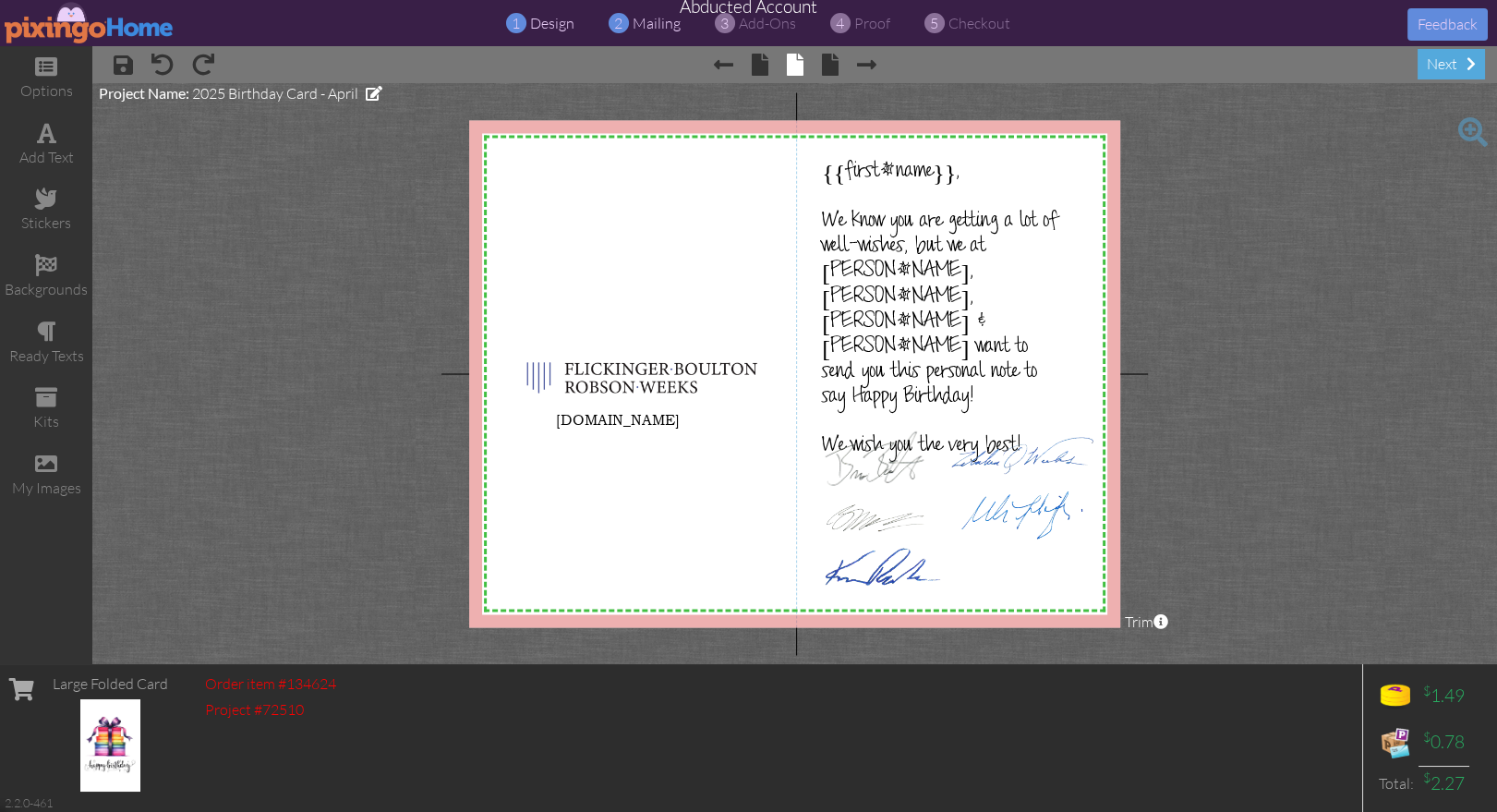
click at [641, 31] on span "mailing" at bounding box center [656, 23] width 48 height 18
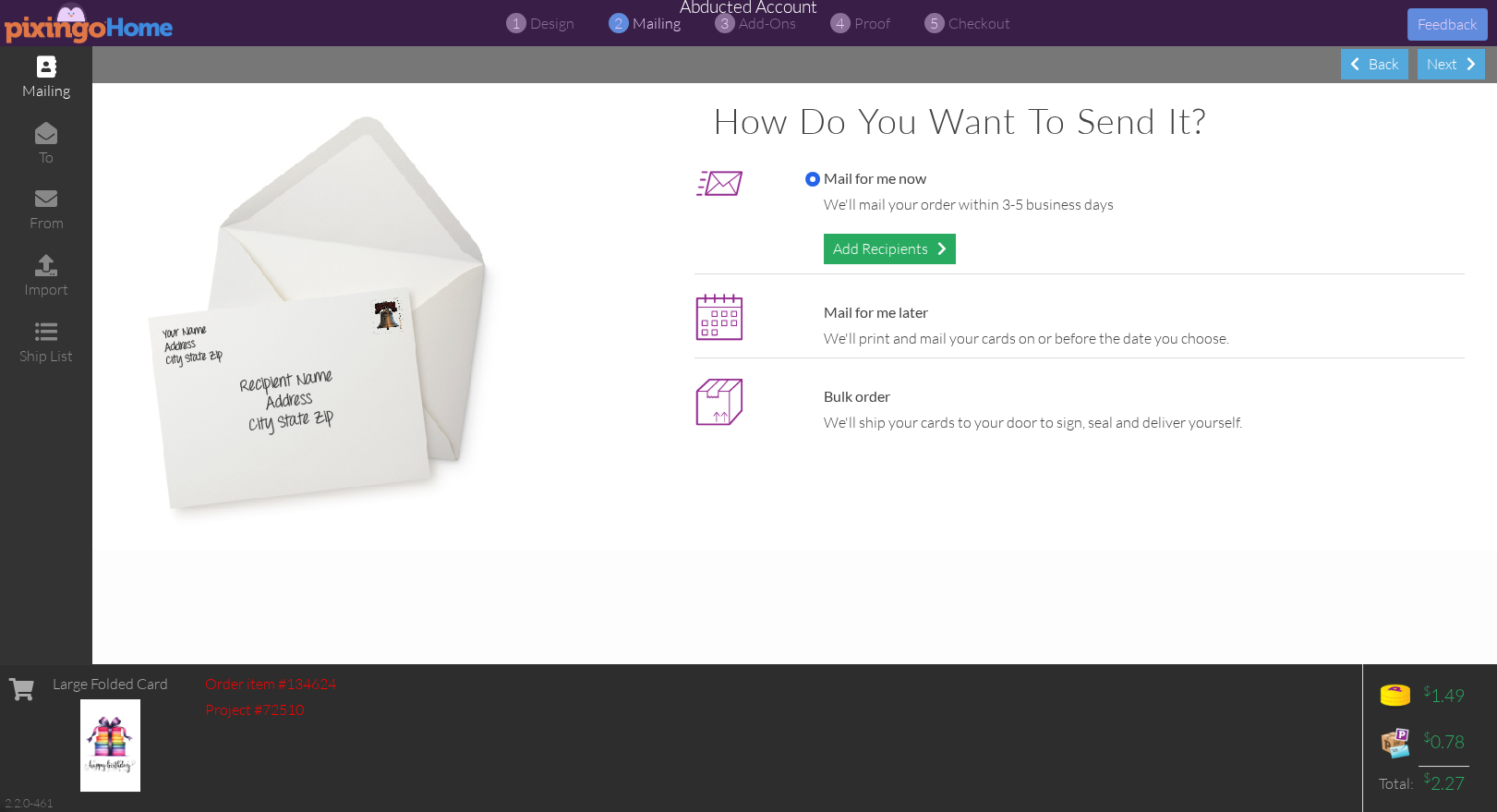
click at [845, 254] on div "Add Recipients" at bounding box center [889, 249] width 132 height 30
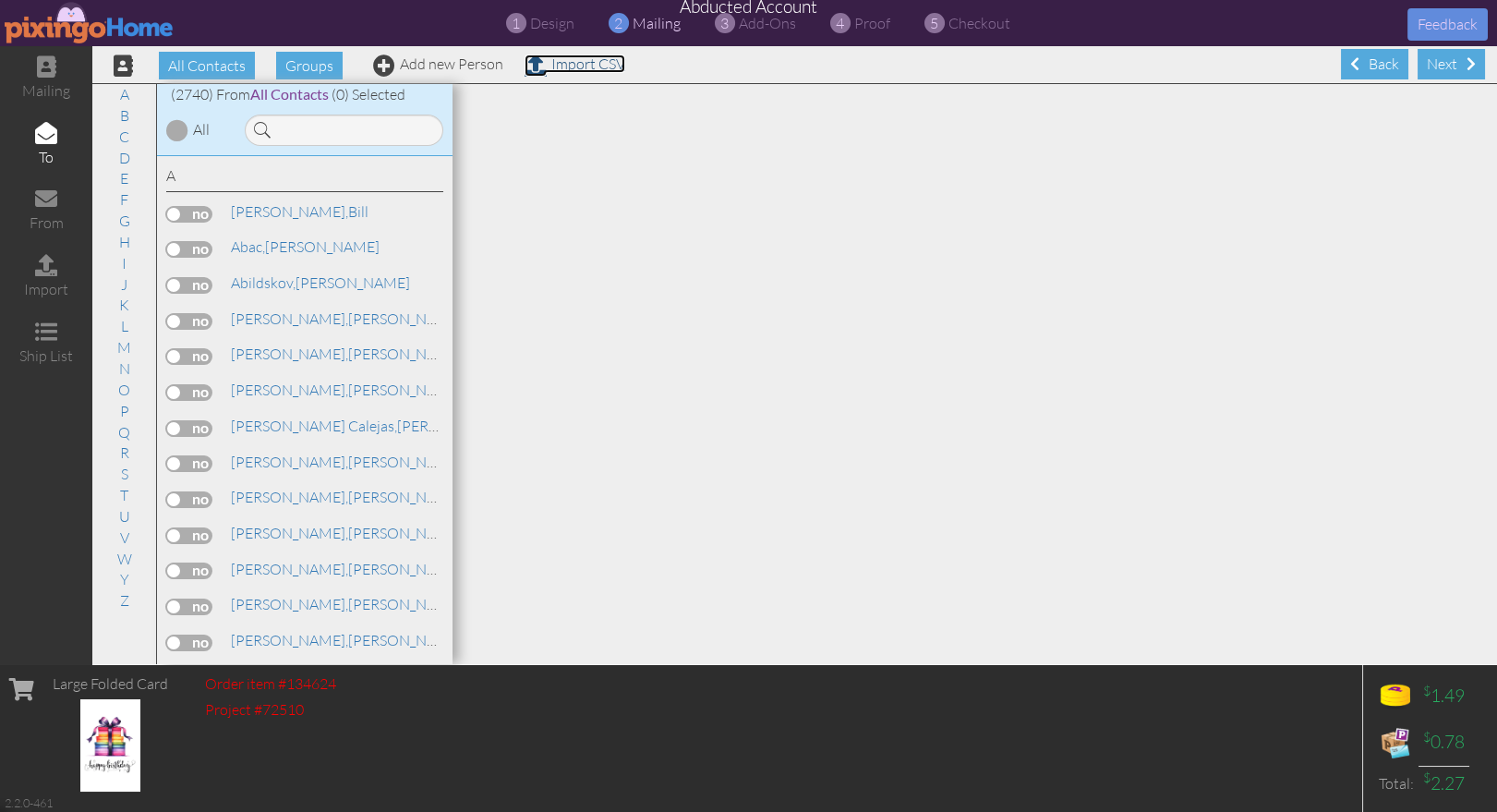
click at [564, 65] on link "Import CSV" at bounding box center [575, 63] width 101 height 18
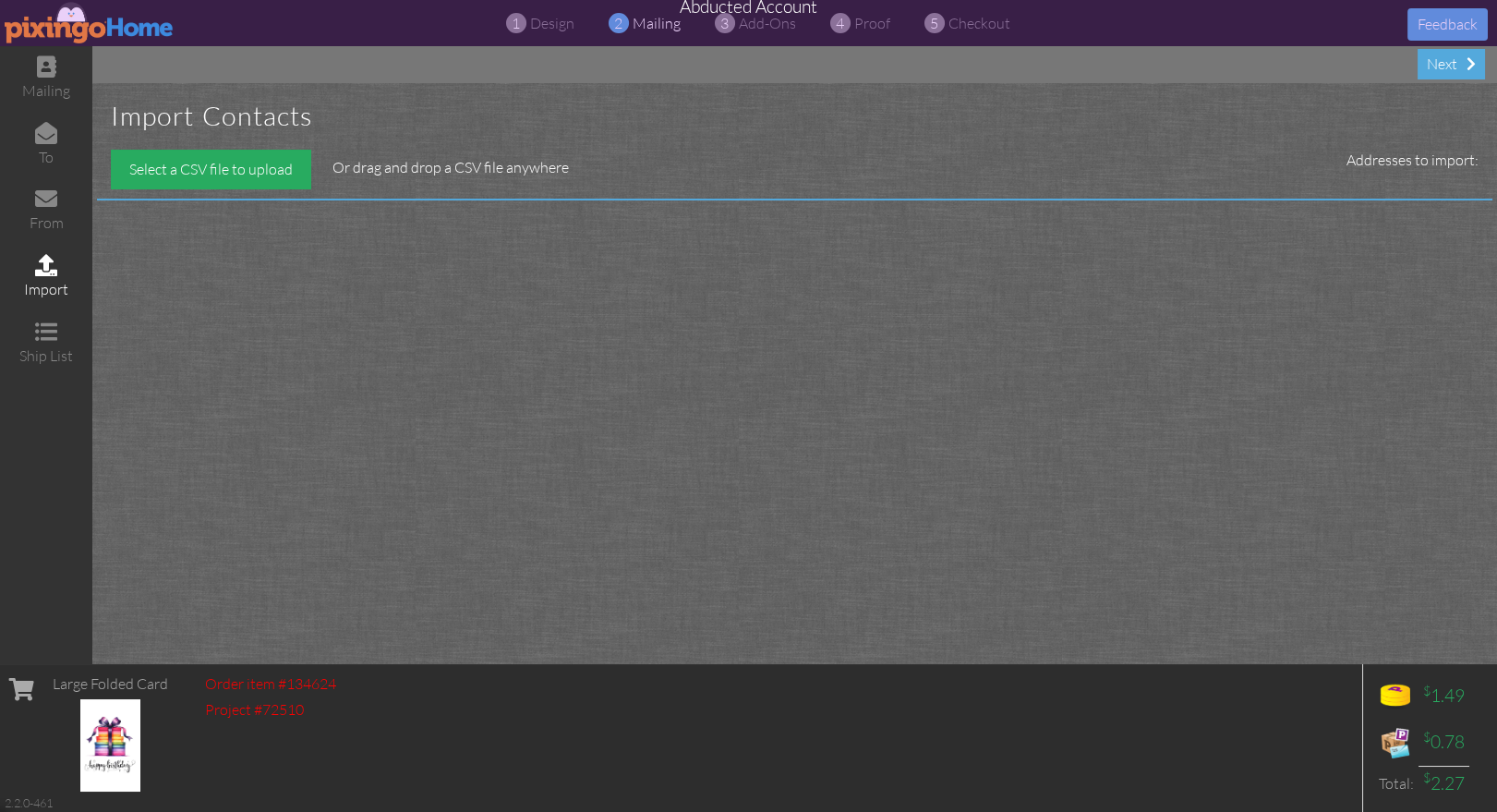
click at [269, 184] on div "Select a CSV file to upload" at bounding box center [211, 170] width 200 height 40
type input "C:\fakepath\Aug 2025.csv"
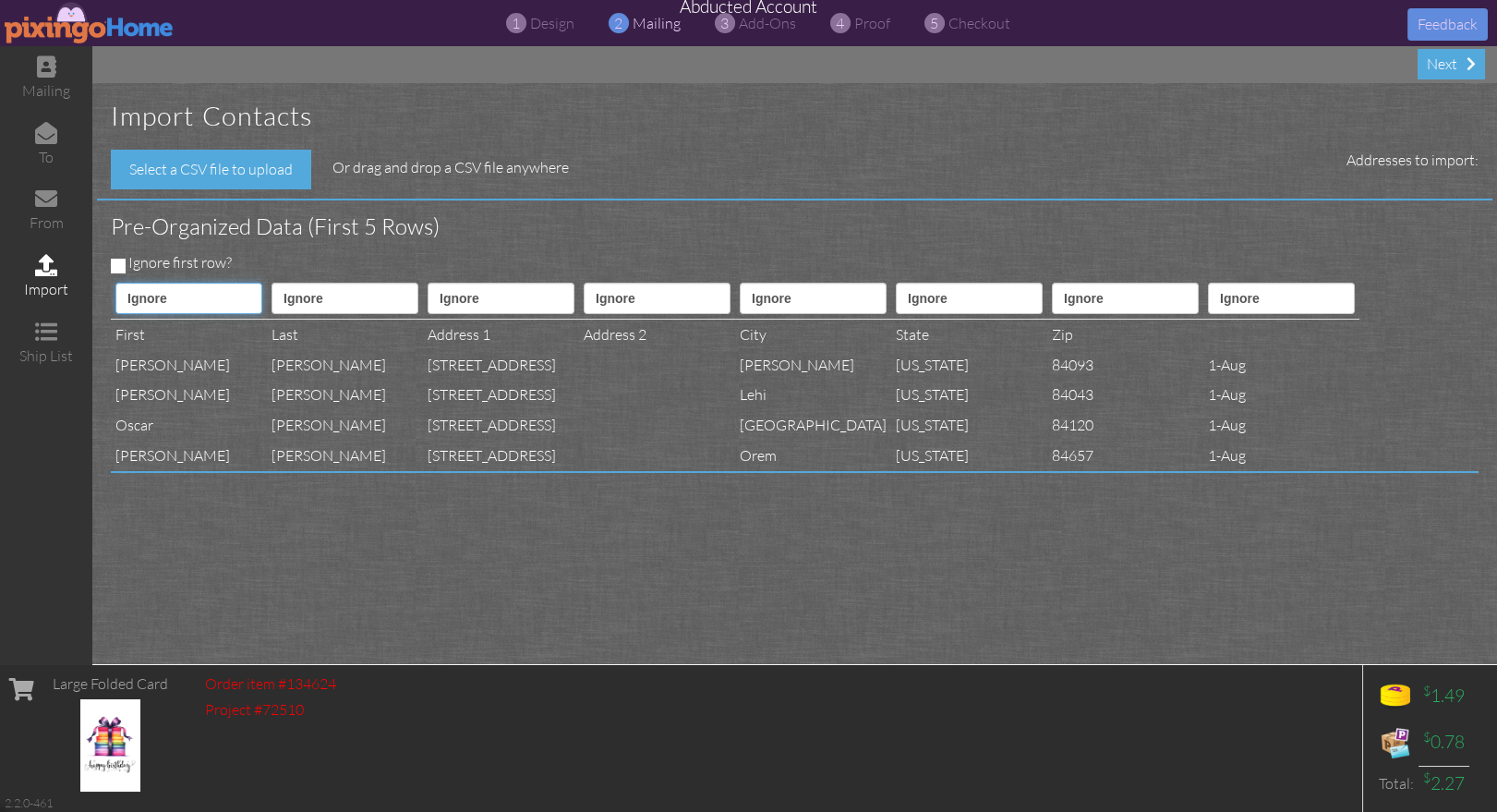
click at [171, 312] on select "Ignore ---------- First name Last name ---------- Address 1 Address 2 City Stat…" at bounding box center [189, 298] width 147 height 31
select select "object:42540"
click at [116, 283] on select "Ignore ---------- First name Last name ---------- Address 1 Address 2 City Stat…" at bounding box center [189, 298] width 147 height 31
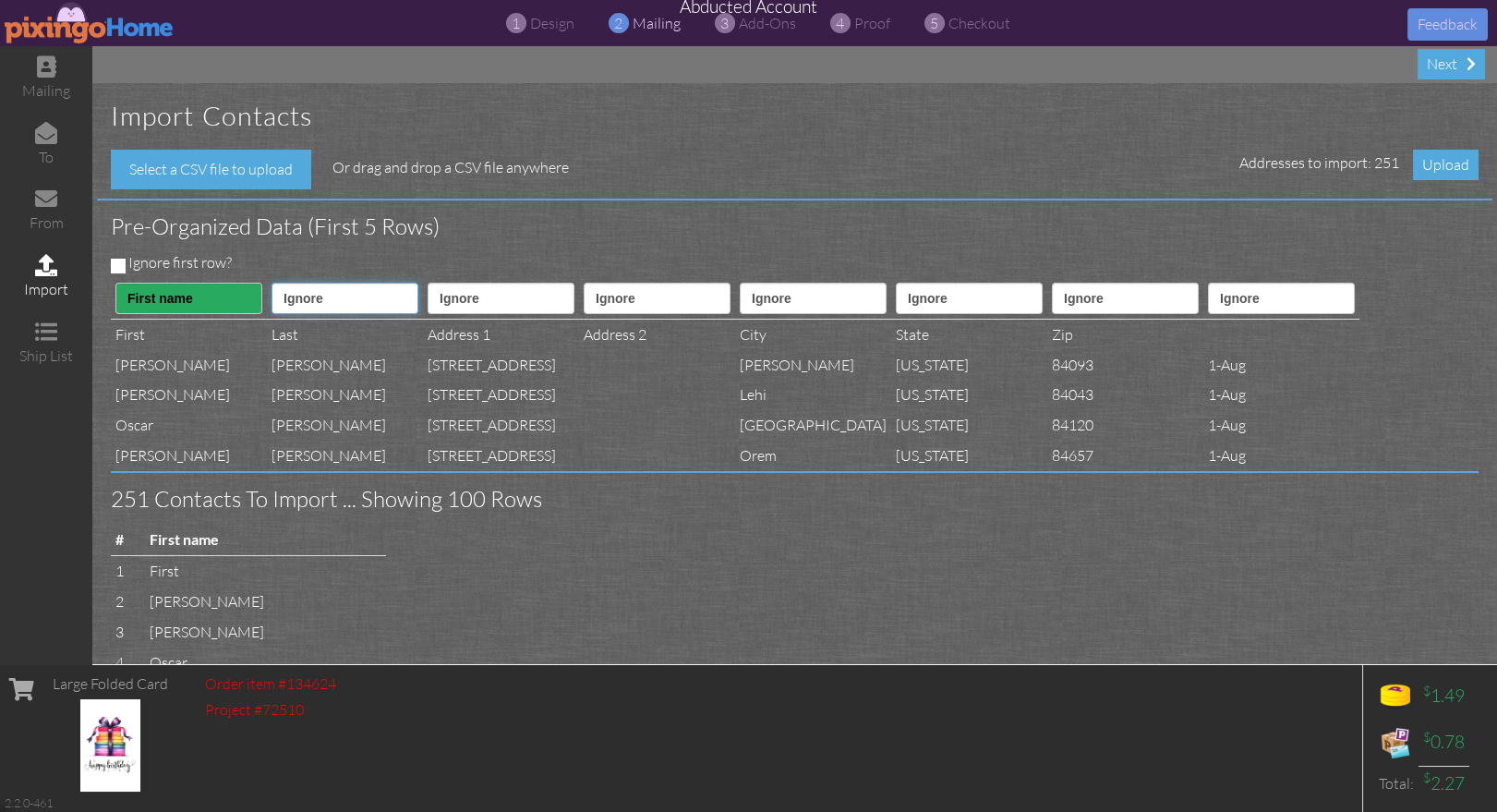
click at [374, 300] on select "Ignore ---------- First name Last name ---------- Address 1 Address 2 City Stat…" at bounding box center [344, 298] width 147 height 31
select select "object:42541"
click at [285, 283] on select "Ignore ---------- First name Last name ---------- Address 1 Address 2 City Stat…" at bounding box center [344, 298] width 147 height 31
click at [480, 296] on select "Ignore ---------- First name Last name ---------- Address 1 Address 2 City Stat…" at bounding box center [501, 298] width 147 height 31
select select "object:42543"
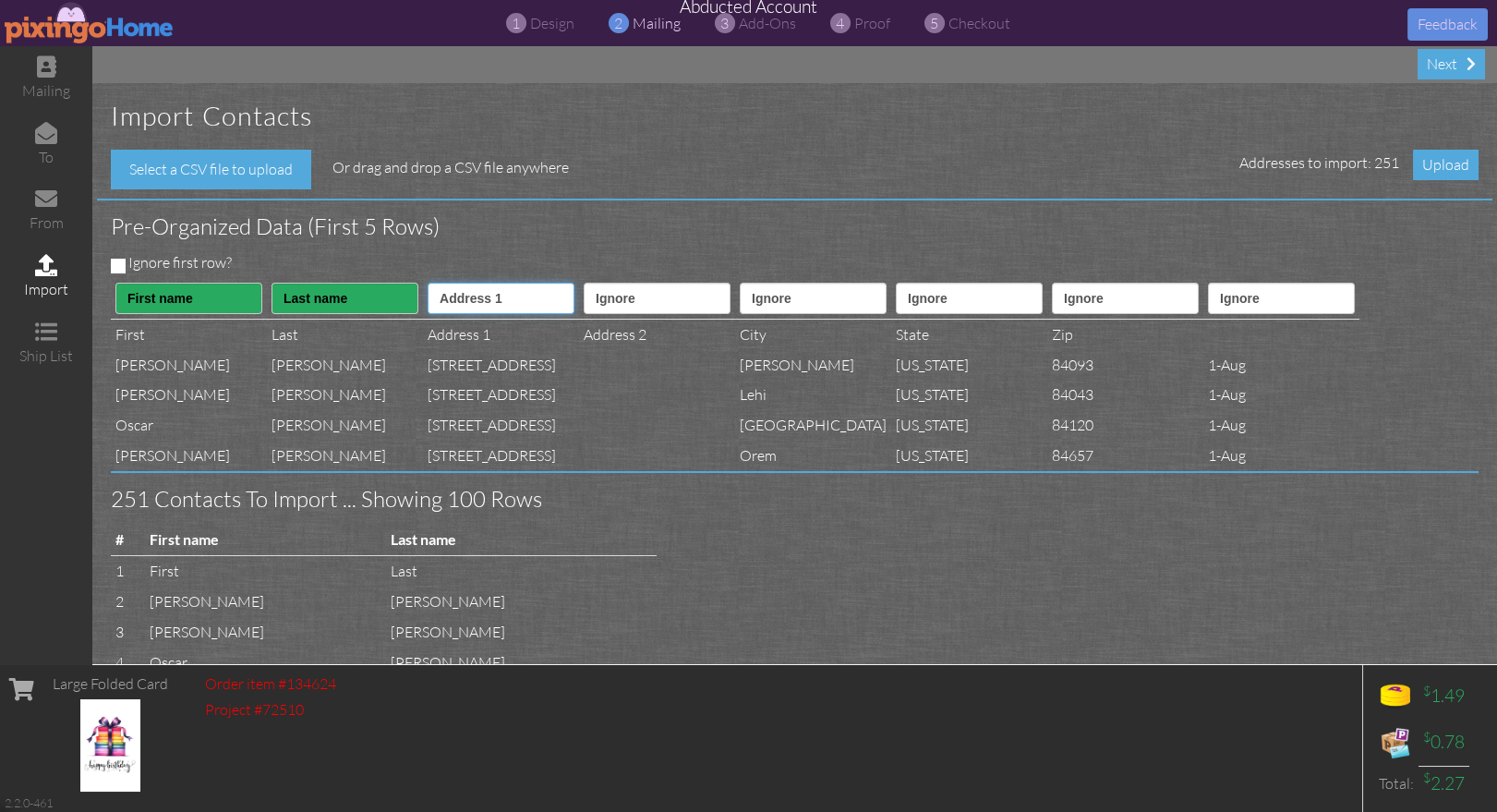
click at [453, 283] on select "Ignore ---------- First name Last name ---------- Address 1 Address 2 City Stat…" at bounding box center [501, 298] width 147 height 31
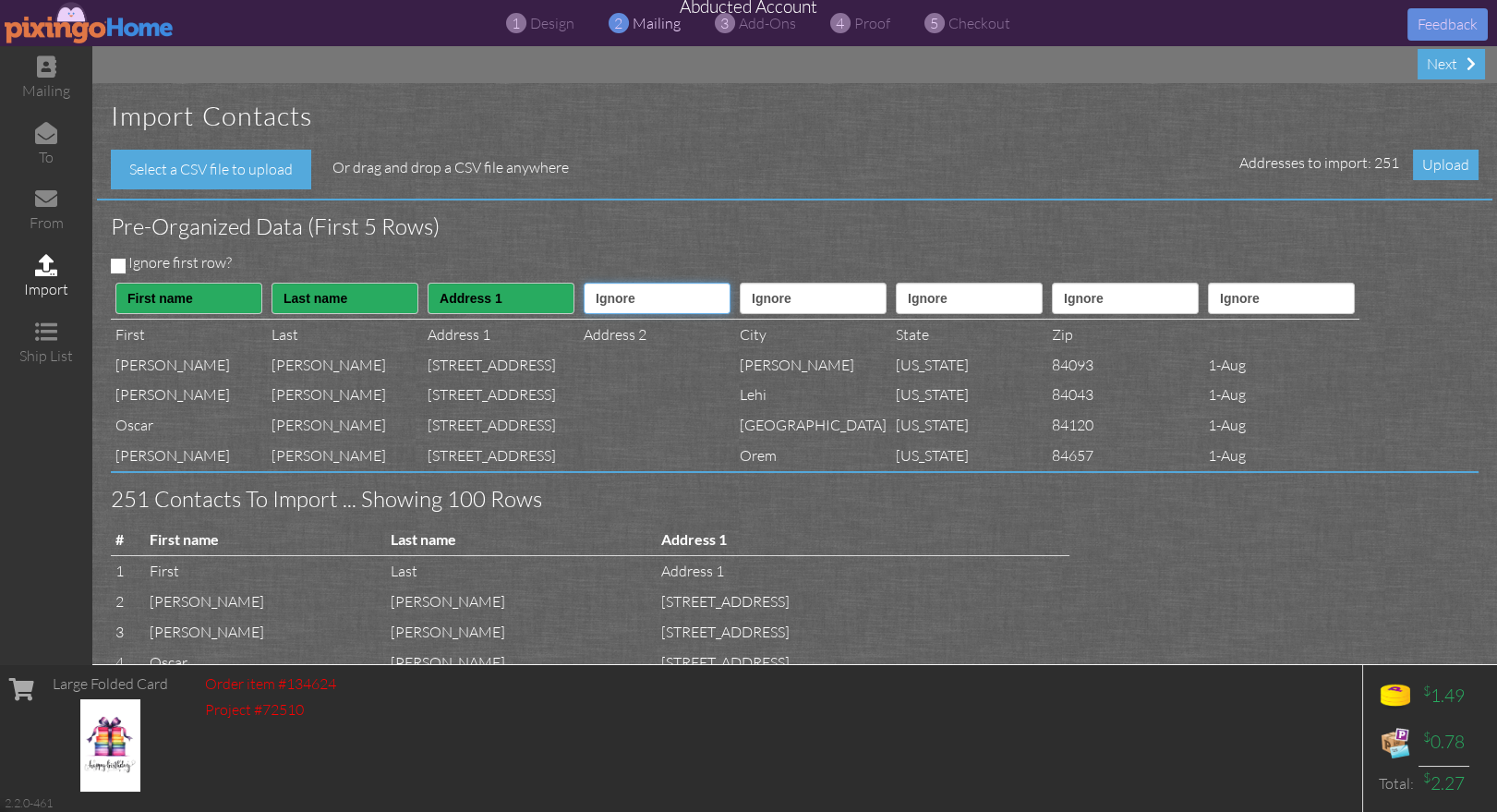
click at [670, 303] on select "Ignore ---------- First name Last name ---------- Address 1 Address 2 City Stat…" at bounding box center [656, 298] width 147 height 31
select select "object:42544"
click at [623, 283] on select "Ignore ---------- First name Last name ---------- Address 1 Address 2 City Stat…" at bounding box center [656, 298] width 147 height 31
click at [822, 303] on select "Ignore ---------- First name Last name ---------- Address 1 Address 2 City Stat…" at bounding box center [813, 298] width 147 height 31
select select "object:42545"
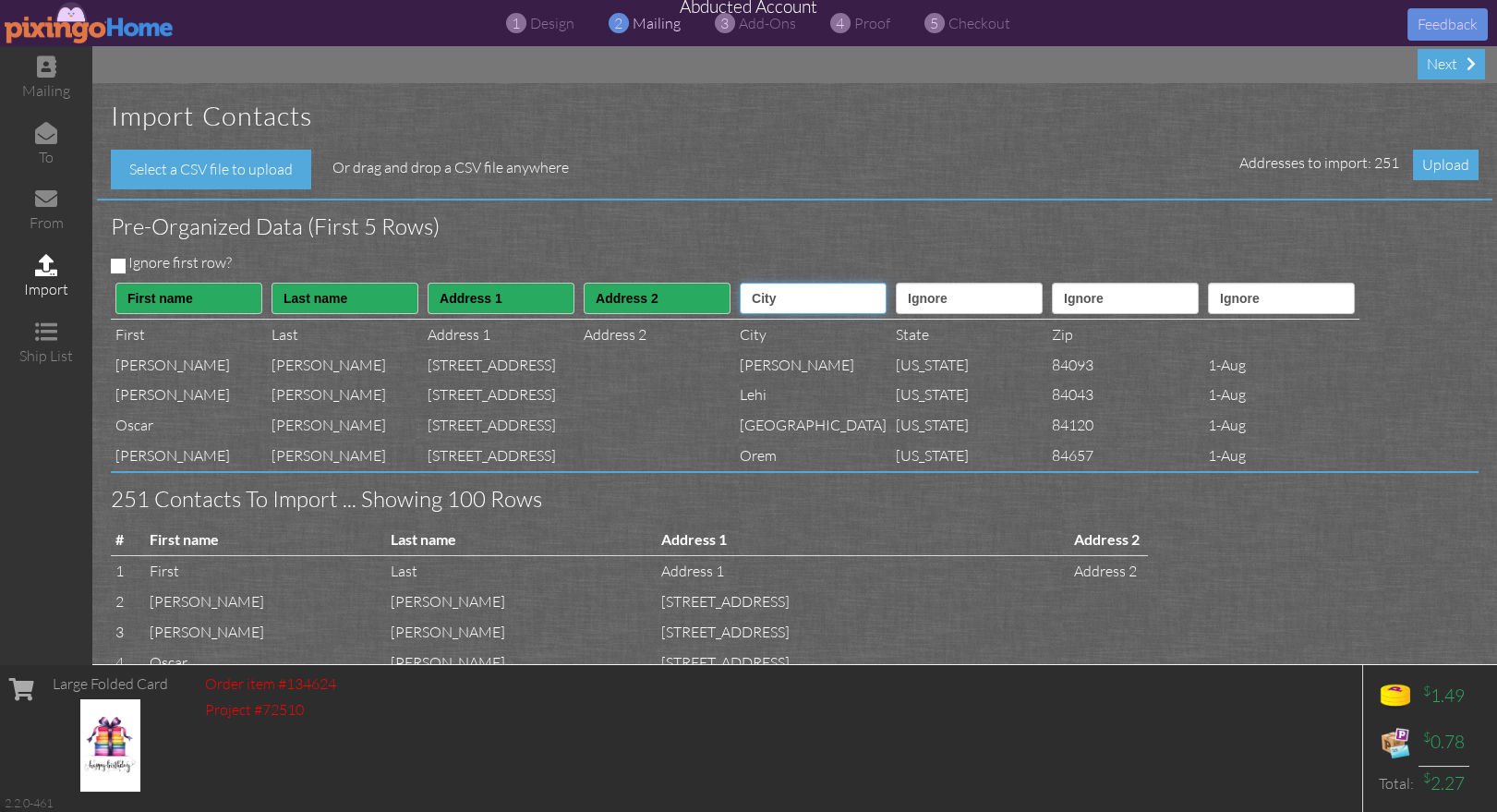
click at [793, 283] on select "Ignore ---------- First name Last name ---------- Address 1 Address 2 City Stat…" at bounding box center [813, 298] width 147 height 31
click at [1011, 296] on select "Ignore ---------- First name Last name ---------- Address 1 Address 2 City Stat…" at bounding box center [969, 298] width 147 height 31
select select "object:42546"
click at [962, 283] on select "Ignore ---------- First name Last name ---------- Address 1 Address 2 City Stat…" at bounding box center [969, 298] width 147 height 31
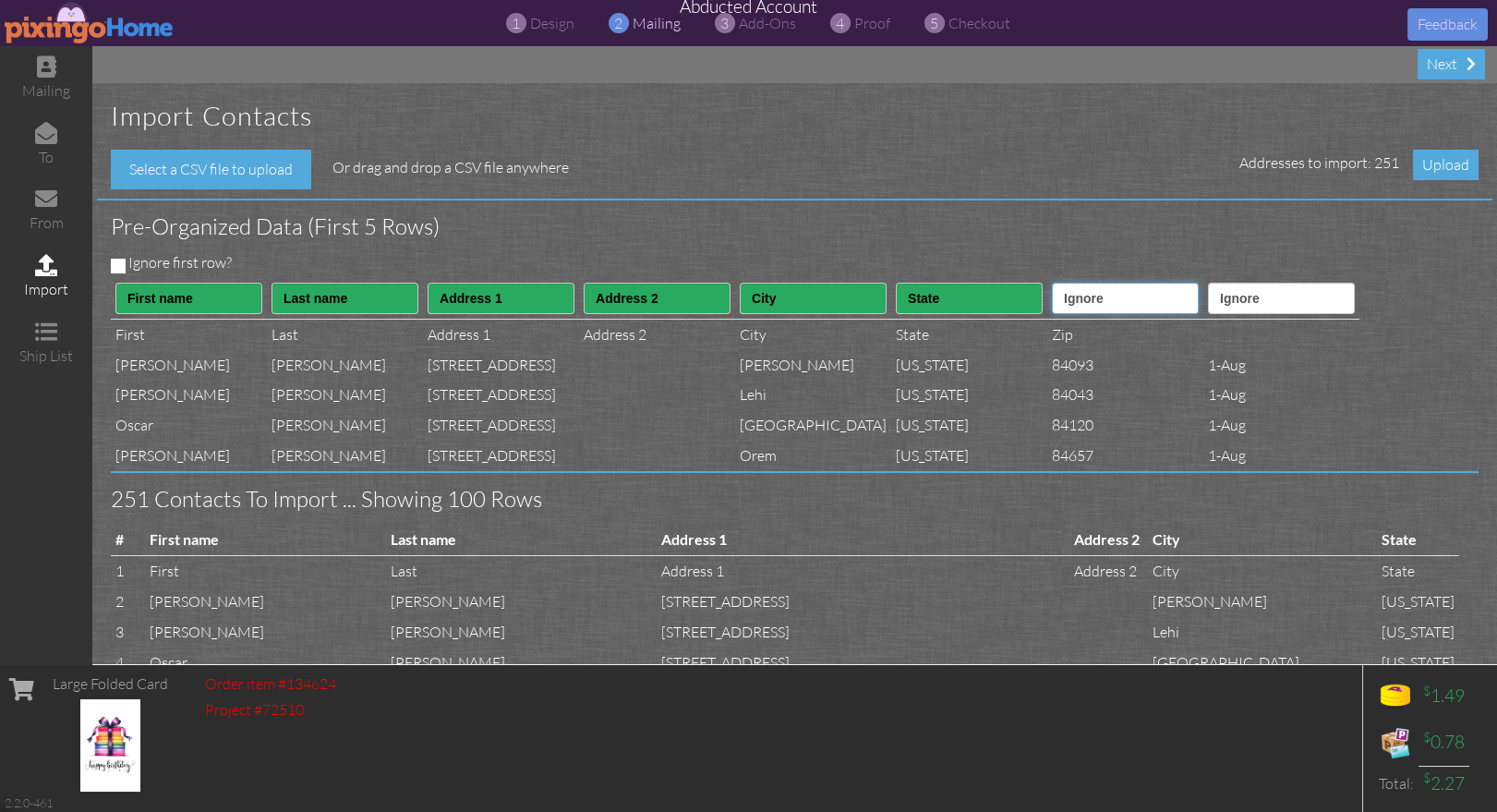
click at [1164, 300] on select "Ignore ---------- First name Last name ---------- Address 1 Address 2 City Stat…" at bounding box center [1125, 298] width 147 height 31
select select "object:42547"
click at [1131, 283] on select "Ignore ---------- First name Last name ---------- Address 1 Address 2 City Stat…" at bounding box center [1125, 298] width 147 height 31
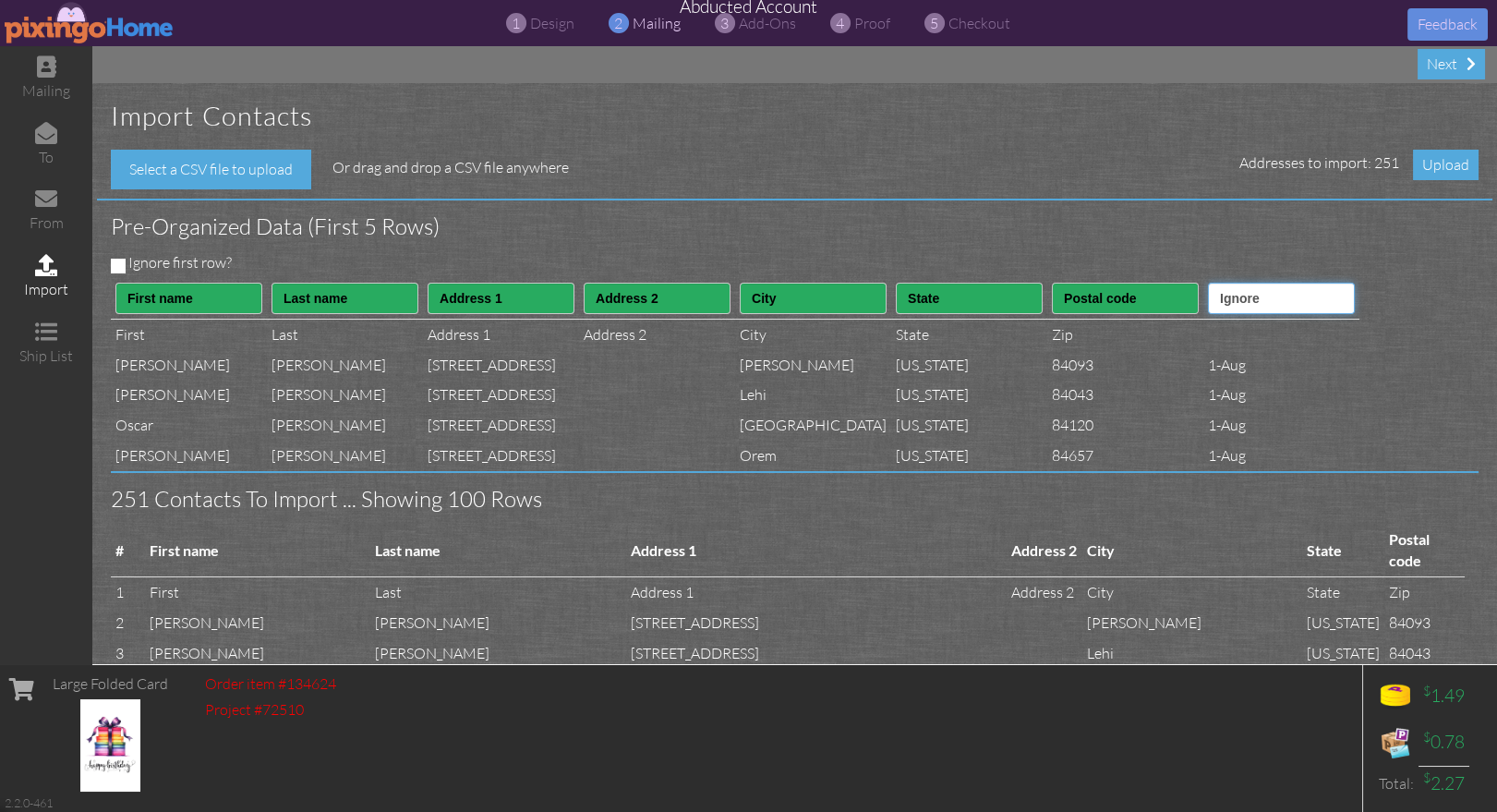
click at [1330, 301] on select "Ignore ---------- First name Last name ---------- Address 1 Address 2 City Stat…" at bounding box center [1281, 298] width 147 height 31
click at [1300, 283] on select "Ignore ---------- First name Last name ---------- Address 1 Address 2 City Stat…" at bounding box center [1281, 298] width 147 height 31
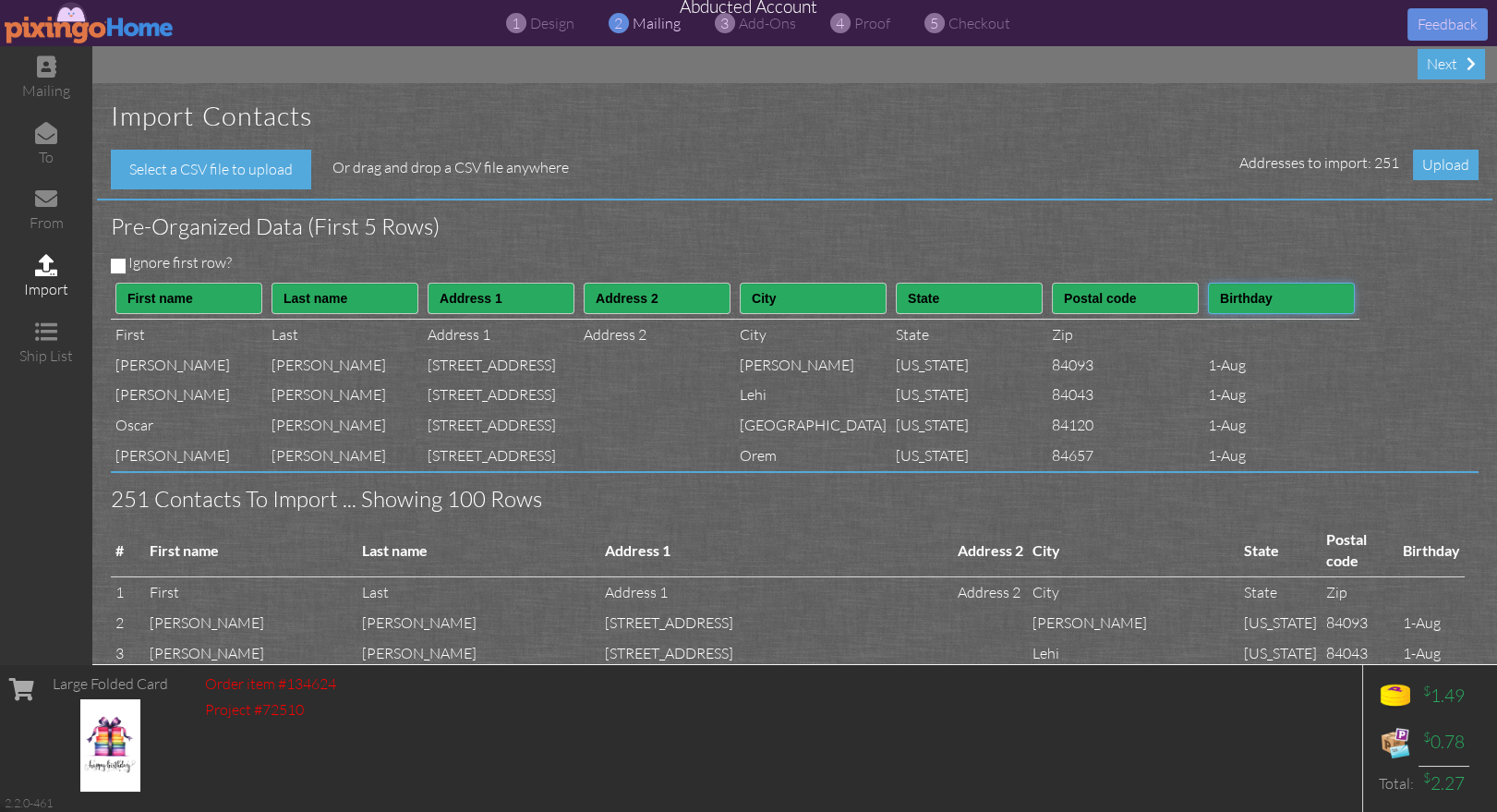
click at [1355, 306] on select "Ignore ---------- First name Last name ---------- Address 1 Address 2 City Stat…" at bounding box center [1281, 298] width 147 height 31
select select "object:42538"
click at [1300, 283] on select "Ignore ---------- First name Last name ---------- Address 1 Address 2 City Stat…" at bounding box center [1281, 298] width 147 height 31
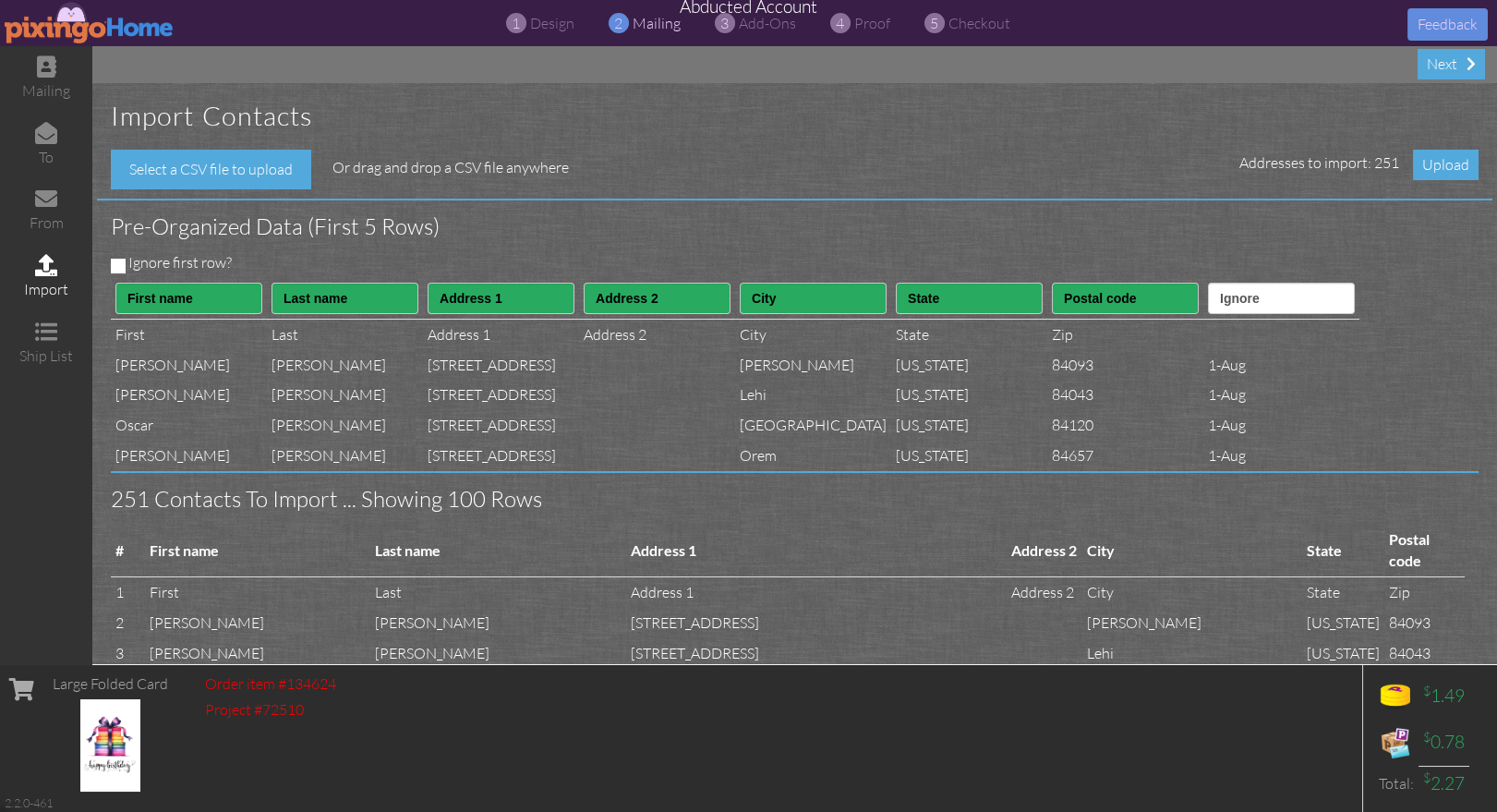
click at [112, 264] on input "Ignore first row?" at bounding box center [119, 267] width 15 height 15
checkbox input "true"
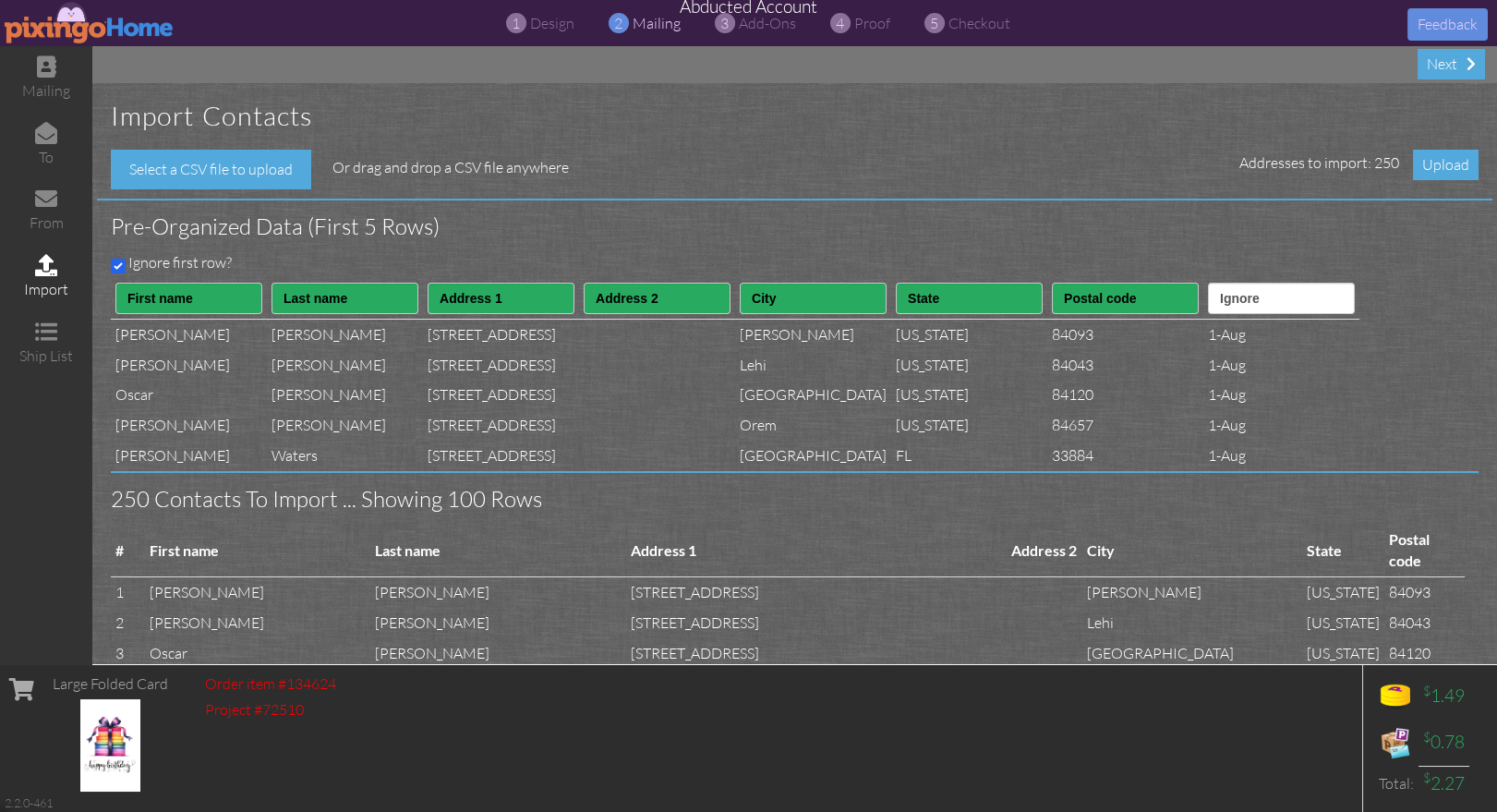
click at [1455, 165] on span "Upload" at bounding box center [1445, 165] width 65 height 30
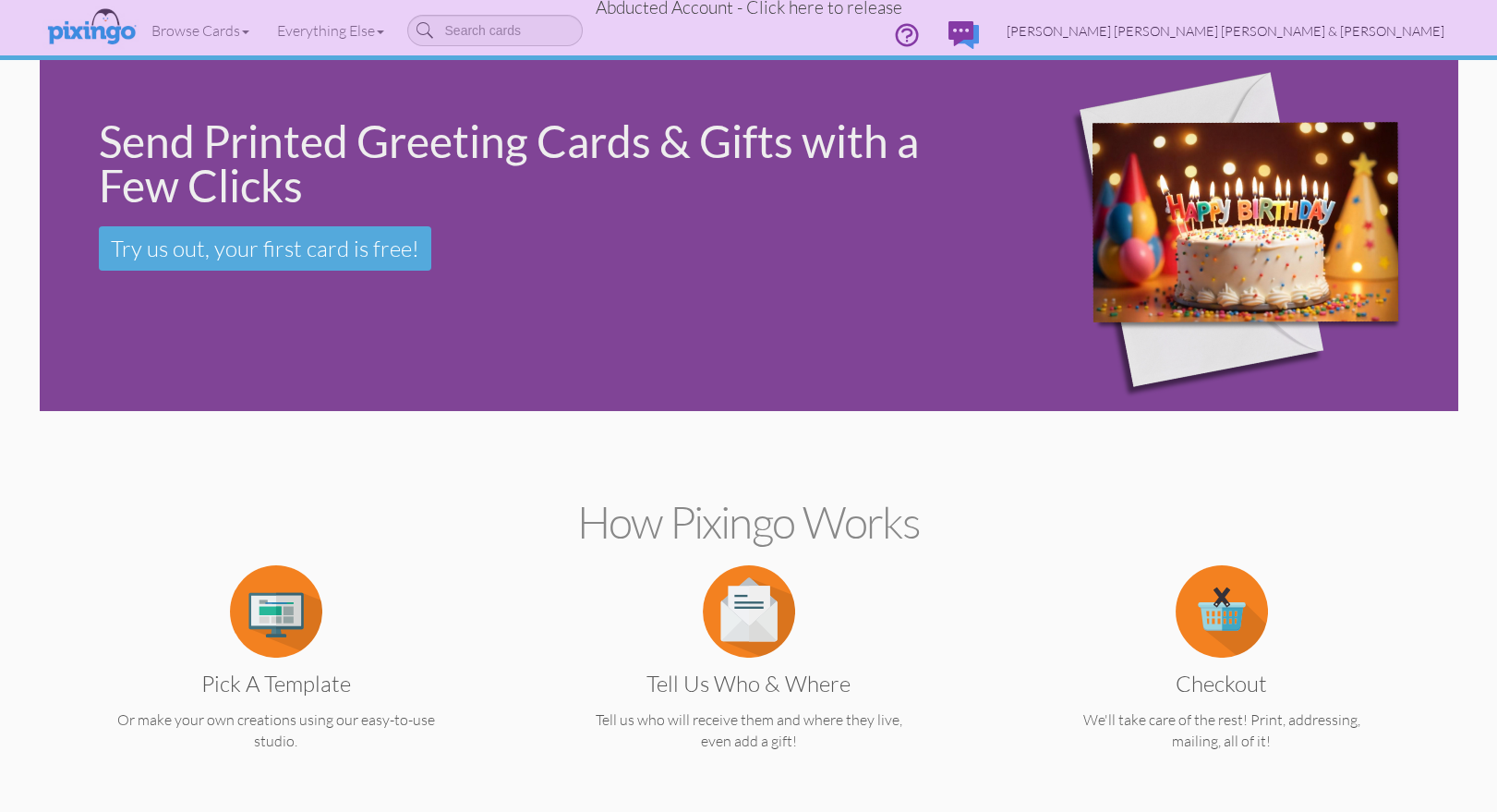
click at [1341, 35] on span "[PERSON_NAME] [PERSON_NAME] [PERSON_NAME] & [PERSON_NAME]" at bounding box center [1225, 30] width 437 height 16
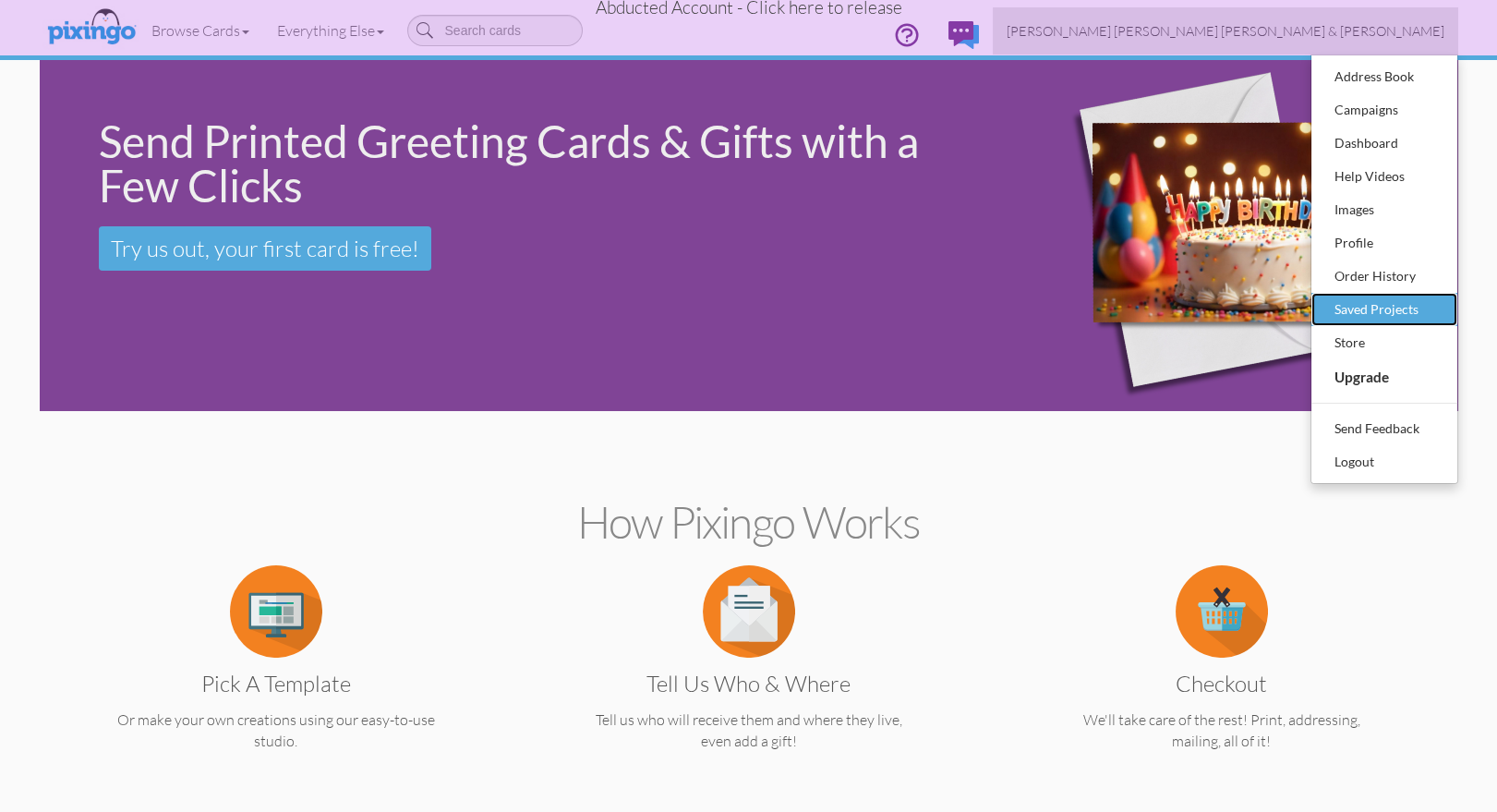
click at [1341, 312] on div "Saved Projects" at bounding box center [1384, 308] width 109 height 28
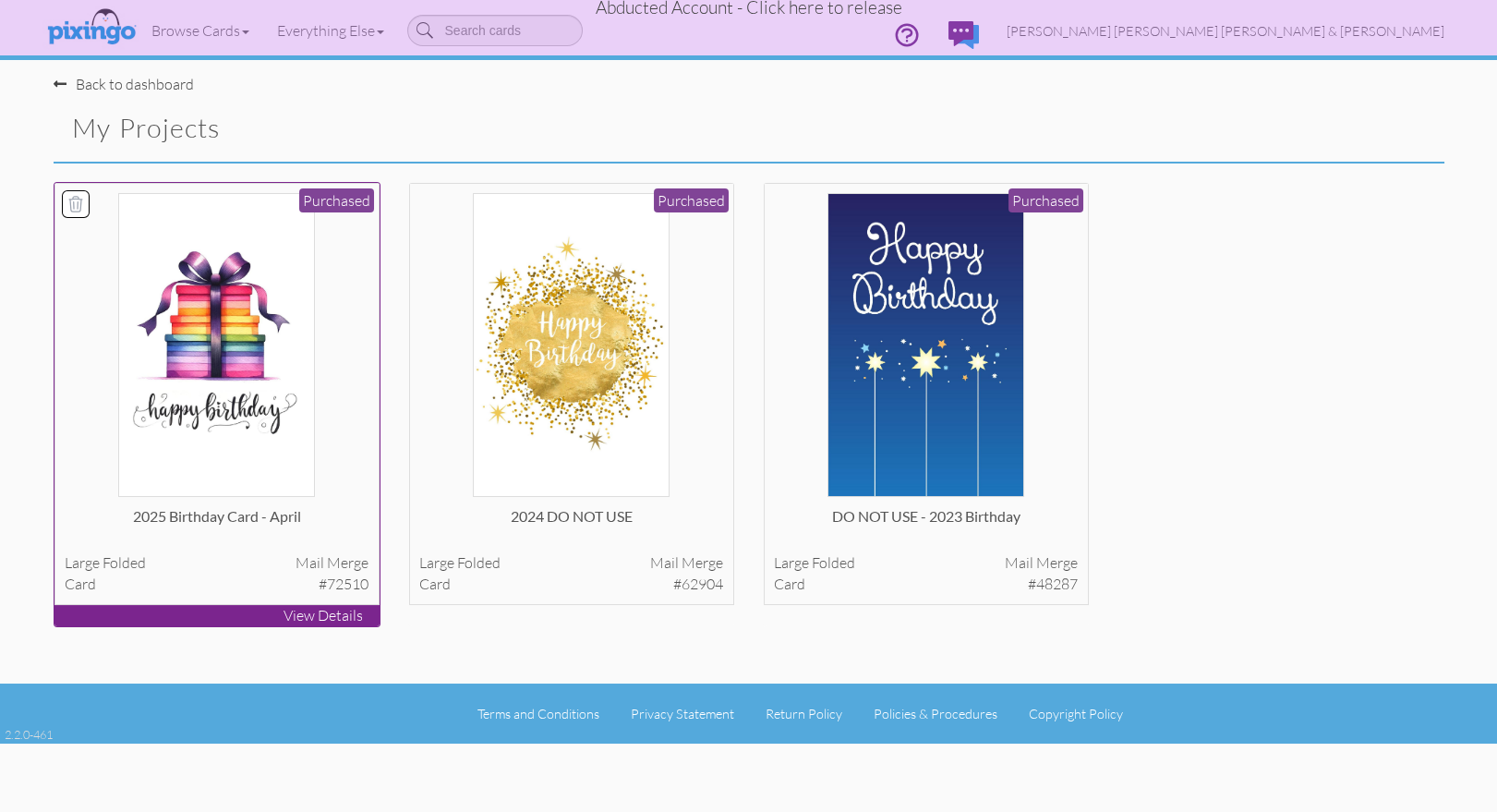
click at [279, 365] on img at bounding box center [216, 344] width 195 height 304
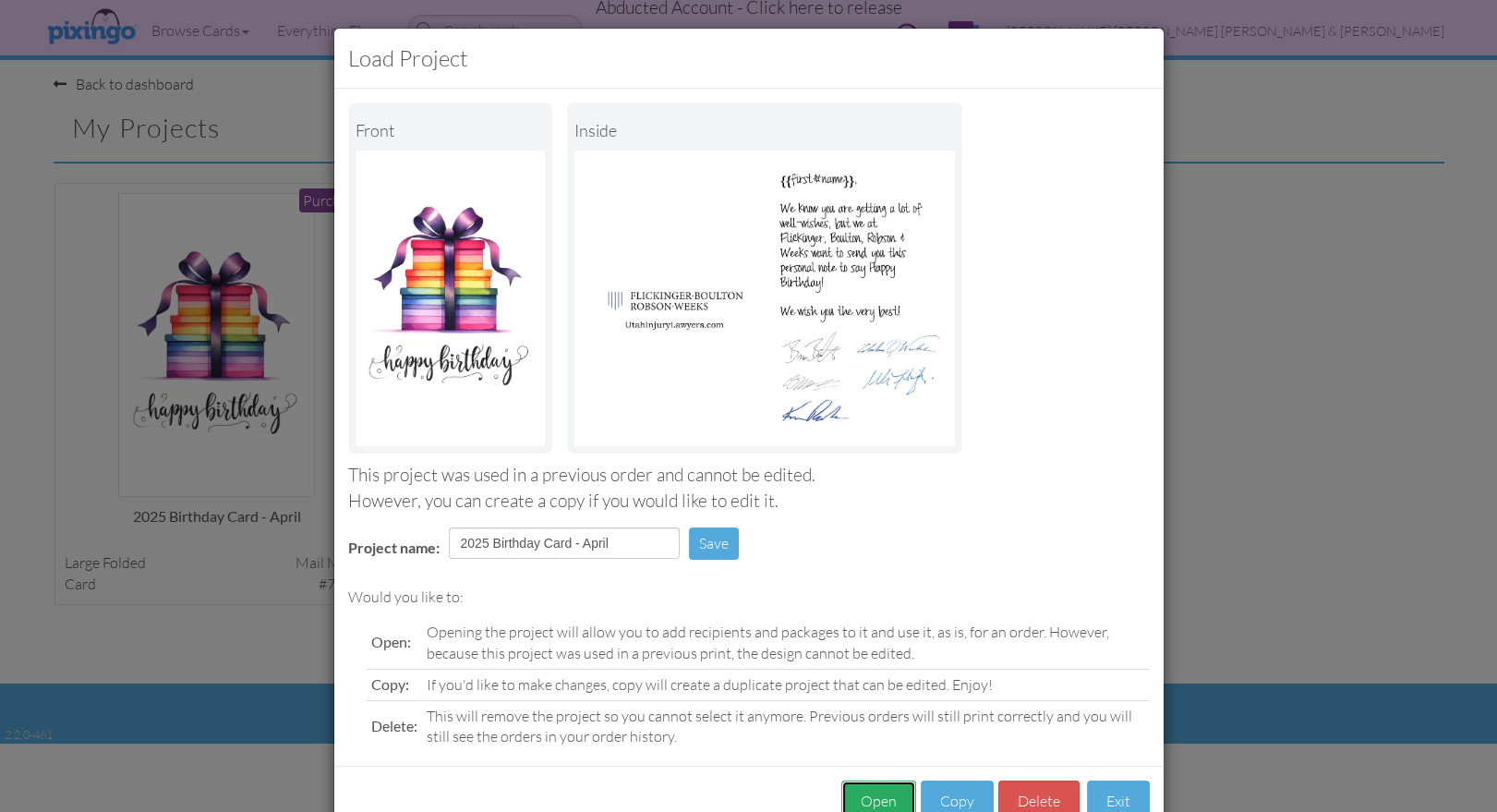
click at [869, 792] on button "Open" at bounding box center [878, 801] width 75 height 42
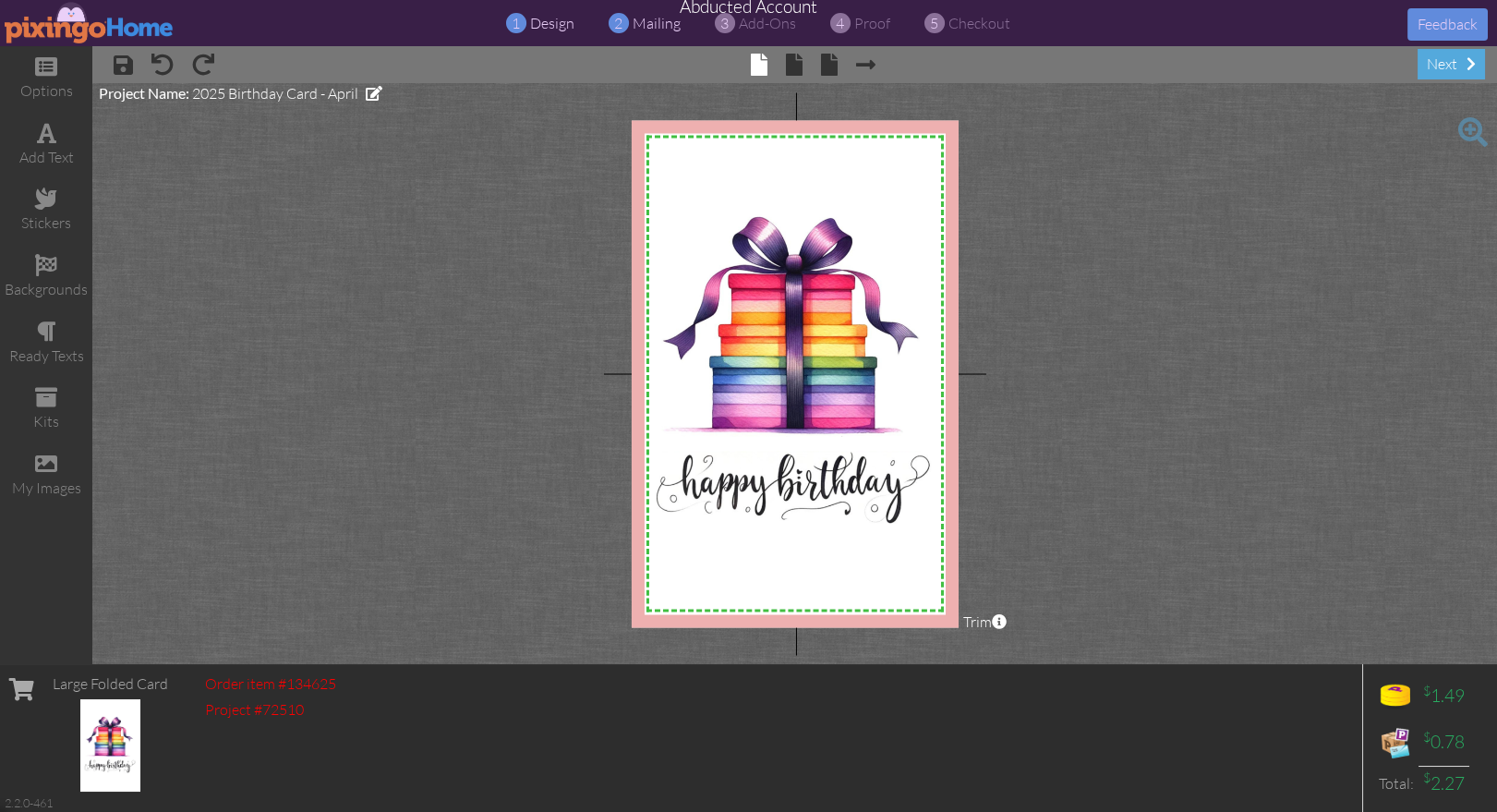
click at [640, 22] on span "mailing" at bounding box center [656, 23] width 48 height 18
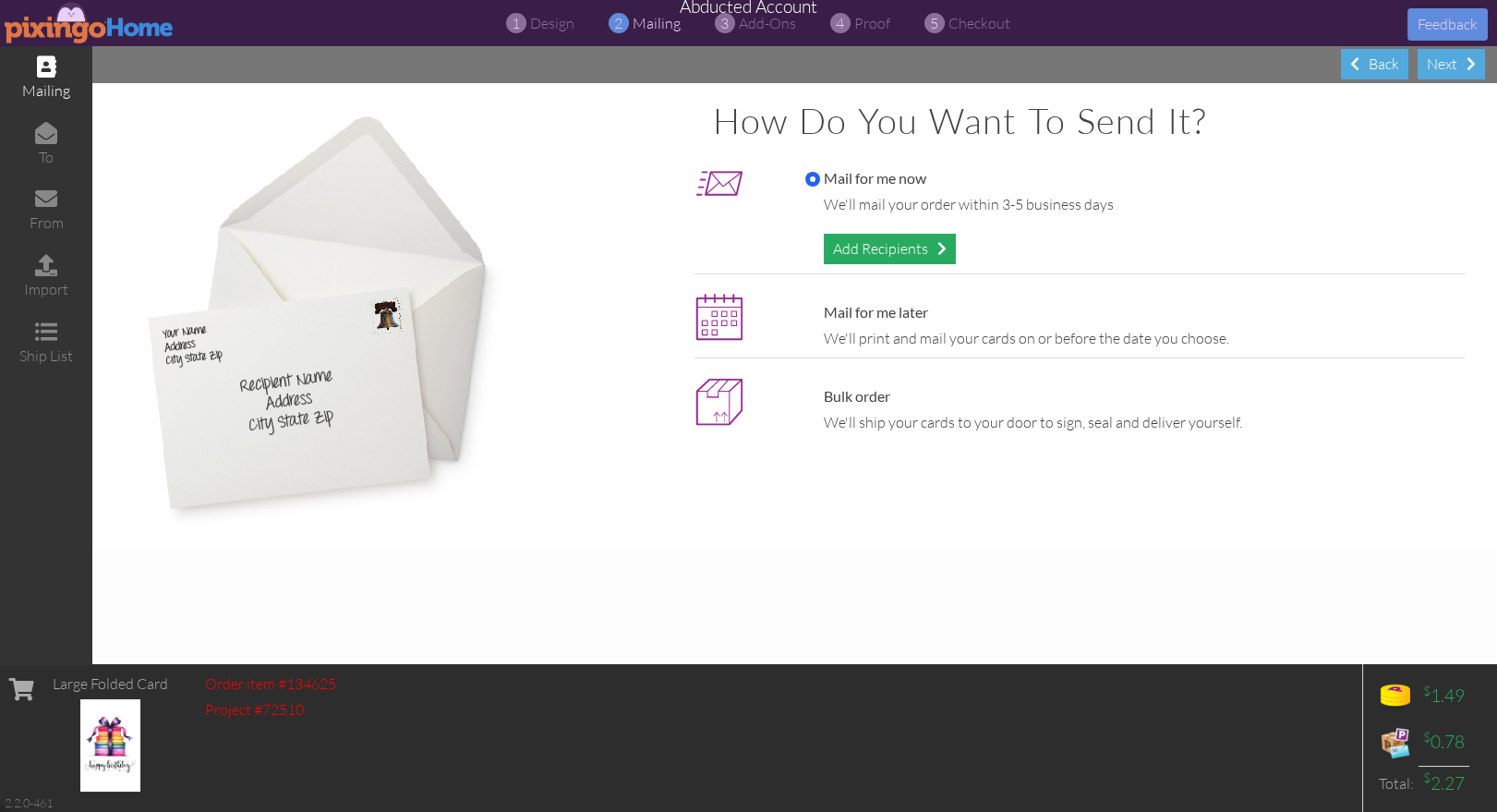
click at [846, 245] on div "Add Recipients" at bounding box center [889, 249] width 132 height 30
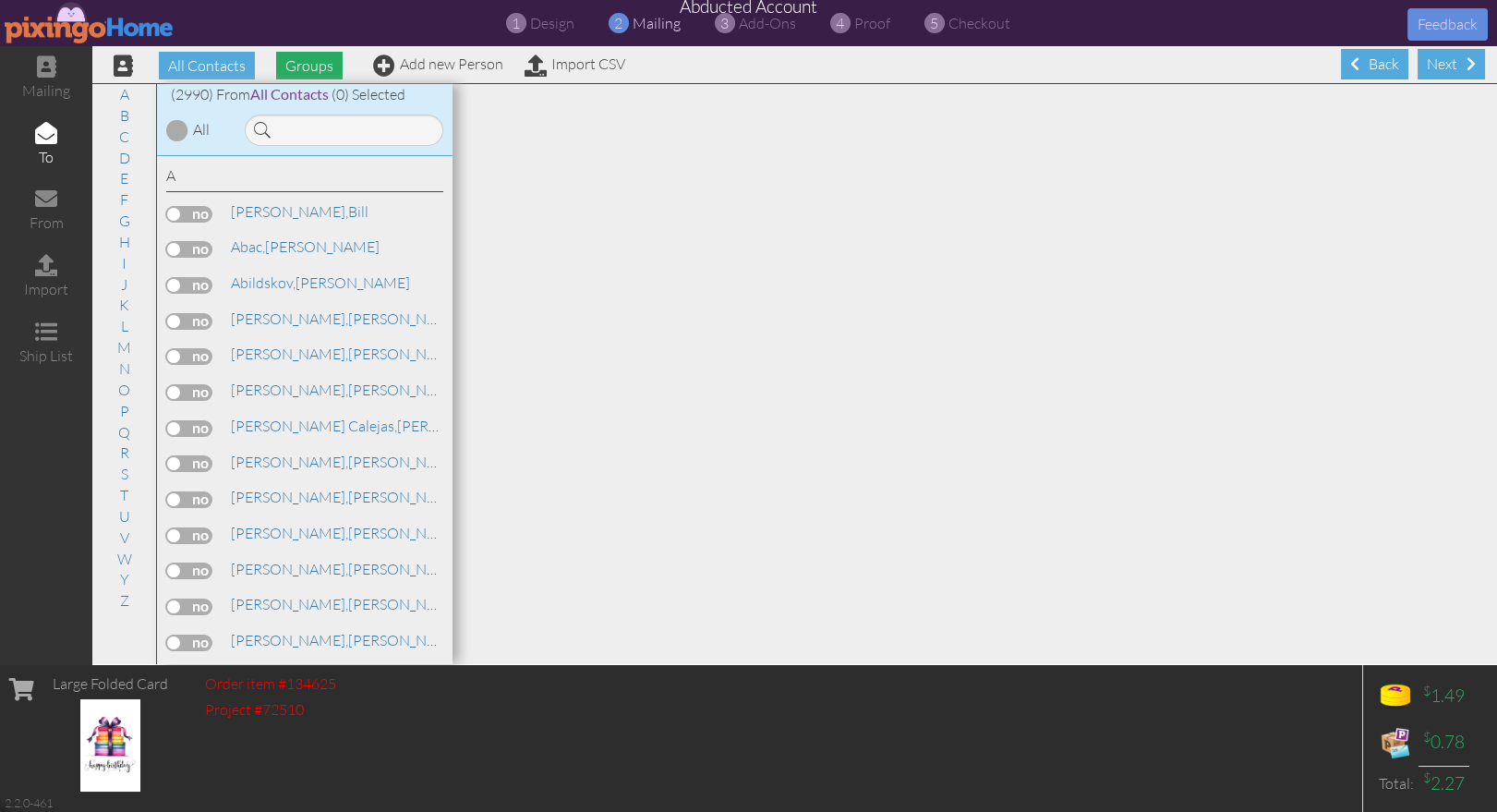
click at [305, 71] on span "Groups" at bounding box center [309, 65] width 66 height 28
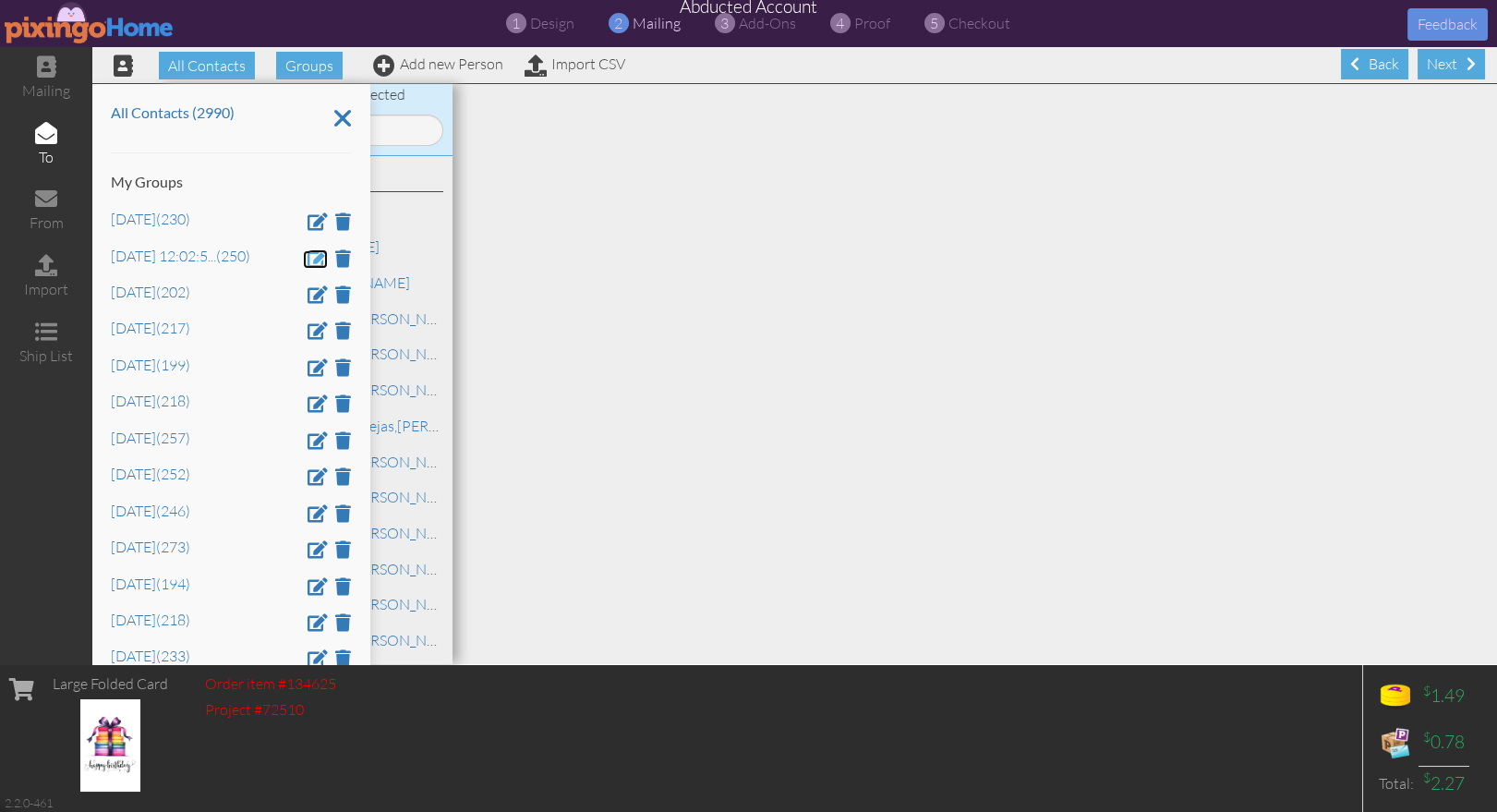
click at [311, 254] on span at bounding box center [317, 258] width 20 height 17
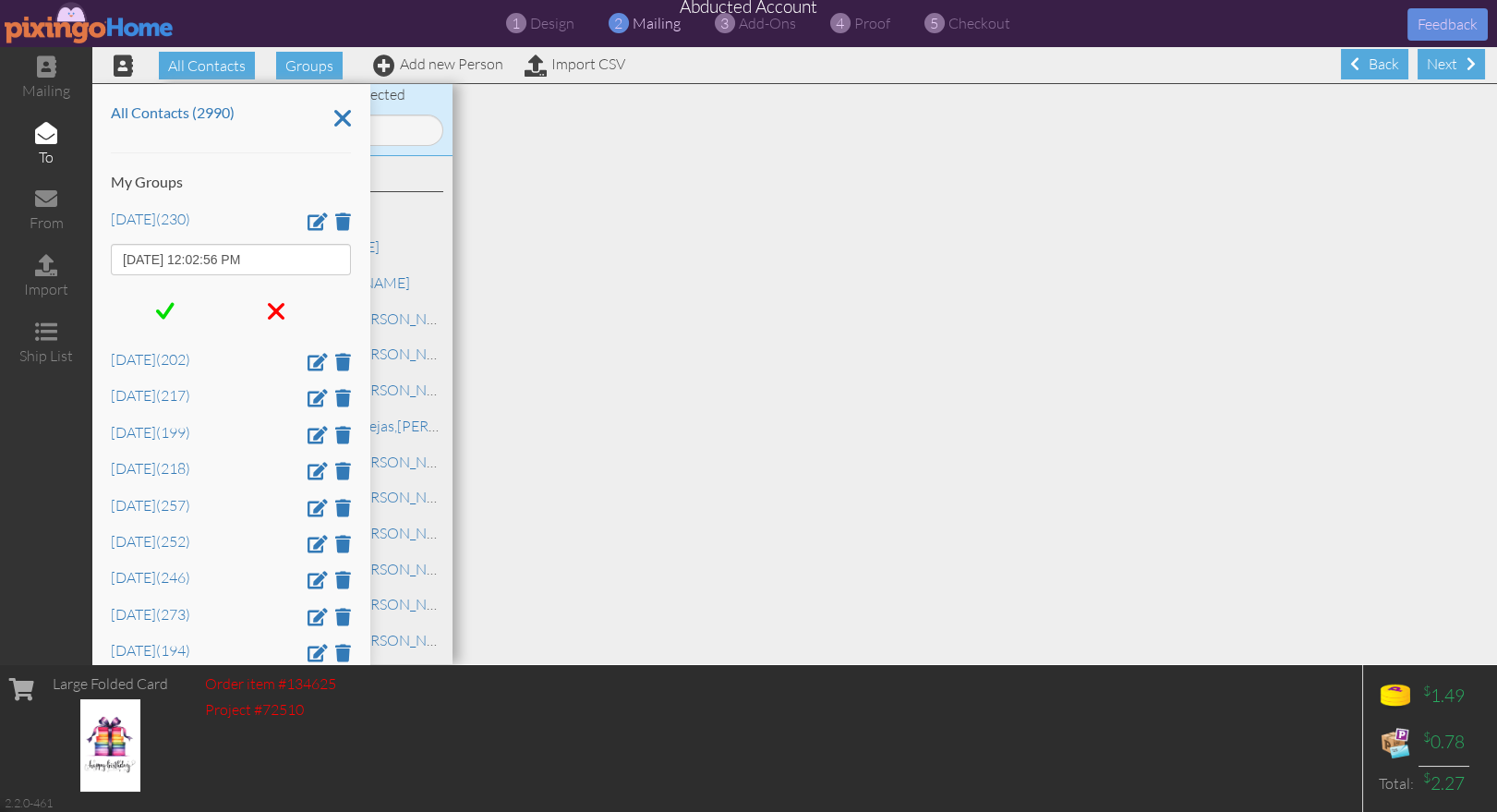
drag, startPoint x: 291, startPoint y: 257, endPoint x: 98, endPoint y: 251, distance: 193.1
click at [98, 252] on div "All Contacts (2990) My Groups April 2025 (230) Aug 11, 12:02:56 PM Aug 2024 (20…" at bounding box center [231, 374] width 277 height 580
type input "Aug 2025"
click at [186, 312] on div at bounding box center [165, 311] width 109 height 45
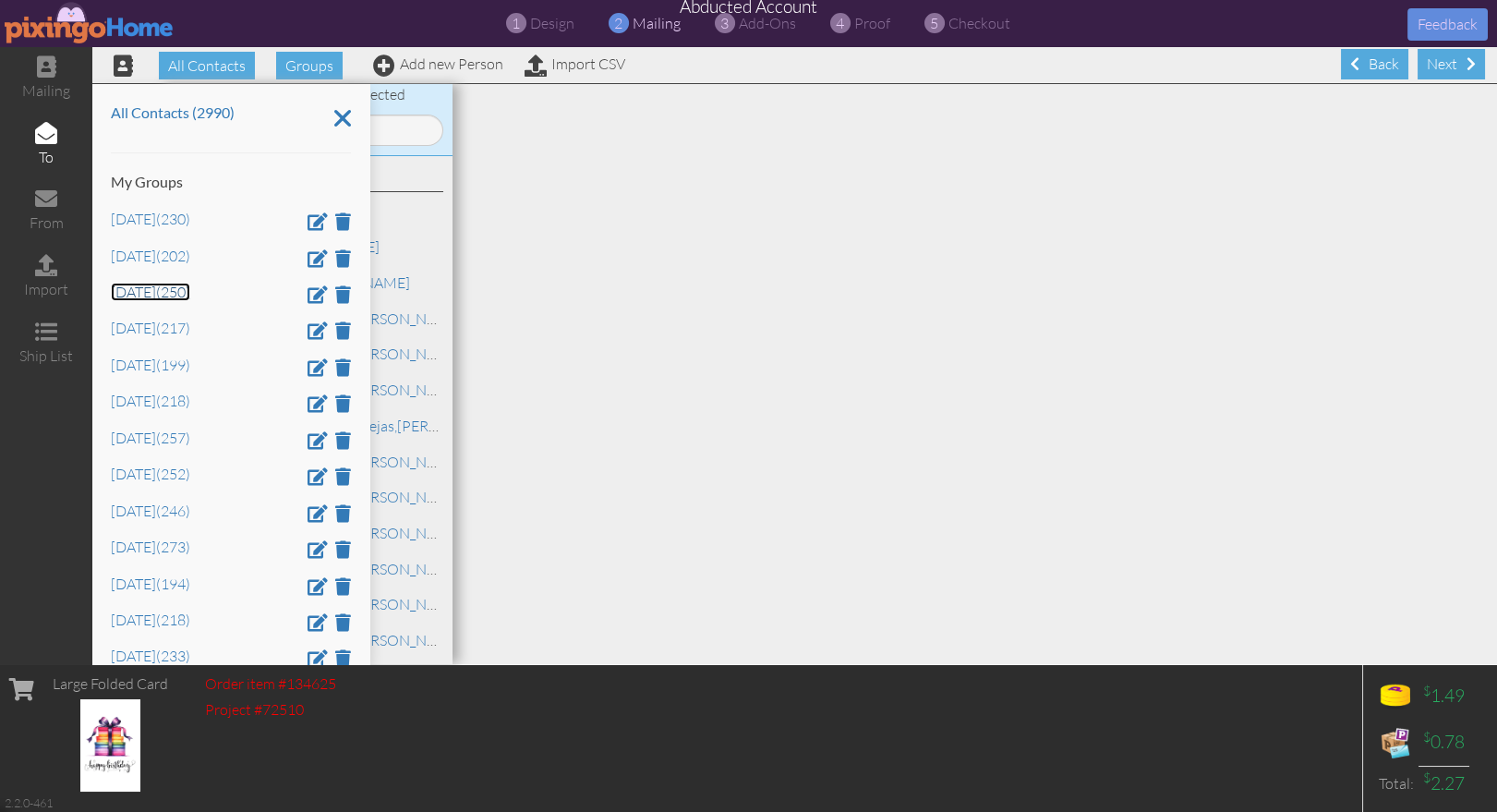
click at [126, 290] on link "Aug 2025 (250)" at bounding box center [151, 291] width 80 height 18
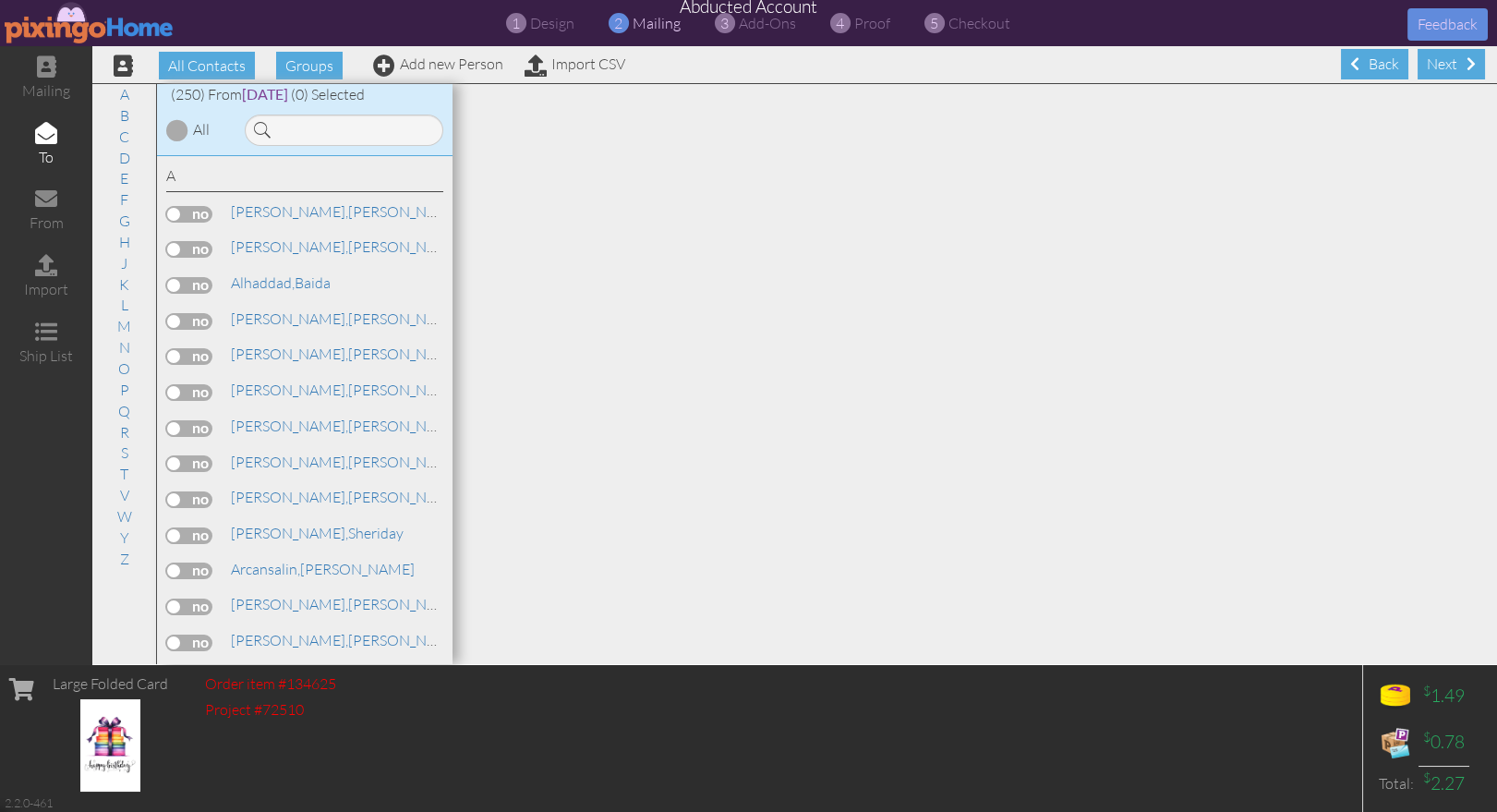
click at [176, 136] on div at bounding box center [176, 130] width 22 height 22
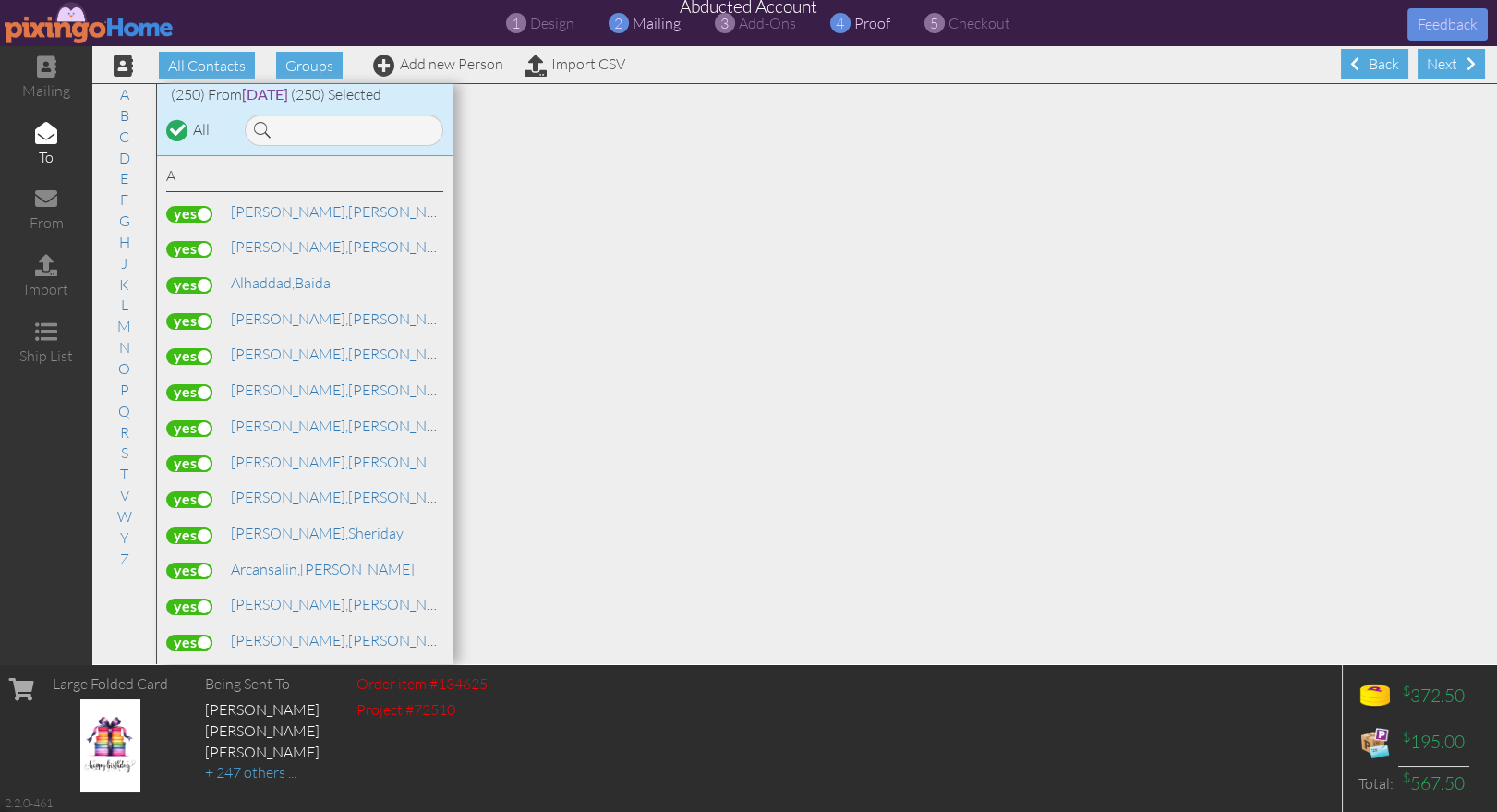
click at [867, 23] on span "proof" at bounding box center [872, 23] width 36 height 18
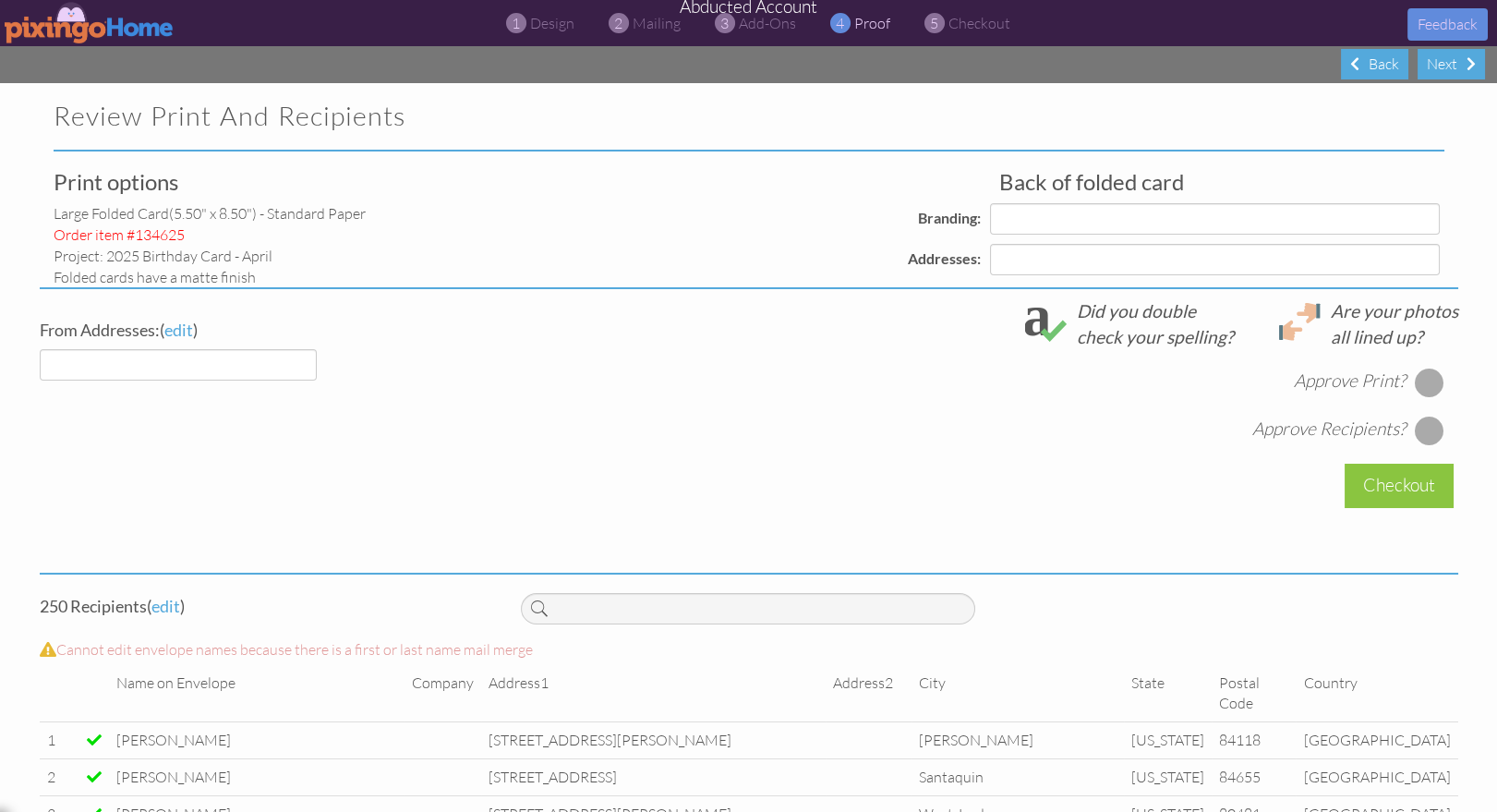
select select "object:10844"
select select "object:10847"
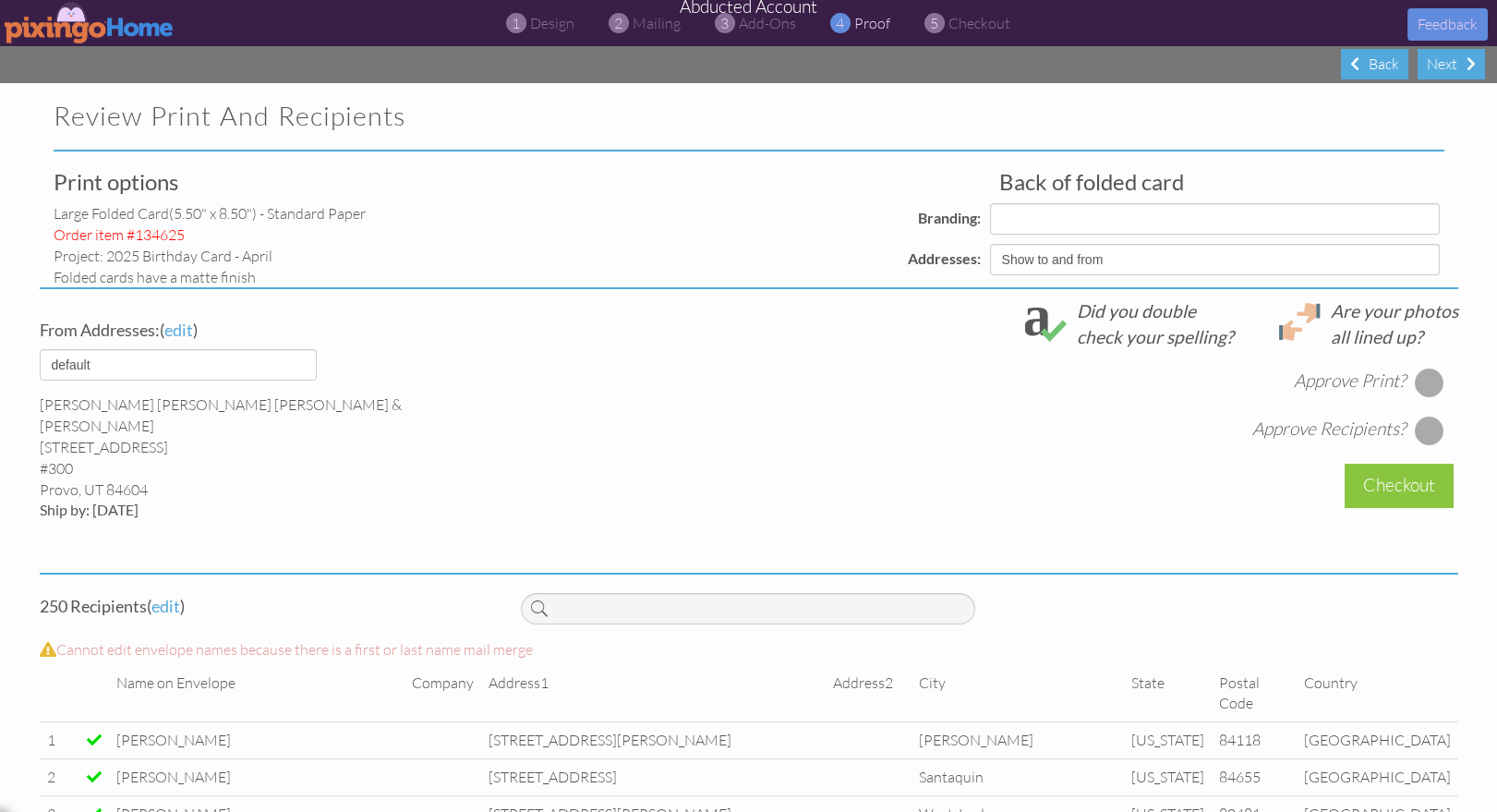
select select "object:10850"
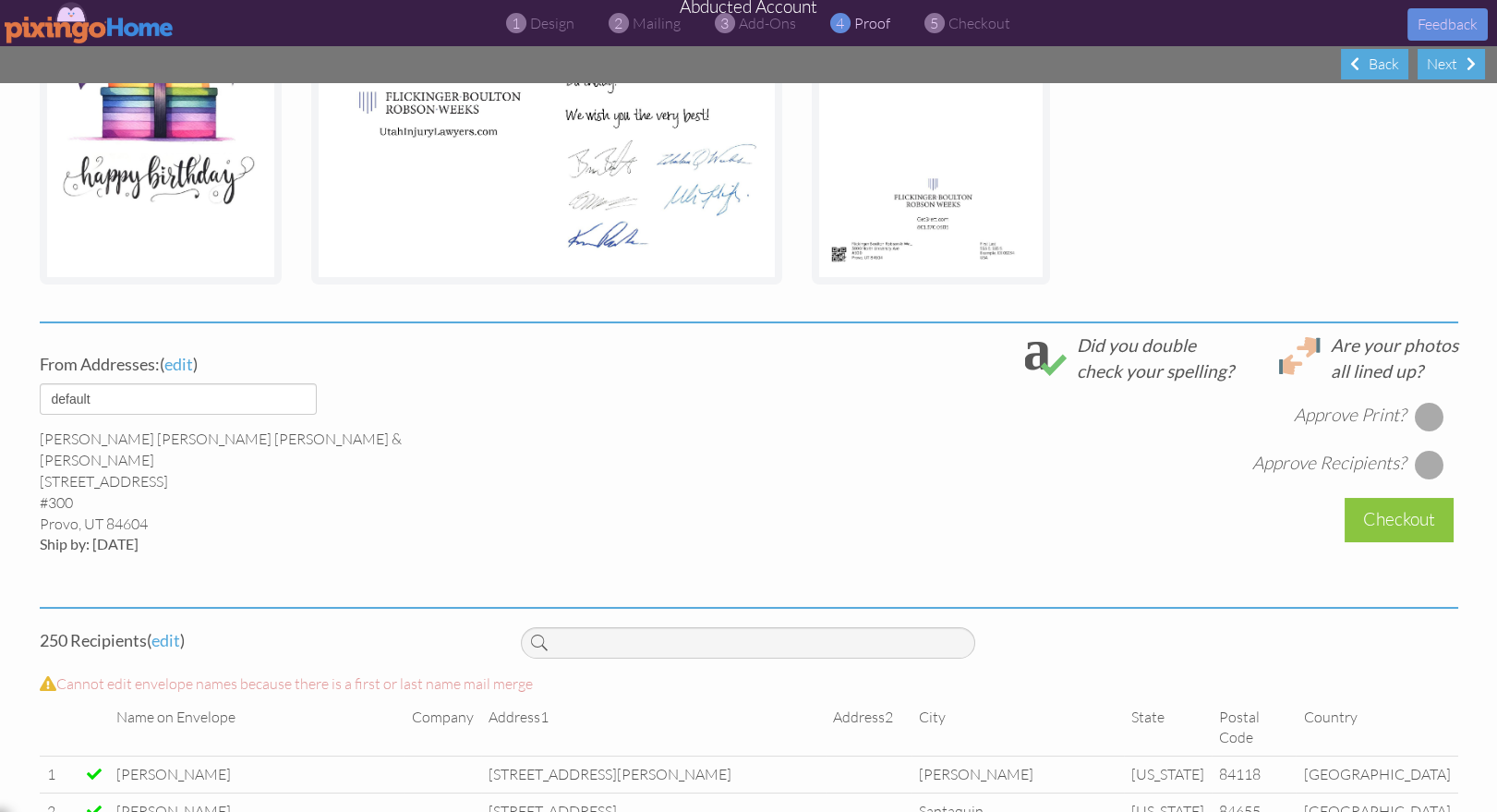
scroll to position [632, 0]
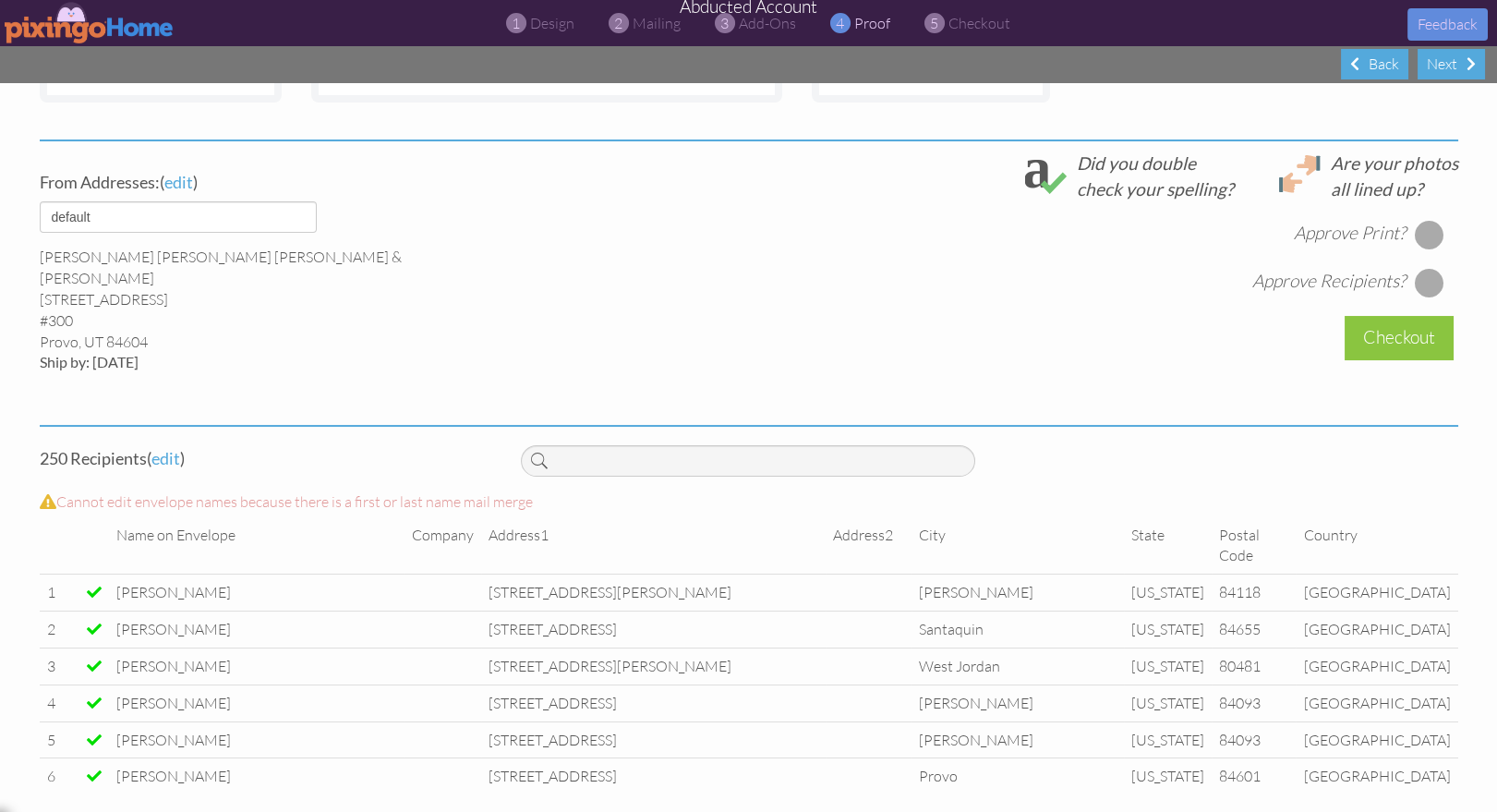
click at [1420, 236] on div at bounding box center [1428, 234] width 29 height 29
click at [1429, 280] on div at bounding box center [1428, 282] width 29 height 29
click at [1359, 341] on div "Checkout" at bounding box center [1398, 338] width 109 height 44
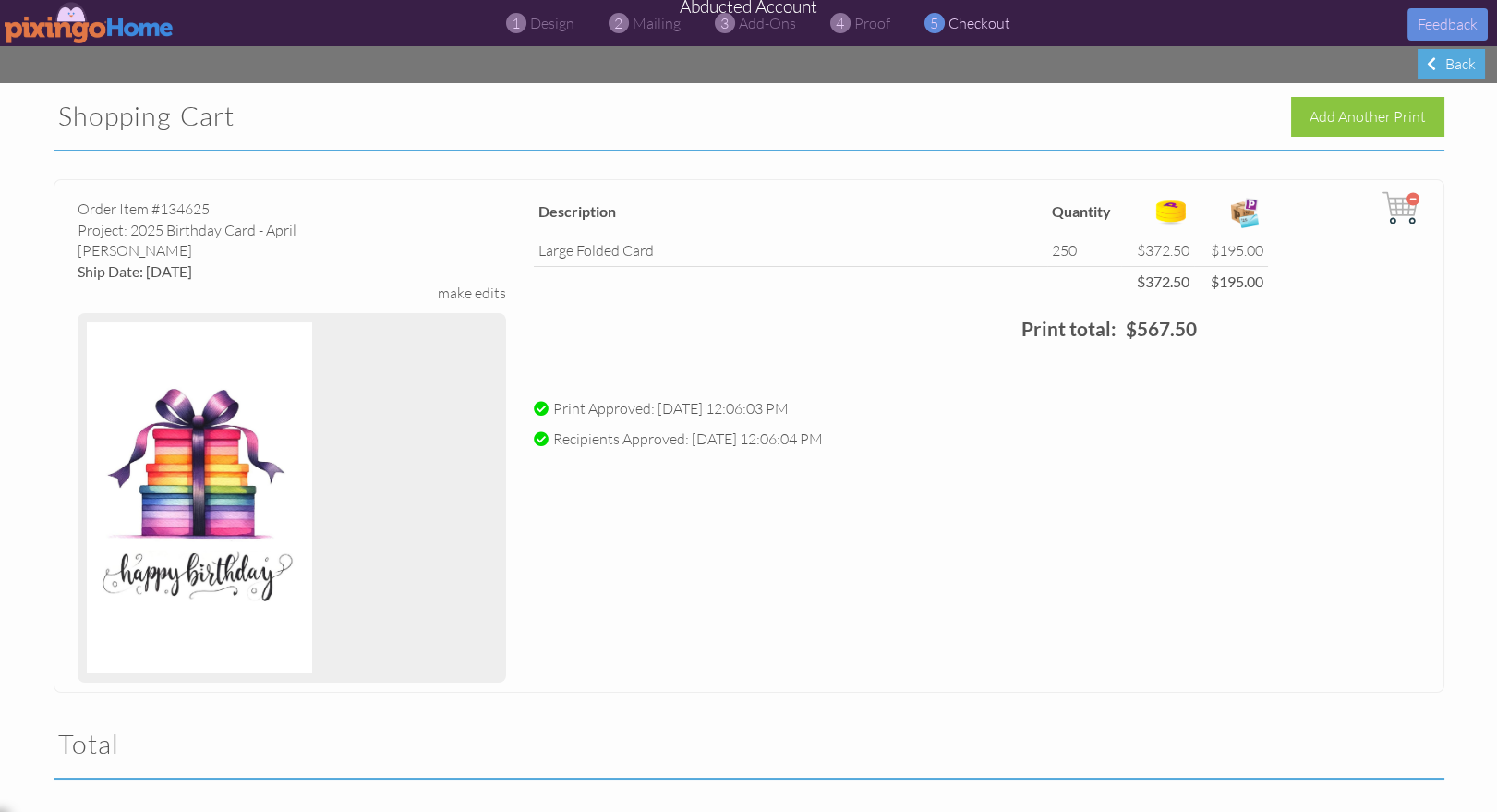
click at [53, 27] on img at bounding box center [89, 23] width 170 height 42
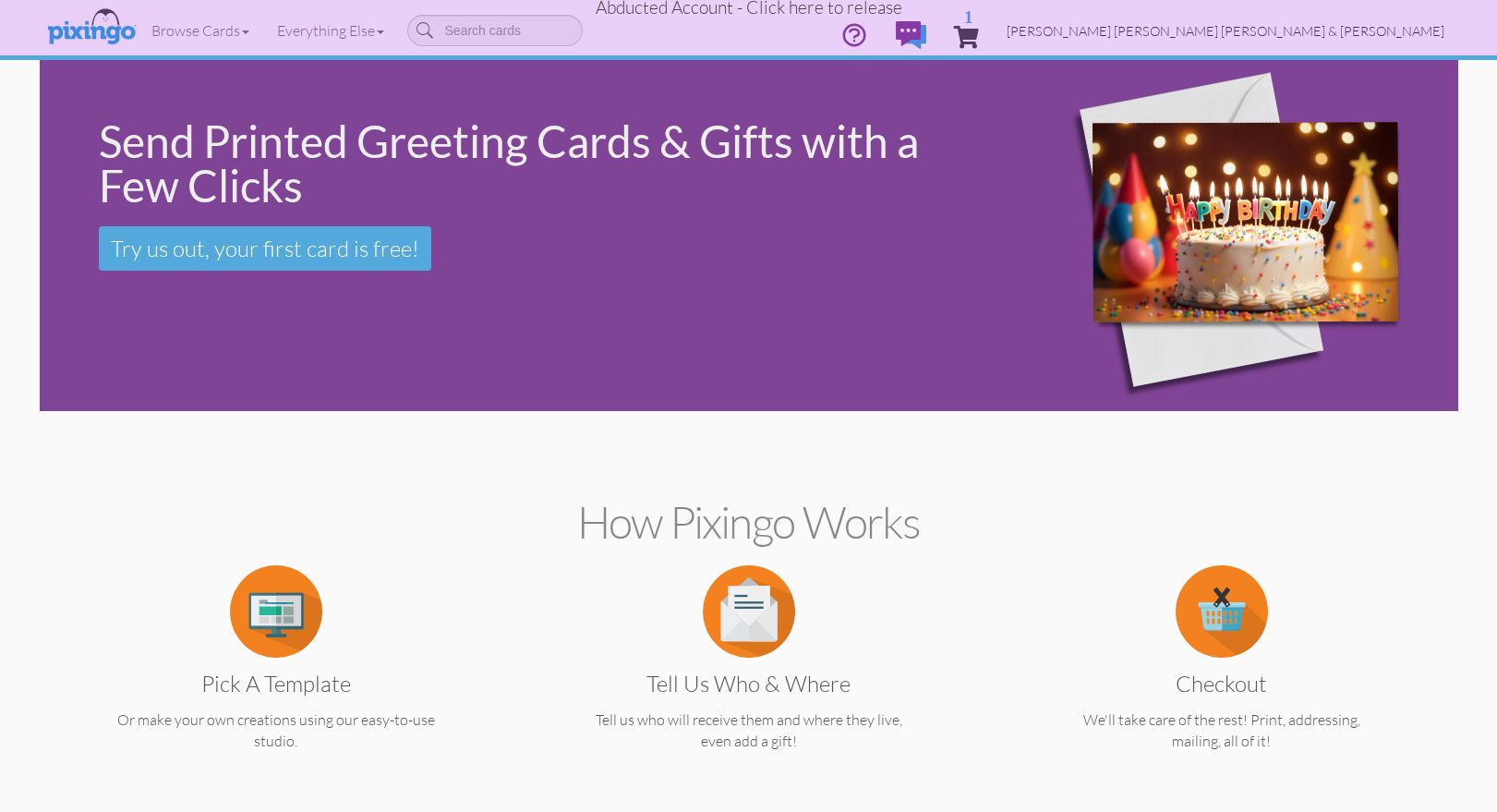
click at [1383, 30] on span "Flickinger Boulton Robson & Weeks" at bounding box center [1225, 30] width 437 height 16
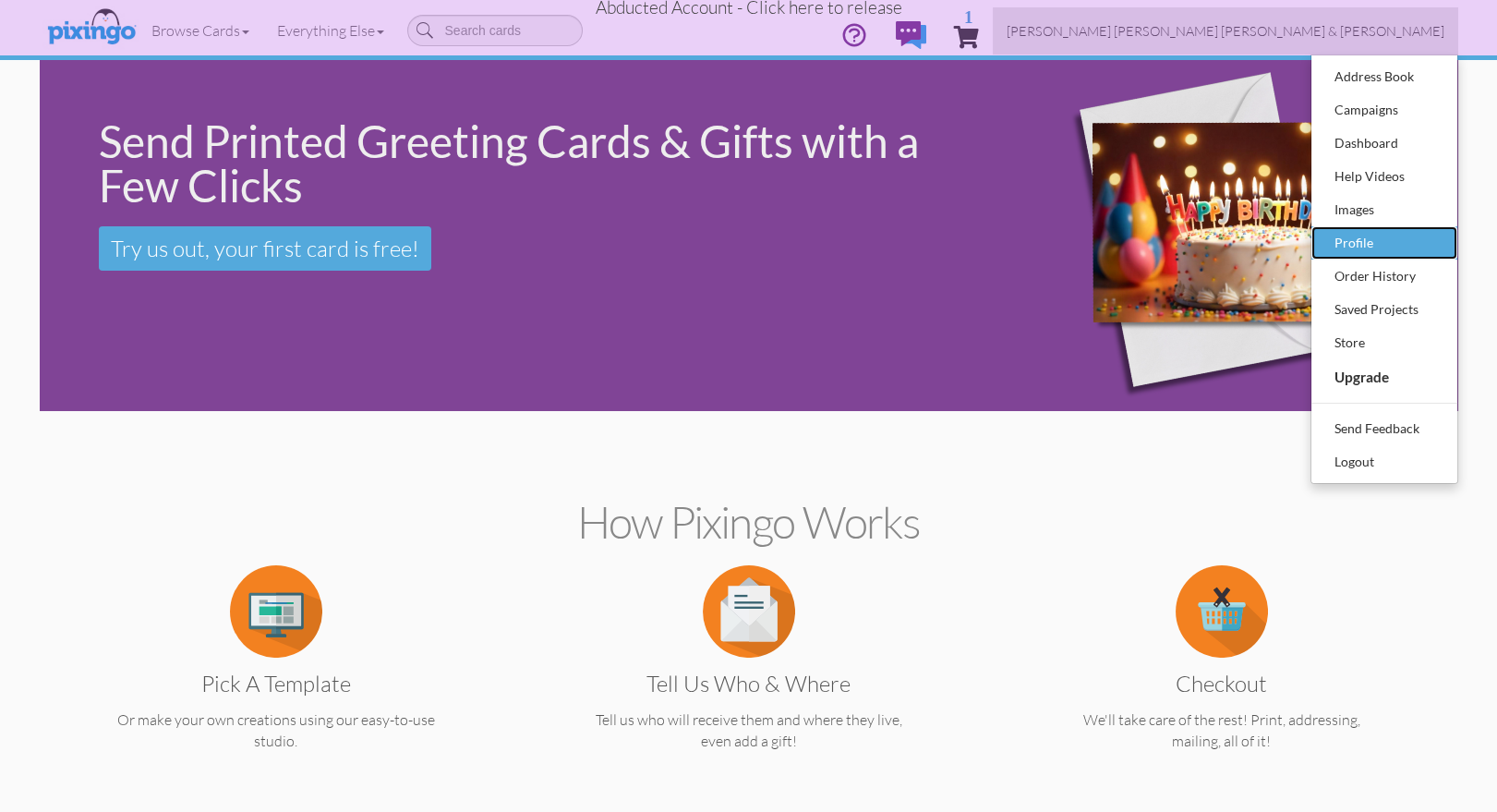
click at [1357, 244] on div "Profile" at bounding box center [1384, 242] width 109 height 28
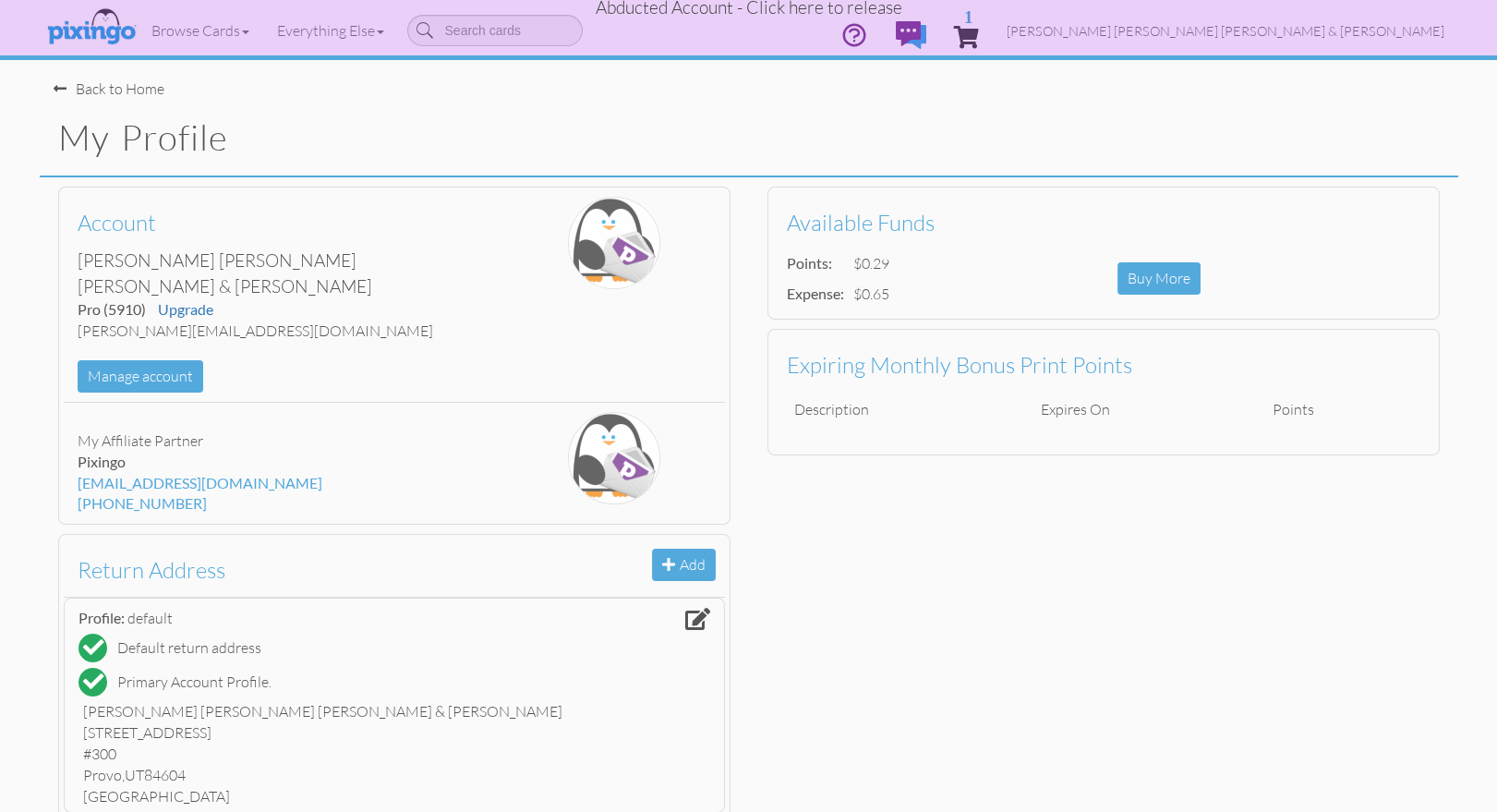
click at [847, 9] on span "Abducted Account - Click here to release" at bounding box center [748, 7] width 306 height 22
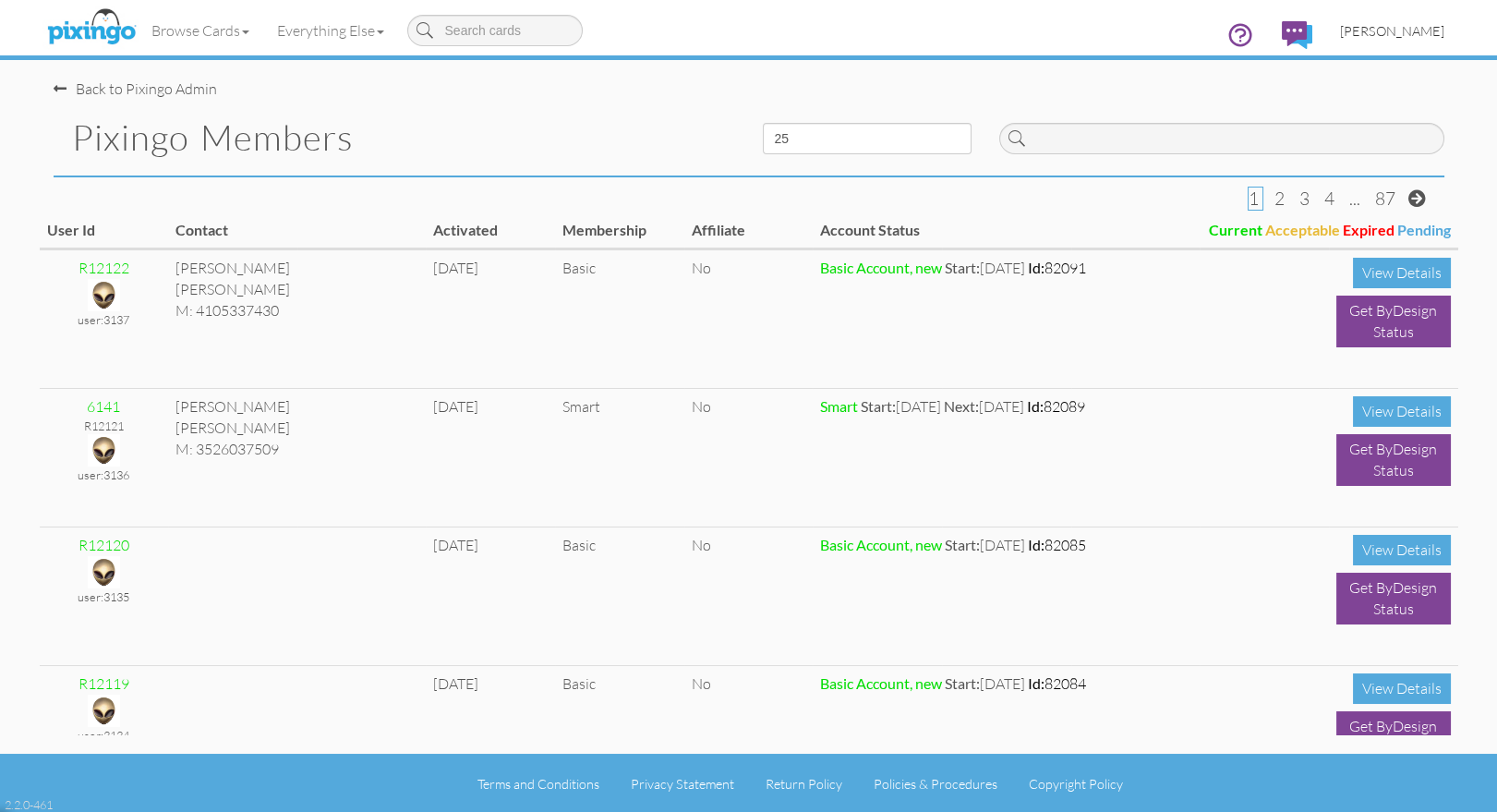
click at [1432, 24] on span "[PERSON_NAME]" at bounding box center [1392, 30] width 104 height 16
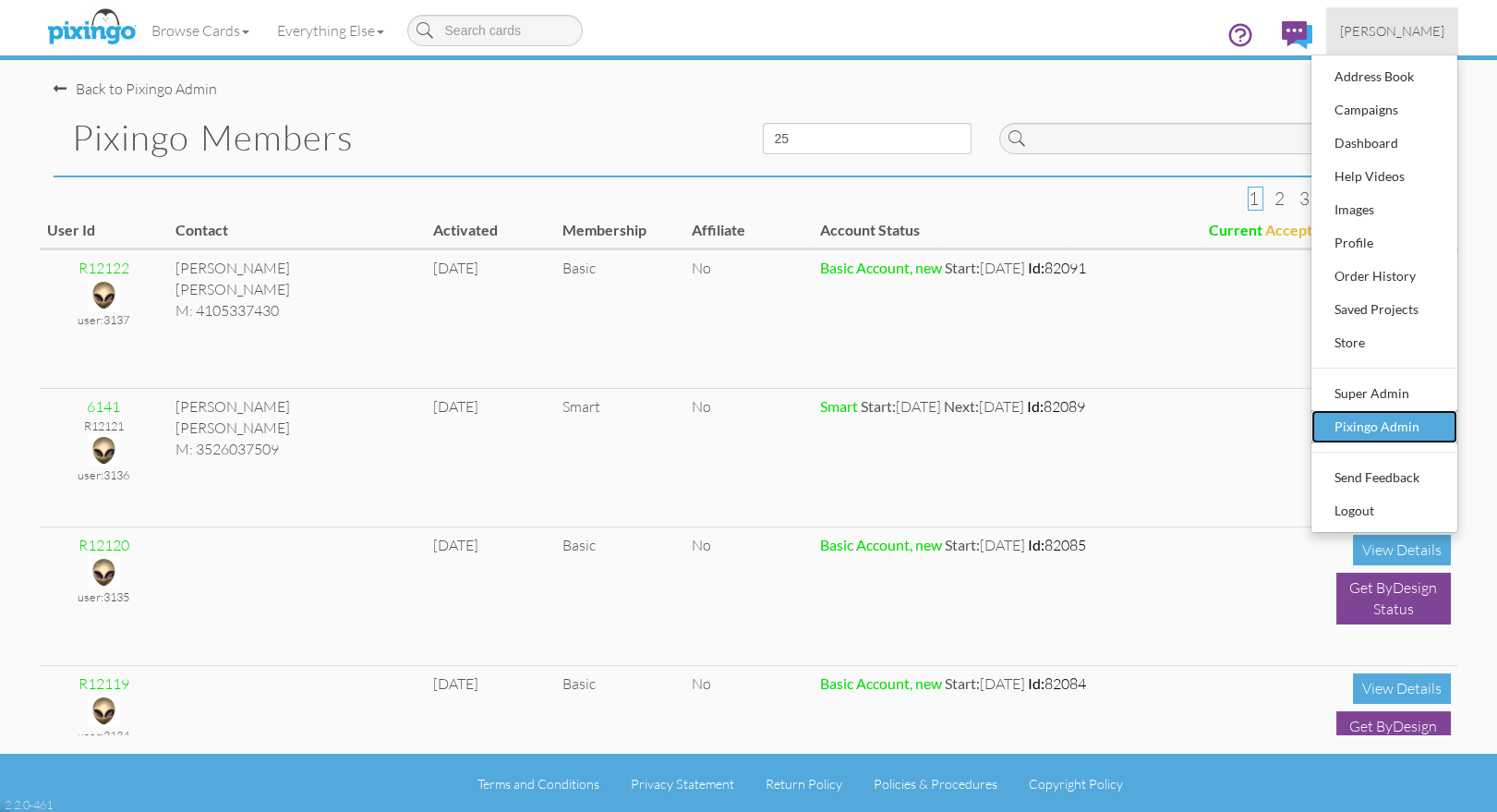
click at [1414, 425] on div "Pixingo Admin" at bounding box center [1384, 426] width 109 height 28
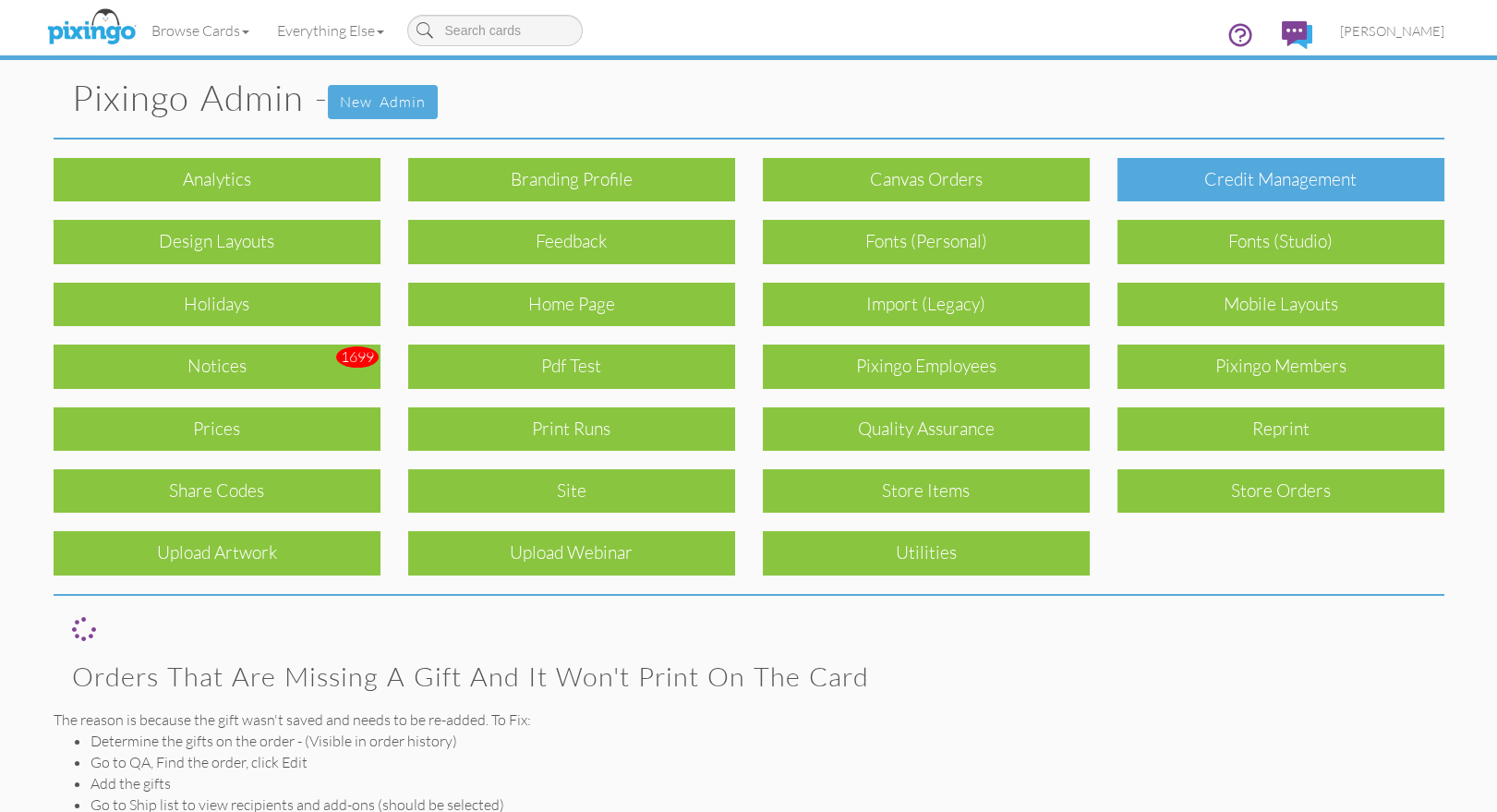
click at [1235, 184] on div "Credit Management" at bounding box center [1281, 179] width 327 height 44
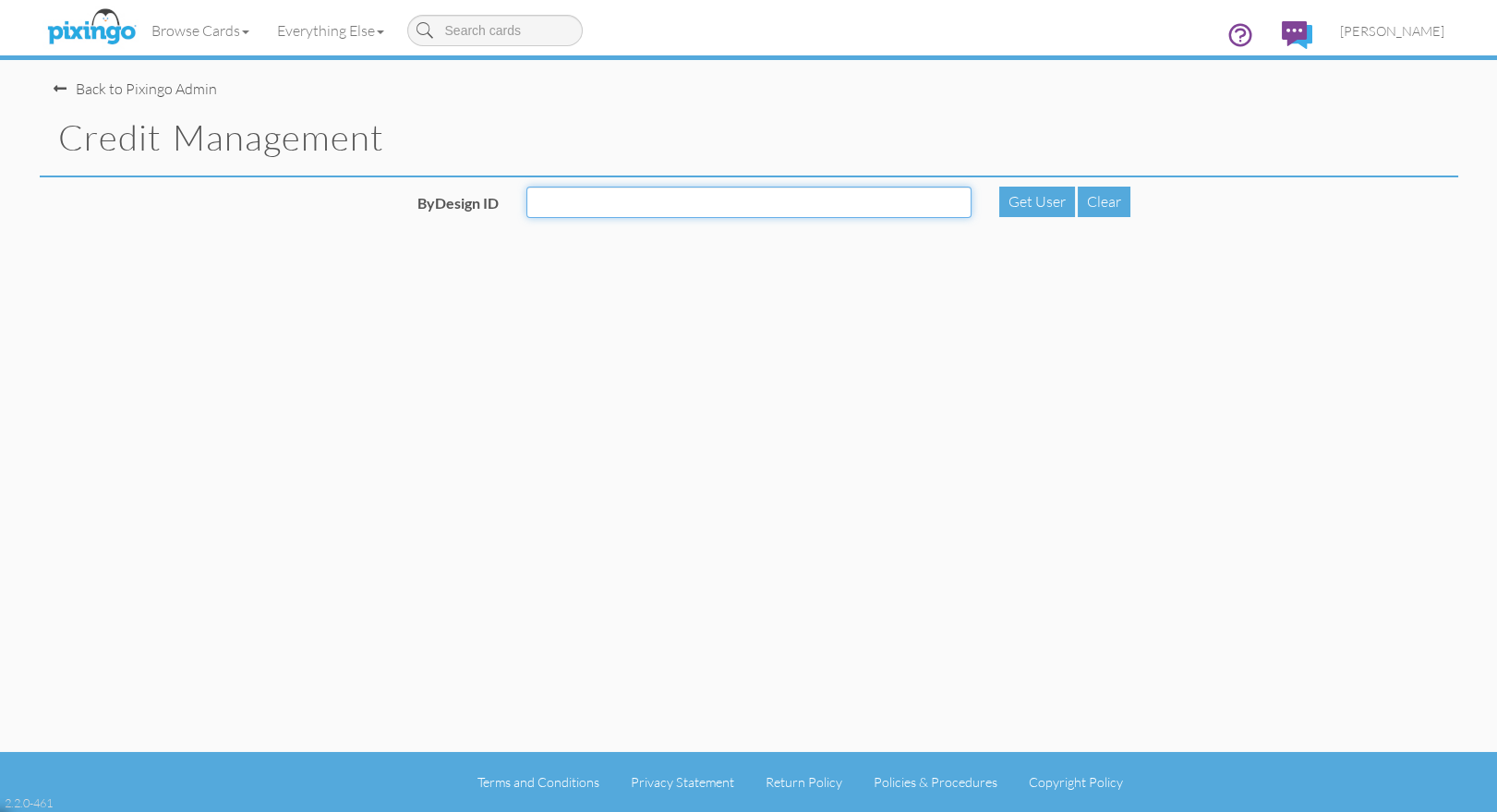
click at [698, 197] on input "ByDesign ID" at bounding box center [748, 202] width 445 height 31
type input "5910"
click at [1058, 200] on div "Get User" at bounding box center [1037, 202] width 76 height 30
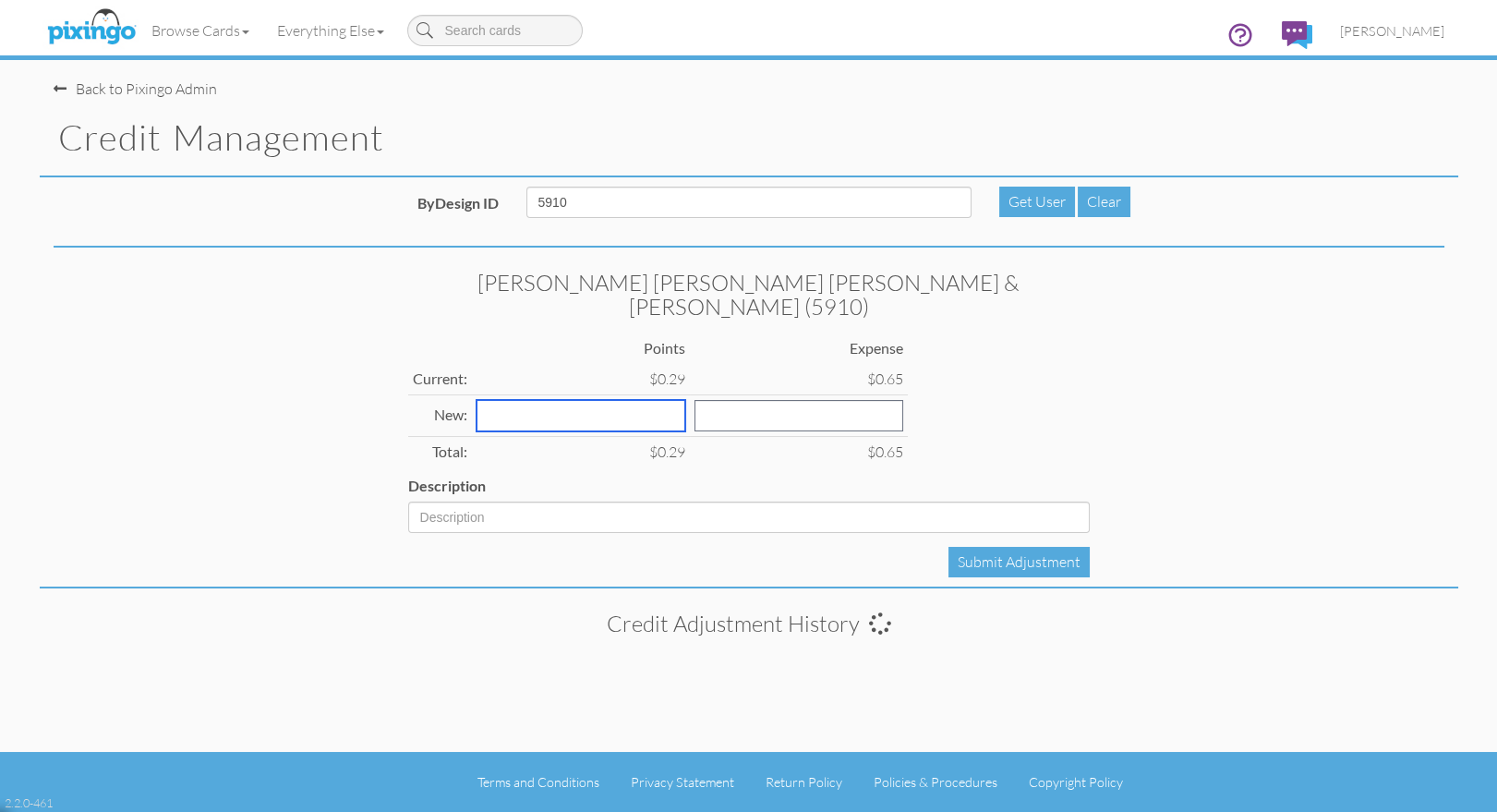
drag, startPoint x: 541, startPoint y: 380, endPoint x: 704, endPoint y: 396, distance: 163.8
click at [542, 399] on input "number" at bounding box center [581, 415] width 209 height 31
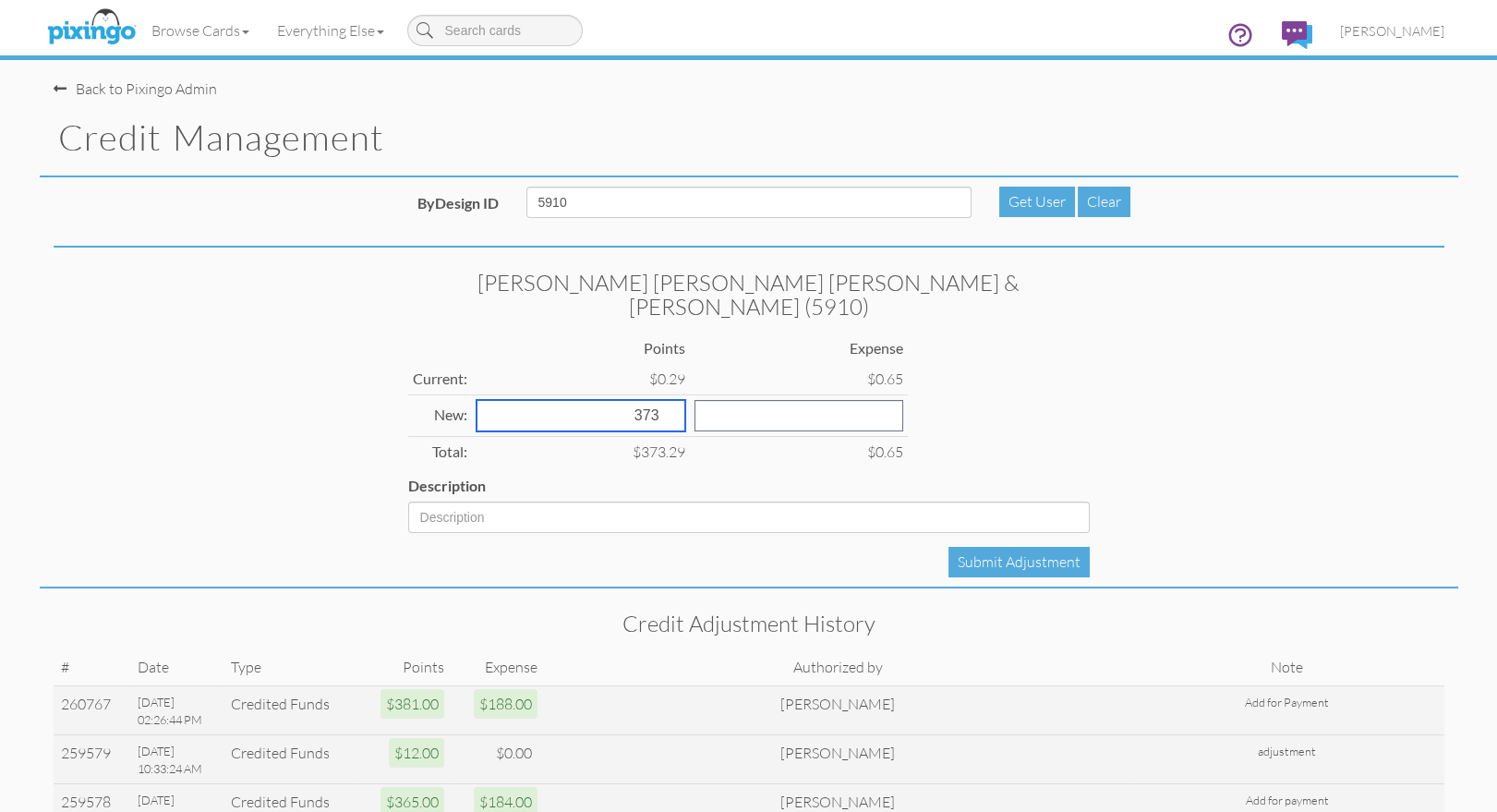
type input "373"
type input "195"
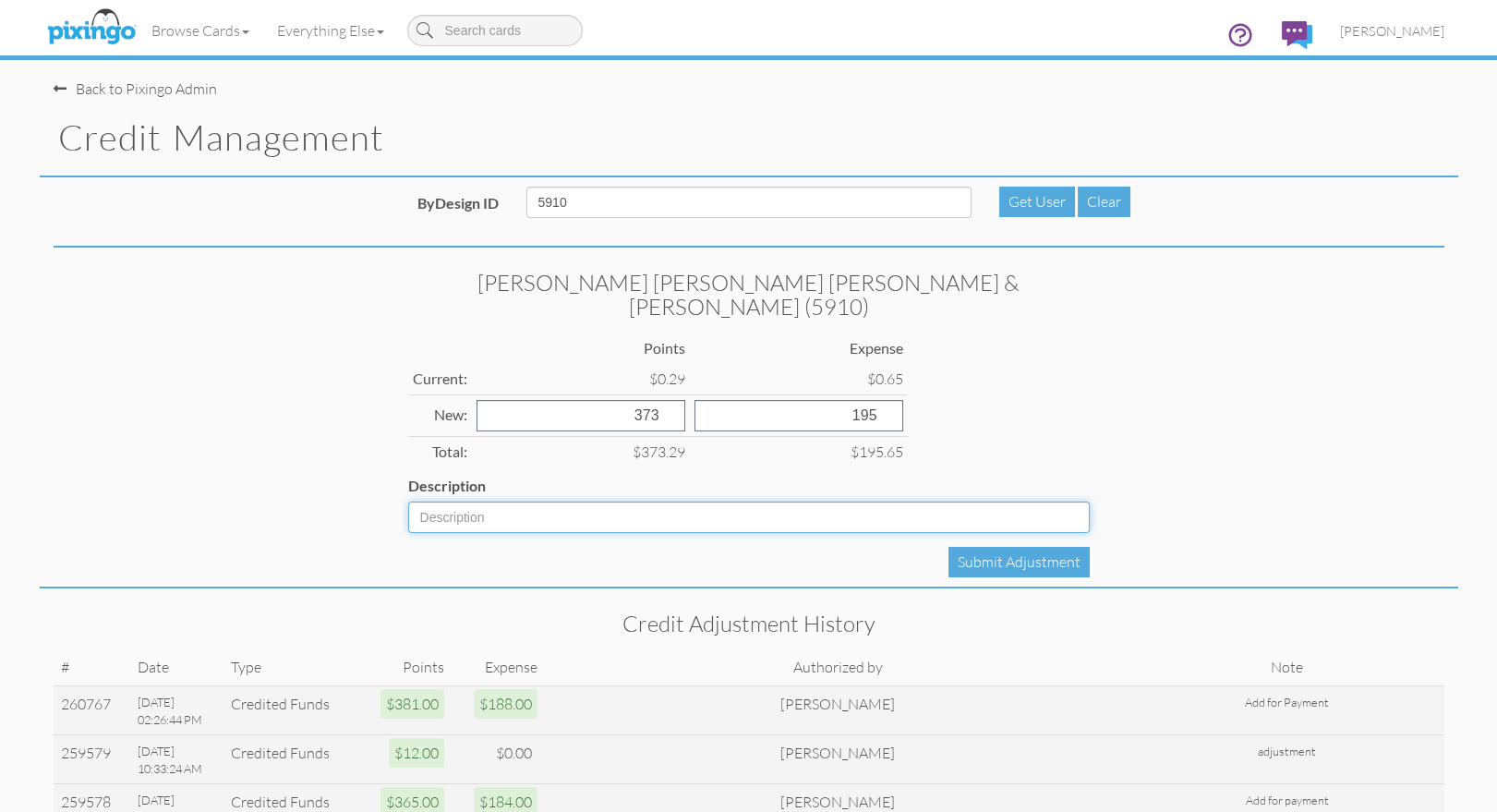
click at [538, 501] on input "Description" at bounding box center [748, 516] width 681 height 31
type input "Add for Payment"
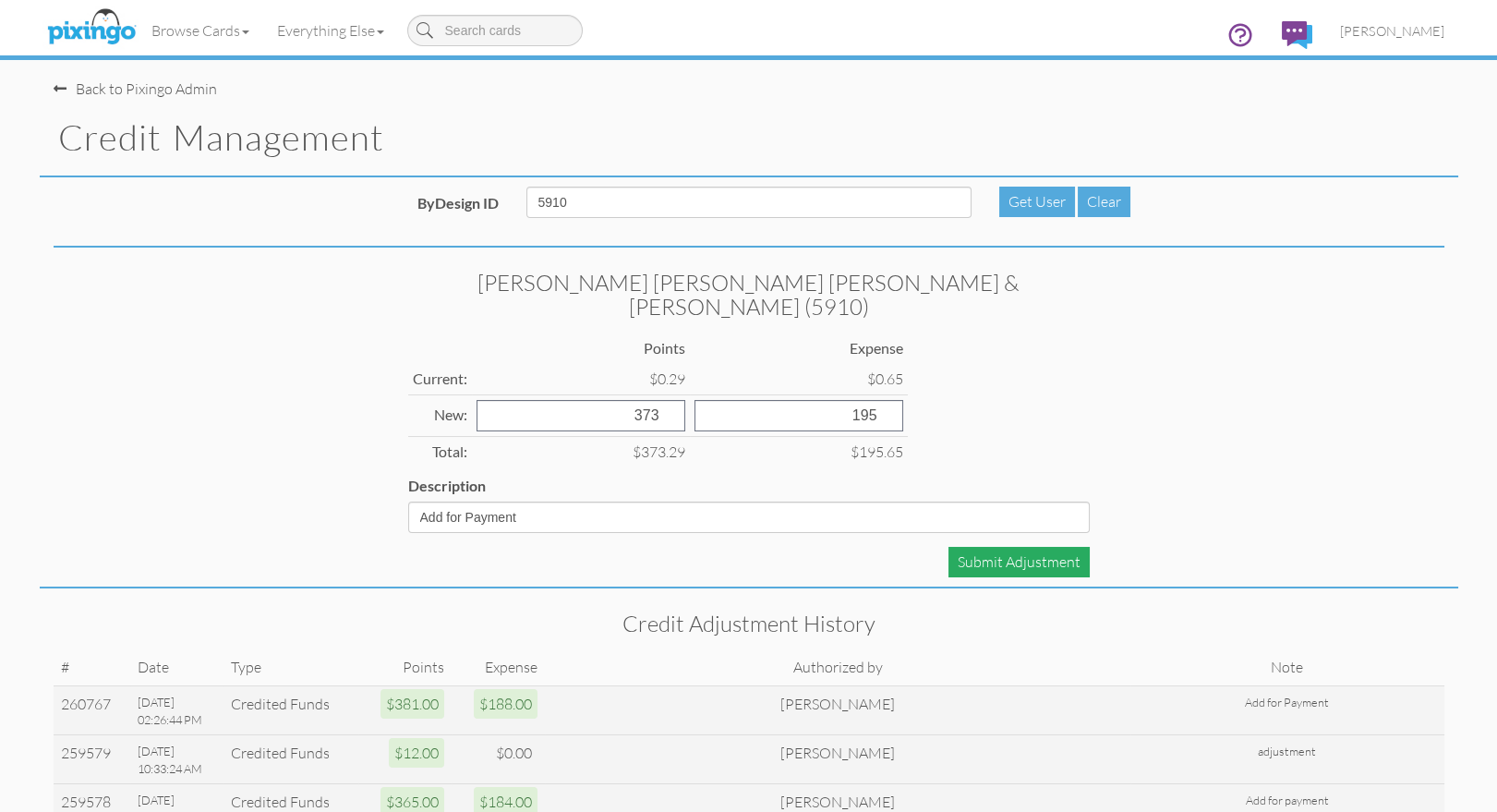
click at [1019, 548] on div "Submit Adjustment" at bounding box center [1019, 562] width 141 height 30
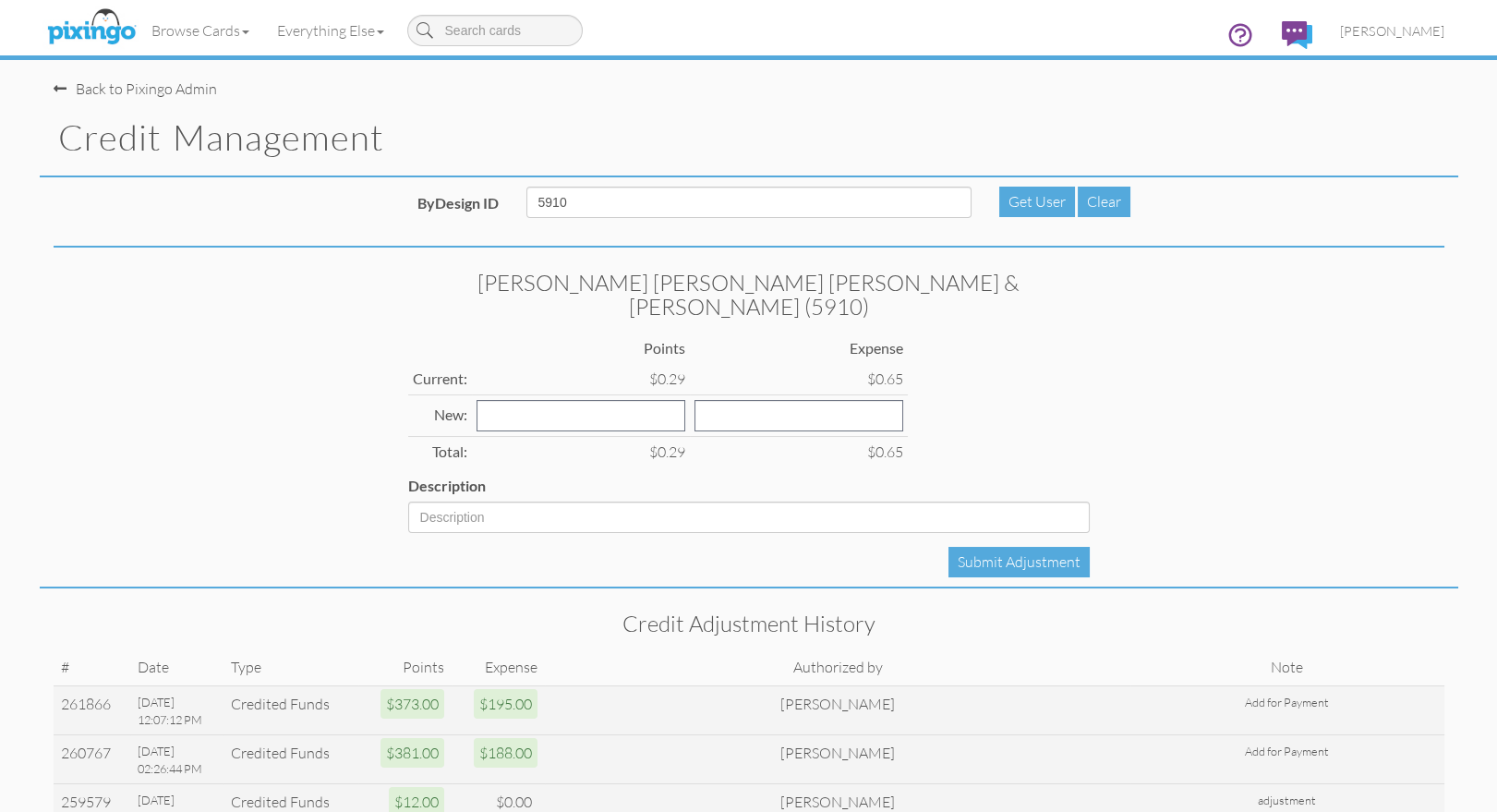
click at [1179, 383] on div "Flickinger Boulton Robson & Weeks (5910) Points Expense Current: $0.29 $0.65 Ne…" at bounding box center [748, 422] width 1418 height 331
click at [1419, 28] on span "[PERSON_NAME]" at bounding box center [1392, 30] width 104 height 16
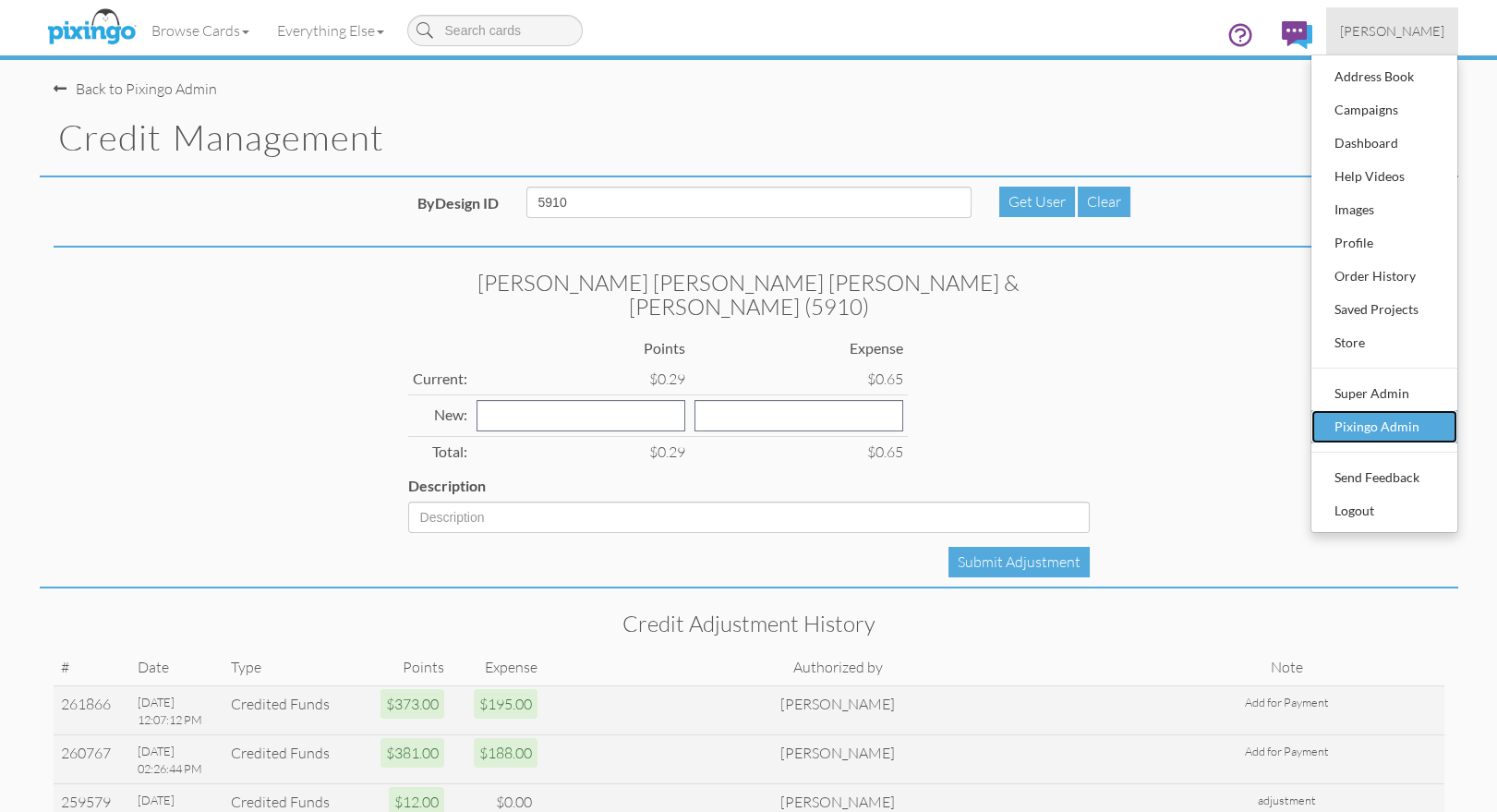
click at [1372, 410] on link "Pixingo Admin" at bounding box center [1384, 426] width 146 height 33
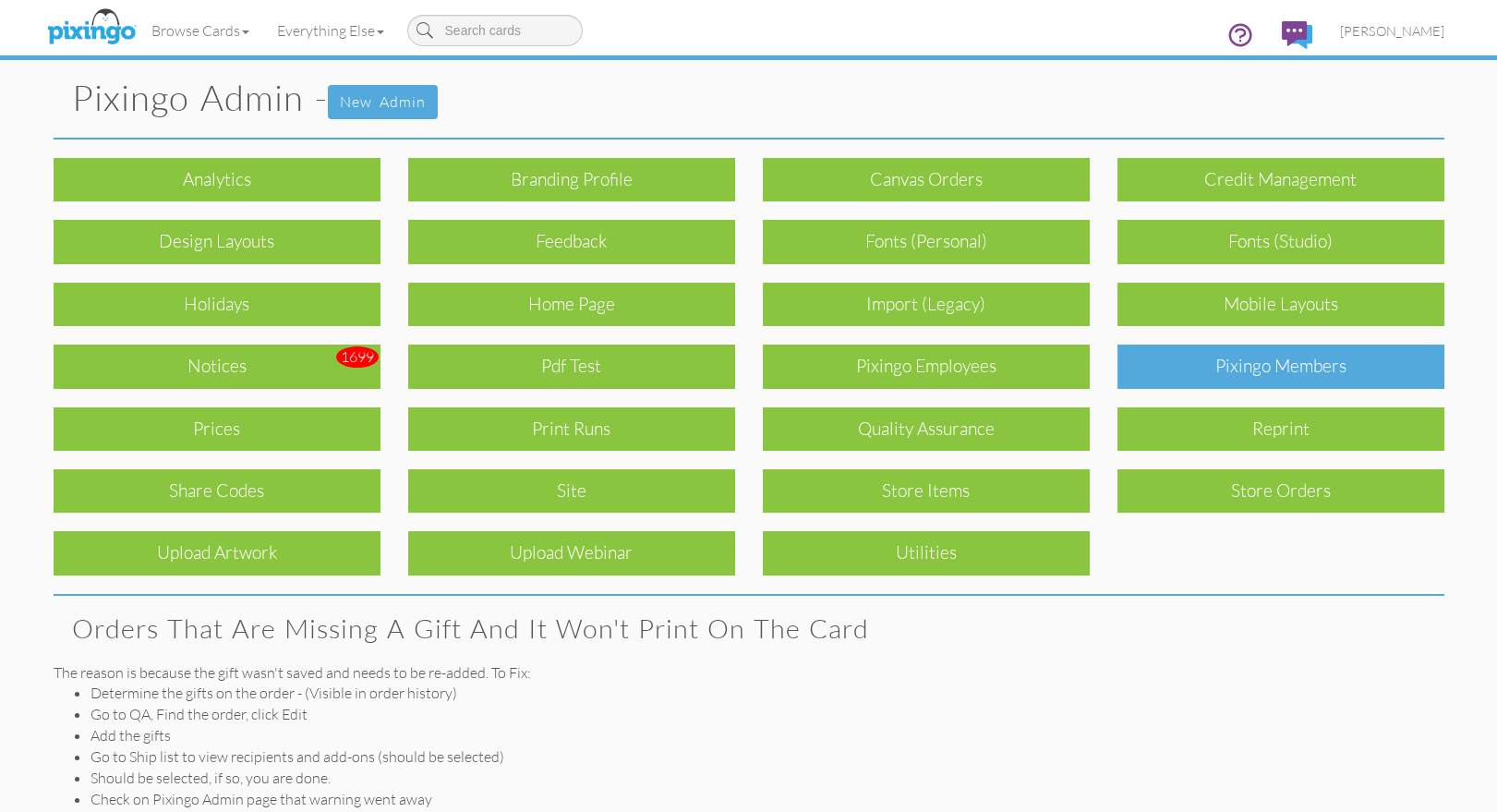
click at [1293, 369] on div "Pixingo Members" at bounding box center [1281, 366] width 327 height 44
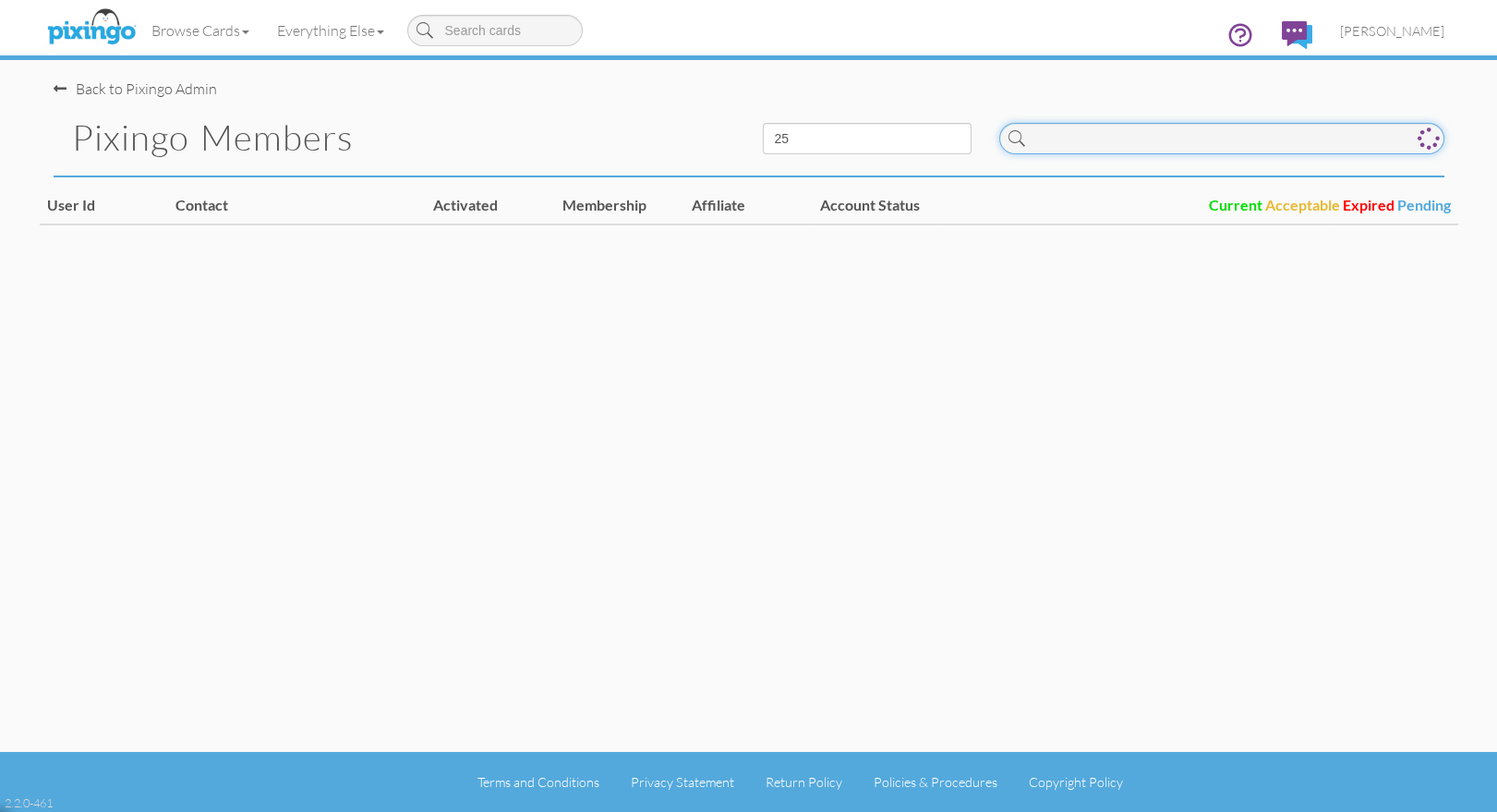
click at [1098, 132] on input at bounding box center [1221, 138] width 445 height 31
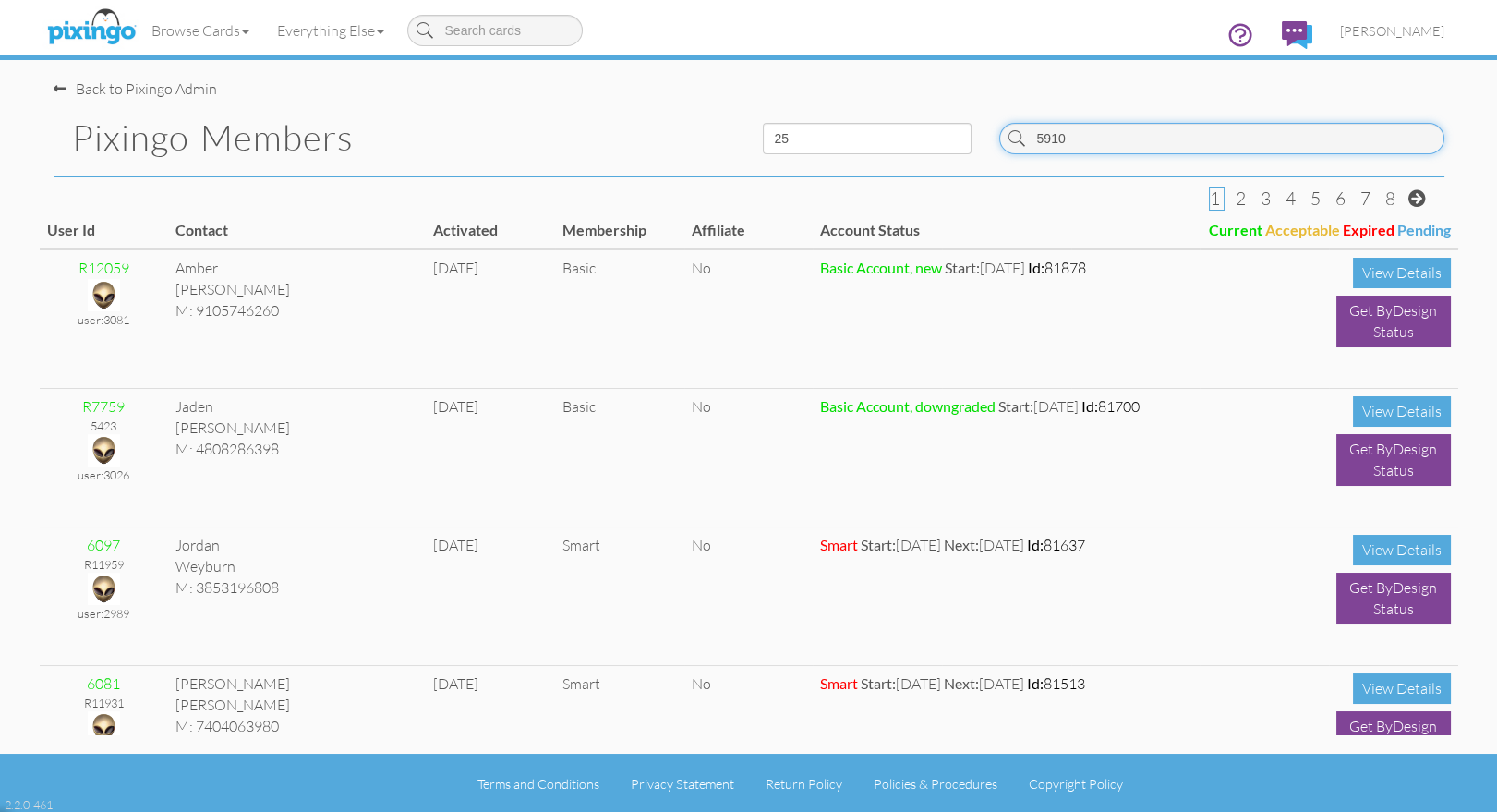
type input "5910"
click at [521, 93] on div "Back to Pixingo Admin" at bounding box center [755, 80] width 1404 height 40
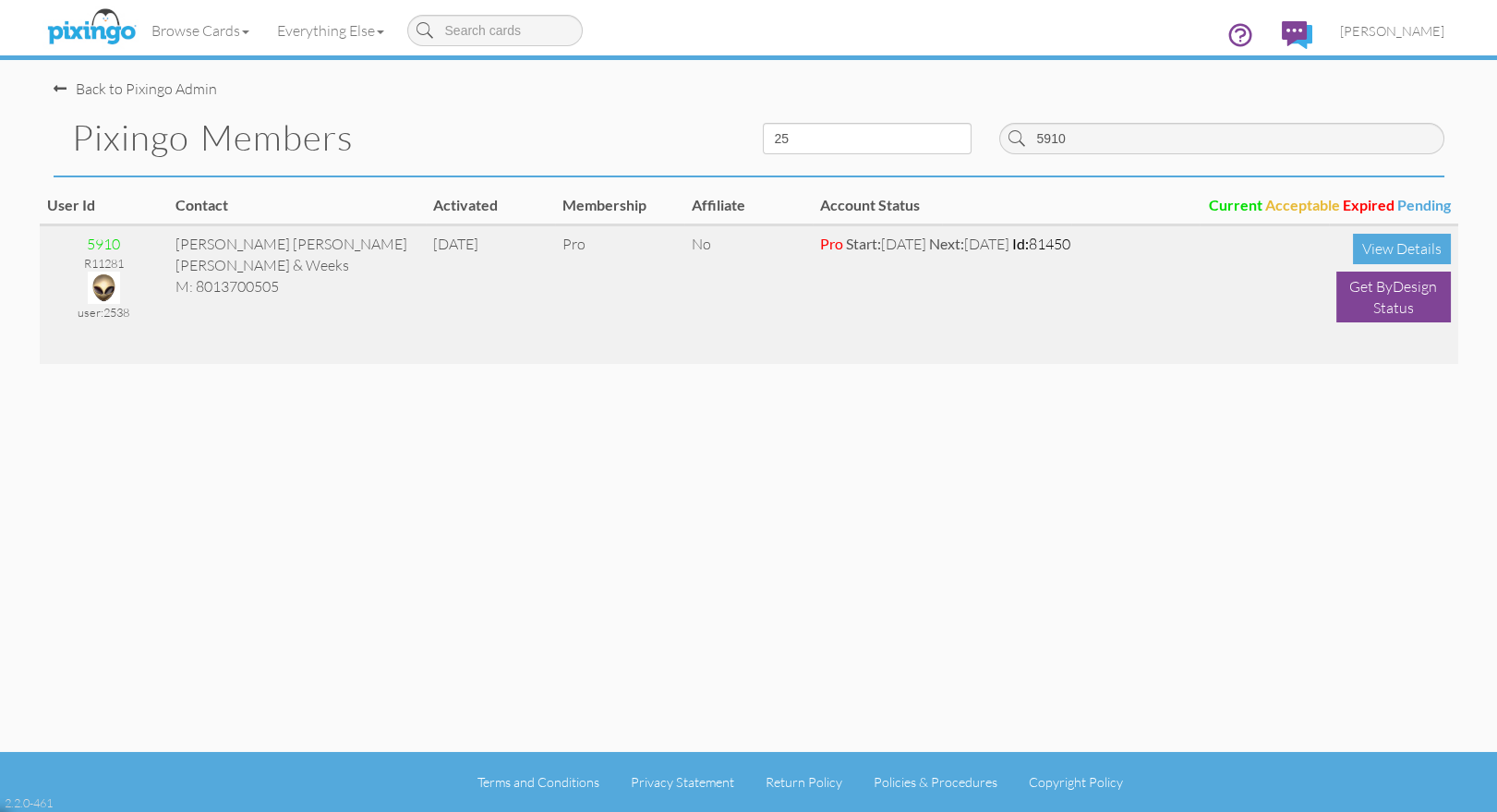
click at [110, 286] on img at bounding box center [103, 287] width 32 height 32
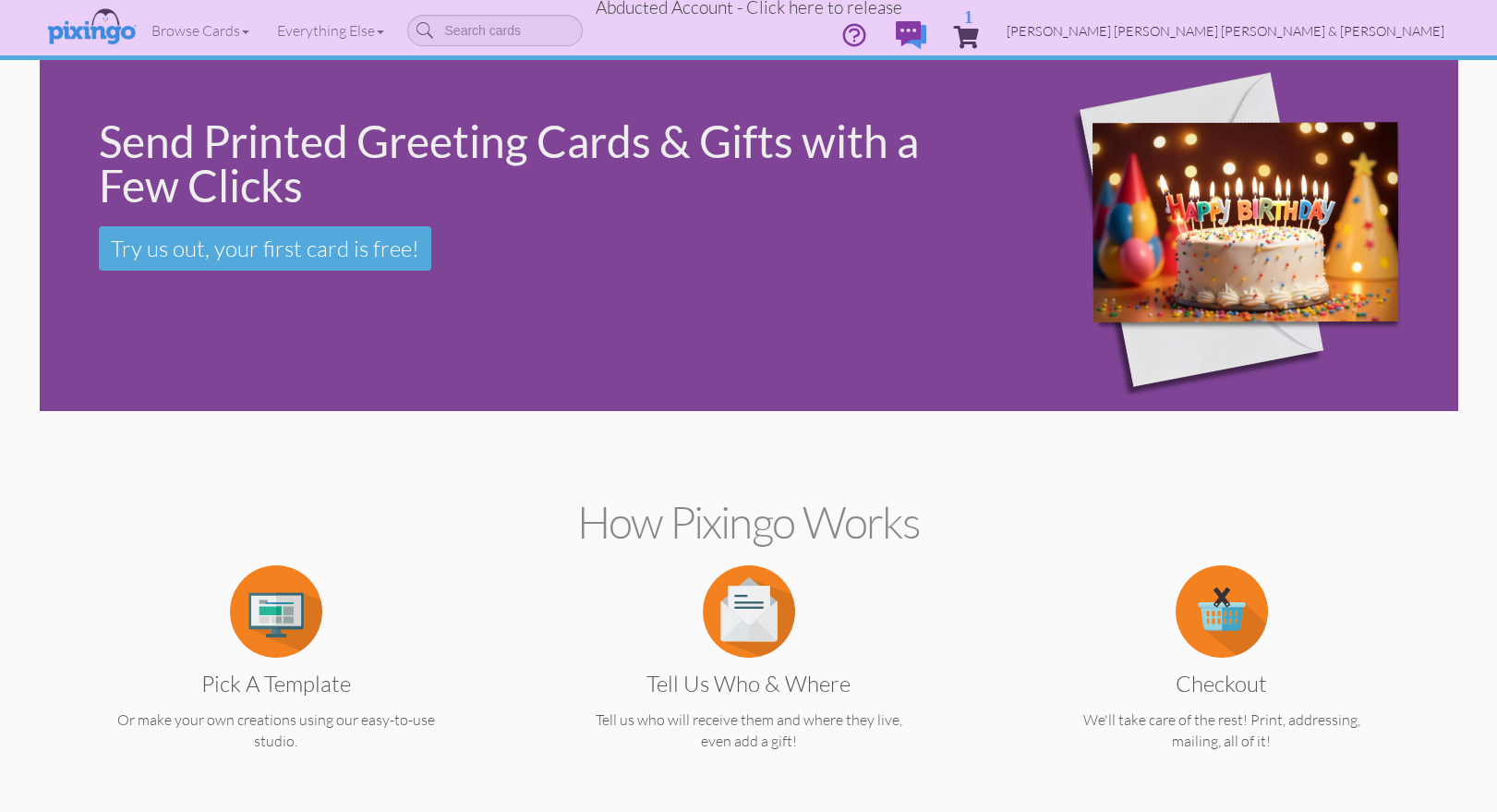
click at [1358, 30] on span "Flickinger Boulton Robson & Weeks" at bounding box center [1225, 30] width 437 height 16
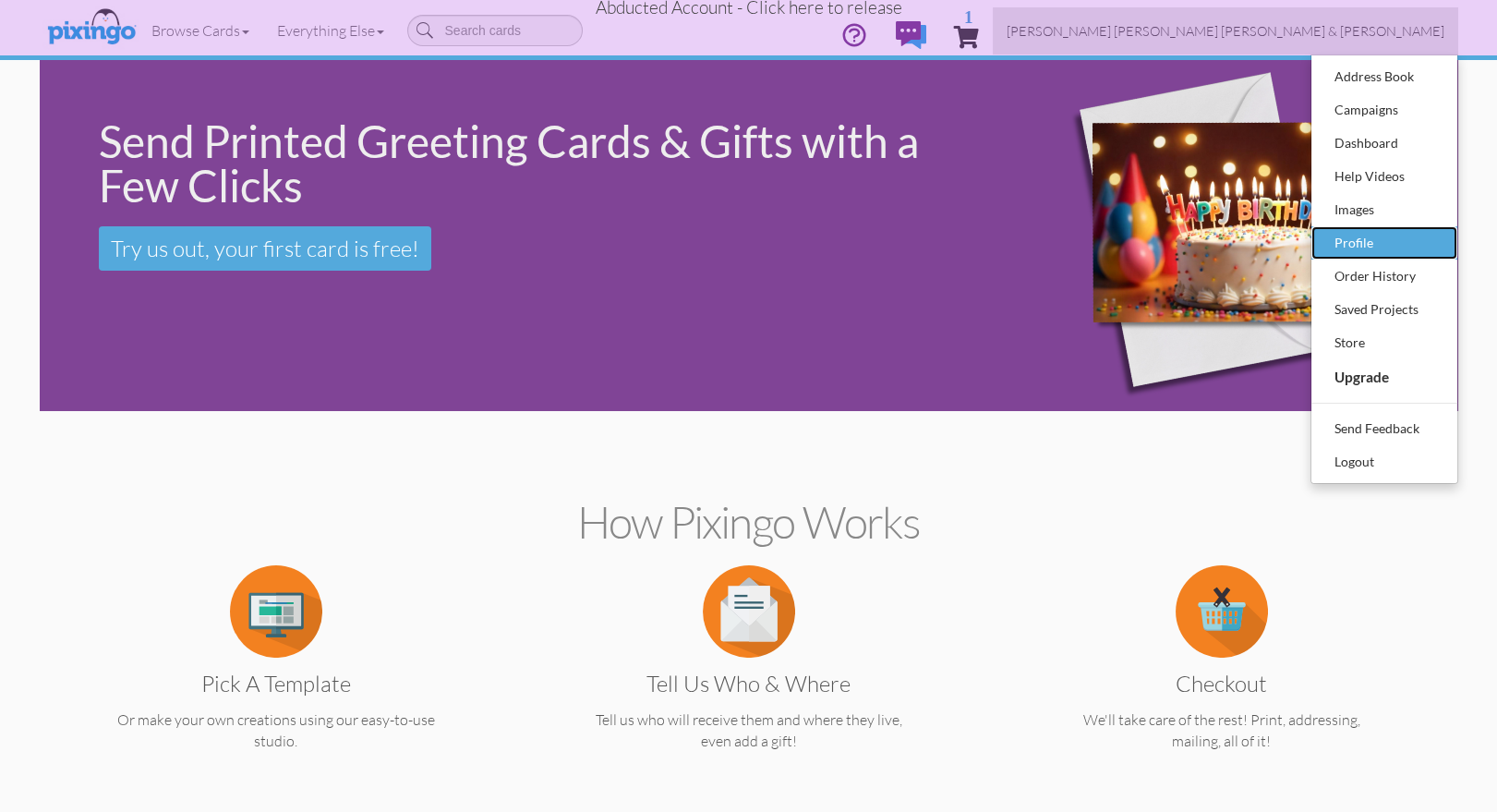
click at [1348, 231] on div "Profile" at bounding box center [1384, 242] width 109 height 28
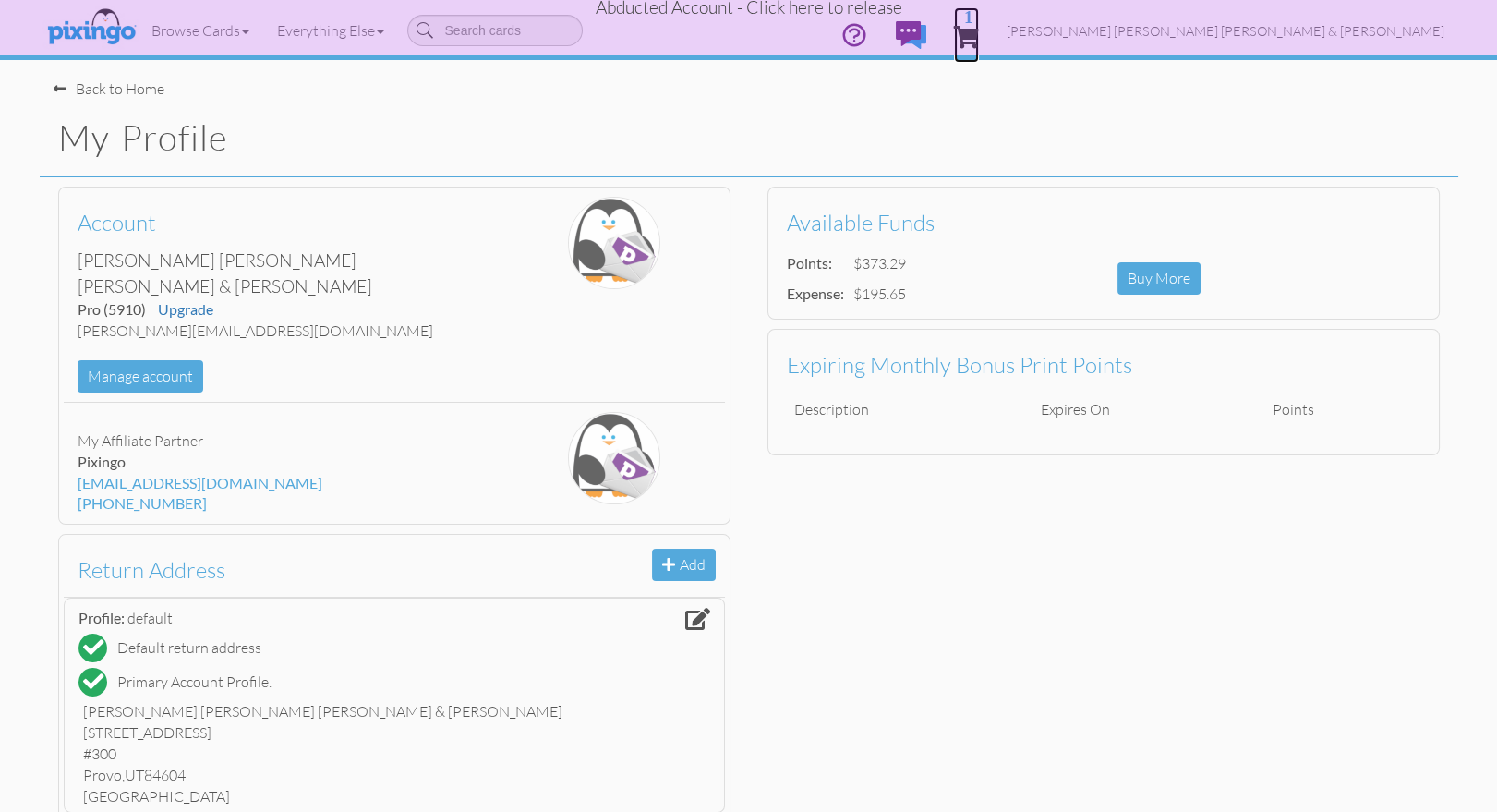
click at [979, 27] on span "1" at bounding box center [966, 36] width 25 height 22
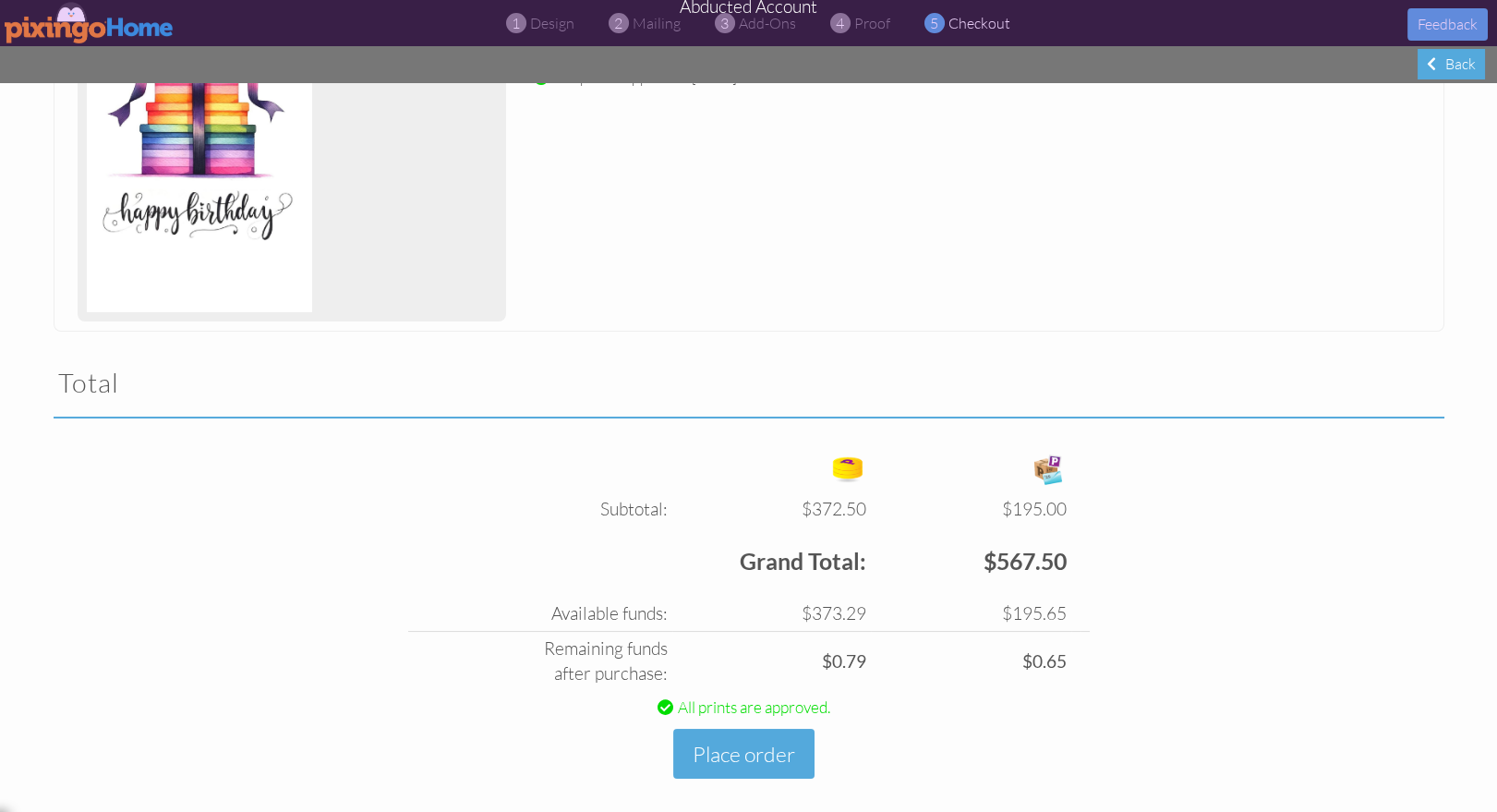
scroll to position [378, 0]
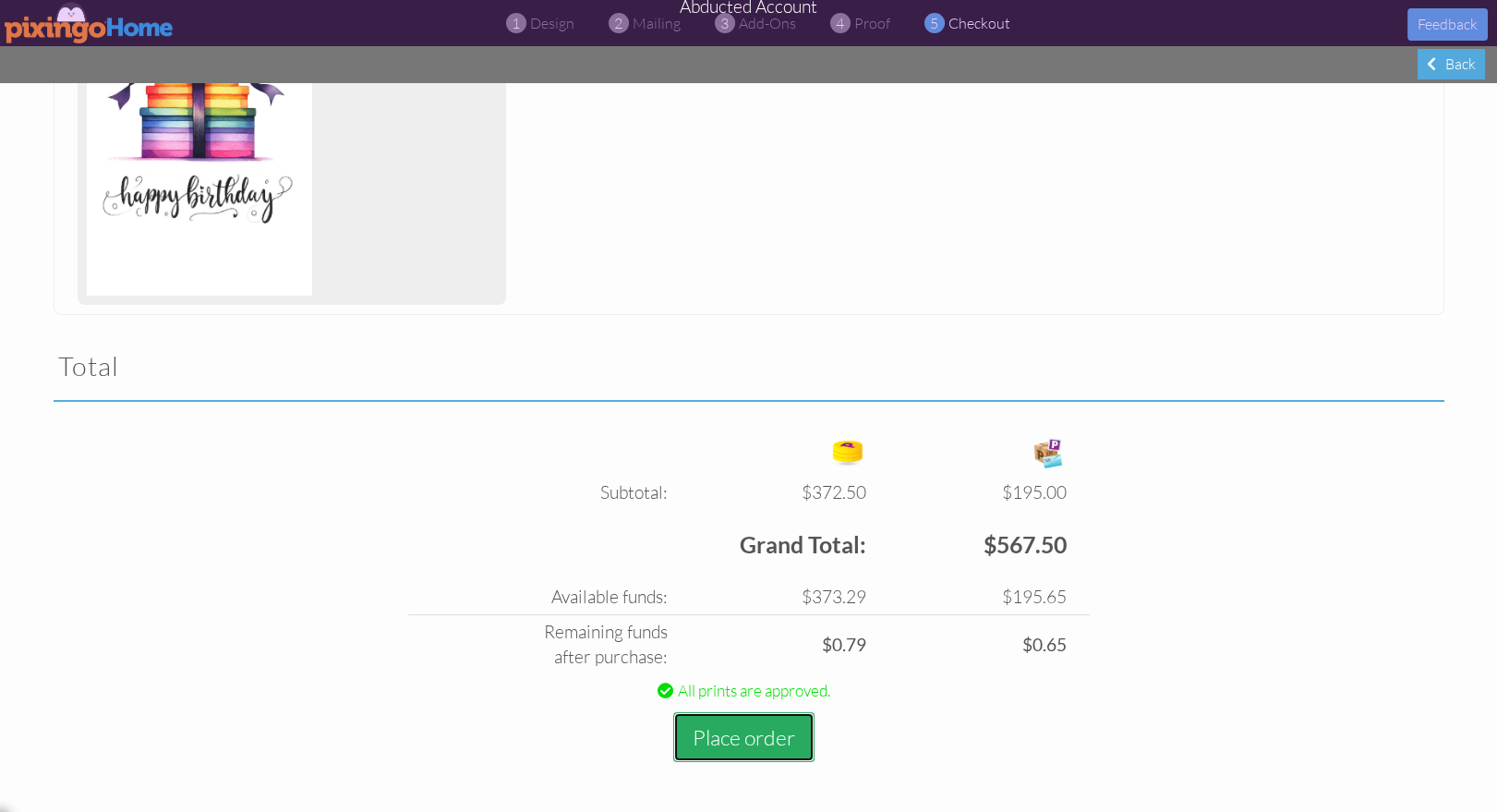
click at [703, 738] on button "Place order" at bounding box center [744, 737] width 141 height 51
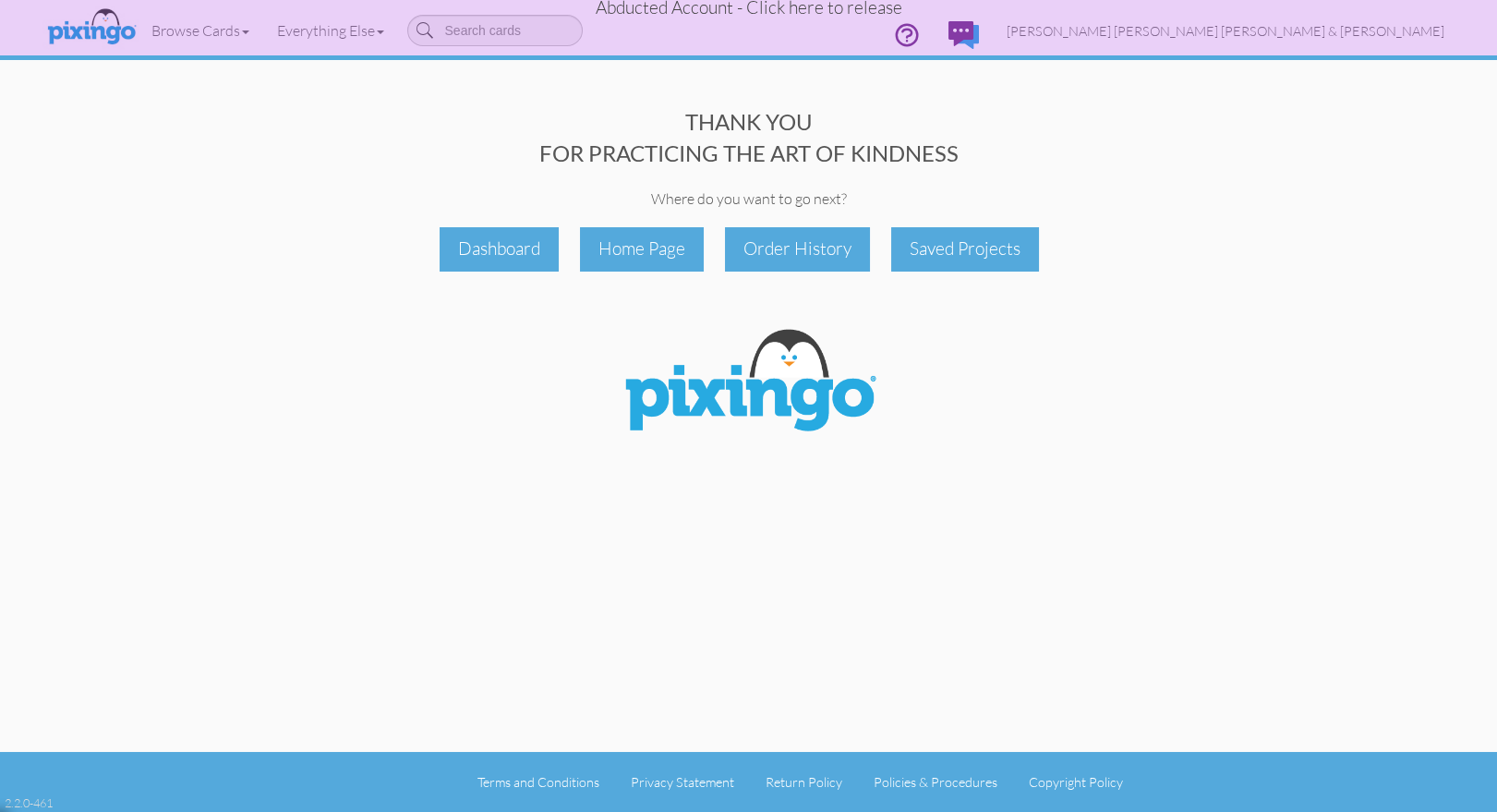
click at [788, 8] on span "Abducted Account - Click here to release" at bounding box center [748, 7] width 306 height 22
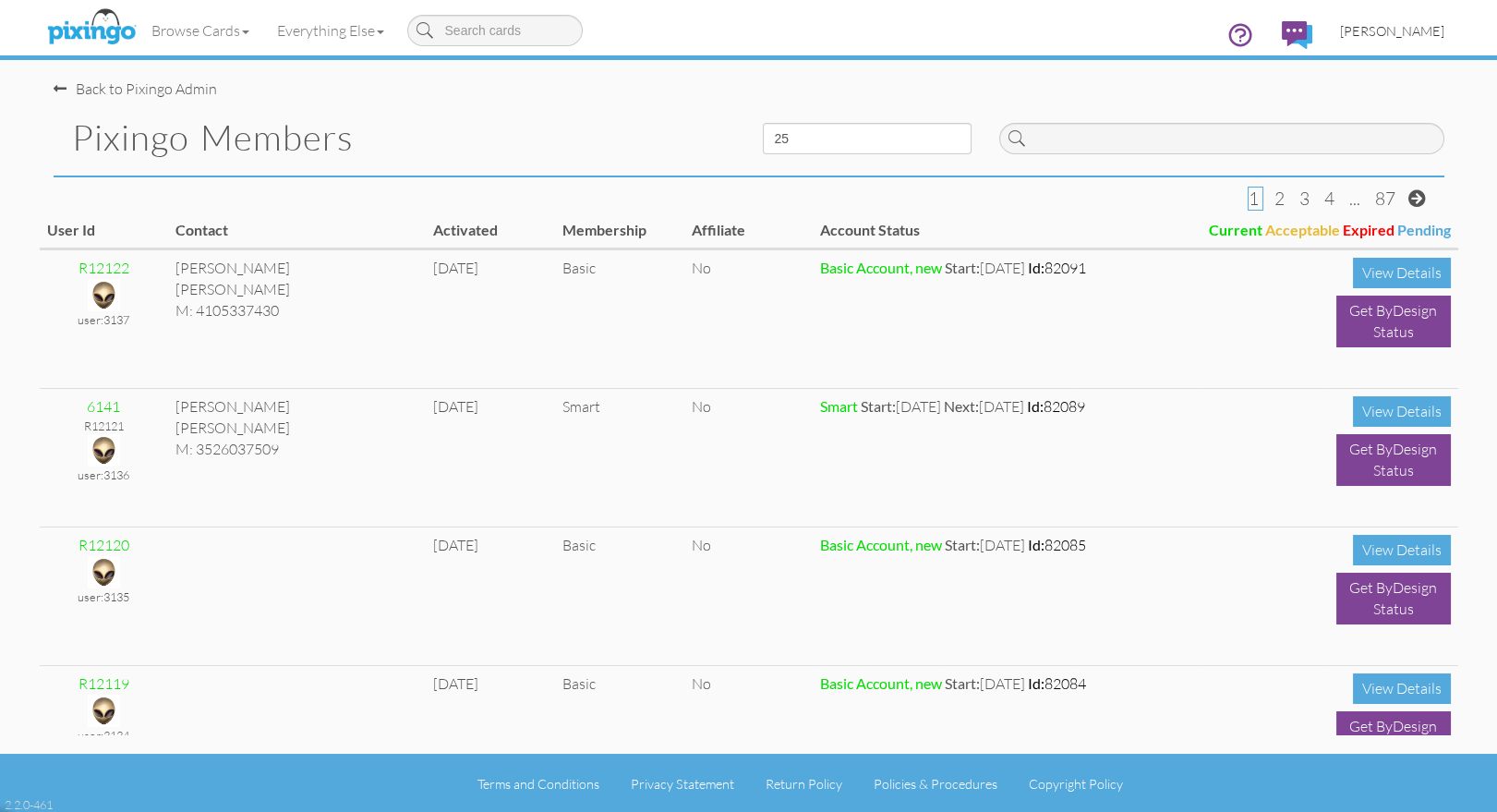
click at [1385, 30] on span "[PERSON_NAME]" at bounding box center [1392, 30] width 104 height 16
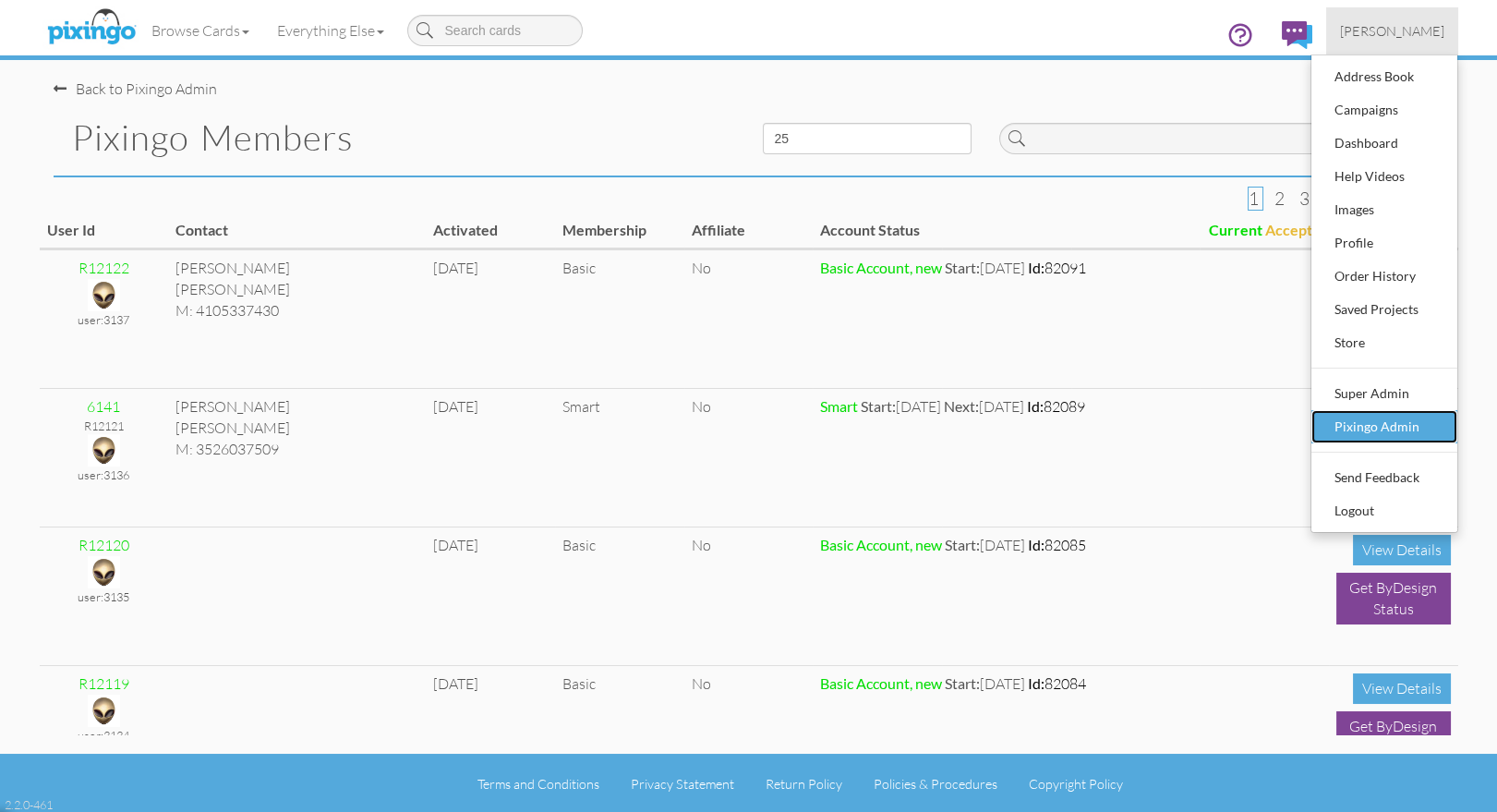
click at [1378, 427] on div "Pixingo Admin" at bounding box center [1384, 426] width 109 height 28
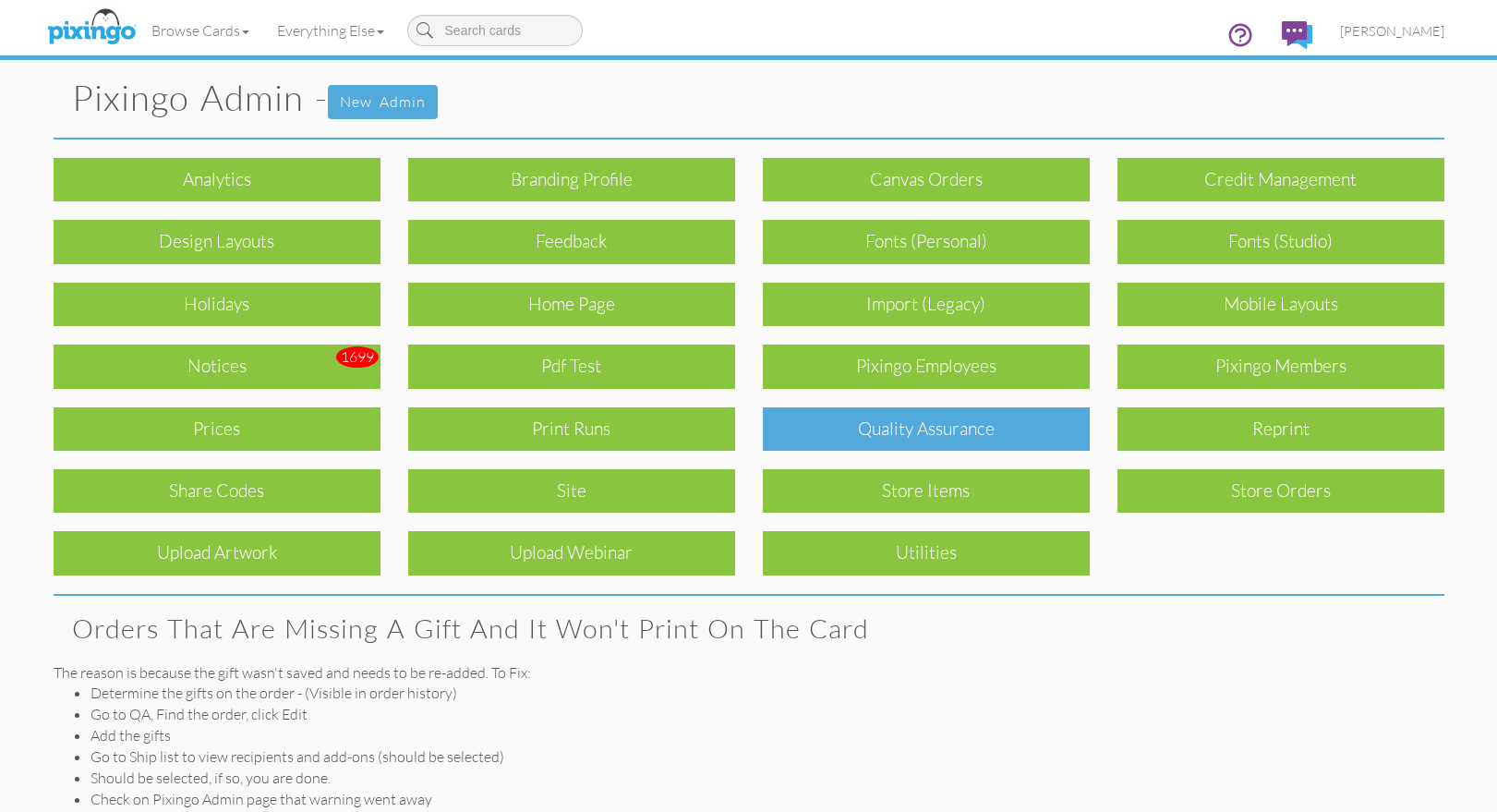
click at [873, 432] on div "Quality Assurance" at bounding box center [926, 429] width 327 height 44
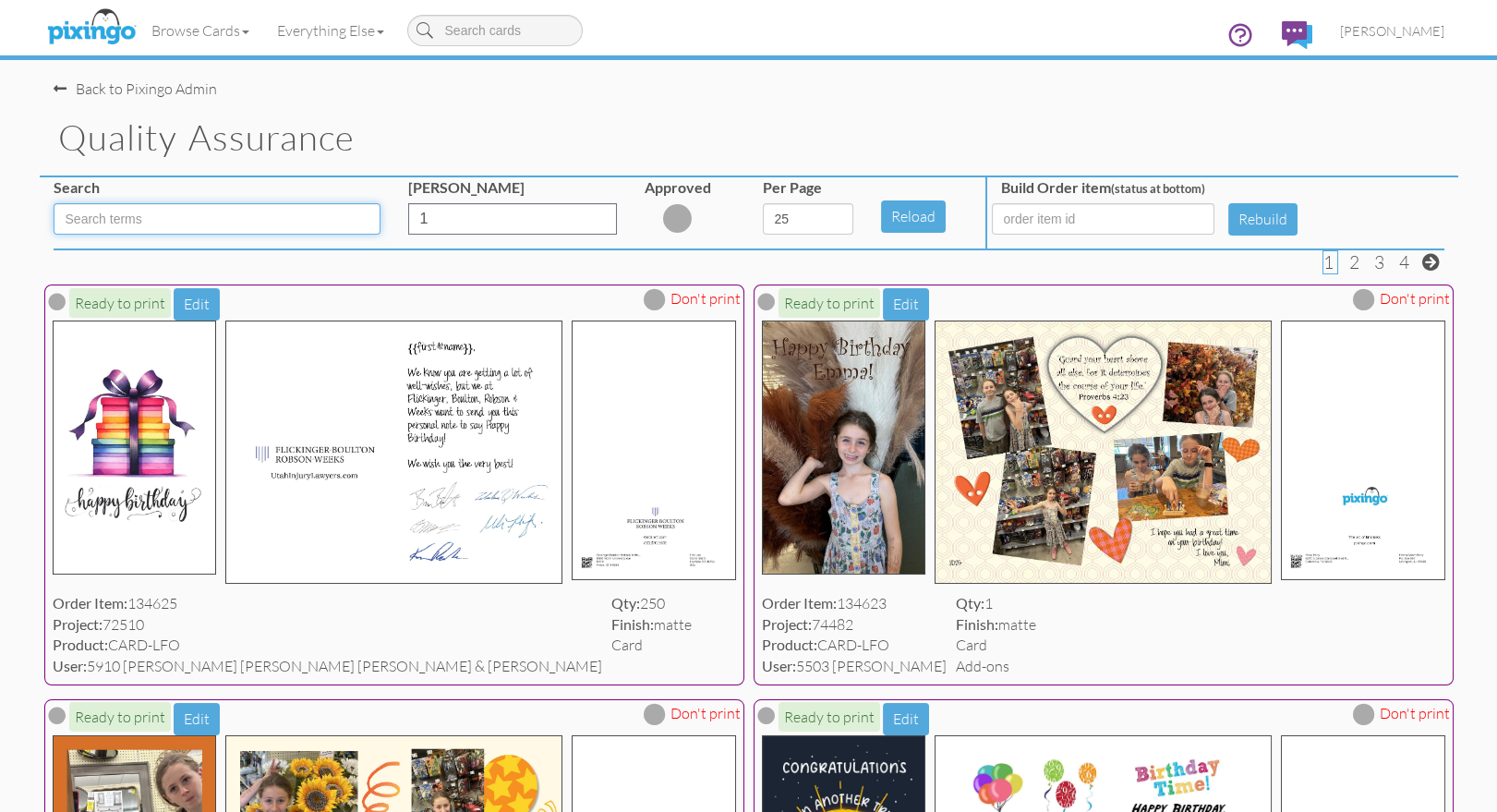
click at [121, 212] on input at bounding box center [216, 218] width 327 height 31
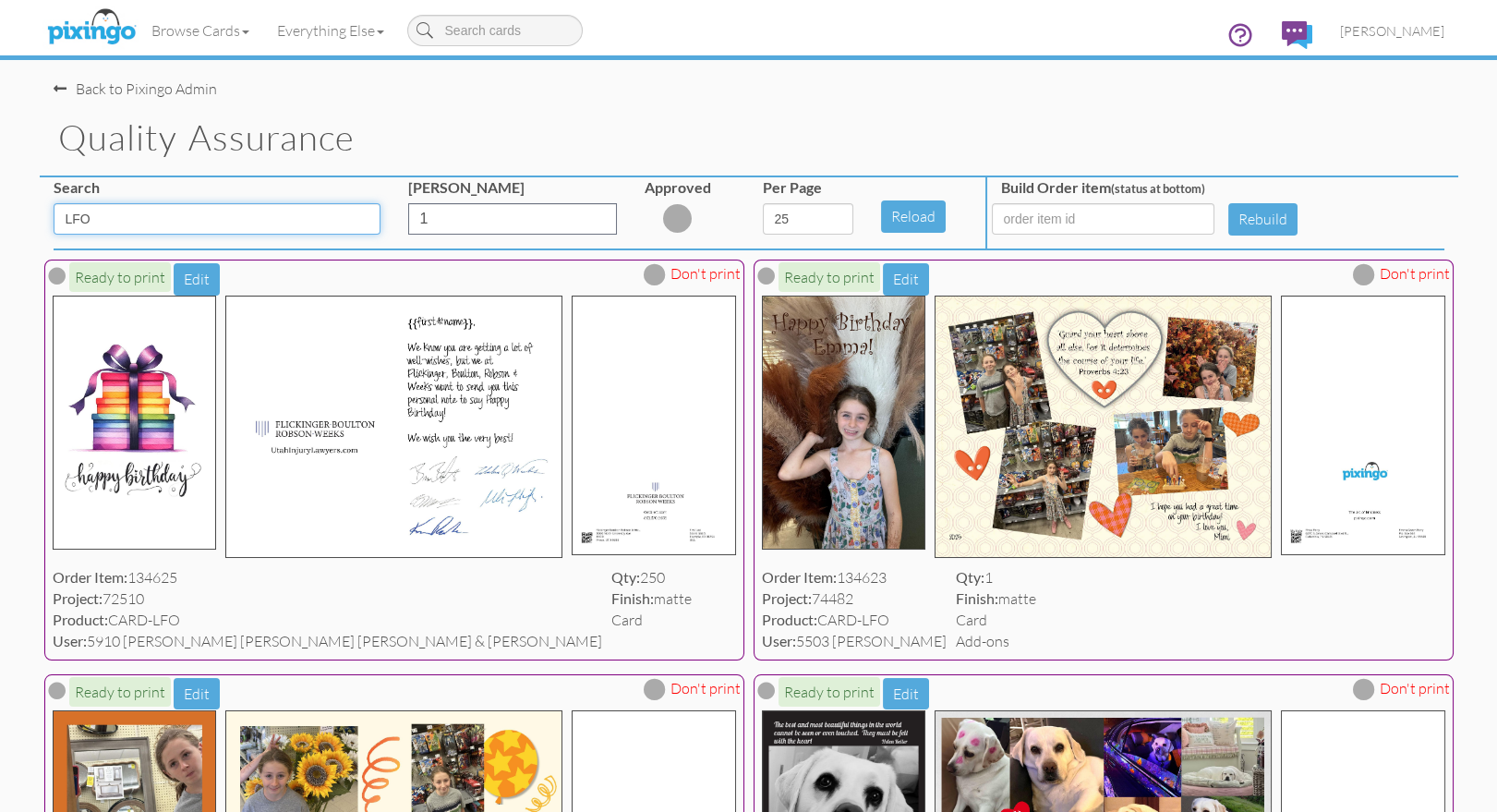
type input "LFO"
click at [903, 276] on button "Edit" at bounding box center [905, 279] width 46 height 32
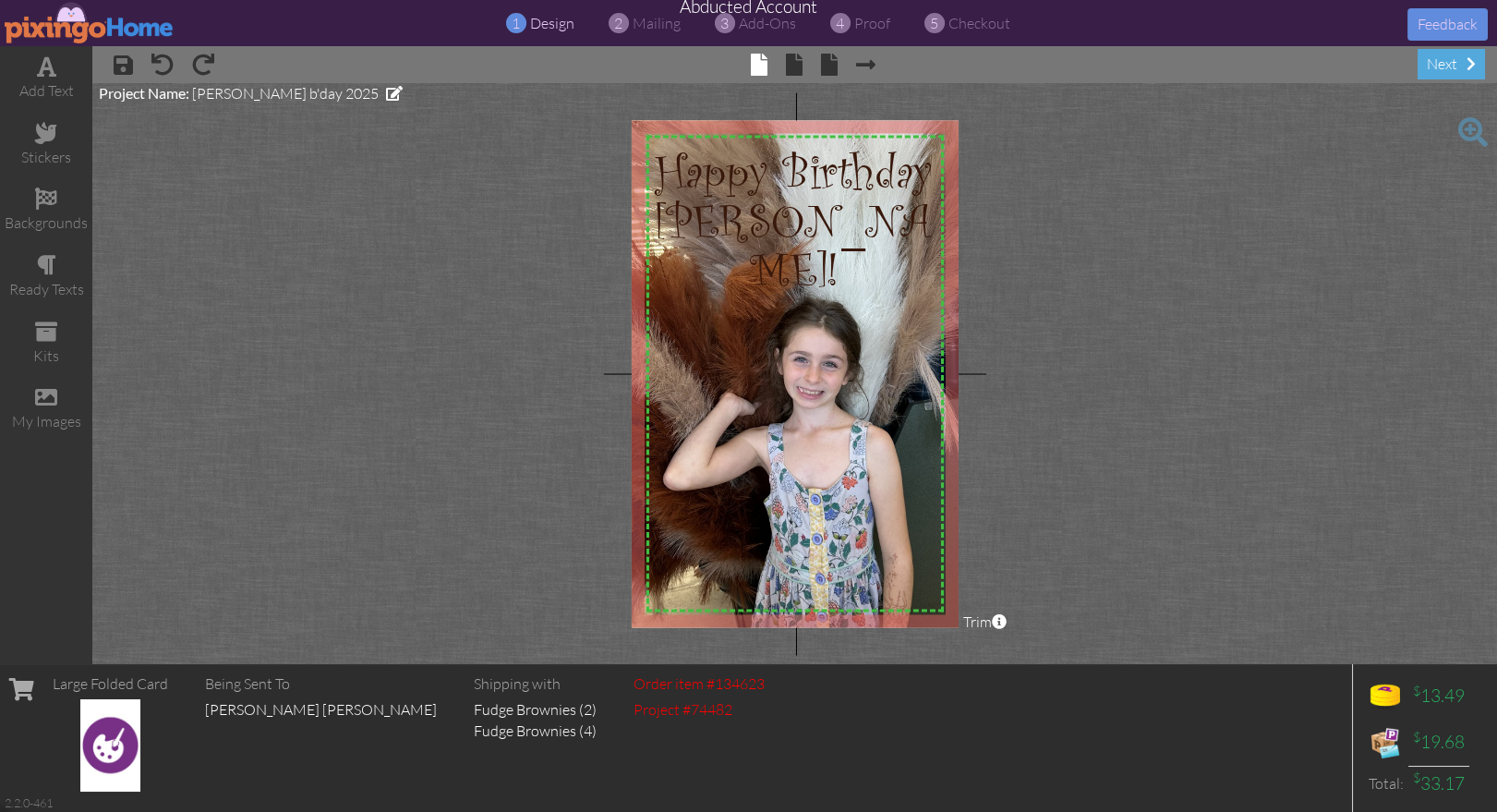
click at [51, 22] on img at bounding box center [89, 23] width 170 height 42
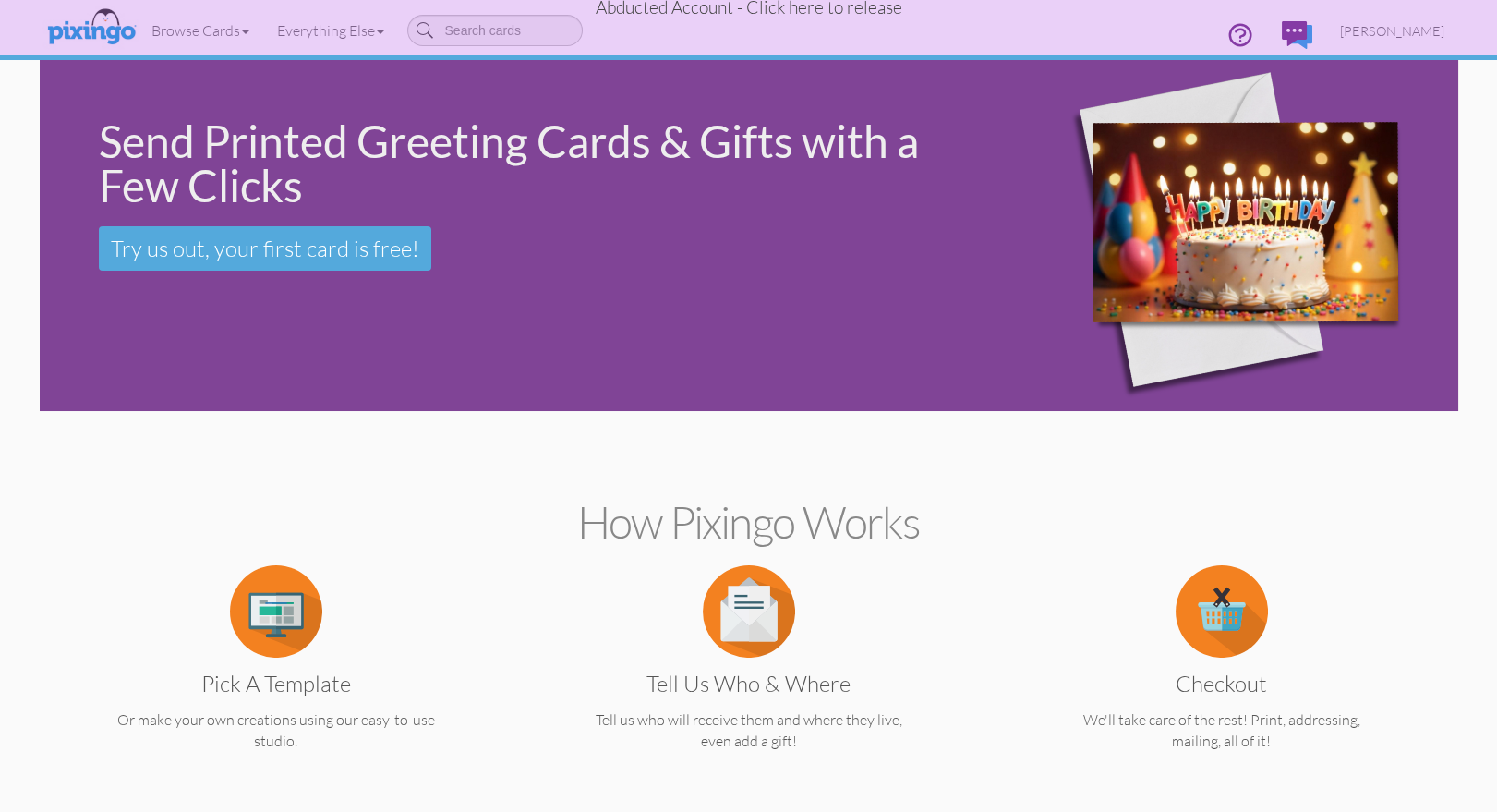
click at [845, 10] on span "Abducted Account - Click here to release" at bounding box center [748, 7] width 306 height 22
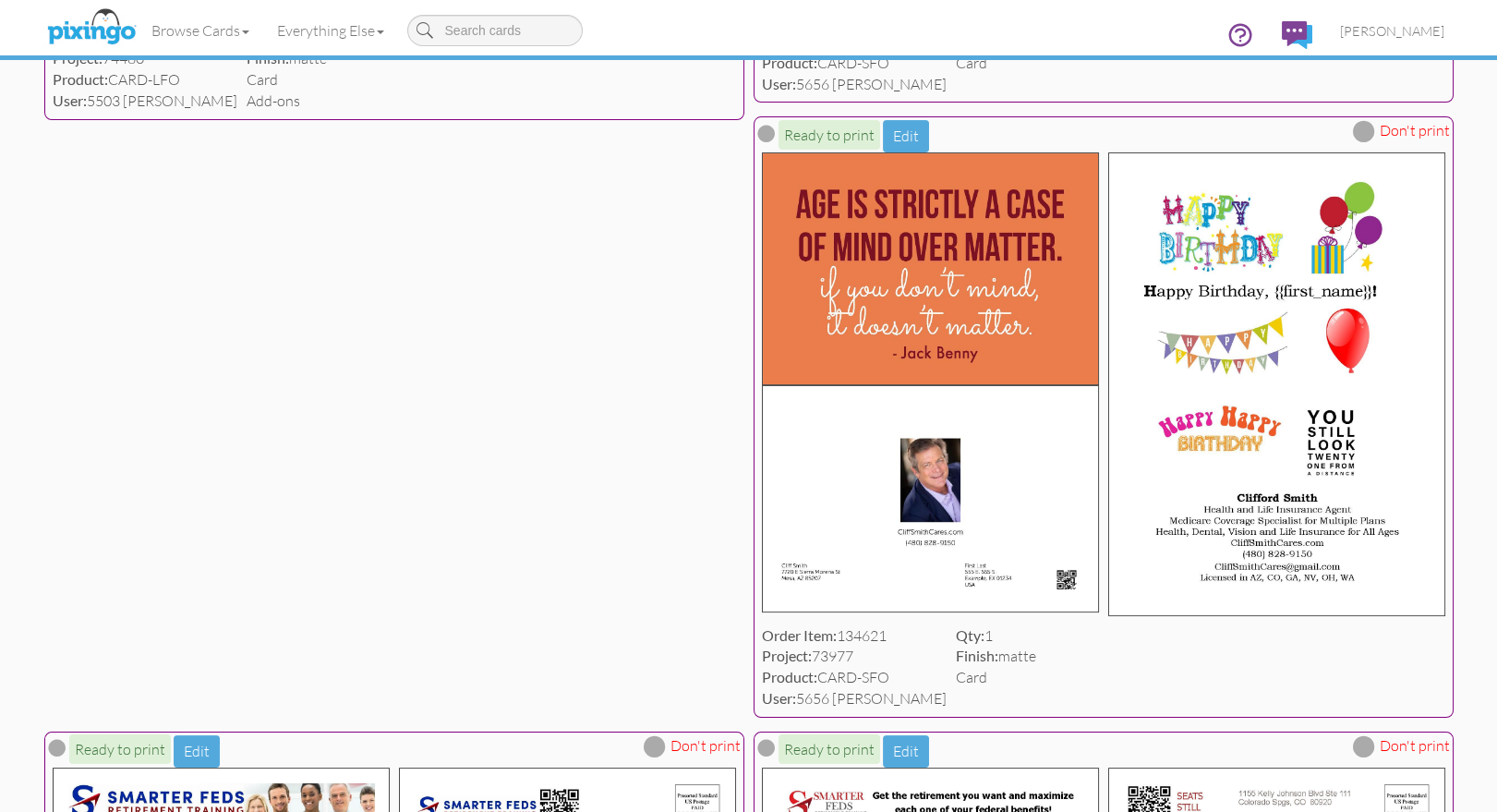
scroll to position [997, 0]
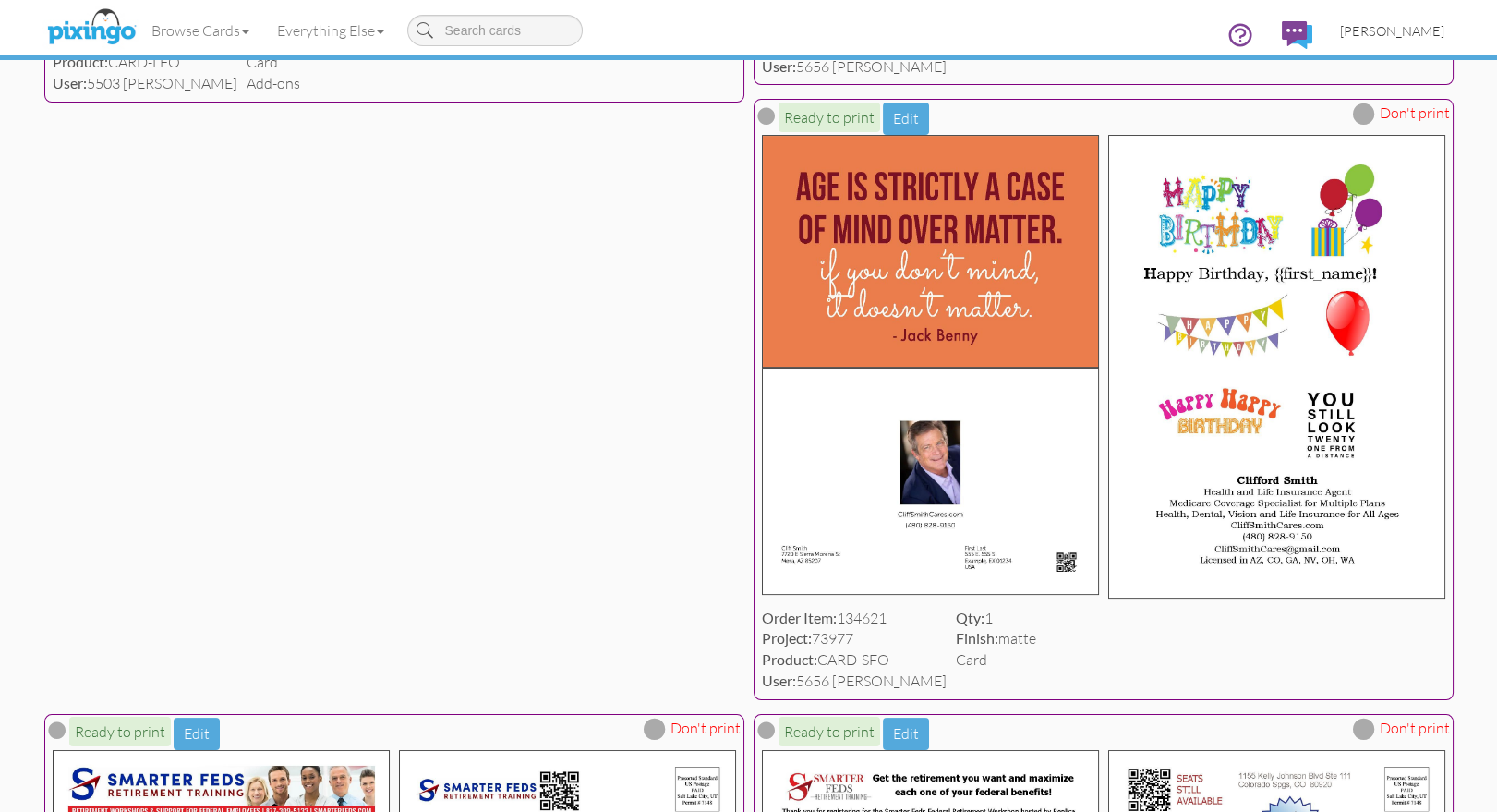
click at [1399, 37] on span "[PERSON_NAME]" at bounding box center [1392, 30] width 104 height 16
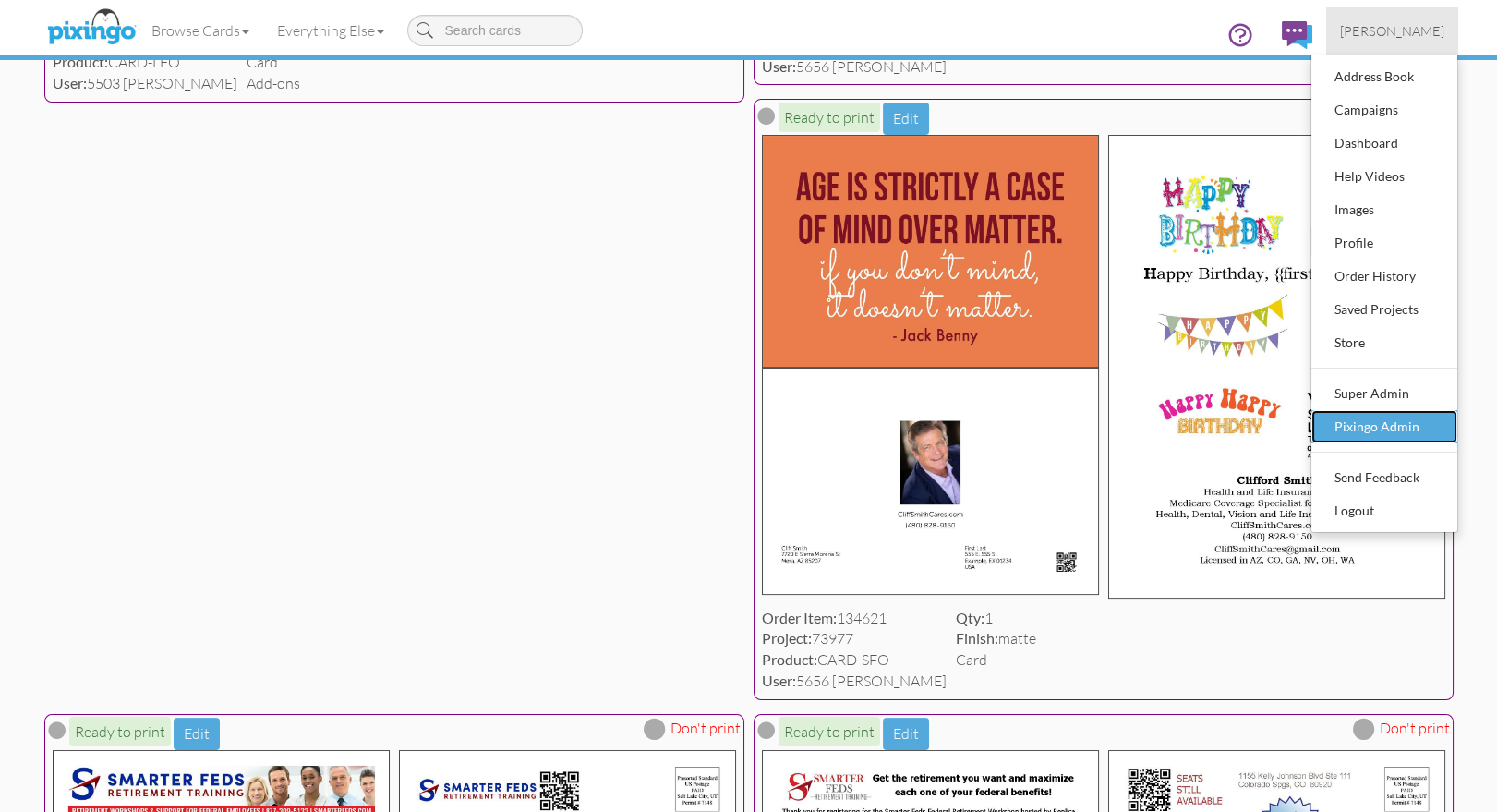
click at [1401, 413] on div "Pixingo Admin" at bounding box center [1384, 426] width 109 height 28
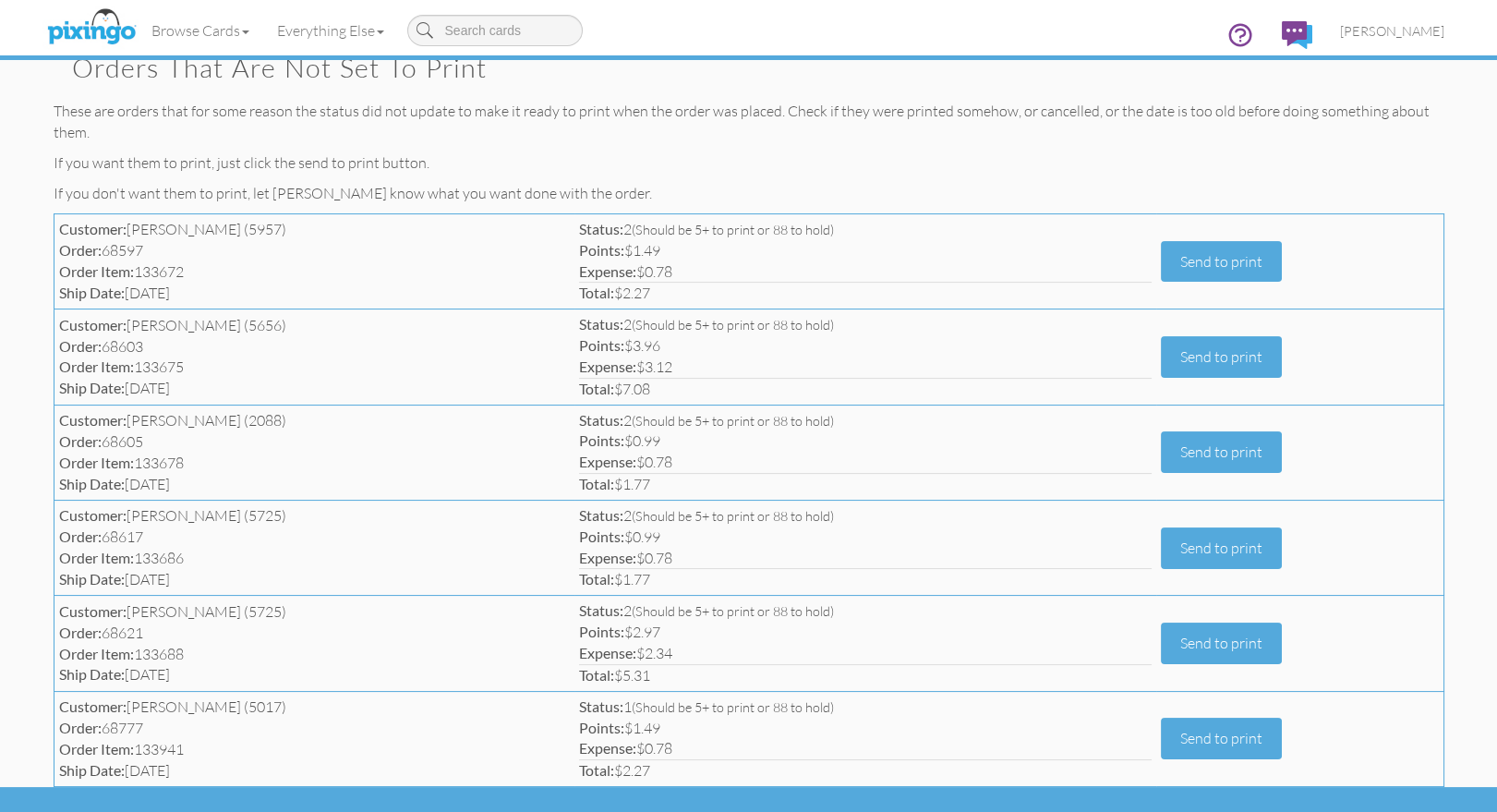
scroll to position [939, 0]
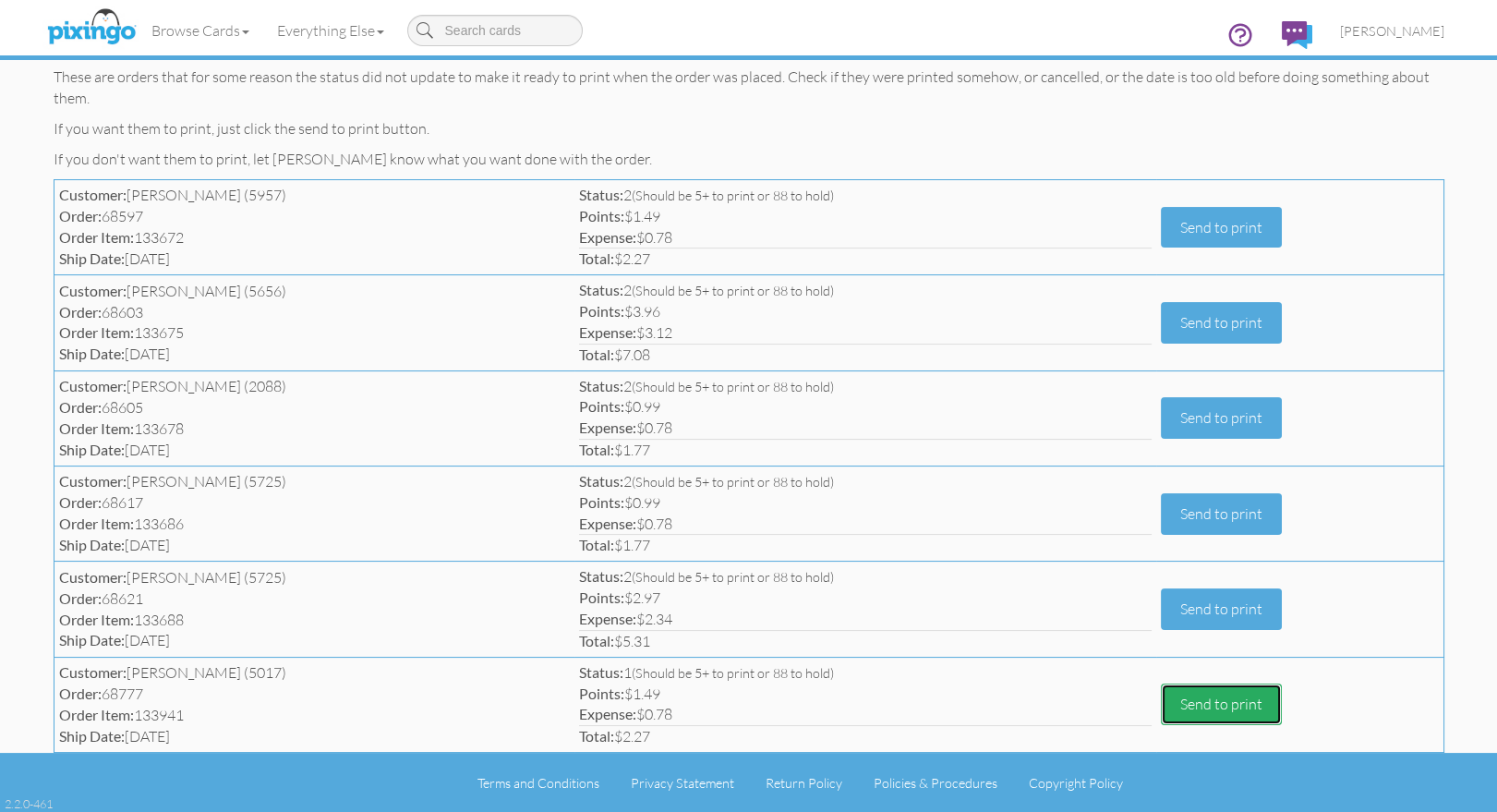
click at [1226, 699] on button "Send to print" at bounding box center [1220, 704] width 120 height 42
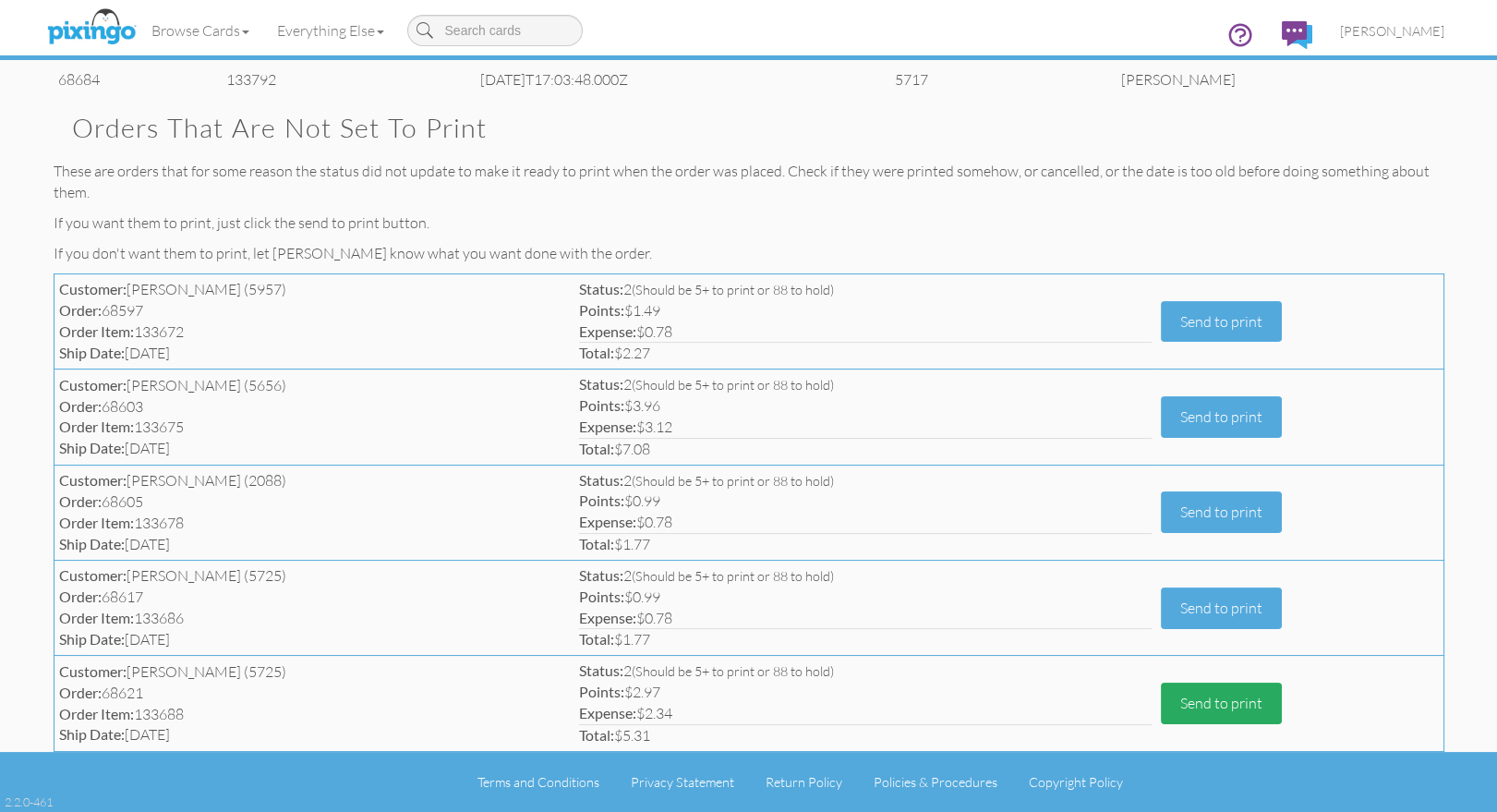
scroll to position [844, 0]
click at [1207, 709] on button "Send to print" at bounding box center [1220, 704] width 120 height 42
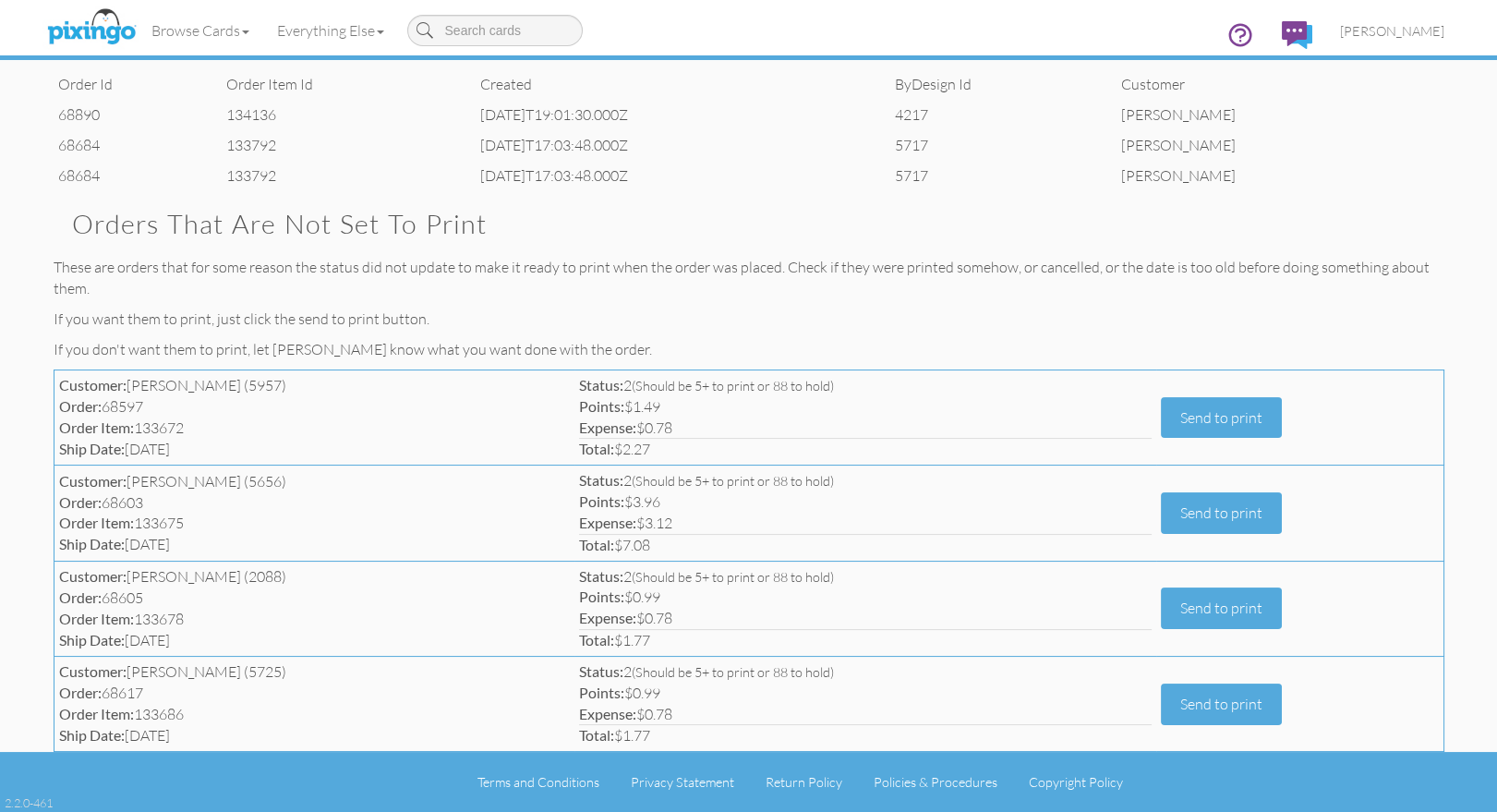
scroll to position [747, 0]
click at [1207, 709] on button "Send to print" at bounding box center [1220, 705] width 120 height 42
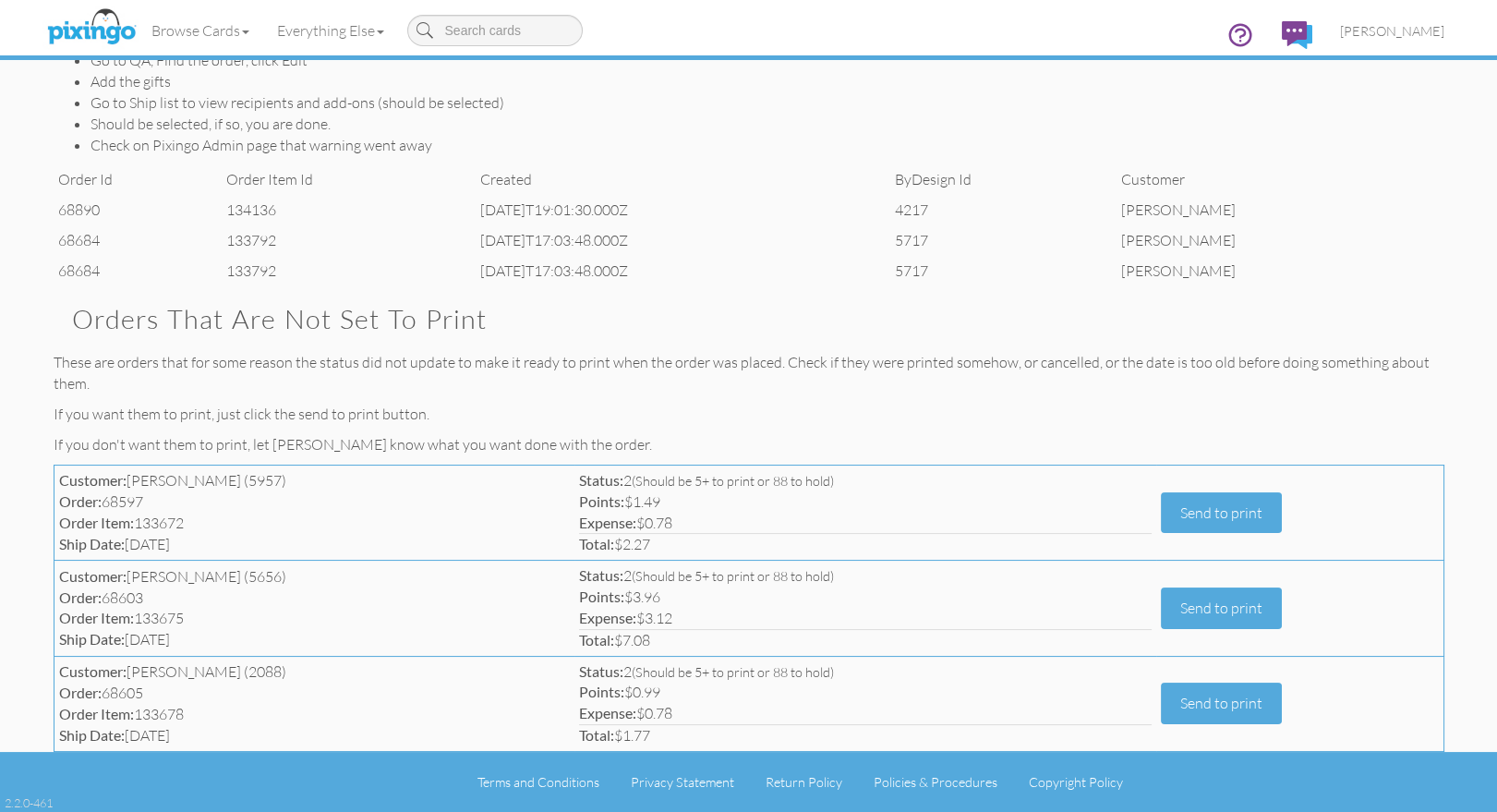
scroll to position [653, 0]
click at [1218, 709] on button "Send to print" at bounding box center [1220, 704] width 120 height 42
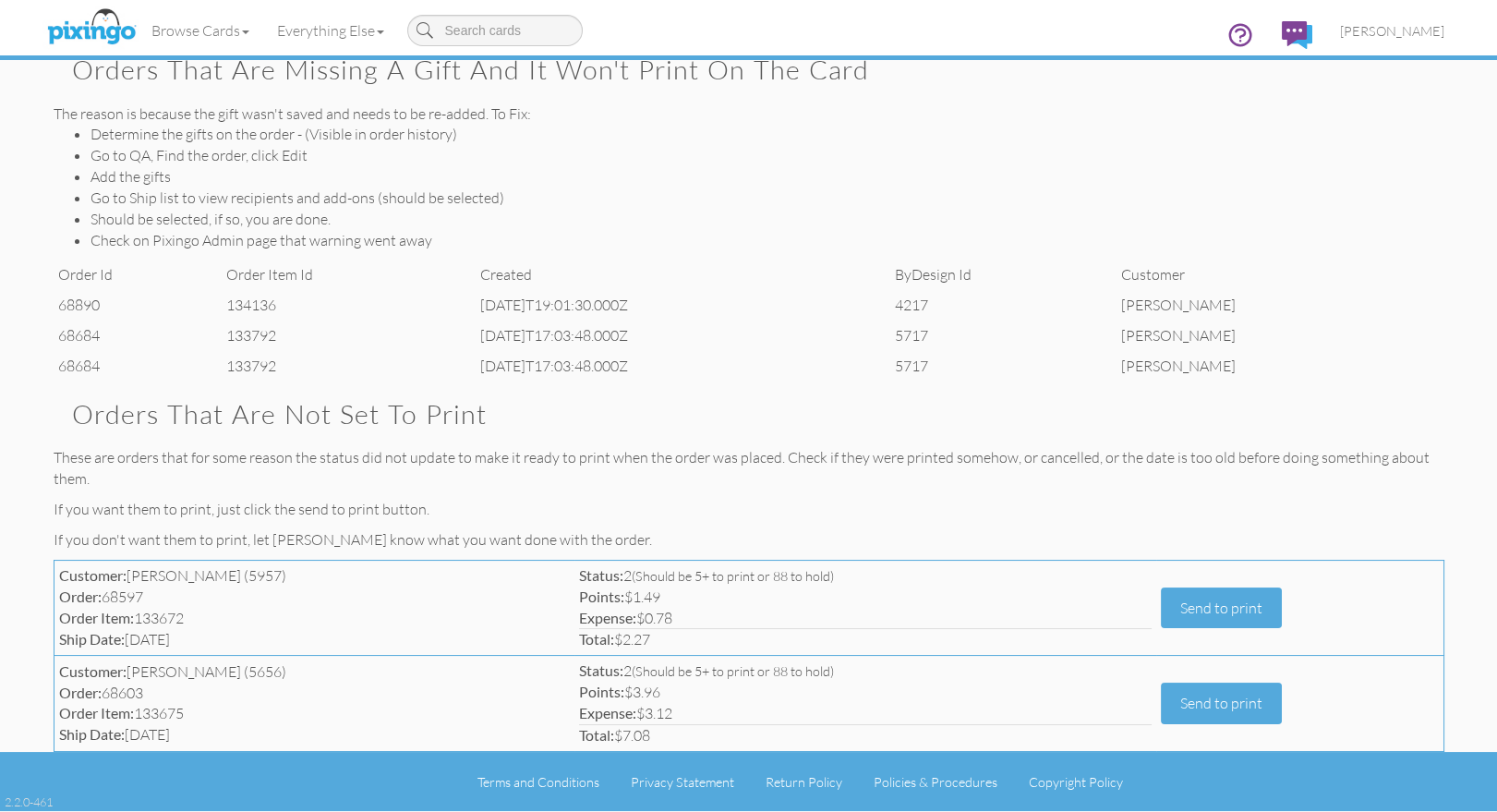
scroll to position [558, 0]
click at [1218, 709] on button "Send to print" at bounding box center [1220, 704] width 120 height 42
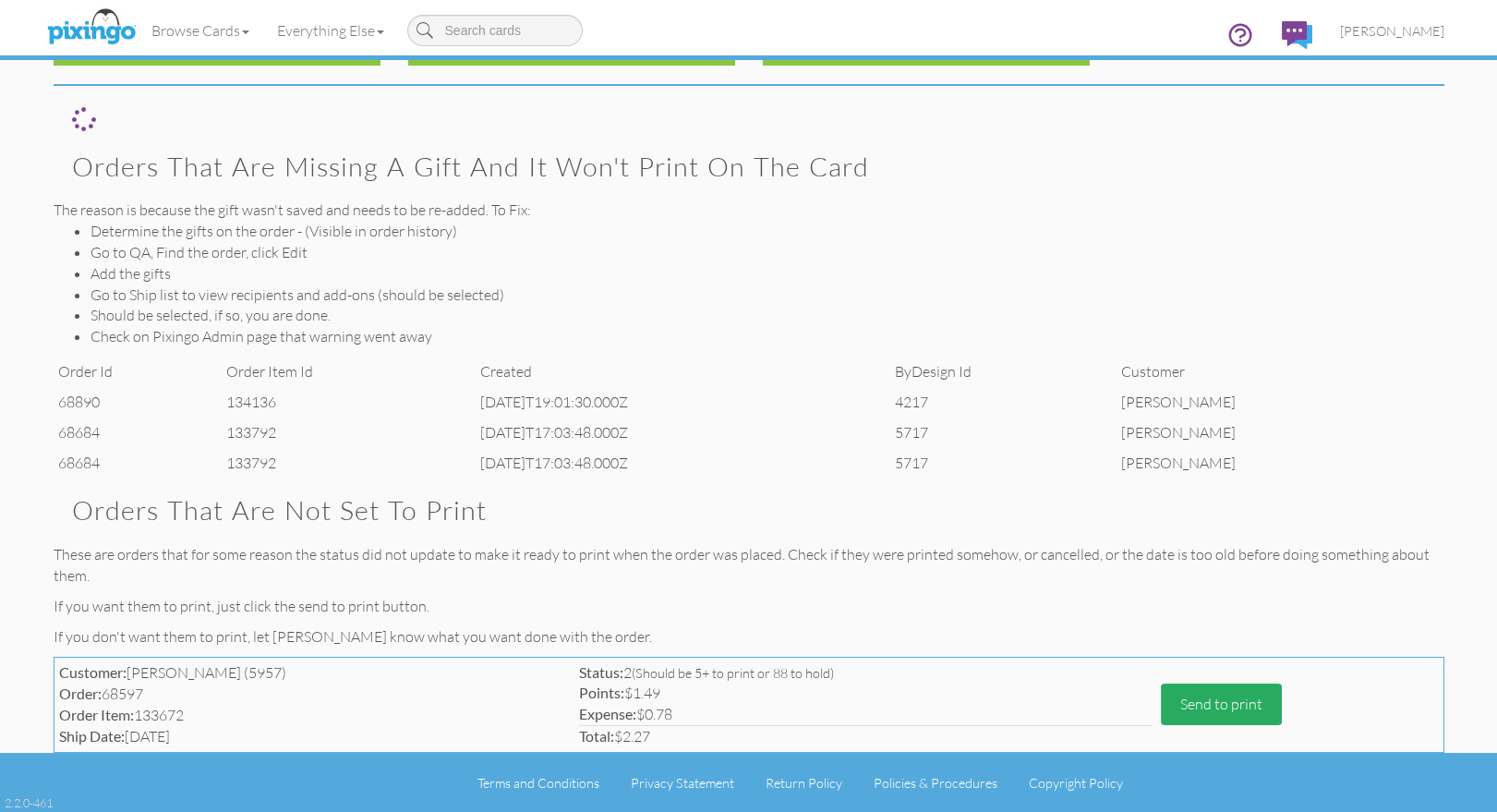
scroll to position [462, 0]
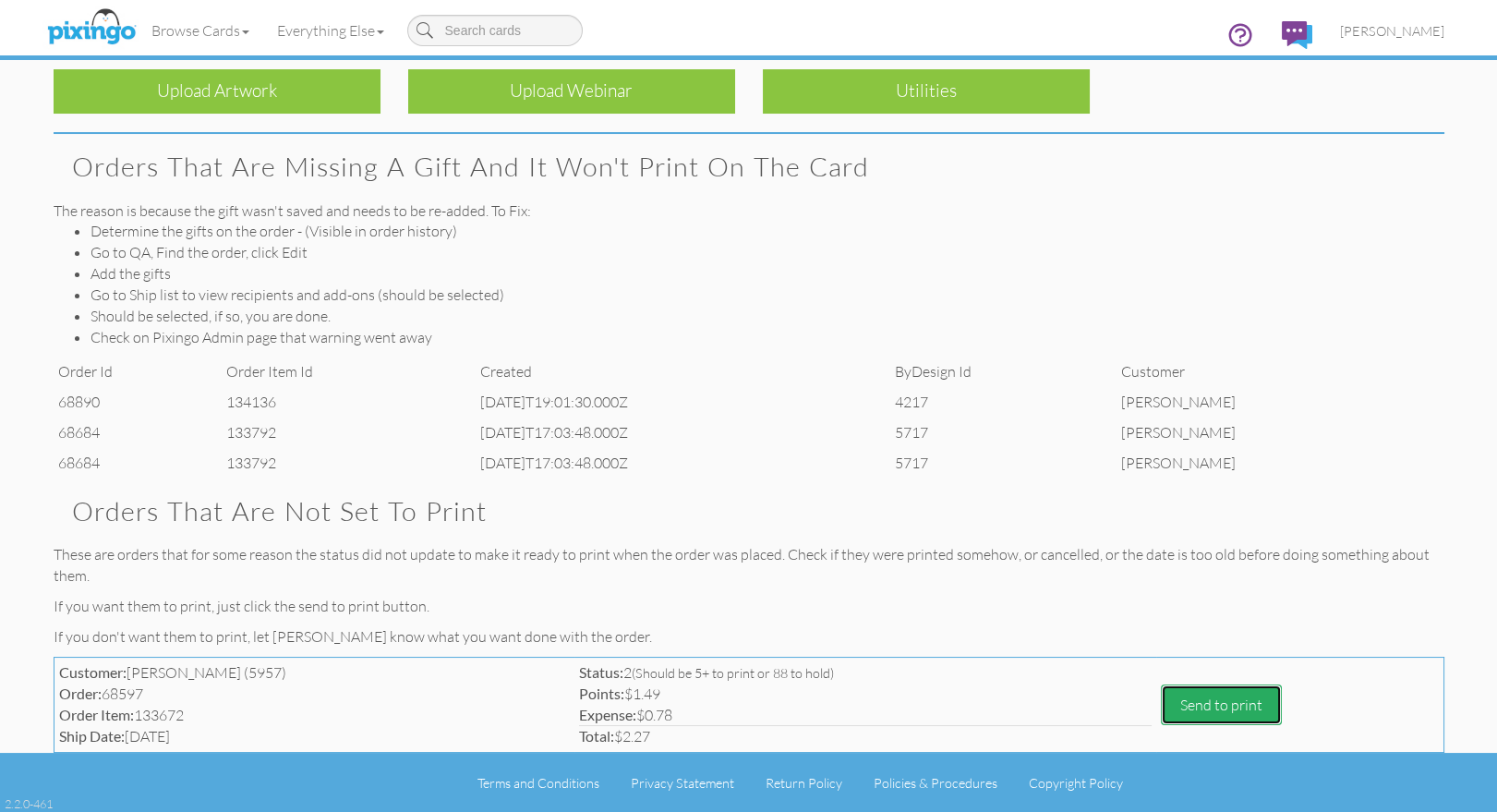
click at [1194, 702] on button "Send to print" at bounding box center [1220, 705] width 120 height 42
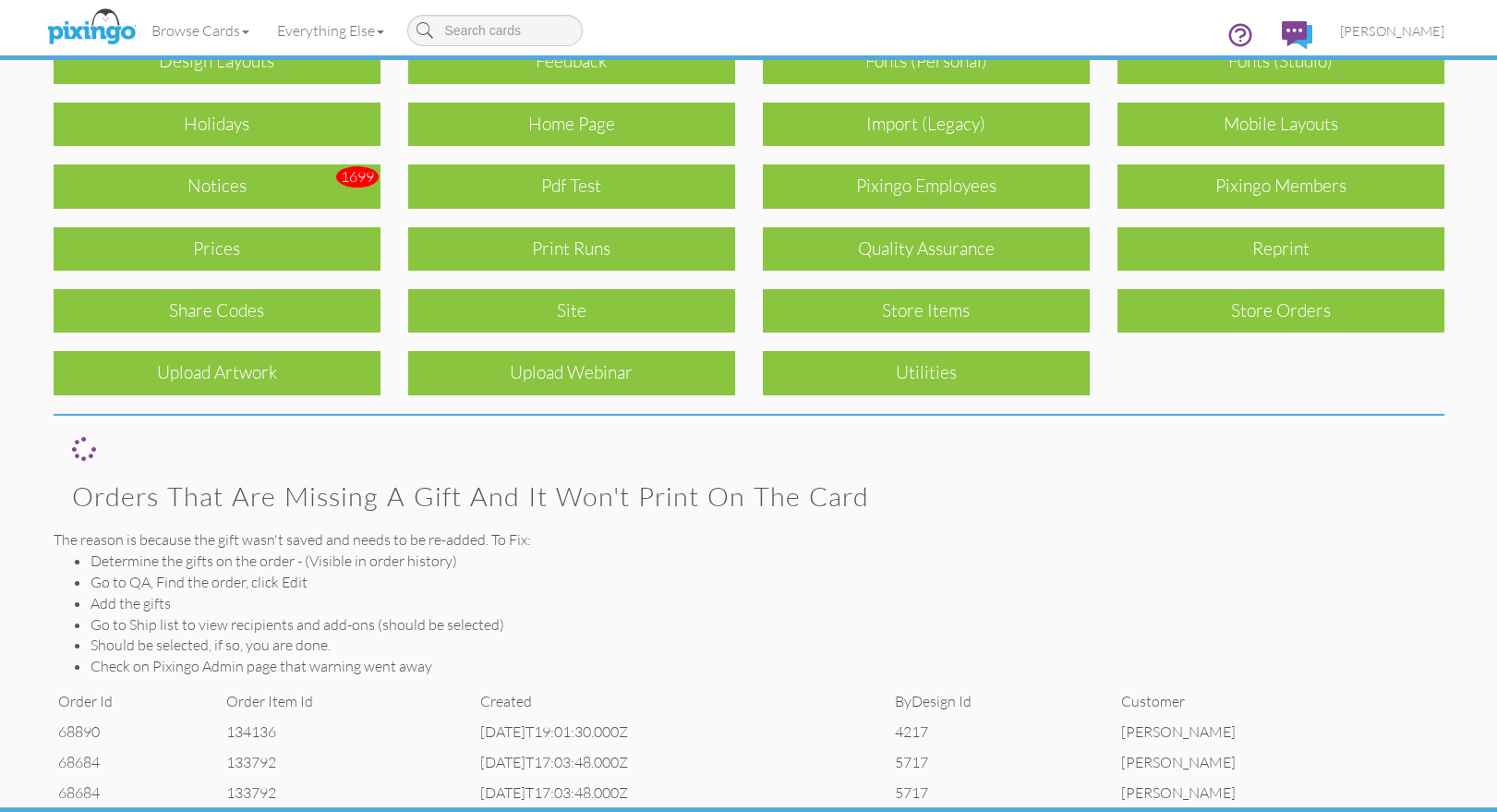
scroll to position [0, 0]
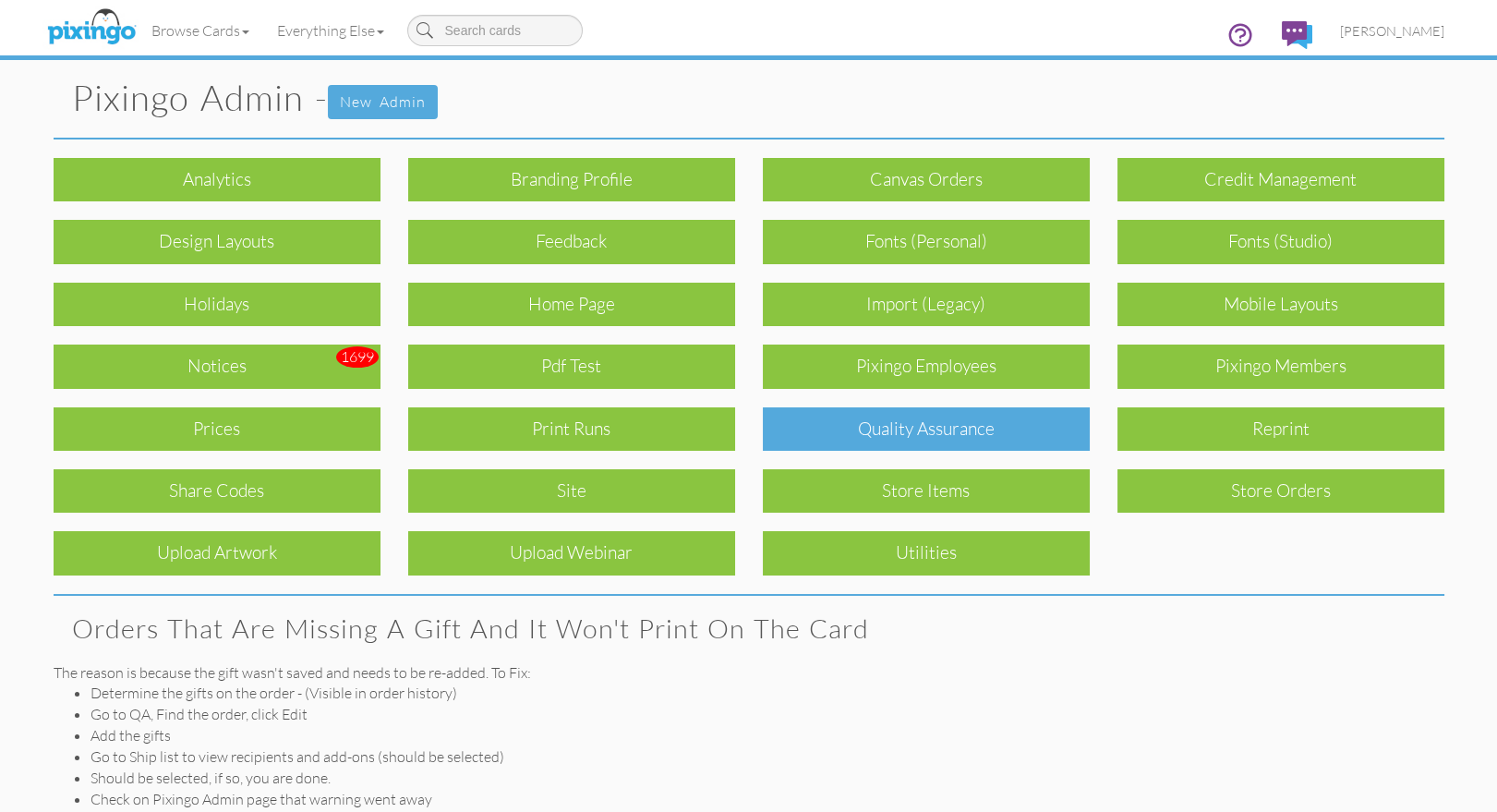
click at [881, 430] on div "Quality Assurance" at bounding box center [926, 429] width 327 height 44
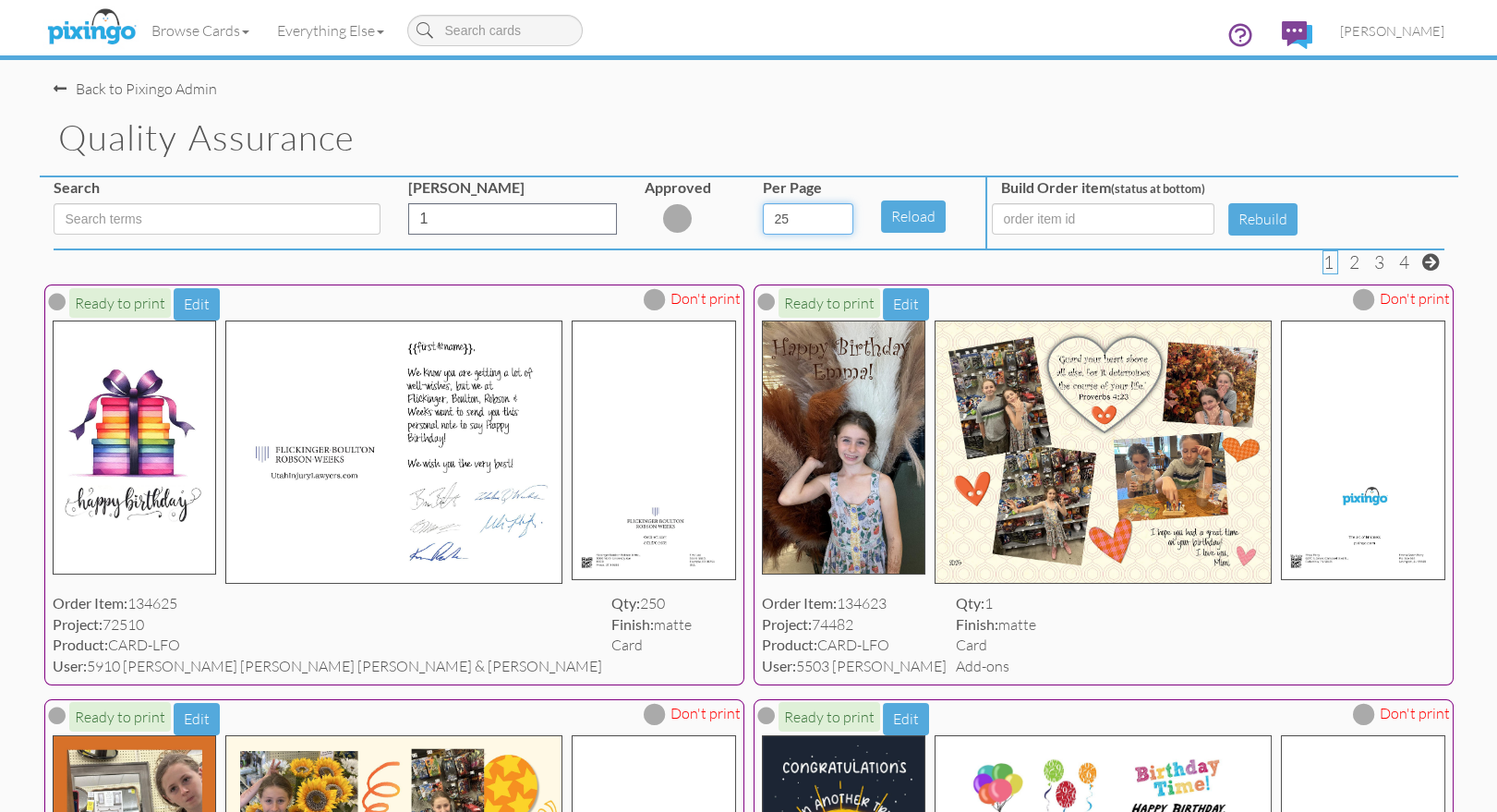
click at [845, 220] on select "5 10 25 50 100" at bounding box center [807, 218] width 90 height 31
select select "number:100"
click at [763, 203] on select "5 10 25 50 100" at bounding box center [807, 218] width 90 height 31
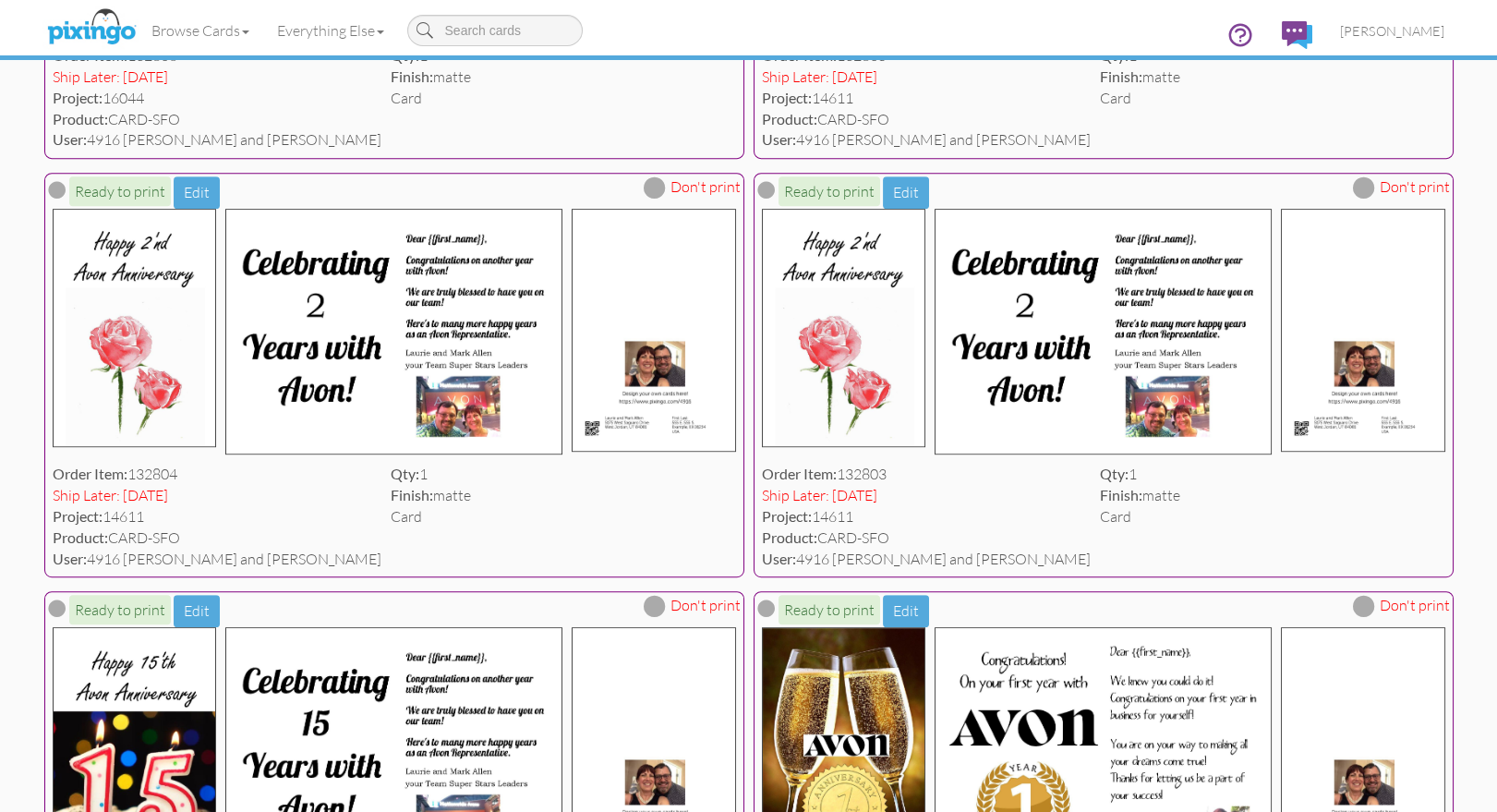
scroll to position [18823, 0]
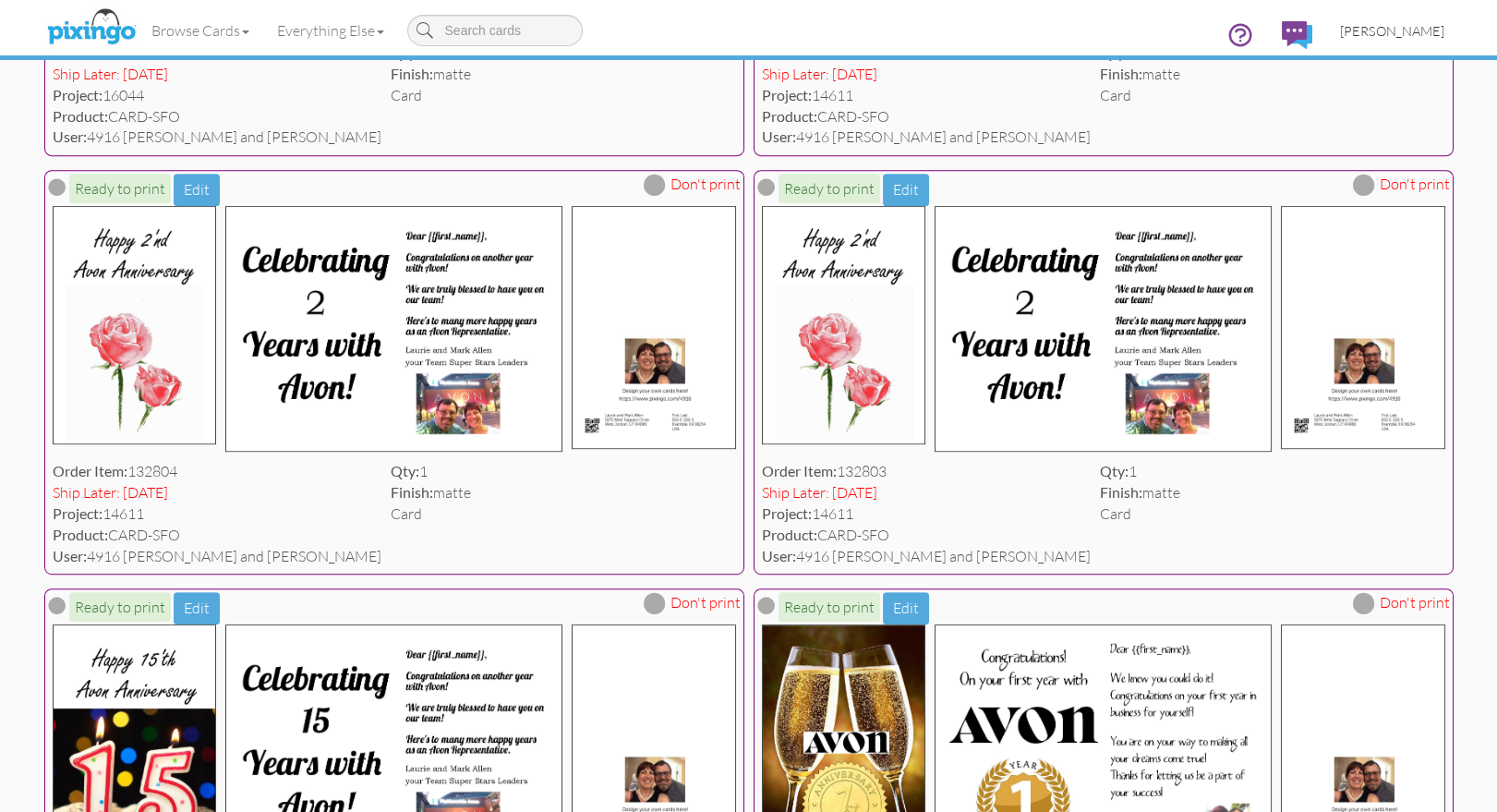
click at [1412, 30] on span "[PERSON_NAME]" at bounding box center [1392, 30] width 104 height 16
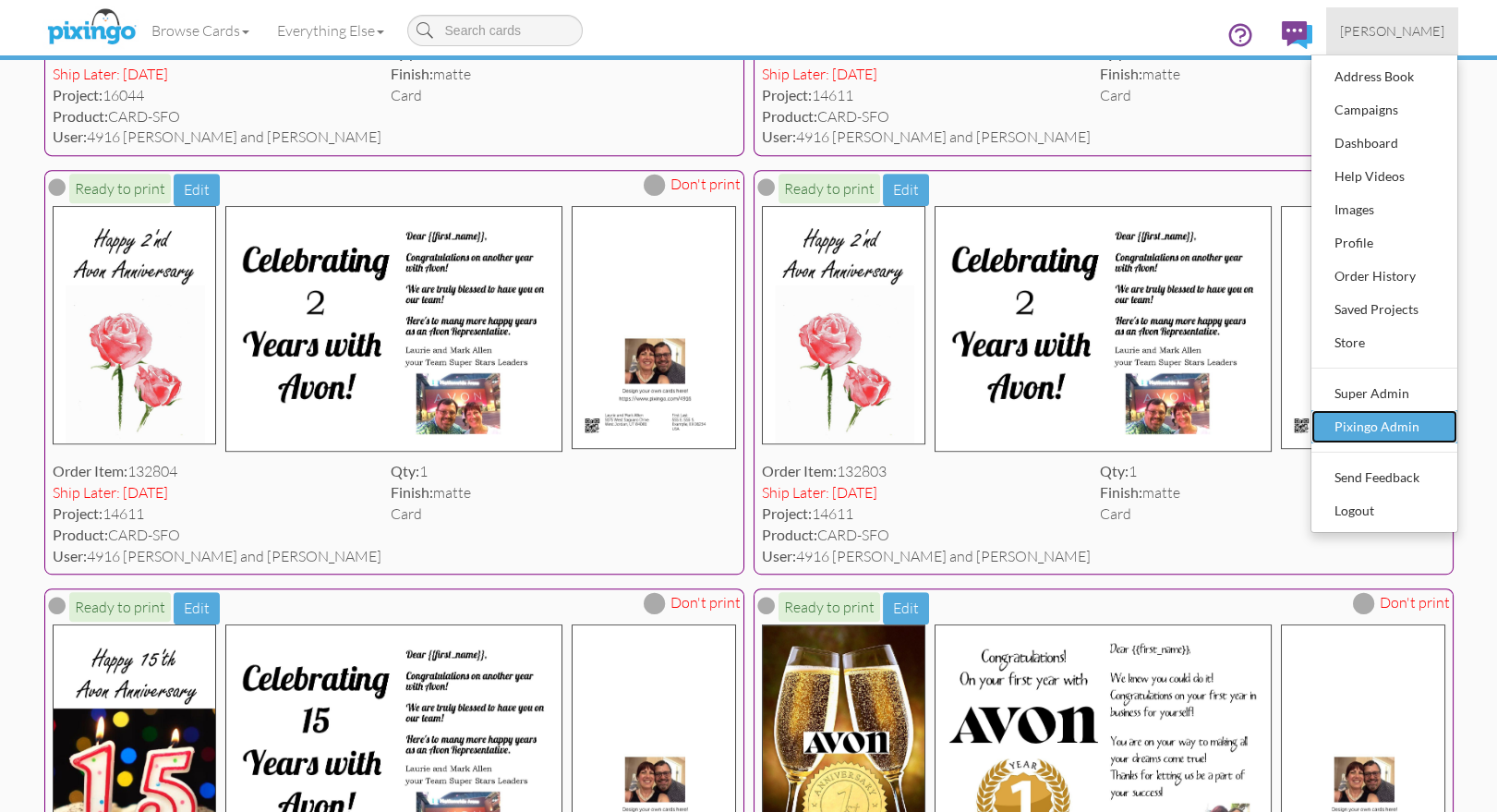
click at [1399, 431] on div "Pixingo Admin" at bounding box center [1384, 426] width 109 height 28
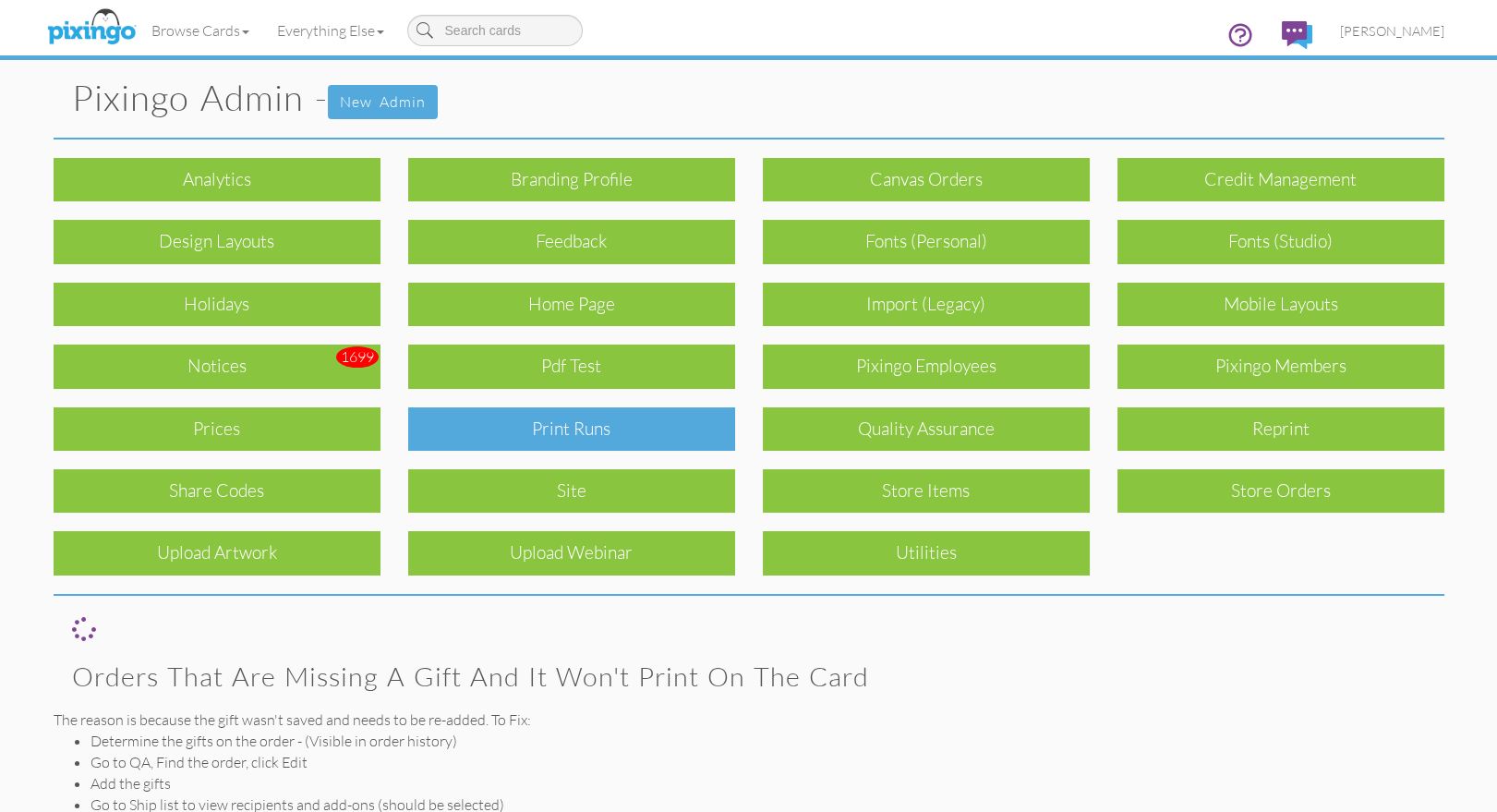
click at [543, 433] on div "Print Runs" at bounding box center [571, 429] width 327 height 44
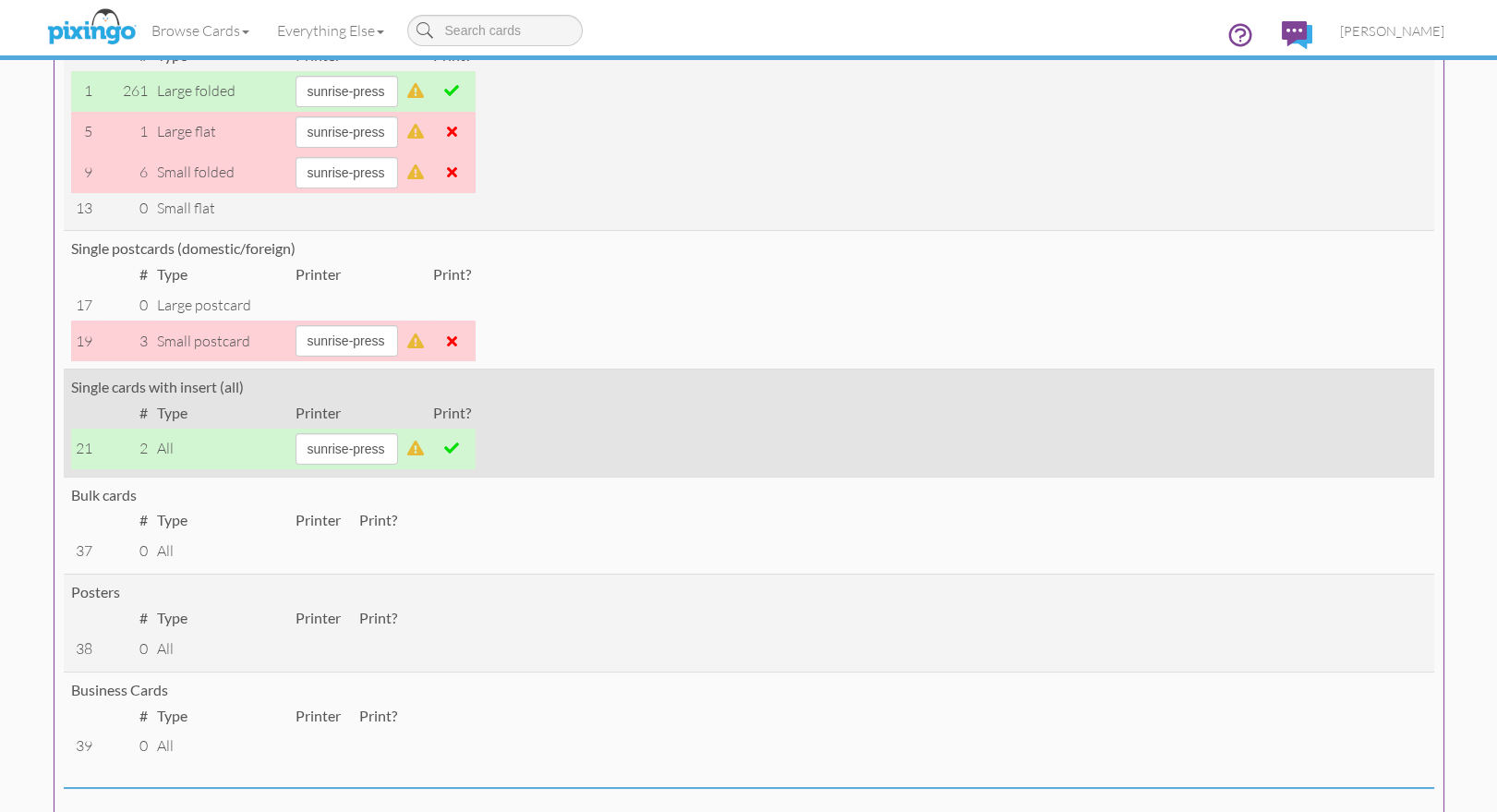
scroll to position [319, 0]
click at [459, 442] on span at bounding box center [452, 445] width 15 height 15
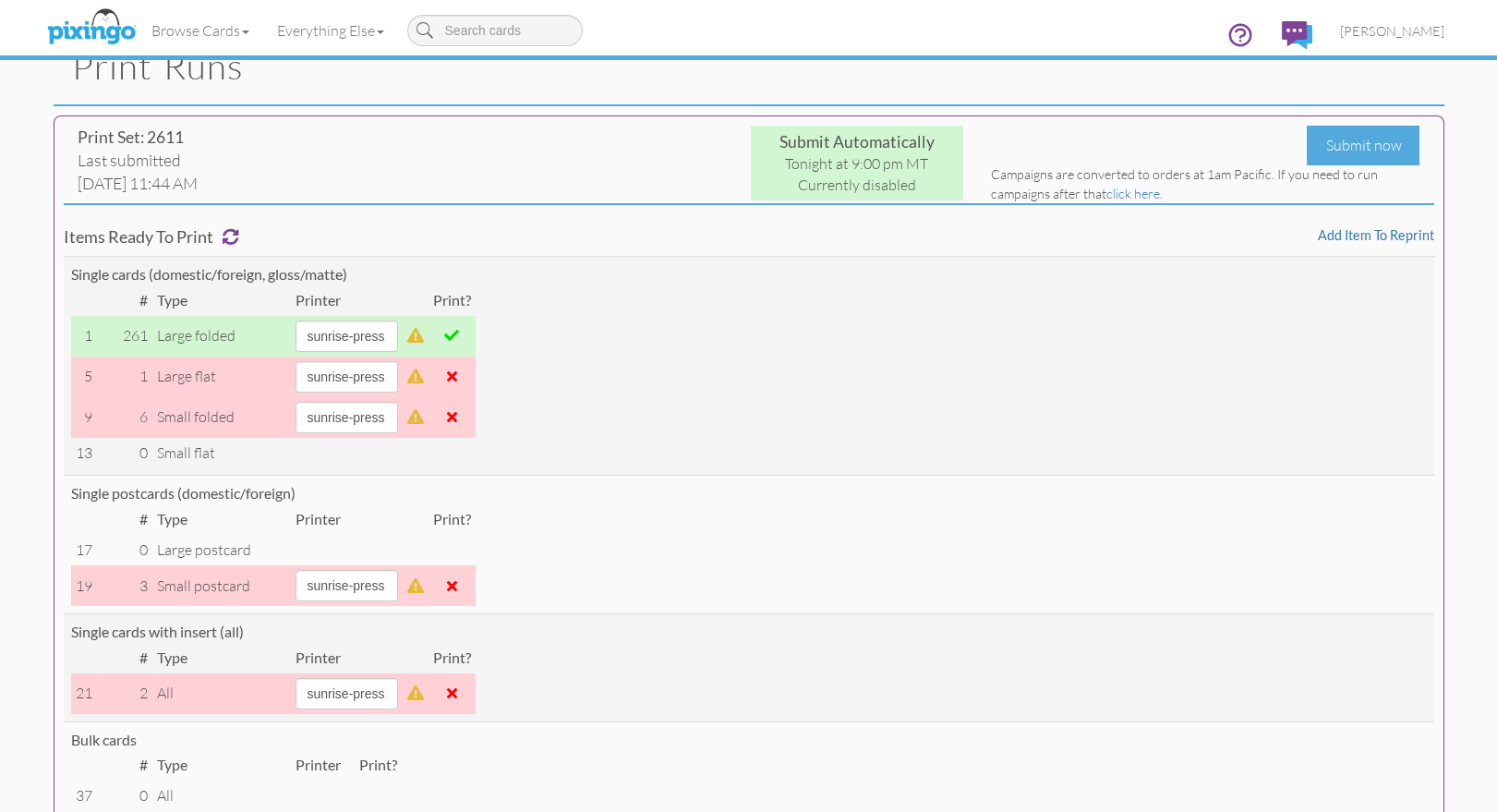
scroll to position [0, 0]
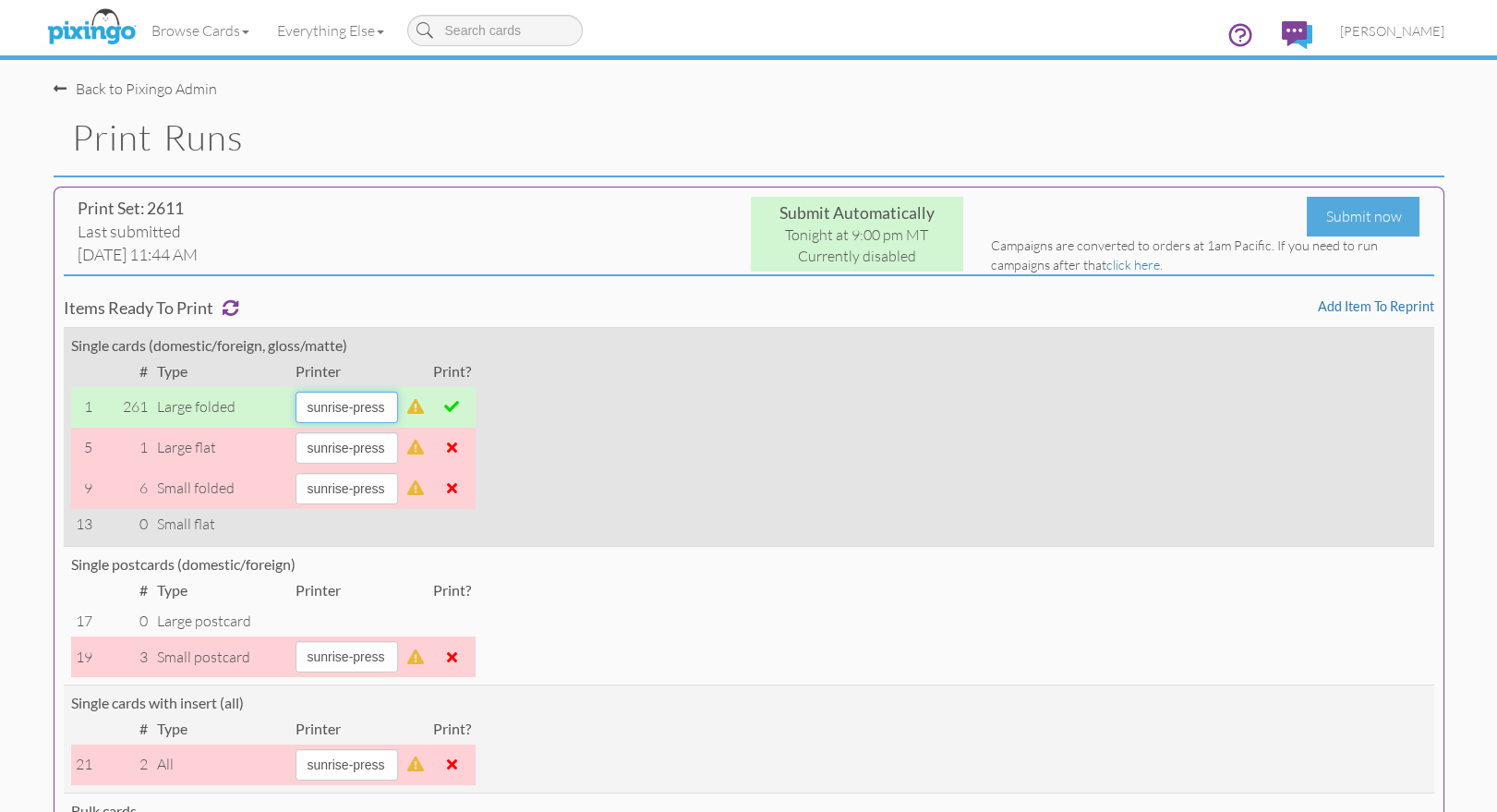
click at [397, 405] on select "alexanders sky-mail sunrise-press" at bounding box center [346, 407] width 102 height 31
select select "string:sky-mail"
click at [295, 392] on select "alexanders sky-mail sunrise-press" at bounding box center [346, 407] width 102 height 31
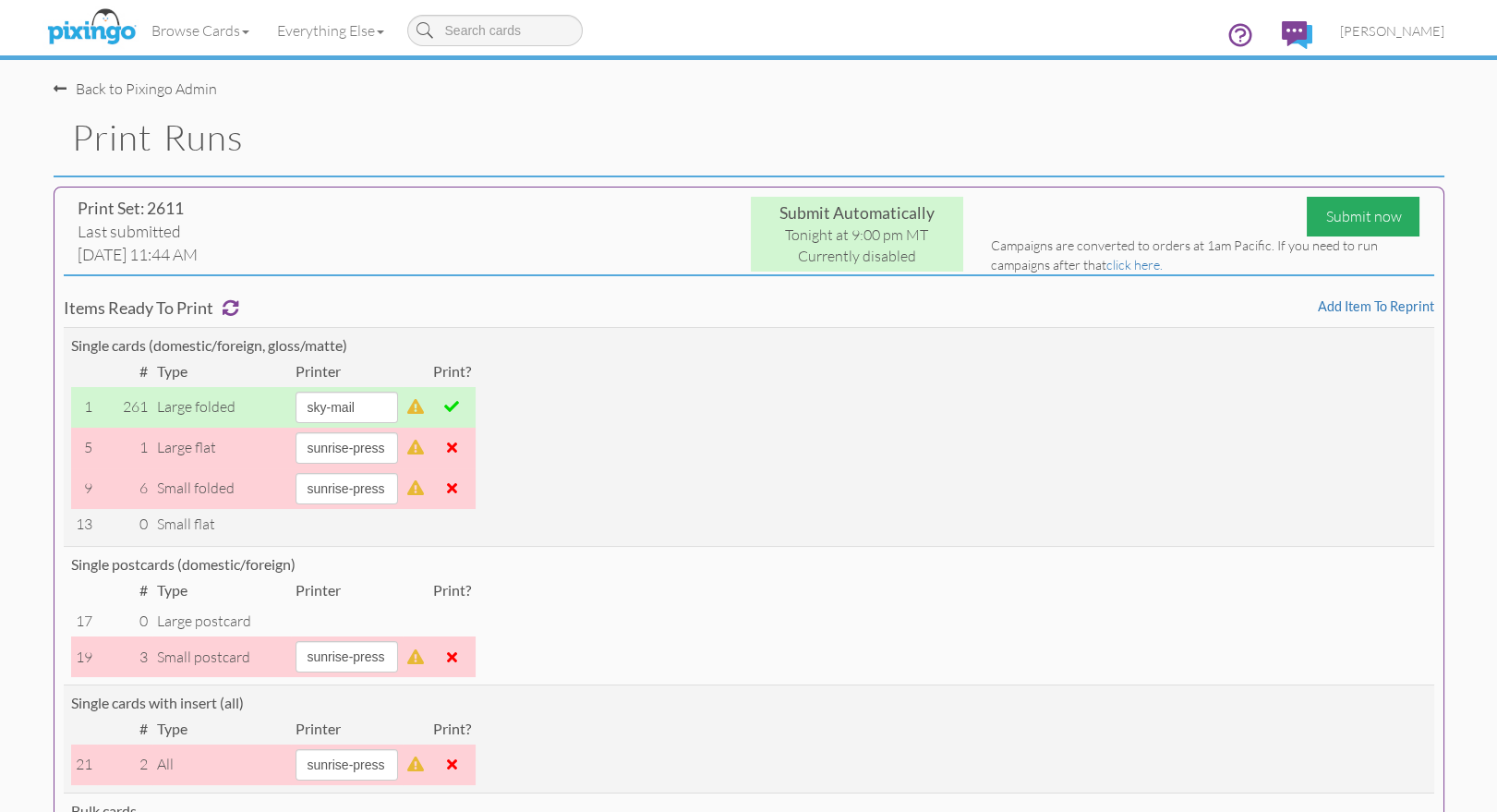
click at [1370, 217] on div "Submit now" at bounding box center [1362, 216] width 113 height 40
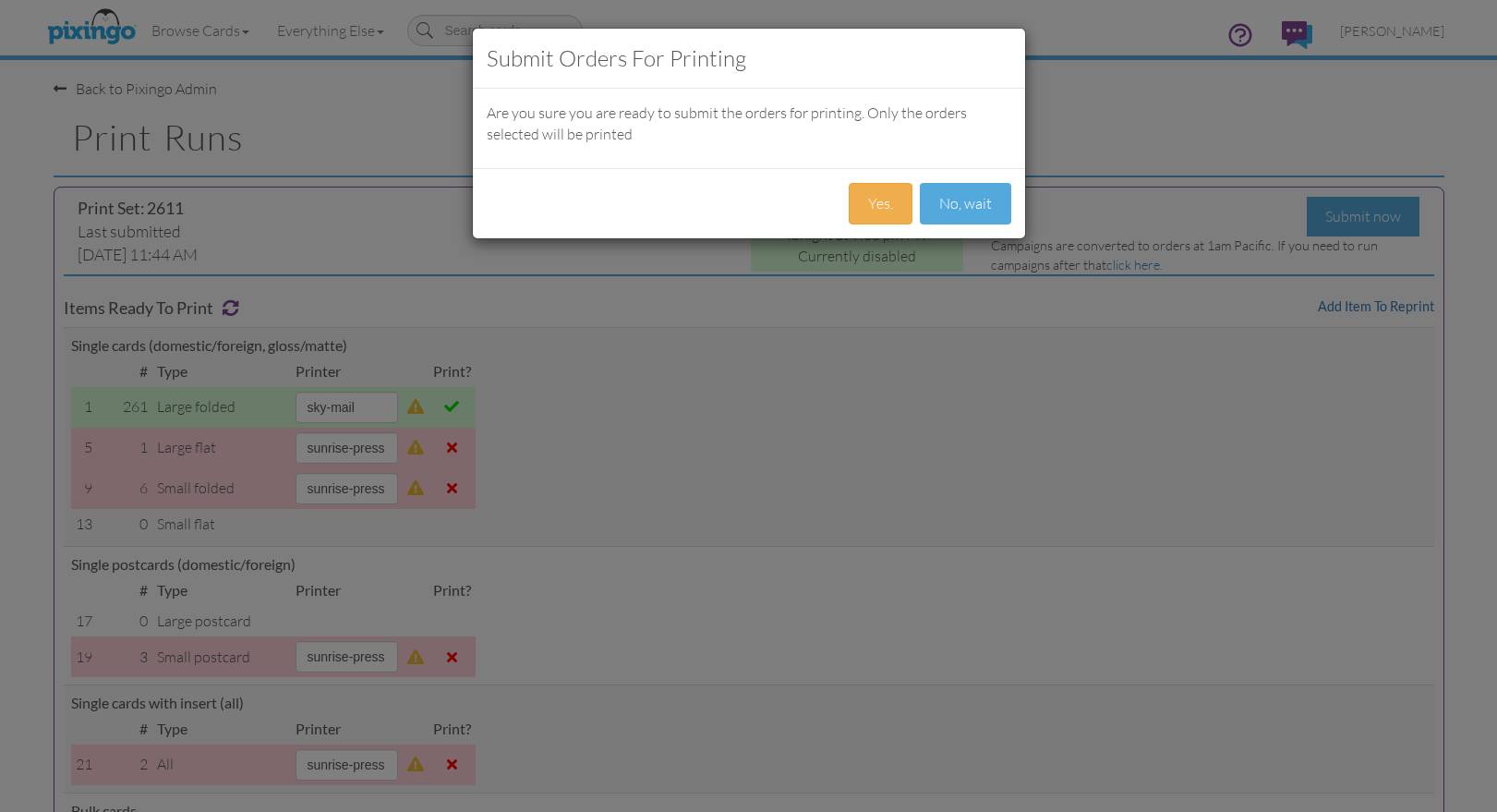
select select "string:sky-mail"
click at [865, 204] on button "Yes." at bounding box center [879, 204] width 64 height 42
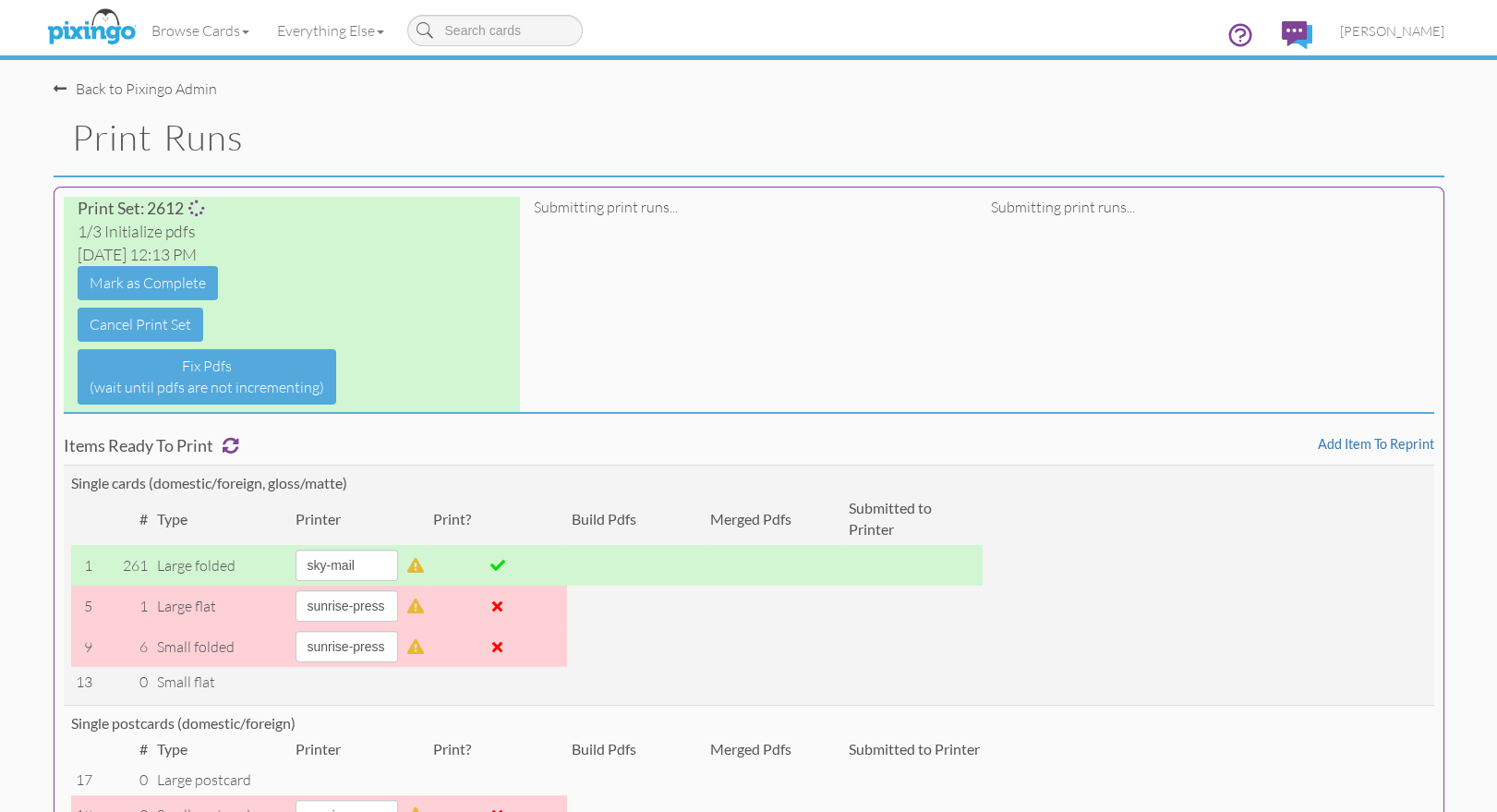
click at [570, 119] on h1 "Print Runs" at bounding box center [758, 138] width 1372 height 39
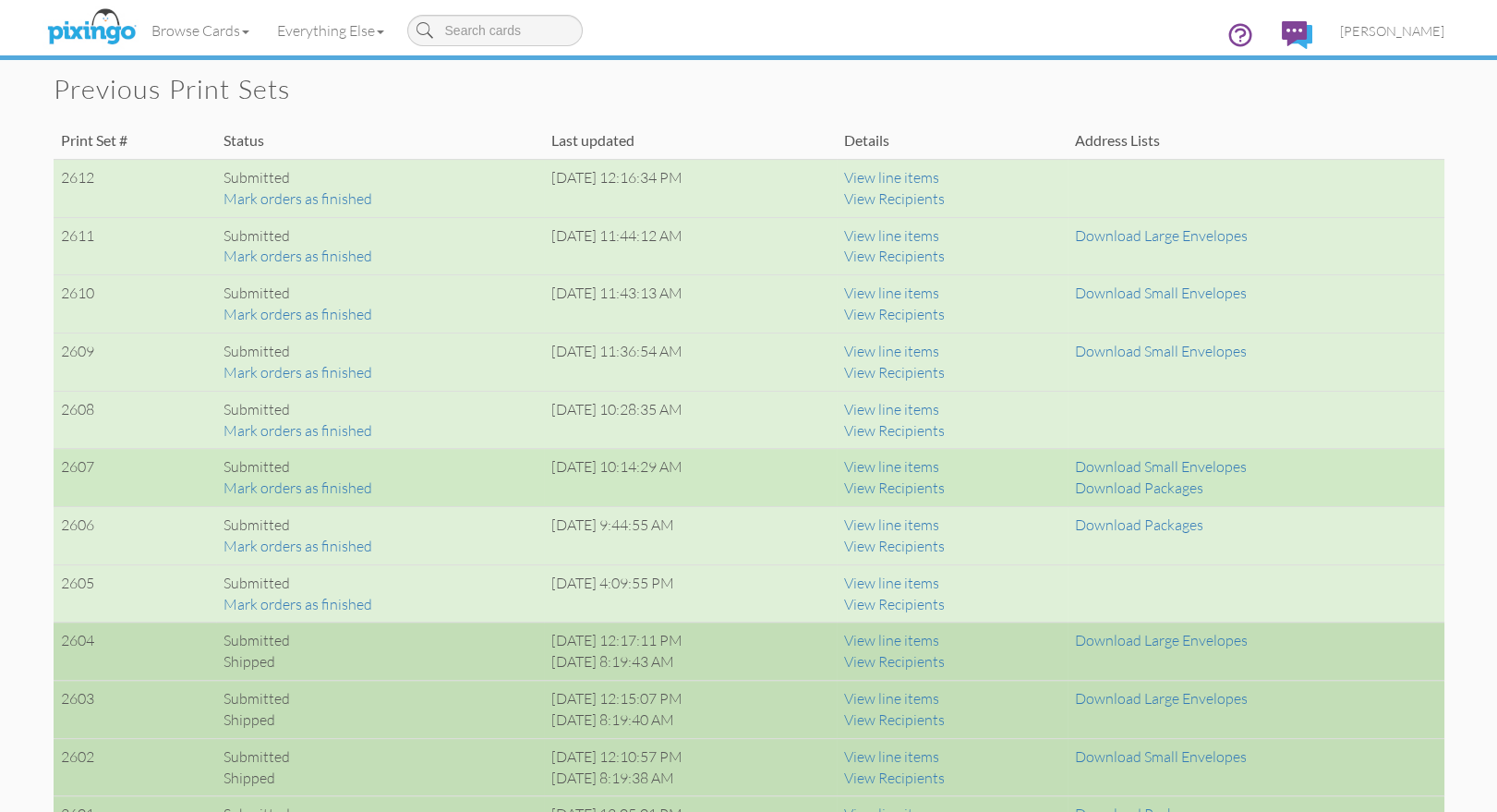
scroll to position [1249, 0]
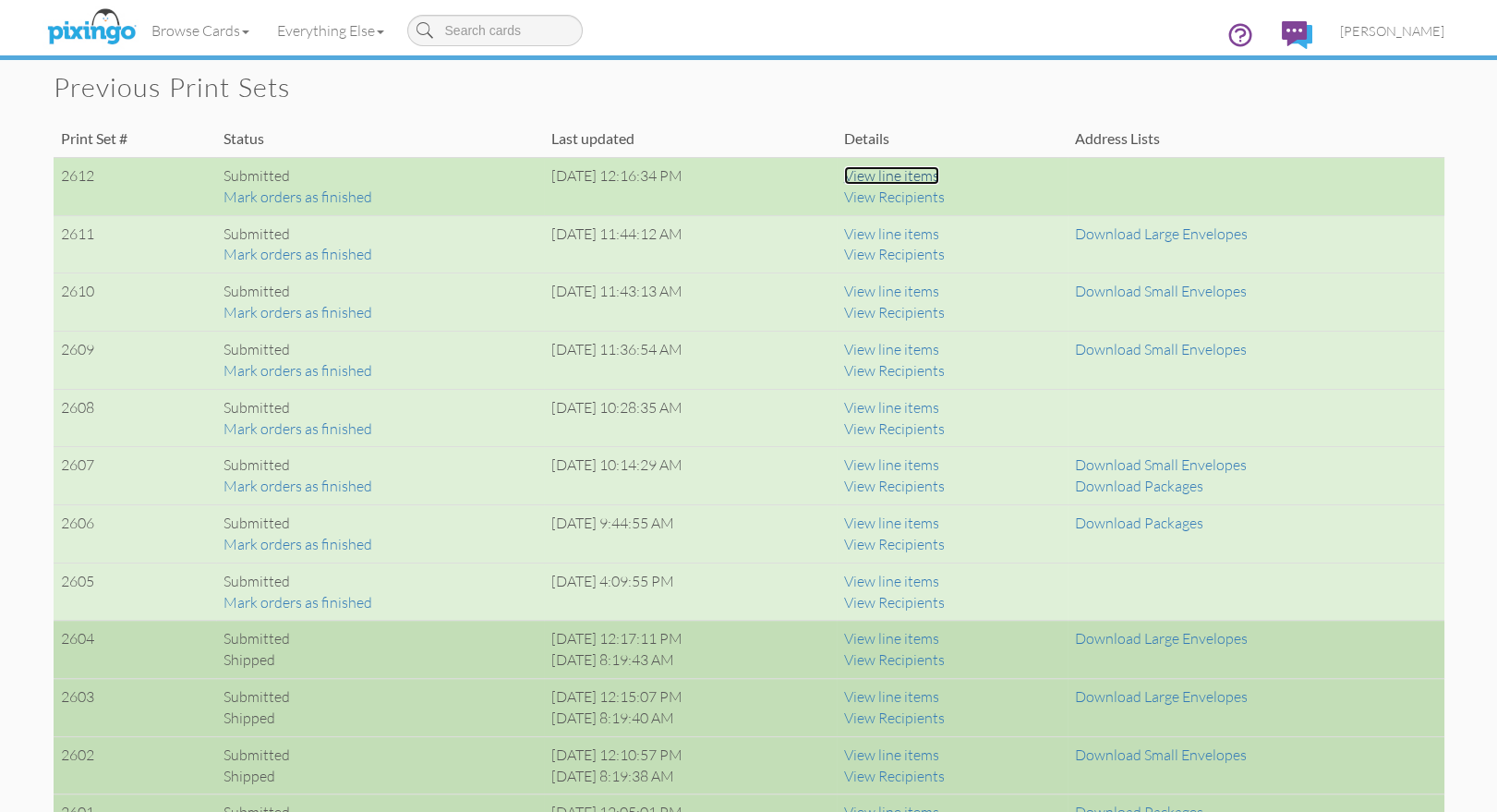
click at [939, 175] on link "View line items" at bounding box center [892, 175] width 95 height 18
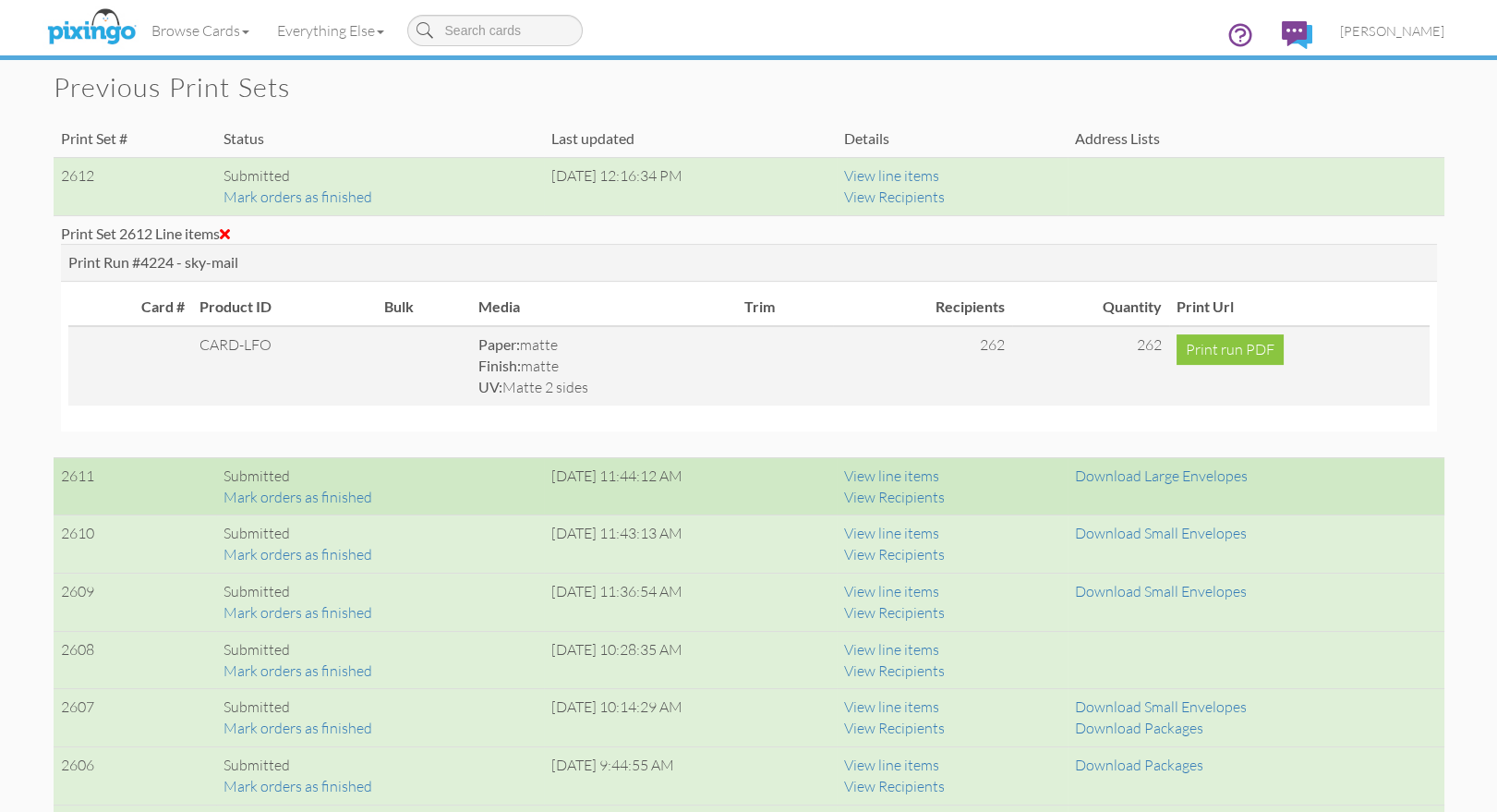
click at [230, 227] on span at bounding box center [225, 233] width 10 height 15
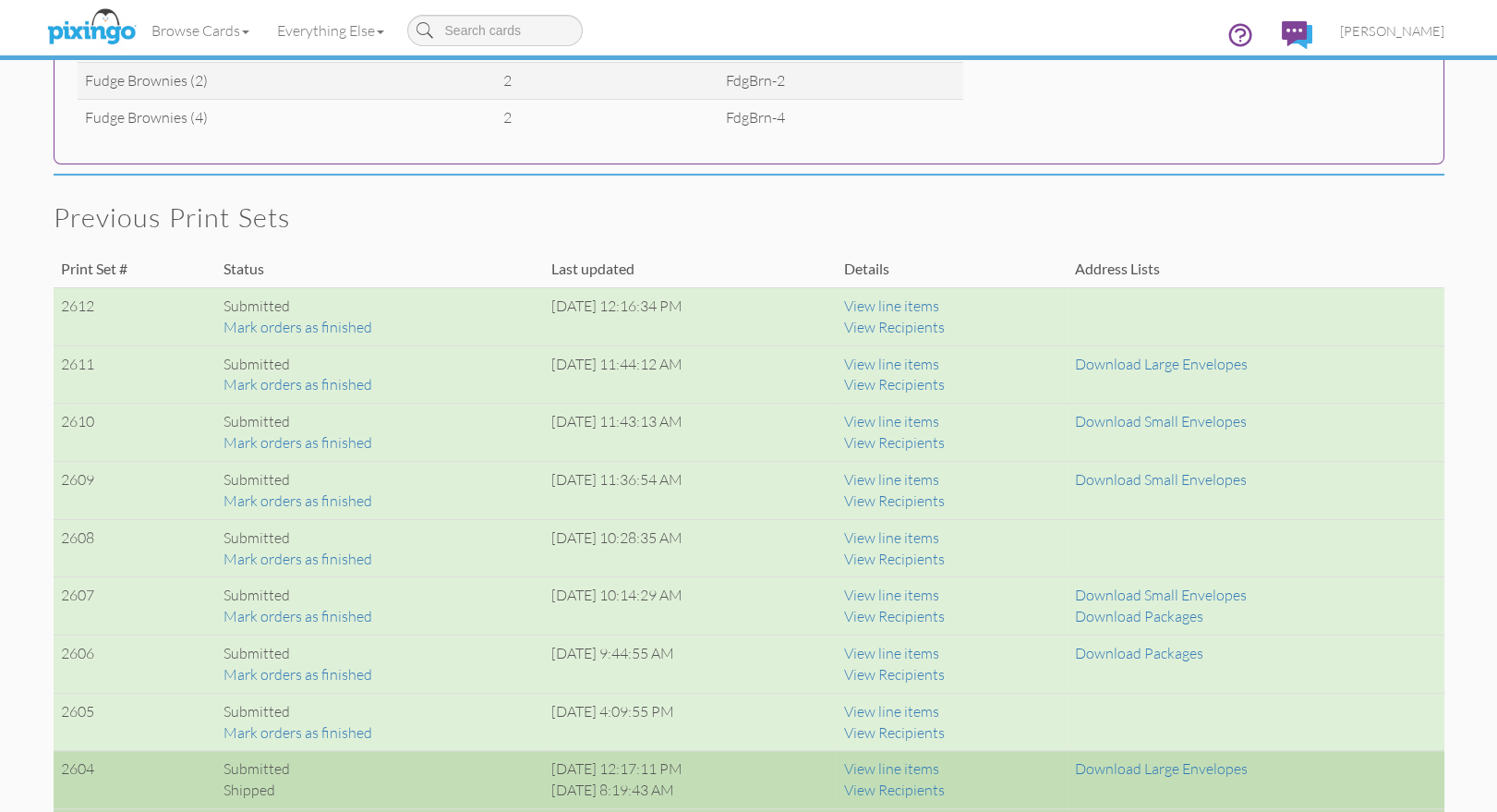
scroll to position [1116, 0]
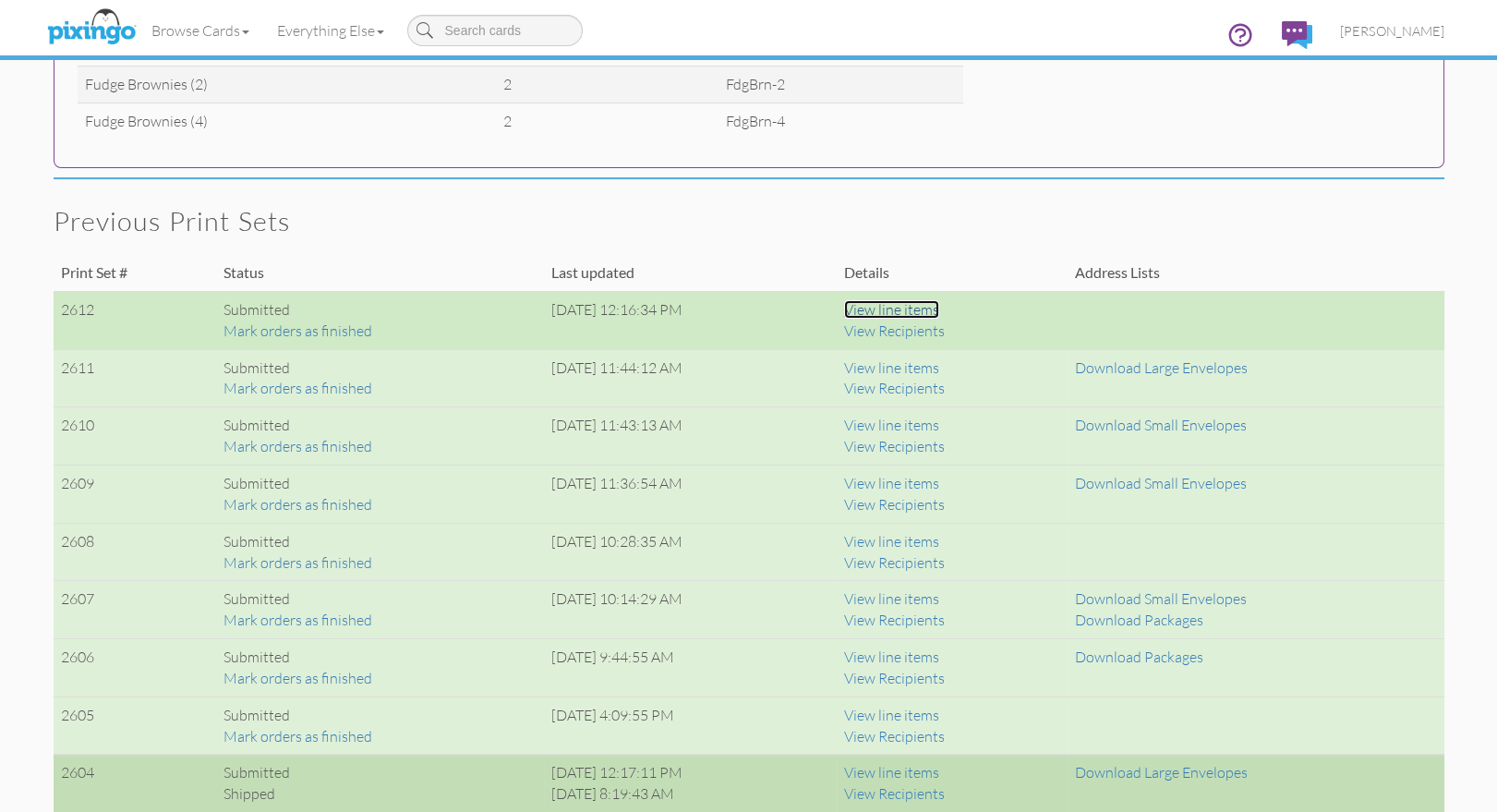
click at [939, 307] on link "View line items" at bounding box center [892, 308] width 95 height 18
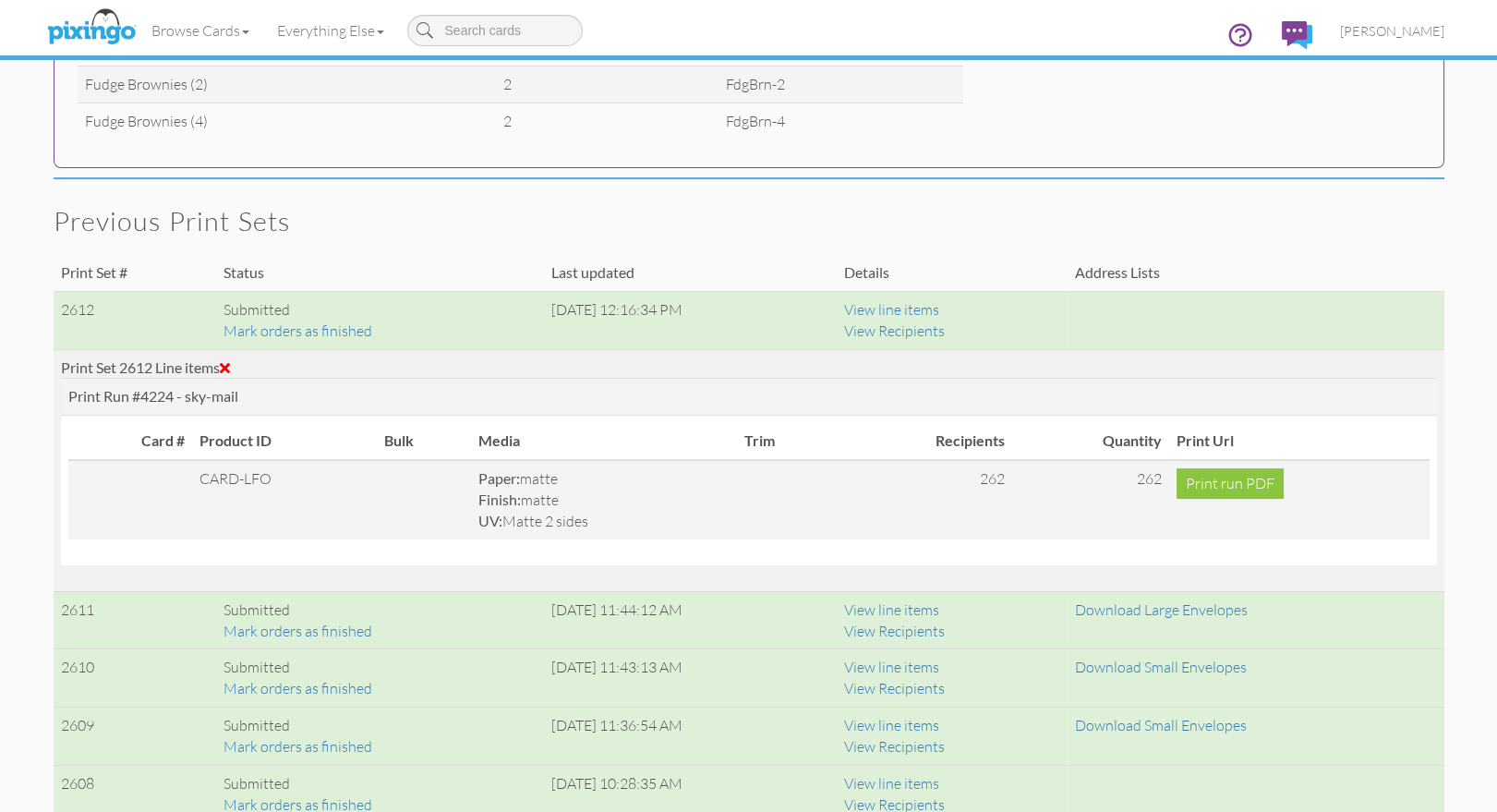
click at [230, 364] on span at bounding box center [225, 368] width 10 height 15
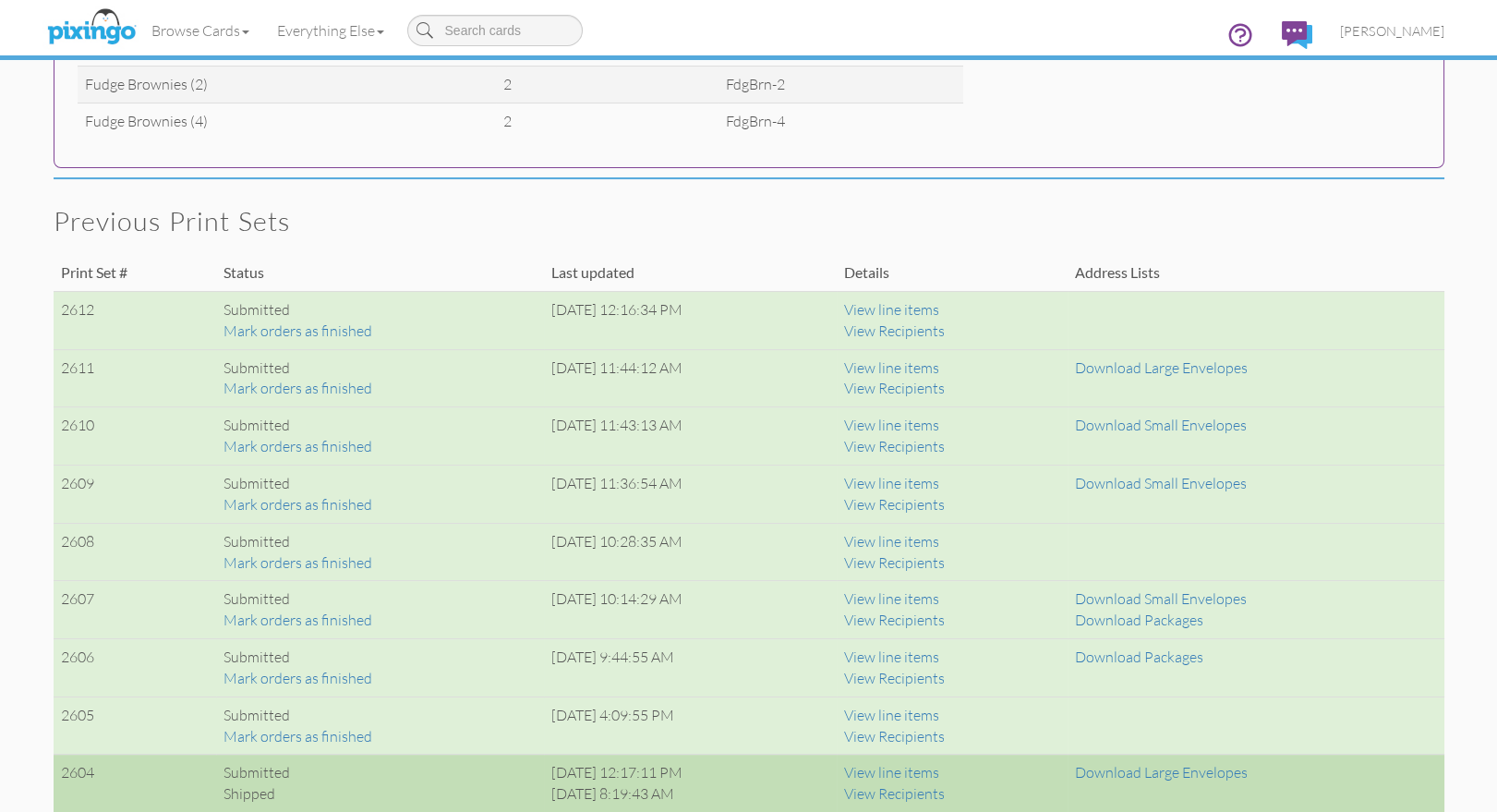
drag, startPoint x: 1044, startPoint y: 185, endPoint x: 1021, endPoint y: 191, distance: 23.8
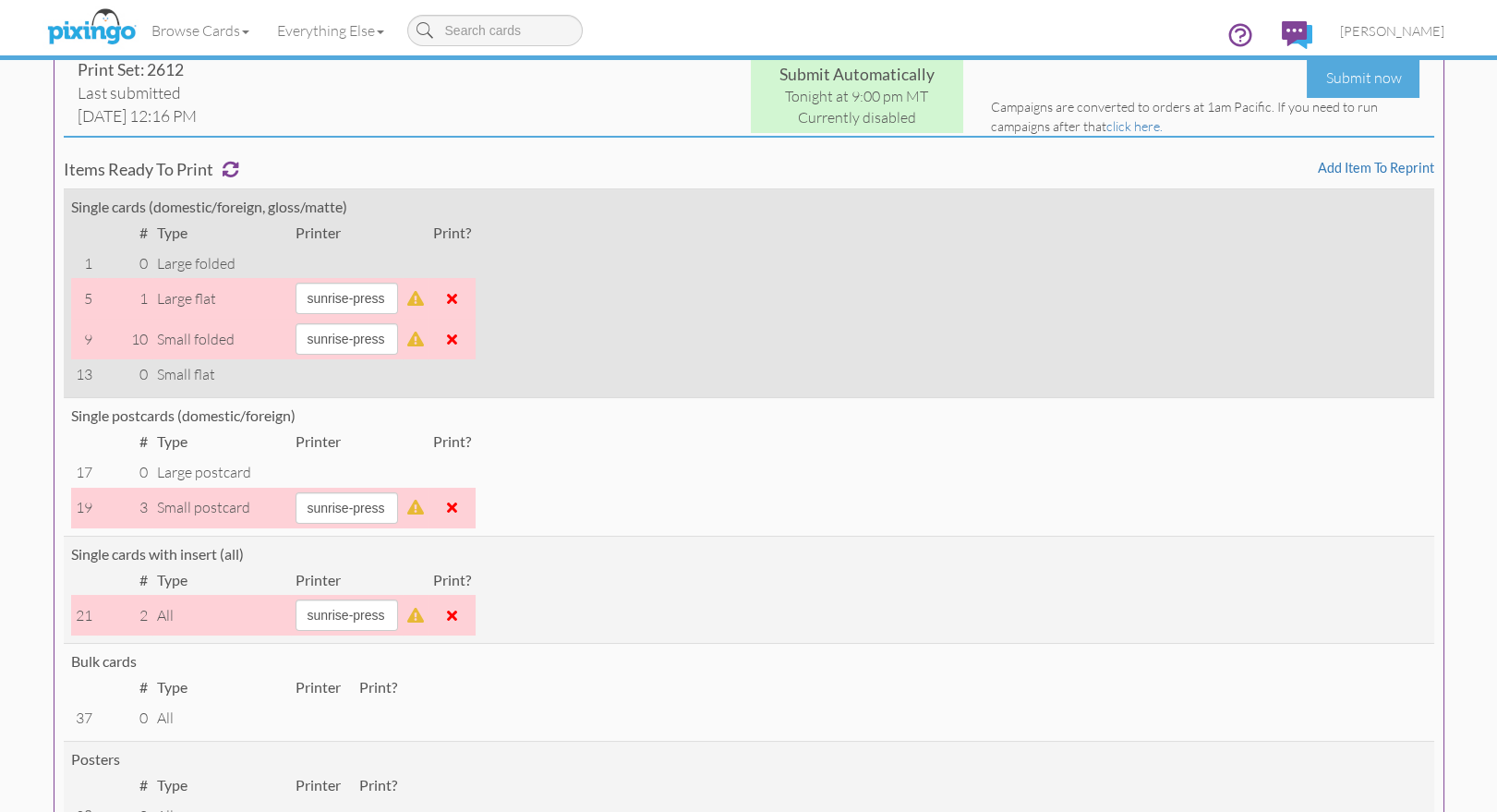
scroll to position [194, 0]
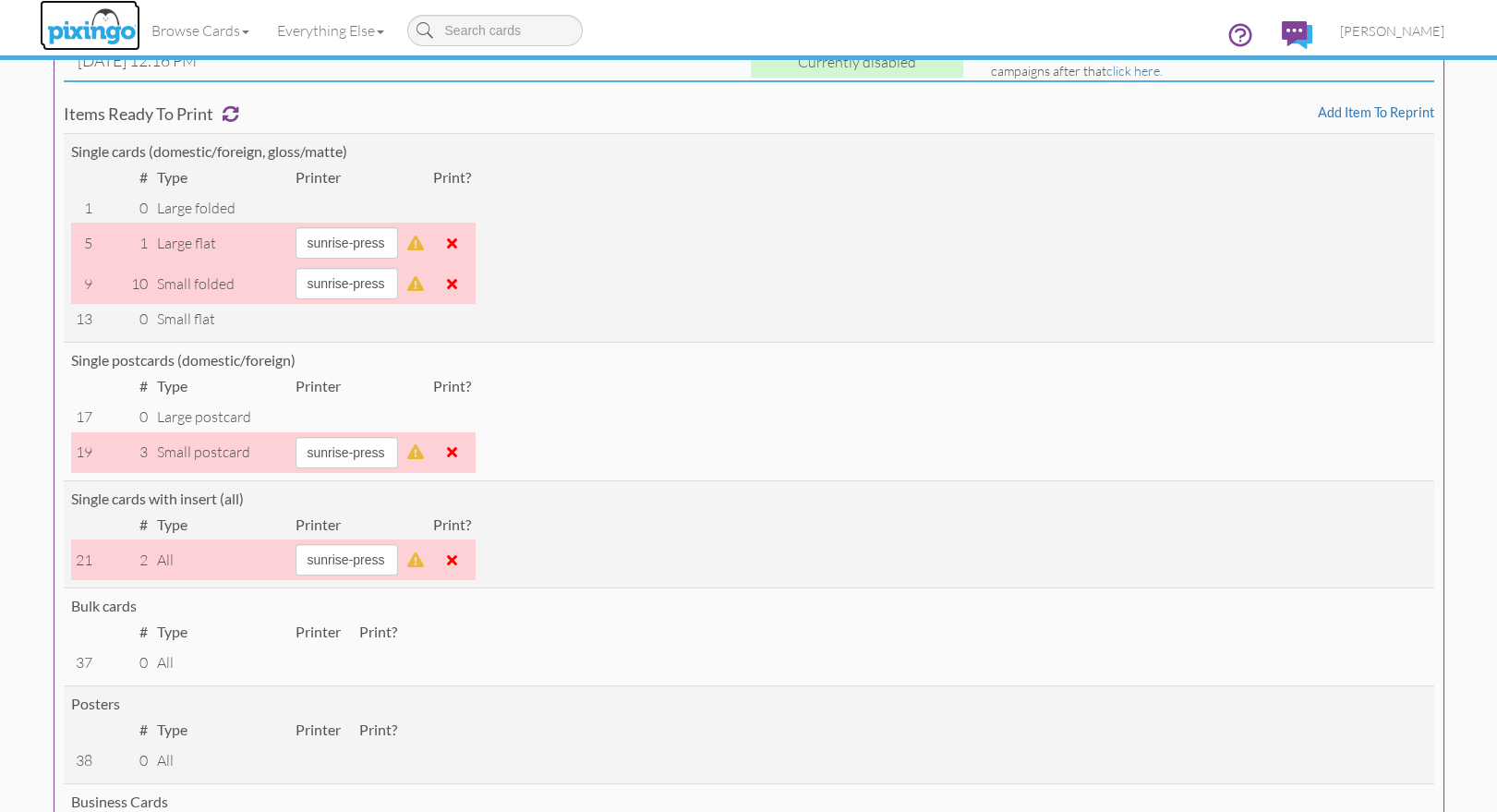
click at [84, 32] on img at bounding box center [91, 28] width 98 height 46
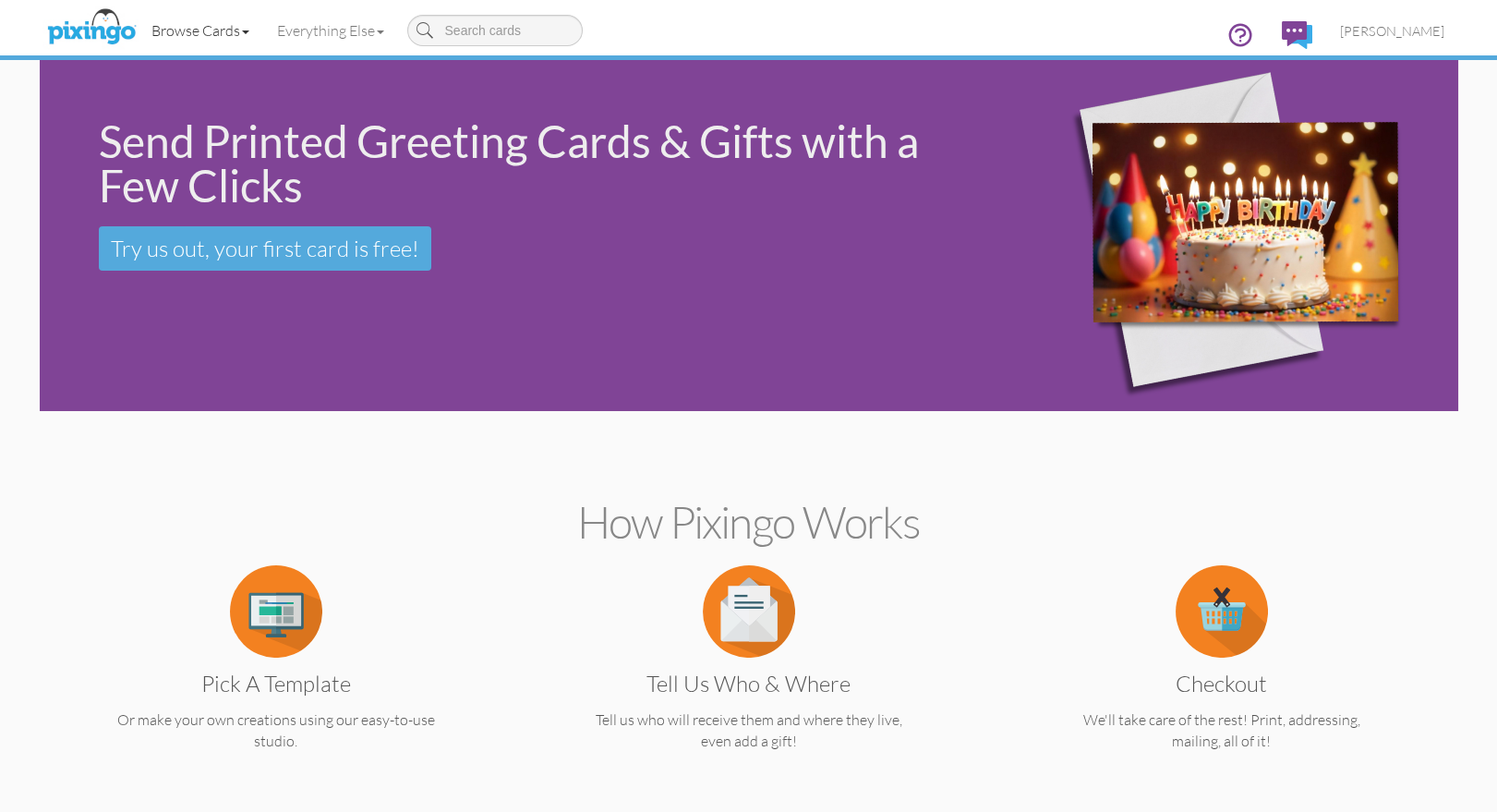
click at [179, 33] on link "Browse Cards" at bounding box center [200, 30] width 125 height 46
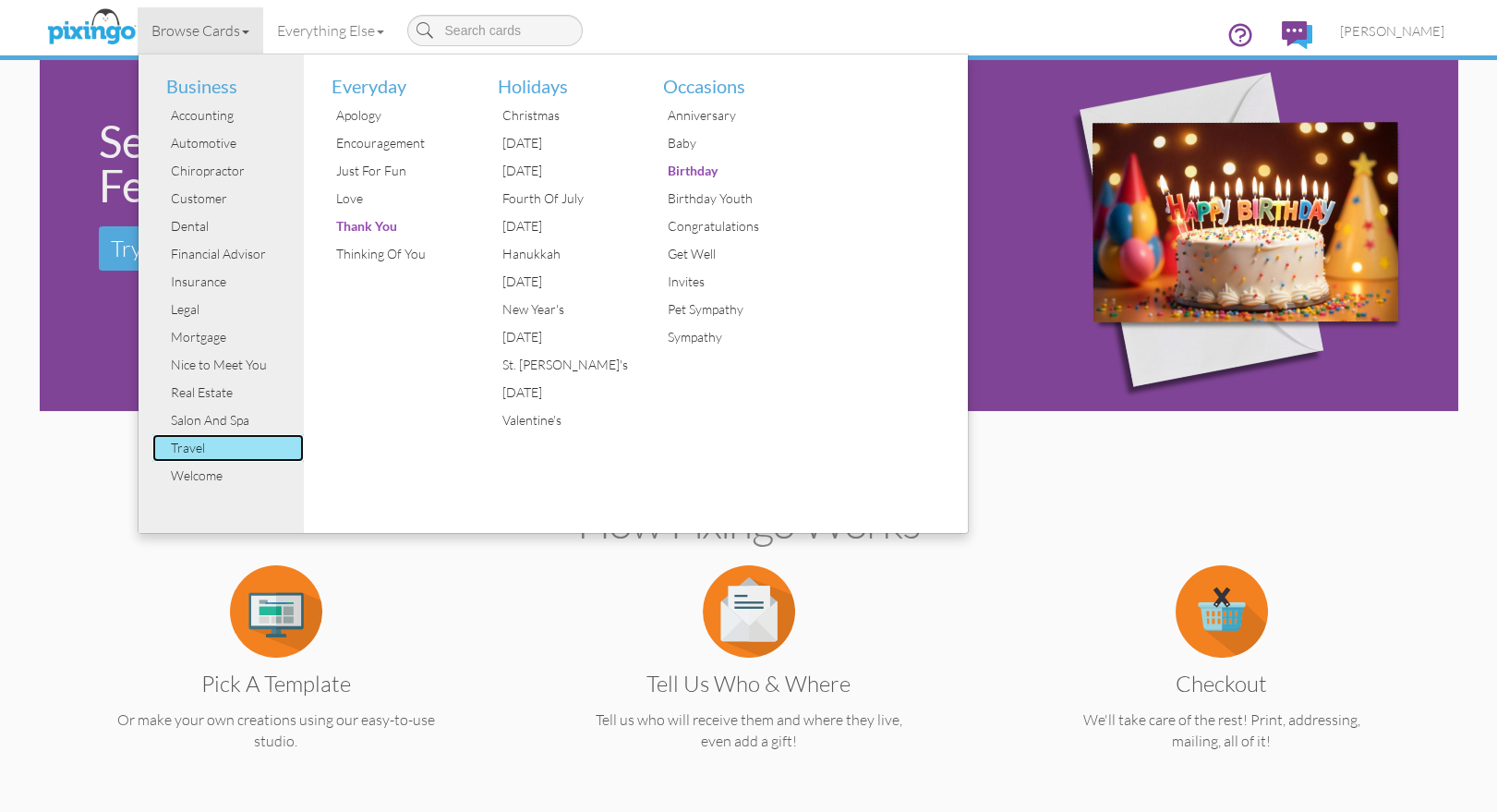
click at [187, 440] on div "Travel" at bounding box center [235, 447] width 139 height 28
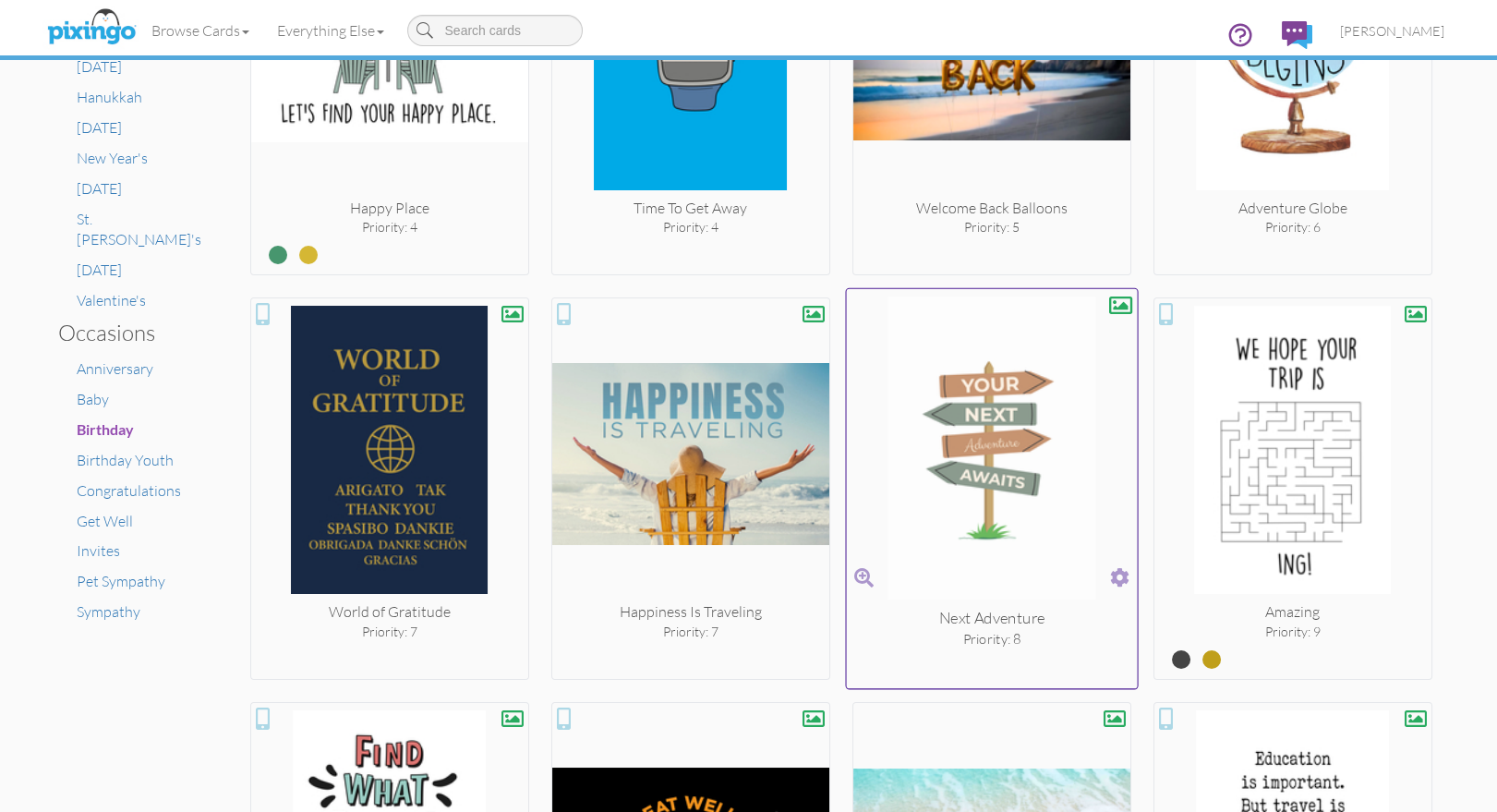
scroll to position [977, 0]
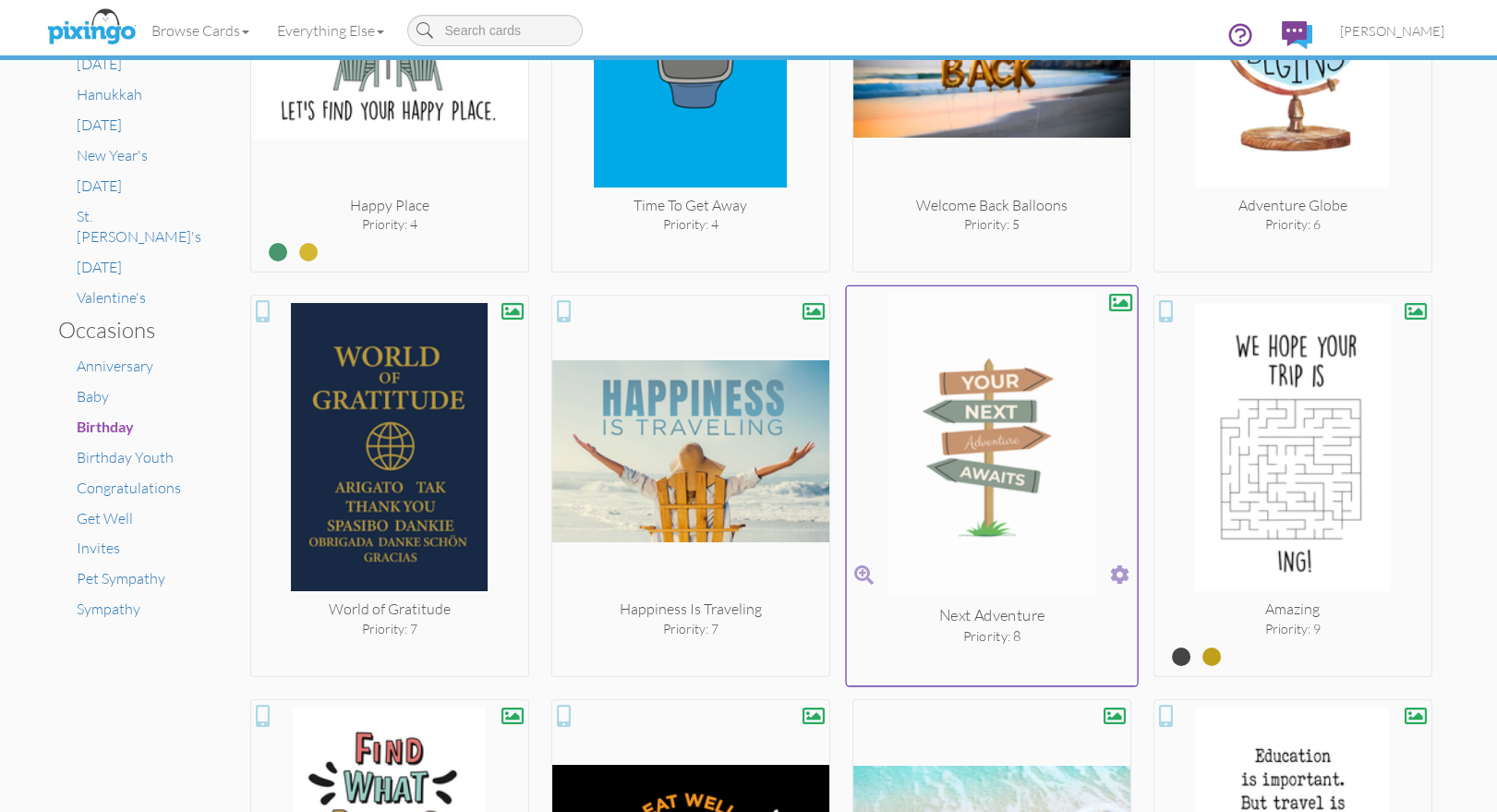
click at [1117, 570] on span at bounding box center [1119, 575] width 19 height 27
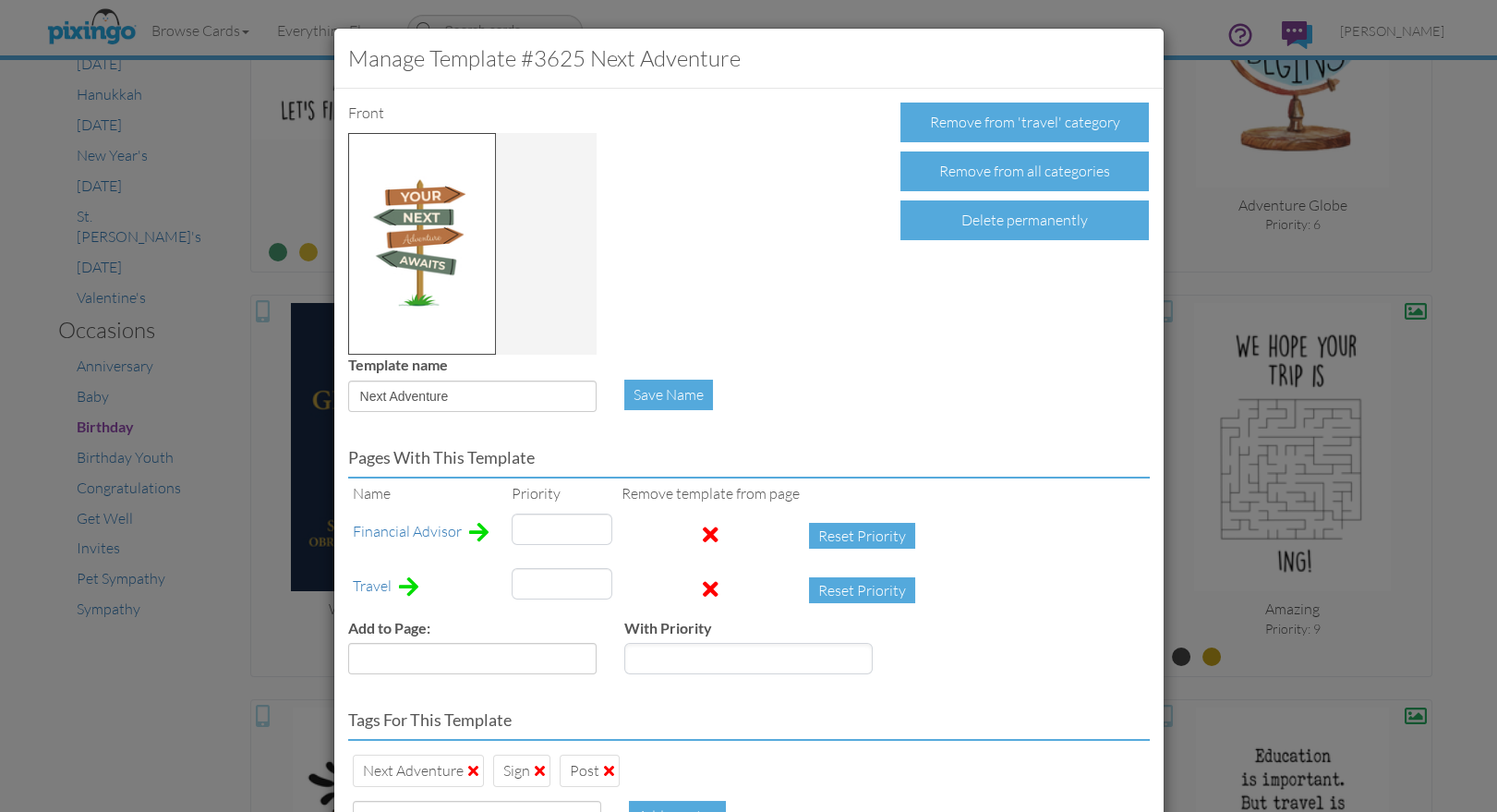
type input "16"
drag, startPoint x: 535, startPoint y: 577, endPoint x: 482, endPoint y: 579, distance: 53.0
click at [482, 579] on tr "Travel 8 Reset Priority" at bounding box center [638, 590] width 581 height 54
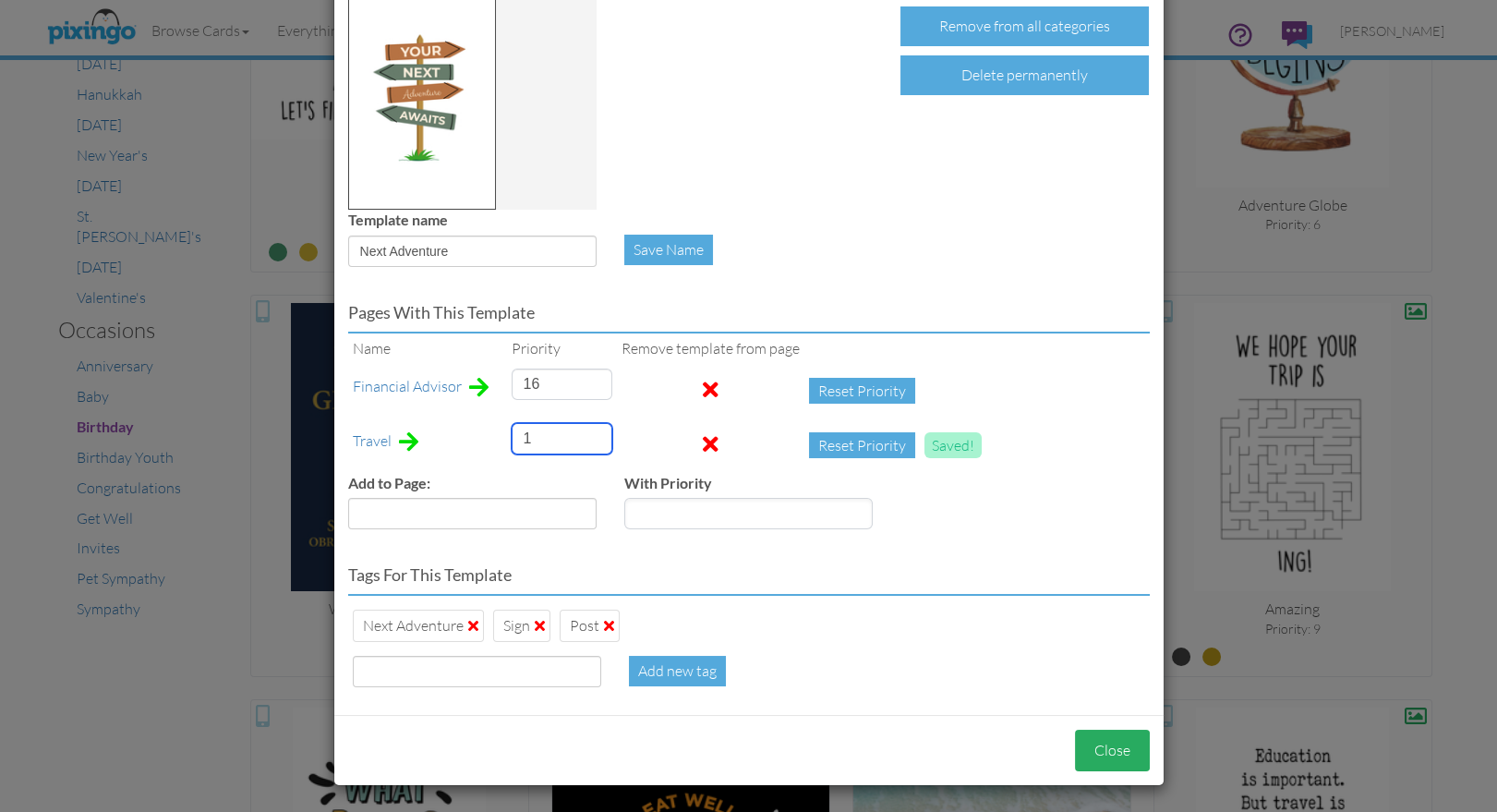
type input "1"
click at [1096, 760] on button "Close" at bounding box center [1112, 750] width 75 height 42
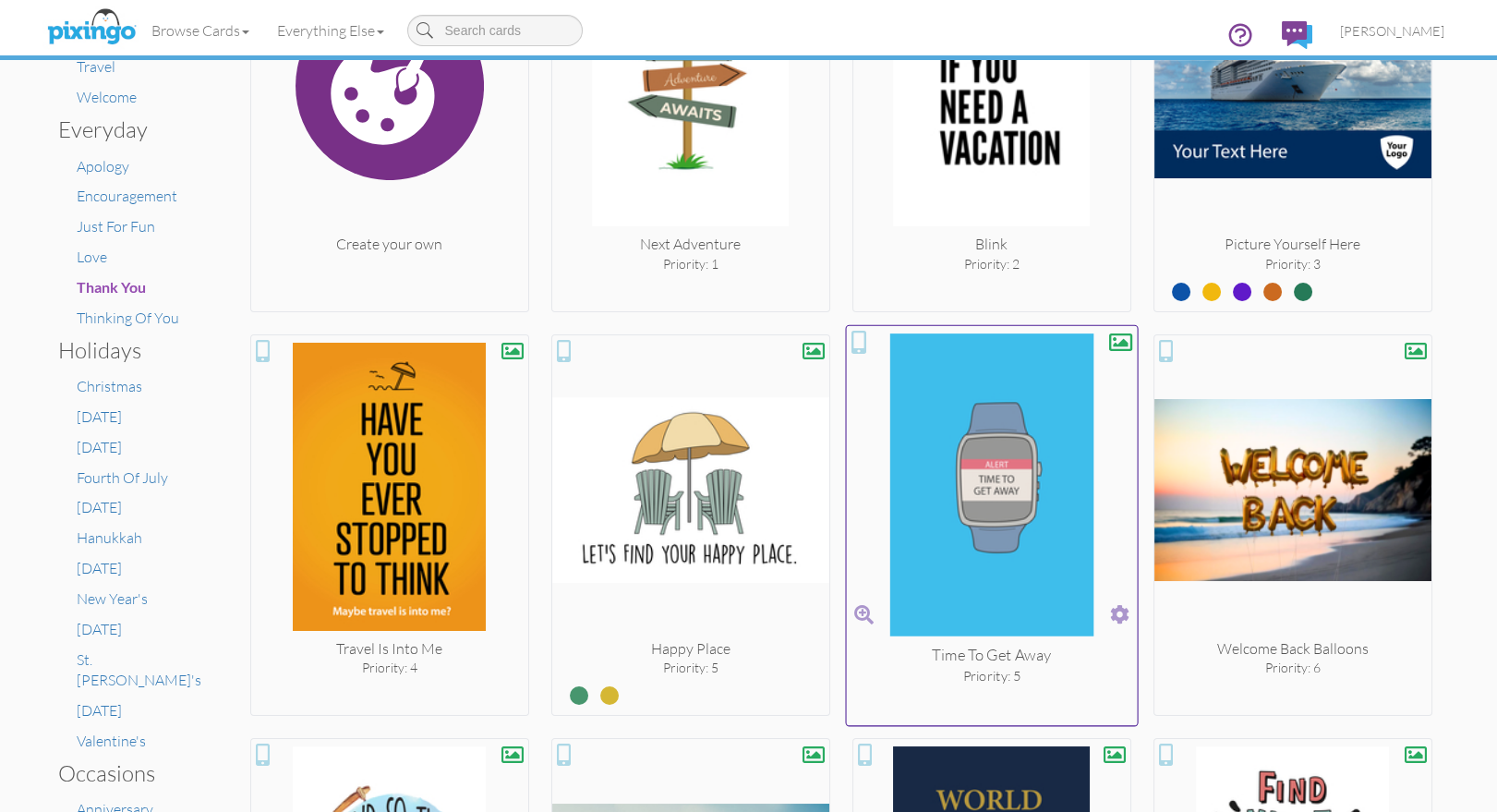
scroll to position [532, 0]
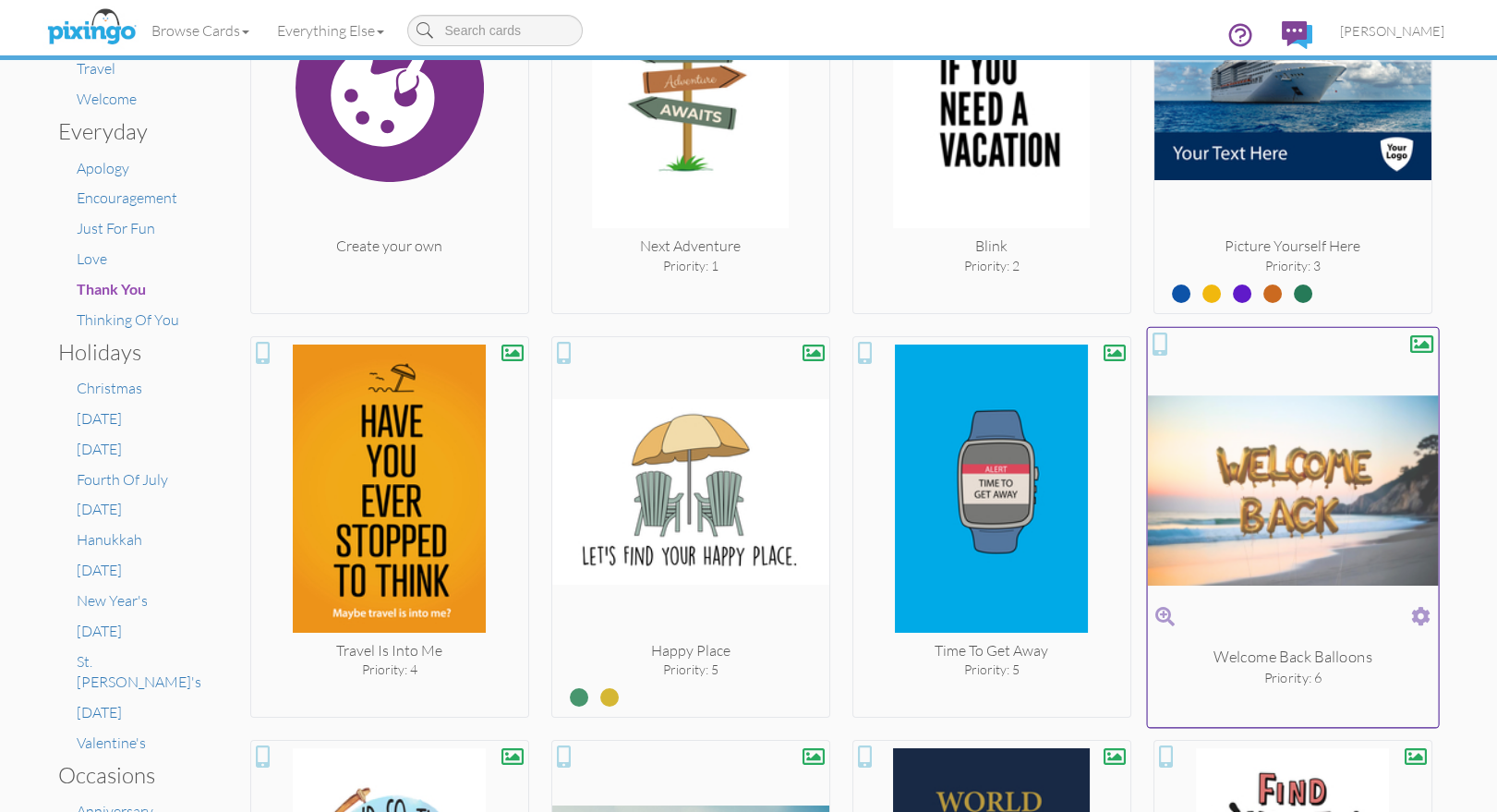
click at [1423, 607] on span at bounding box center [1420, 616] width 19 height 27
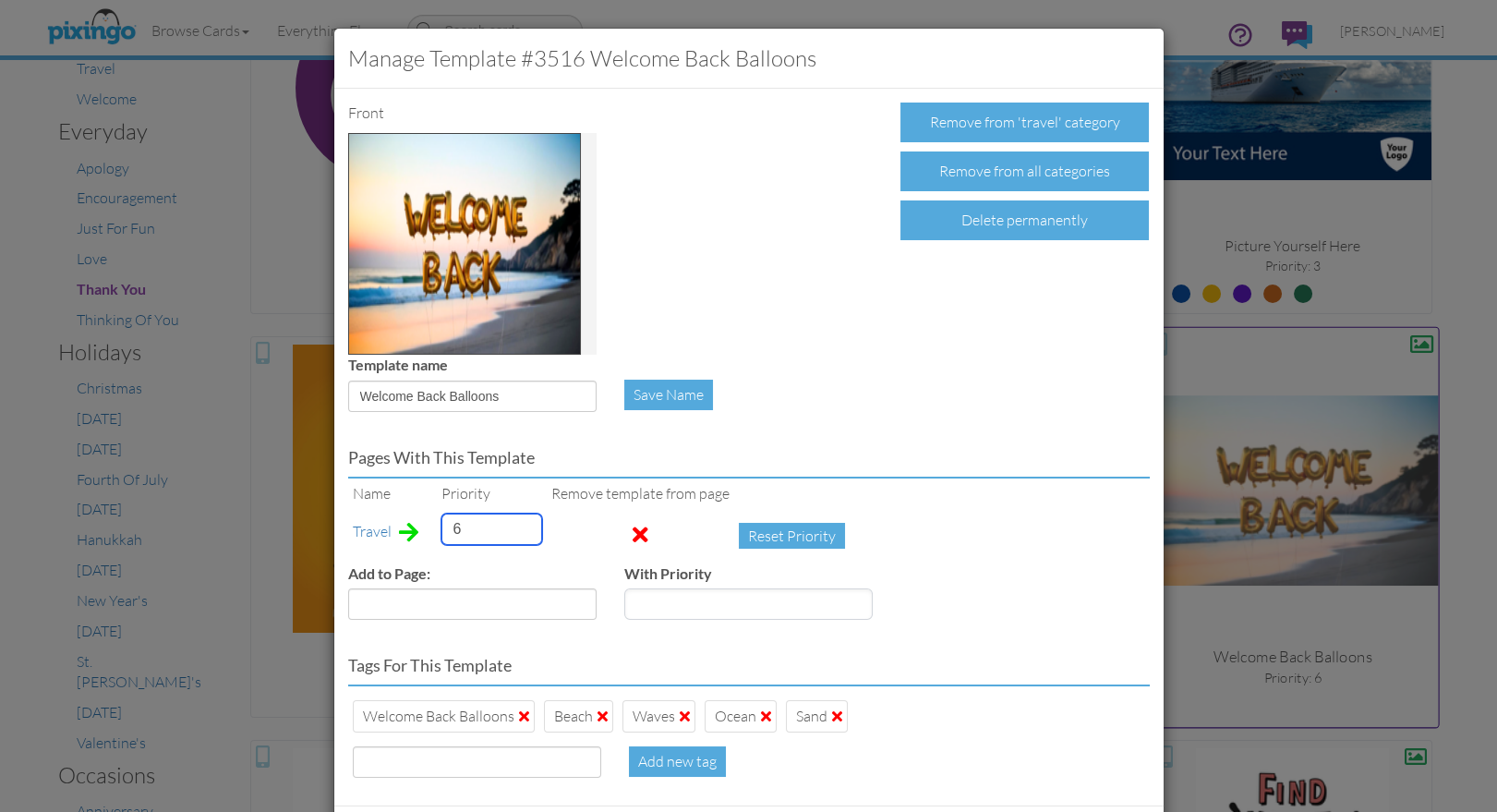
click at [431, 527] on tr "Travel 6 Reset Priority" at bounding box center [603, 535] width 510 height 54
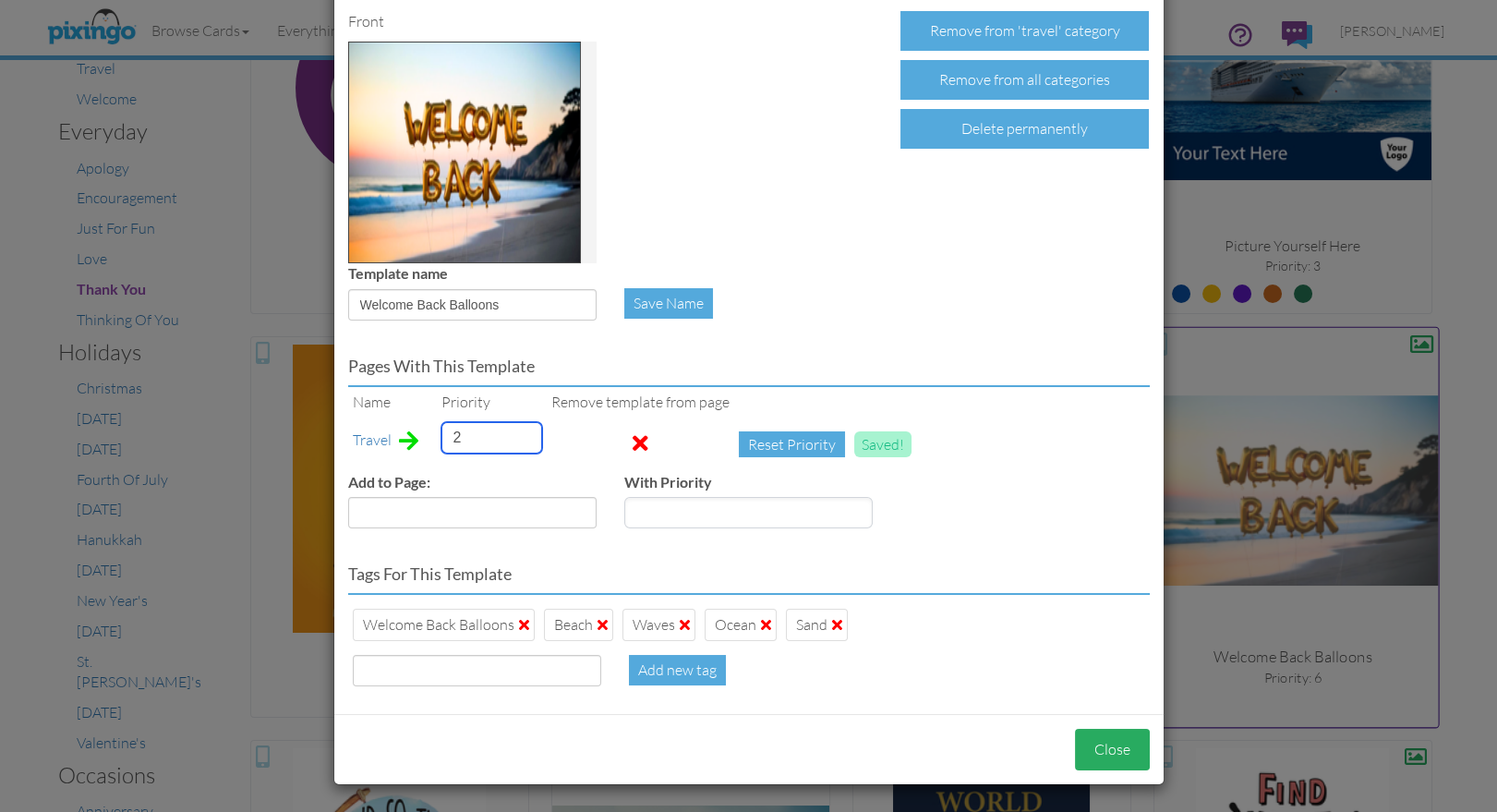
type input "2"
click at [1099, 747] on button "Close" at bounding box center [1112, 749] width 75 height 42
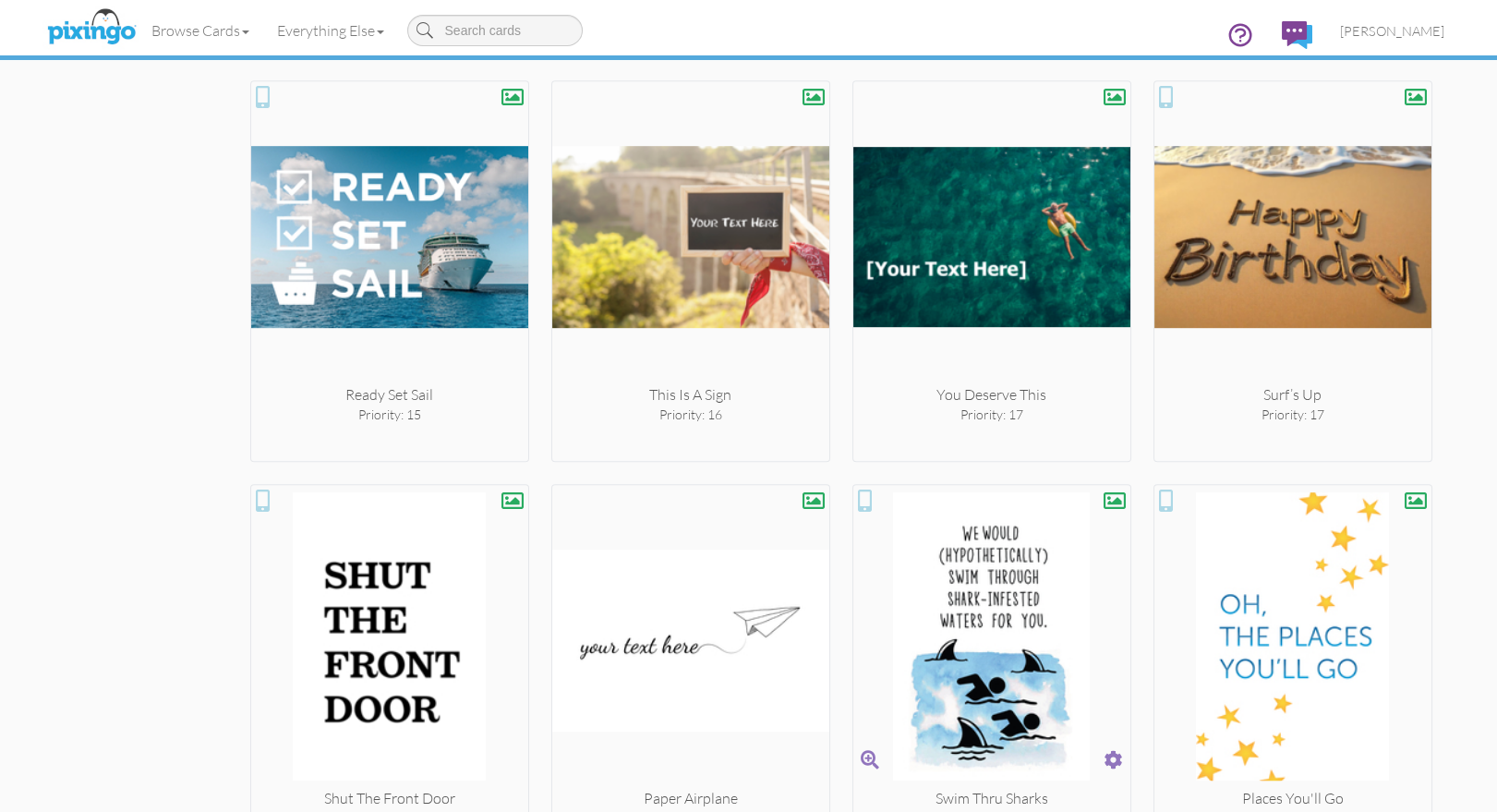
scroll to position [2807, 0]
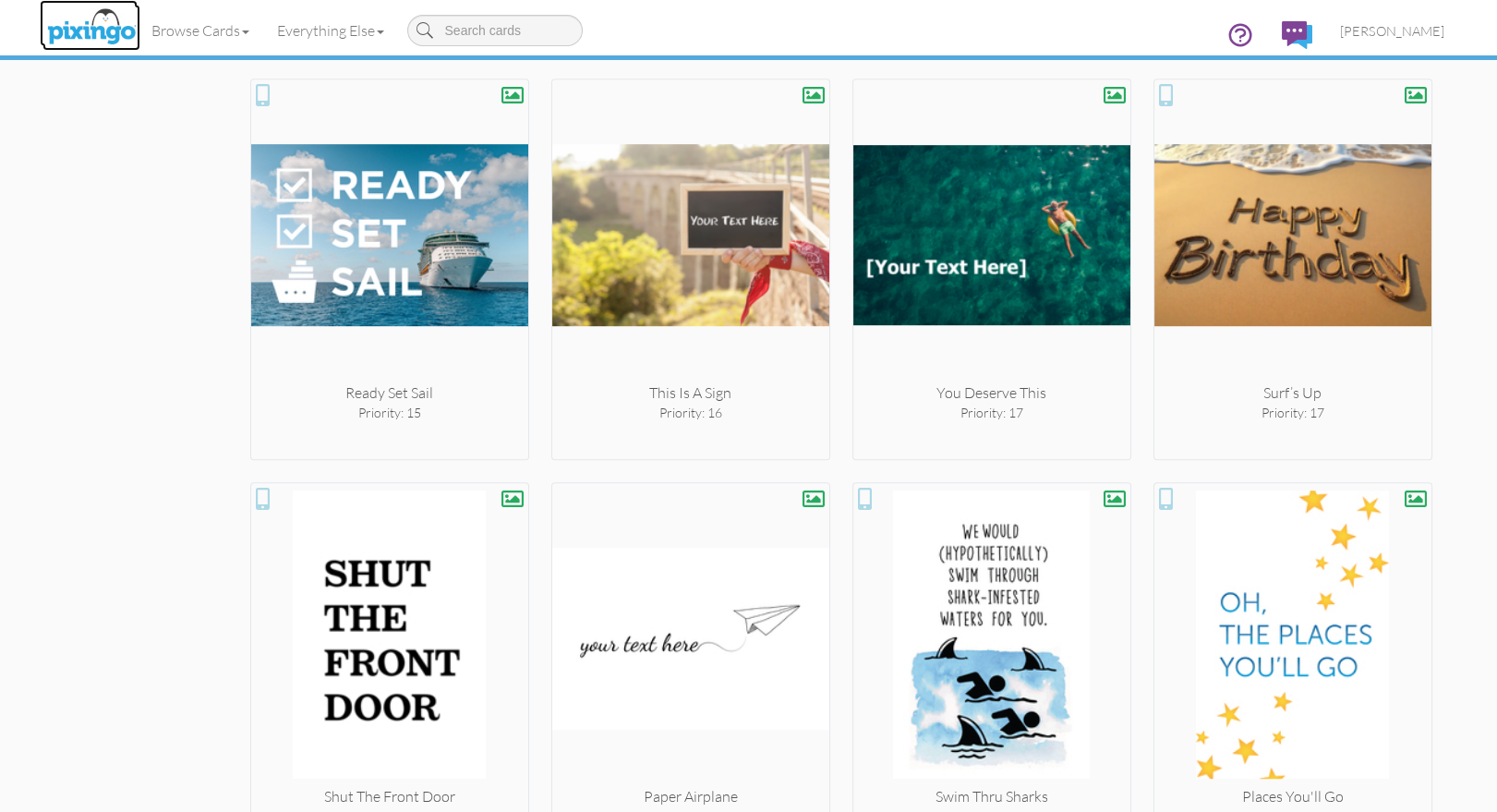
click at [68, 25] on img at bounding box center [91, 28] width 98 height 46
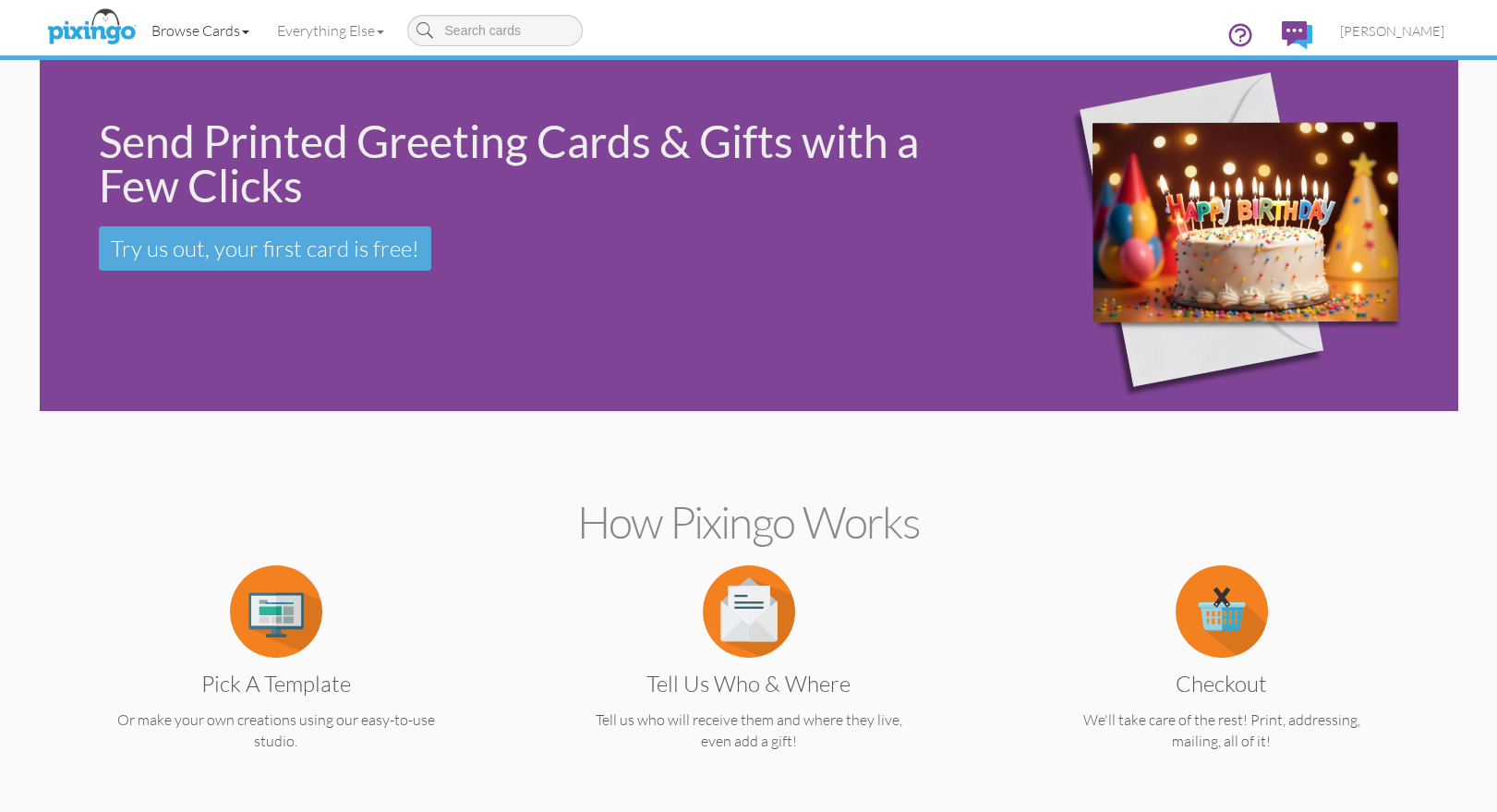
click at [217, 33] on link "Browse Cards" at bounding box center [200, 30] width 125 height 46
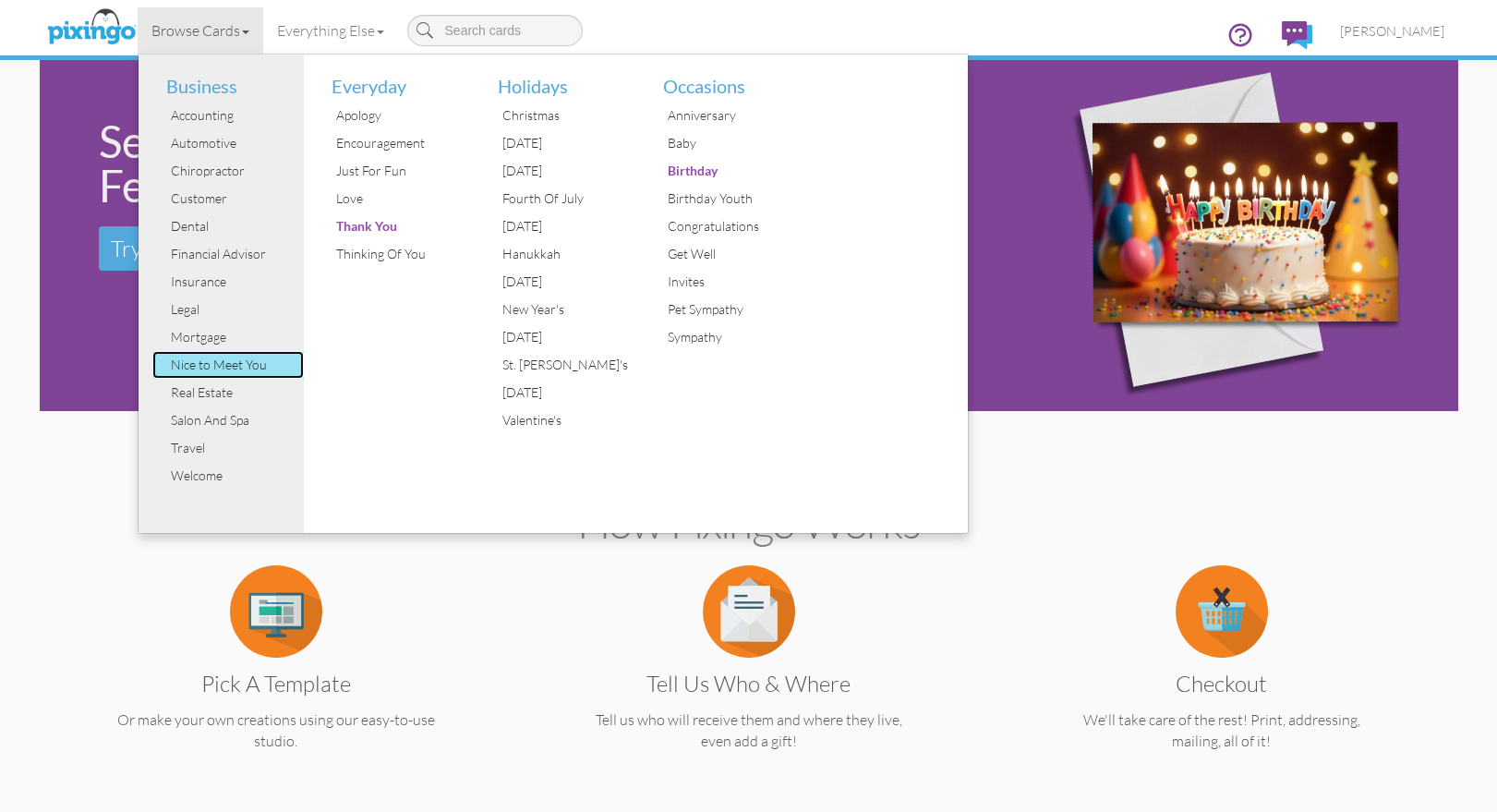
click at [235, 372] on div "Nice to Meet You" at bounding box center [235, 364] width 139 height 28
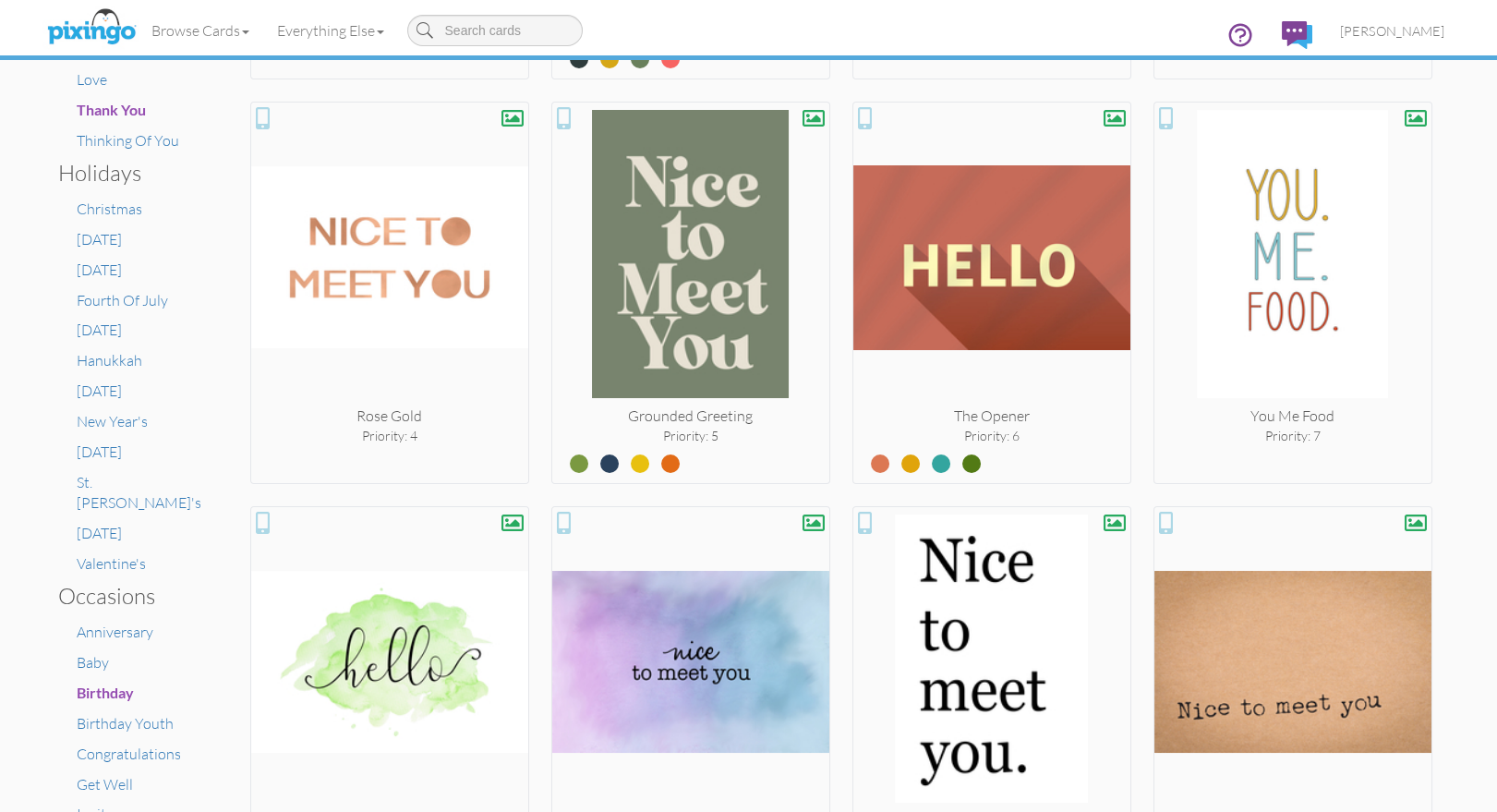
scroll to position [727, 0]
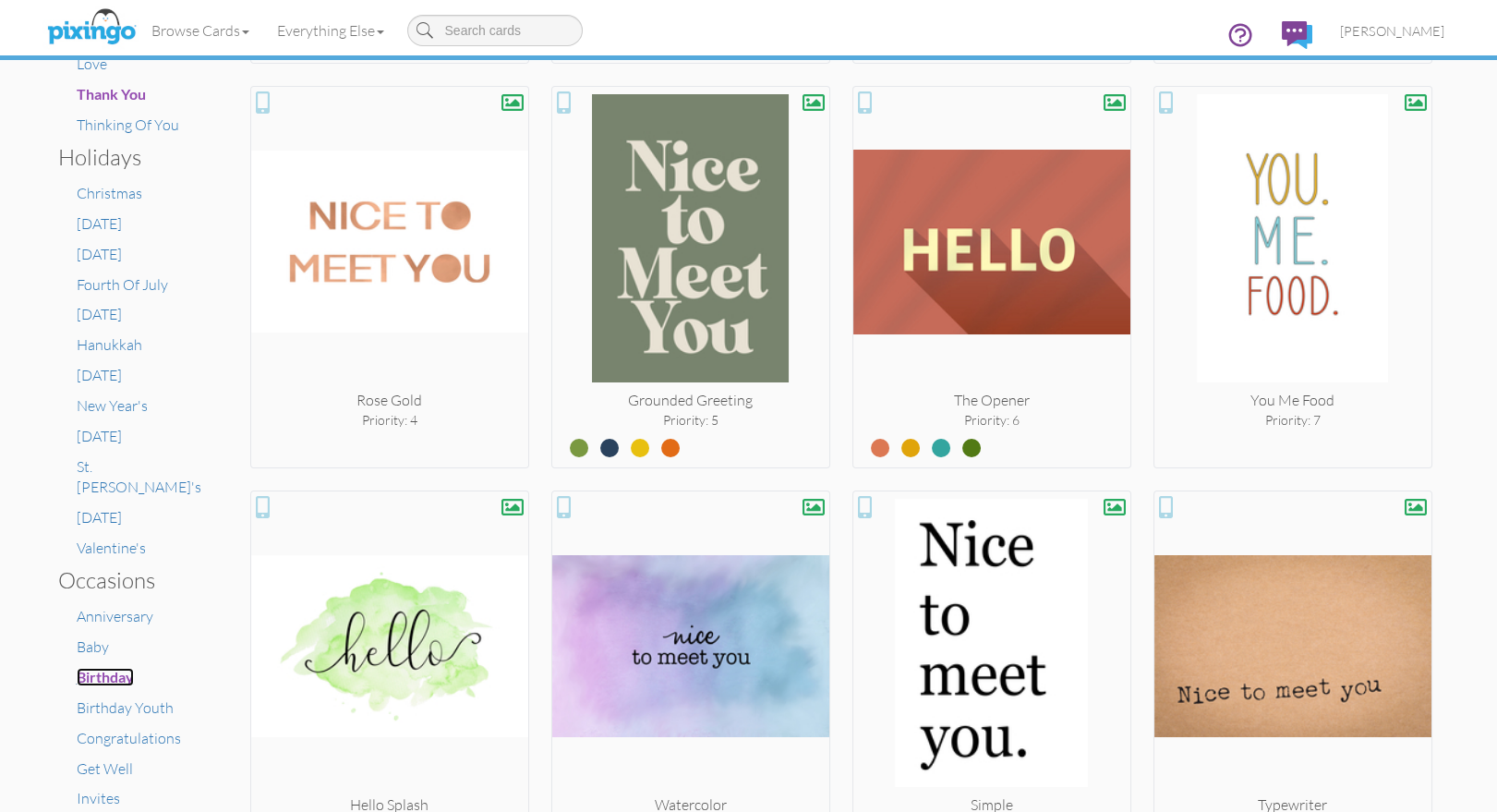
click at [102, 668] on span "Birthday" at bounding box center [105, 676] width 57 height 17
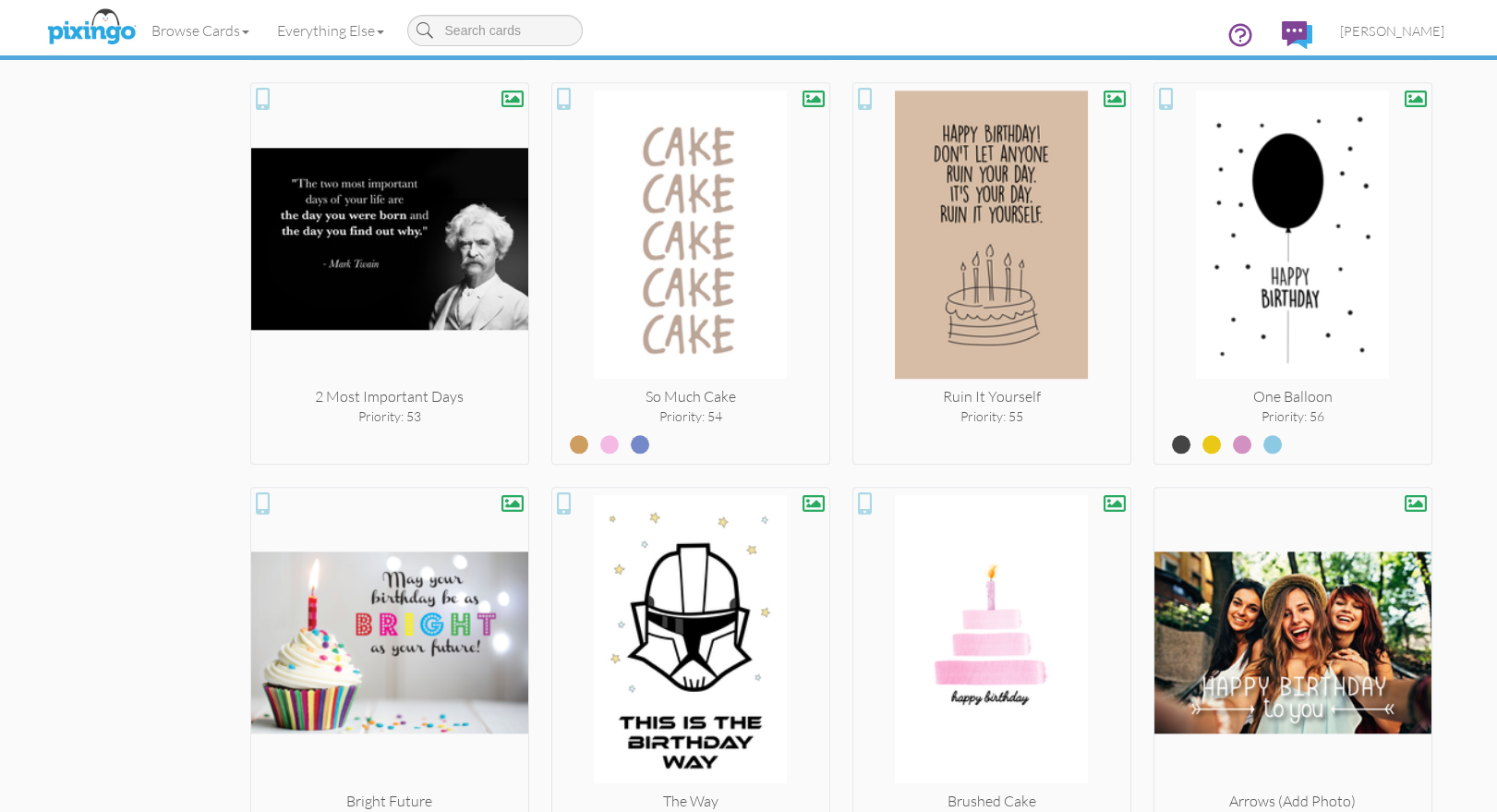
scroll to position [5168, 0]
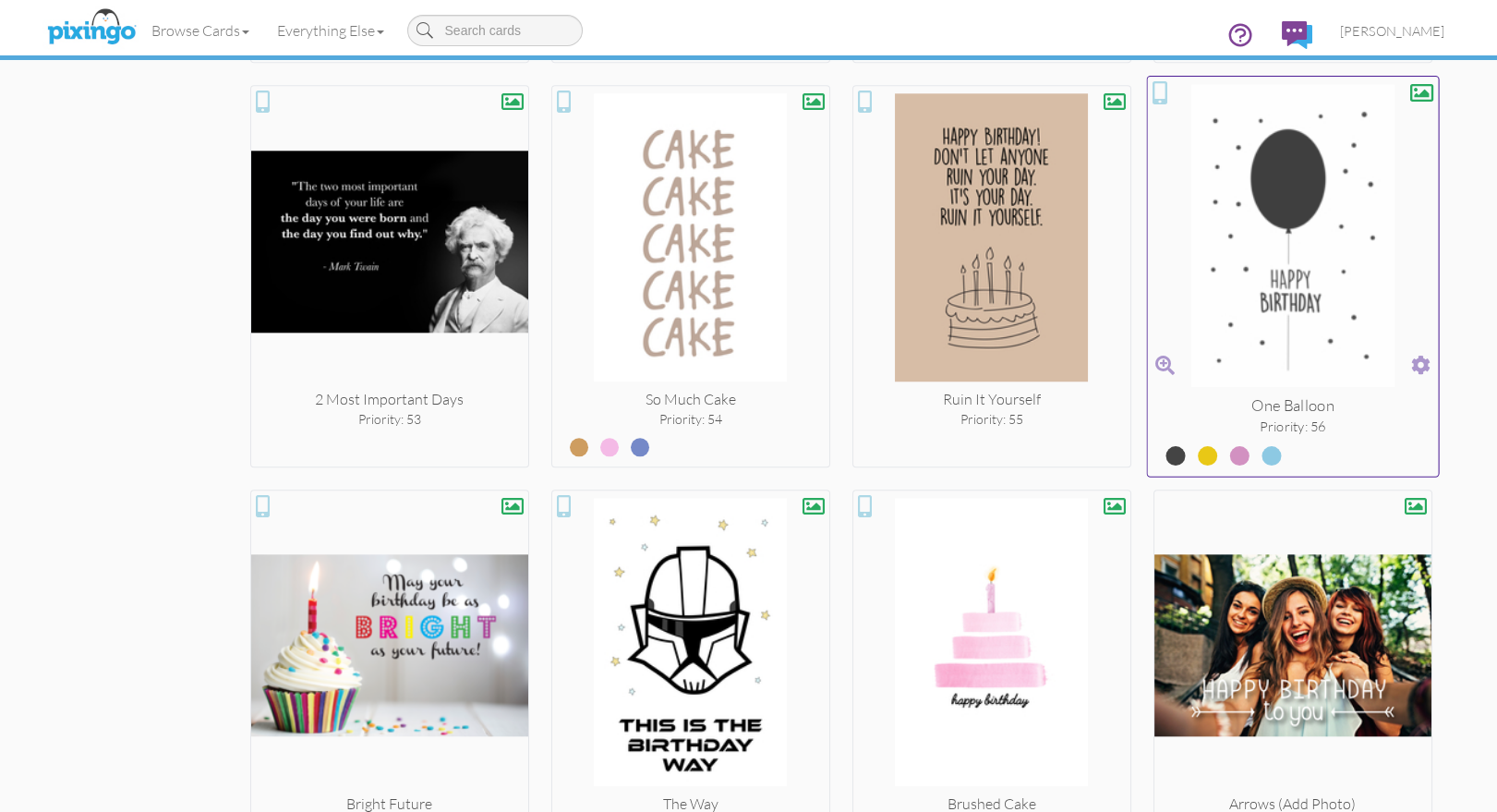
click at [1226, 444] on label at bounding box center [1226, 447] width 0 height 24
click at [0, 0] on input "radio" at bounding box center [0, 0] width 0 height 0
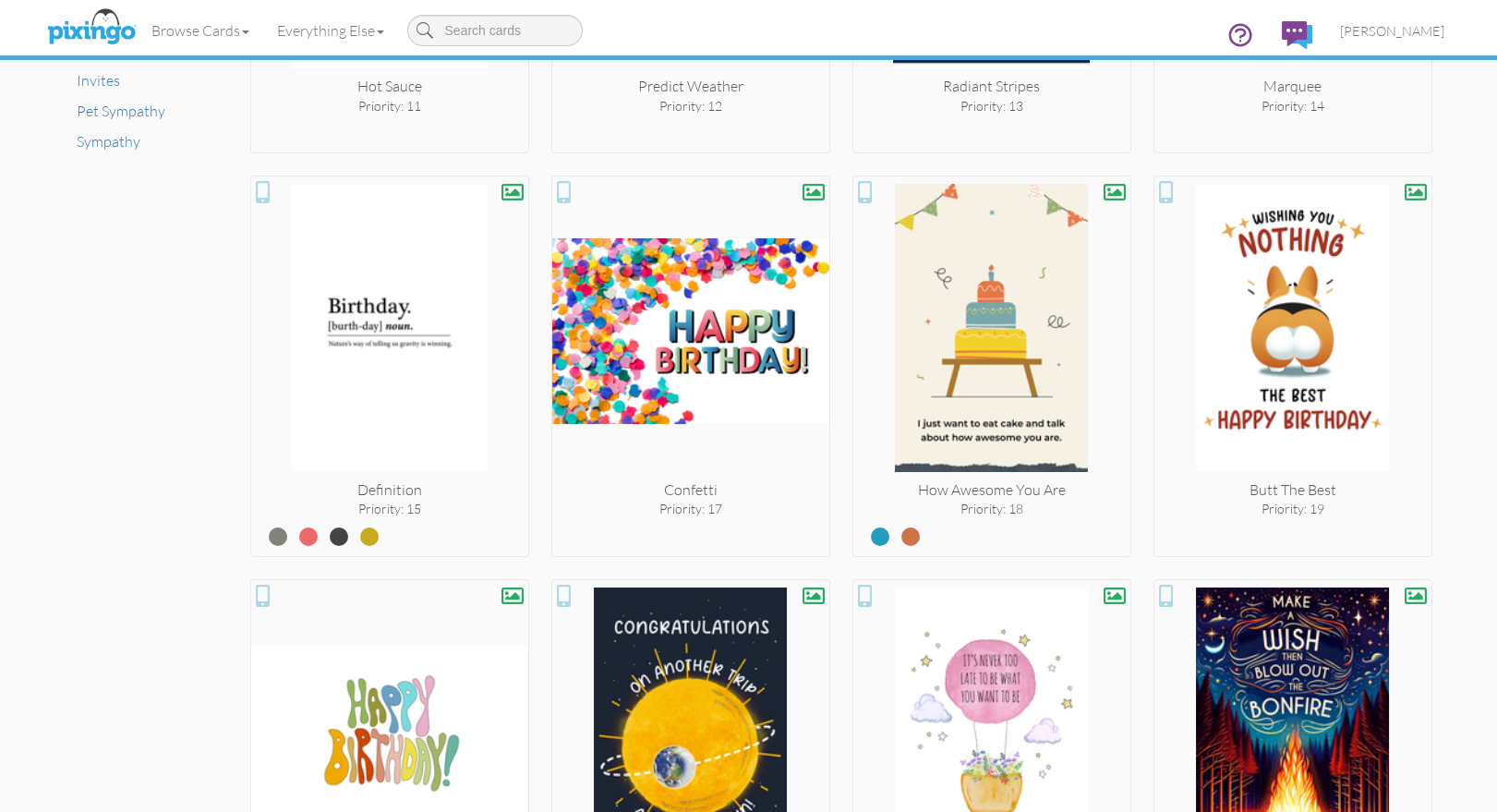
scroll to position [1449, 0]
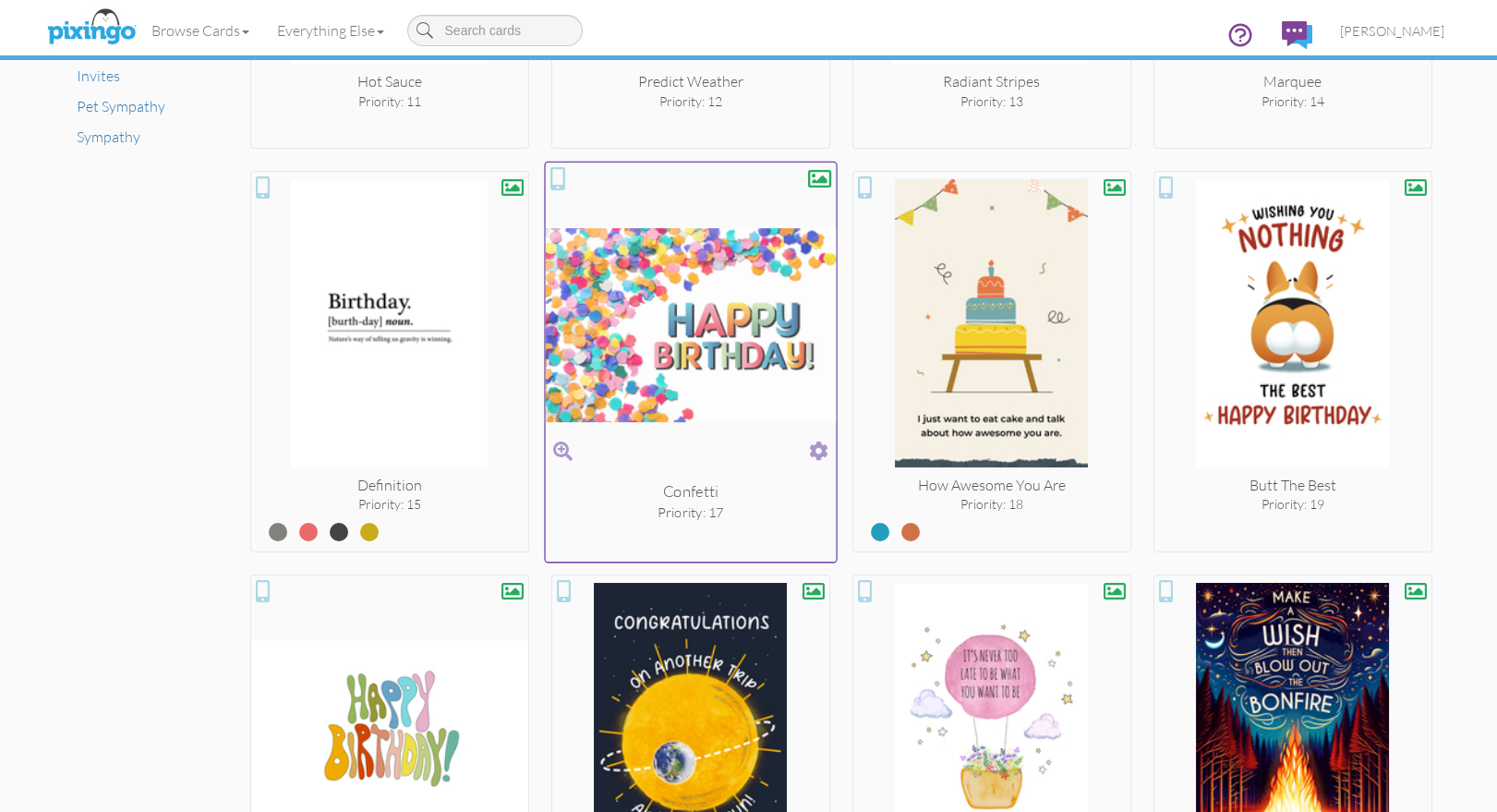
click at [811, 444] on span at bounding box center [819, 450] width 19 height 27
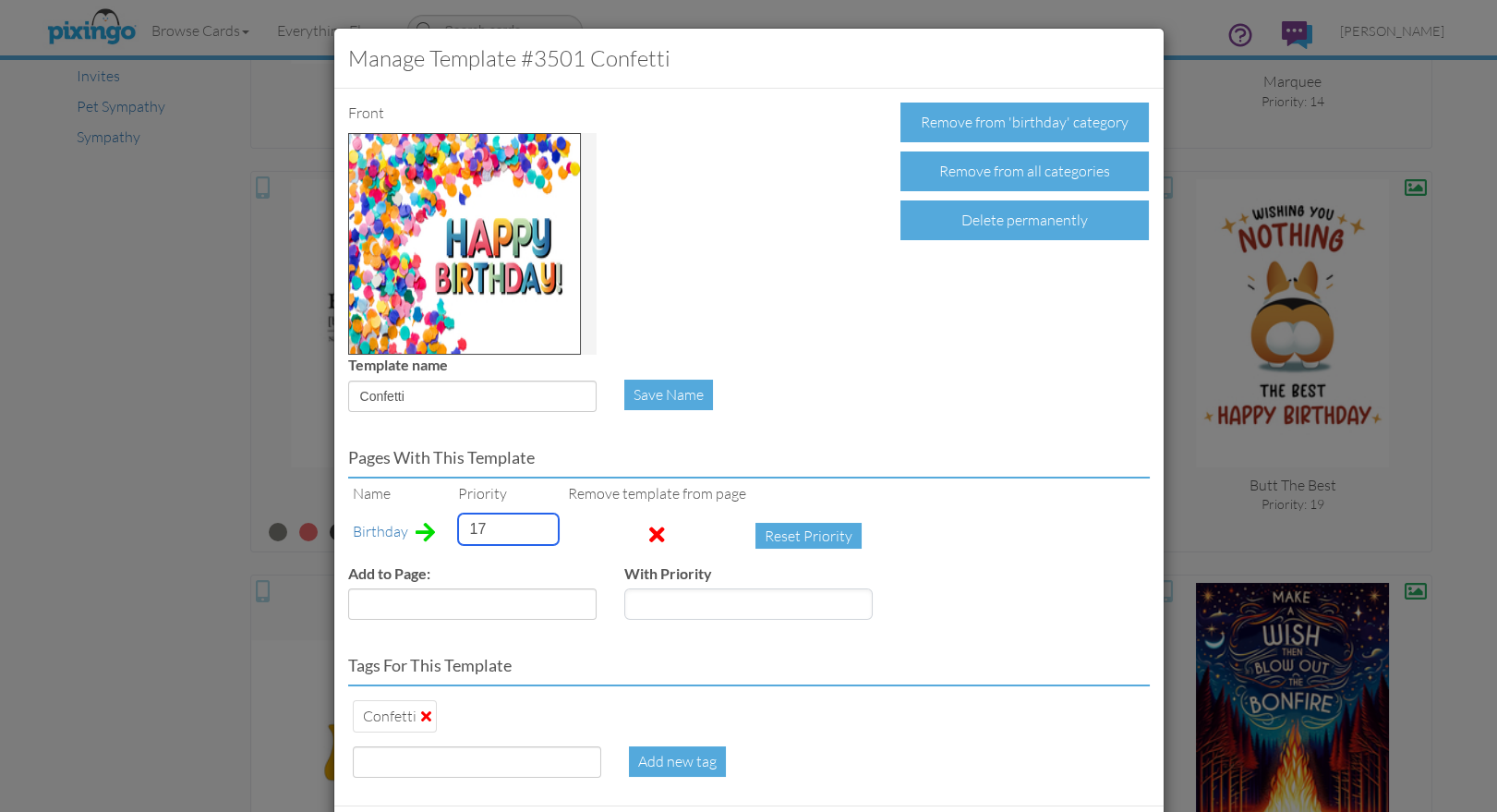
drag, startPoint x: 494, startPoint y: 516, endPoint x: 467, endPoint y: 524, distance: 28.2
click at [467, 524] on input "17" at bounding box center [508, 528] width 101 height 31
drag, startPoint x: 491, startPoint y: 525, endPoint x: 451, endPoint y: 524, distance: 40.0
click at [453, 524] on td "17" at bounding box center [508, 535] width 110 height 54
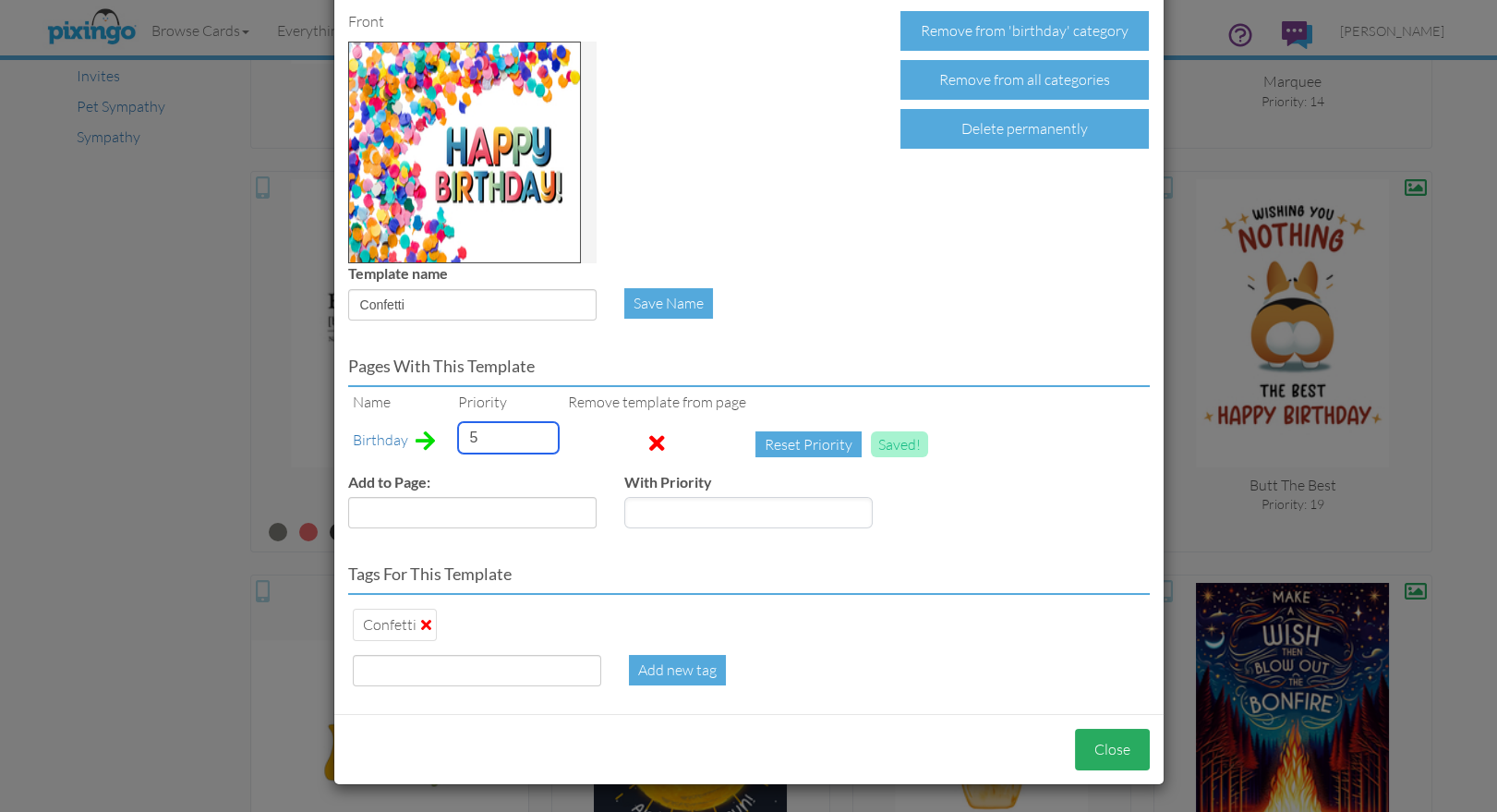
type input "5"
click at [1123, 743] on button "Close" at bounding box center [1112, 749] width 75 height 42
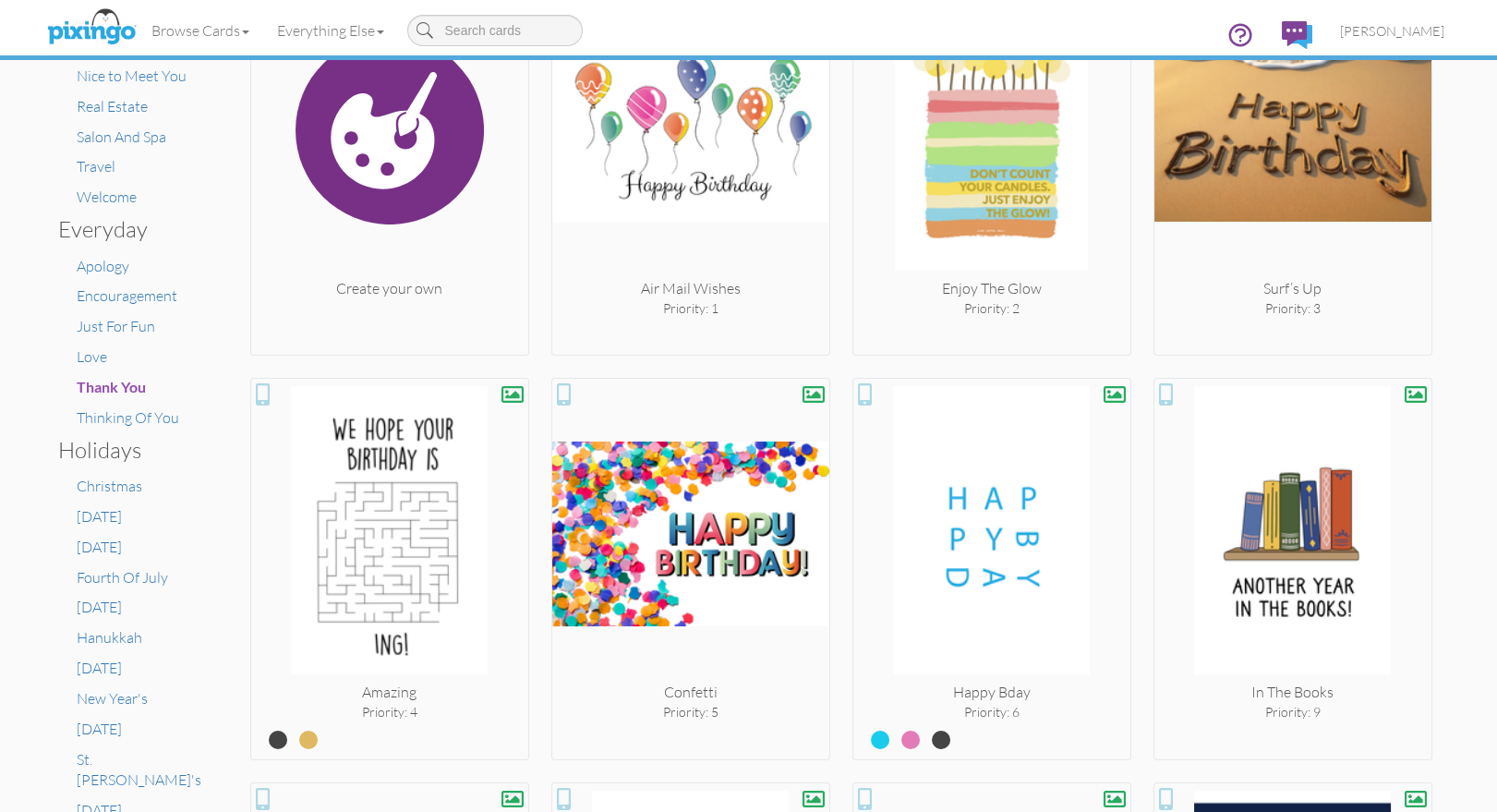
scroll to position [446, 0]
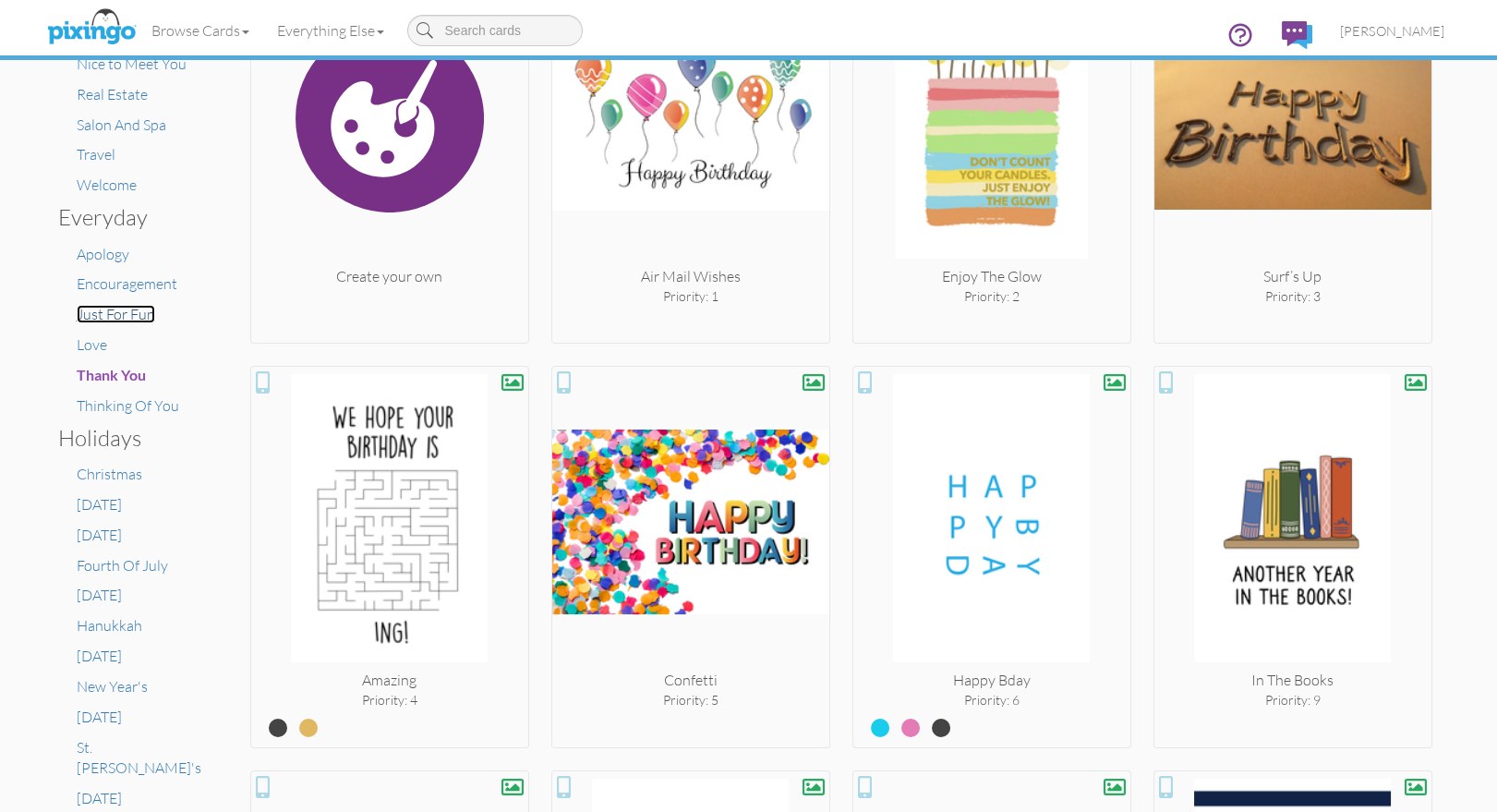
click at [128, 319] on span "Just For Fun" at bounding box center [116, 313] width 79 height 18
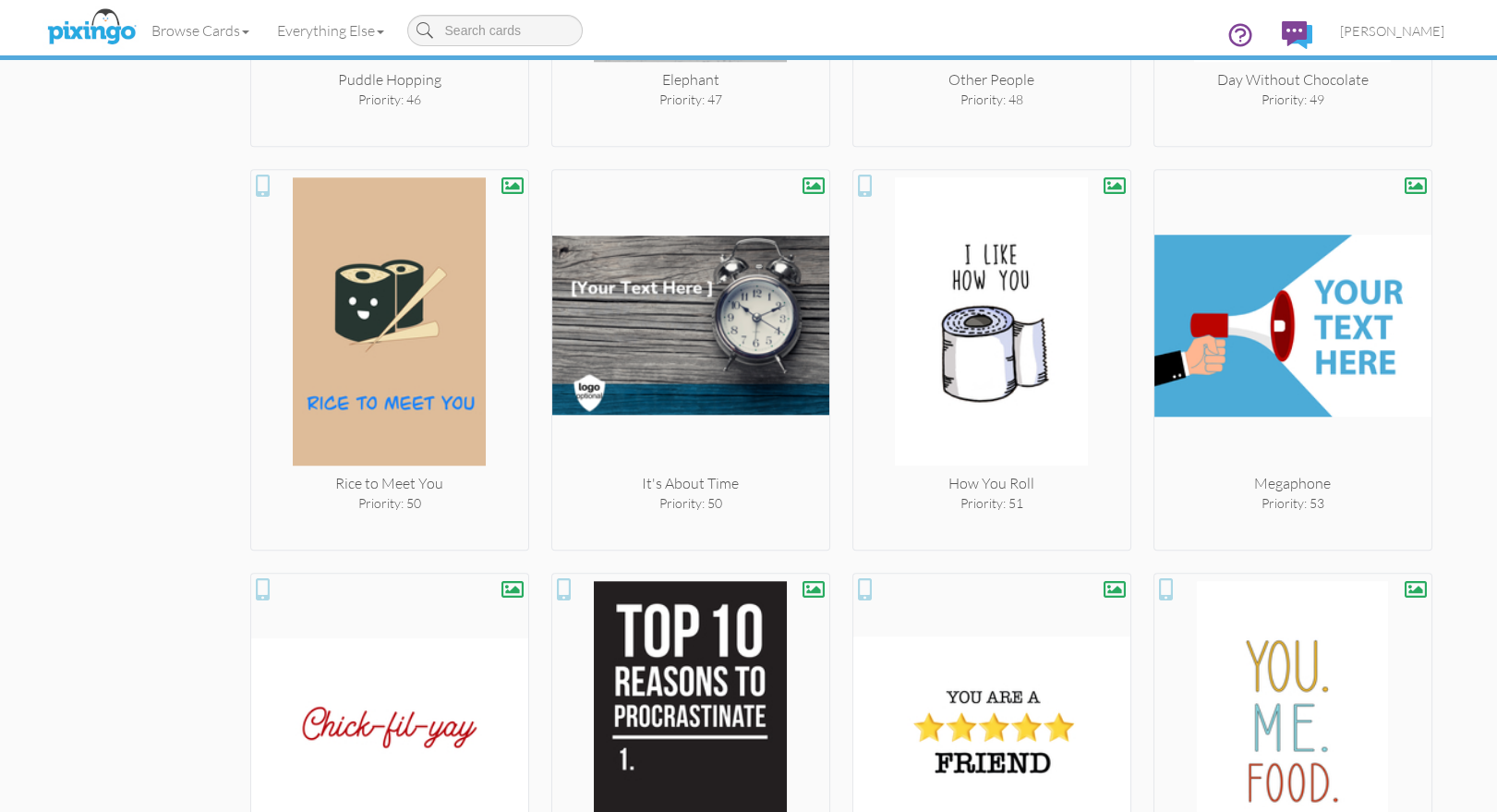
scroll to position [4680, 0]
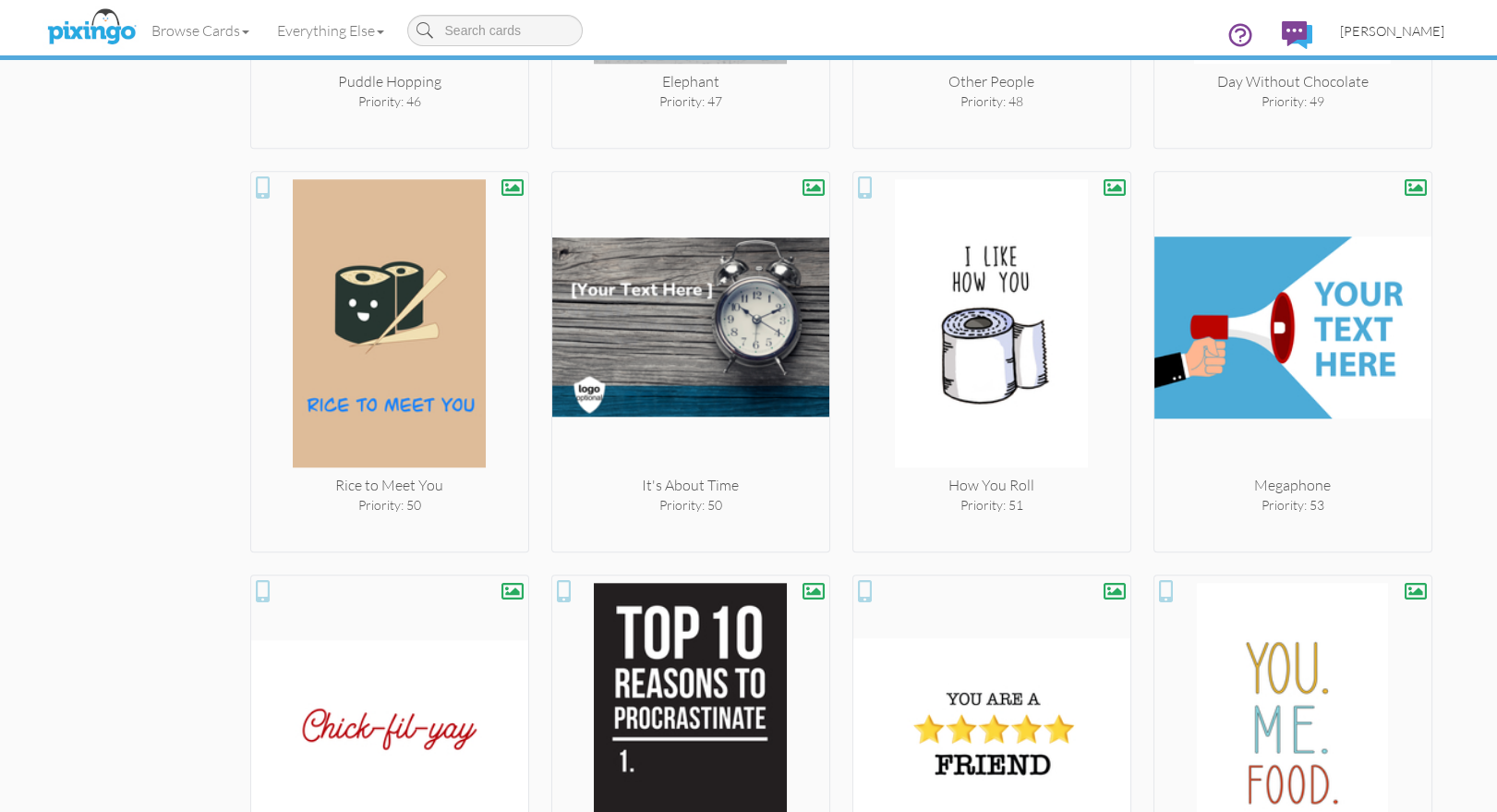
click at [1417, 30] on span "[PERSON_NAME]" at bounding box center [1392, 30] width 104 height 16
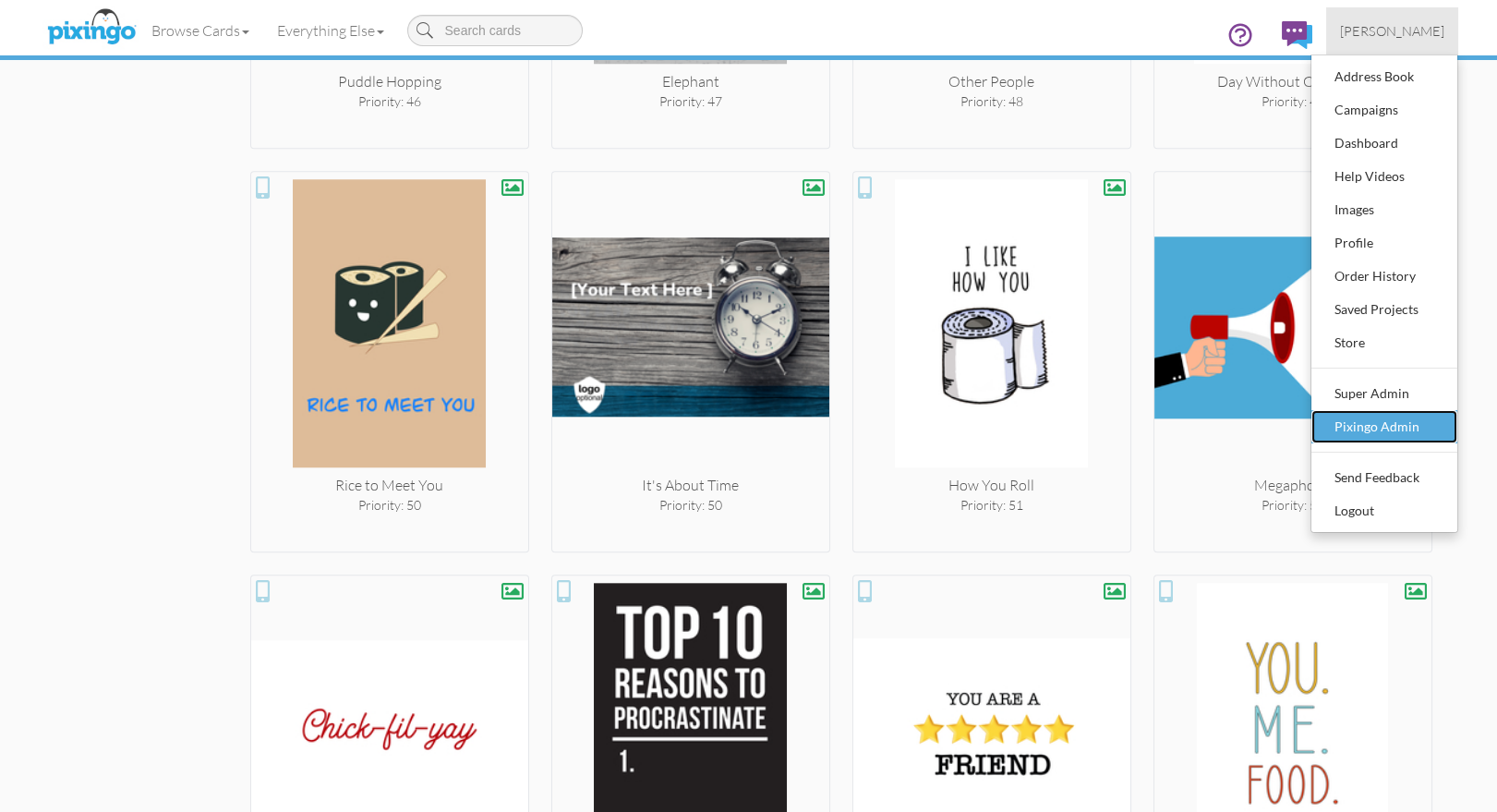
click at [1344, 416] on div "Pixingo Admin" at bounding box center [1384, 426] width 109 height 28
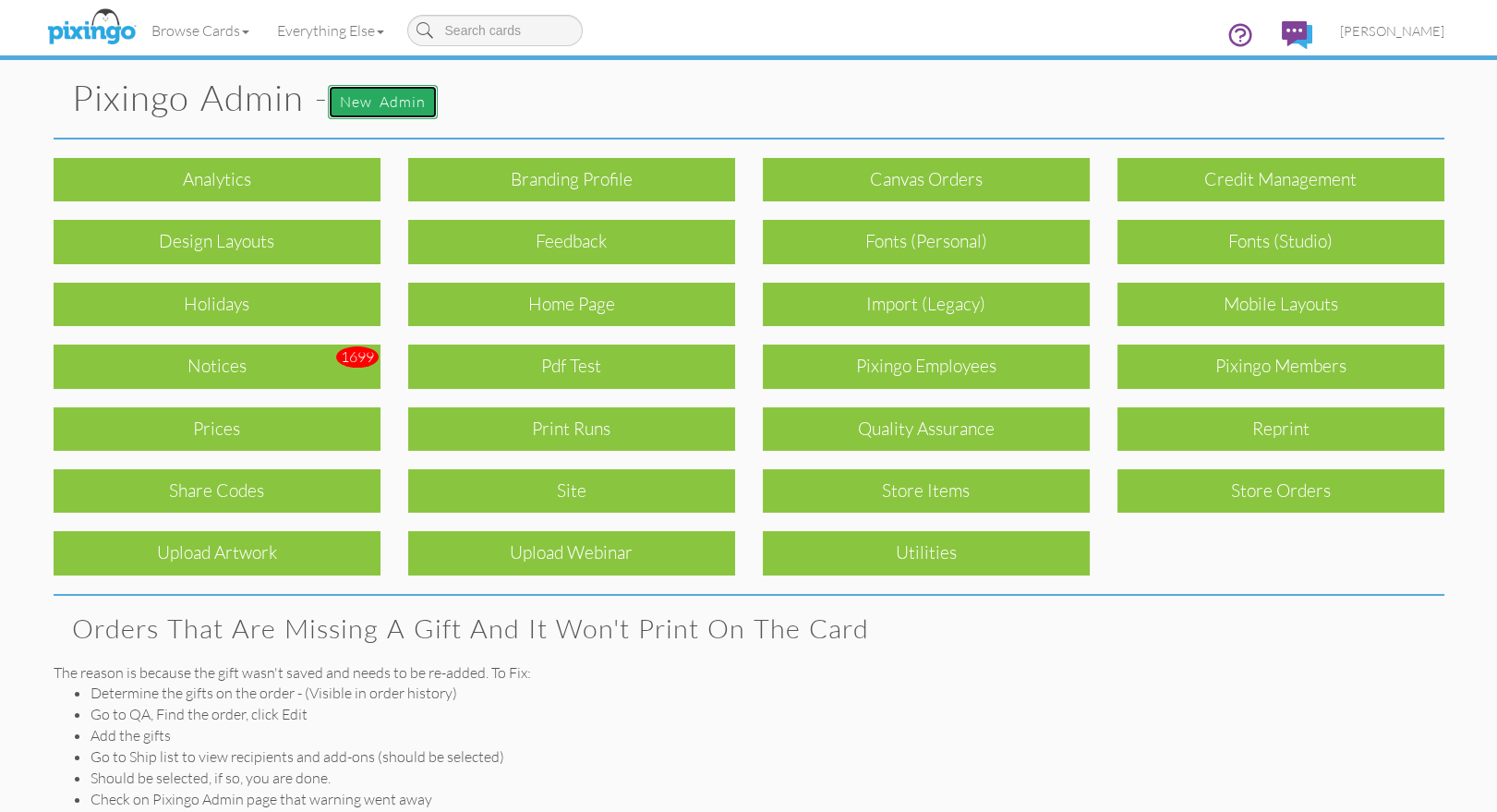
click at [393, 111] on link "New admin" at bounding box center [383, 102] width 110 height 34
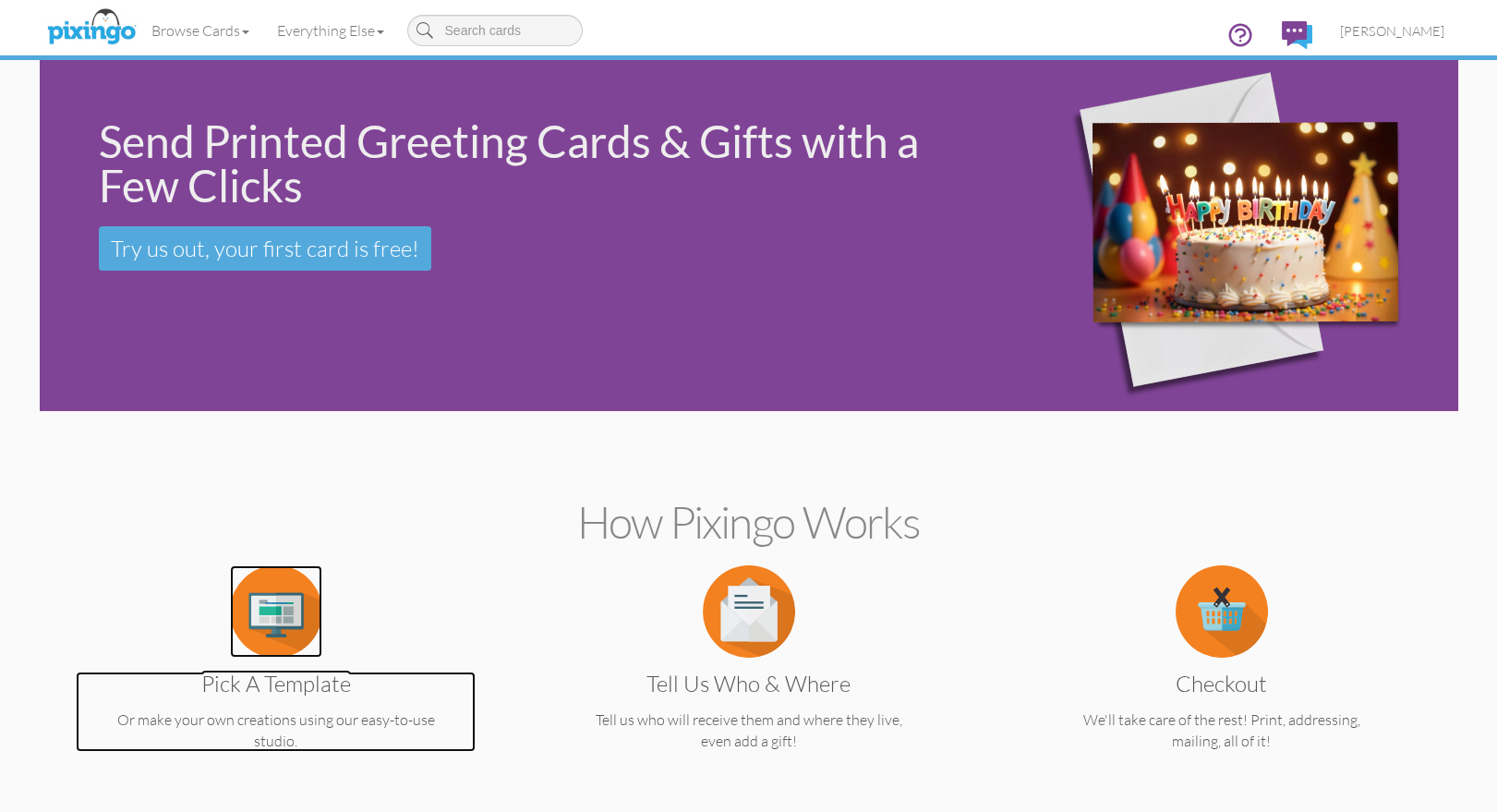
click at [278, 640] on img at bounding box center [275, 611] width 92 height 92
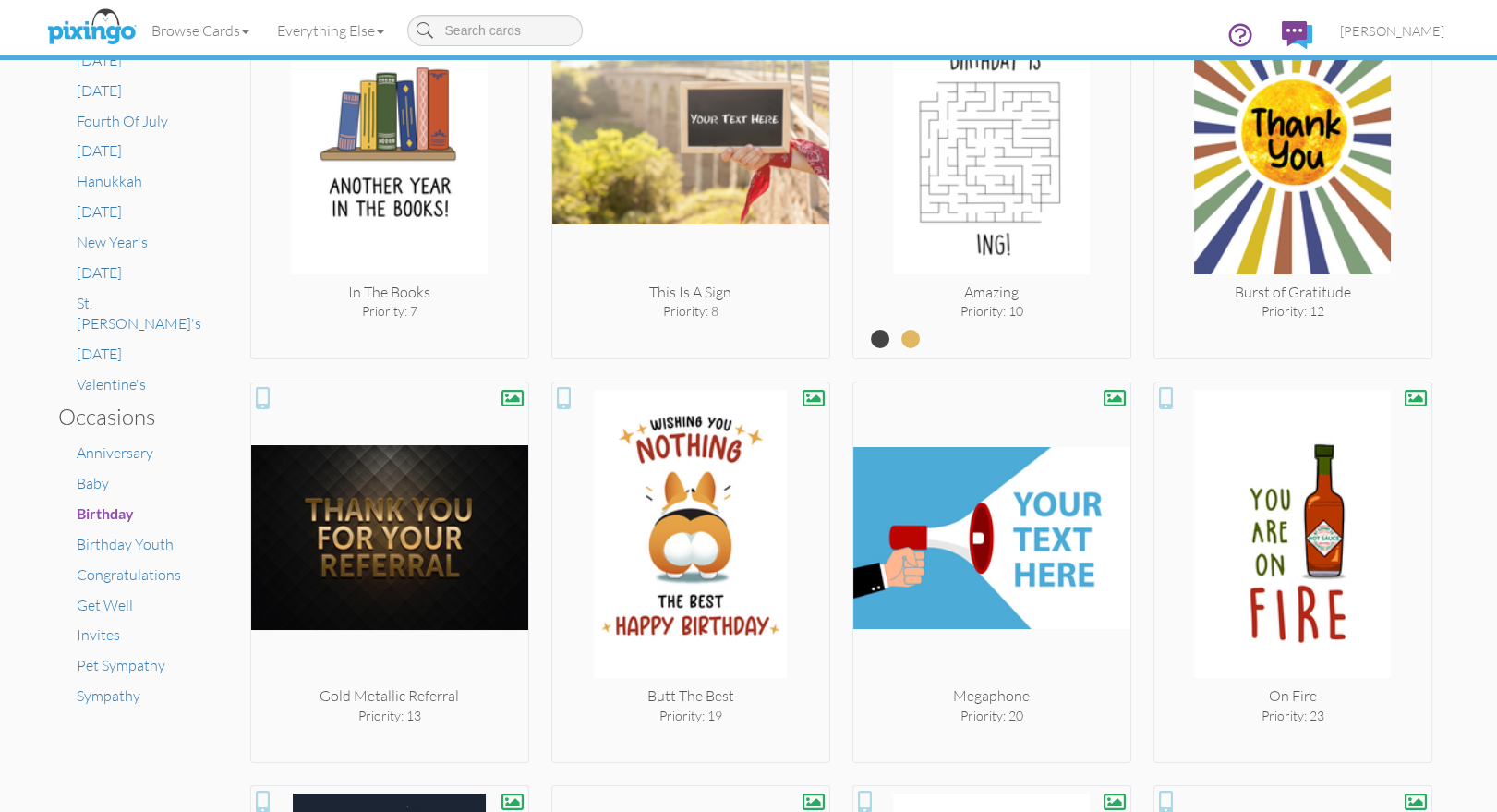
scroll to position [895, 0]
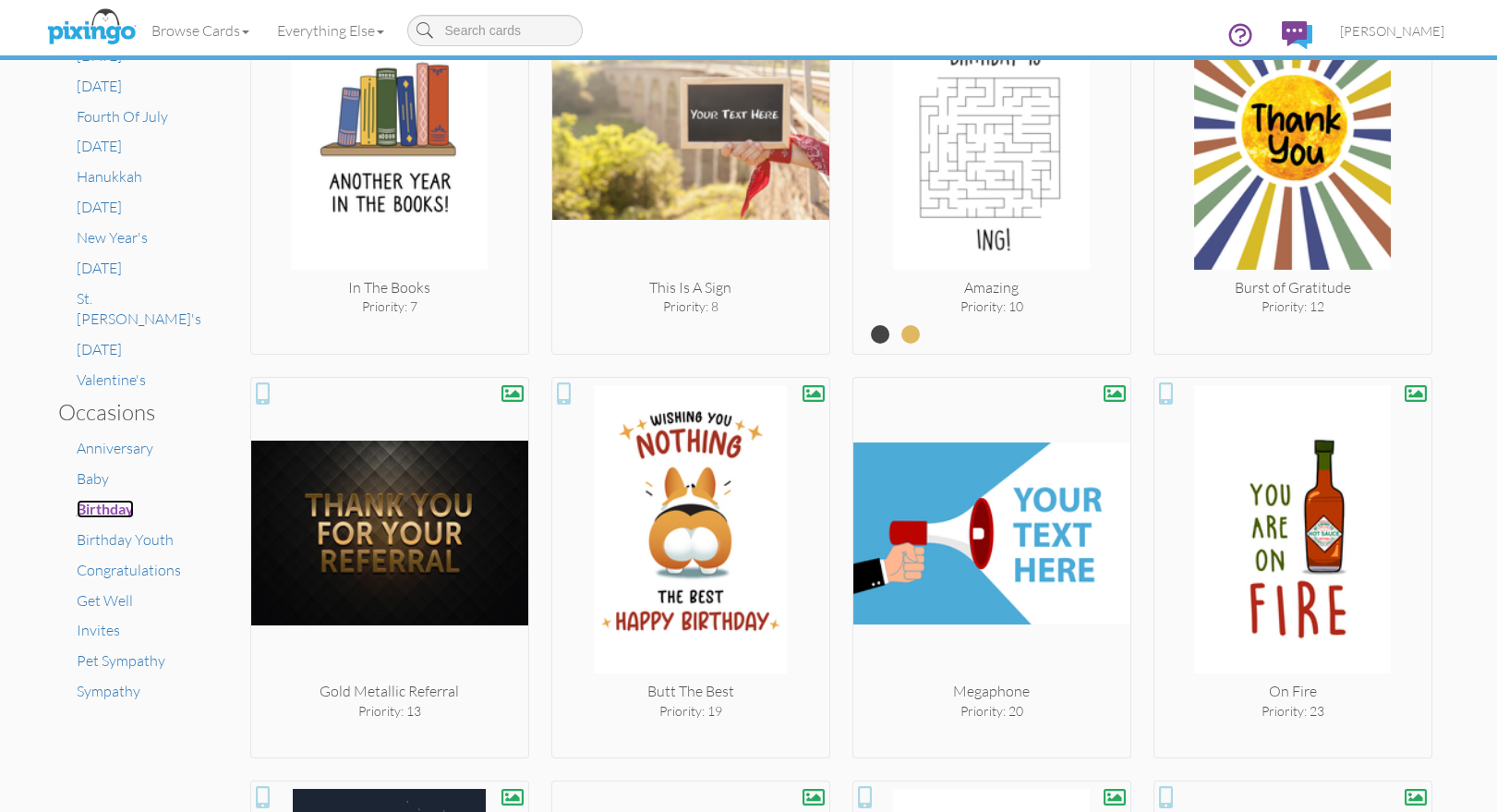
click at [116, 500] on span "Birthday" at bounding box center [105, 508] width 57 height 17
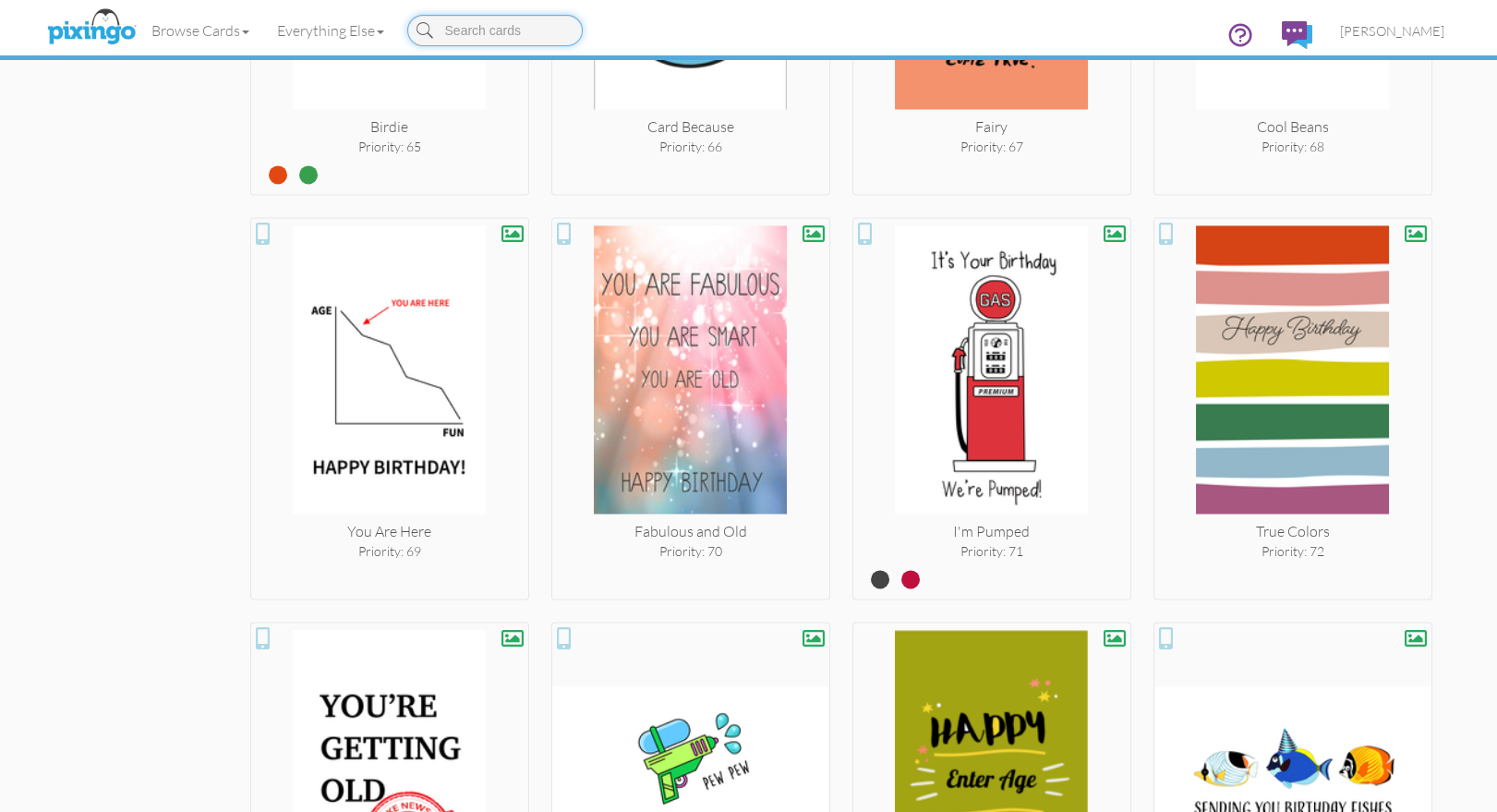
scroll to position [6654, 0]
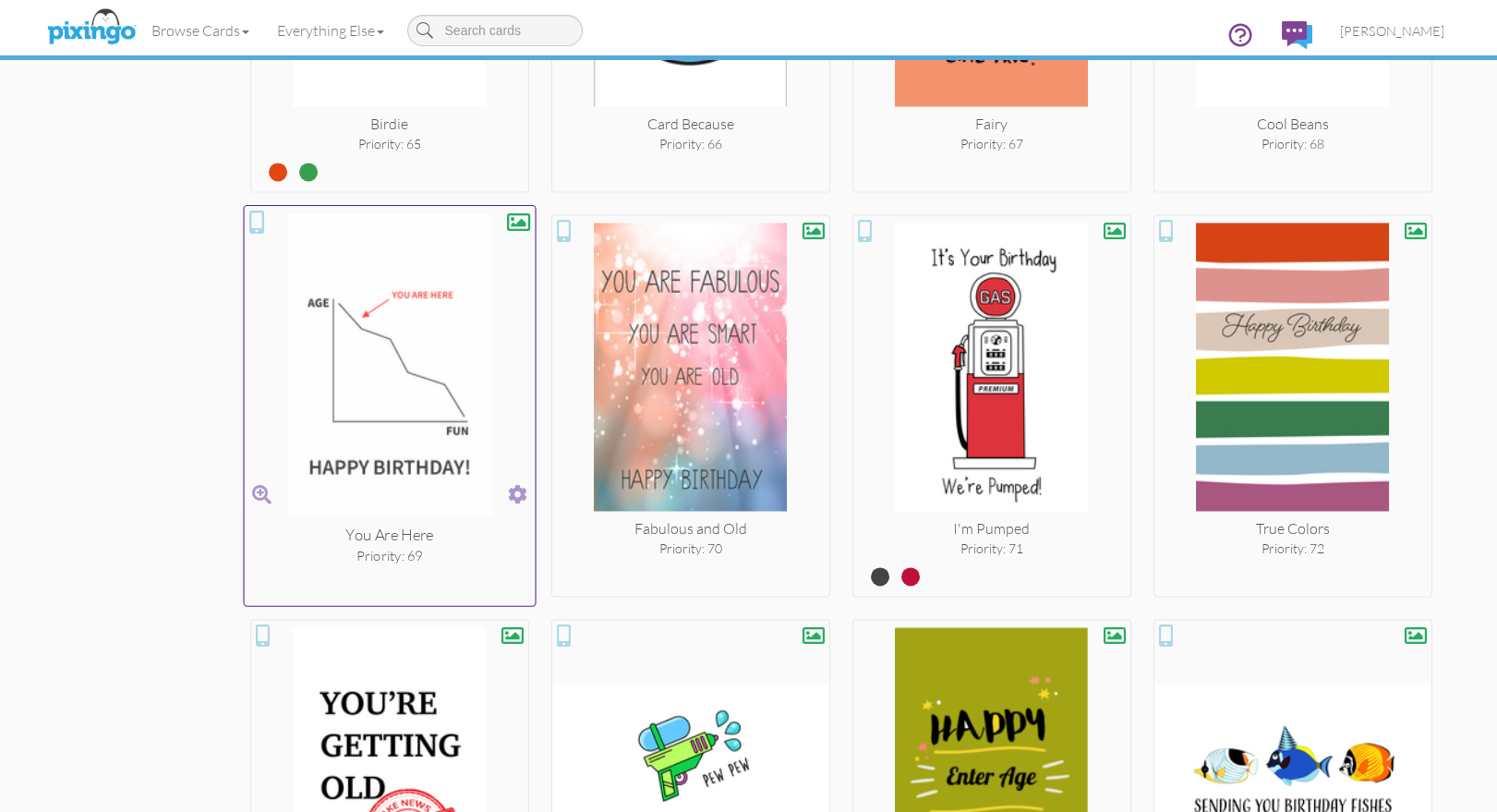
click at [524, 483] on span at bounding box center [517, 494] width 19 height 27
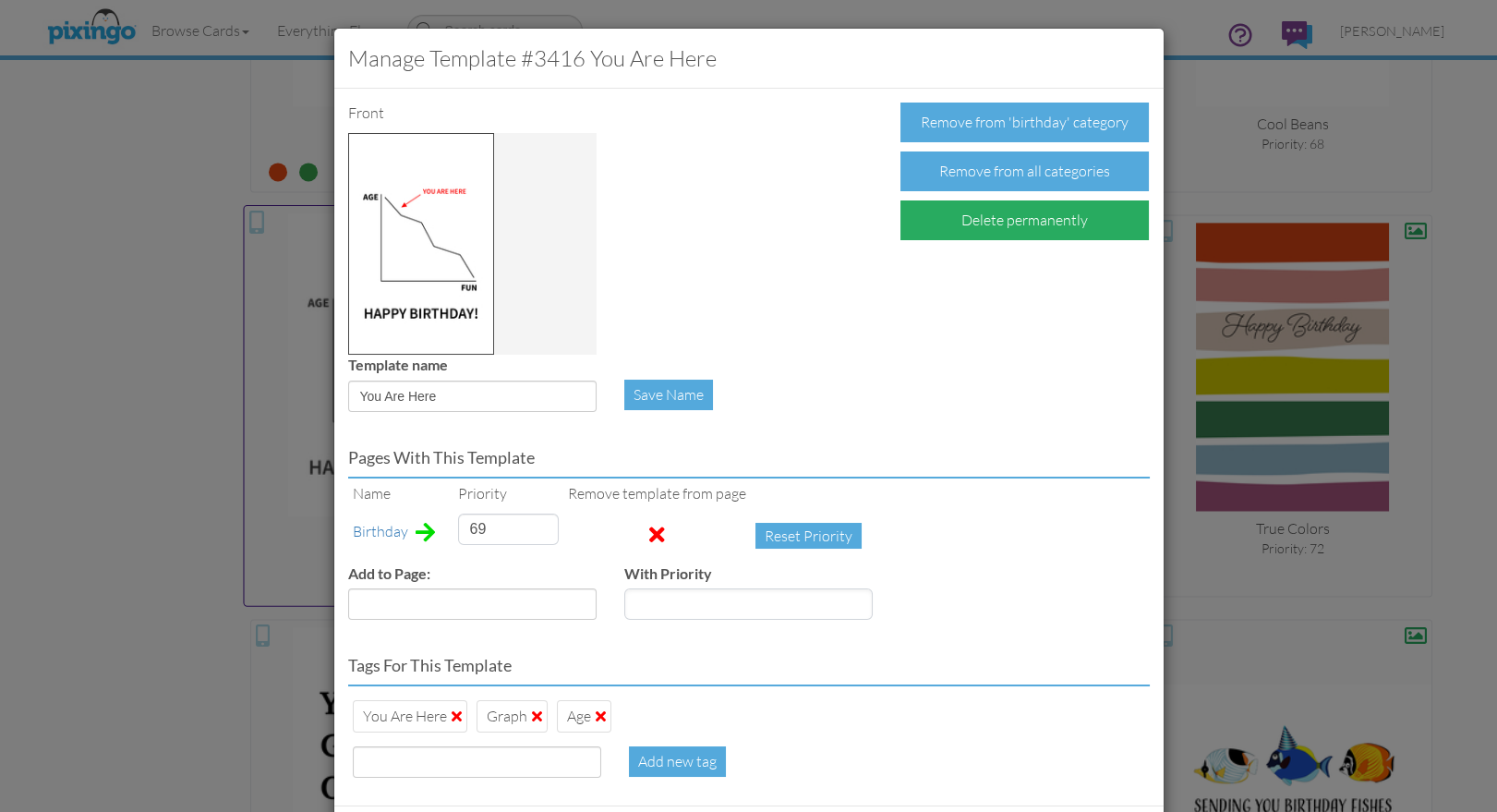
click at [993, 219] on div "Delete permanently" at bounding box center [1025, 220] width 249 height 40
click at [991, 219] on div "Confirm Delete" at bounding box center [972, 220] width 144 height 40
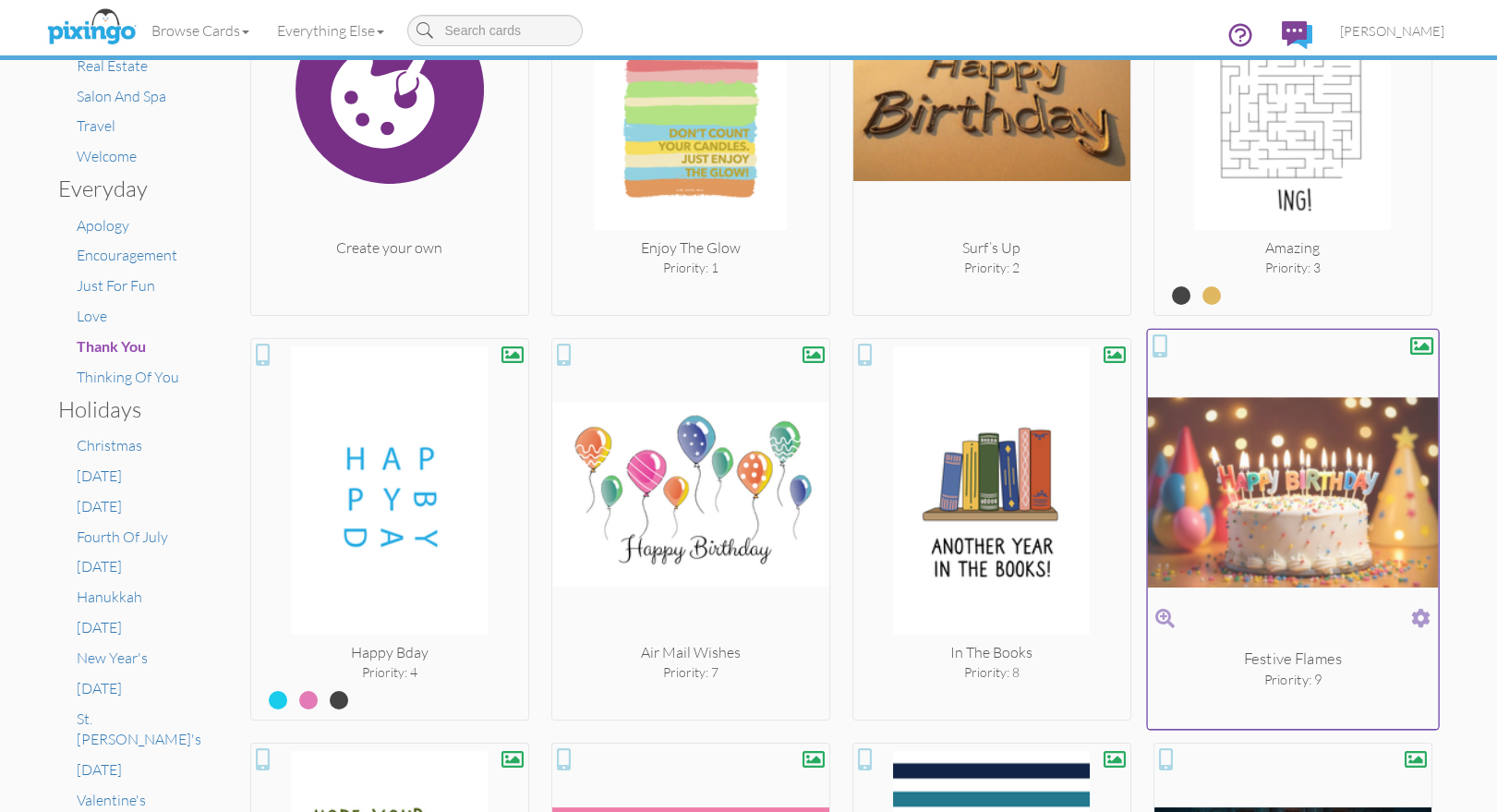
scroll to position [467, 0]
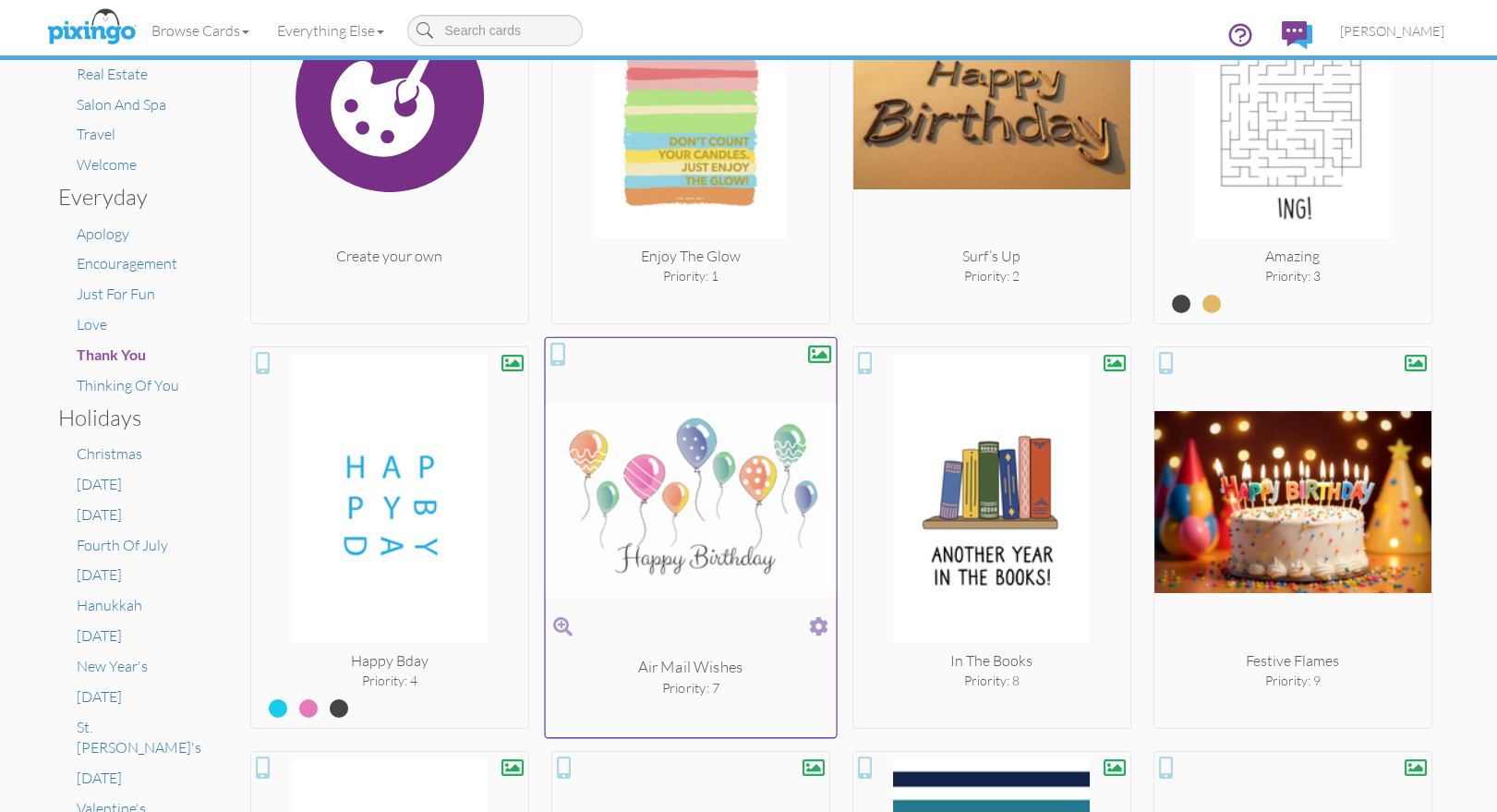
click at [821, 630] on span at bounding box center [819, 626] width 19 height 27
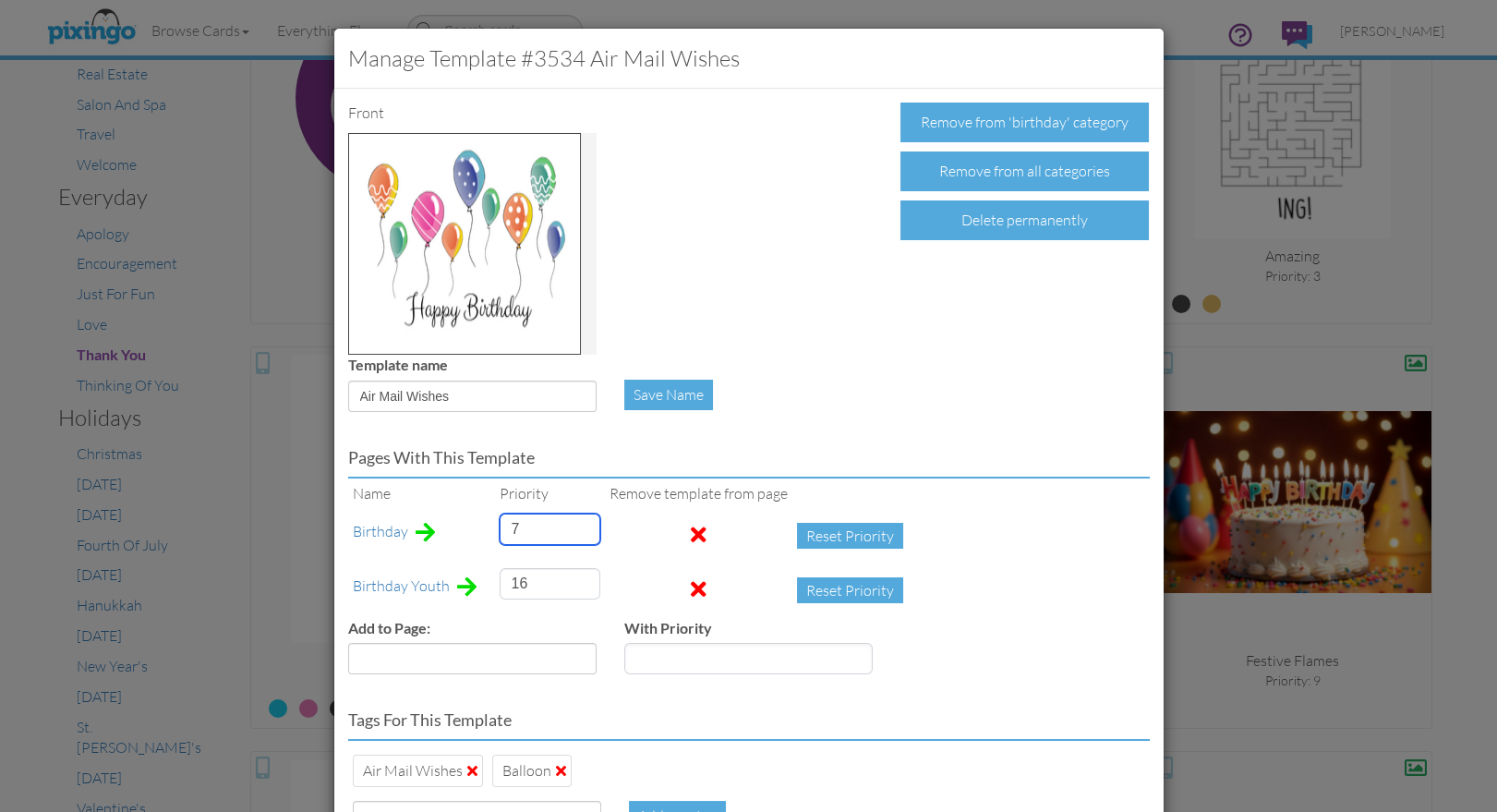
drag, startPoint x: 508, startPoint y: 526, endPoint x: 495, endPoint y: 526, distance: 13.0
click at [495, 526] on td "7" at bounding box center [550, 535] width 110 height 54
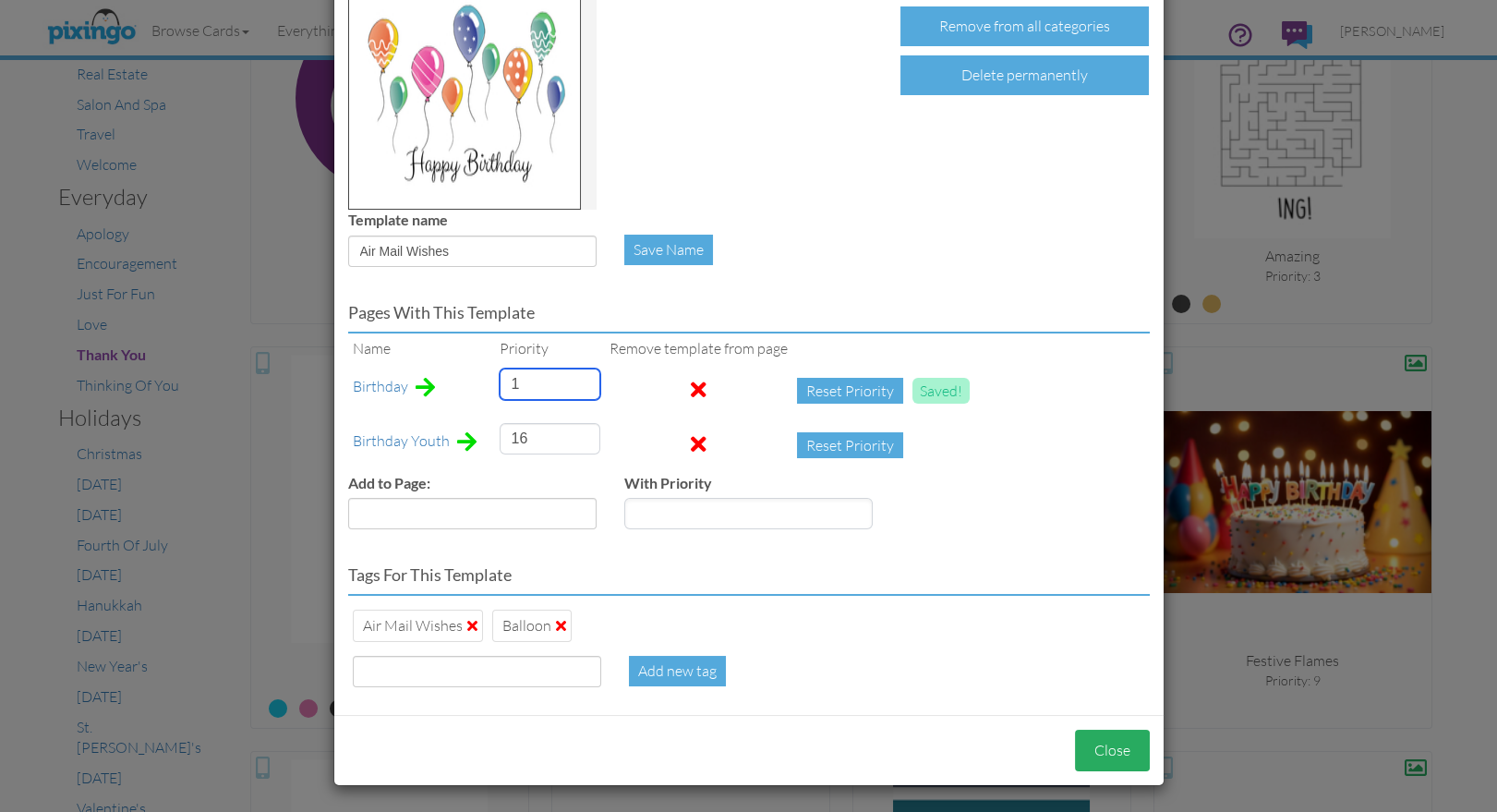
type input "1"
click at [1100, 744] on button "Close" at bounding box center [1112, 750] width 75 height 42
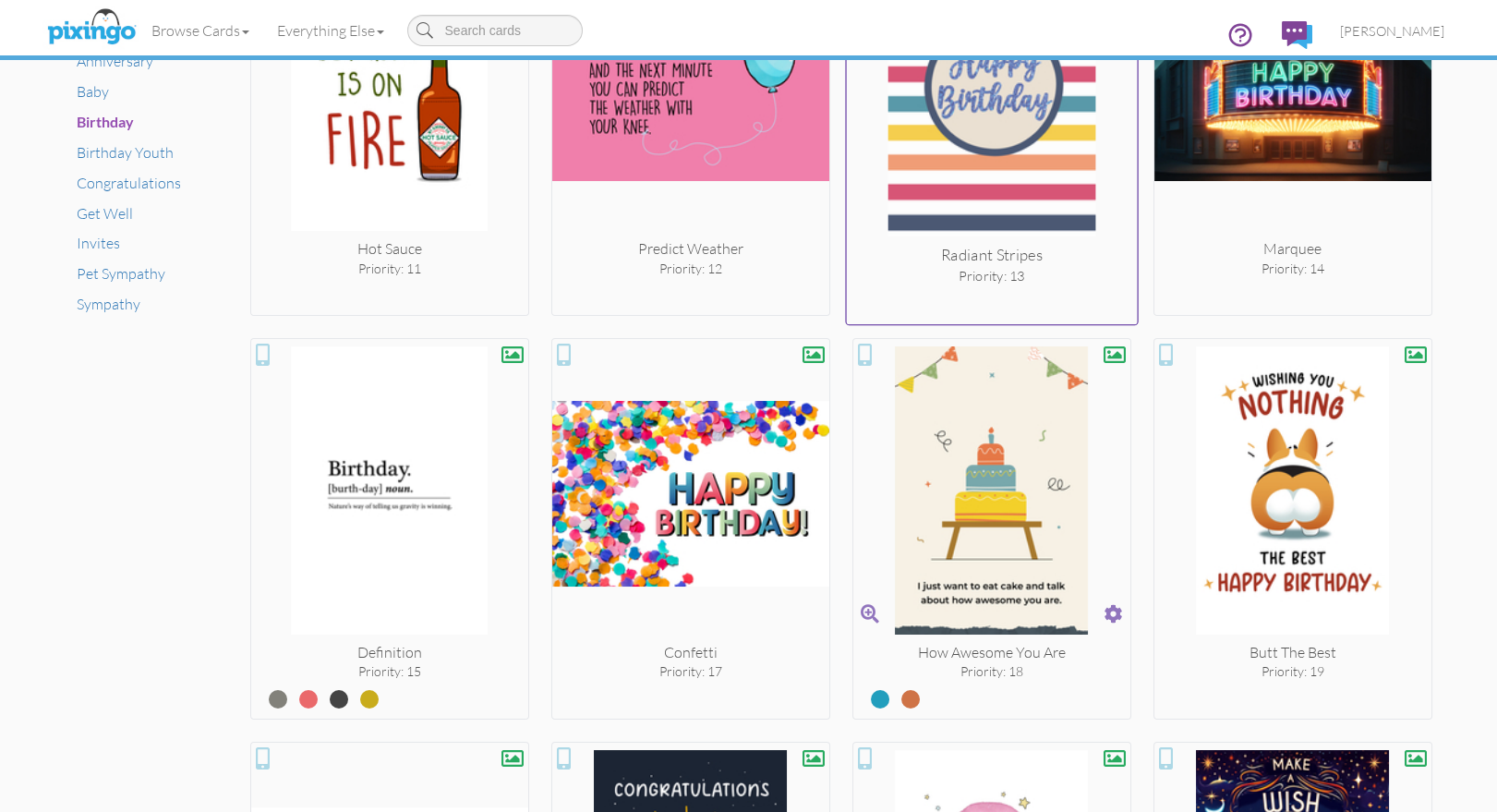
scroll to position [1285, 0]
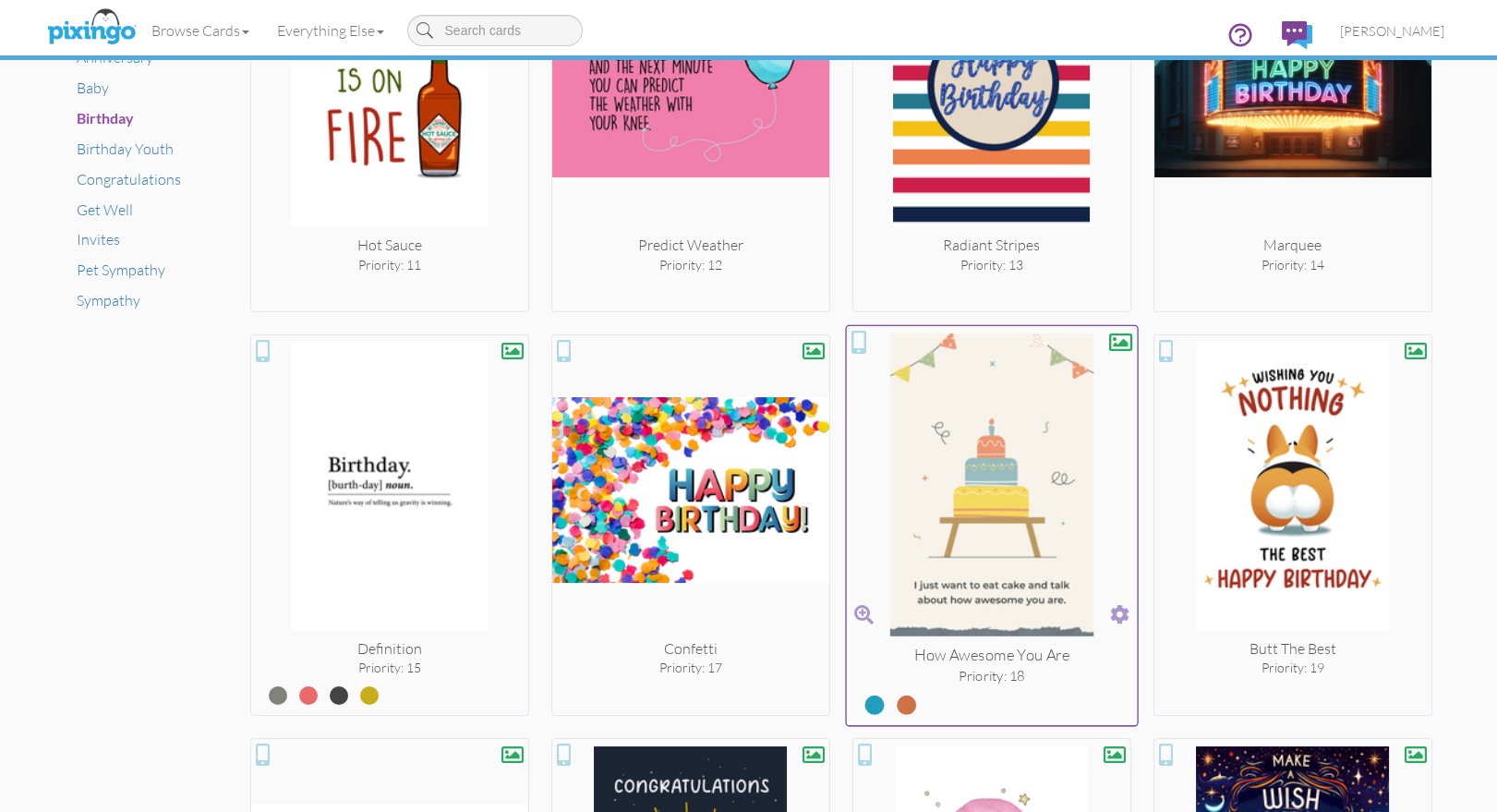
click at [975, 366] on img at bounding box center [991, 488] width 291 height 310
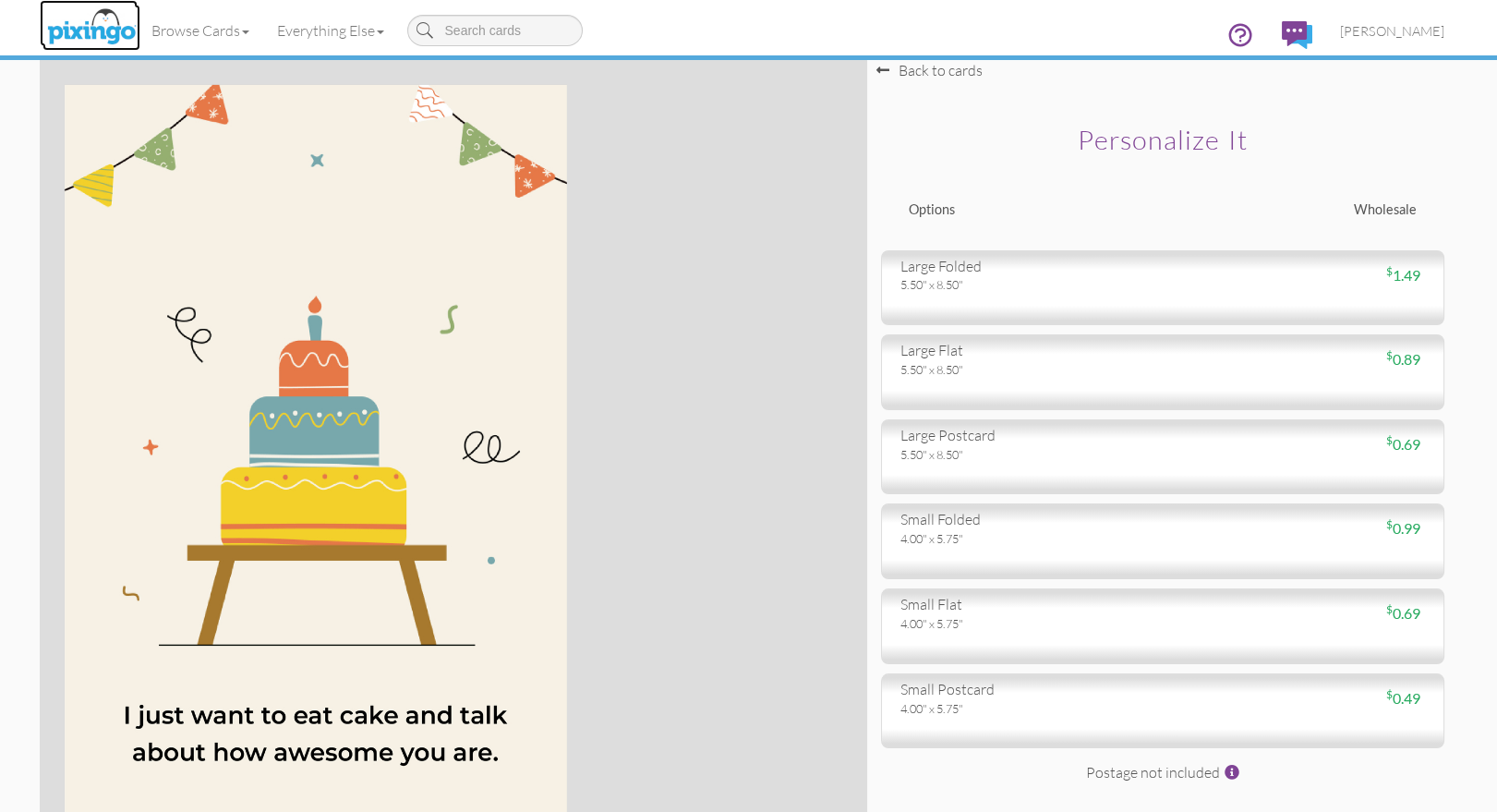
click at [93, 27] on img at bounding box center [91, 28] width 98 height 46
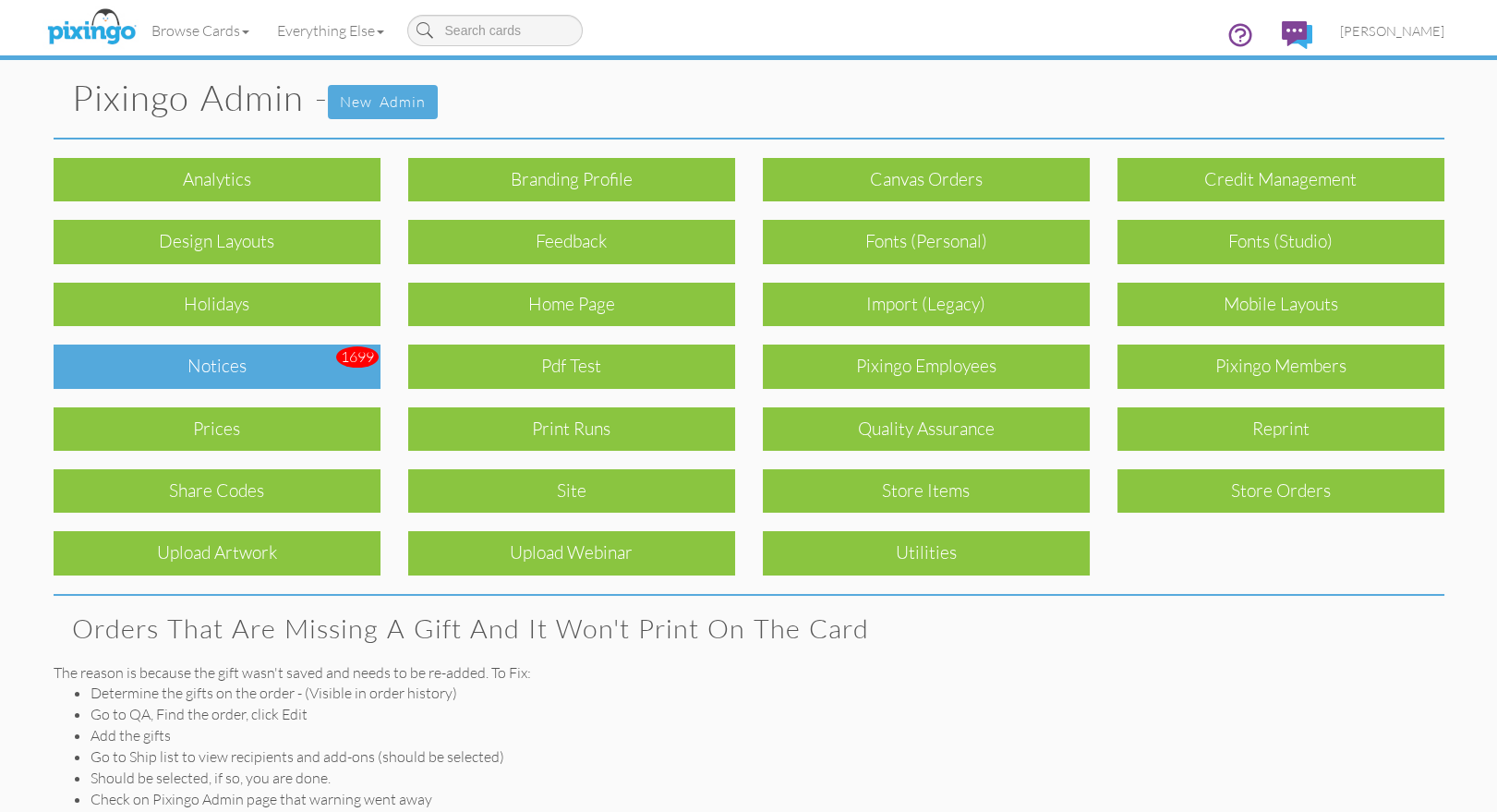
click at [221, 347] on div "Notices" at bounding box center [216, 366] width 327 height 44
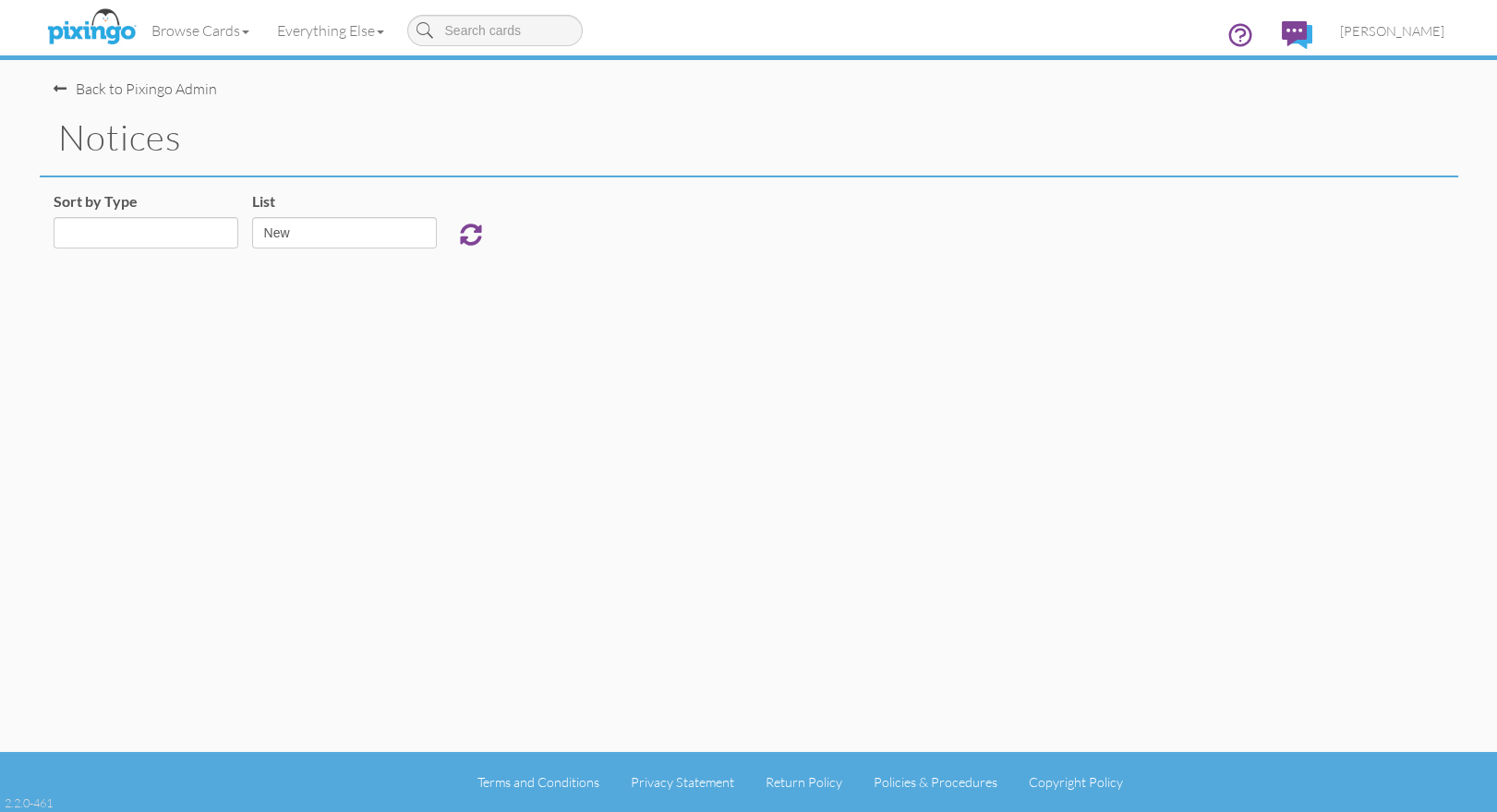
select select "object:370"
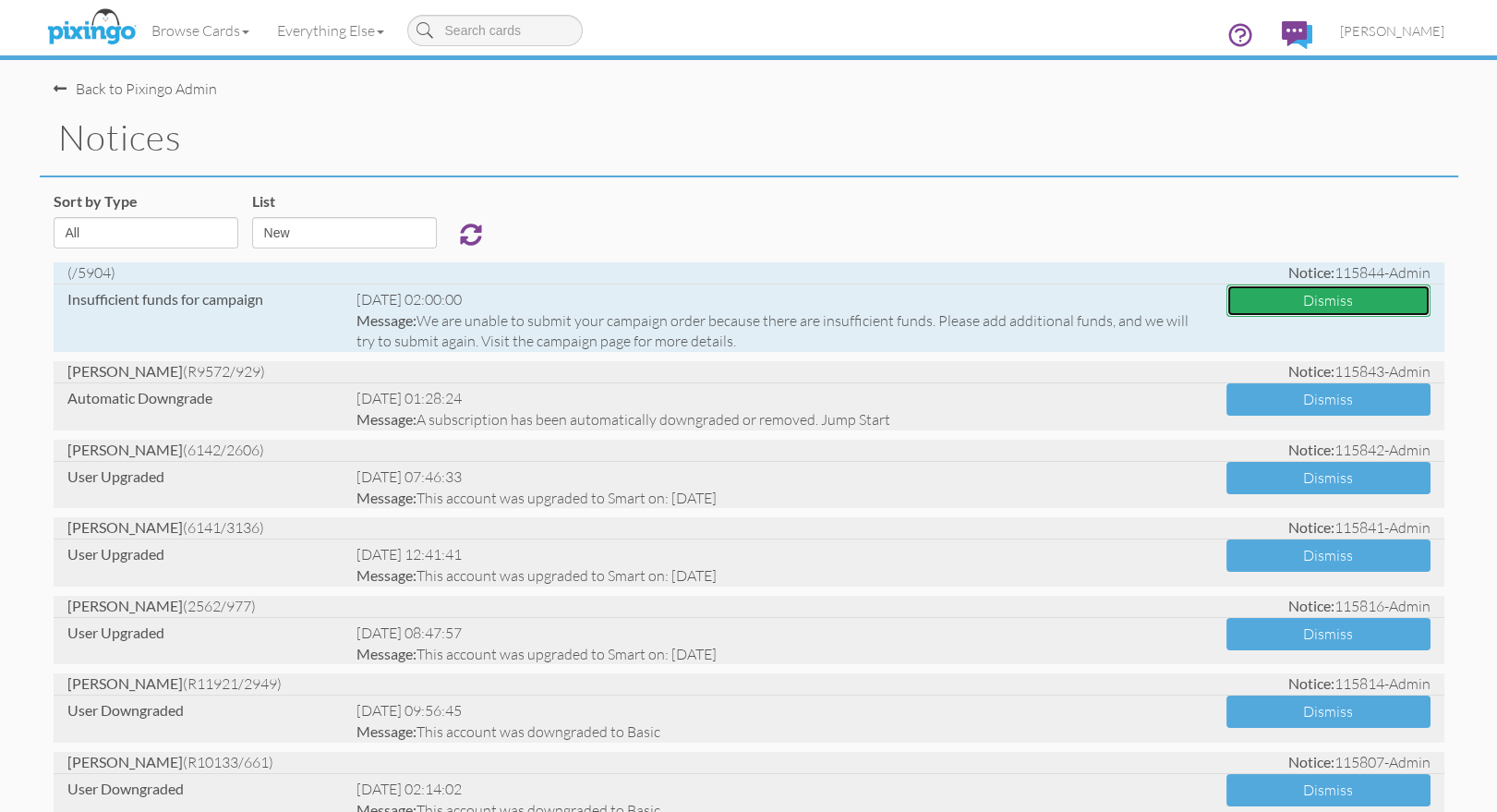
click at [1299, 294] on button "Dismiss" at bounding box center [1328, 301] width 204 height 32
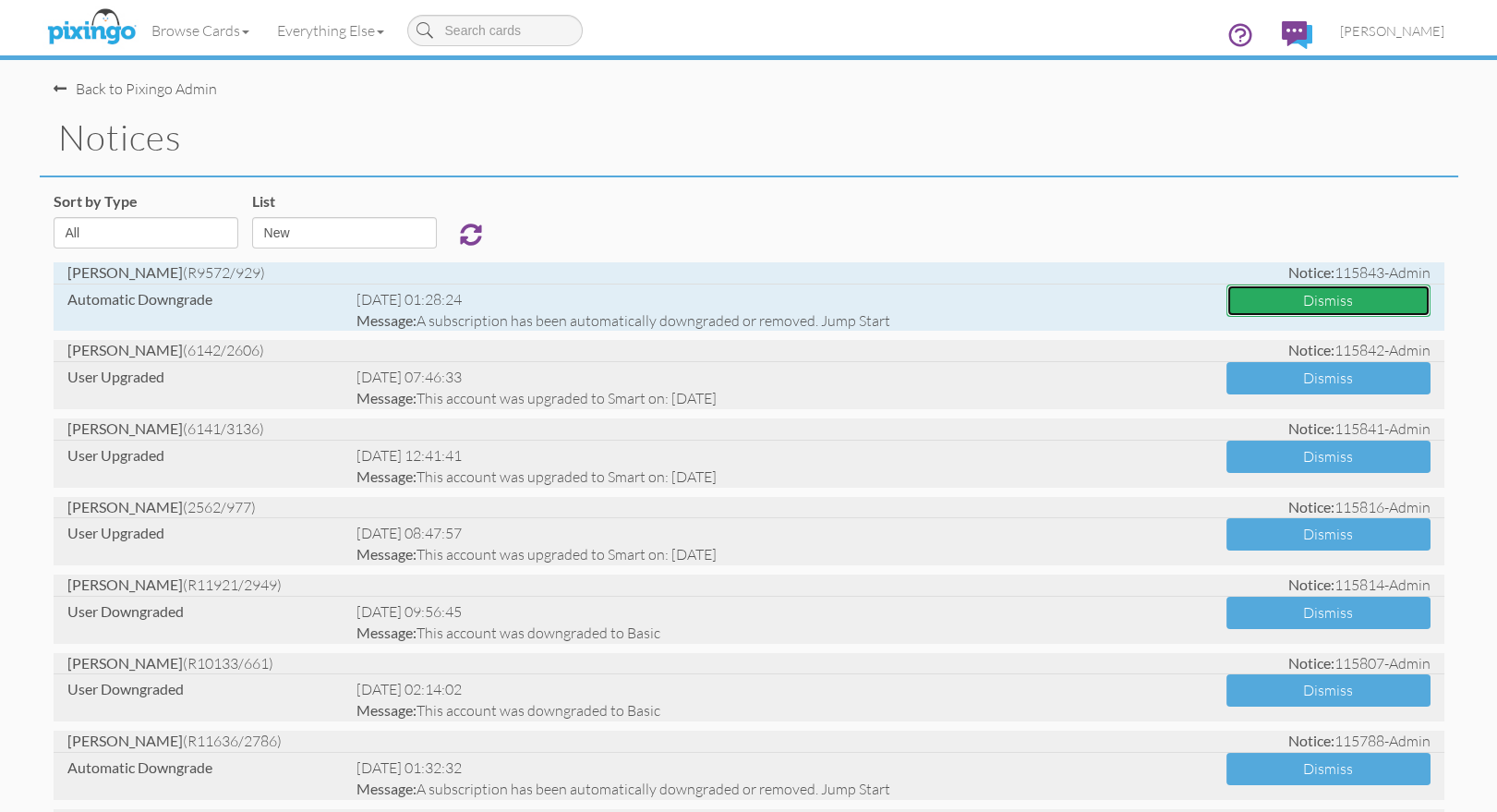
click at [1300, 296] on button "Dismiss" at bounding box center [1328, 301] width 204 height 32
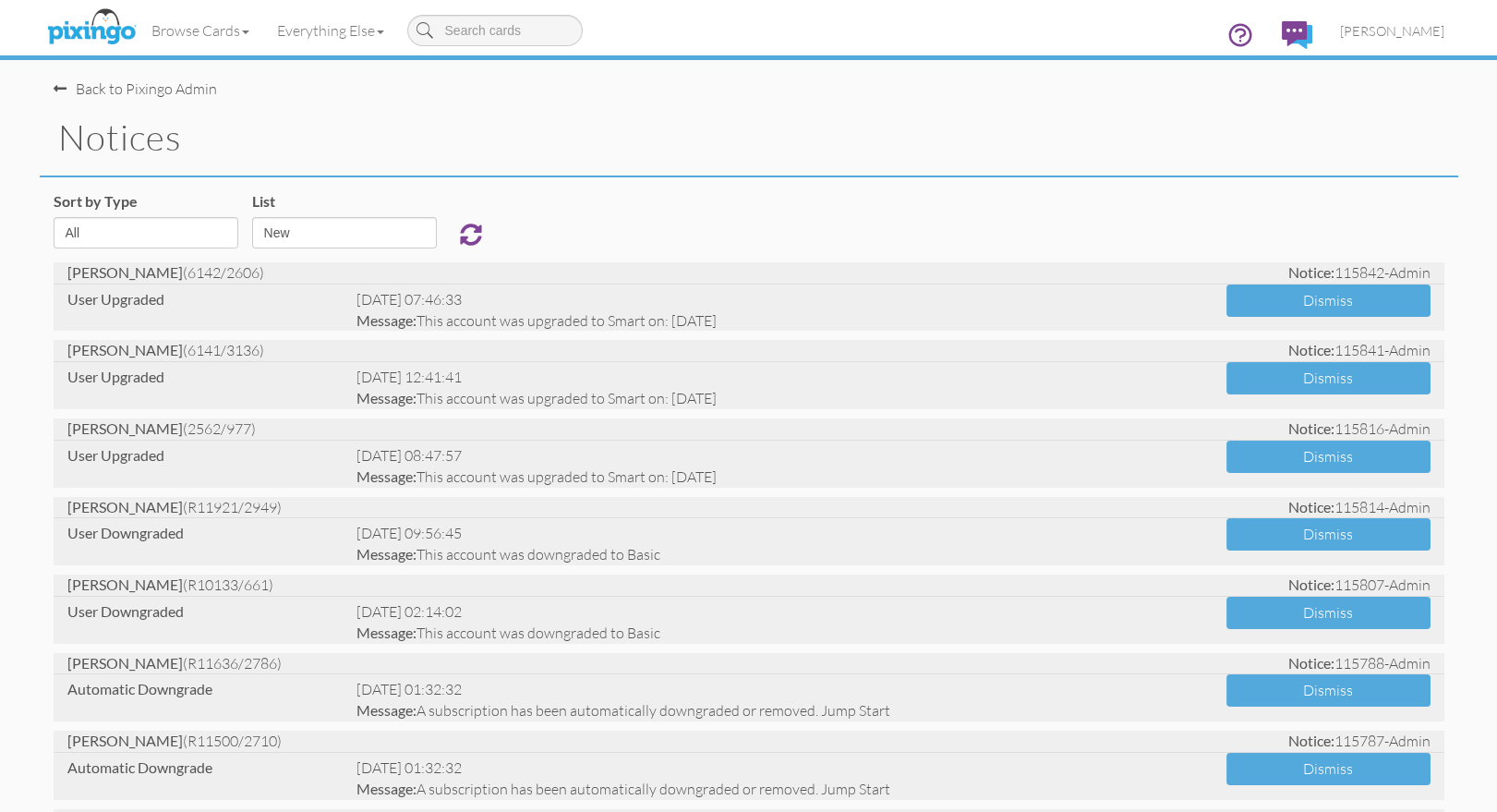
click at [664, 193] on div "Sort by Type All Admin Generic New Membership Order Swag Print Run Super Admin …" at bounding box center [748, 226] width 1418 height 71
click at [103, 41] on img at bounding box center [91, 28] width 98 height 46
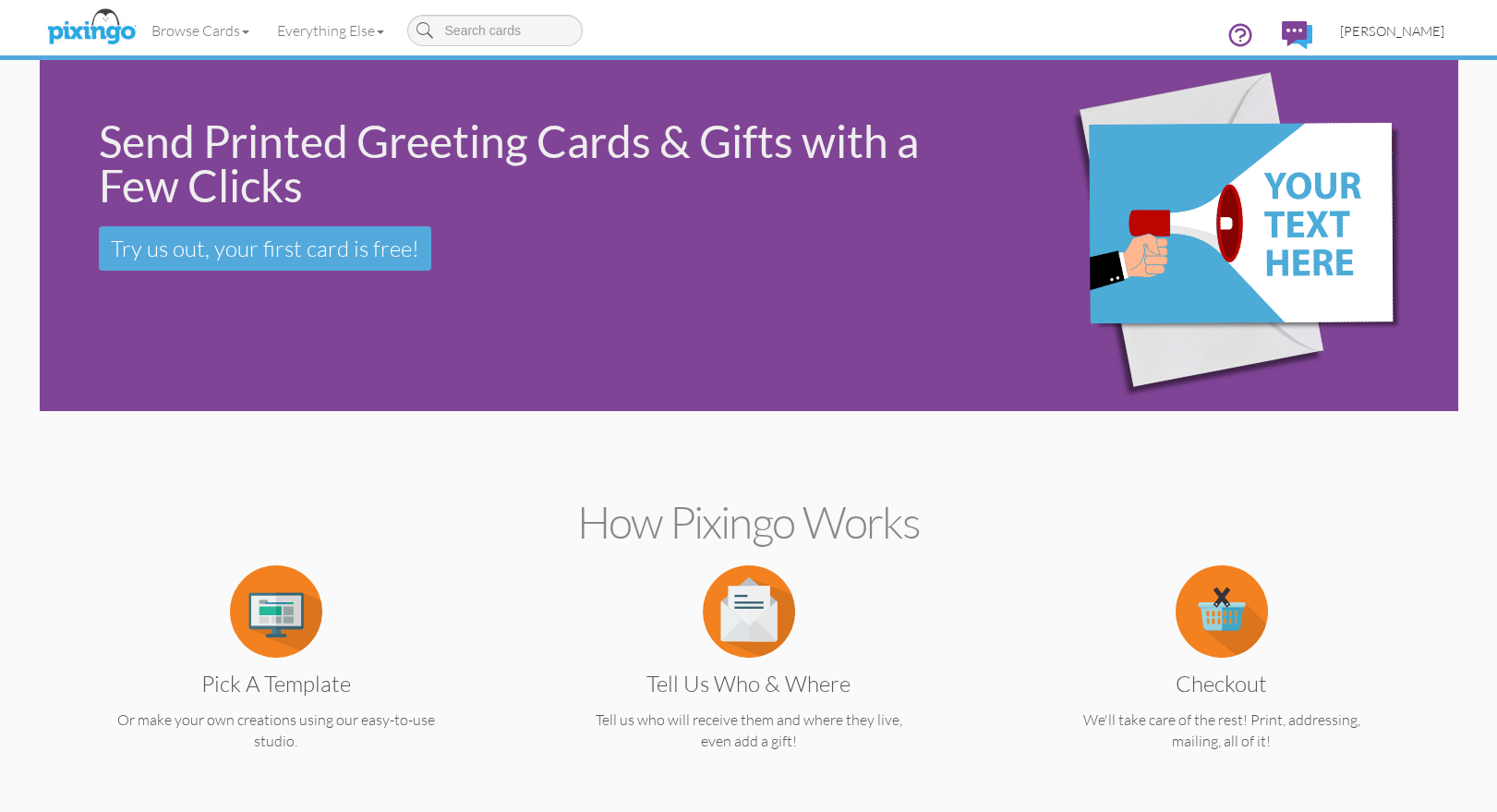
click at [1376, 29] on span "[PERSON_NAME]" at bounding box center [1392, 30] width 104 height 16
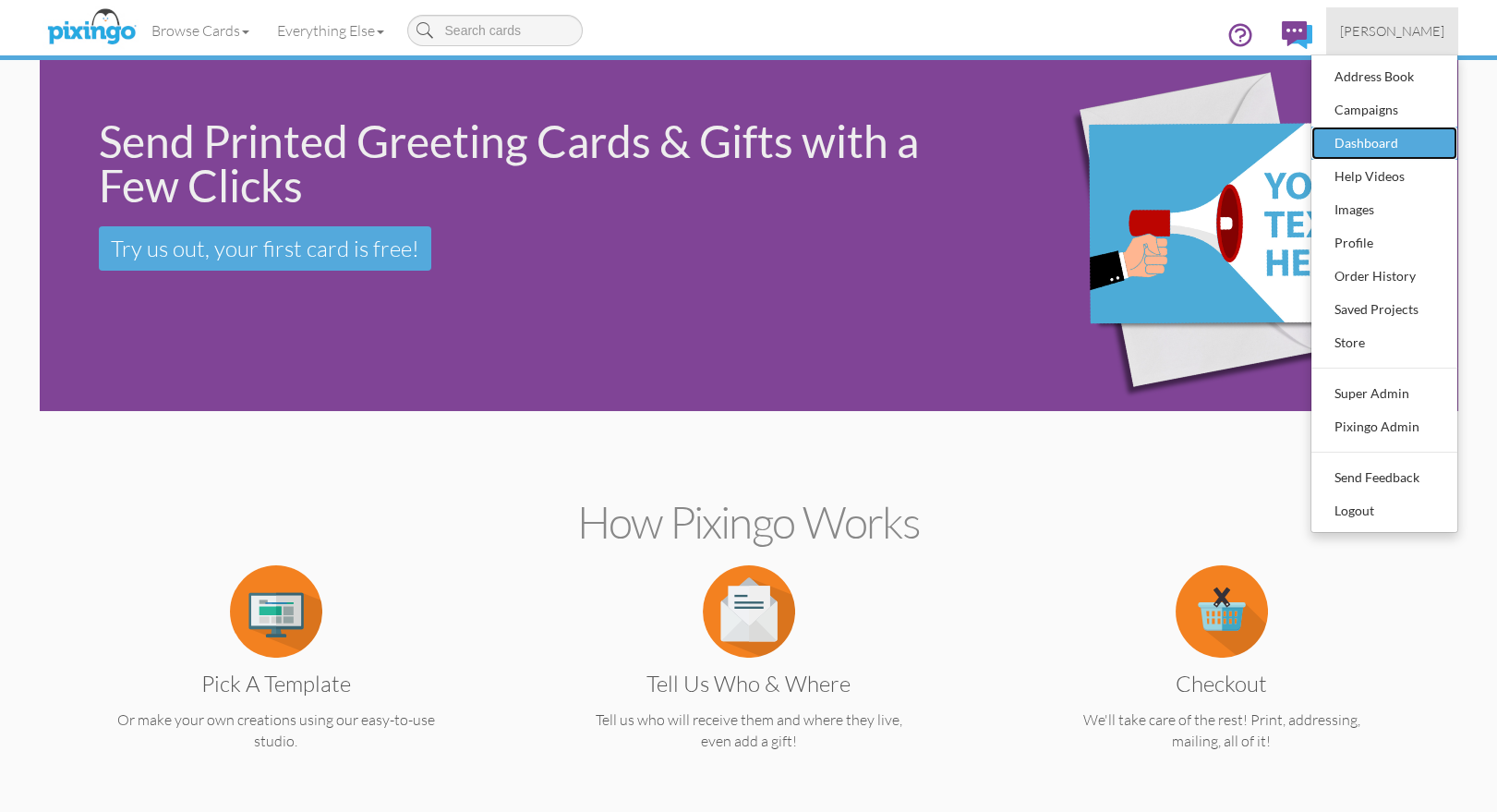
click at [1380, 142] on div "Dashboard" at bounding box center [1384, 142] width 109 height 28
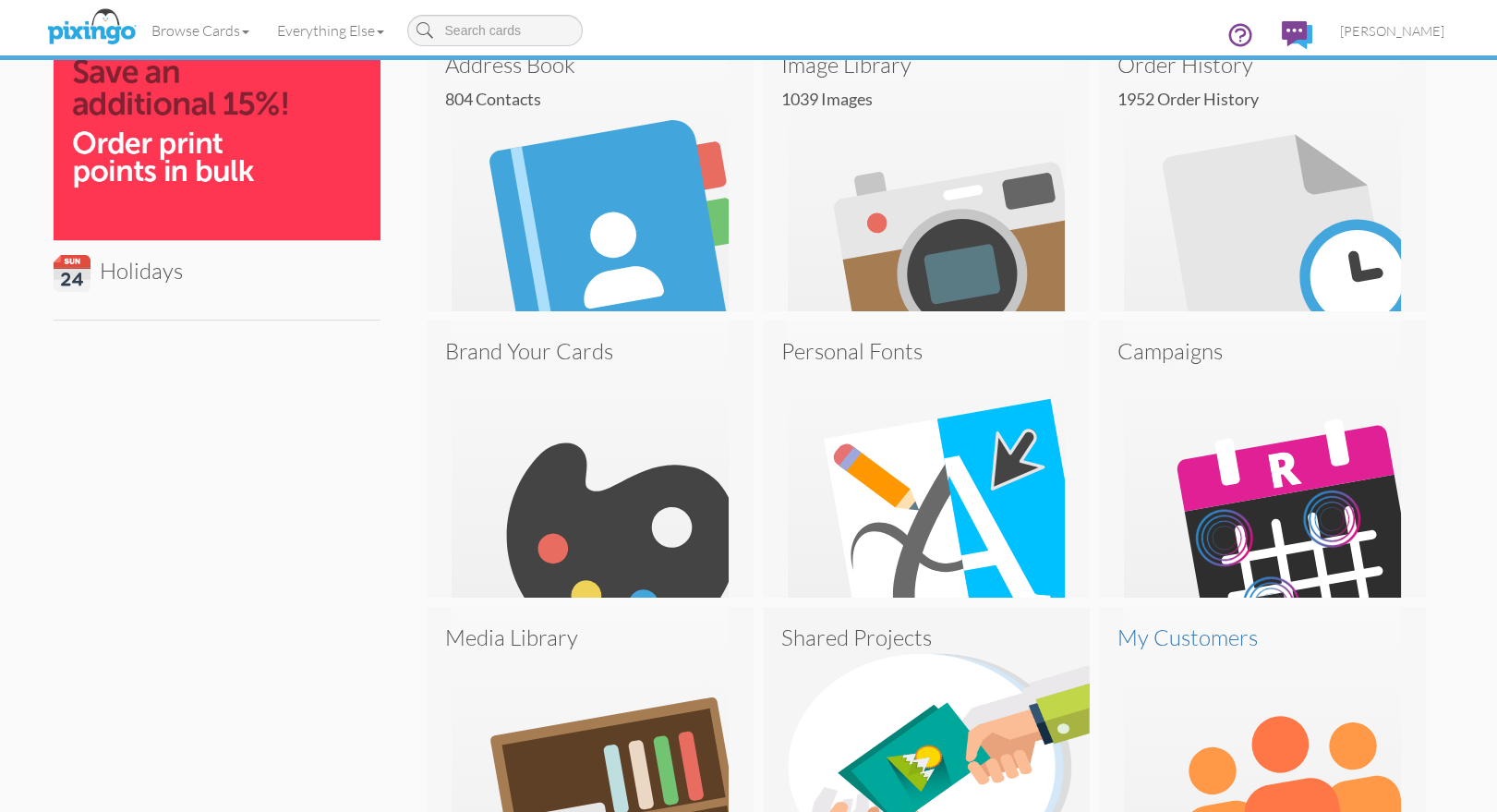
scroll to position [588, 0]
click at [1422, 27] on span "[PERSON_NAME]" at bounding box center [1392, 30] width 104 height 16
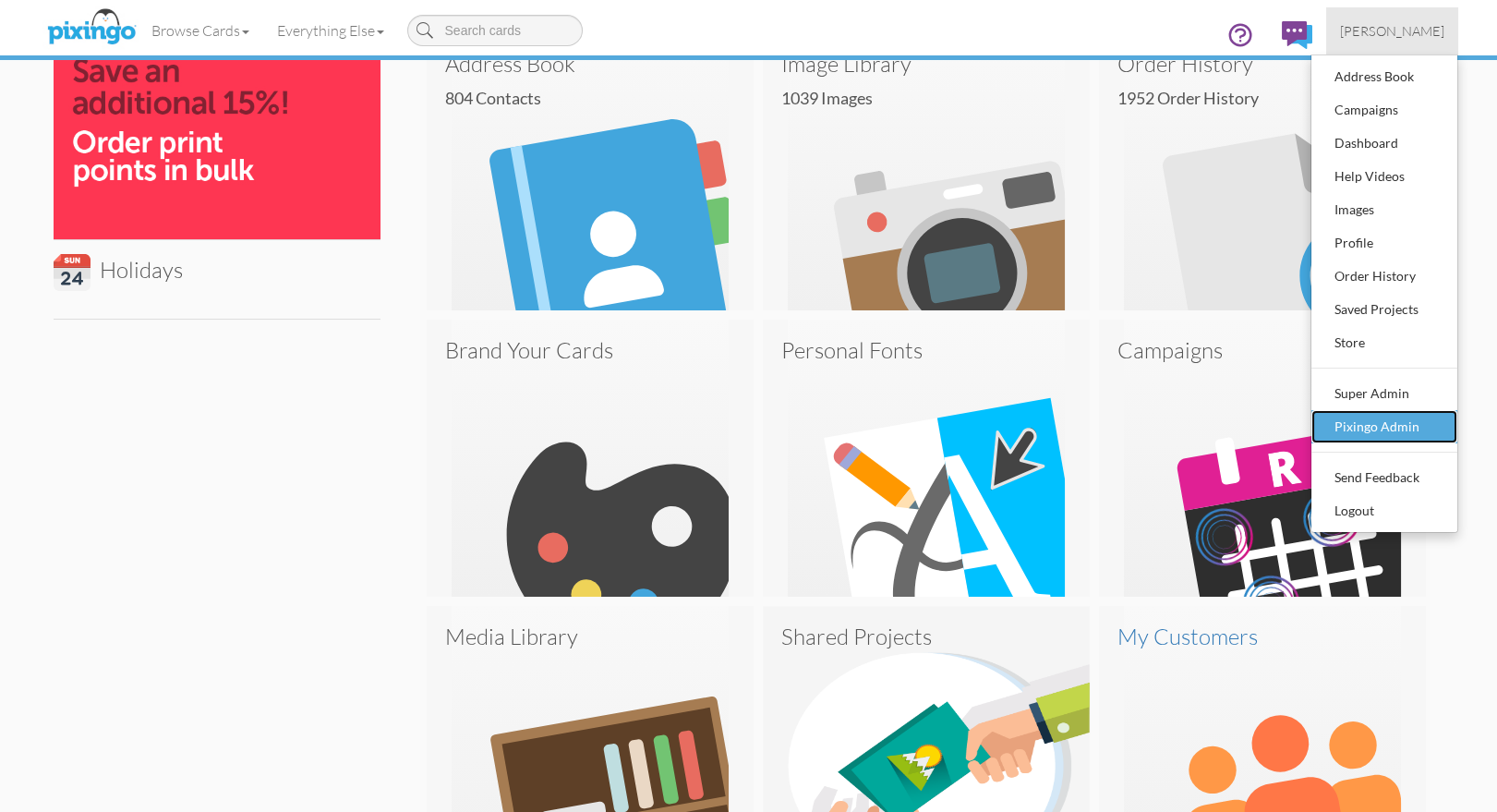
click at [1390, 426] on div "Pixingo Admin" at bounding box center [1384, 426] width 109 height 28
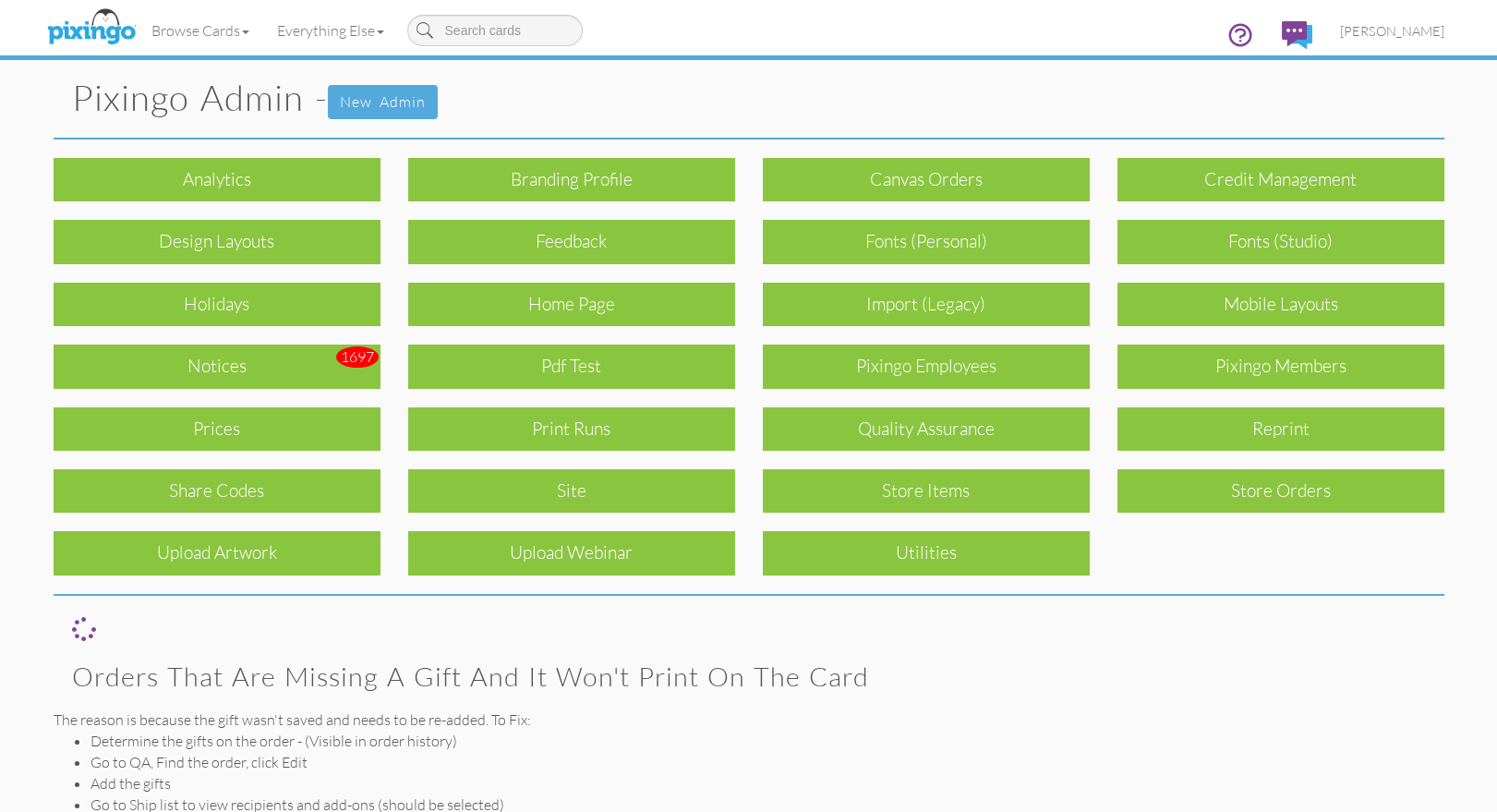
click at [235, 294] on div "Holidays" at bounding box center [216, 304] width 327 height 44
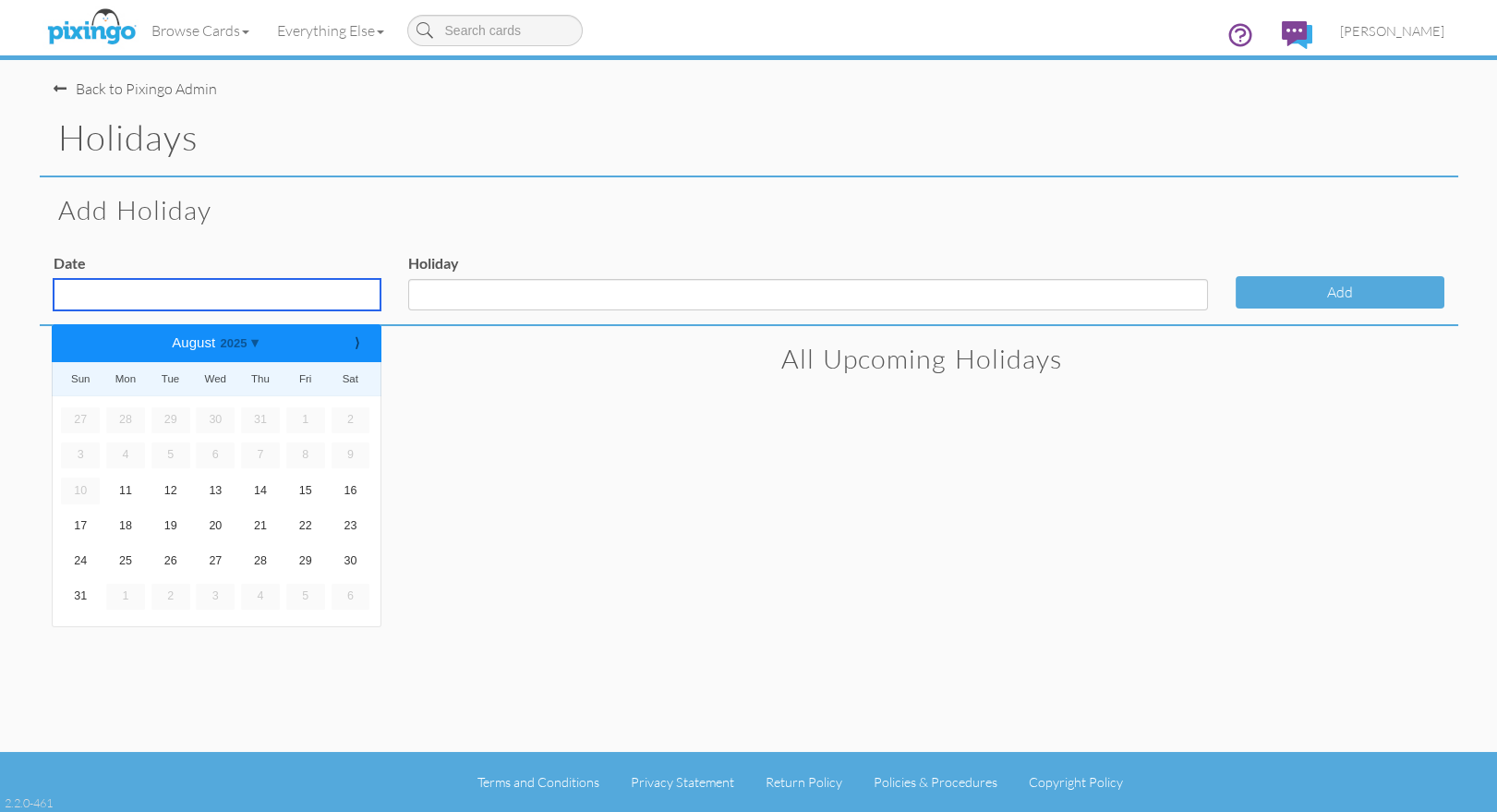
click at [234, 294] on input "text" at bounding box center [216, 294] width 327 height 31
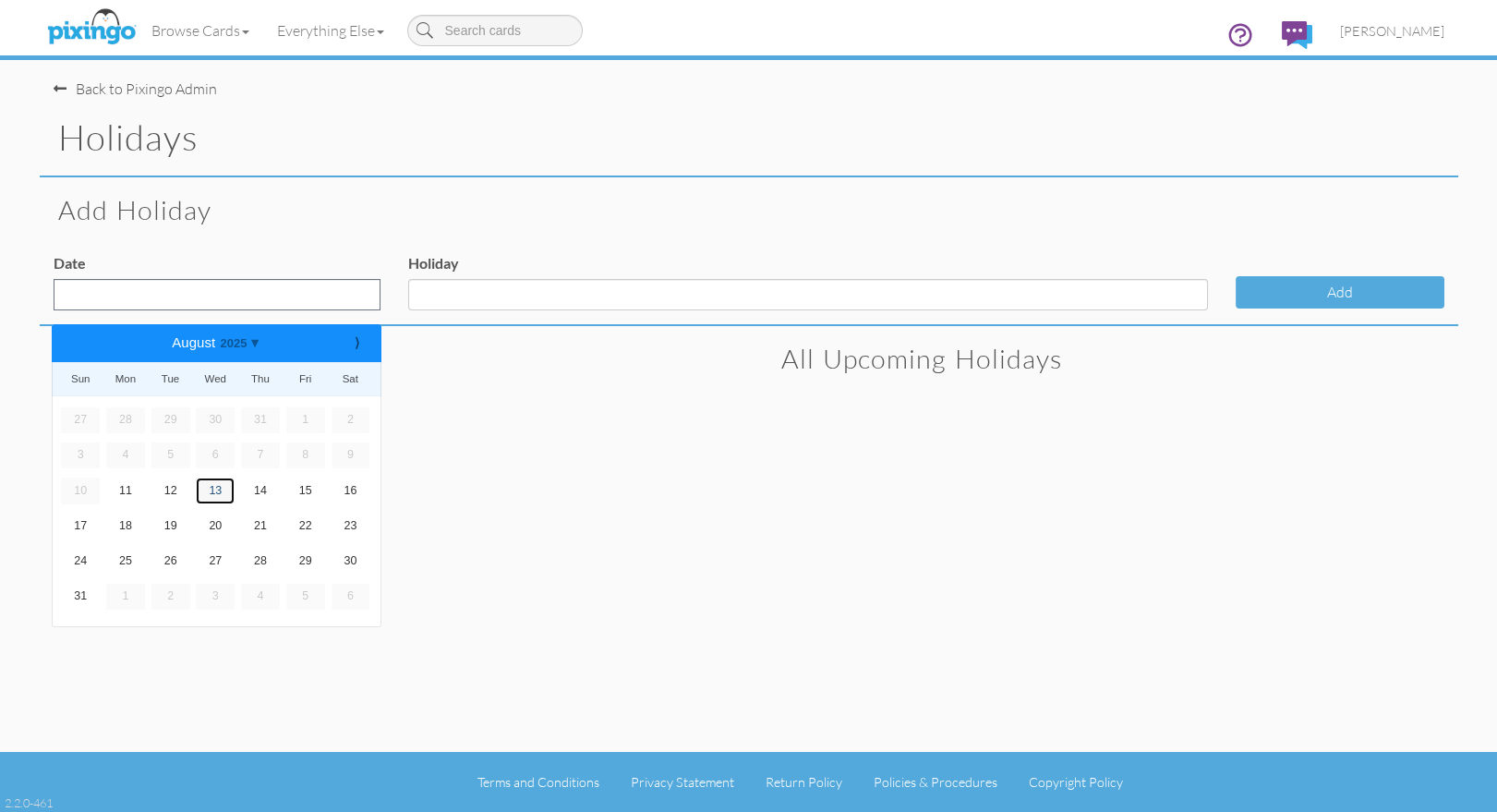
click at [210, 492] on link "13" at bounding box center [214, 489] width 39 height 26
type input "Aug 13, 2025"
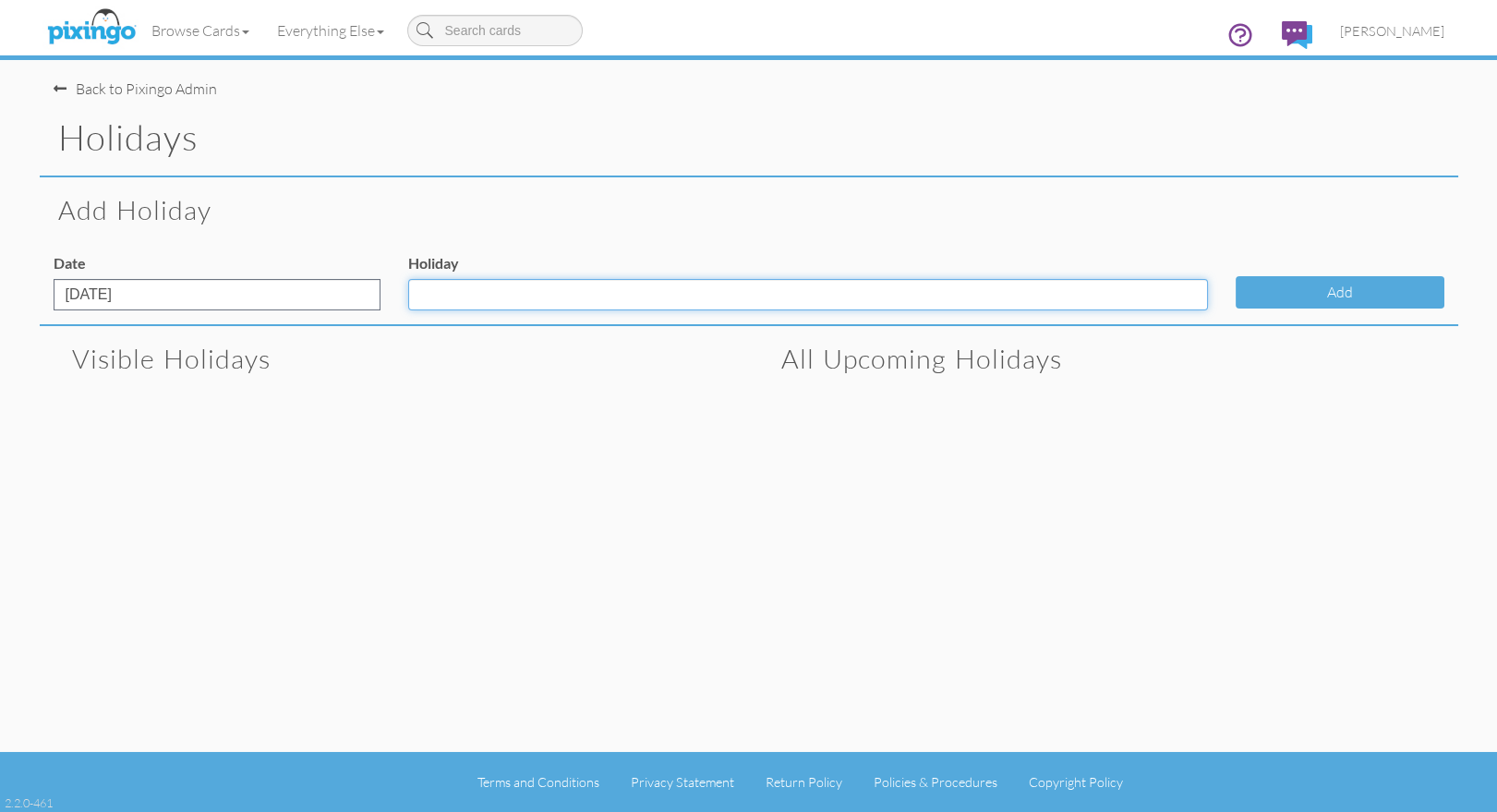
click at [444, 298] on input "Holiday" at bounding box center [807, 294] width 800 height 31
type input "Left Handers Day"
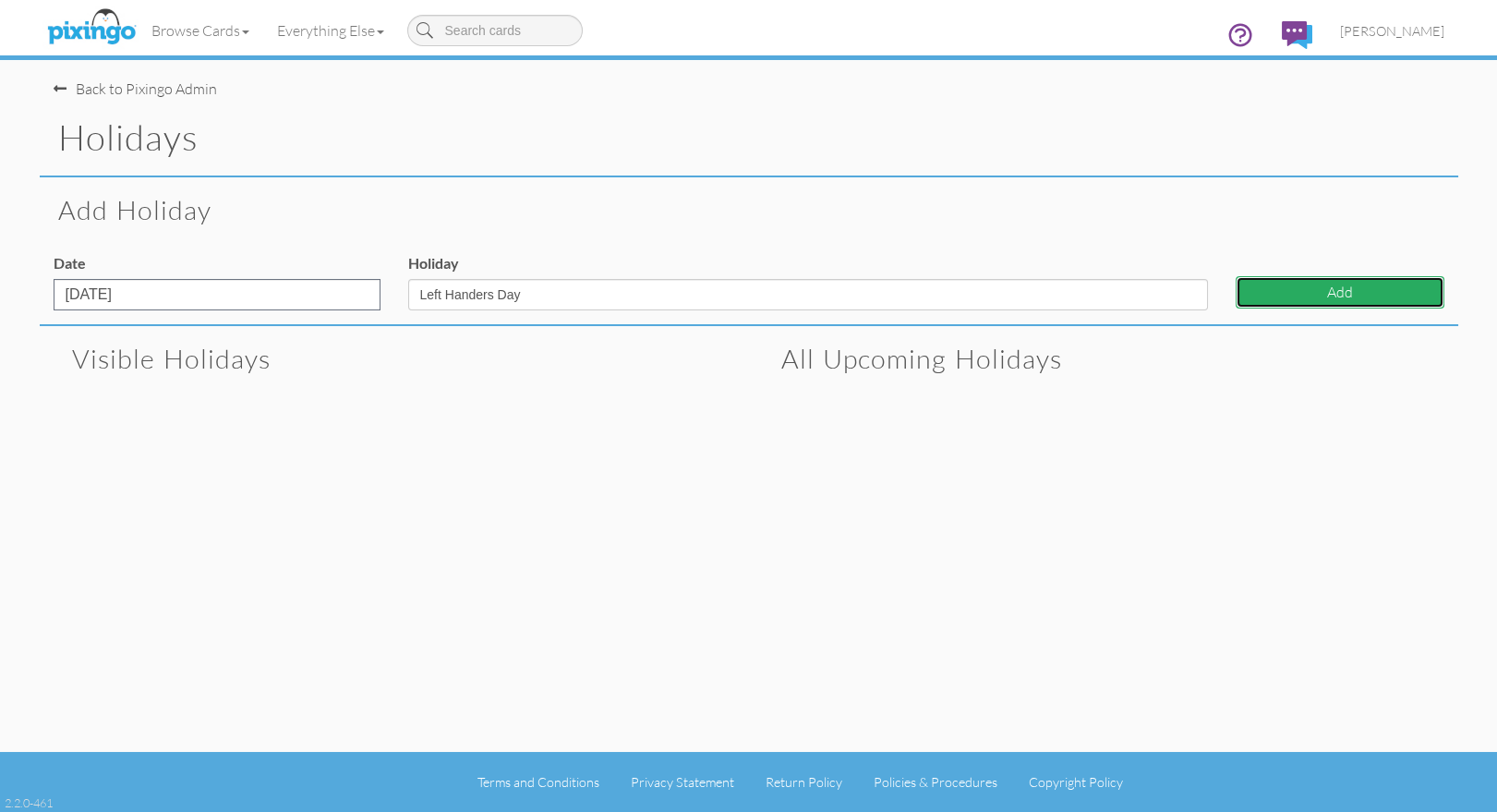
click at [1284, 292] on button "Add" at bounding box center [1340, 292] width 209 height 32
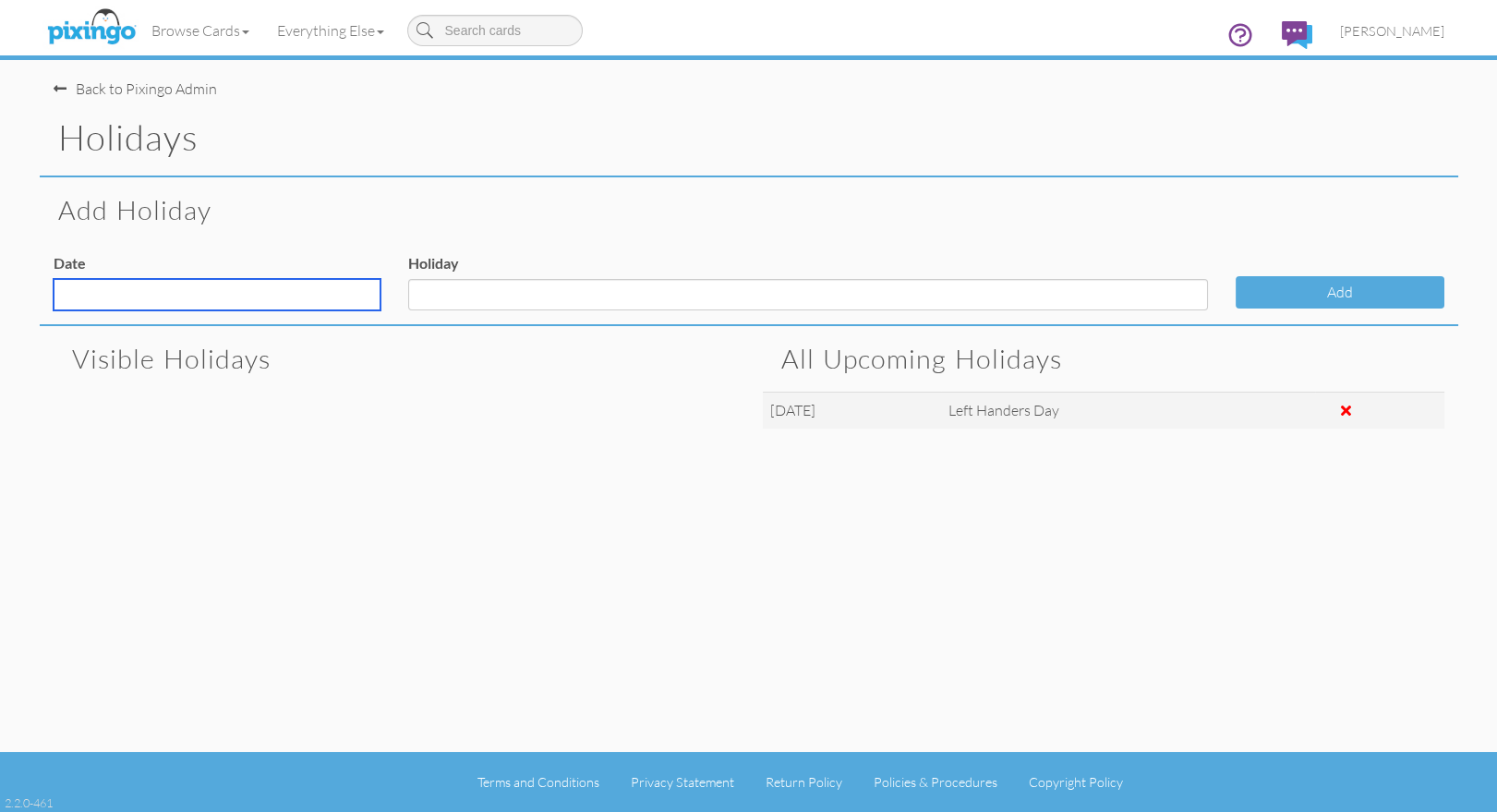
click at [157, 294] on input "text" at bounding box center [216, 294] width 327 height 31
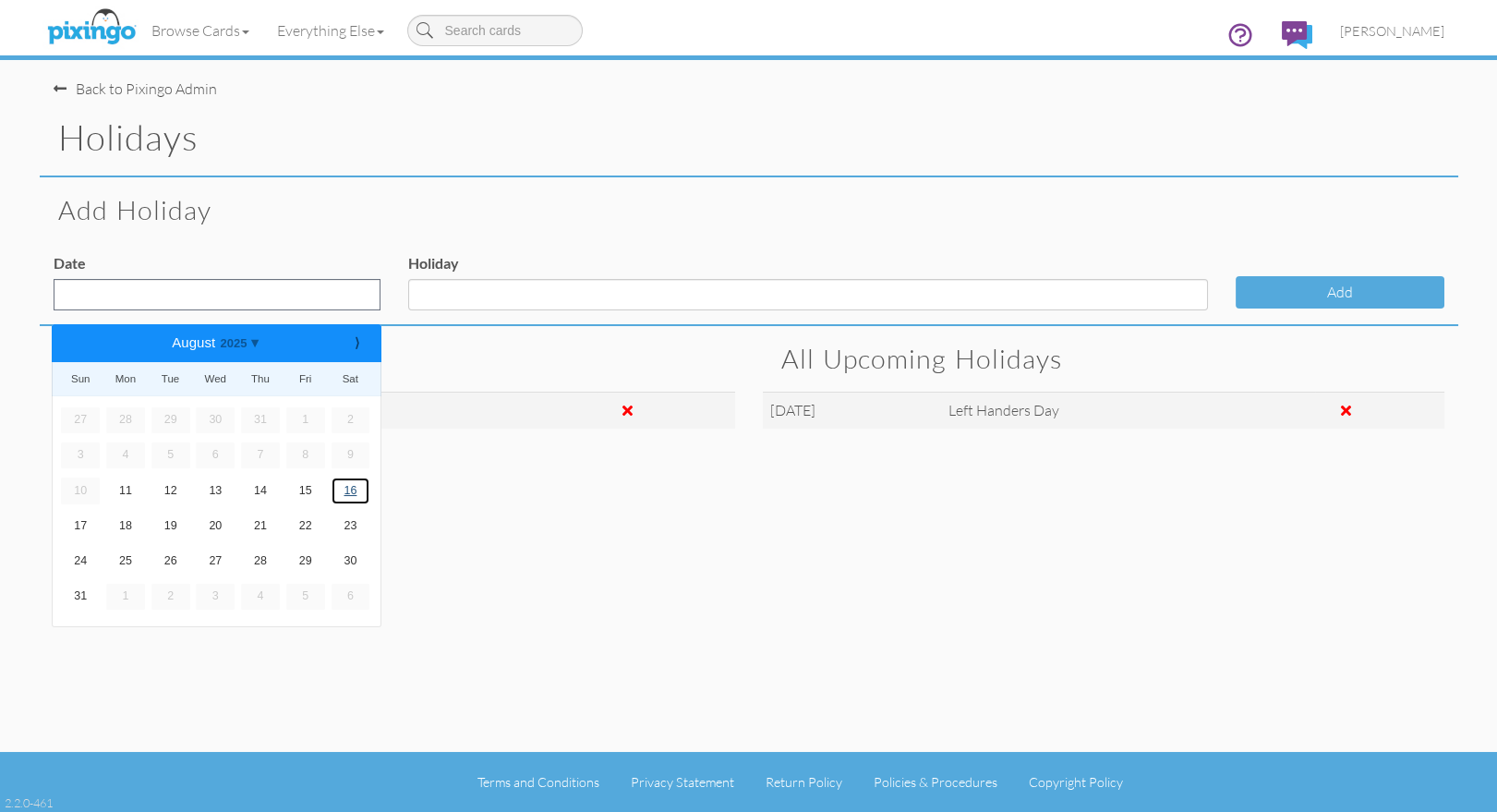
click at [357, 486] on link "16" at bounding box center [350, 489] width 39 height 26
type input "Aug 16, 2025"
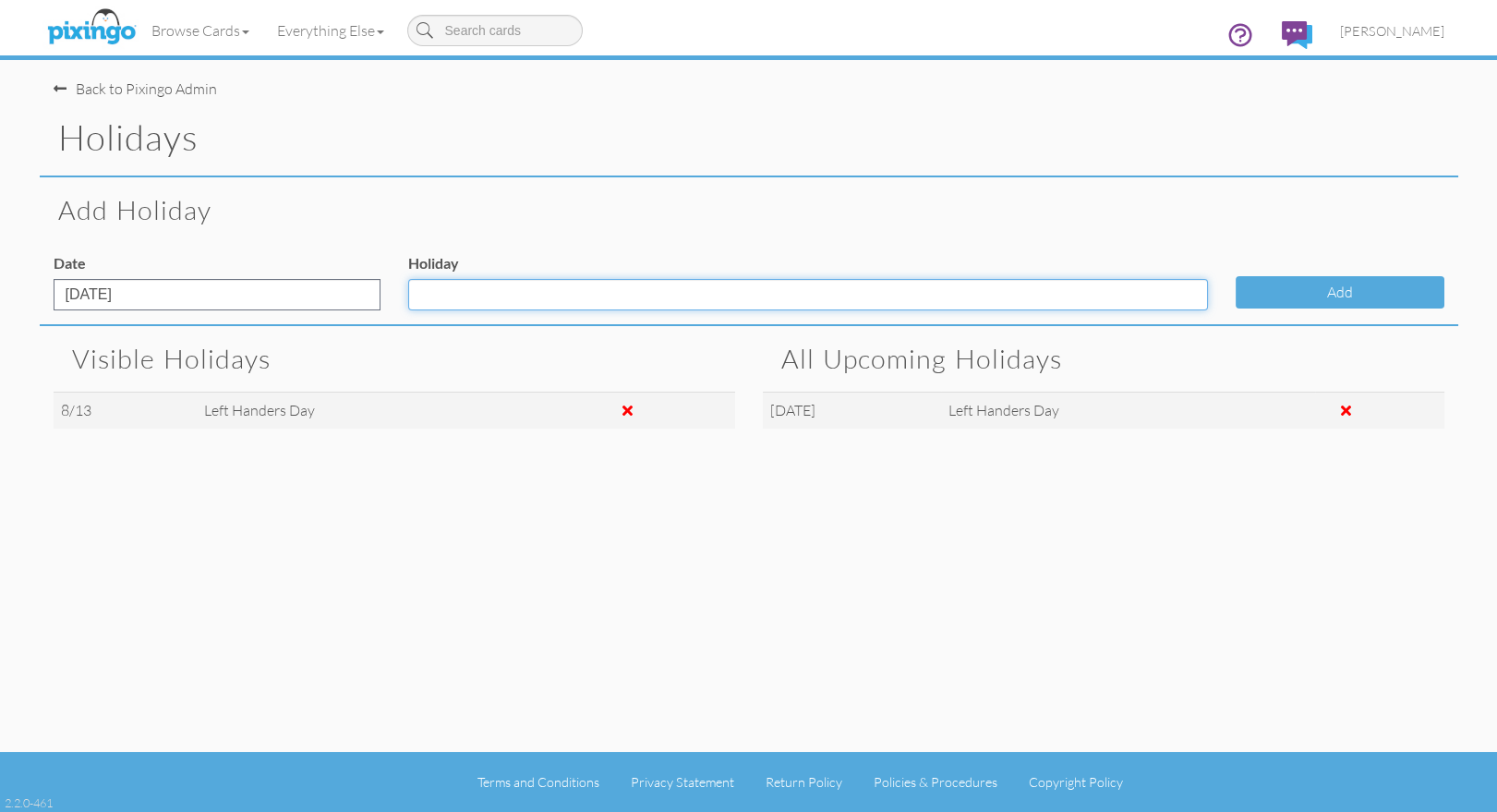
click at [442, 304] on input "Holiday" at bounding box center [807, 294] width 800 height 31
type input "Tell a Joke Day"
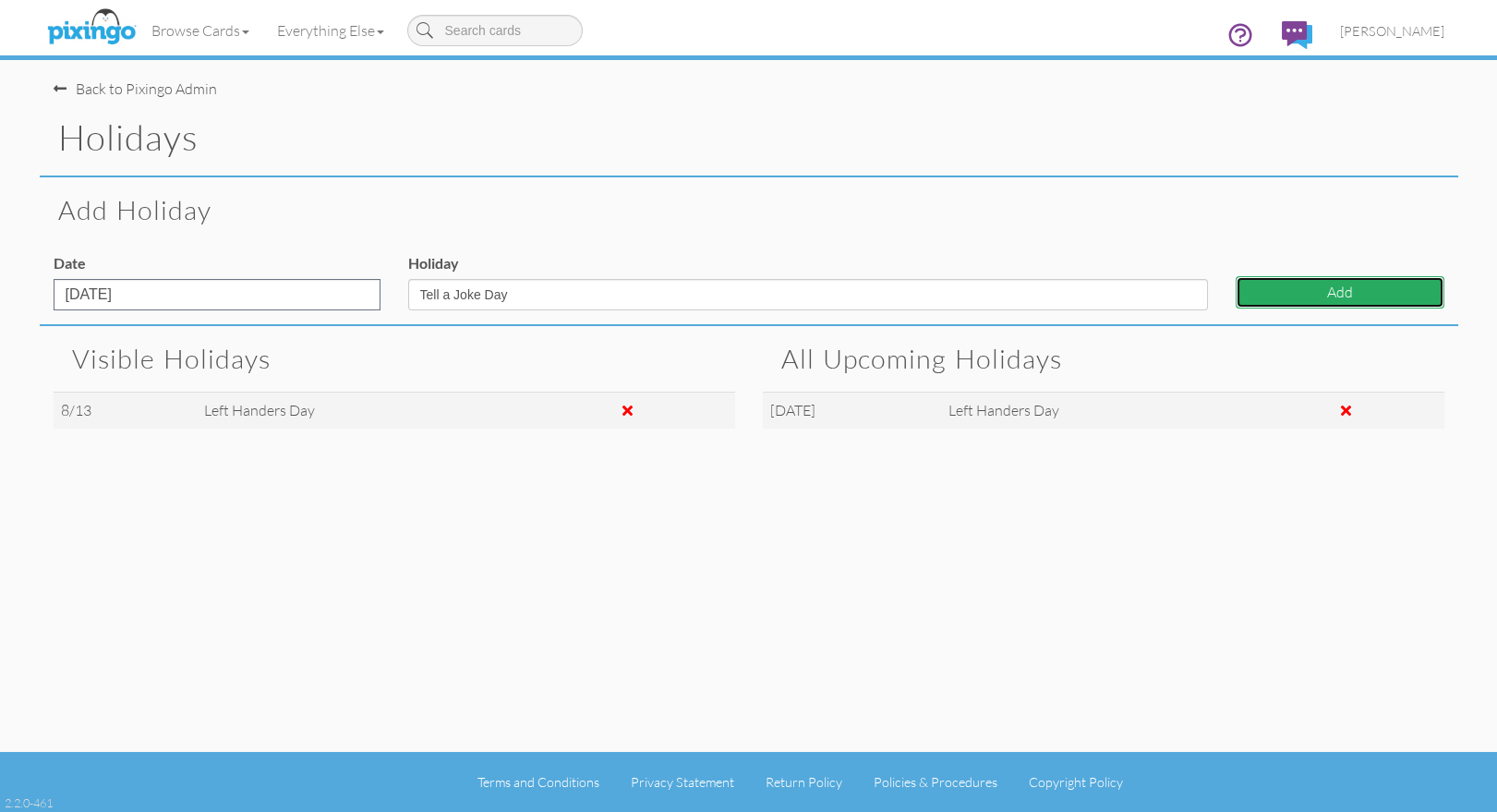
click at [1262, 285] on button "Add" at bounding box center [1340, 292] width 209 height 32
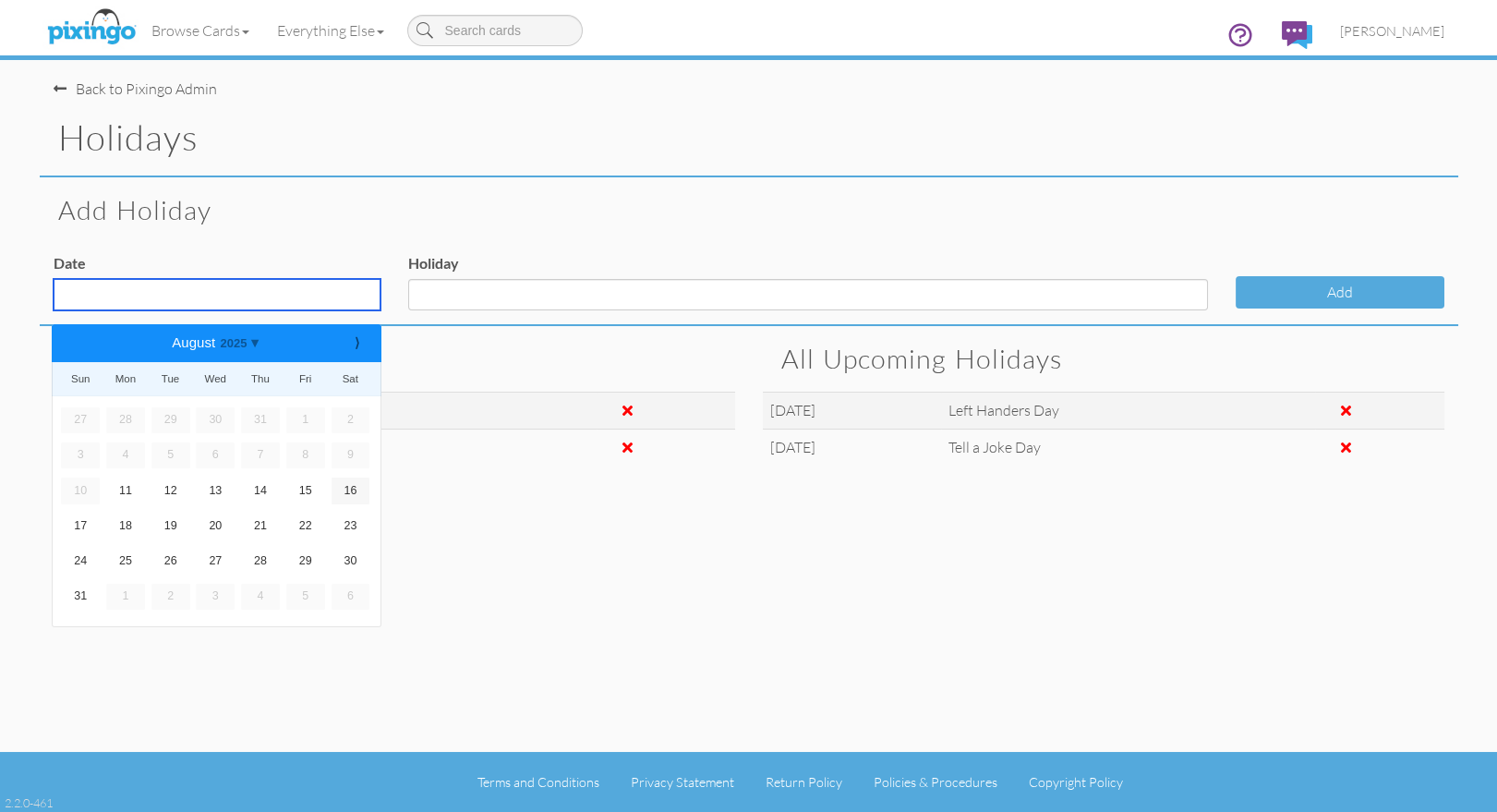
click at [268, 298] on input "text" at bounding box center [216, 294] width 327 height 31
click at [358, 346] on b "⟩" at bounding box center [357, 342] width 13 height 14
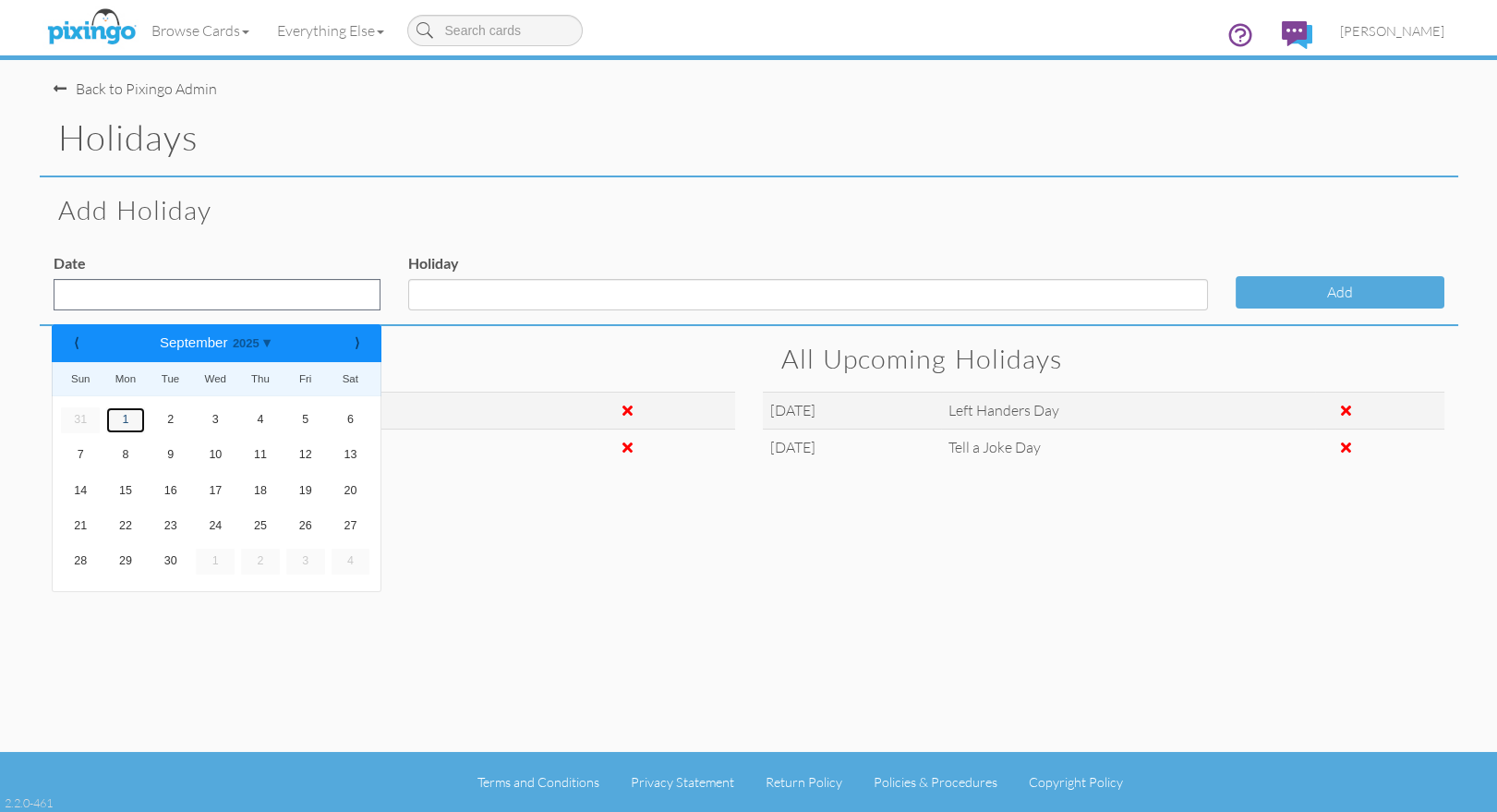
click at [127, 415] on link "1" at bounding box center [125, 419] width 39 height 26
type input "Sep 1, 2025"
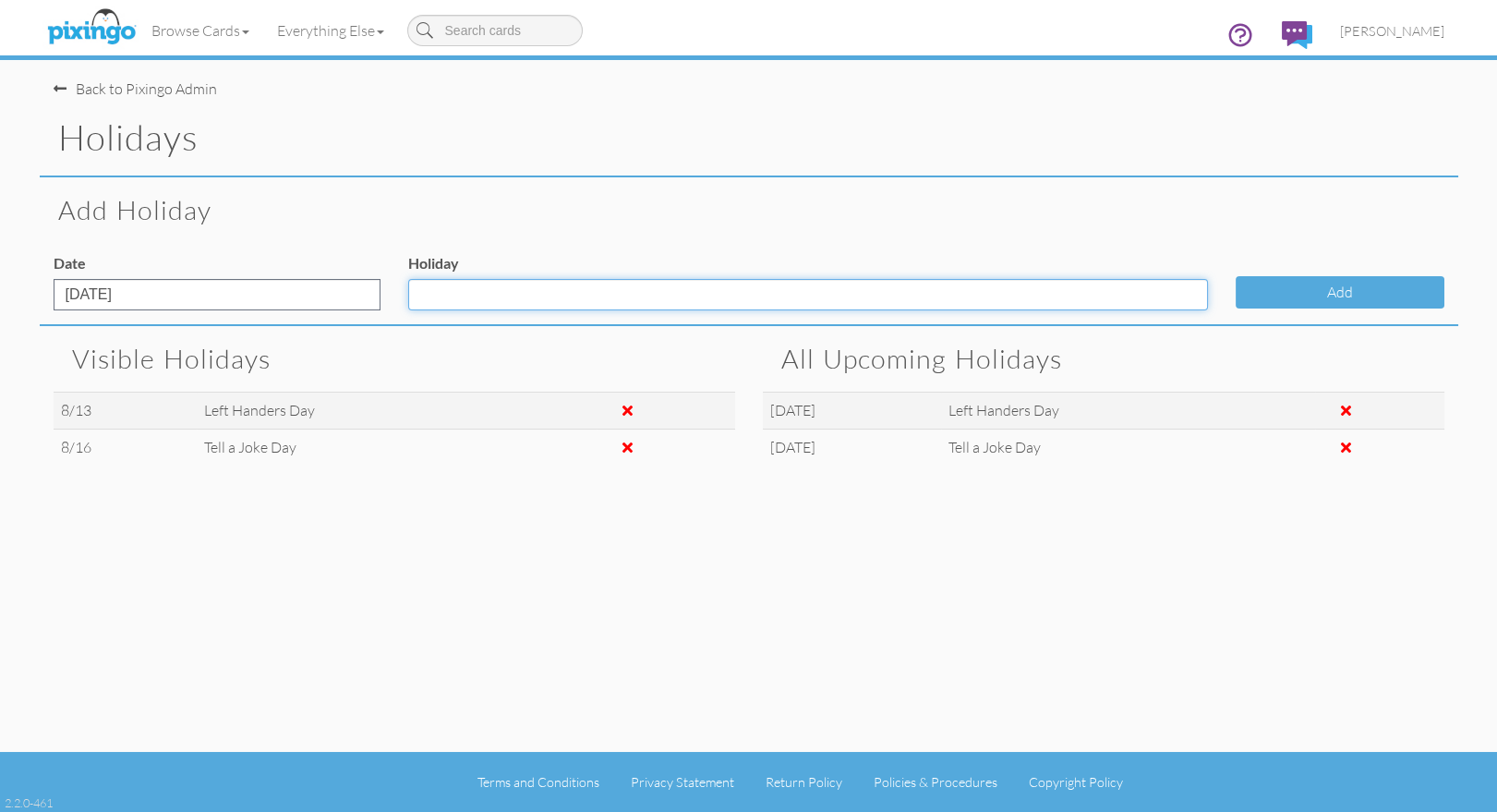
click at [455, 293] on input "Holiday" at bounding box center [807, 294] width 800 height 31
type input "Labor Day"
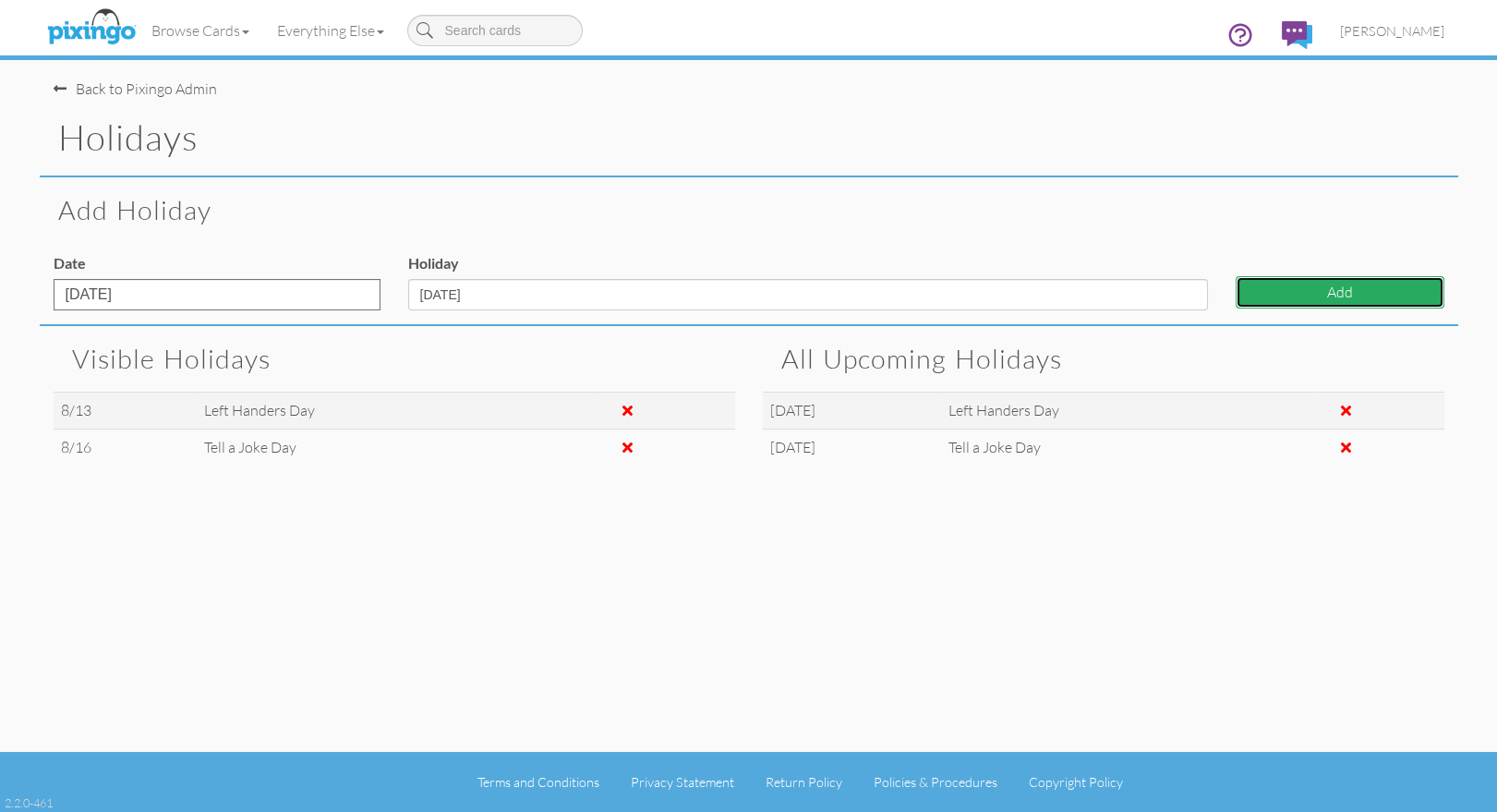
click at [1248, 295] on button "Add" at bounding box center [1340, 292] width 209 height 32
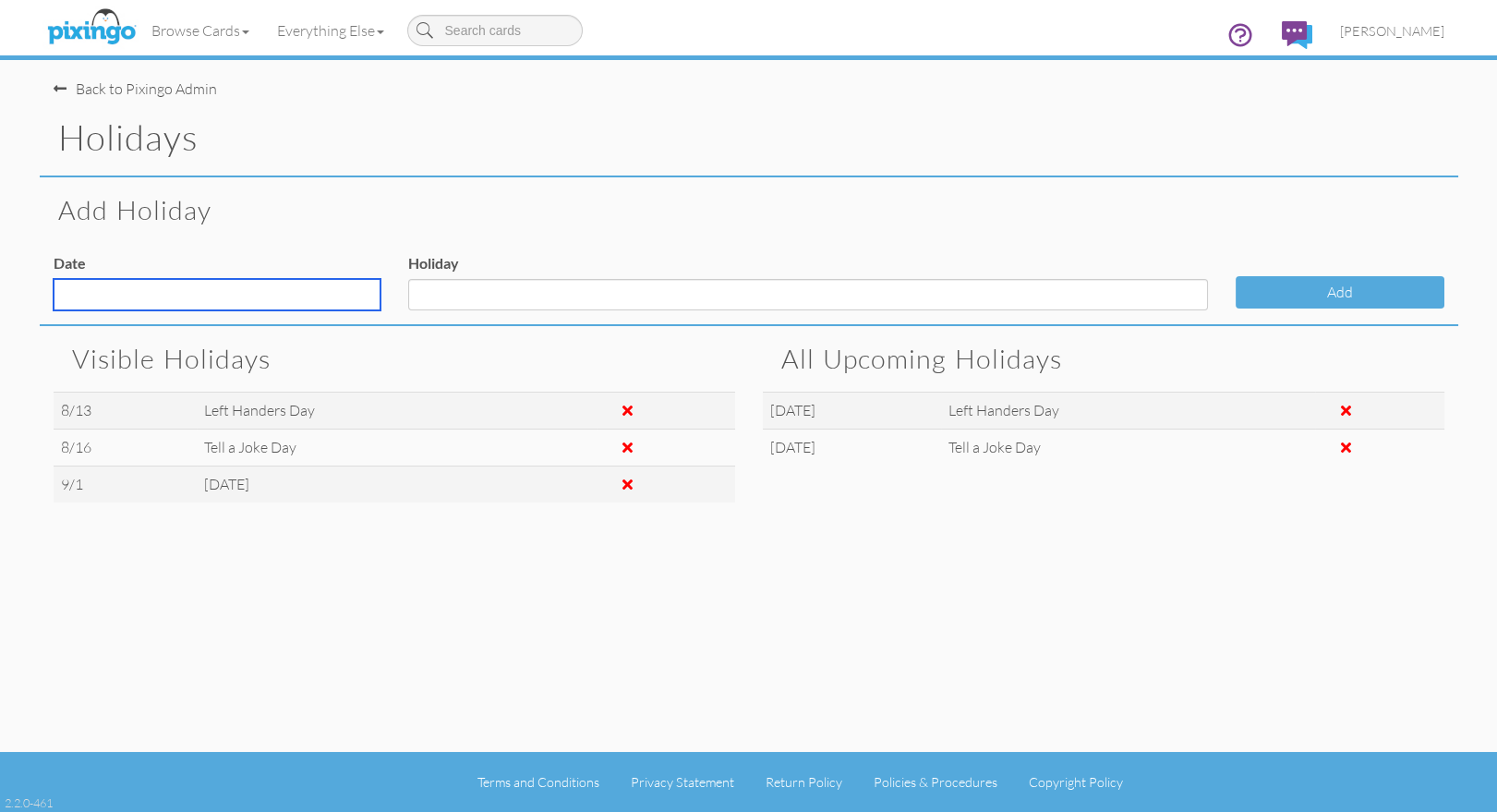
click at [111, 290] on input "text" at bounding box center [216, 294] width 327 height 31
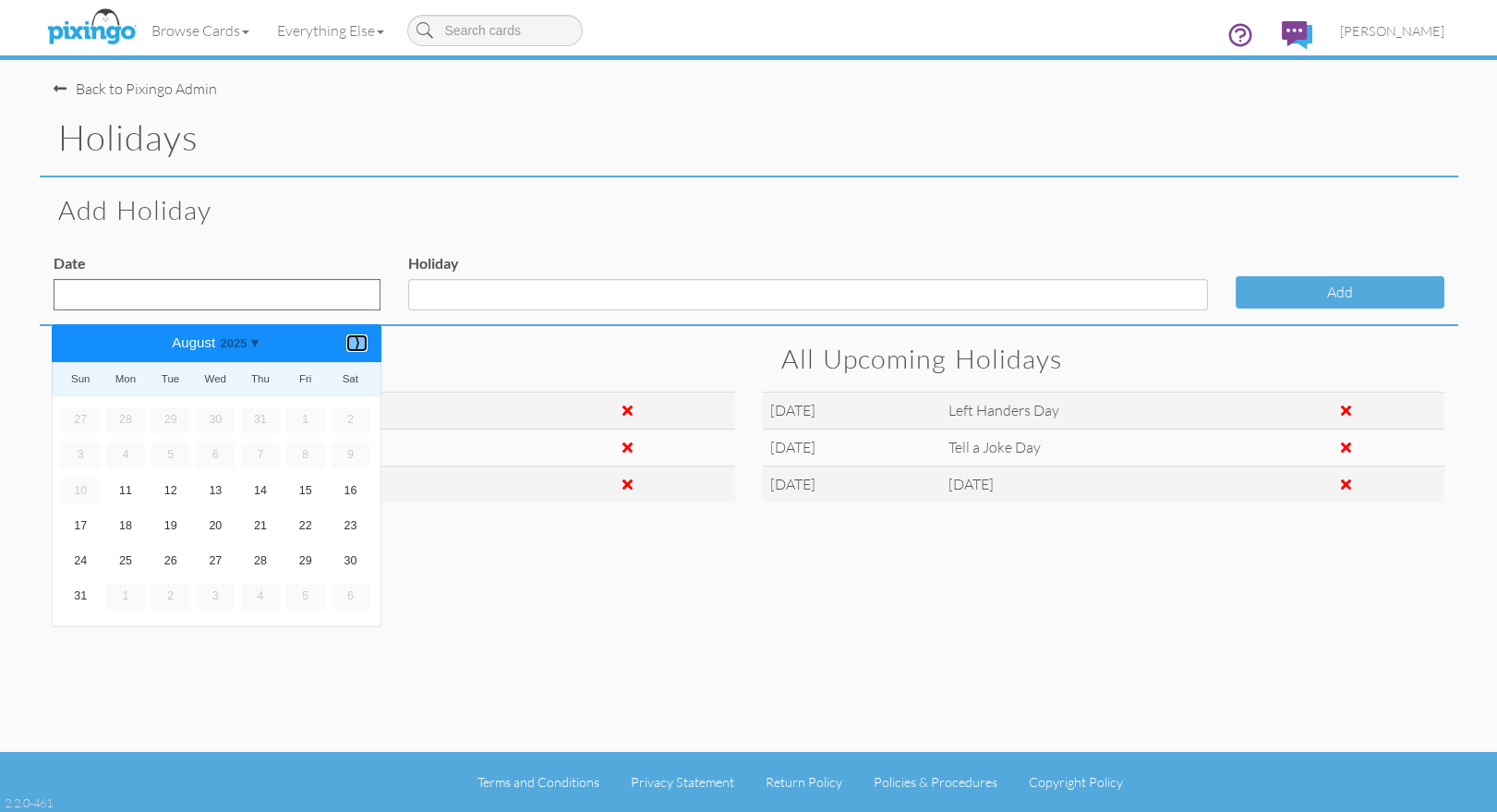
click at [352, 344] on b "⟩" at bounding box center [357, 342] width 13 height 14
click at [303, 489] on link "19" at bounding box center [305, 489] width 39 height 26
type input "Sep 19, 2025"
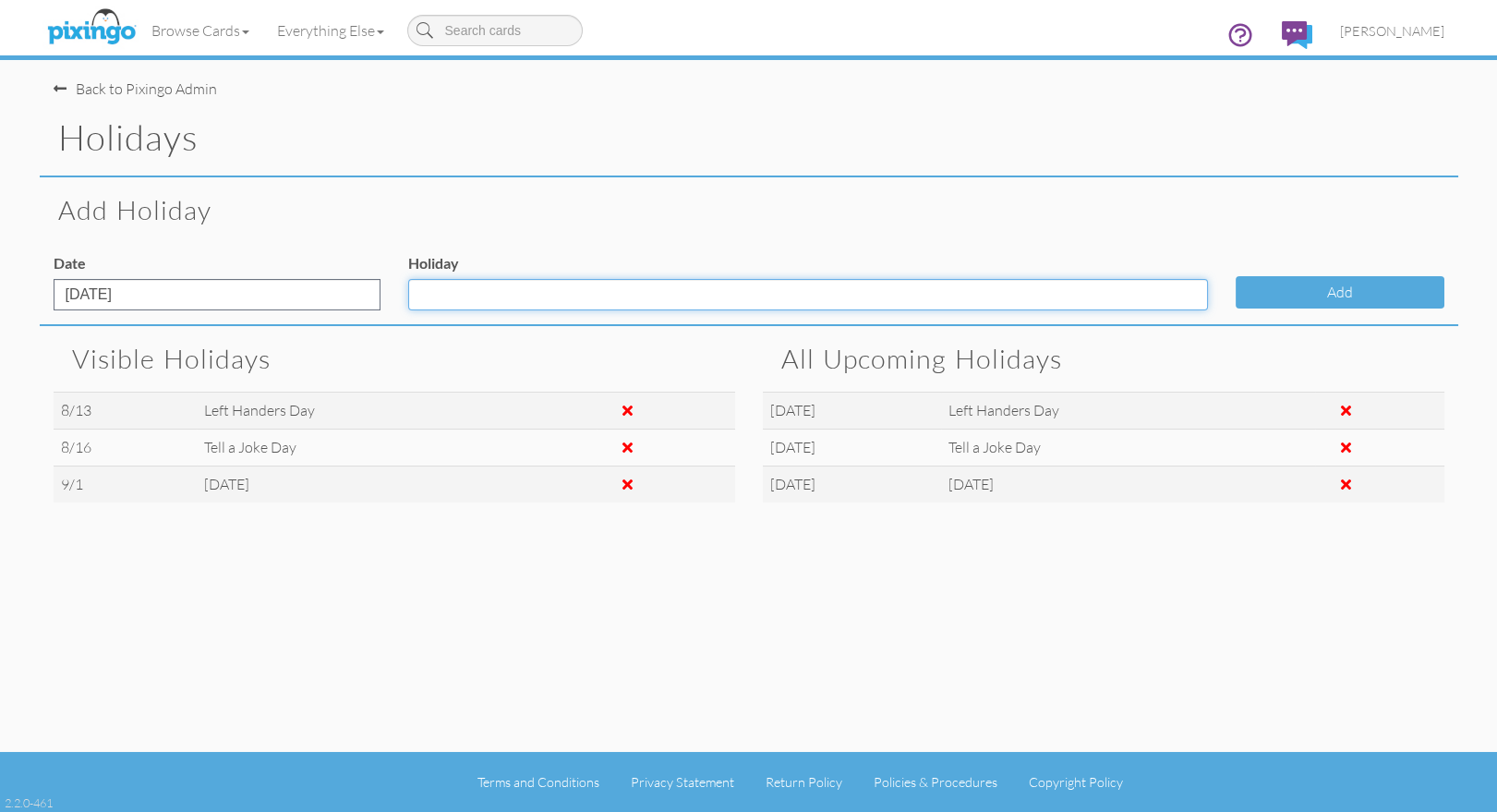
click at [432, 294] on input "Holiday" at bounding box center [807, 294] width 800 height 31
type input "Talk Like a Pirate Day"
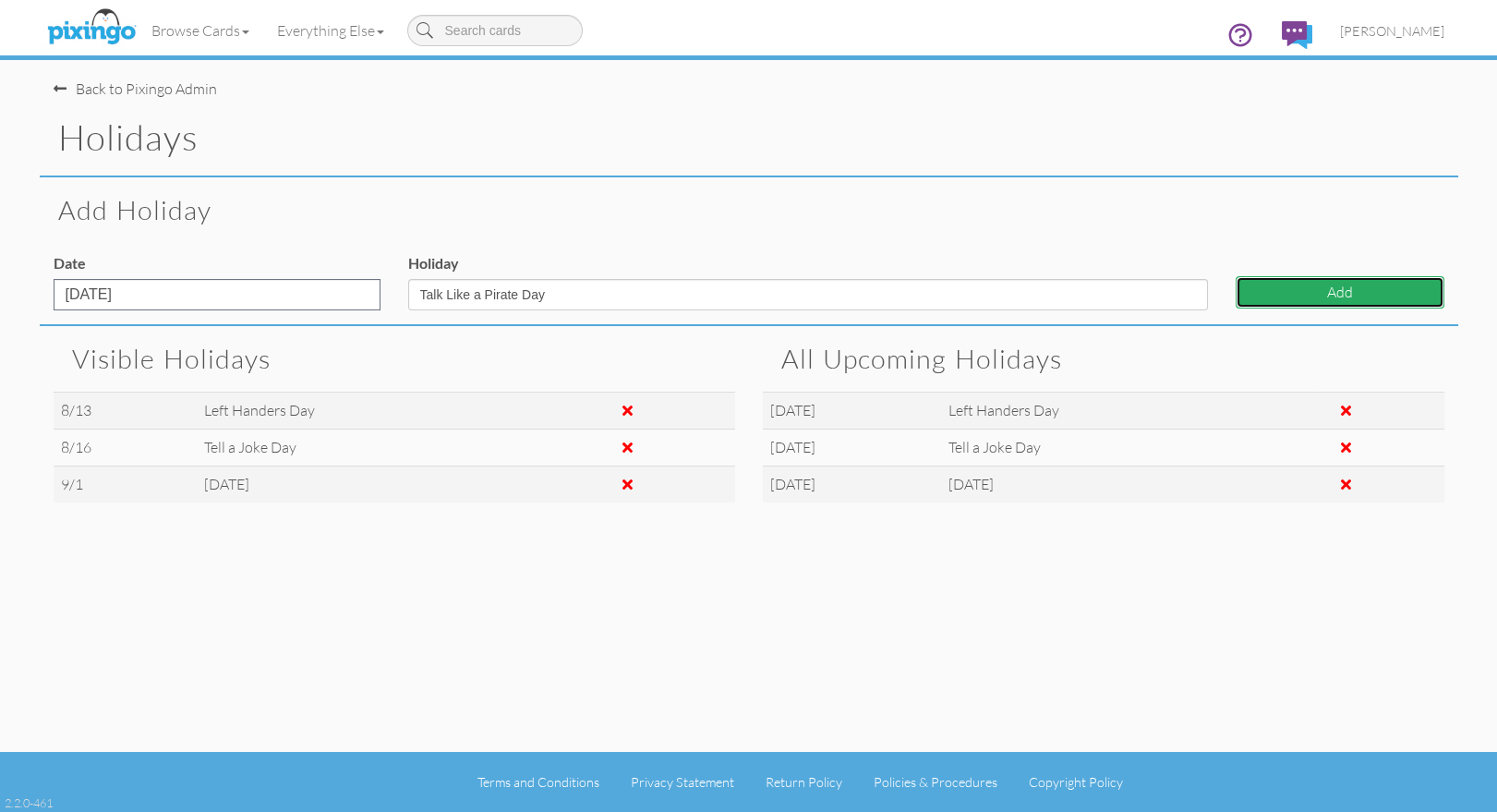
click at [1313, 291] on button "Add" at bounding box center [1340, 292] width 209 height 32
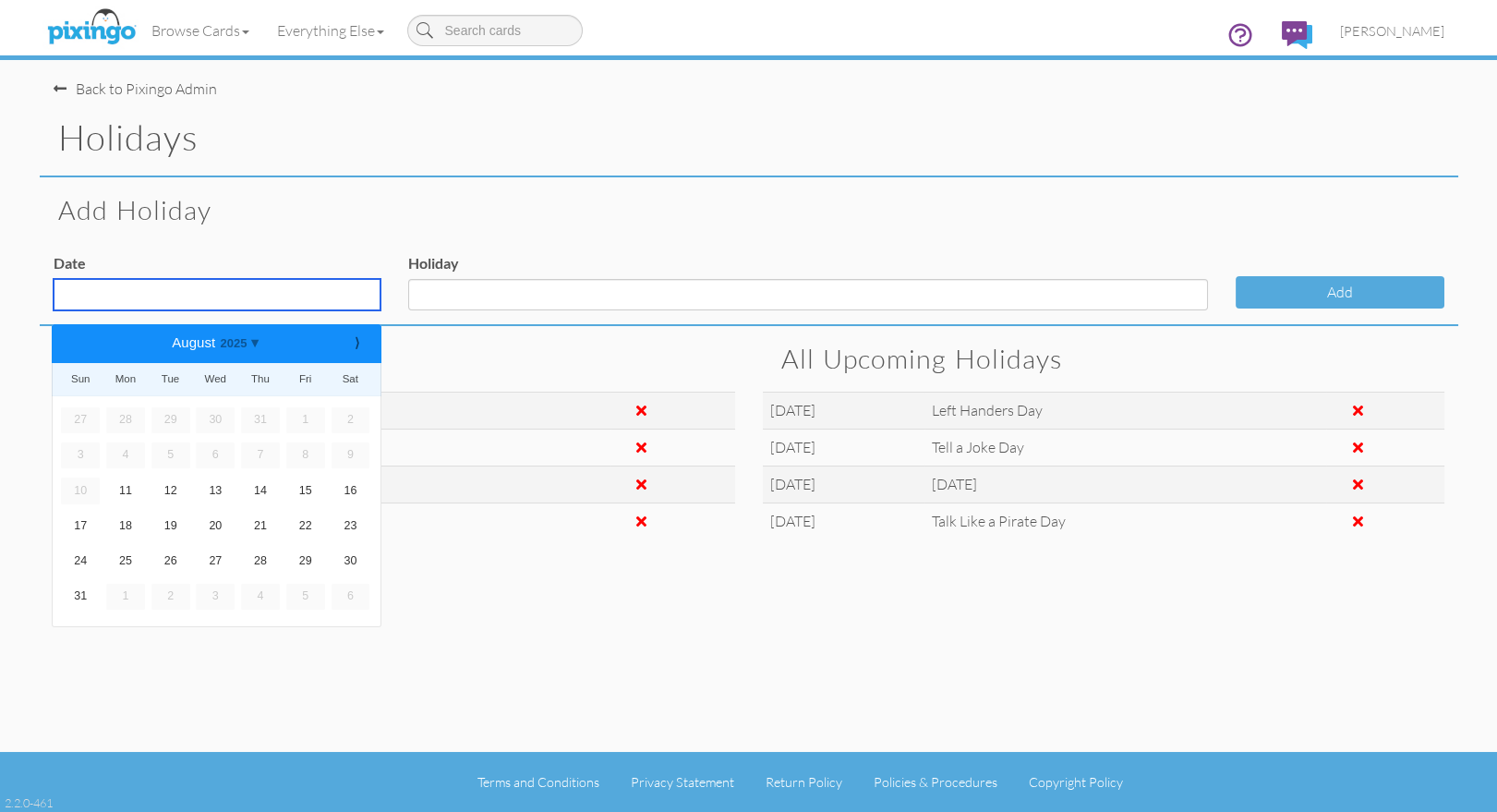
click at [267, 302] on input "text" at bounding box center [216, 294] width 327 height 31
click at [353, 337] on b "⟩" at bounding box center [357, 342] width 13 height 14
click at [164, 529] on link "23" at bounding box center [171, 526] width 39 height 26
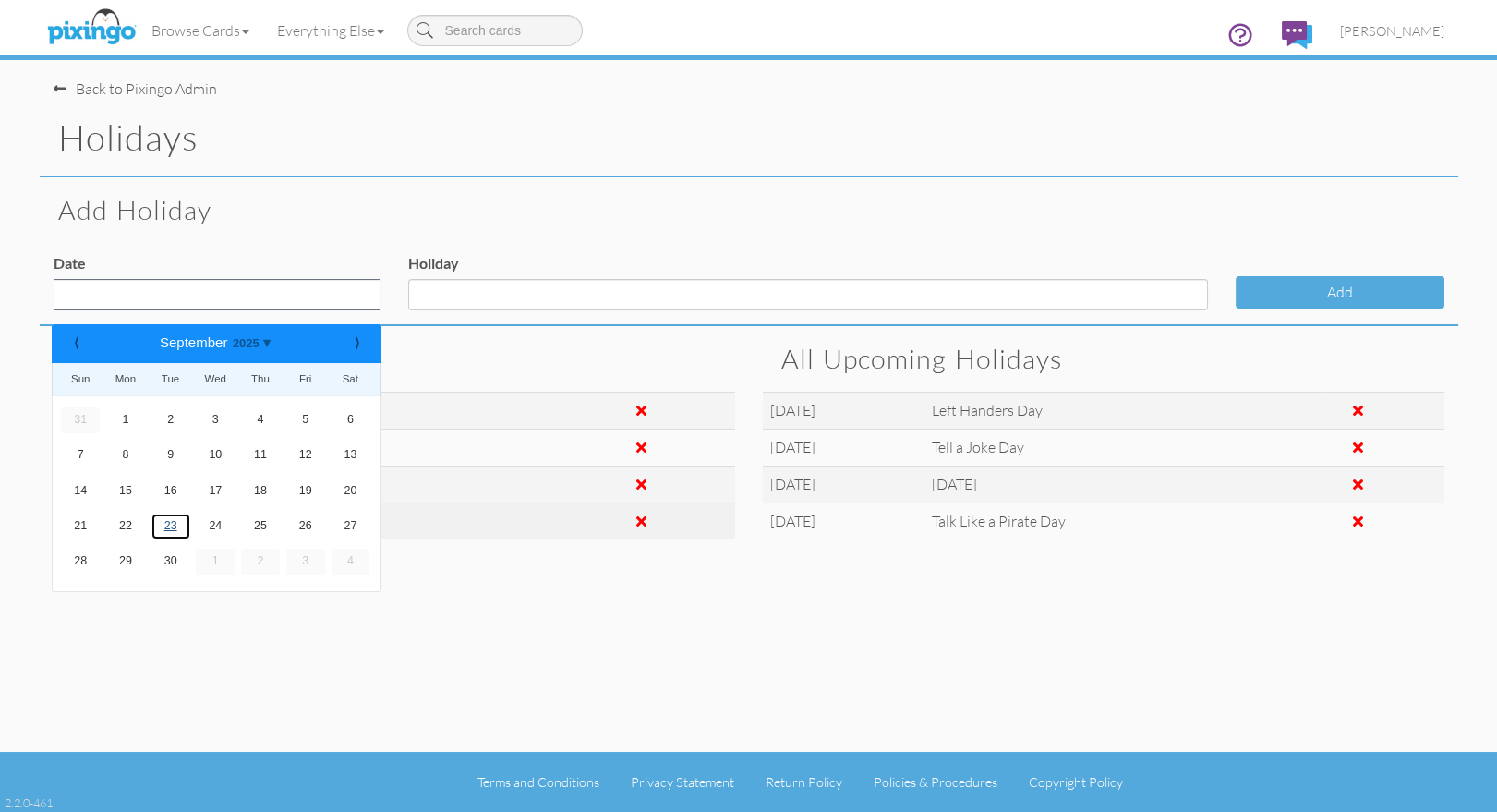
type input "Sep 23, 2025"
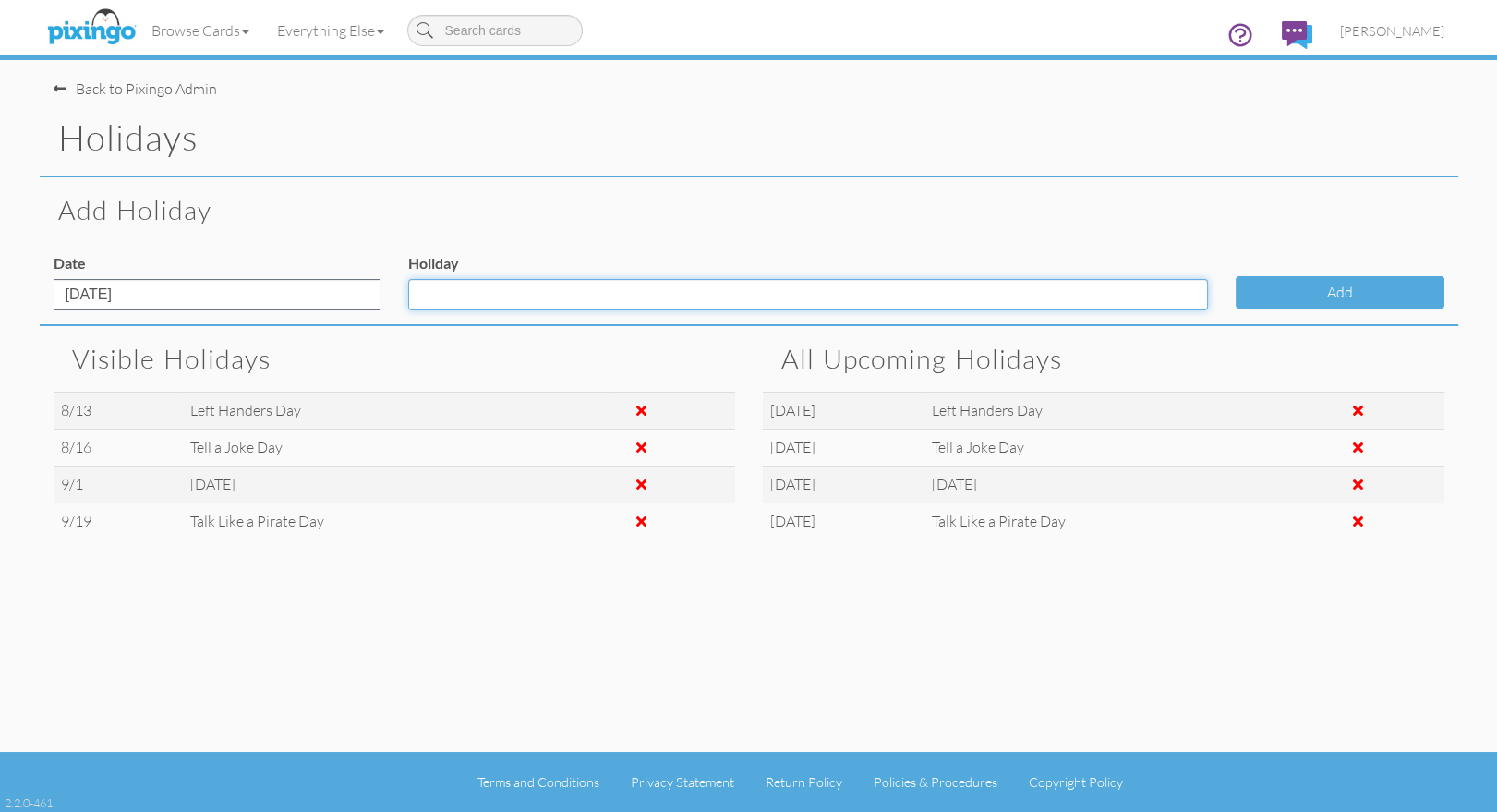
click at [491, 299] on input "Holiday" at bounding box center [807, 294] width 800 height 31
type input "[DATE]"
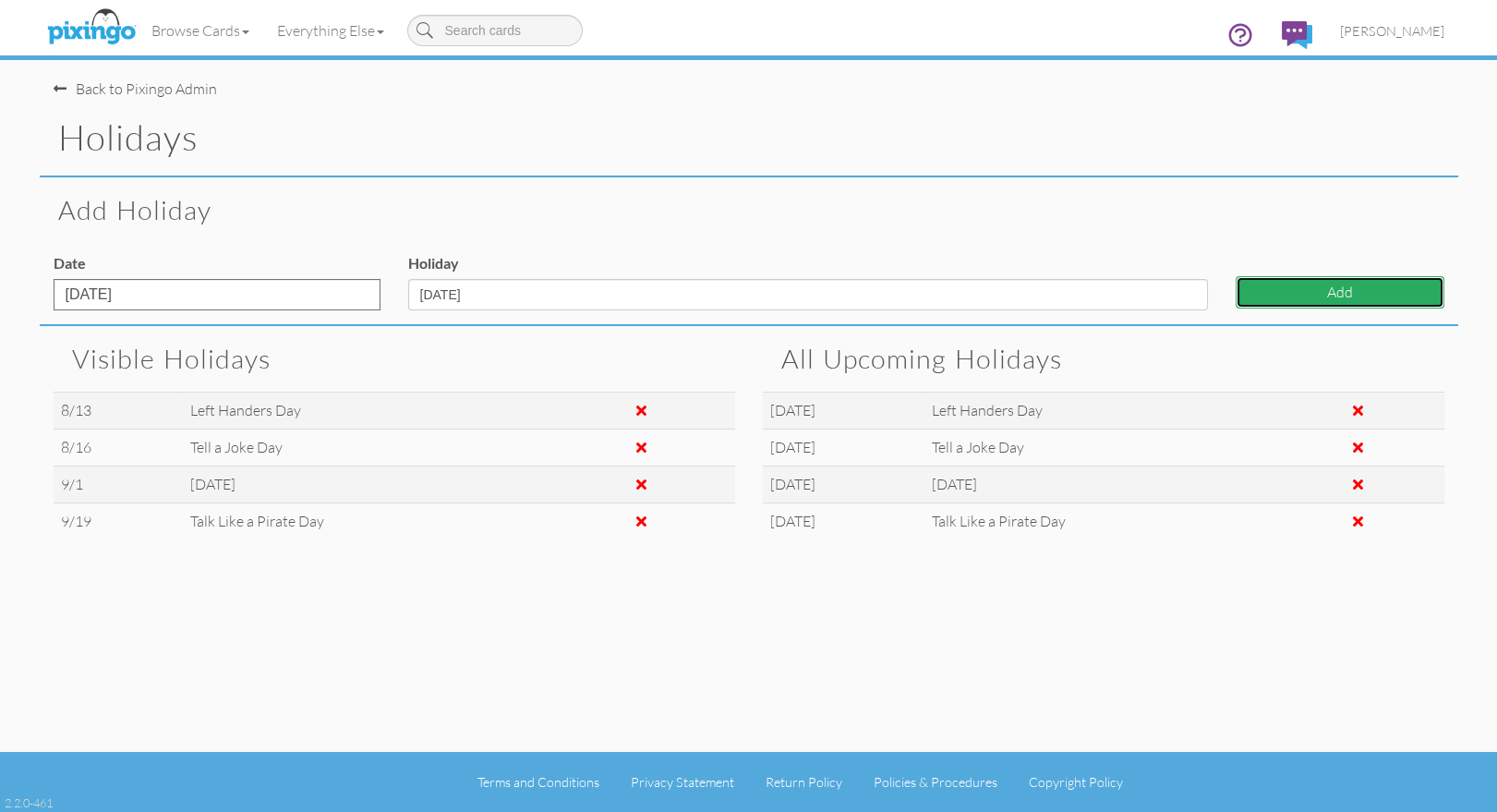
click at [1275, 281] on button "Add" at bounding box center [1340, 292] width 209 height 32
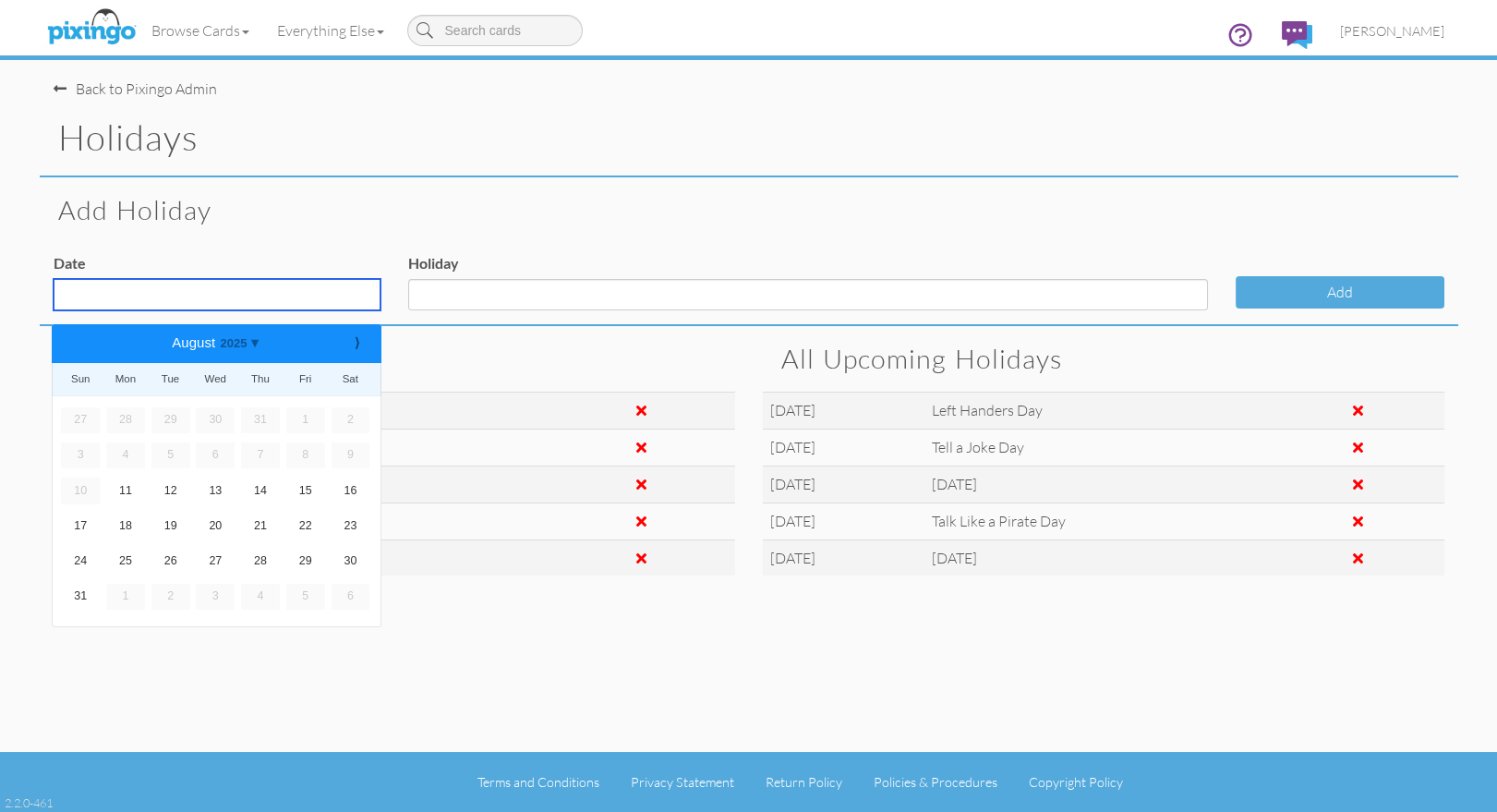
click at [139, 294] on input "text" at bounding box center [216, 294] width 327 height 31
click at [353, 344] on b "⟩" at bounding box center [357, 342] width 13 height 14
click at [352, 344] on b "⟩" at bounding box center [357, 342] width 13 height 14
click at [305, 554] on link "31" at bounding box center [305, 561] width 39 height 26
type input "Oct 31, 2025"
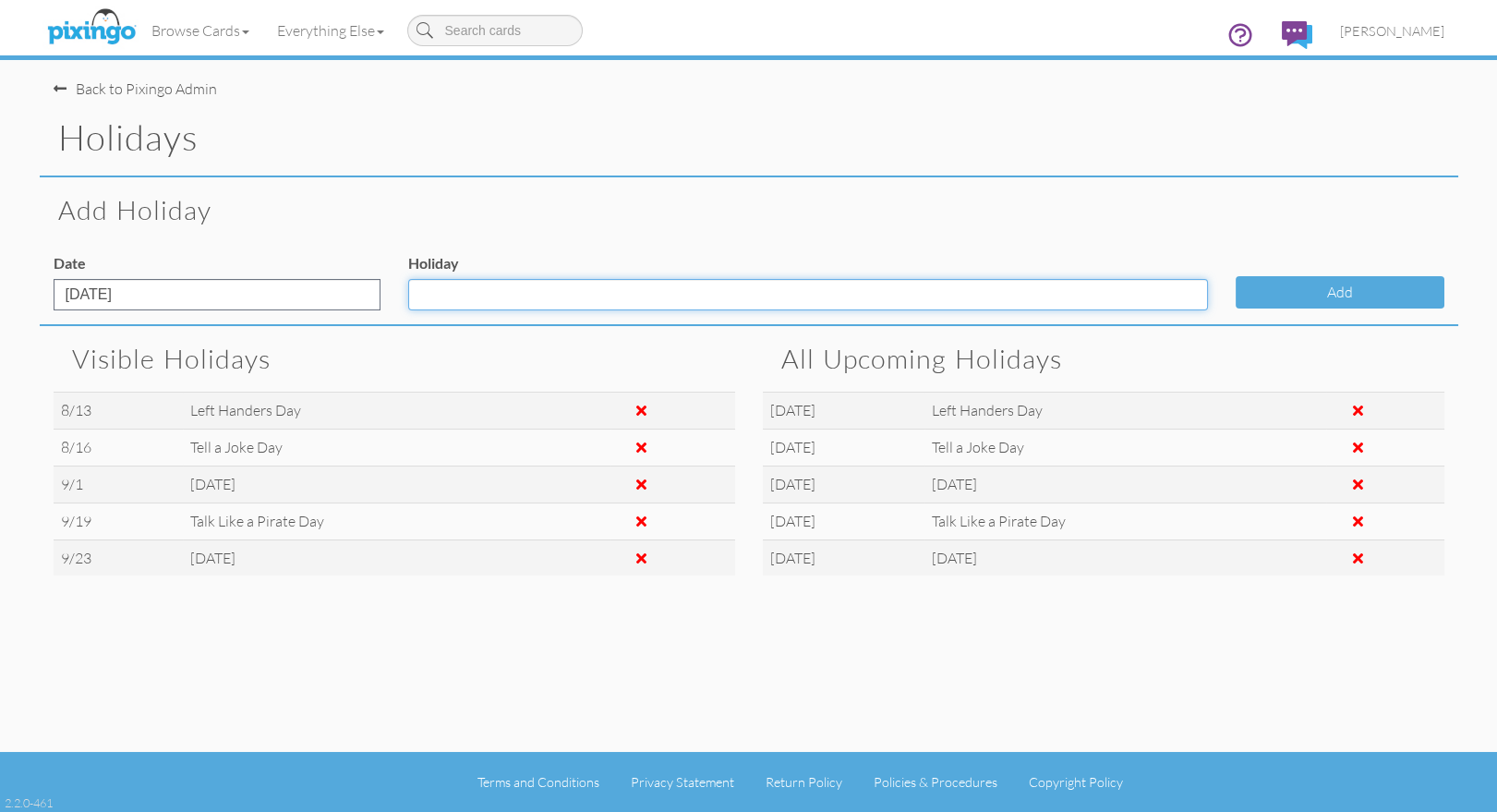
click at [434, 299] on input "Holiday" at bounding box center [807, 294] width 800 height 31
type input "[DATE]"
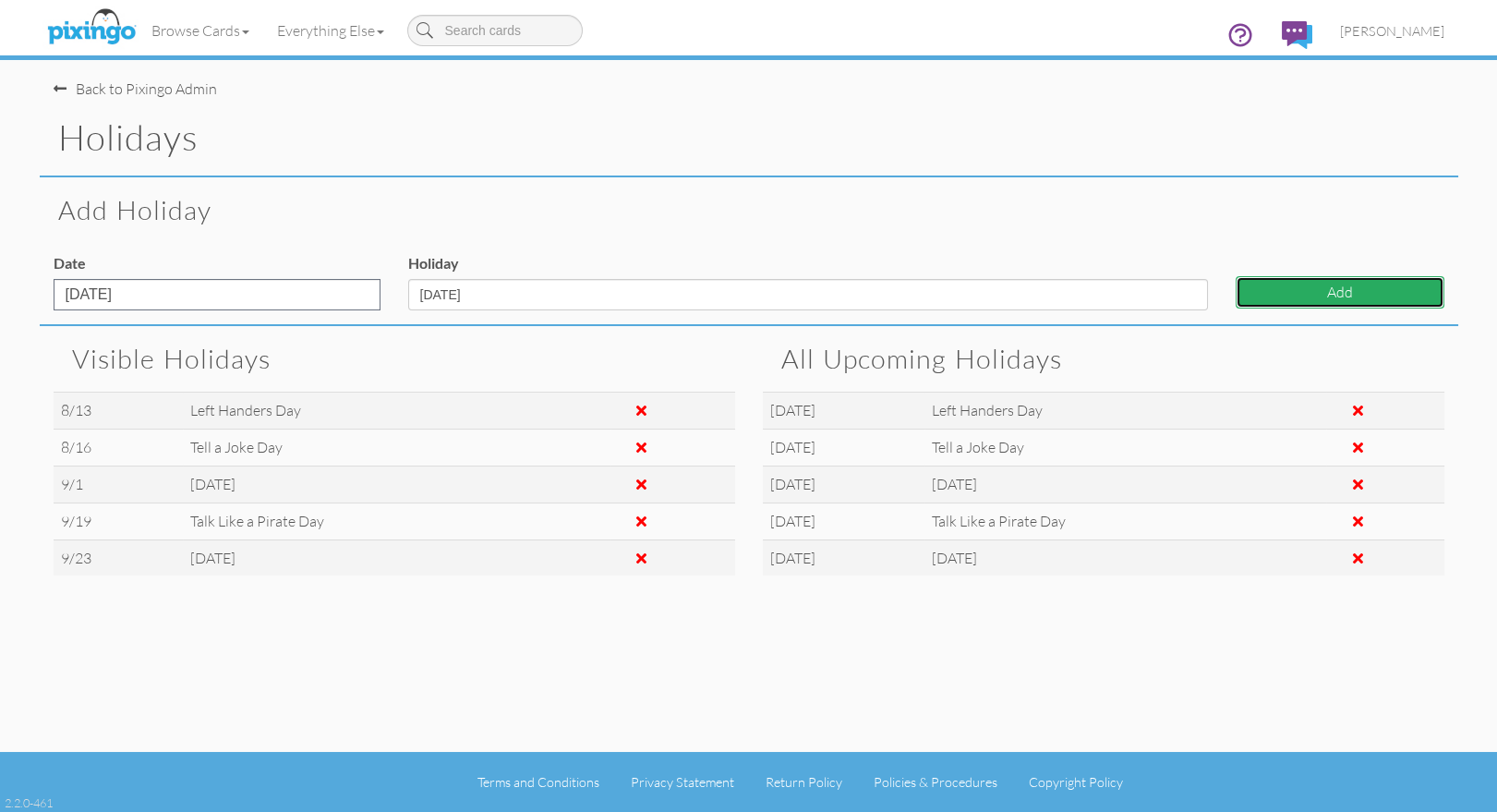
click at [1266, 293] on button "Add" at bounding box center [1340, 292] width 209 height 32
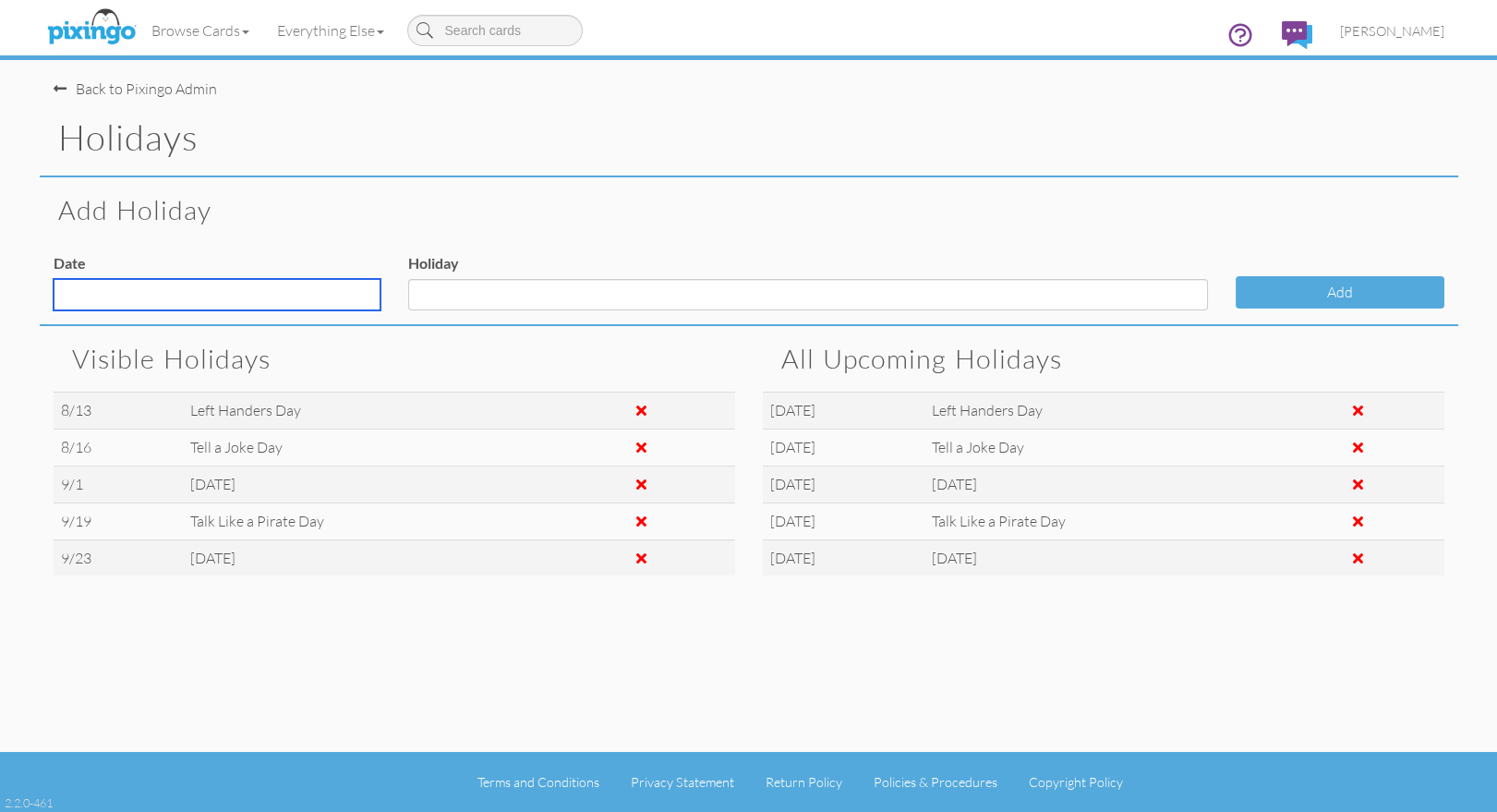
click at [131, 290] on input "text" at bounding box center [216, 294] width 327 height 31
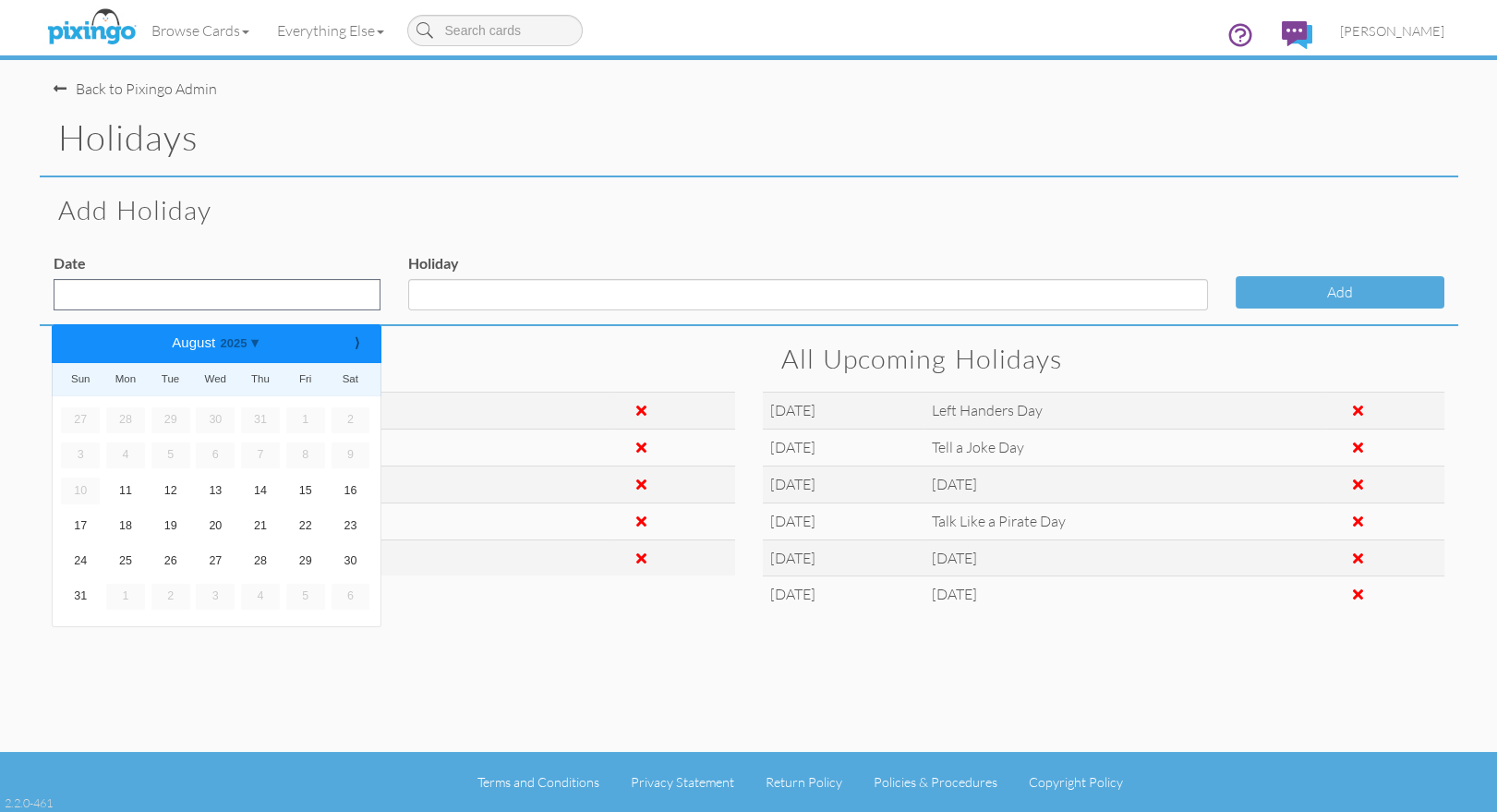
click at [363, 658] on div "Back to Pixingo Admin holidays Add Holiday Date ⟨ August 2025 ⟩ 2015 2016 2017 …" at bounding box center [748, 376] width 1418 height 751
click at [282, 306] on input "text" at bounding box center [216, 294] width 327 height 31
click at [324, 353] on div "August 2025" at bounding box center [215, 343] width 231 height 38
click at [216, 561] on link "27" at bounding box center [214, 561] width 39 height 26
type input "Aug 27, 2025"
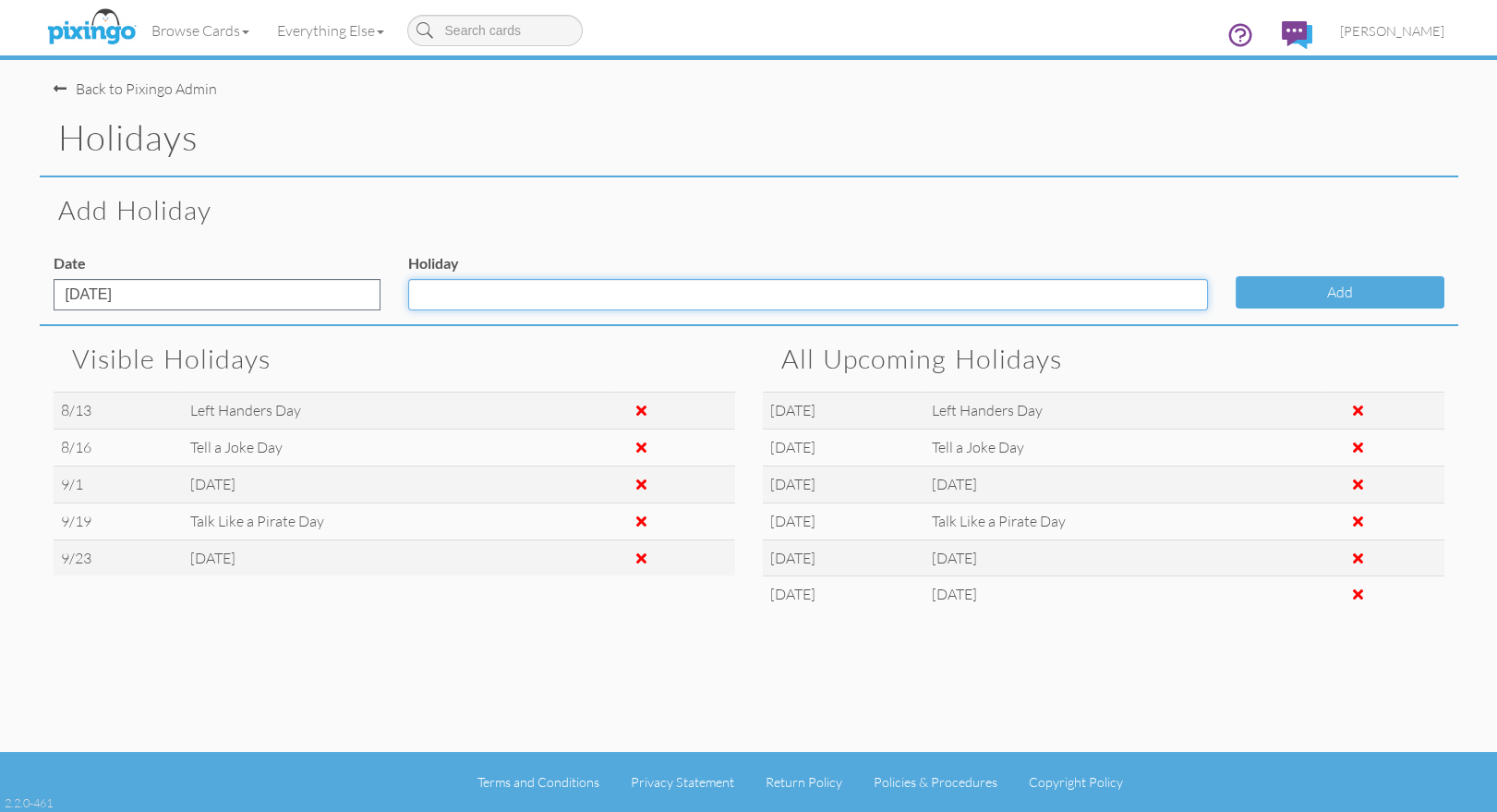
click at [451, 294] on input "Holiday" at bounding box center [807, 294] width 800 height 31
type input "Just Because Day"
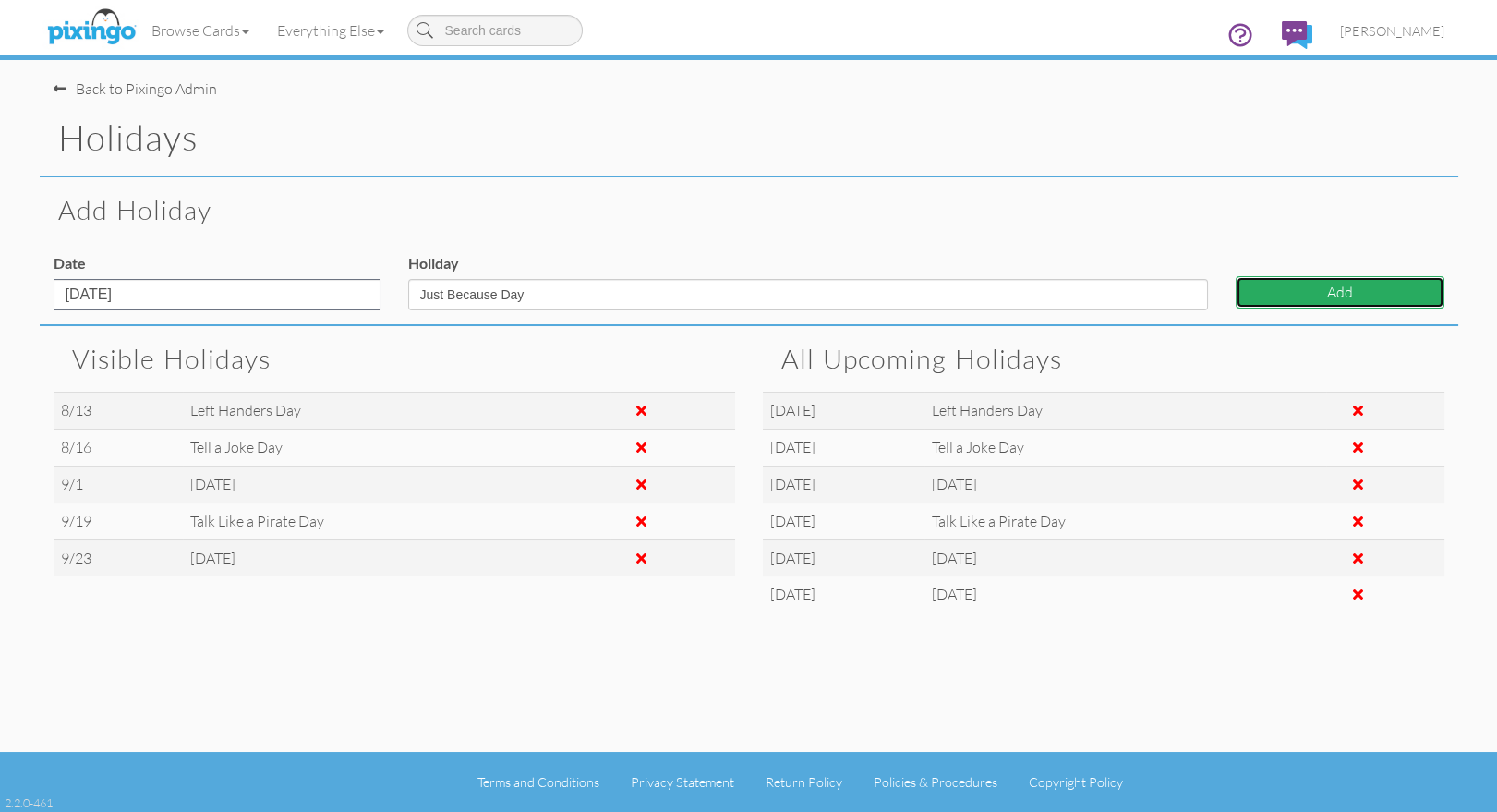
click at [1288, 295] on button "Add" at bounding box center [1340, 292] width 209 height 32
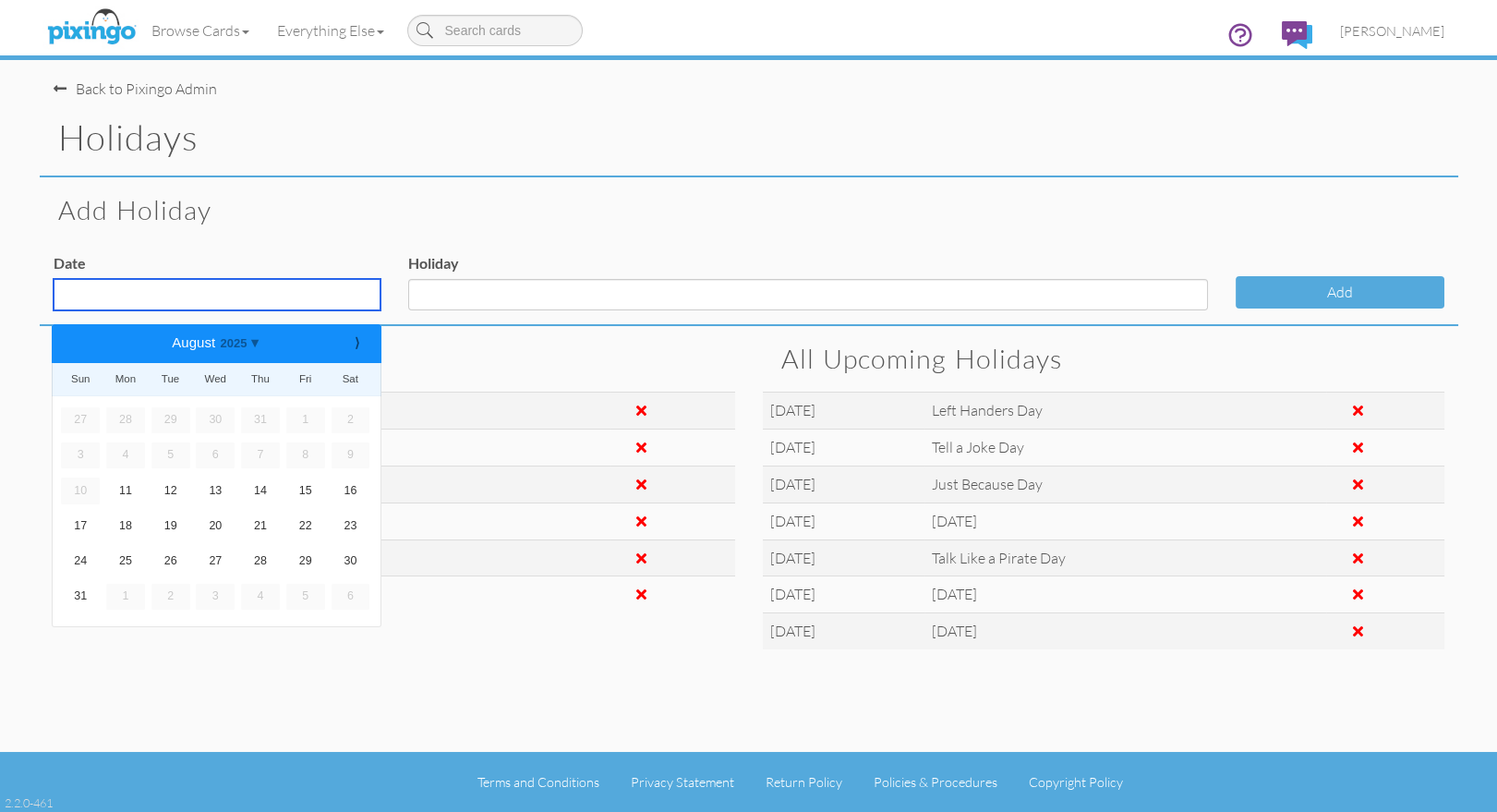
click at [276, 286] on input "text" at bounding box center [216, 294] width 327 height 31
click at [350, 551] on link "30" at bounding box center [350, 561] width 39 height 26
type input "Aug 30, 2025"
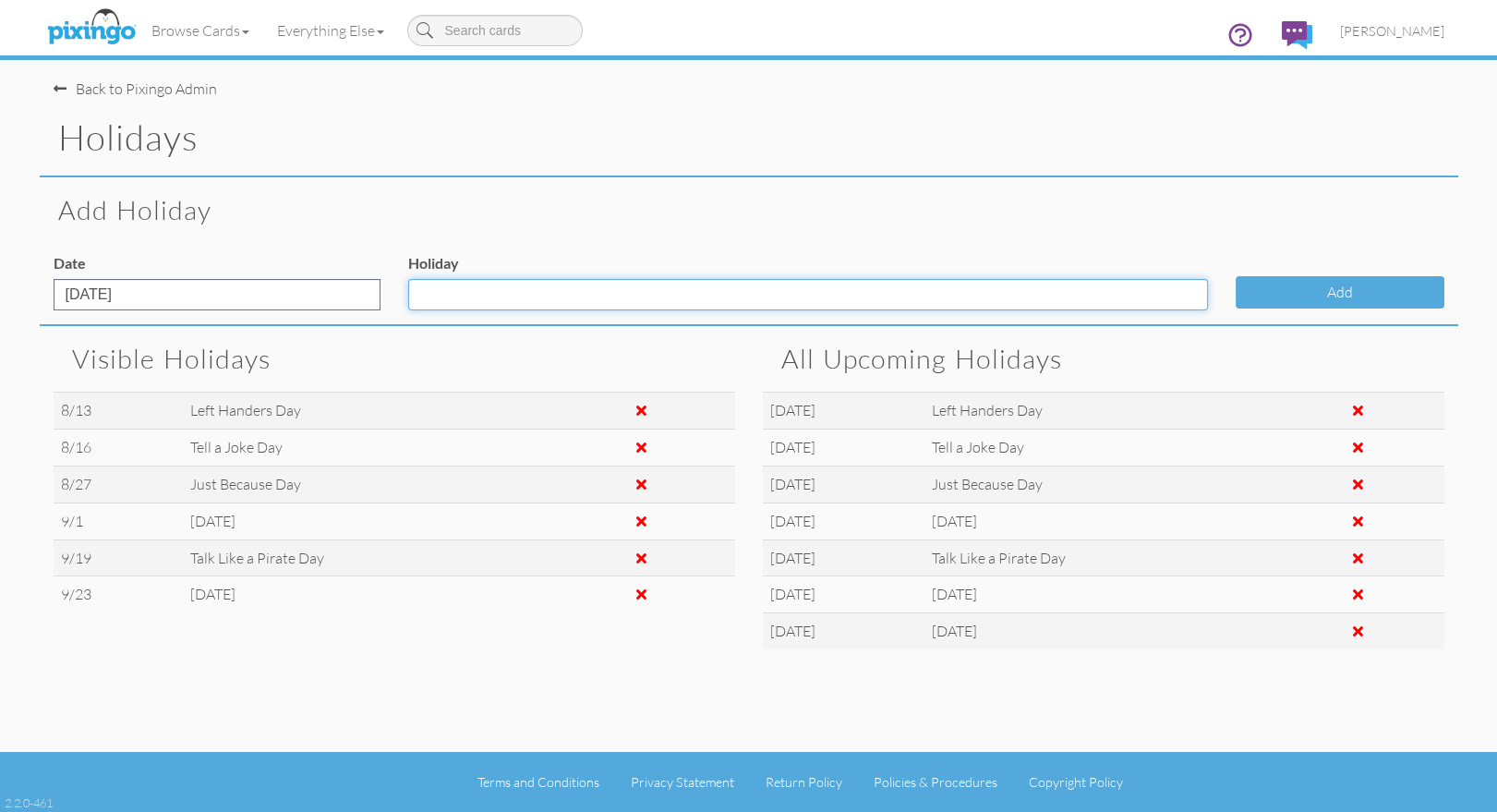
click at [453, 299] on input "Holiday" at bounding box center [807, 294] width 800 height 31
type input "D"
type input "e"
type input "Beacon Day"
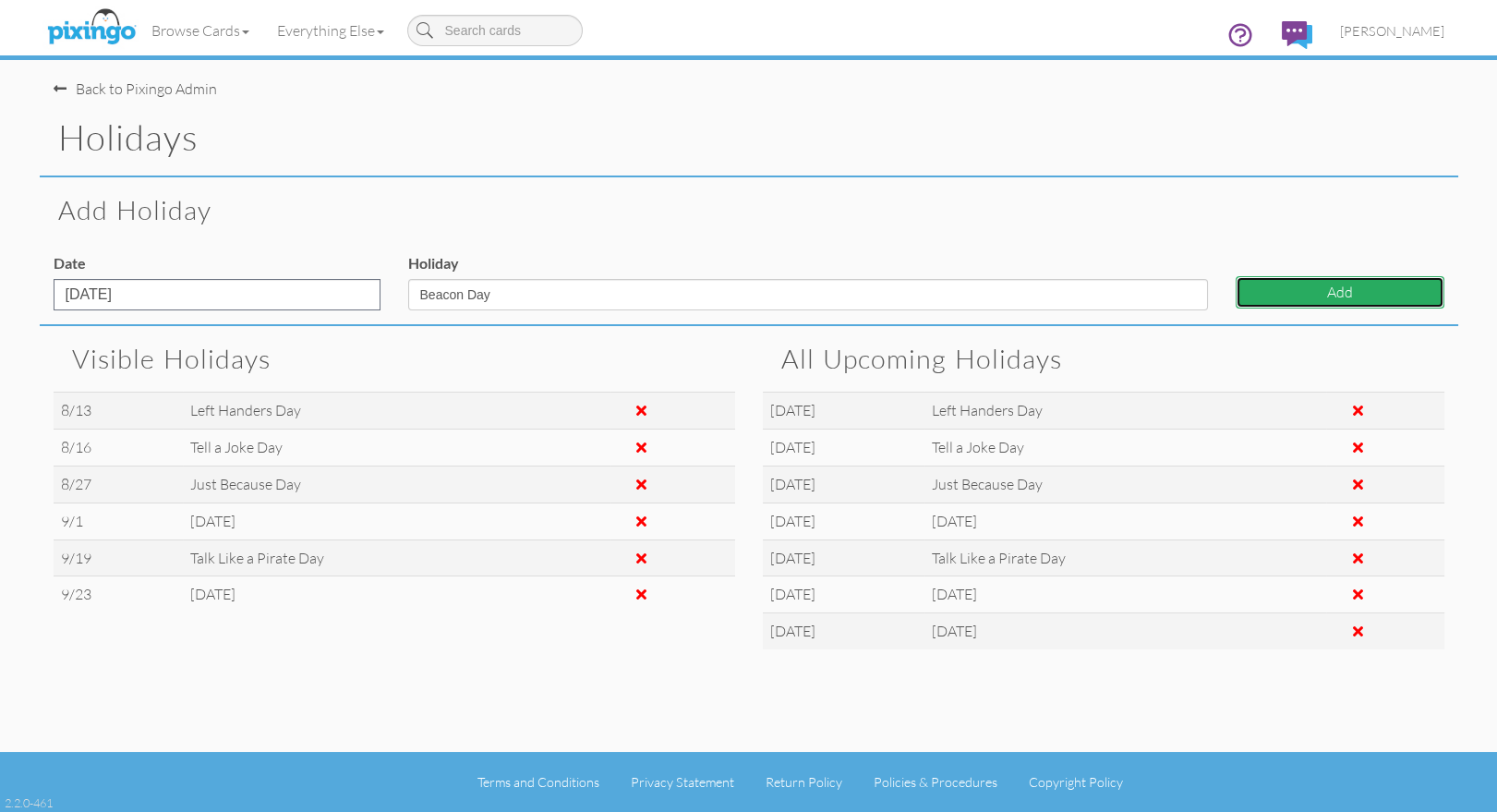
click at [1236, 292] on button "Add" at bounding box center [1340, 292] width 209 height 32
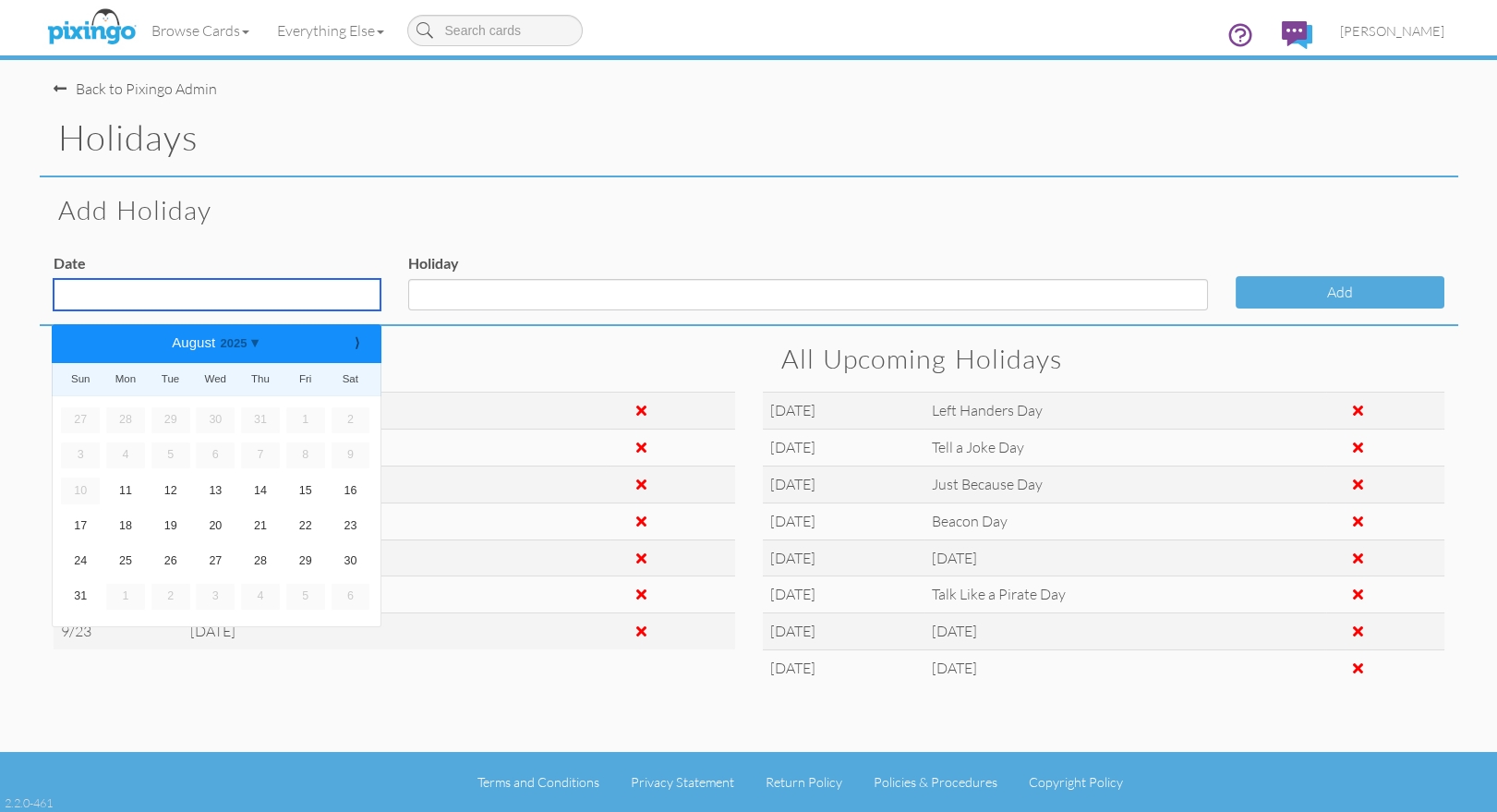
click at [264, 294] on input "text" at bounding box center [216, 294] width 327 height 31
click at [362, 340] on b "⟩" at bounding box center [357, 342] width 13 height 14
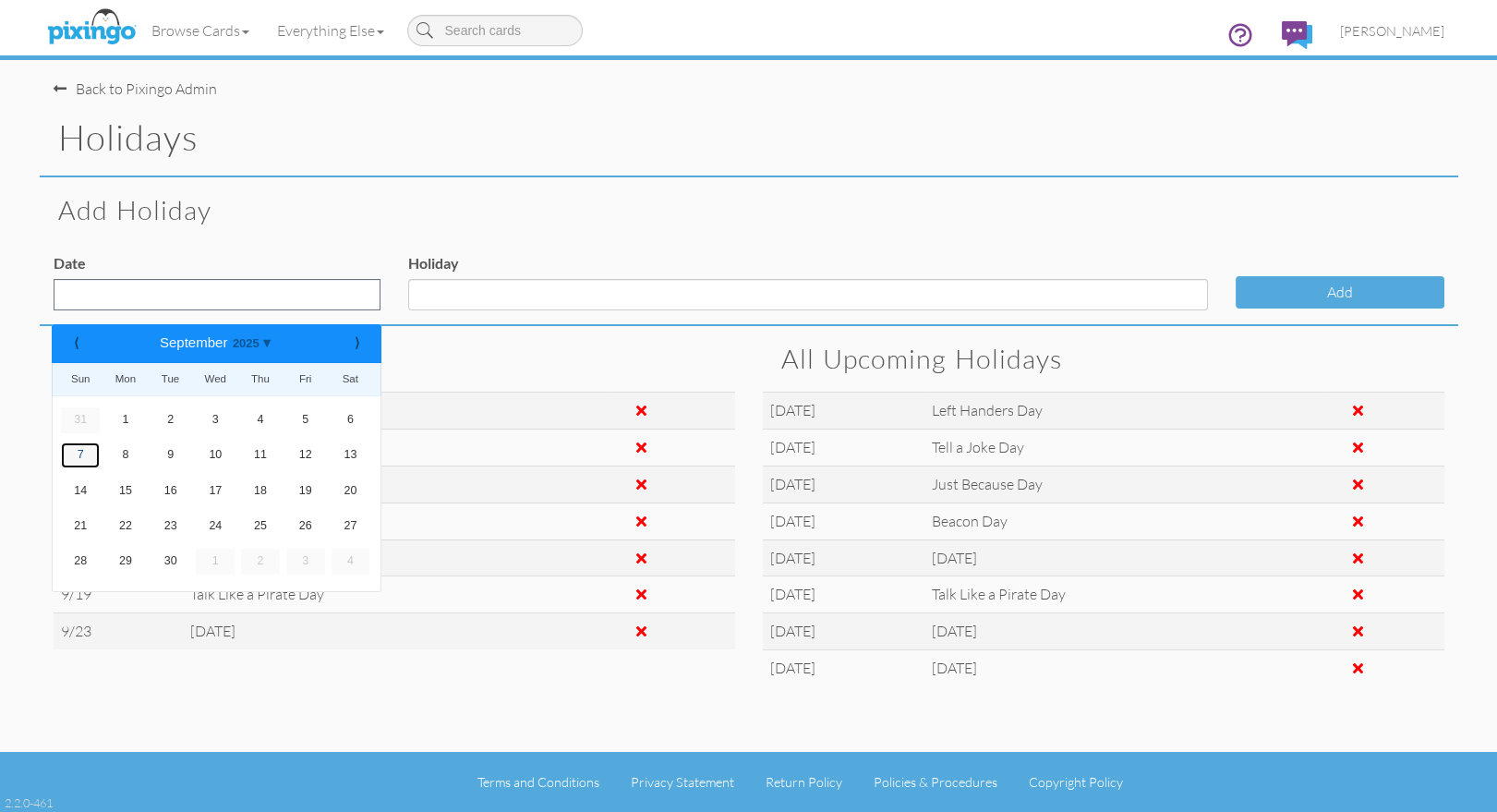
click at [82, 453] on link "7" at bounding box center [80, 454] width 39 height 26
type input "Sep 7, 2025"
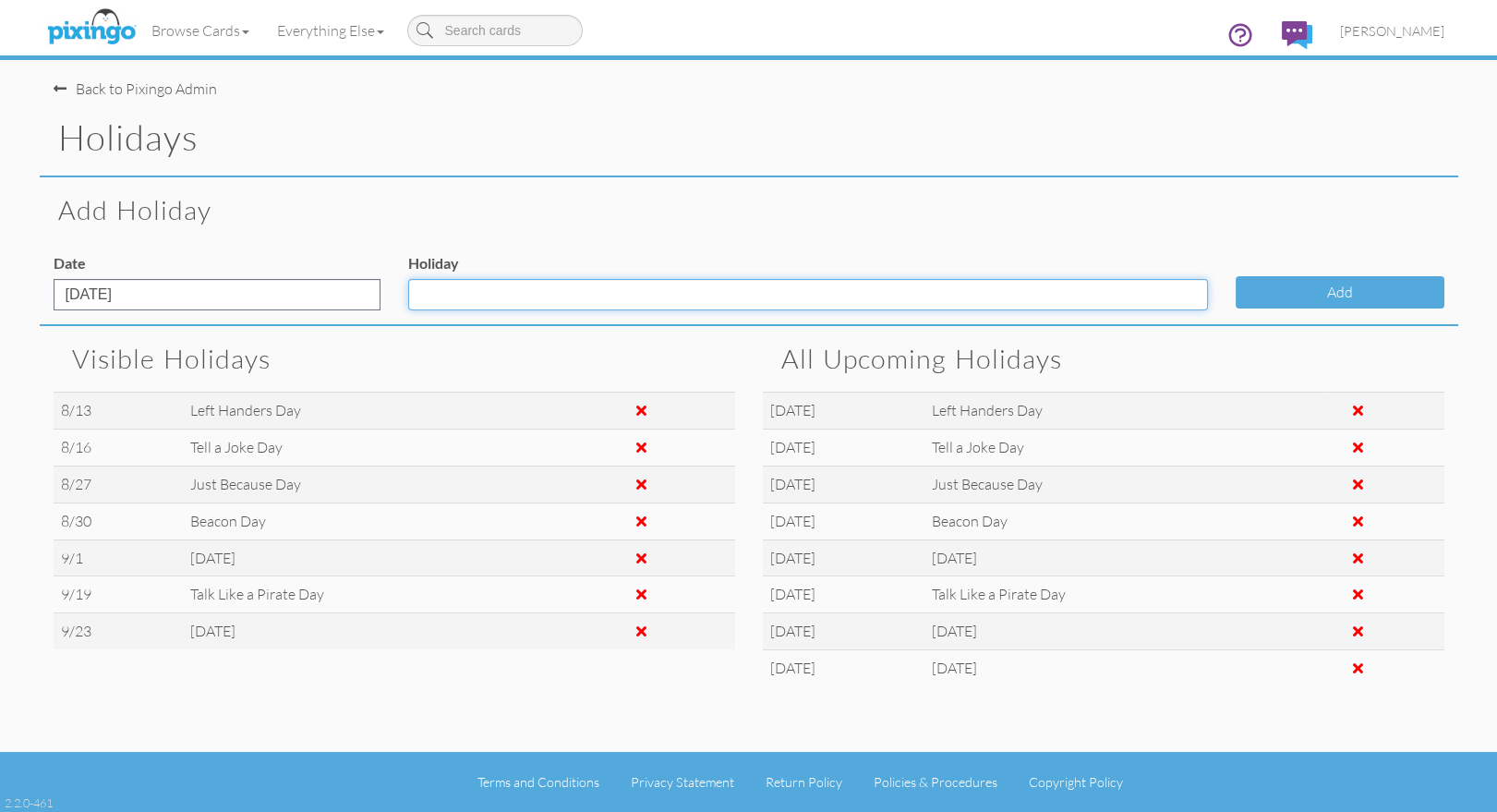
click at [530, 304] on input "Holiday" at bounding box center [807, 294] width 800 height 31
type input "Grandparent's Day"
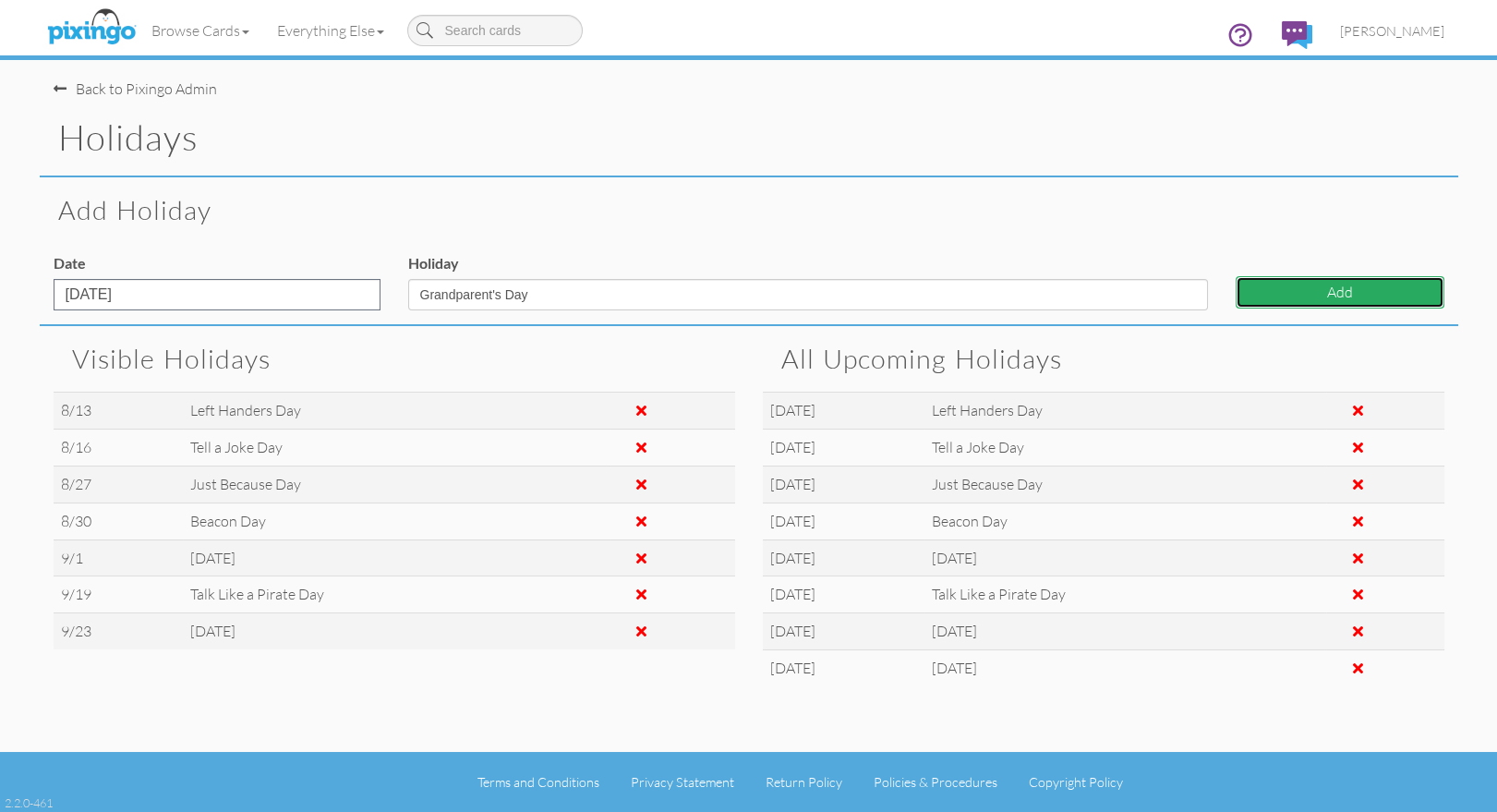
click at [1317, 301] on button "Add" at bounding box center [1340, 292] width 209 height 32
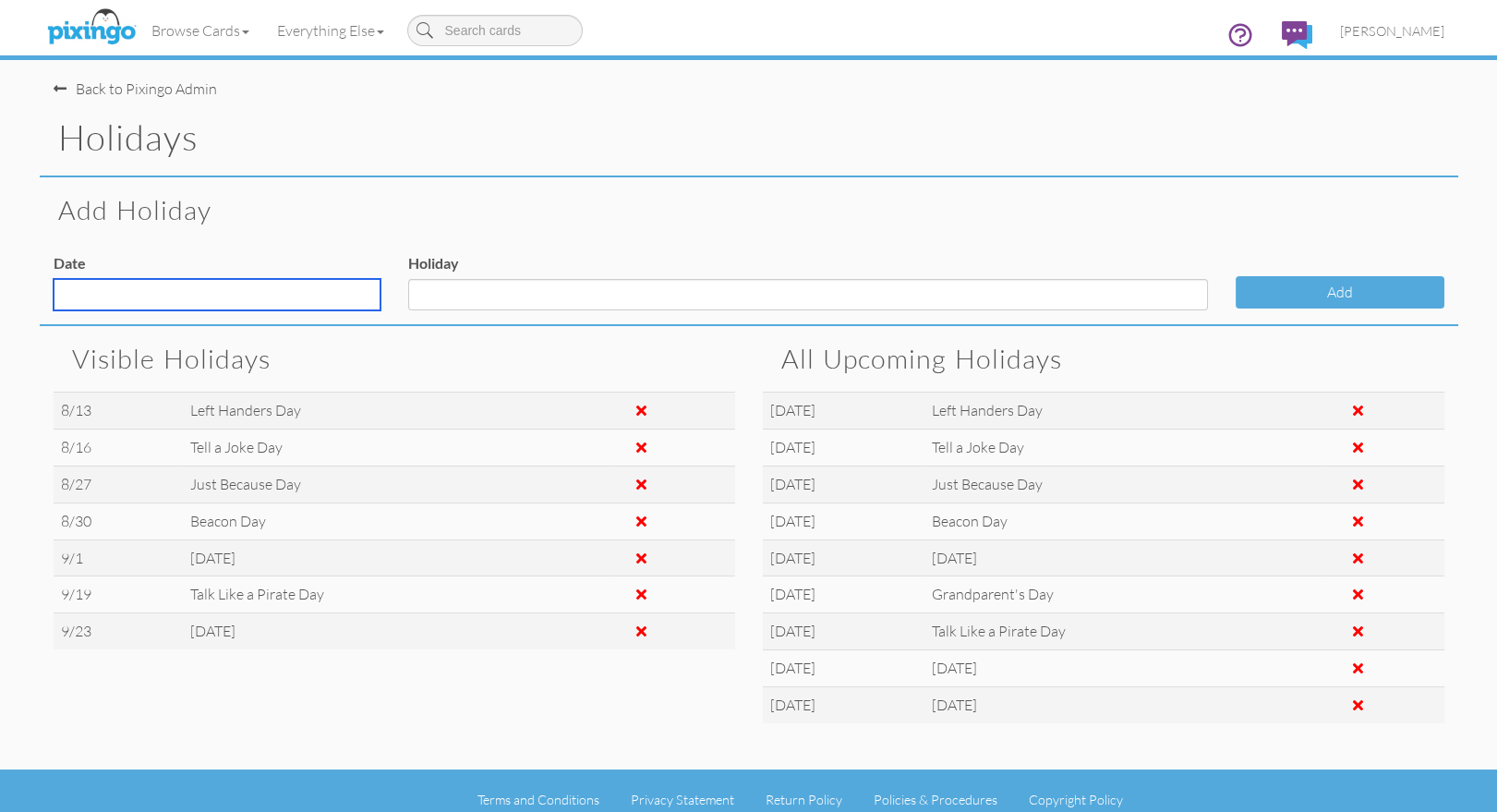
click at [189, 292] on input "text" at bounding box center [216, 294] width 327 height 31
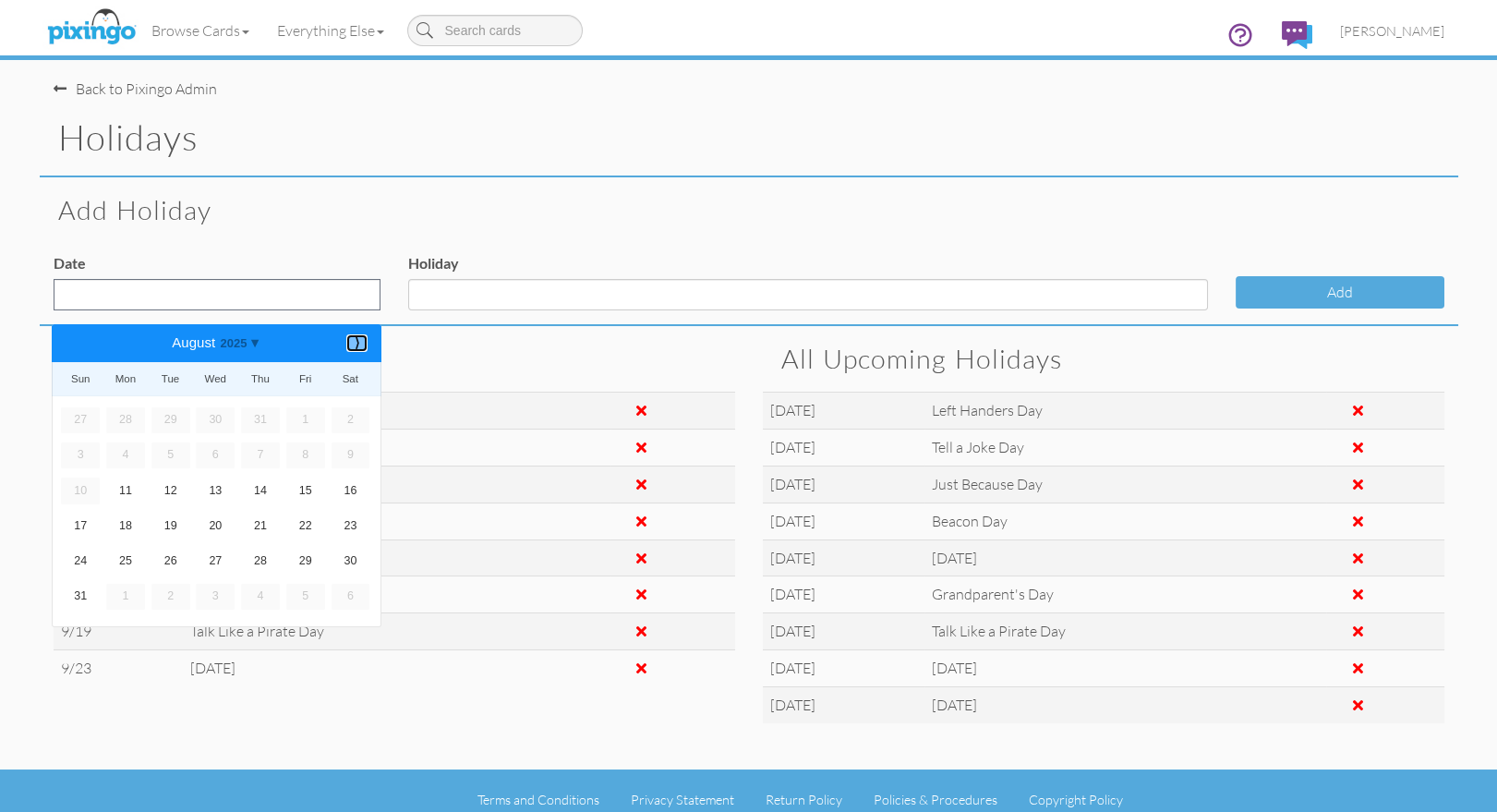
click at [358, 344] on b "⟩" at bounding box center [357, 342] width 13 height 14
click at [169, 453] on link "9" at bounding box center [171, 454] width 39 height 26
type input "Sep 9, 2025"
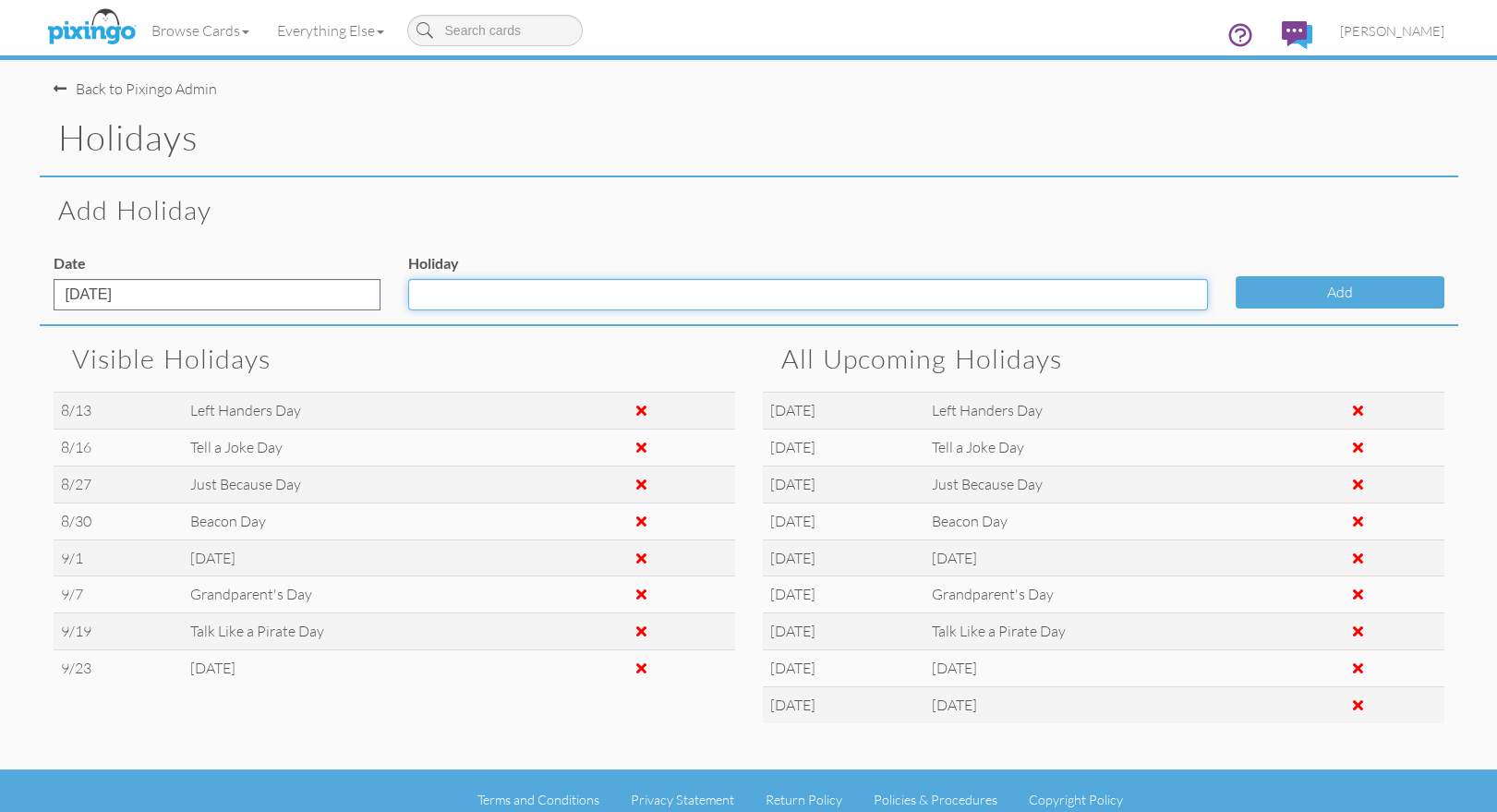
click at [460, 286] on input "Holiday" at bounding box center [807, 294] width 800 height 31
type input "Teddy Bear Day"
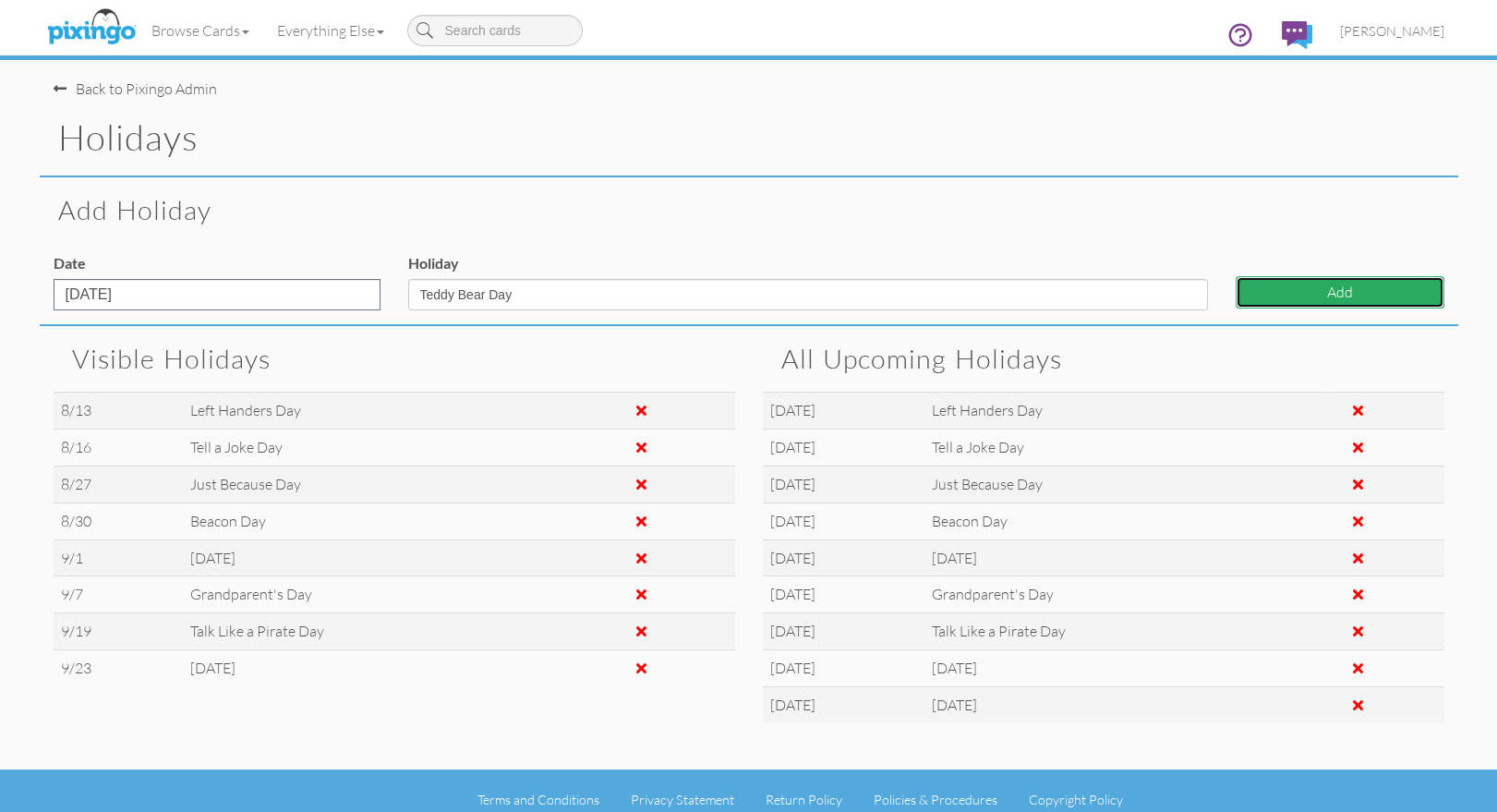
click at [1275, 288] on button "Add" at bounding box center [1340, 292] width 209 height 32
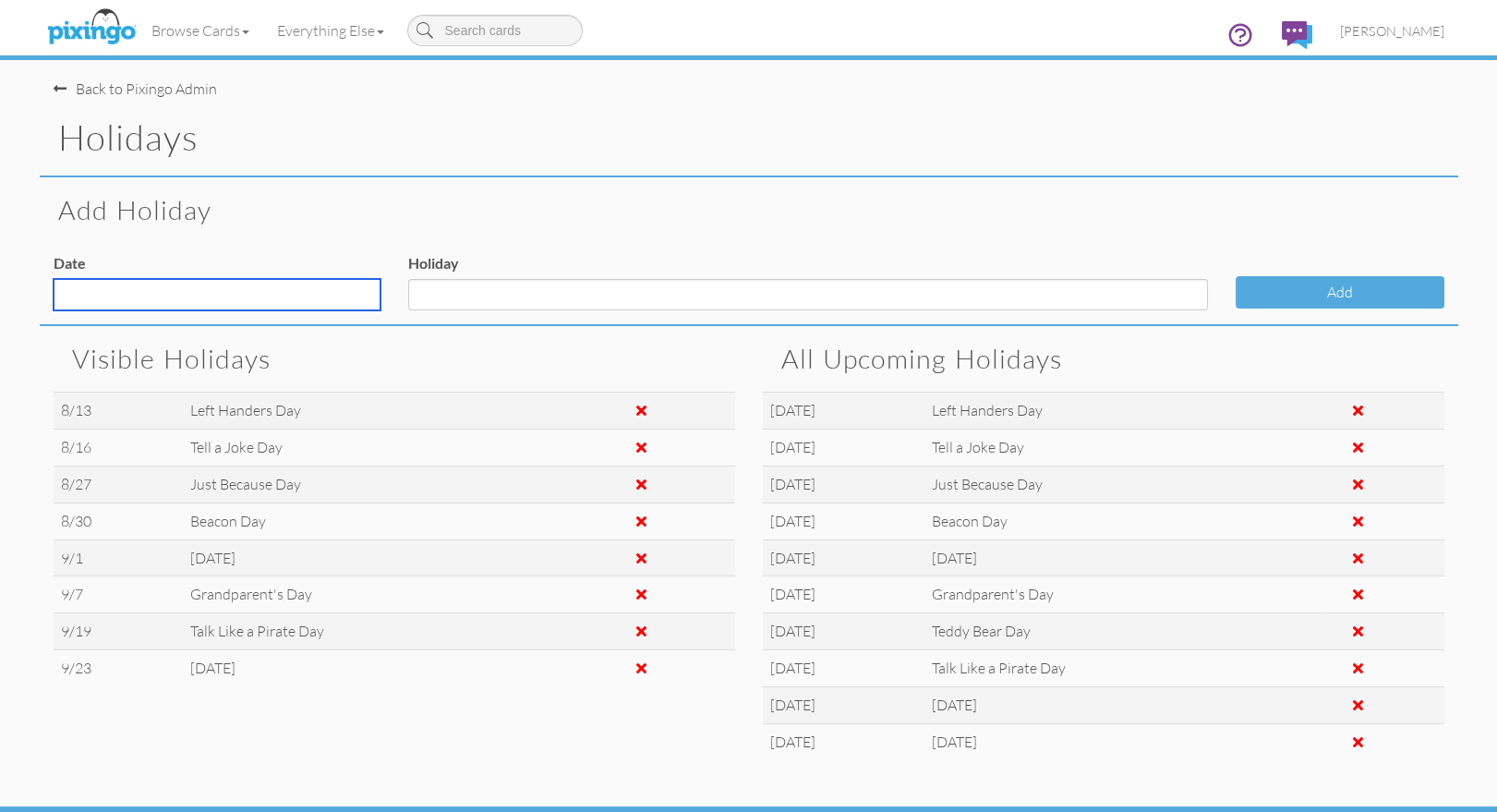
click at [98, 292] on input "text" at bounding box center [216, 294] width 327 height 31
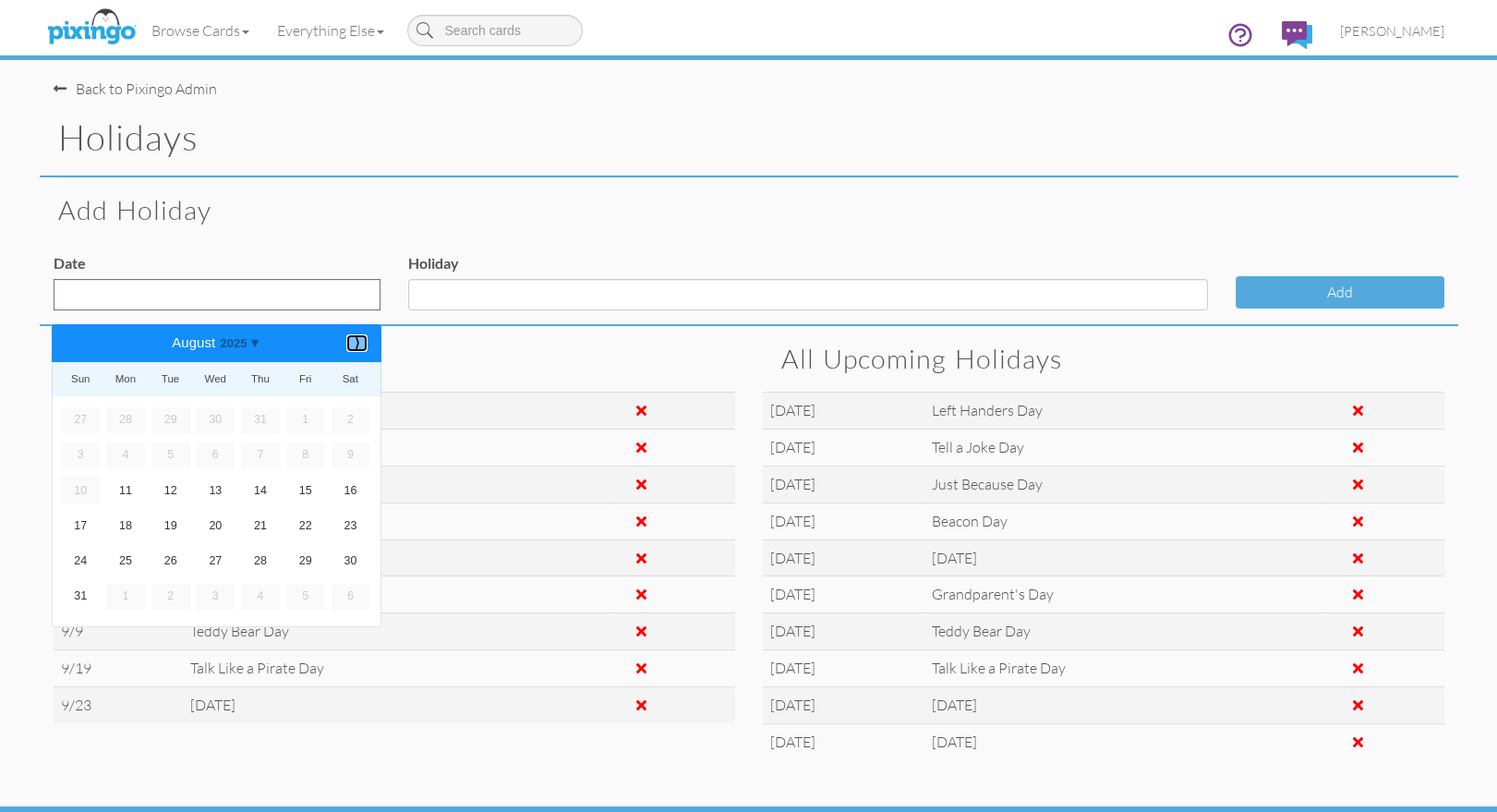
click at [362, 339] on b "⟩" at bounding box center [357, 342] width 13 height 14
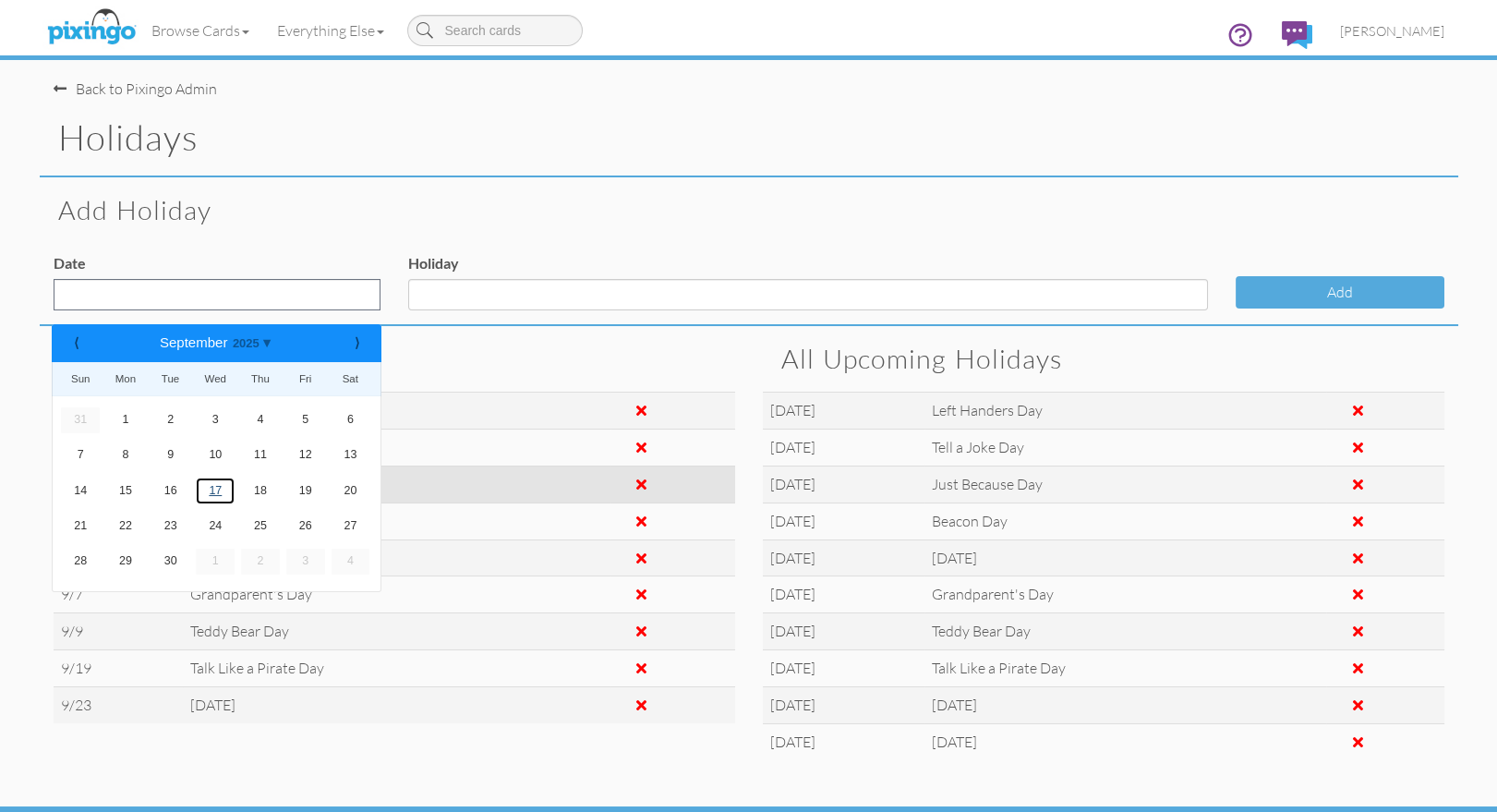
click at [210, 492] on link "17" at bounding box center [214, 489] width 39 height 26
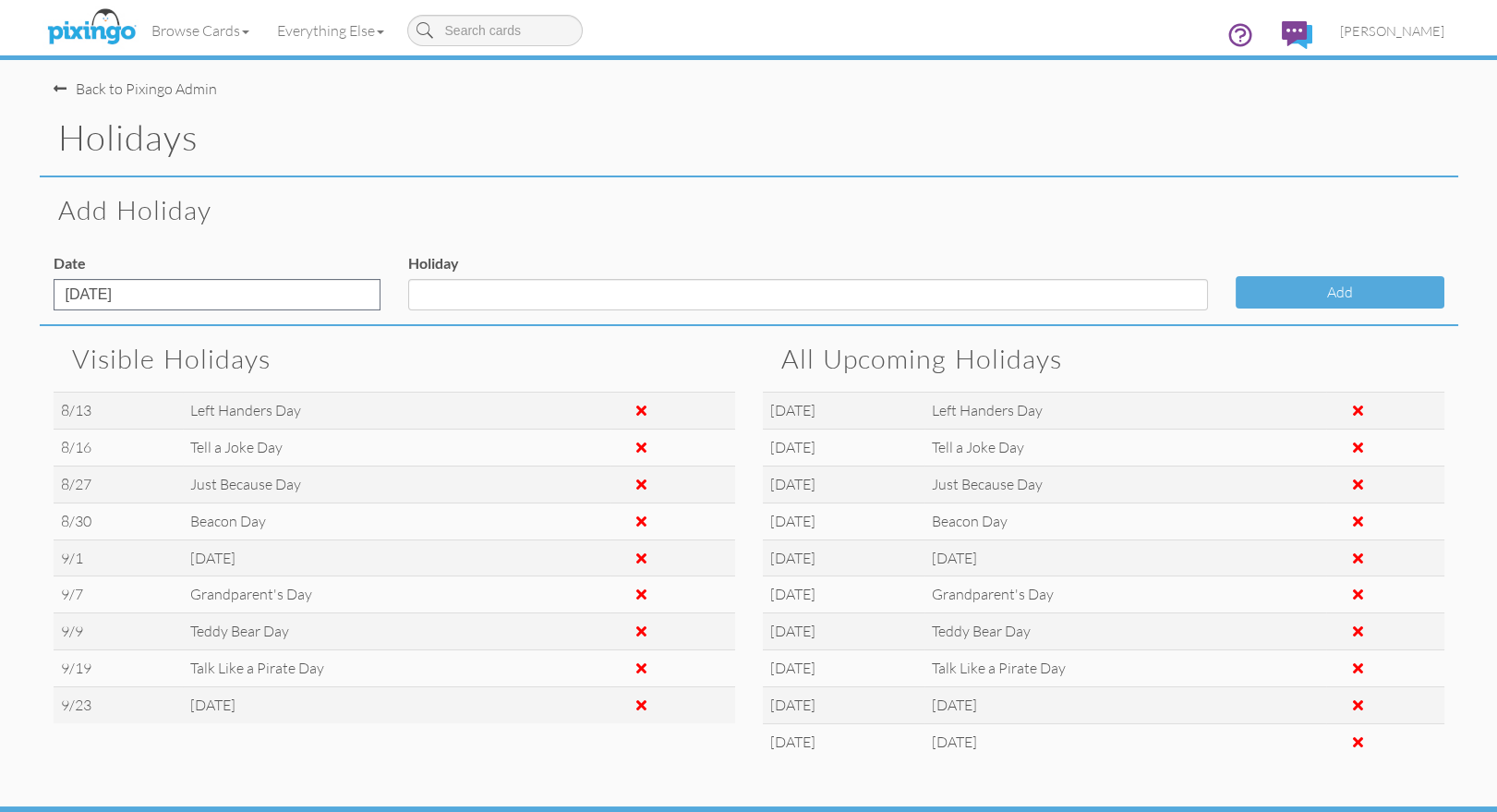
click at [432, 310] on div "Holiday" at bounding box center [808, 288] width 827 height 71
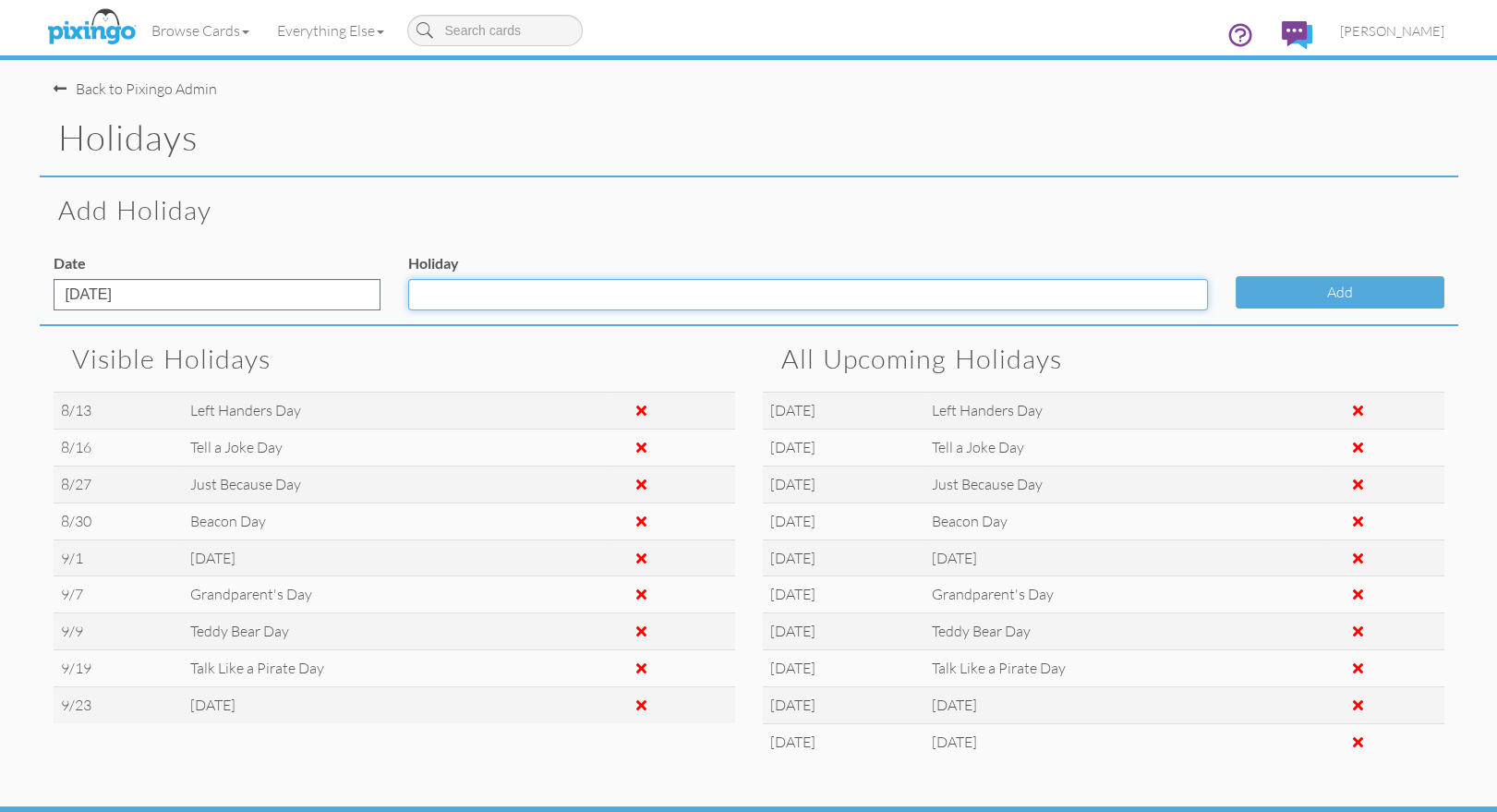
click at [432, 303] on input "Holiday" at bounding box center [807, 294] width 800 height 31
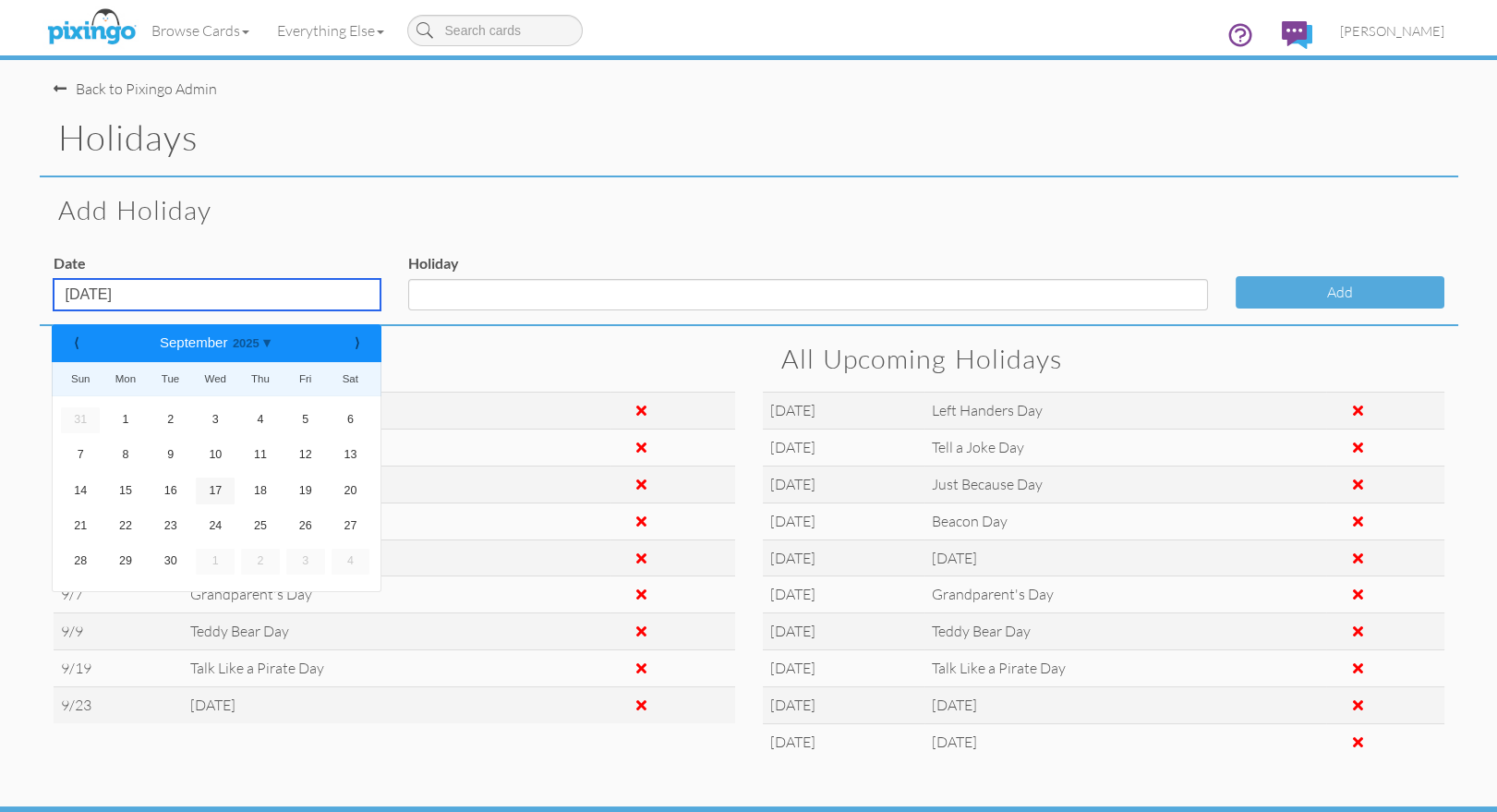
click at [216, 291] on input "Sep 17, 2025" at bounding box center [216, 294] width 327 height 31
click at [354, 336] on b "⟩" at bounding box center [357, 342] width 13 height 14
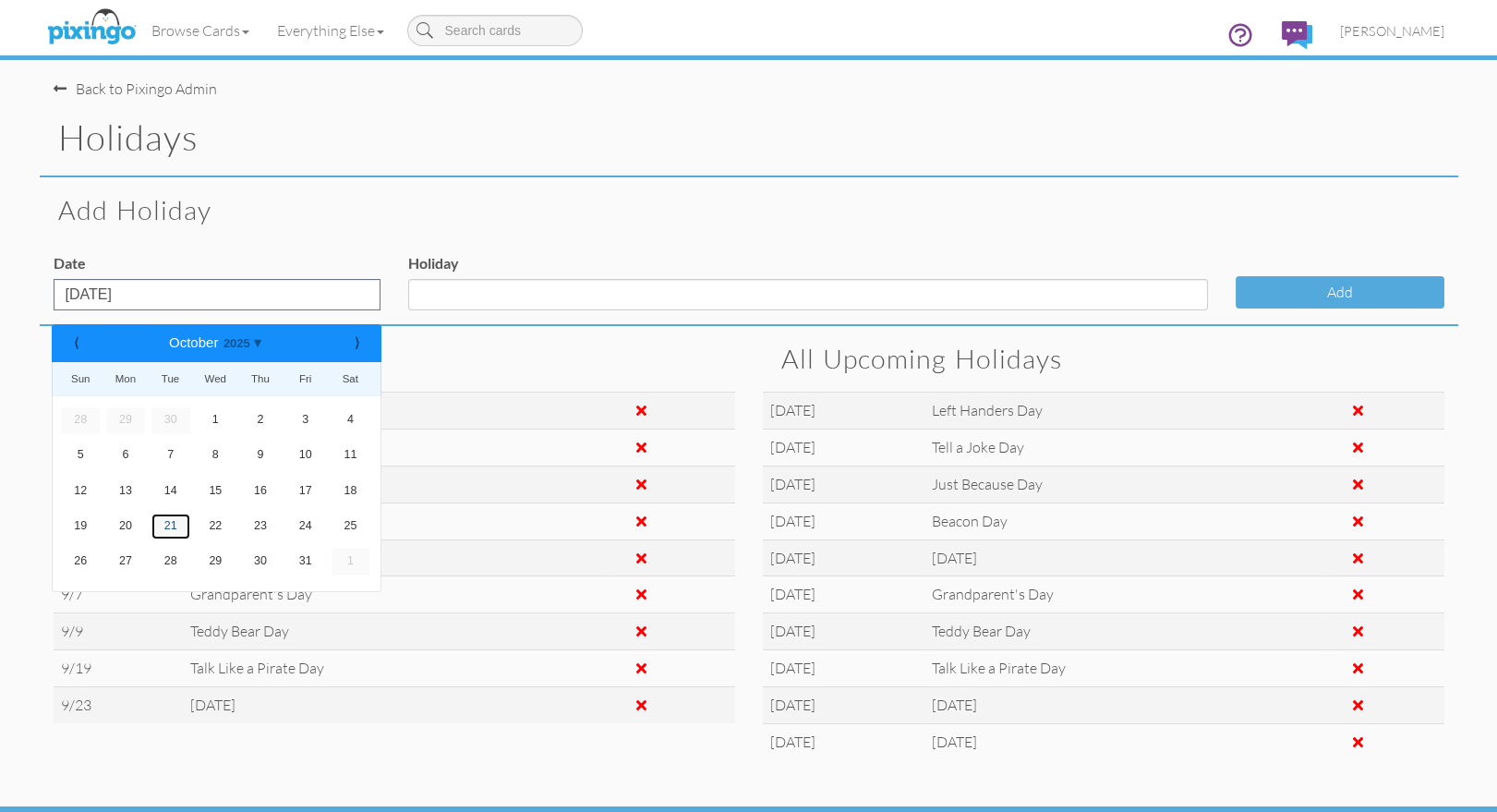
click at [165, 525] on link "21" at bounding box center [171, 526] width 39 height 26
type input "Oct 21, 2025"
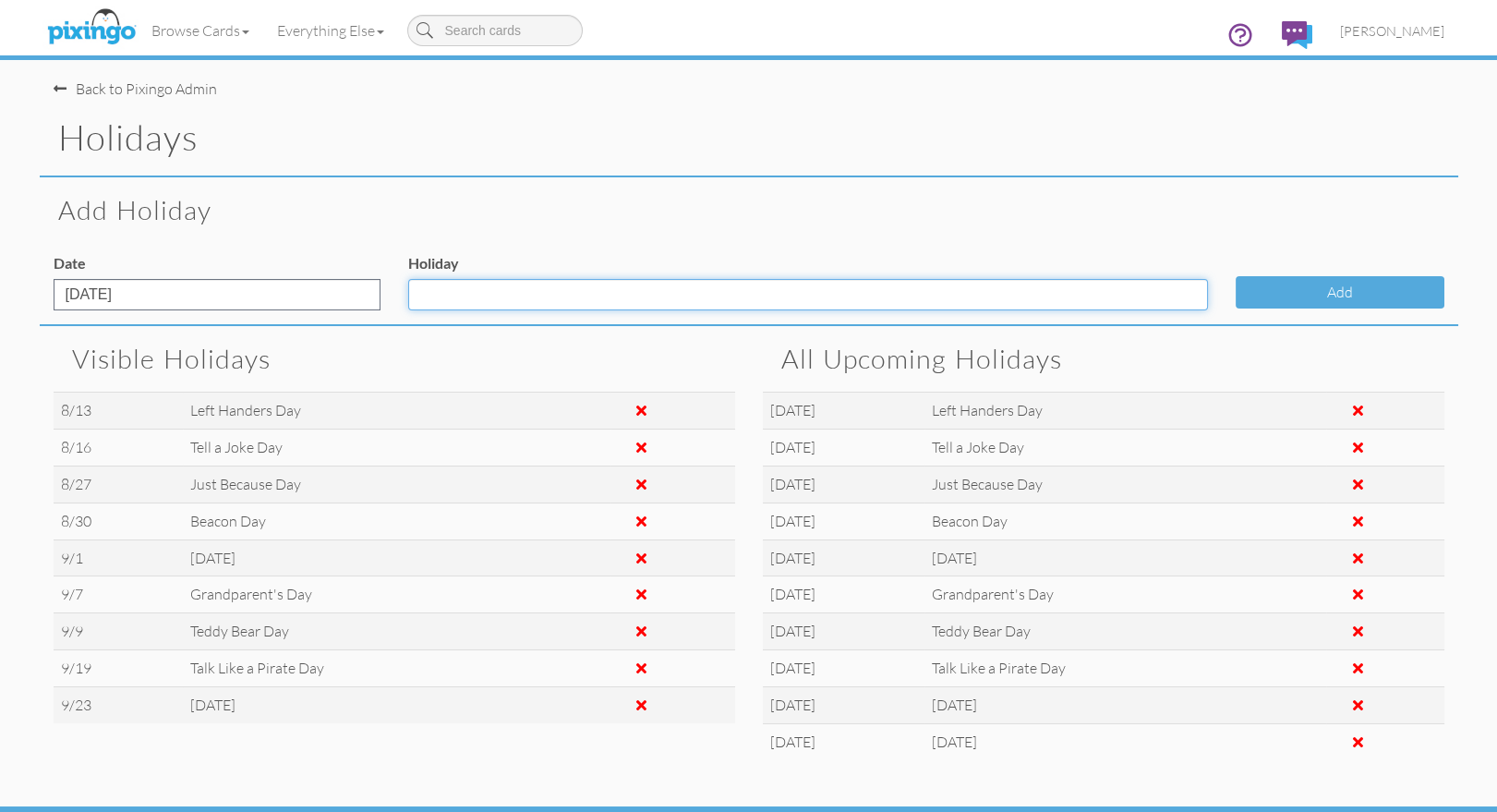
click at [457, 299] on input "Holiday" at bounding box center [807, 294] width 800 height 31
type input "Peace Day"
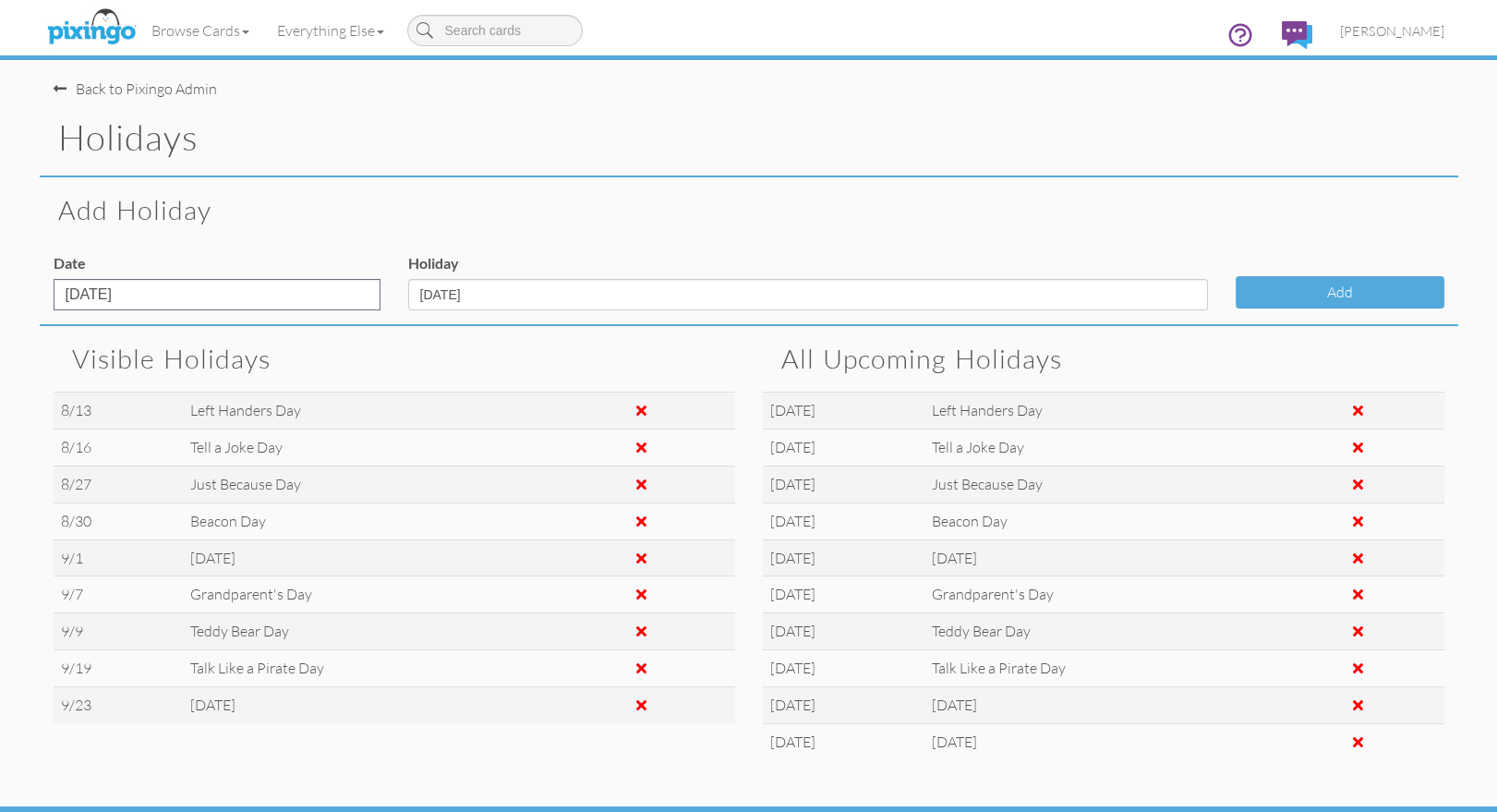
click at [1191, 220] on h2 "Add Holiday" at bounding box center [748, 210] width 1381 height 29
click at [1325, 290] on button "Add" at bounding box center [1340, 292] width 209 height 32
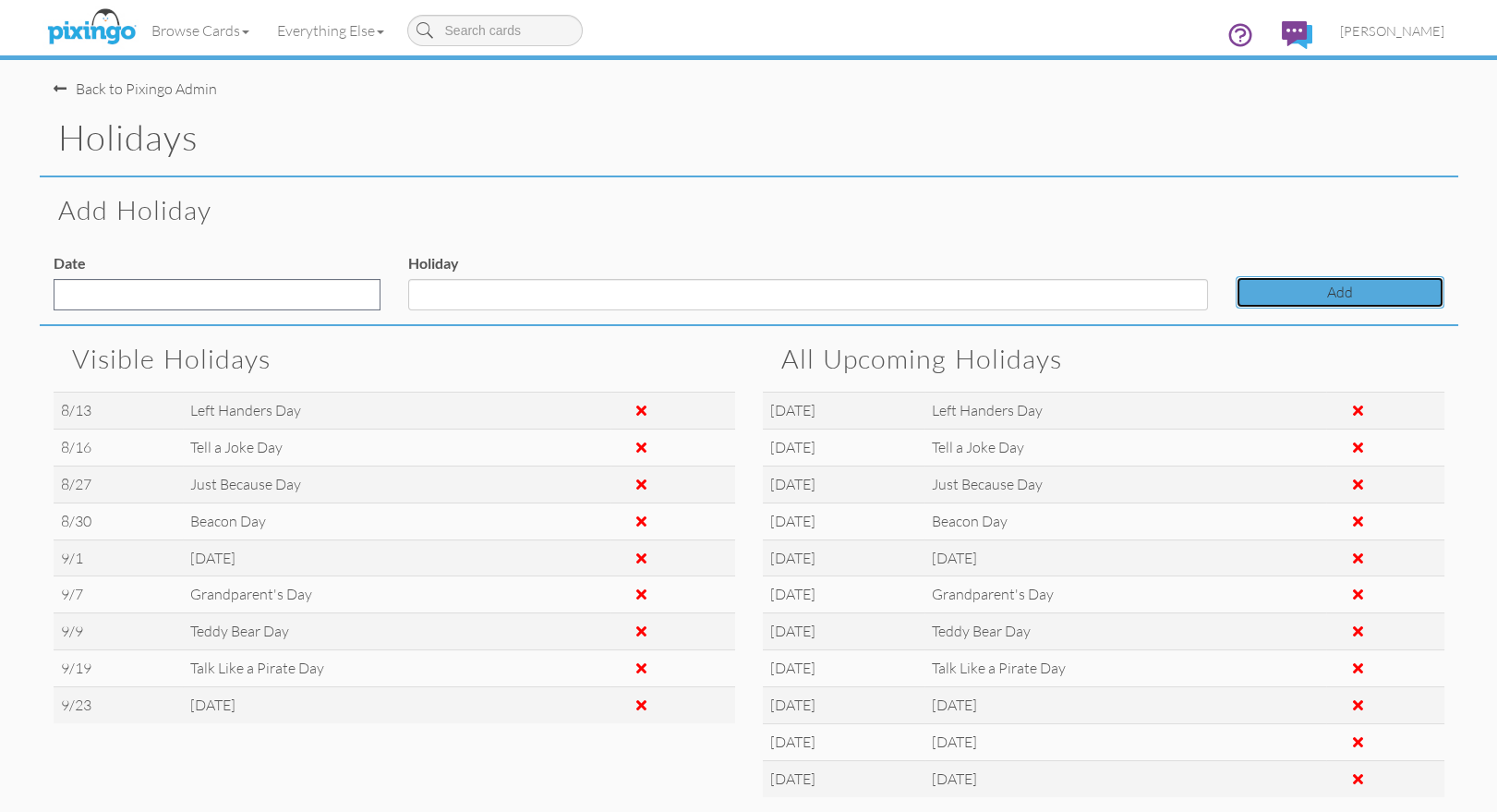
scroll to position [89, 0]
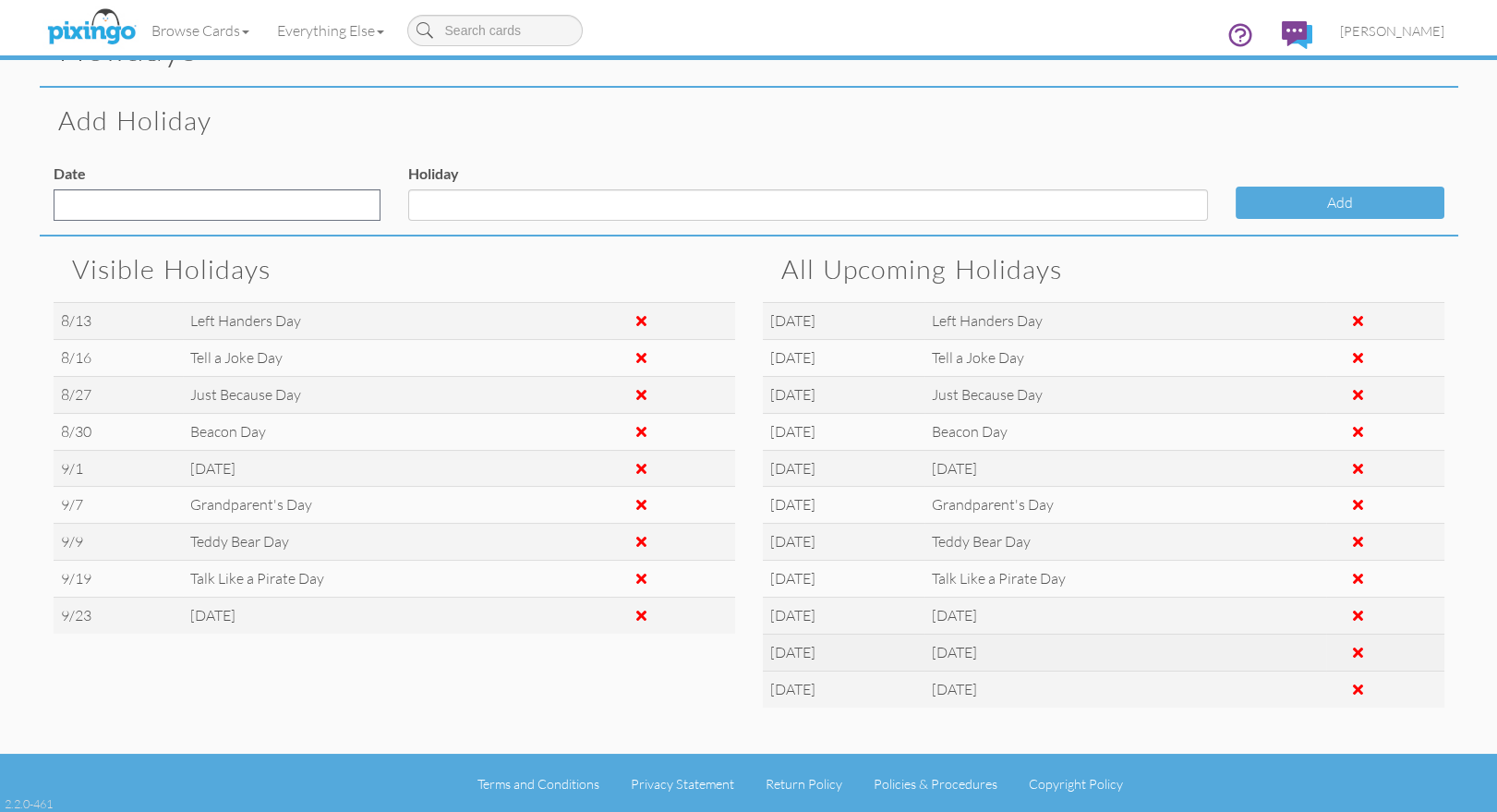
click at [1362, 655] on span at bounding box center [1357, 652] width 10 height 15
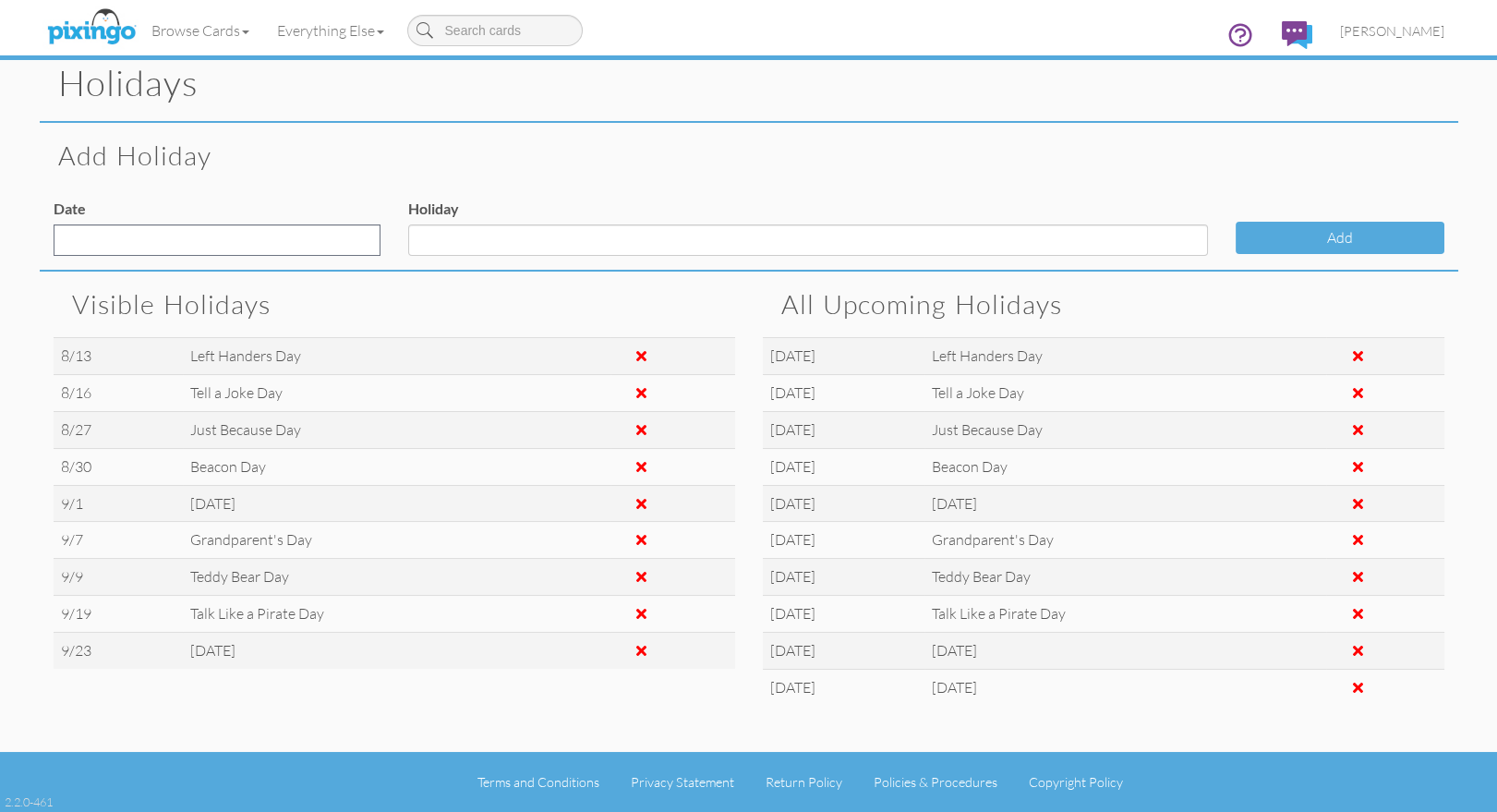
scroll to position [52, 0]
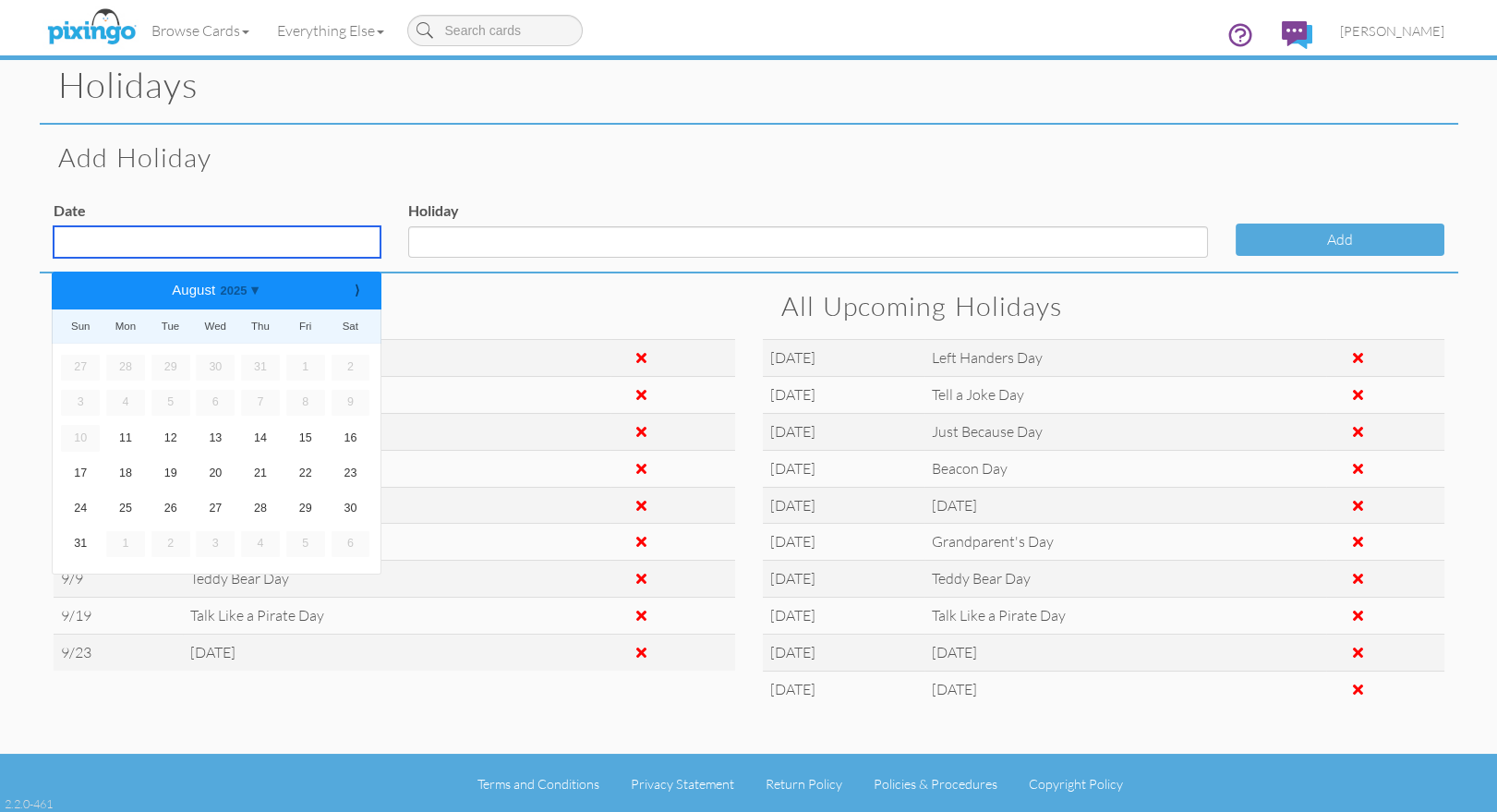
click at [273, 231] on input "text" at bounding box center [216, 241] width 327 height 31
click at [357, 289] on b "⟩" at bounding box center [357, 290] width 13 height 14
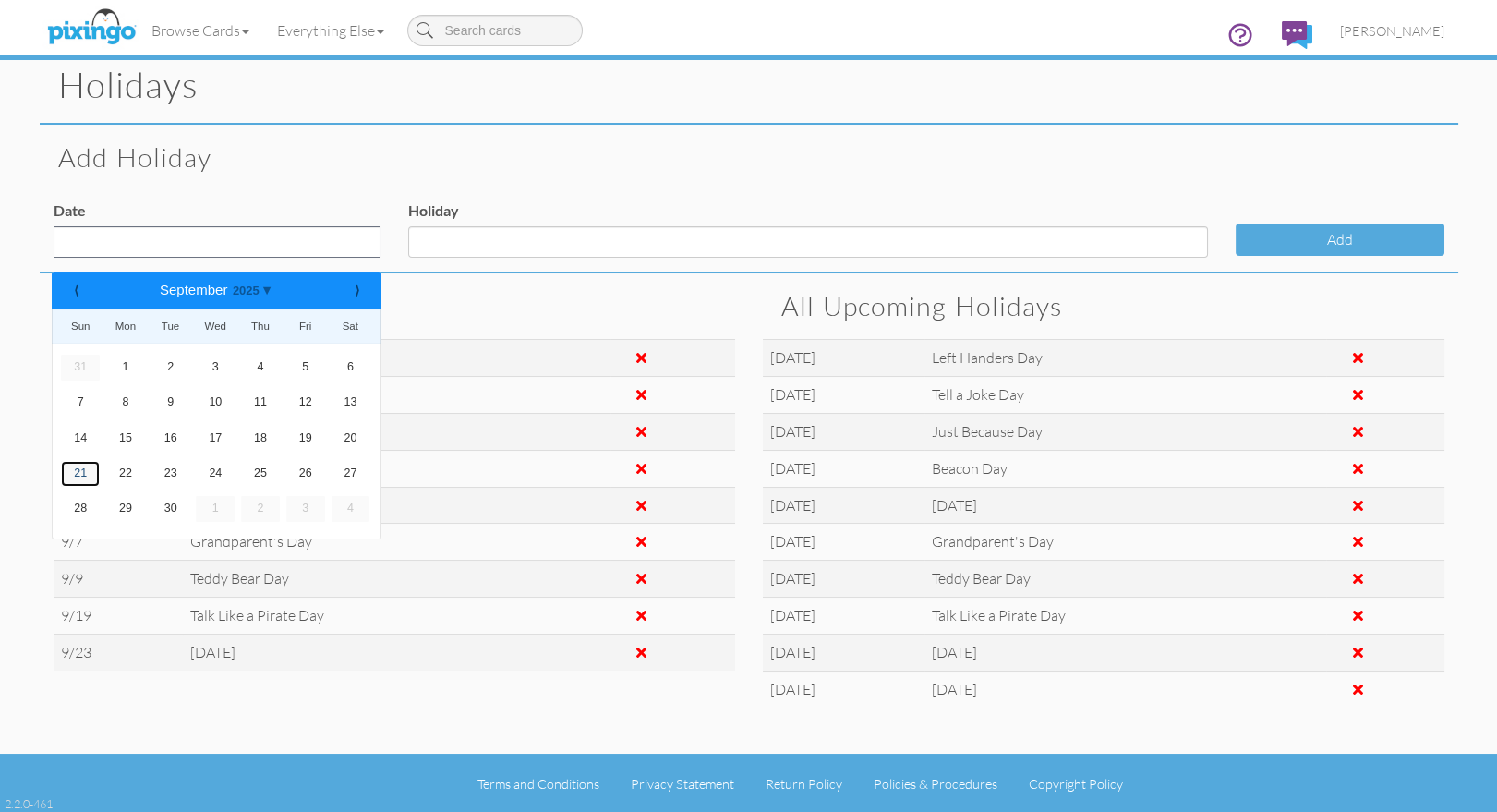
click at [79, 471] on link "21" at bounding box center [80, 473] width 39 height 26
type input "Sep 21, 2025"
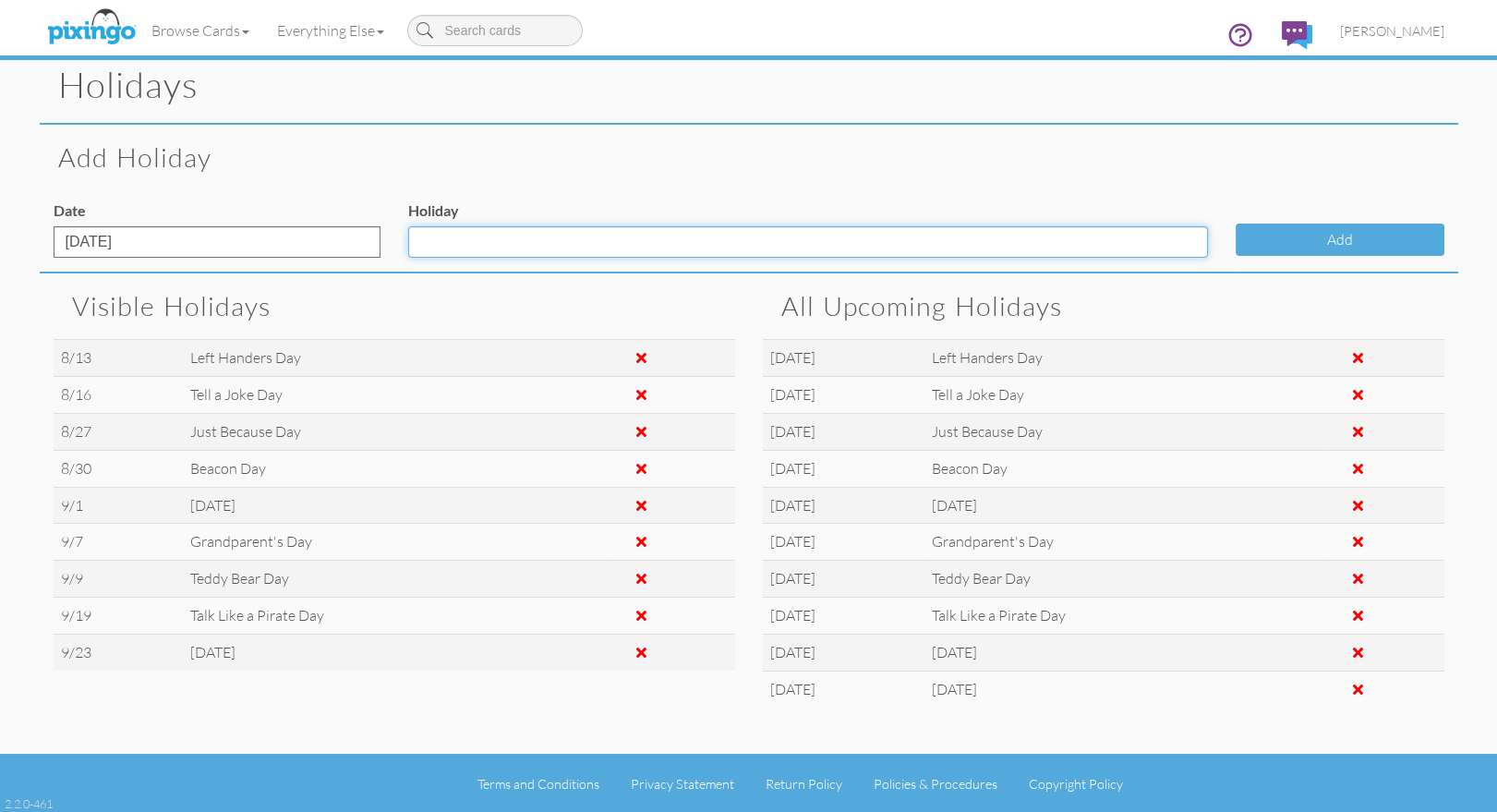
click at [480, 249] on input "Holiday" at bounding box center [807, 241] width 800 height 31
type input "Gratitude day"
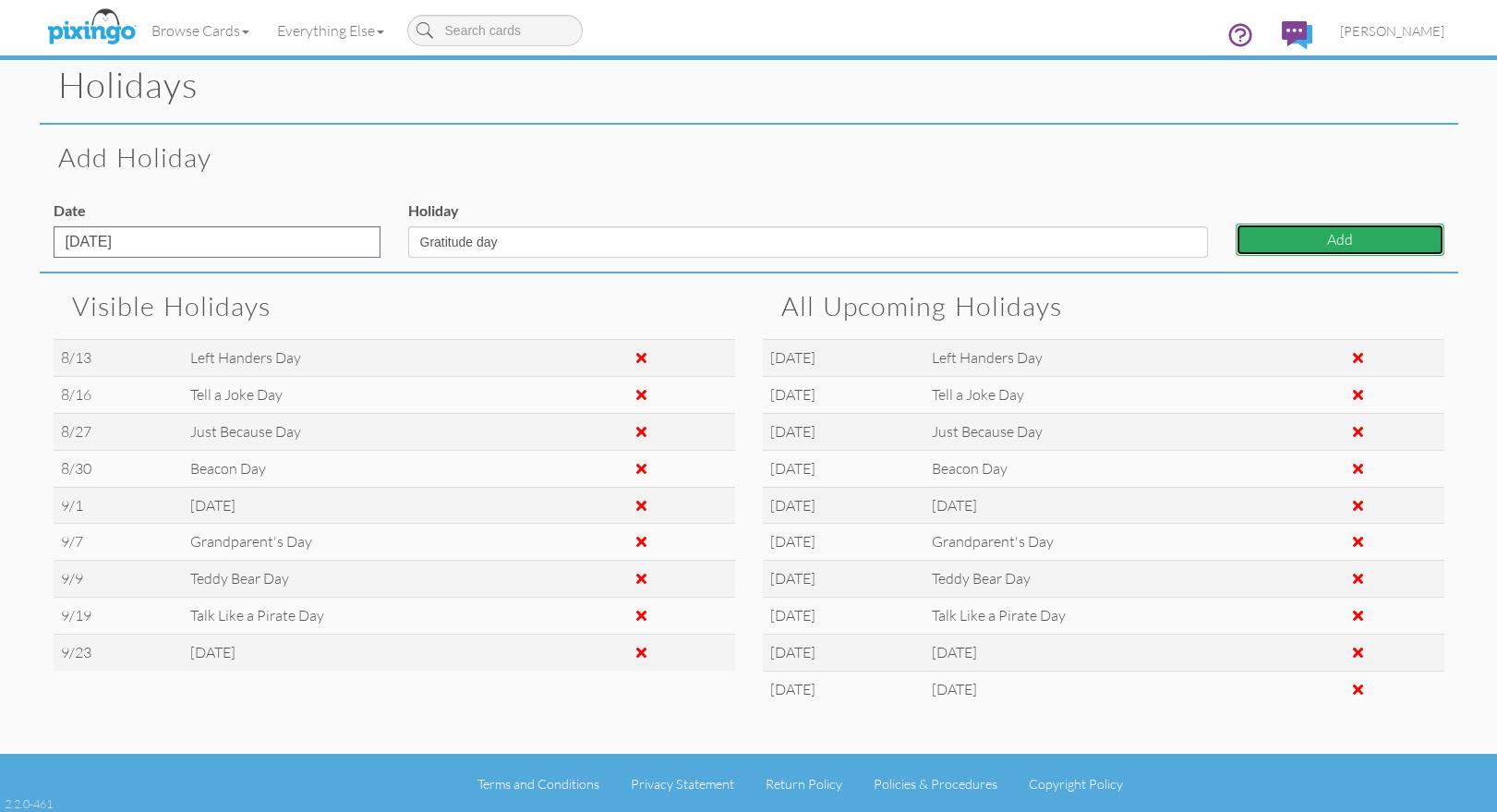
click at [1295, 237] on button "Add" at bounding box center [1340, 240] width 209 height 32
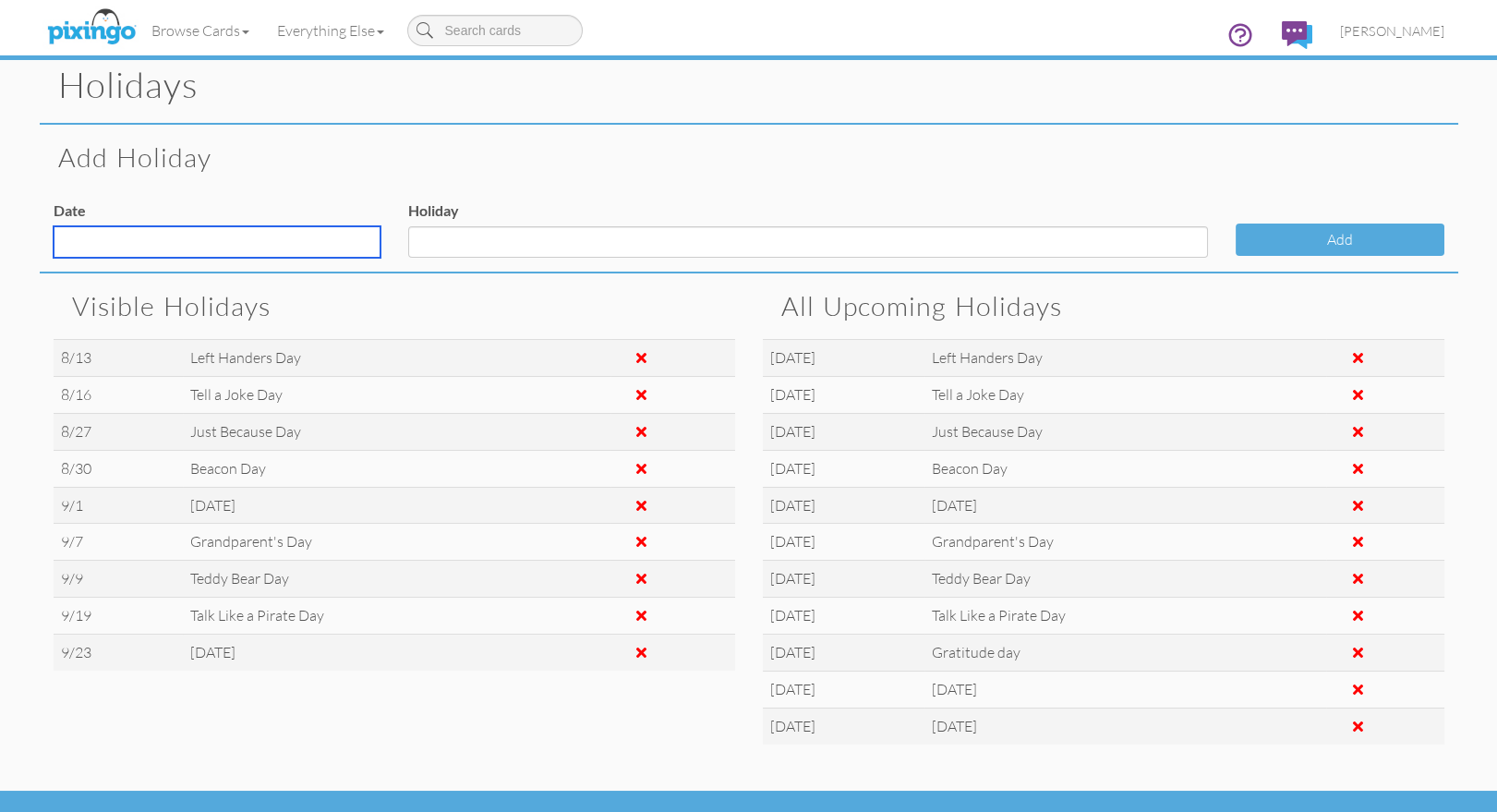
click at [268, 236] on input "text" at bounding box center [216, 241] width 327 height 31
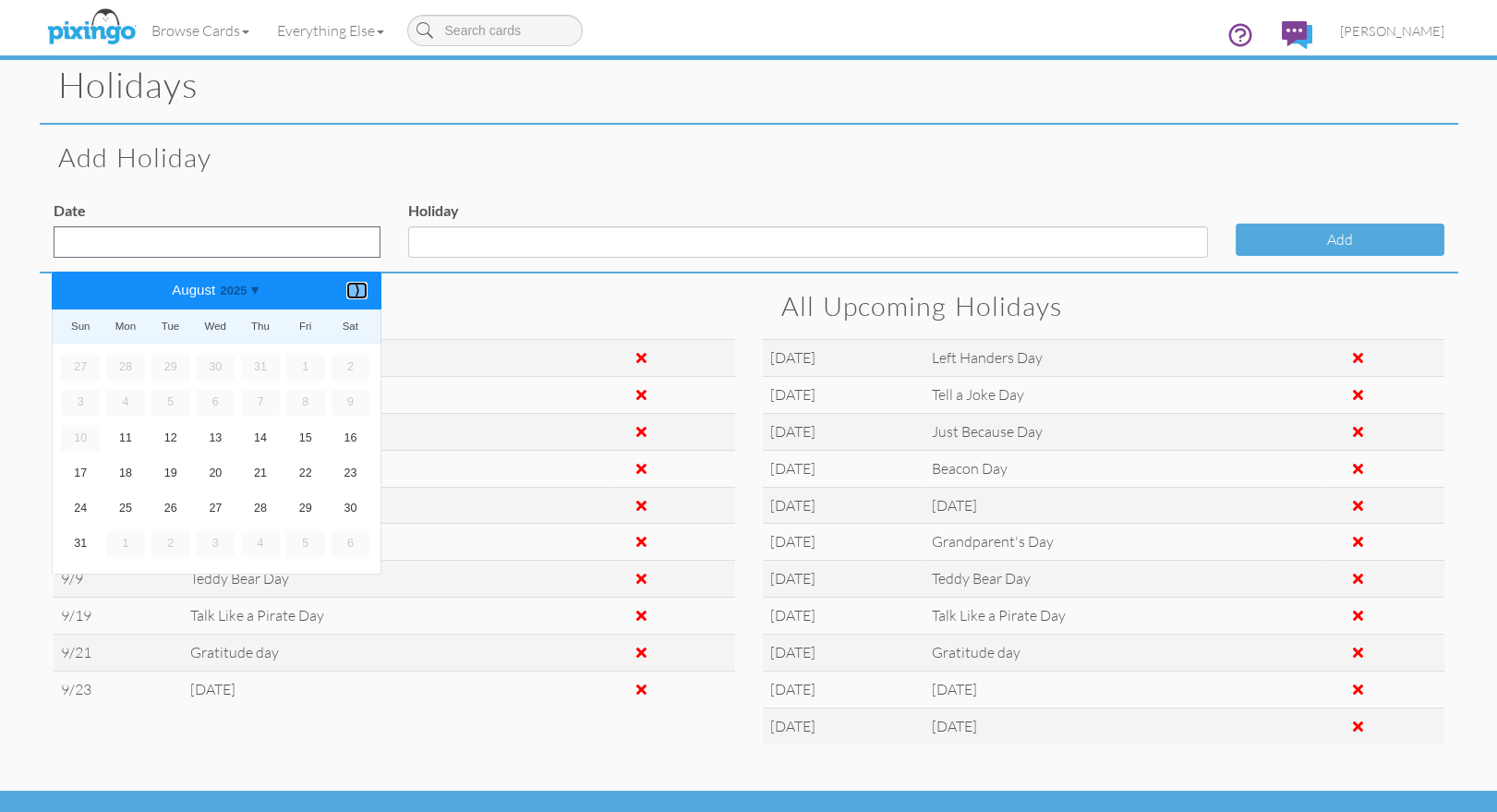
click at [362, 287] on b "⟩" at bounding box center [357, 290] width 13 height 14
click at [130, 506] on link "29" at bounding box center [125, 508] width 39 height 26
type input "Sep 29, 2025"
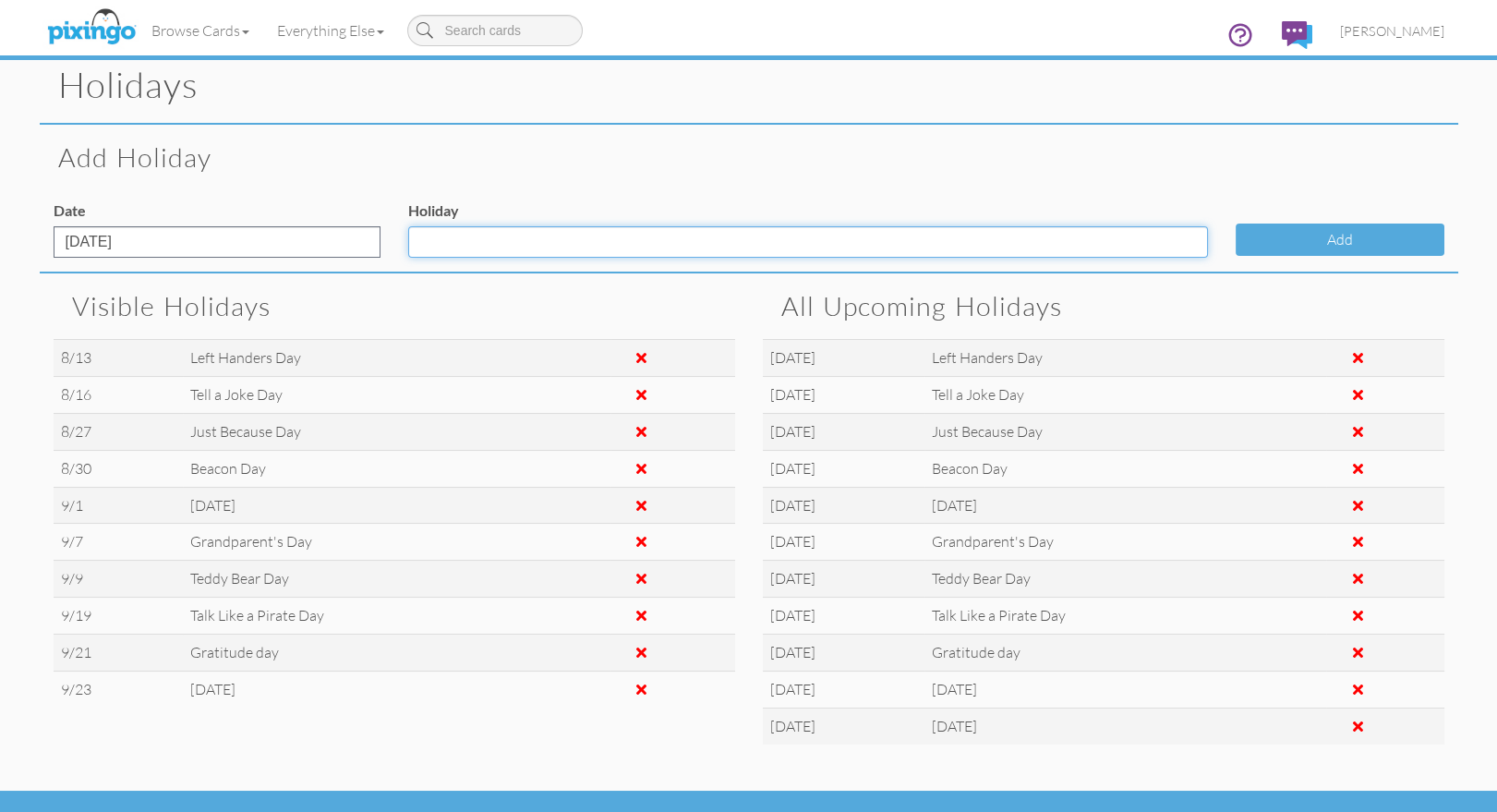
click at [432, 246] on input "Holiday" at bounding box center [807, 241] width 800 height 31
drag, startPoint x: 467, startPoint y: 239, endPoint x: 494, endPoint y: 259, distance: 33.6
click at [472, 245] on input "Confucious Day" at bounding box center [807, 241] width 800 height 31
click at [572, 245] on input "Confucius Day" at bounding box center [807, 241] width 800 height 31
type input "Confucius Day"
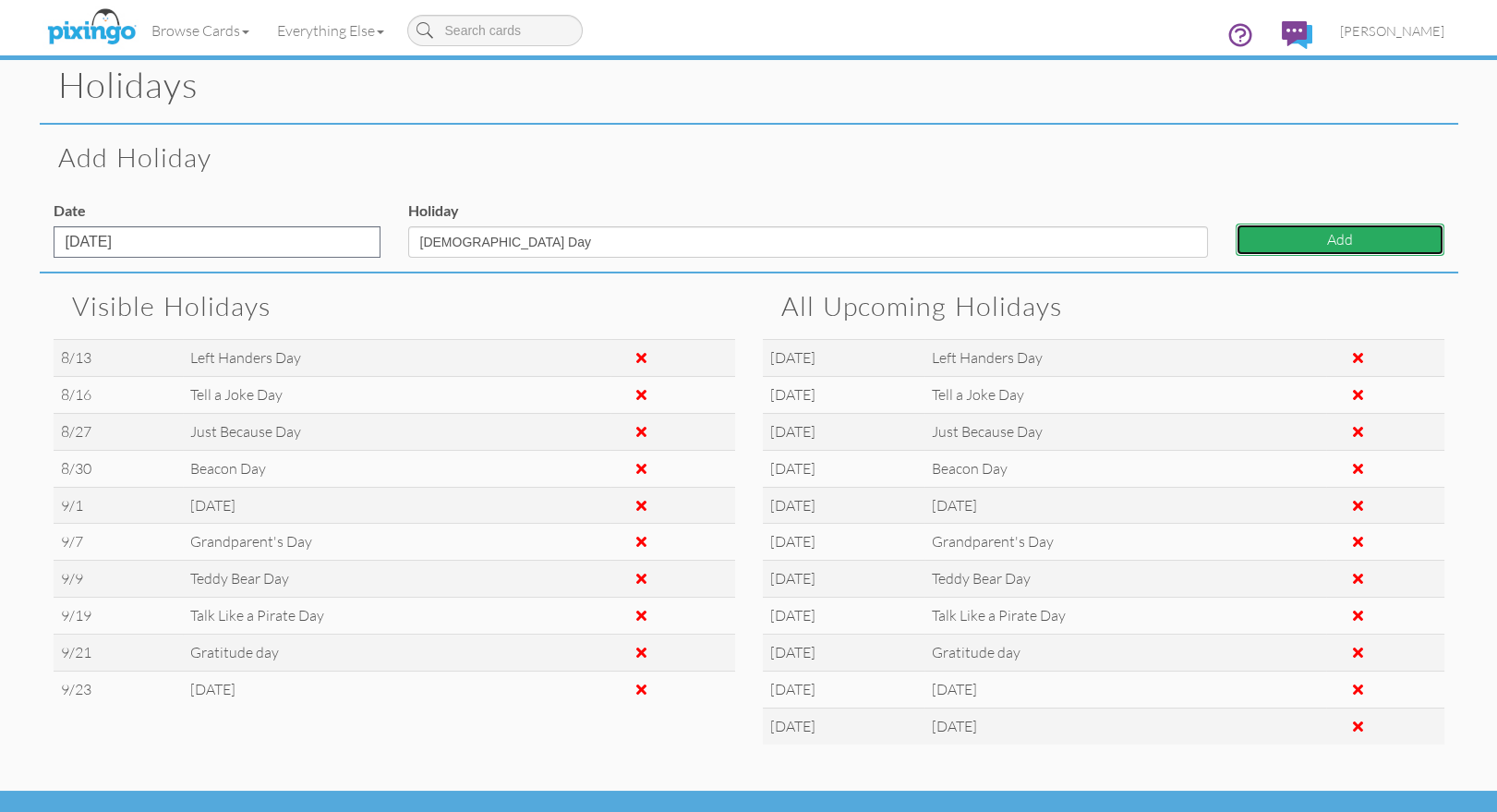
click at [1303, 243] on button "Add" at bounding box center [1340, 240] width 209 height 32
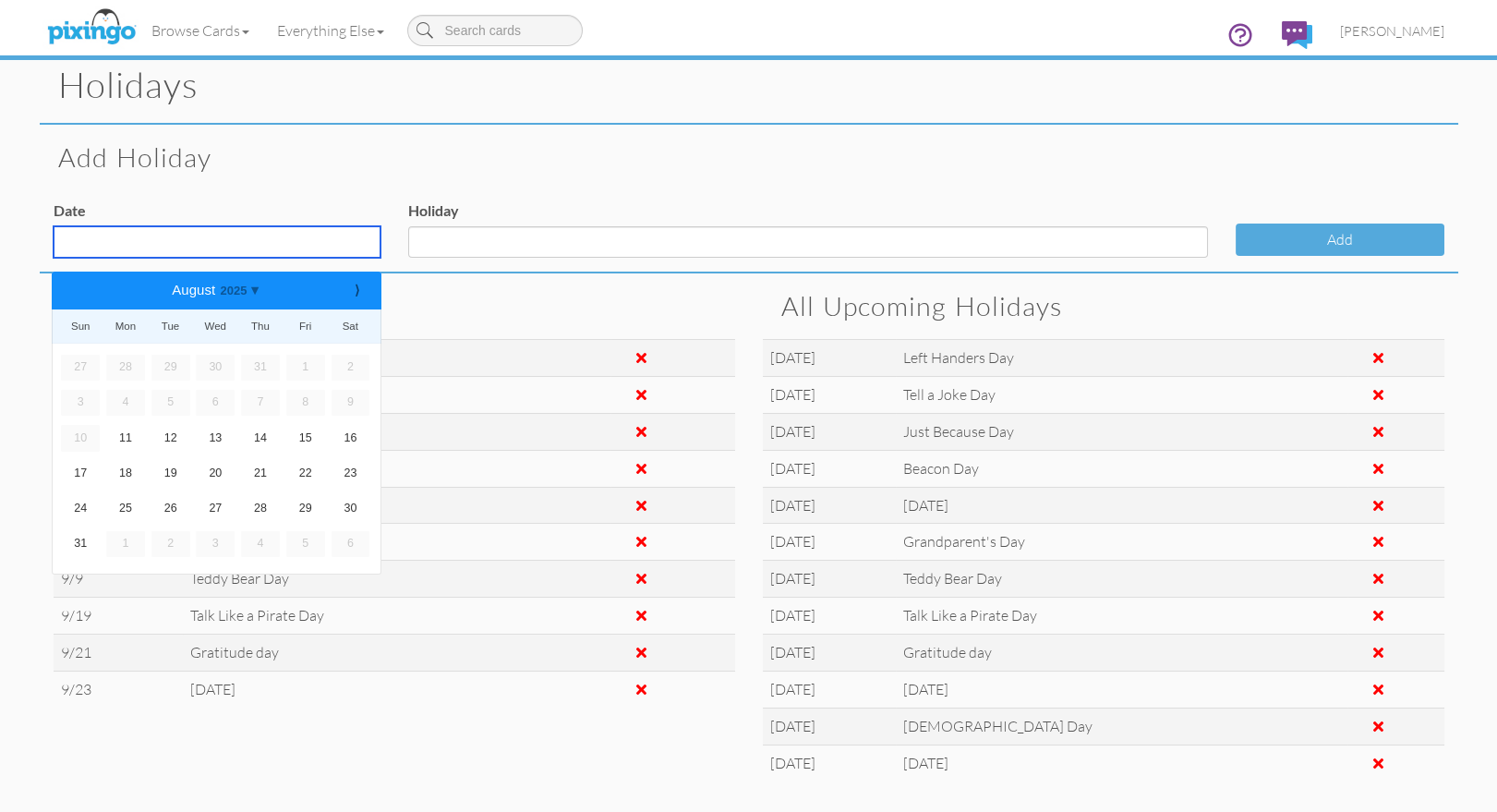
click at [170, 245] on input "text" at bounding box center [216, 241] width 327 height 31
click at [363, 288] on link "⟩" at bounding box center [357, 290] width 22 height 17
click at [308, 361] on link "3" at bounding box center [305, 367] width 39 height 26
type input "Oct 3, 2025"
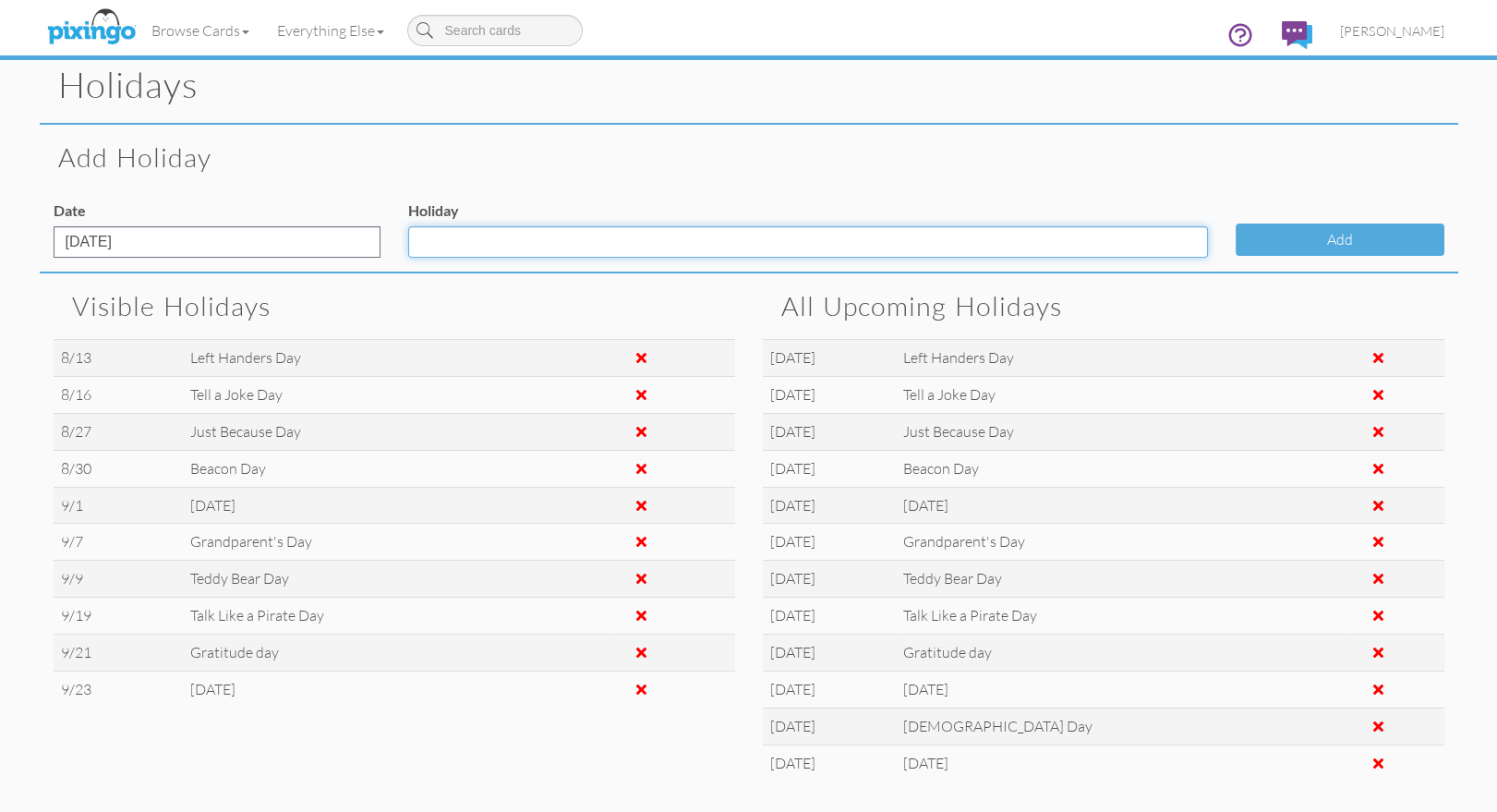
click at [440, 248] on input "Holiday" at bounding box center [807, 241] width 800 height 31
type input "Smile Day"
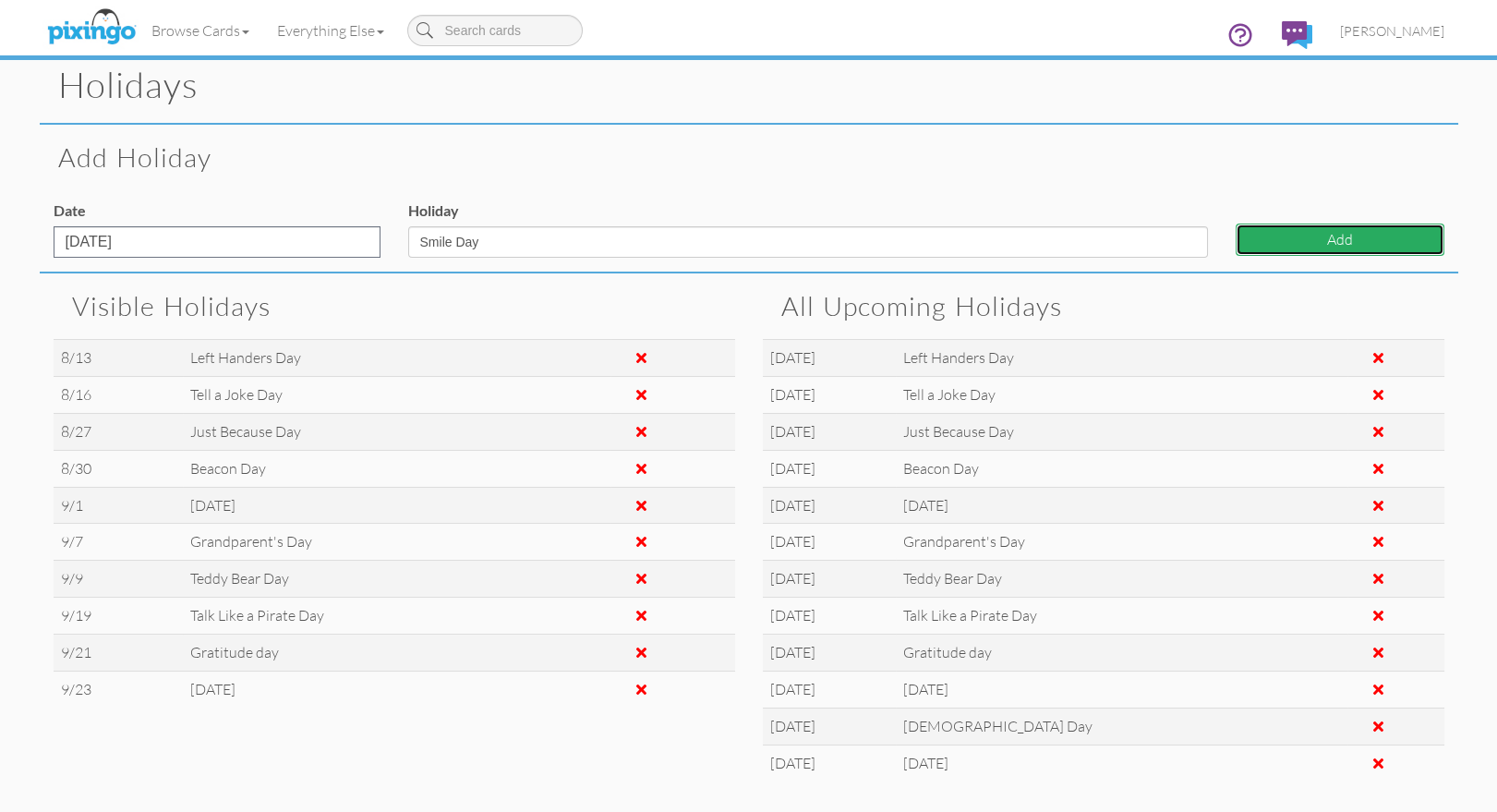
click at [1255, 244] on button "Add" at bounding box center [1340, 240] width 209 height 32
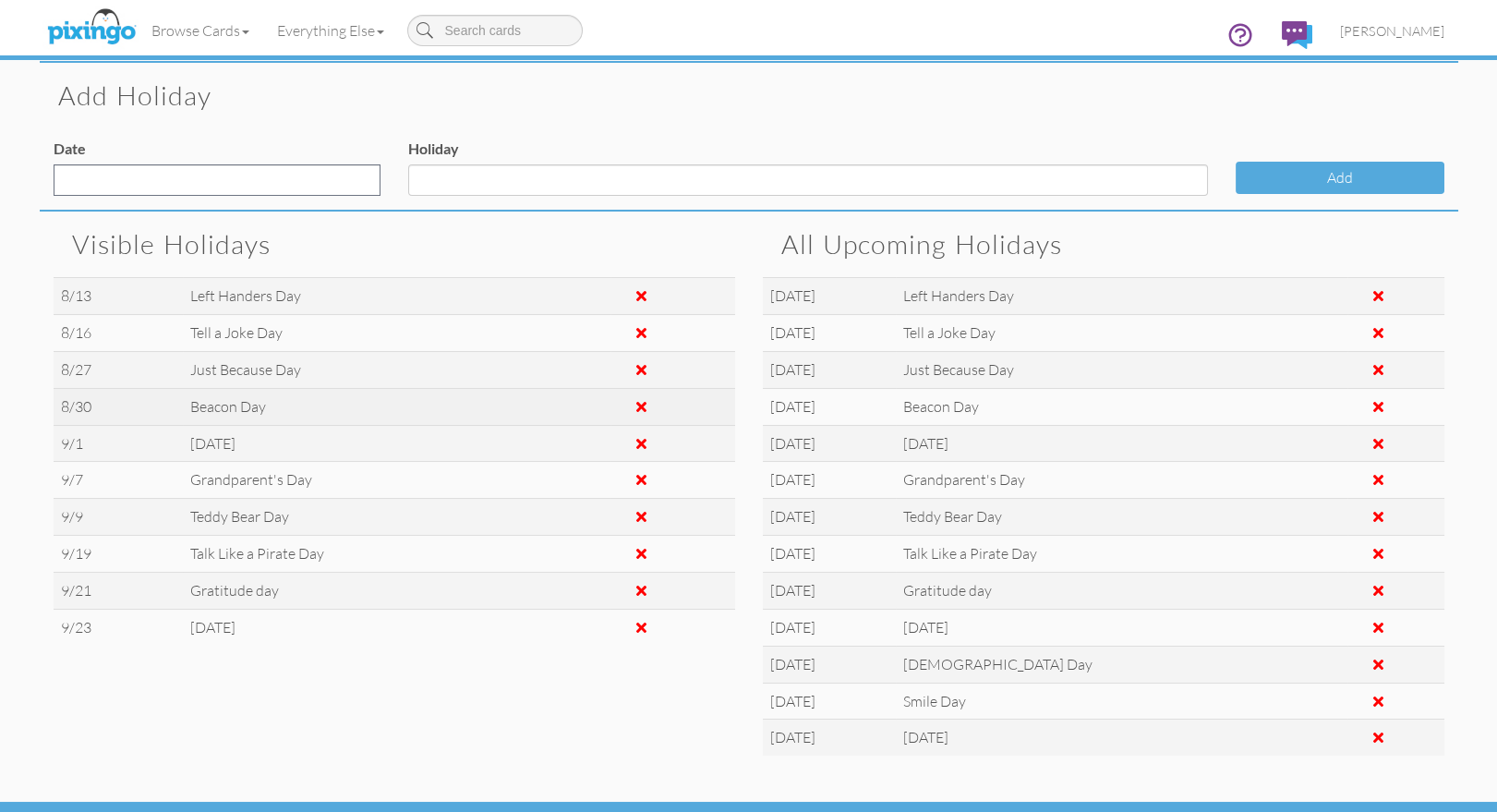
scroll to position [162, 0]
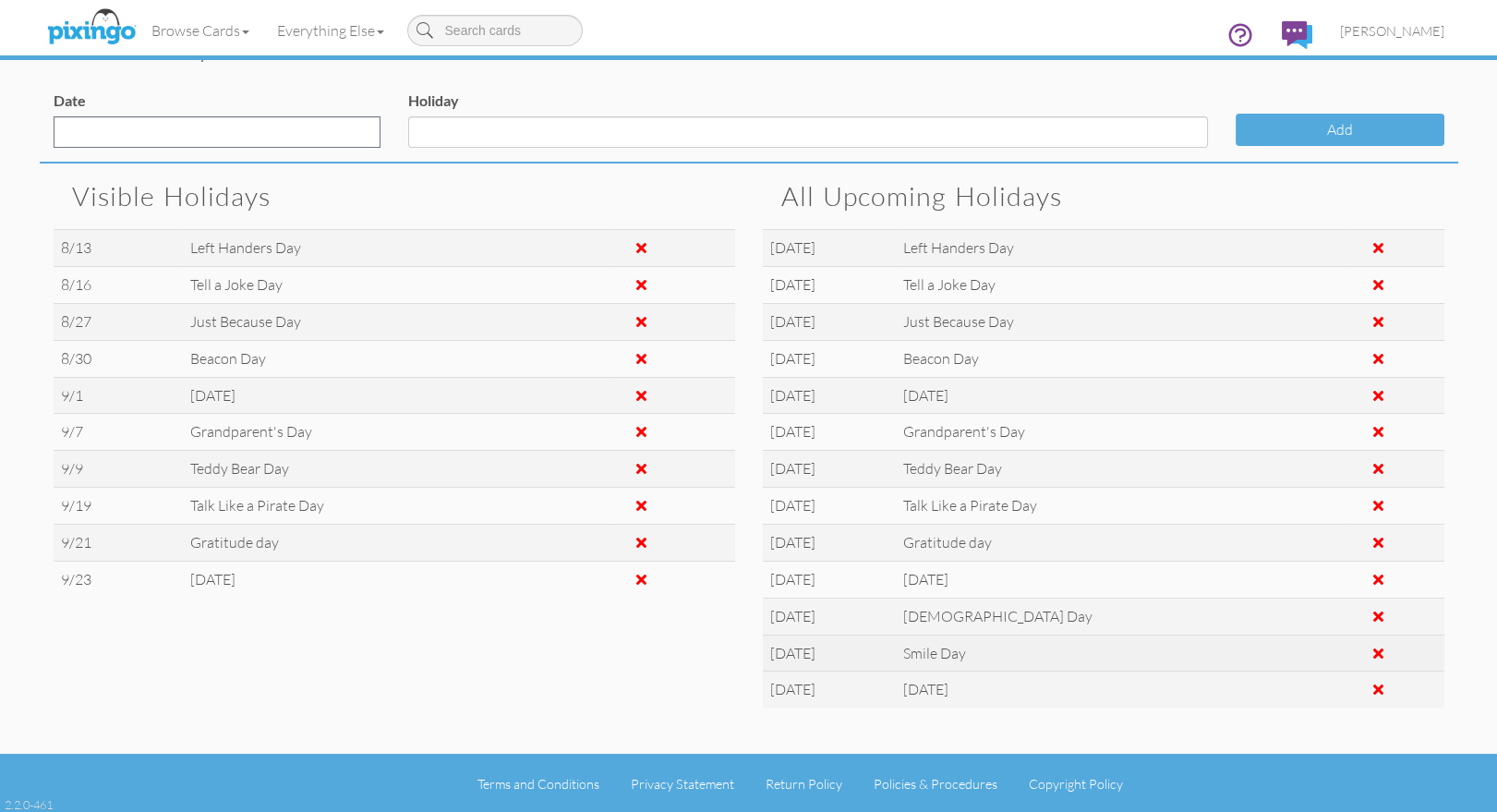
click at [1373, 653] on span at bounding box center [1377, 653] width 10 height 15
click at [476, 661] on div "Visible Holidays 8/13 Left Handers Day 8/16 Tell a Joke Day 8/27 Just Because D…" at bounding box center [748, 445] width 1418 height 563
click at [1373, 649] on span at bounding box center [1377, 653] width 10 height 15
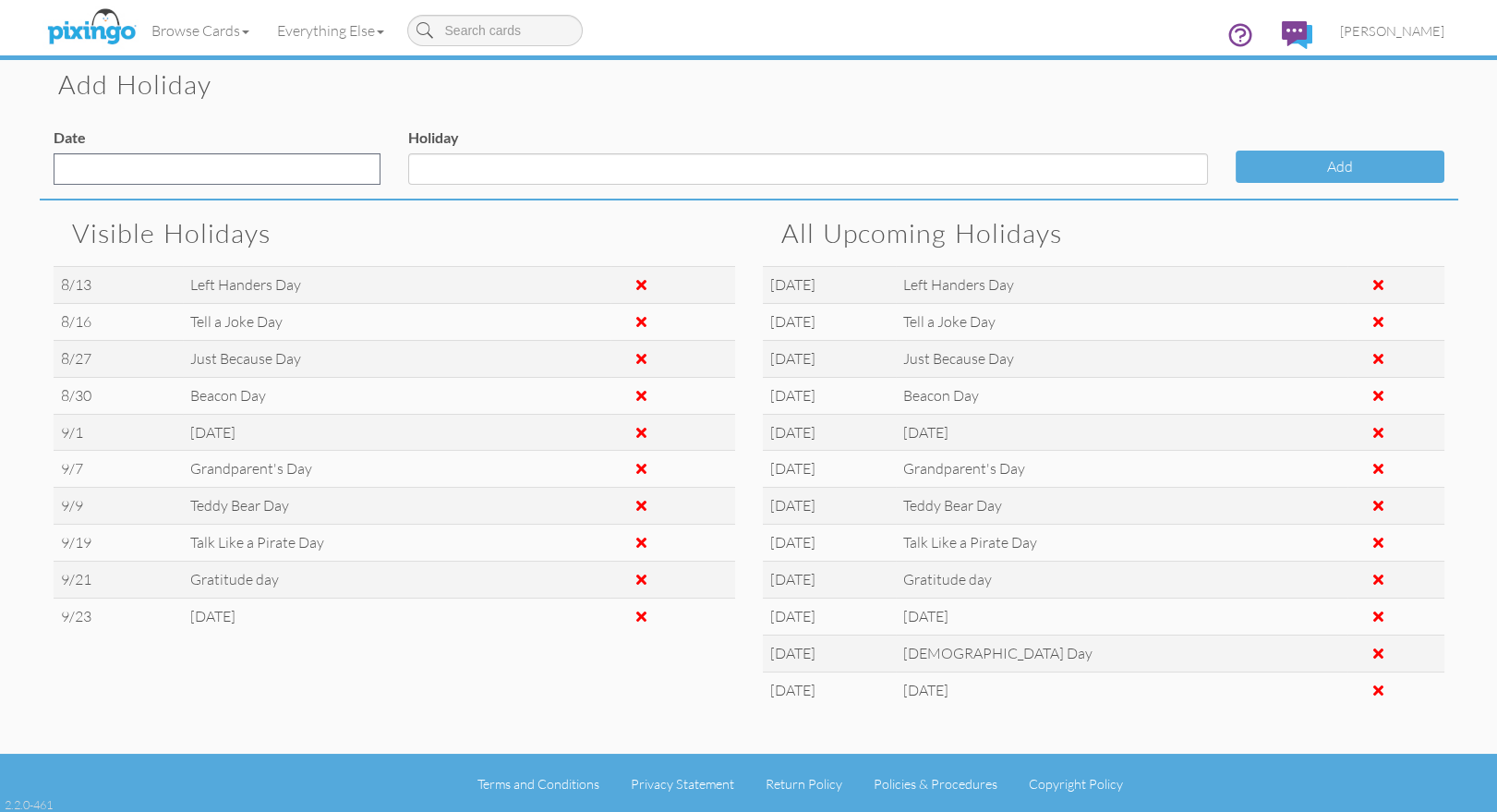
click at [485, 651] on div "Visible Holidays 8/13 Left Handers Day 8/16 Tell a Joke Day 8/27 Just Because D…" at bounding box center [748, 463] width 1418 height 526
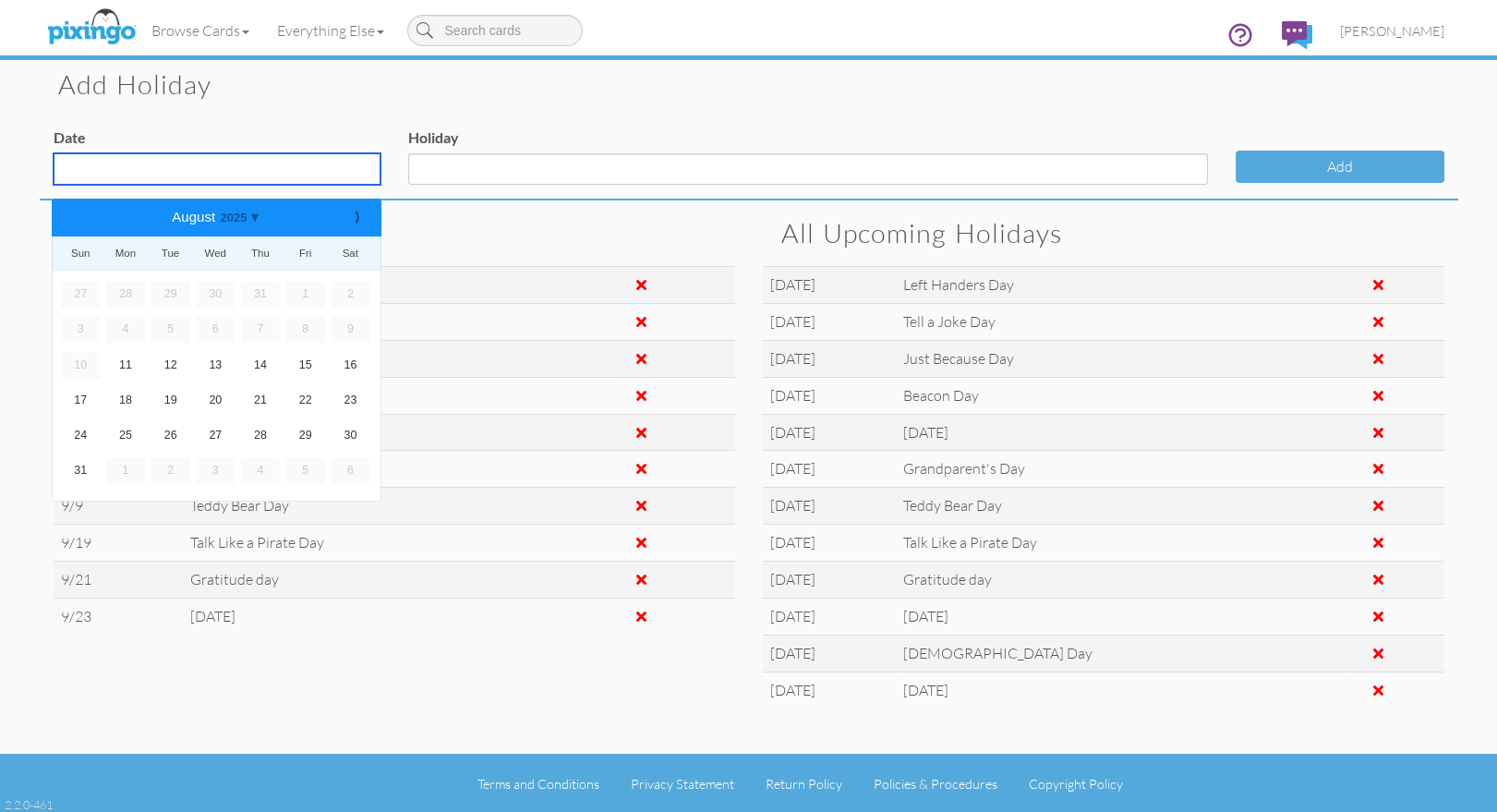
click at [238, 159] on input "text" at bounding box center [216, 169] width 327 height 31
click at [350, 222] on b "⟩" at bounding box center [357, 217] width 13 height 14
click at [176, 328] on link "7" at bounding box center [171, 329] width 39 height 26
type input "[DATE]"
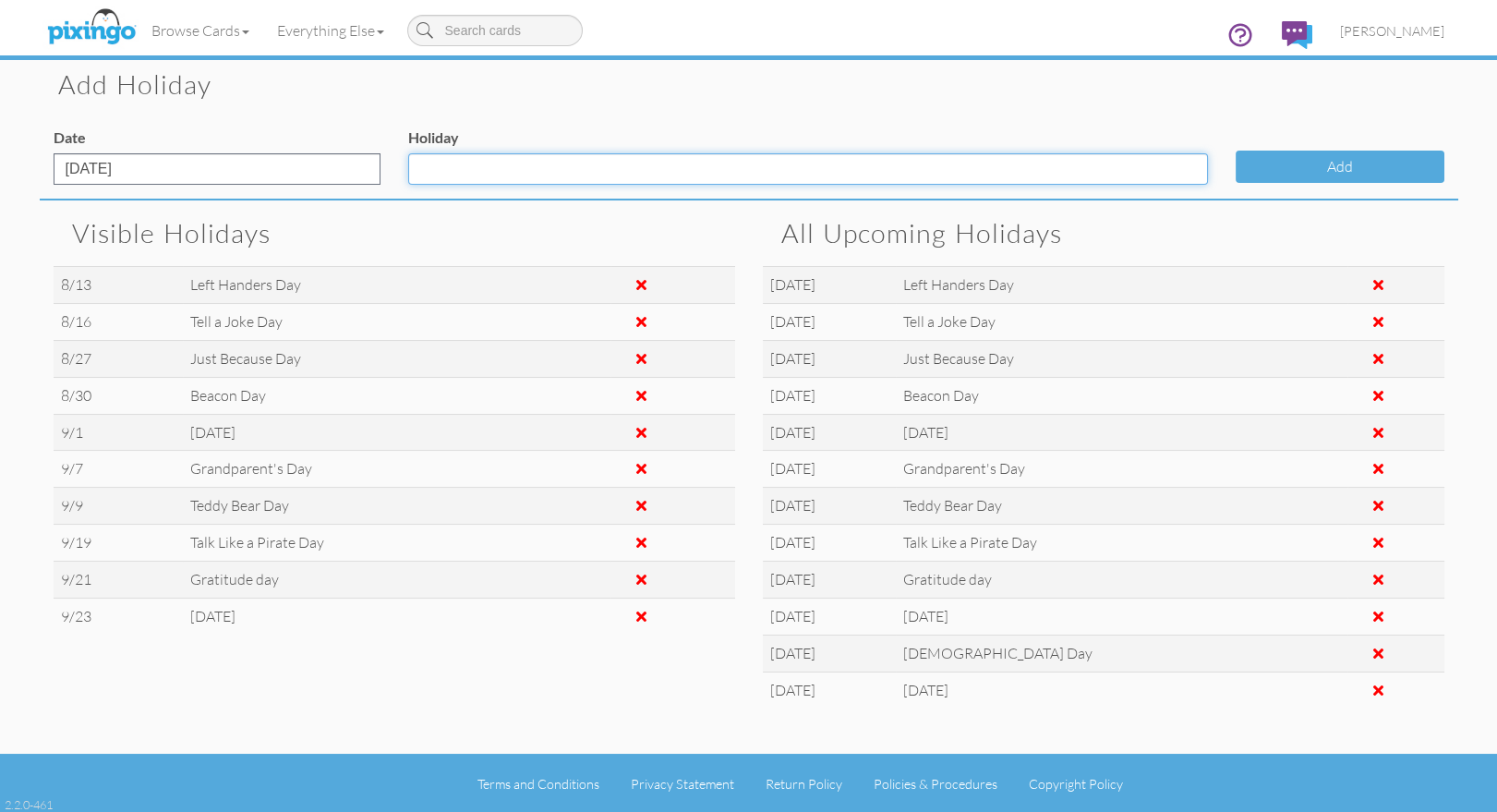
click at [513, 174] on input "Holiday" at bounding box center [807, 169] width 800 height 31
type input "Forgiveness Day"
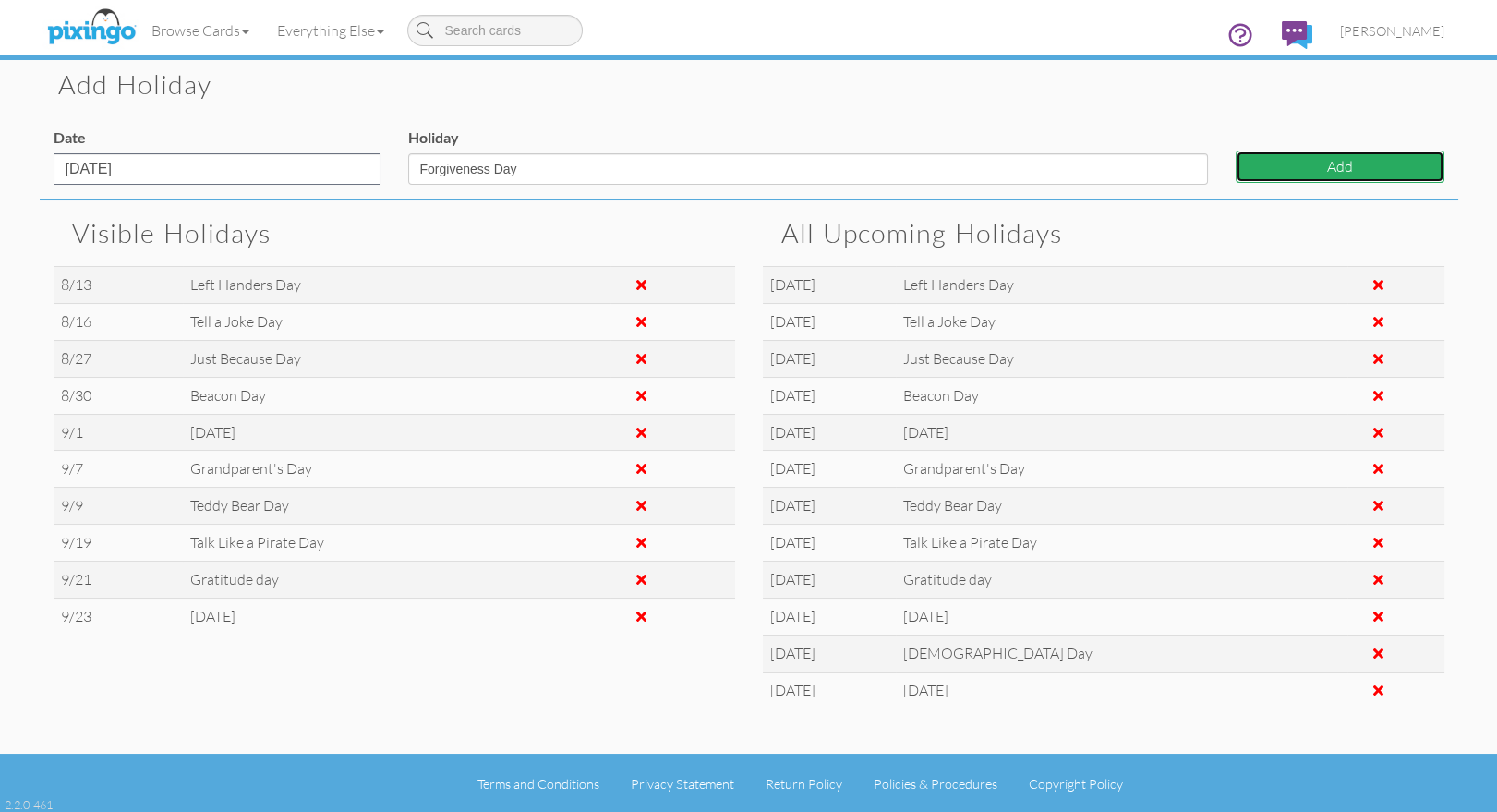
click at [1354, 157] on button "Add" at bounding box center [1340, 167] width 209 height 32
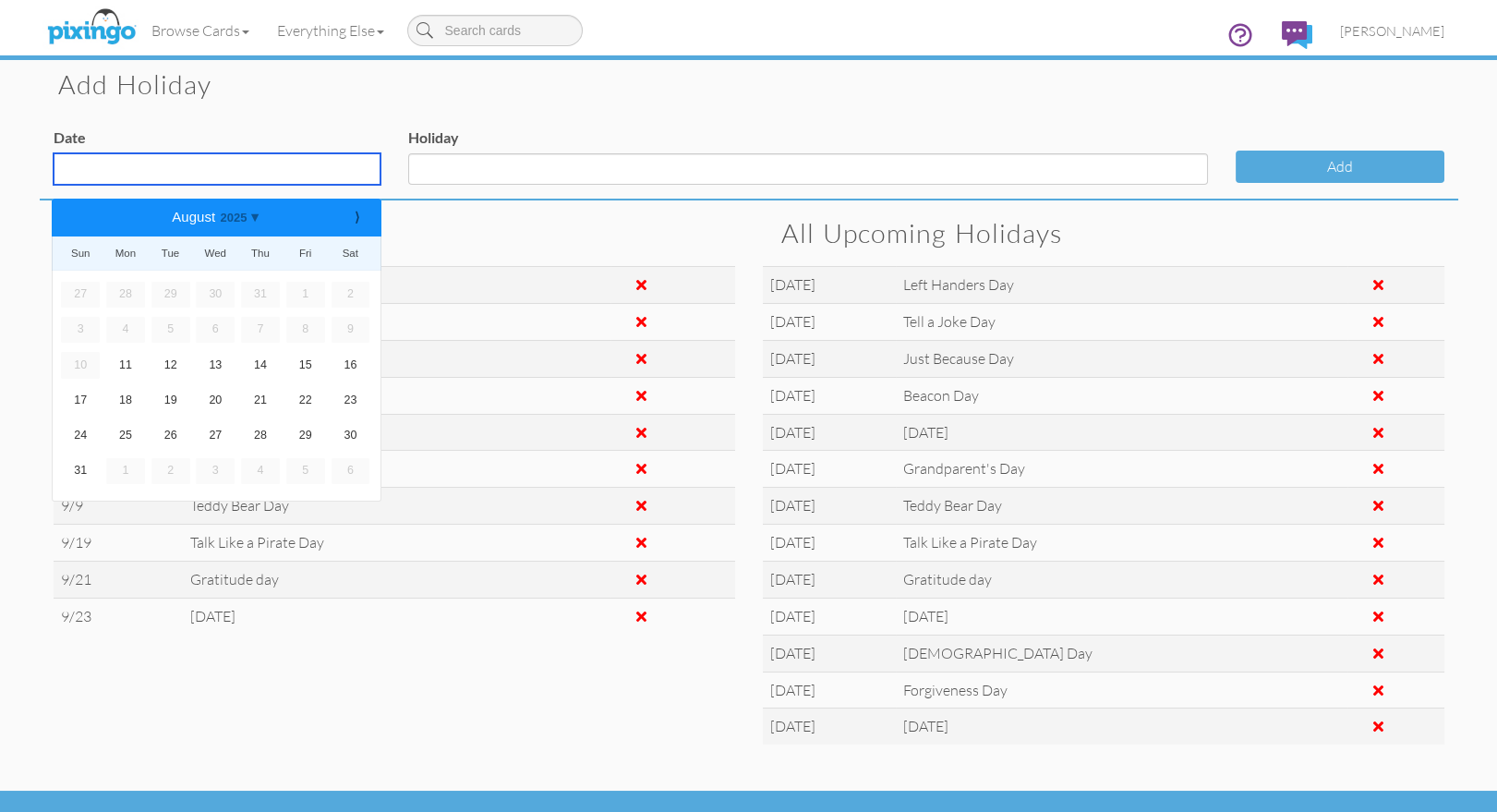
click at [140, 165] on input "text" at bounding box center [216, 169] width 327 height 31
click at [357, 212] on b "⟩" at bounding box center [357, 217] width 13 height 14
click at [138, 362] on link "13" at bounding box center [125, 364] width 39 height 26
type input "[DATE]"
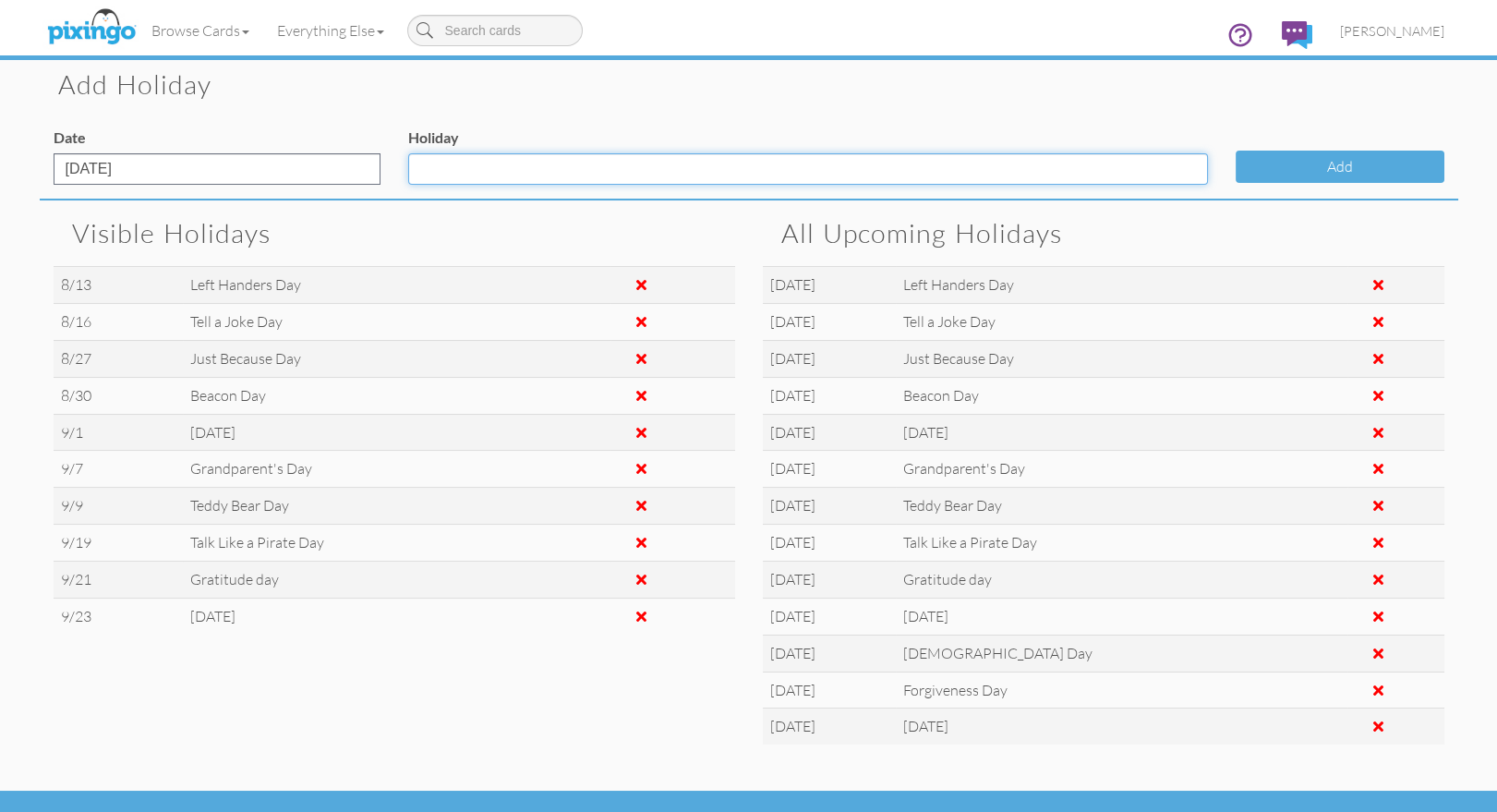
click at [432, 179] on input "Holiday" at bounding box center [807, 169] width 800 height 31
type input "[DATE]"
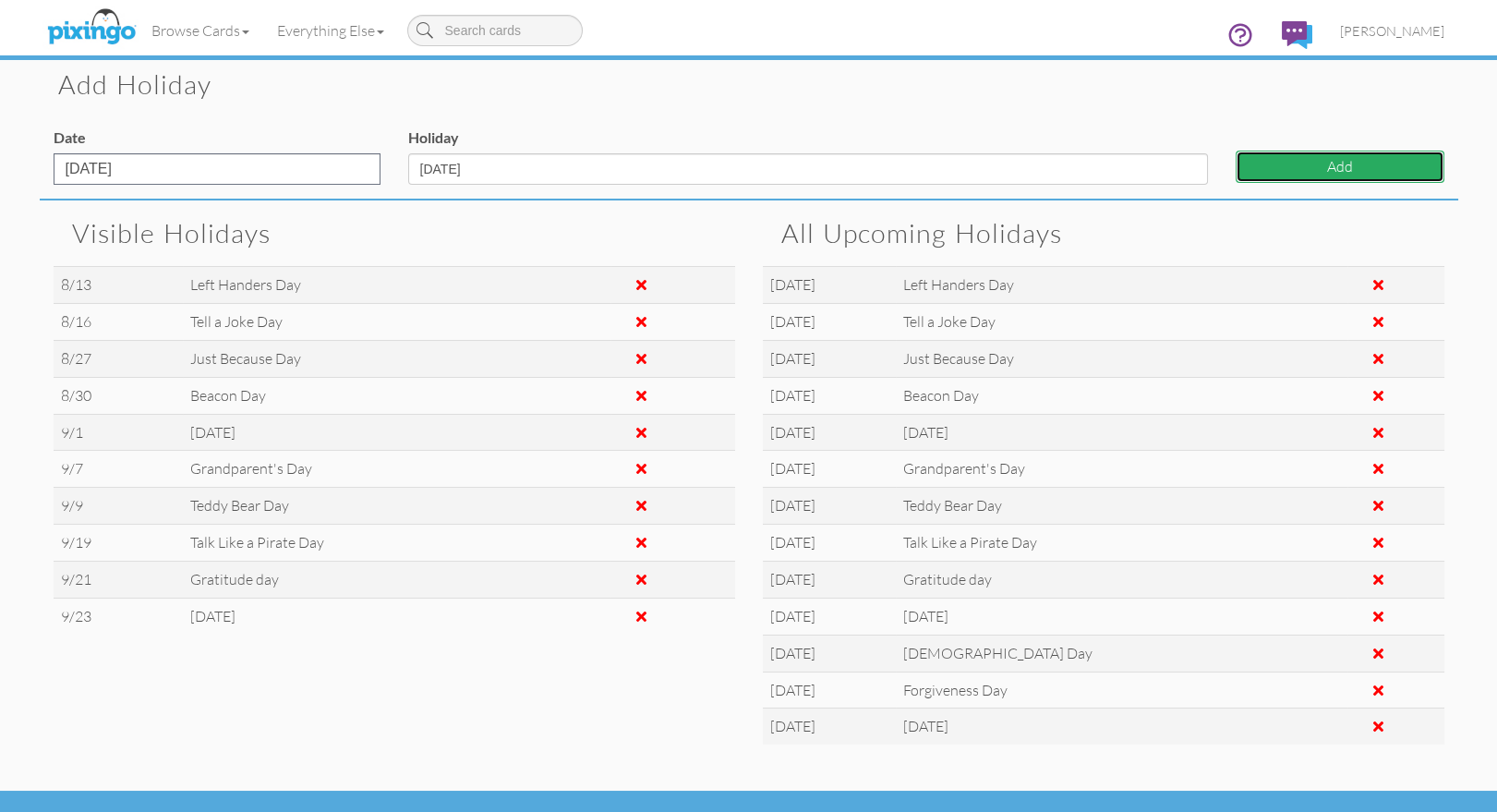
click at [1312, 163] on button "Add" at bounding box center [1340, 167] width 209 height 32
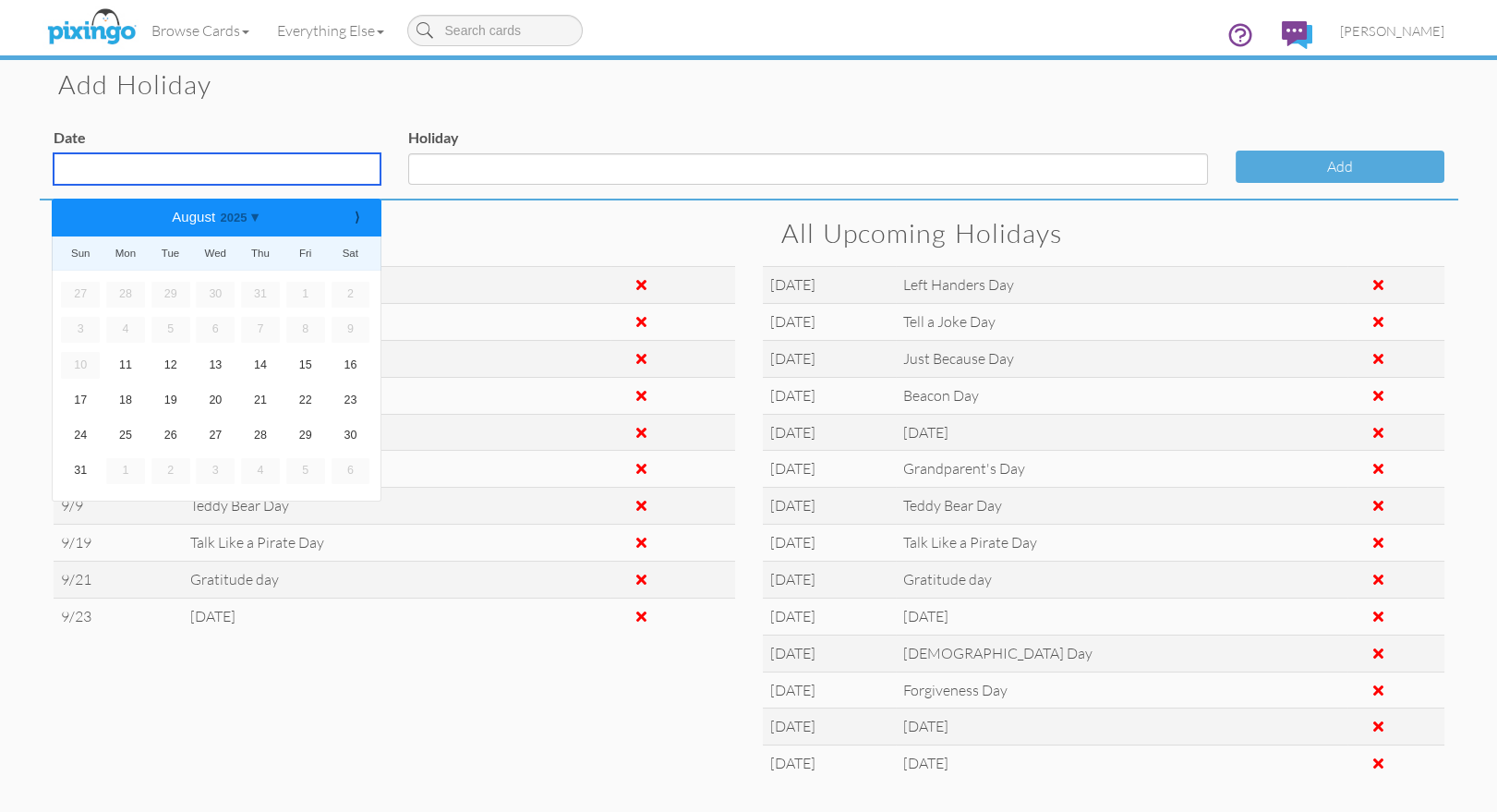
click at [328, 176] on input "text" at bounding box center [216, 169] width 327 height 31
click at [364, 212] on link "⟩" at bounding box center [357, 217] width 22 height 17
click at [84, 430] on link "26" at bounding box center [80, 435] width 39 height 26
type input "[DATE]"
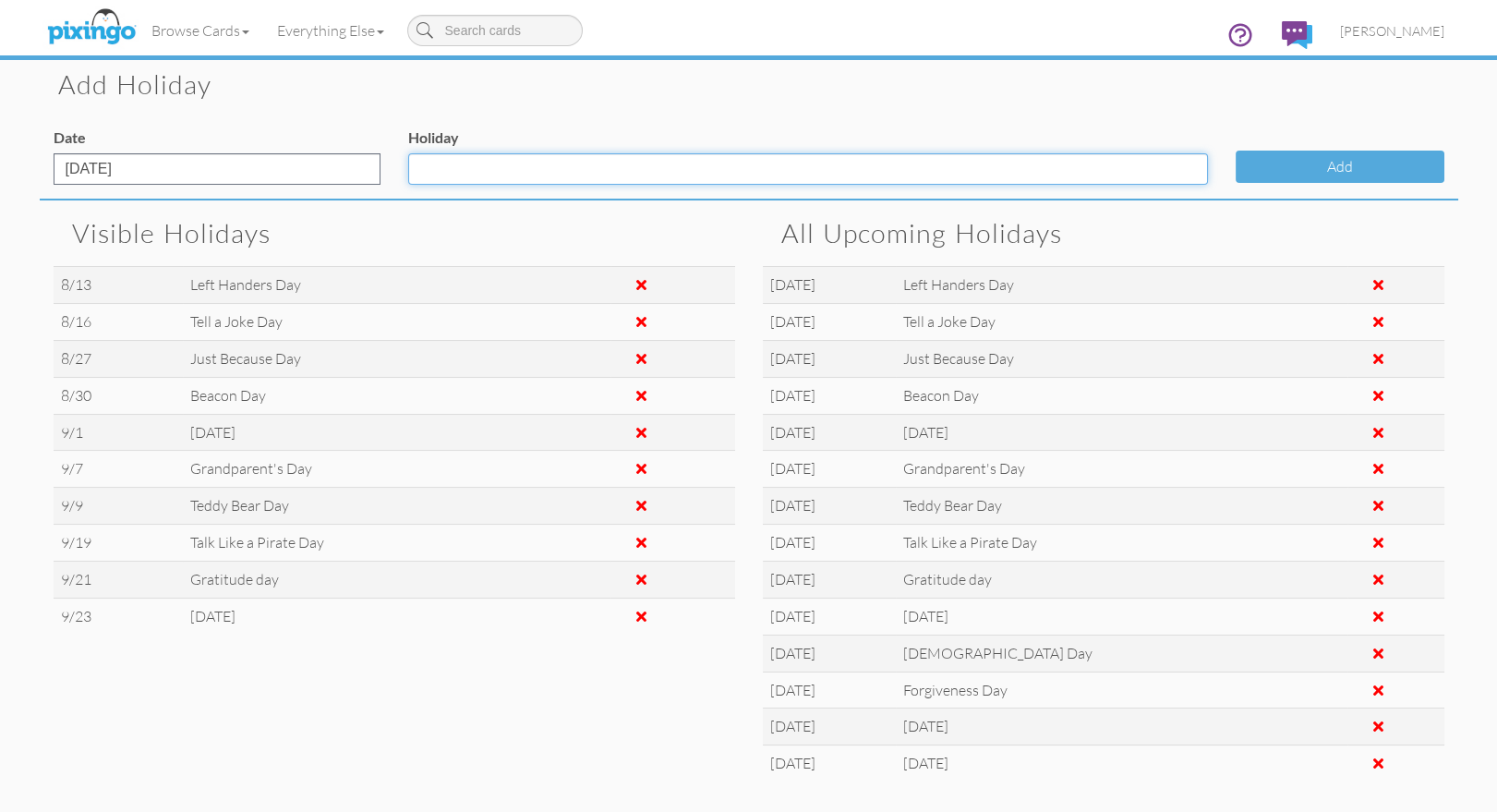
click at [456, 175] on input "Holiday" at bounding box center [807, 169] width 800 height 31
type input "Mother-In-[DATE]"
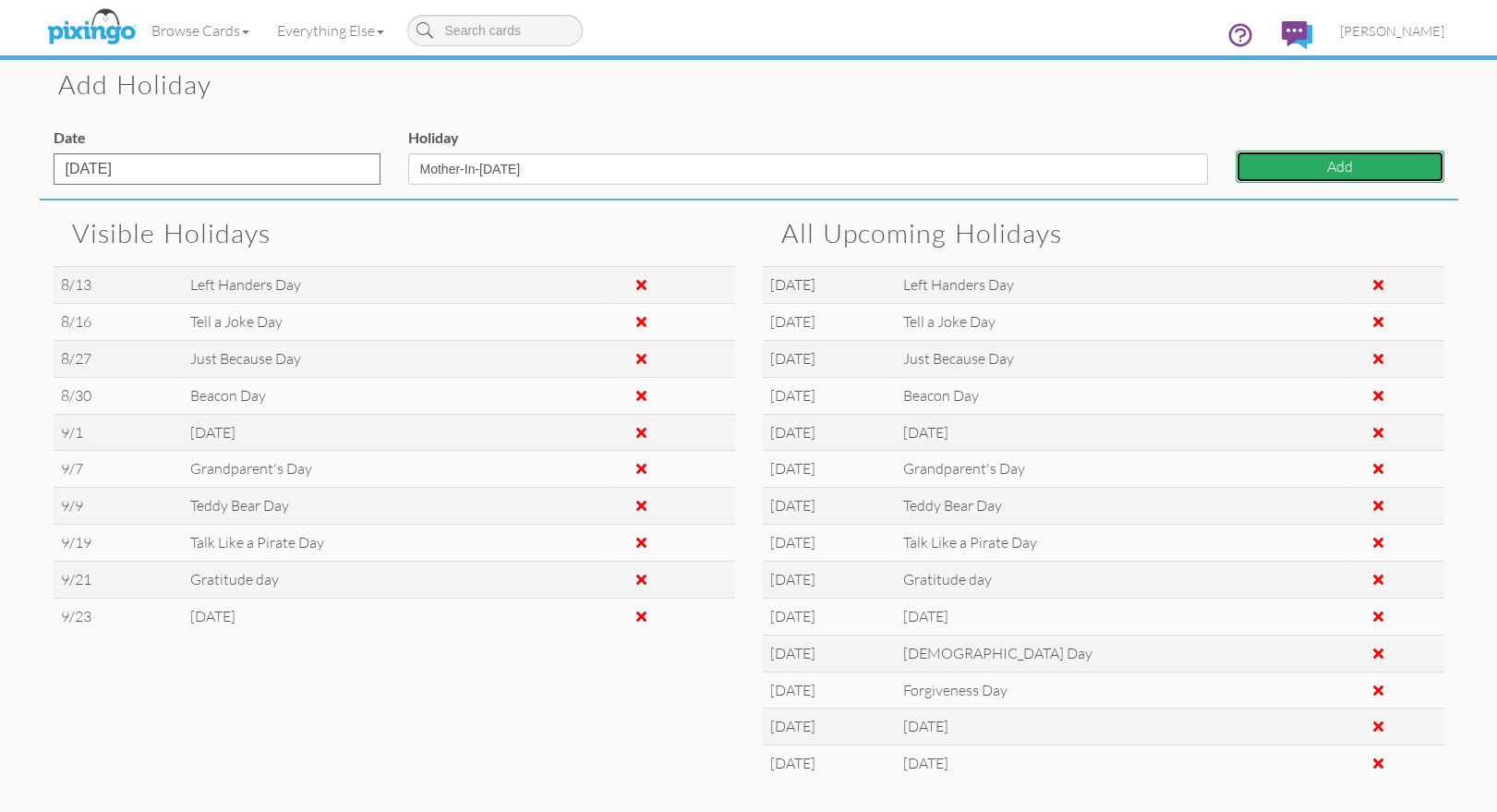
click at [1329, 165] on button "Add" at bounding box center [1340, 167] width 209 height 32
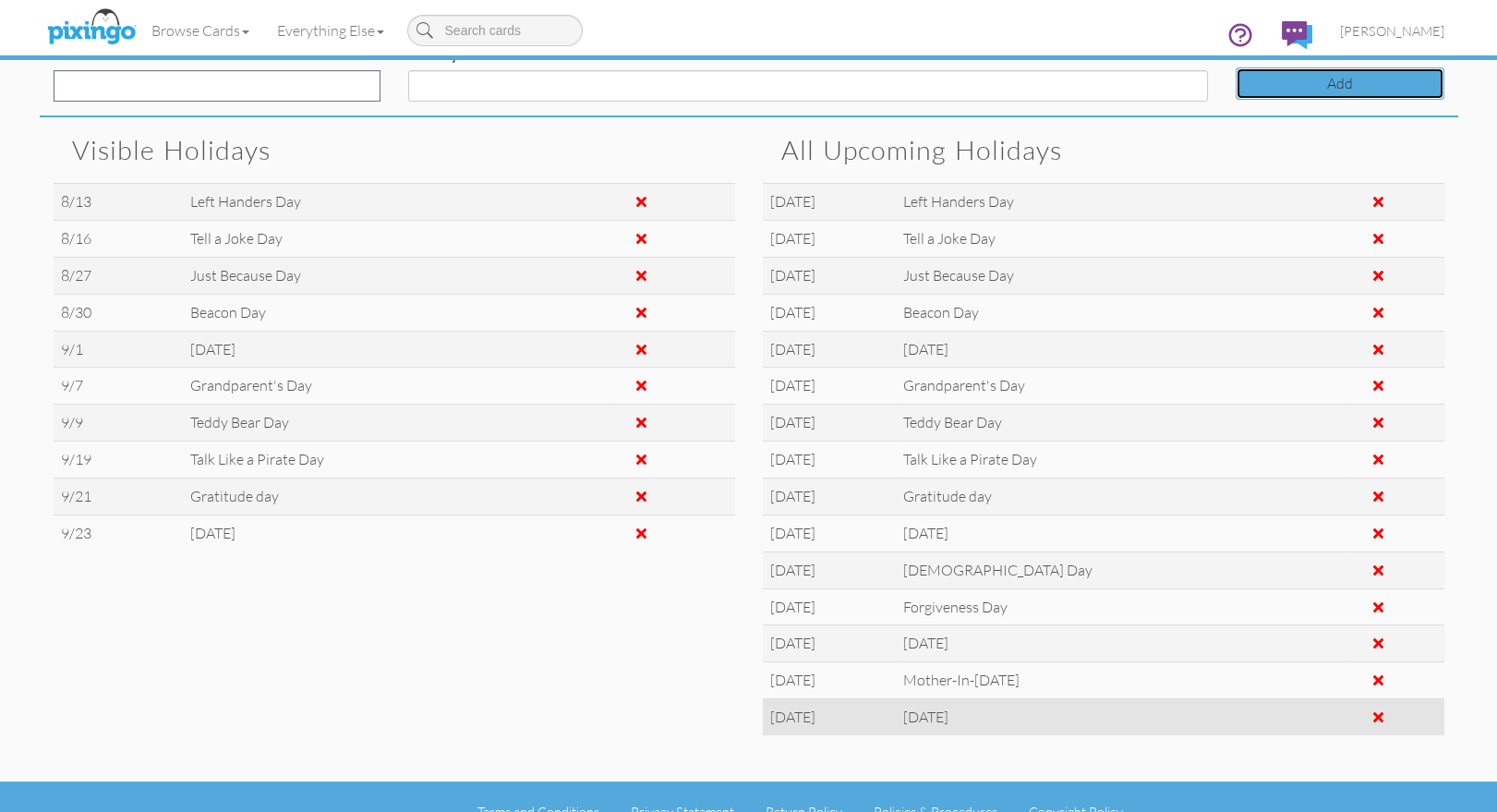
scroll to position [236, 0]
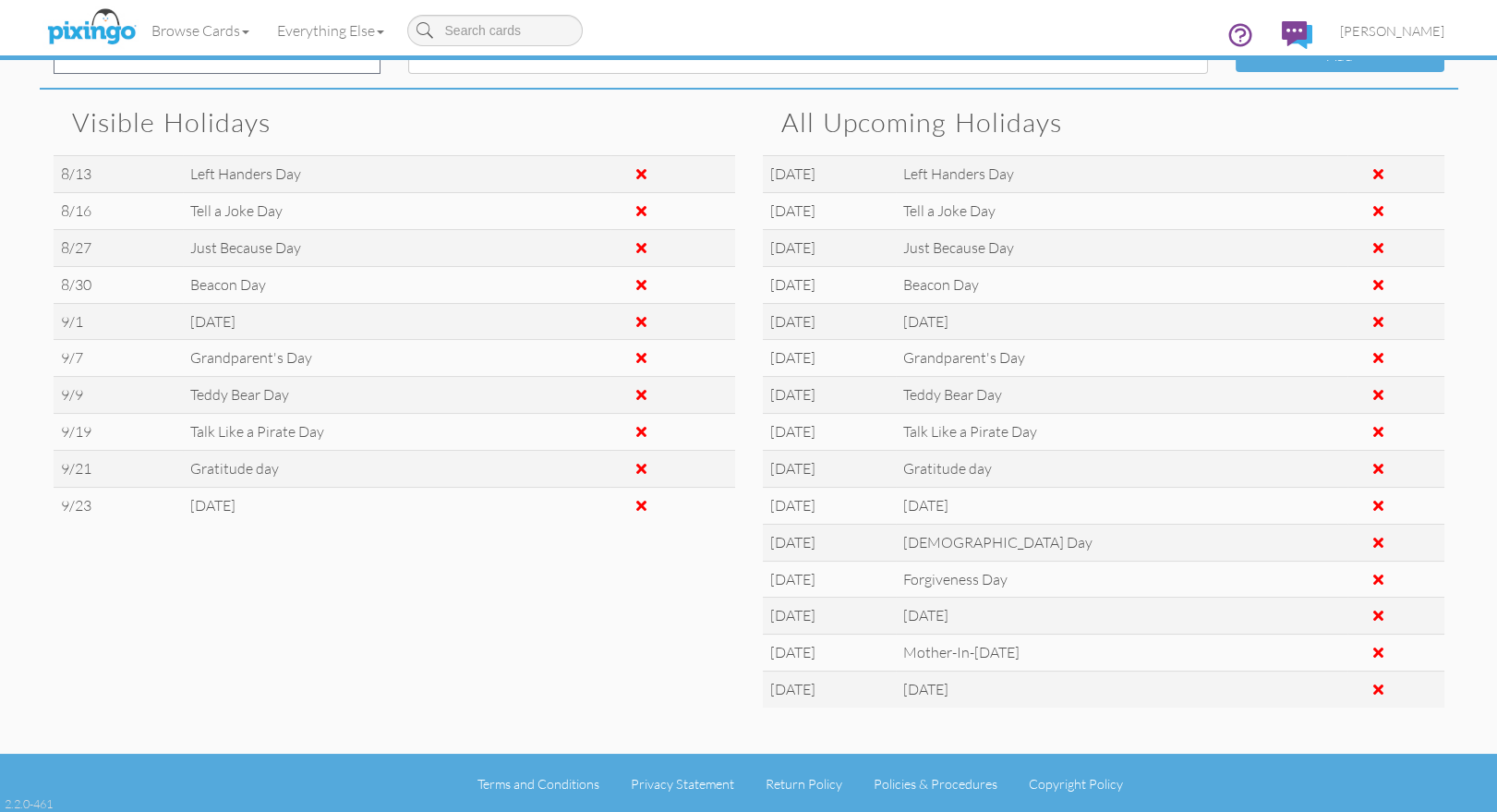
click at [679, 677] on div "Visible Holidays 8/13 Left Handers Day 8/16 Tell a Joke Day 8/27 Just Because D…" at bounding box center [748, 407] width 1418 height 637
click at [1380, 23] on span "[PERSON_NAME]" at bounding box center [1392, 30] width 104 height 16
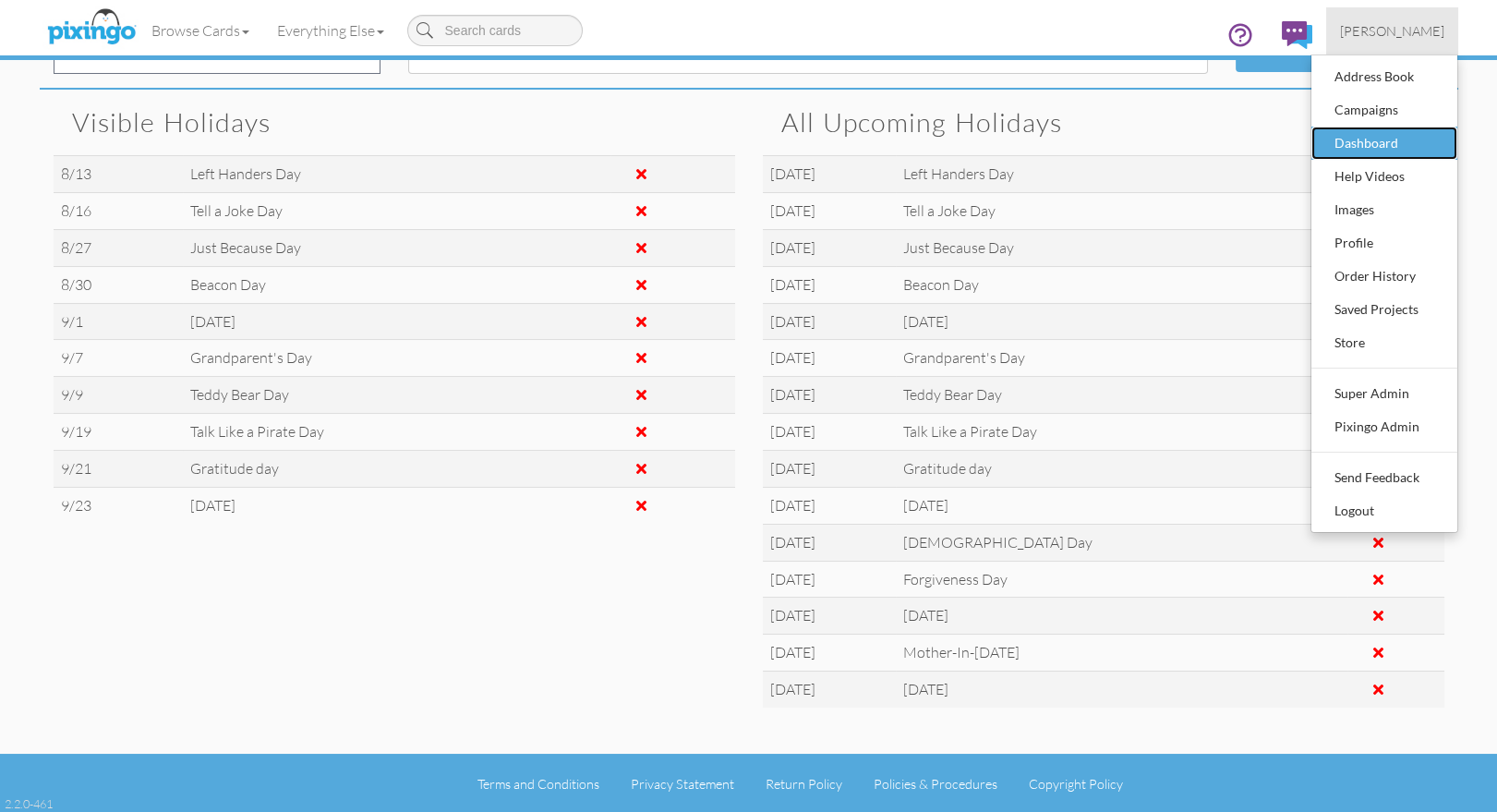
click at [1366, 137] on div "Dashboard" at bounding box center [1384, 142] width 109 height 28
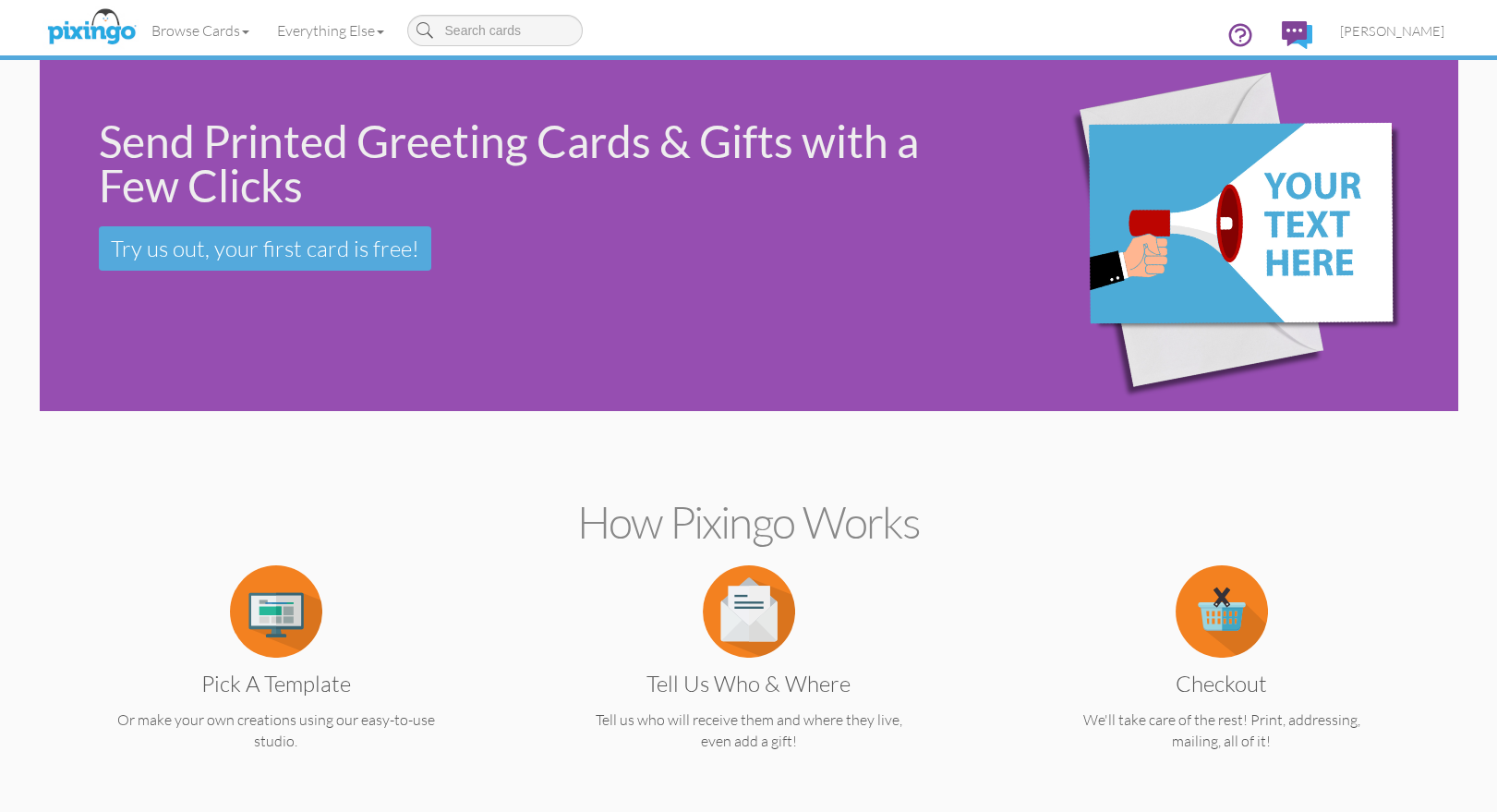
click at [884, 237] on div "Send Printed Greeting Cards & Gifts with a Few Clicks Try us out, your first ca…" at bounding box center [512, 194] width 946 height 269
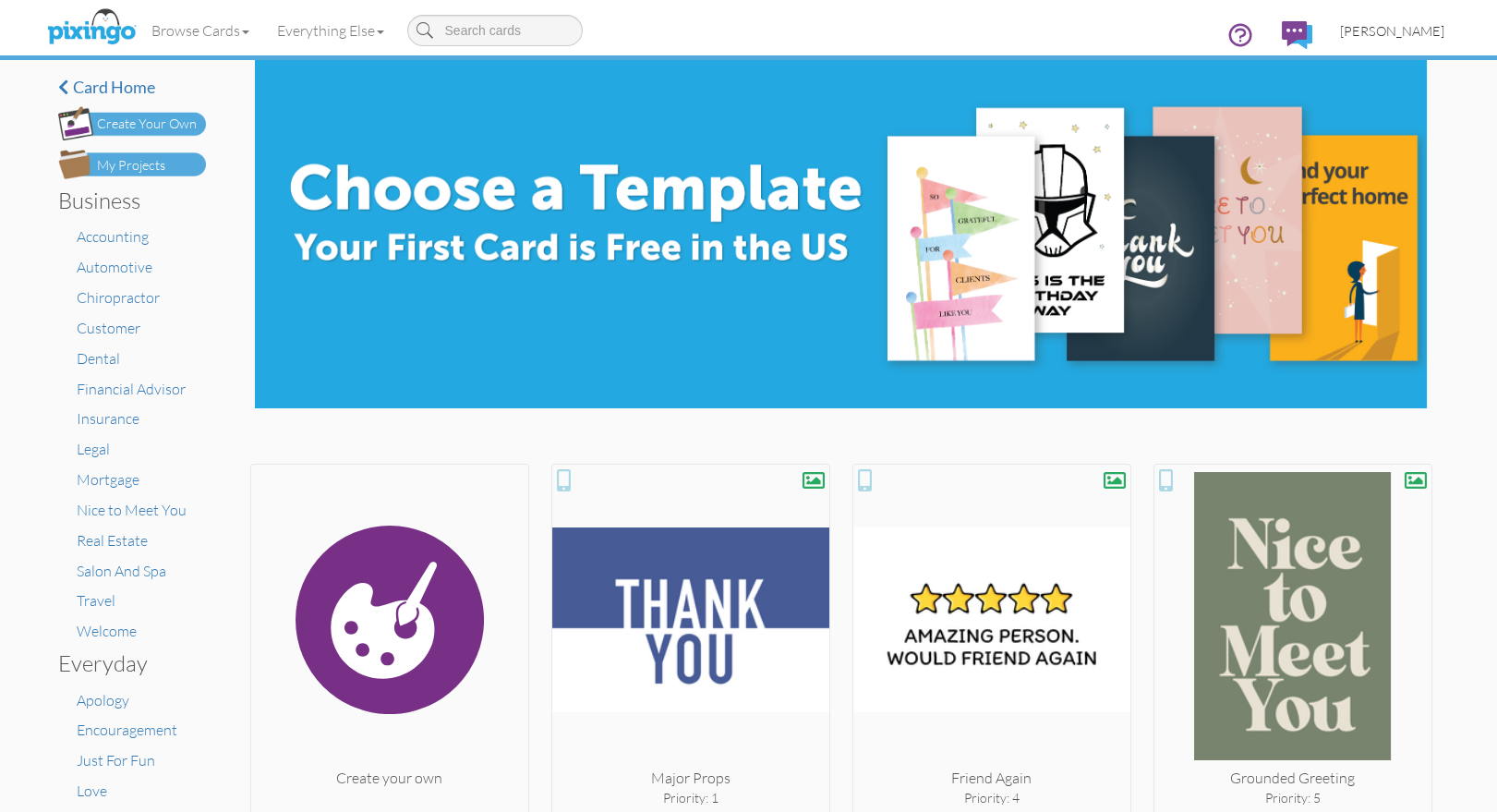
click at [1407, 37] on span "[PERSON_NAME]" at bounding box center [1392, 30] width 104 height 16
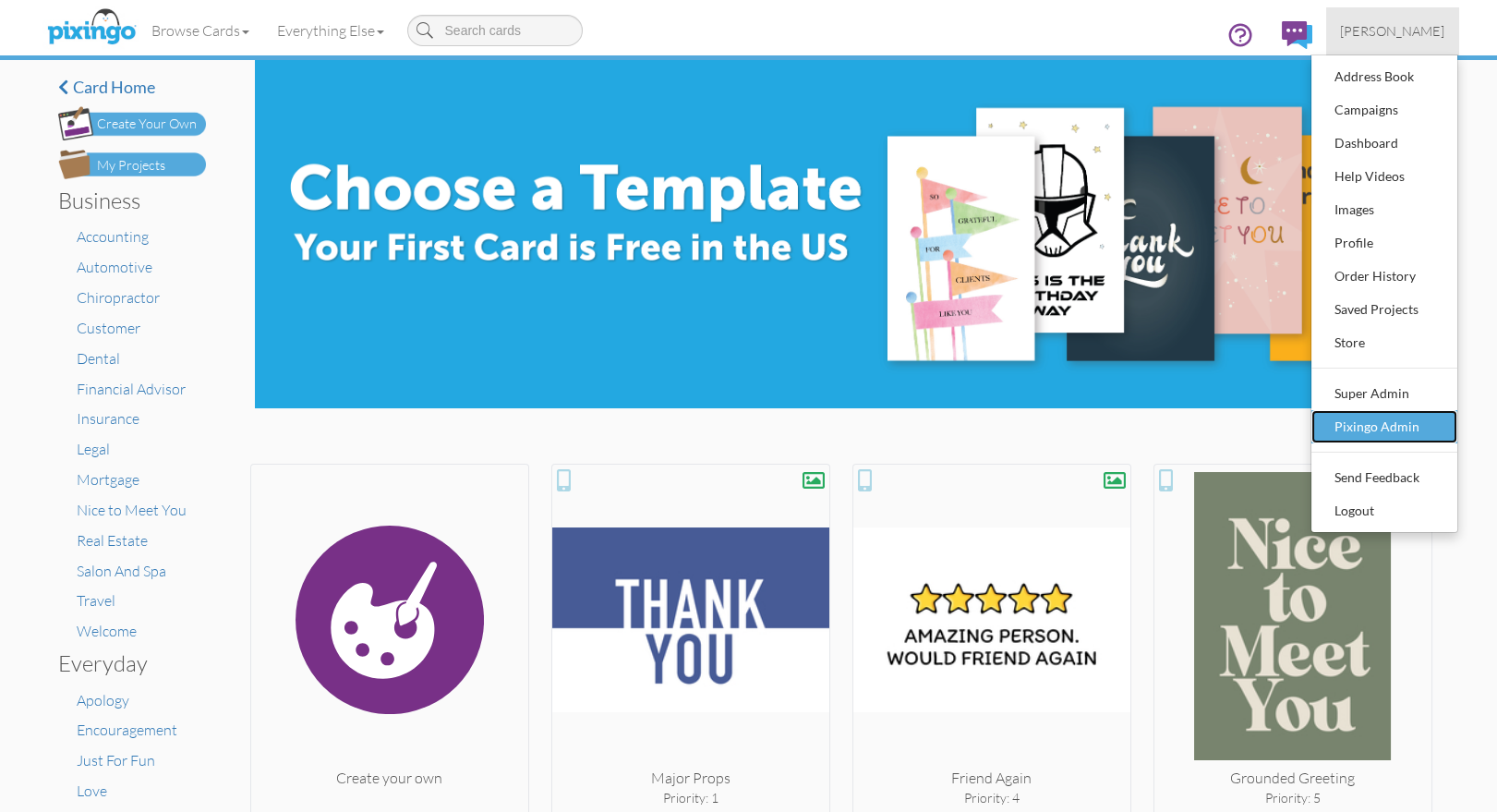
click at [1343, 424] on div "Pixingo Admin" at bounding box center [1384, 426] width 109 height 28
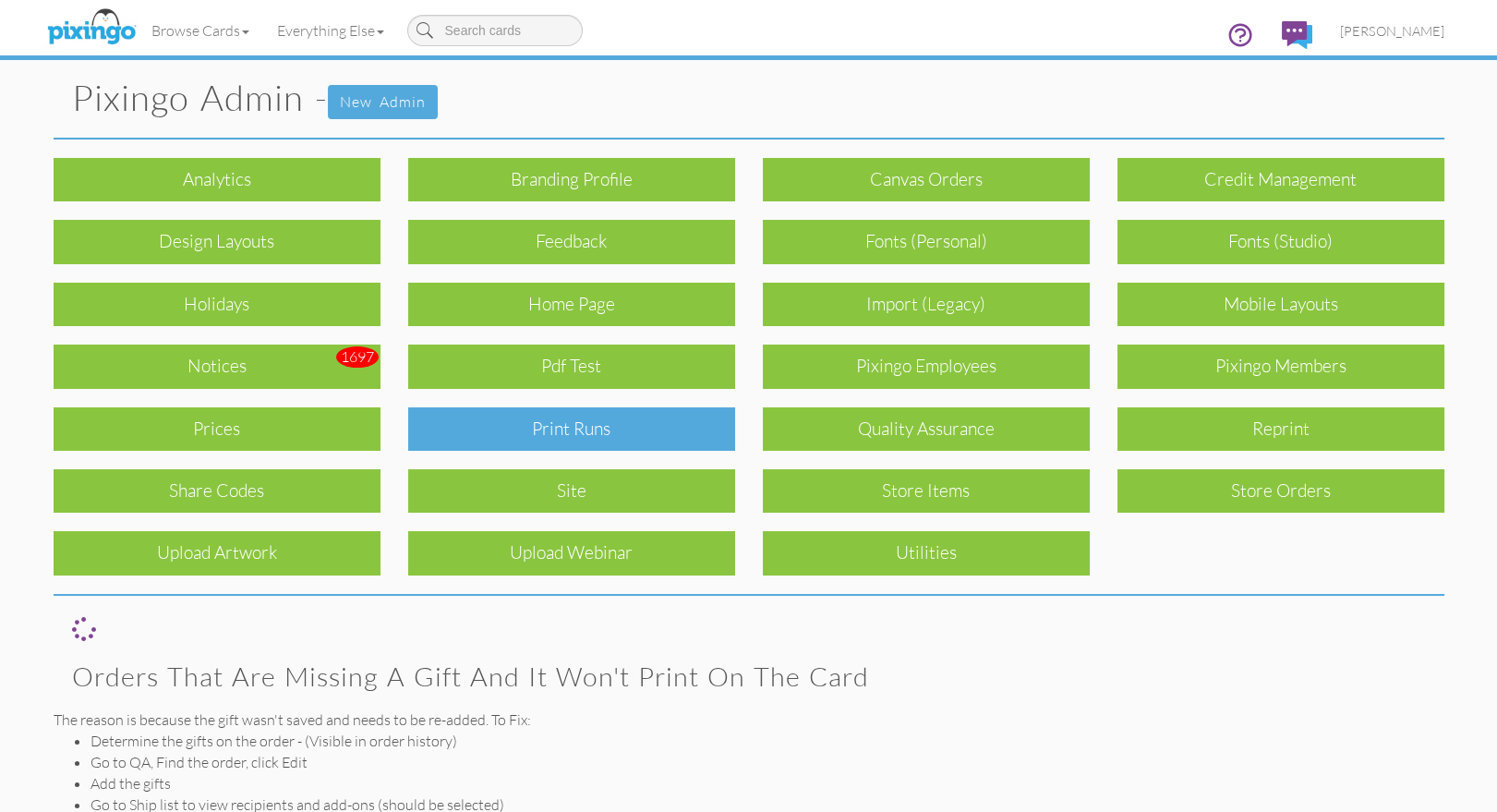
click at [680, 434] on div "Print Runs" at bounding box center [571, 429] width 327 height 44
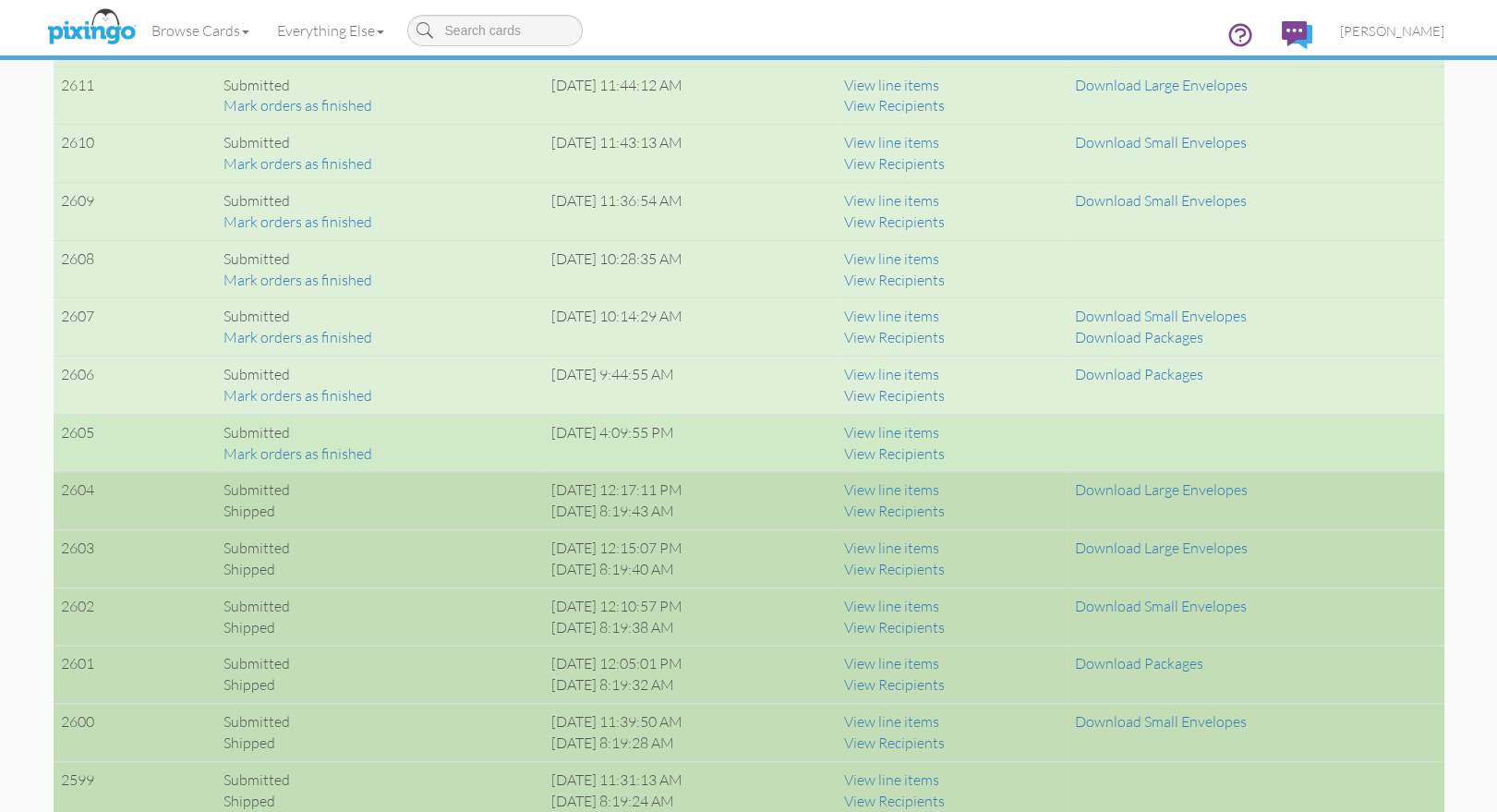
scroll to position [1403, 0]
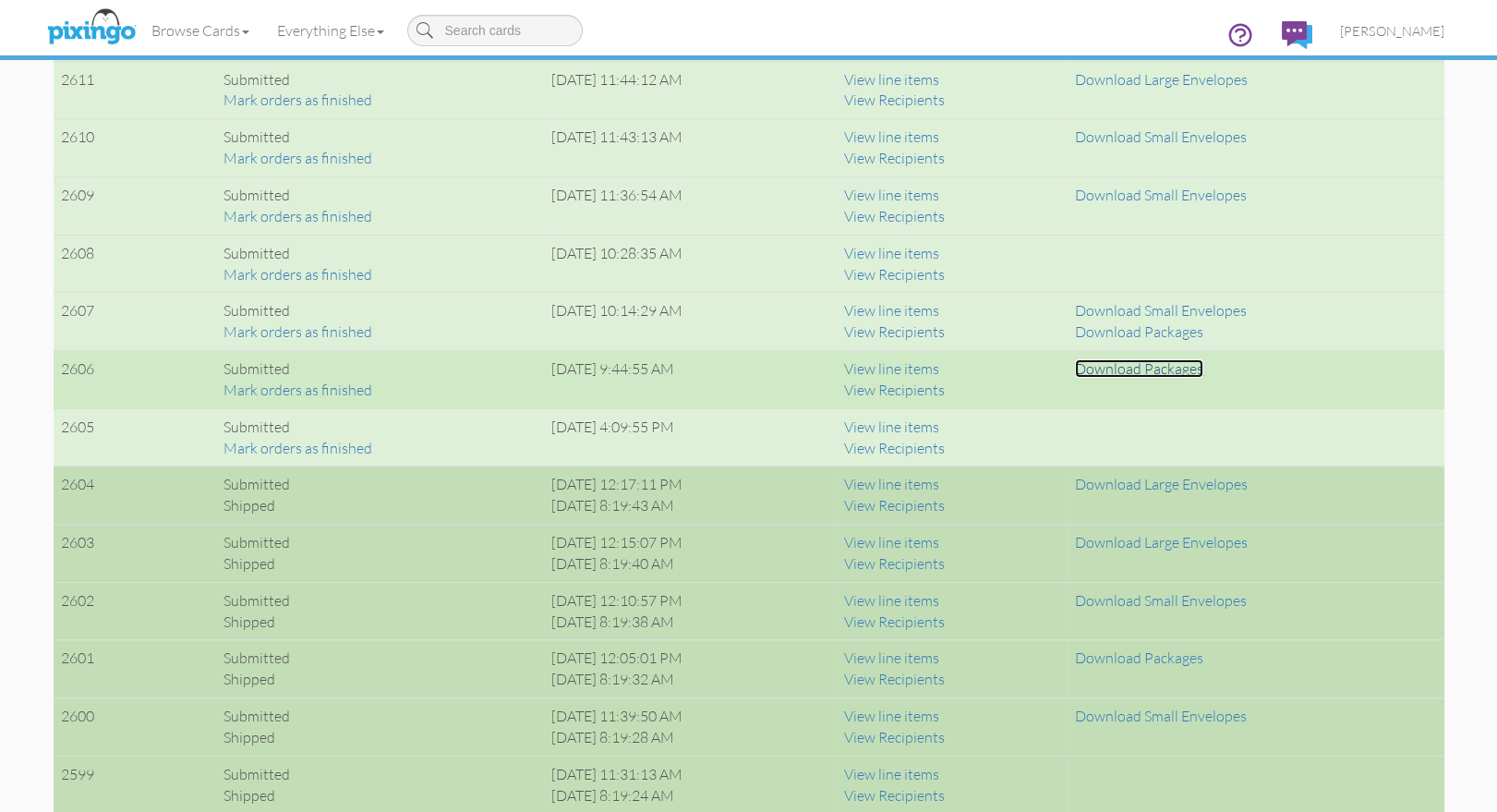
click at [1155, 368] on link "Download Packages" at bounding box center [1138, 368] width 128 height 18
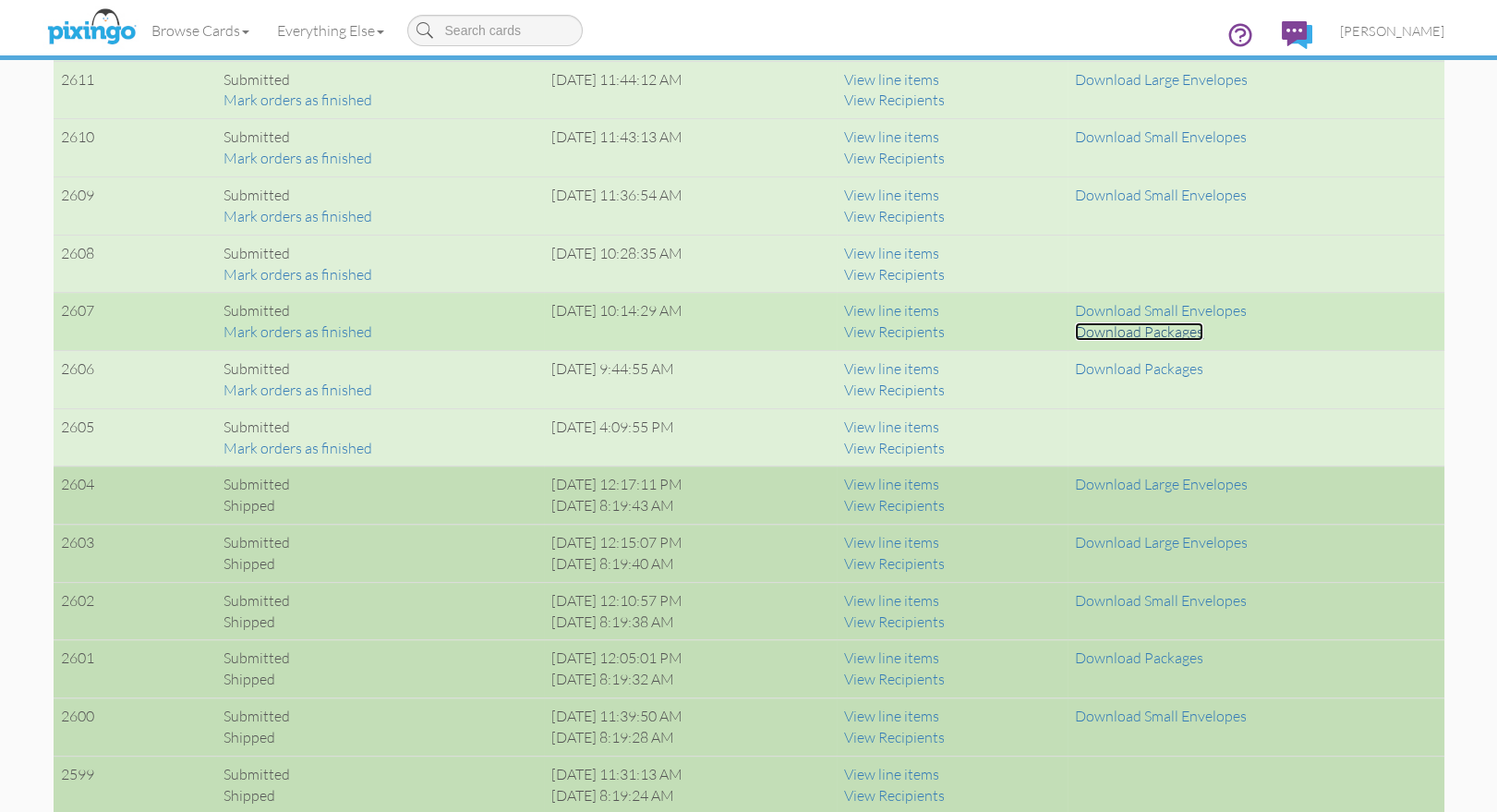
click at [1154, 330] on link "Download Packages" at bounding box center [1138, 331] width 128 height 18
